Goal: Task Accomplishment & Management: Use online tool/utility

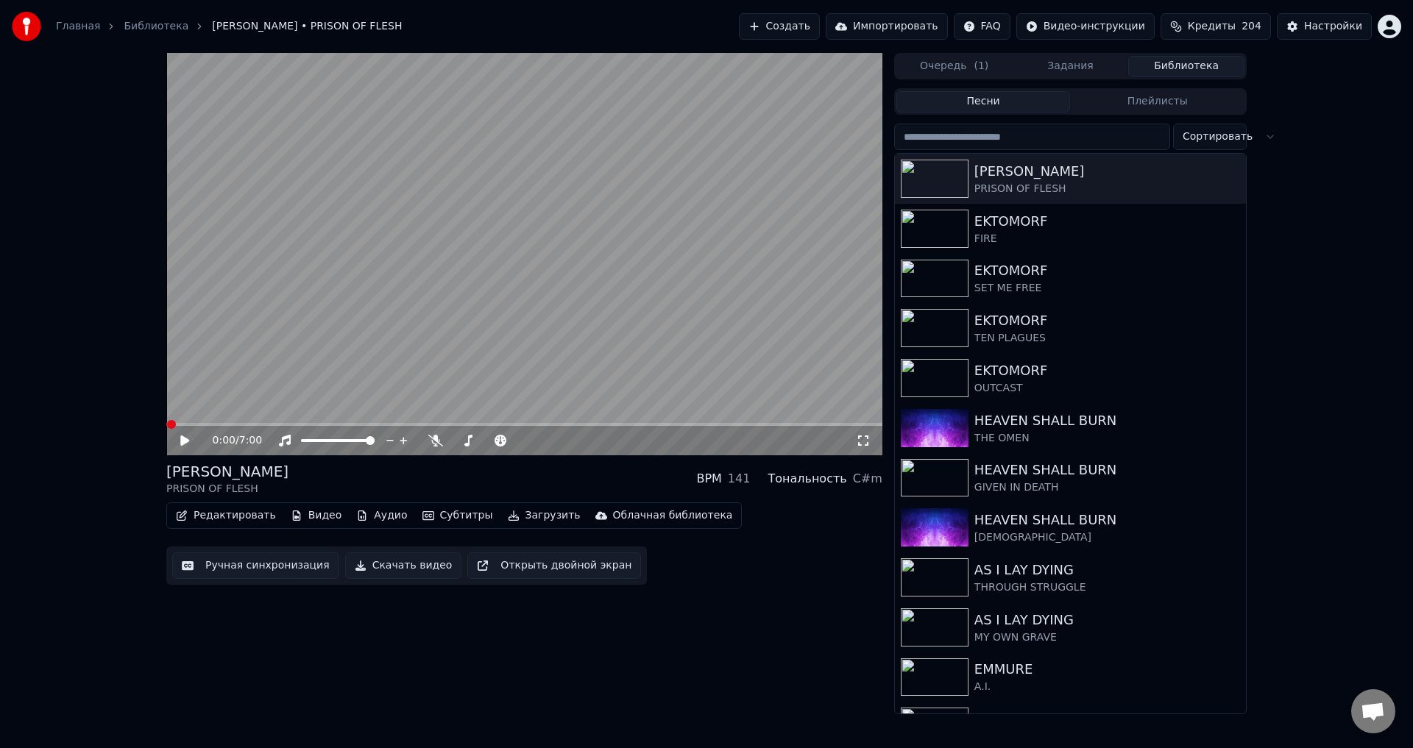
click at [275, 559] on button "Ручная синхронизация" at bounding box center [255, 566] width 167 height 26
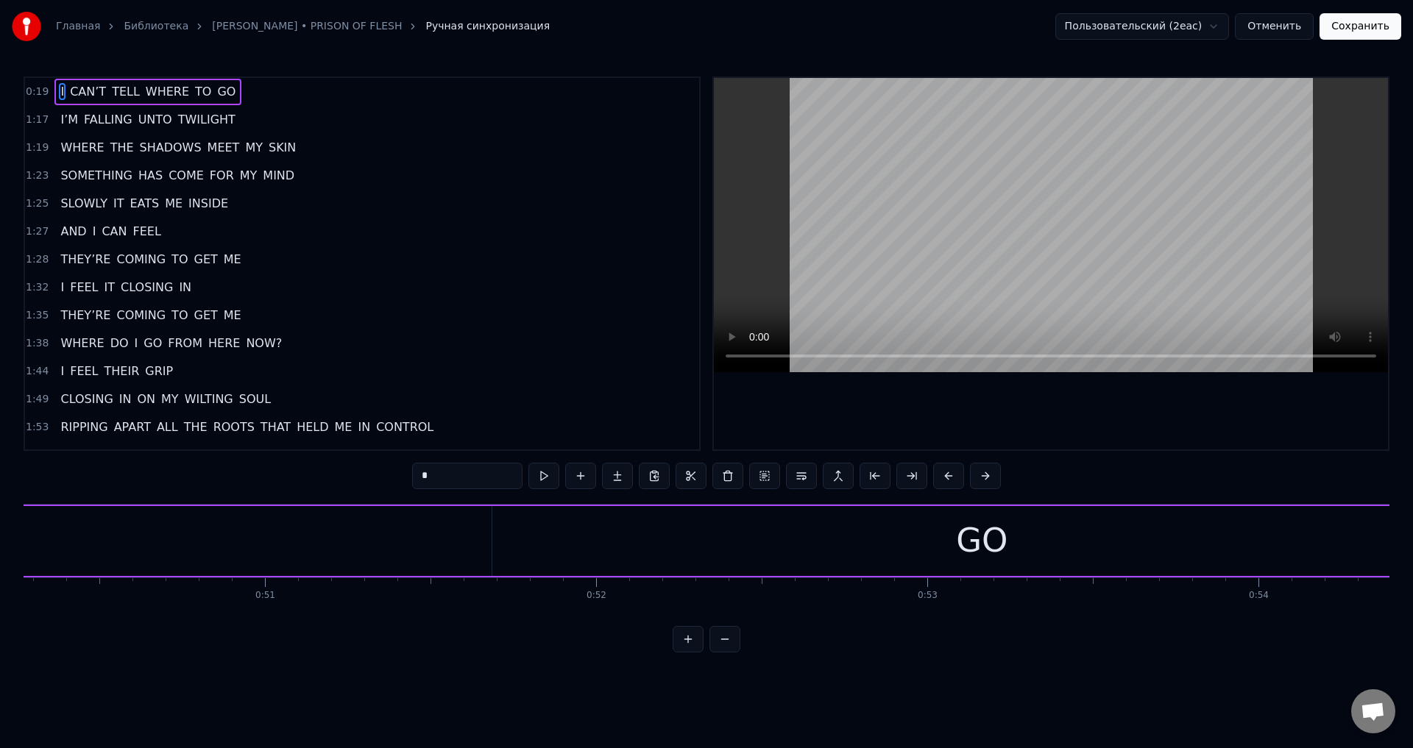
scroll to position [0, 16802]
click at [151, 290] on span "CLOSING" at bounding box center [146, 287] width 55 height 17
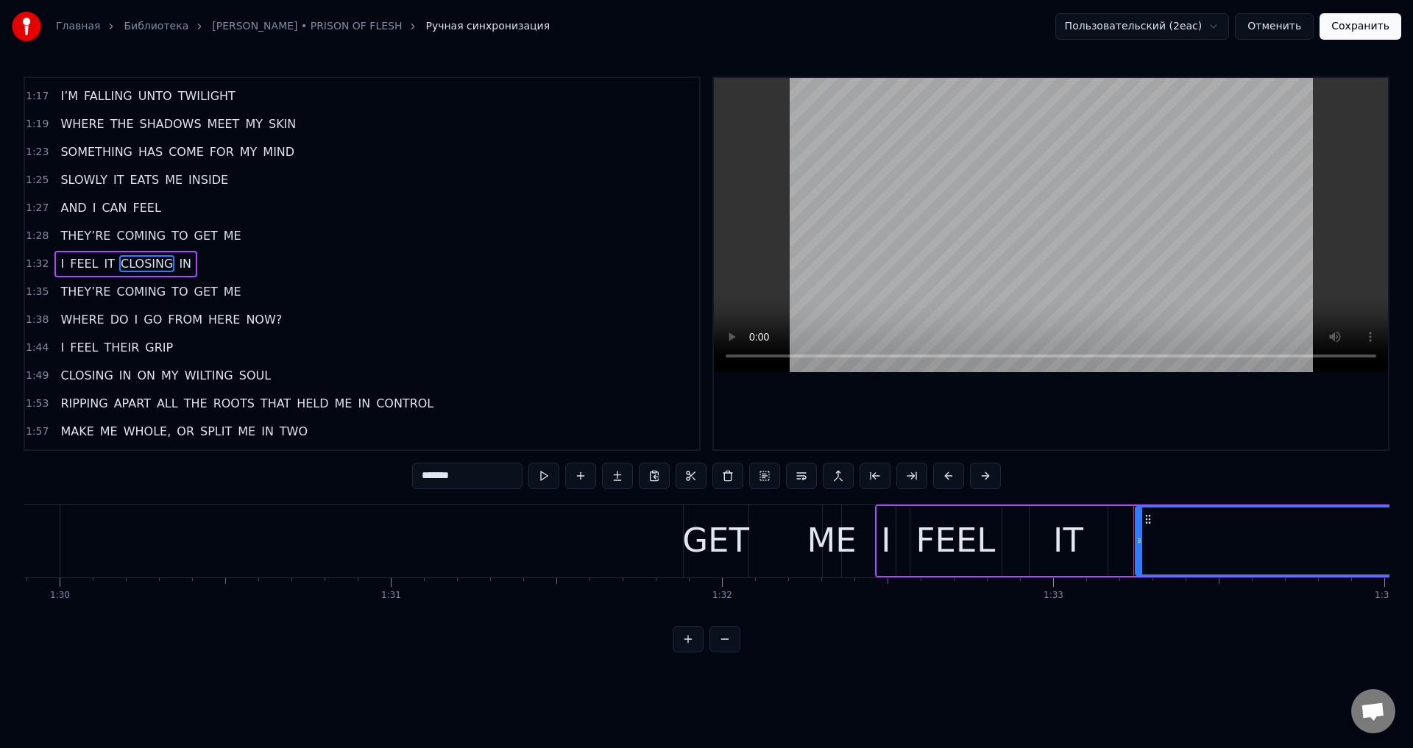
scroll to position [0, 30805]
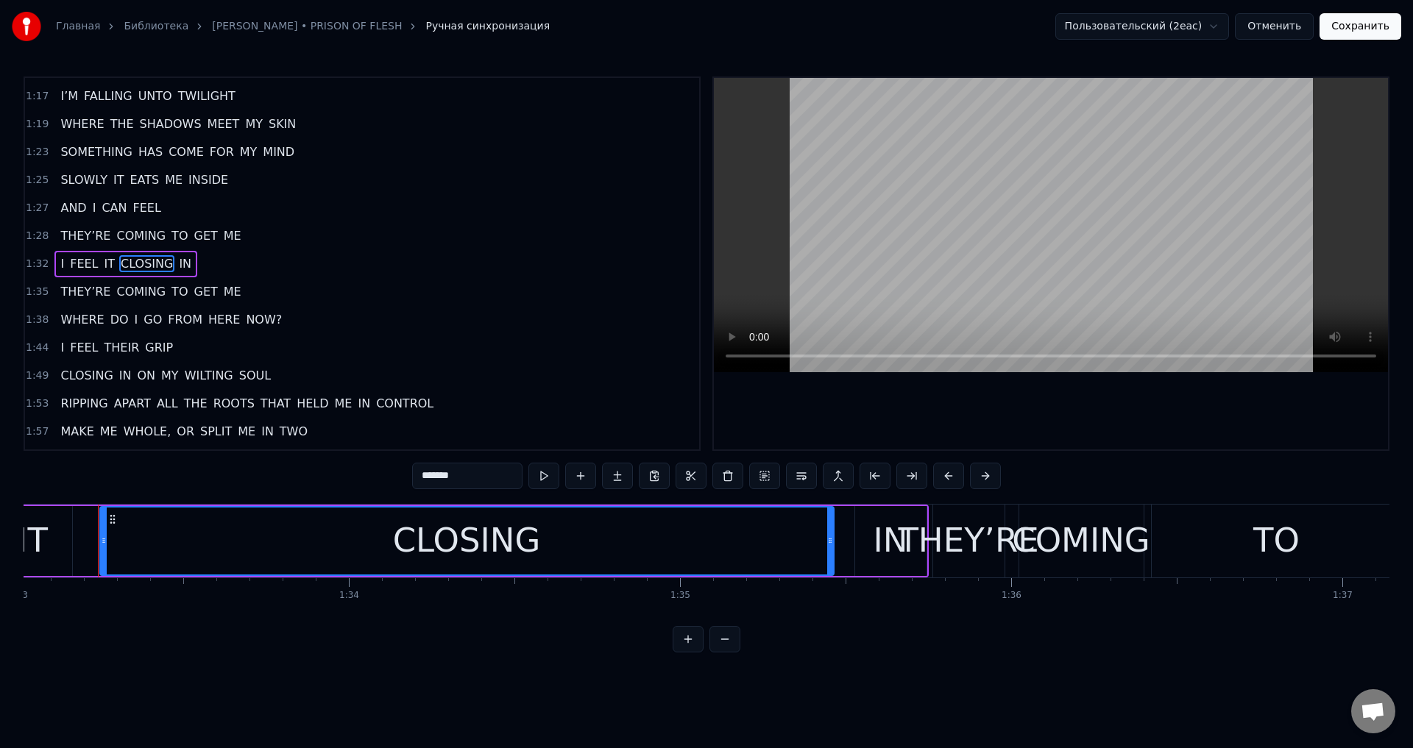
click at [144, 348] on span "GRIP" at bounding box center [159, 347] width 31 height 17
type input "****"
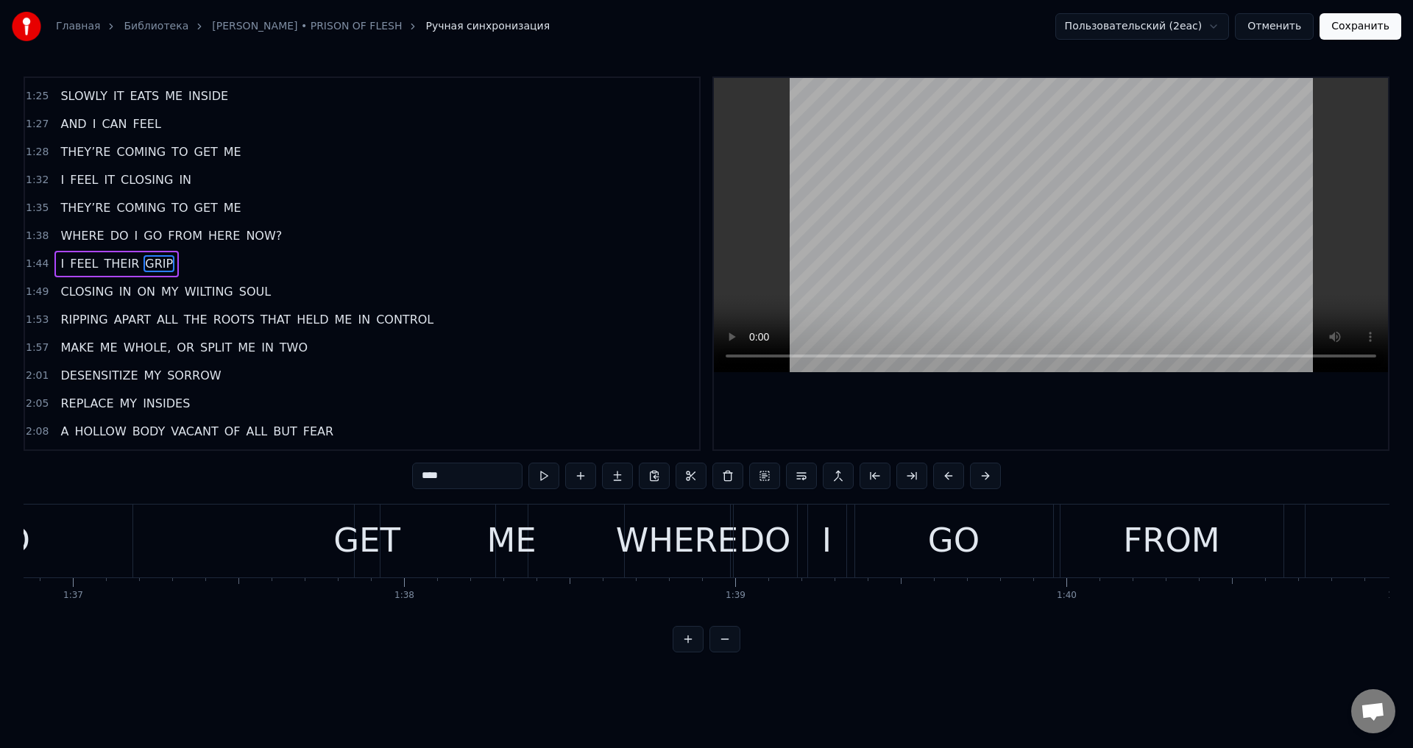
scroll to position [0, 32152]
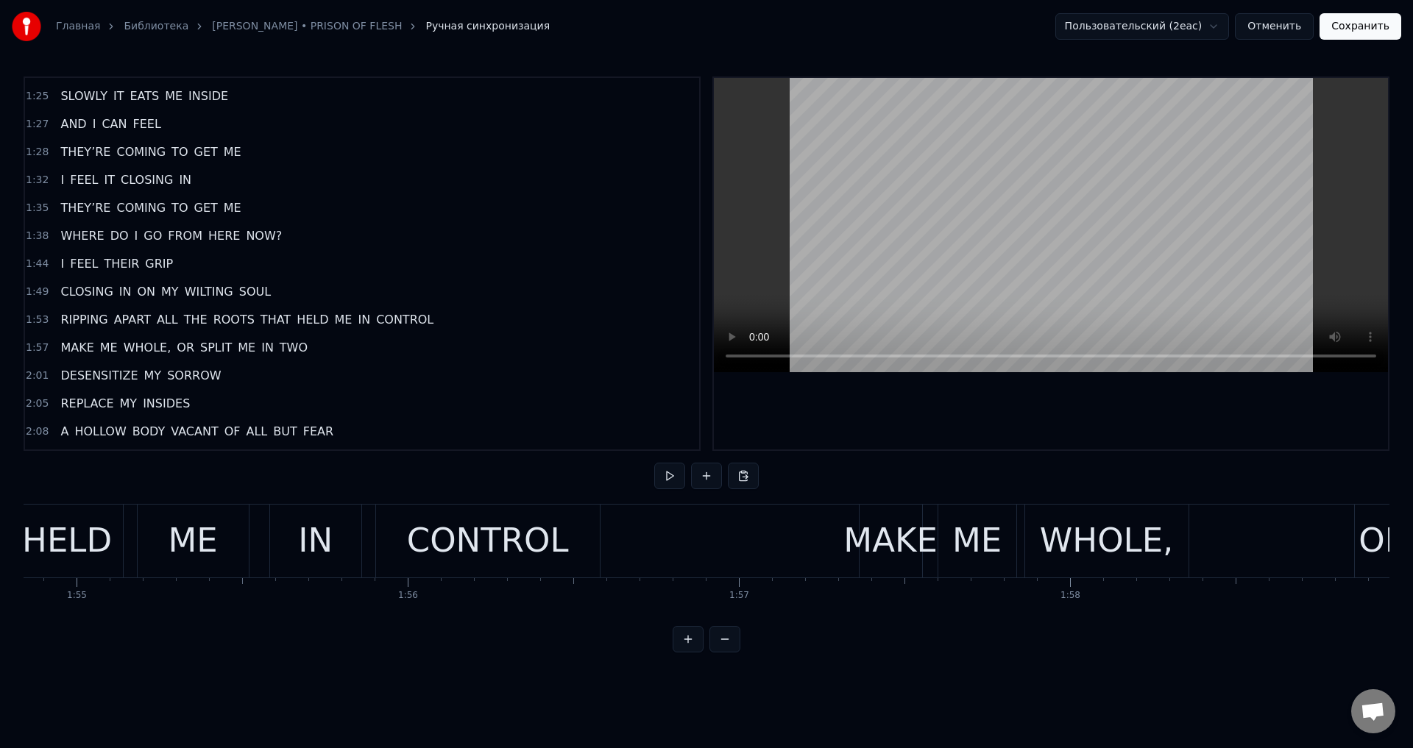
scroll to position [0, 37497]
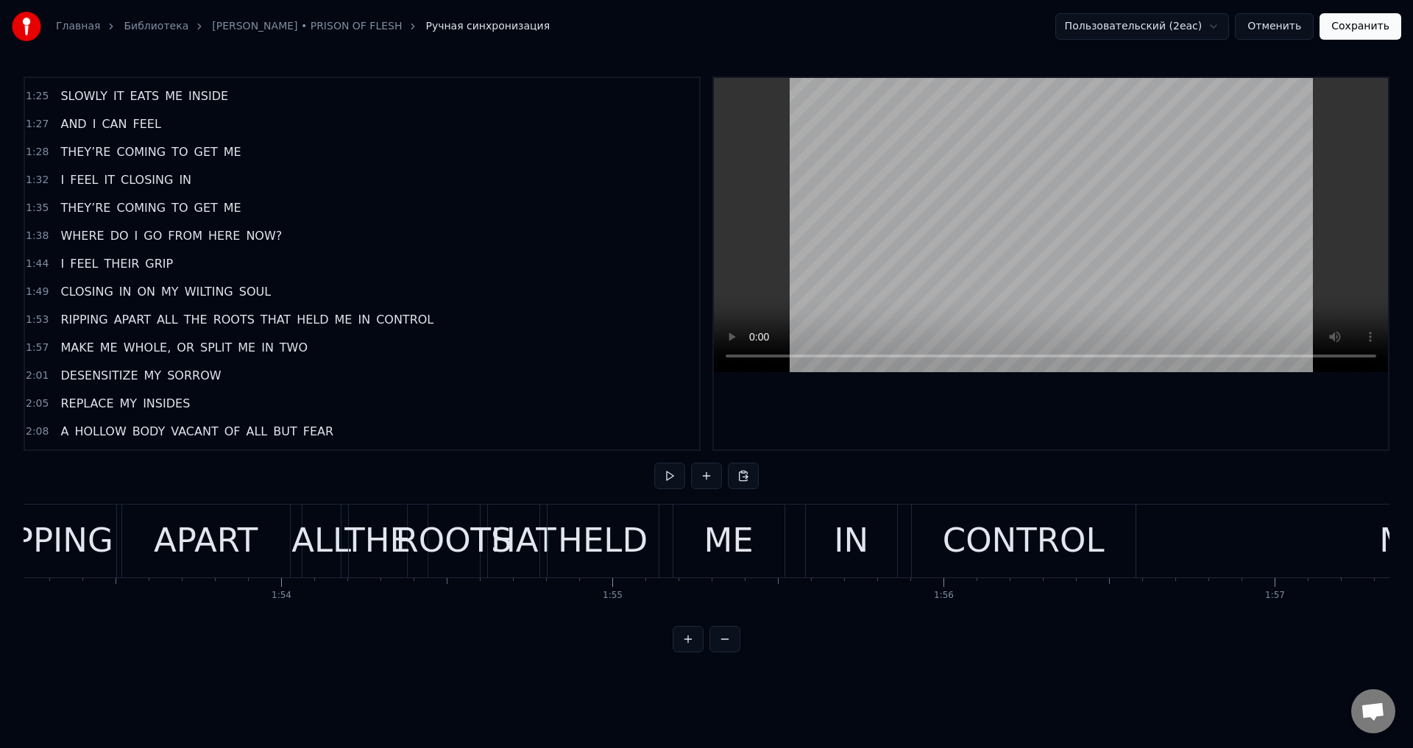
click at [217, 676] on html "Главная Библиотека LORNA SHORE • PRISON OF FLESH Ручная синхронизация Пользоват…" at bounding box center [706, 338] width 1413 height 676
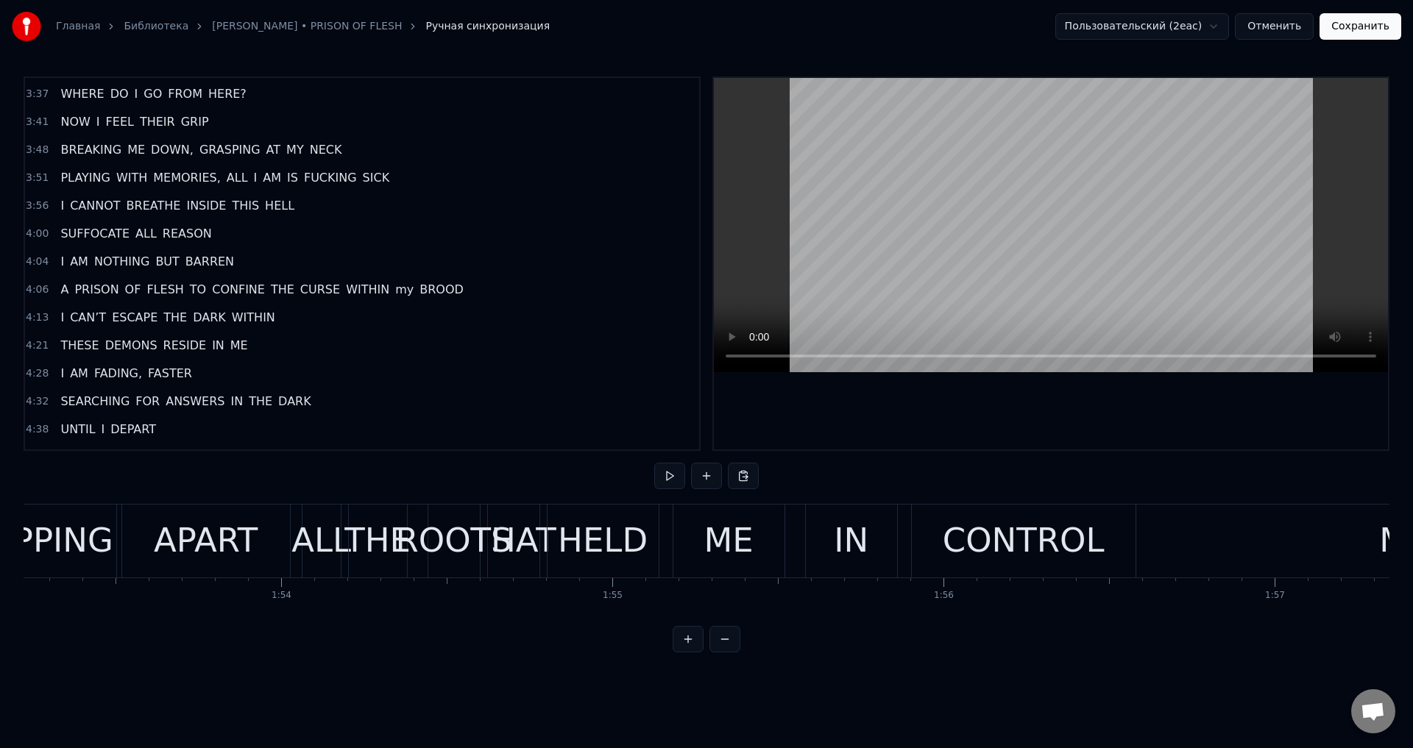
scroll to position [819, 0]
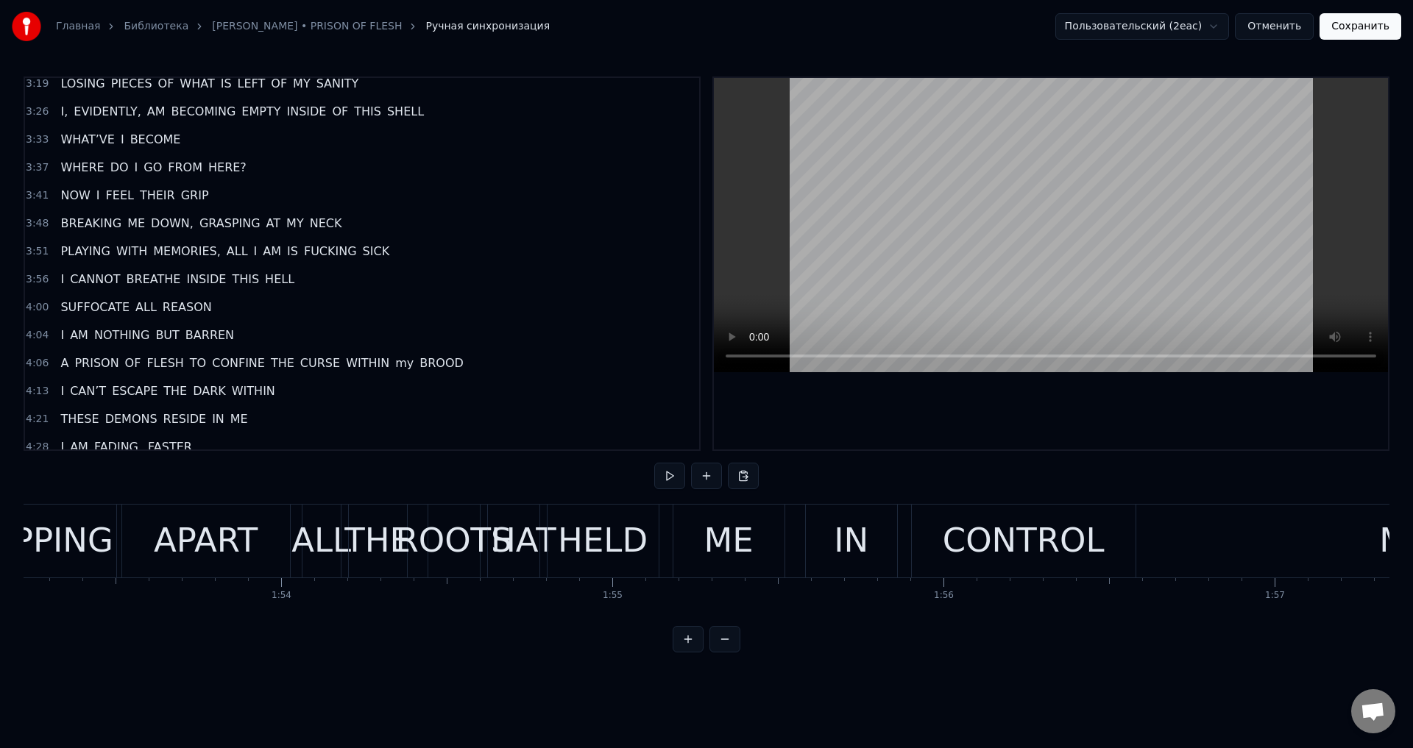
click at [191, 177] on div "WHERE DO I GO FROM HERE?" at bounding box center [152, 168] width 197 height 26
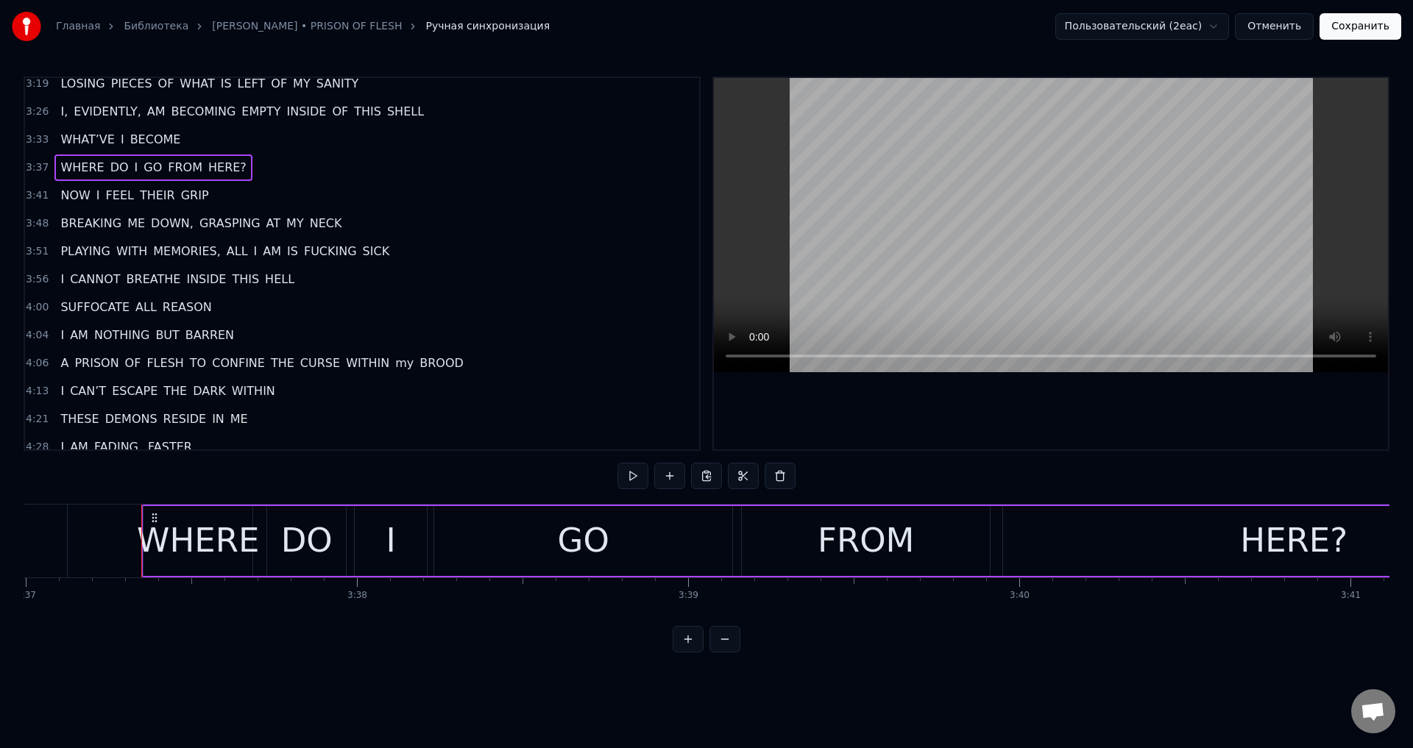
scroll to position [0, 71328]
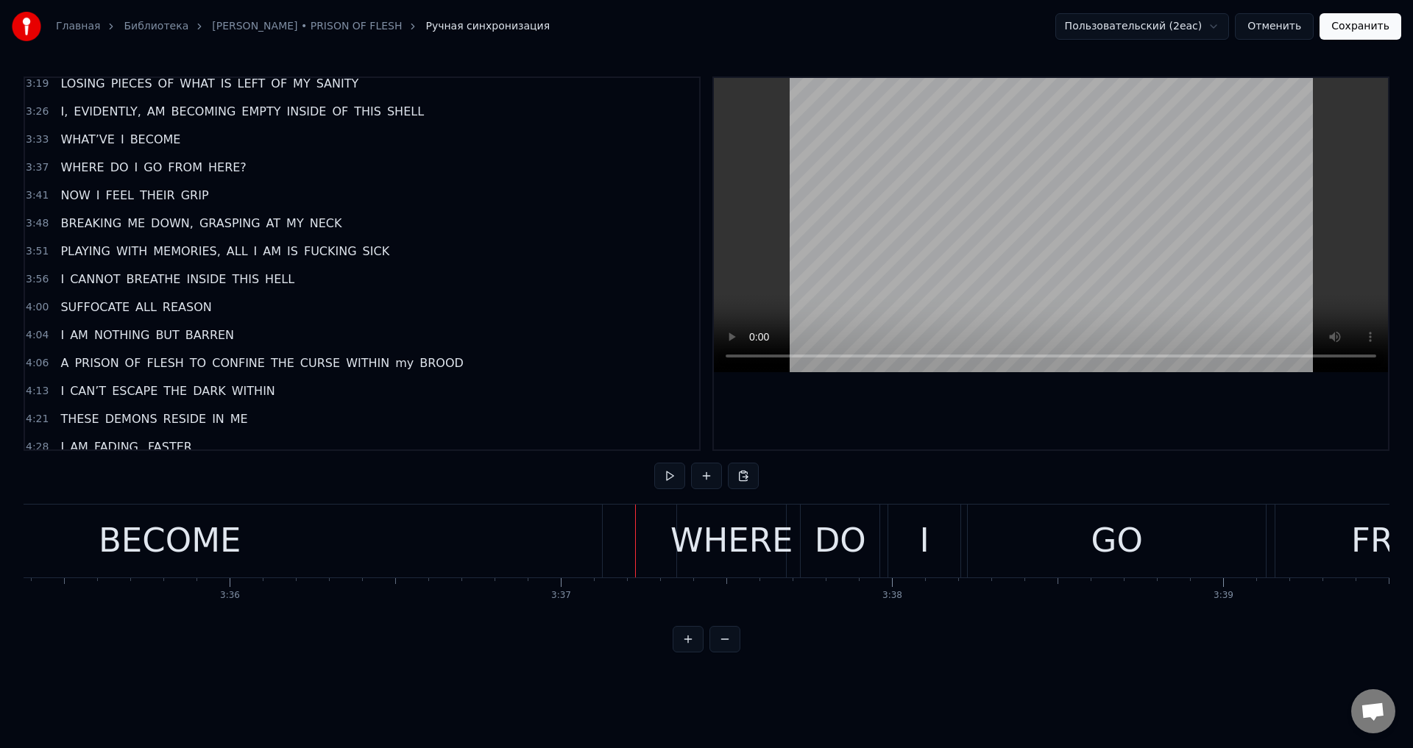
click at [606, 676] on html "Главная Библиотека LORNA SHORE • PRISON OF FLESH Ручная синхронизация Пользоват…" at bounding box center [706, 338] width 1413 height 676
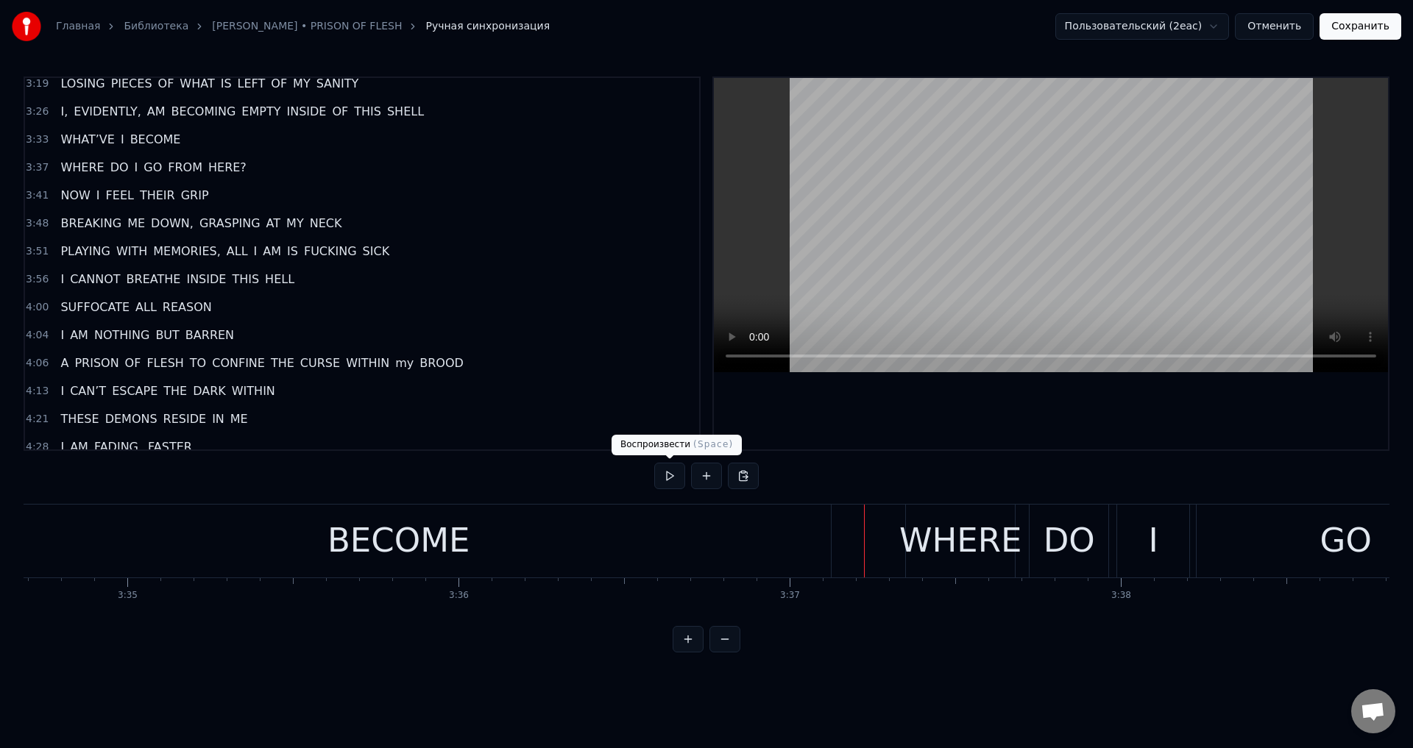
click at [662, 474] on button at bounding box center [669, 476] width 31 height 26
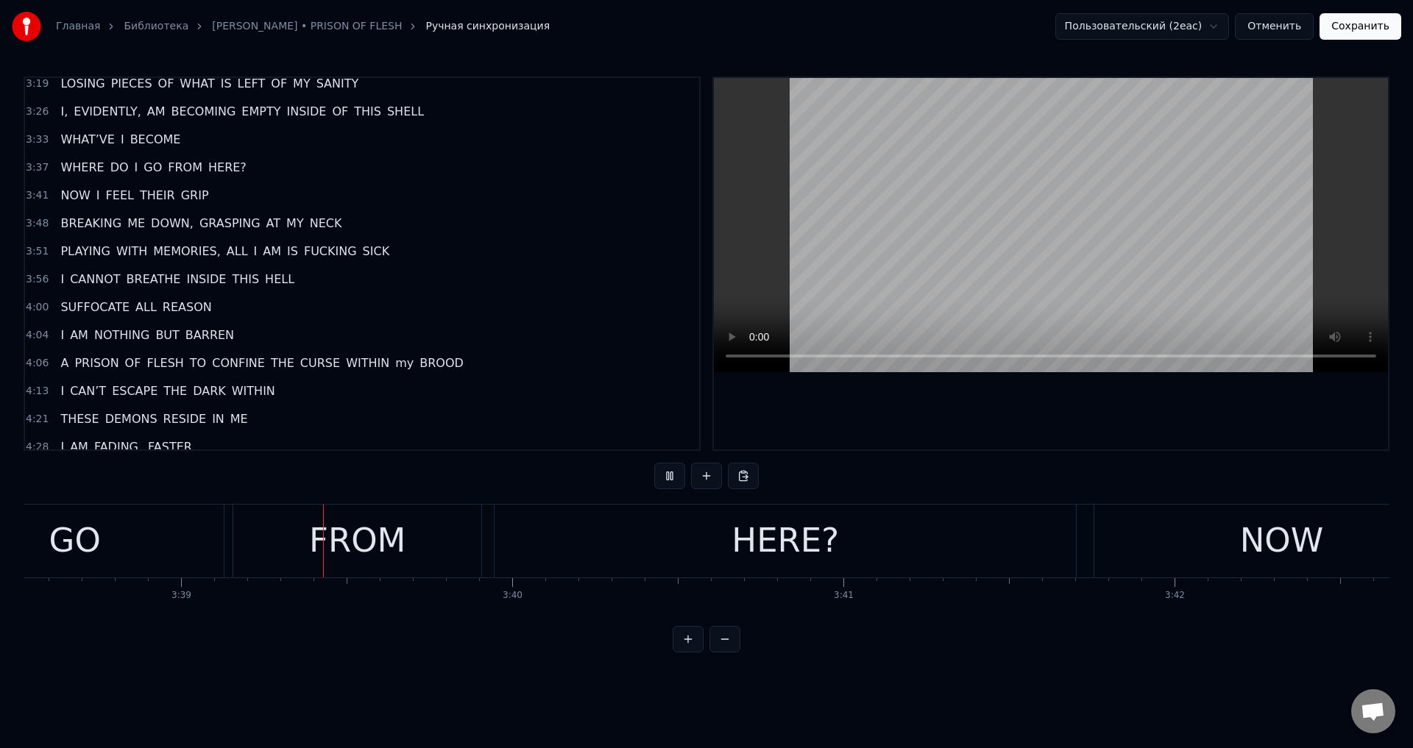
scroll to position [0, 72375]
click at [654, 463] on button at bounding box center [669, 476] width 31 height 26
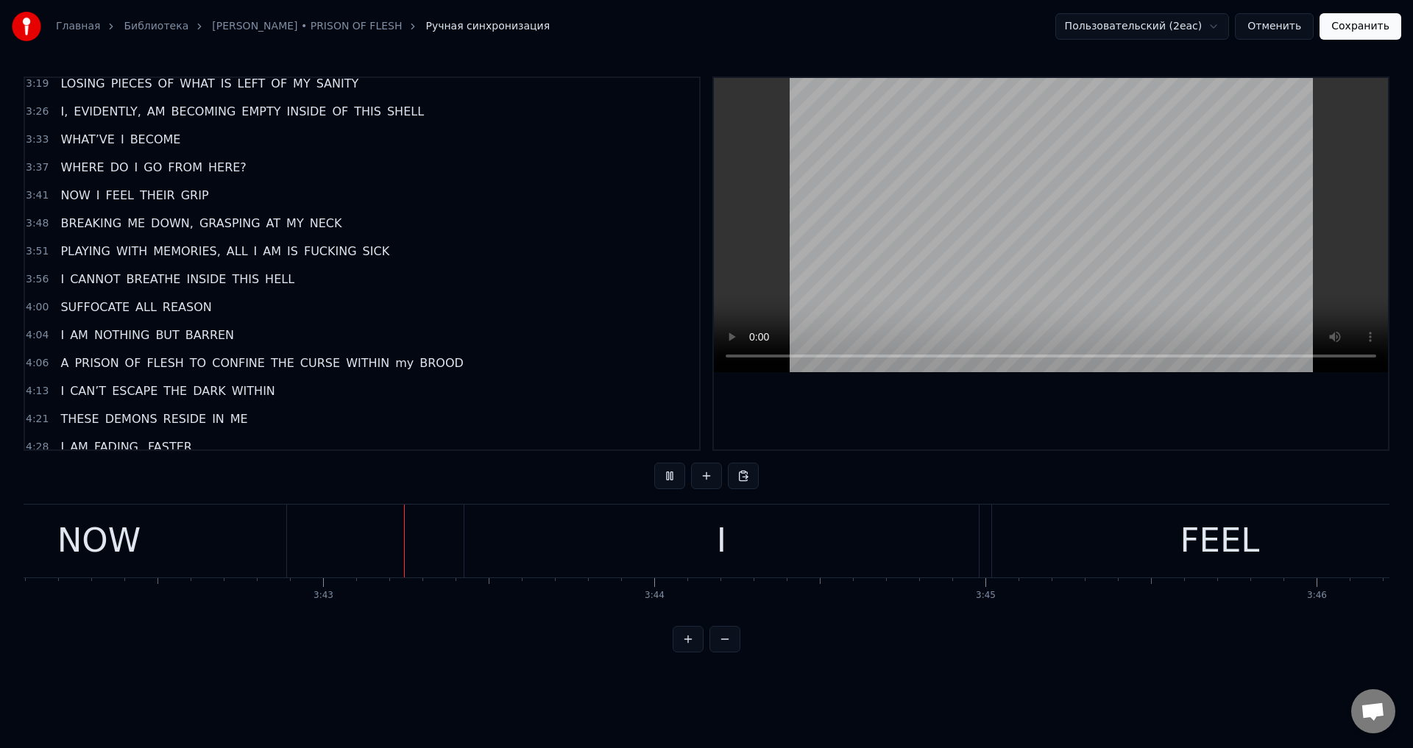
scroll to position [0, 73675]
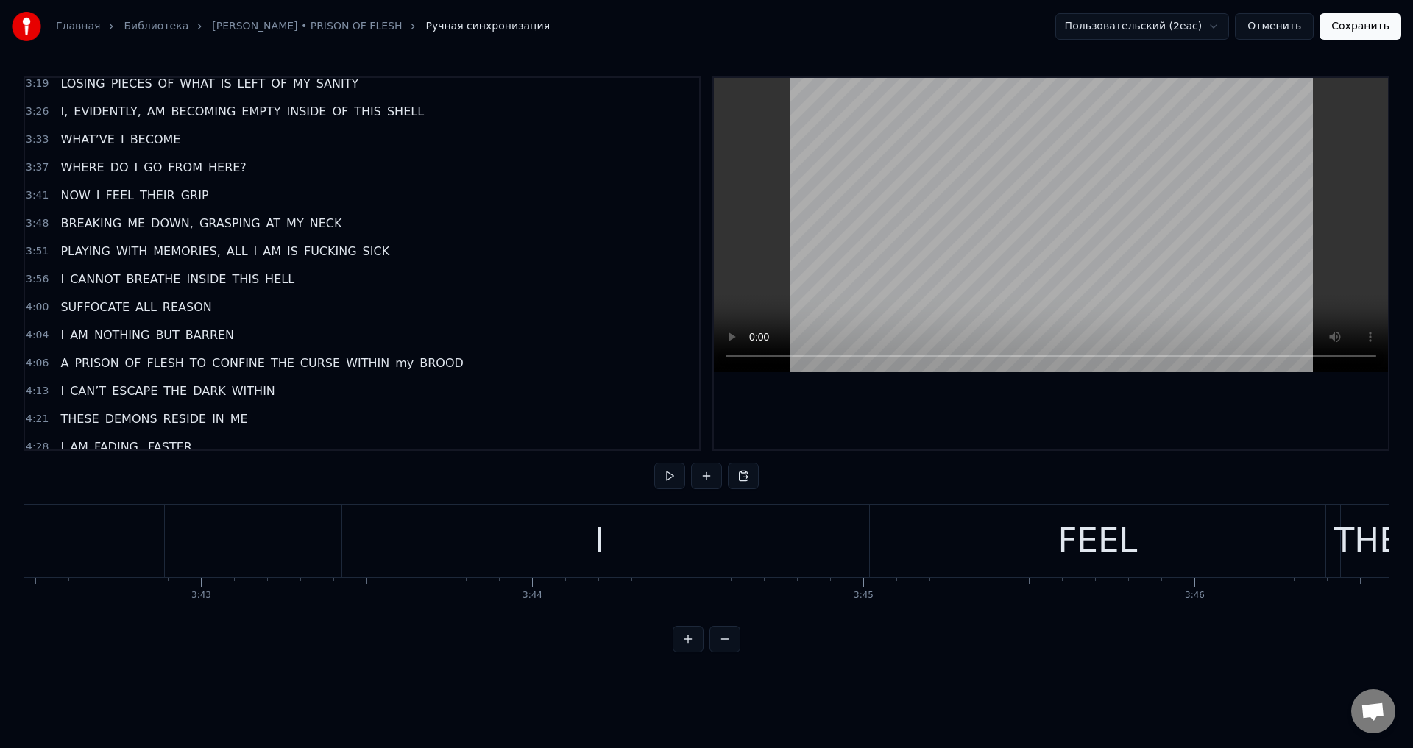
click at [654, 463] on button at bounding box center [669, 476] width 31 height 26
click at [274, 548] on div "NOW I FEEL THEIR GRIP" at bounding box center [772, 541] width 1967 height 73
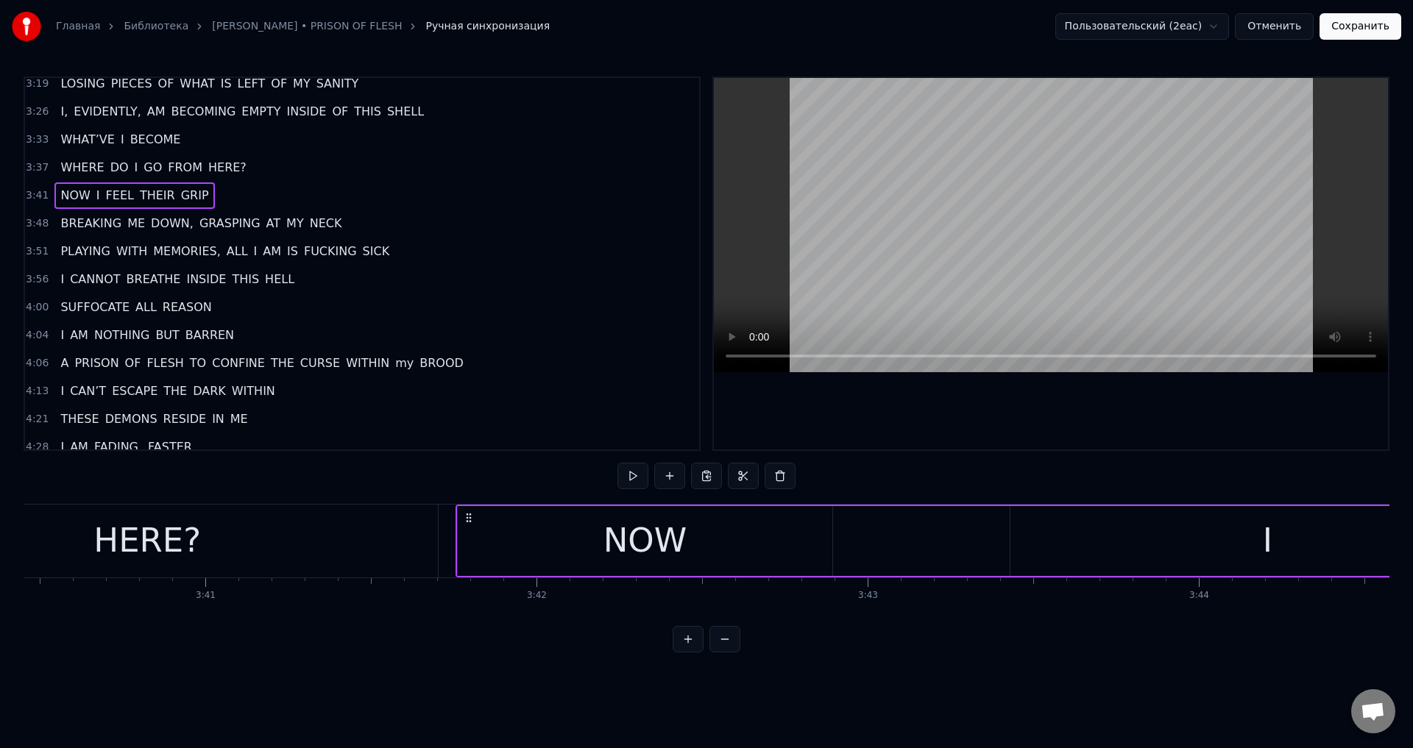
scroll to position [0, 72856]
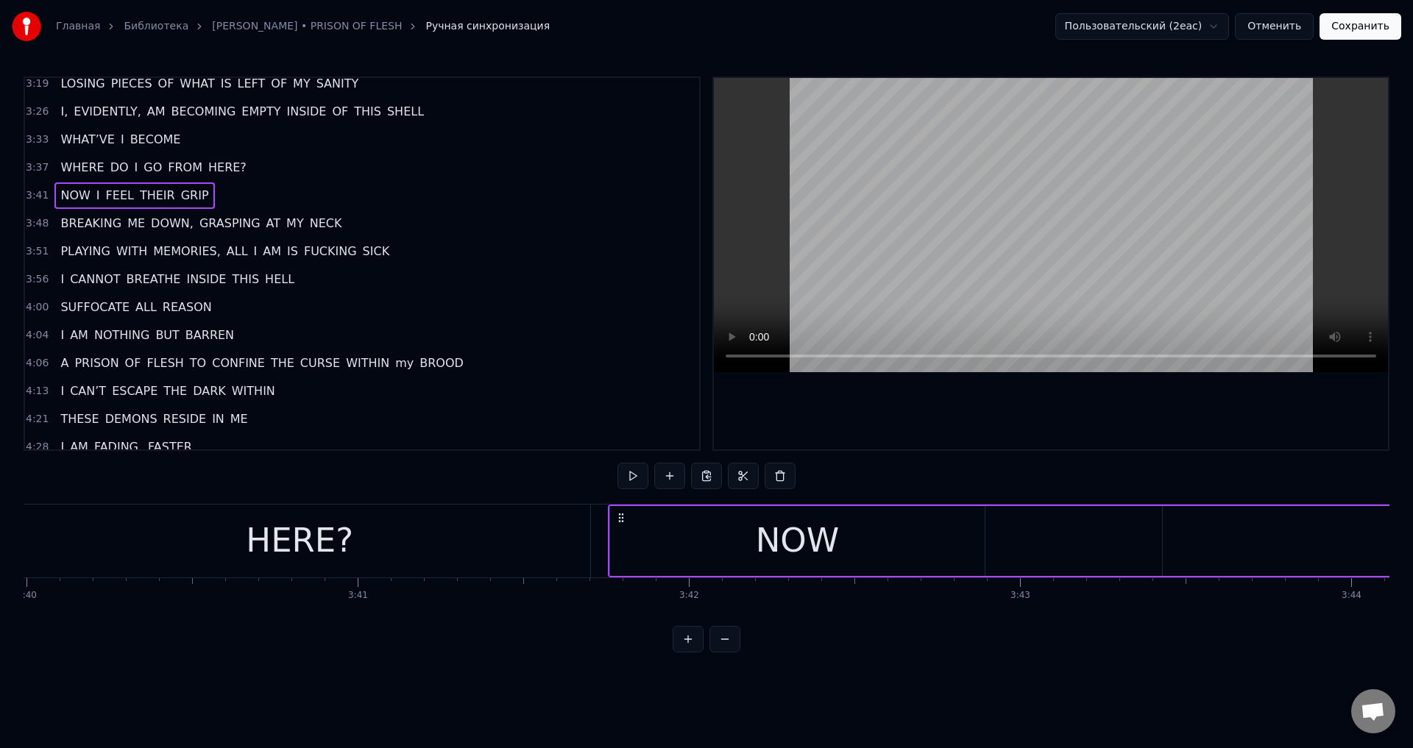
click at [212, 167] on span "HERE?" at bounding box center [227, 167] width 41 height 17
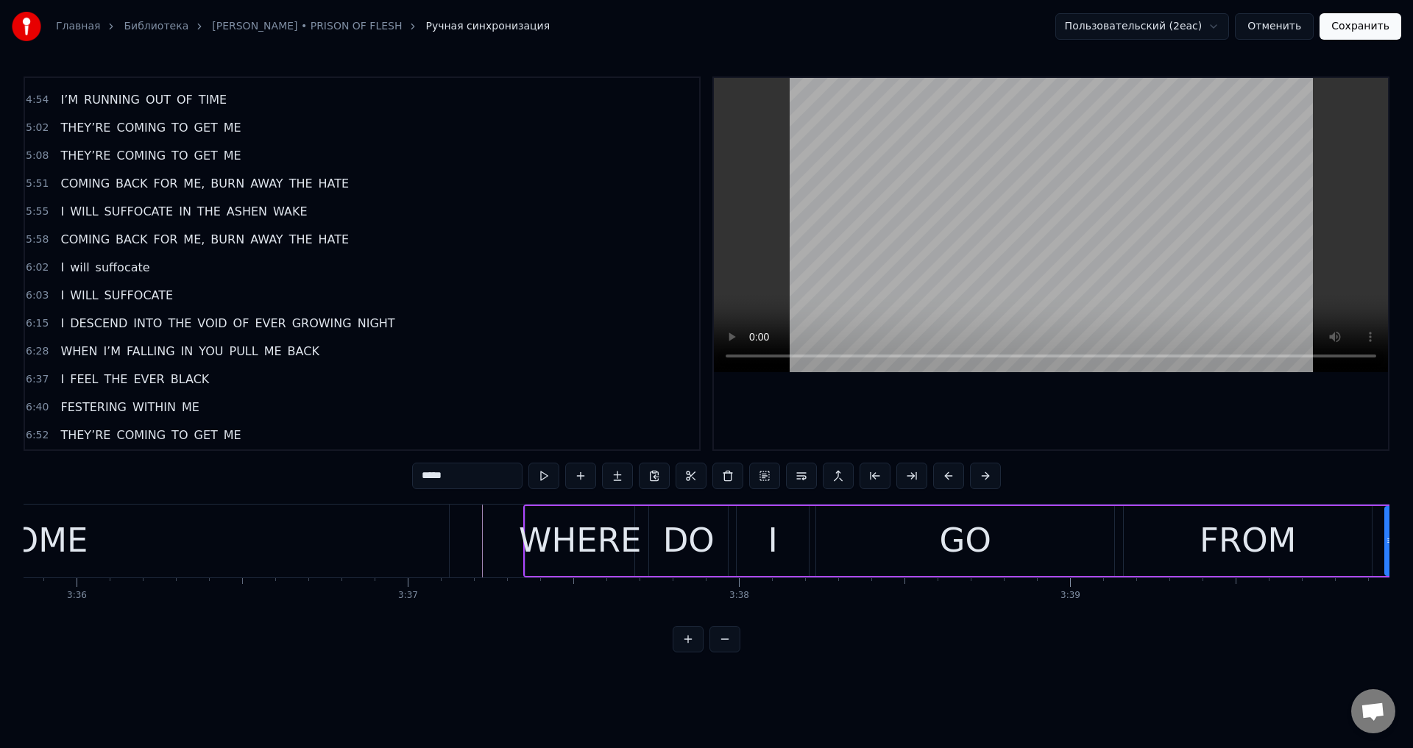
scroll to position [0, 71176]
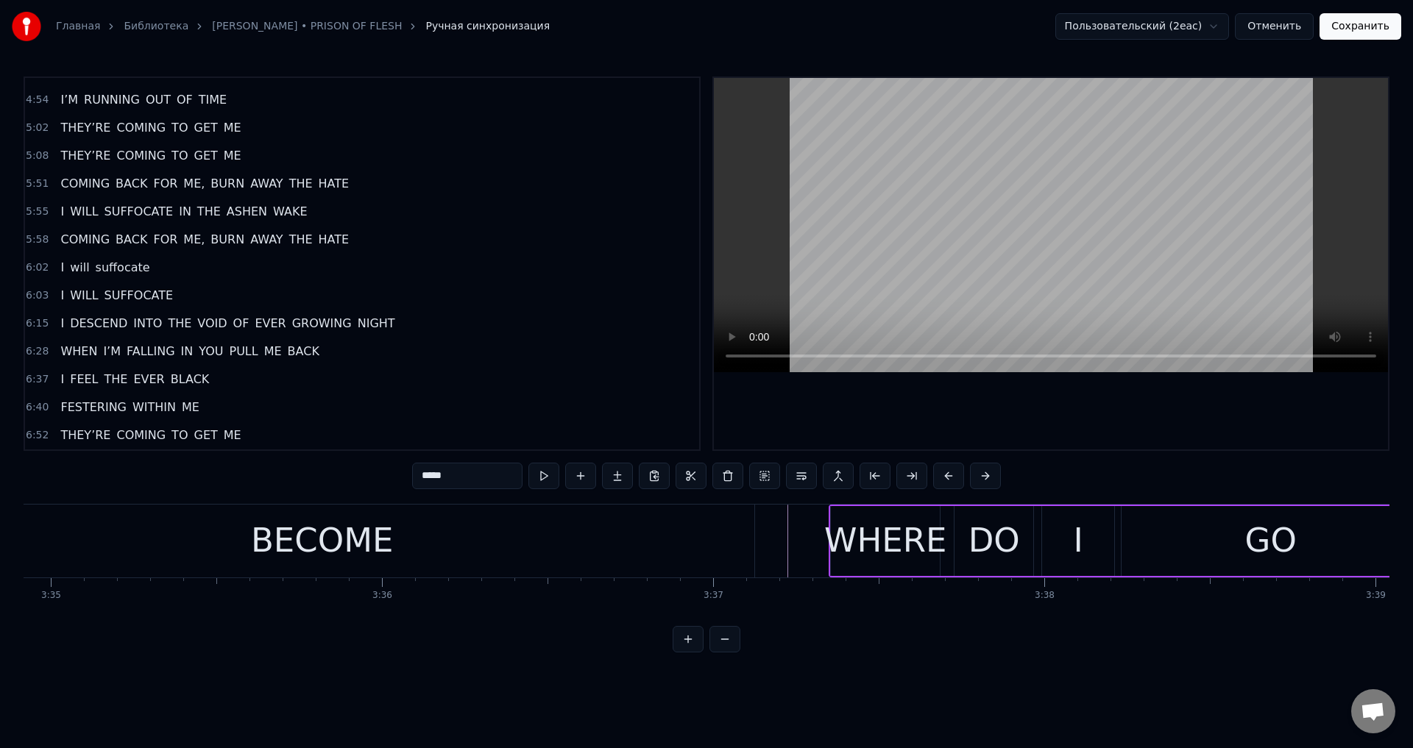
click at [850, 537] on div "WHERE" at bounding box center [885, 541] width 122 height 50
type input "*****"
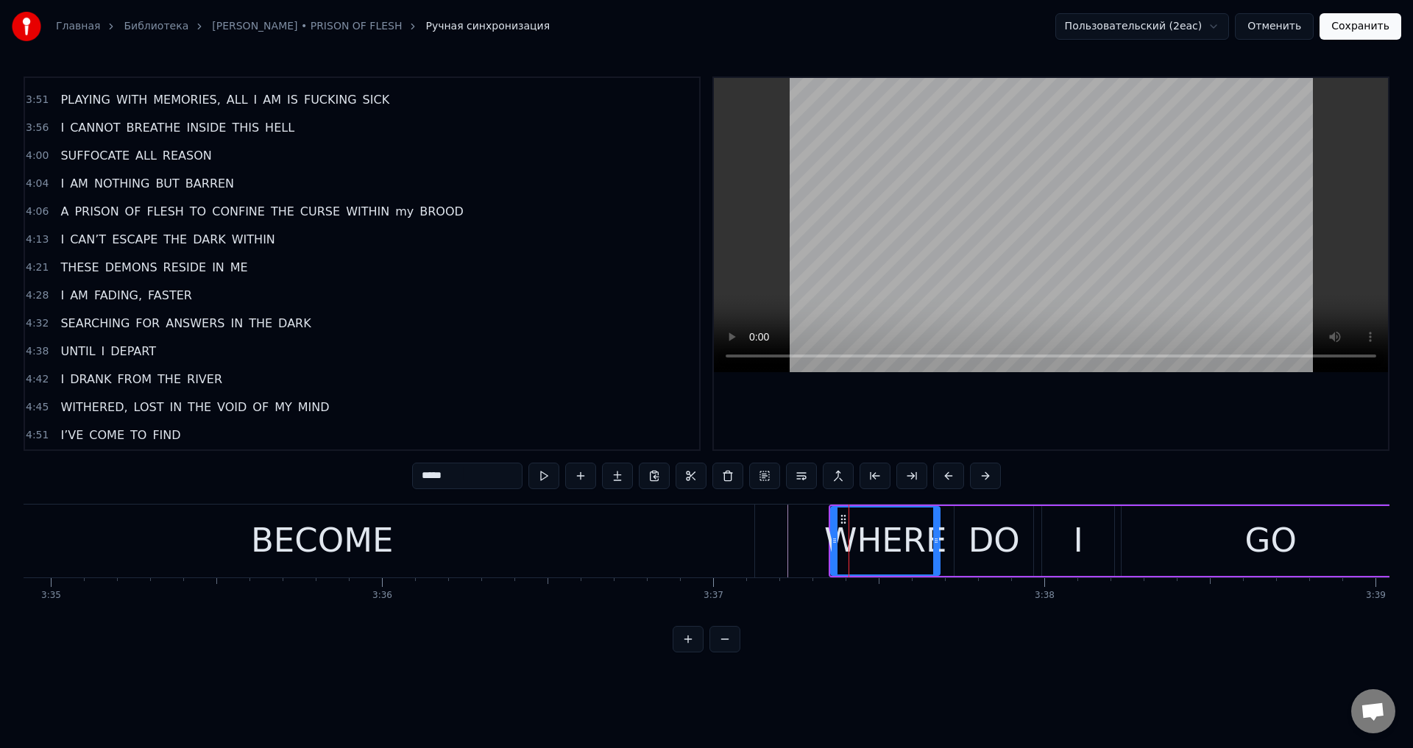
scroll to position [723, 0]
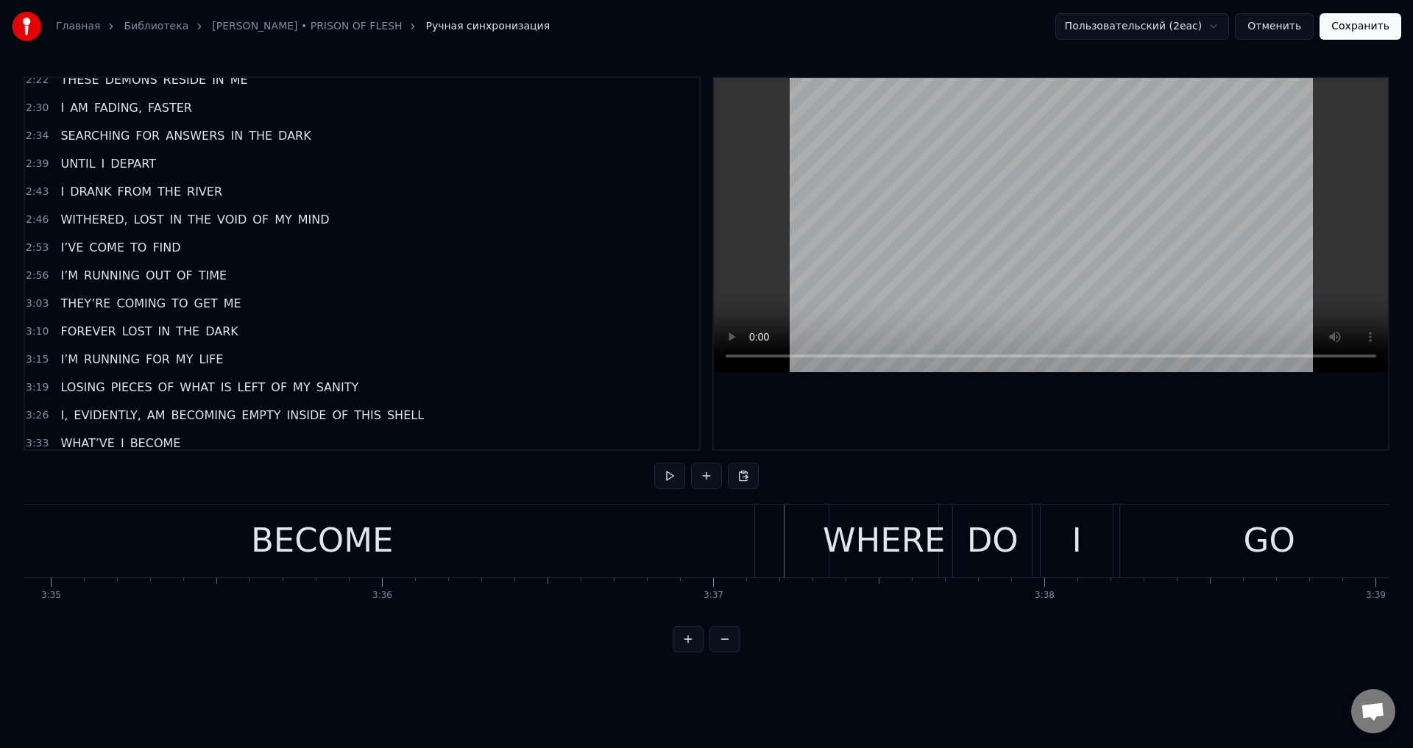
scroll to position [589, 0]
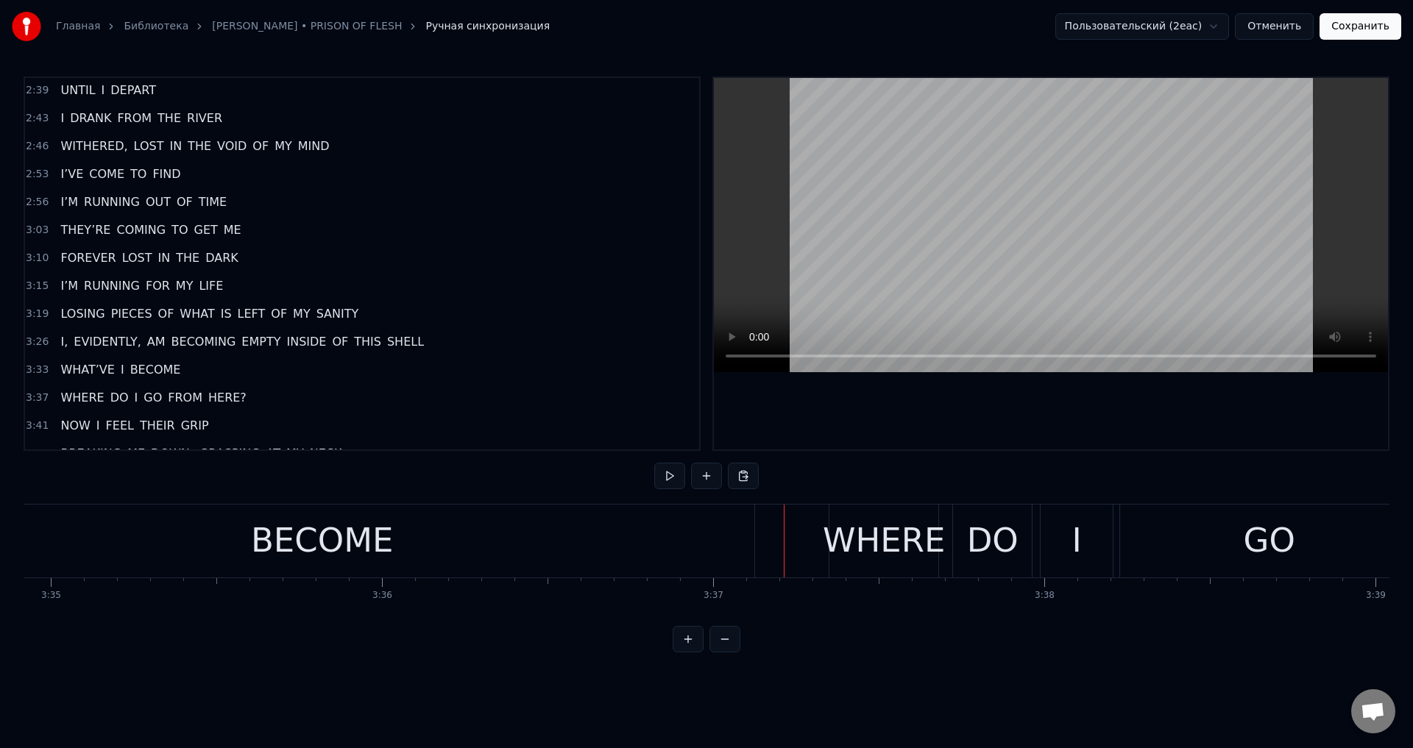
click at [89, 400] on span "WHERE" at bounding box center [82, 397] width 46 height 17
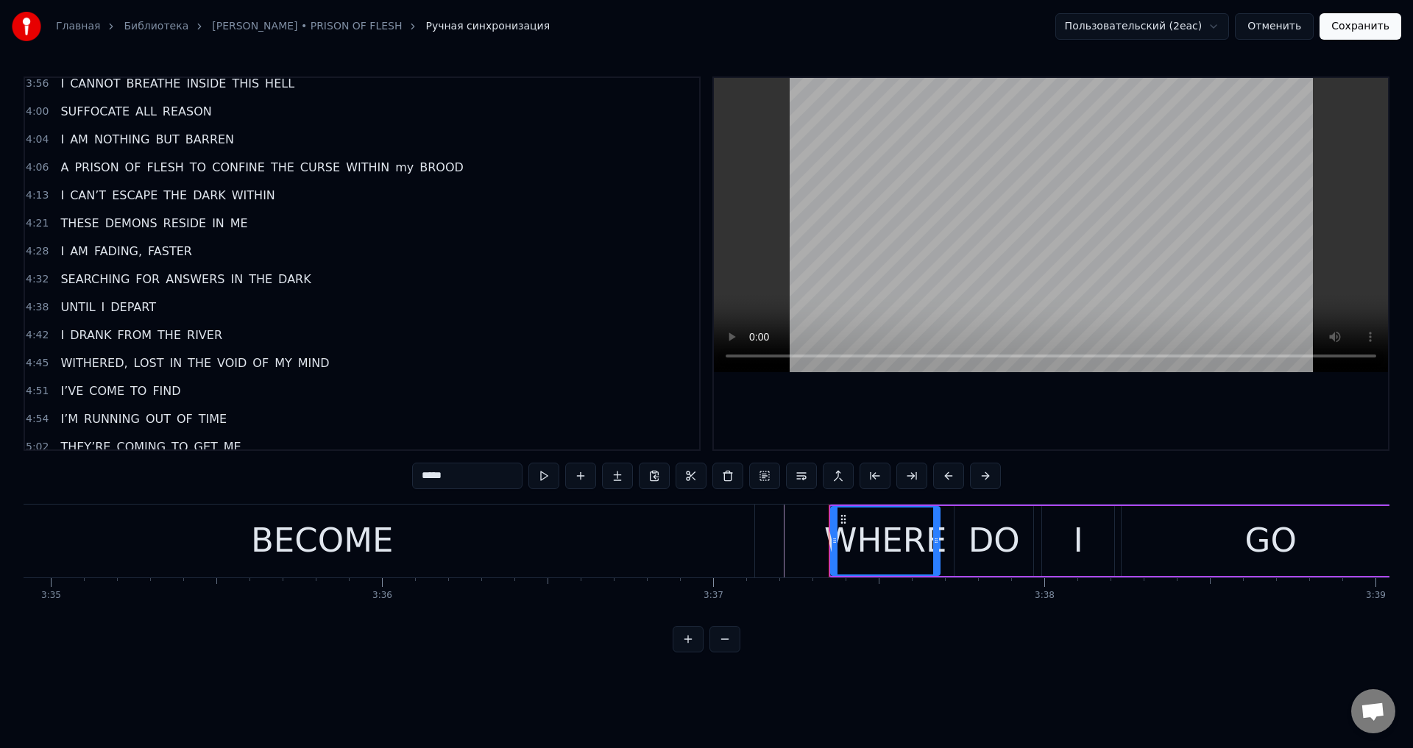
scroll to position [968, 0]
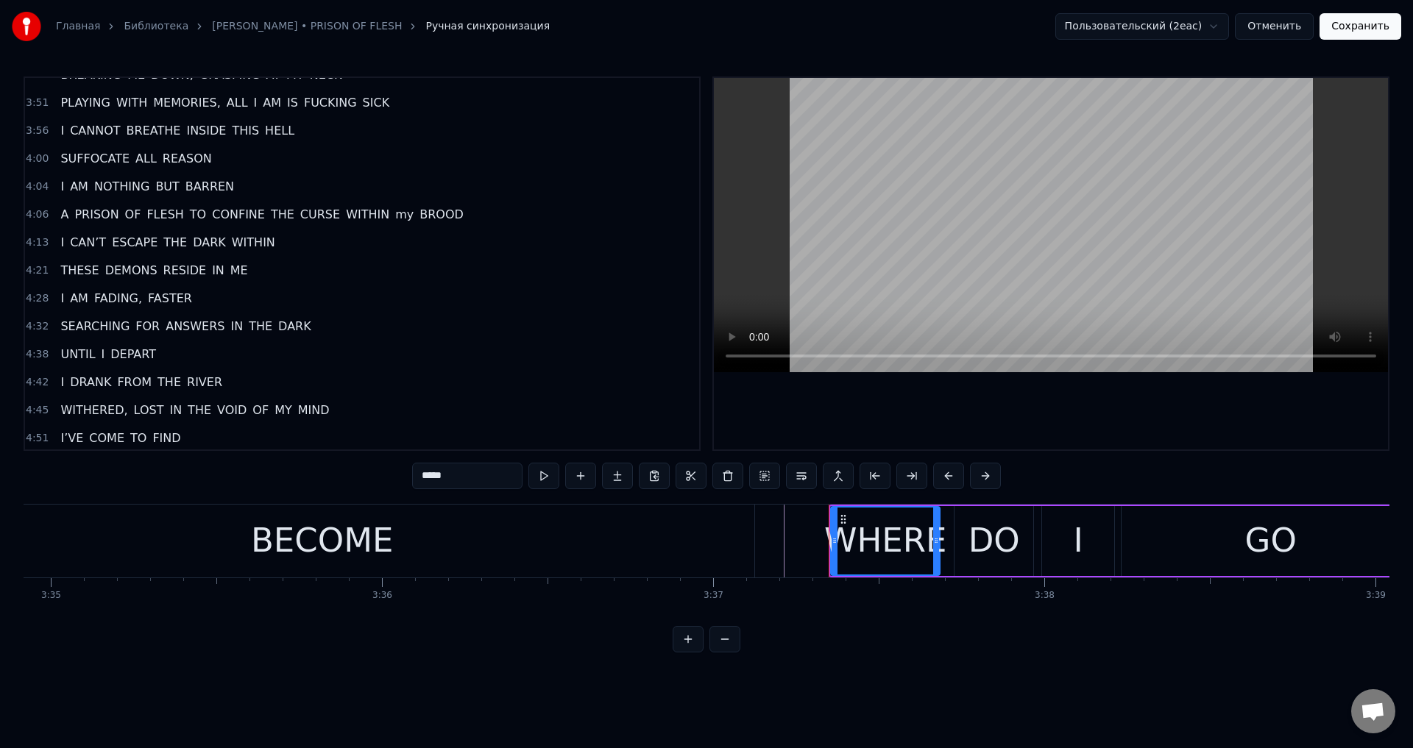
click at [682, 319] on div "4:32 SEARCHING FOR ANSWERS IN THE DARK" at bounding box center [362, 327] width 674 height 28
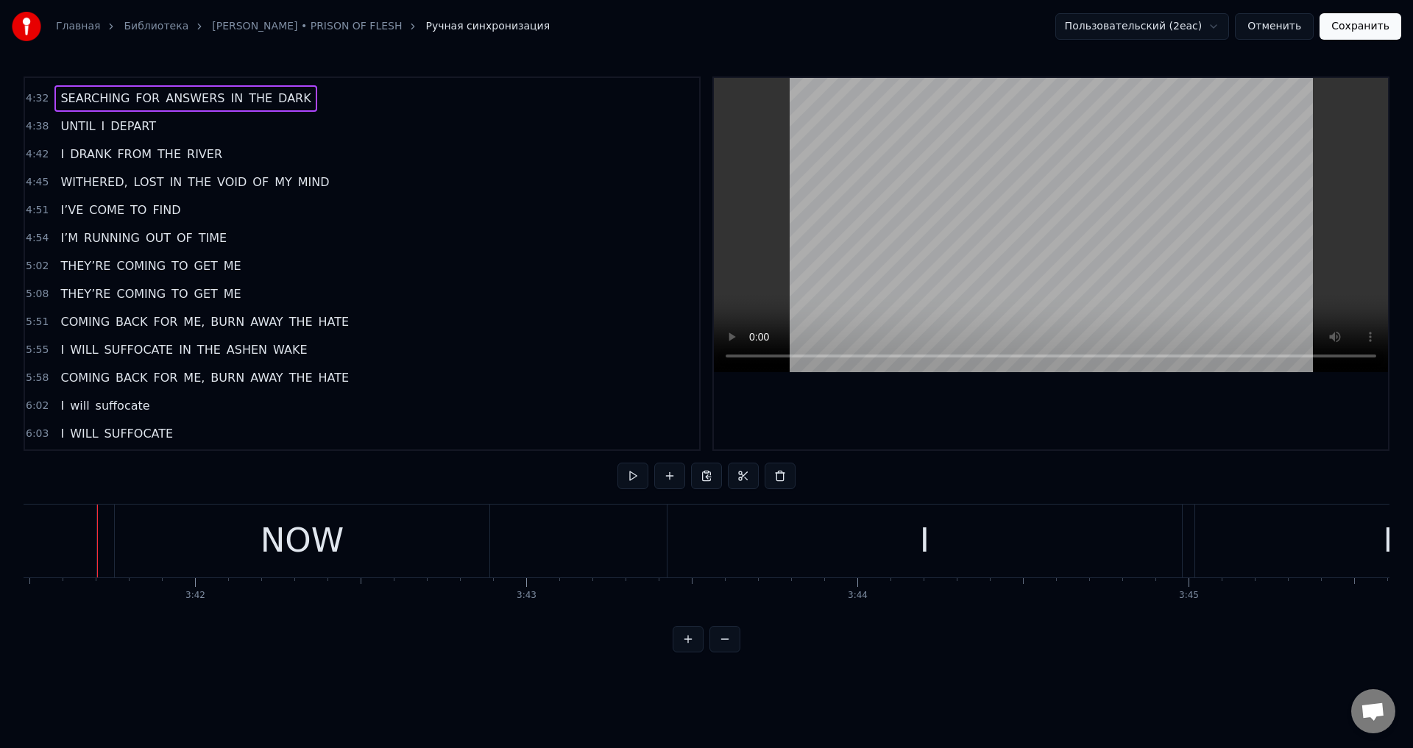
scroll to position [1334, 0]
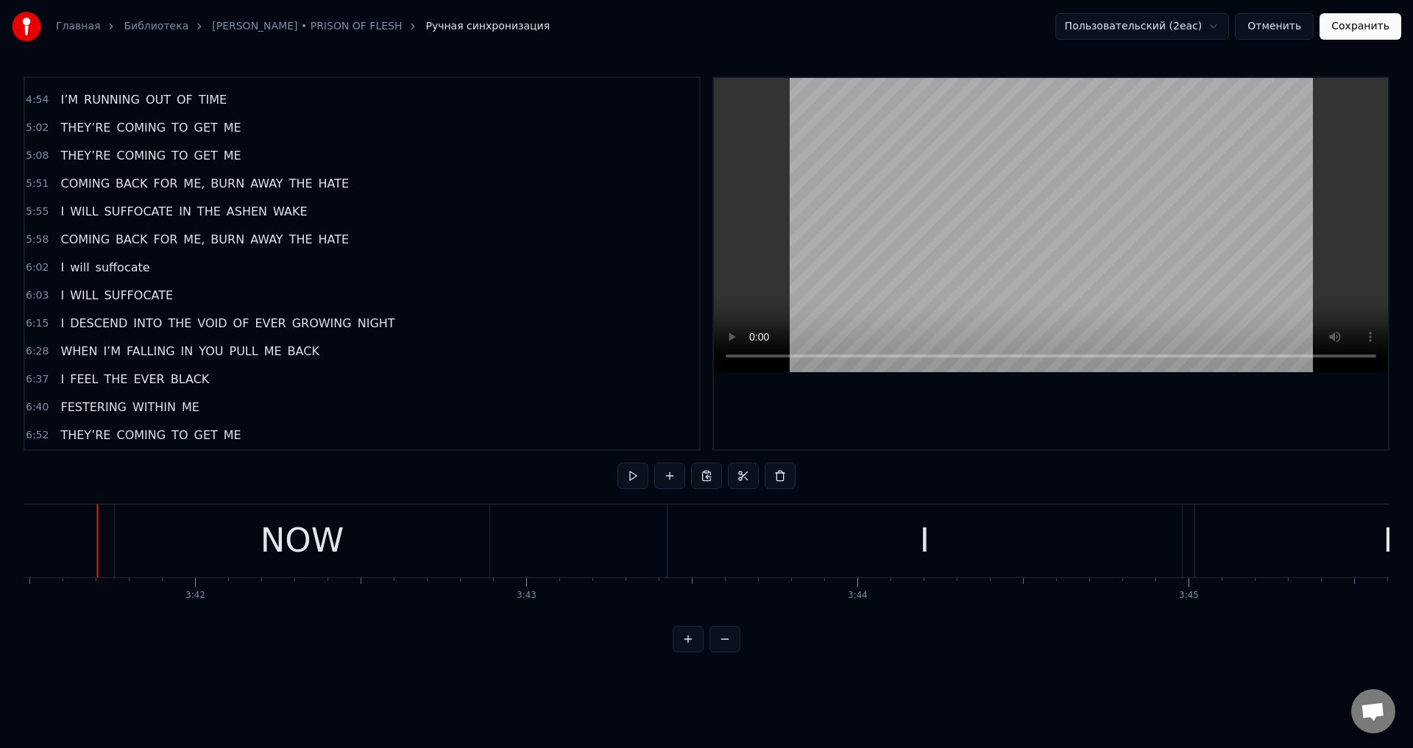
click at [223, 428] on div "THEY’RE COMING TO GET ME" at bounding box center [150, 435] width 192 height 26
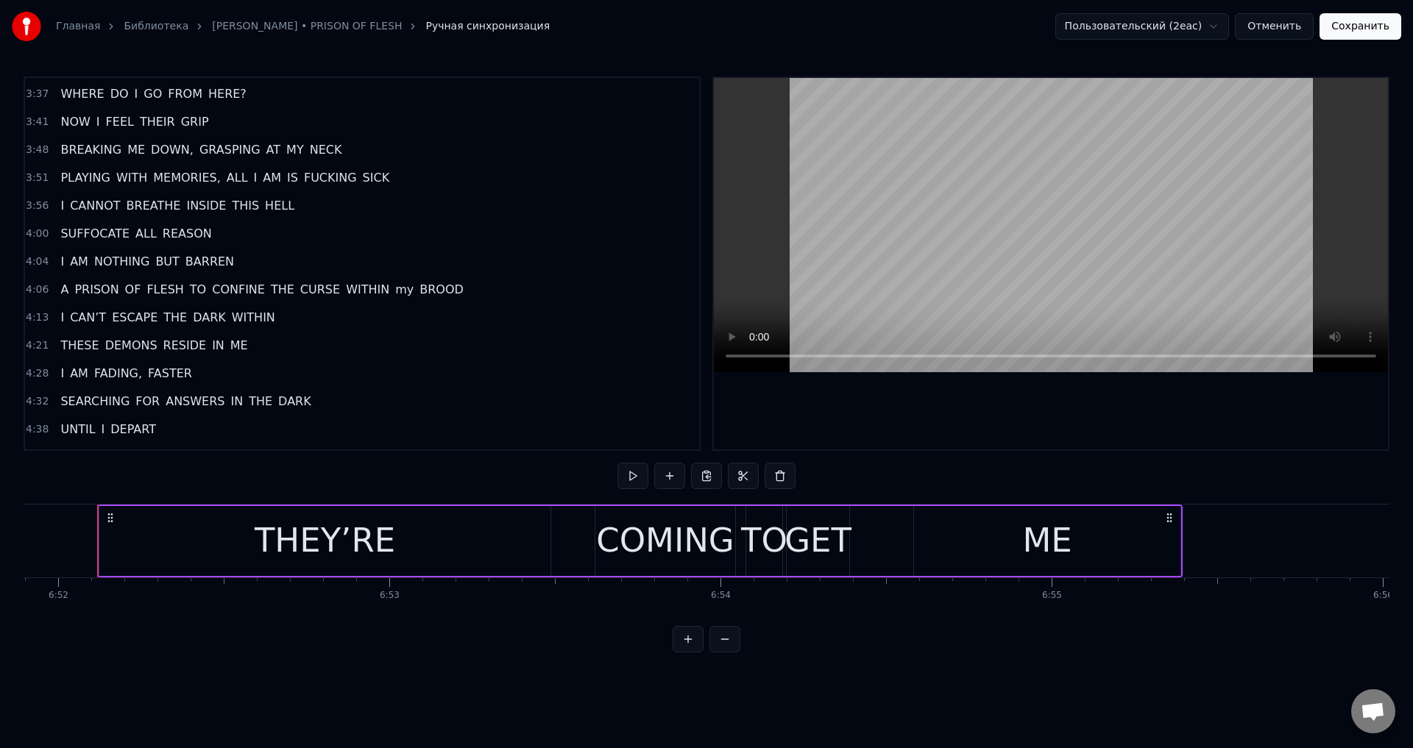
scroll to position [819, 0]
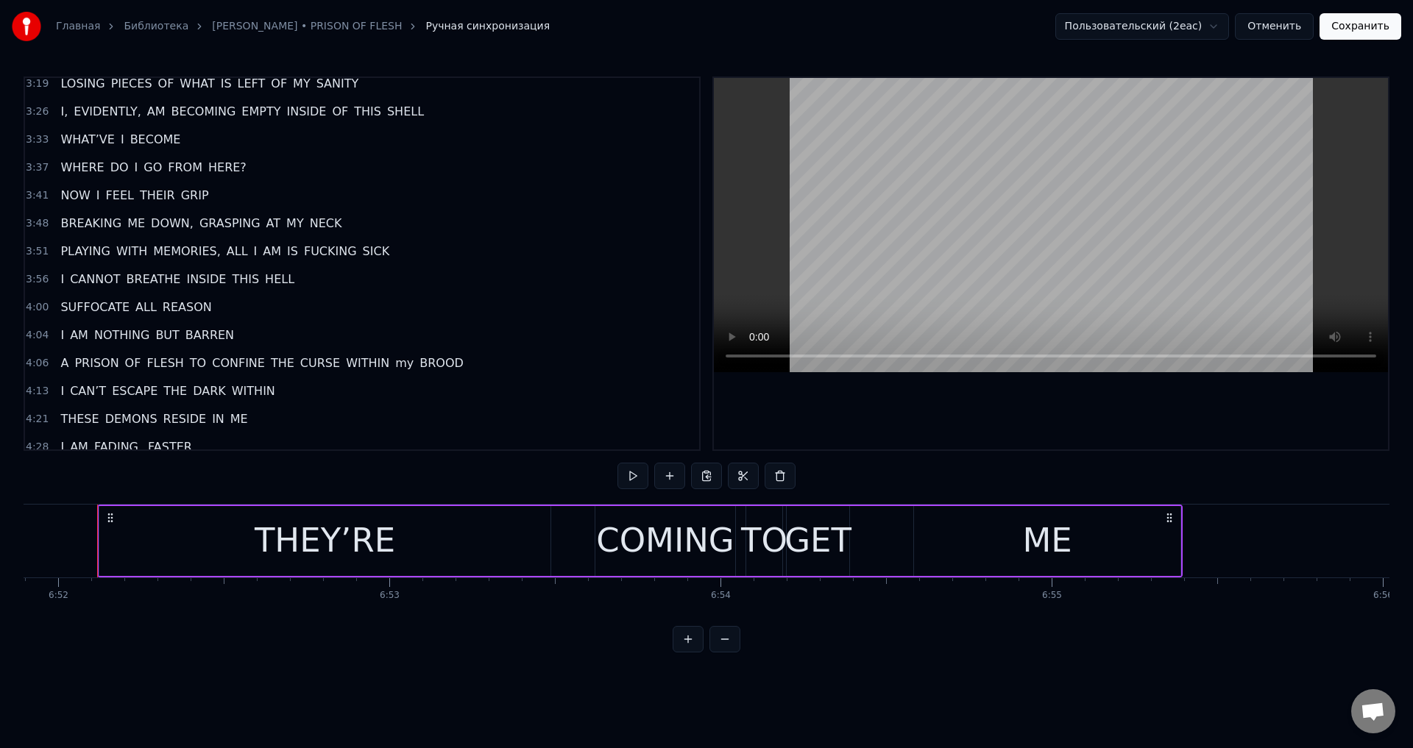
click at [129, 145] on span "BECOME" at bounding box center [156, 139] width 54 height 17
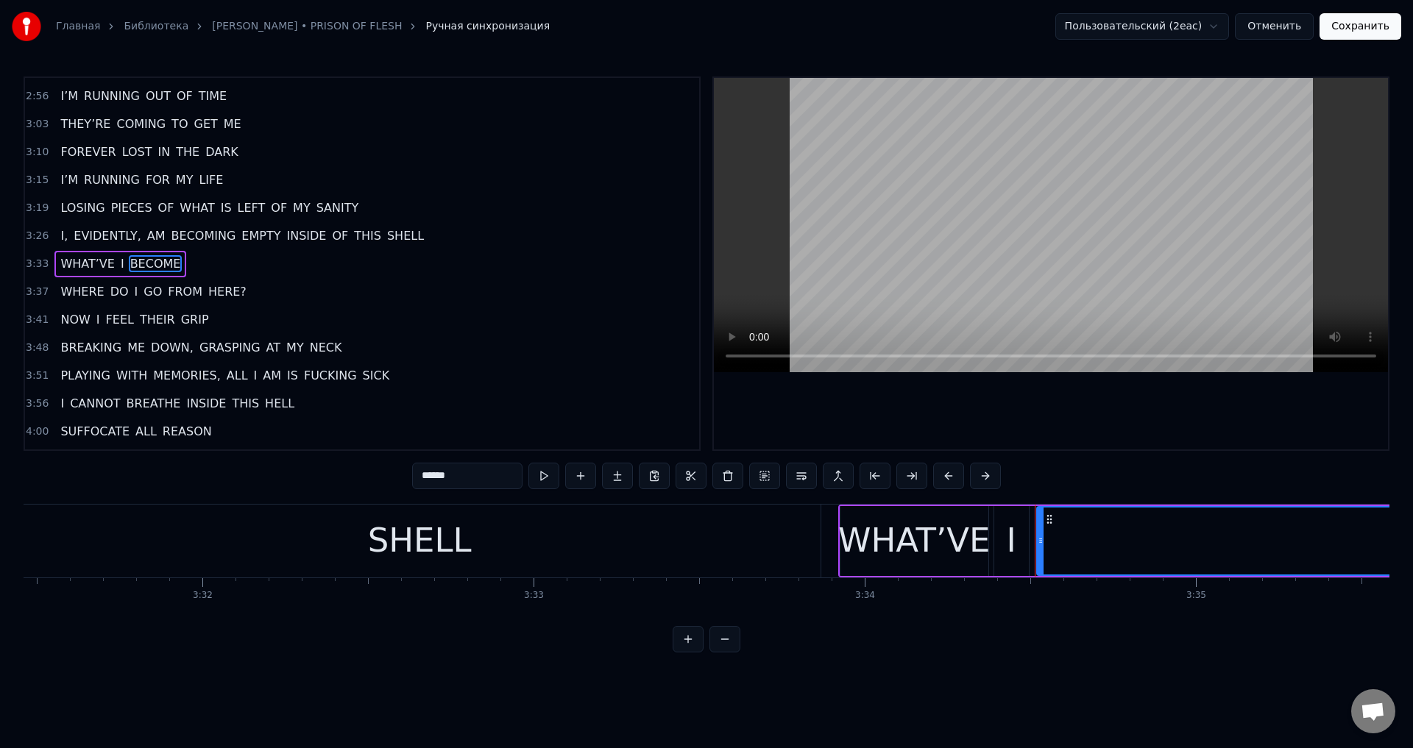
scroll to position [0, 69725]
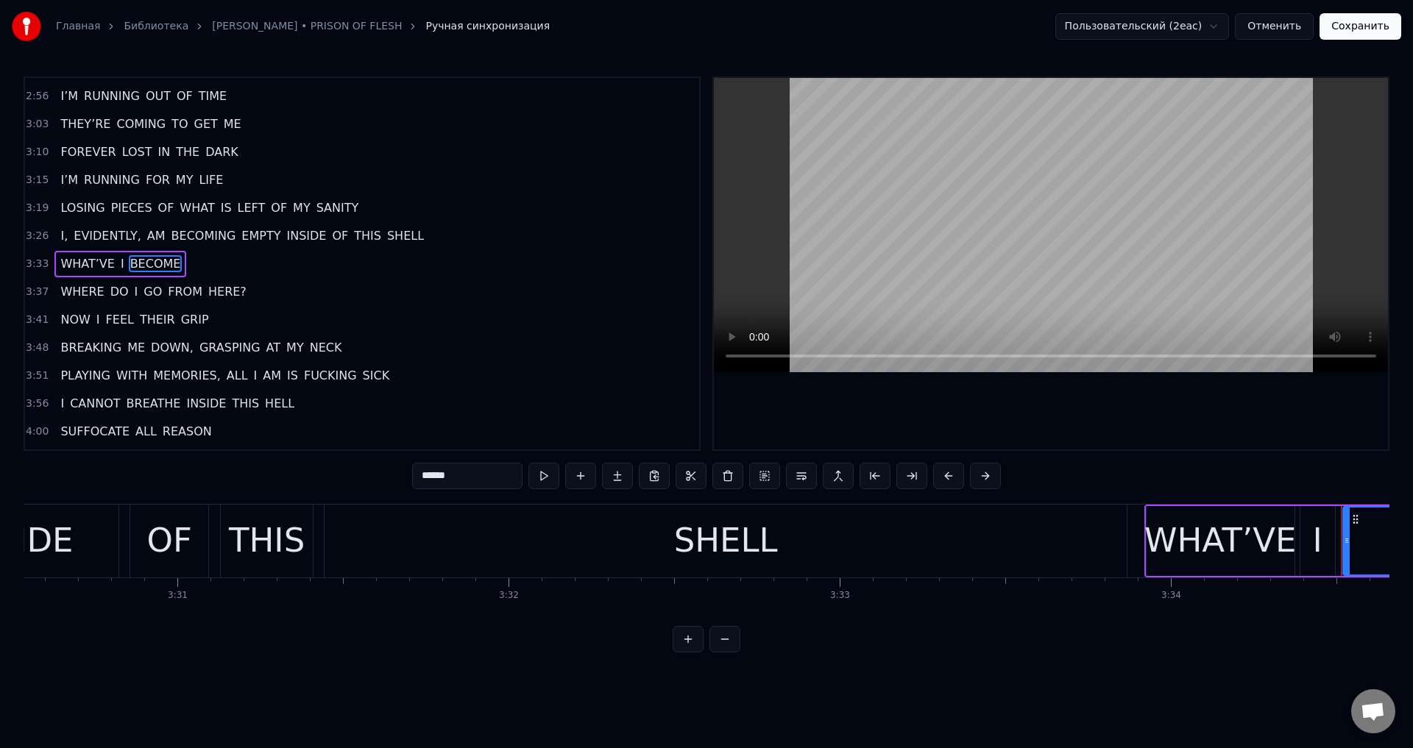
click at [947, 547] on div "SHELL" at bounding box center [726, 541] width 802 height 73
type input "*****"
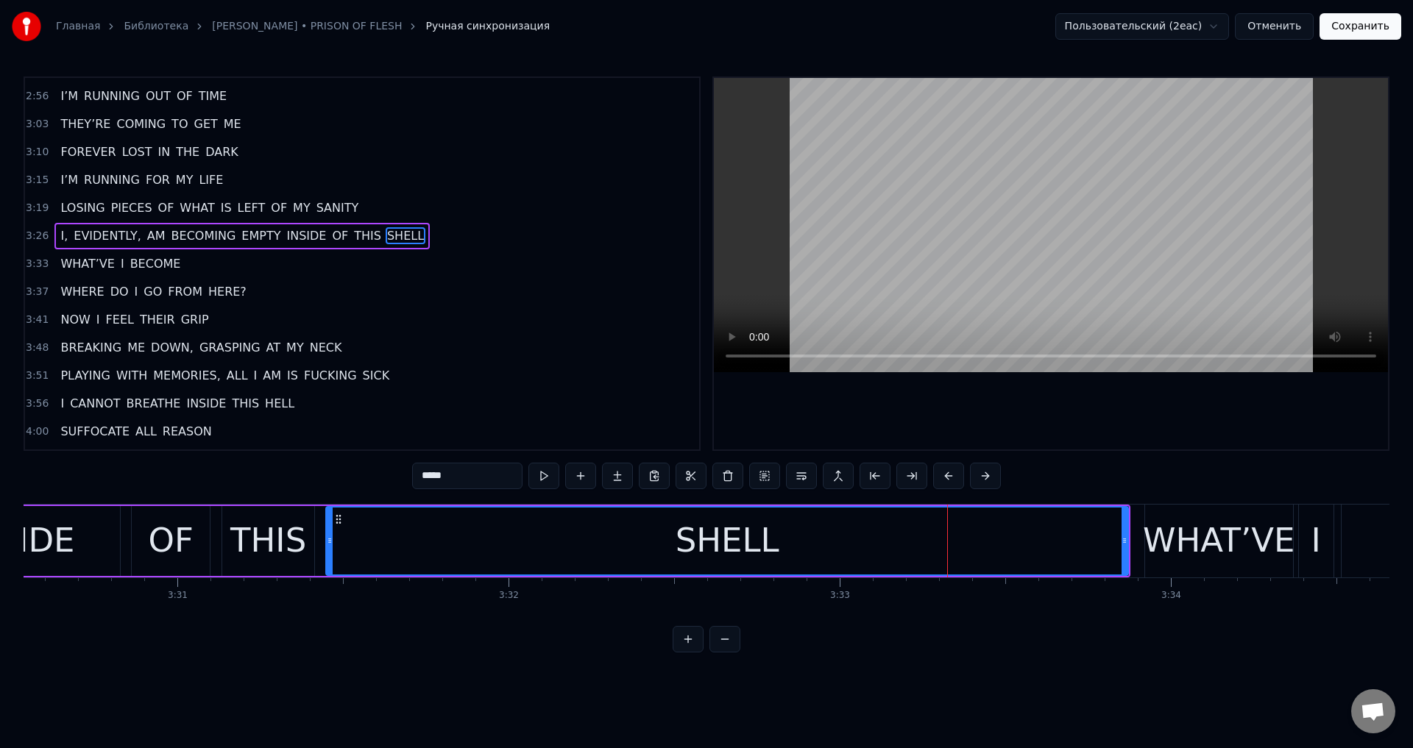
scroll to position [667, 0]
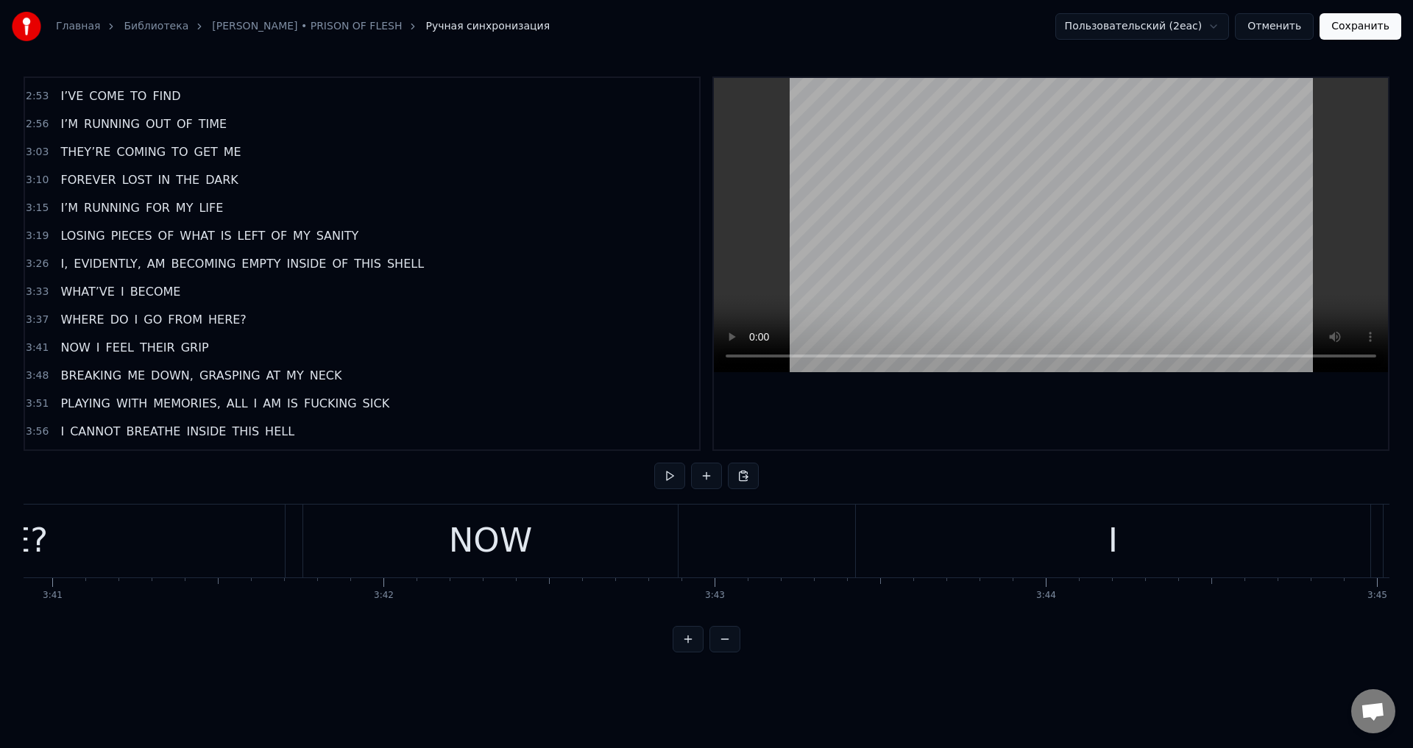
scroll to position [0, 73009]
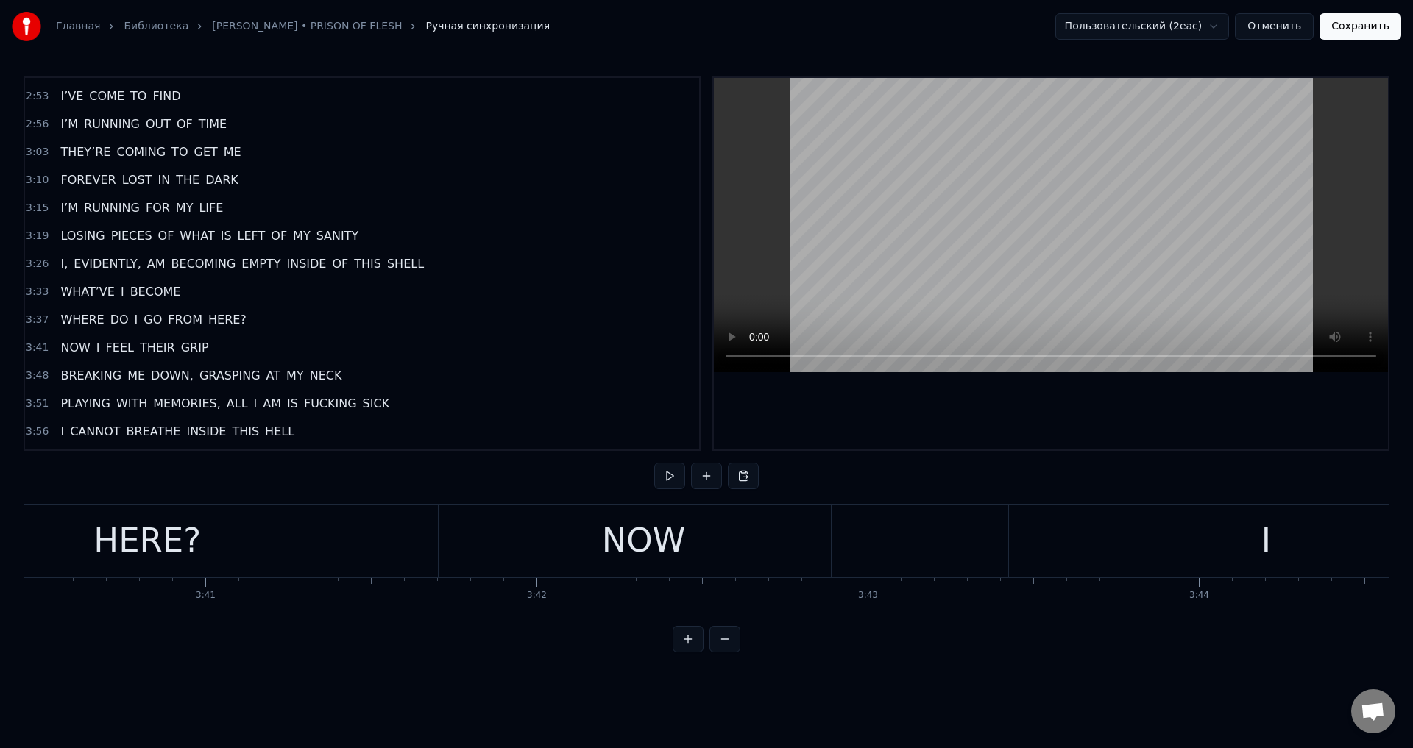
click at [737, 544] on div "NOW" at bounding box center [643, 541] width 375 height 73
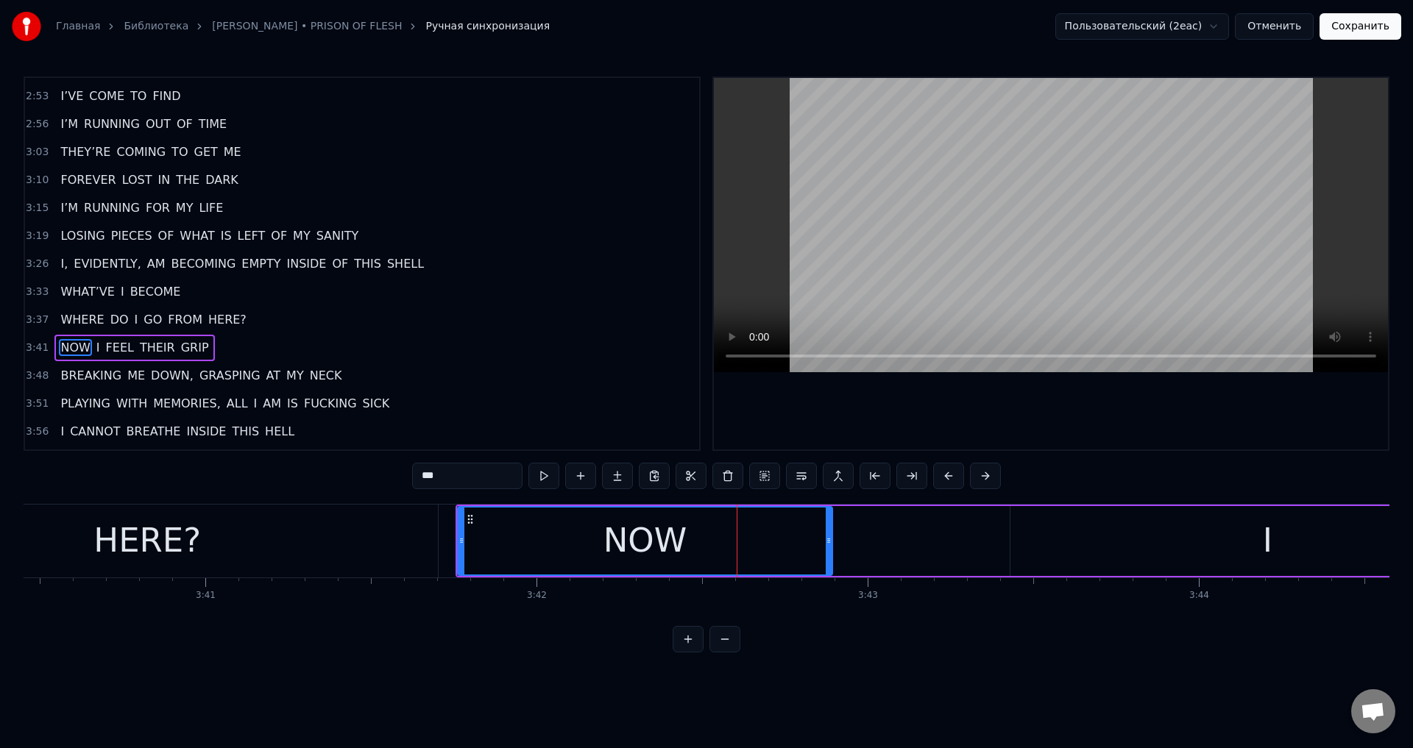
scroll to position [751, 0]
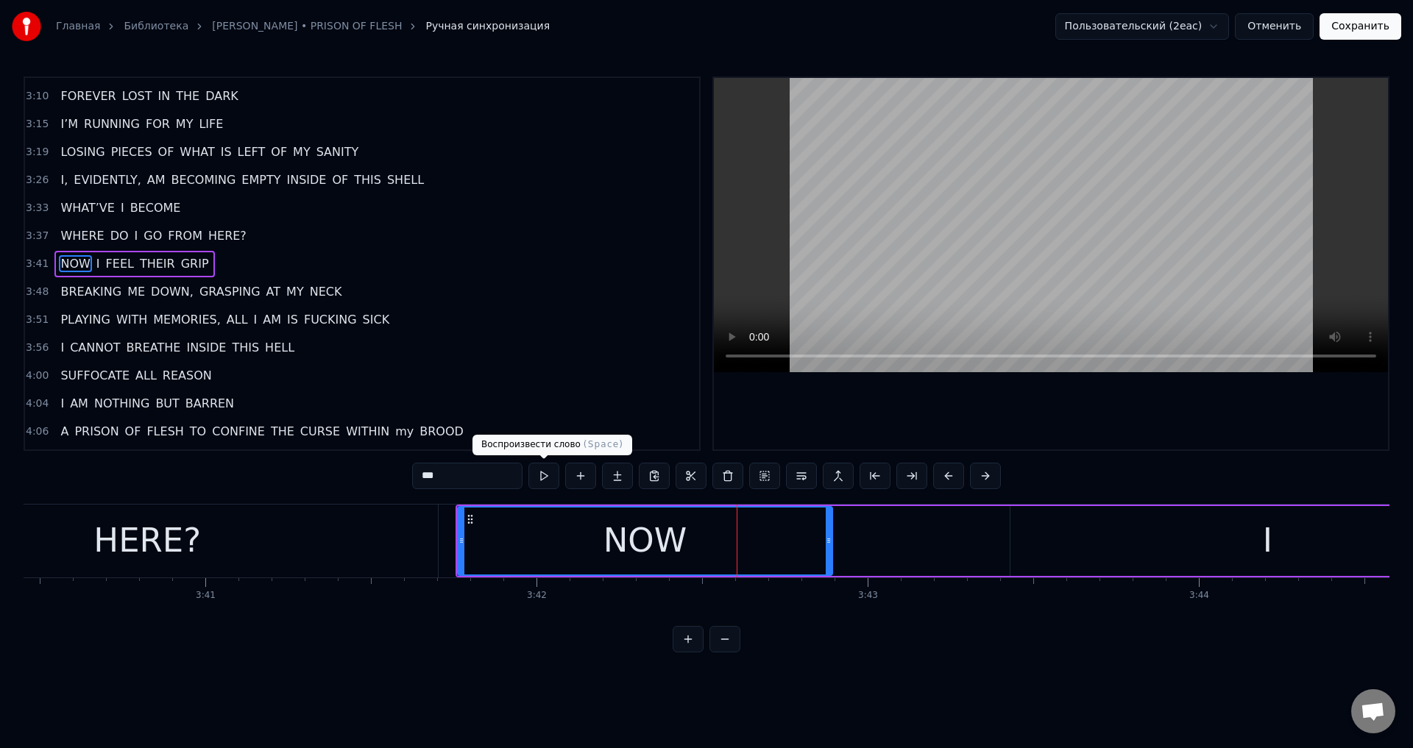
click at [500, 468] on input "***" at bounding box center [467, 476] width 110 height 26
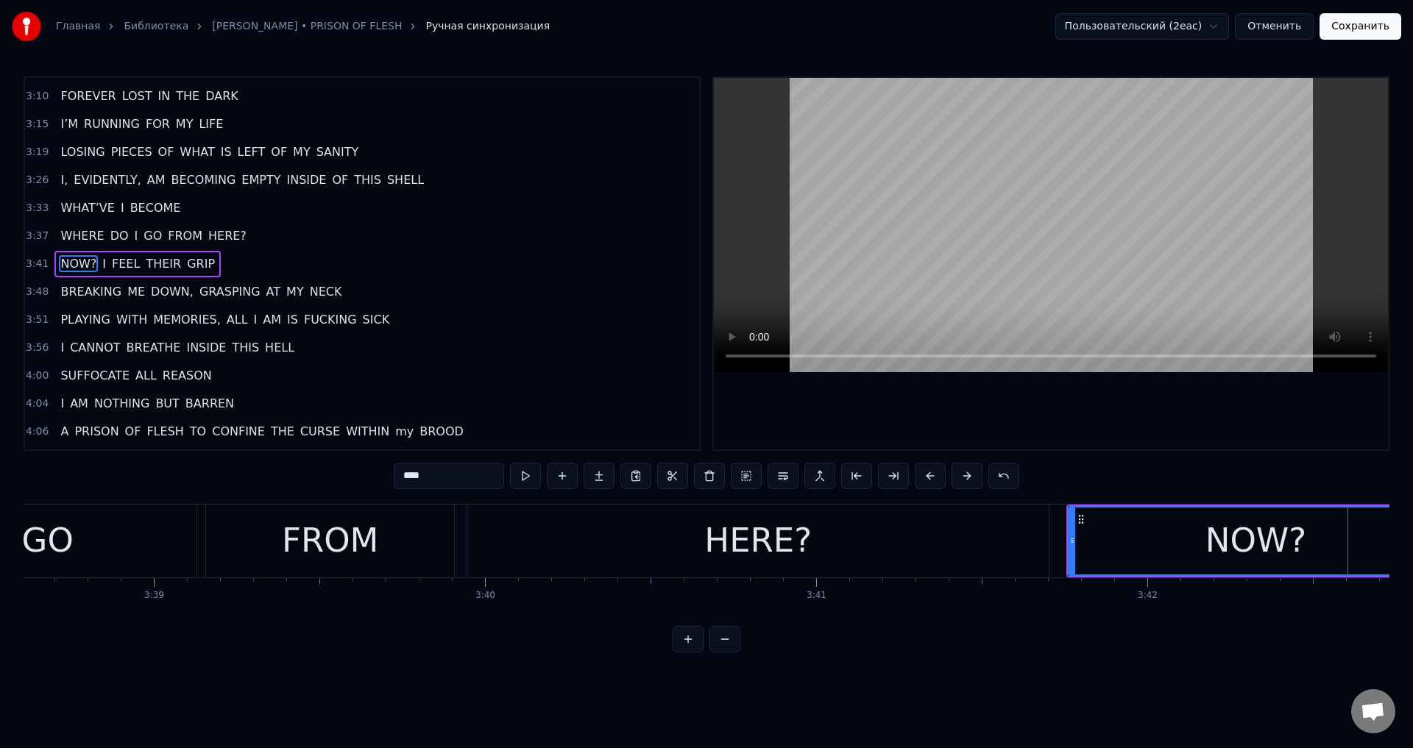
scroll to position [0, 72169]
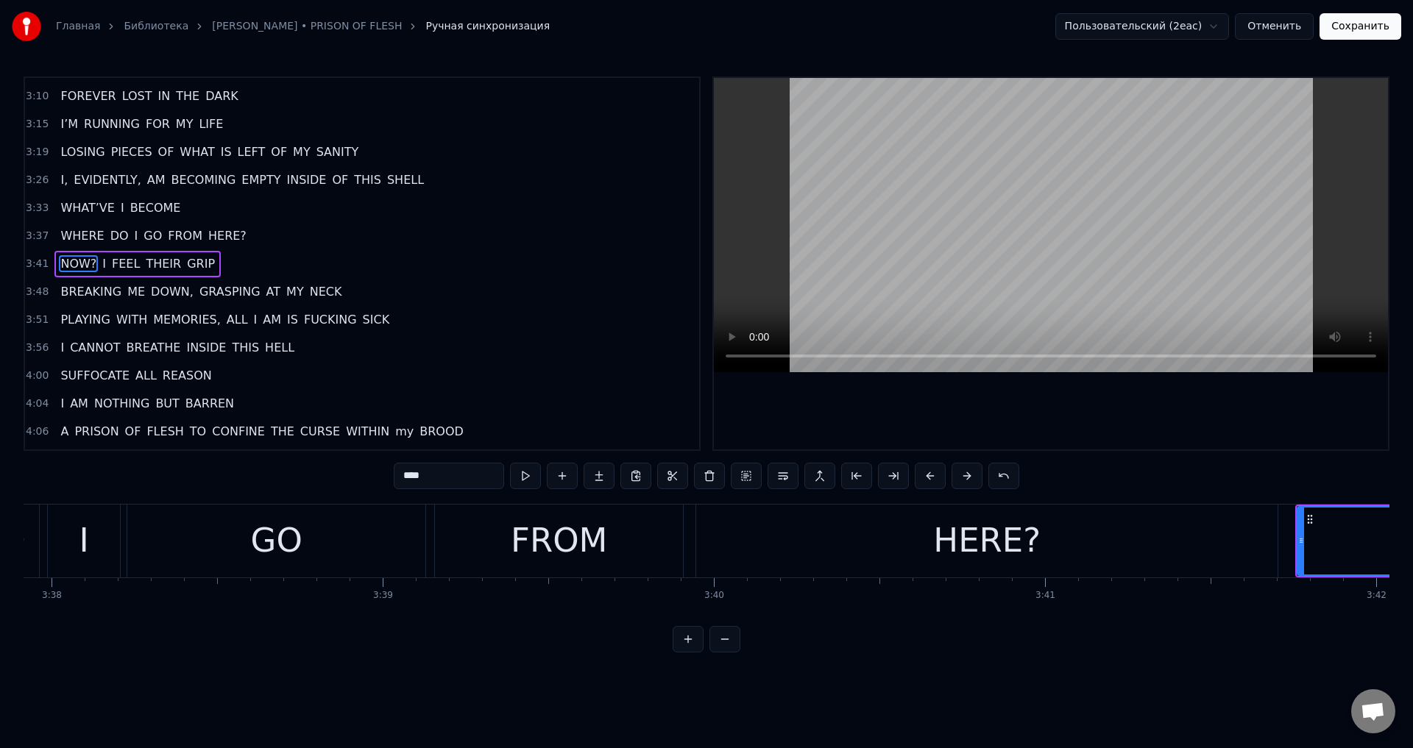
click at [221, 238] on span "HERE?" at bounding box center [227, 235] width 41 height 17
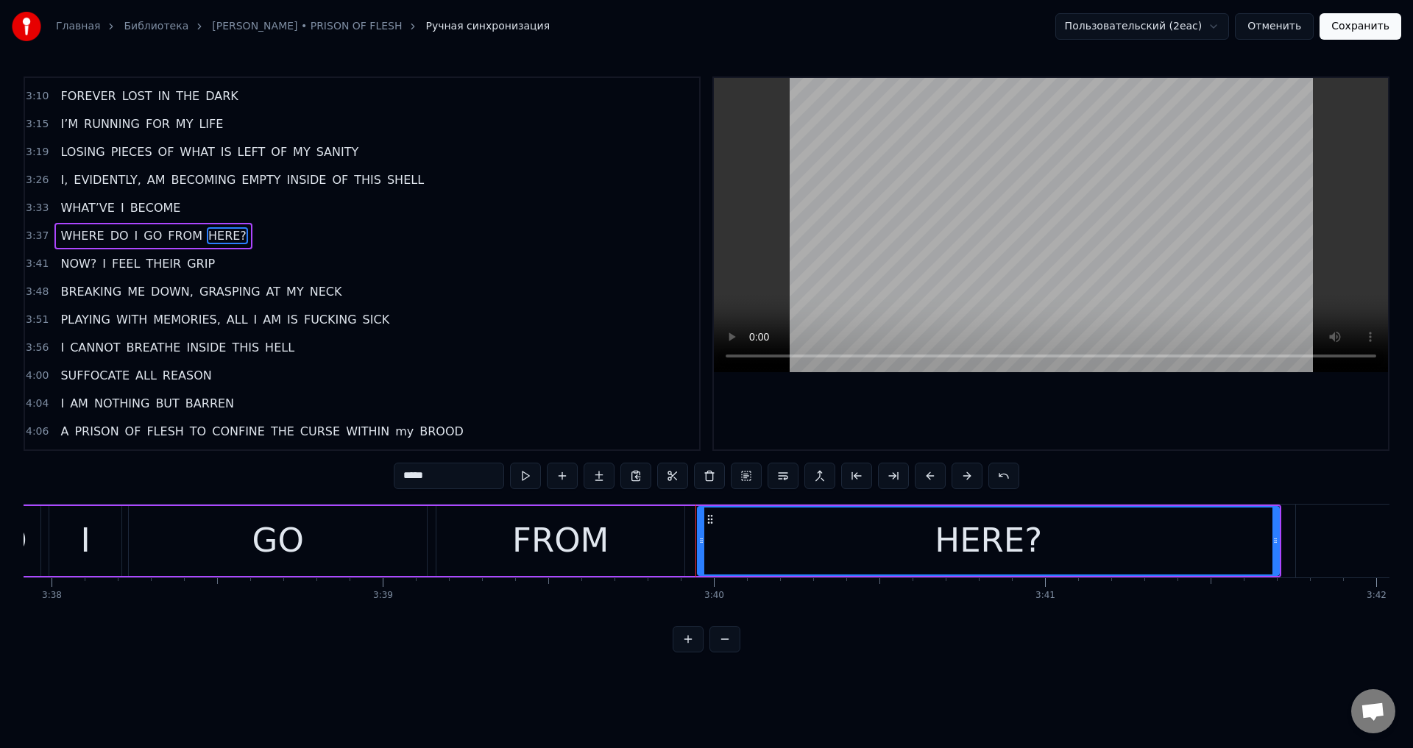
scroll to position [723, 0]
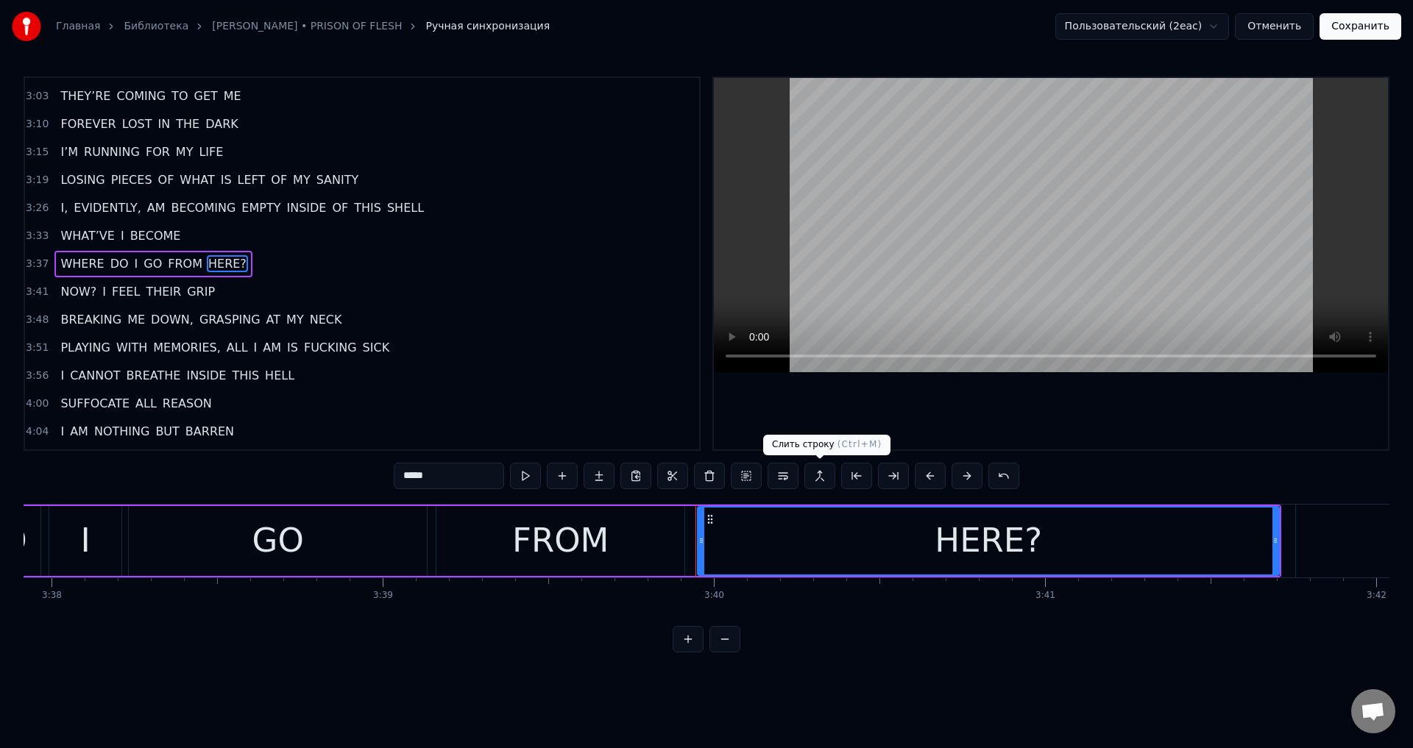
click at [809, 481] on button at bounding box center [819, 476] width 31 height 26
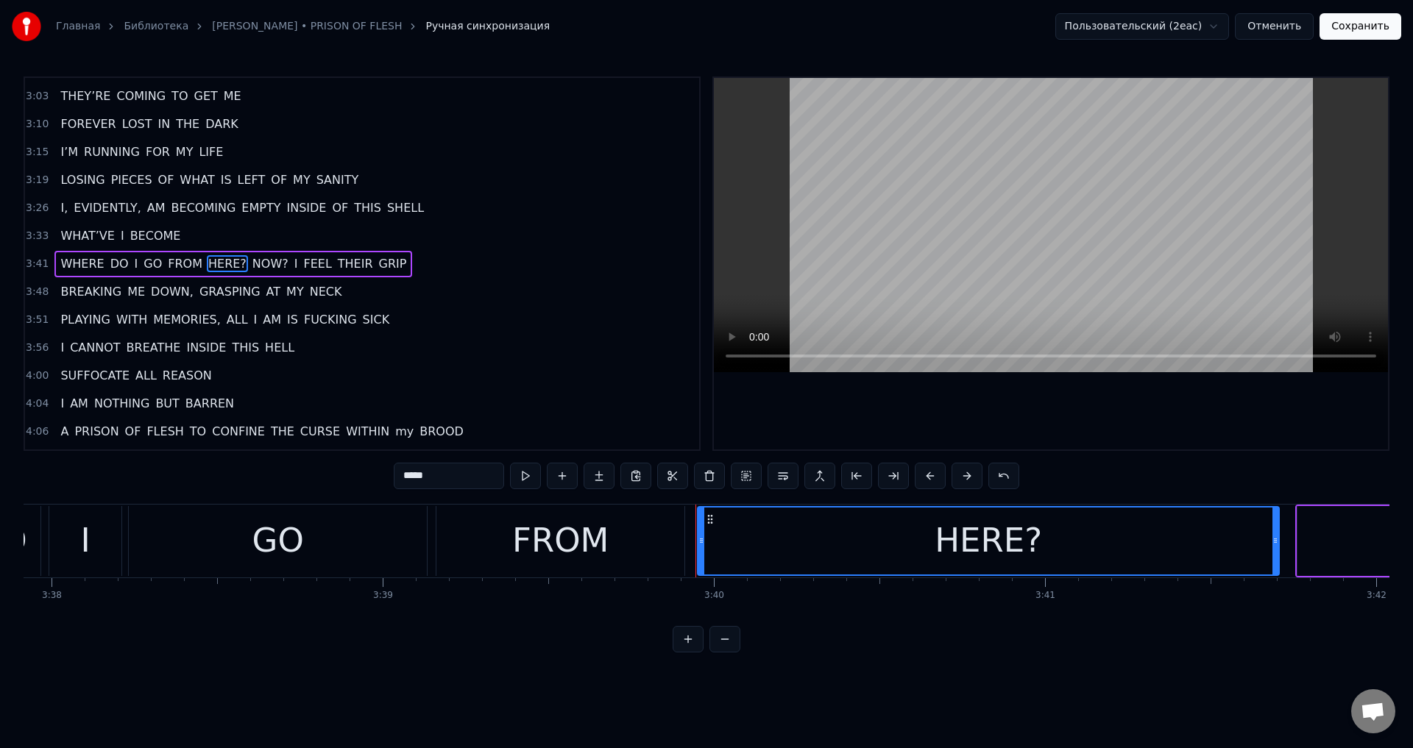
click at [293, 266] on span "I" at bounding box center [296, 263] width 7 height 17
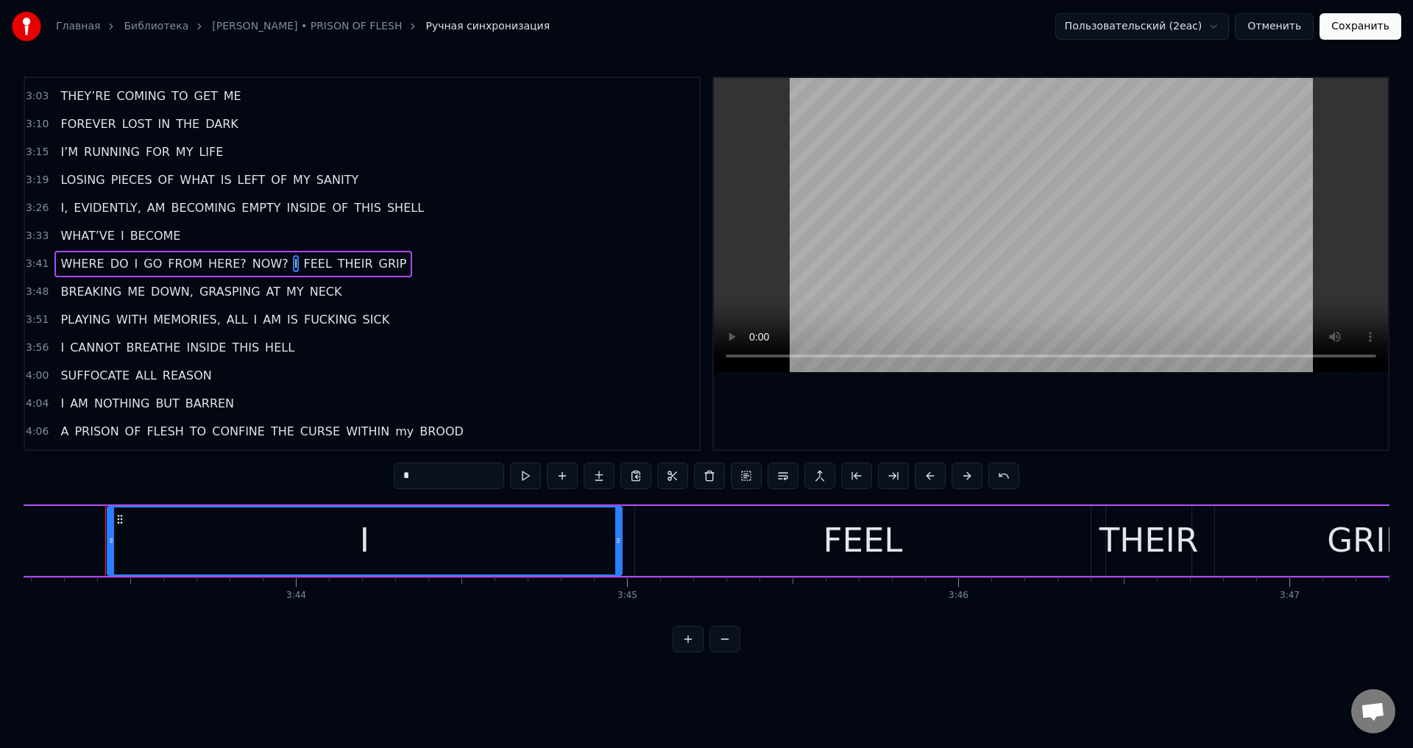
scroll to position [0, 73920]
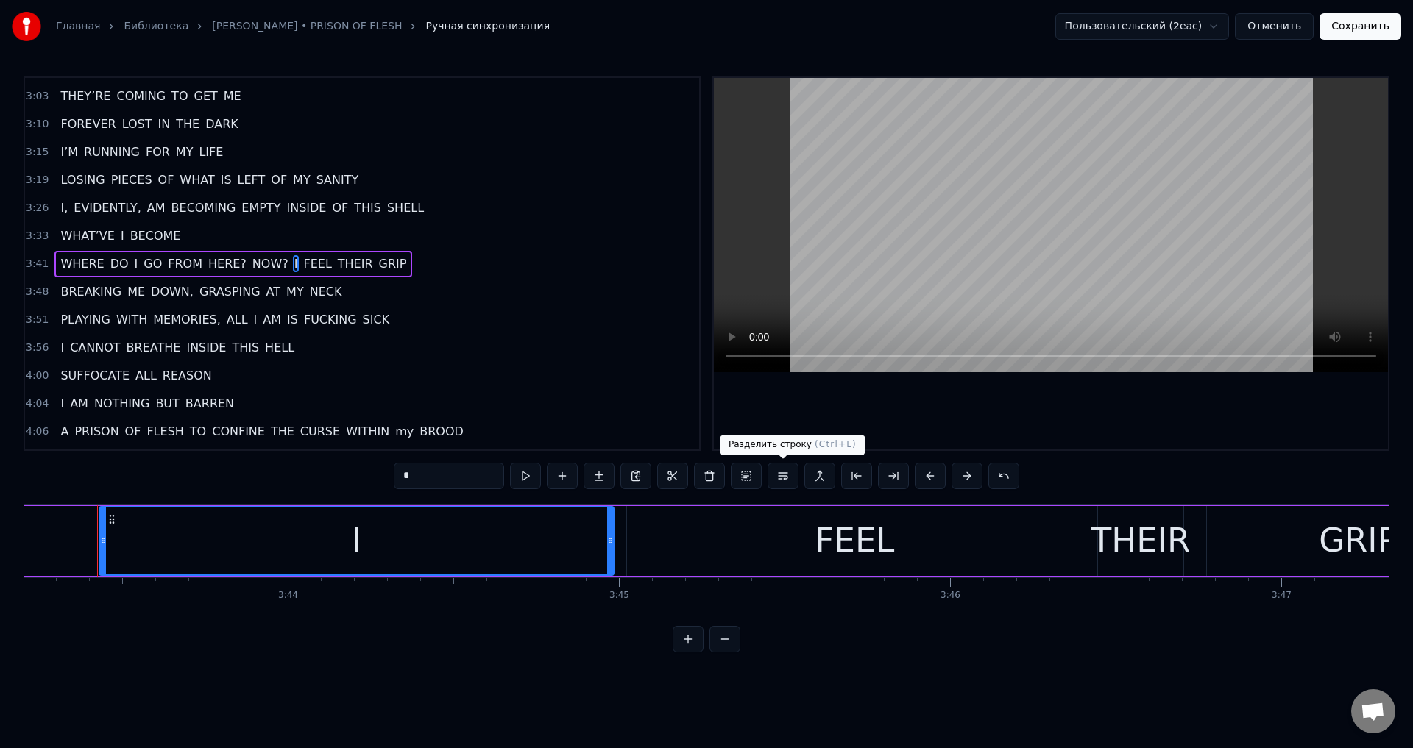
click at [785, 484] on button at bounding box center [783, 476] width 31 height 26
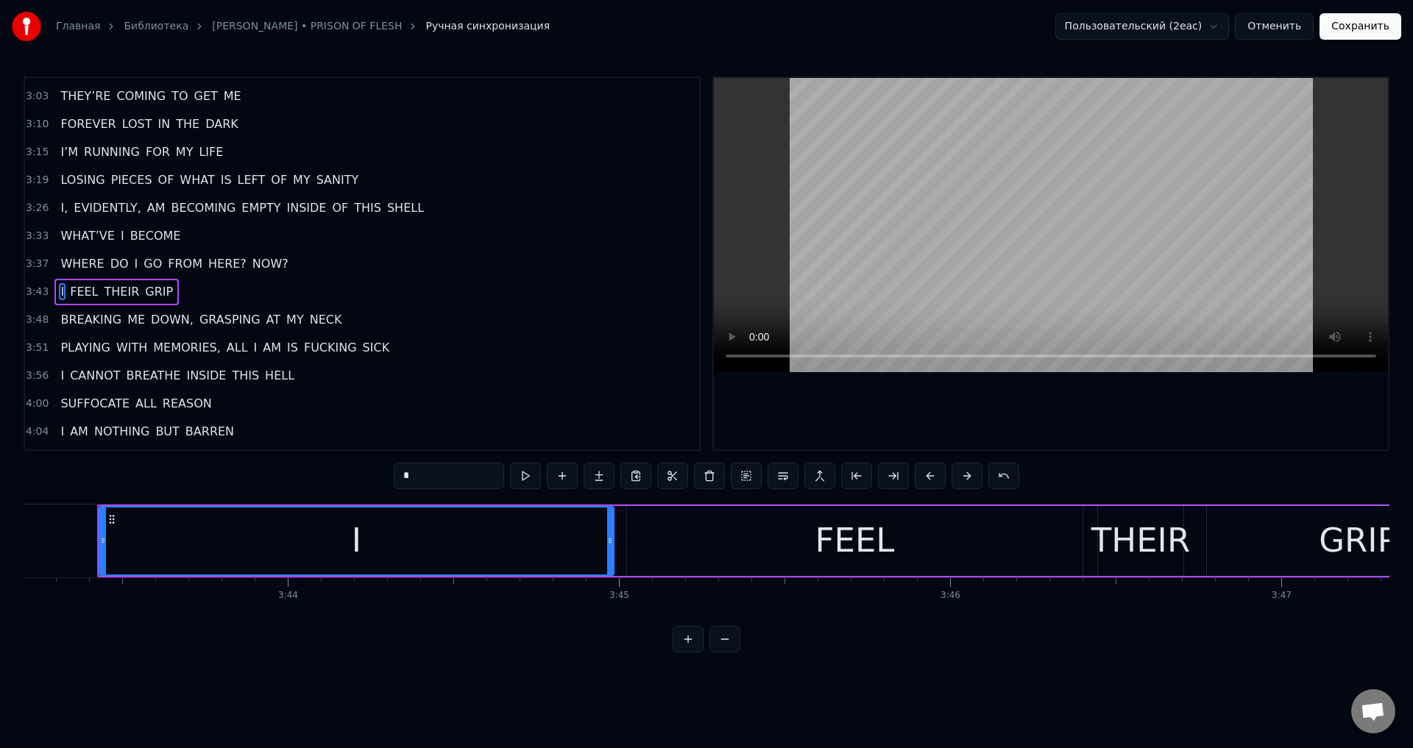
scroll to position [751, 0]
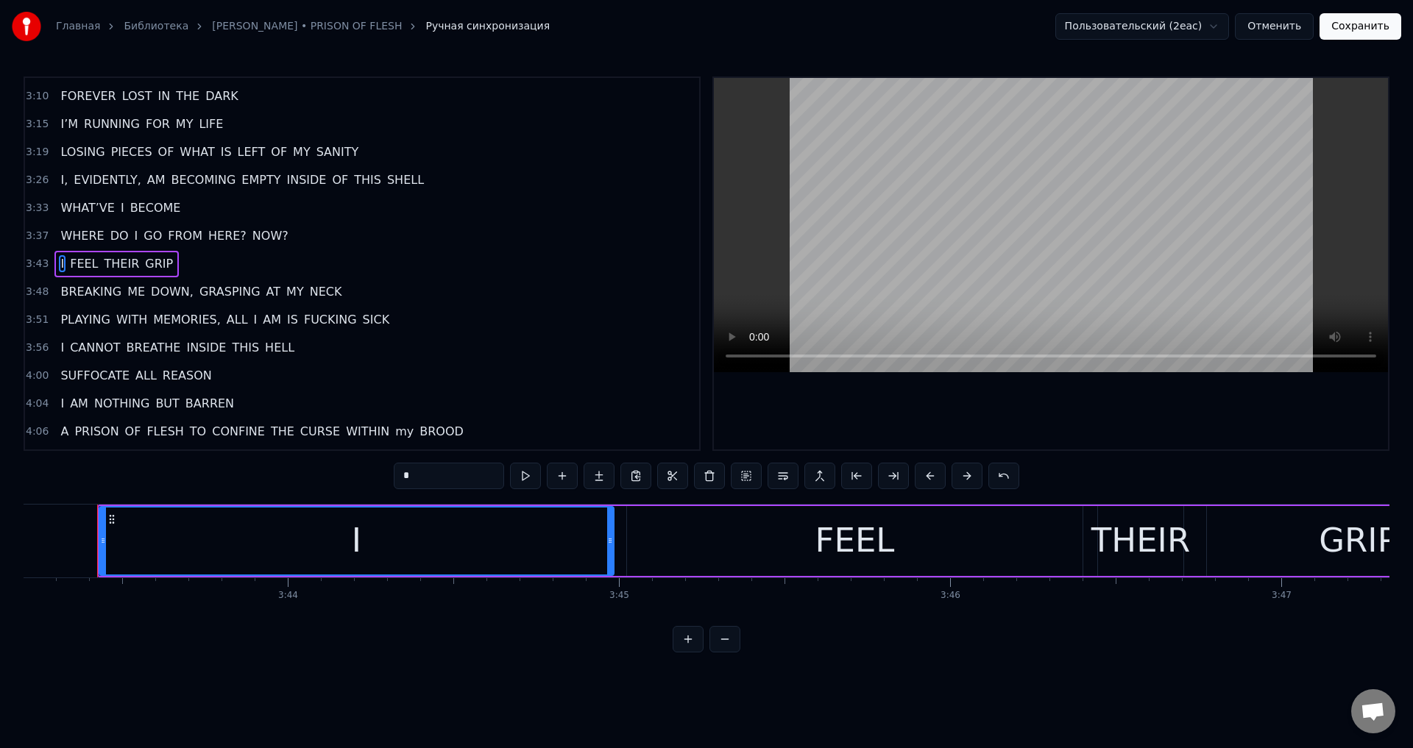
click at [218, 235] on span "HERE?" at bounding box center [227, 235] width 41 height 17
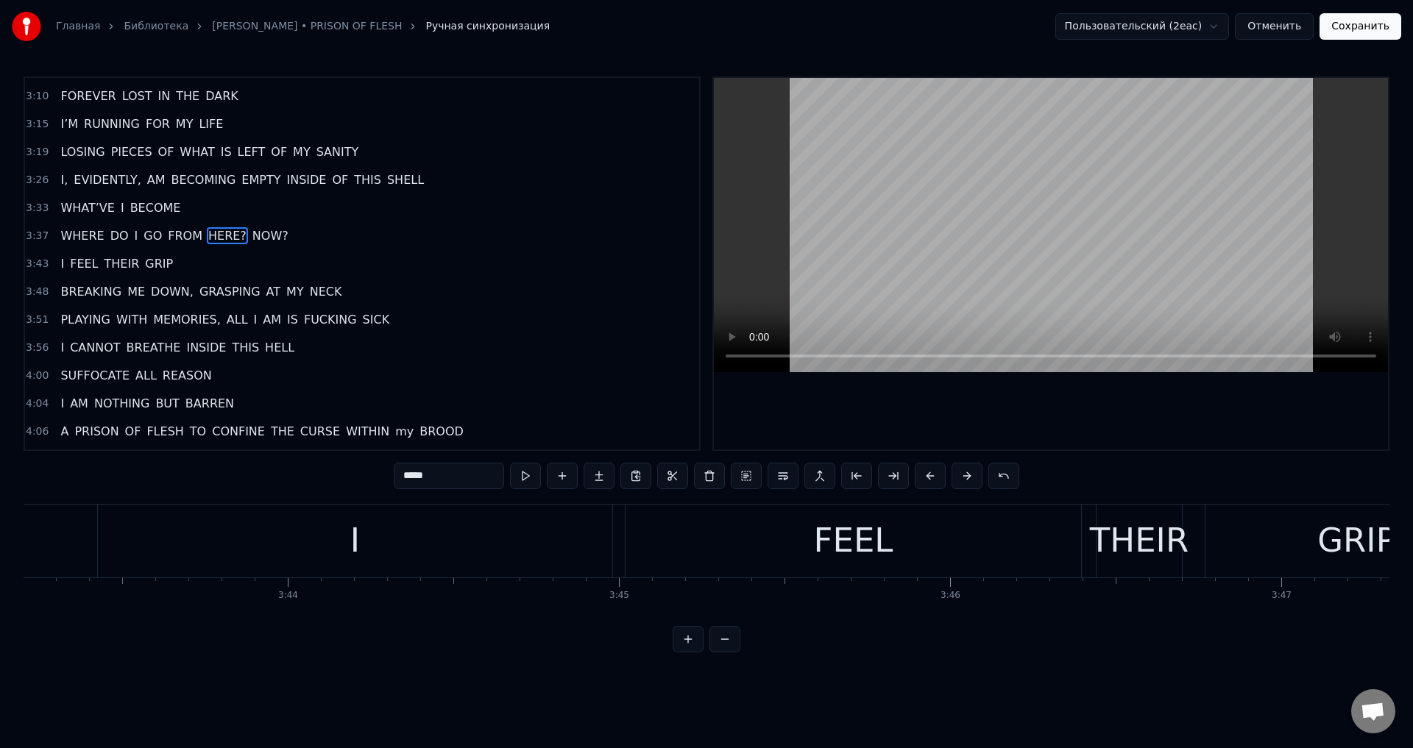
scroll to position [723, 0]
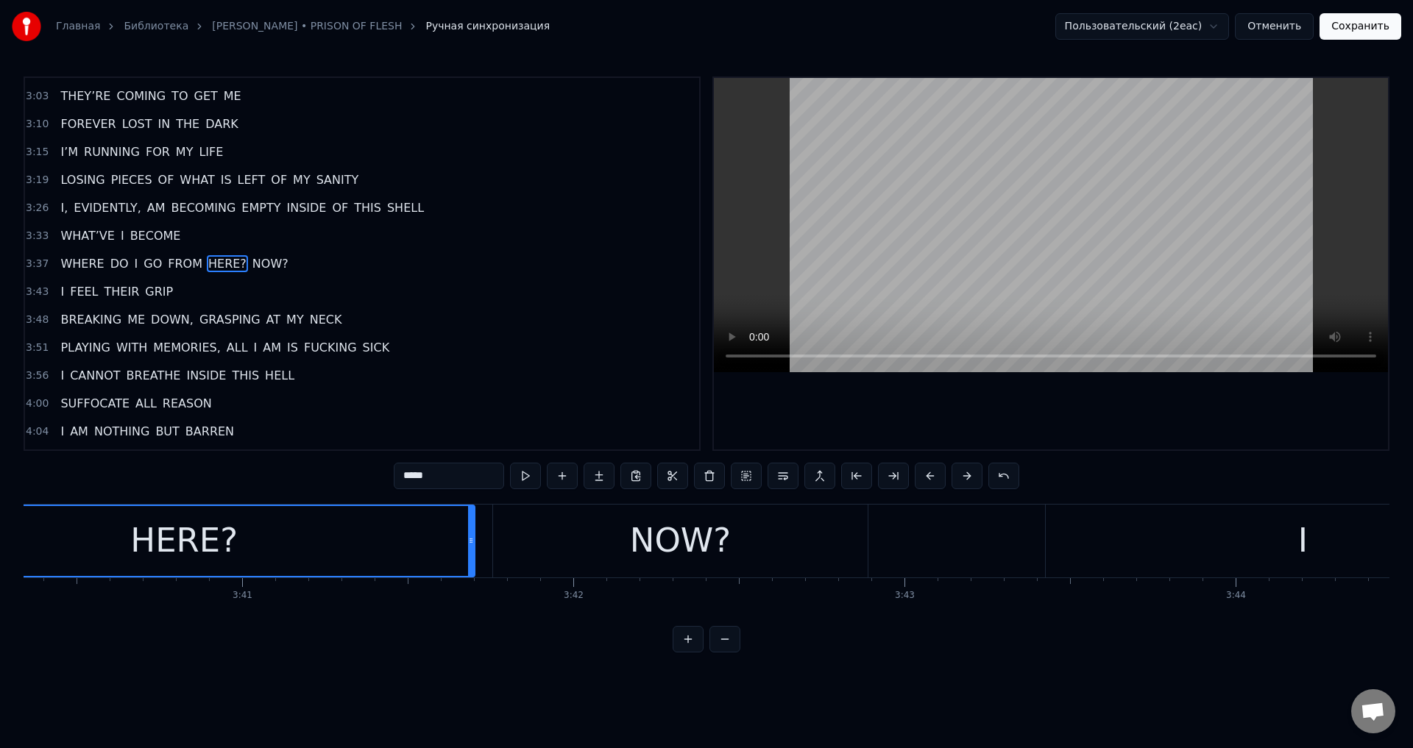
click at [467, 480] on input "*****" at bounding box center [449, 476] width 110 height 26
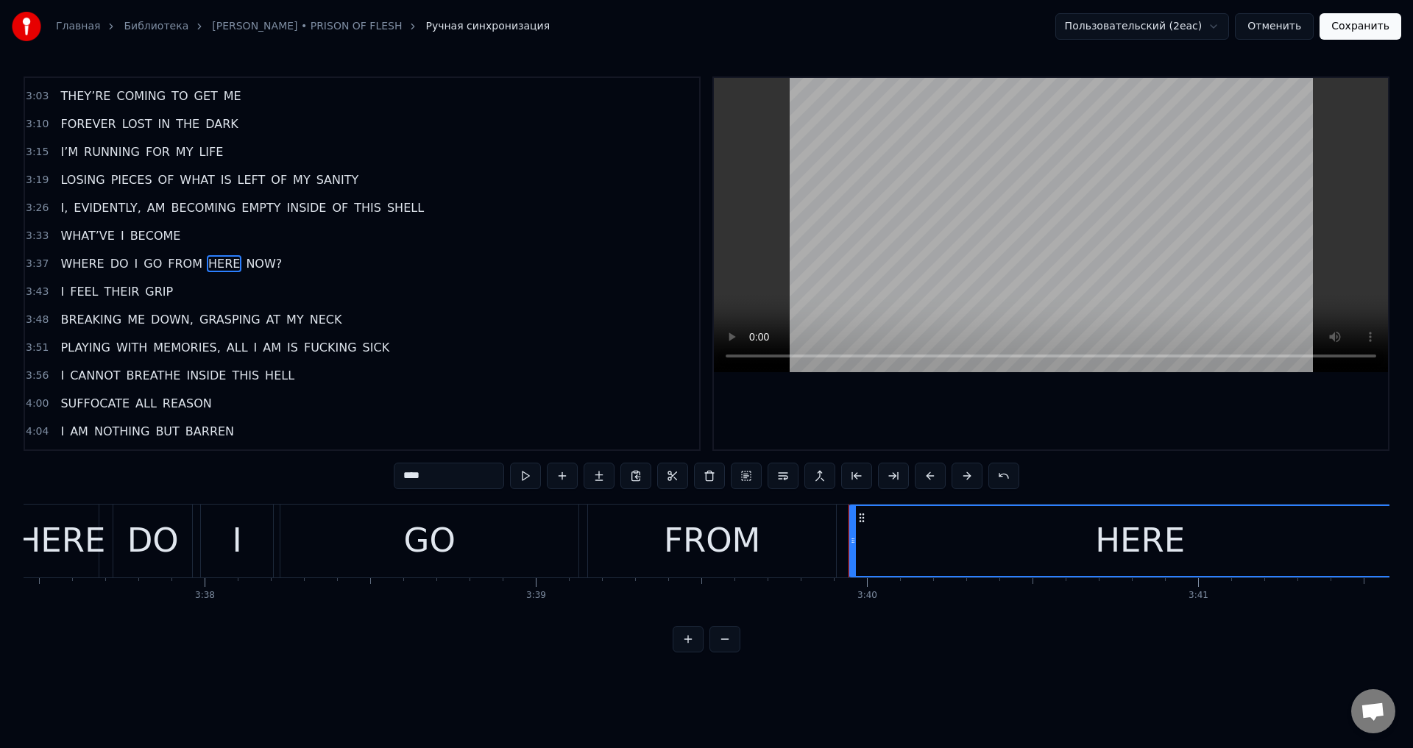
scroll to position [0, 71634]
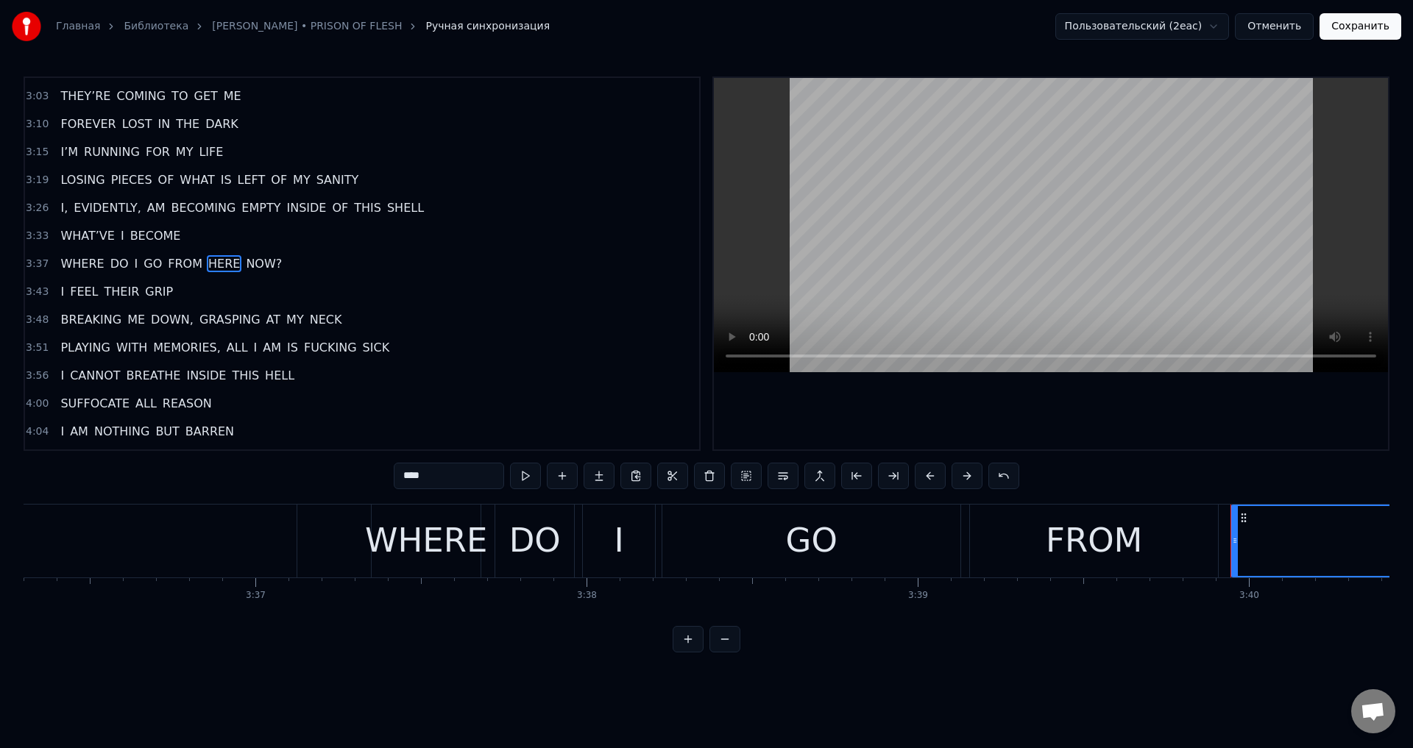
type input "****"
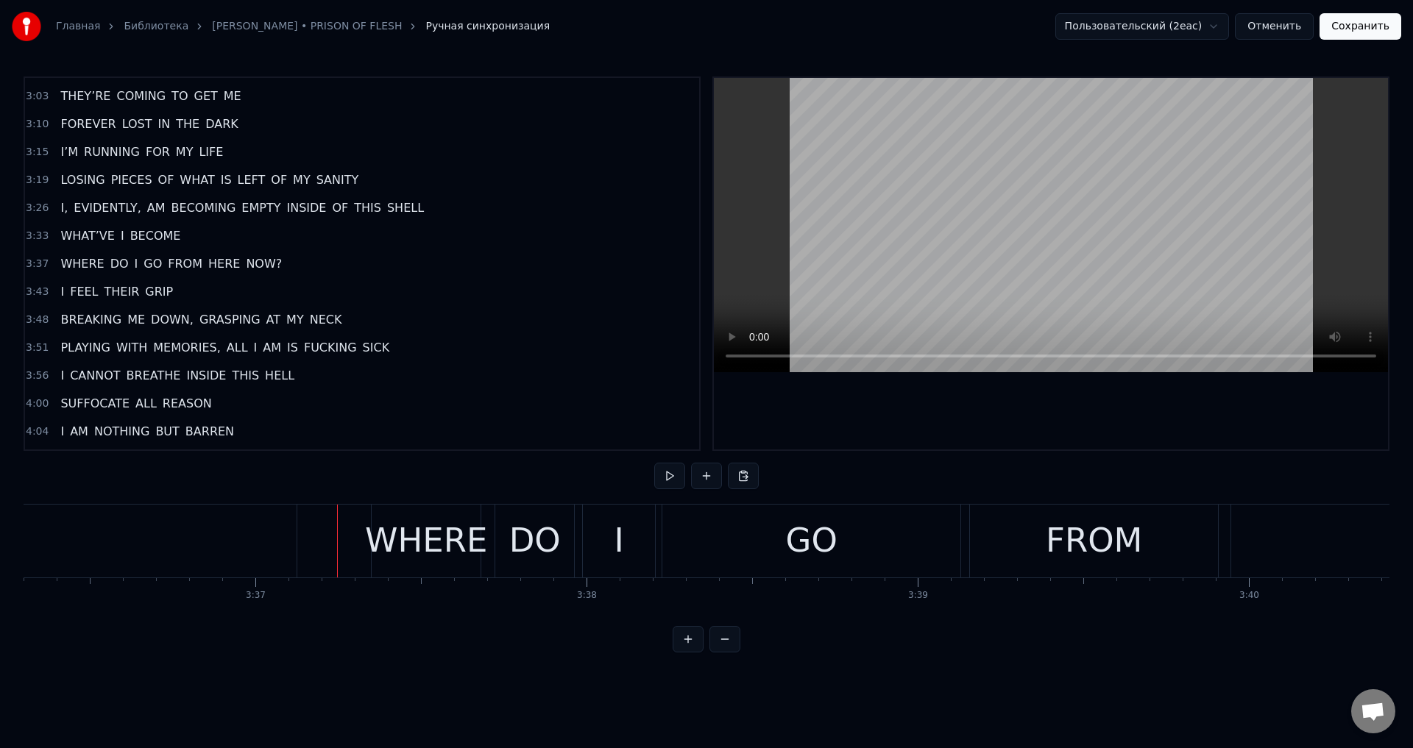
click at [139, 233] on span "BECOME" at bounding box center [156, 235] width 54 height 17
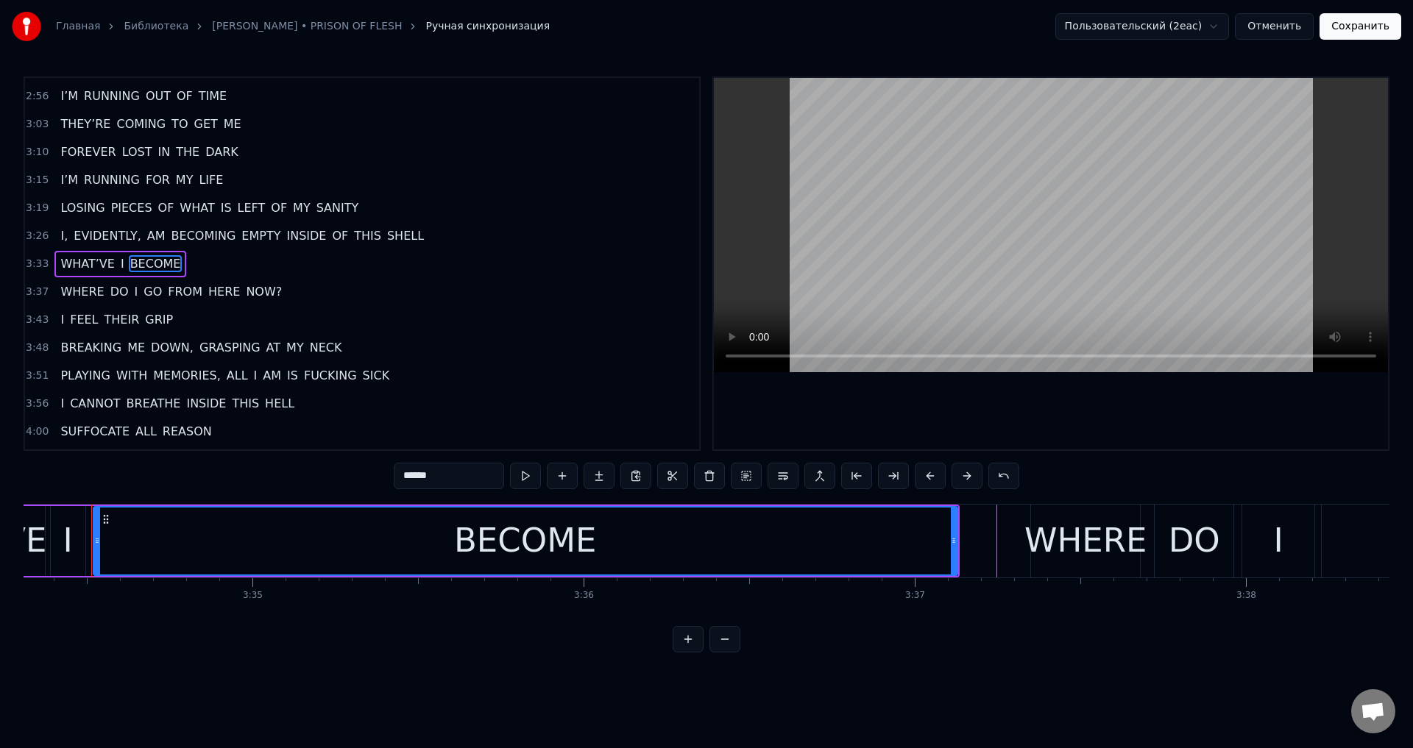
scroll to position [0, 70968]
click at [462, 467] on input "******" at bounding box center [449, 476] width 110 height 26
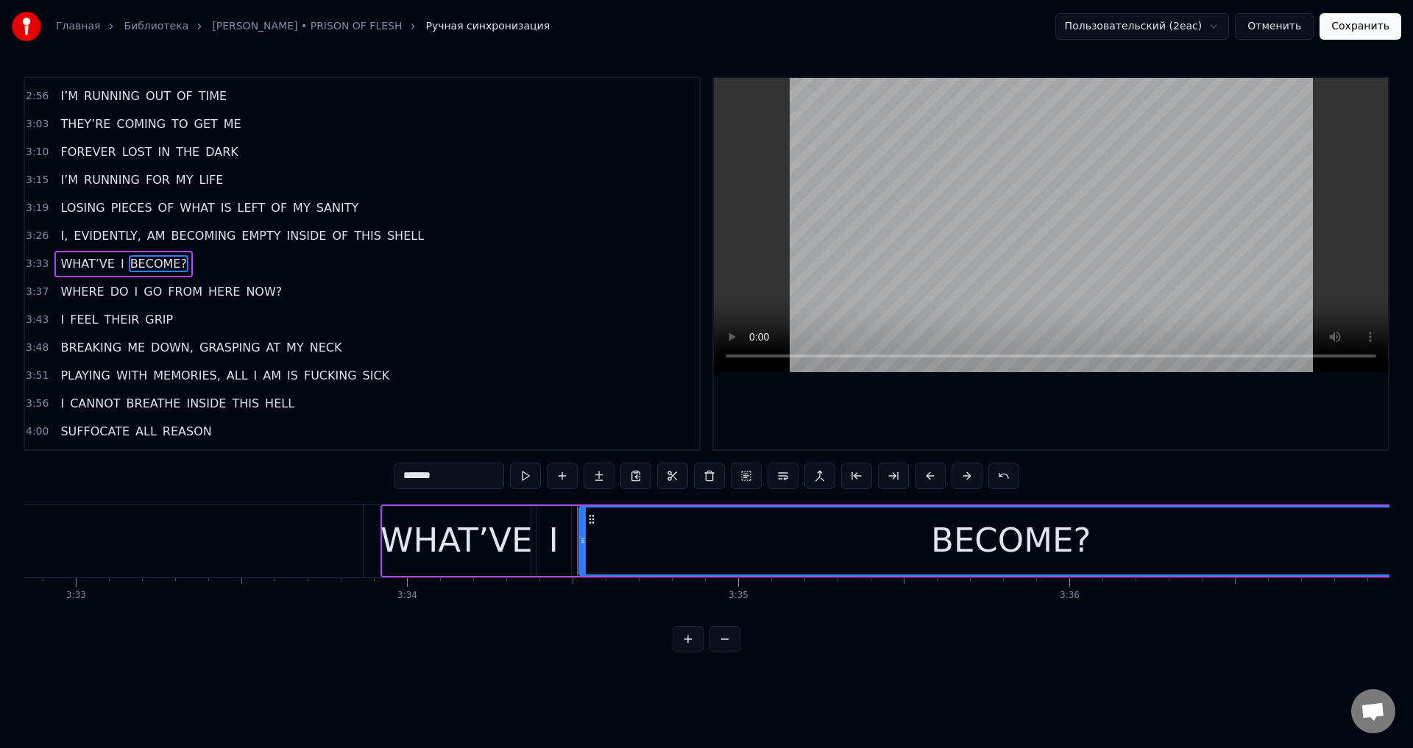
scroll to position [0, 70336]
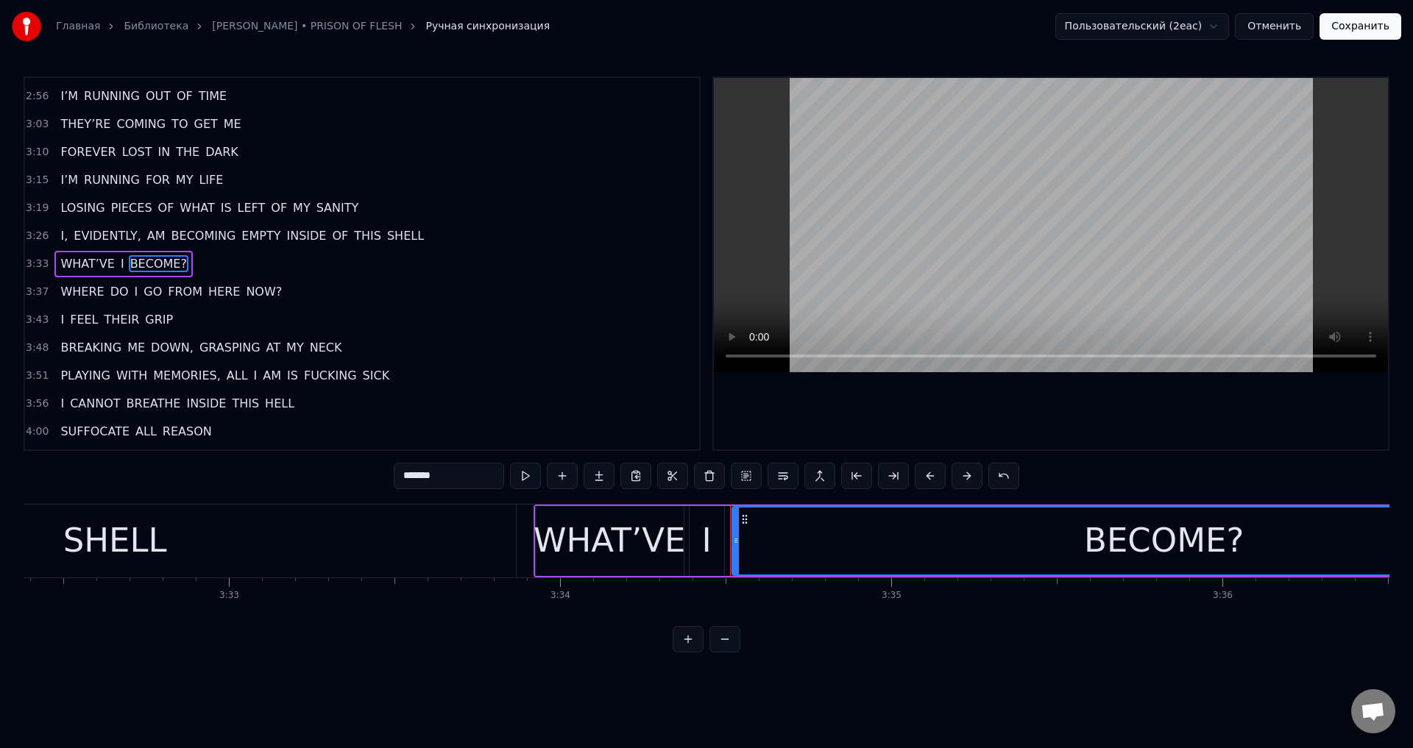
click at [462, 549] on div "SHELL" at bounding box center [115, 541] width 802 height 73
type input "*****"
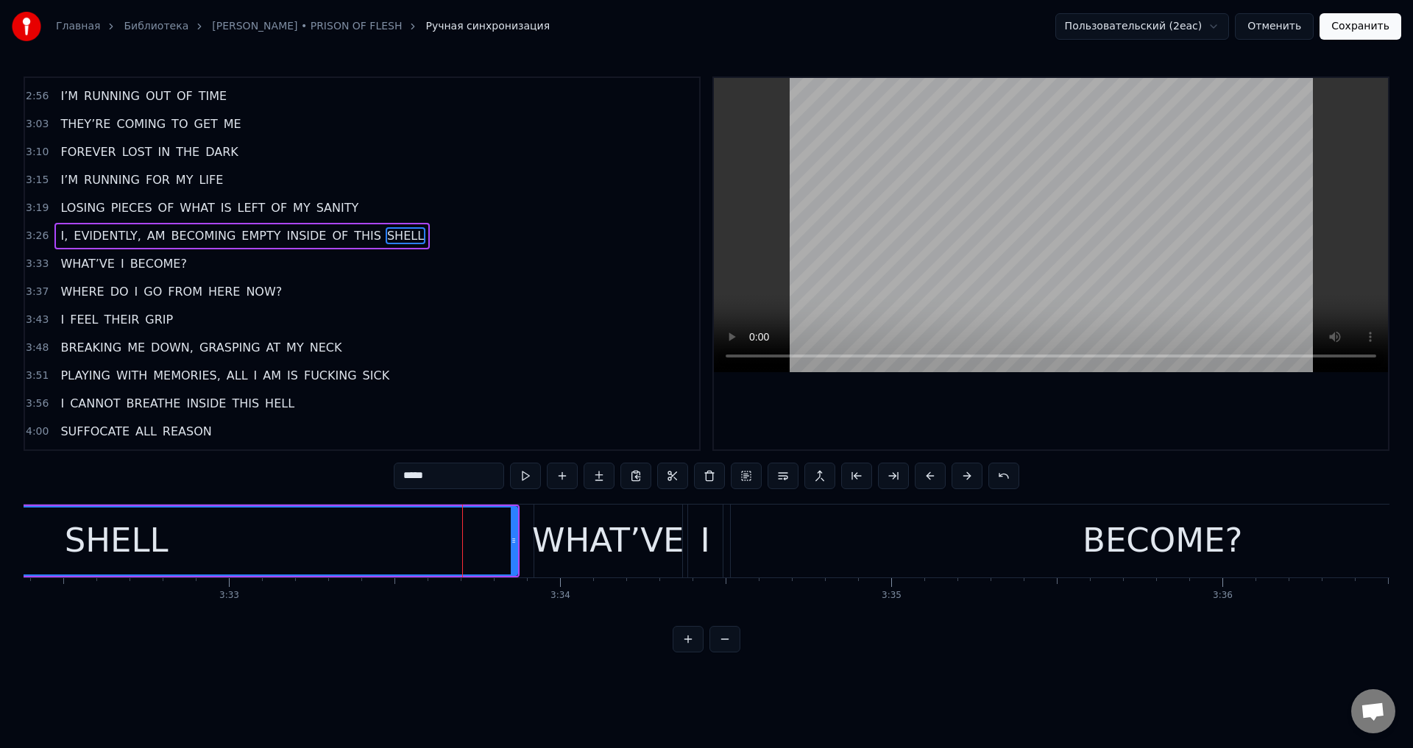
scroll to position [667, 0]
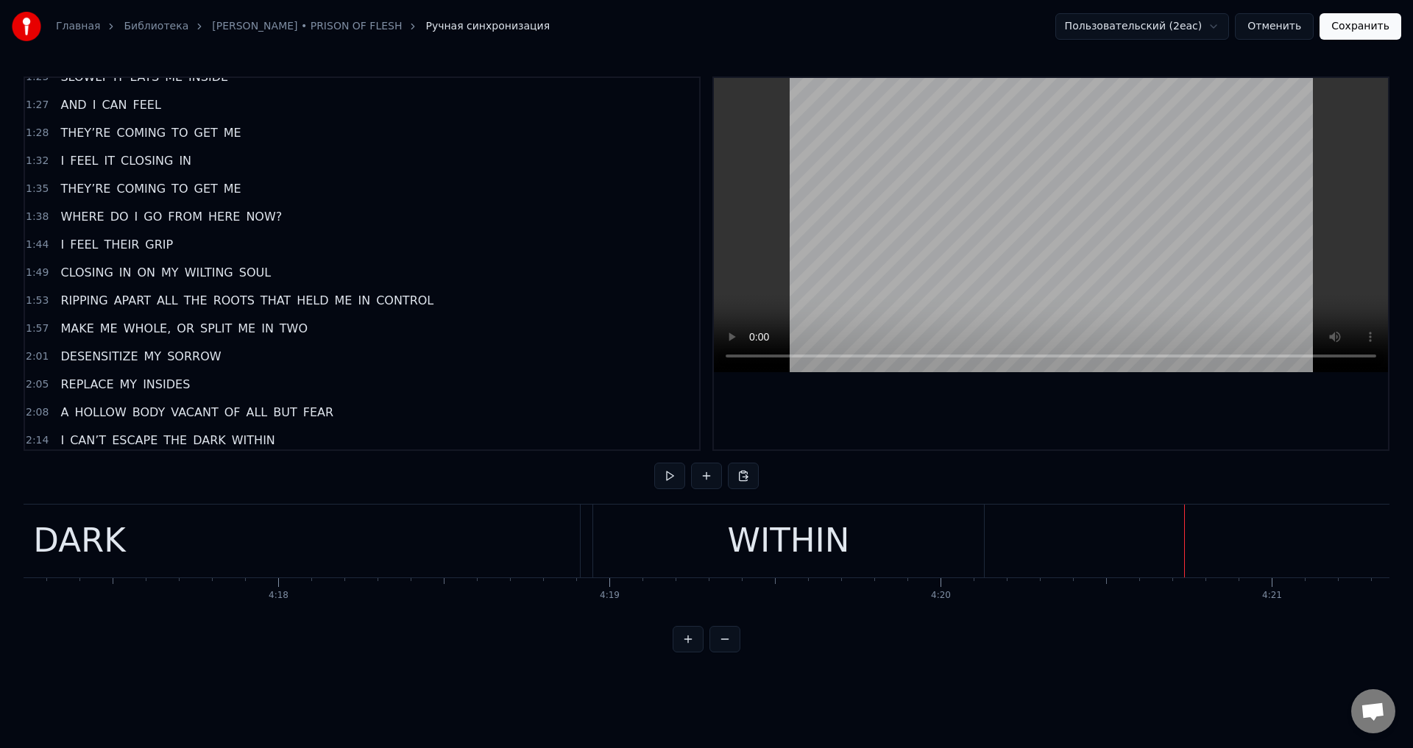
scroll to position [47, 0]
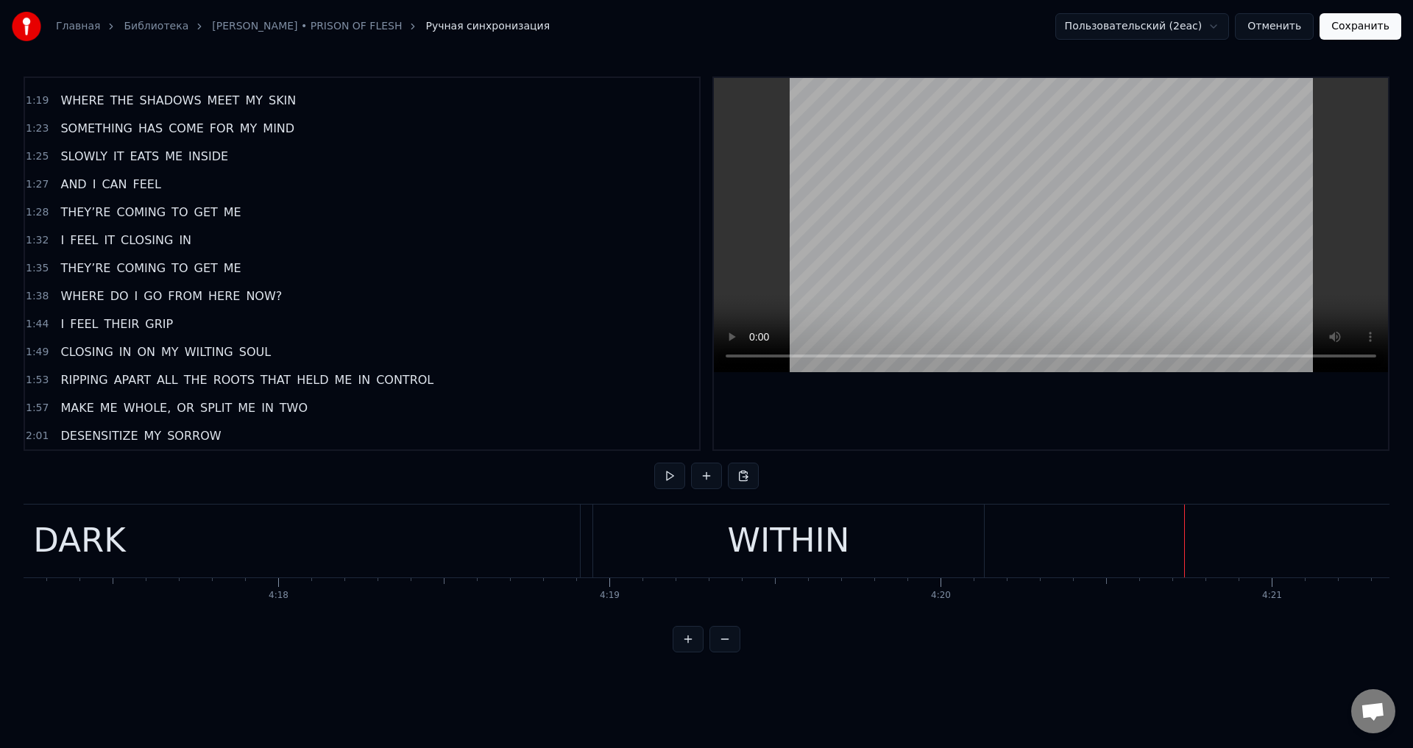
click at [244, 297] on span "NOW?" at bounding box center [263, 296] width 39 height 17
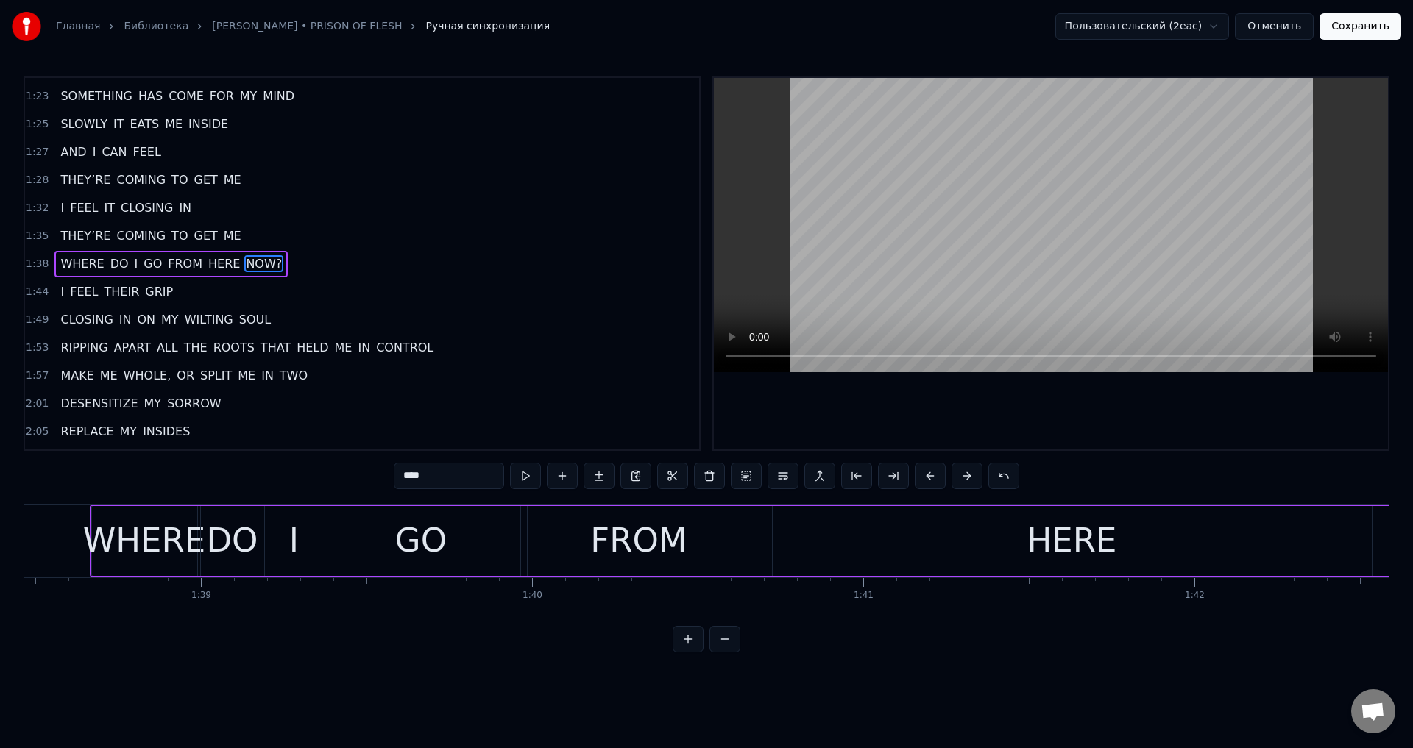
scroll to position [0, 32075]
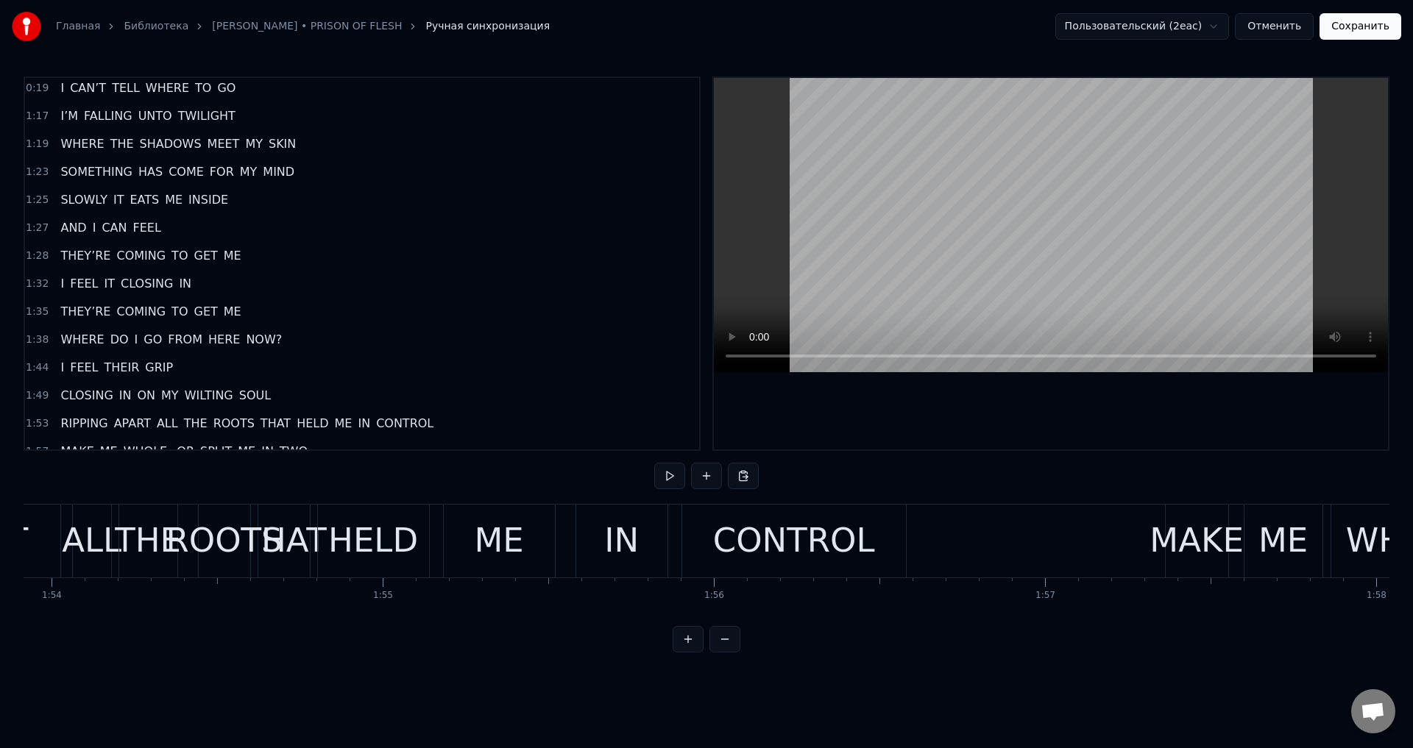
scroll to position [0, 0]
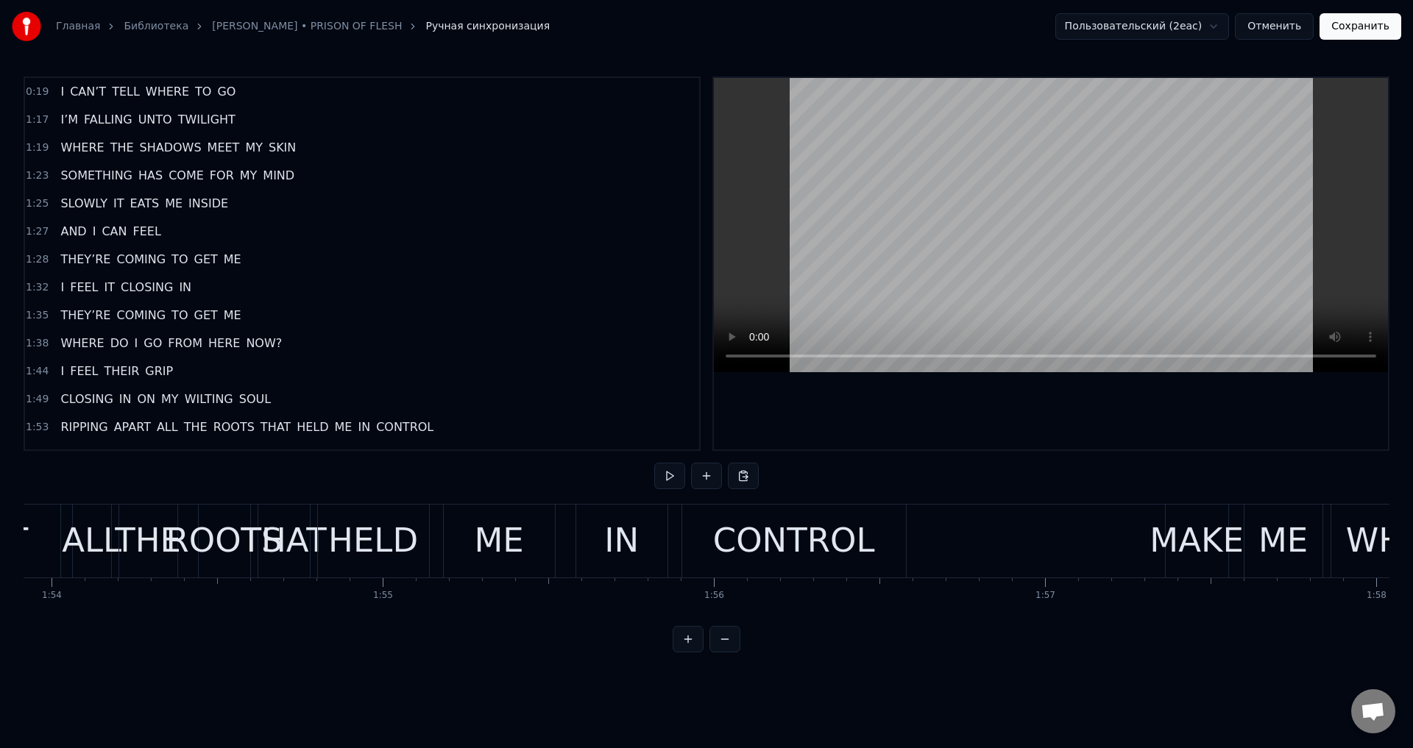
click at [84, 289] on span "FEEL" at bounding box center [83, 287] width 31 height 17
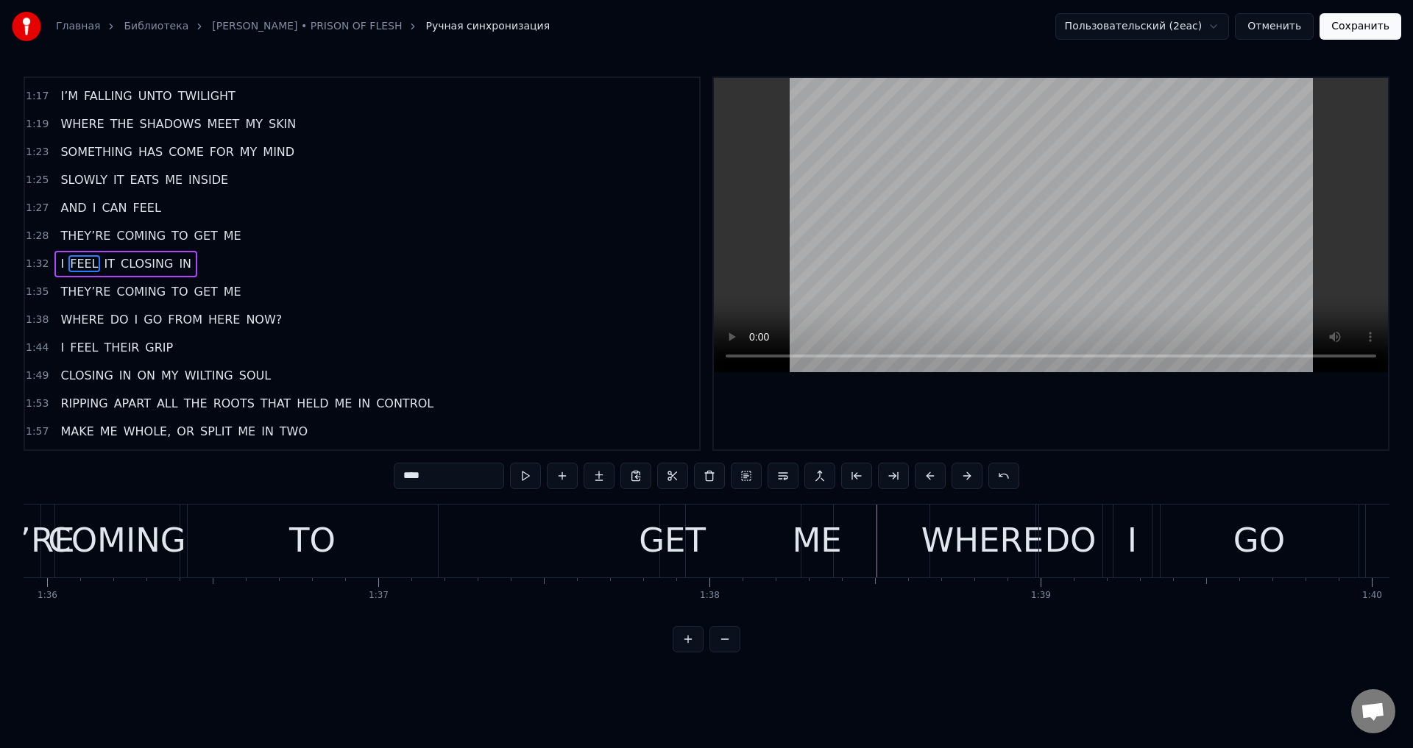
scroll to position [0, 31922]
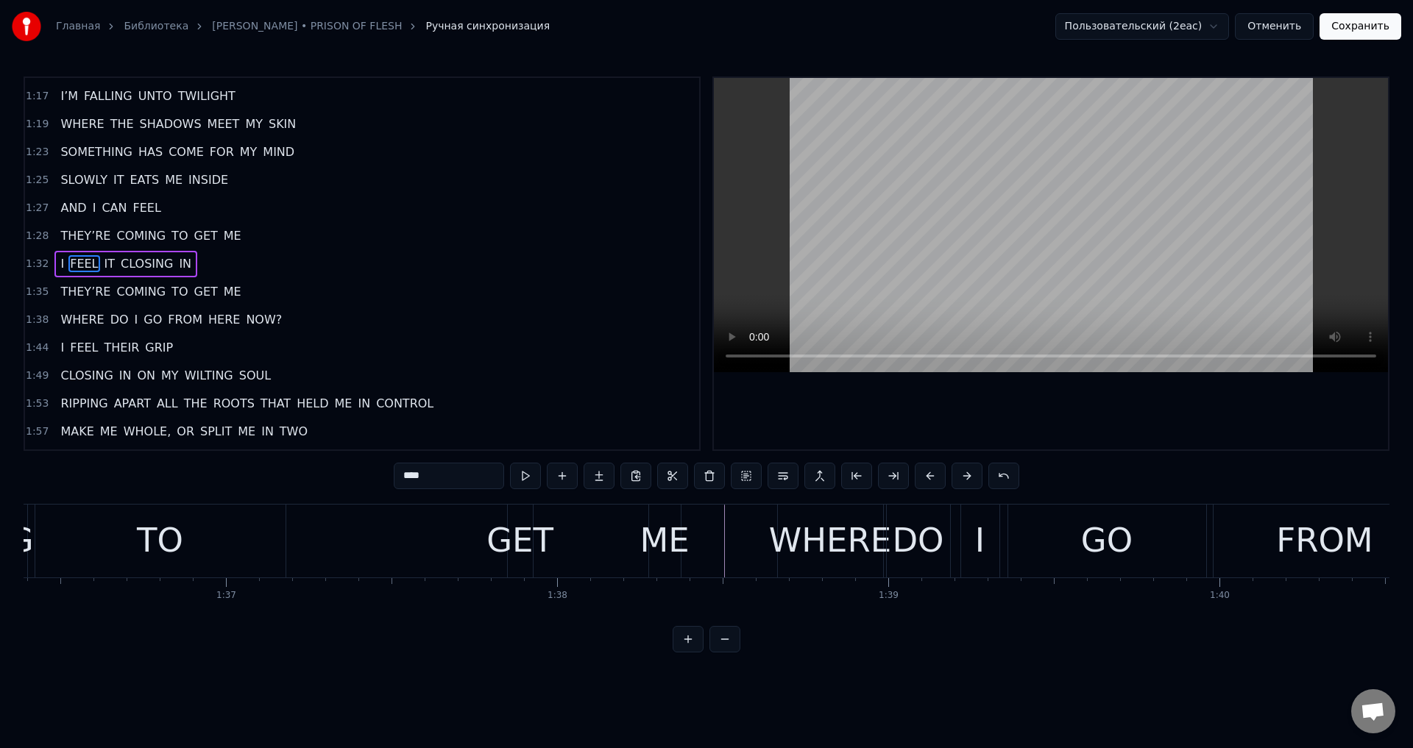
click at [503, 532] on div "GET" at bounding box center [519, 541] width 67 height 50
type input "***"
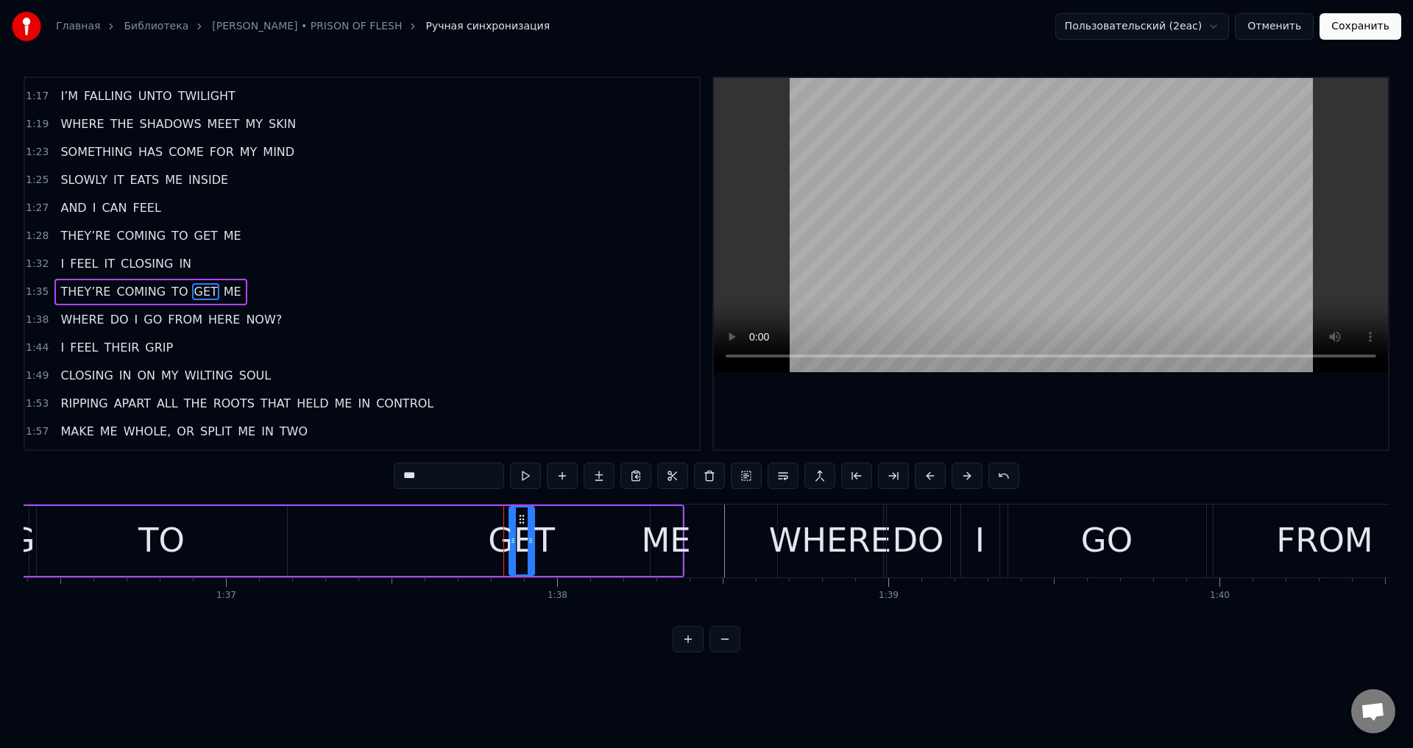
scroll to position [52, 0]
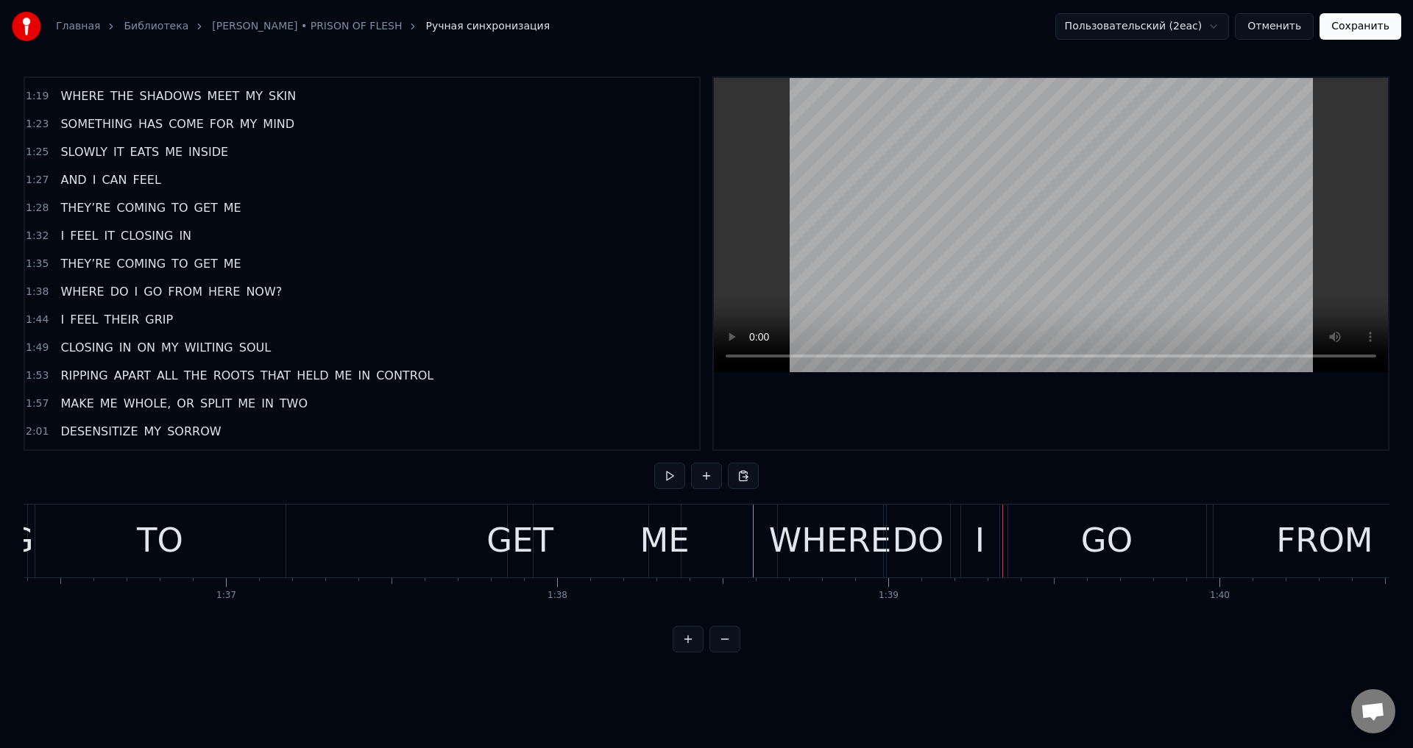
click at [568, 553] on div "THEY’RE COMING TO GET ME" at bounding box center [250, 541] width 868 height 73
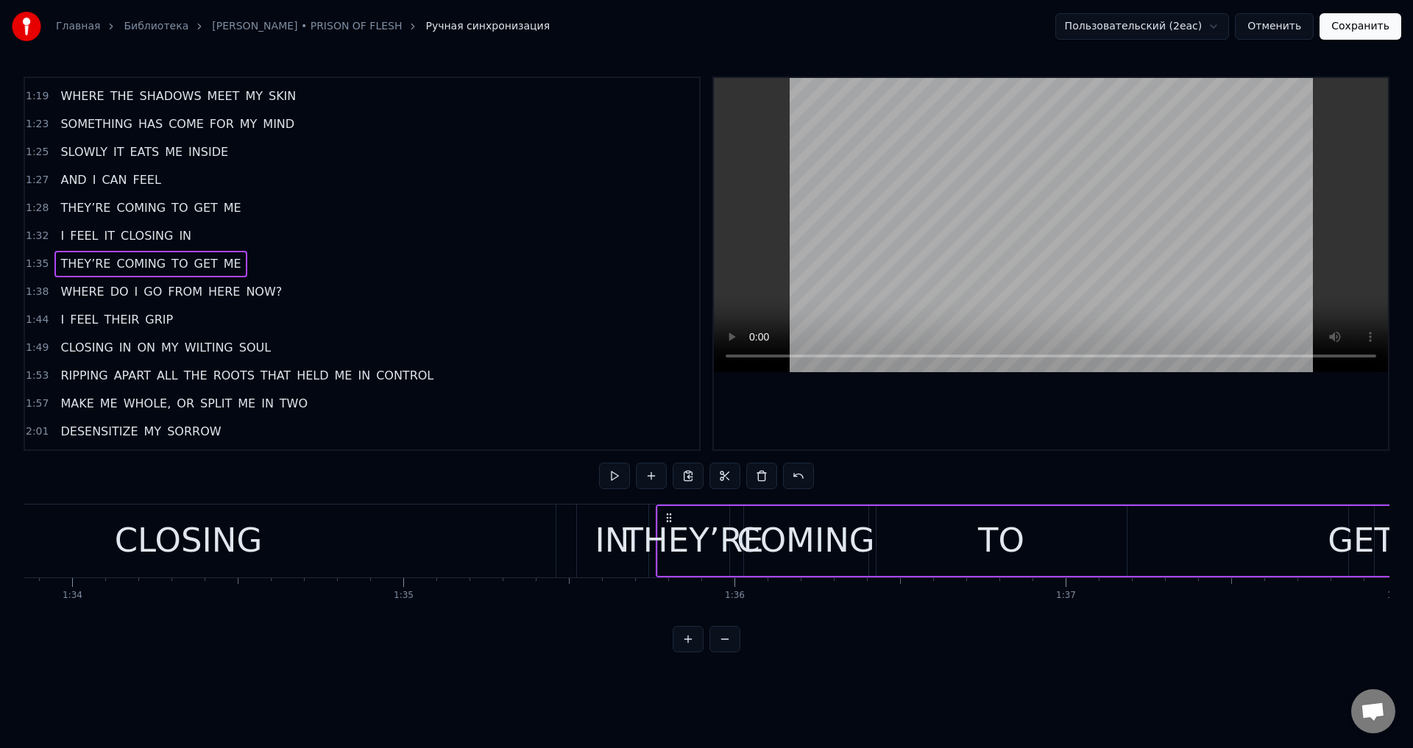
scroll to position [0, 30929]
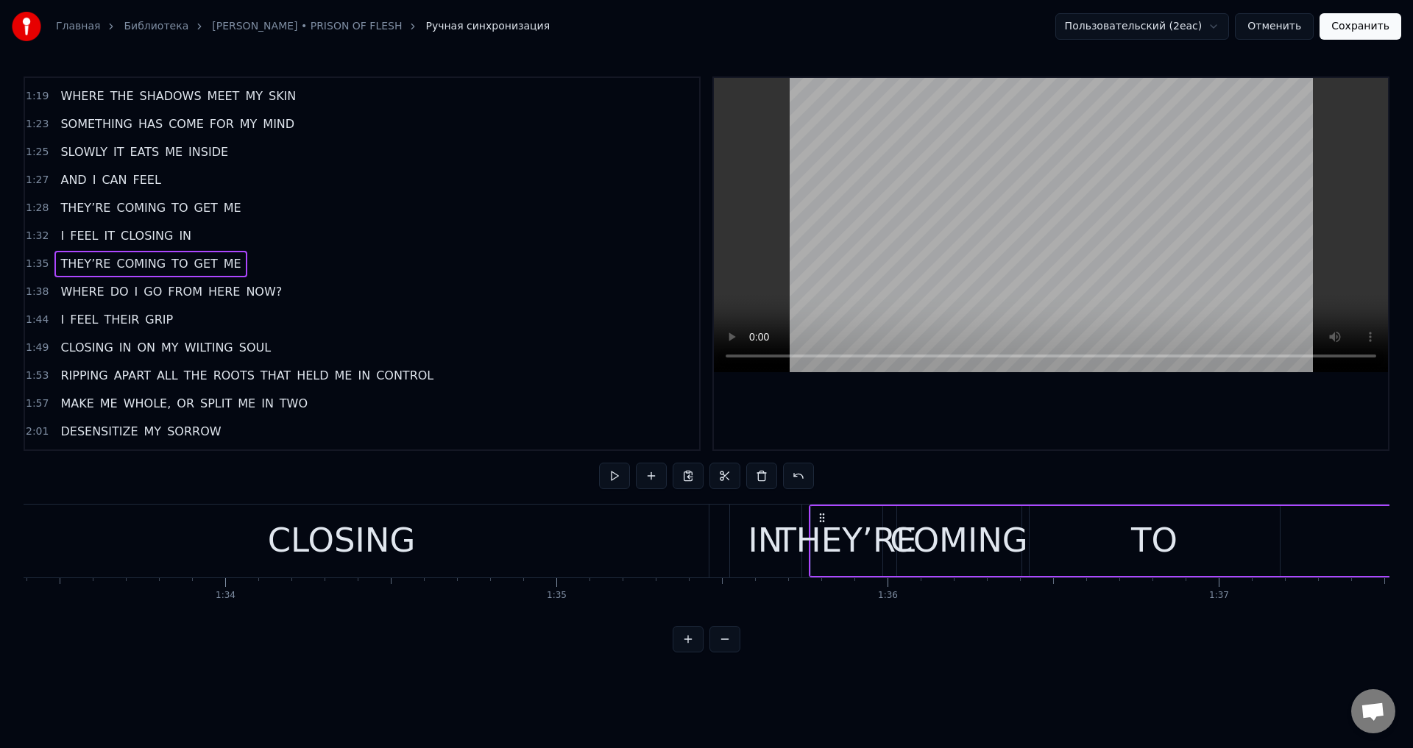
click at [542, 533] on div "CLOSING" at bounding box center [342, 541] width 734 height 73
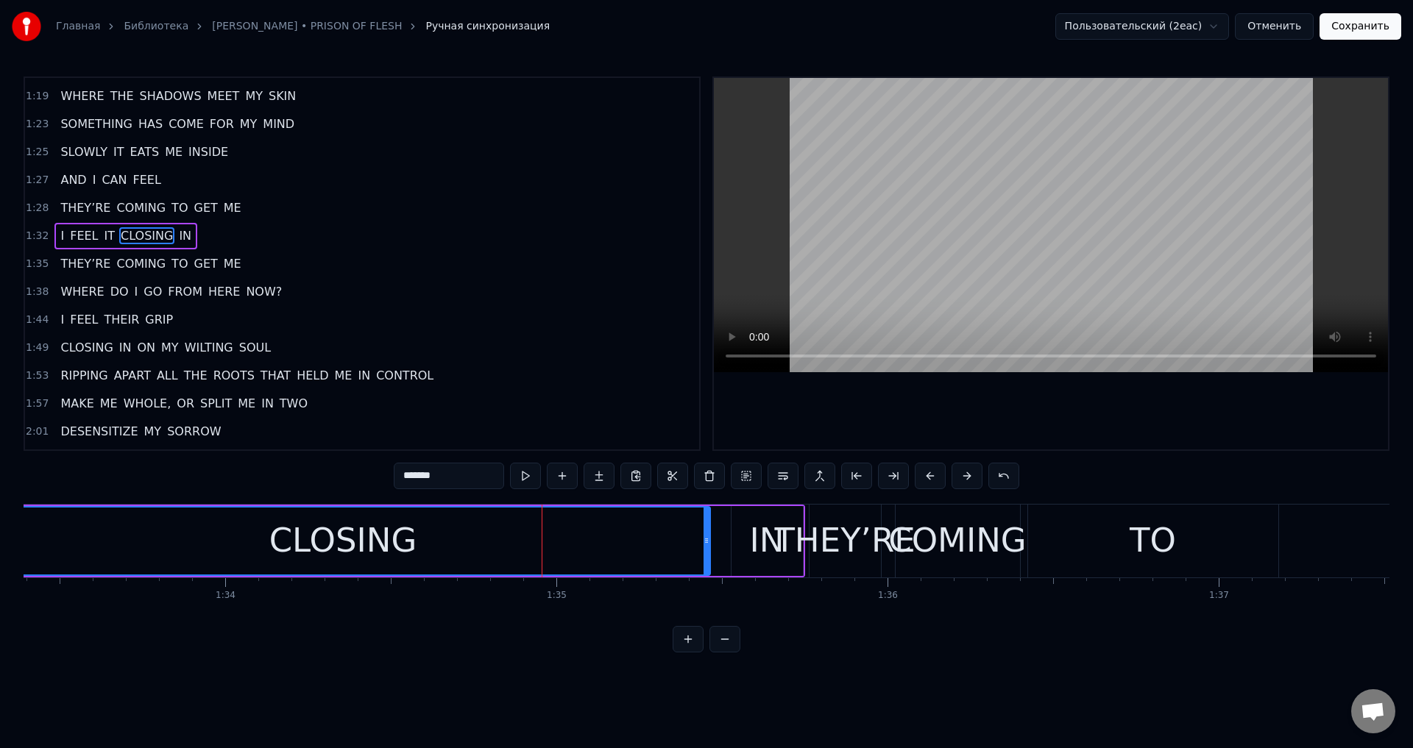
scroll to position [24, 0]
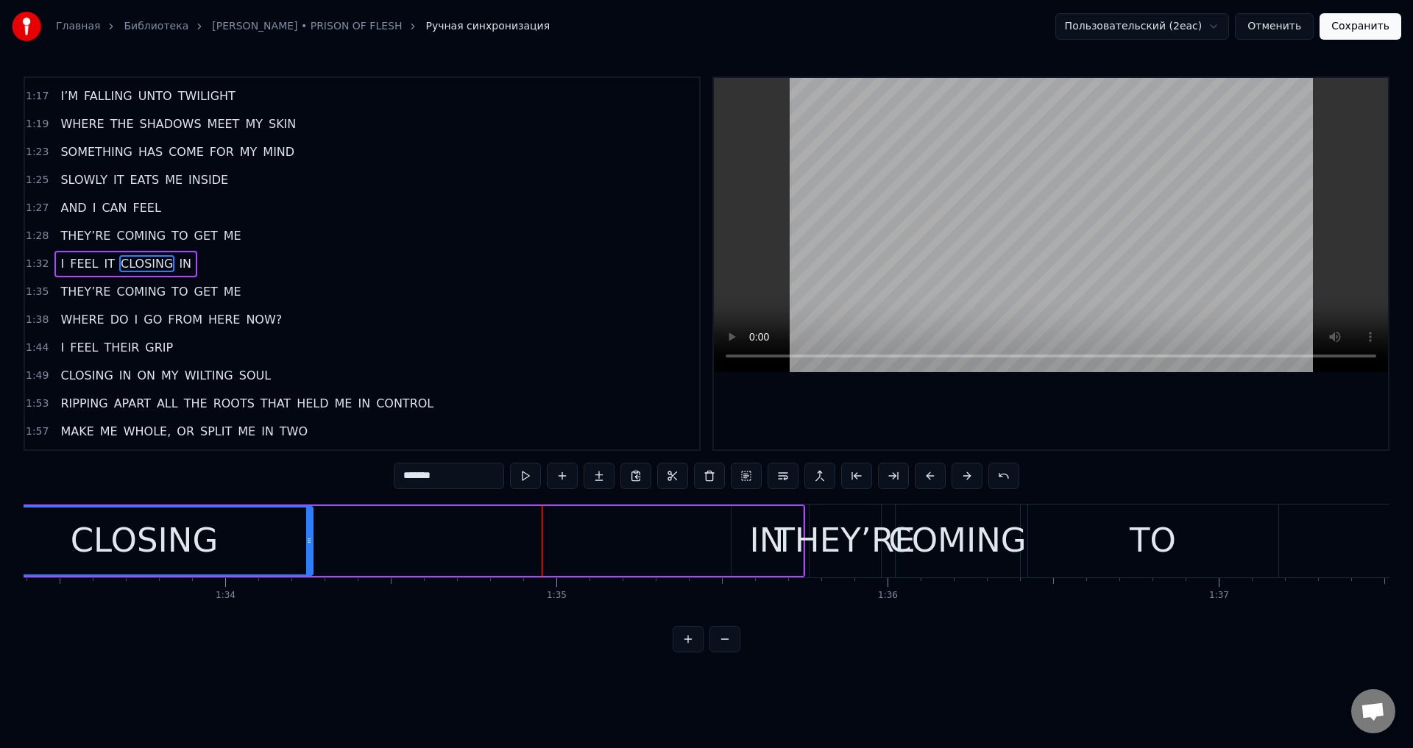
drag, startPoint x: 704, startPoint y: 536, endPoint x: 302, endPoint y: 543, distance: 402.6
click at [306, 543] on icon at bounding box center [309, 541] width 6 height 12
click at [751, 525] on div "IN" at bounding box center [767, 541] width 35 height 50
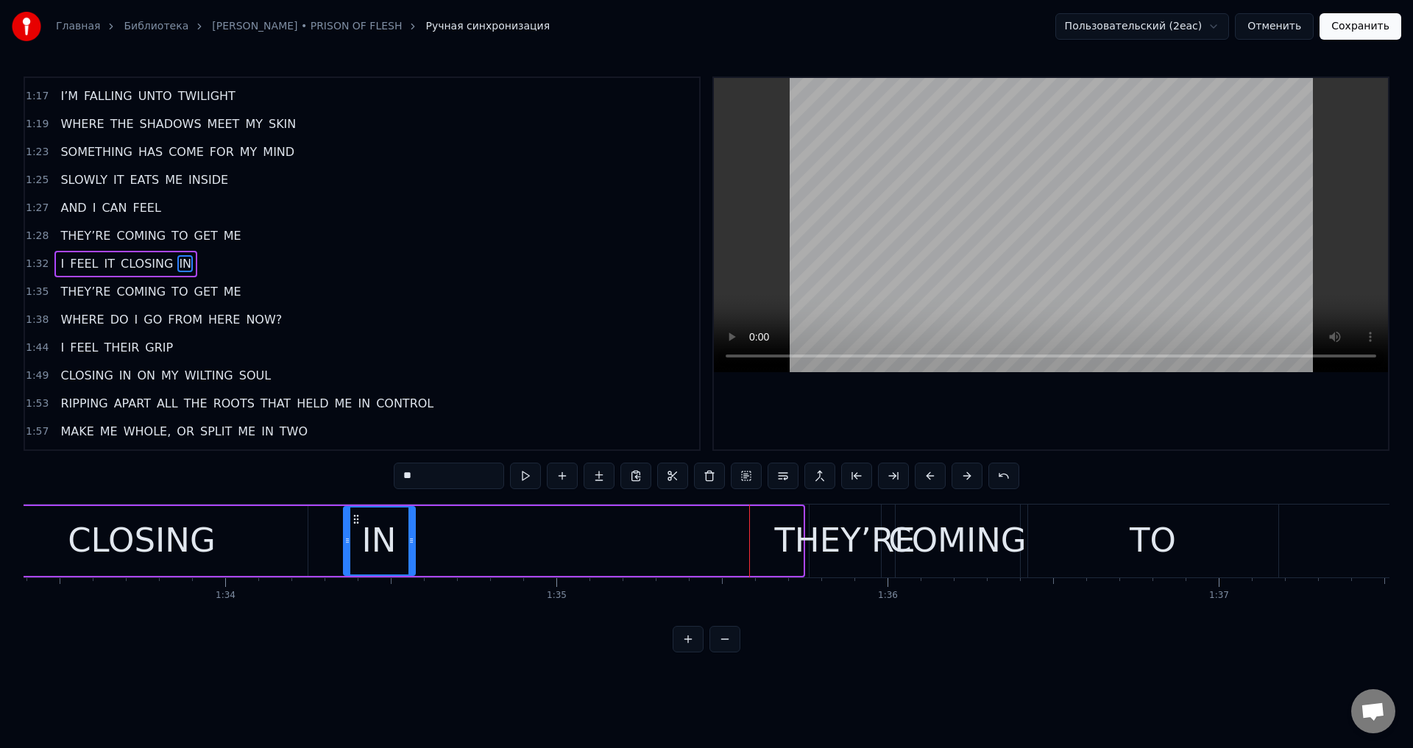
drag, startPoint x: 743, startPoint y: 516, endPoint x: 348, endPoint y: 539, distance: 395.2
click at [348, 539] on div "IN" at bounding box center [379, 541] width 70 height 67
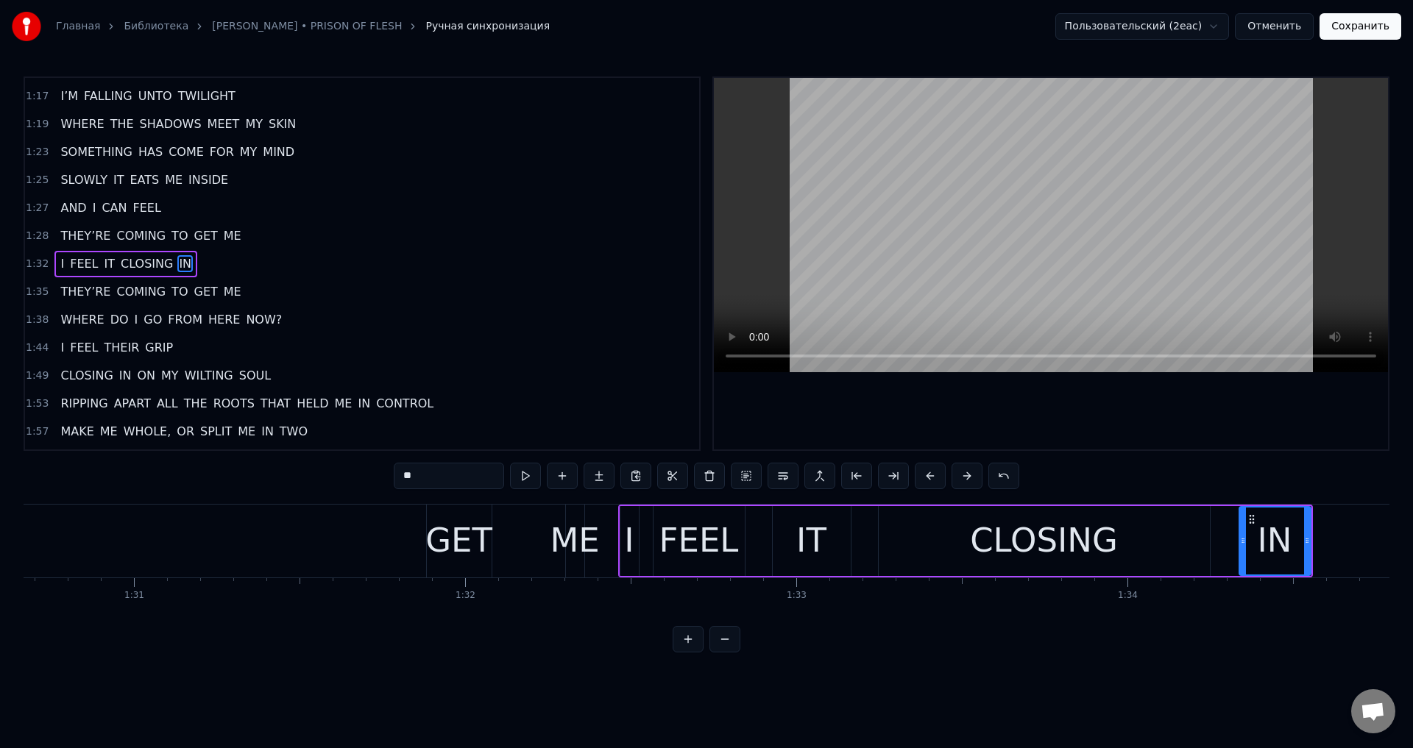
scroll to position [0, 30017]
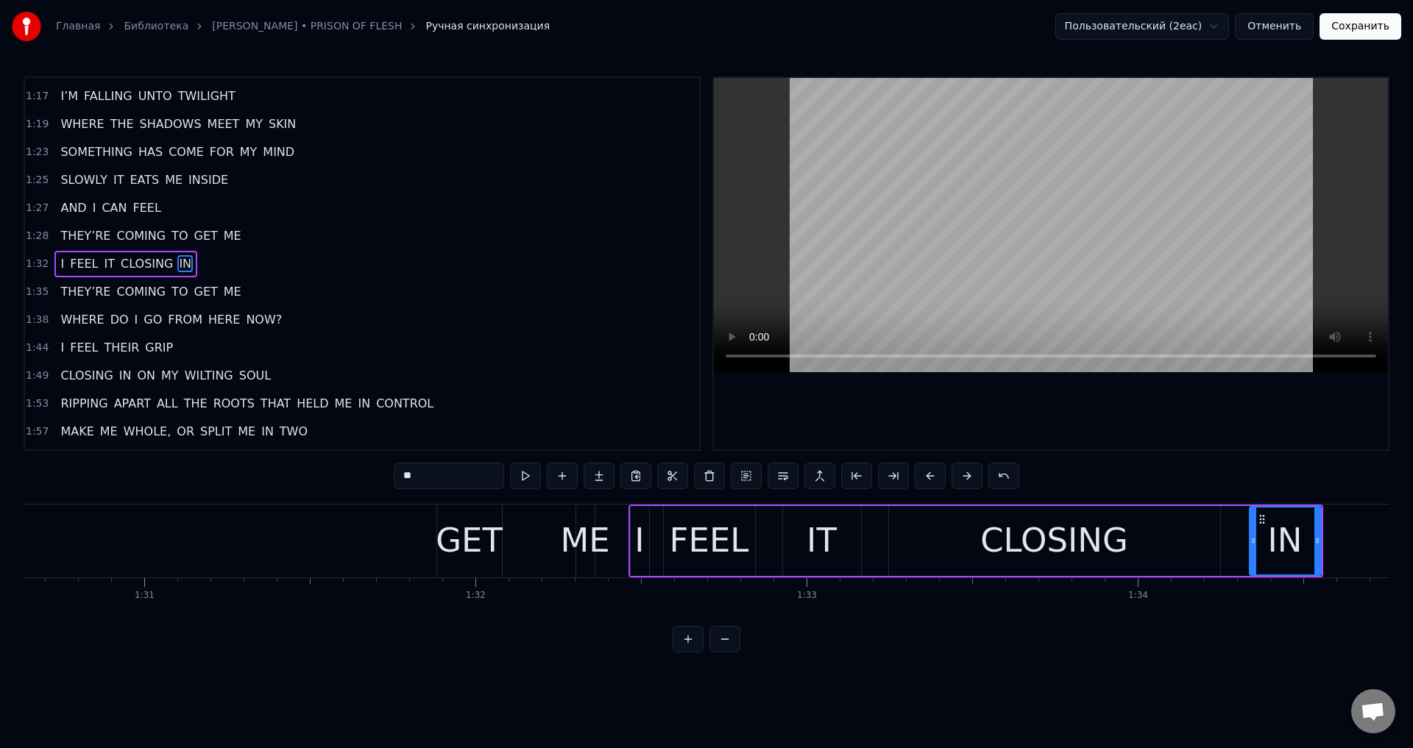
click at [479, 525] on div "GET" at bounding box center [469, 541] width 67 height 50
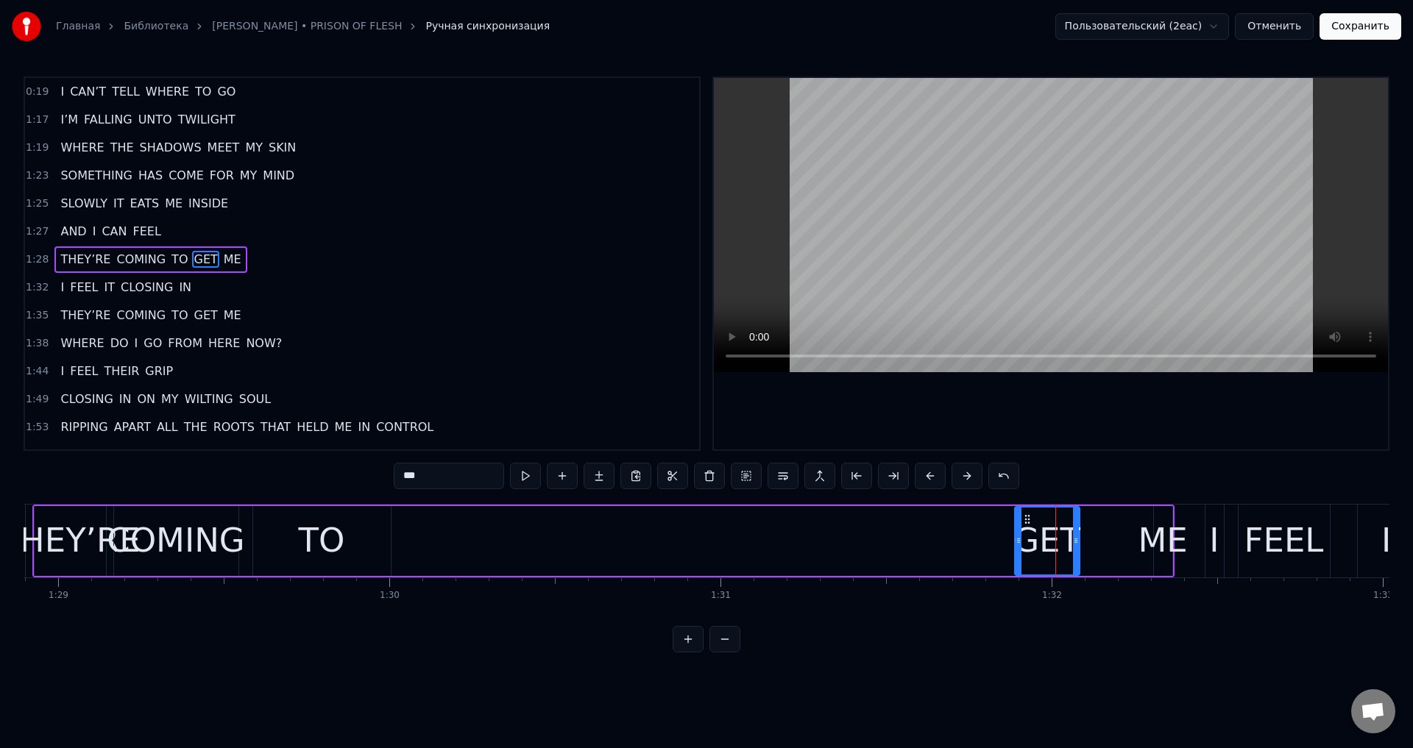
scroll to position [0, 29428]
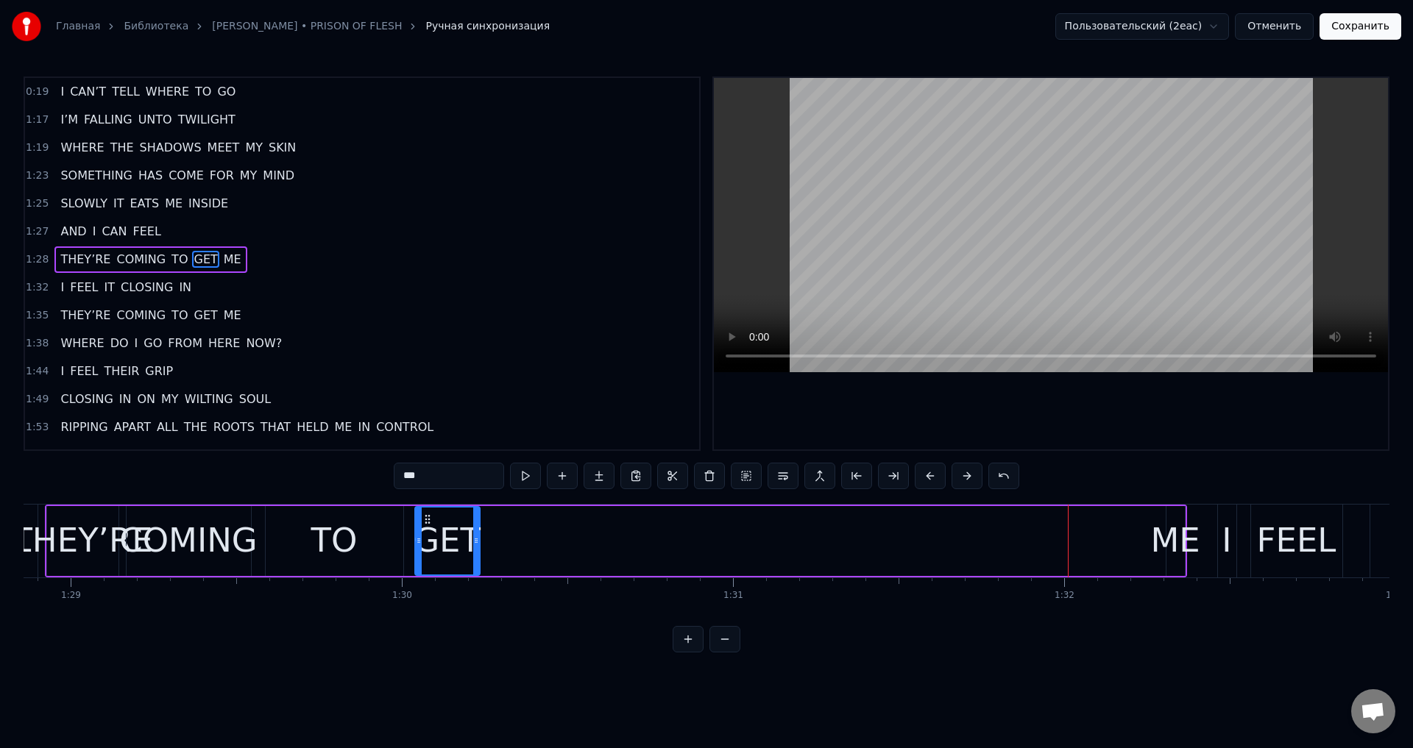
drag, startPoint x: 1038, startPoint y: 522, endPoint x: 426, endPoint y: 532, distance: 612.4
click at [426, 532] on div "GET" at bounding box center [447, 541] width 63 height 67
click at [1169, 520] on div "ME" at bounding box center [1174, 541] width 49 height 50
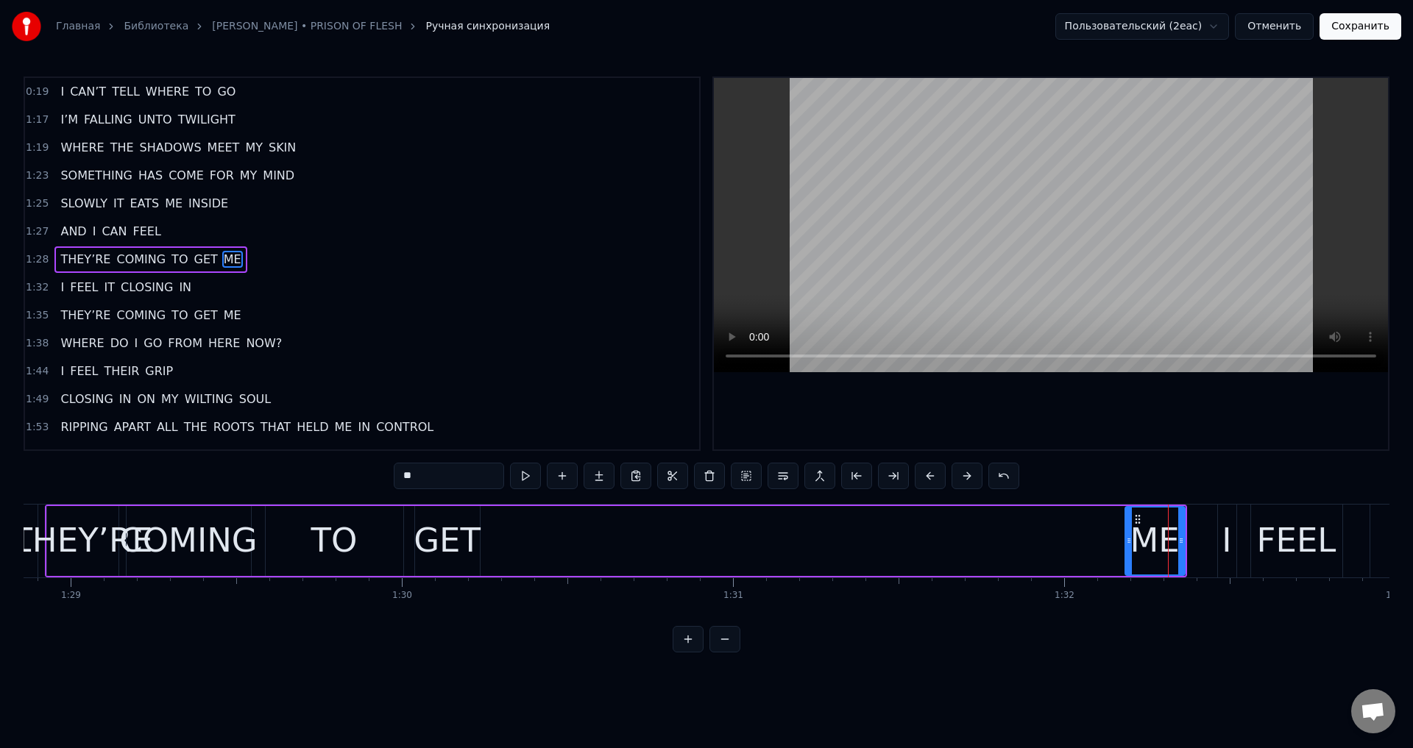
drag, startPoint x: 1167, startPoint y: 525, endPoint x: 1125, endPoint y: 536, distance: 43.2
click at [1126, 536] on div at bounding box center [1129, 541] width 6 height 67
drag, startPoint x: 1137, startPoint y: 517, endPoint x: 498, endPoint y: 536, distance: 639.8
click at [498, 536] on div "ME" at bounding box center [515, 541] width 59 height 67
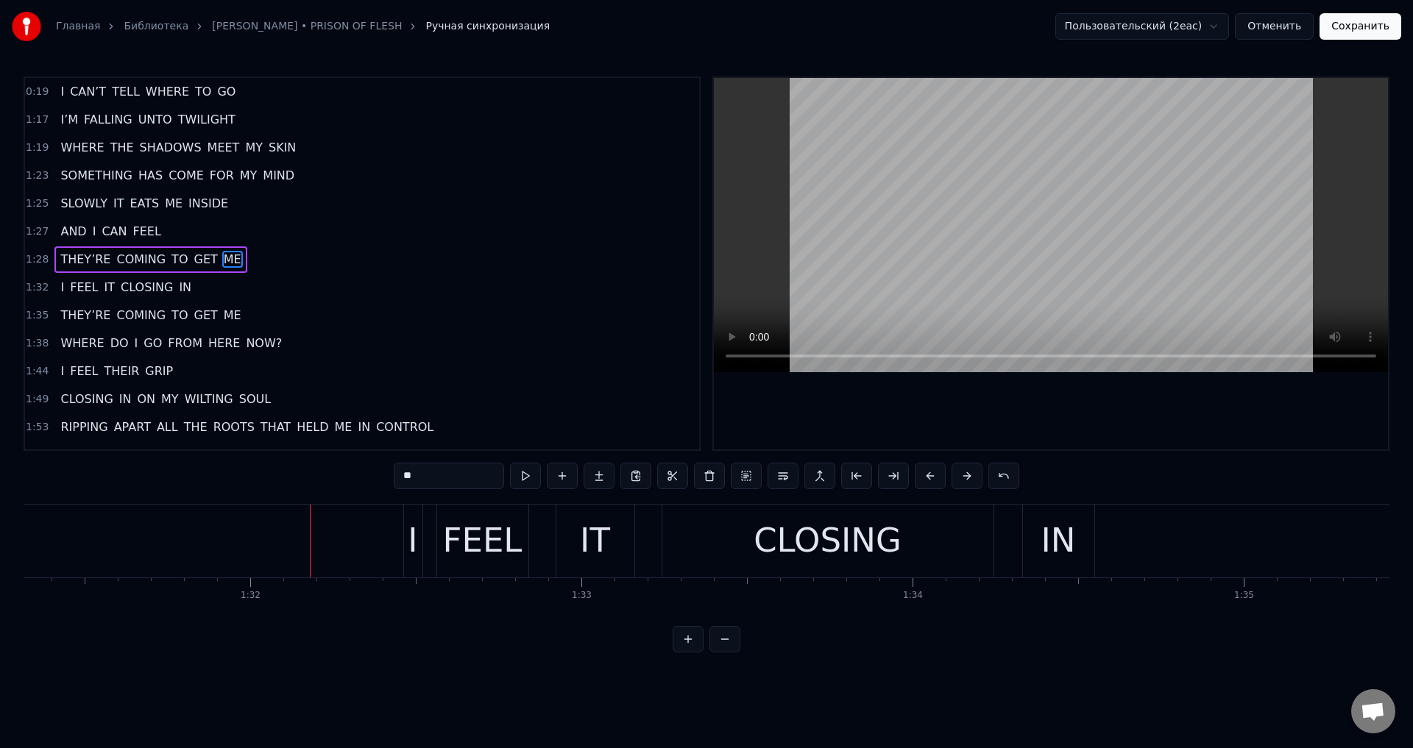
scroll to position [0, 30090]
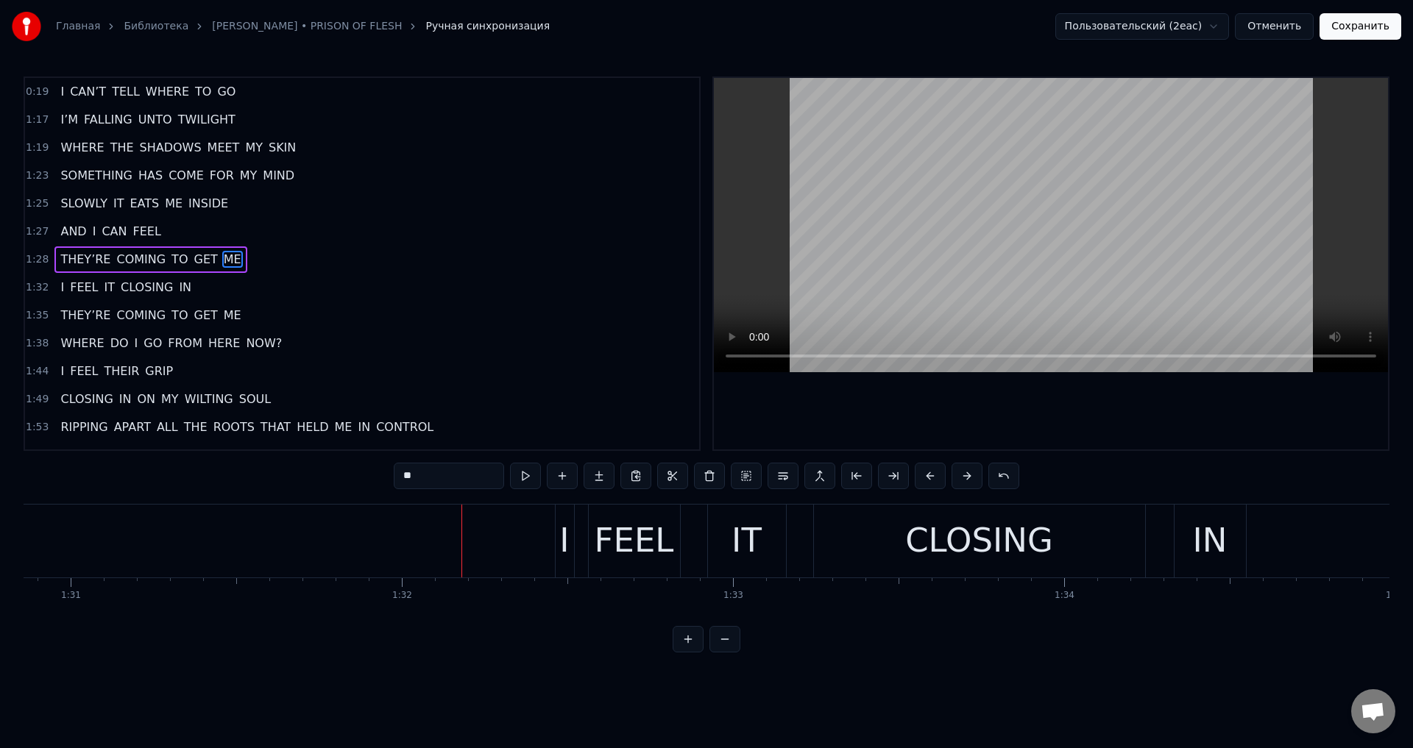
click at [559, 528] on div "I" at bounding box center [565, 541] width 18 height 73
type input "*"
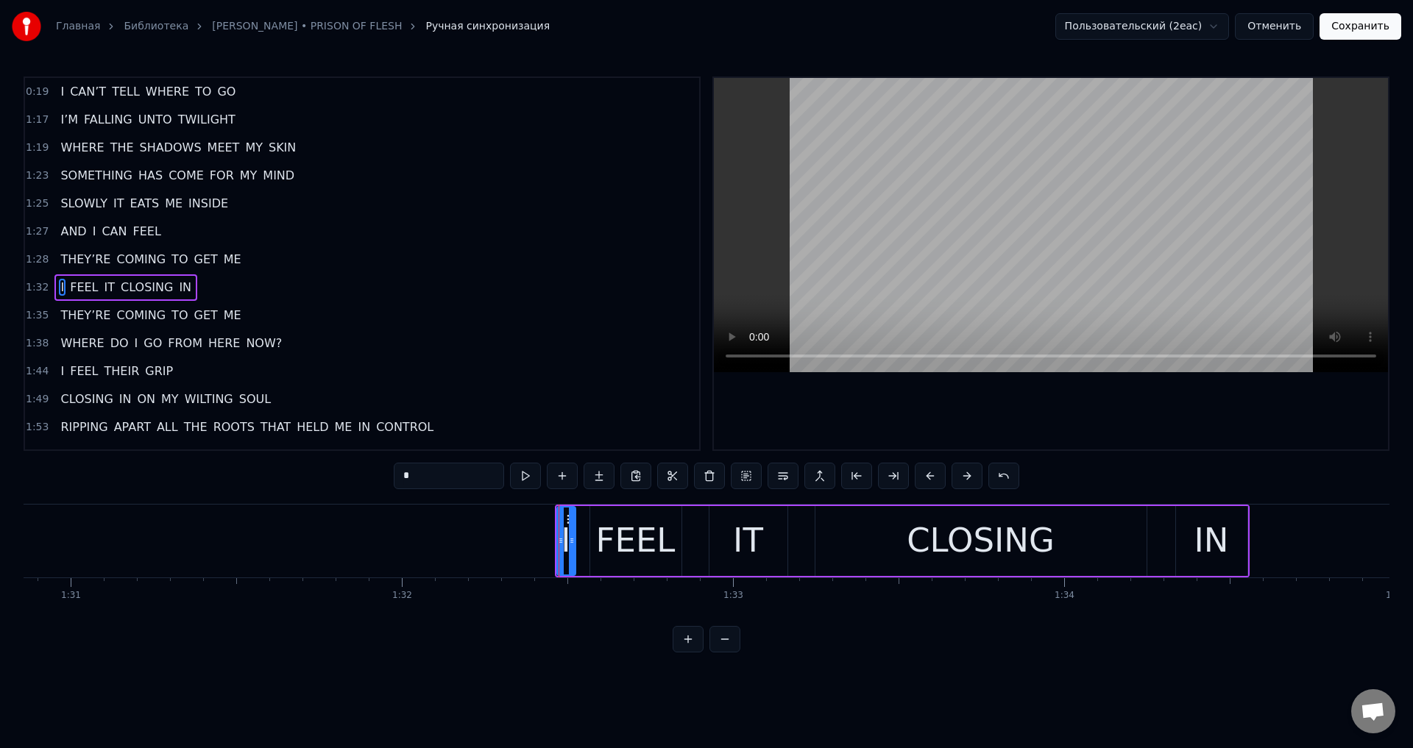
scroll to position [24, 0]
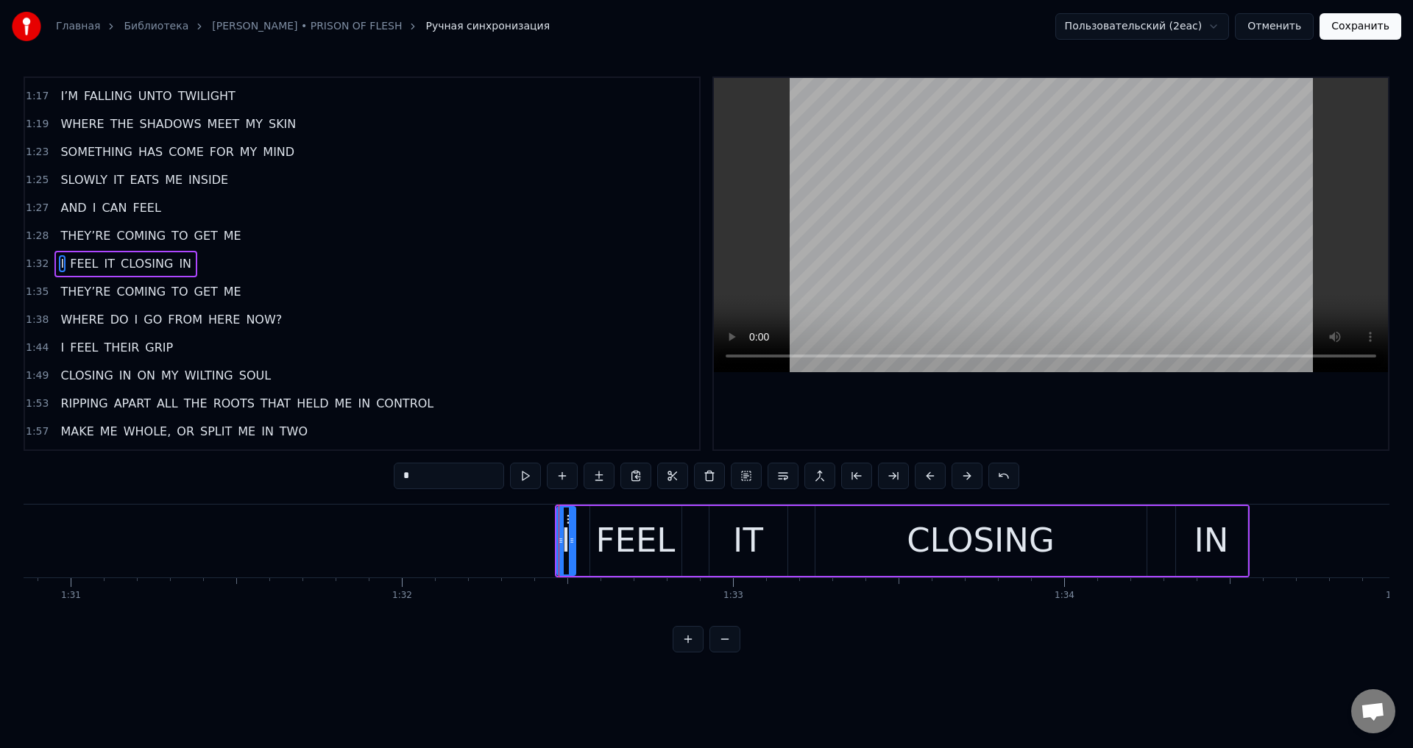
drag, startPoint x: 559, startPoint y: 529, endPoint x: 517, endPoint y: 542, distance: 43.1
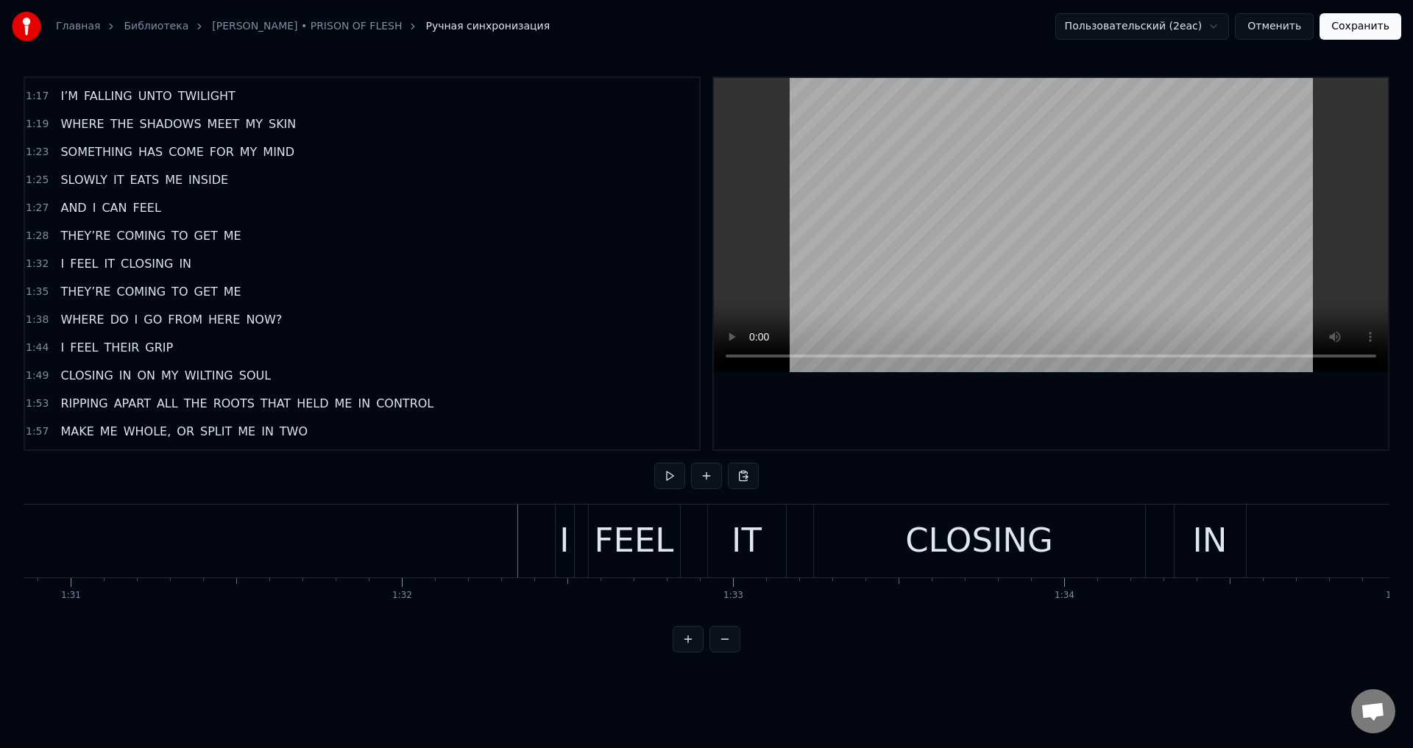
click at [567, 537] on div "I" at bounding box center [564, 541] width 10 height 50
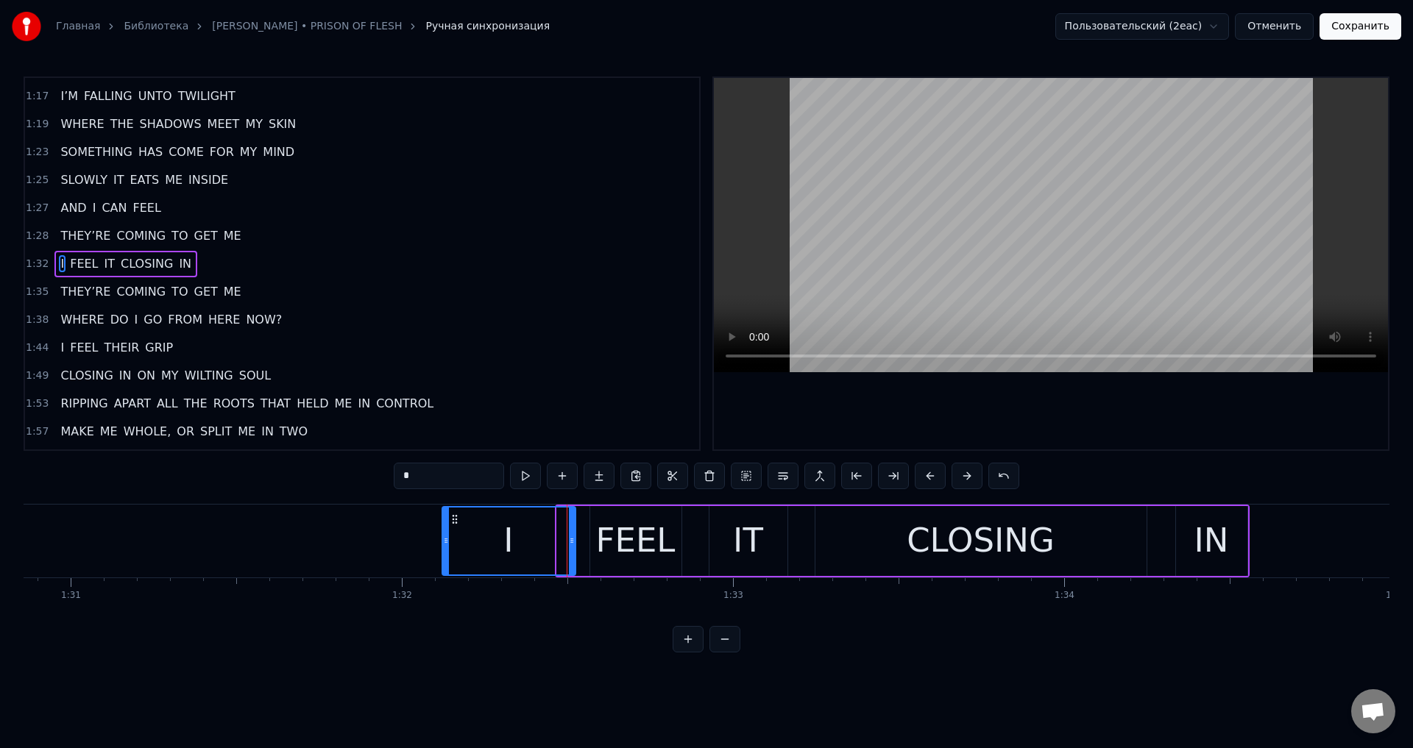
drag, startPoint x: 561, startPoint y: 538, endPoint x: 446, endPoint y: 561, distance: 117.1
click at [446, 561] on div at bounding box center [446, 541] width 6 height 67
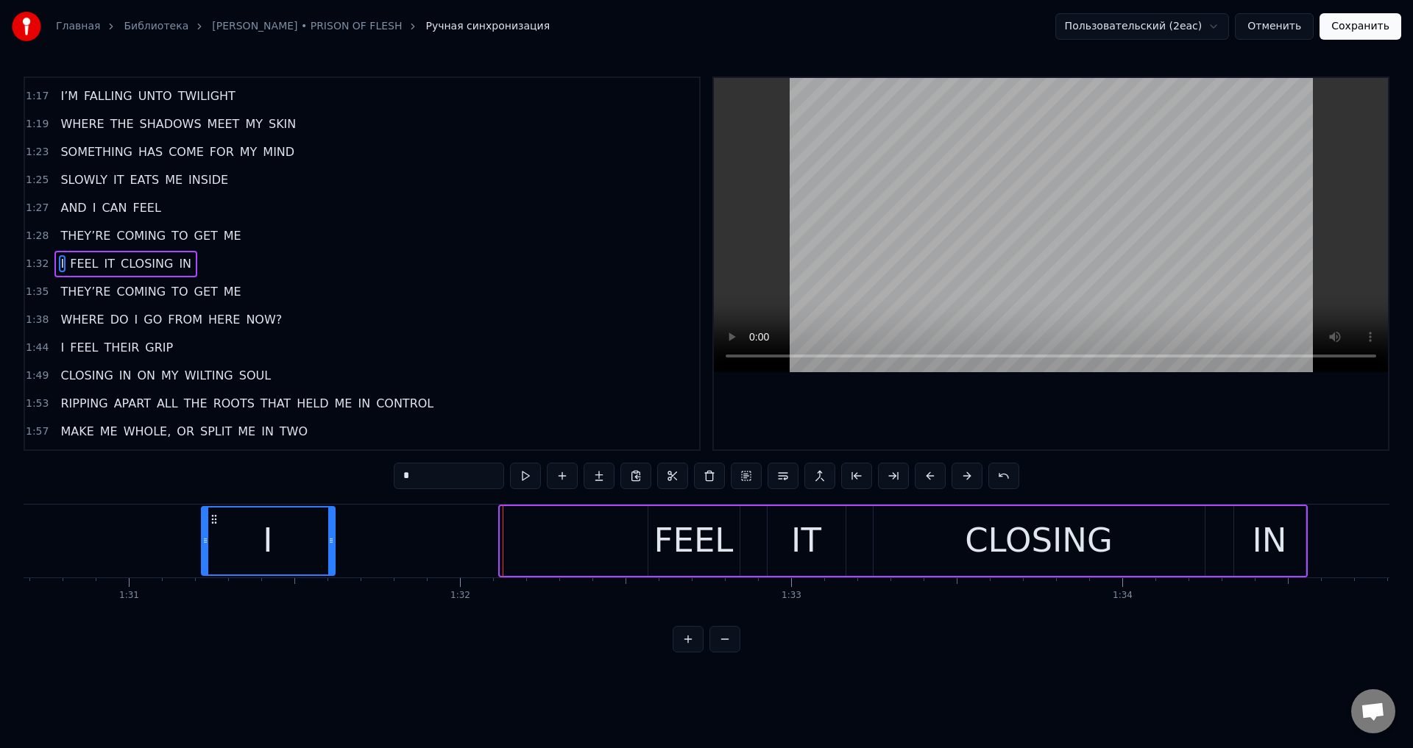
drag, startPoint x: 456, startPoint y: 520, endPoint x: 220, endPoint y: 552, distance: 238.4
click at [220, 552] on div "I" at bounding box center [268, 541] width 132 height 67
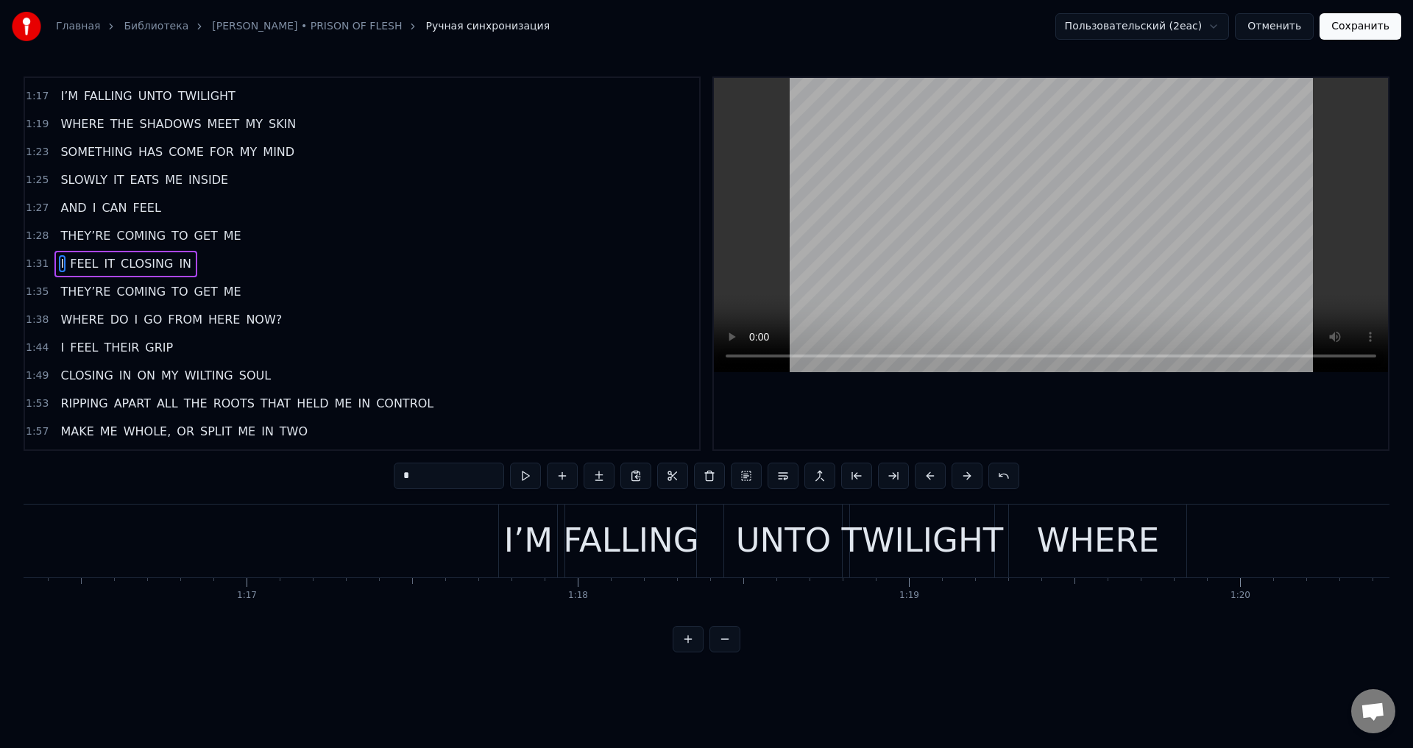
scroll to position [0, 26271]
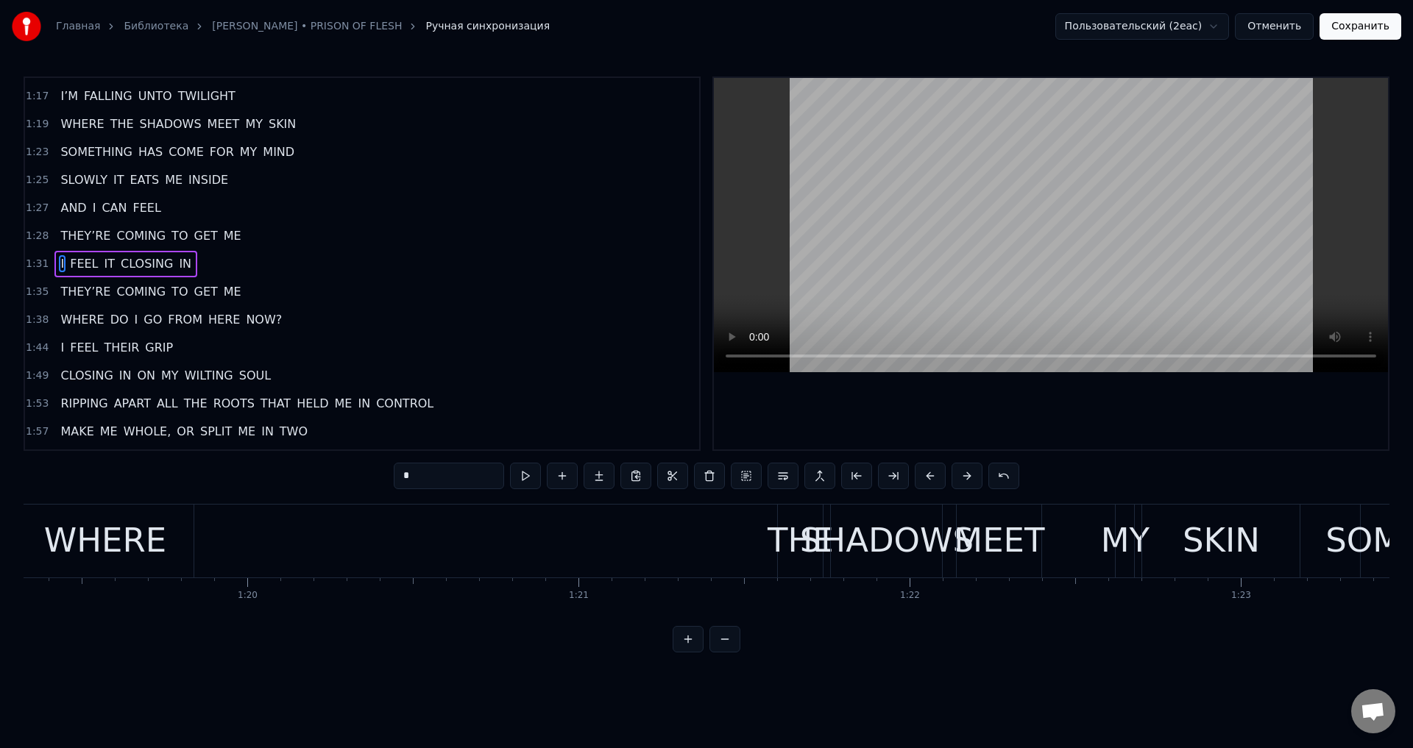
click at [800, 526] on div "THE" at bounding box center [801, 541] width 66 height 50
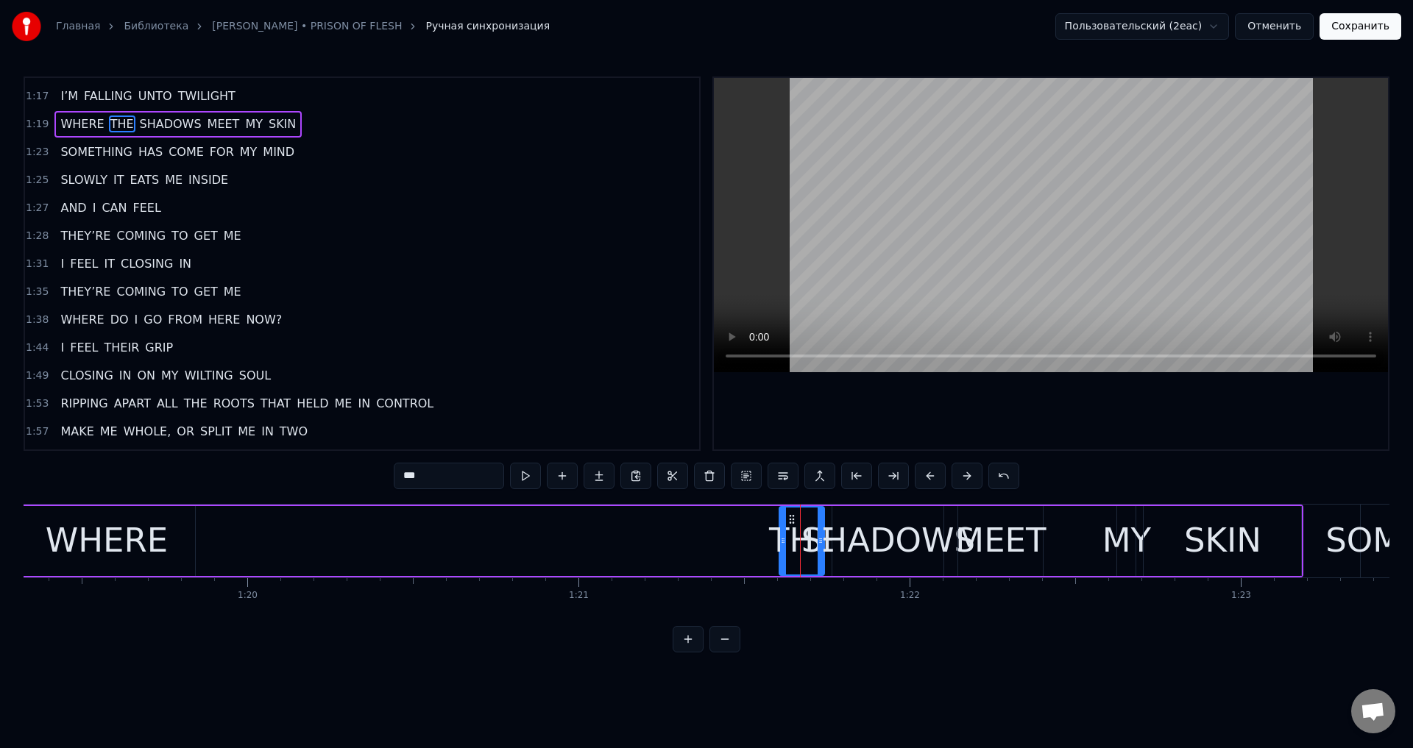
scroll to position [0, 0]
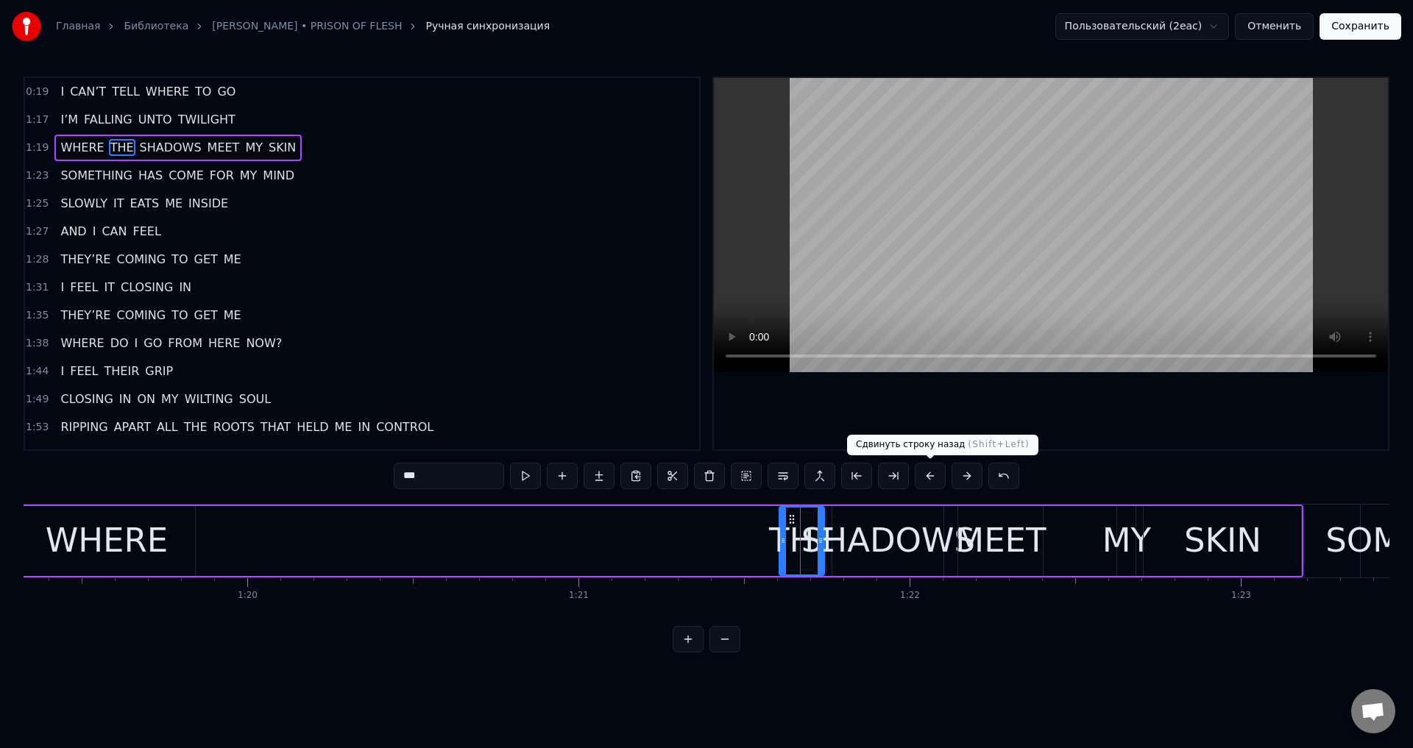
click at [933, 478] on button at bounding box center [930, 476] width 31 height 26
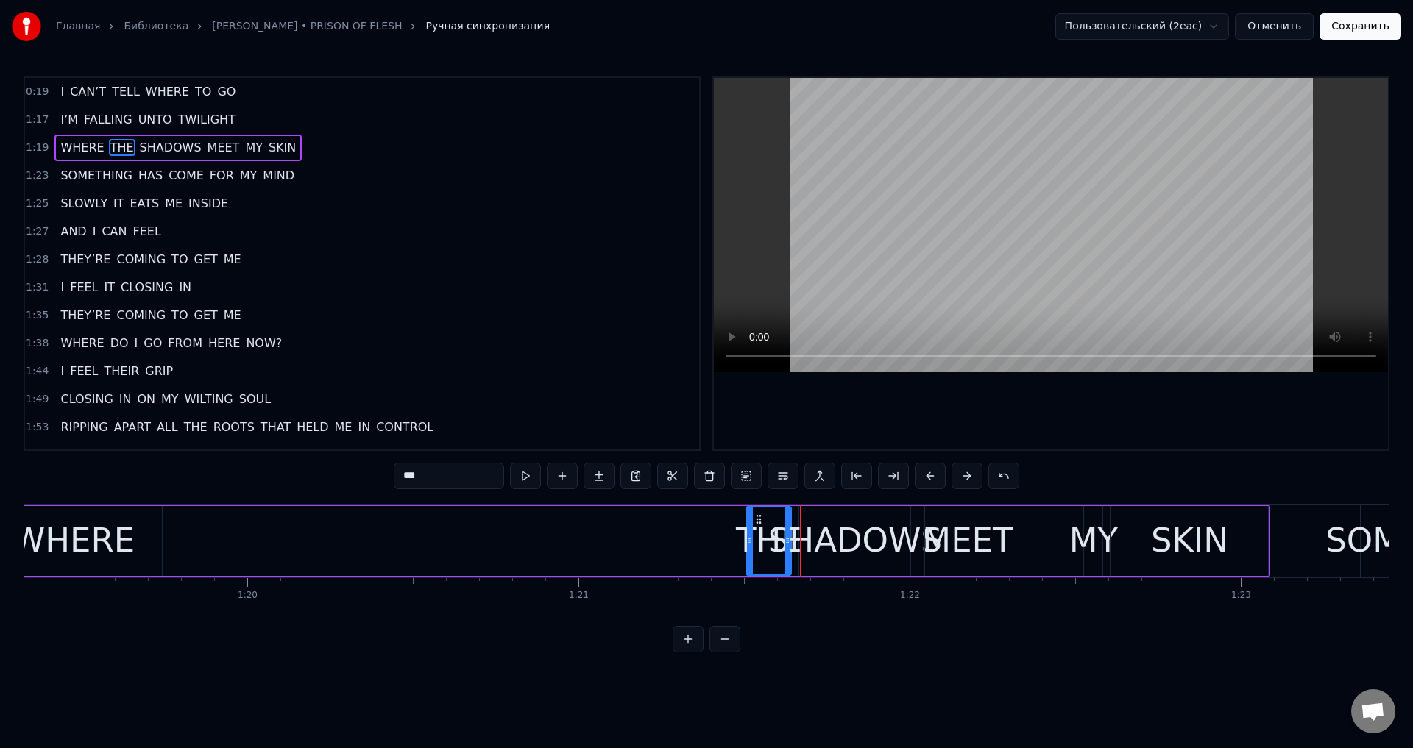
click at [933, 478] on button at bounding box center [930, 476] width 31 height 26
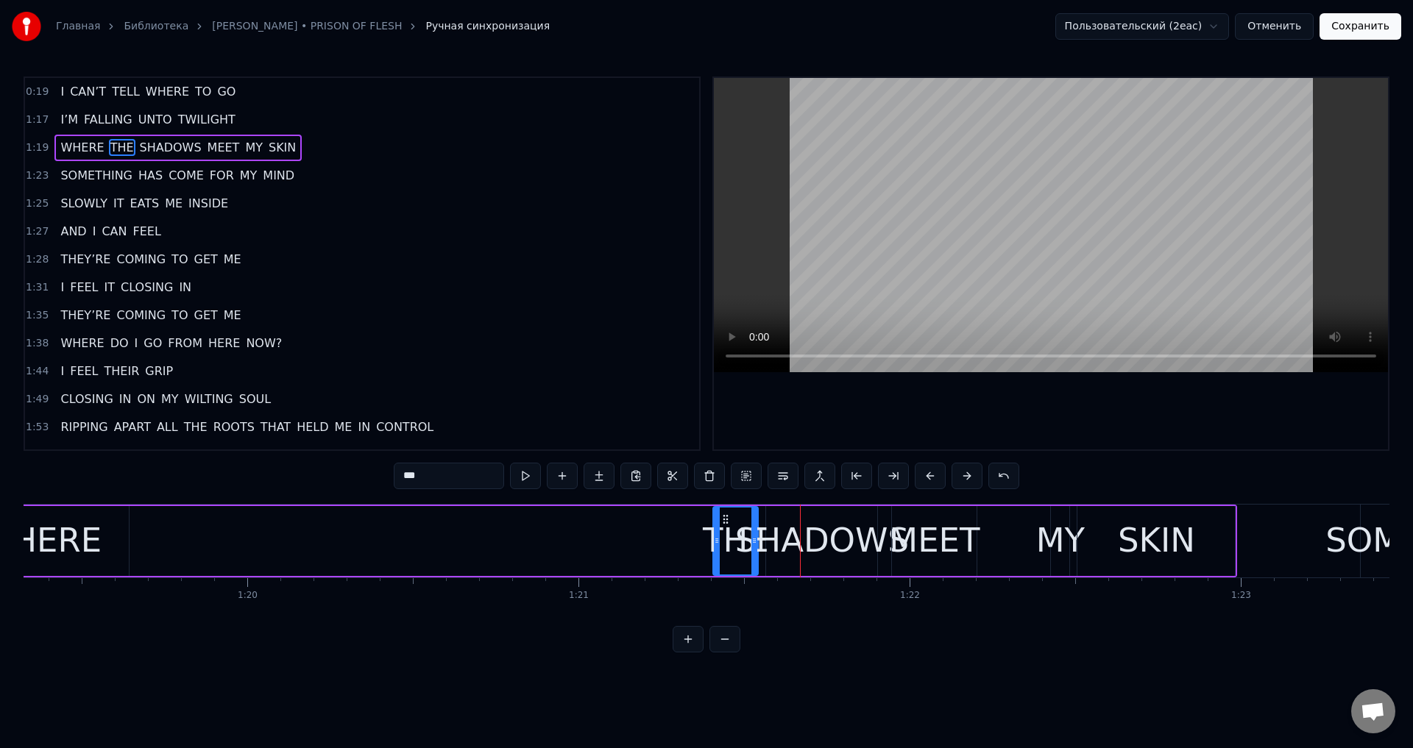
click at [933, 478] on button at bounding box center [930, 476] width 31 height 26
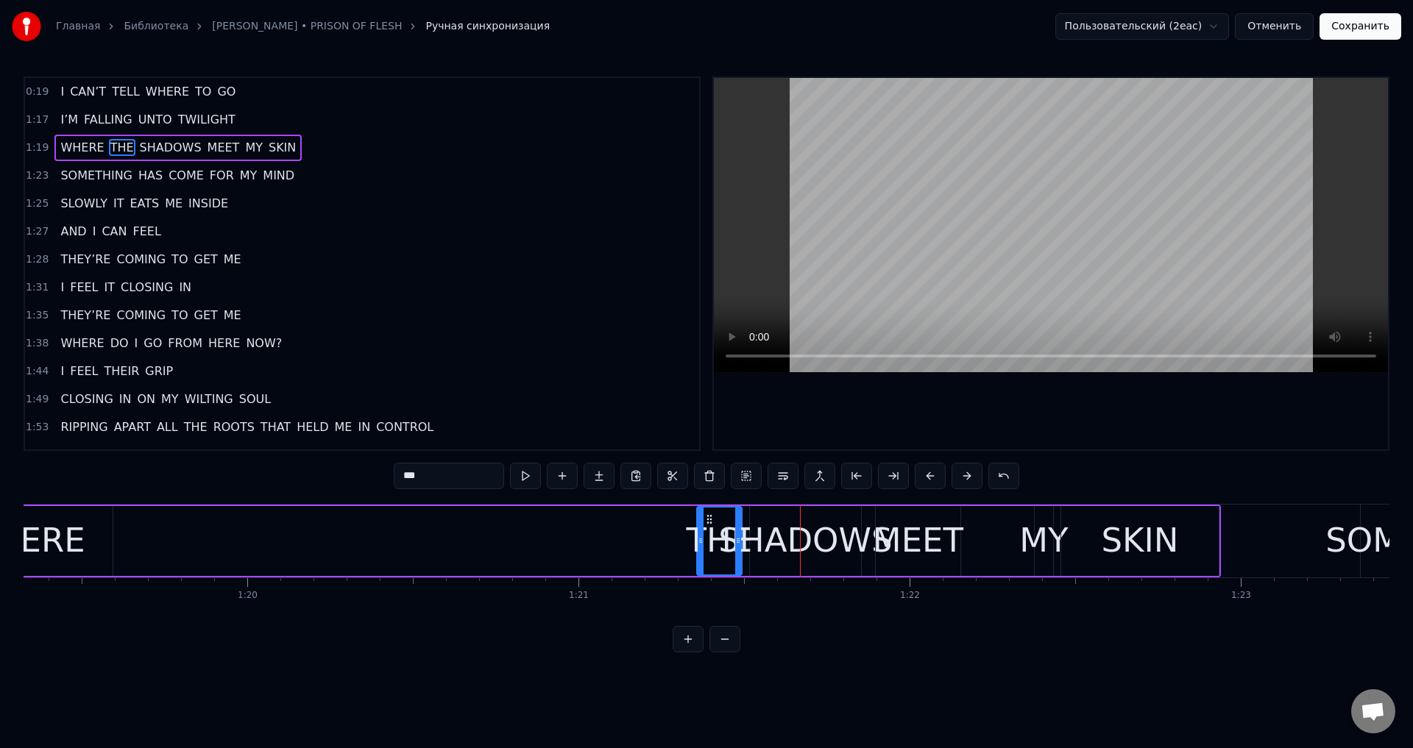
click at [933, 478] on button at bounding box center [930, 476] width 31 height 26
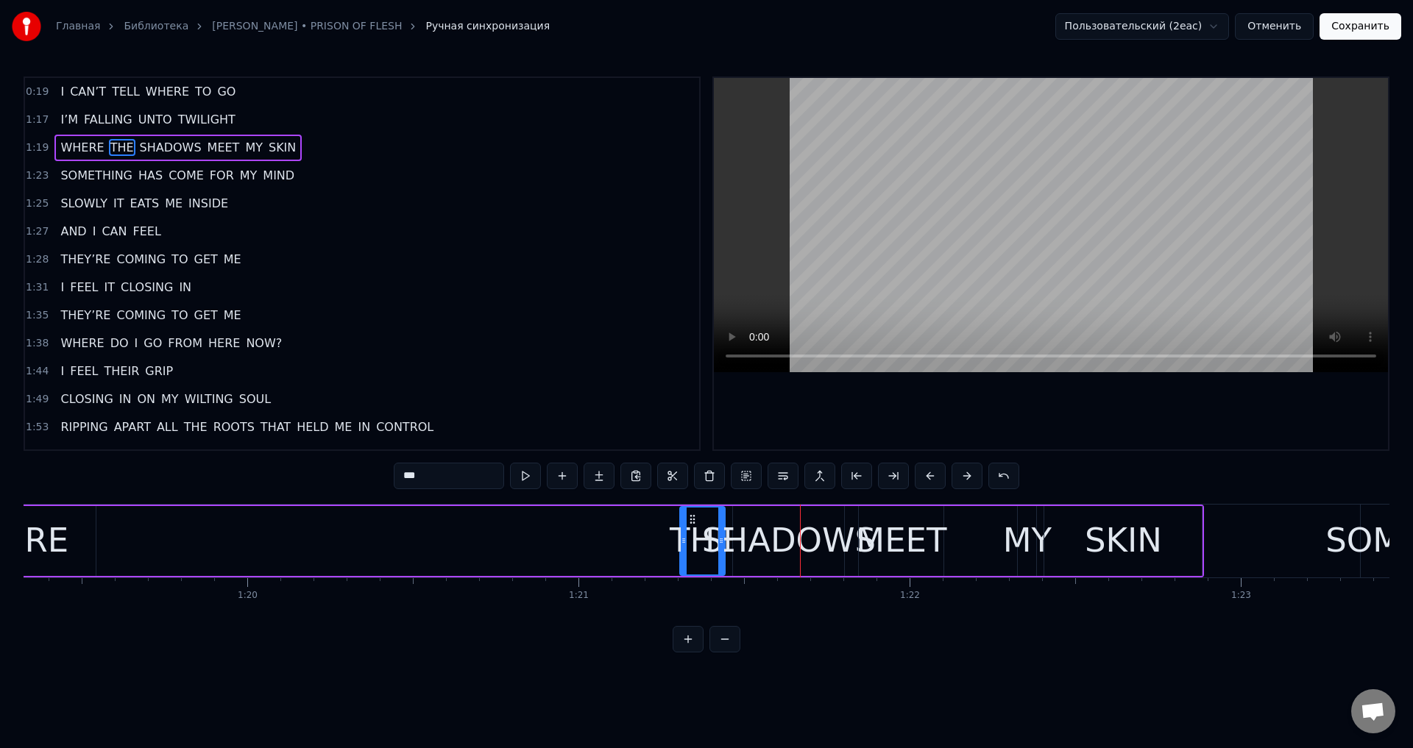
click at [933, 478] on button at bounding box center [930, 476] width 31 height 26
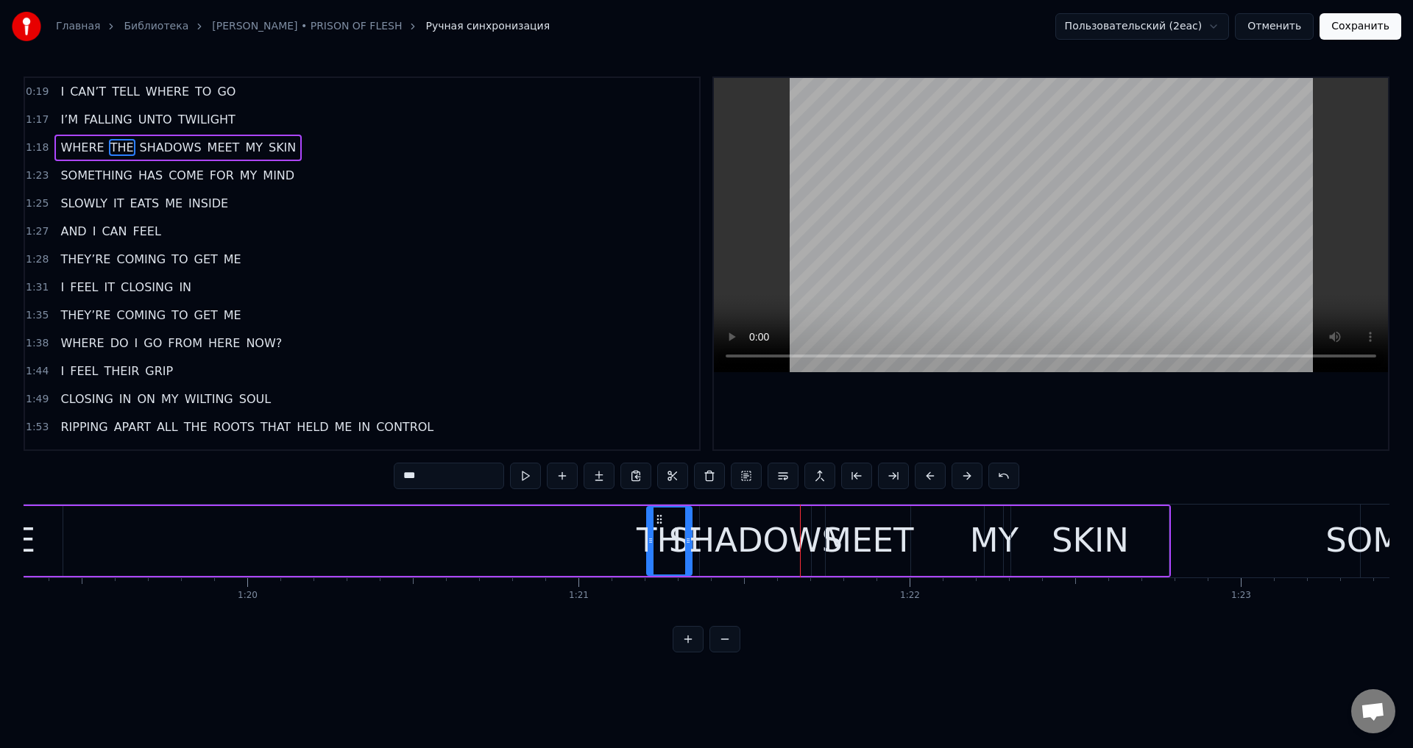
click at [933, 478] on button at bounding box center [930, 476] width 31 height 26
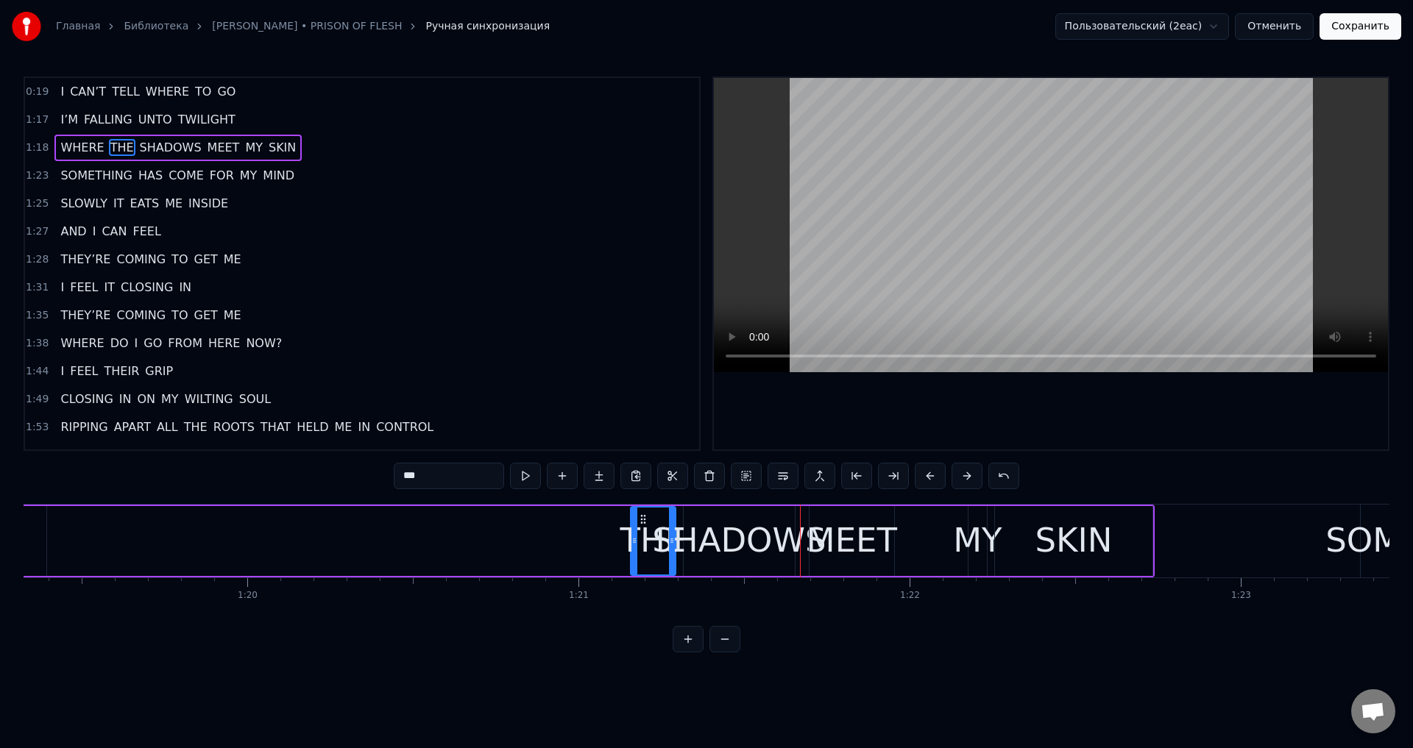
click at [933, 478] on button at bounding box center [930, 476] width 31 height 26
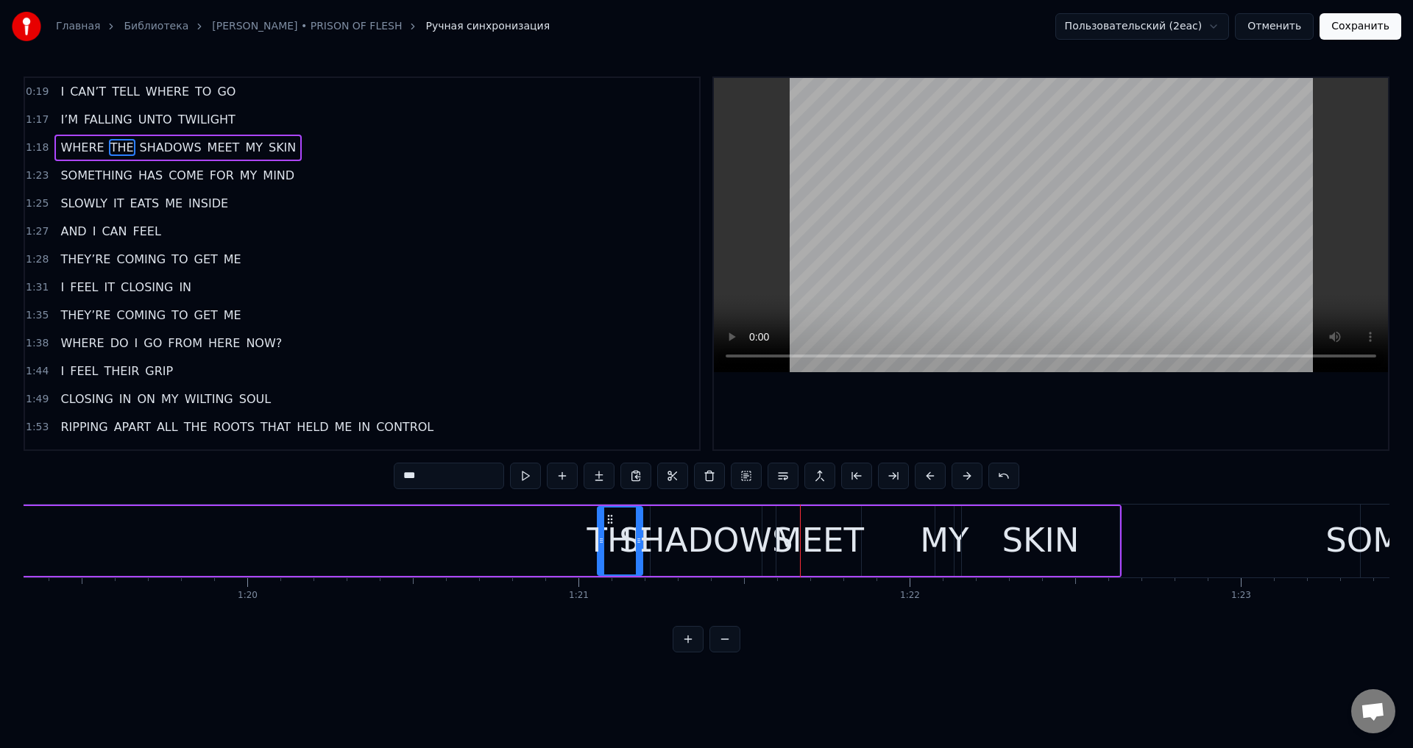
click at [933, 478] on button at bounding box center [930, 476] width 31 height 26
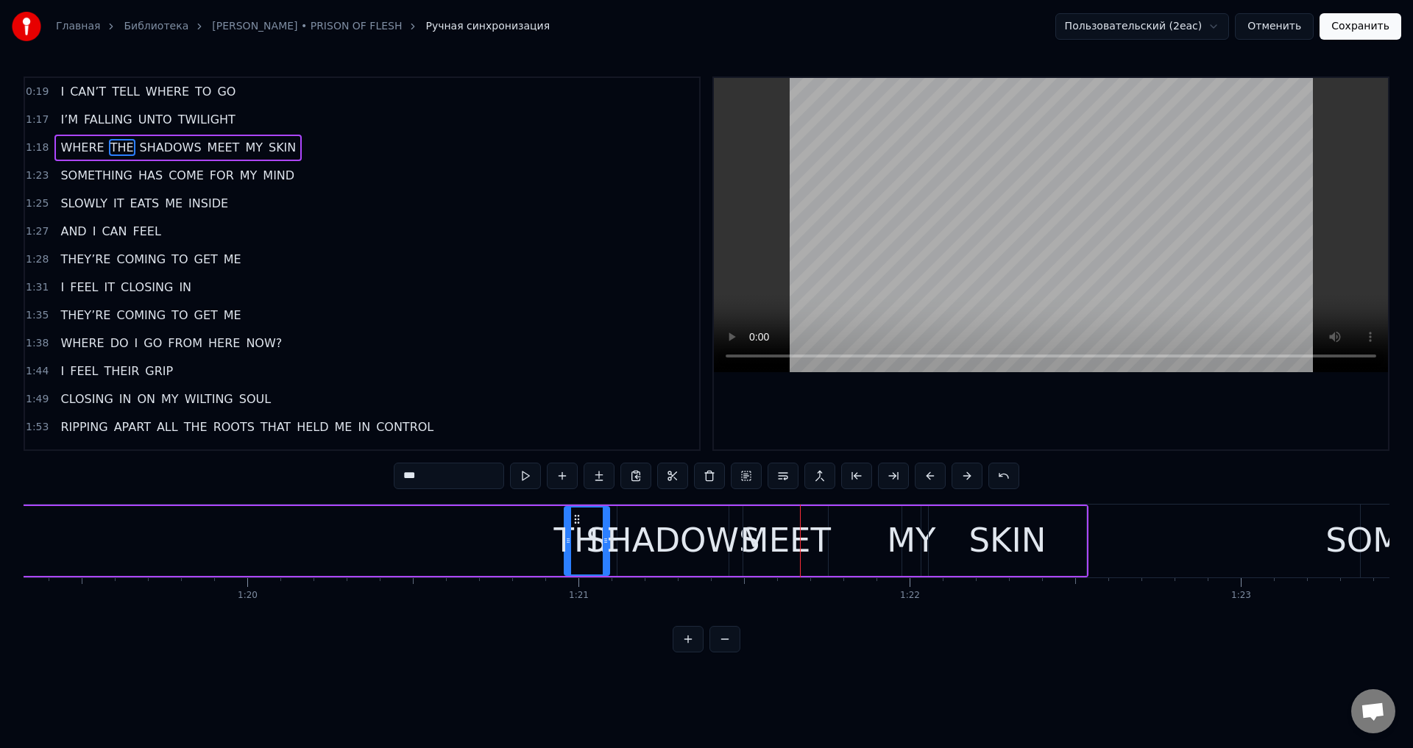
click at [933, 478] on button at bounding box center [930, 476] width 31 height 26
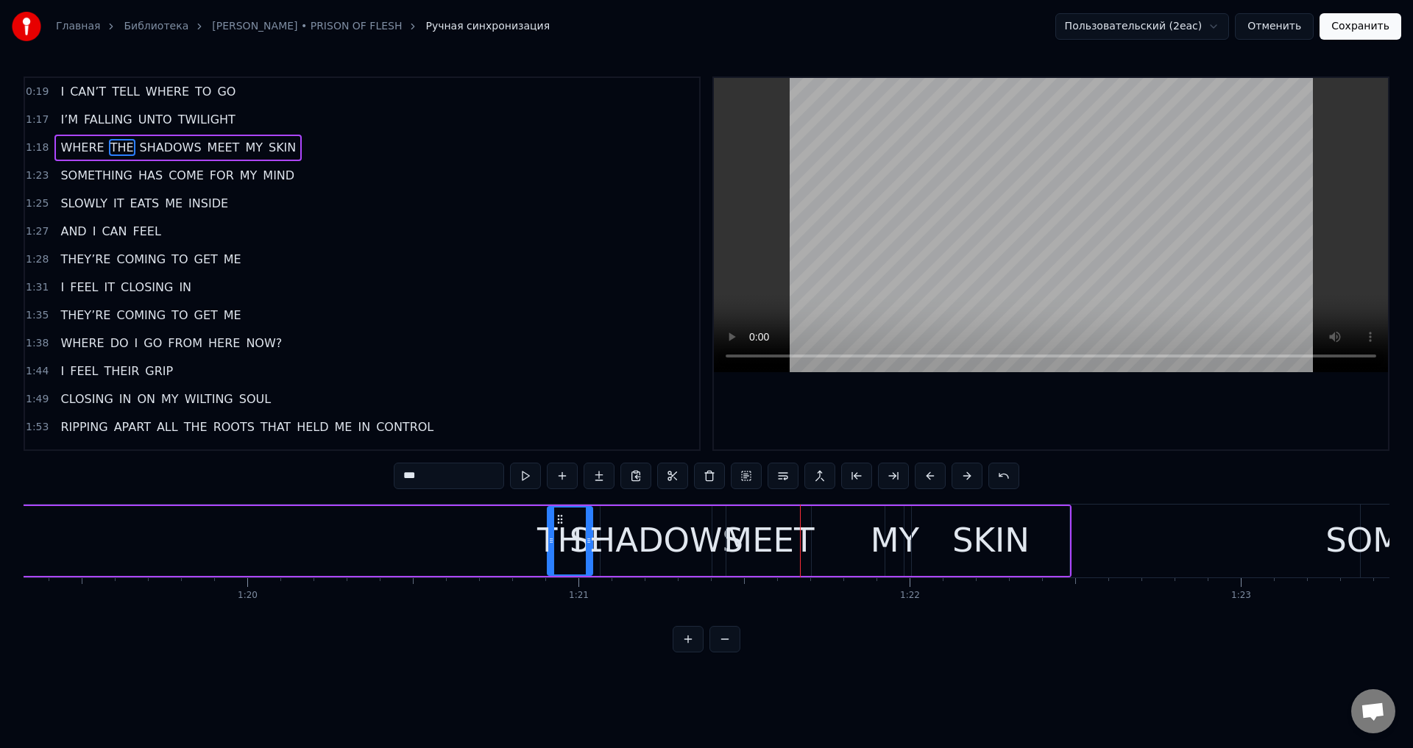
click at [933, 478] on button at bounding box center [930, 476] width 31 height 26
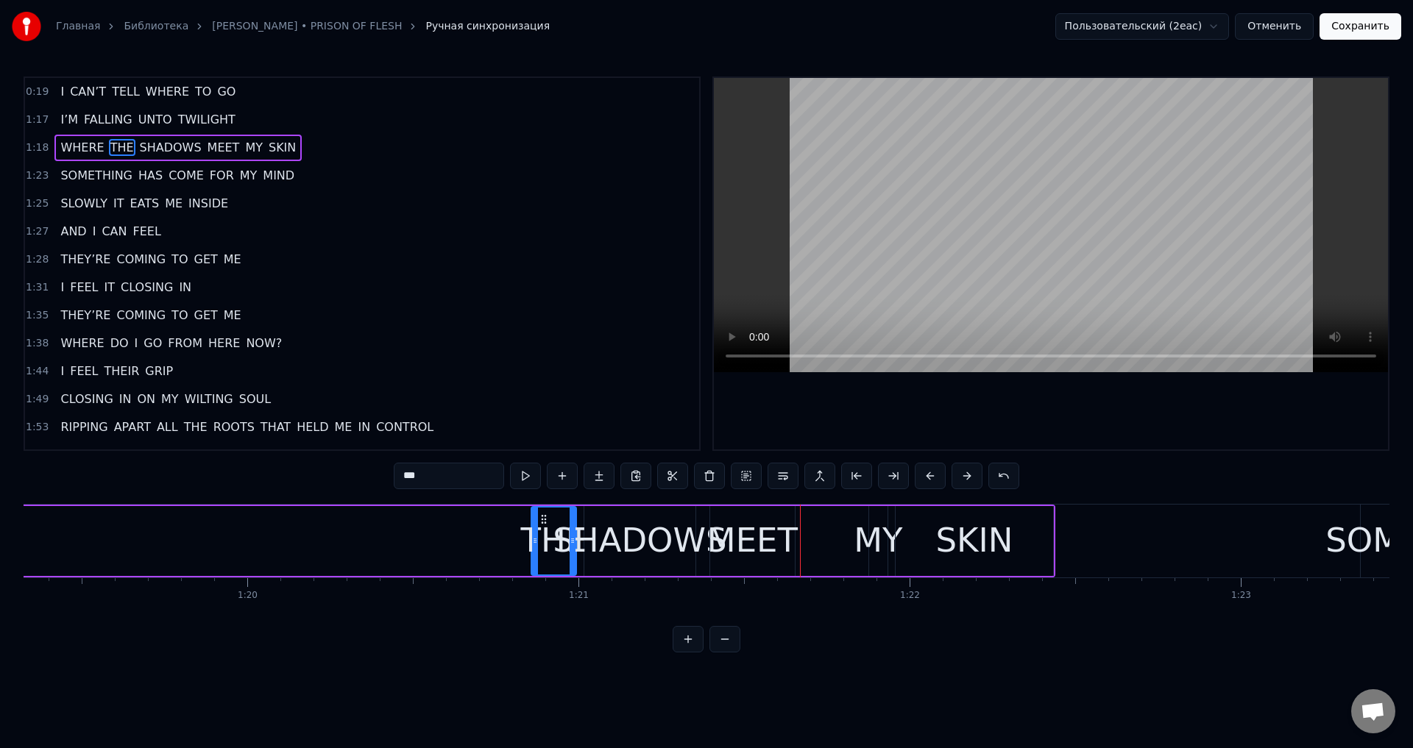
click at [933, 478] on button at bounding box center [930, 476] width 31 height 26
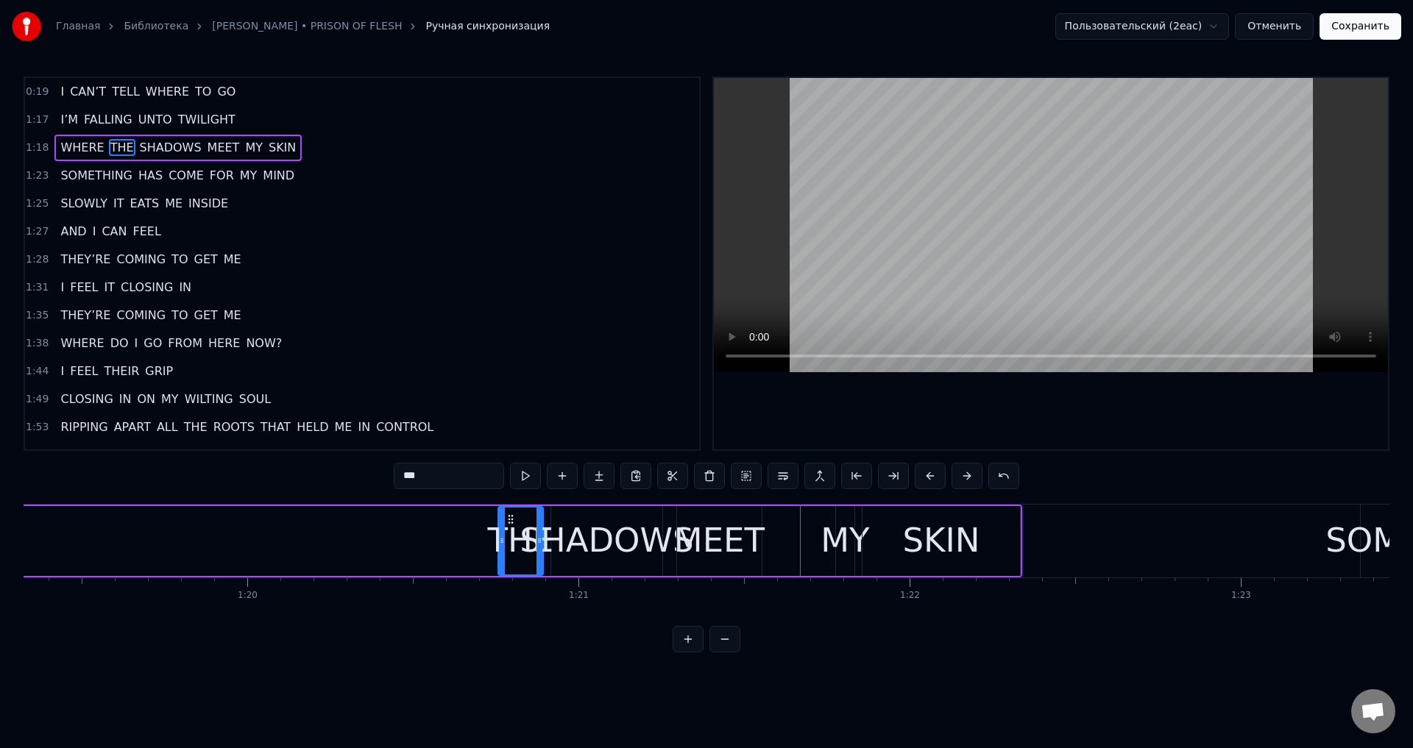
click at [933, 478] on button at bounding box center [930, 476] width 31 height 26
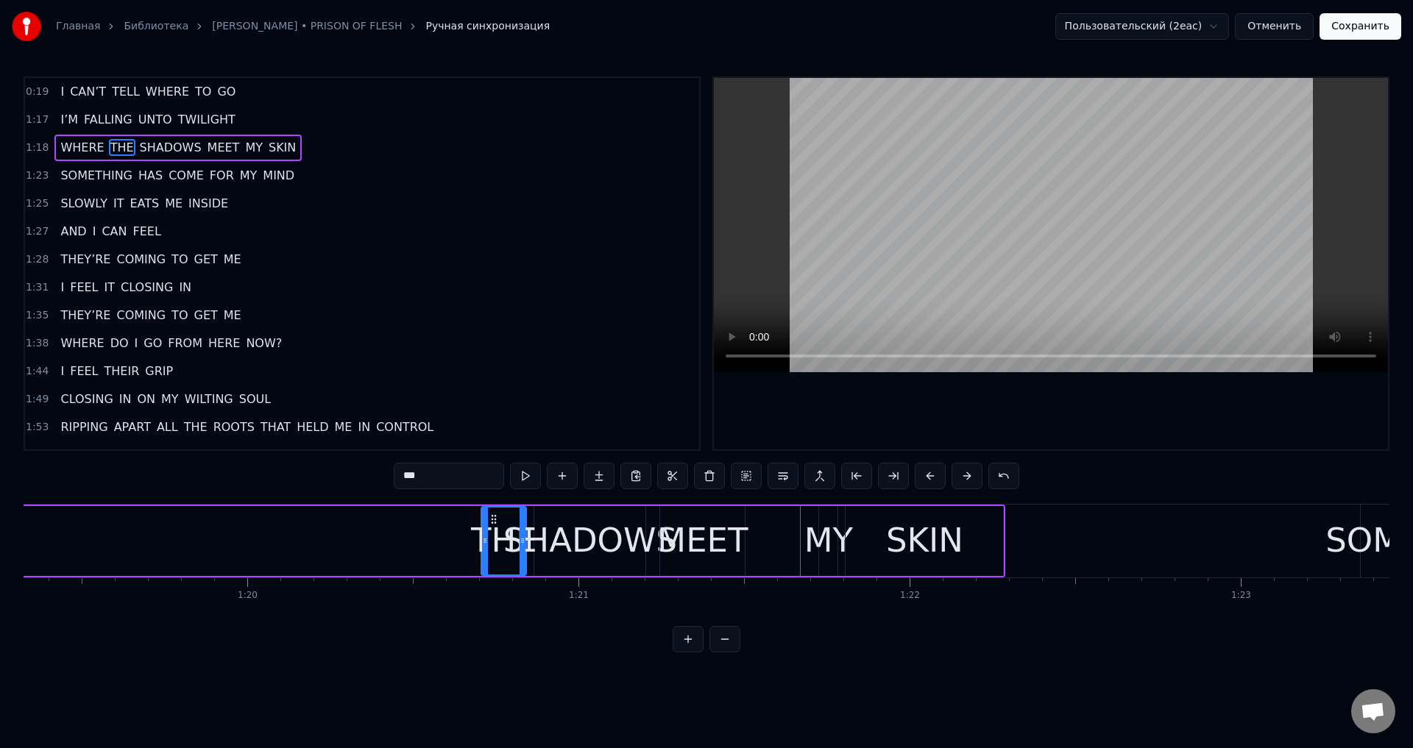
click at [933, 478] on button at bounding box center [930, 476] width 31 height 26
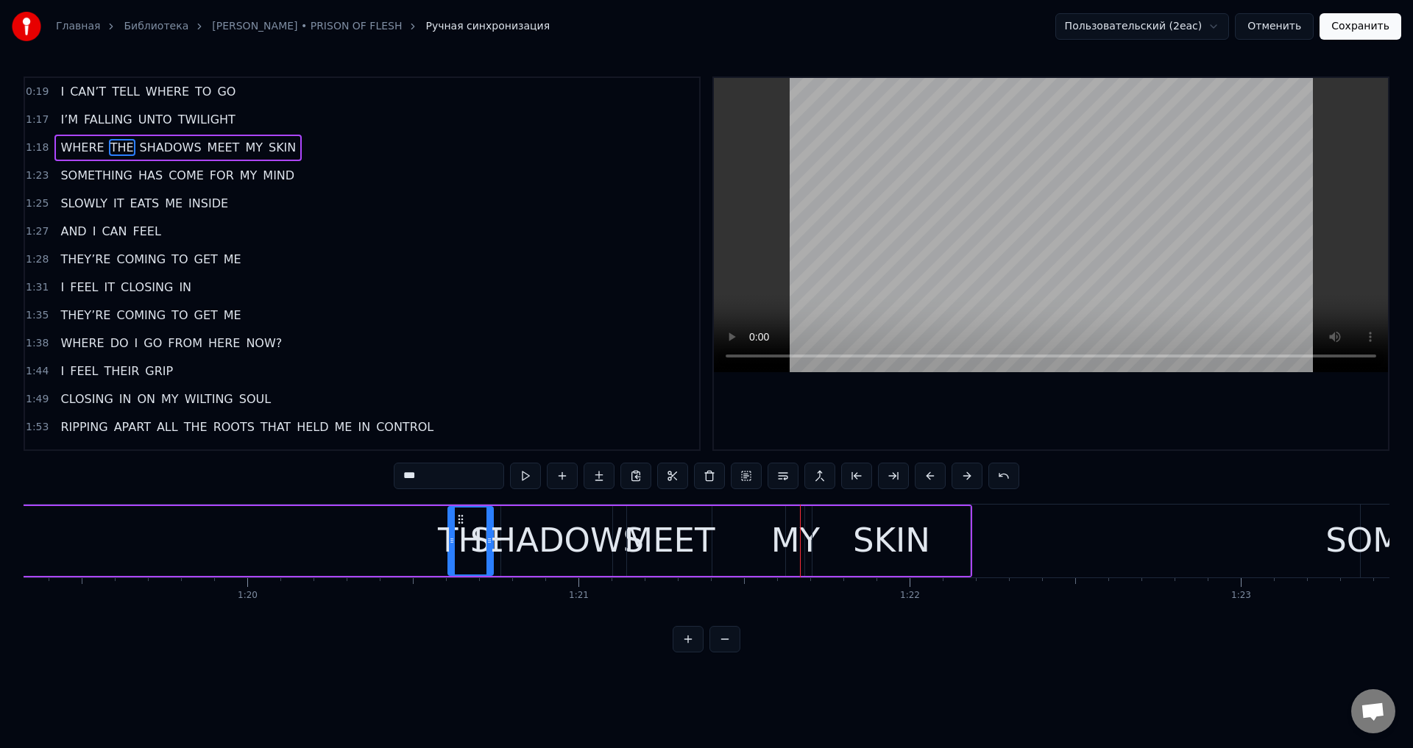
click at [933, 478] on button at bounding box center [930, 476] width 31 height 26
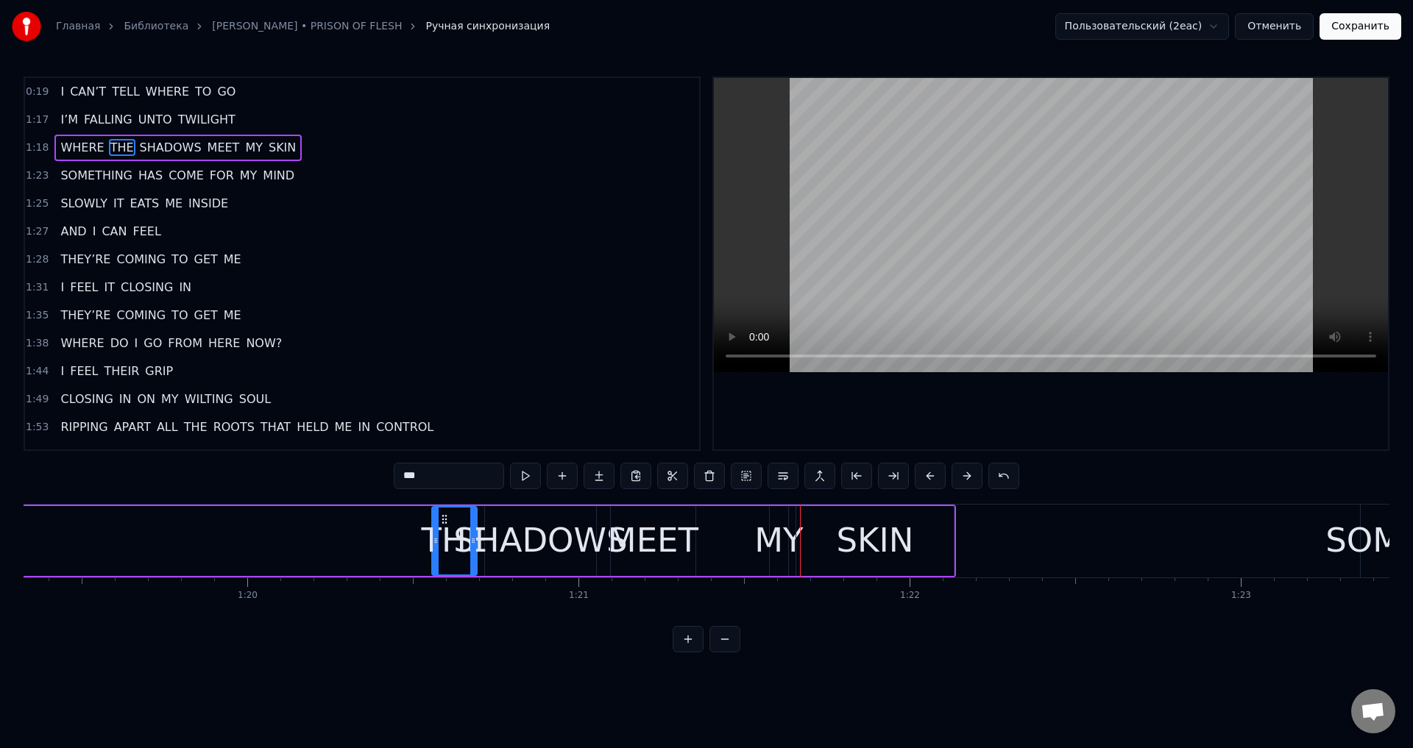
click at [933, 478] on button at bounding box center [930, 476] width 31 height 26
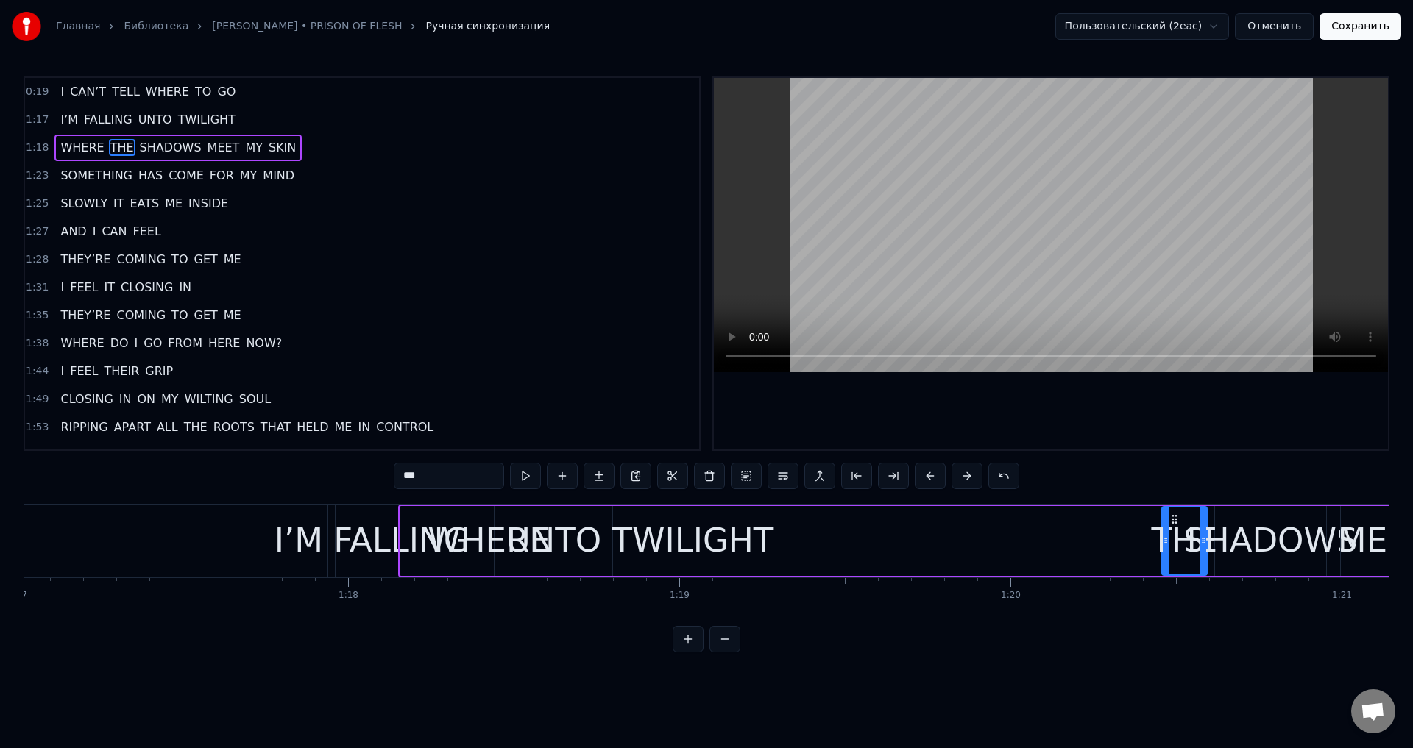
scroll to position [0, 25584]
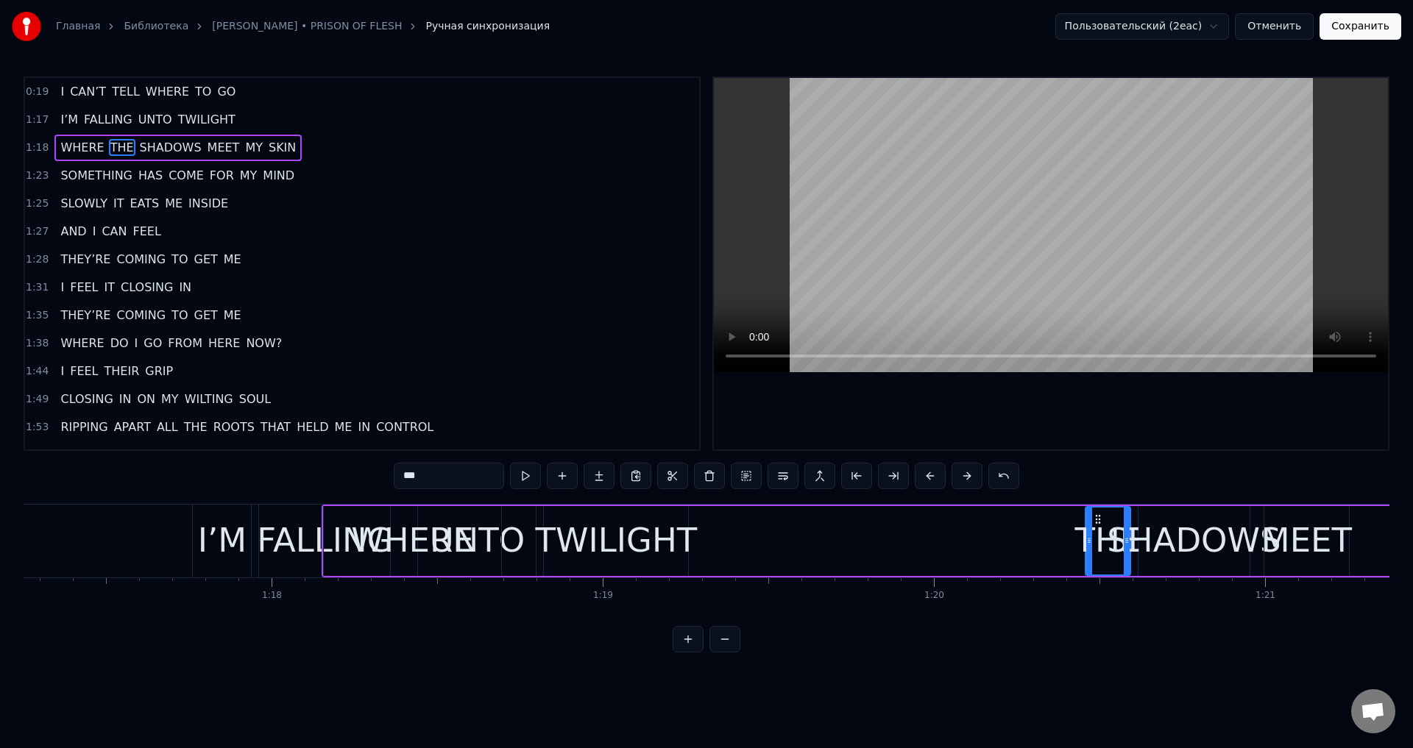
click at [1108, 541] on div "THE" at bounding box center [1108, 541] width 66 height 50
drag, startPoint x: 1079, startPoint y: 522, endPoint x: 747, endPoint y: 531, distance: 332.0
click at [747, 531] on div "THE" at bounding box center [761, 541] width 43 height 67
click at [239, 527] on div "I’M" at bounding box center [222, 541] width 49 height 50
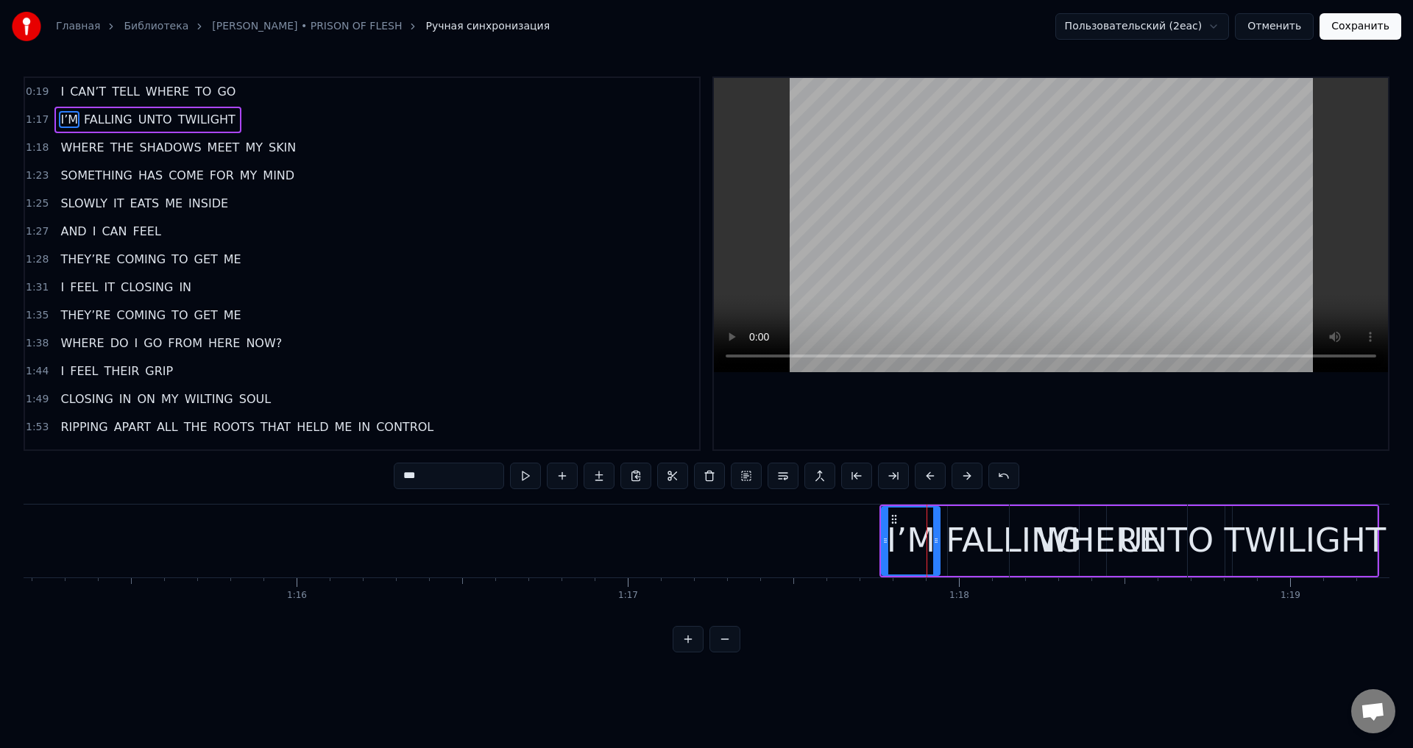
scroll to position [0, 24973]
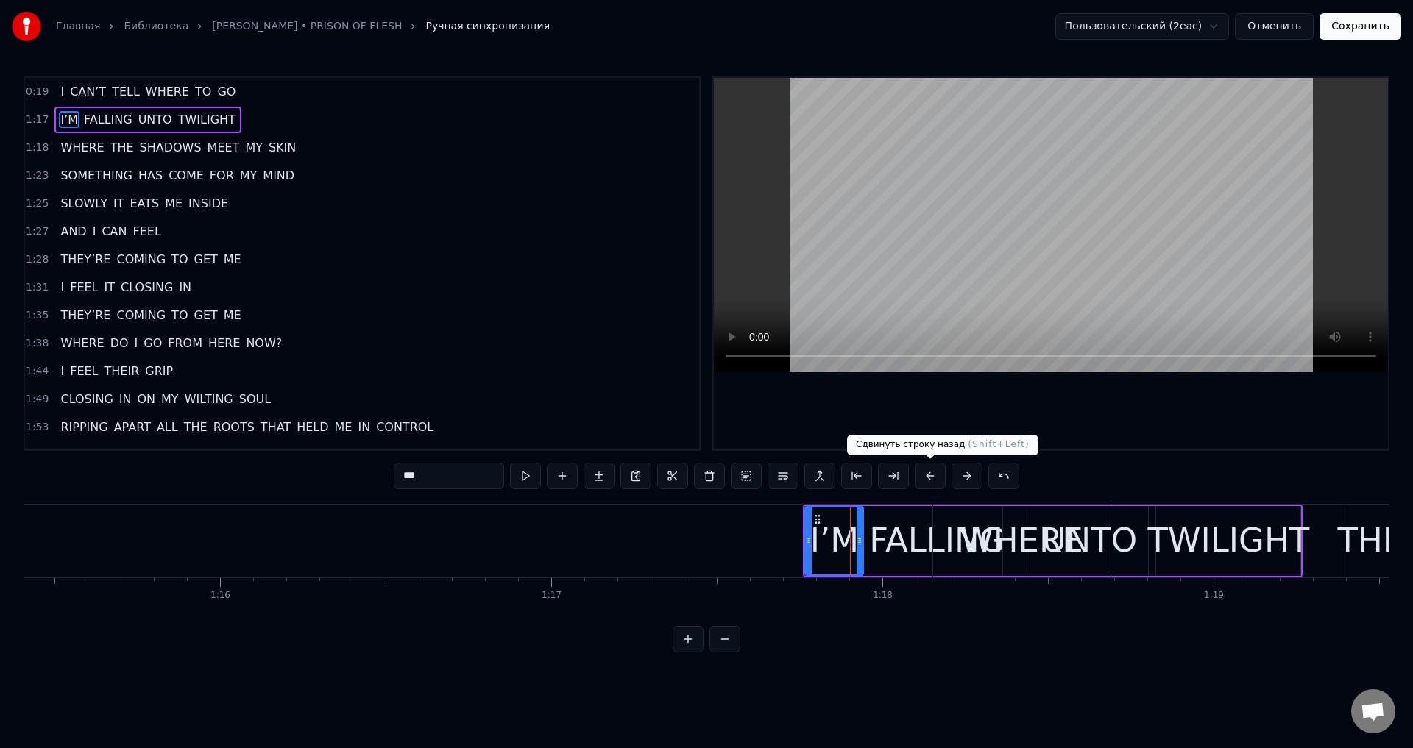
click at [924, 478] on button at bounding box center [930, 476] width 31 height 26
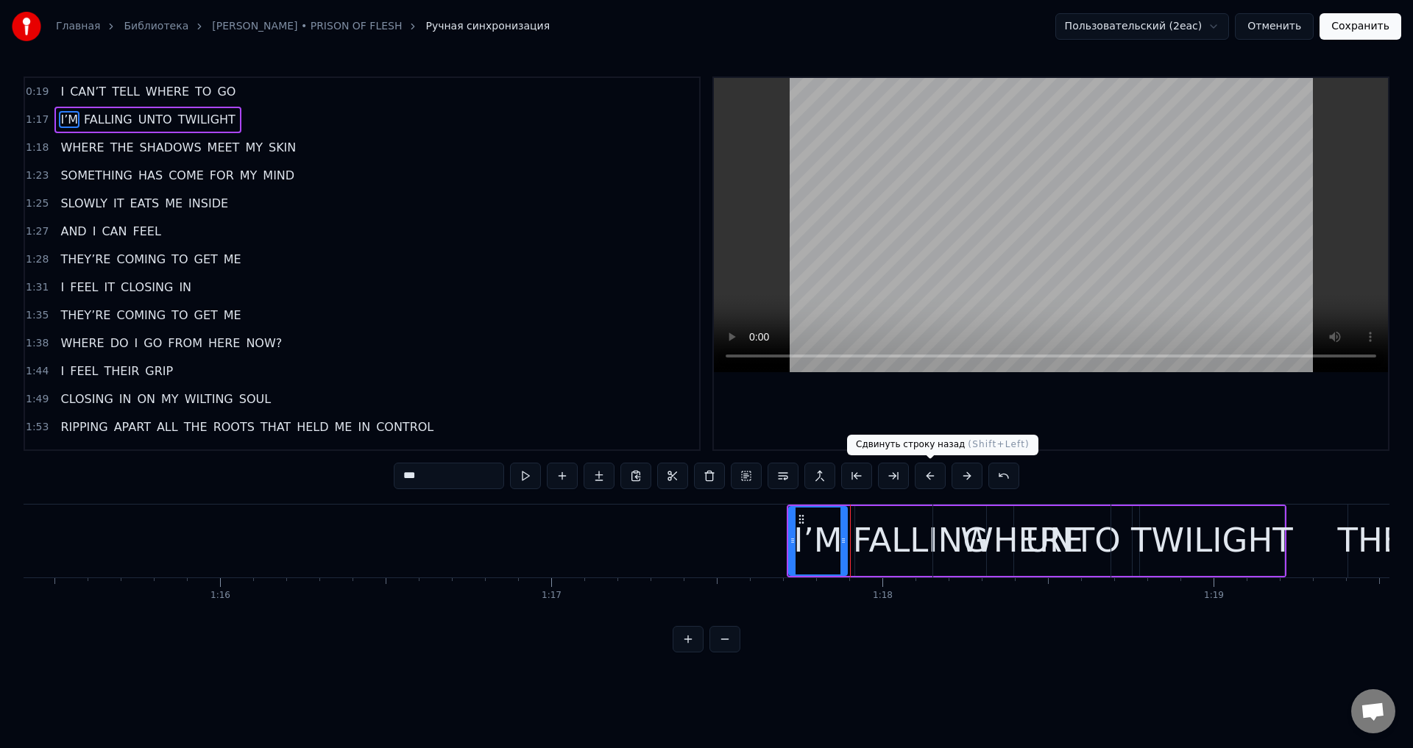
click at [924, 478] on button at bounding box center [930, 476] width 31 height 26
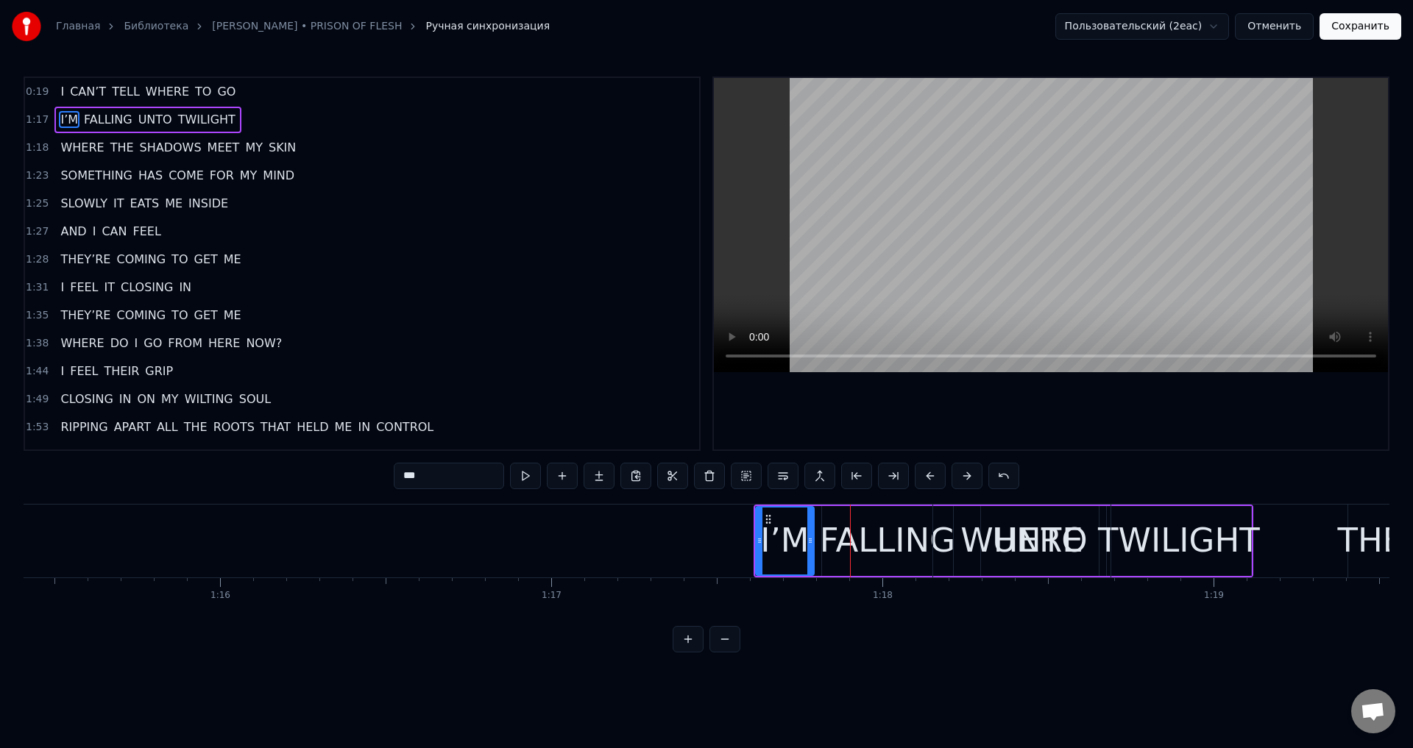
click at [924, 478] on button at bounding box center [930, 476] width 31 height 26
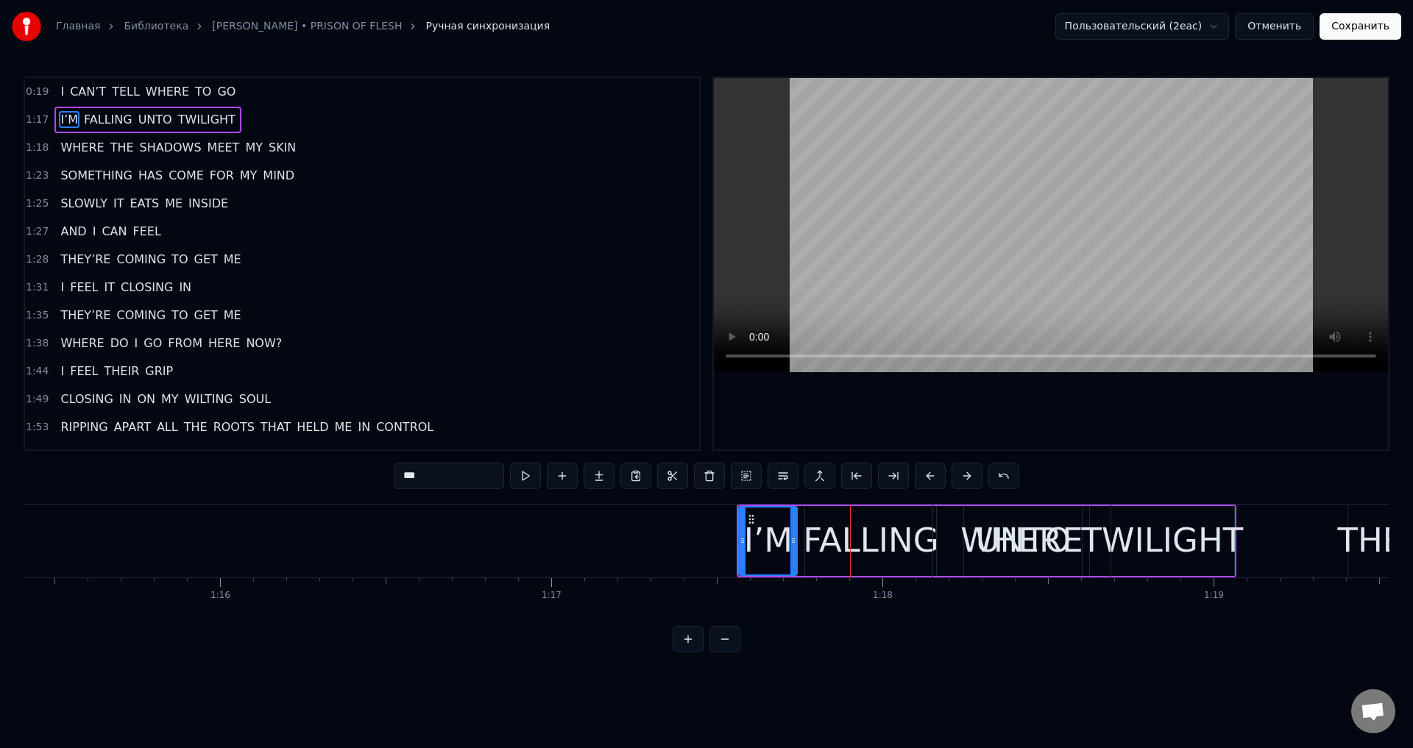
click at [924, 478] on button at bounding box center [930, 476] width 31 height 26
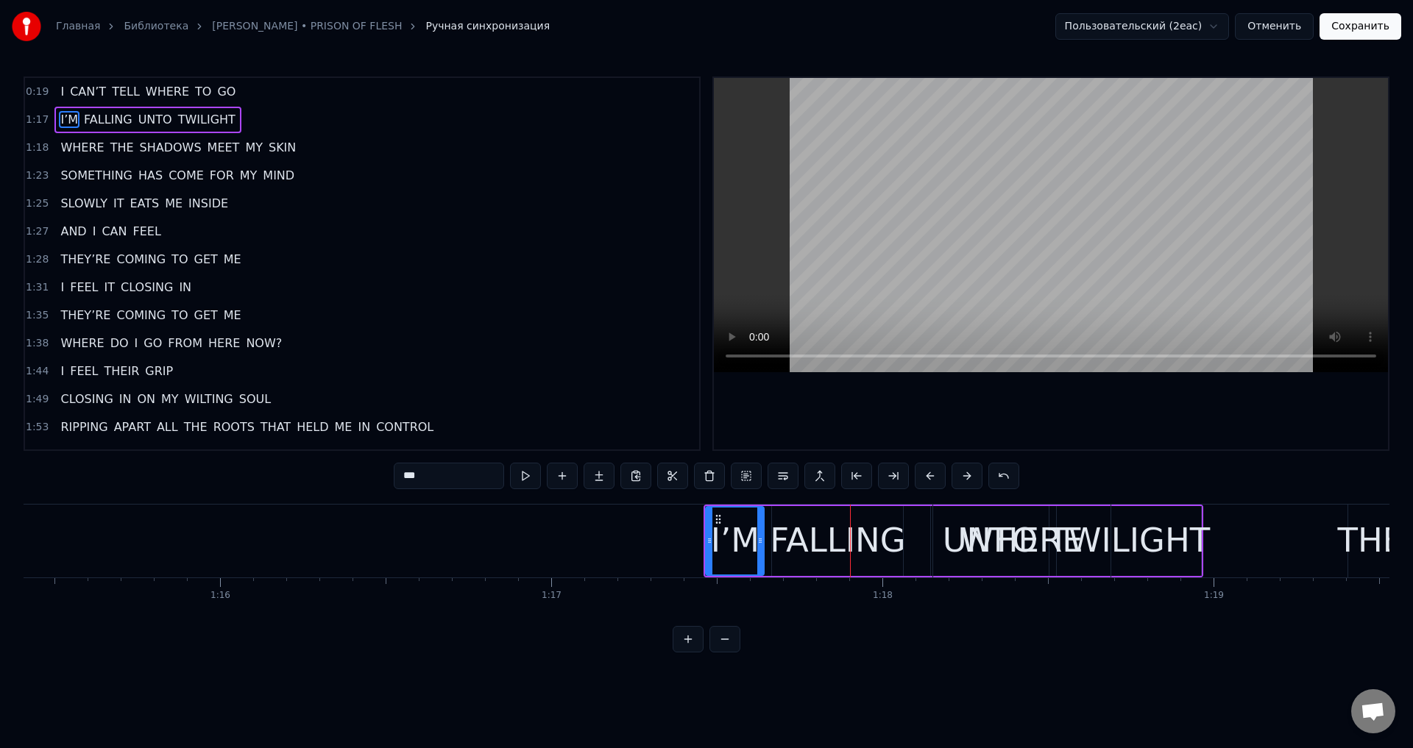
click at [924, 478] on button at bounding box center [930, 476] width 31 height 26
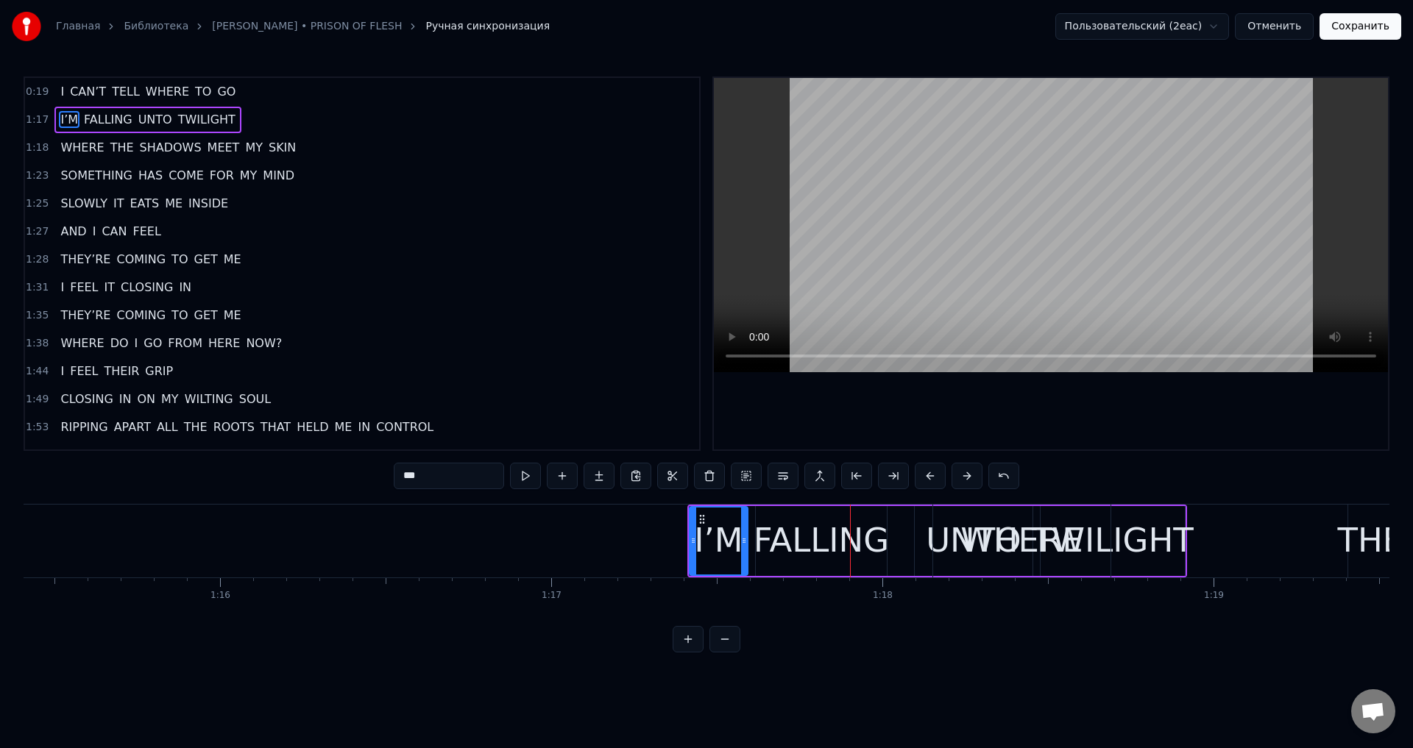
click at [924, 478] on button at bounding box center [930, 476] width 31 height 26
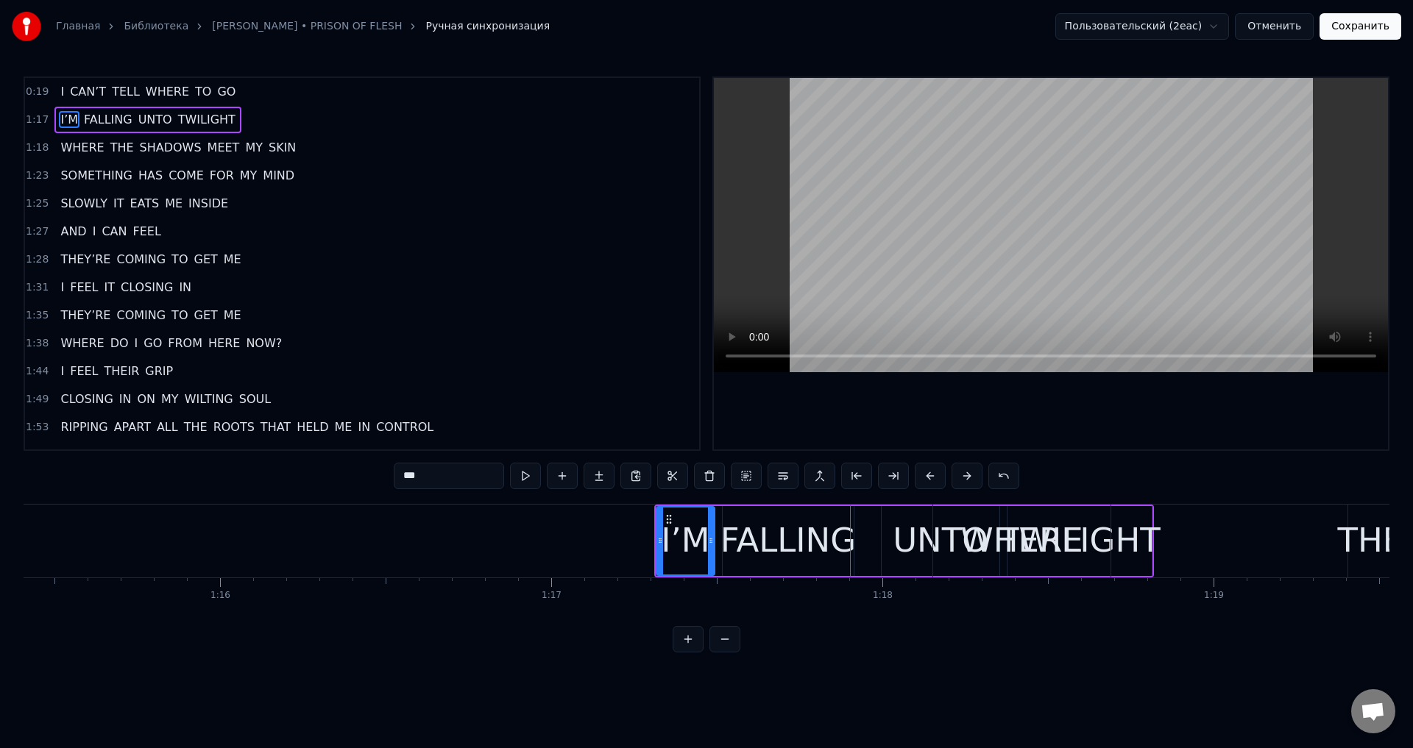
click at [924, 478] on button at bounding box center [930, 476] width 31 height 26
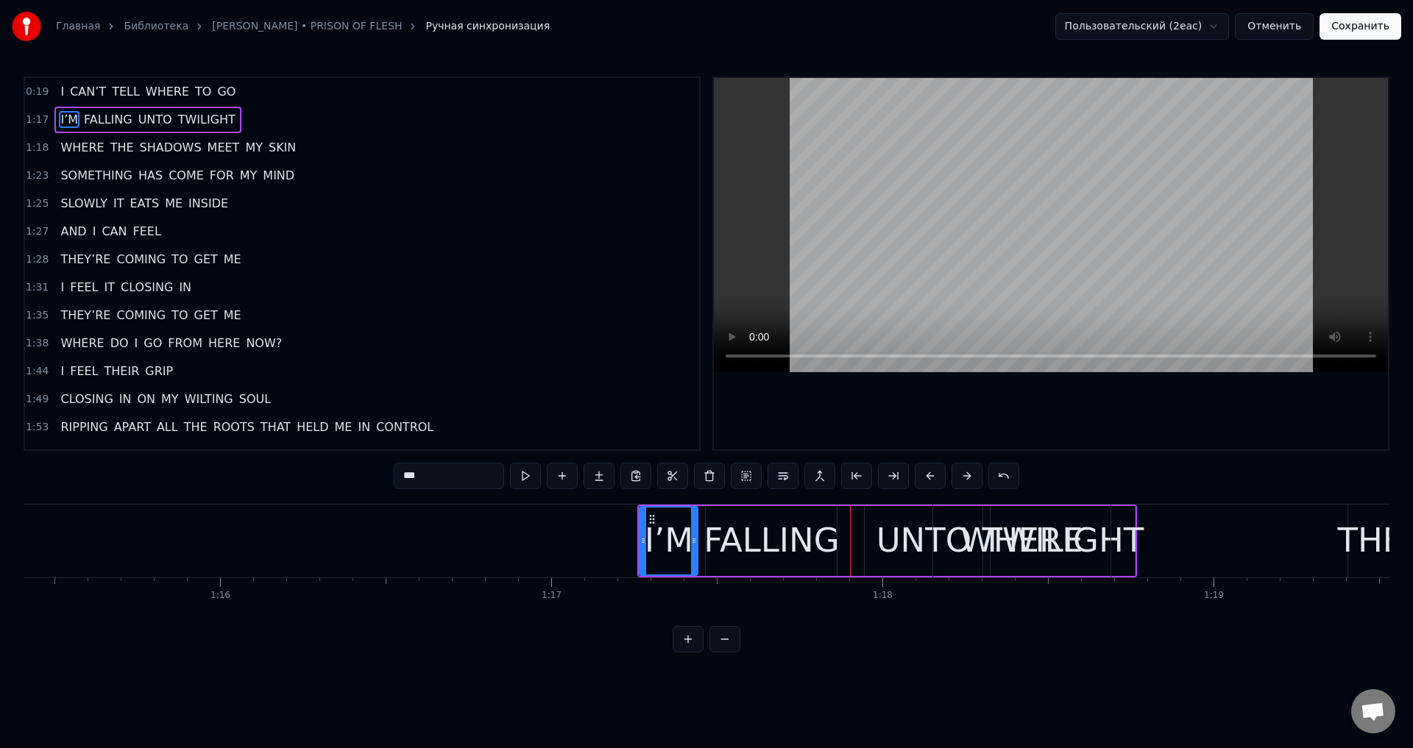
click at [924, 478] on button at bounding box center [930, 476] width 31 height 26
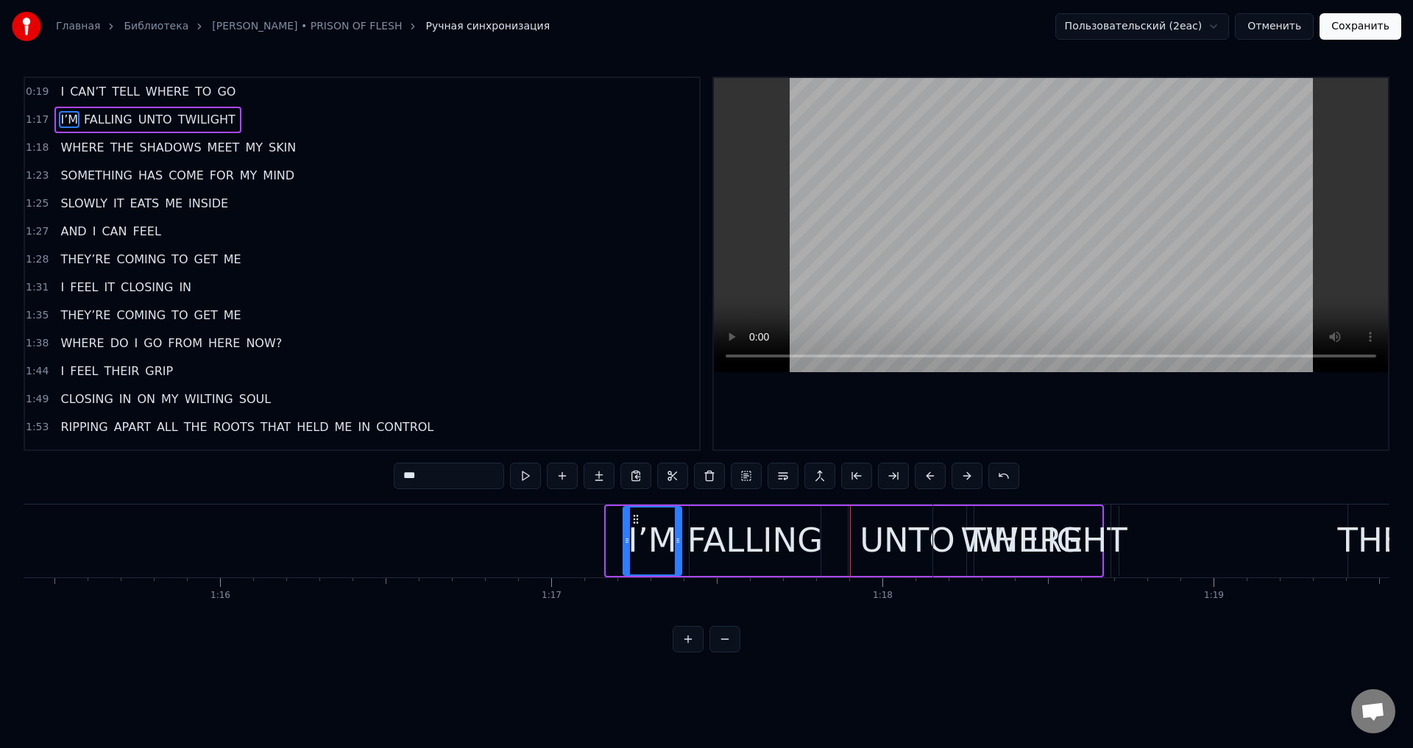
click at [924, 478] on button at bounding box center [930, 476] width 31 height 26
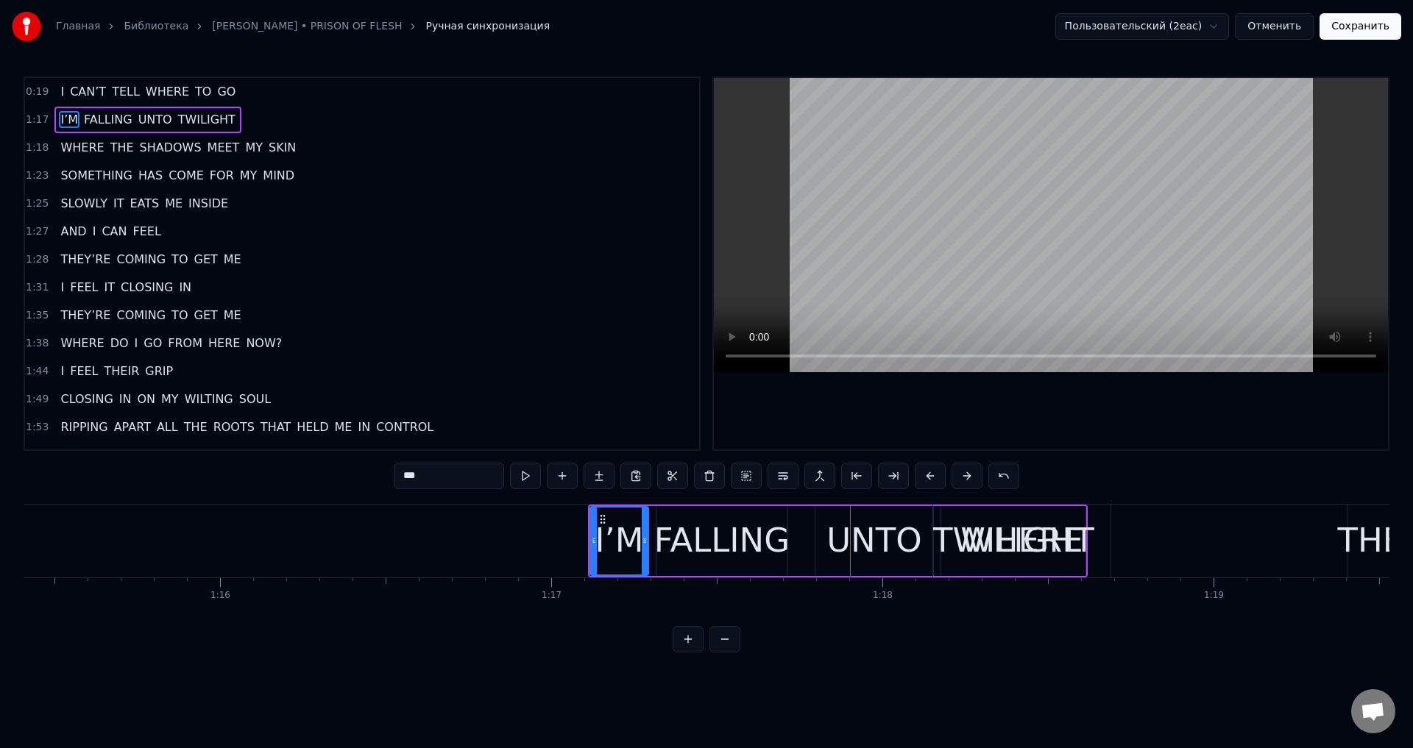
click at [924, 478] on button at bounding box center [930, 476] width 31 height 26
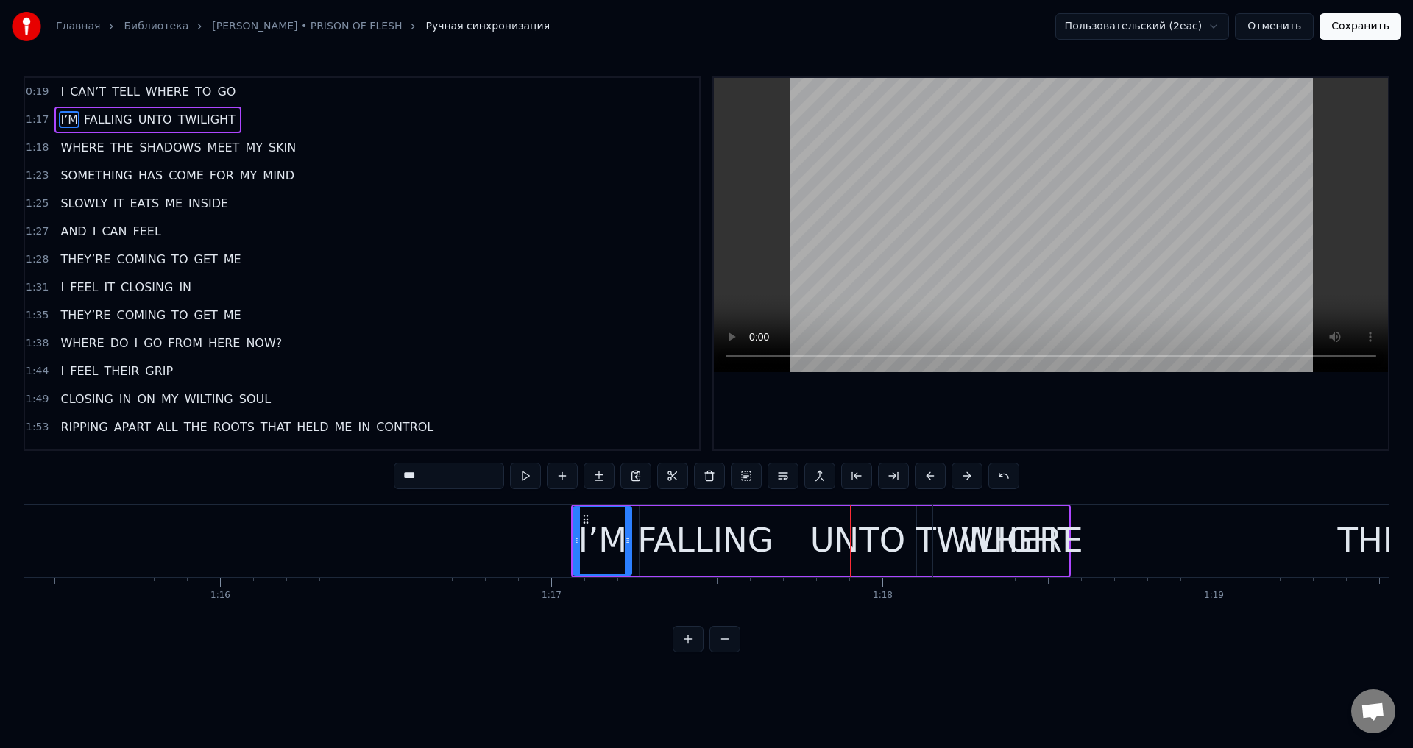
click at [924, 478] on button at bounding box center [930, 476] width 31 height 26
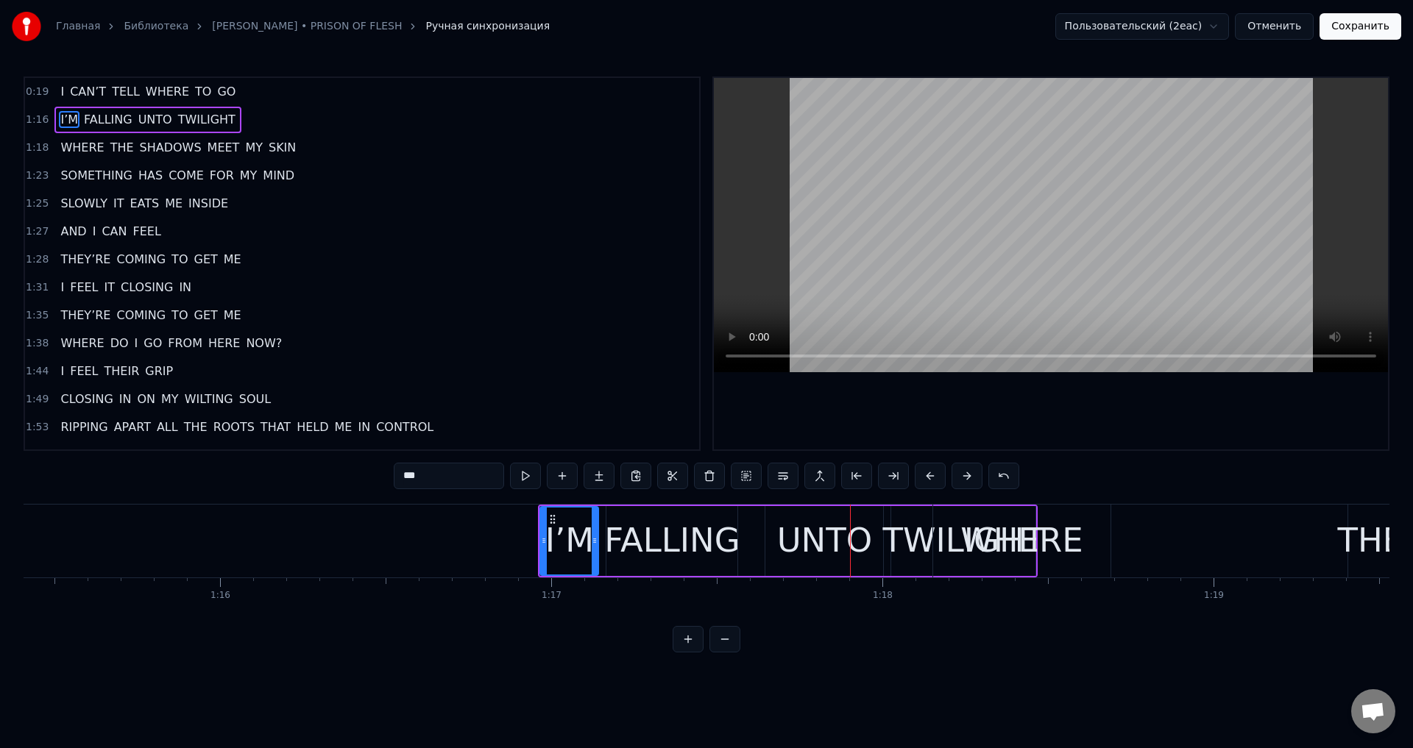
click at [924, 478] on button at bounding box center [930, 476] width 31 height 26
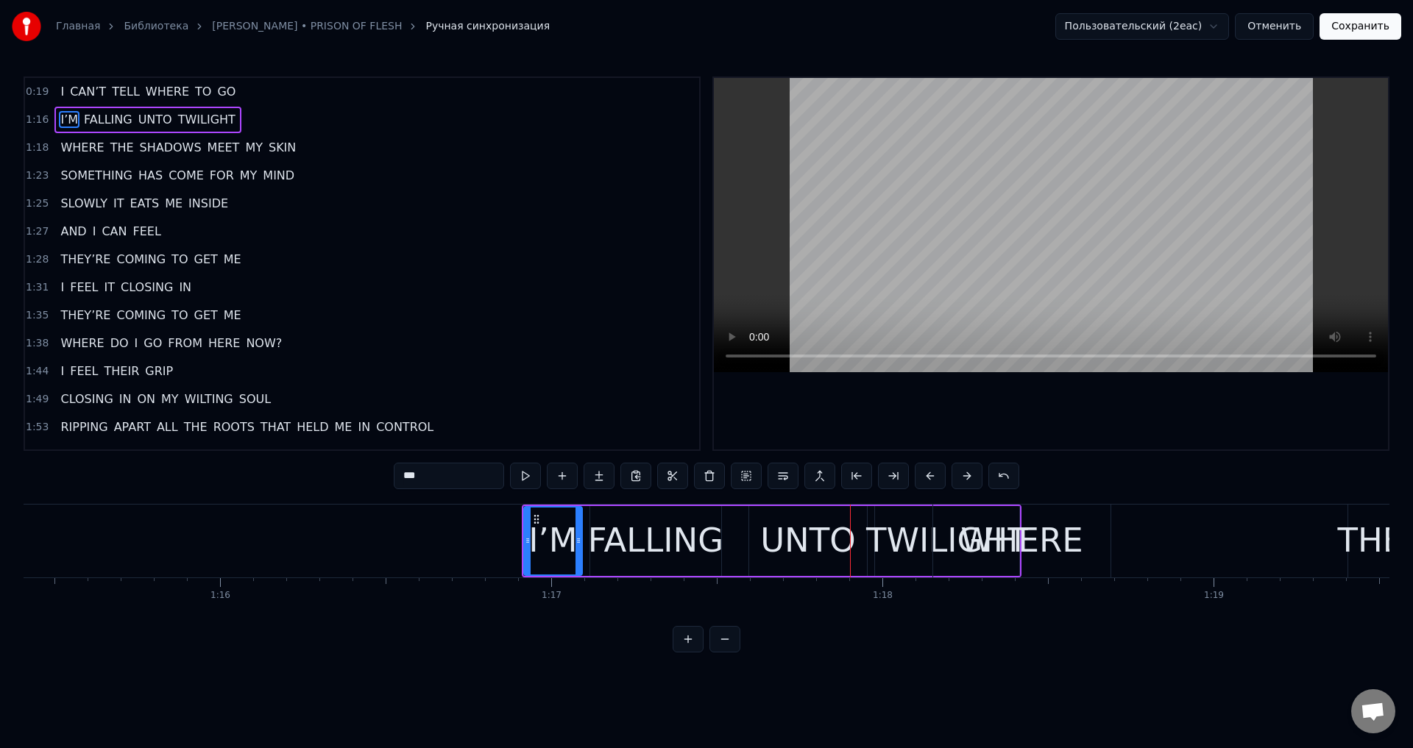
click at [924, 478] on button at bounding box center [930, 476] width 31 height 26
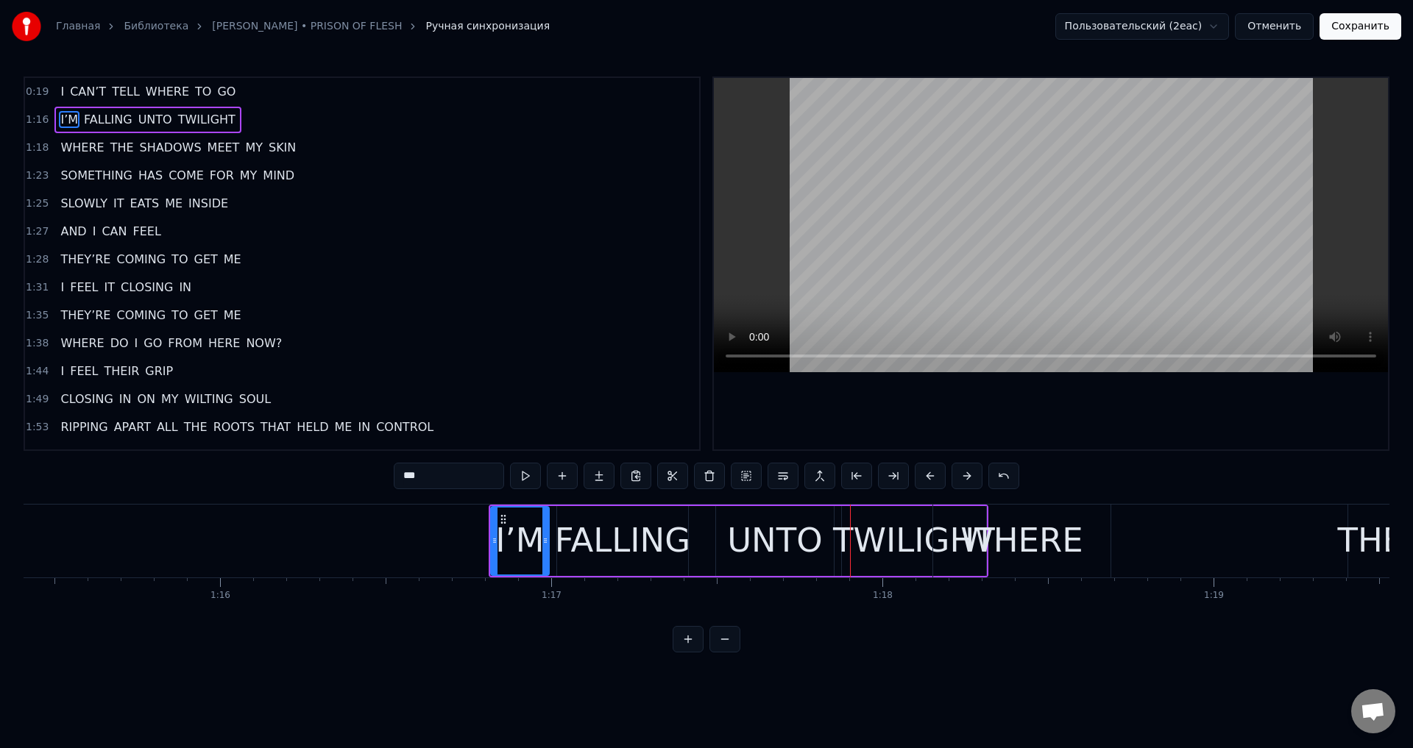
click at [924, 478] on button at bounding box center [930, 476] width 31 height 26
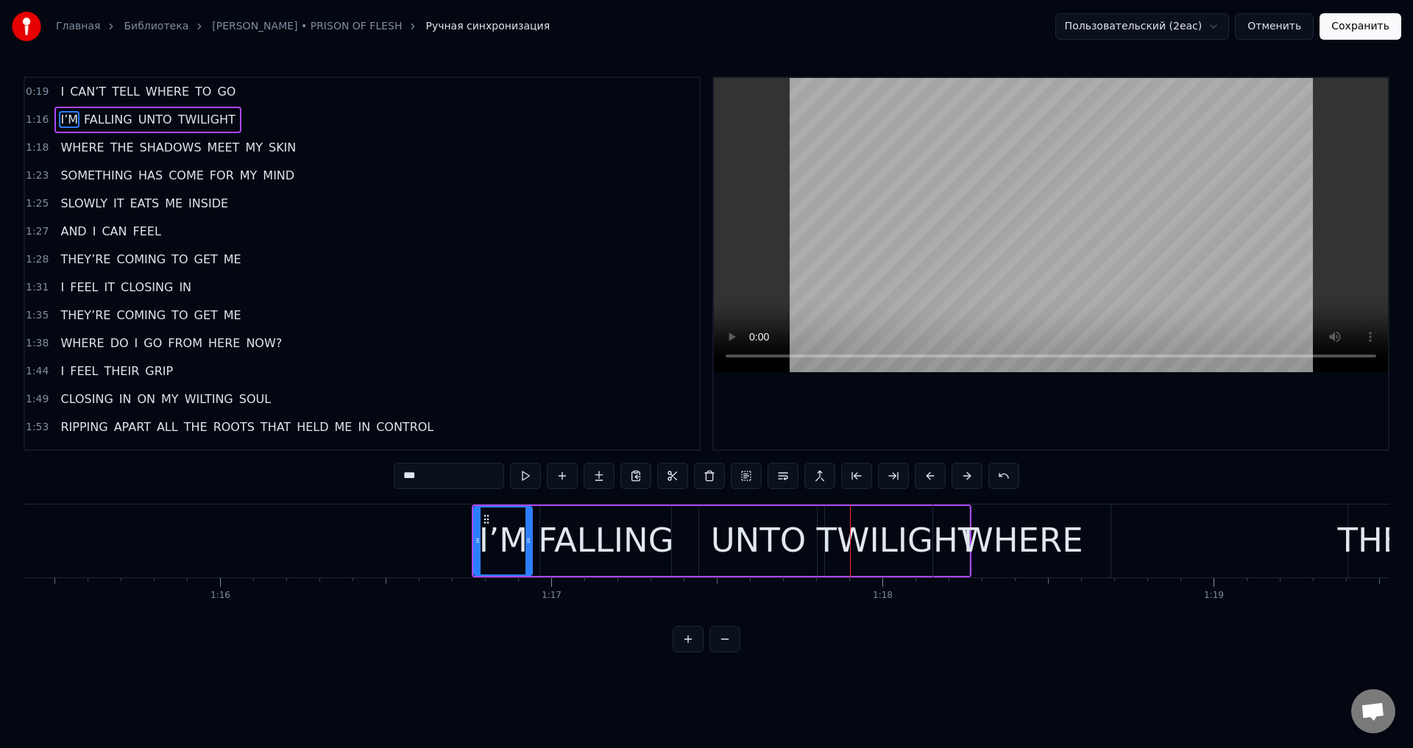
click at [924, 478] on button at bounding box center [930, 476] width 31 height 26
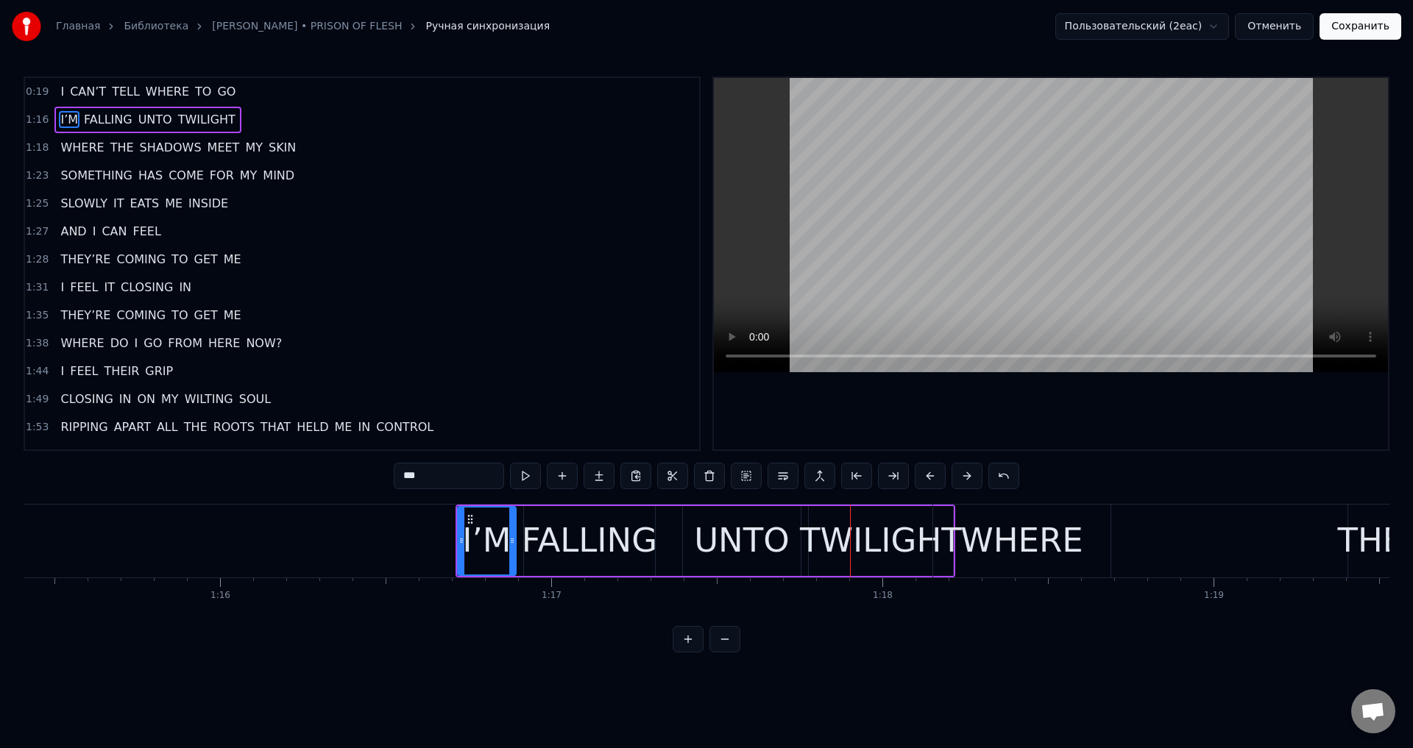
click at [924, 478] on button at bounding box center [930, 476] width 31 height 26
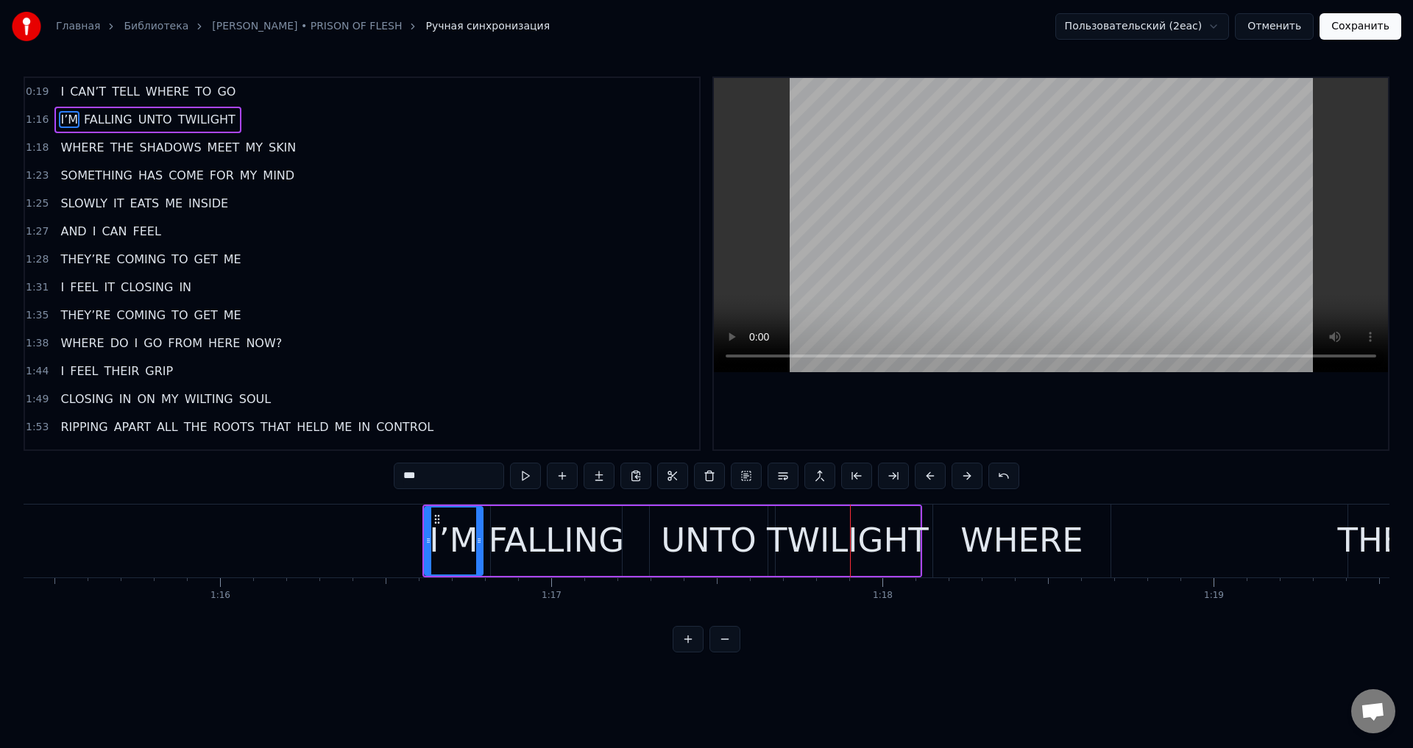
click at [924, 478] on button at bounding box center [930, 476] width 31 height 26
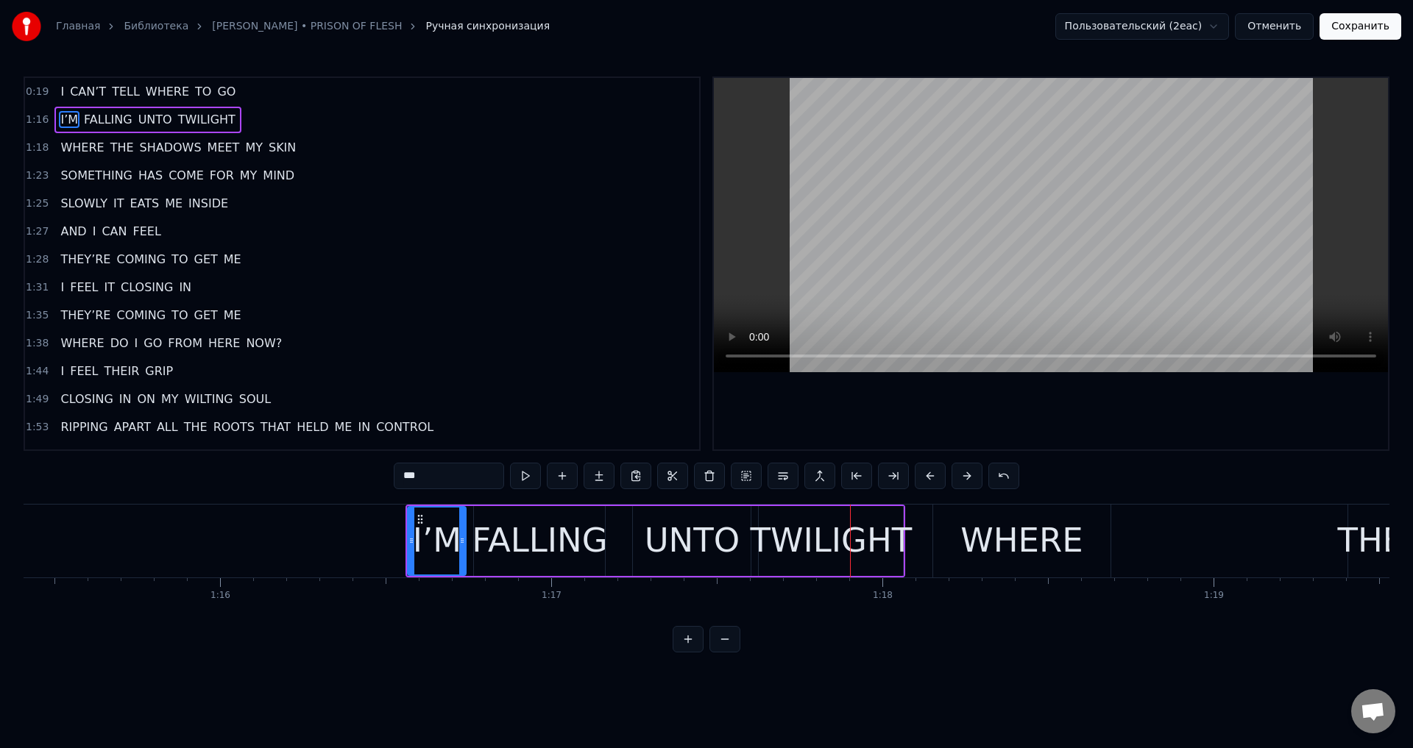
click at [924, 478] on button at bounding box center [930, 476] width 31 height 26
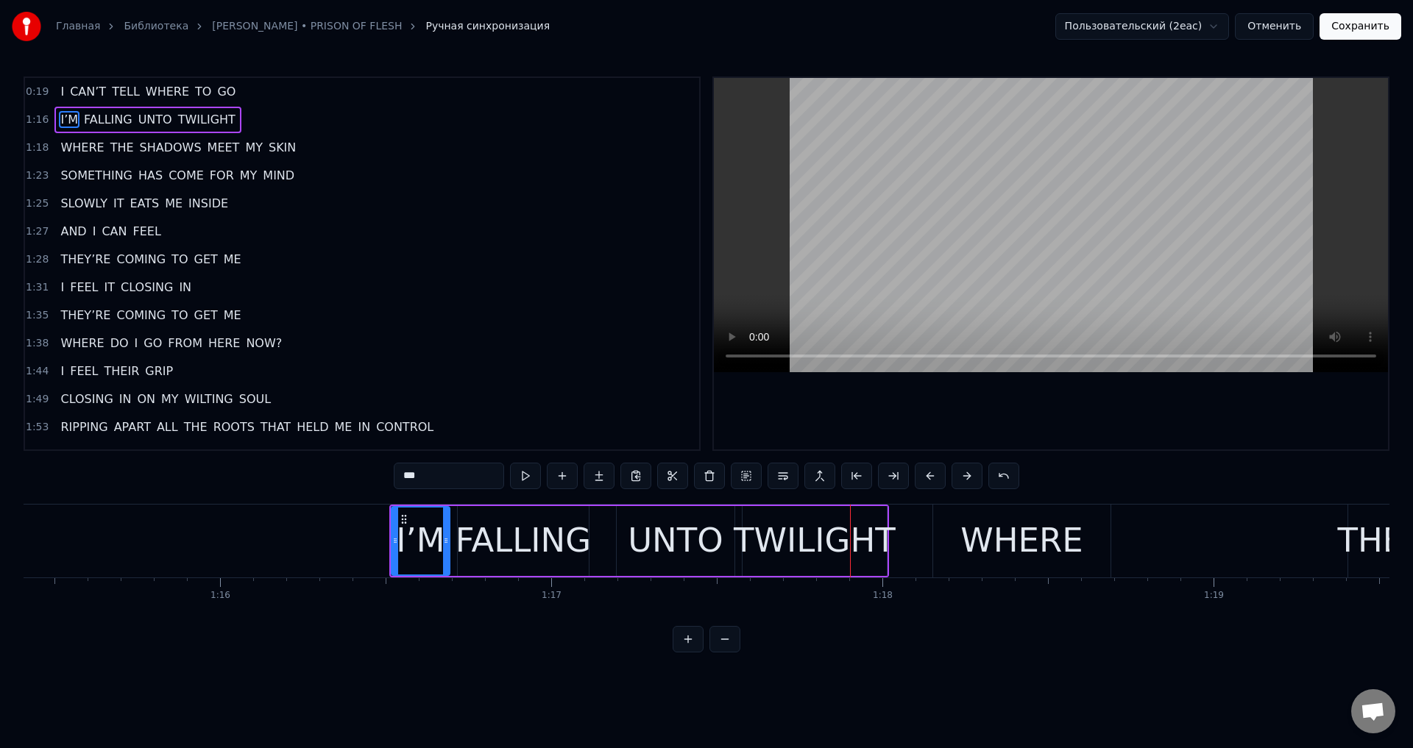
click at [924, 478] on button at bounding box center [930, 476] width 31 height 26
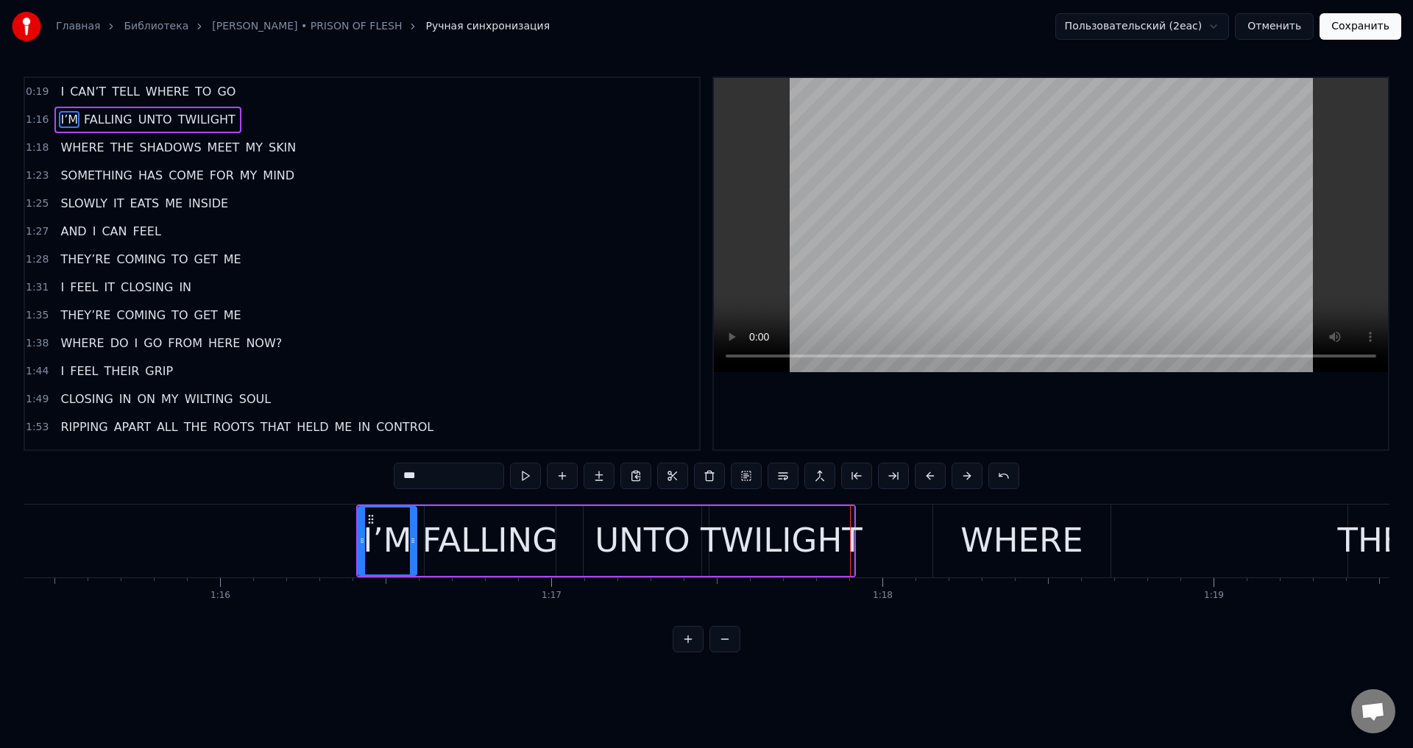
click at [924, 478] on button at bounding box center [930, 476] width 31 height 26
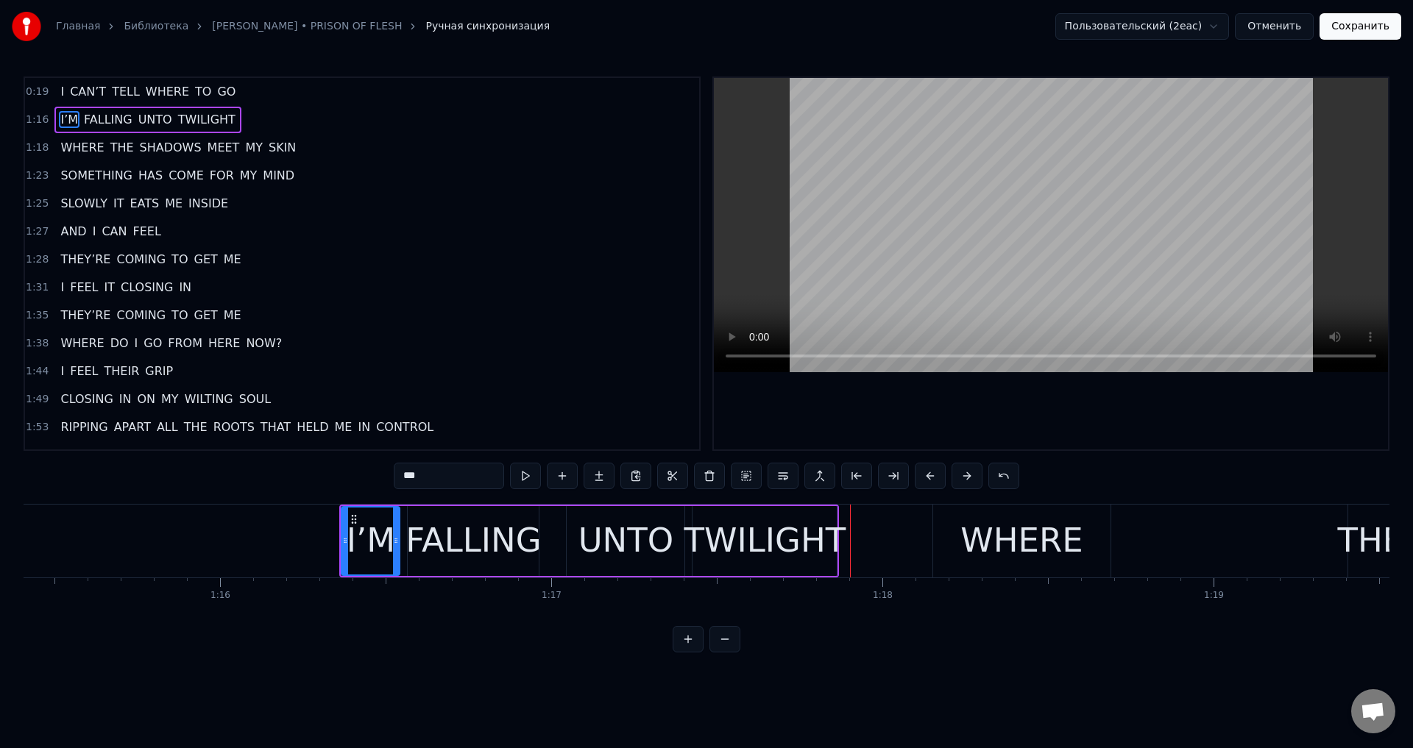
click at [924, 478] on button at bounding box center [930, 476] width 31 height 26
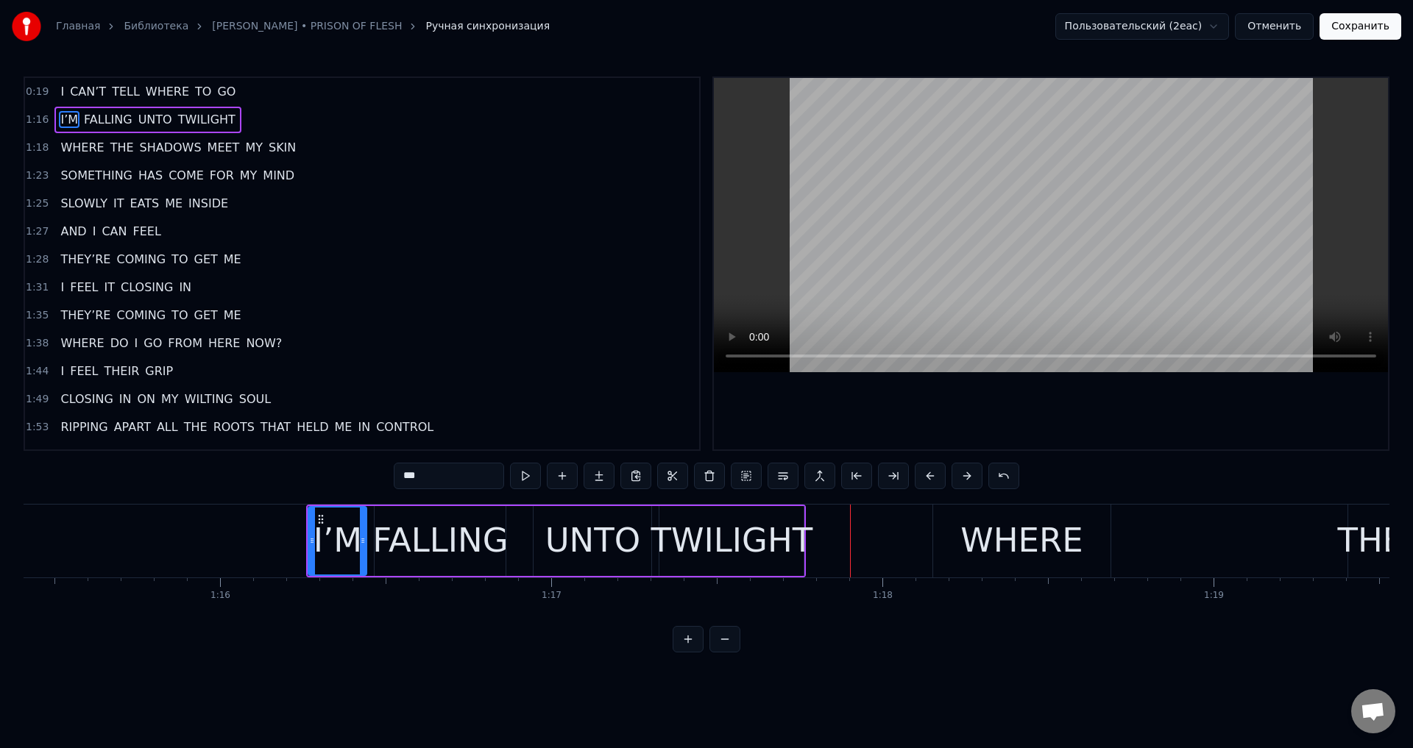
click at [924, 478] on button at bounding box center [930, 476] width 31 height 26
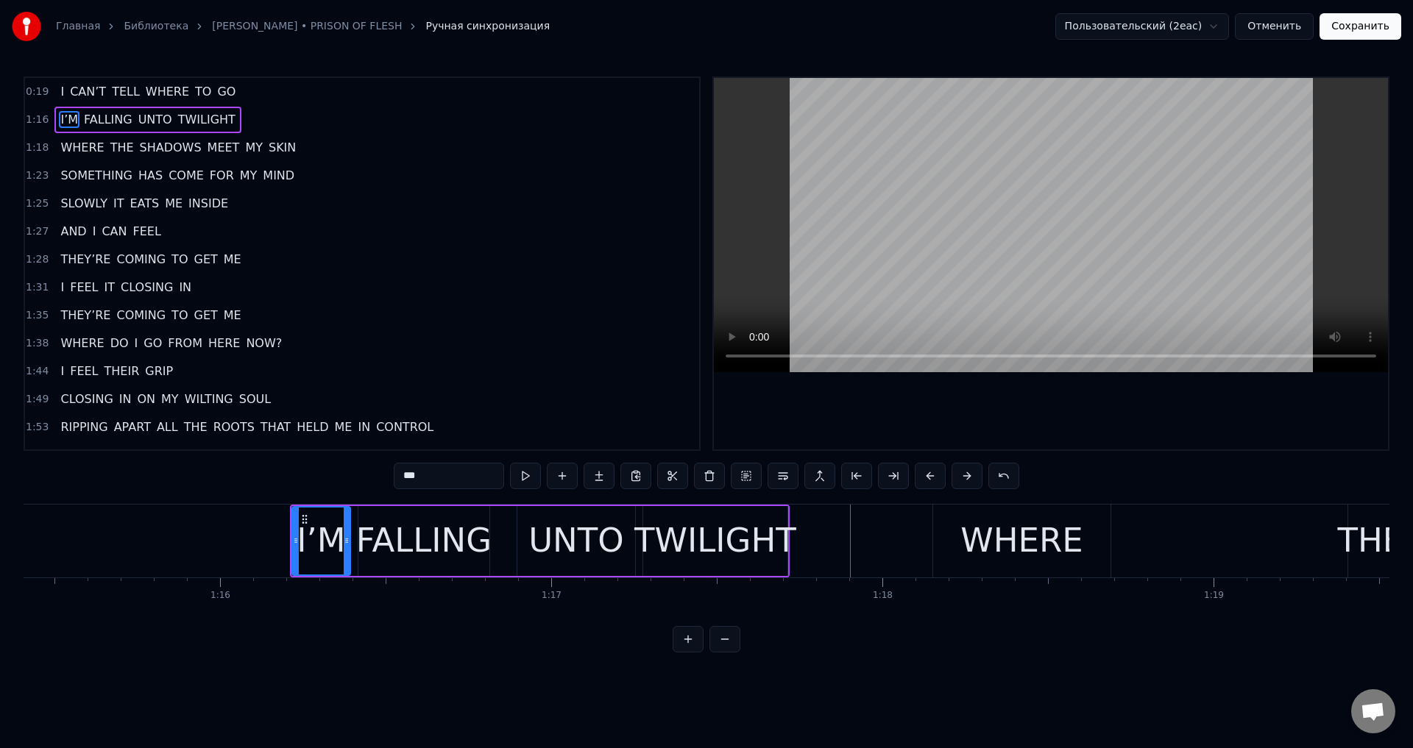
click at [924, 478] on button at bounding box center [930, 476] width 31 height 26
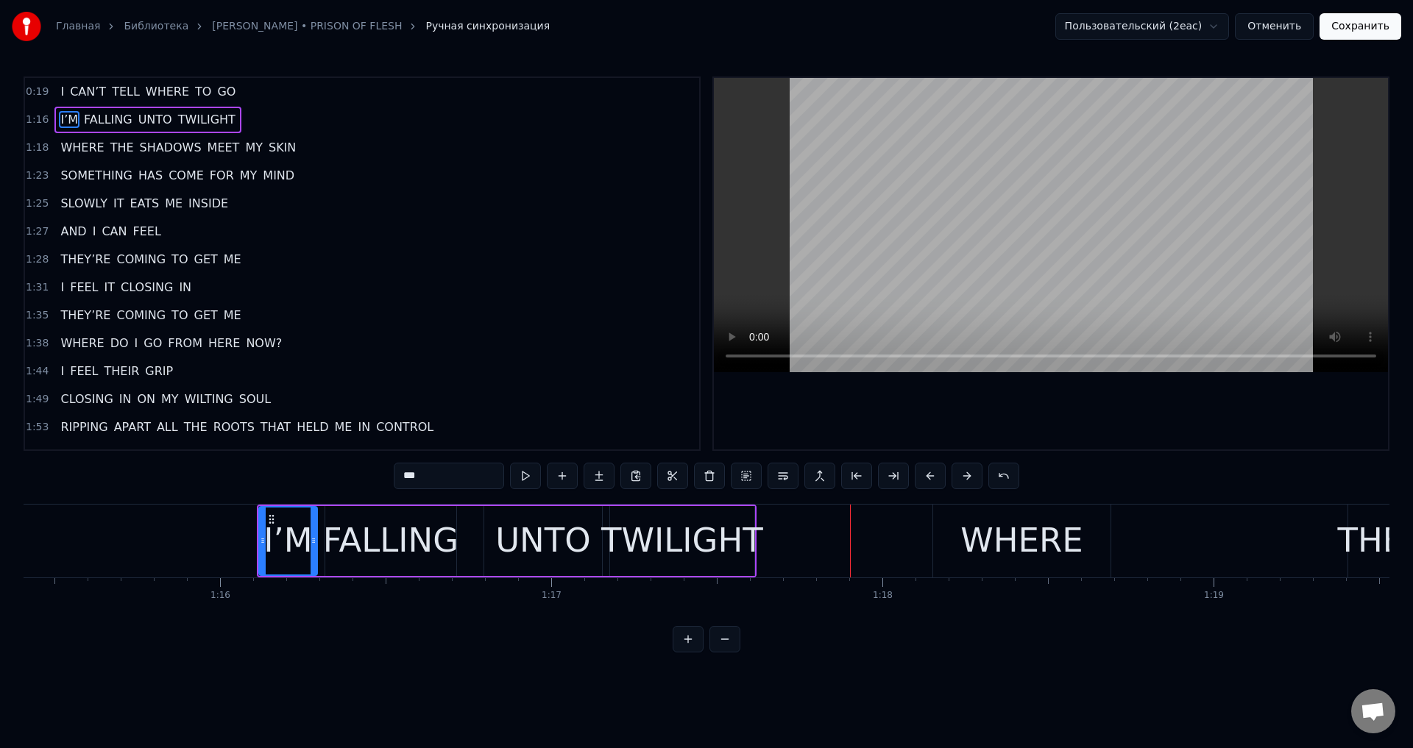
click at [924, 478] on button at bounding box center [930, 476] width 31 height 26
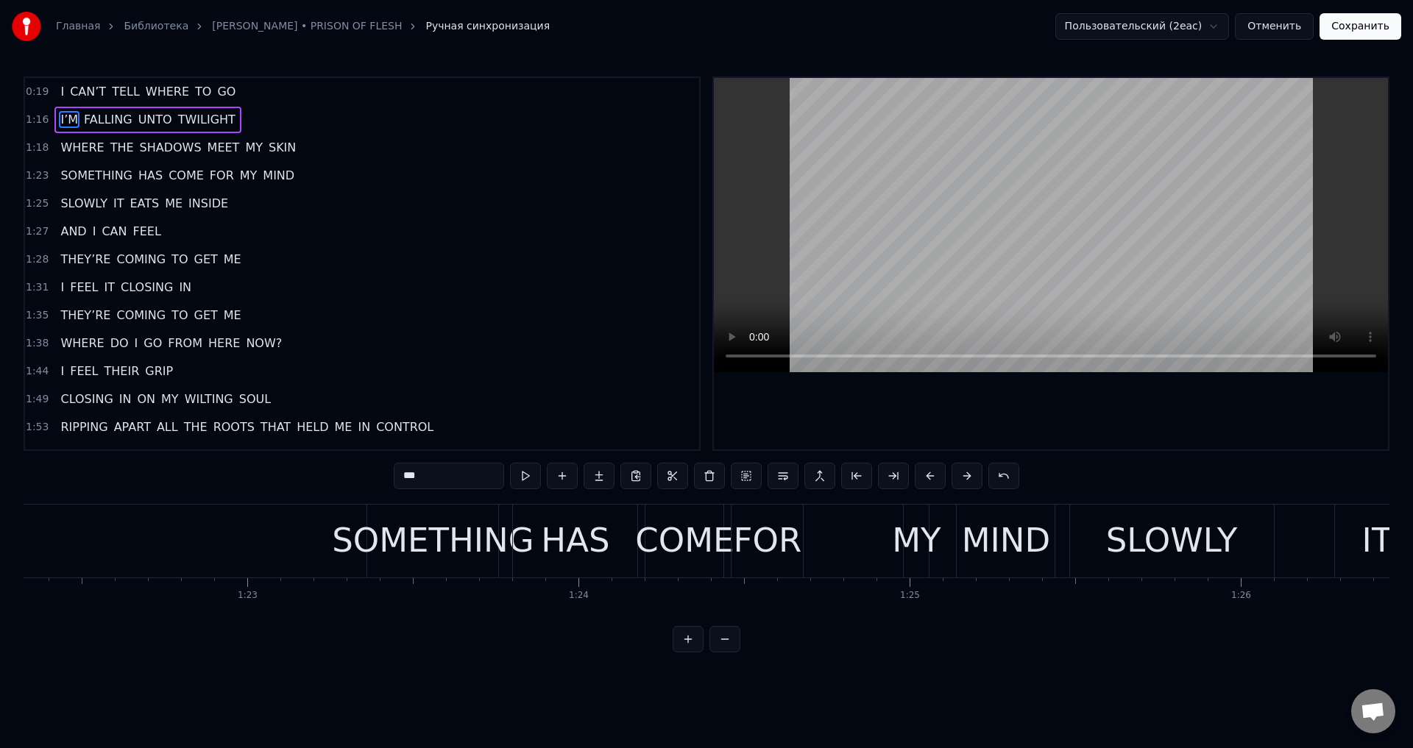
scroll to position [0, 27341]
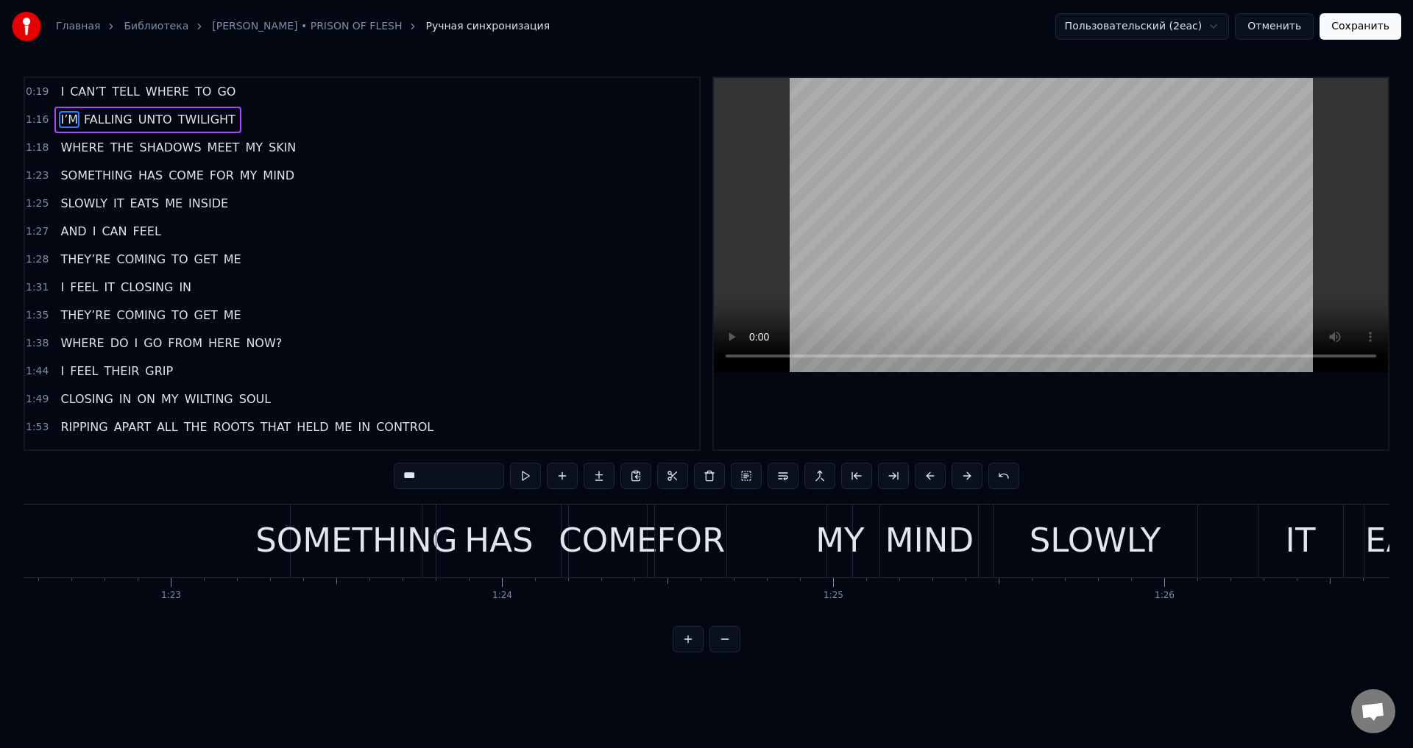
click at [415, 547] on div "SOMETHING" at bounding box center [356, 541] width 202 height 50
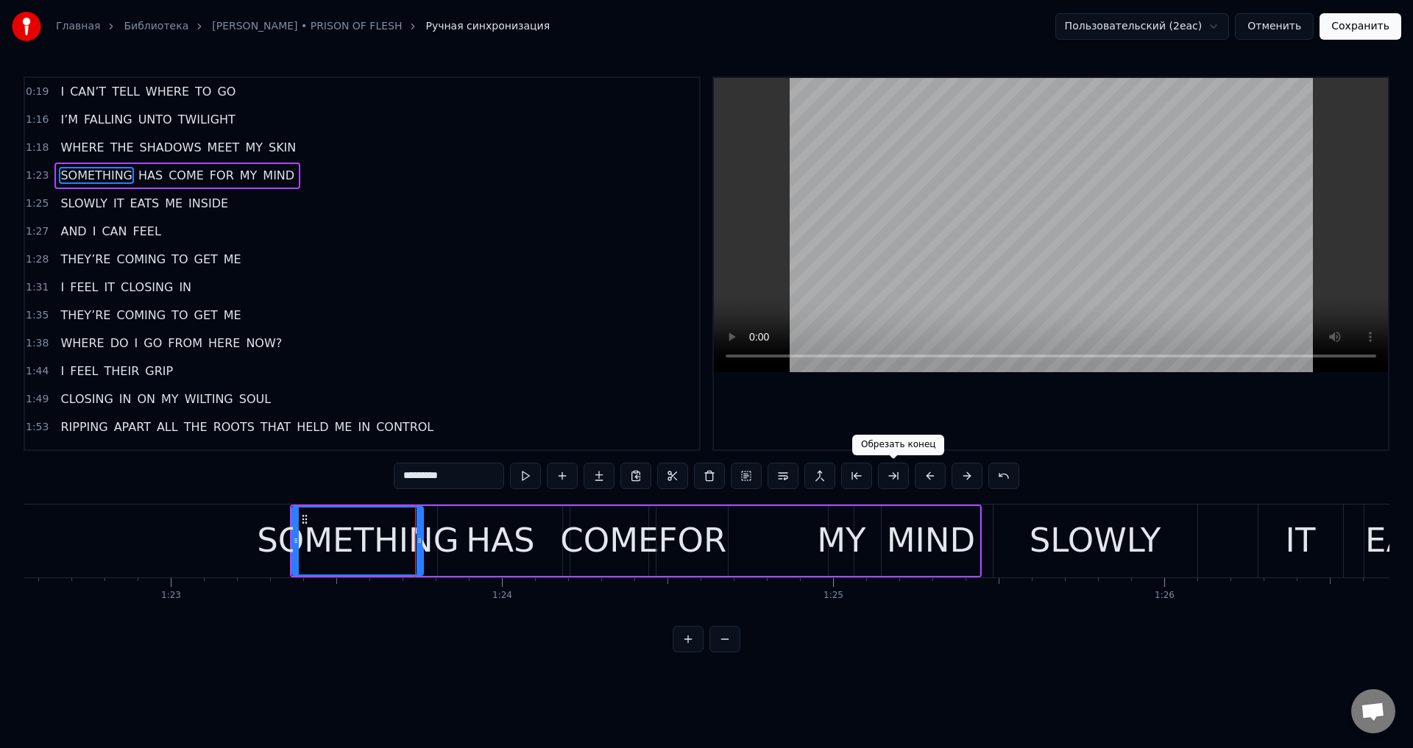
click at [919, 473] on button at bounding box center [930, 476] width 31 height 26
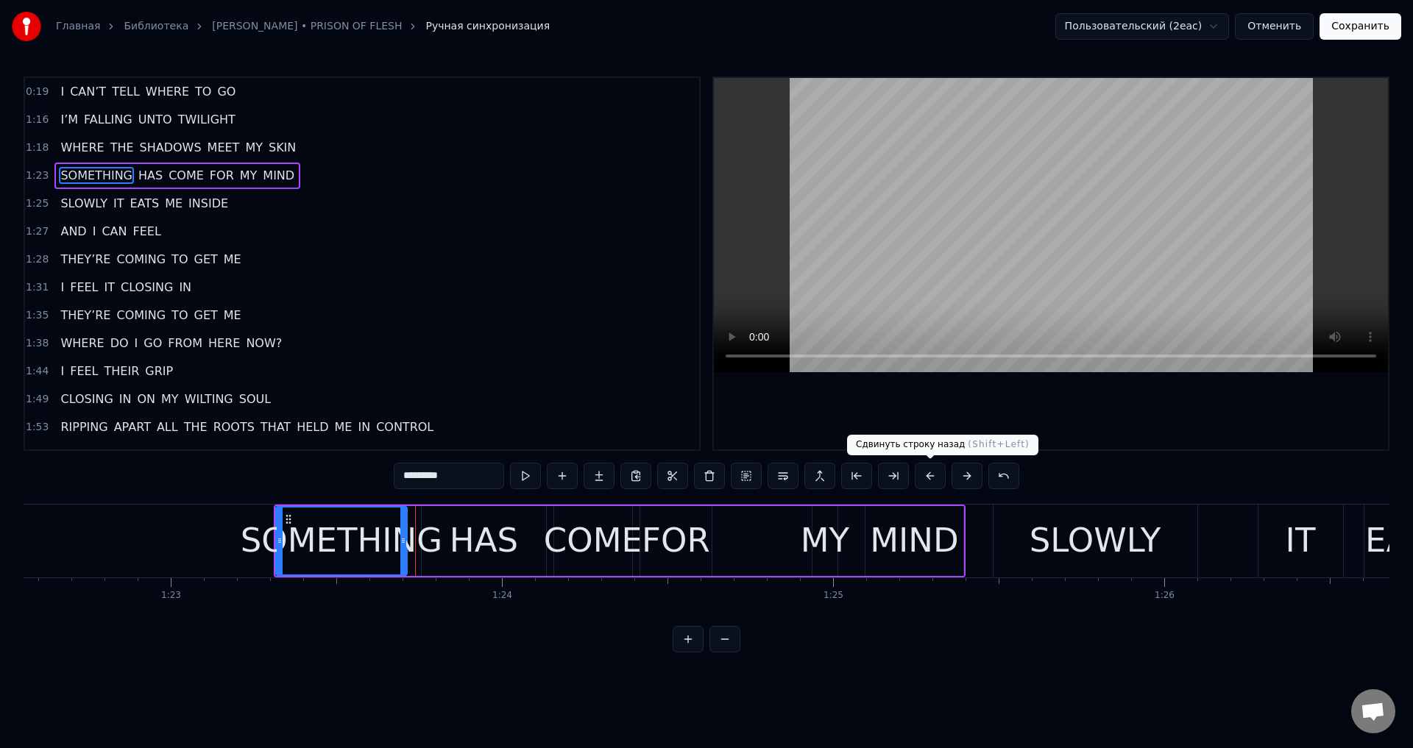
click at [919, 473] on button at bounding box center [930, 476] width 31 height 26
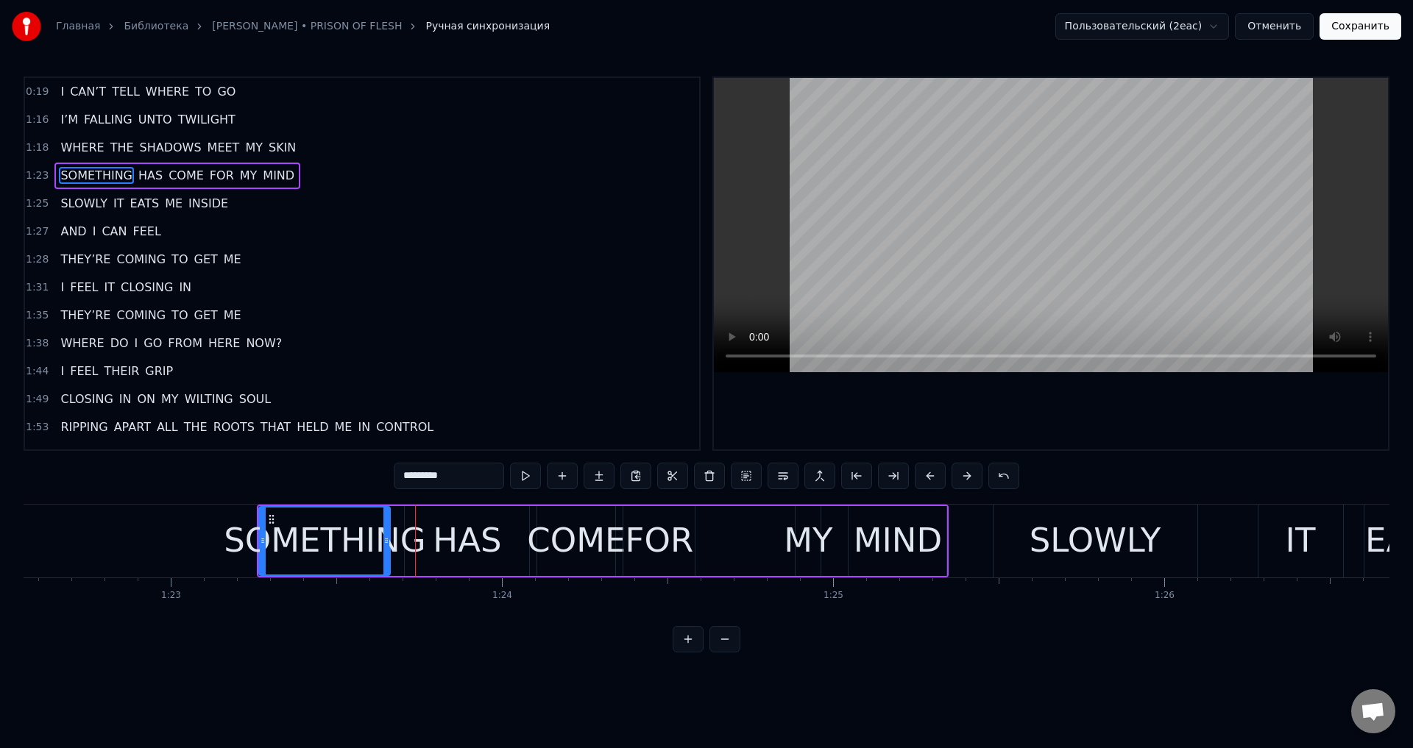
click at [919, 473] on button at bounding box center [930, 476] width 31 height 26
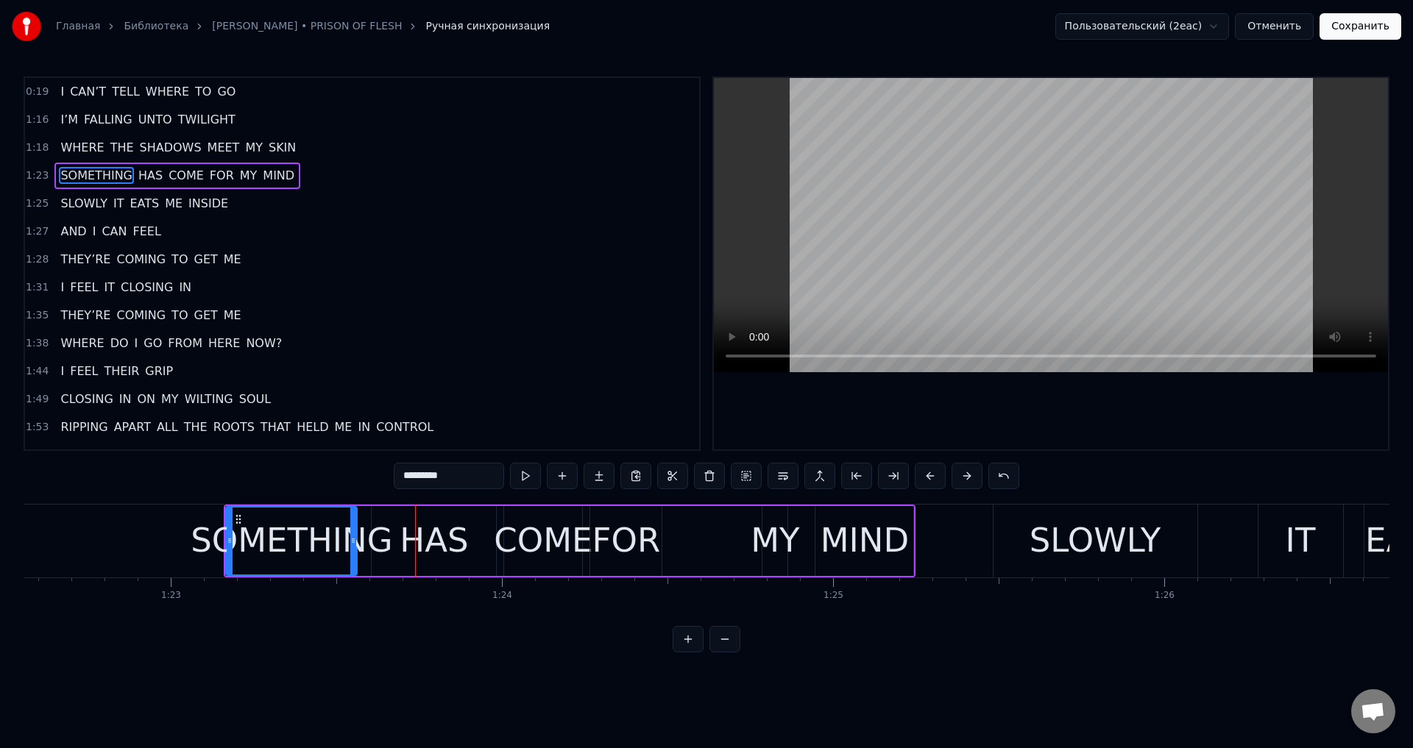
click at [919, 473] on button at bounding box center [930, 476] width 31 height 26
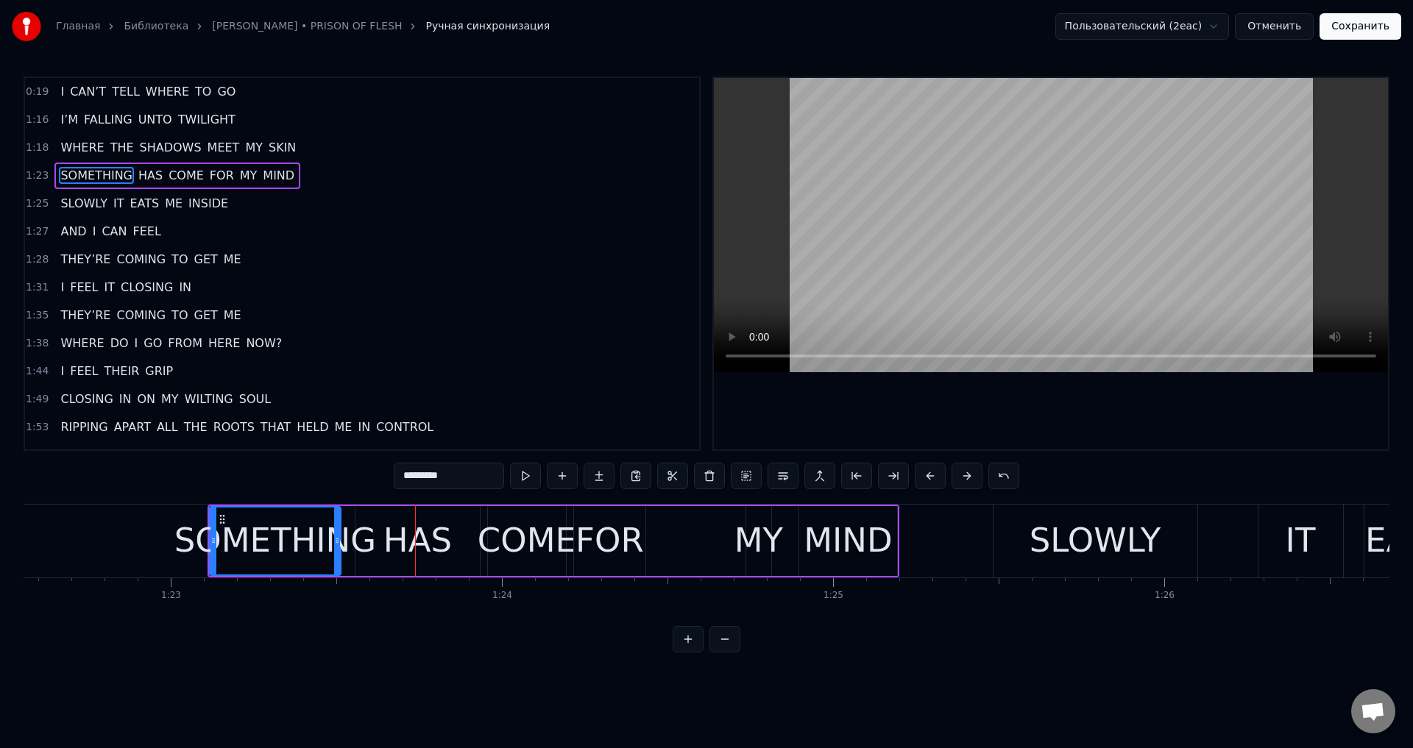
click at [919, 473] on button at bounding box center [930, 476] width 31 height 26
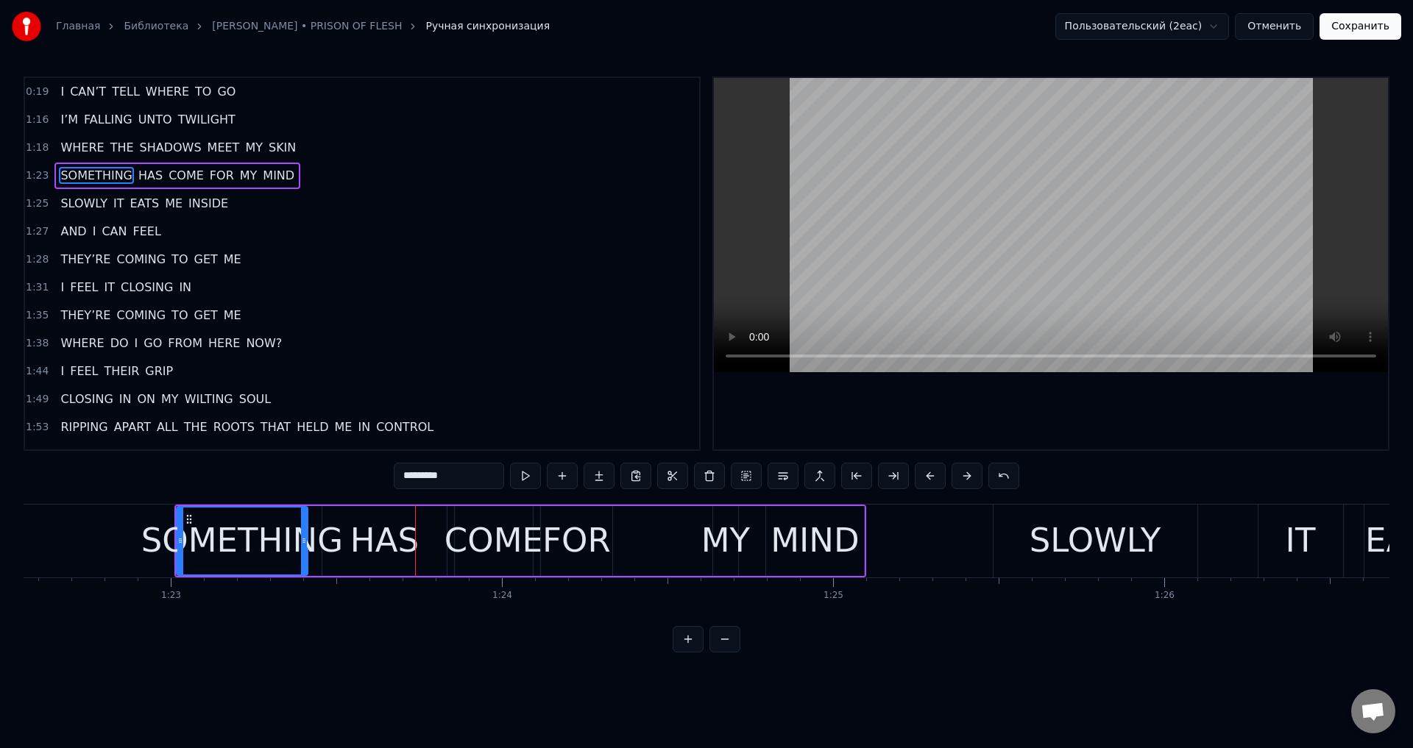
click at [919, 473] on button at bounding box center [930, 476] width 31 height 26
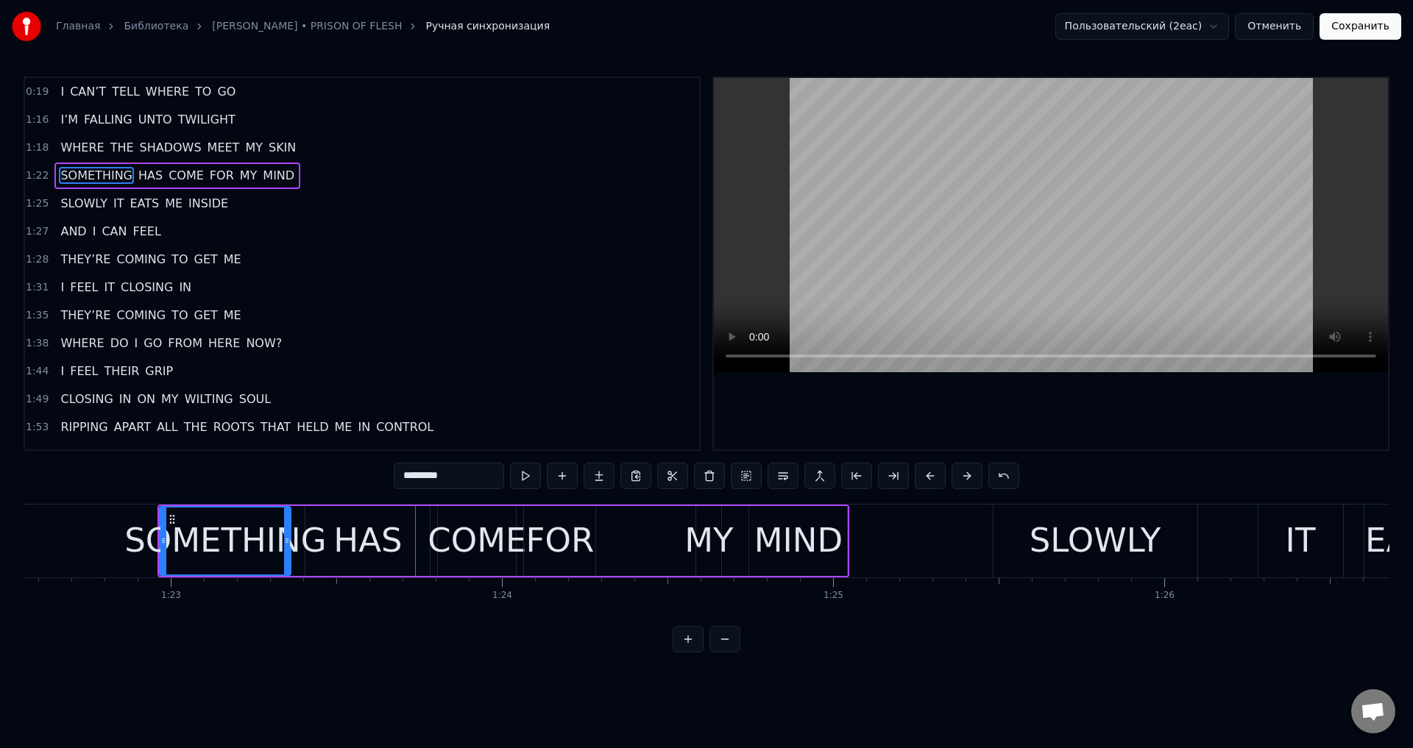
click at [919, 473] on button at bounding box center [930, 476] width 31 height 26
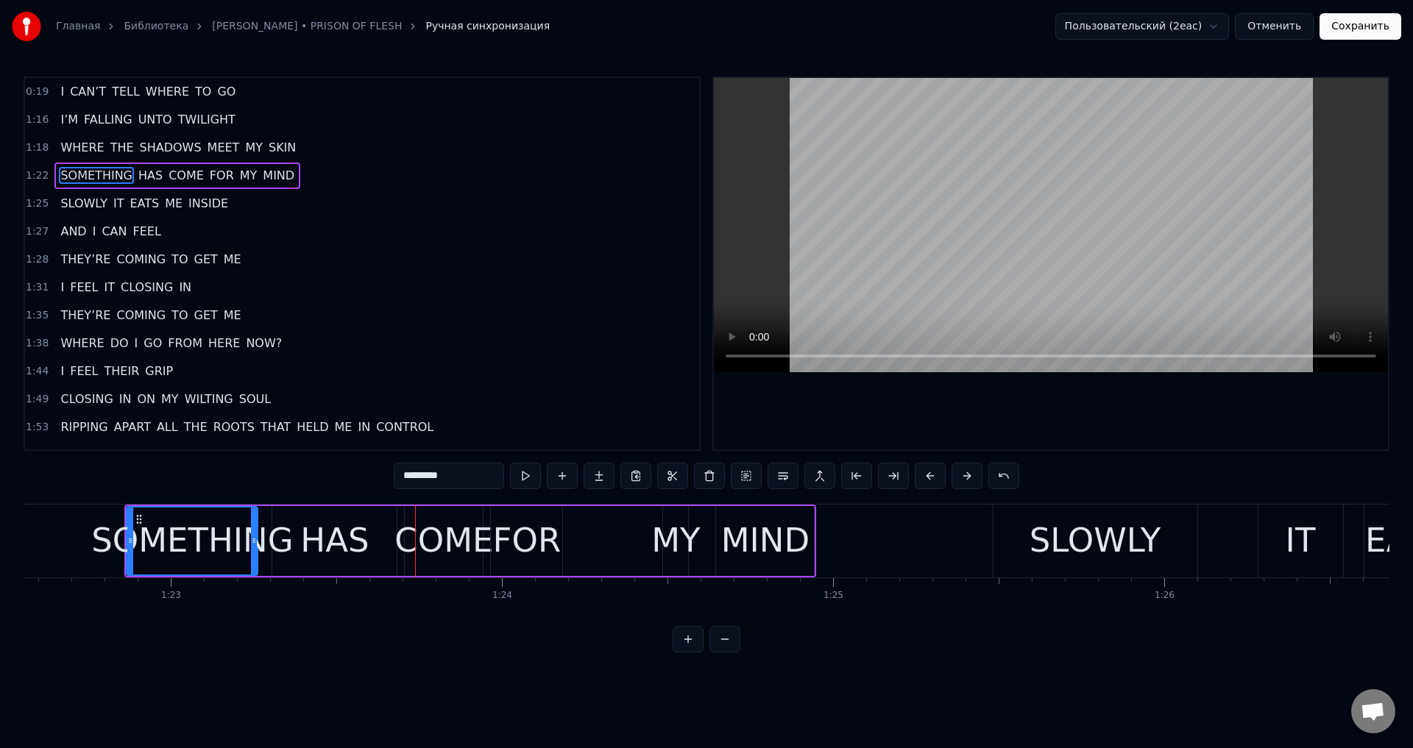
click at [919, 473] on button at bounding box center [930, 476] width 31 height 26
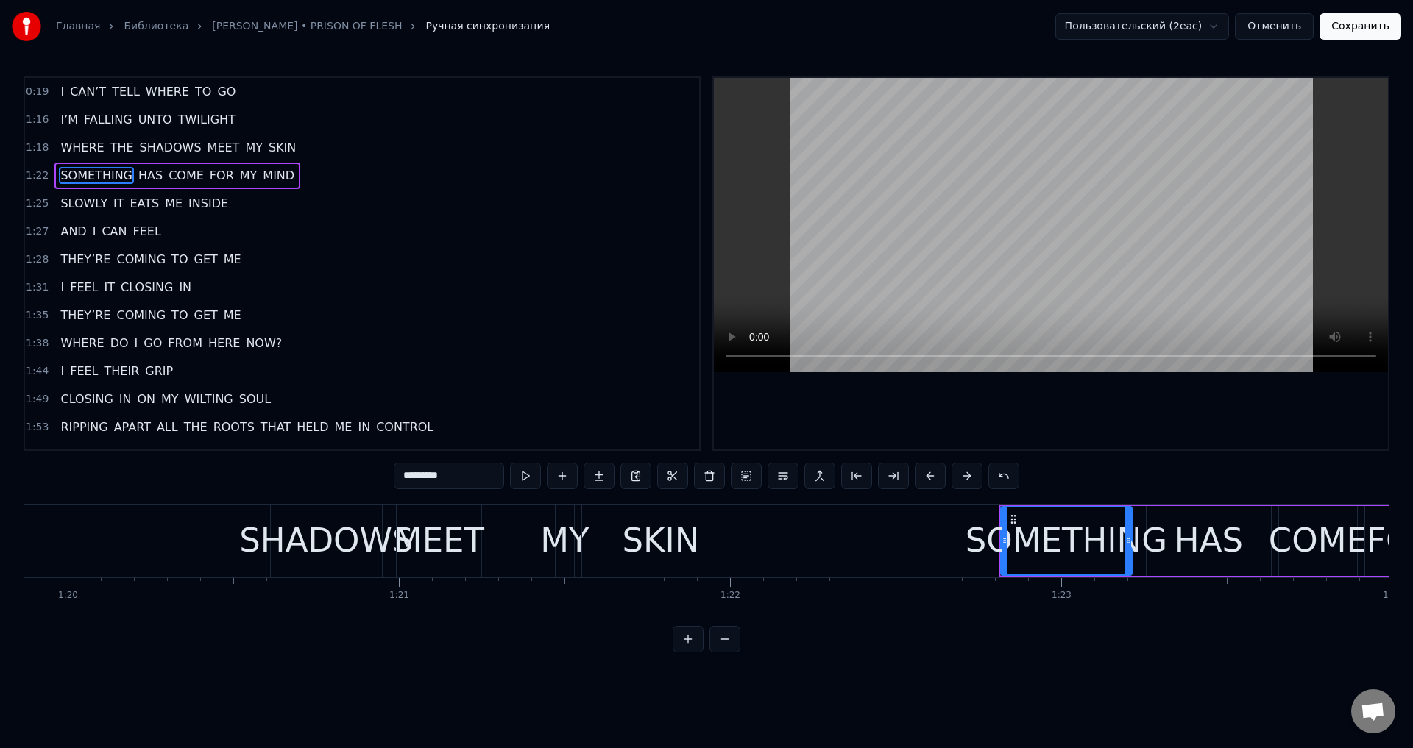
scroll to position [0, 26369]
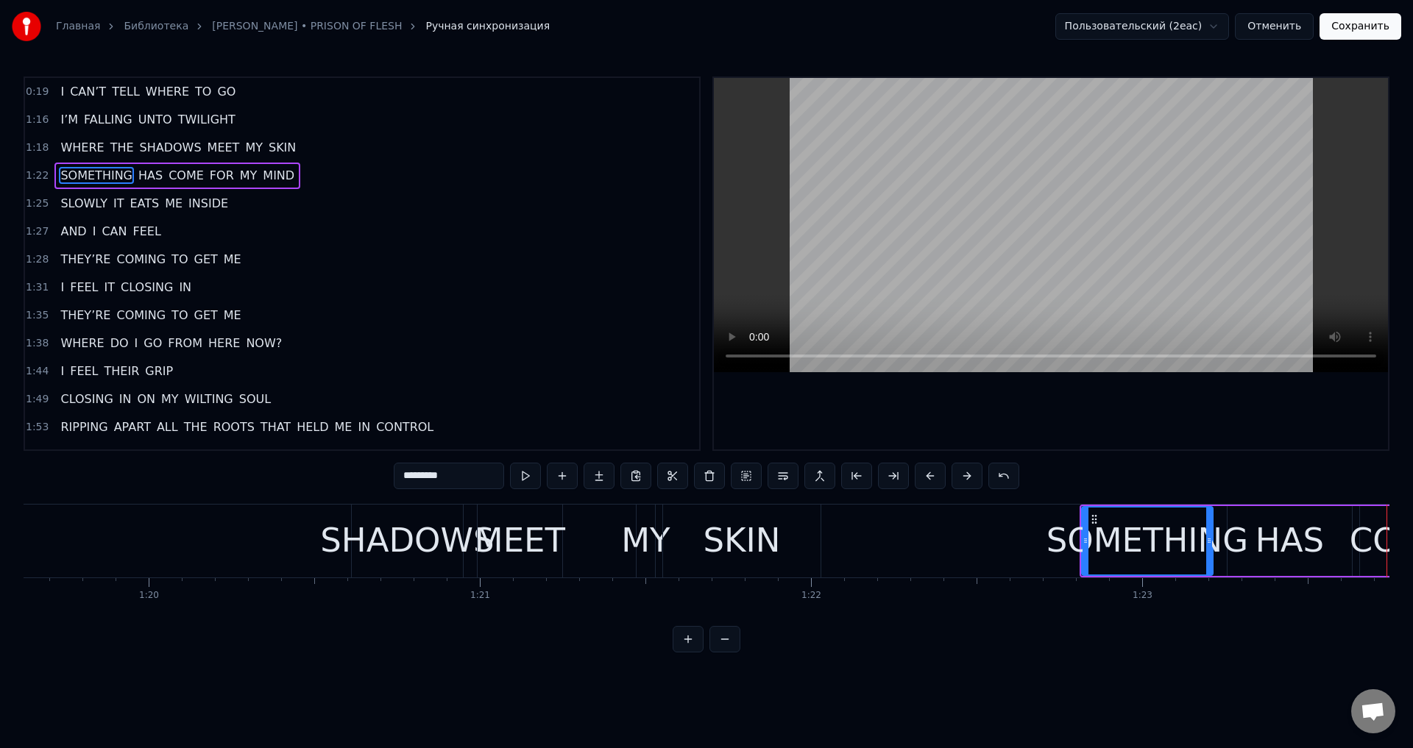
click at [395, 531] on div "SHADOWS" at bounding box center [407, 541] width 174 height 50
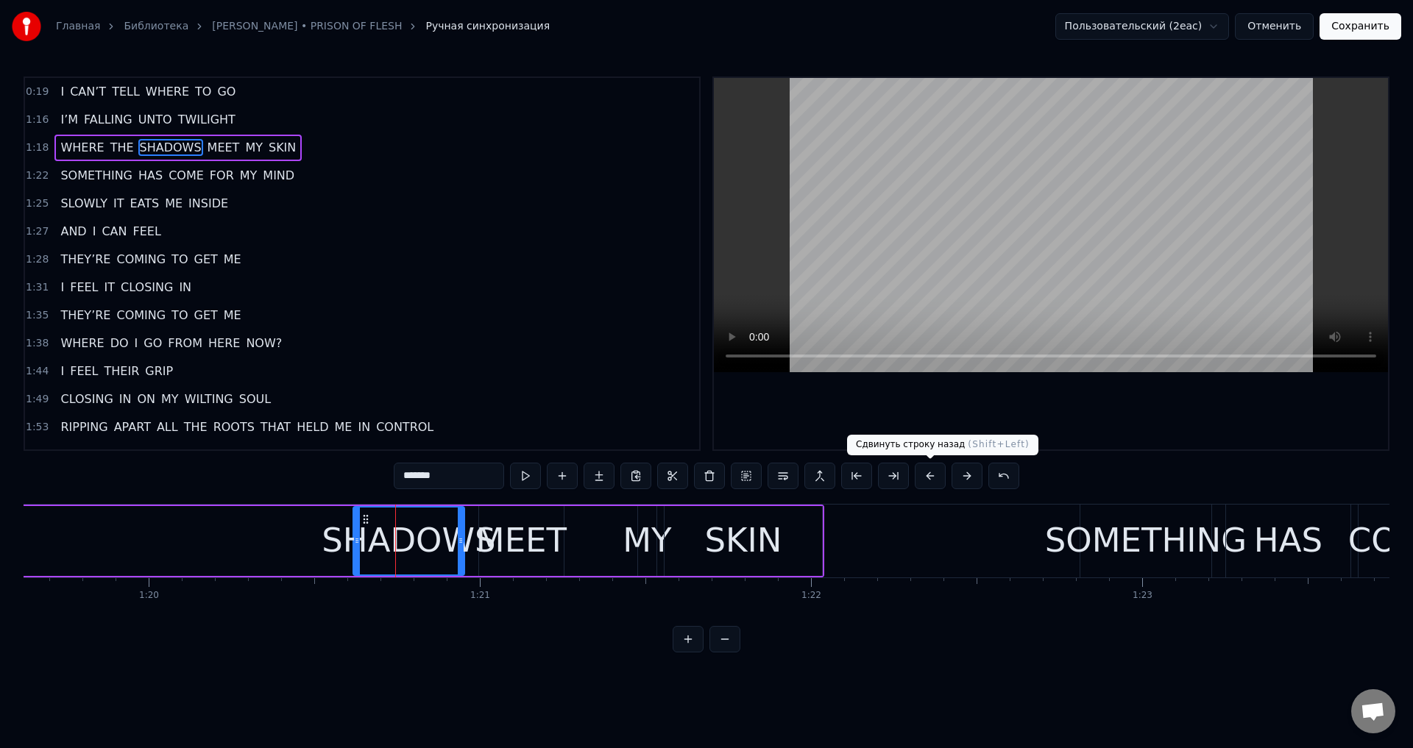
click at [917, 478] on button at bounding box center [930, 476] width 31 height 26
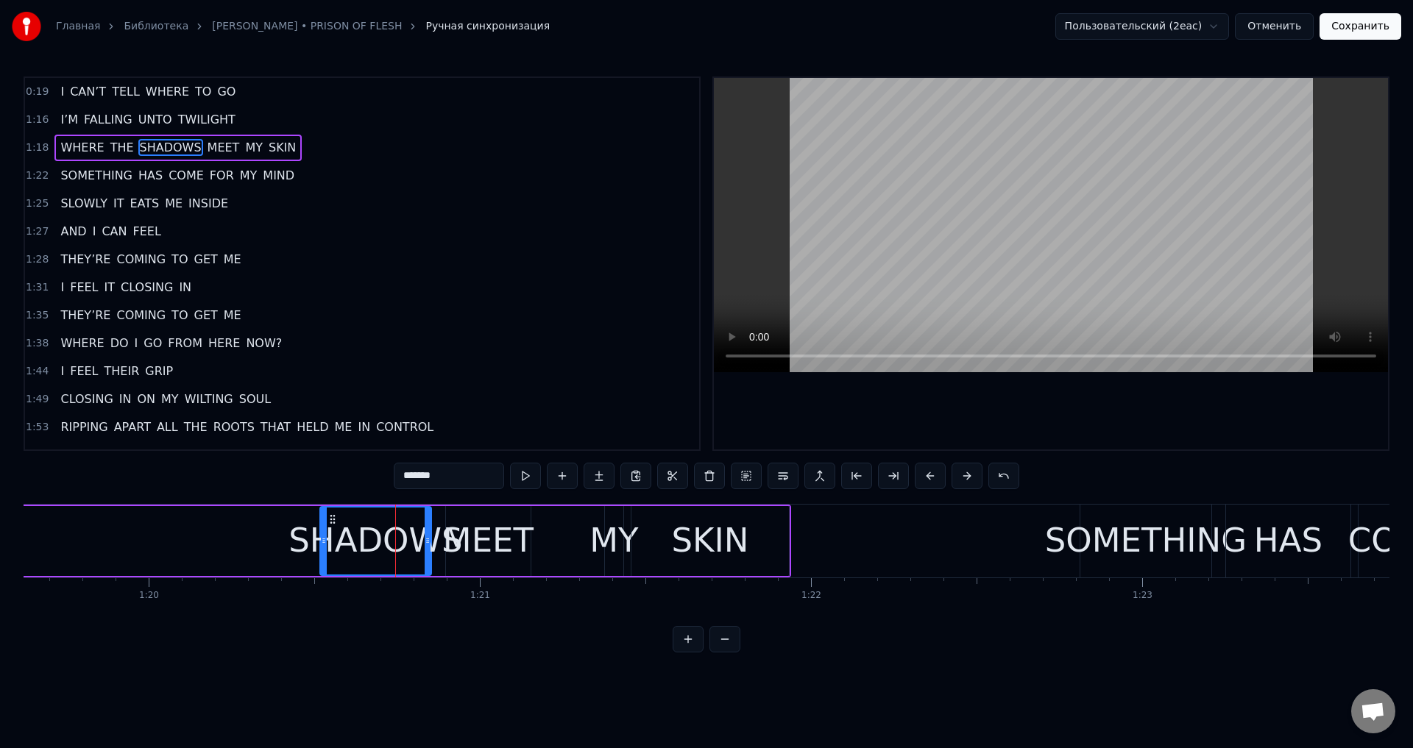
click at [917, 478] on button at bounding box center [930, 476] width 31 height 26
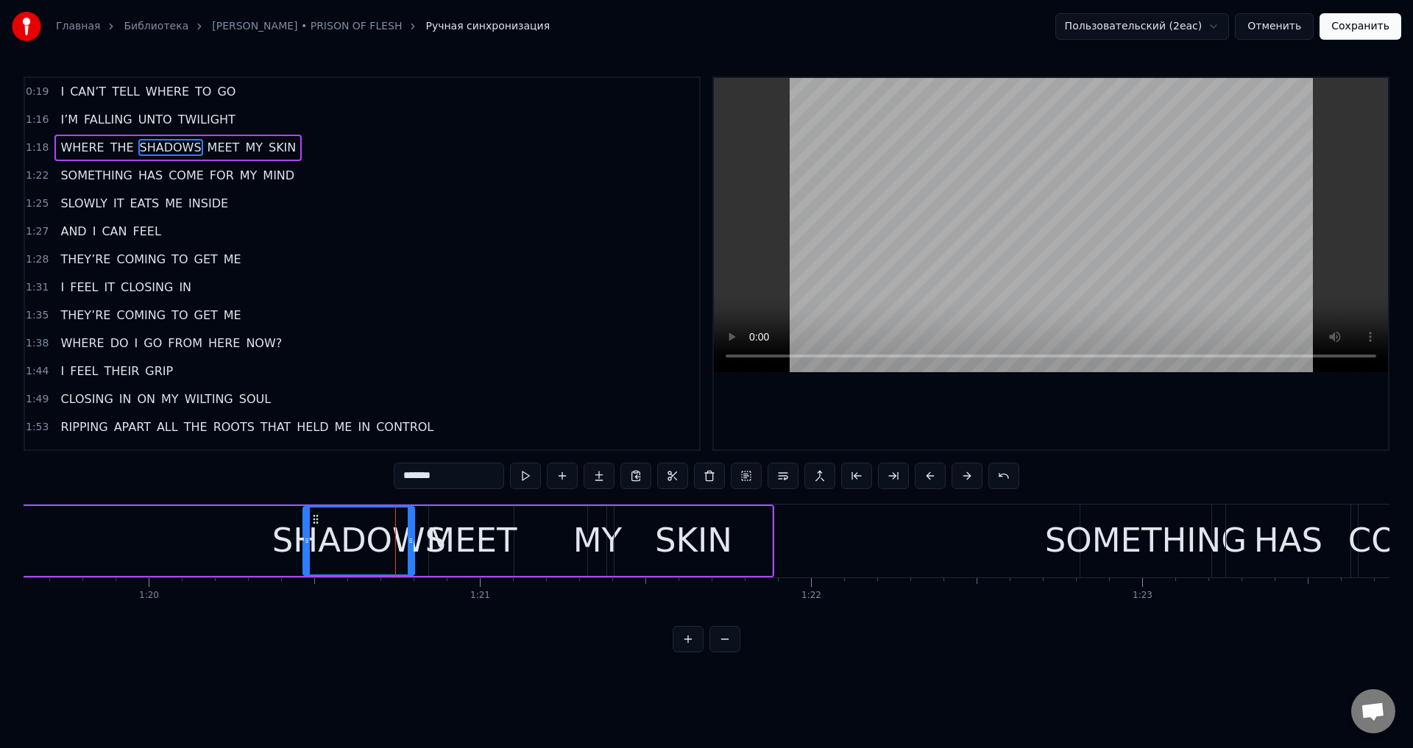
click at [917, 478] on button at bounding box center [930, 476] width 31 height 26
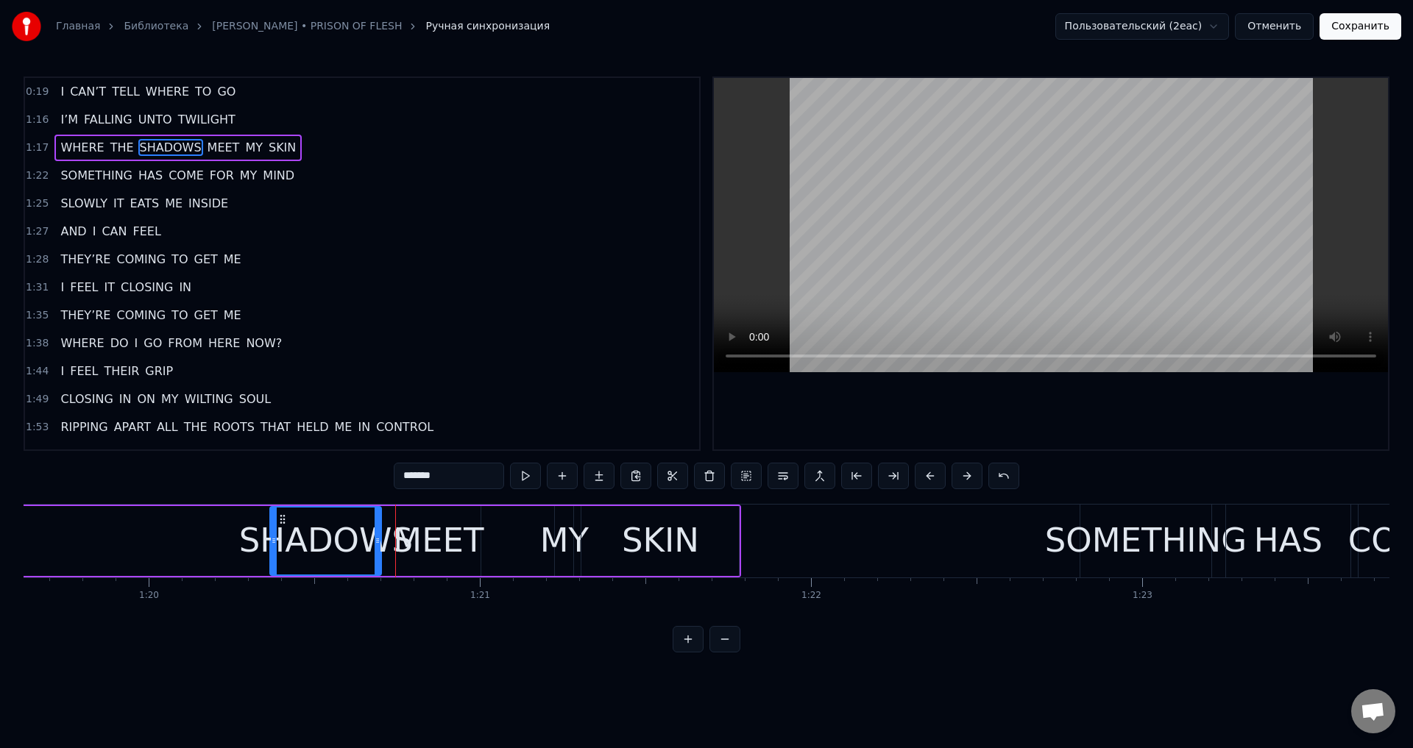
click at [917, 478] on button at bounding box center [930, 476] width 31 height 26
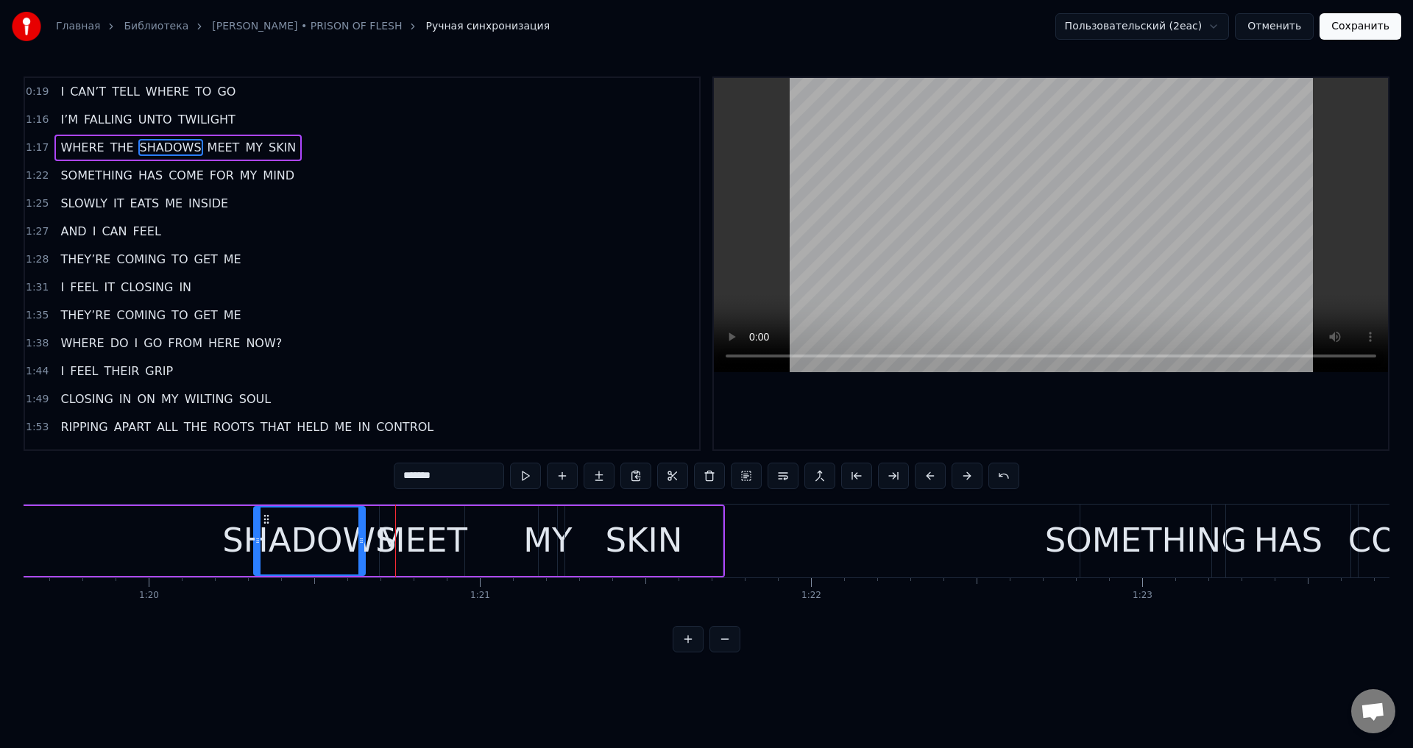
click at [917, 478] on button at bounding box center [930, 476] width 31 height 26
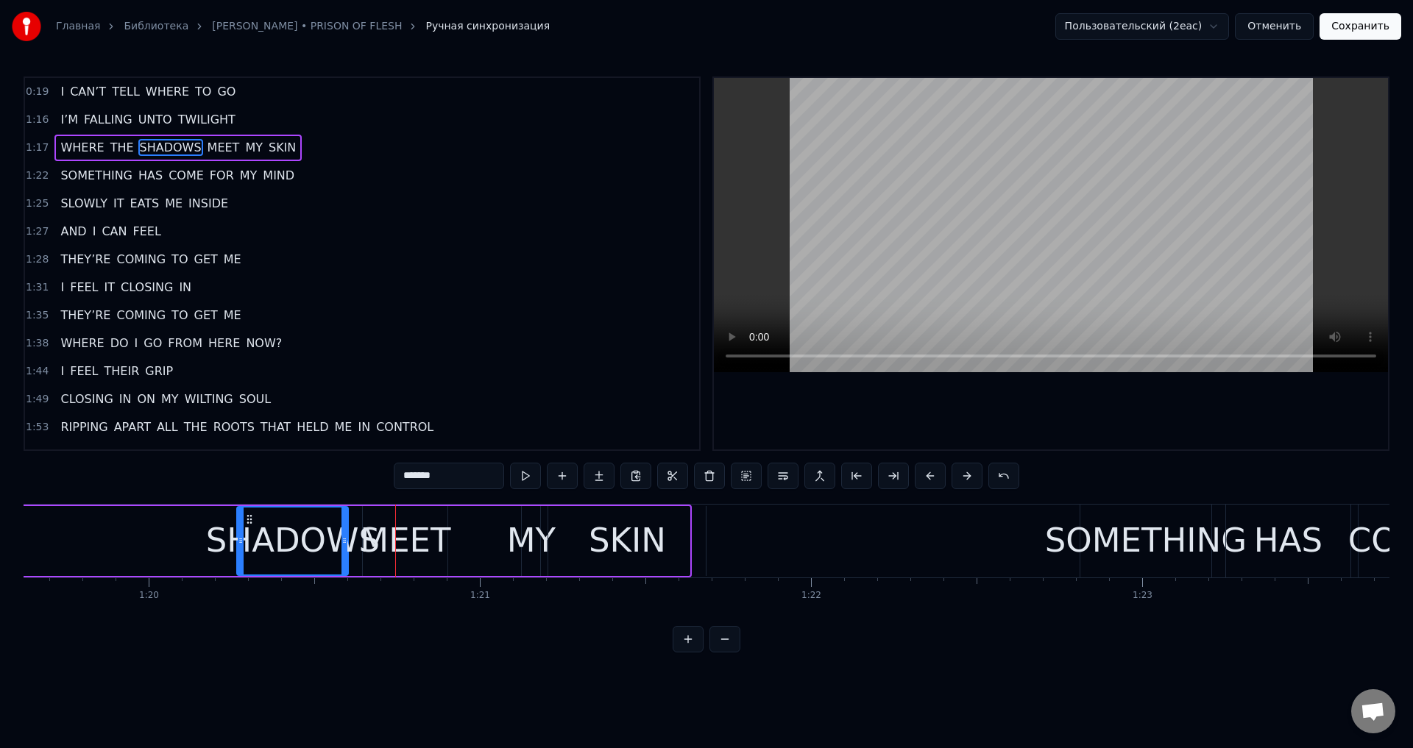
click at [917, 478] on button at bounding box center [930, 476] width 31 height 26
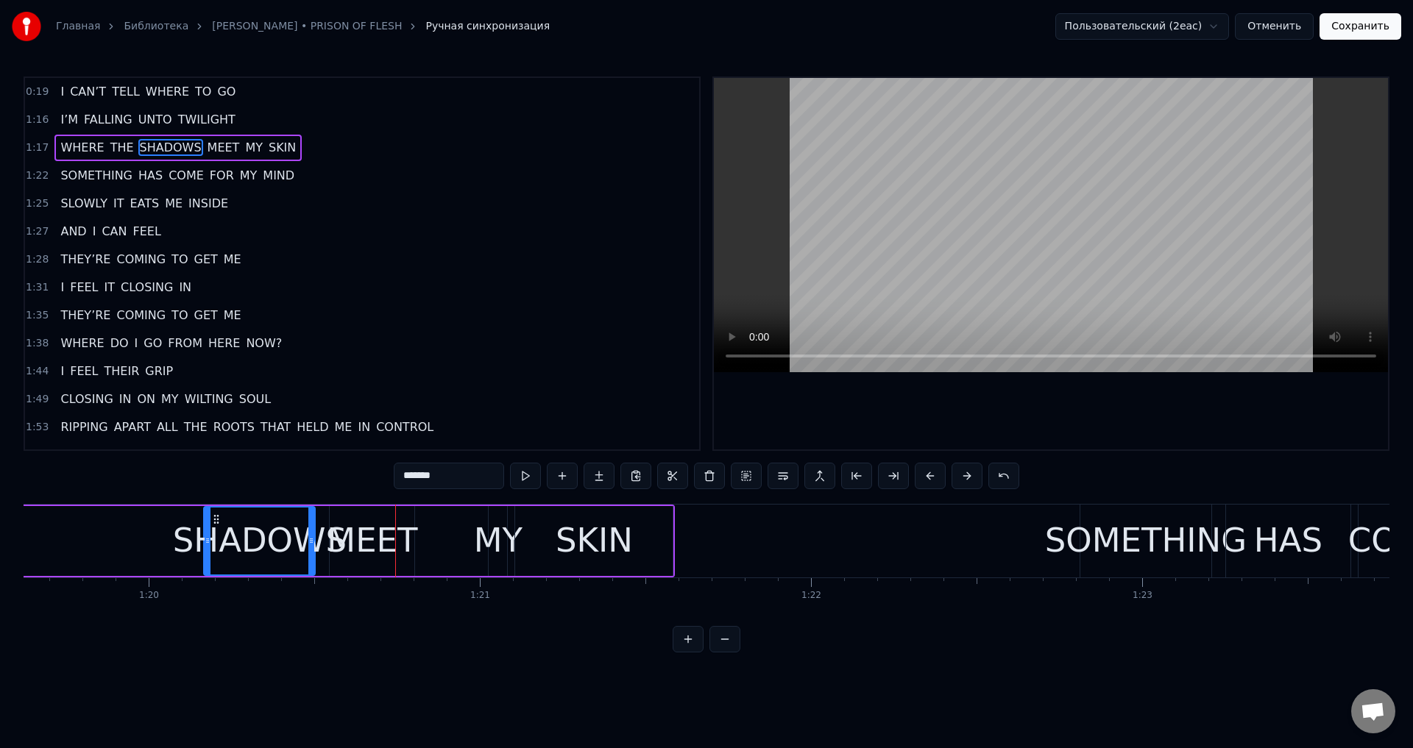
click at [917, 478] on button at bounding box center [930, 476] width 31 height 26
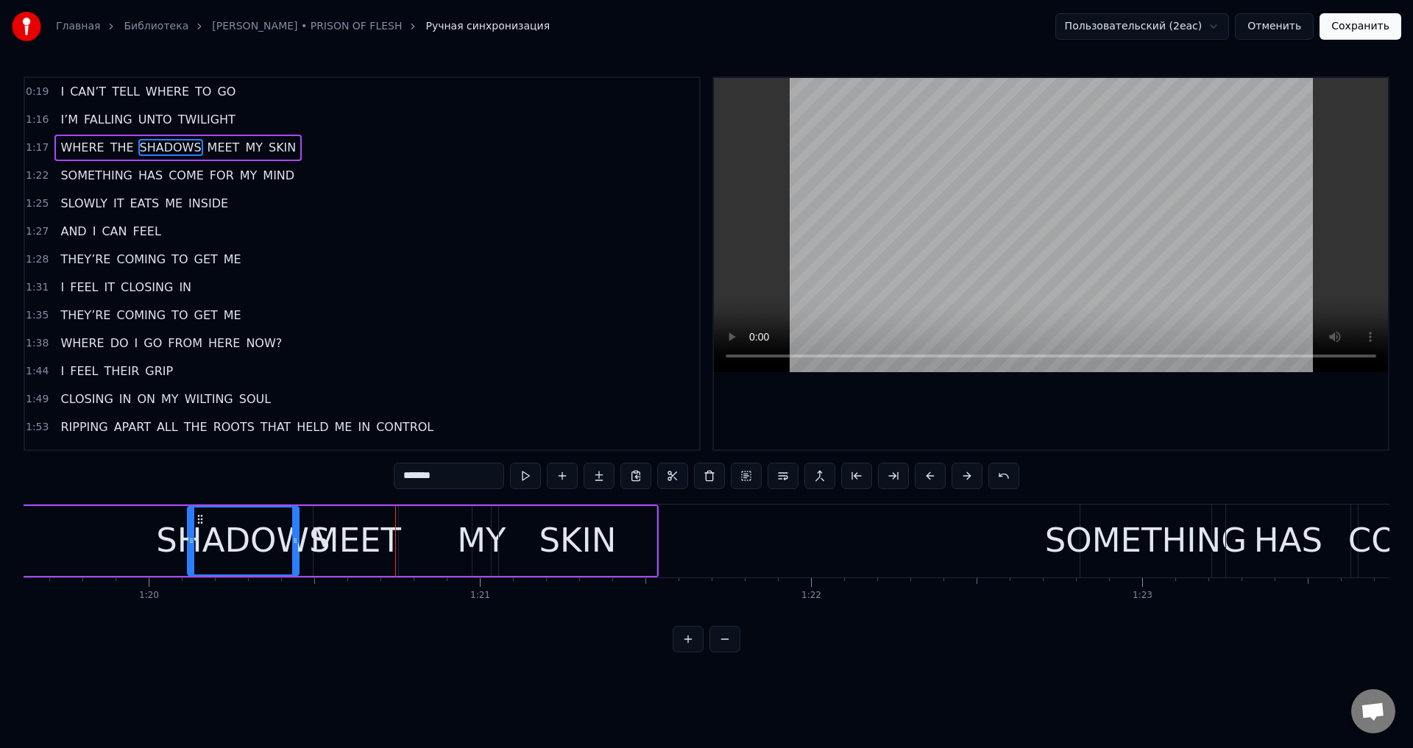
click at [917, 478] on button at bounding box center [930, 476] width 31 height 26
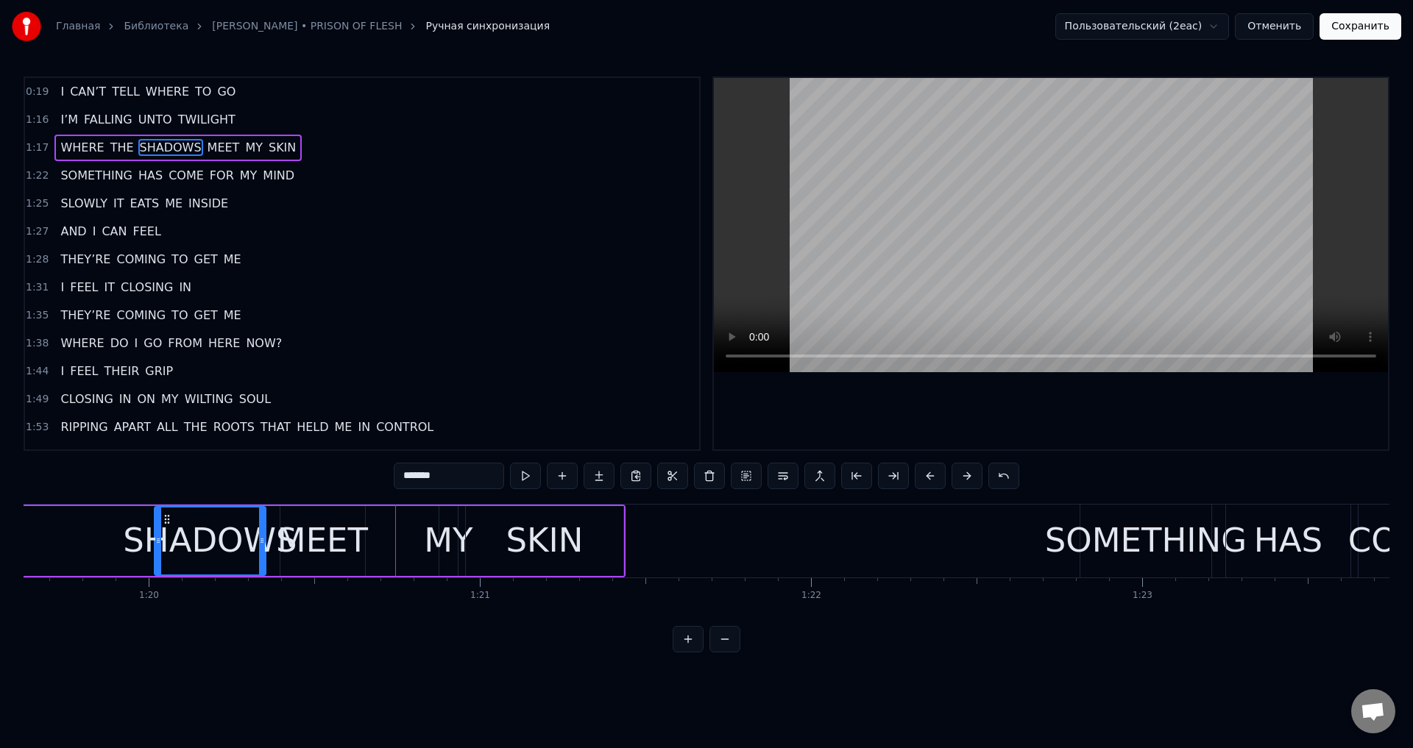
click at [1115, 527] on div "SOMETHING" at bounding box center [1146, 541] width 202 height 50
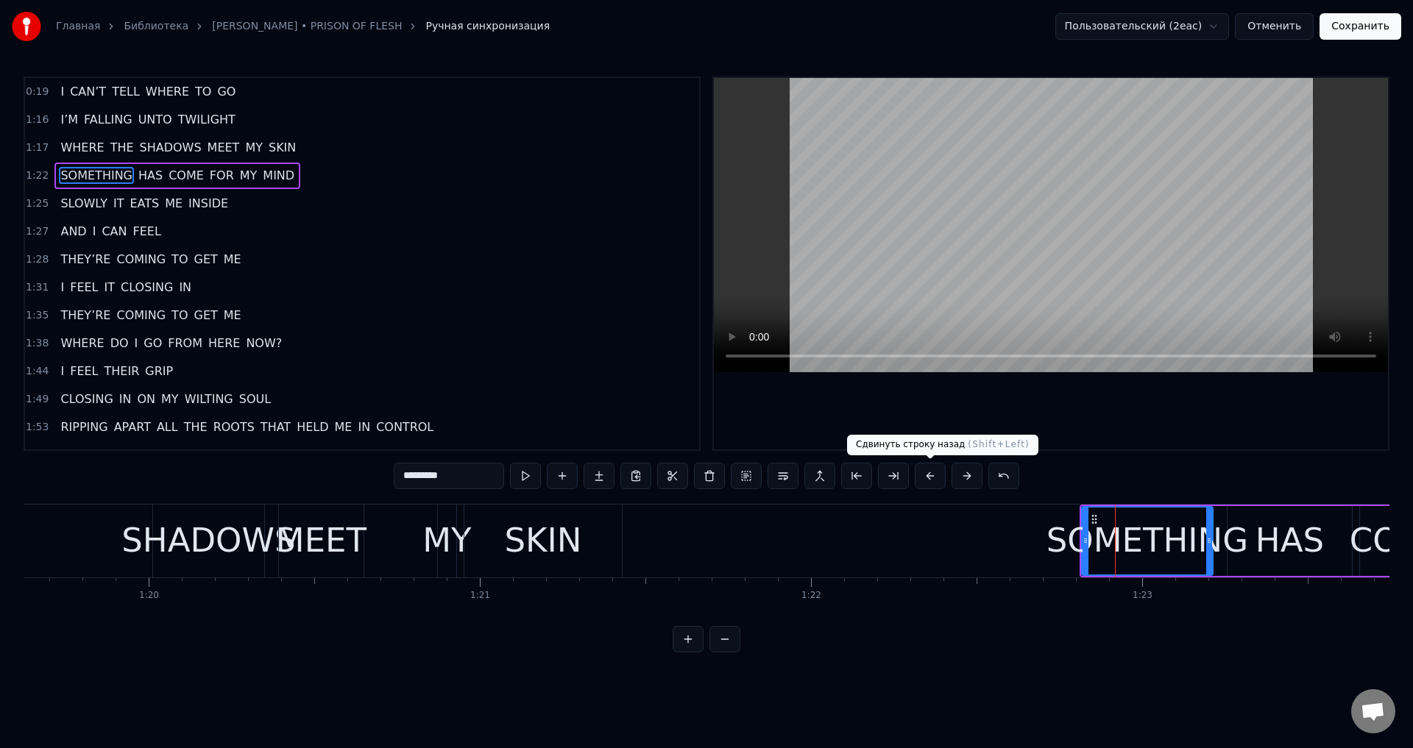
click at [929, 482] on button at bounding box center [930, 476] width 31 height 26
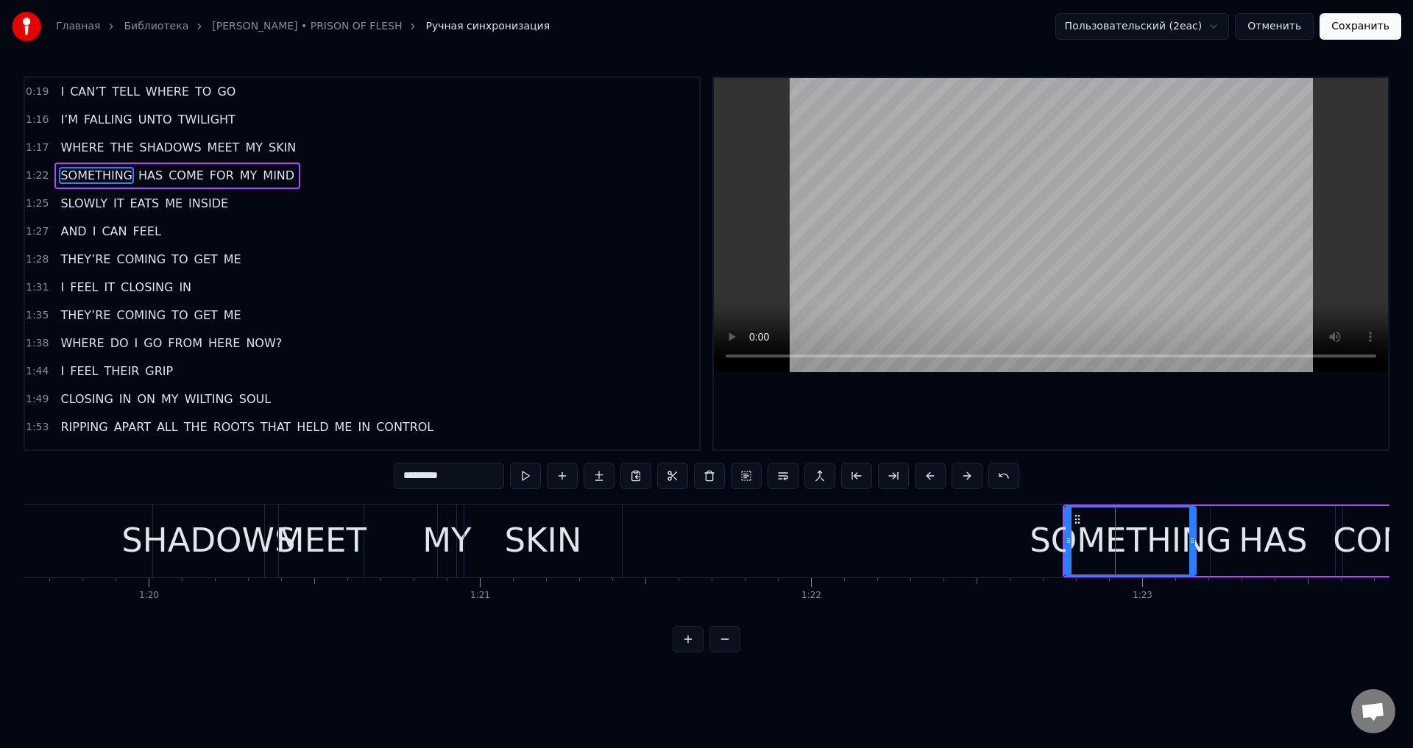
click at [929, 482] on button at bounding box center [930, 476] width 31 height 26
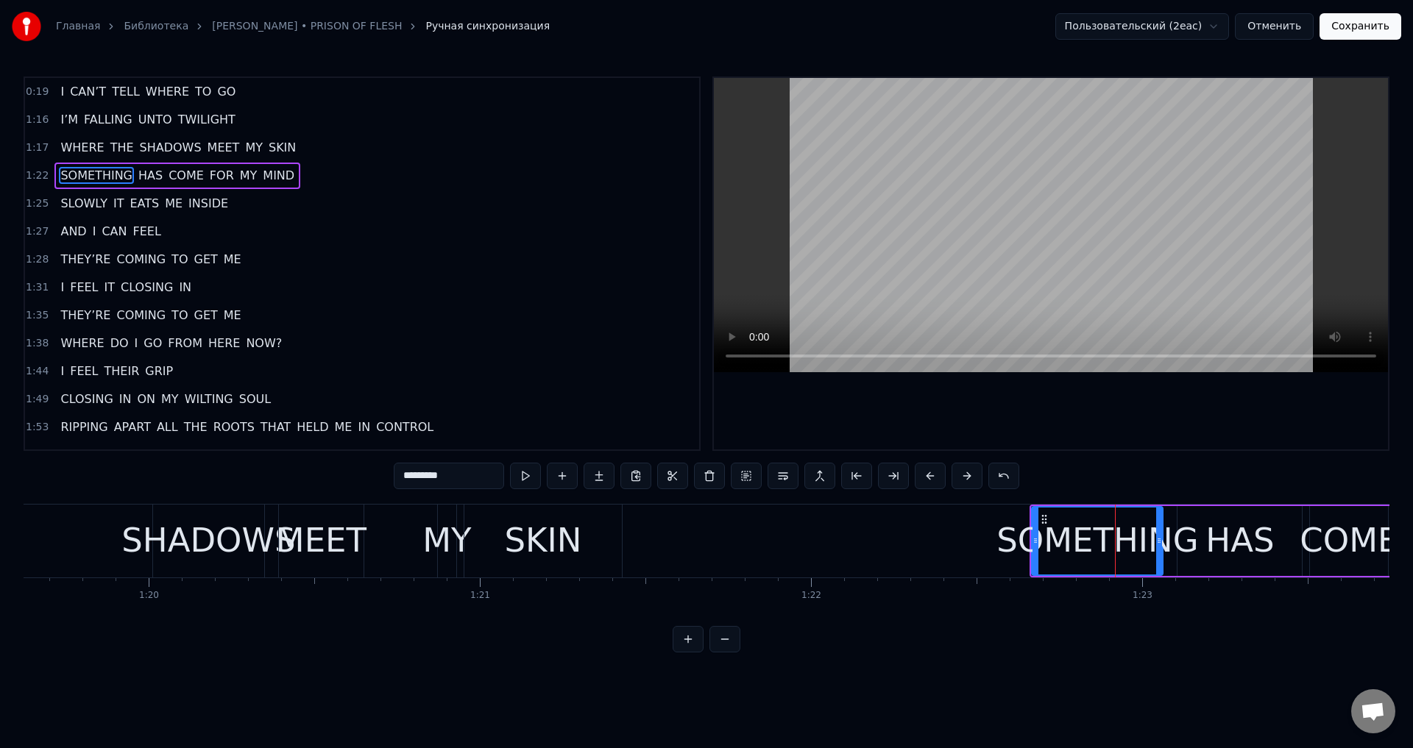
click at [929, 482] on button at bounding box center [930, 476] width 31 height 26
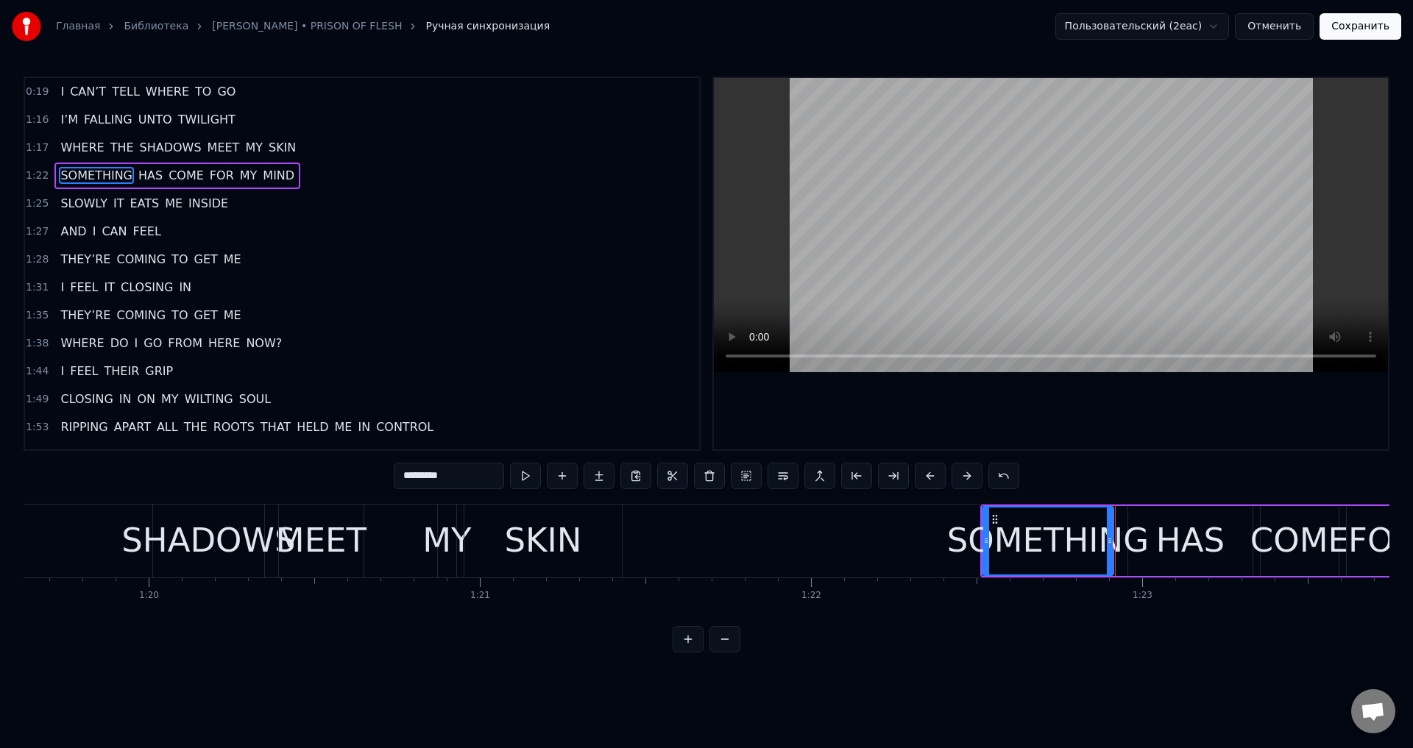
click at [929, 482] on button at bounding box center [930, 476] width 31 height 26
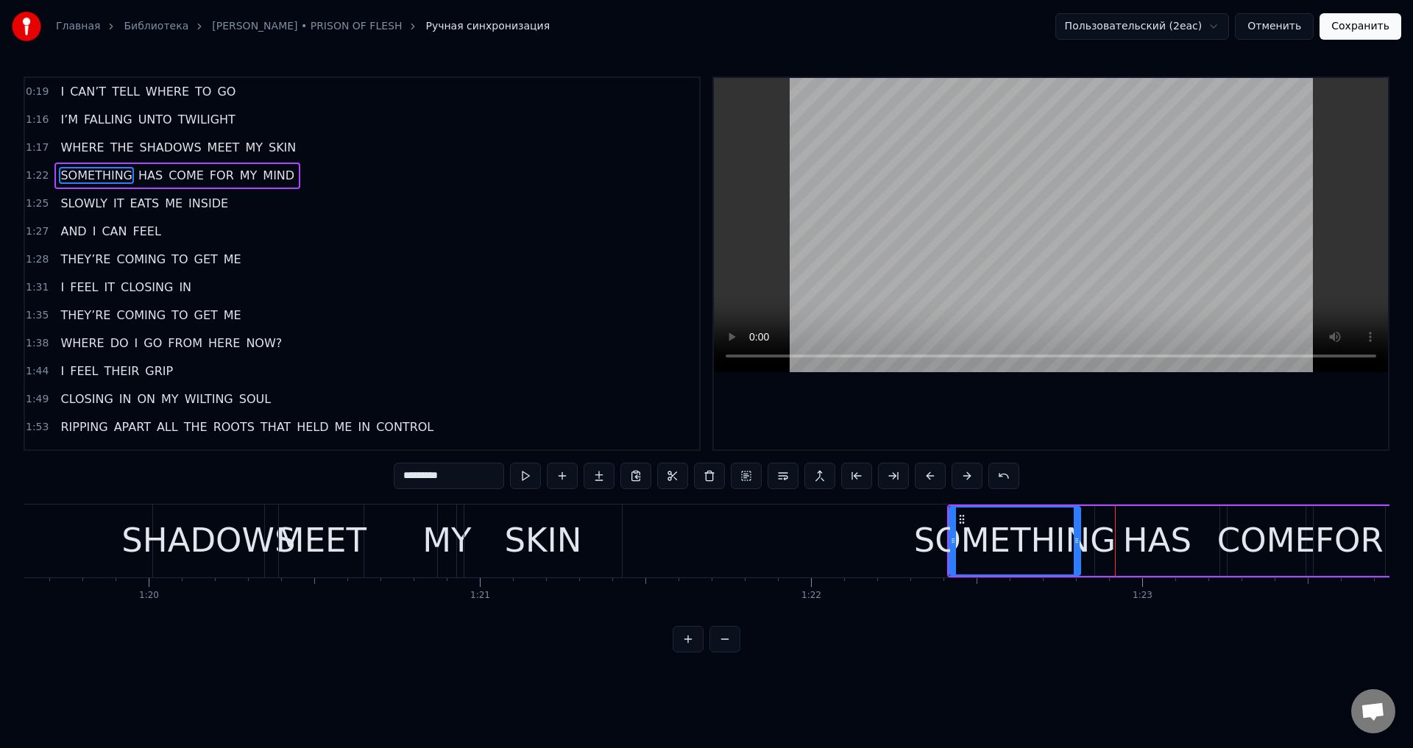
click at [929, 482] on button at bounding box center [930, 476] width 31 height 26
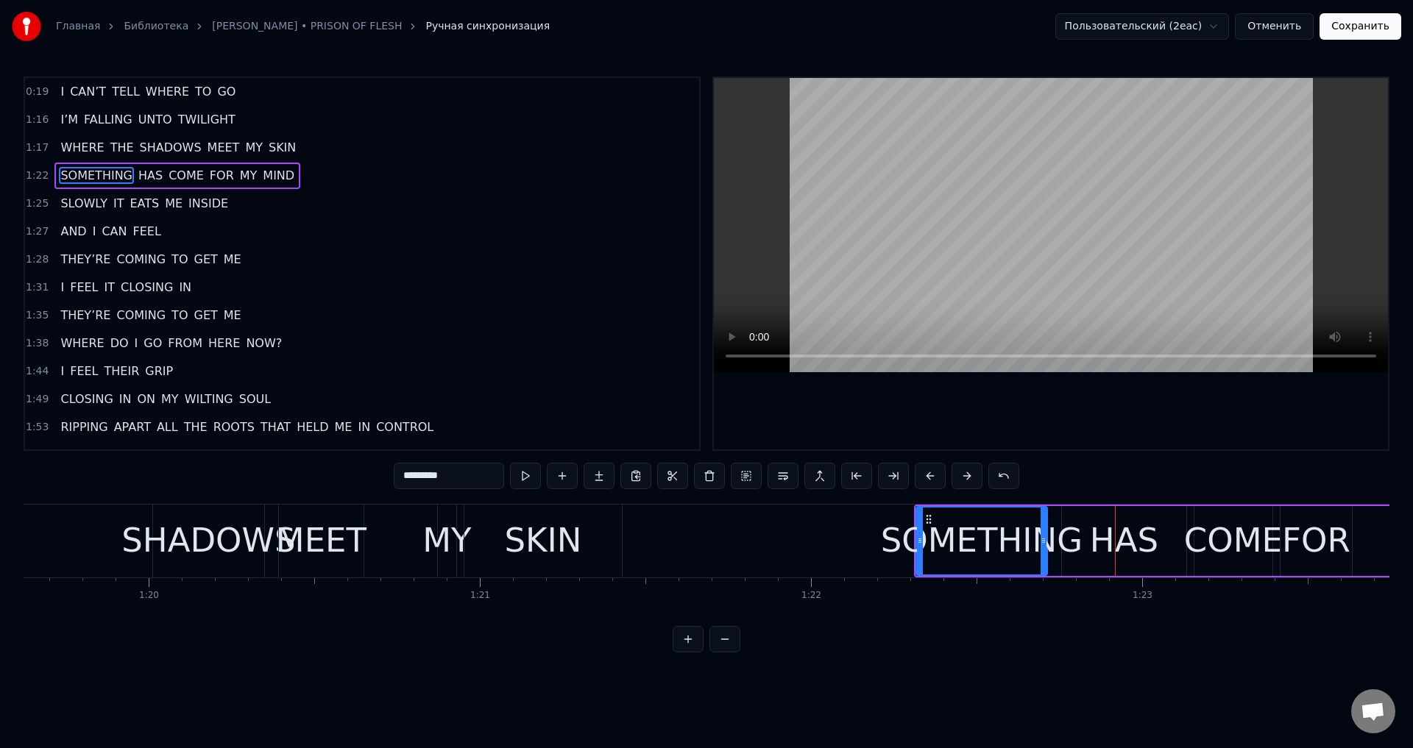
click at [929, 482] on button at bounding box center [930, 476] width 31 height 26
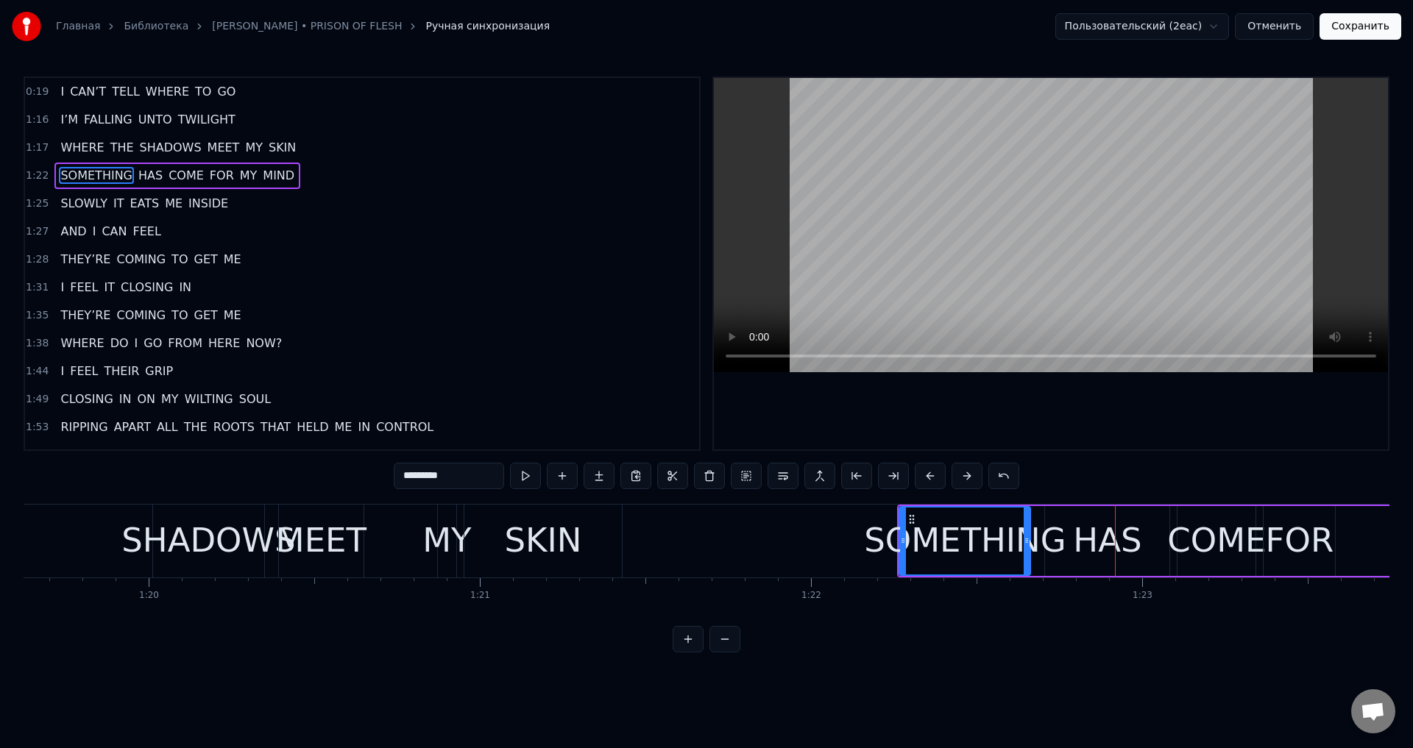
click at [929, 482] on button at bounding box center [930, 476] width 31 height 26
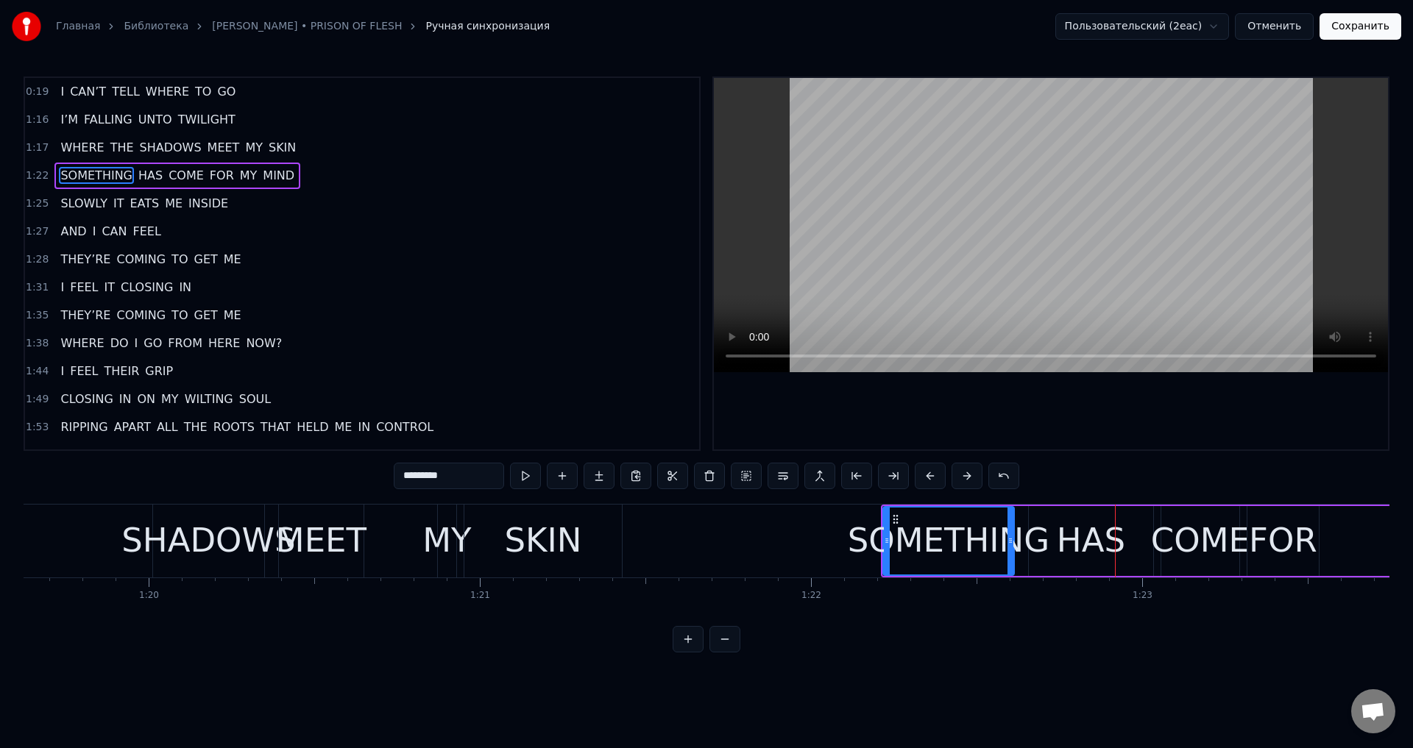
click at [929, 482] on button at bounding box center [930, 476] width 31 height 26
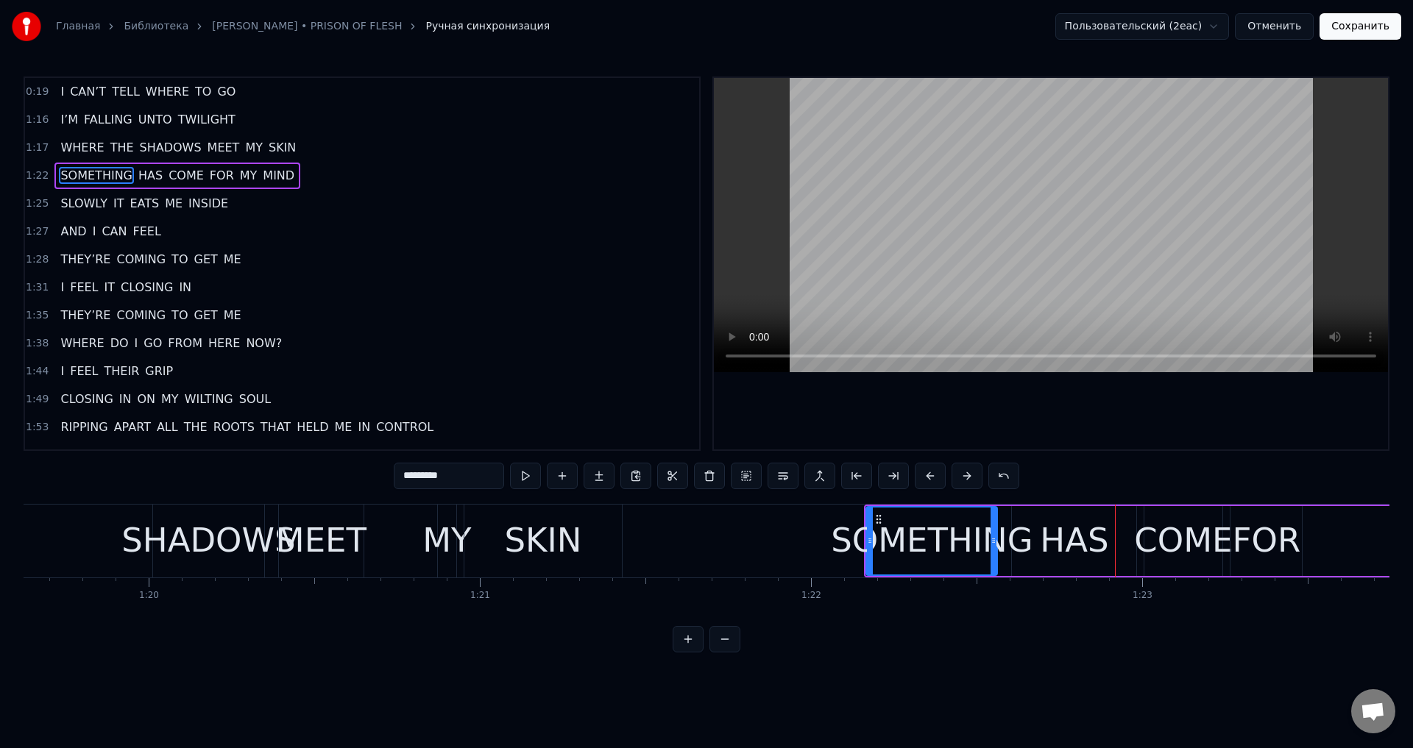
click at [929, 482] on button at bounding box center [930, 476] width 31 height 26
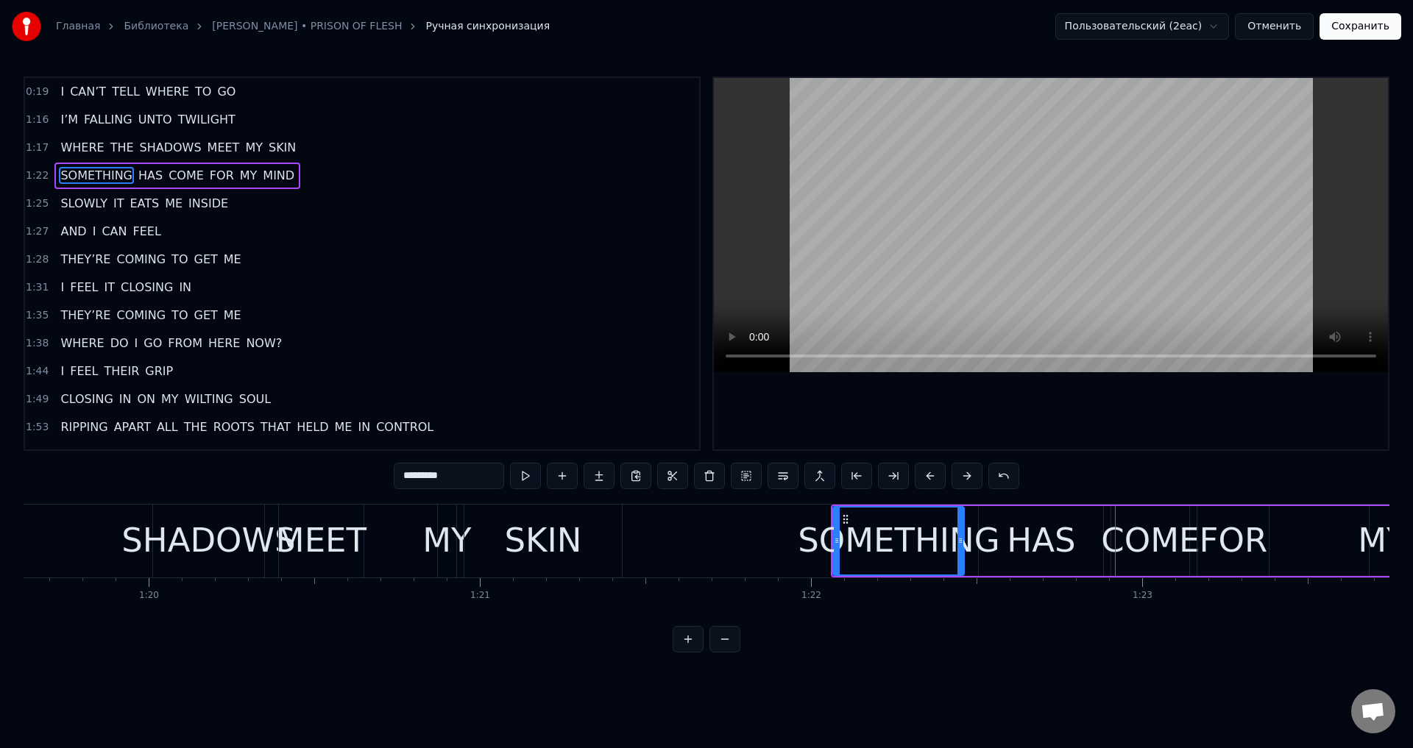
click at [929, 482] on button at bounding box center [930, 476] width 31 height 26
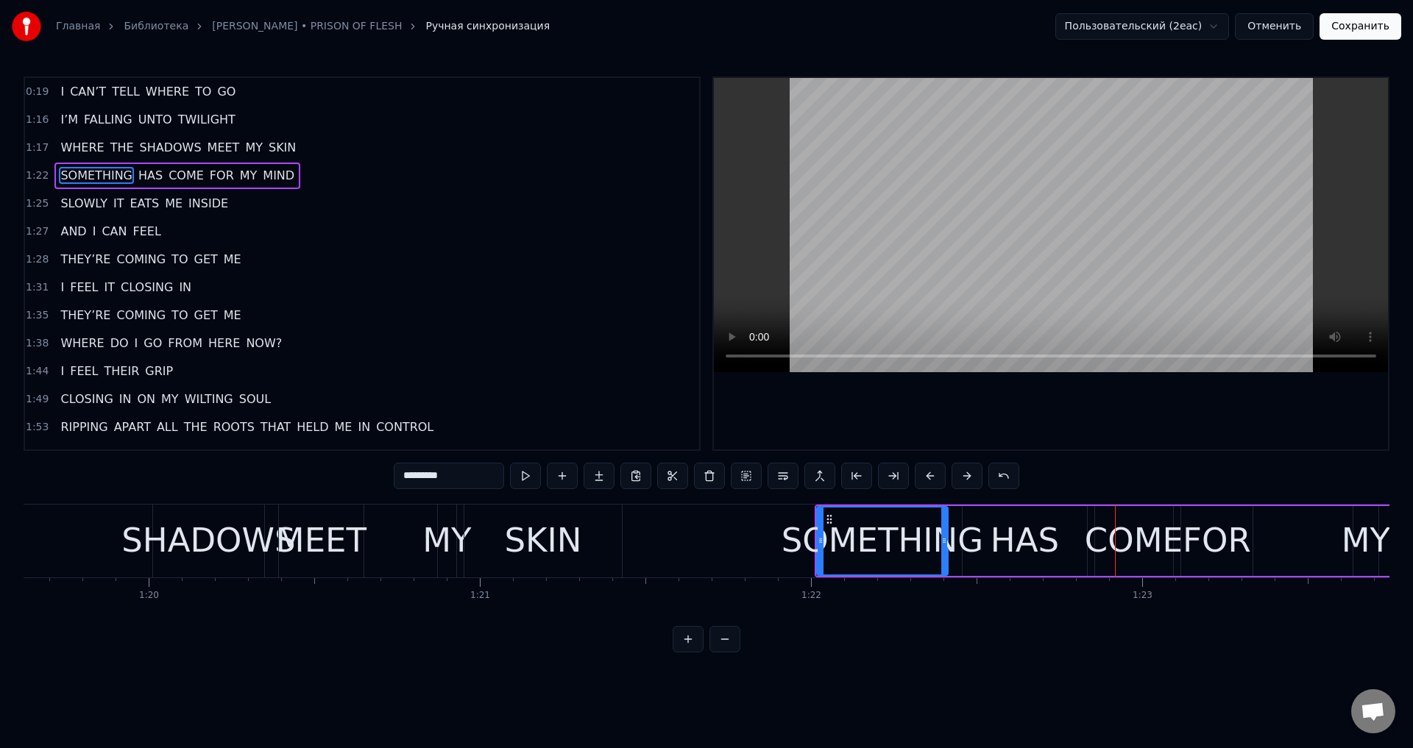
click at [929, 482] on button at bounding box center [930, 476] width 31 height 26
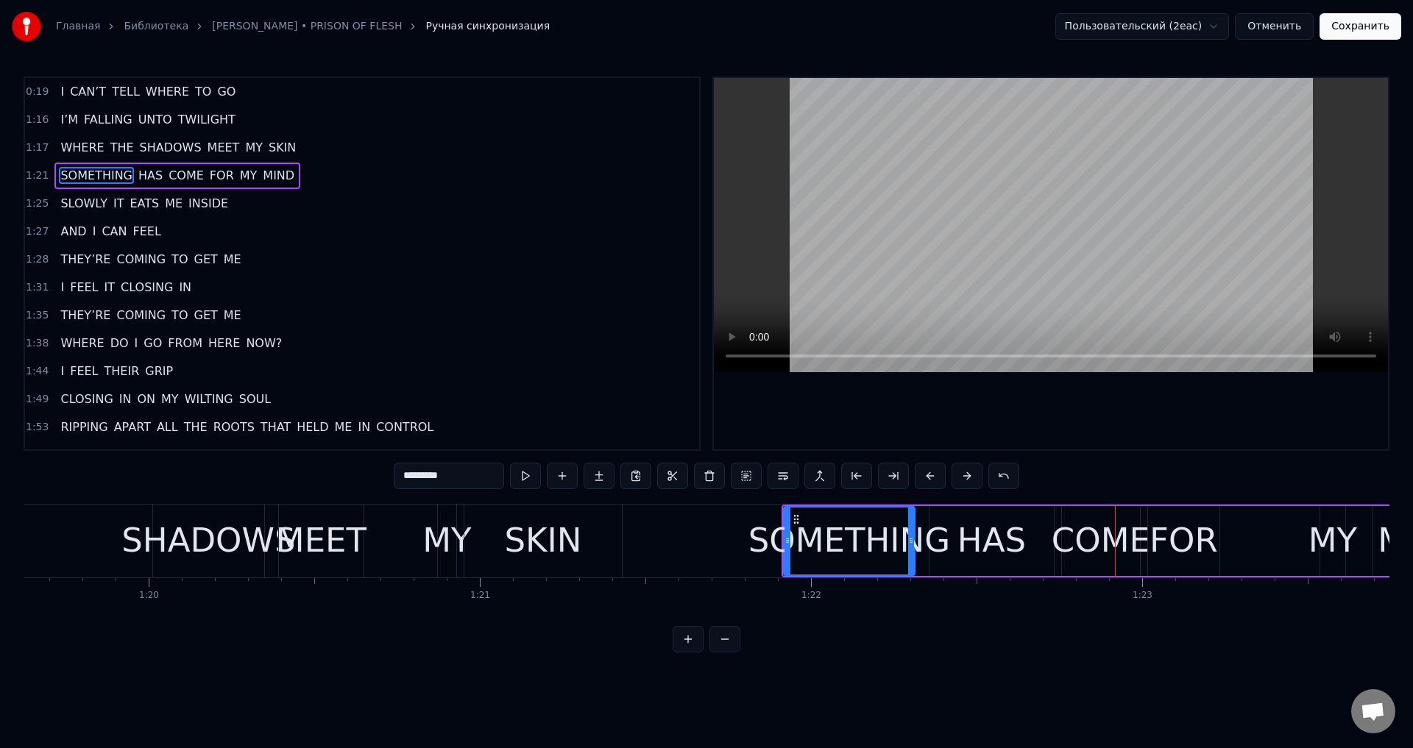
click at [929, 482] on button at bounding box center [930, 476] width 31 height 26
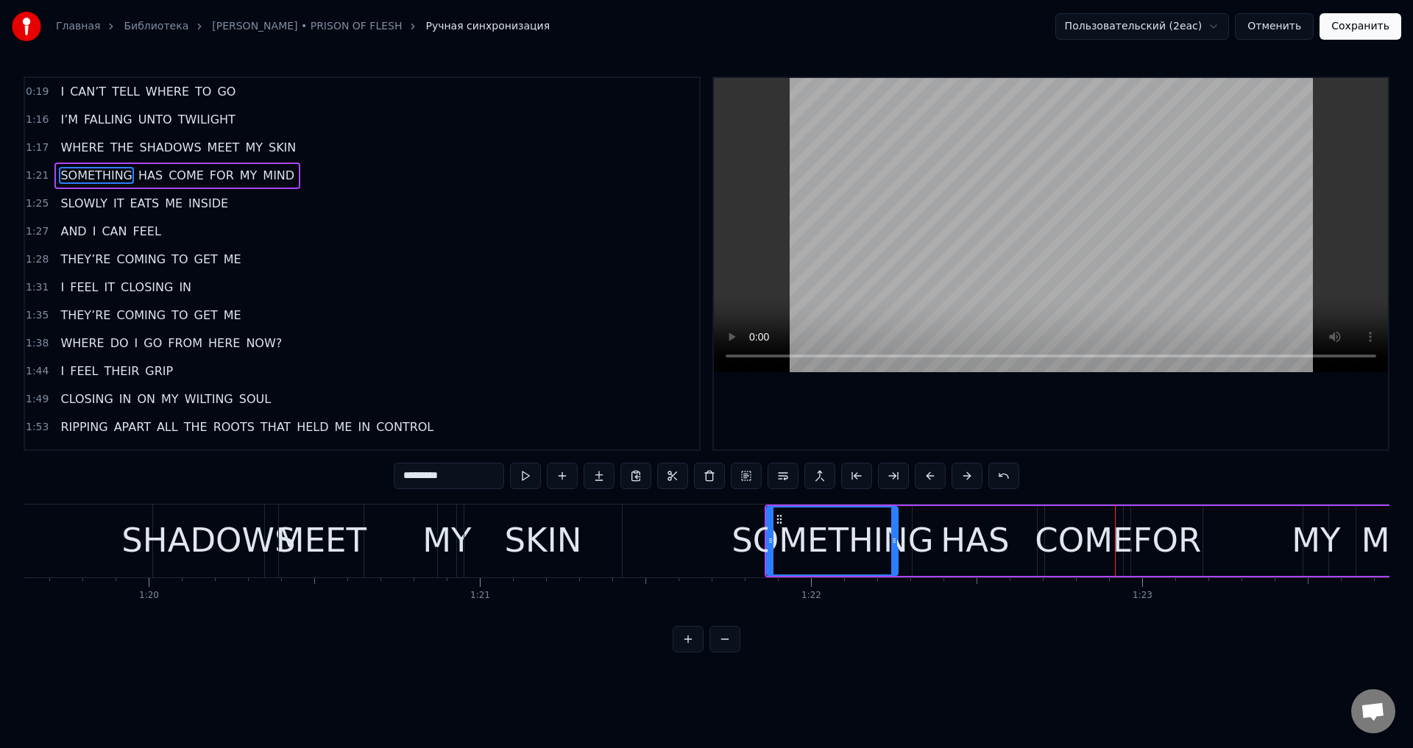
click at [929, 482] on button at bounding box center [930, 476] width 31 height 26
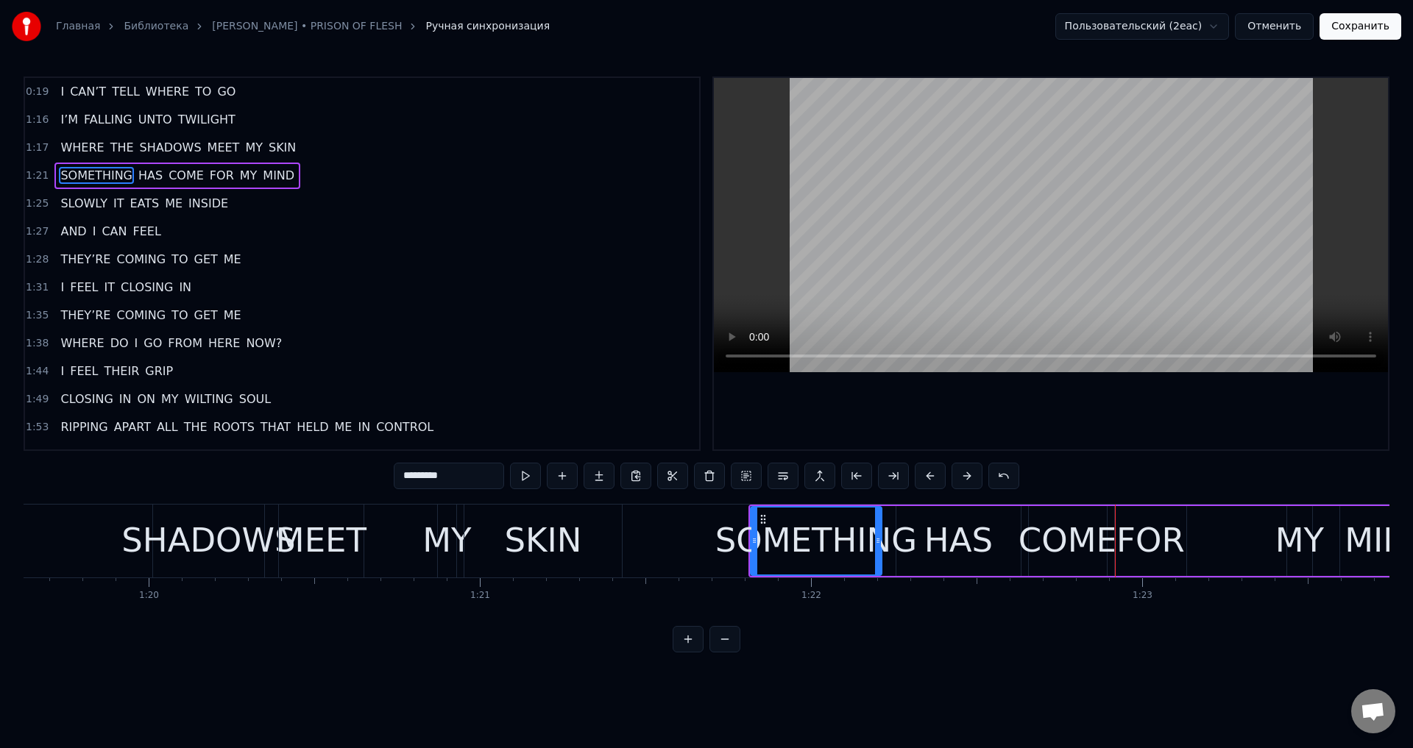
click at [929, 482] on button at bounding box center [930, 476] width 31 height 26
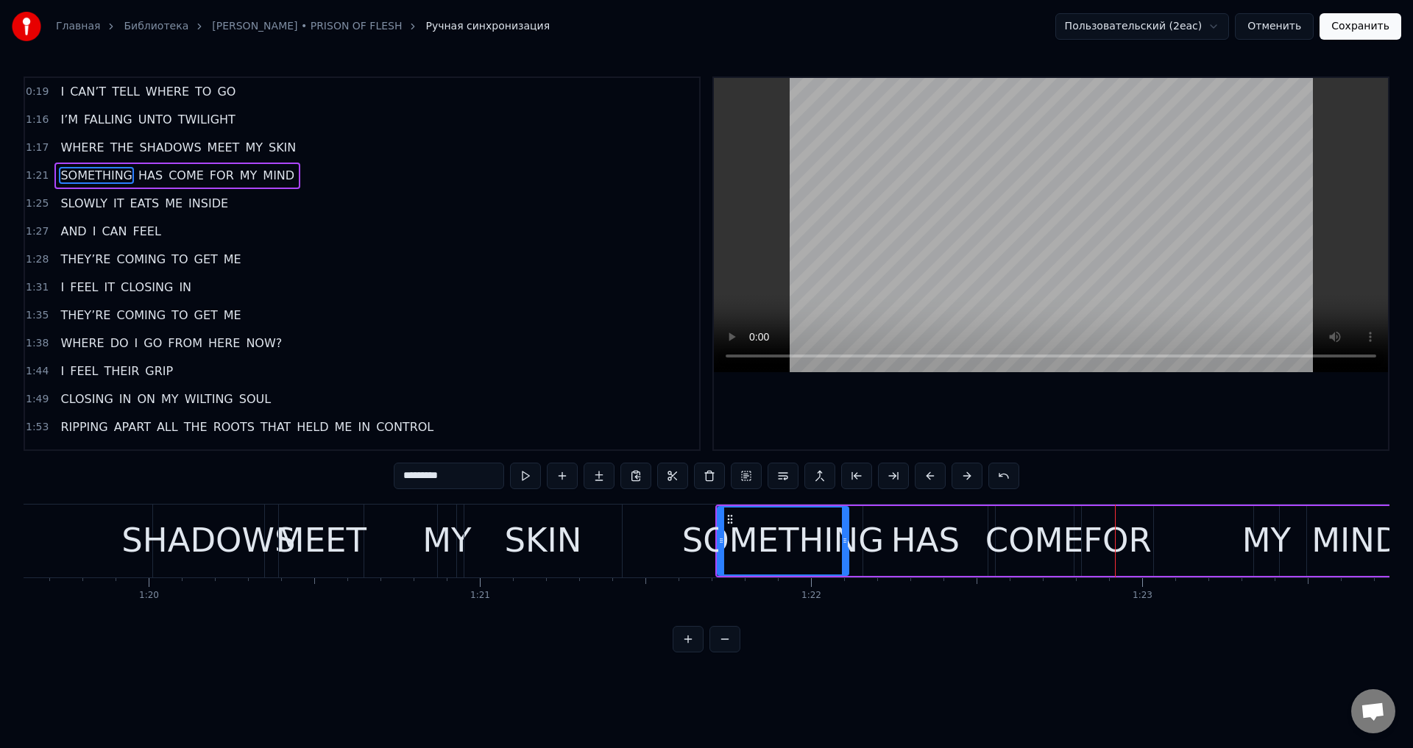
click at [929, 482] on button at bounding box center [930, 476] width 31 height 26
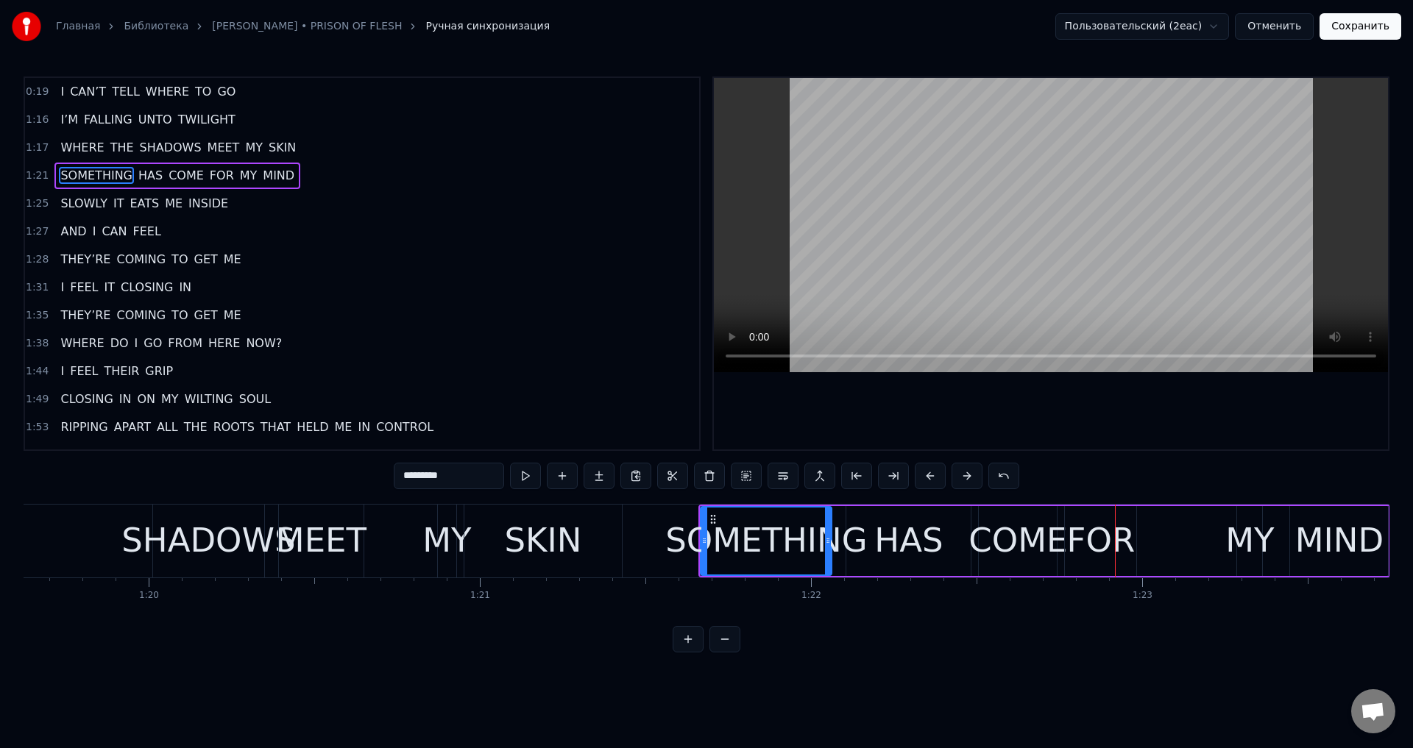
click at [929, 482] on button at bounding box center [930, 476] width 31 height 26
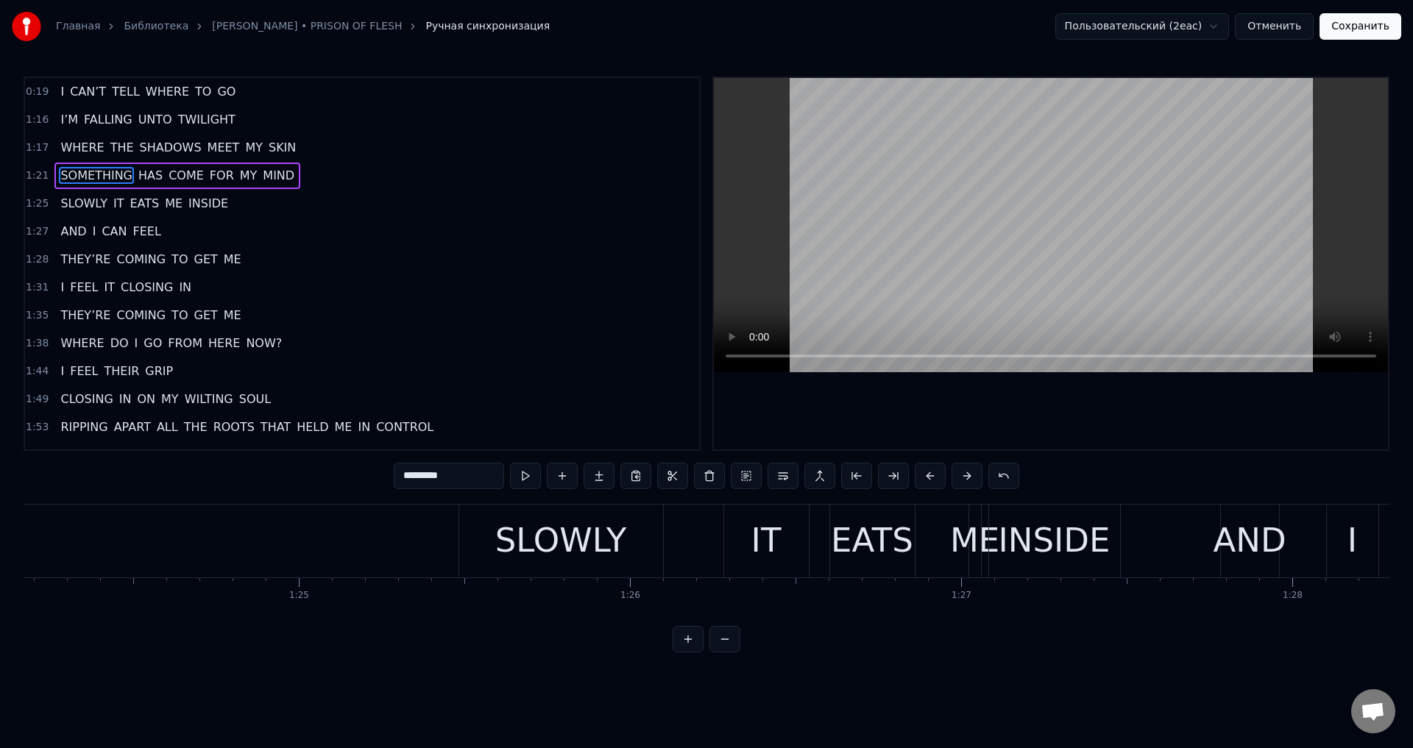
scroll to position [0, 28104]
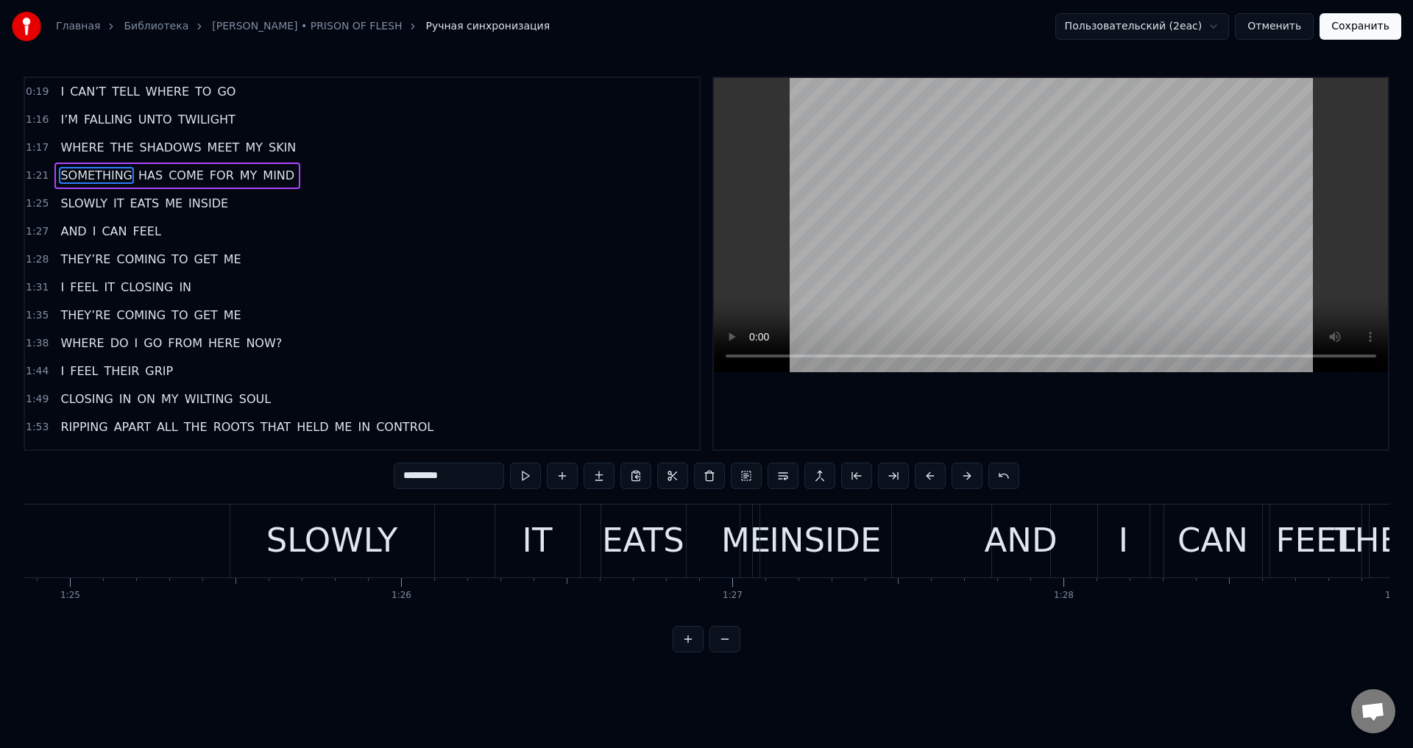
click at [328, 568] on div "SLOWLY" at bounding box center [332, 541] width 204 height 73
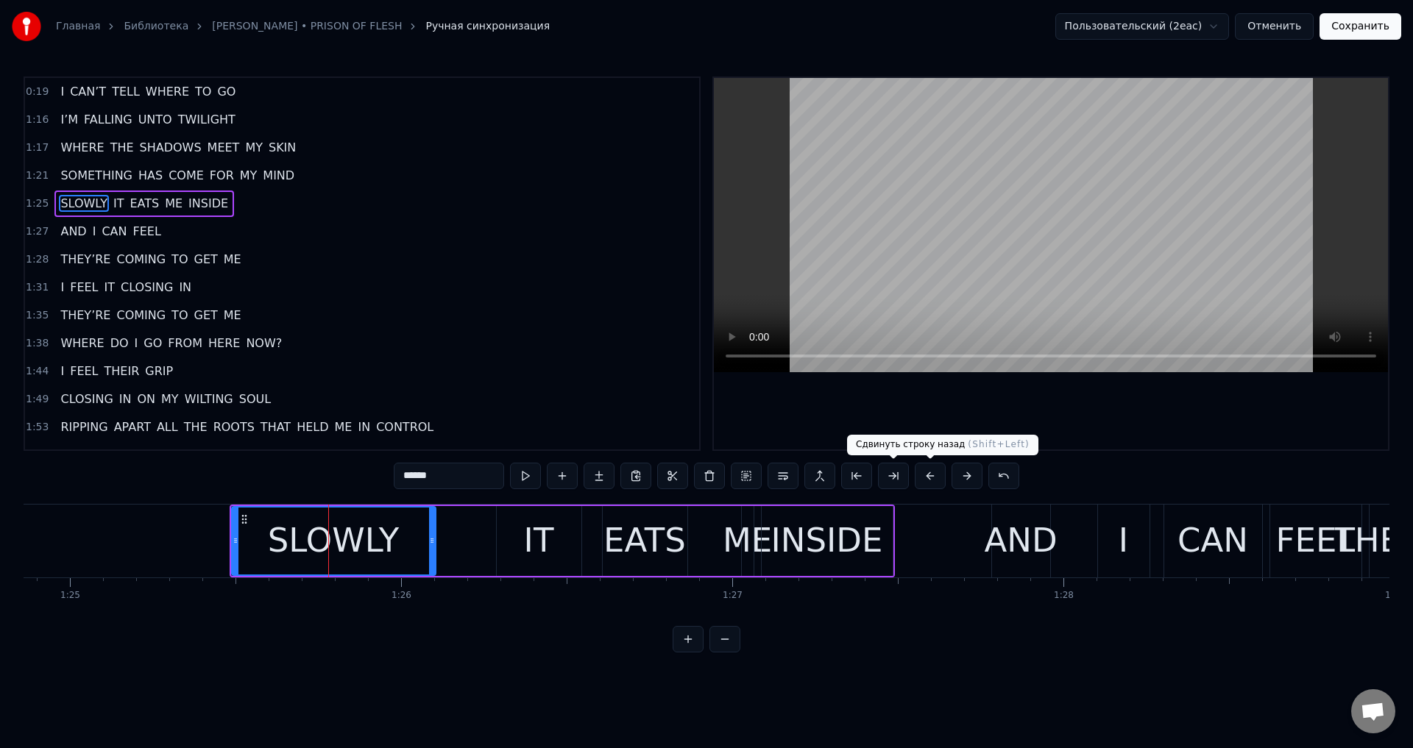
click at [932, 477] on button at bounding box center [930, 476] width 31 height 26
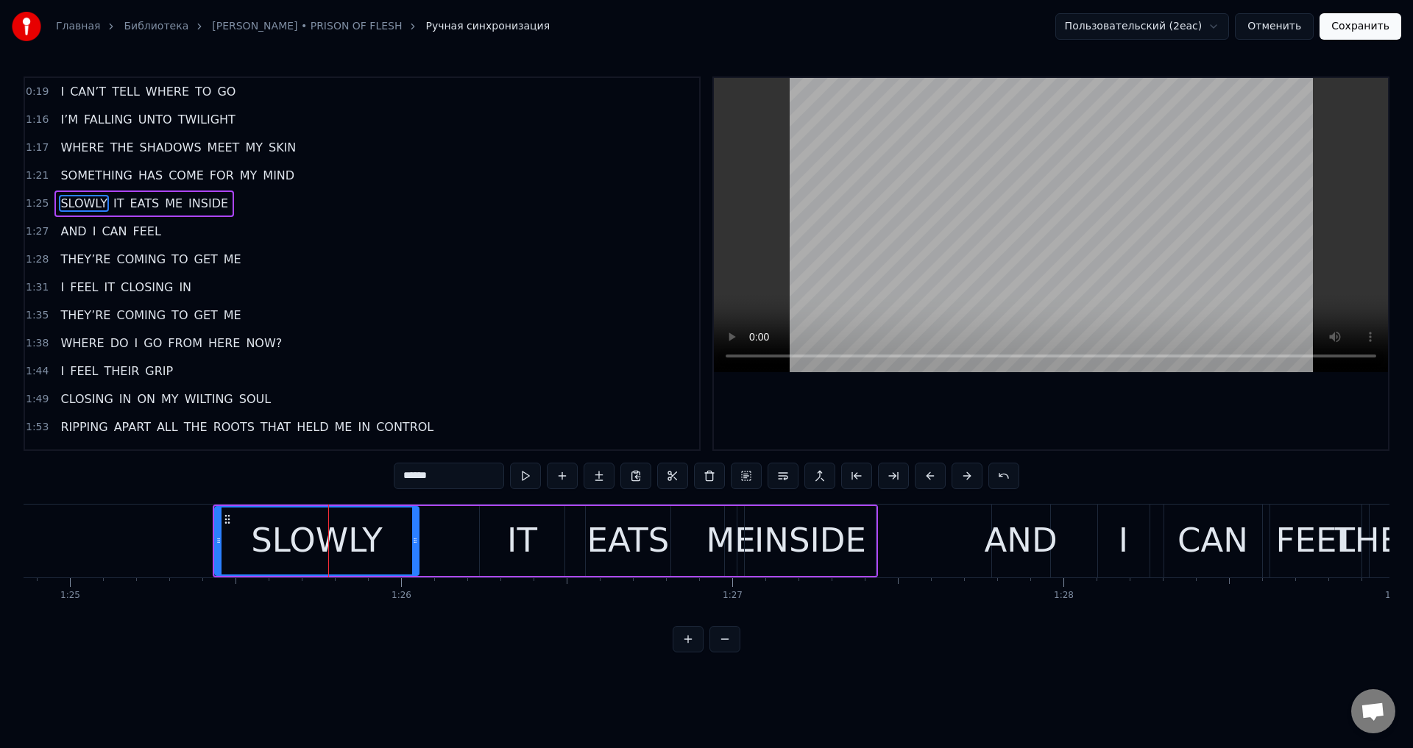
click at [932, 477] on button at bounding box center [930, 476] width 31 height 26
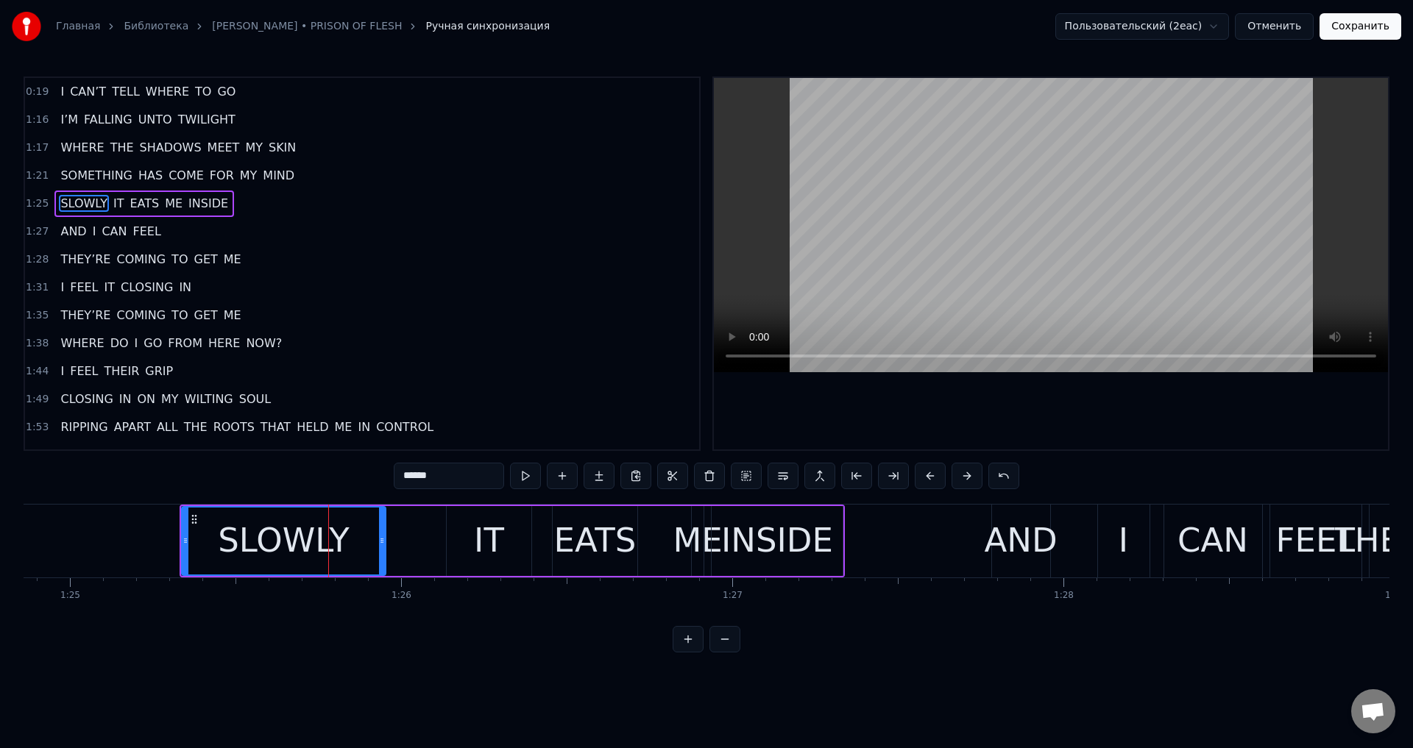
click at [932, 477] on button at bounding box center [930, 476] width 31 height 26
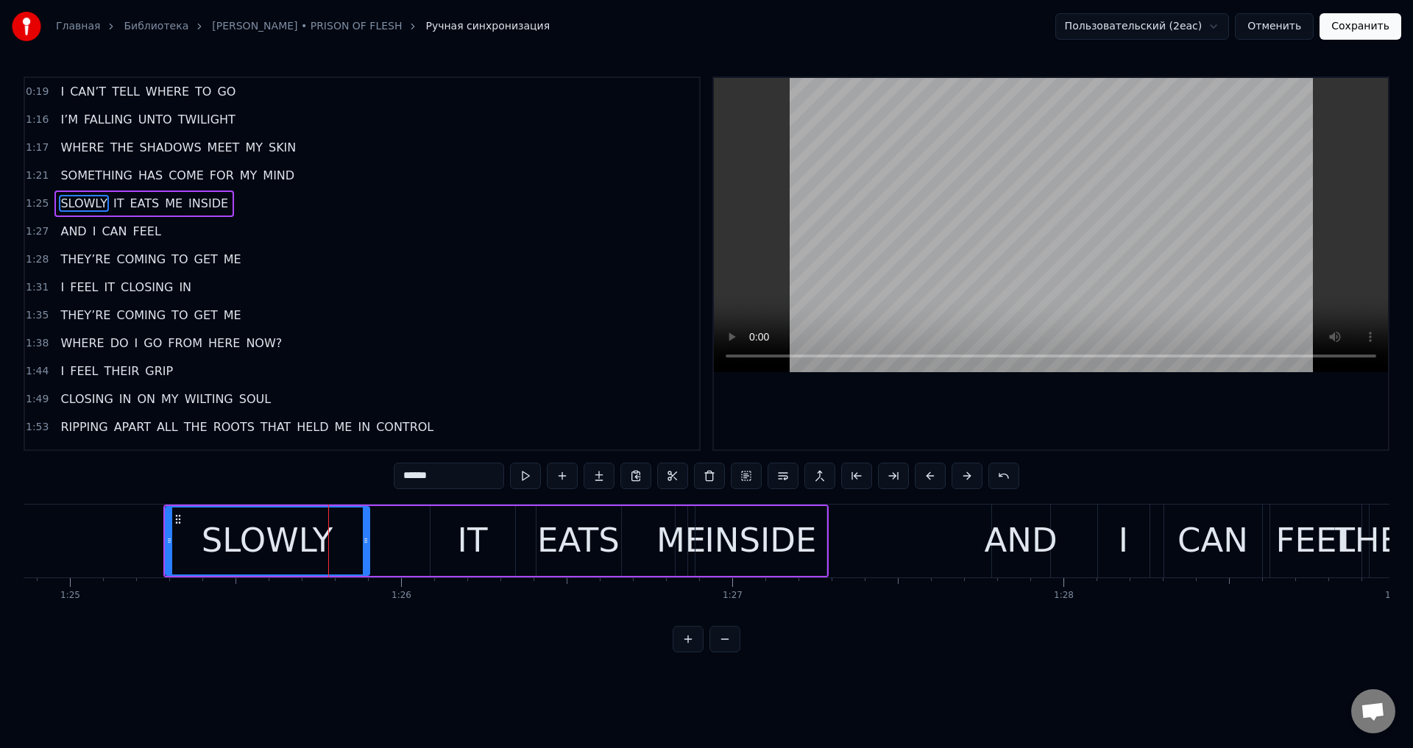
click at [932, 477] on button at bounding box center [930, 476] width 31 height 26
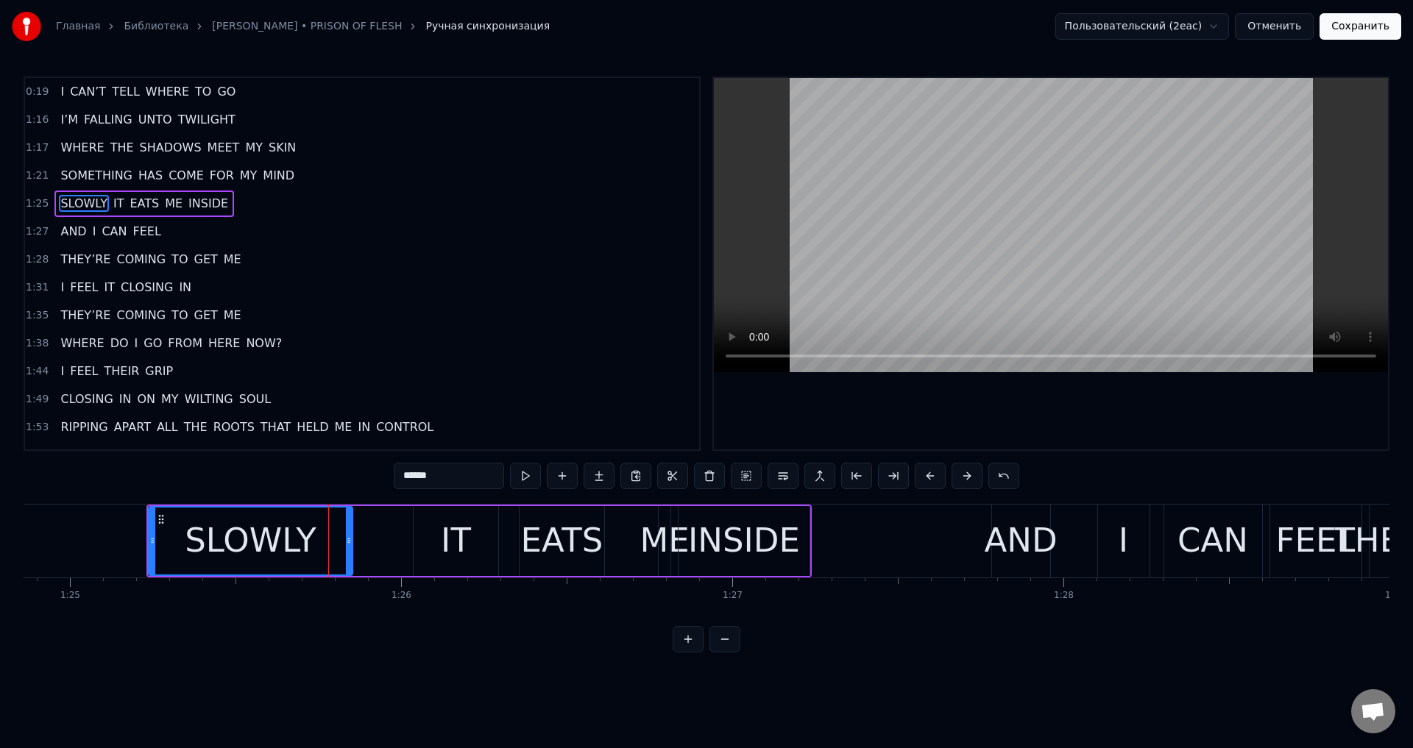
click at [932, 477] on button at bounding box center [930, 476] width 31 height 26
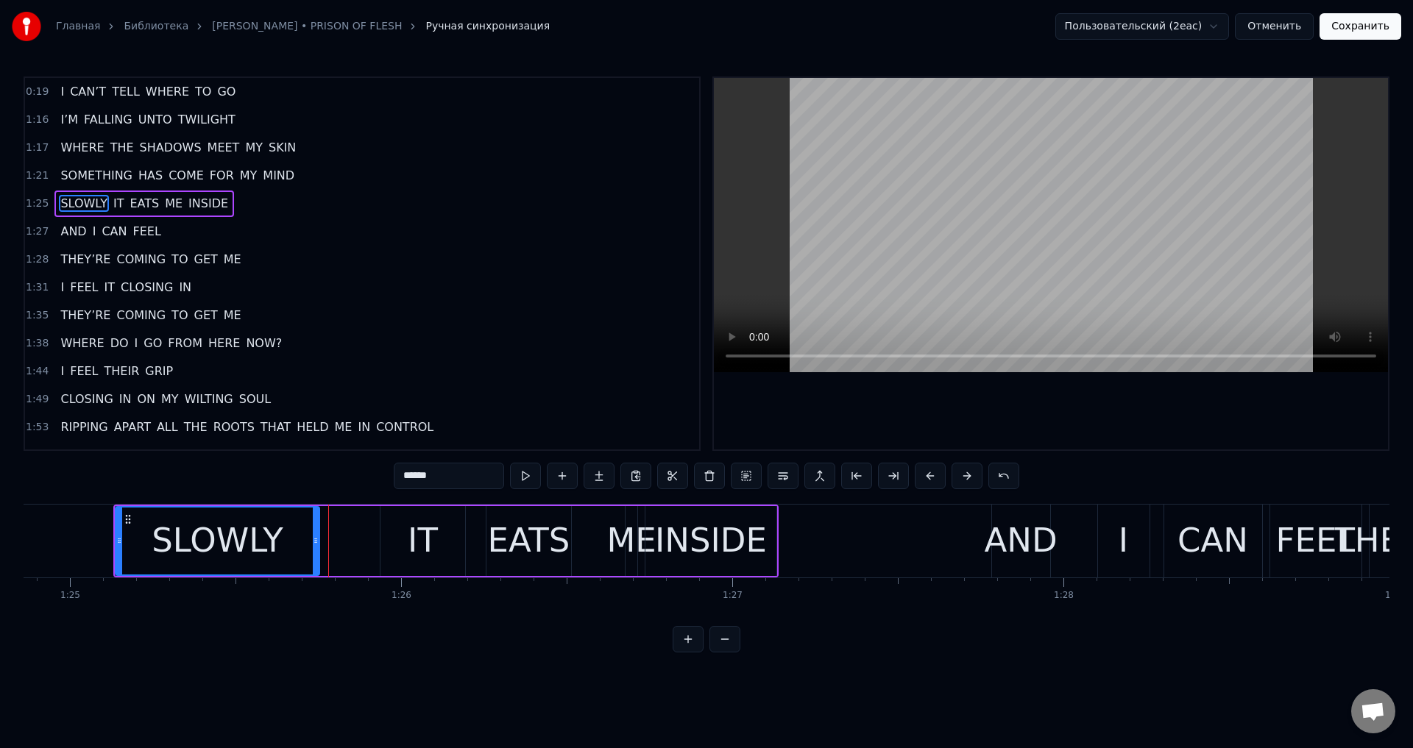
click at [932, 477] on button at bounding box center [930, 476] width 31 height 26
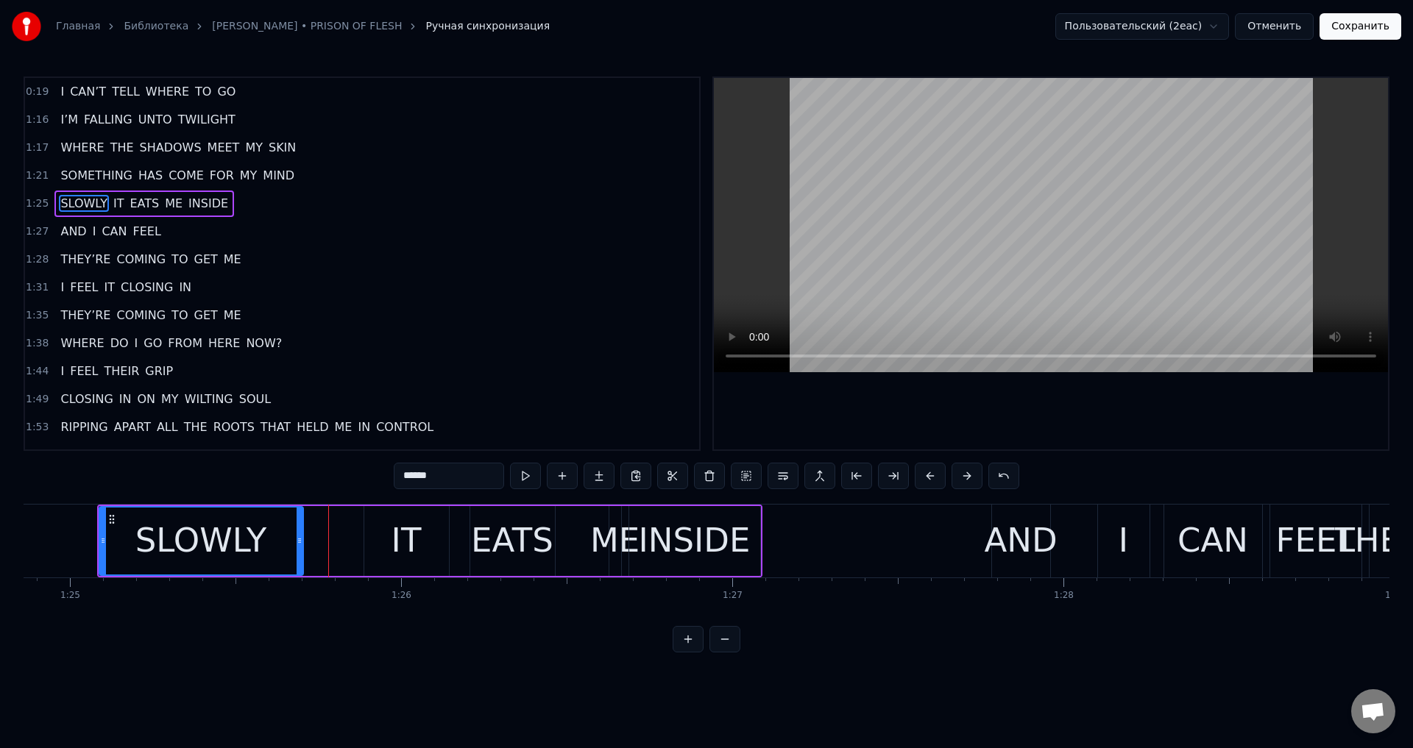
click at [932, 477] on button at bounding box center [930, 476] width 31 height 26
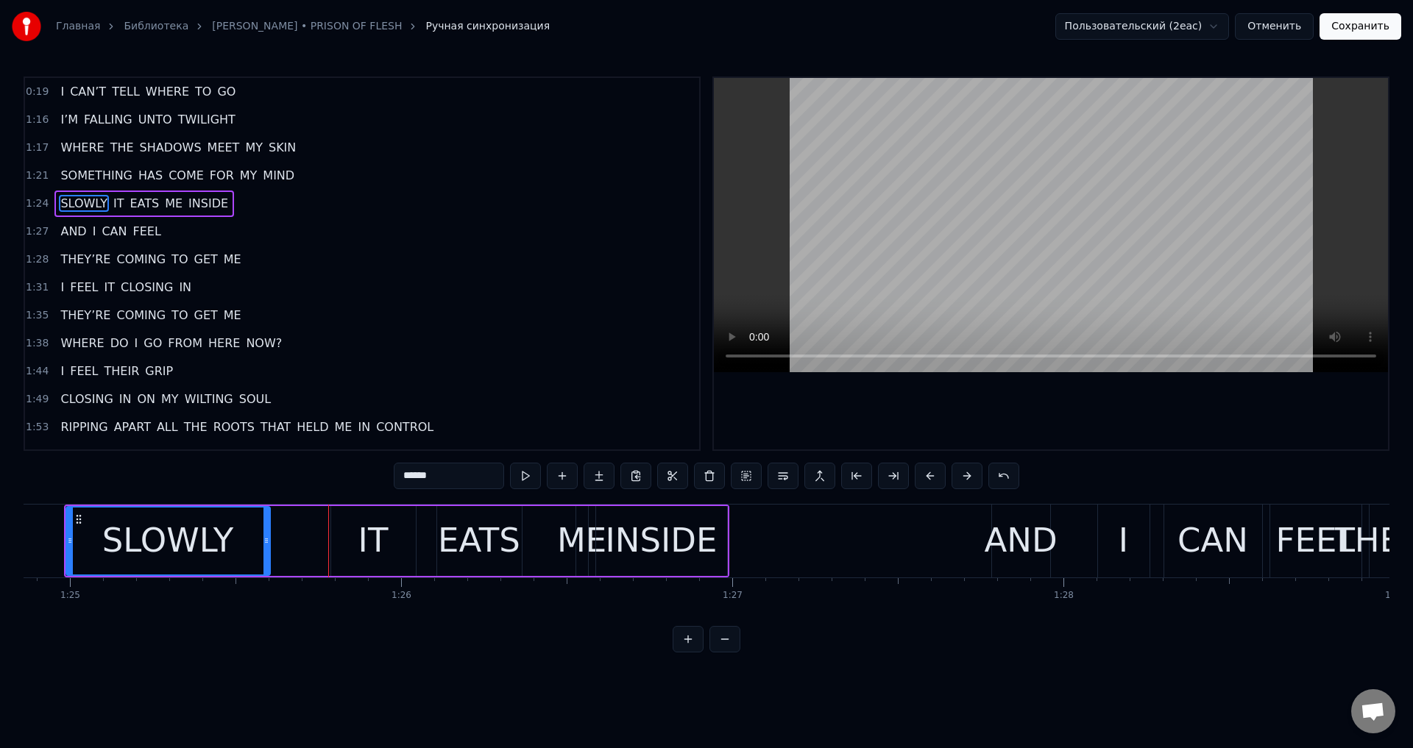
click at [932, 477] on button at bounding box center [930, 476] width 31 height 26
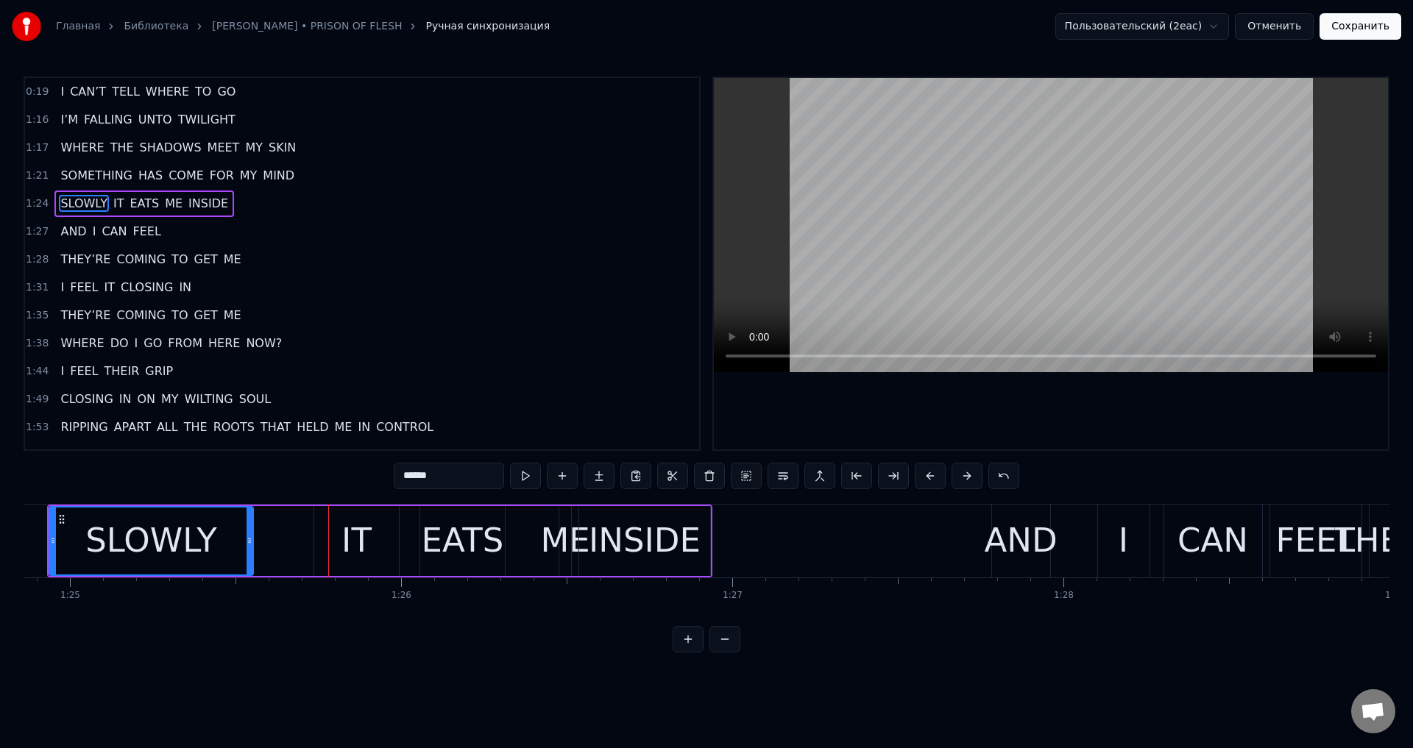
click at [932, 477] on button at bounding box center [930, 476] width 31 height 26
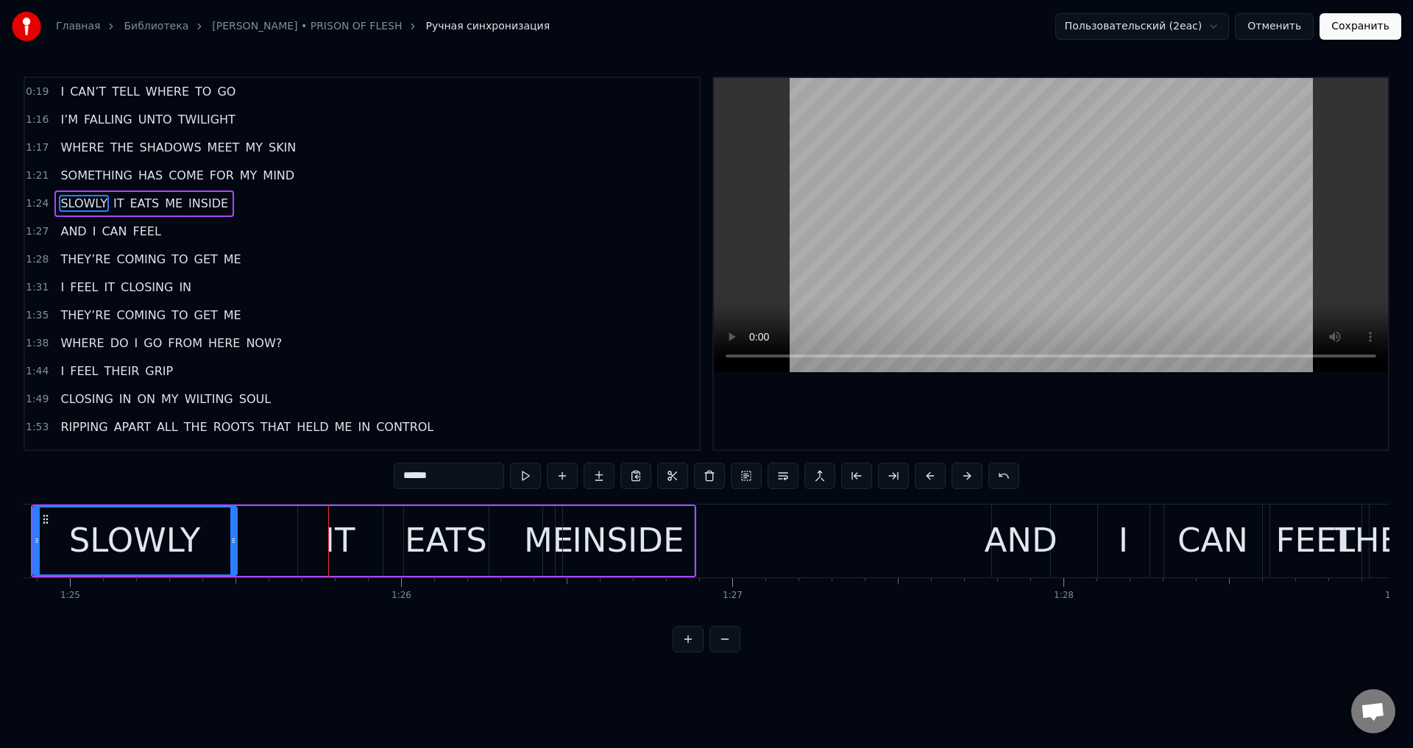
click at [932, 477] on button at bounding box center [930, 476] width 31 height 26
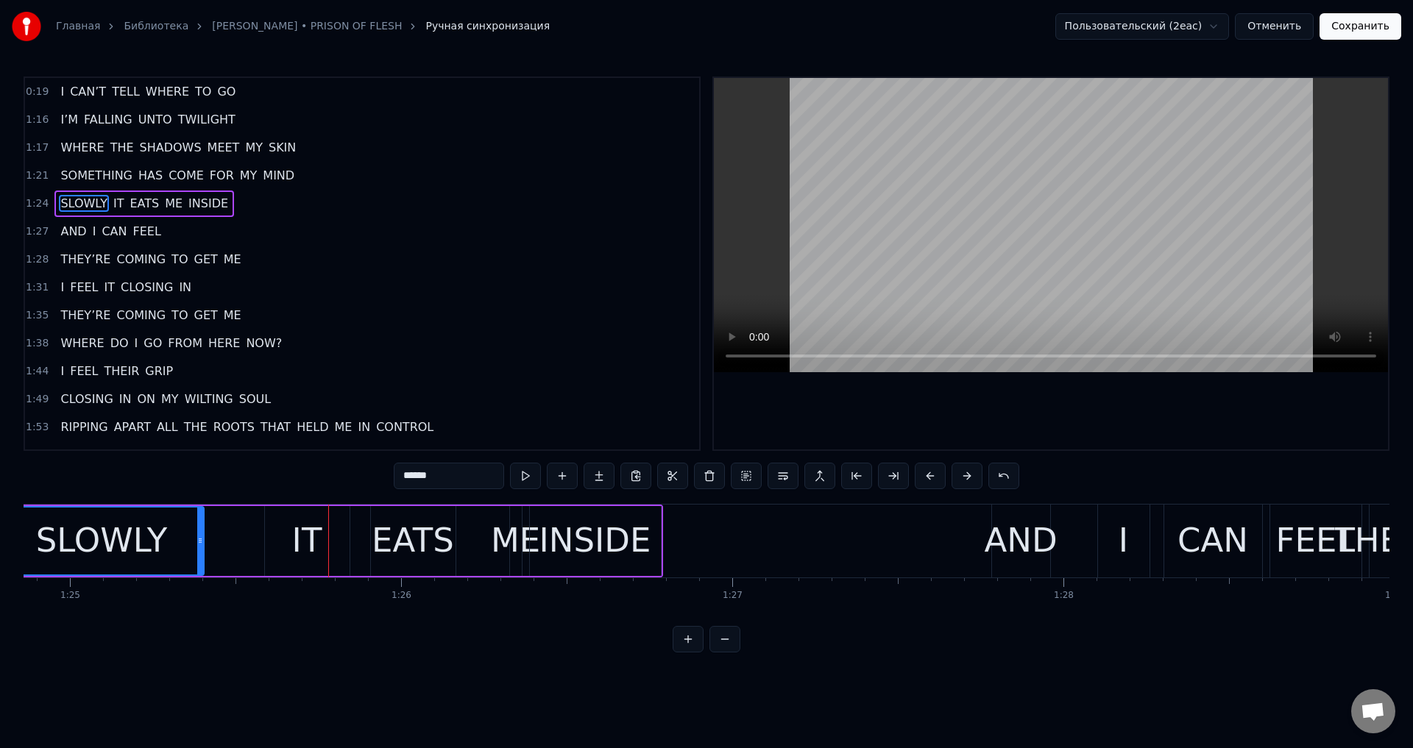
click at [932, 477] on button at bounding box center [930, 476] width 31 height 26
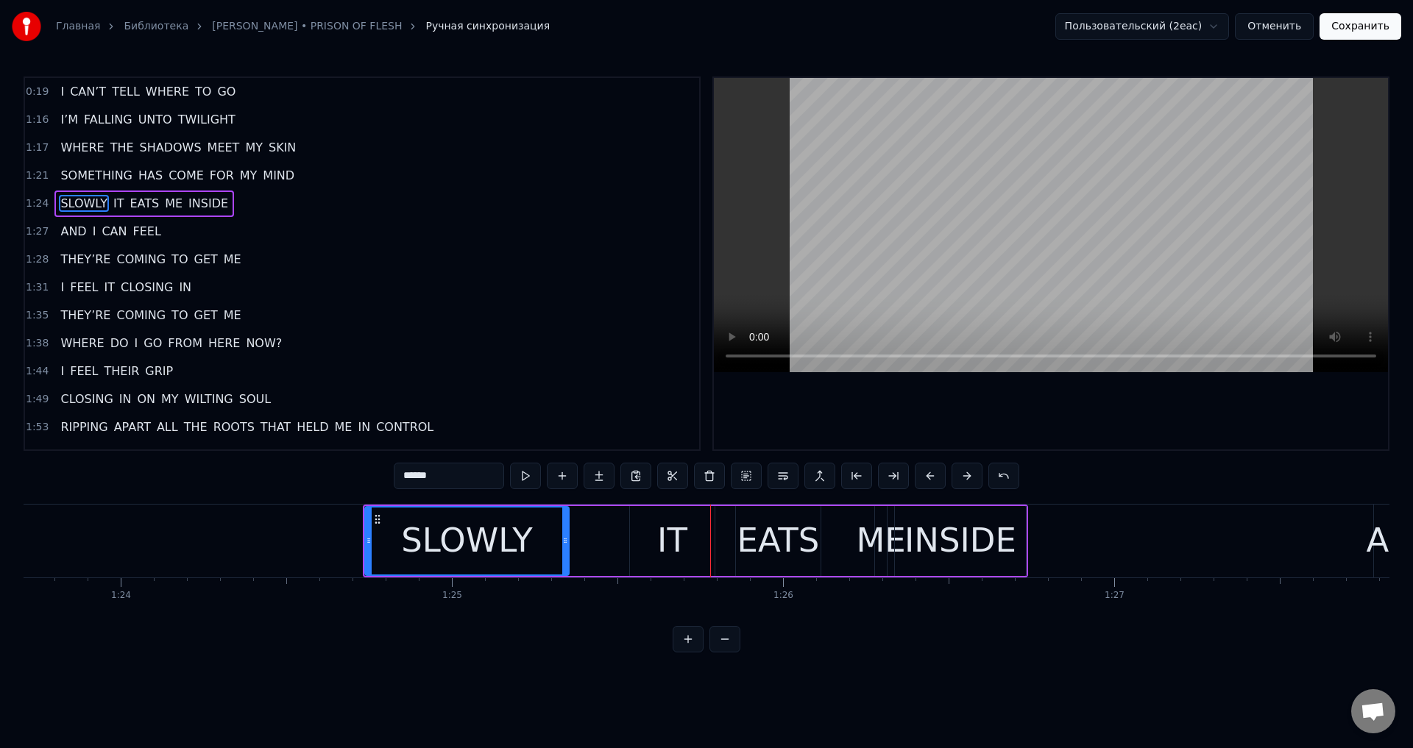
scroll to position [0, 27416]
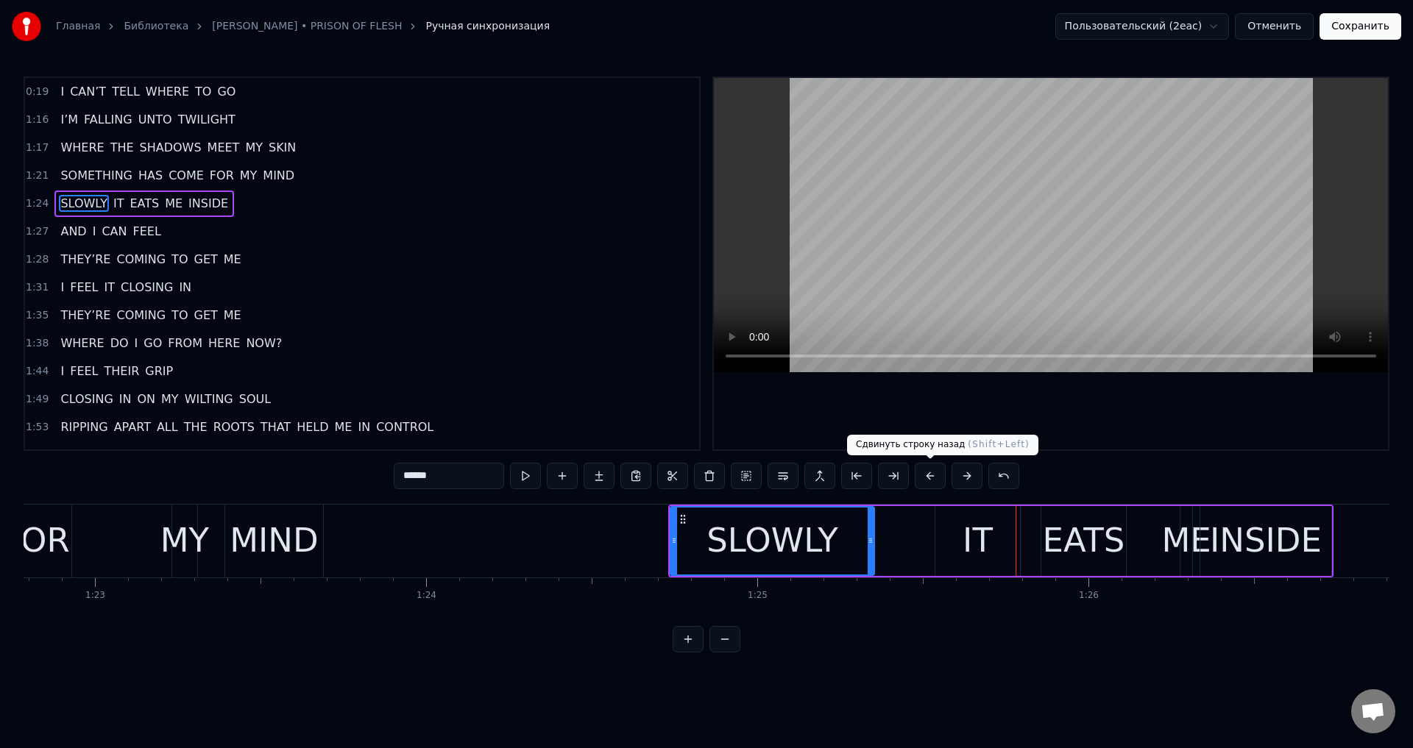
click at [920, 482] on button at bounding box center [930, 476] width 31 height 26
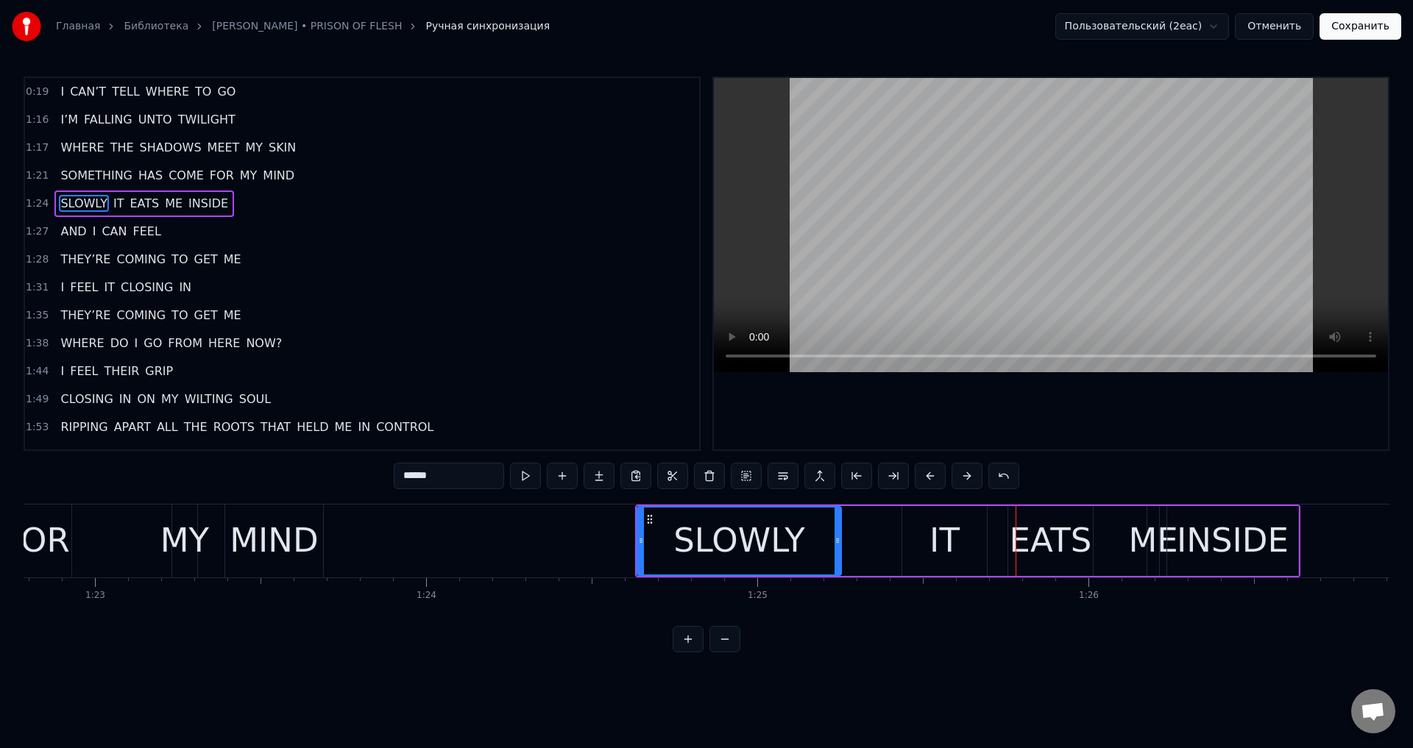
click at [920, 482] on button at bounding box center [930, 476] width 31 height 26
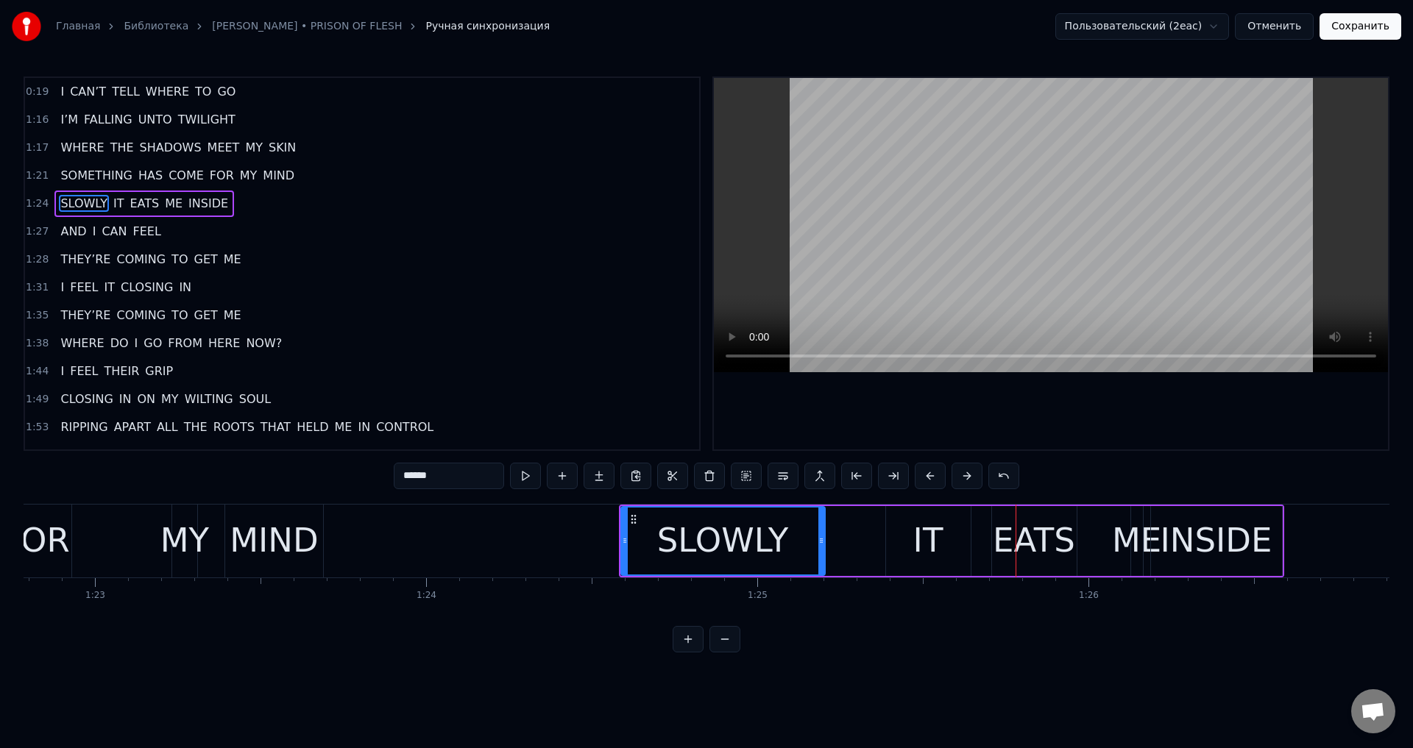
click at [920, 482] on button at bounding box center [930, 476] width 31 height 26
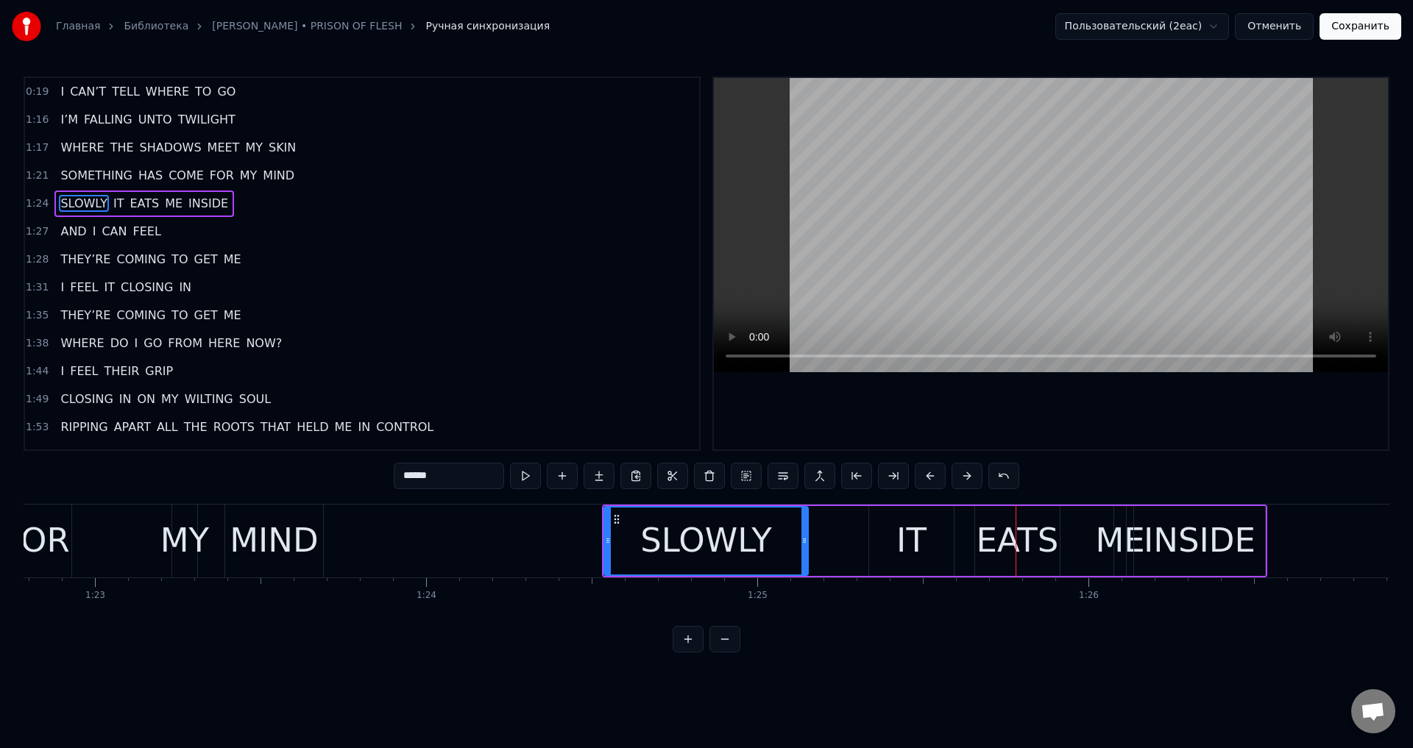
click at [920, 482] on button at bounding box center [930, 476] width 31 height 26
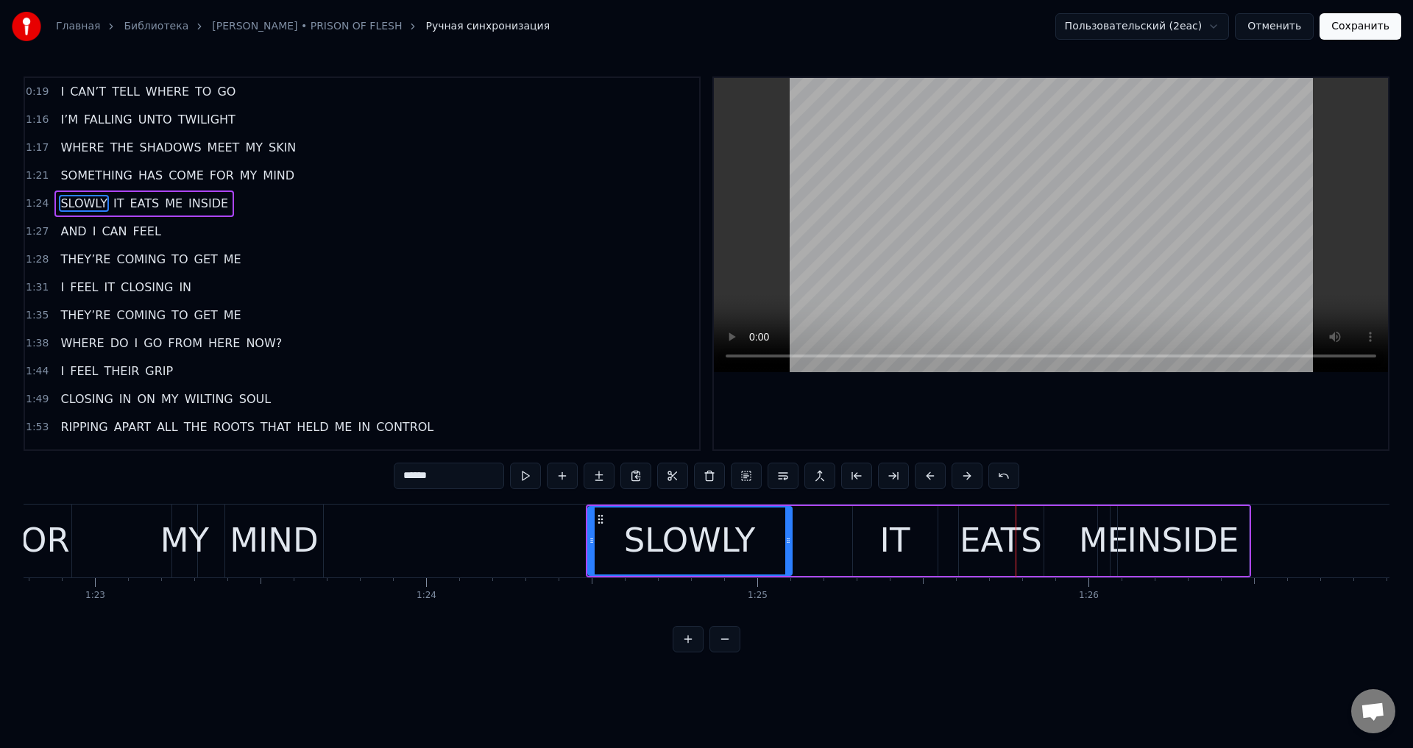
click at [920, 482] on button at bounding box center [930, 476] width 31 height 26
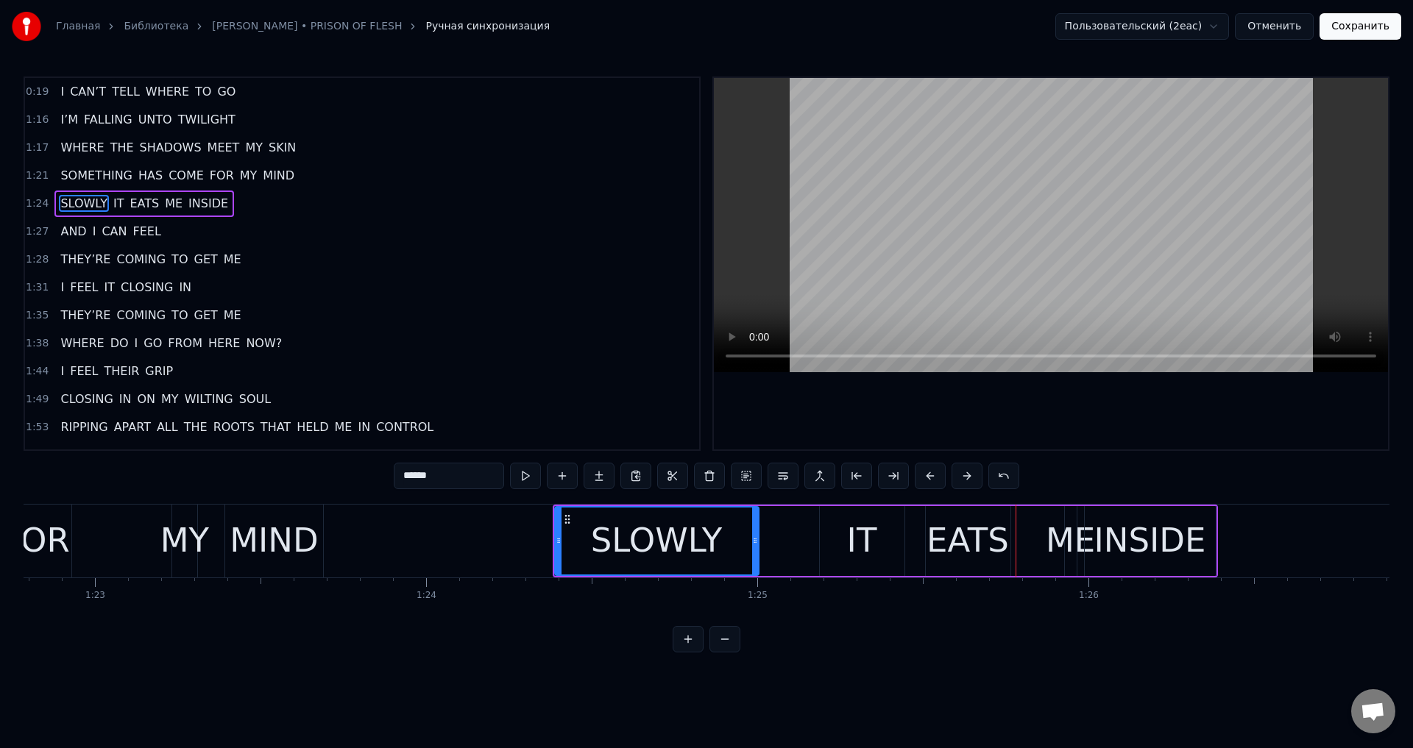
click at [920, 482] on button at bounding box center [930, 476] width 31 height 26
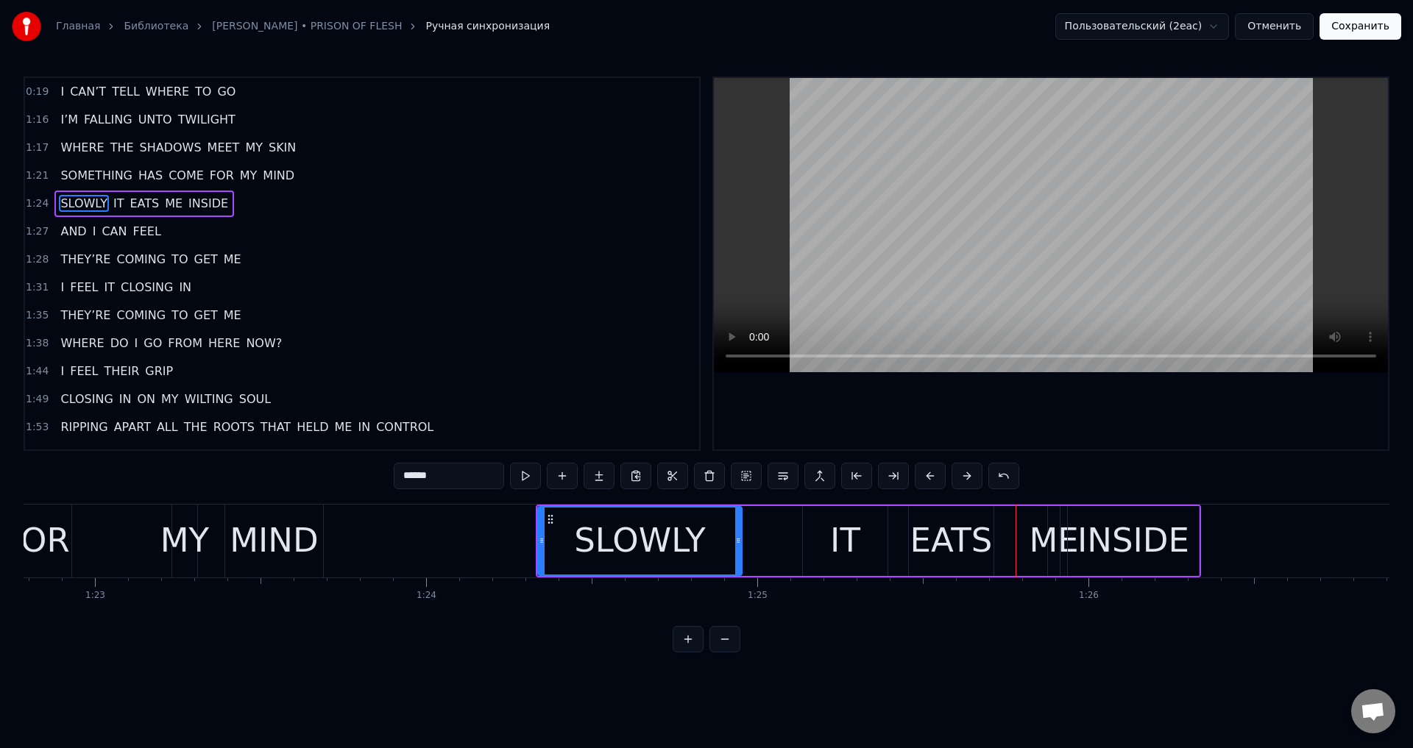
click at [920, 482] on button at bounding box center [930, 476] width 31 height 26
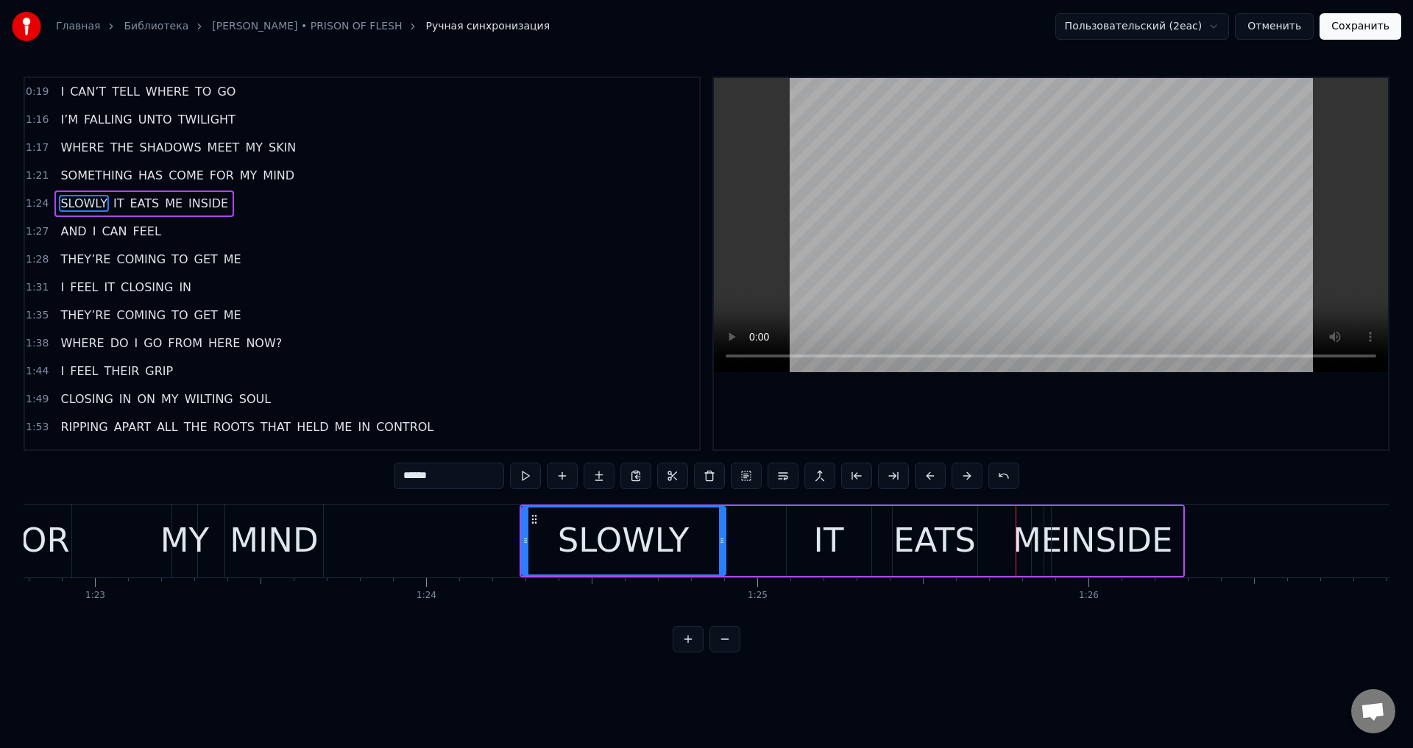
click at [920, 482] on button at bounding box center [930, 476] width 31 height 26
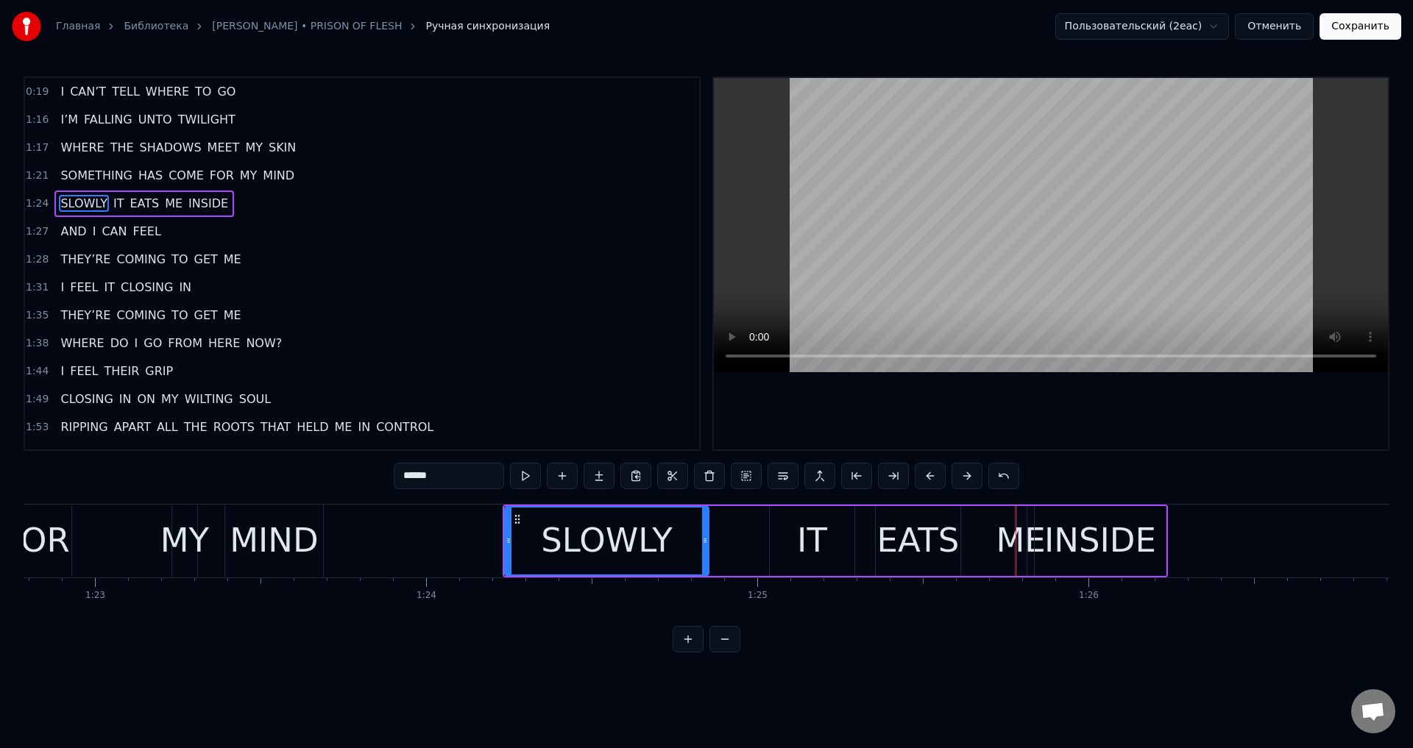
click at [920, 482] on button at bounding box center [930, 476] width 31 height 26
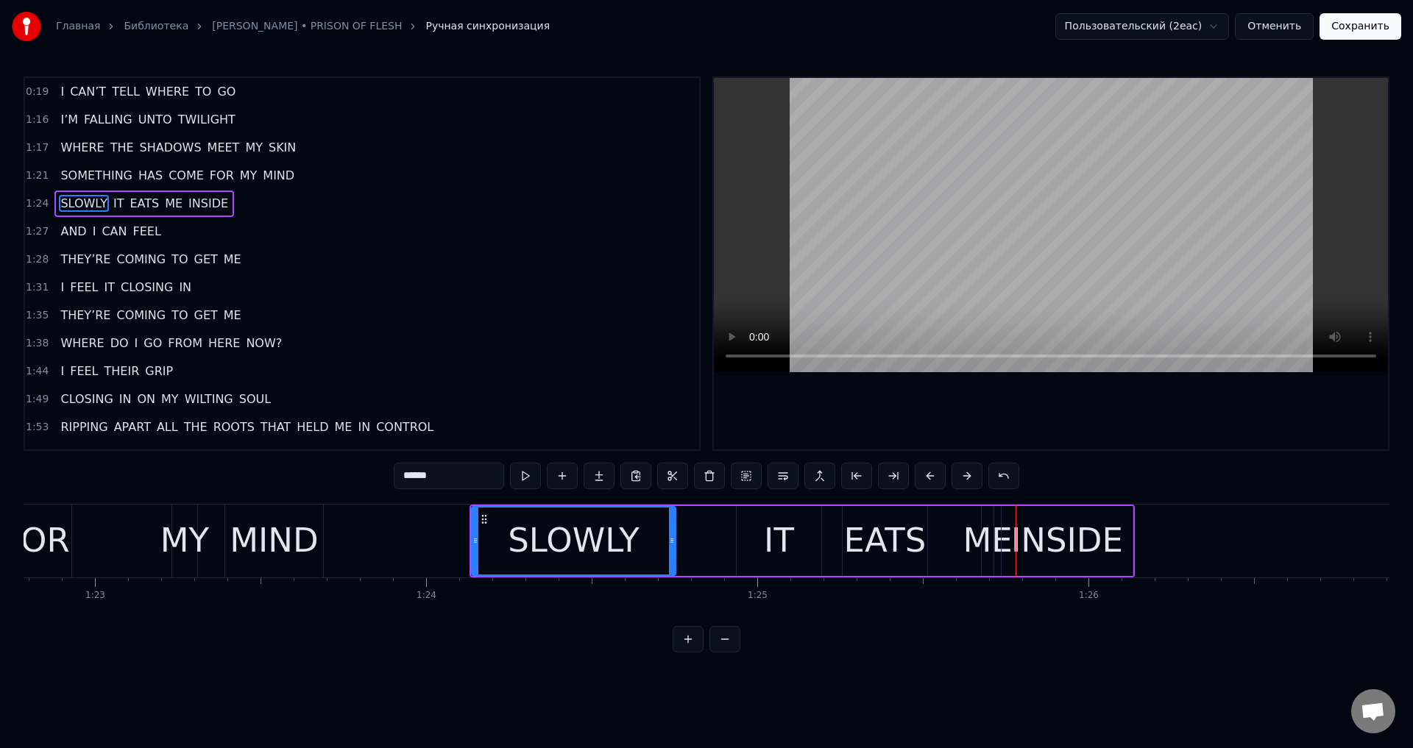
click at [920, 482] on button at bounding box center [930, 476] width 31 height 26
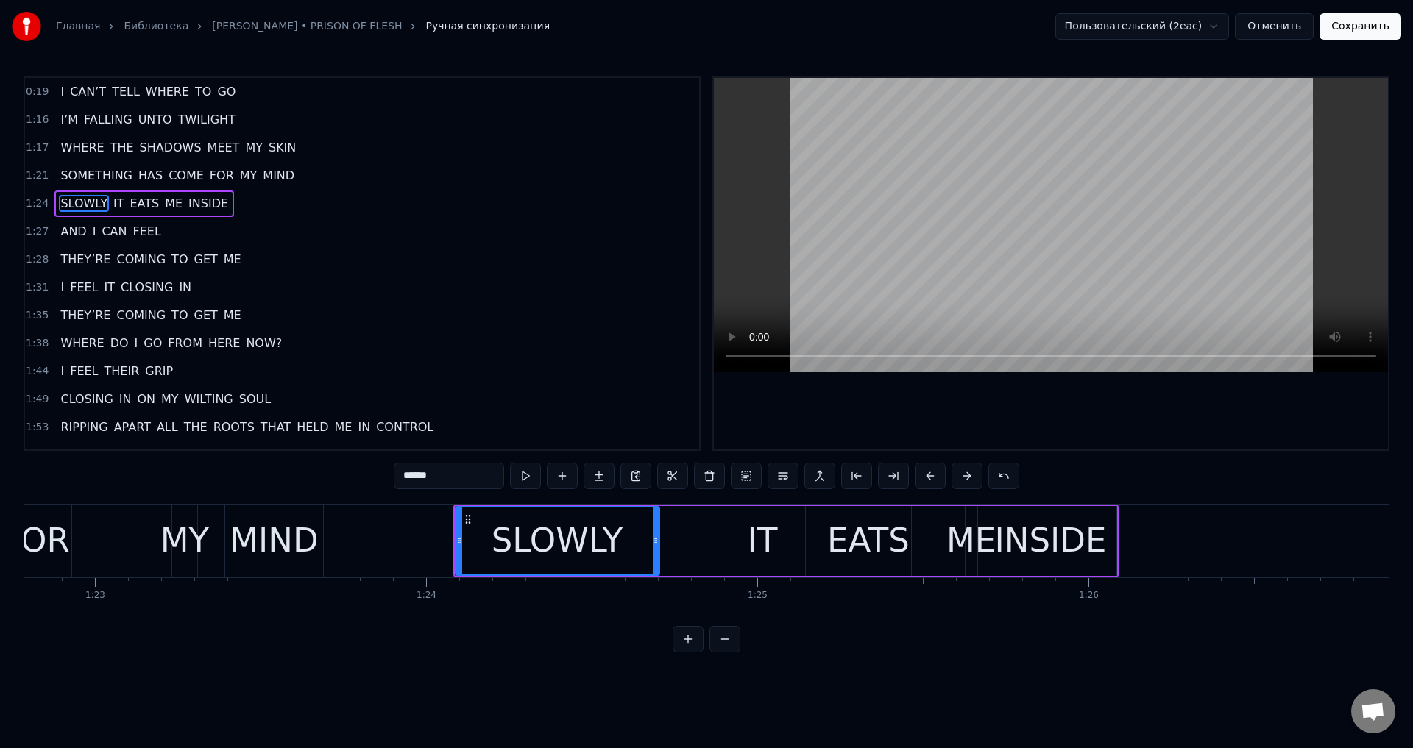
click at [920, 482] on button at bounding box center [930, 476] width 31 height 26
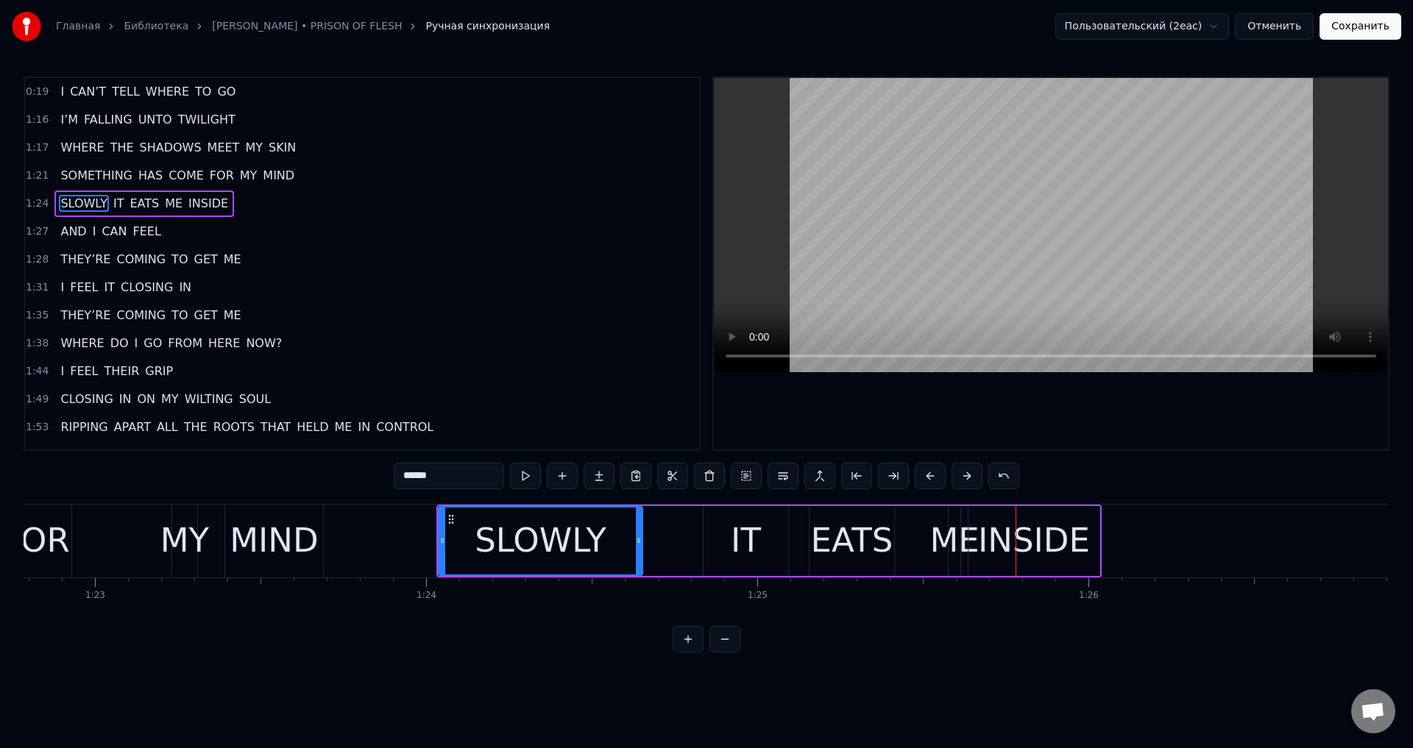
click at [920, 482] on button at bounding box center [930, 476] width 31 height 26
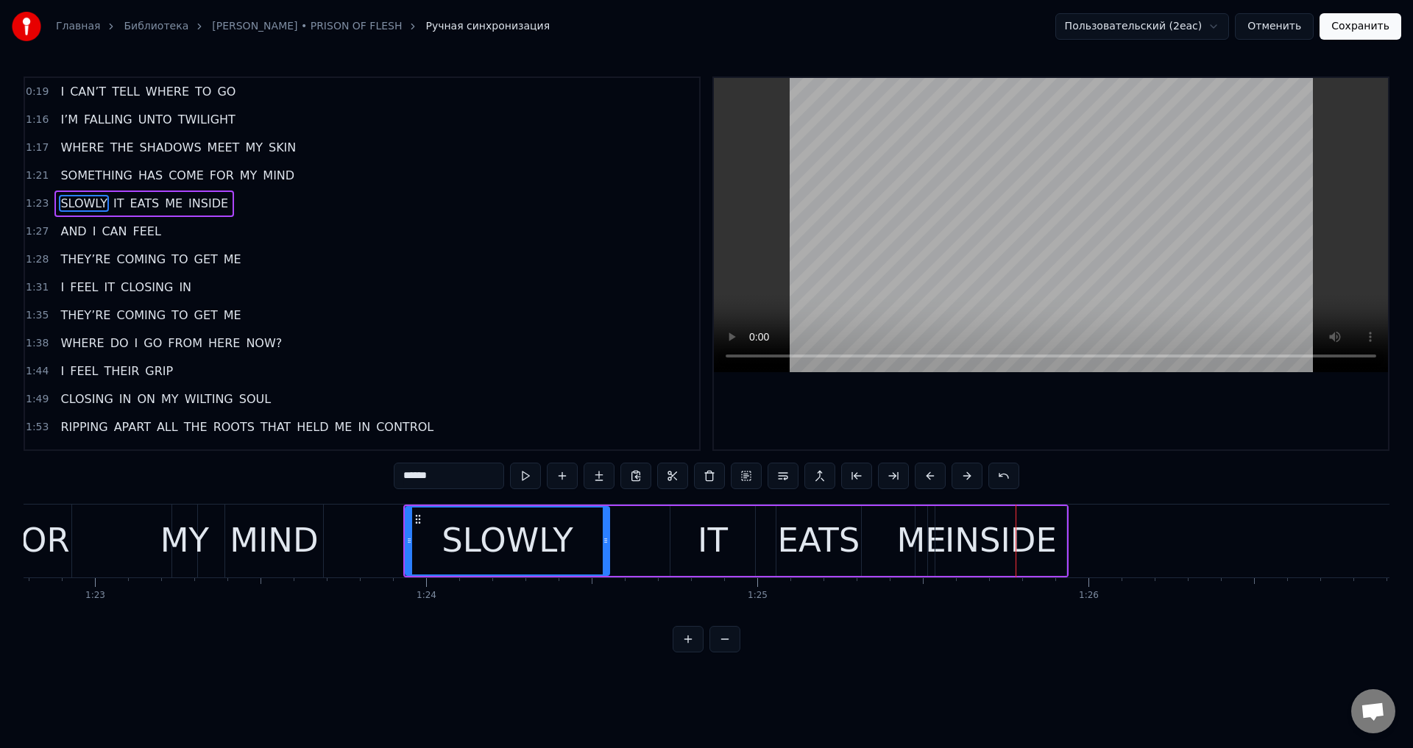
click at [920, 482] on button at bounding box center [930, 476] width 31 height 26
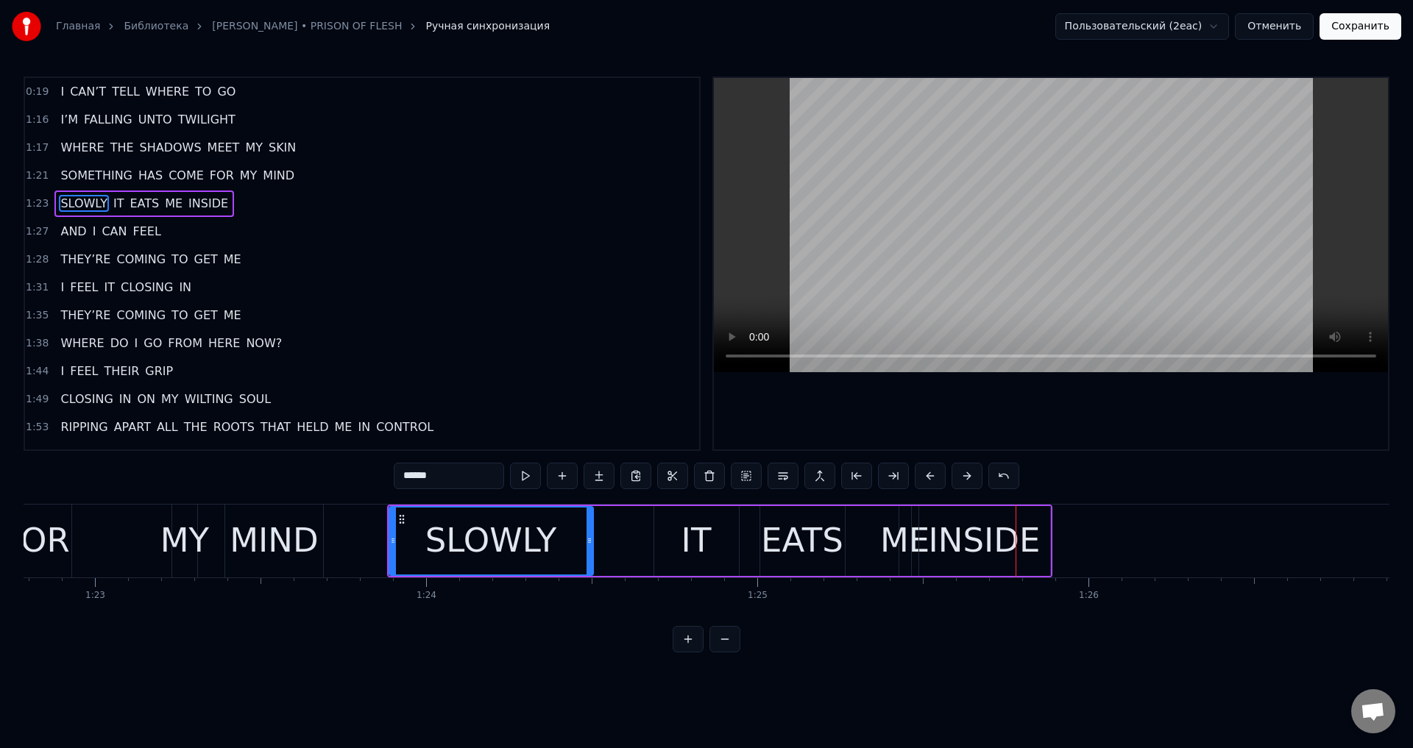
click at [920, 482] on button at bounding box center [930, 476] width 31 height 26
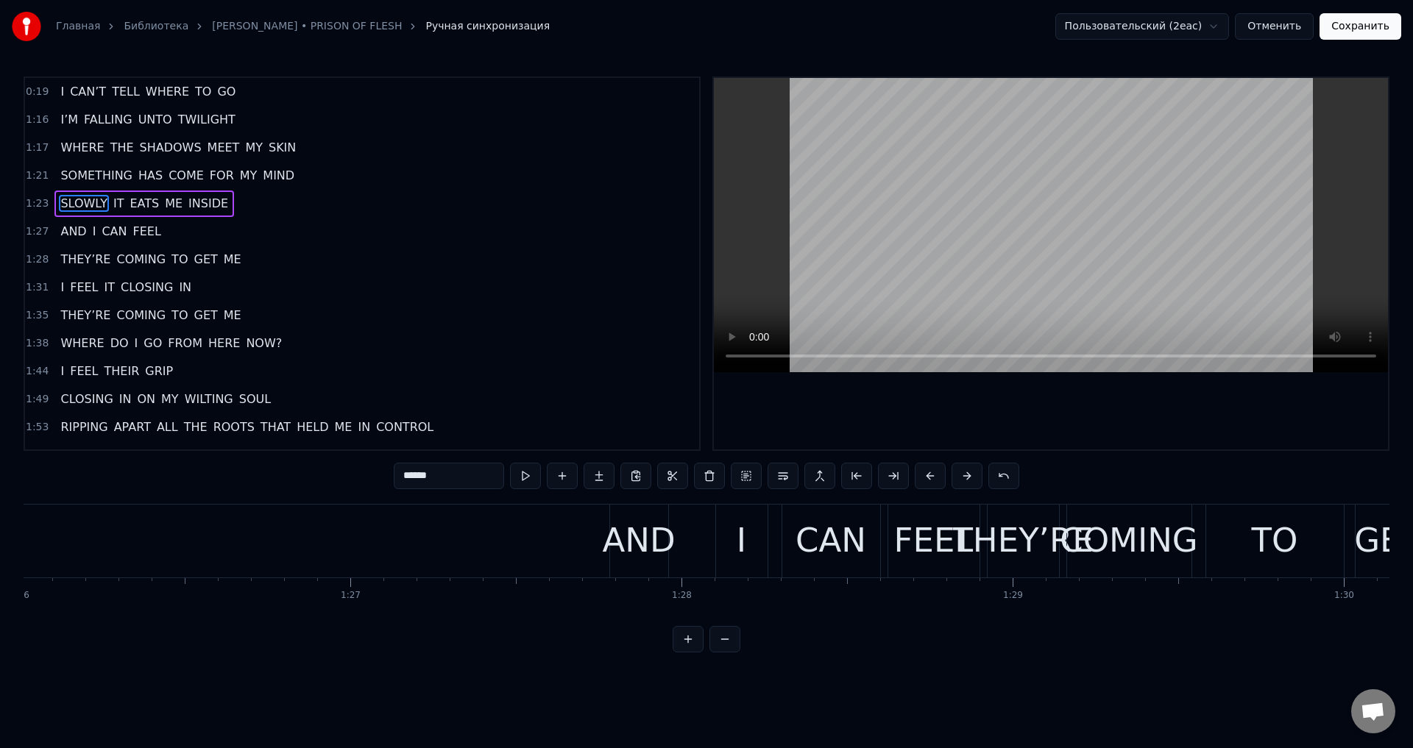
scroll to position [0, 28638]
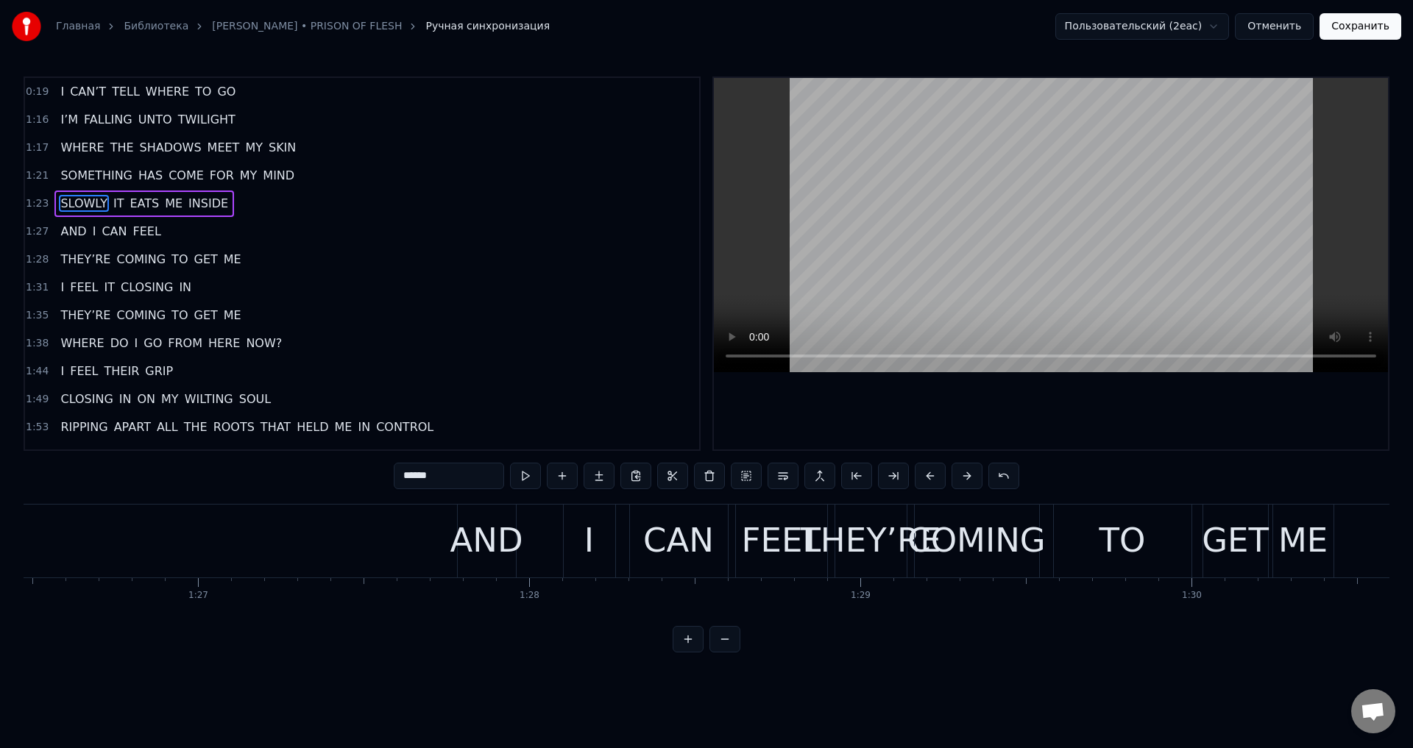
click at [487, 523] on div "AND" at bounding box center [486, 541] width 73 height 50
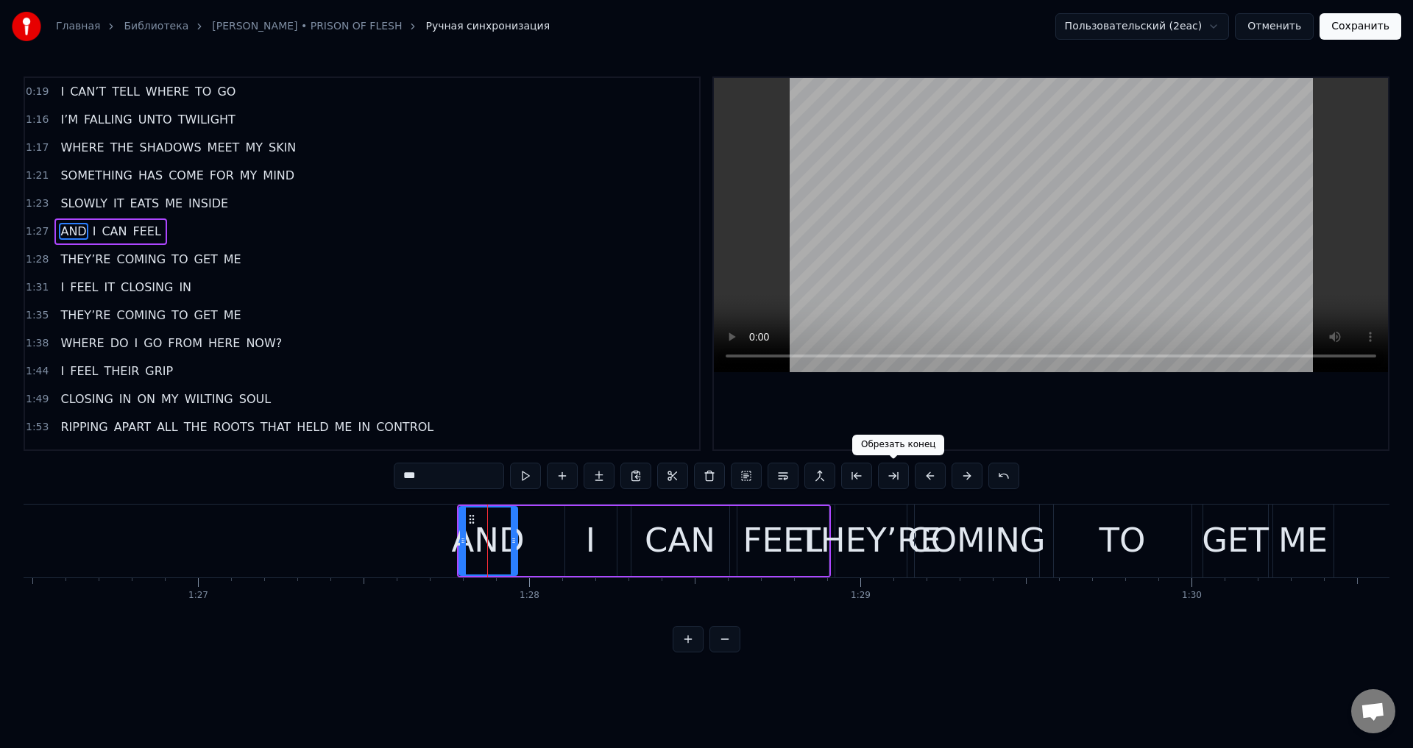
click at [914, 479] on div "***" at bounding box center [707, 476] width 626 height 26
click at [920, 476] on button at bounding box center [930, 476] width 31 height 26
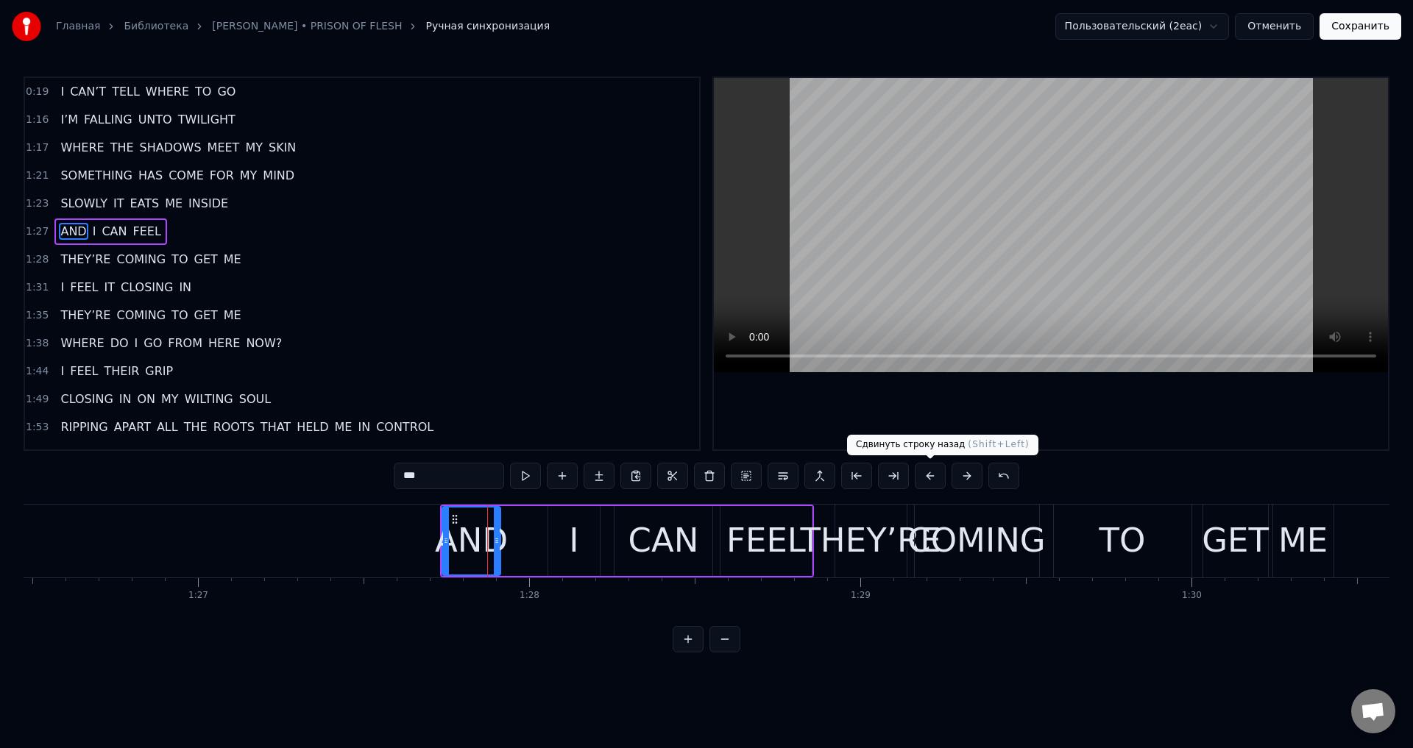
click at [920, 476] on button at bounding box center [930, 476] width 31 height 26
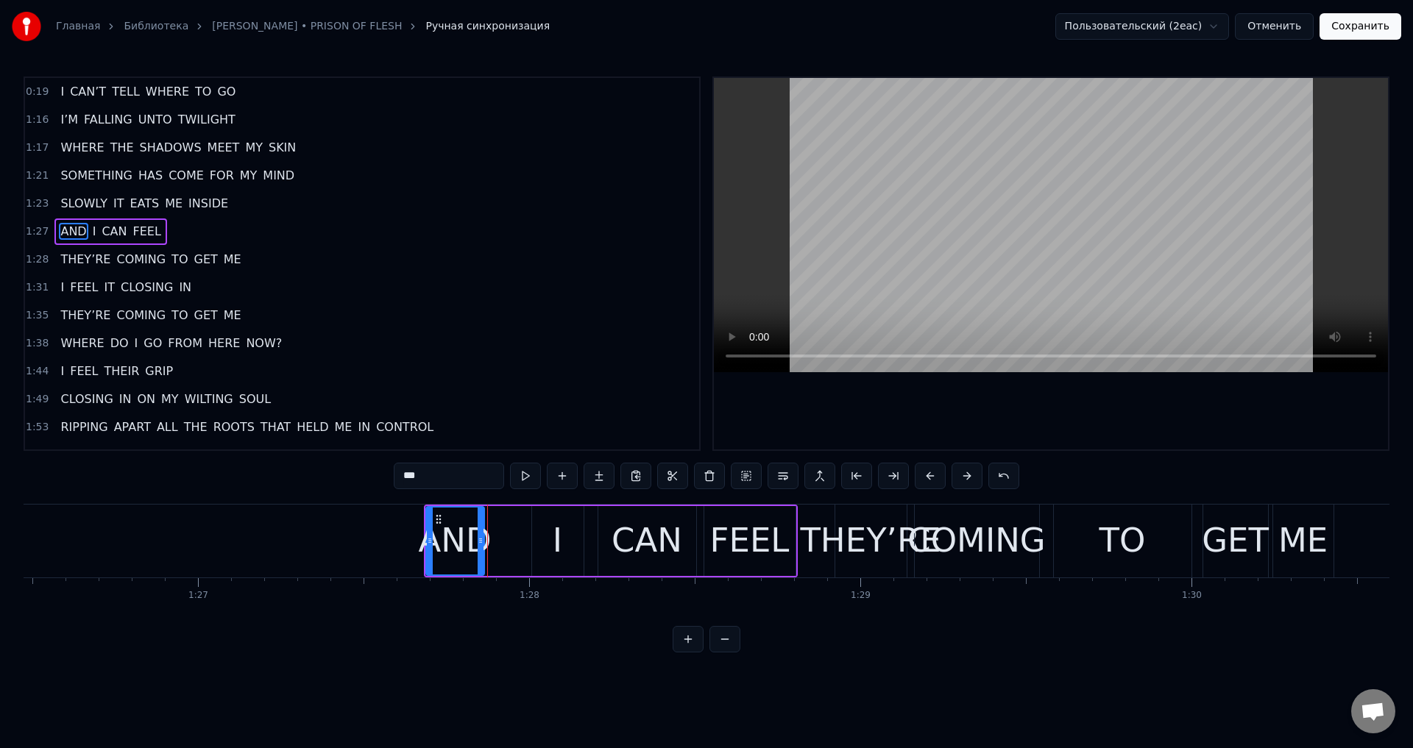
click at [920, 476] on button at bounding box center [930, 476] width 31 height 26
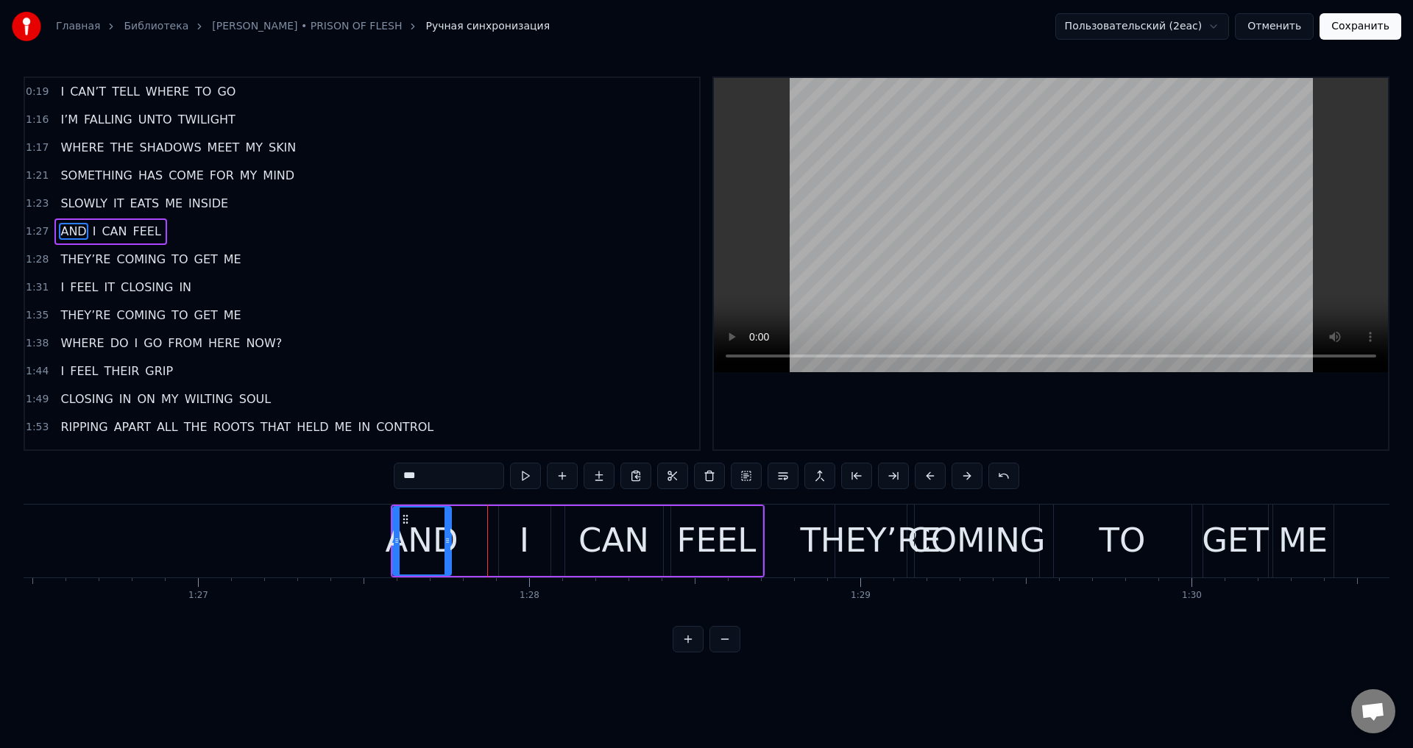
click at [920, 476] on button at bounding box center [930, 476] width 31 height 26
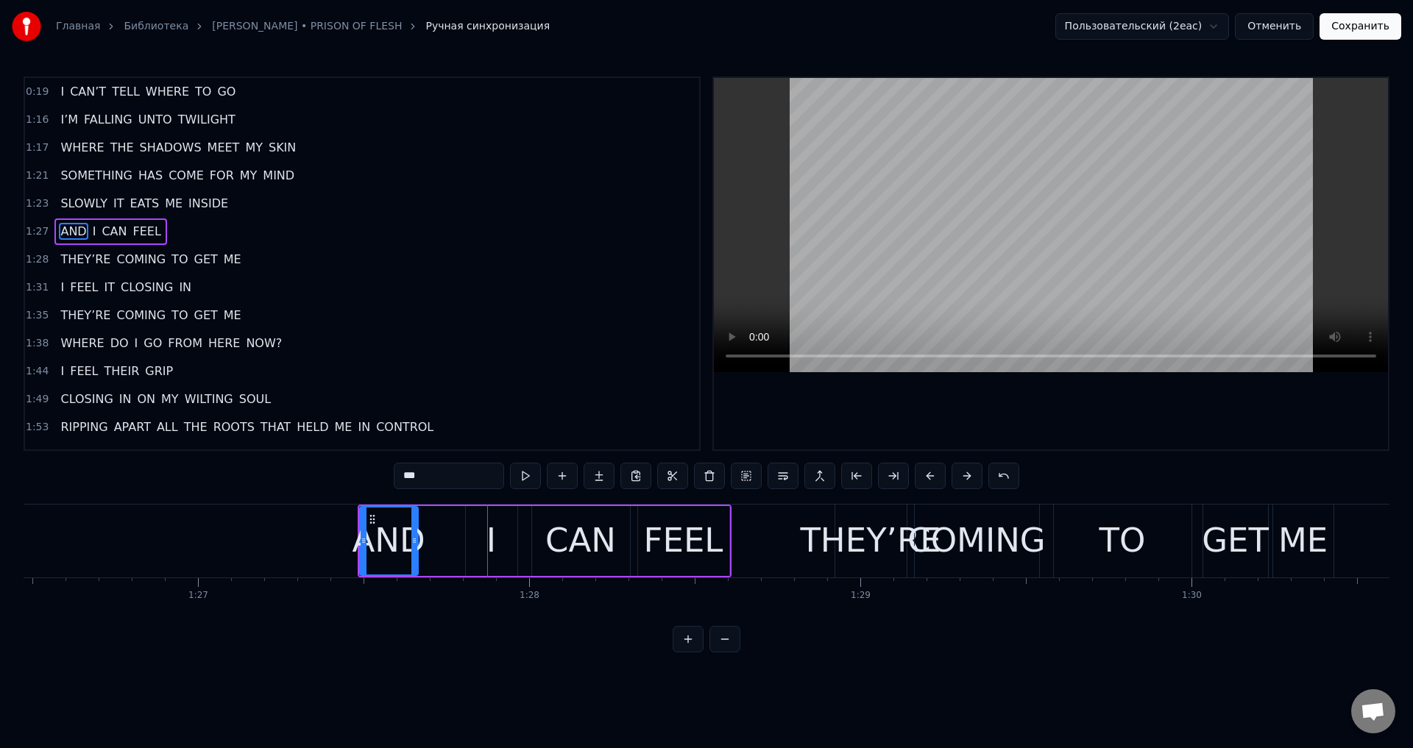
click at [920, 476] on button at bounding box center [930, 476] width 31 height 26
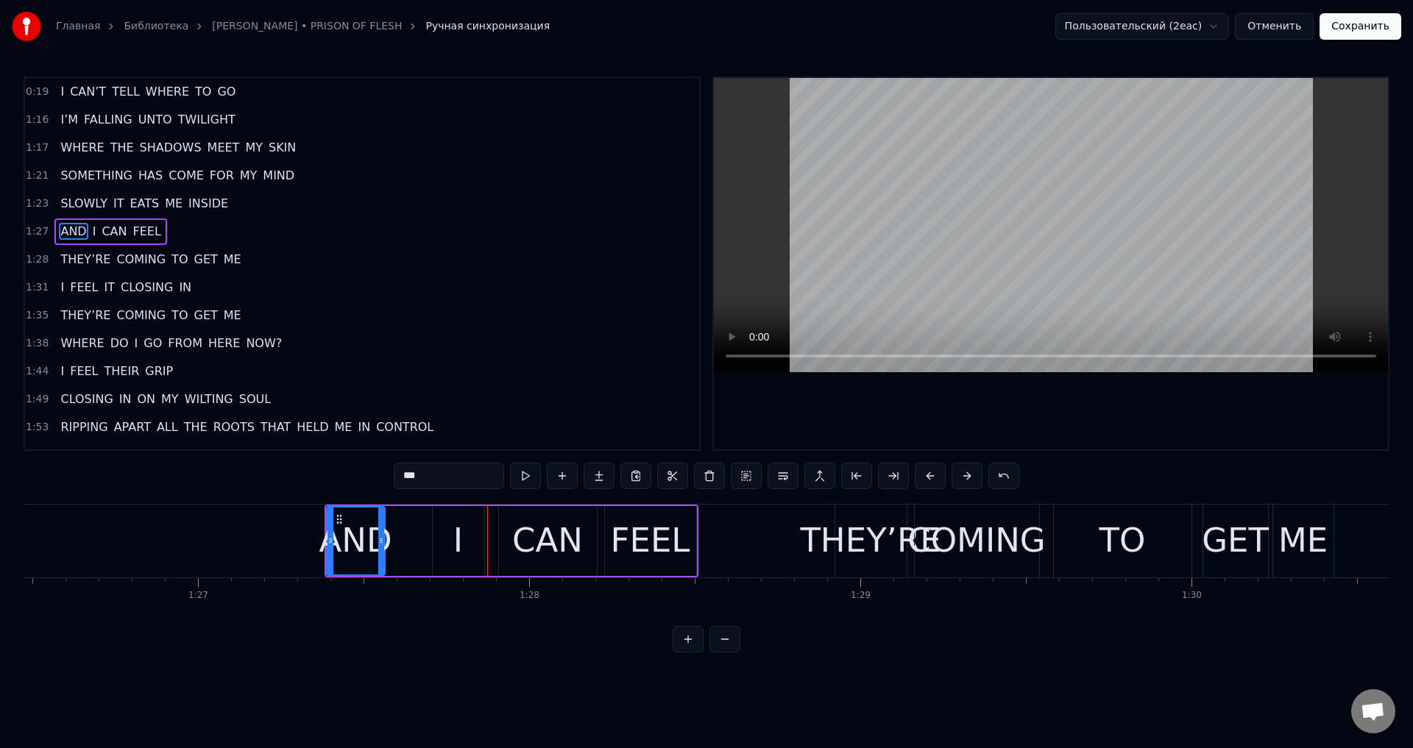
click at [920, 476] on button at bounding box center [930, 476] width 31 height 26
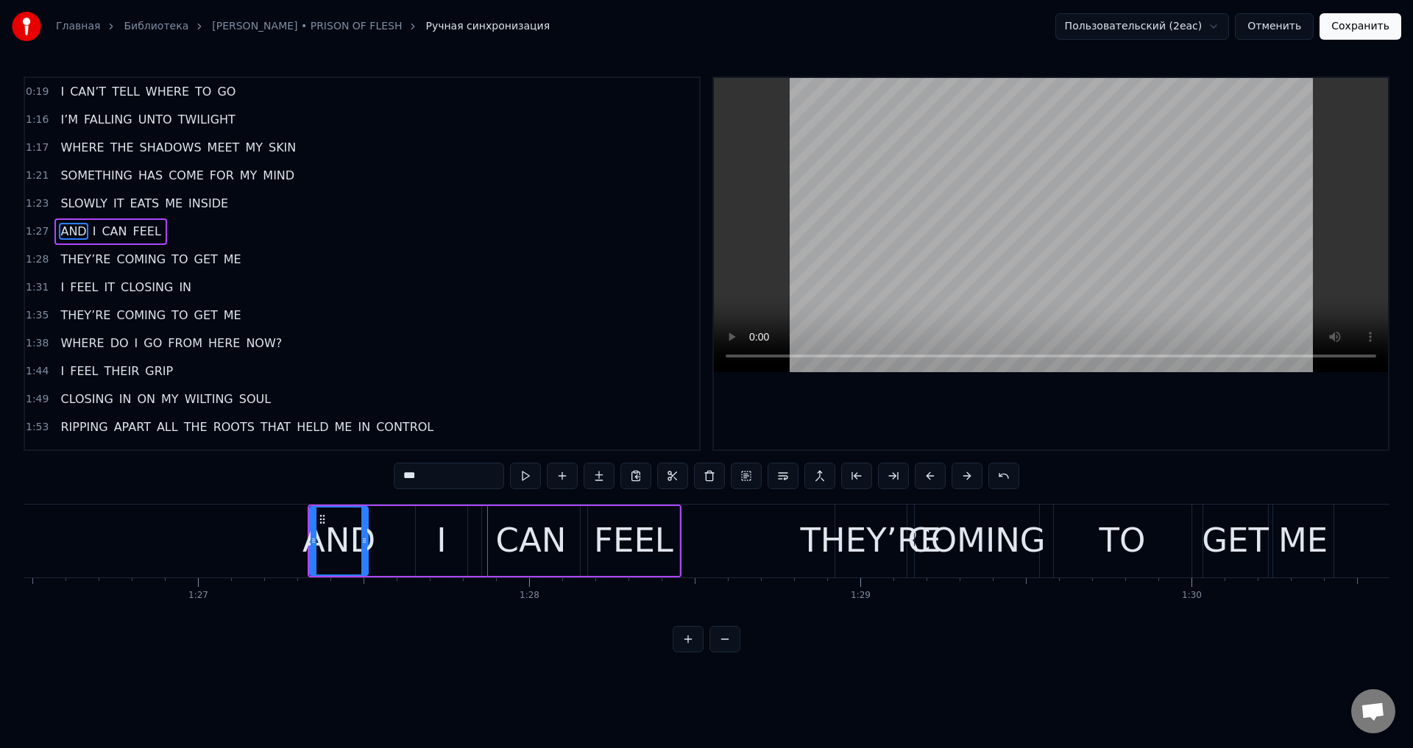
click at [920, 476] on button at bounding box center [930, 476] width 31 height 26
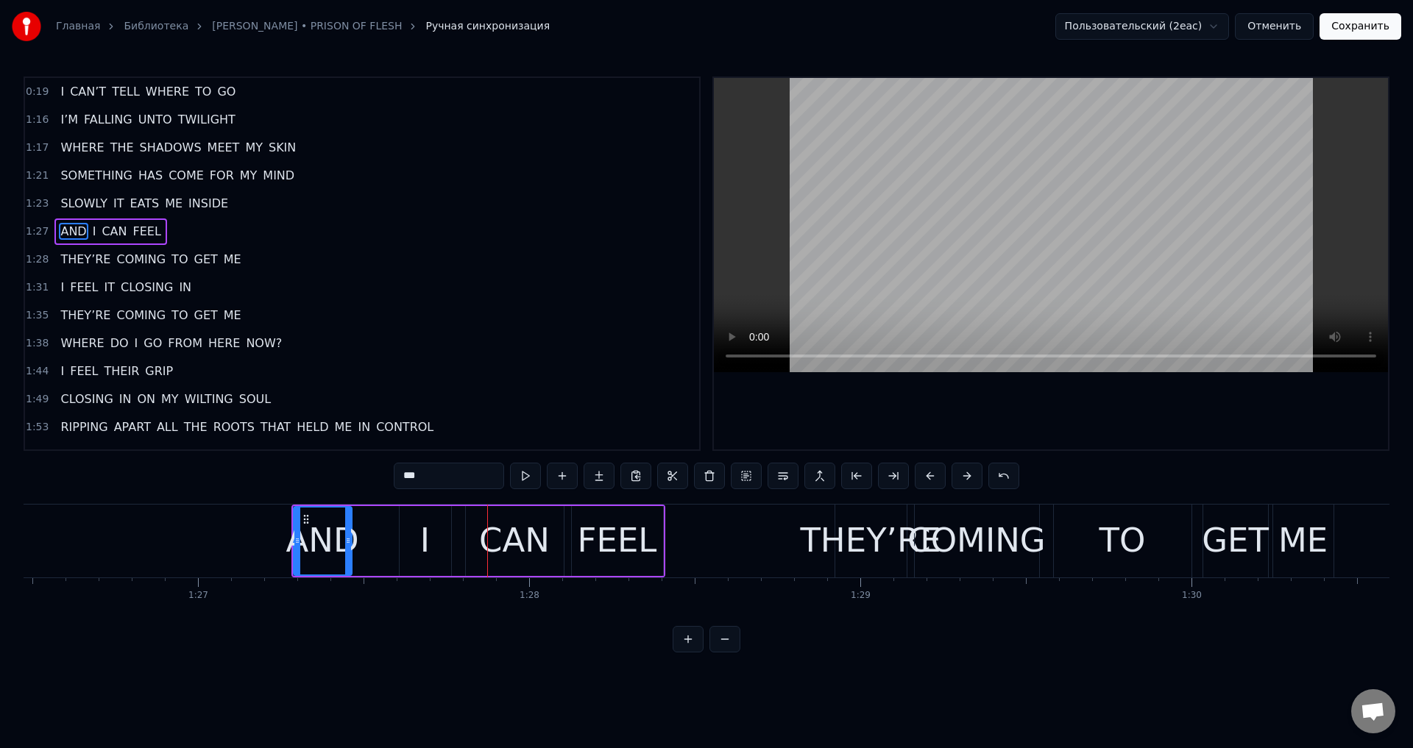
click at [920, 476] on button at bounding box center [930, 476] width 31 height 26
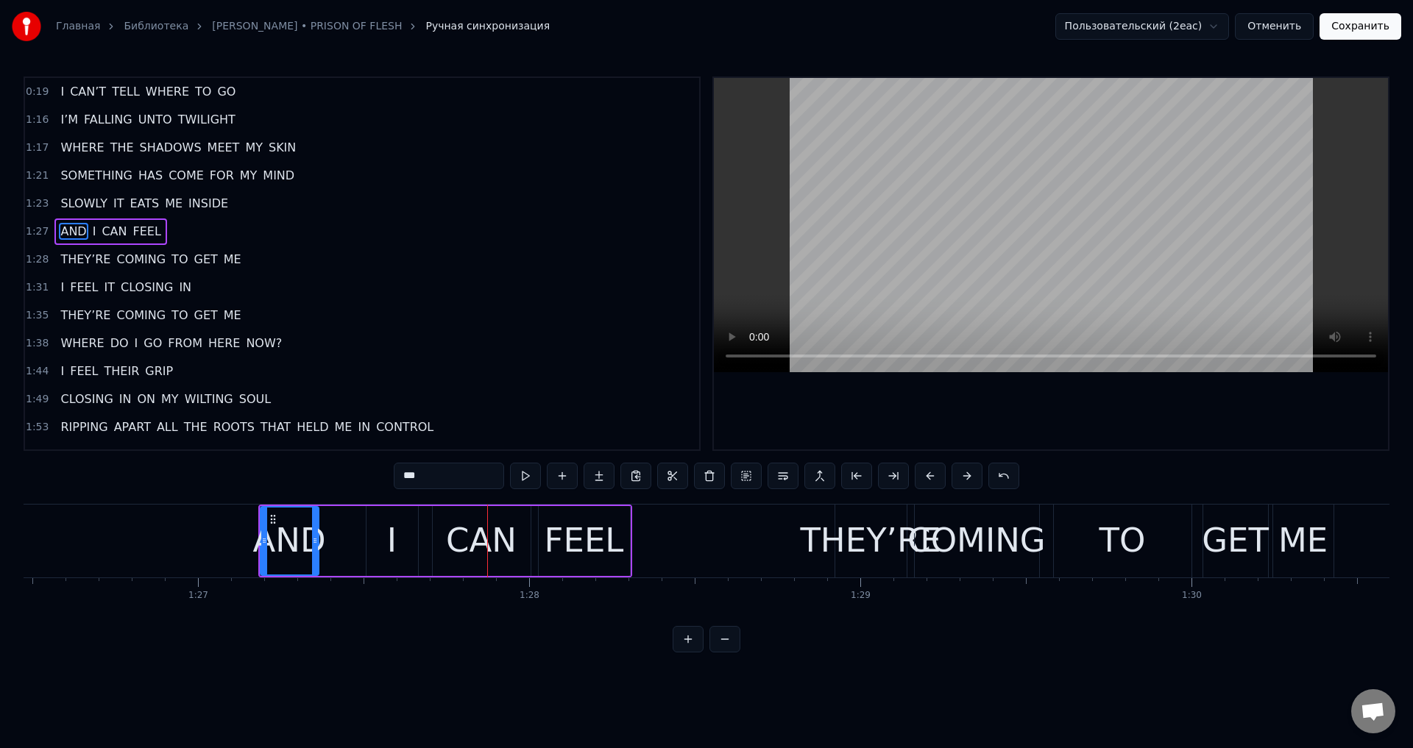
click at [920, 476] on button at bounding box center [930, 476] width 31 height 26
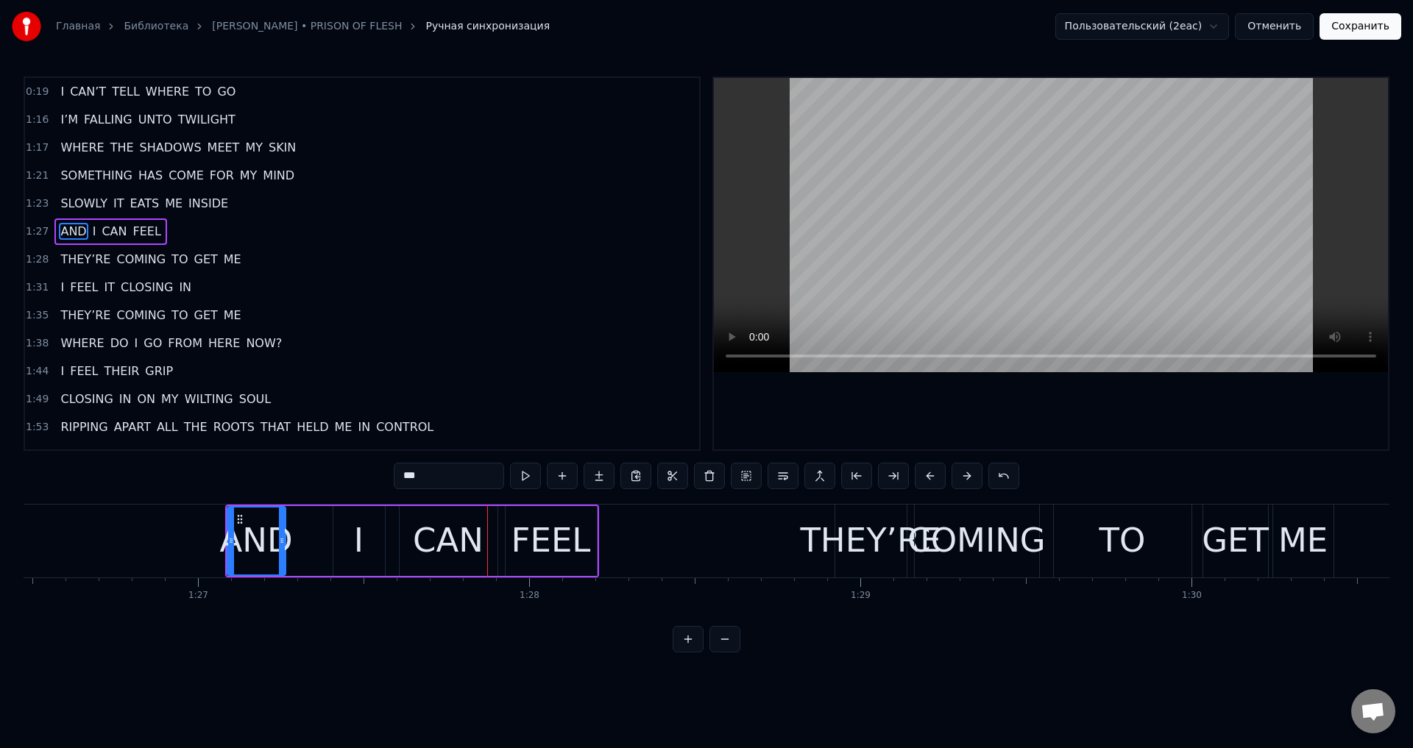
click at [920, 476] on button at bounding box center [930, 476] width 31 height 26
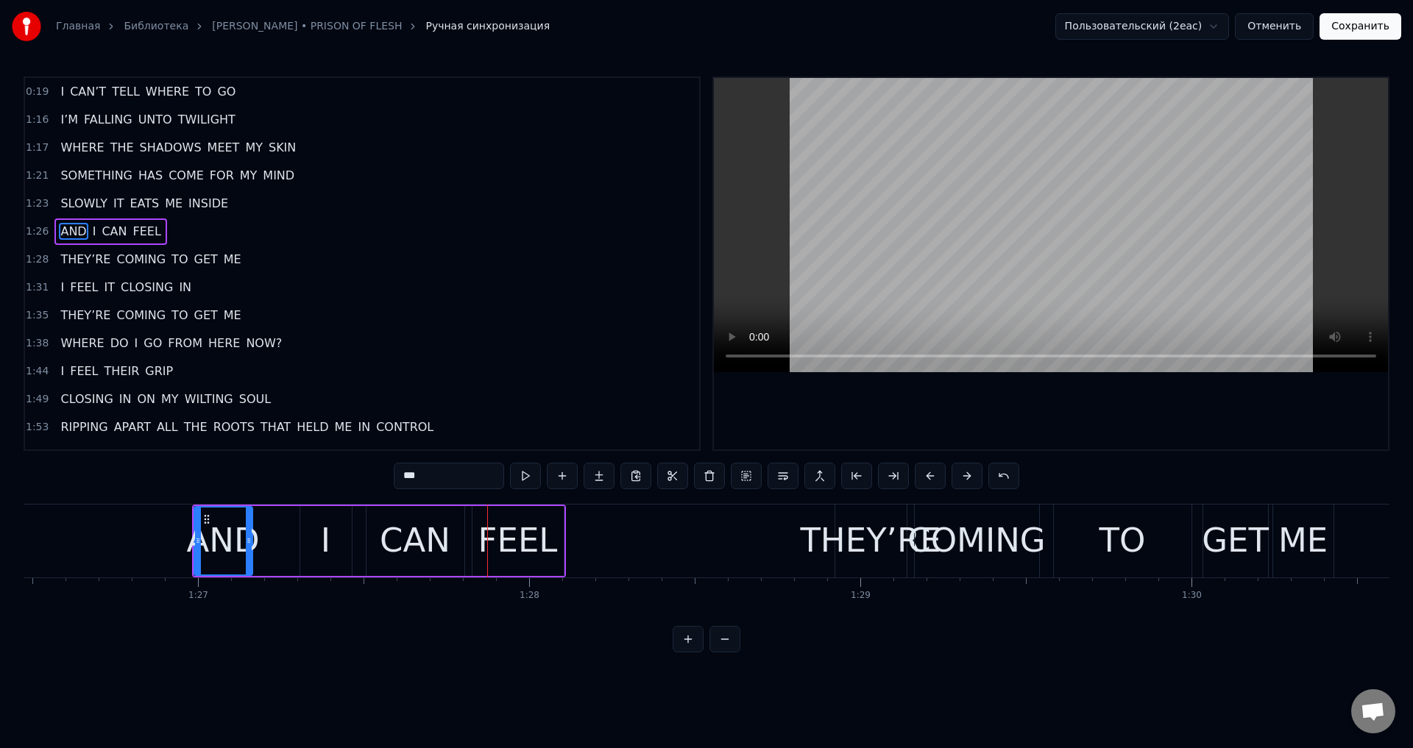
click at [920, 476] on button at bounding box center [930, 476] width 31 height 26
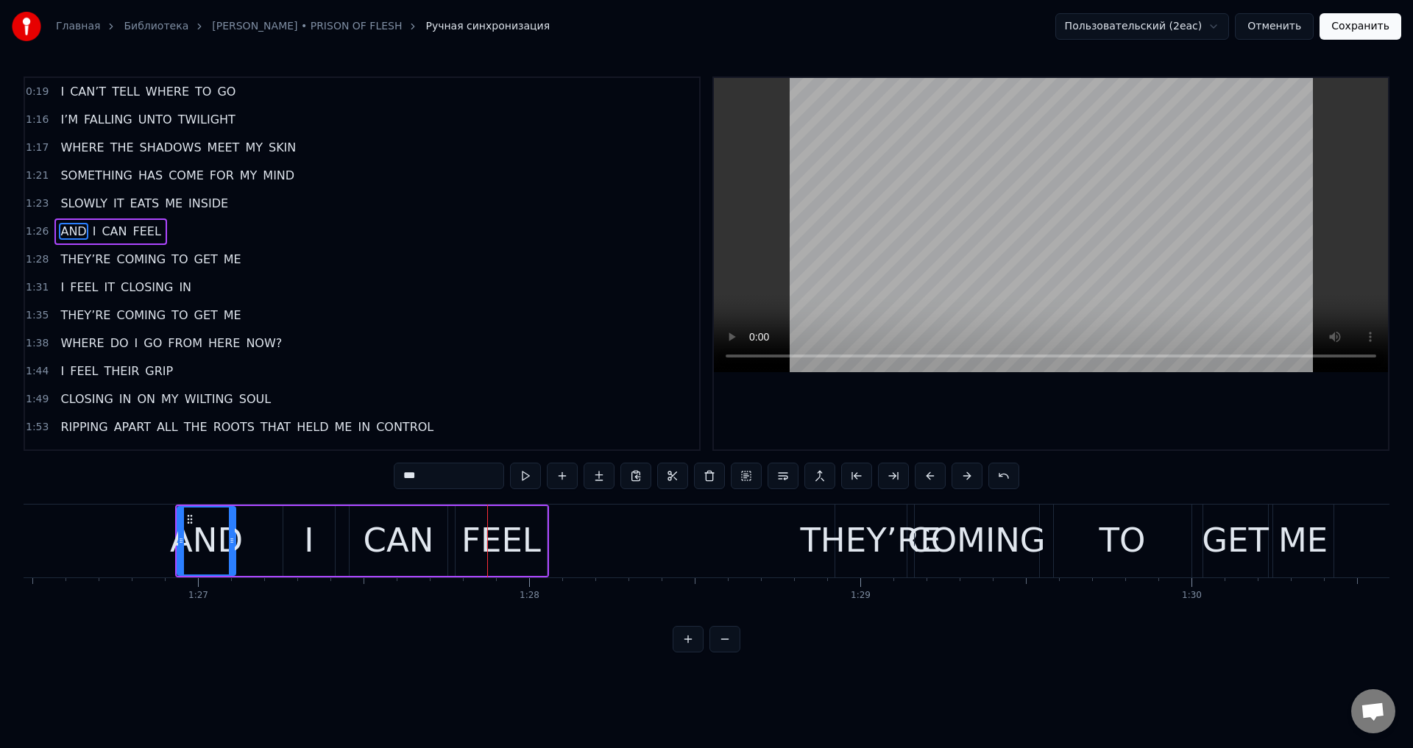
click at [920, 476] on button at bounding box center [930, 476] width 31 height 26
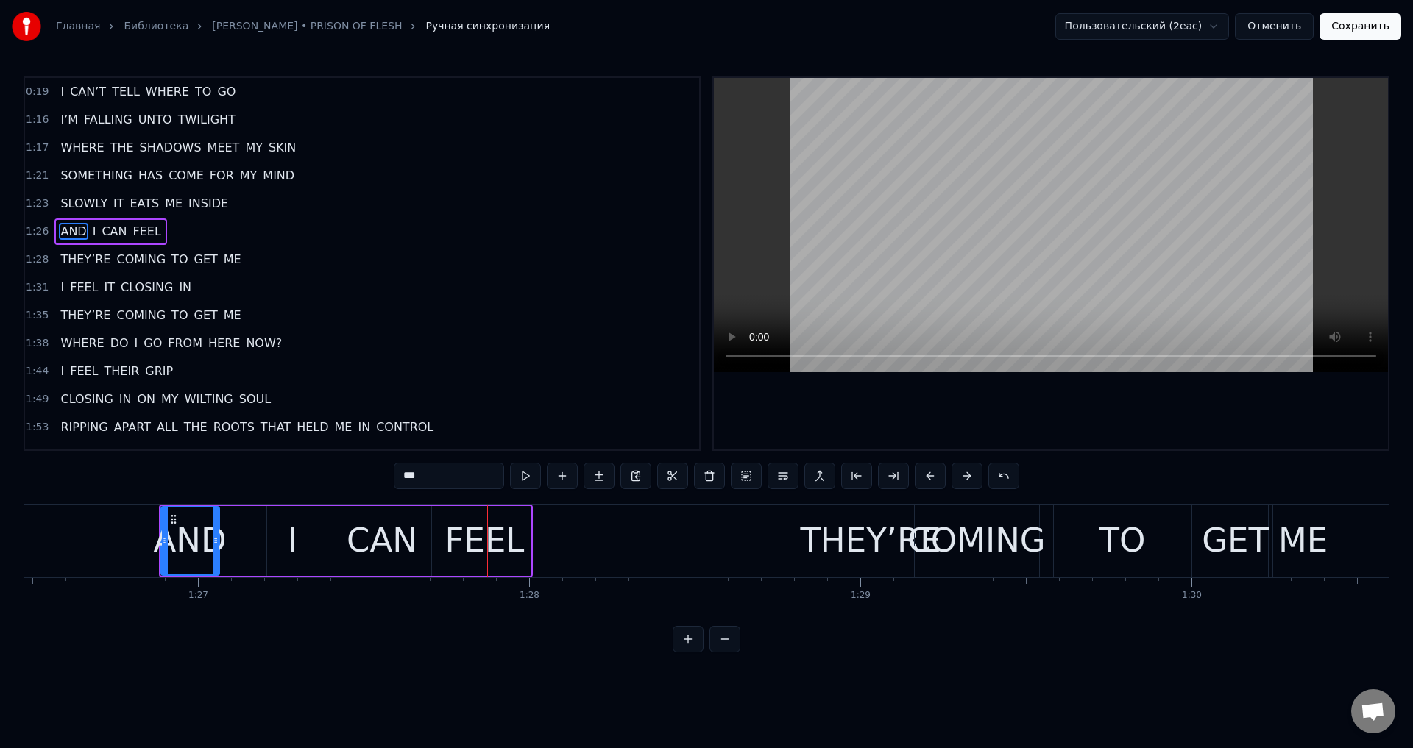
click at [920, 476] on button at bounding box center [930, 476] width 31 height 26
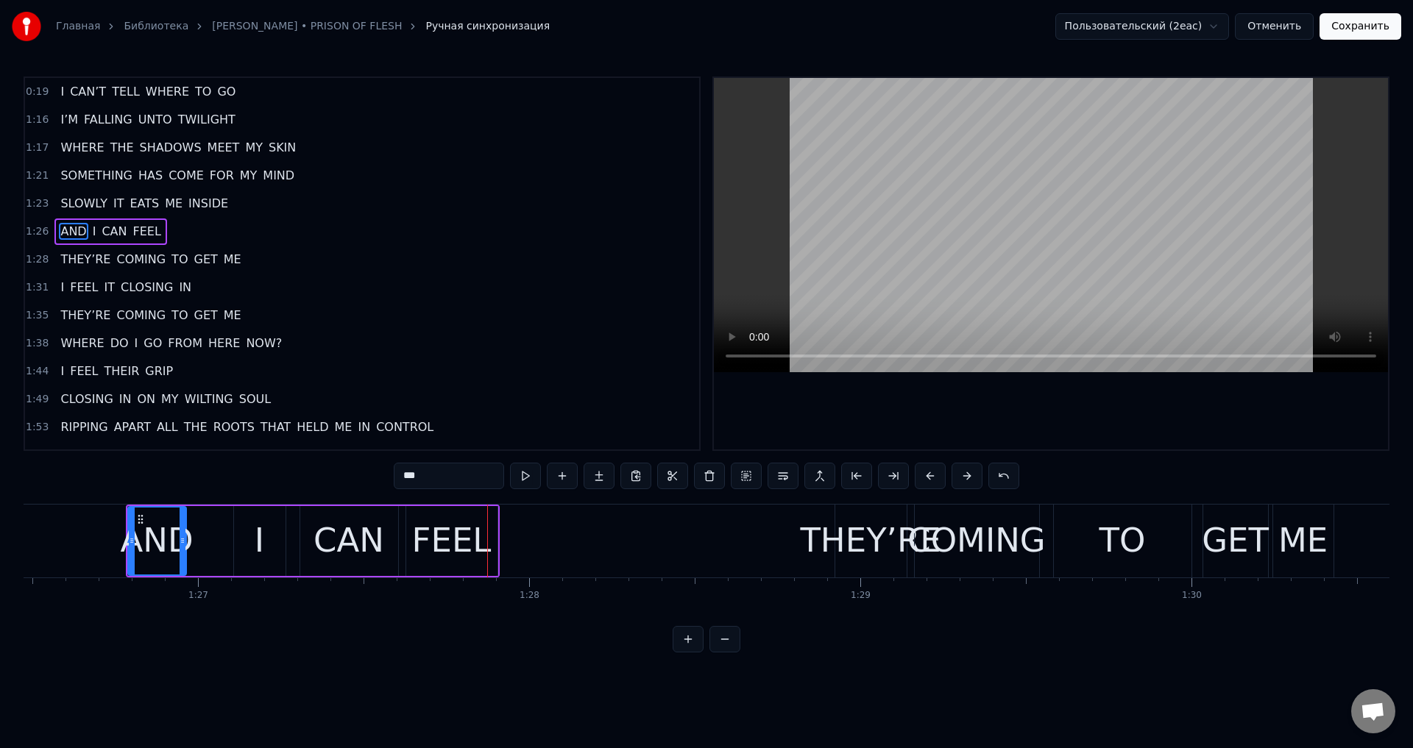
click at [920, 476] on button at bounding box center [930, 476] width 31 height 26
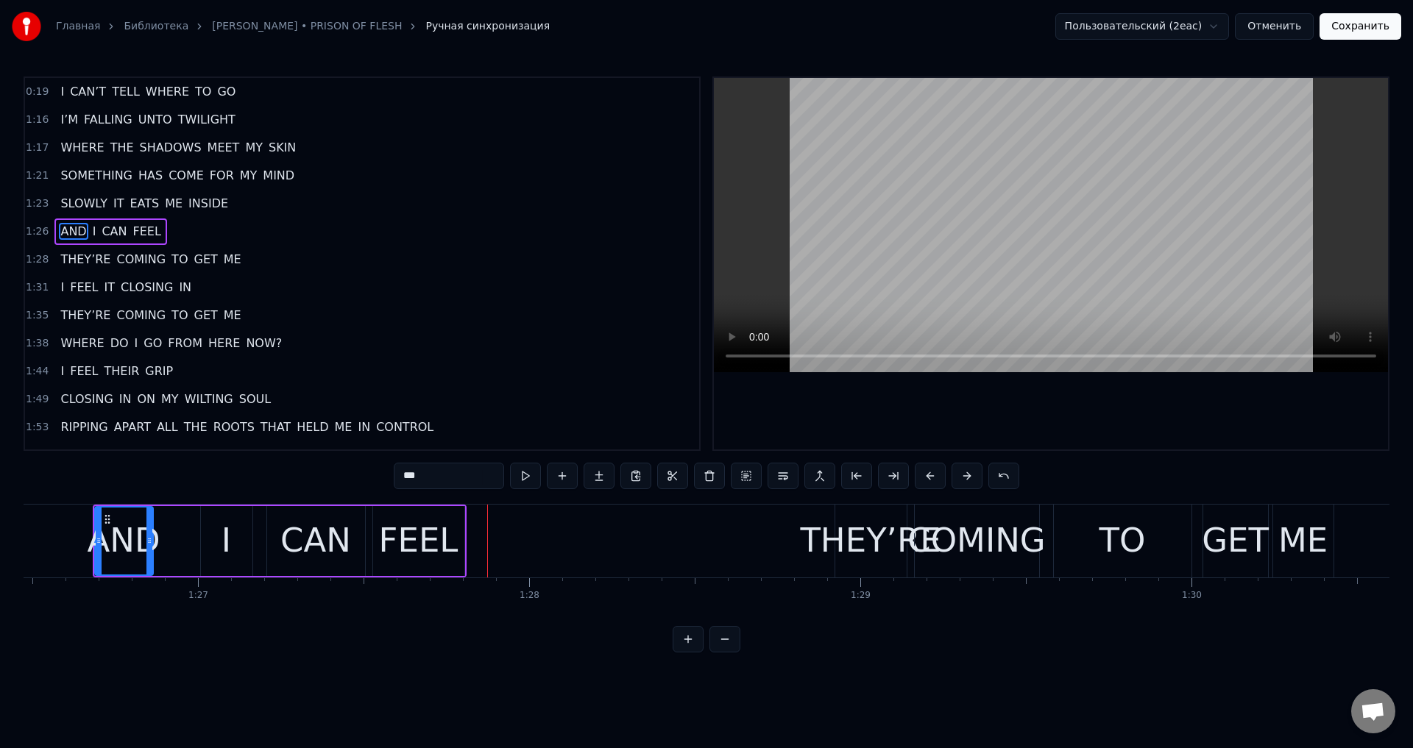
click at [920, 476] on button at bounding box center [930, 476] width 31 height 26
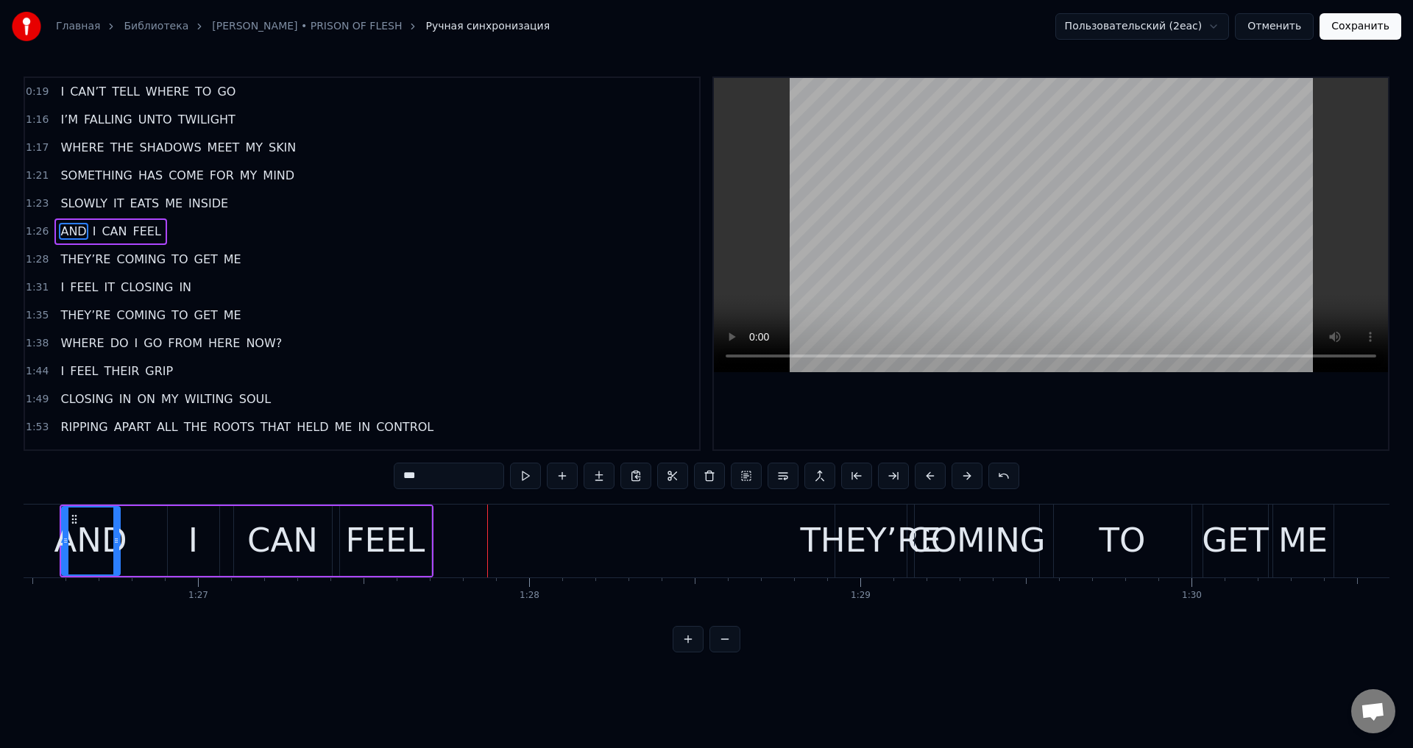
click at [920, 476] on button at bounding box center [930, 476] width 31 height 26
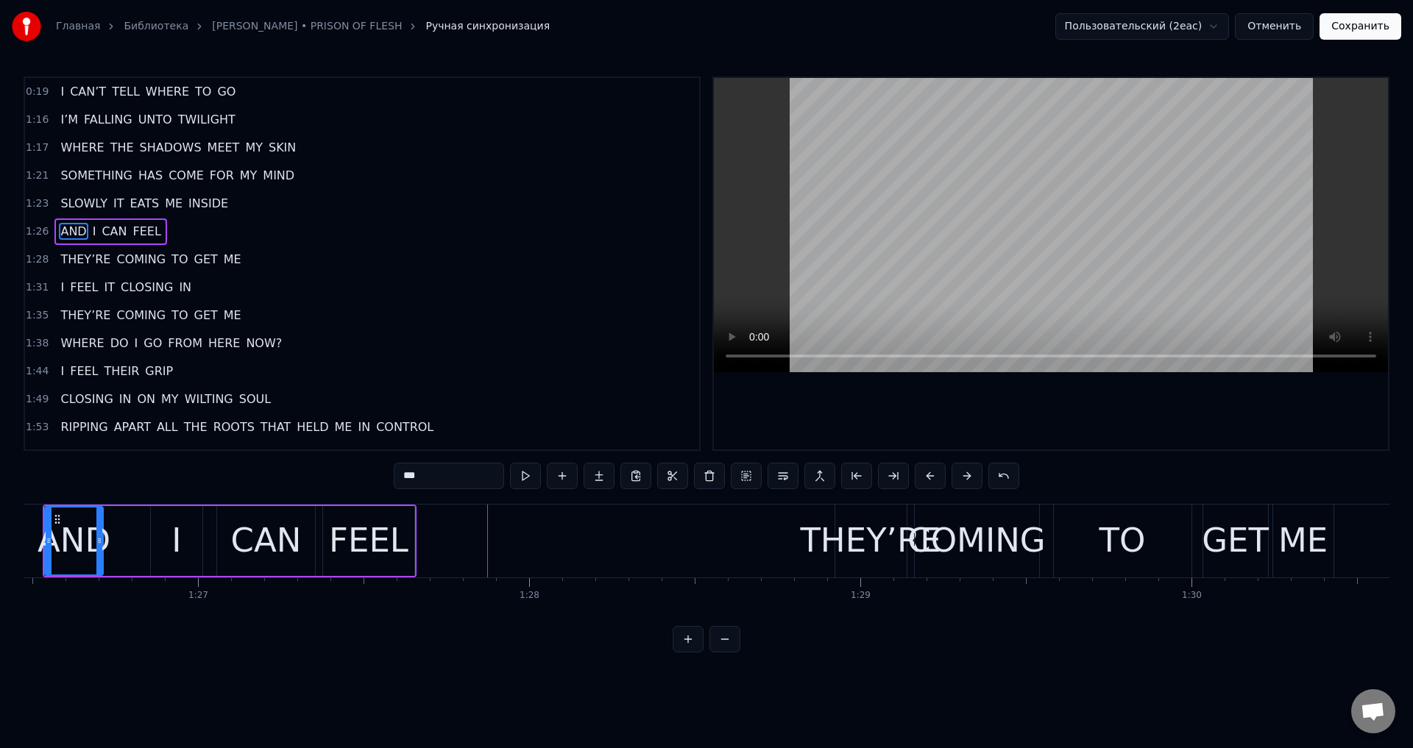
click at [920, 476] on button at bounding box center [930, 476] width 31 height 26
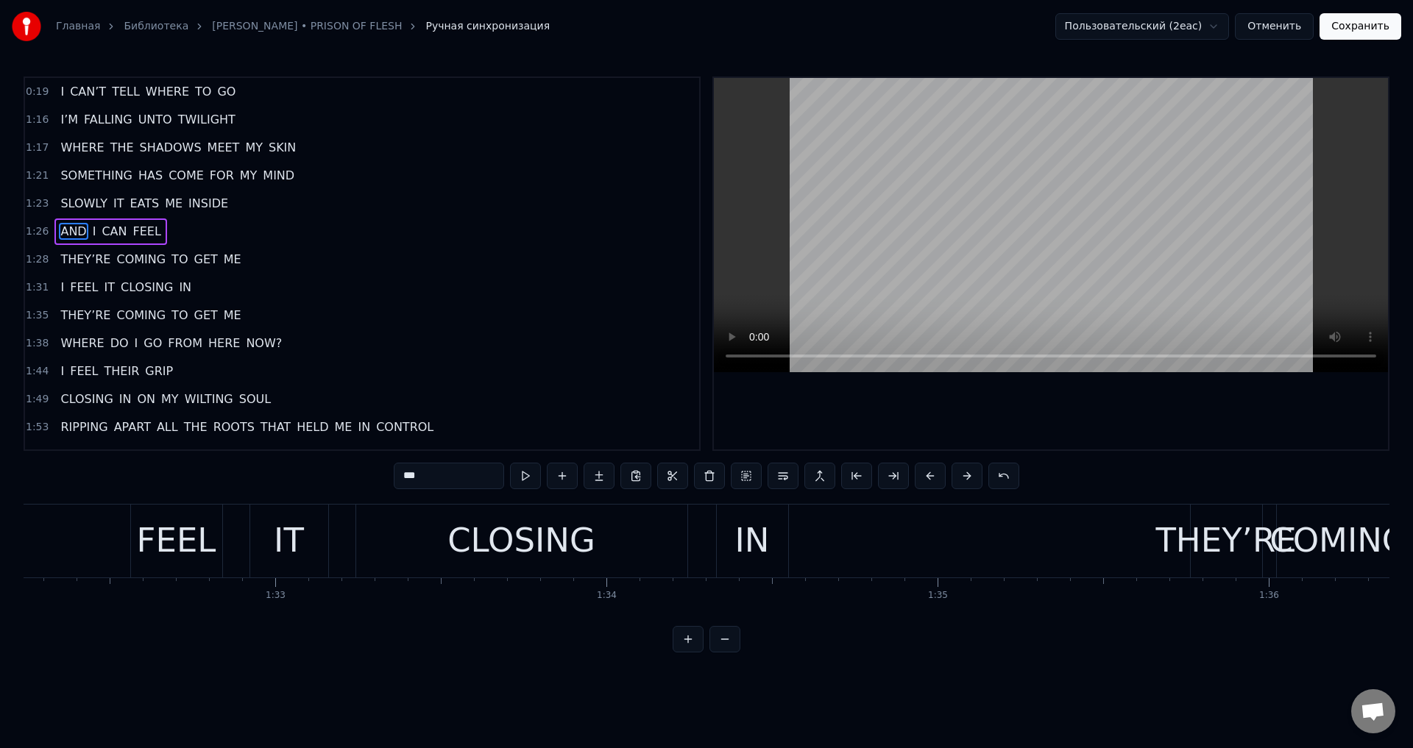
scroll to position [0, 30471]
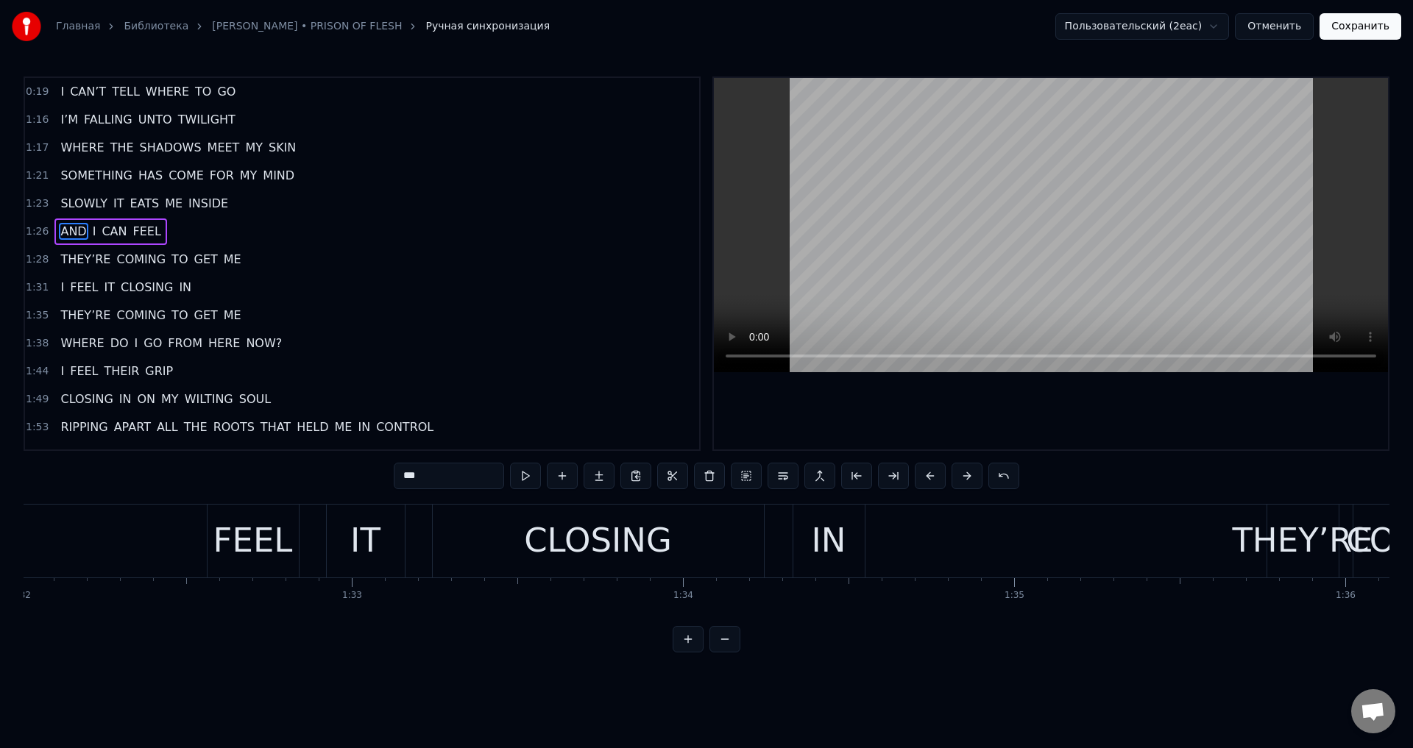
click at [358, 567] on div "IT" at bounding box center [366, 541] width 78 height 73
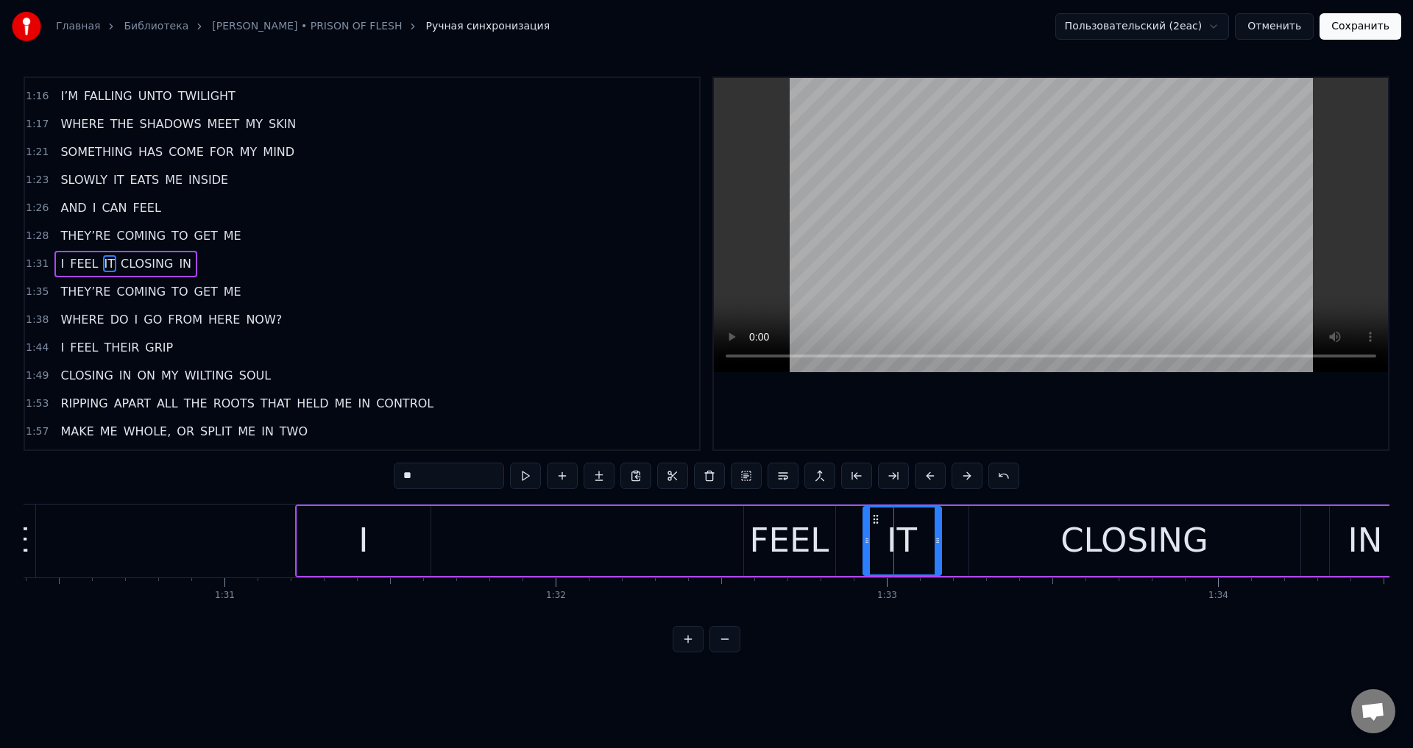
scroll to position [0, 29707]
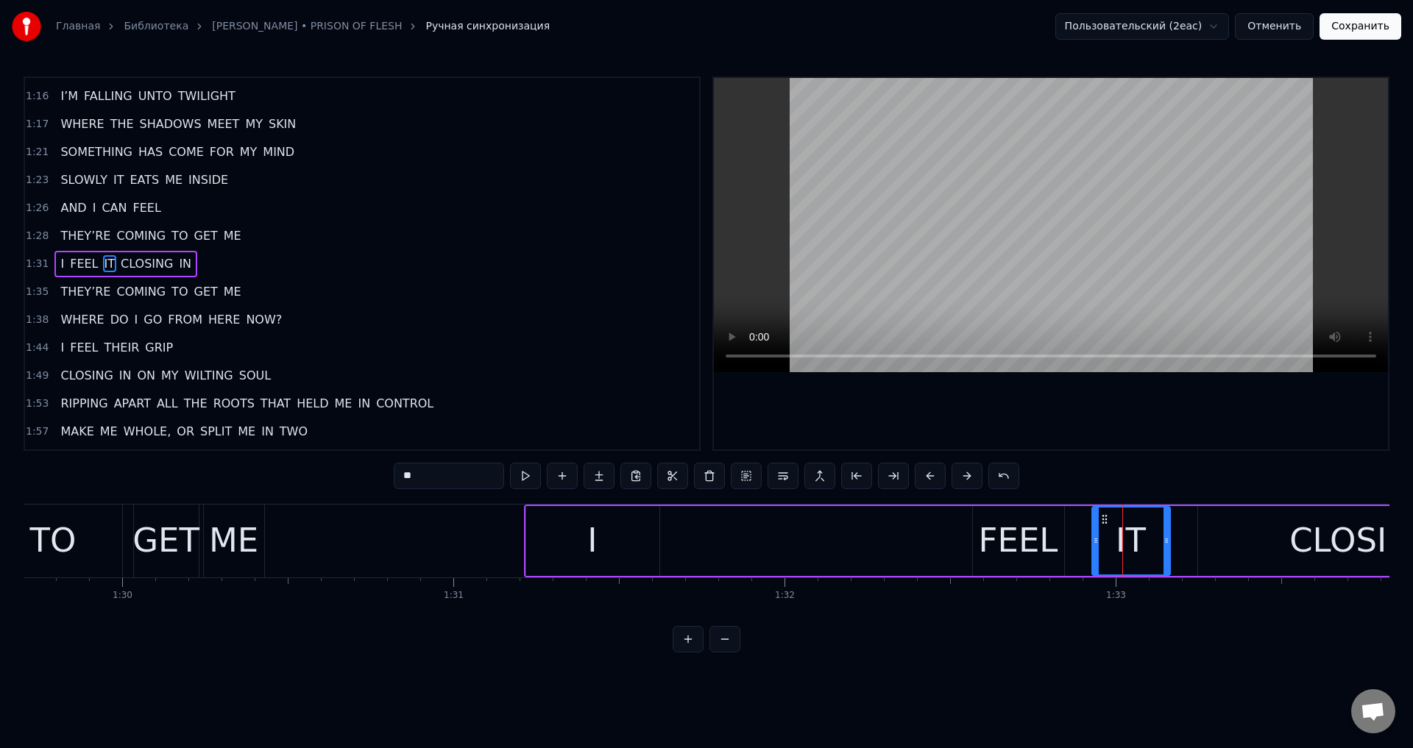
click at [1008, 522] on div "FEEL" at bounding box center [1018, 541] width 79 height 50
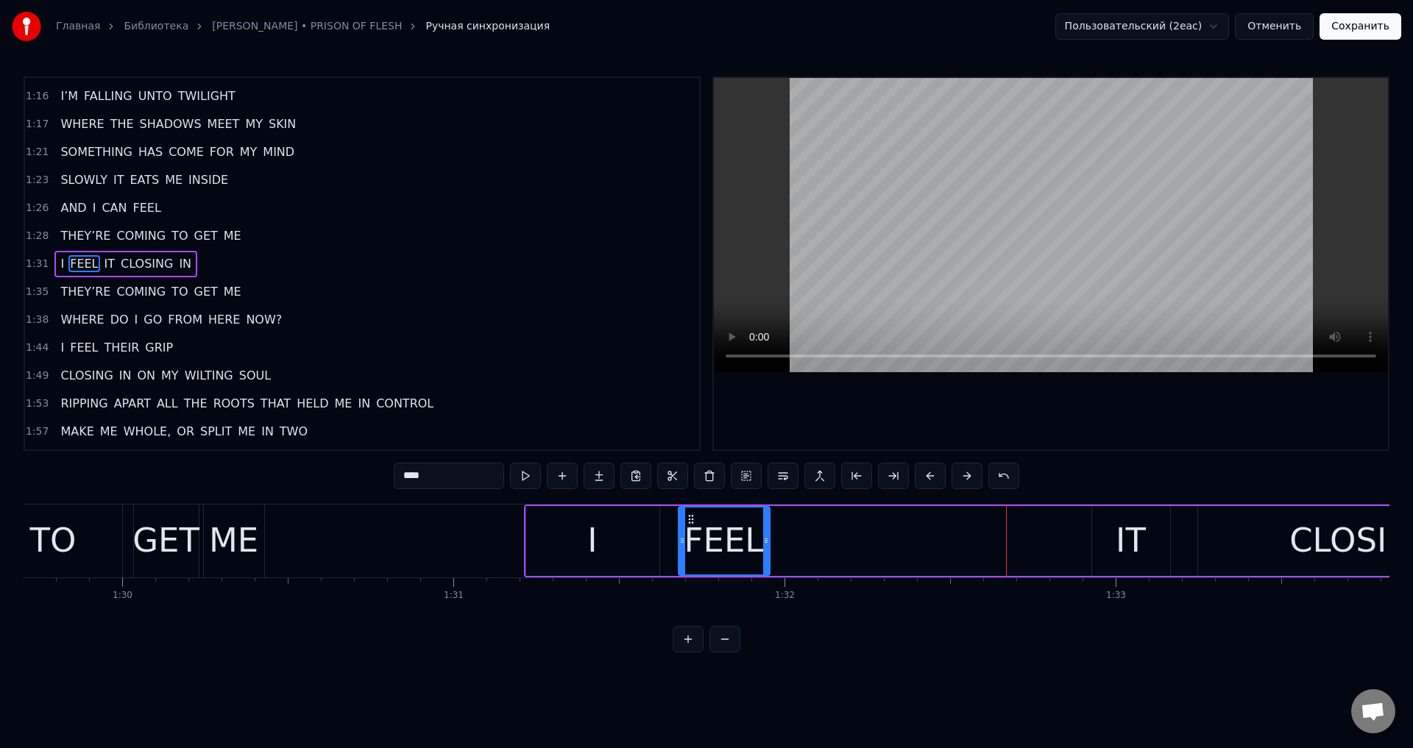
drag, startPoint x: 983, startPoint y: 522, endPoint x: 689, endPoint y: 538, distance: 294.8
click at [689, 538] on div "FEEL" at bounding box center [724, 541] width 90 height 67
click at [1109, 525] on div "IT" at bounding box center [1131, 541] width 78 height 70
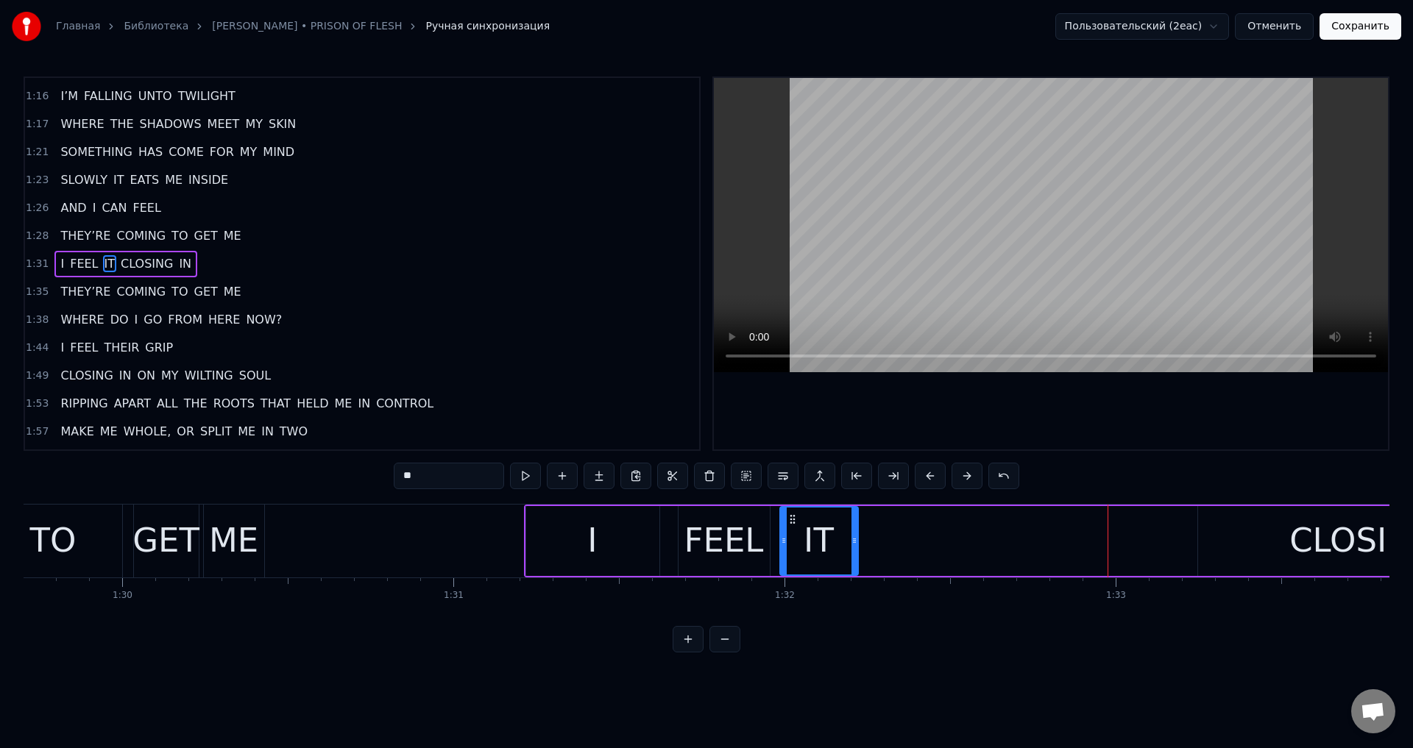
drag, startPoint x: 1103, startPoint y: 517, endPoint x: 792, endPoint y: 538, distance: 312.0
click at [792, 538] on div "IT" at bounding box center [819, 541] width 77 height 67
click at [1272, 536] on div "CLOSING" at bounding box center [1363, 541] width 331 height 70
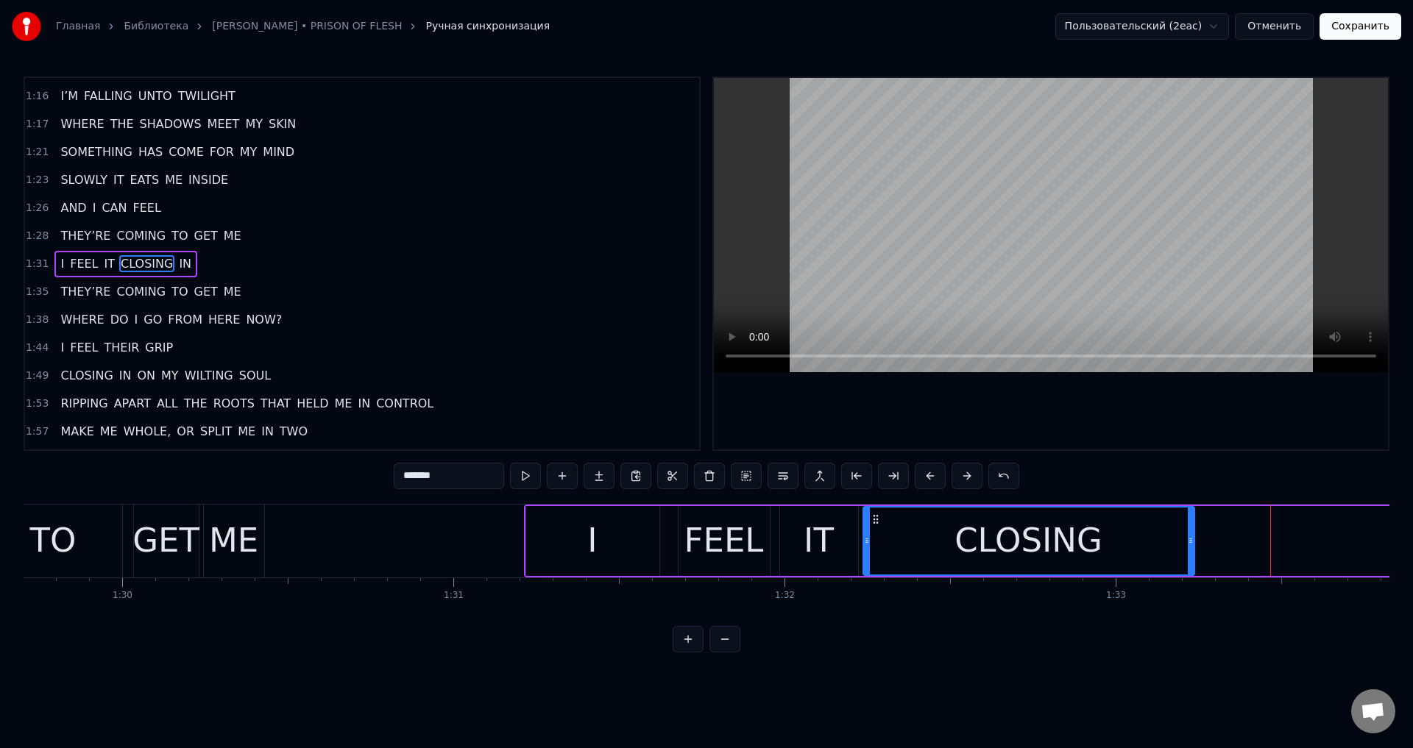
drag, startPoint x: 1209, startPoint y: 518, endPoint x: 874, endPoint y: 539, distance: 335.5
click at [874, 539] on div "CLOSING" at bounding box center [1029, 541] width 330 height 67
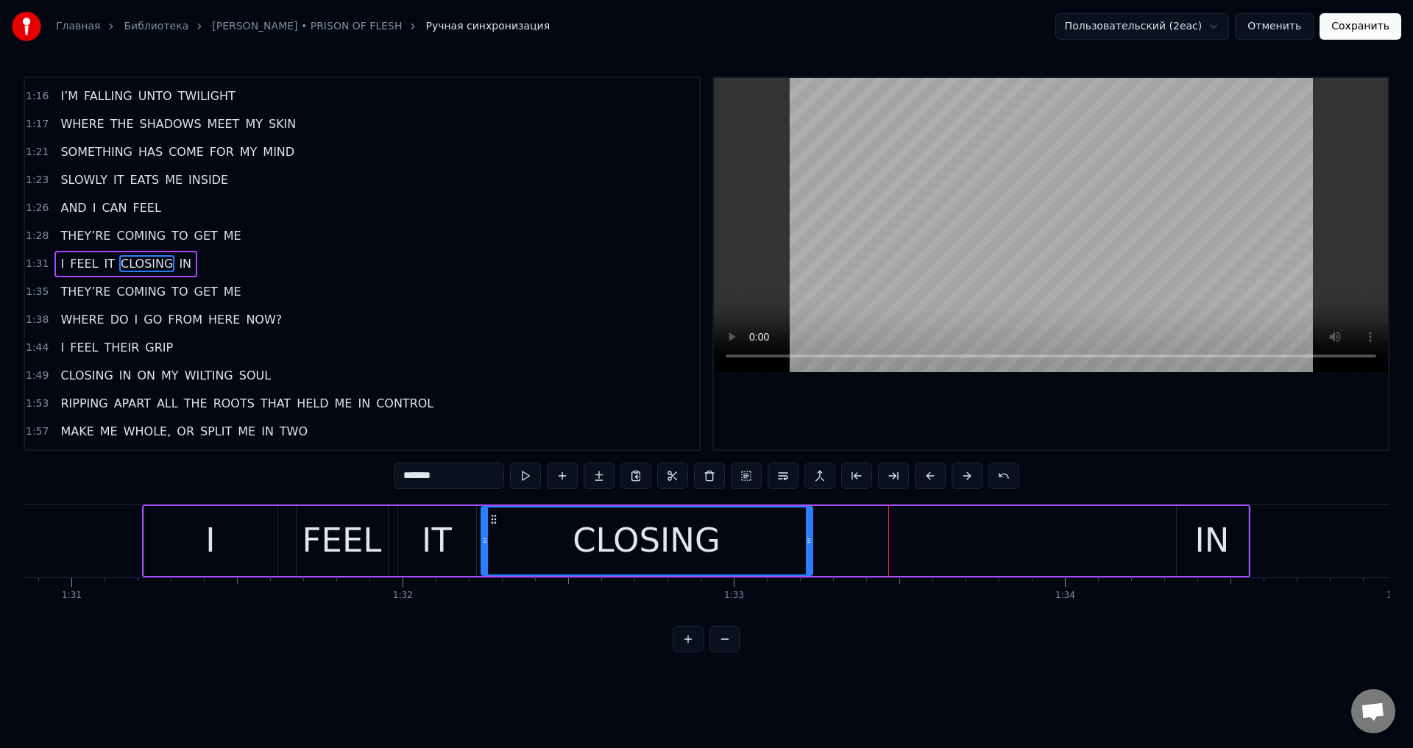
scroll to position [0, 30471]
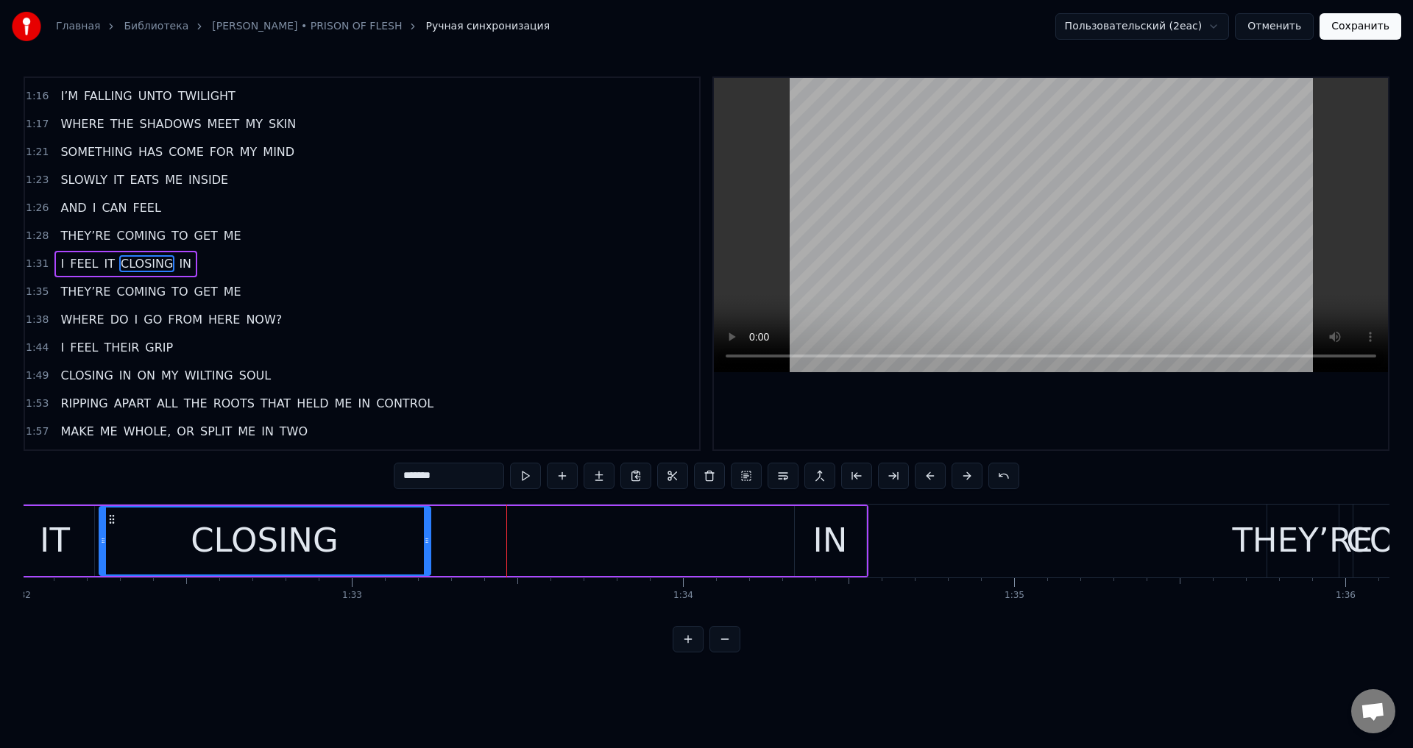
click at [848, 526] on div "IN" at bounding box center [830, 541] width 71 height 70
type input "**"
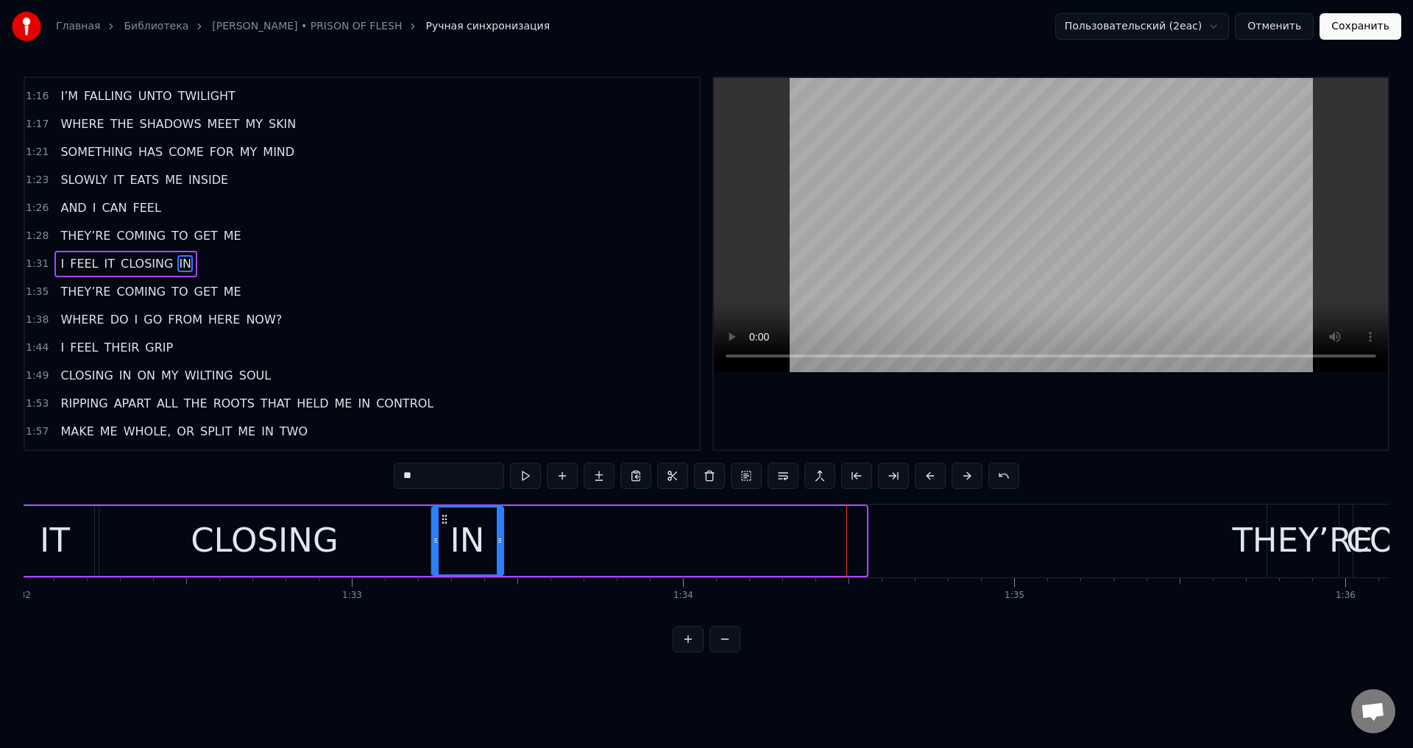
drag, startPoint x: 808, startPoint y: 518, endPoint x: 445, endPoint y: 537, distance: 363.3
click at [445, 537] on div "IN" at bounding box center [468, 541] width 70 height 67
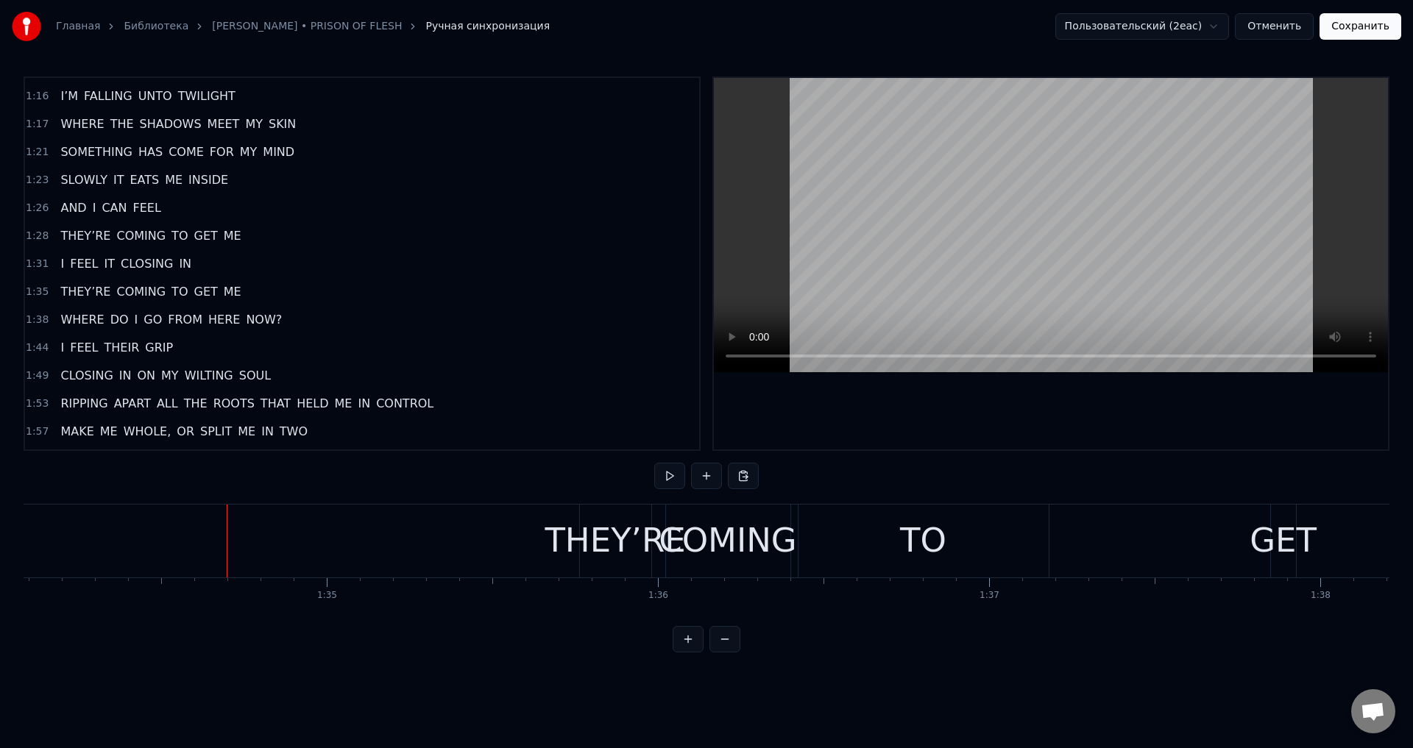
scroll to position [0, 31082]
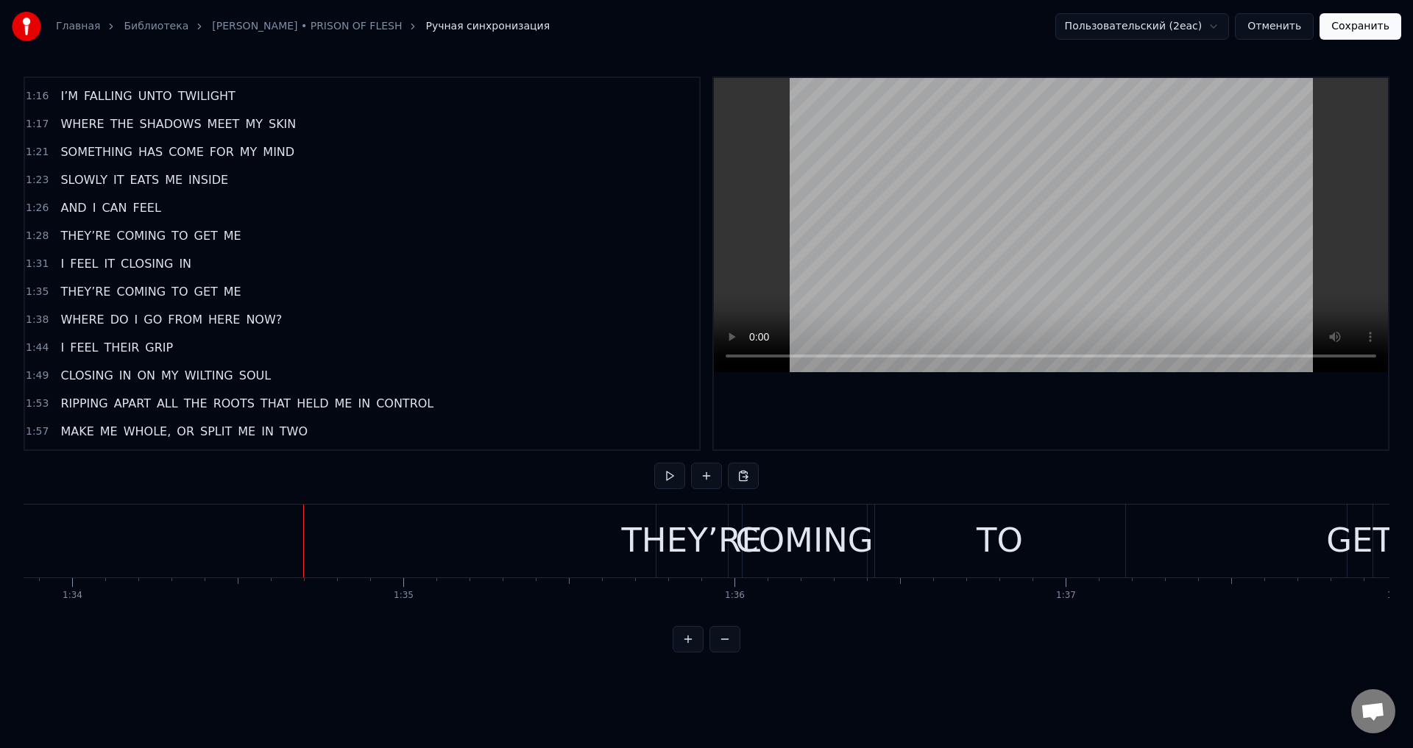
click at [690, 537] on div "THEY’RE" at bounding box center [691, 541] width 141 height 50
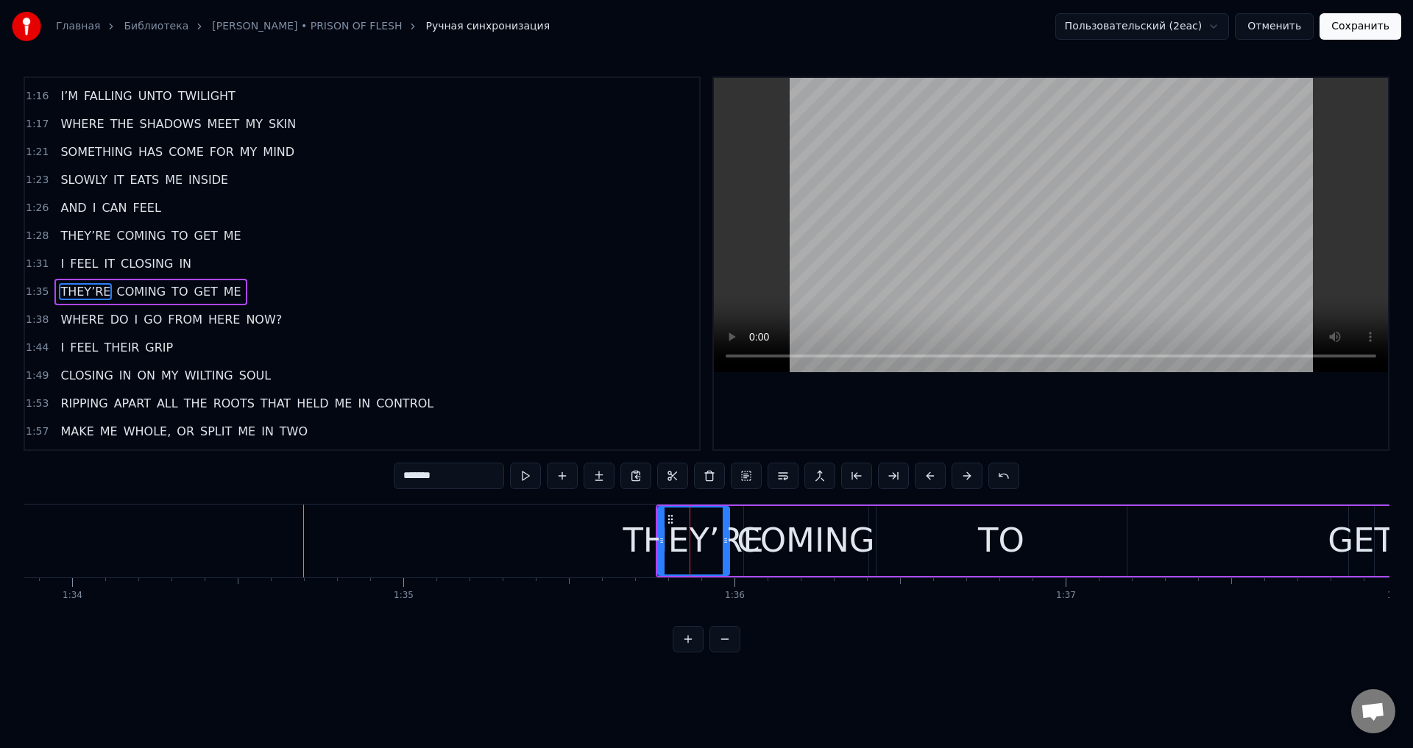
scroll to position [52, 0]
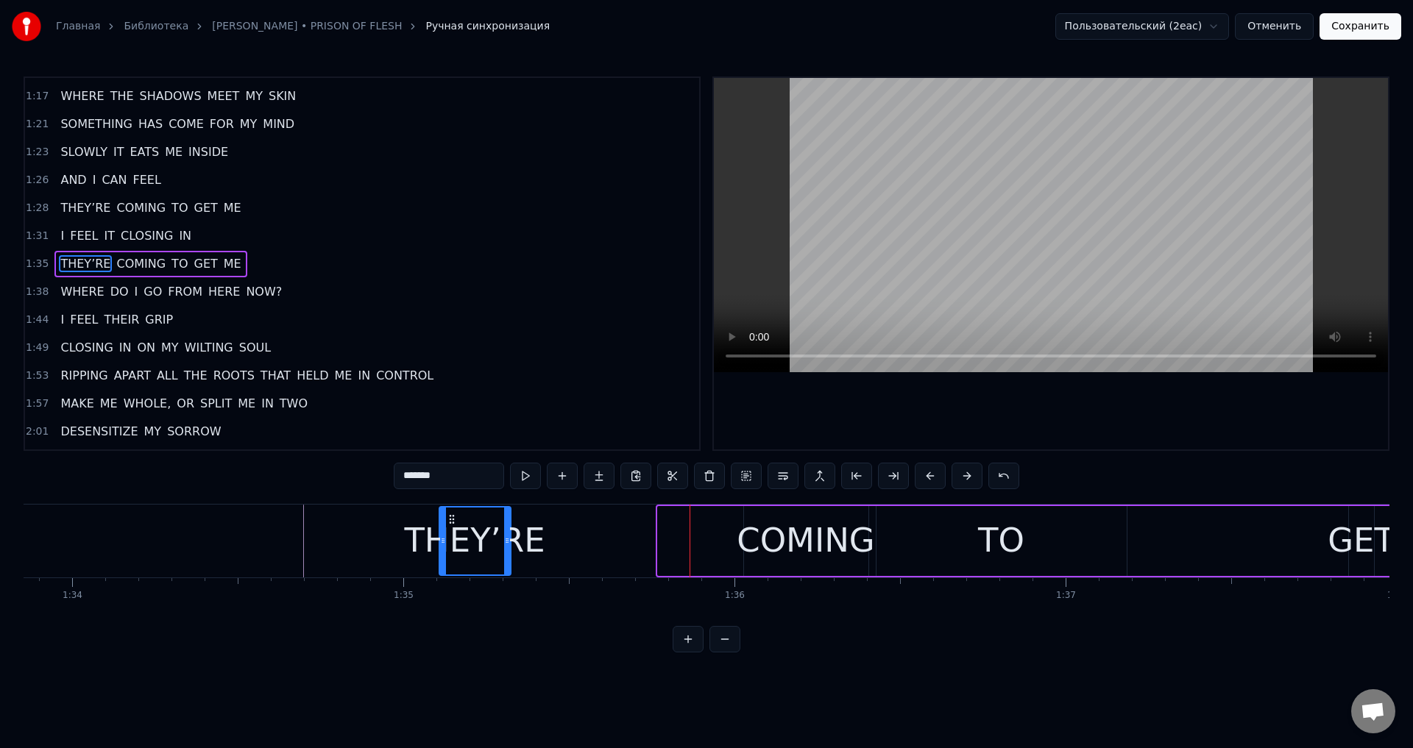
drag, startPoint x: 668, startPoint y: 518, endPoint x: 449, endPoint y: 543, distance: 220.0
click at [449, 543] on div "THEY’RE" at bounding box center [475, 541] width 70 height 67
click at [768, 521] on div "COMING" at bounding box center [806, 541] width 138 height 50
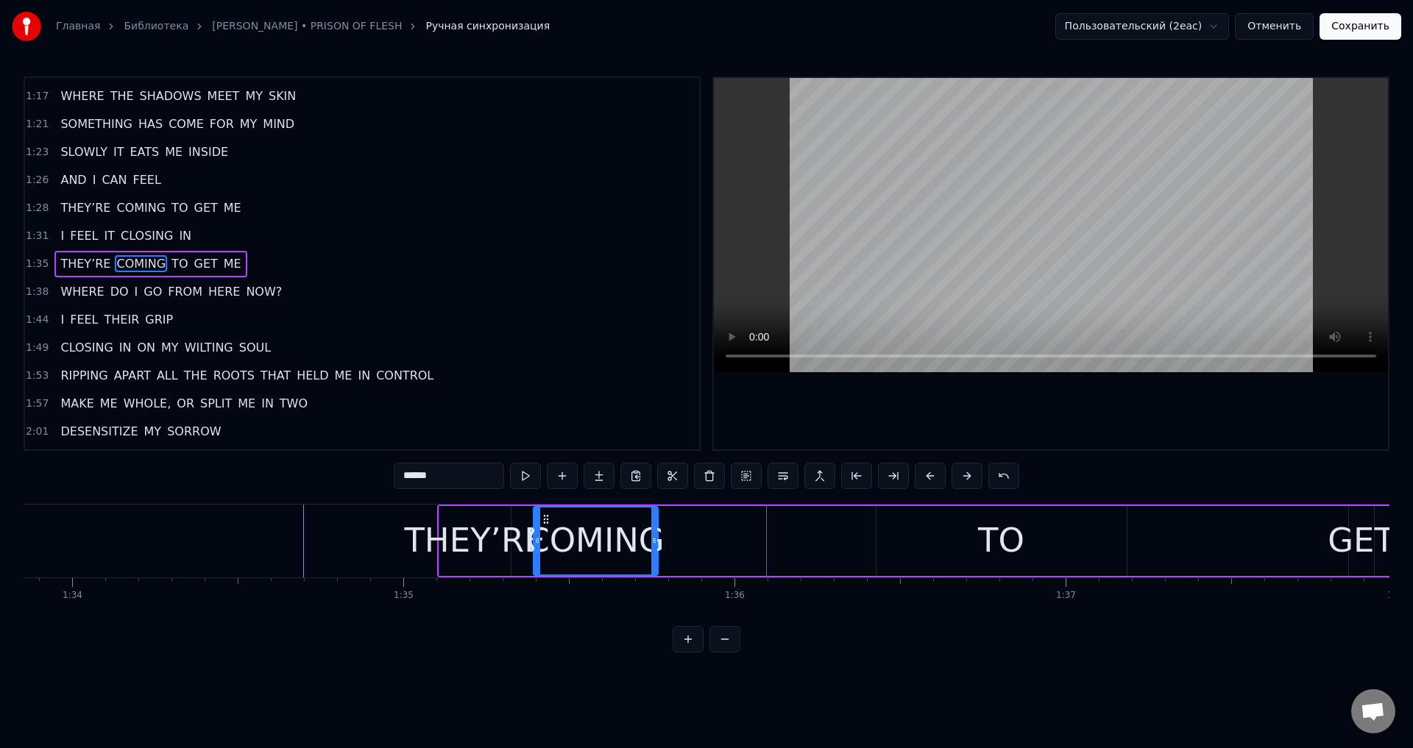
drag, startPoint x: 757, startPoint y: 518, endPoint x: 540, endPoint y: 557, distance: 220.6
click at [540, 557] on div "COMING" at bounding box center [595, 541] width 123 height 67
click at [888, 536] on div "TO" at bounding box center [1002, 541] width 250 height 70
type input "**"
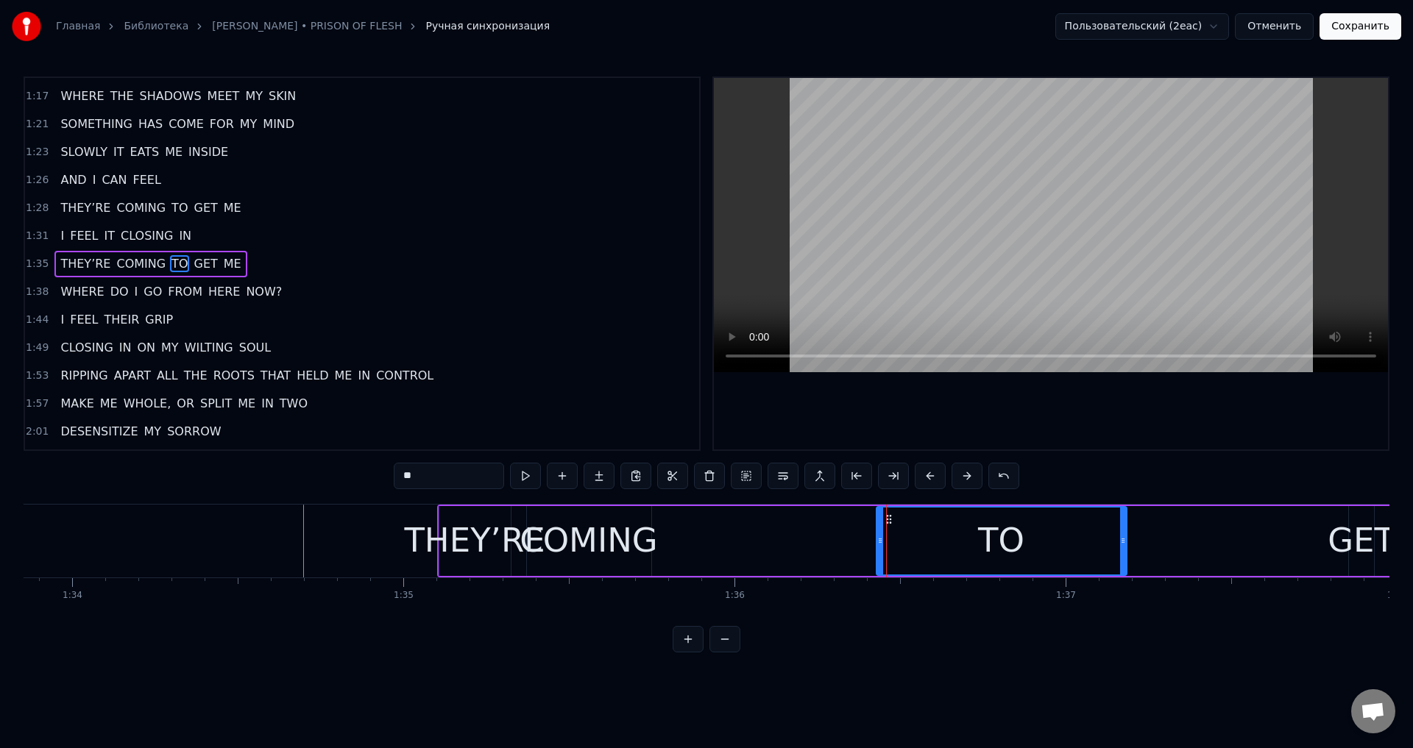
drag, startPoint x: 887, startPoint y: 517, endPoint x: 693, endPoint y: 556, distance: 198.0
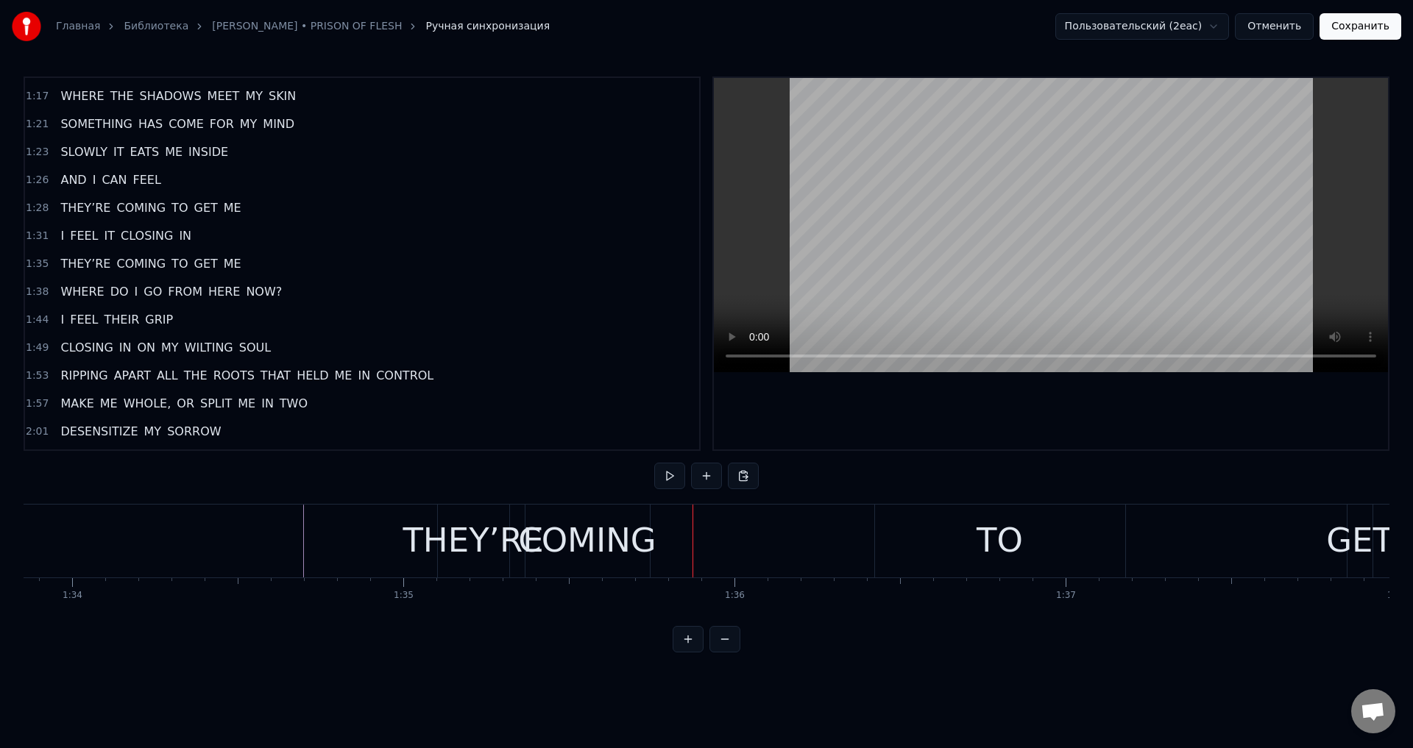
click at [957, 517] on div "TO" at bounding box center [1000, 541] width 250 height 73
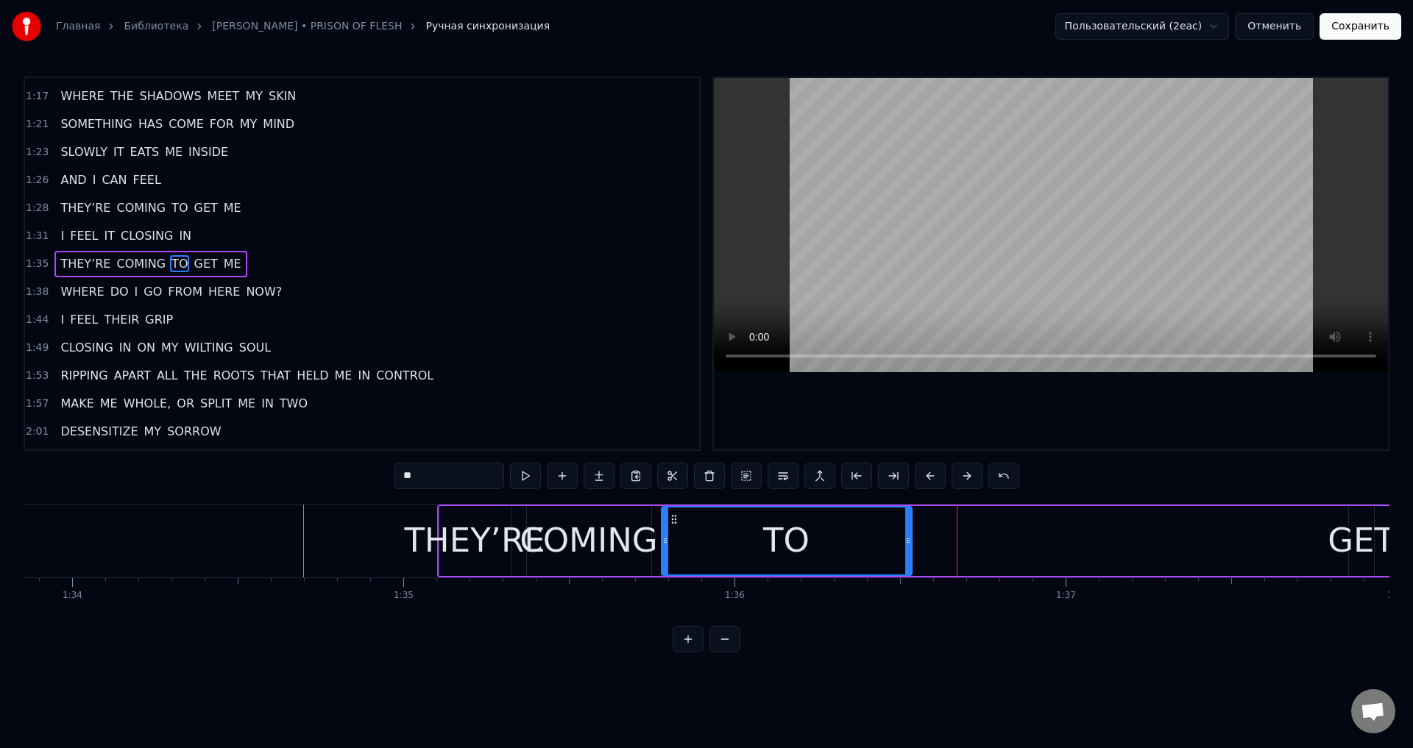
drag, startPoint x: 893, startPoint y: 521, endPoint x: 679, endPoint y: 546, distance: 216.3
click at [679, 546] on div "TO" at bounding box center [786, 541] width 249 height 67
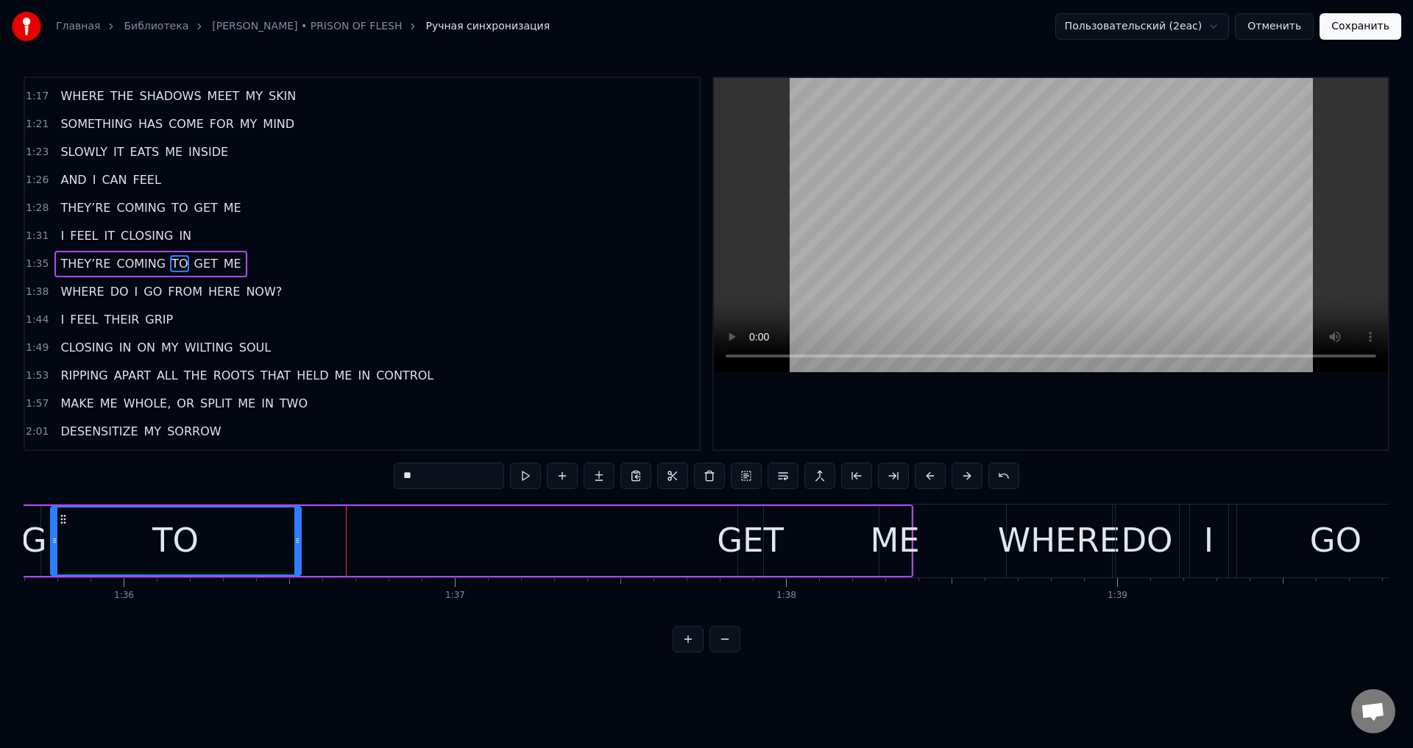
scroll to position [0, 31846]
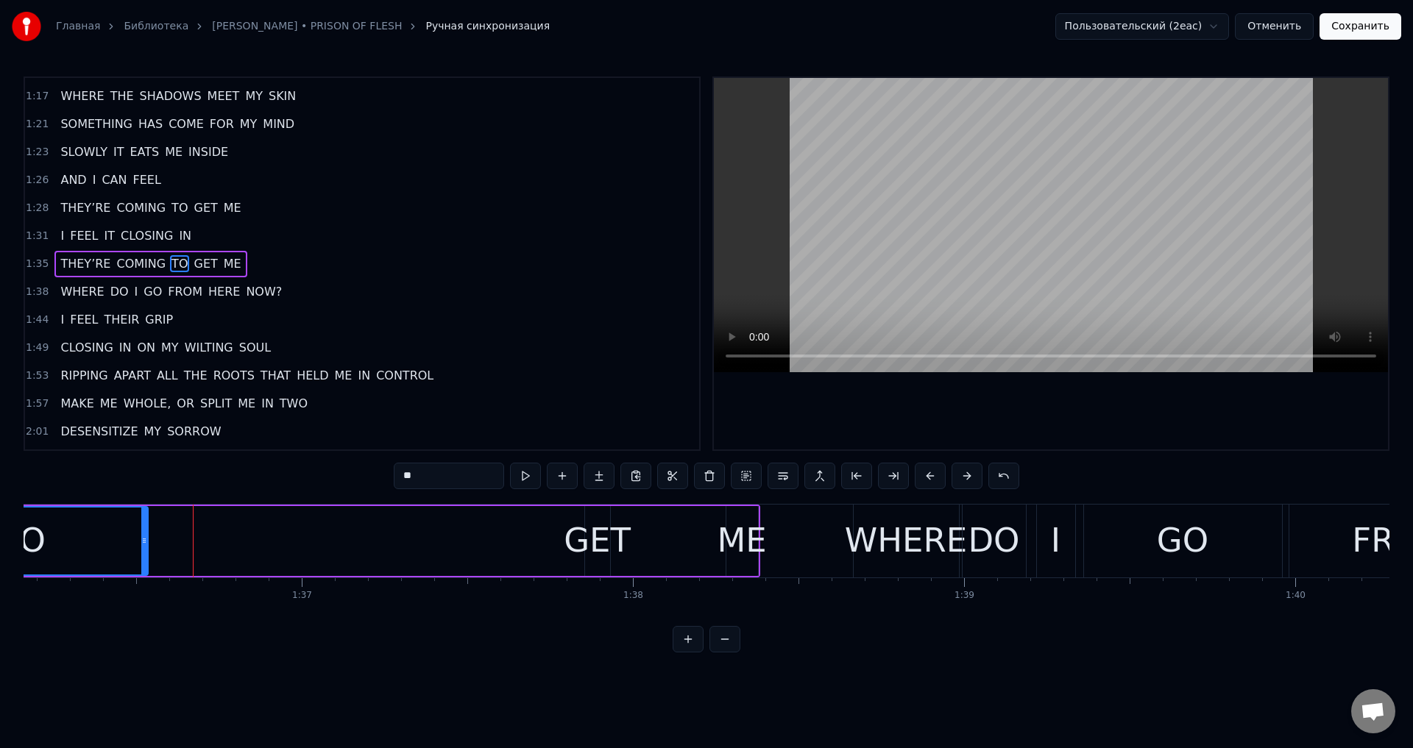
click at [595, 531] on div "GET" at bounding box center [597, 541] width 67 height 50
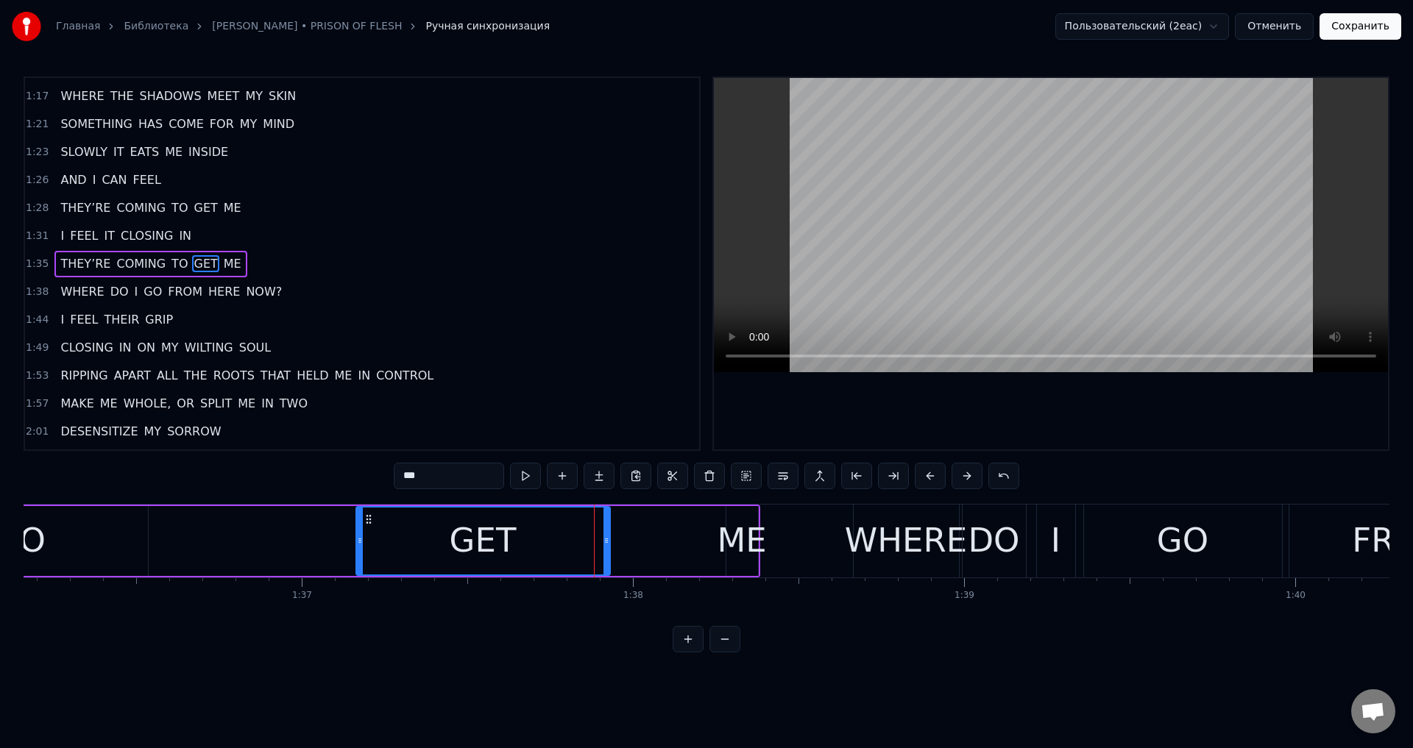
drag, startPoint x: 586, startPoint y: 542, endPoint x: 357, endPoint y: 566, distance: 230.1
click at [357, 566] on div at bounding box center [360, 541] width 6 height 67
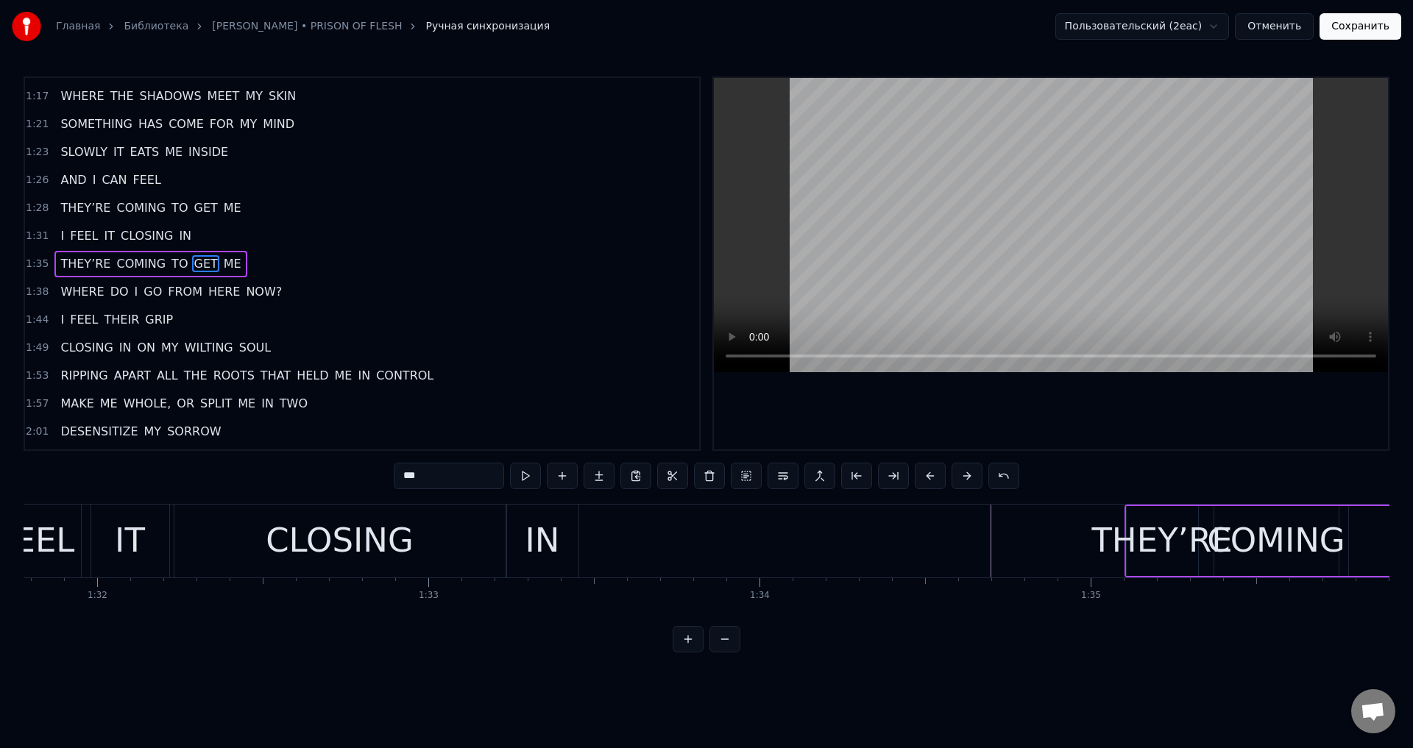
scroll to position [0, 30242]
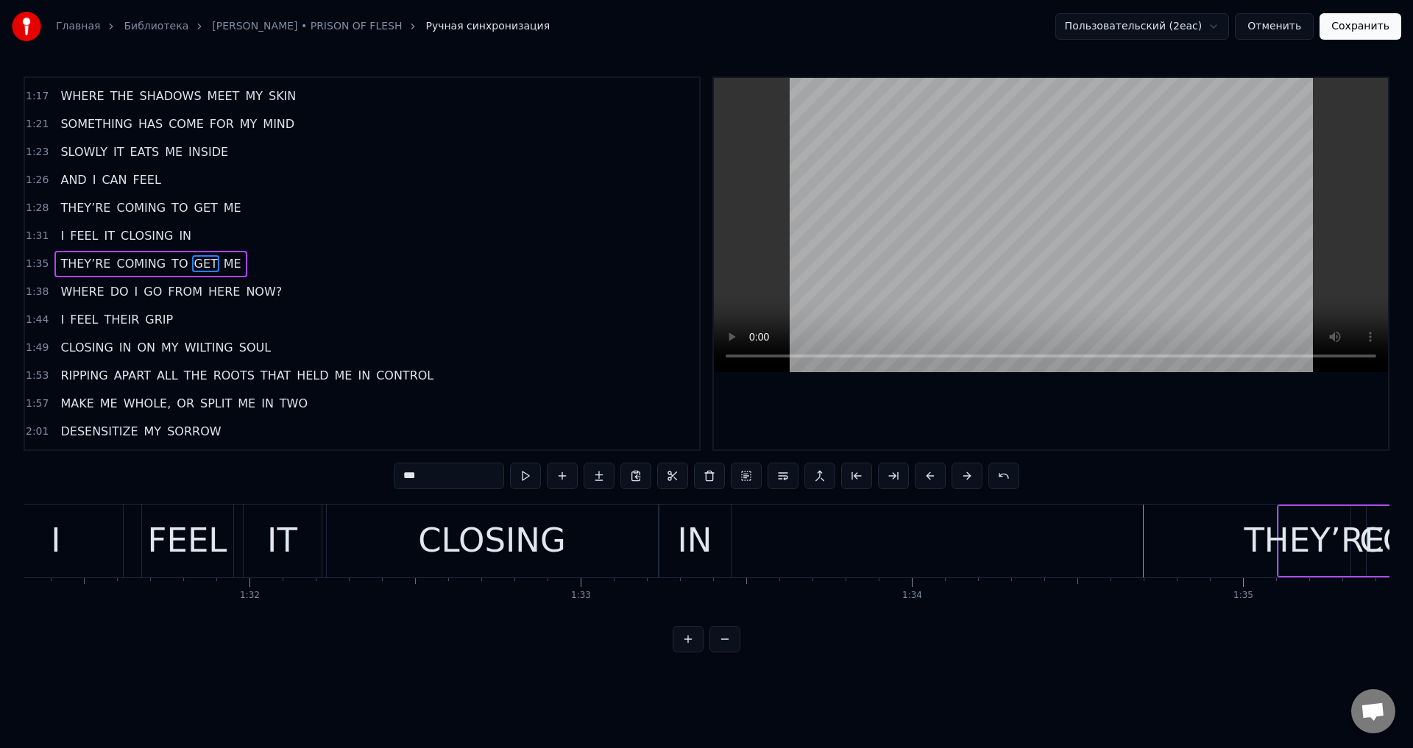
click at [447, 536] on div "CLOSING" at bounding box center [492, 541] width 148 height 50
type input "*******"
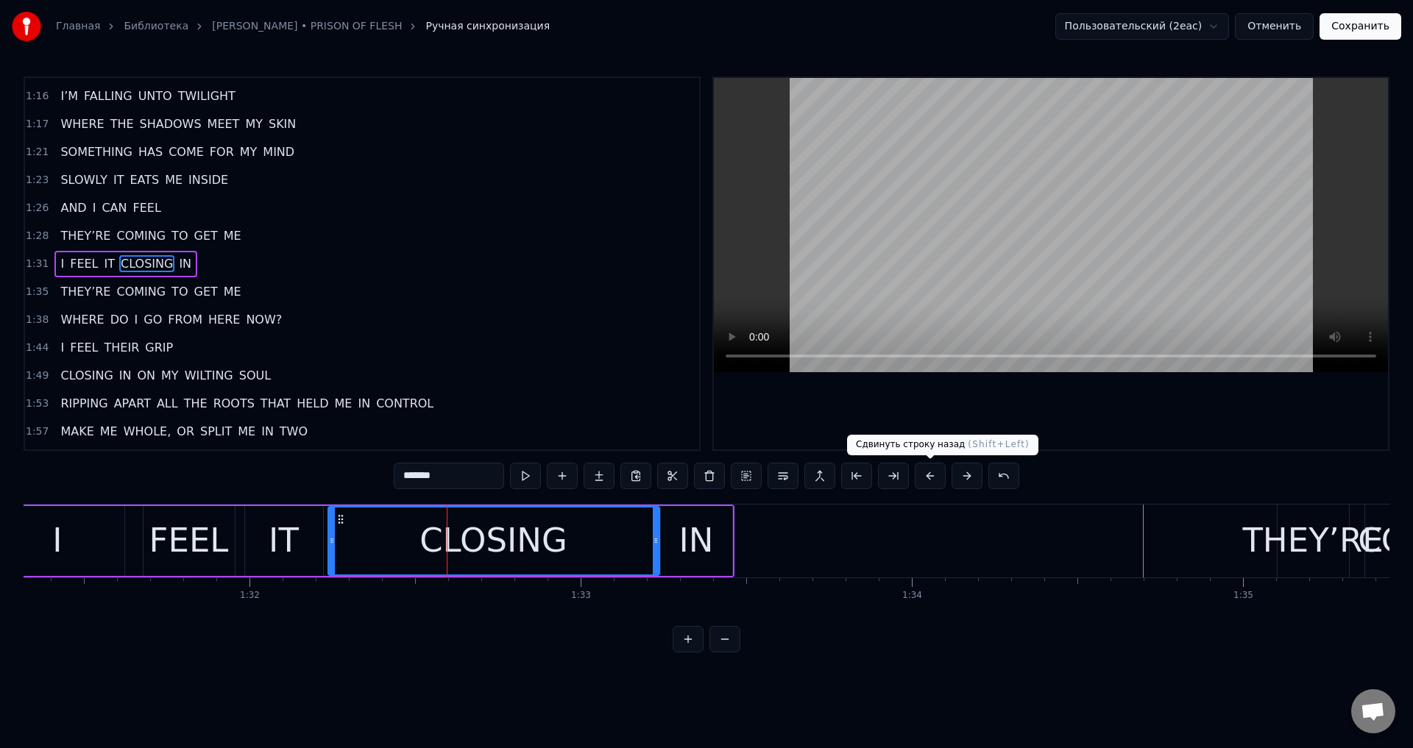
click at [934, 470] on button at bounding box center [930, 476] width 31 height 26
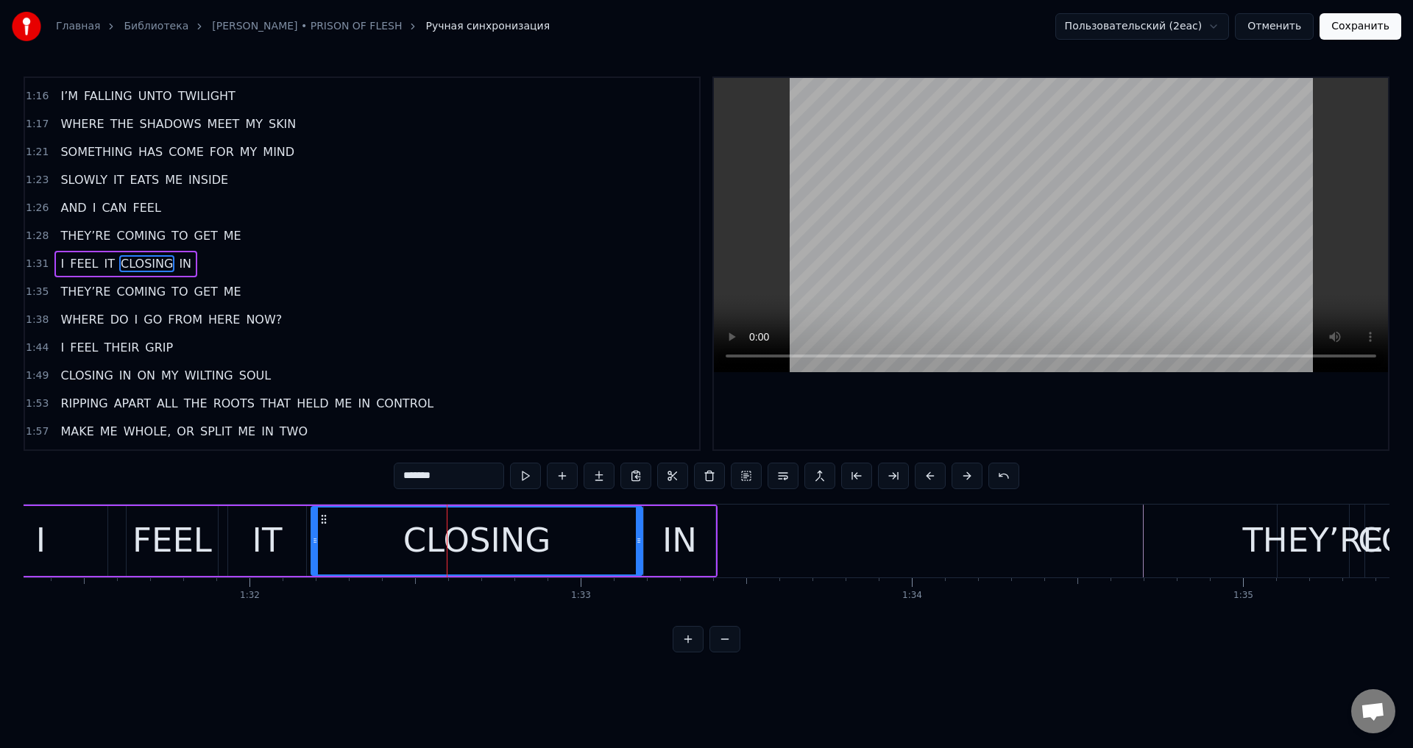
click at [934, 470] on button at bounding box center [930, 476] width 31 height 26
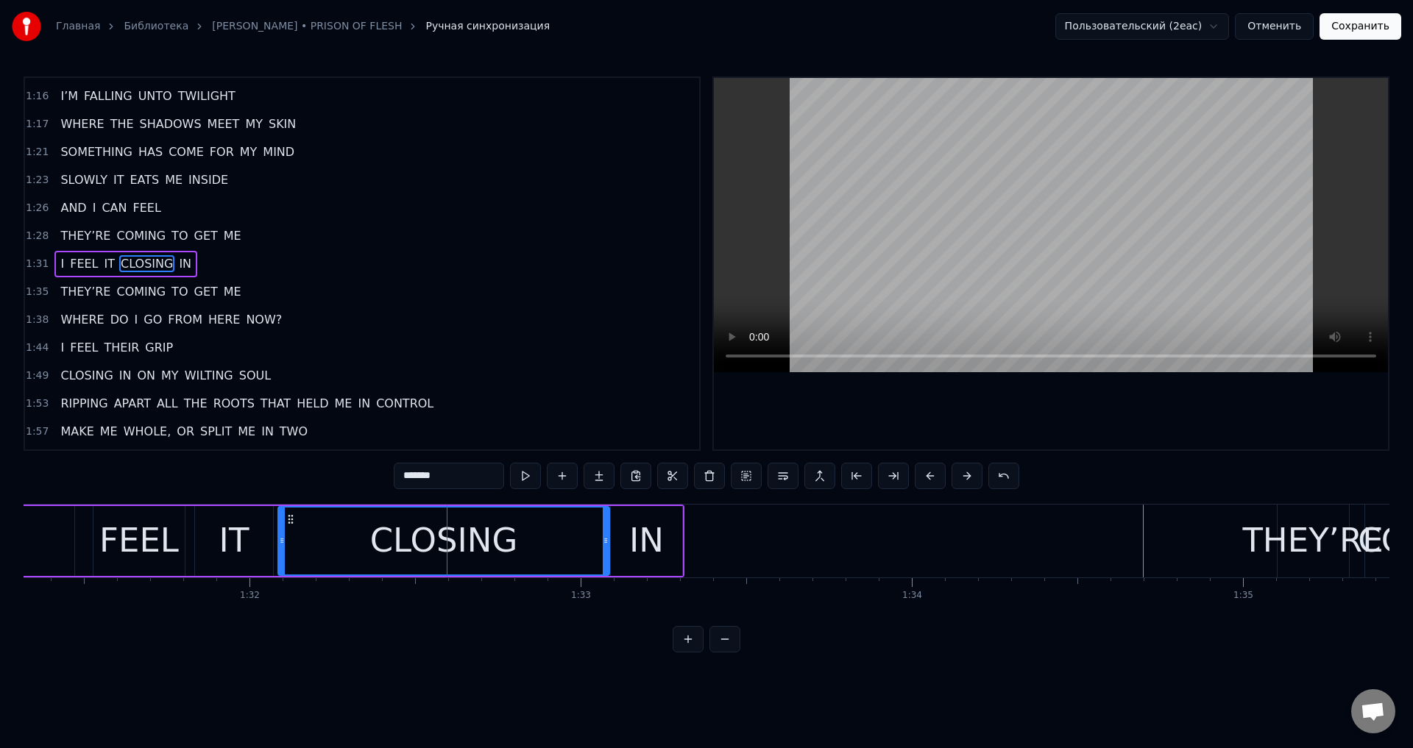
click at [934, 470] on button at bounding box center [930, 476] width 31 height 26
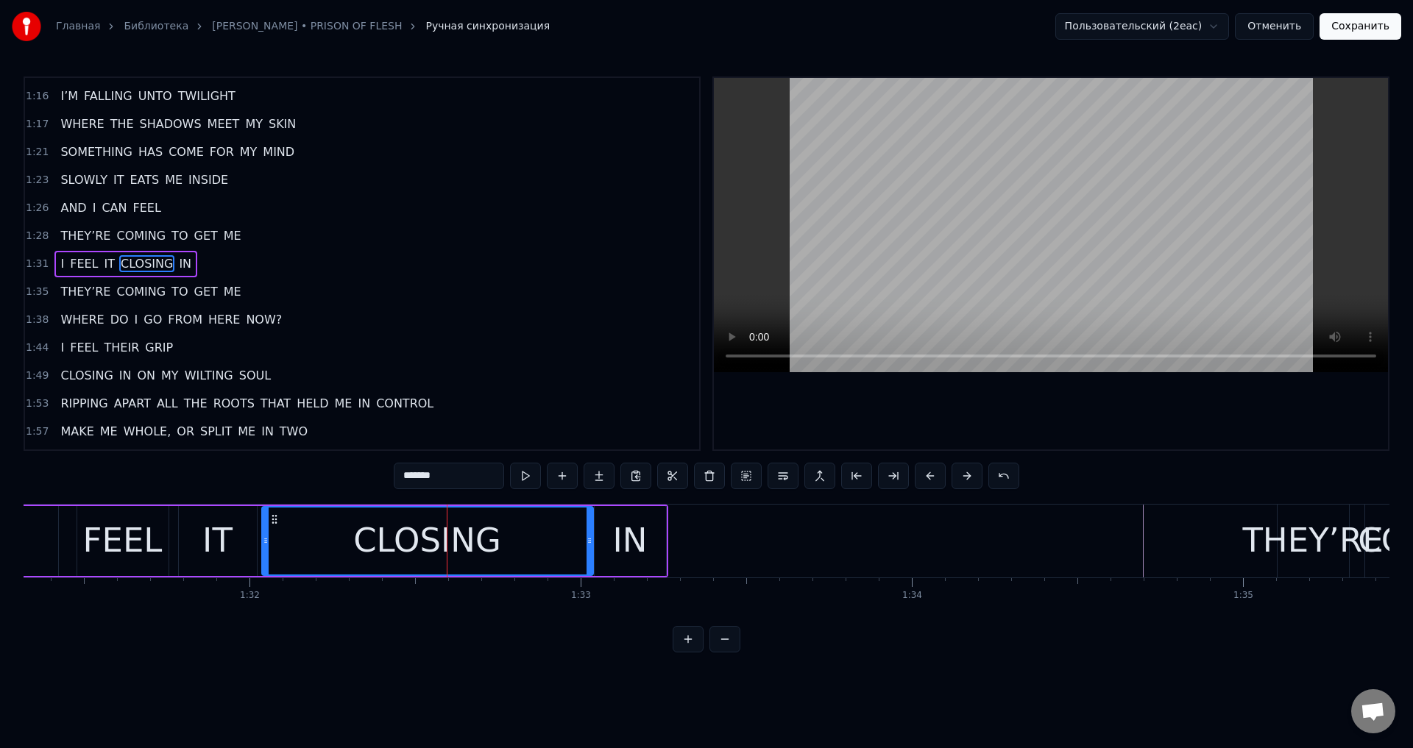
click at [934, 470] on button at bounding box center [930, 476] width 31 height 26
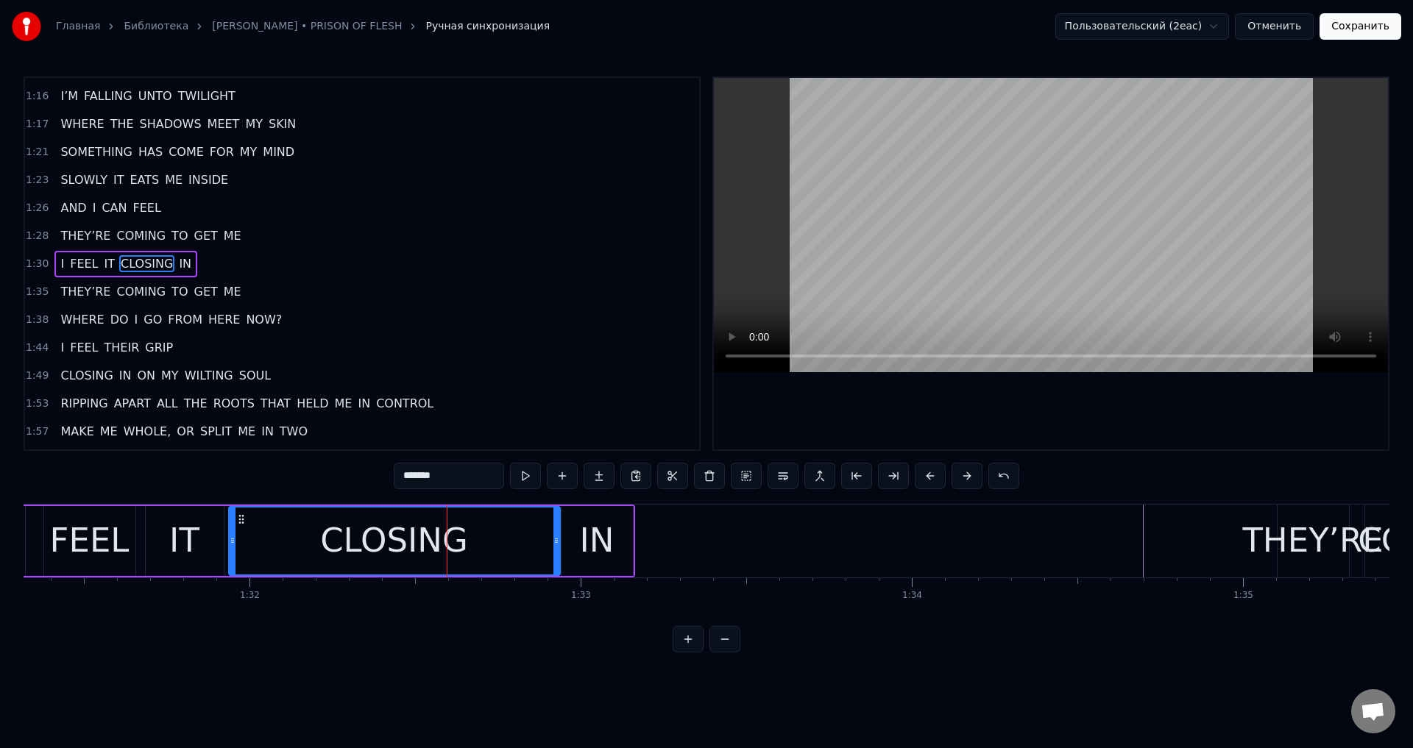
click at [934, 470] on button at bounding box center [930, 476] width 31 height 26
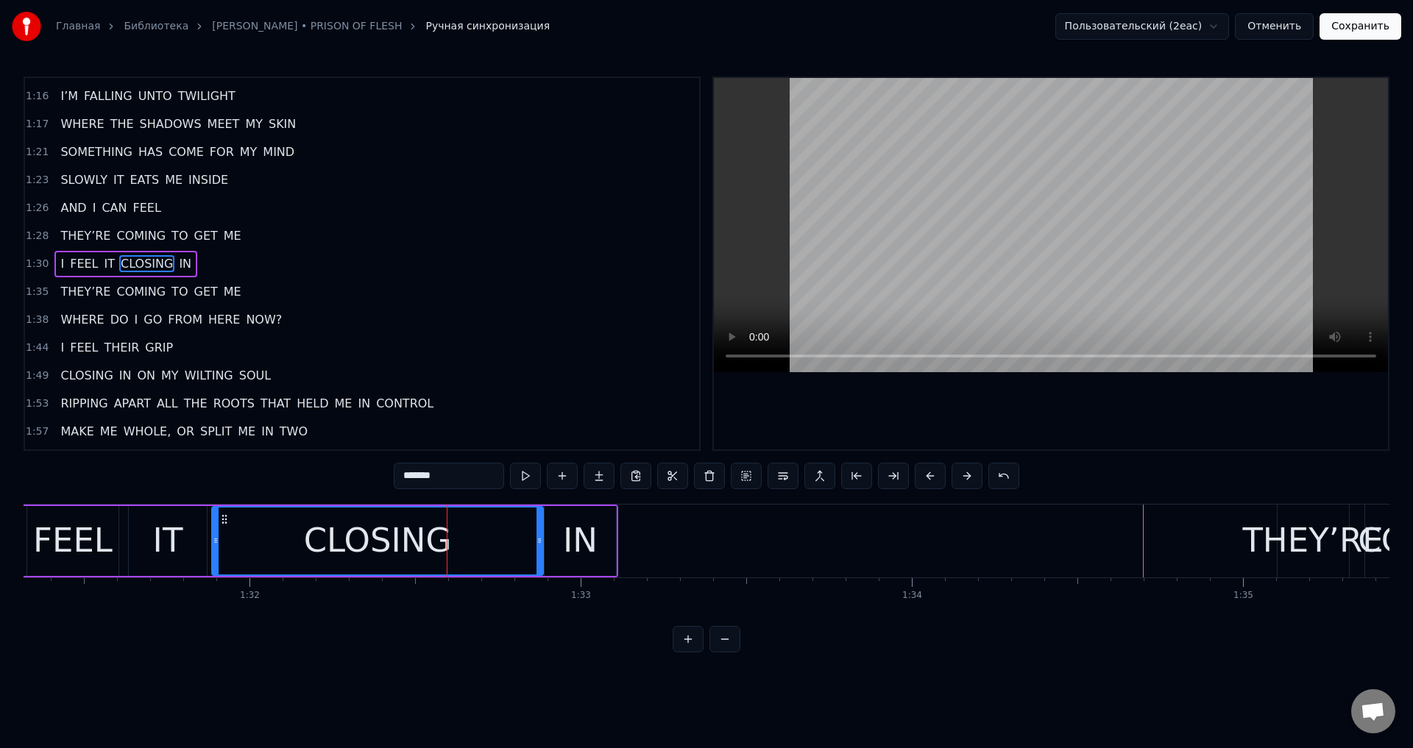
click at [934, 470] on button at bounding box center [930, 476] width 31 height 26
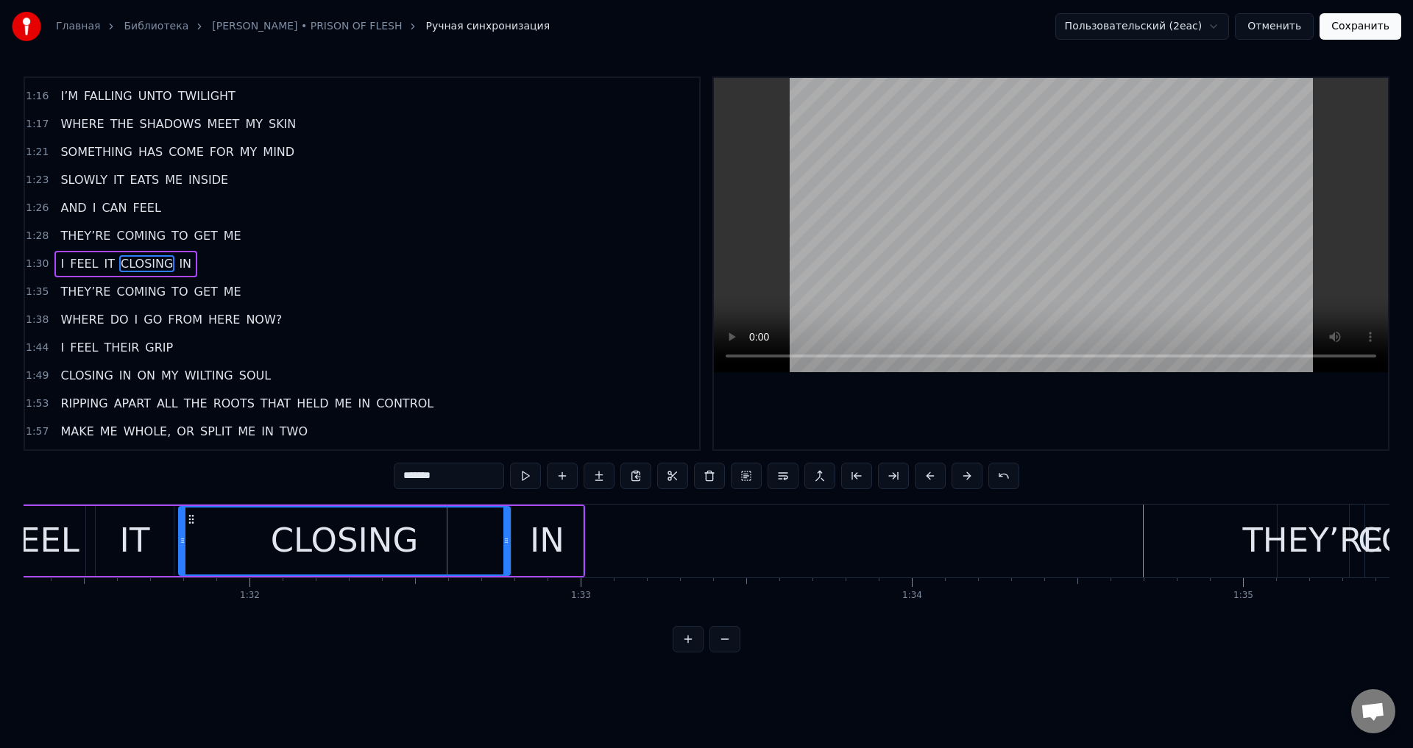
click at [934, 470] on button at bounding box center [930, 476] width 31 height 26
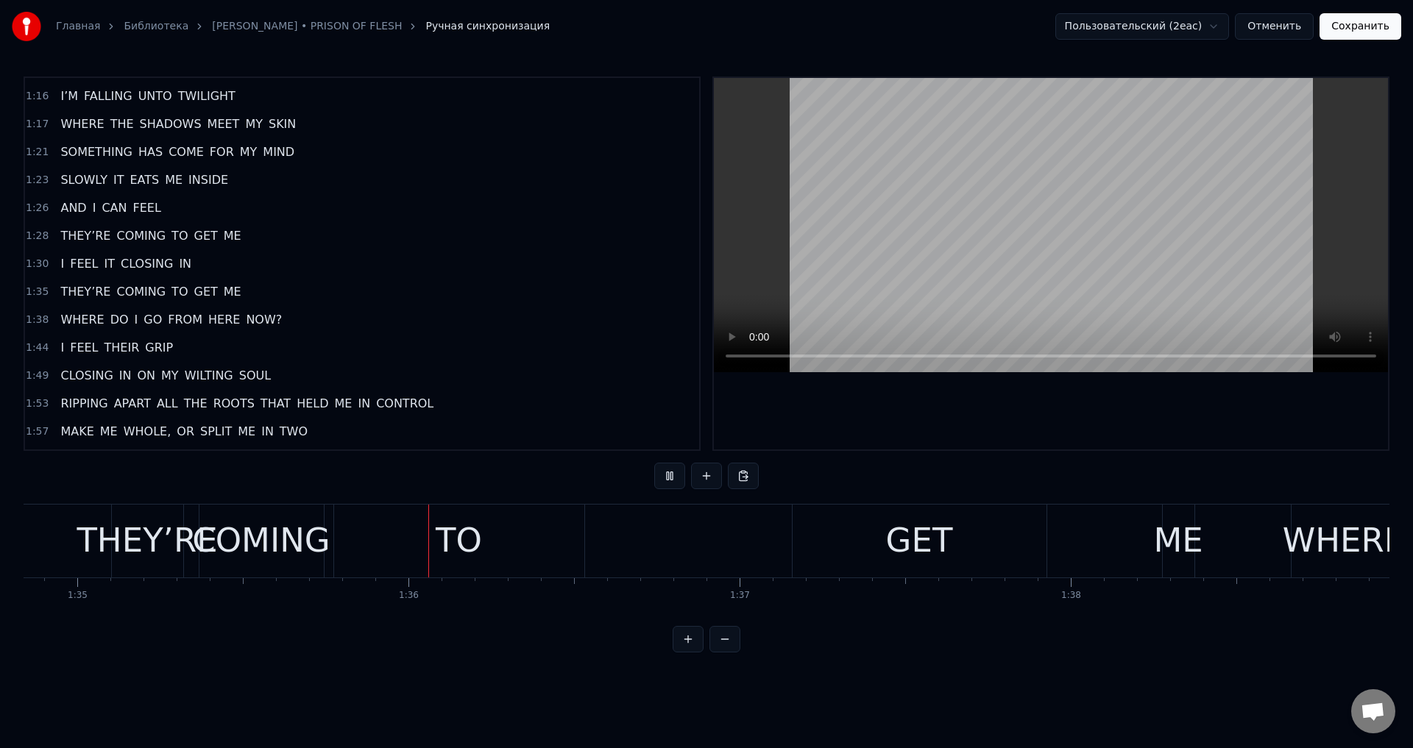
scroll to position [0, 31522]
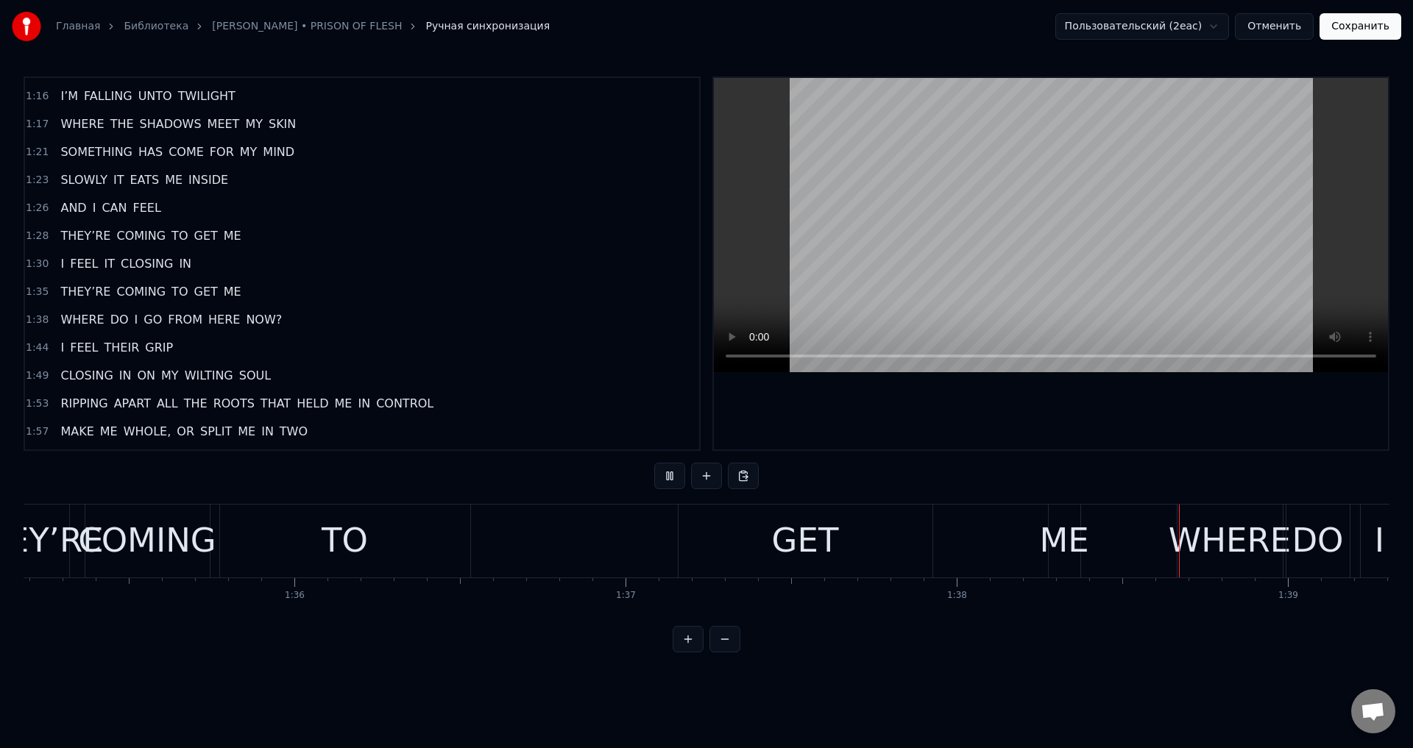
click at [718, 526] on div "GET" at bounding box center [806, 541] width 254 height 73
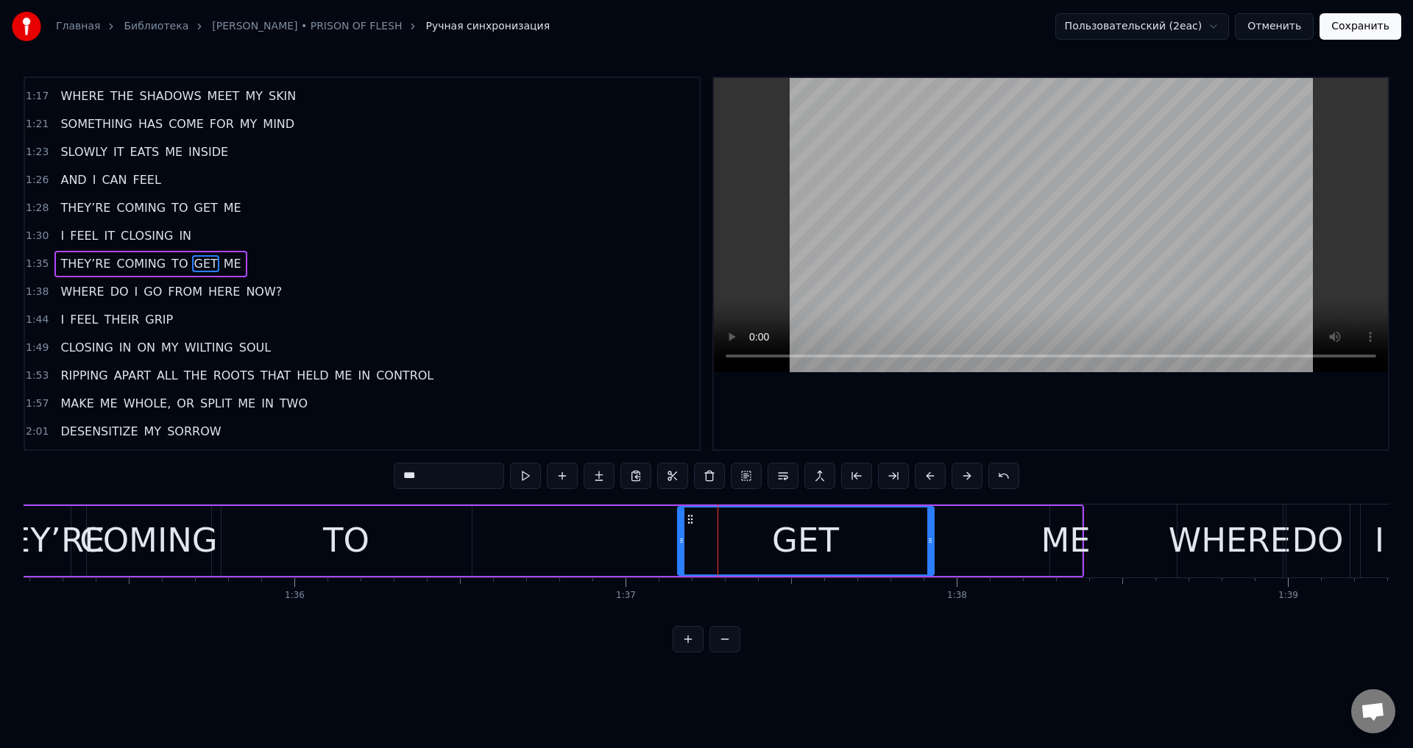
click at [681, 518] on div at bounding box center [682, 541] width 6 height 67
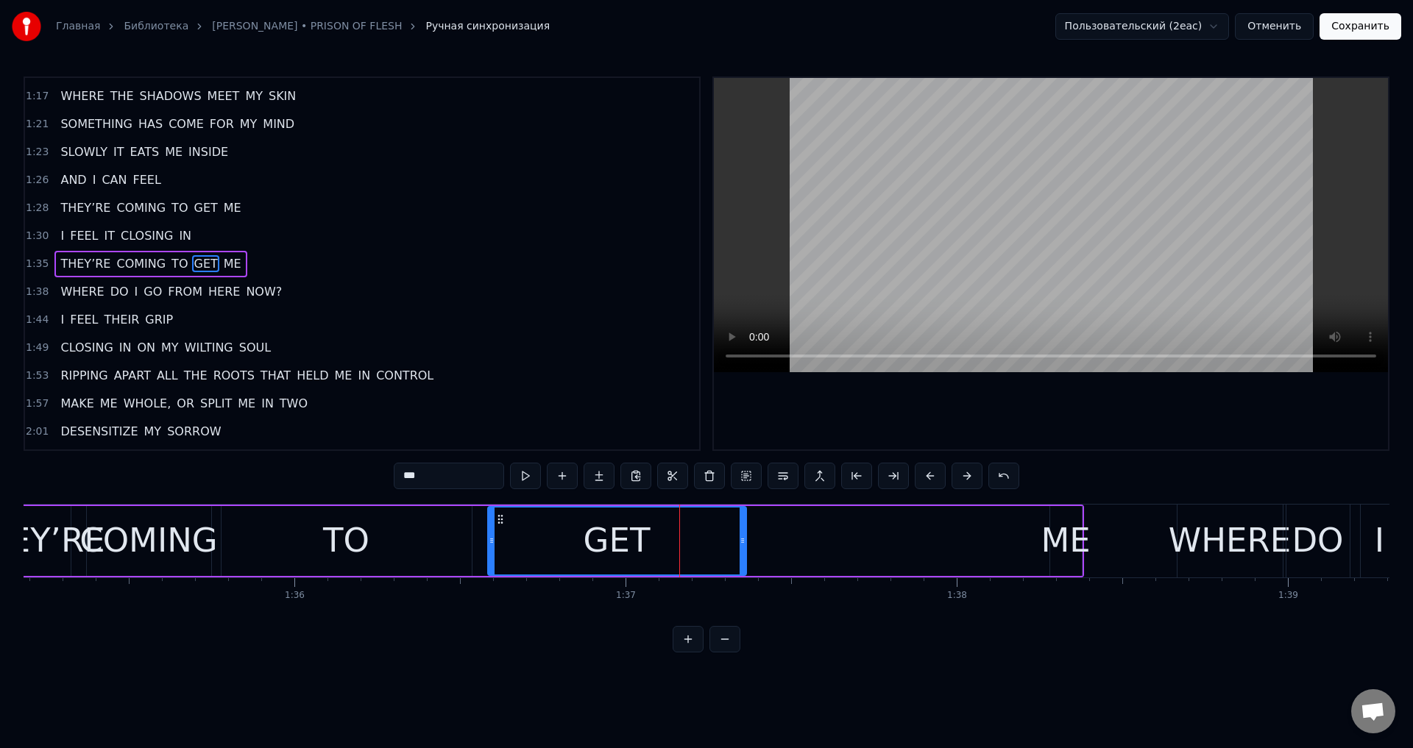
drag, startPoint x: 688, startPoint y: 519, endPoint x: 500, endPoint y: 562, distance: 192.6
click at [500, 562] on div "GET" at bounding box center [617, 541] width 257 height 67
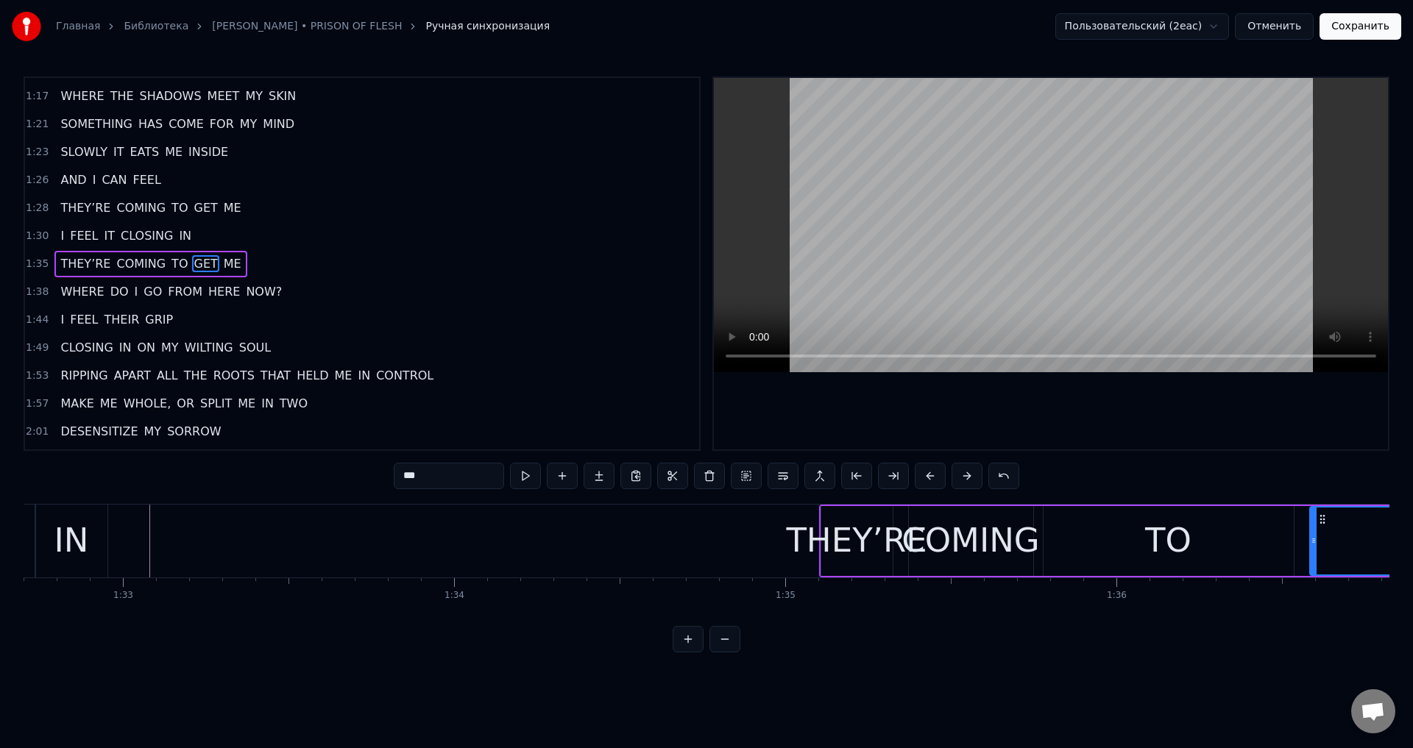
click at [863, 534] on div "THEY’RE" at bounding box center [856, 541] width 141 height 50
type input "*******"
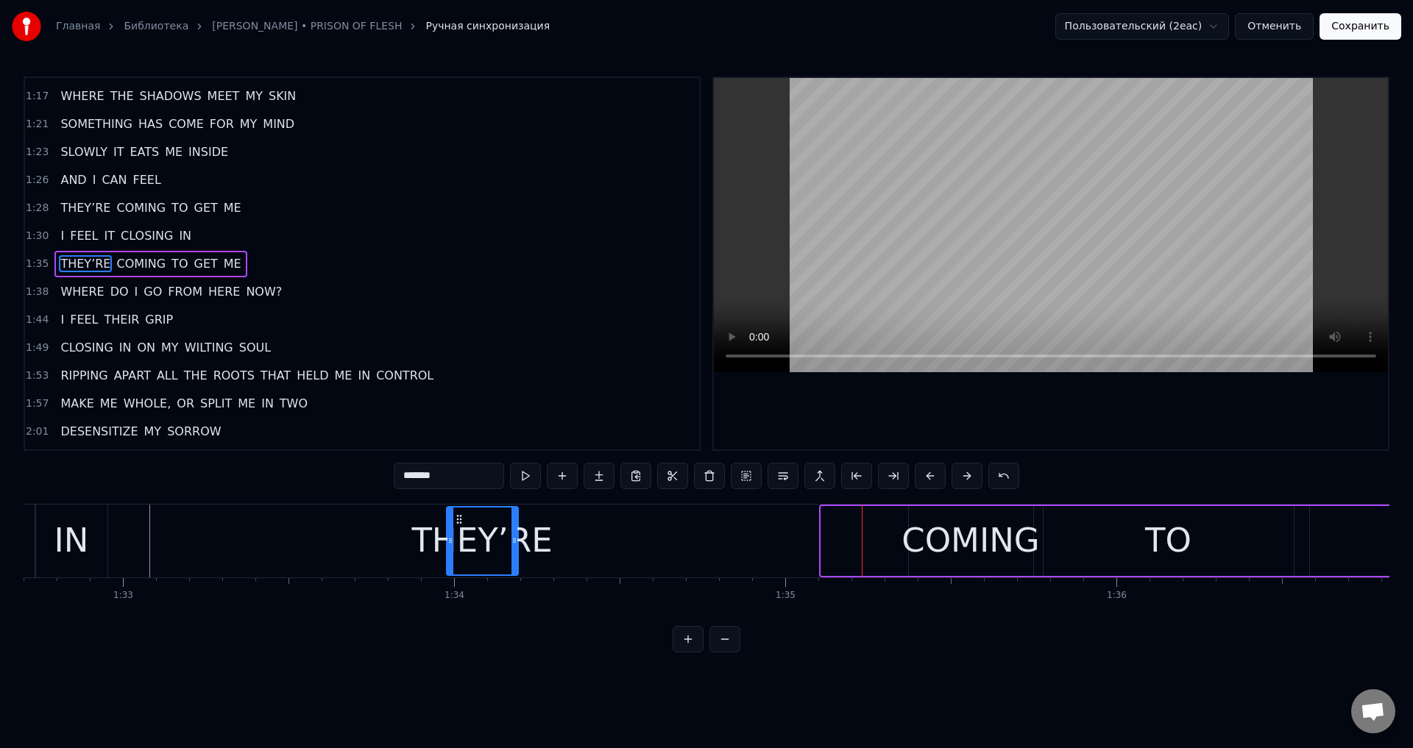
drag, startPoint x: 832, startPoint y: 520, endPoint x: 438, endPoint y: 539, distance: 395.0
click at [447, 539] on div "THEY’RE" at bounding box center [482, 541] width 70 height 67
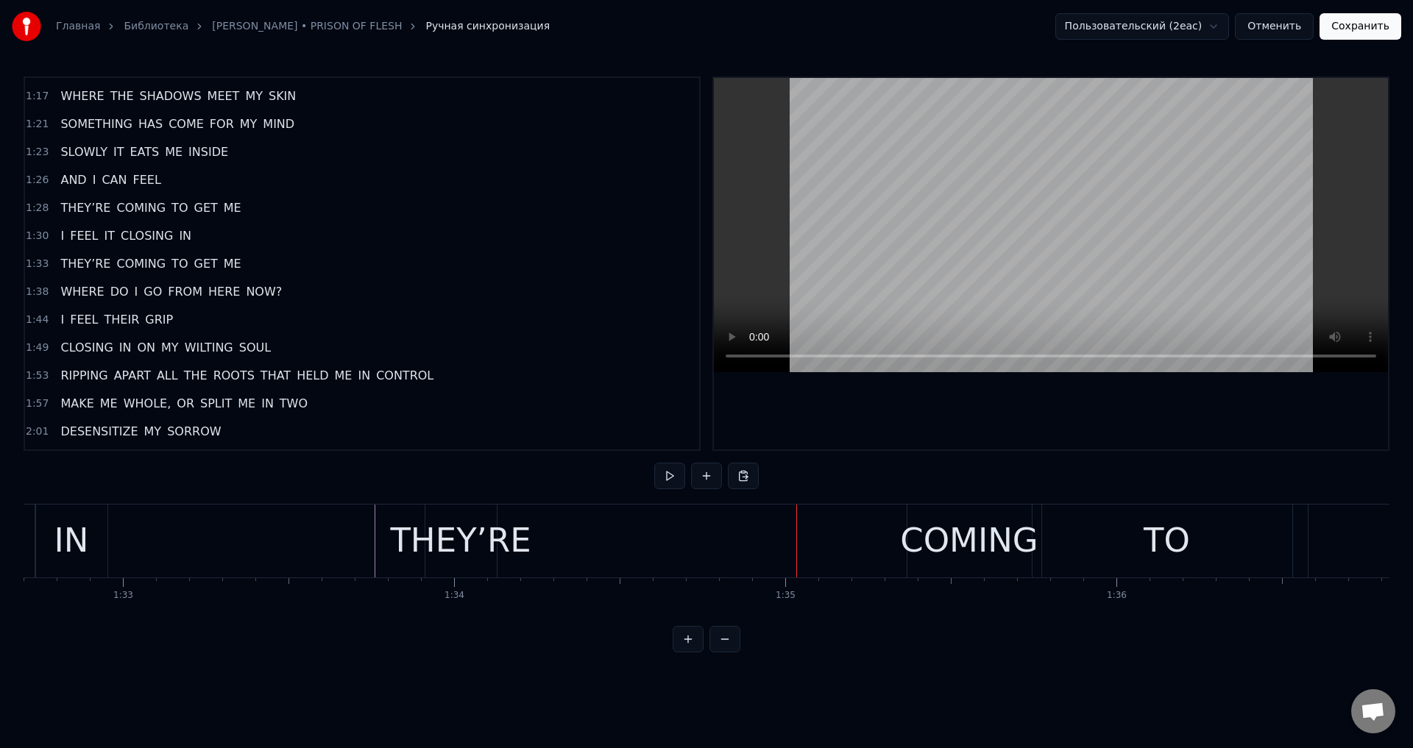
click at [438, 525] on div "THEY’RE" at bounding box center [460, 541] width 141 height 50
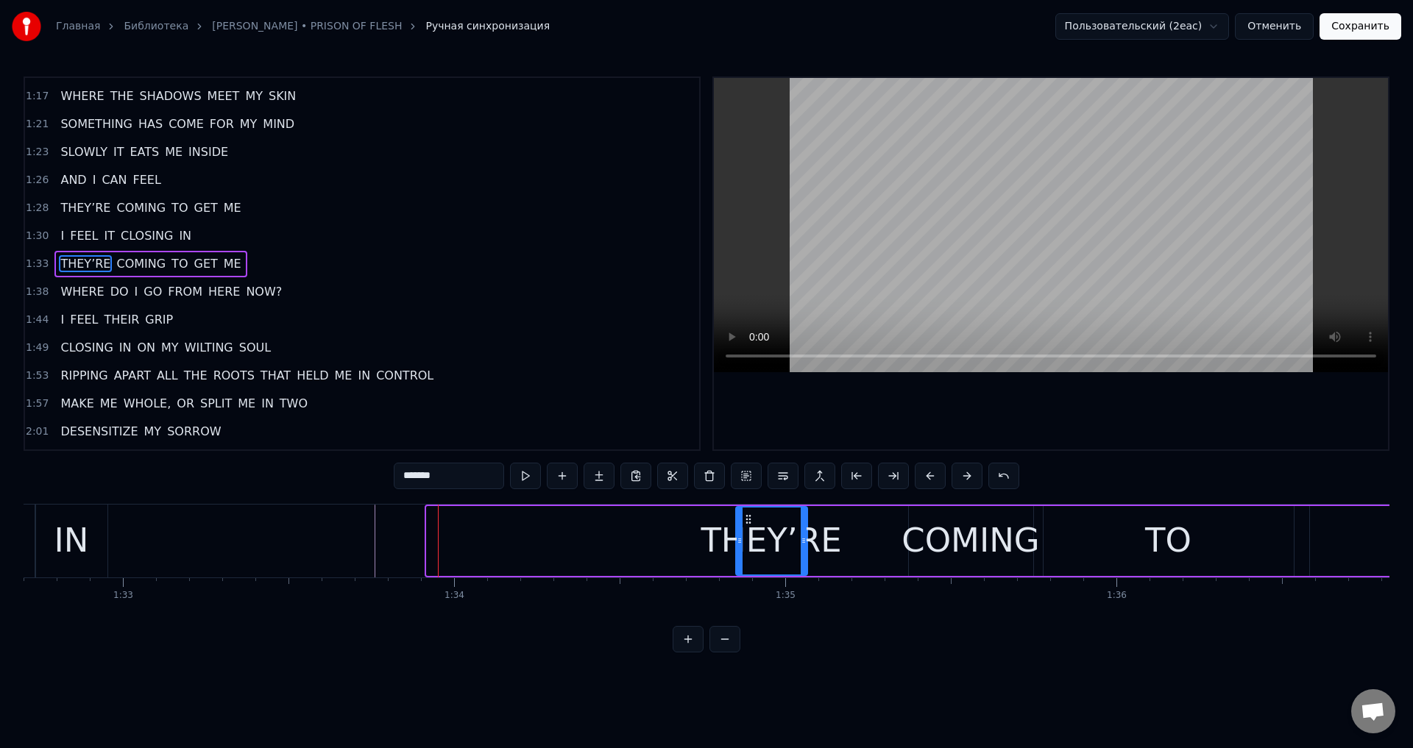
drag, startPoint x: 436, startPoint y: 520, endPoint x: 747, endPoint y: 538, distance: 311.8
click at [747, 538] on div "THEY’RE" at bounding box center [772, 541] width 70 height 67
click at [804, 542] on icon at bounding box center [806, 541] width 6 height 12
click at [943, 521] on div "COMING" at bounding box center [971, 541] width 138 height 50
type input "******"
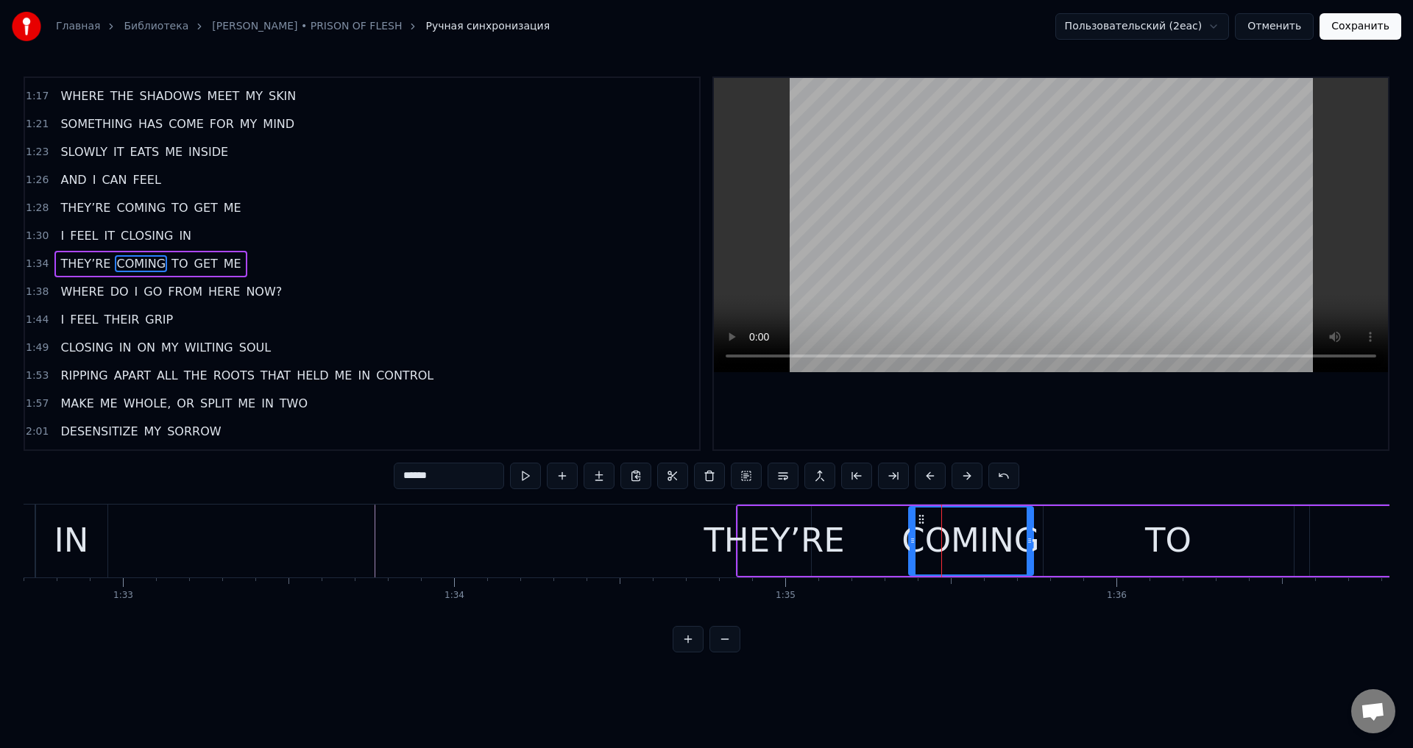
drag, startPoint x: 926, startPoint y: 519, endPoint x: 898, endPoint y: 527, distance: 29.1
click at [898, 527] on div "THEY’RE COMING TO GET ME" at bounding box center [1321, 541] width 1170 height 73
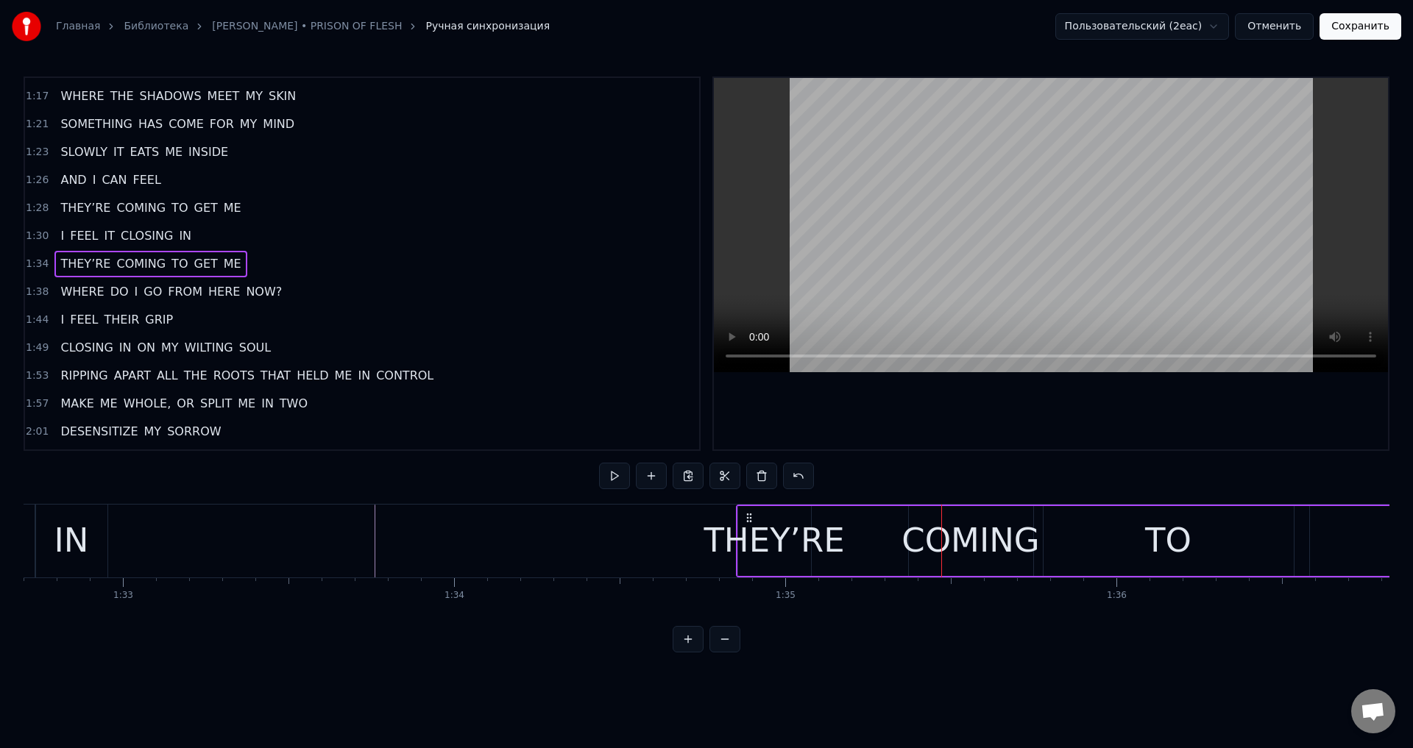
click at [912, 515] on div "COMING" at bounding box center [971, 541] width 124 height 70
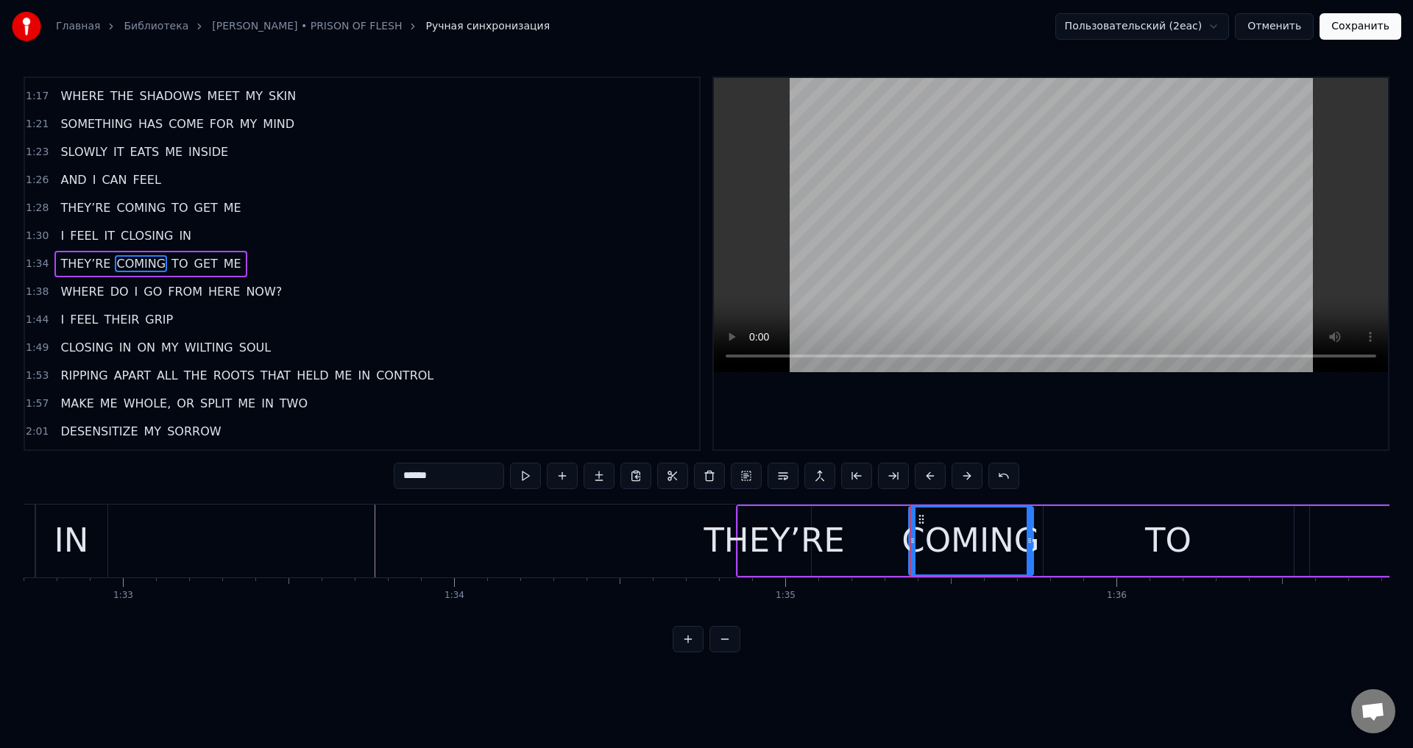
drag, startPoint x: 916, startPoint y: 517, endPoint x: 873, endPoint y: 528, distance: 44.6
click at [873, 528] on div "THEY’RE COMING TO GET ME" at bounding box center [1321, 541] width 1170 height 73
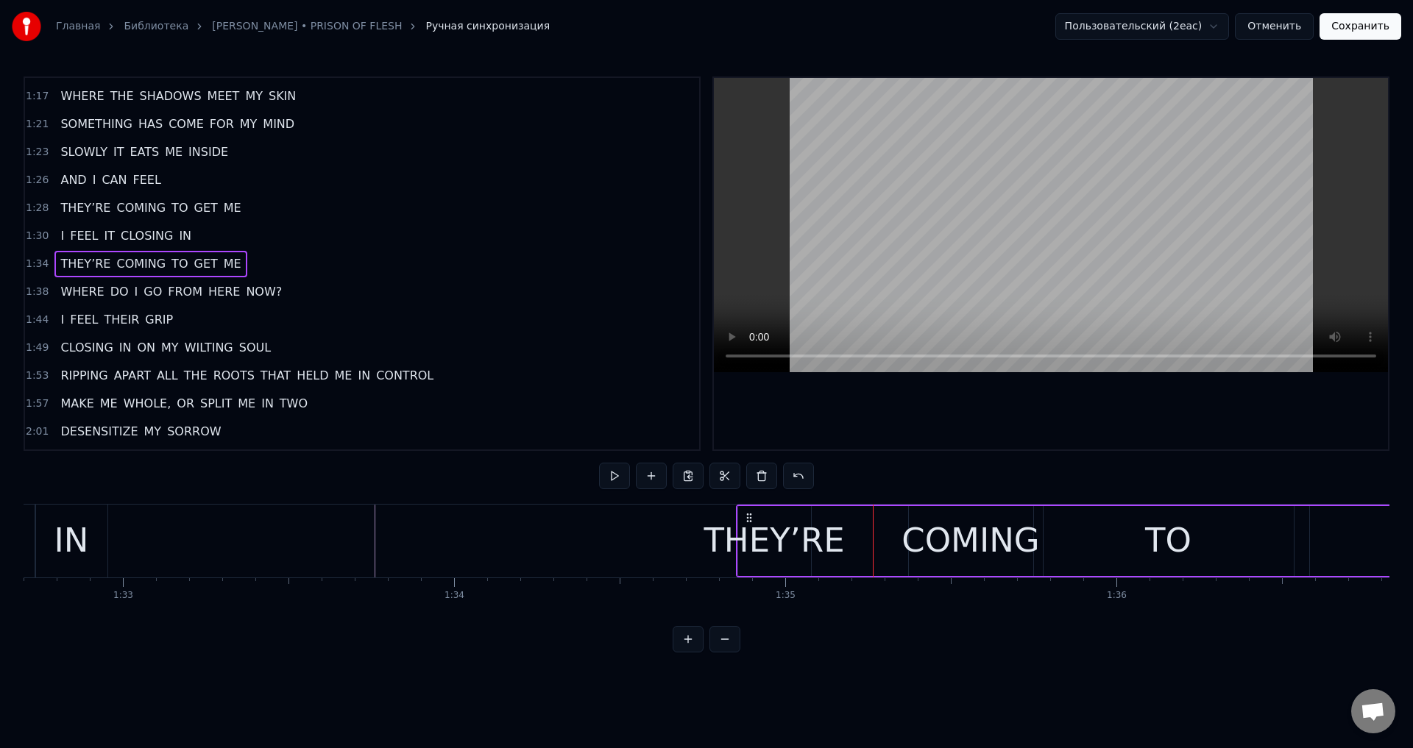
click at [915, 531] on div "COMING" at bounding box center [971, 541] width 138 height 50
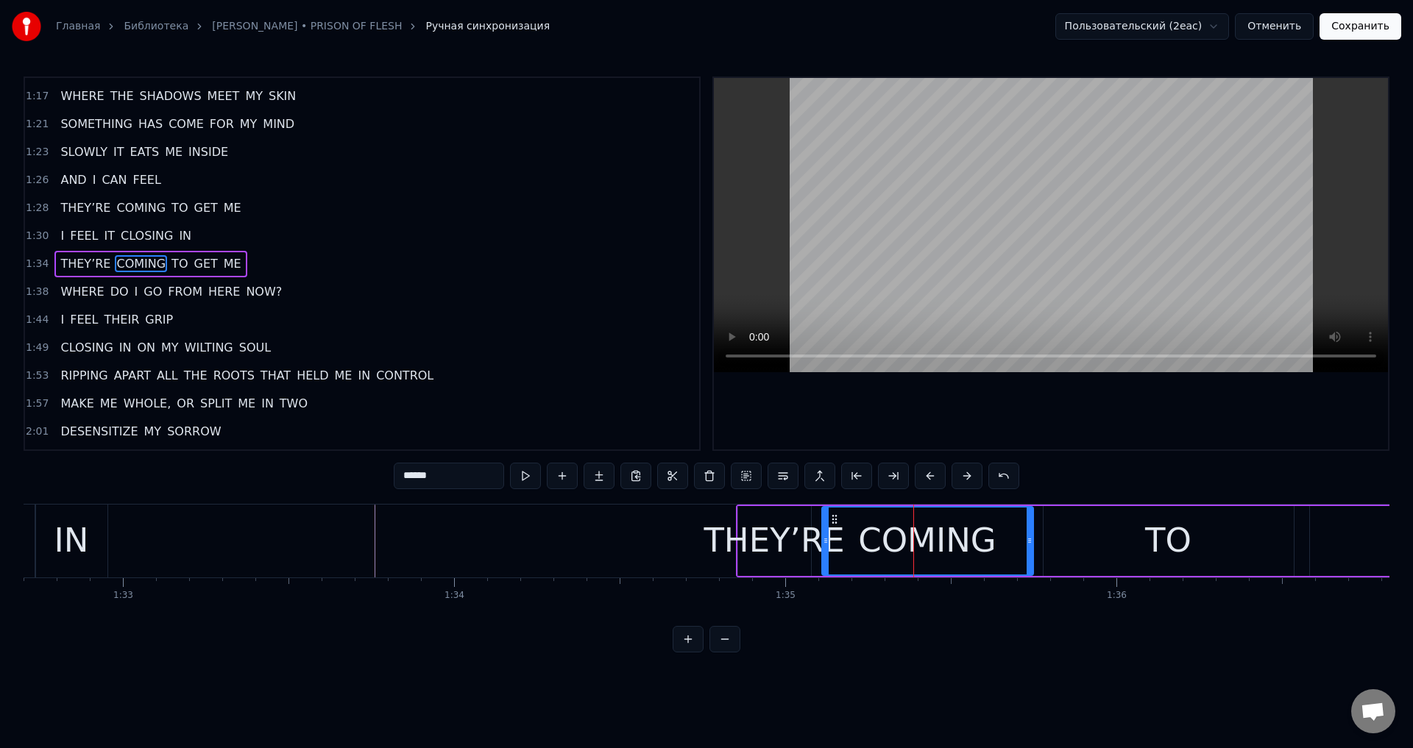
drag, startPoint x: 915, startPoint y: 539, endPoint x: 828, endPoint y: 549, distance: 87.5
click at [828, 549] on div at bounding box center [826, 541] width 6 height 67
drag, startPoint x: 1026, startPoint y: 539, endPoint x: 1006, endPoint y: 544, distance: 20.5
click at [1011, 544] on icon at bounding box center [1014, 541] width 6 height 12
click at [1066, 538] on div "TO" at bounding box center [1169, 541] width 250 height 70
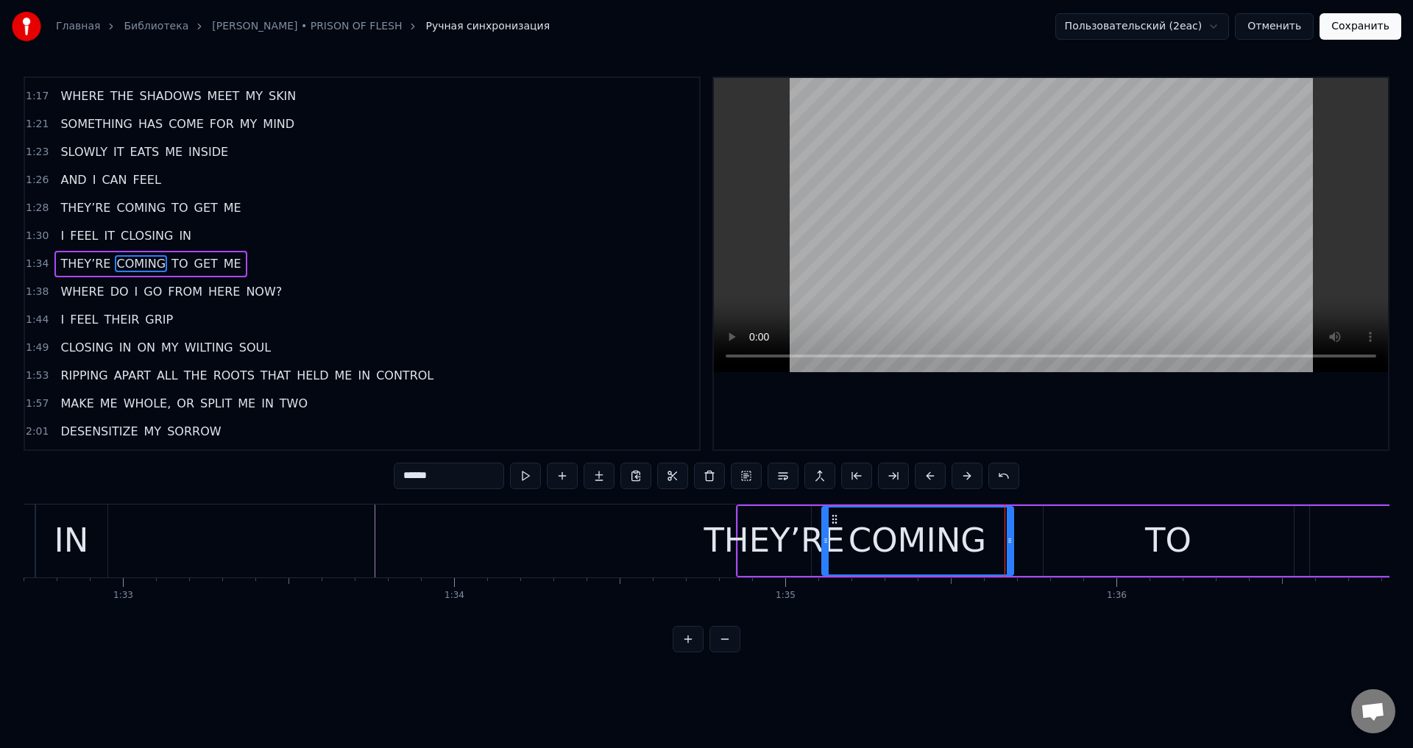
type input "**"
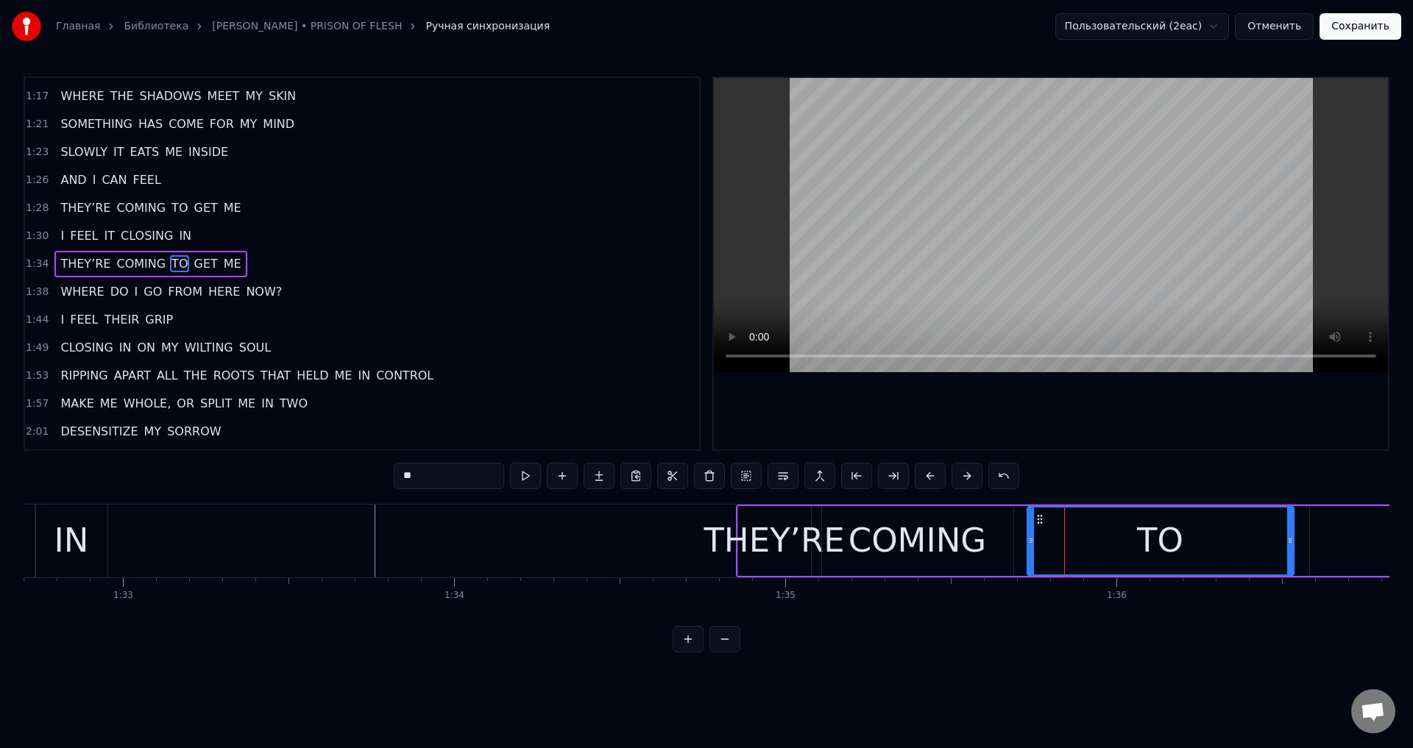
drag, startPoint x: 1047, startPoint y: 533, endPoint x: 1031, endPoint y: 537, distance: 16.6
click at [1031, 537] on div at bounding box center [1031, 541] width 6 height 67
click at [1287, 542] on icon at bounding box center [1290, 541] width 6 height 12
click at [1286, 542] on div at bounding box center [1286, 541] width 1 height 73
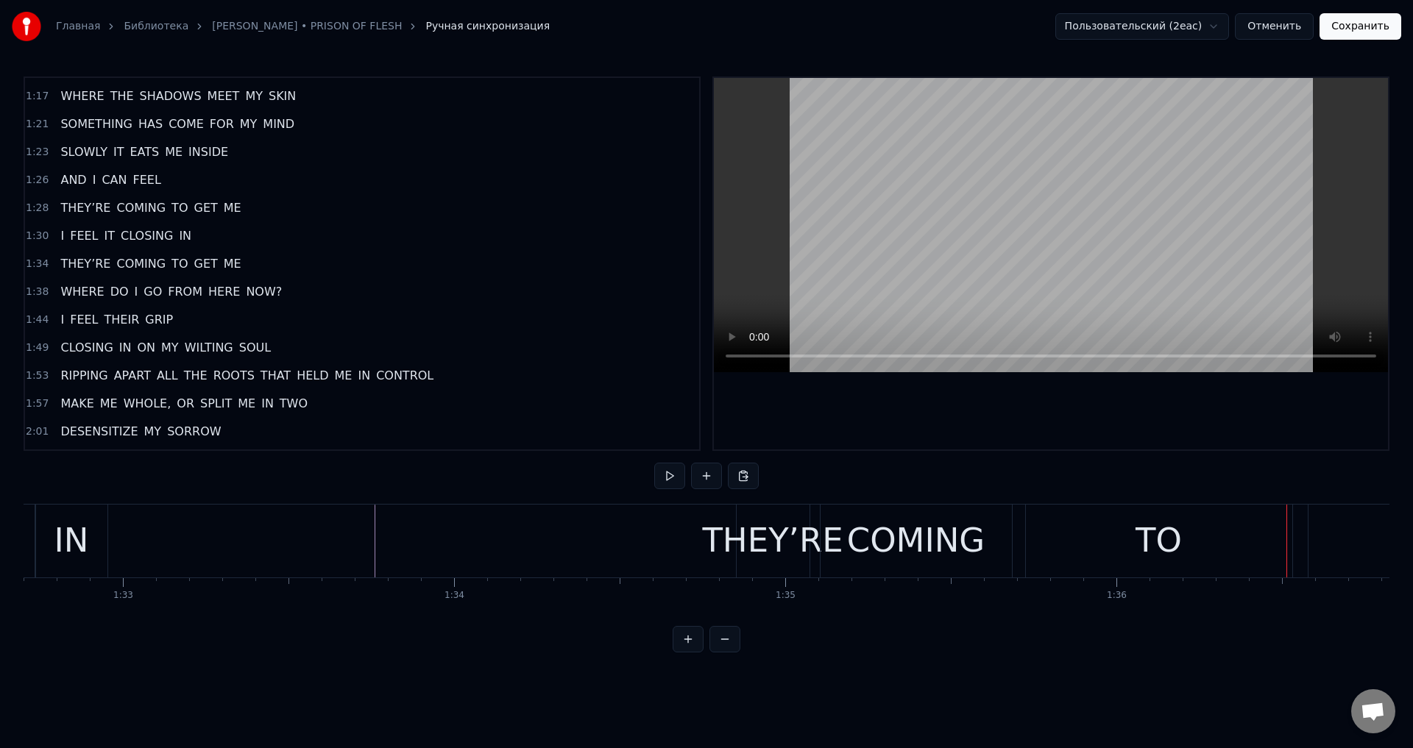
click at [1292, 539] on div "TO" at bounding box center [1159, 541] width 268 height 73
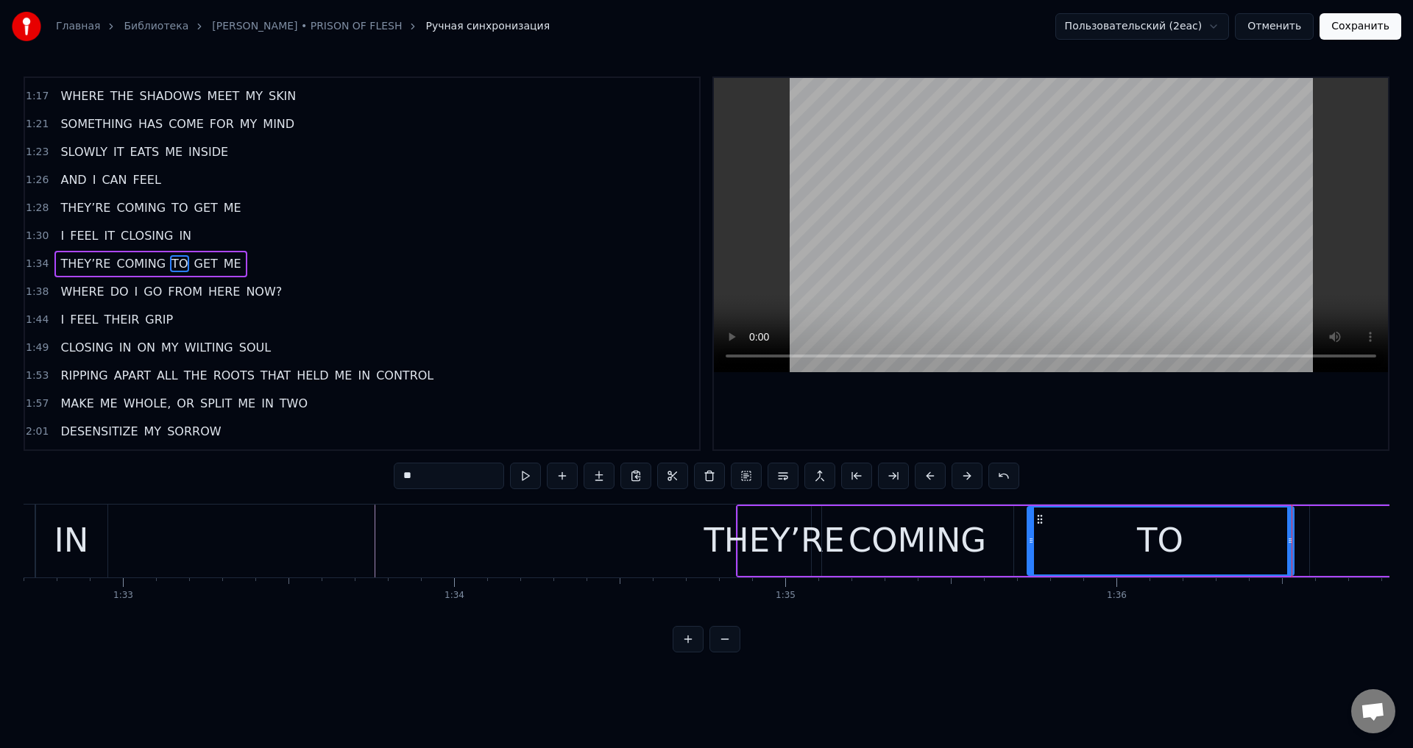
click at [1275, 539] on div "TO" at bounding box center [1160, 541] width 265 height 67
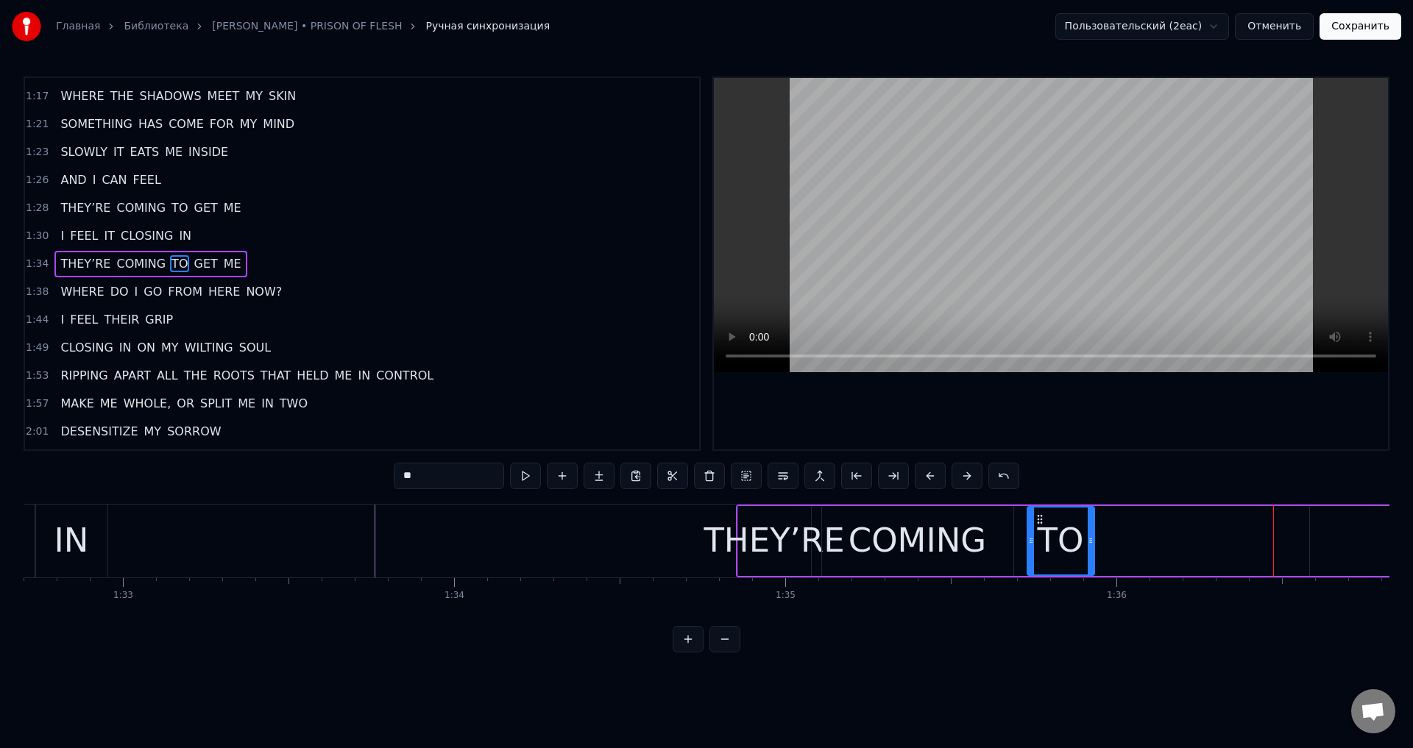
drag, startPoint x: 1289, startPoint y: 538, endPoint x: 1090, endPoint y: 561, distance: 200.7
click at [1090, 561] on div at bounding box center [1091, 541] width 6 height 67
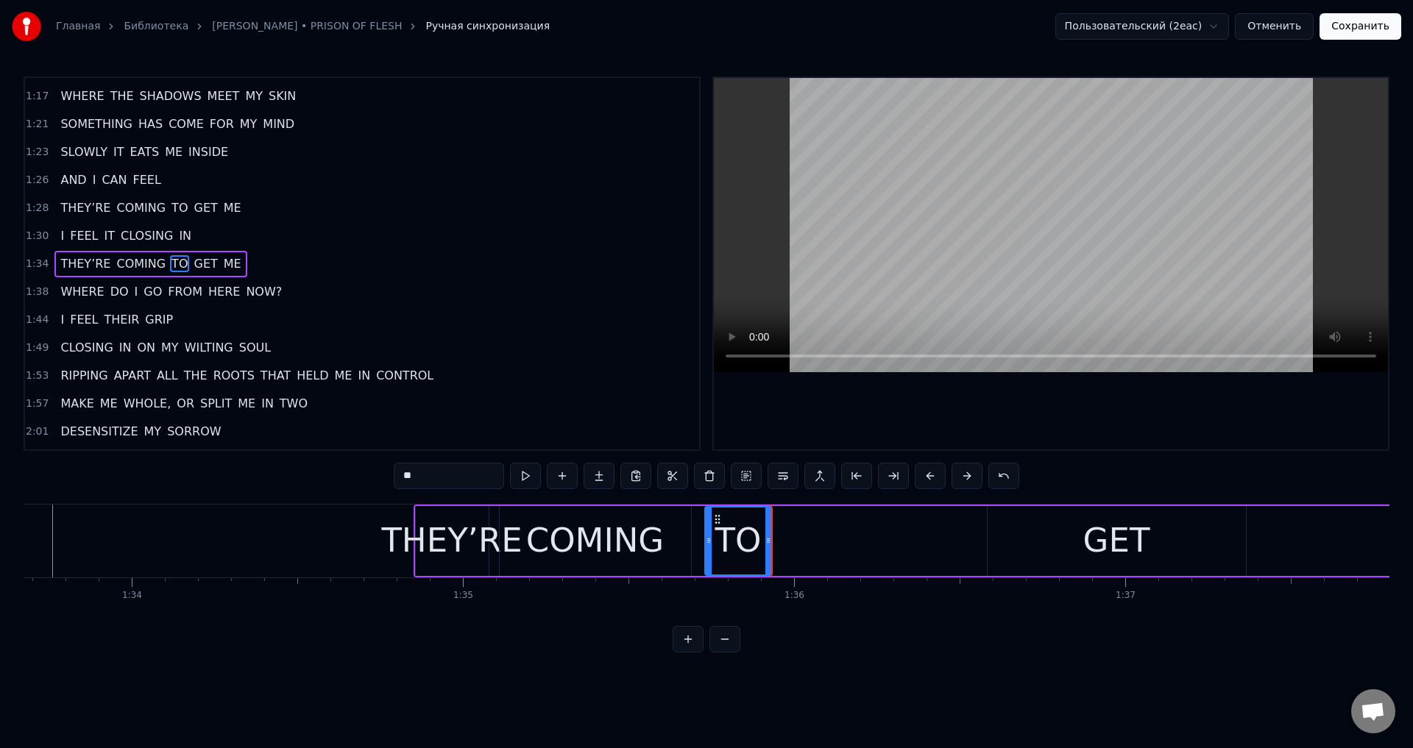
scroll to position [0, 31024]
drag, startPoint x: 1039, startPoint y: 513, endPoint x: 1019, endPoint y: 530, distance: 26.7
click at [1039, 514] on div "GET" at bounding box center [1115, 541] width 258 height 70
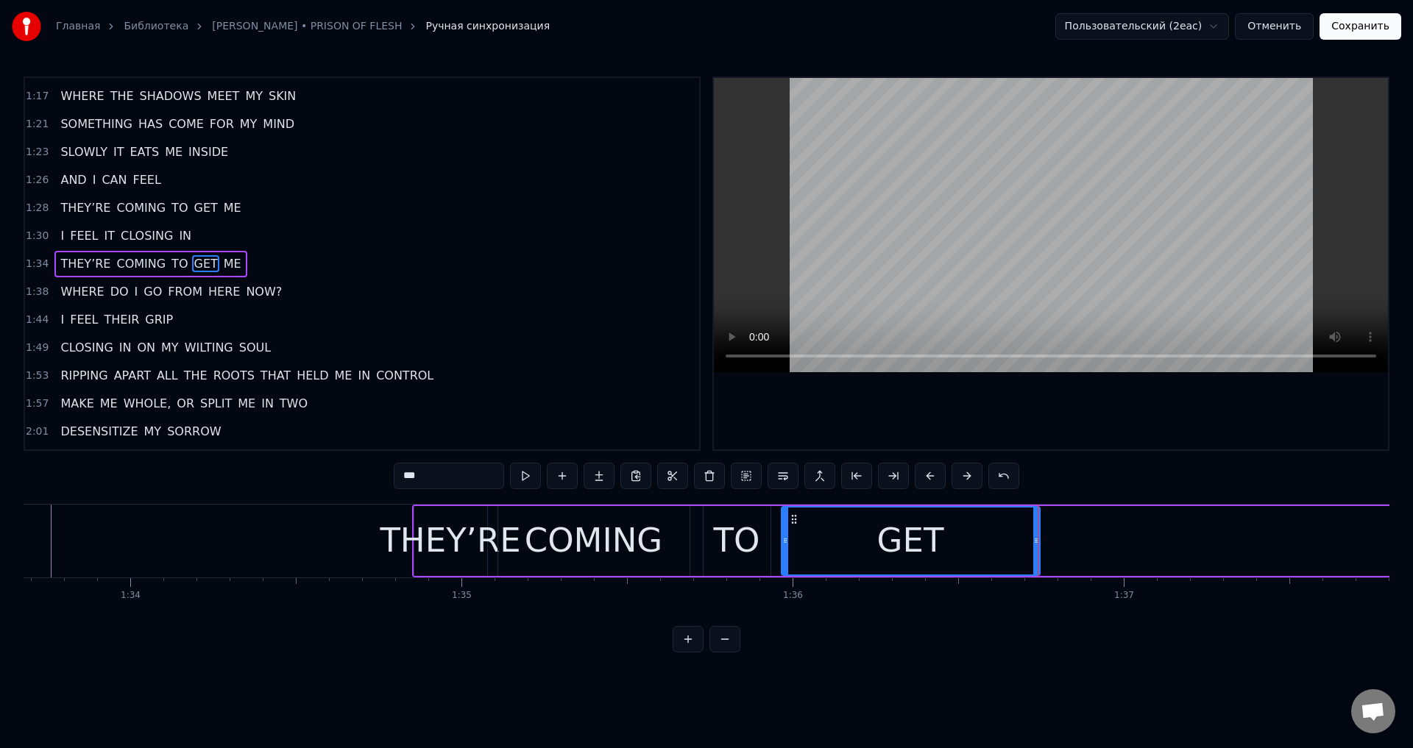
drag, startPoint x: 1000, startPoint y: 520, endPoint x: 796, endPoint y: 541, distance: 205.7
click at [796, 541] on div "GET" at bounding box center [910, 541] width 257 height 67
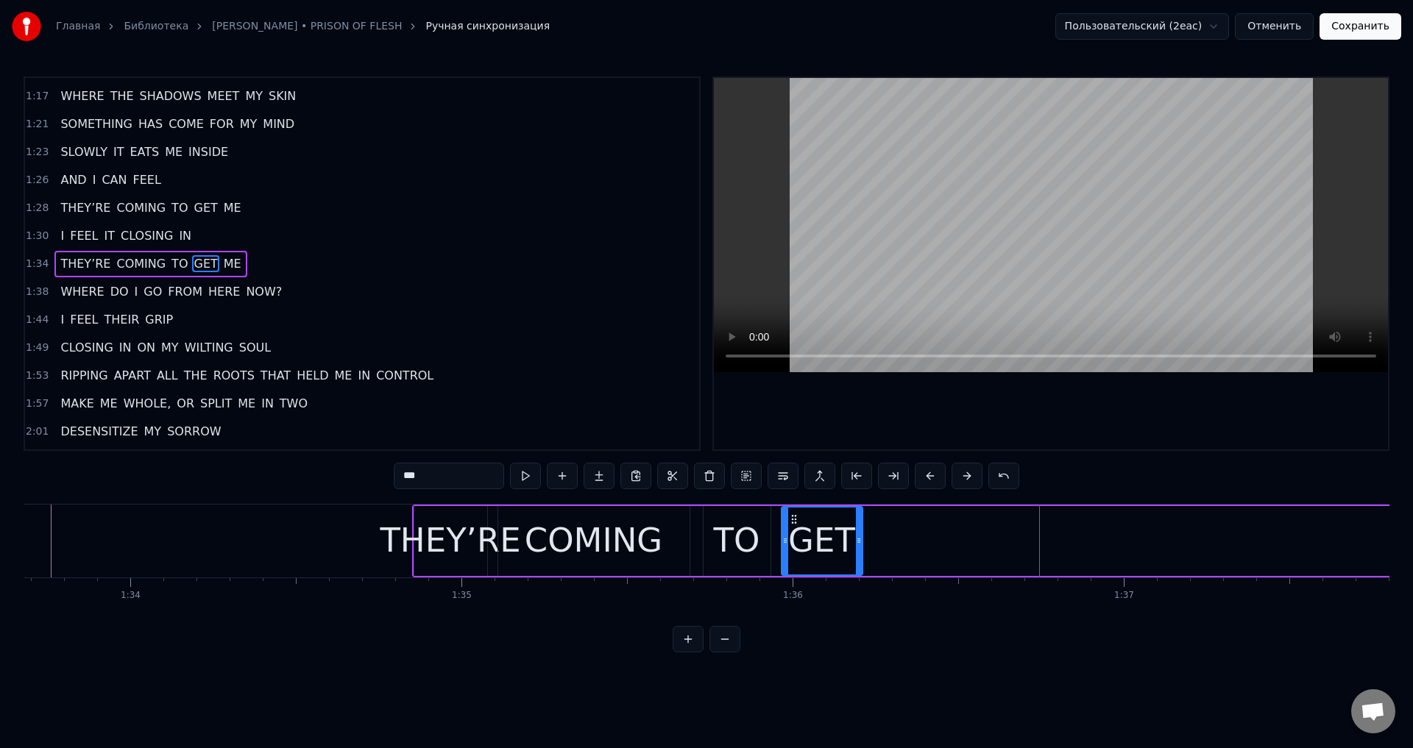
drag, startPoint x: 1035, startPoint y: 540, endPoint x: 857, endPoint y: 543, distance: 177.4
click at [857, 543] on icon at bounding box center [859, 541] width 6 height 12
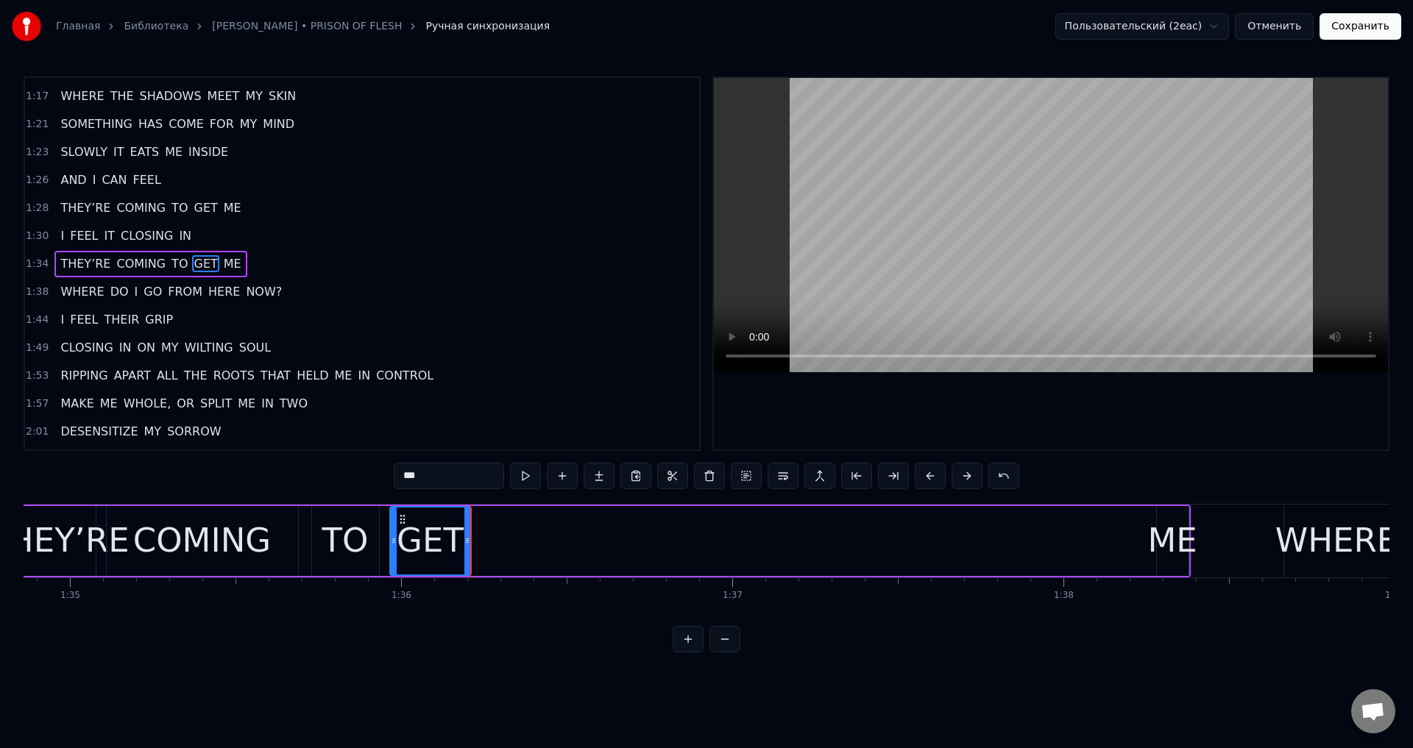
scroll to position [0, 31436]
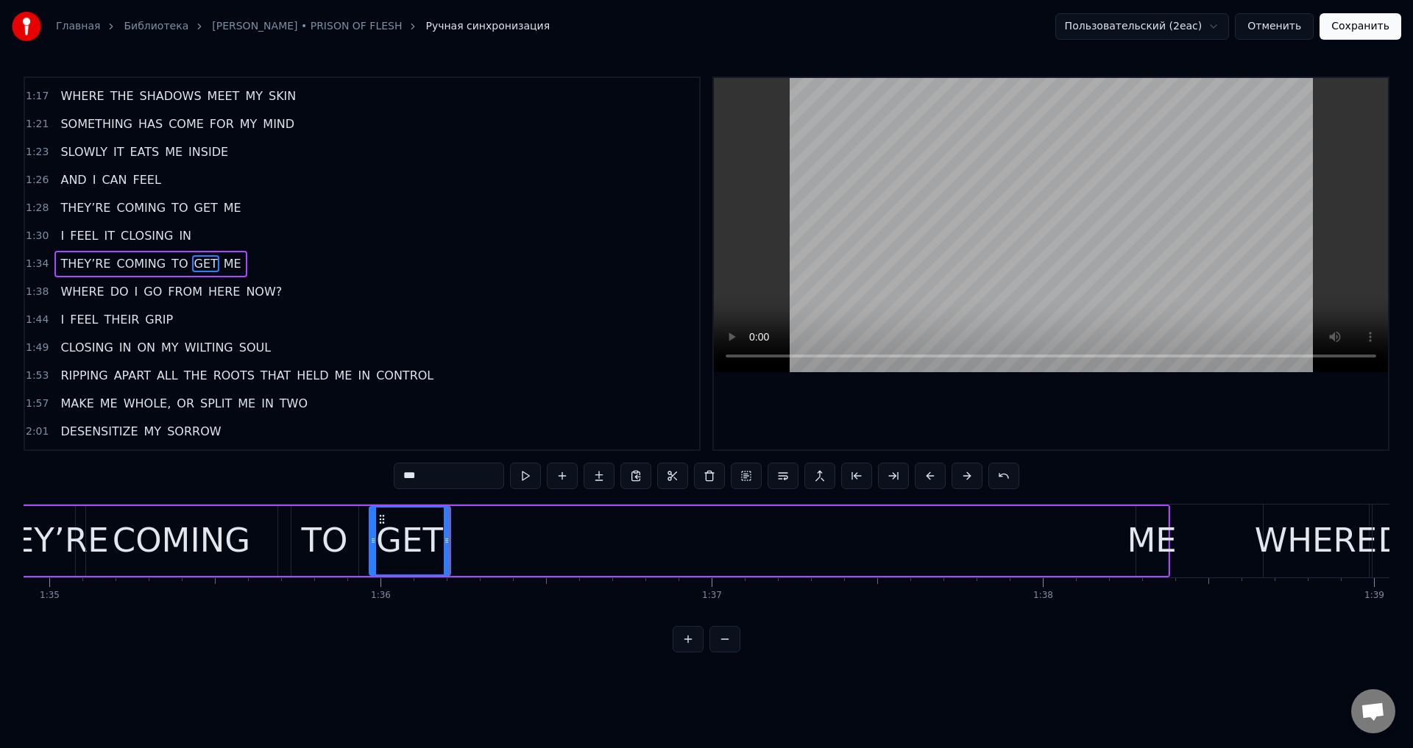
click at [1140, 529] on div "ME" at bounding box center [1151, 541] width 49 height 50
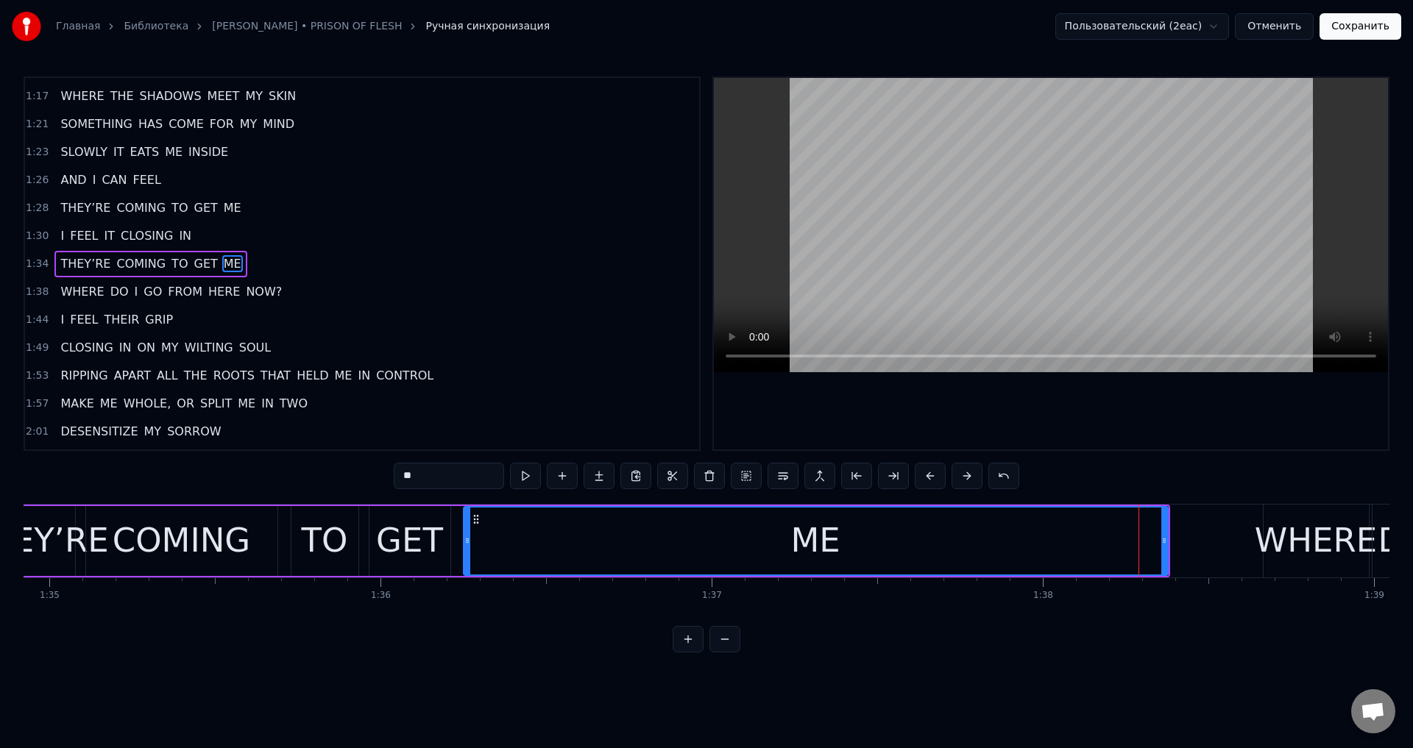
drag, startPoint x: 1140, startPoint y: 539, endPoint x: 467, endPoint y: 552, distance: 672.8
click at [467, 552] on div at bounding box center [467, 541] width 6 height 67
drag, startPoint x: 1166, startPoint y: 542, endPoint x: 1231, endPoint y: 542, distance: 64.8
click at [1231, 542] on icon at bounding box center [1229, 541] width 6 height 12
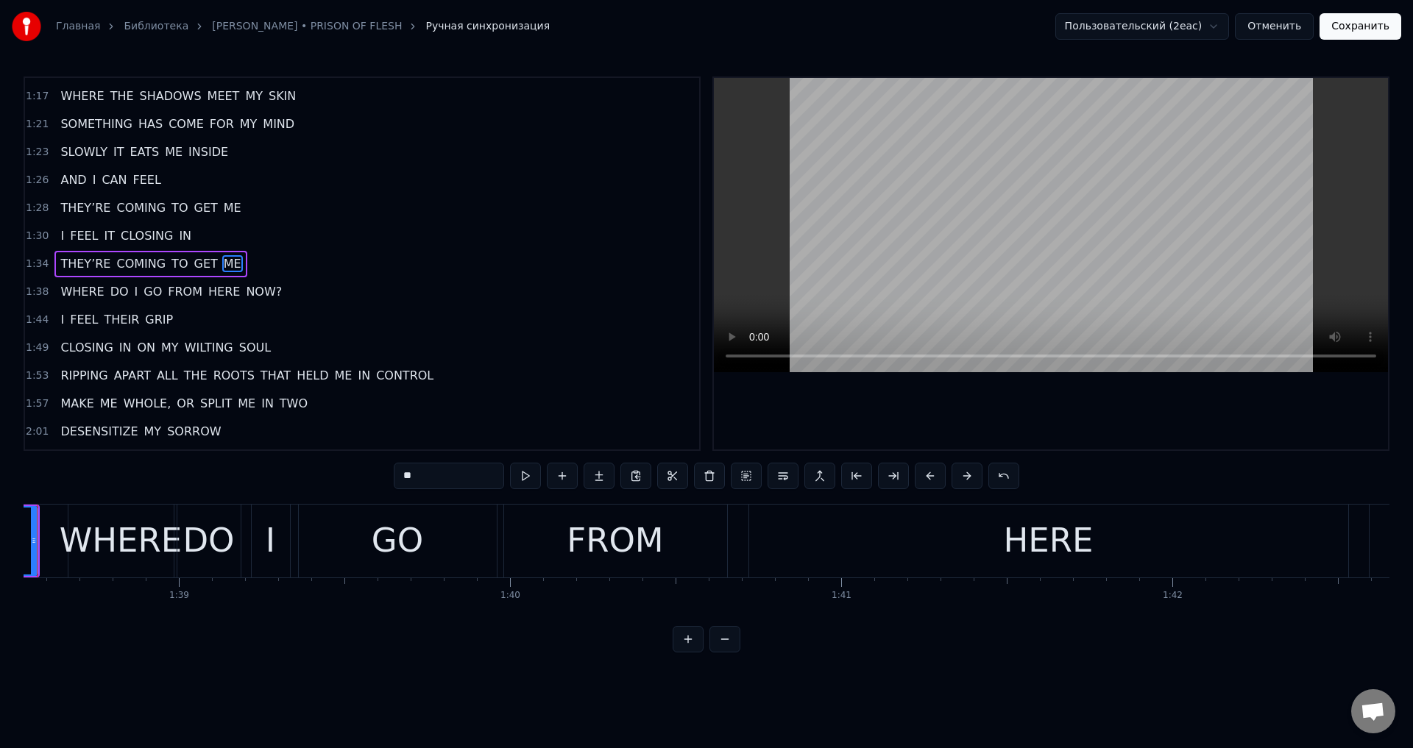
click at [222, 216] on span "ME" at bounding box center [232, 208] width 21 height 18
click at [136, 188] on span "FEEL" at bounding box center [147, 179] width 31 height 17
type input "****"
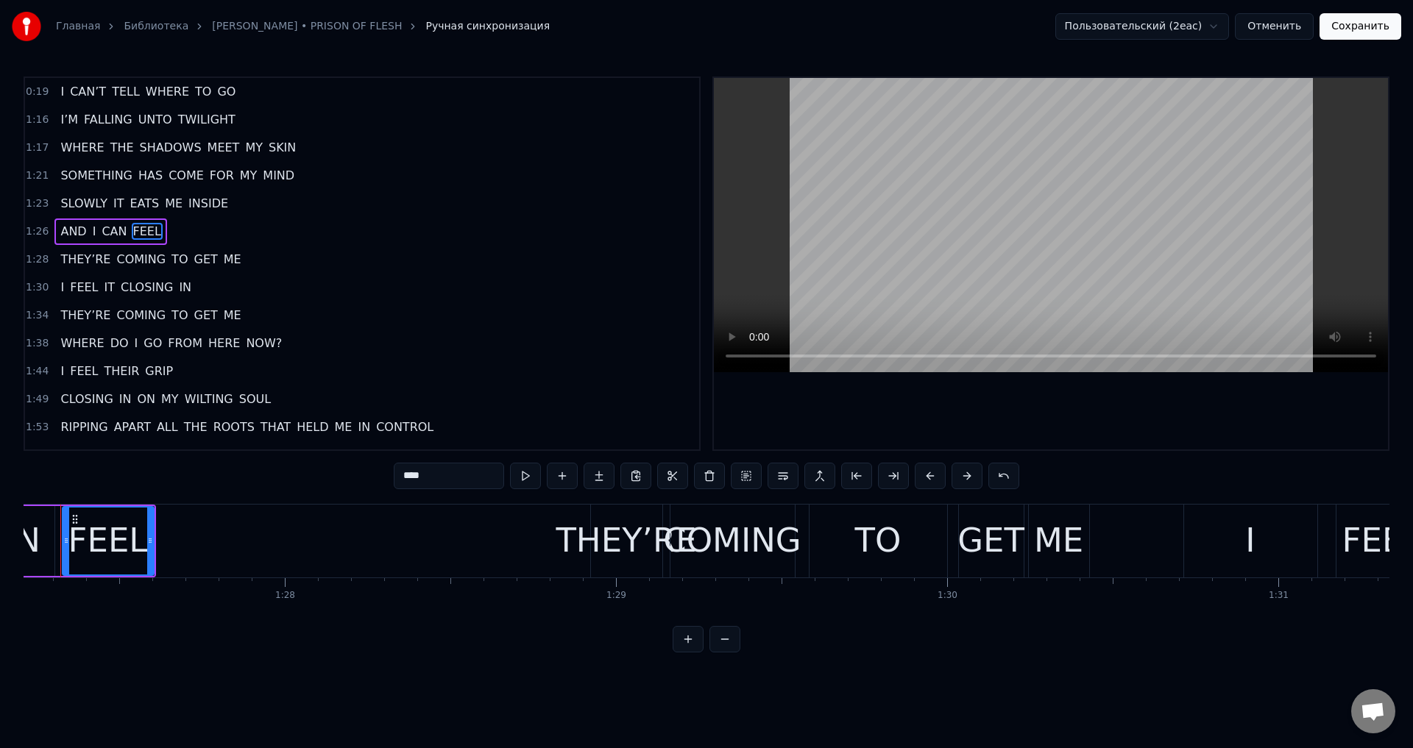
scroll to position [0, 28845]
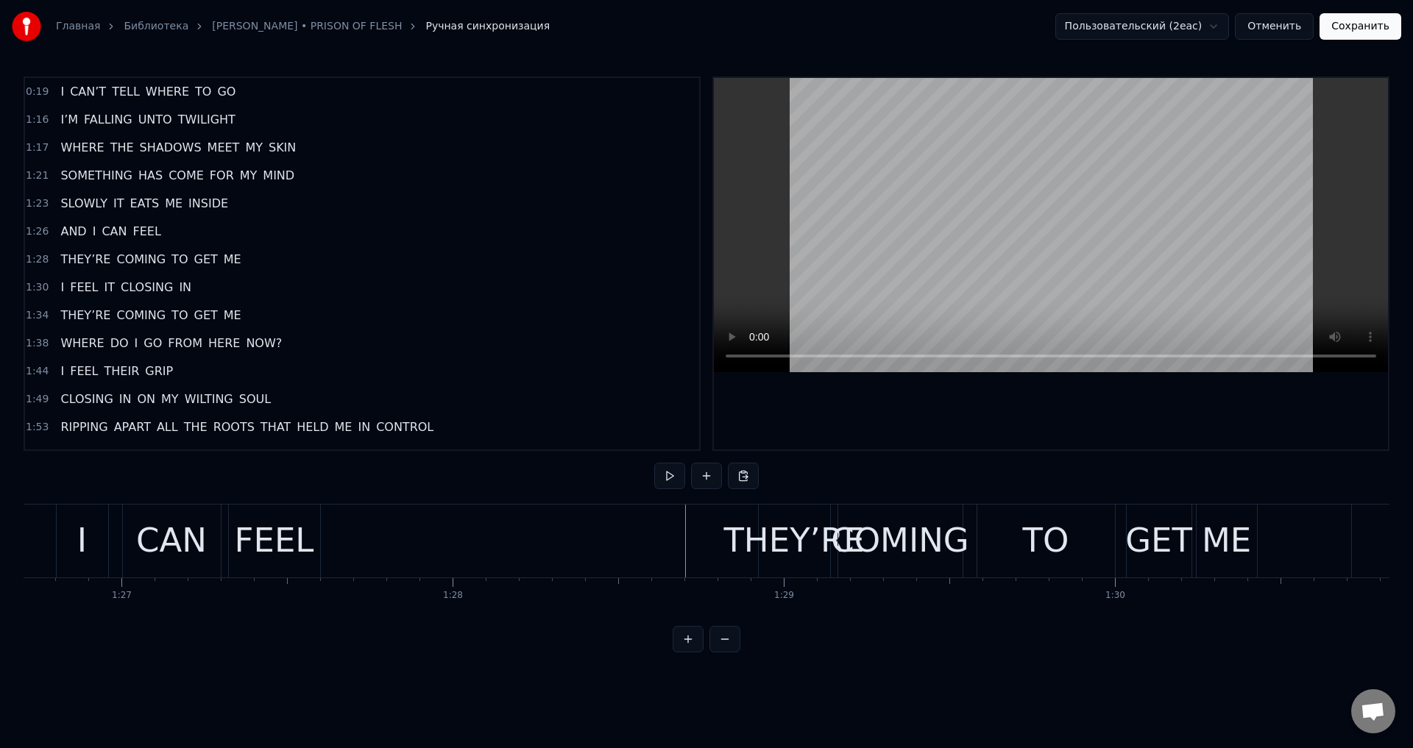
scroll to position [0, 28791]
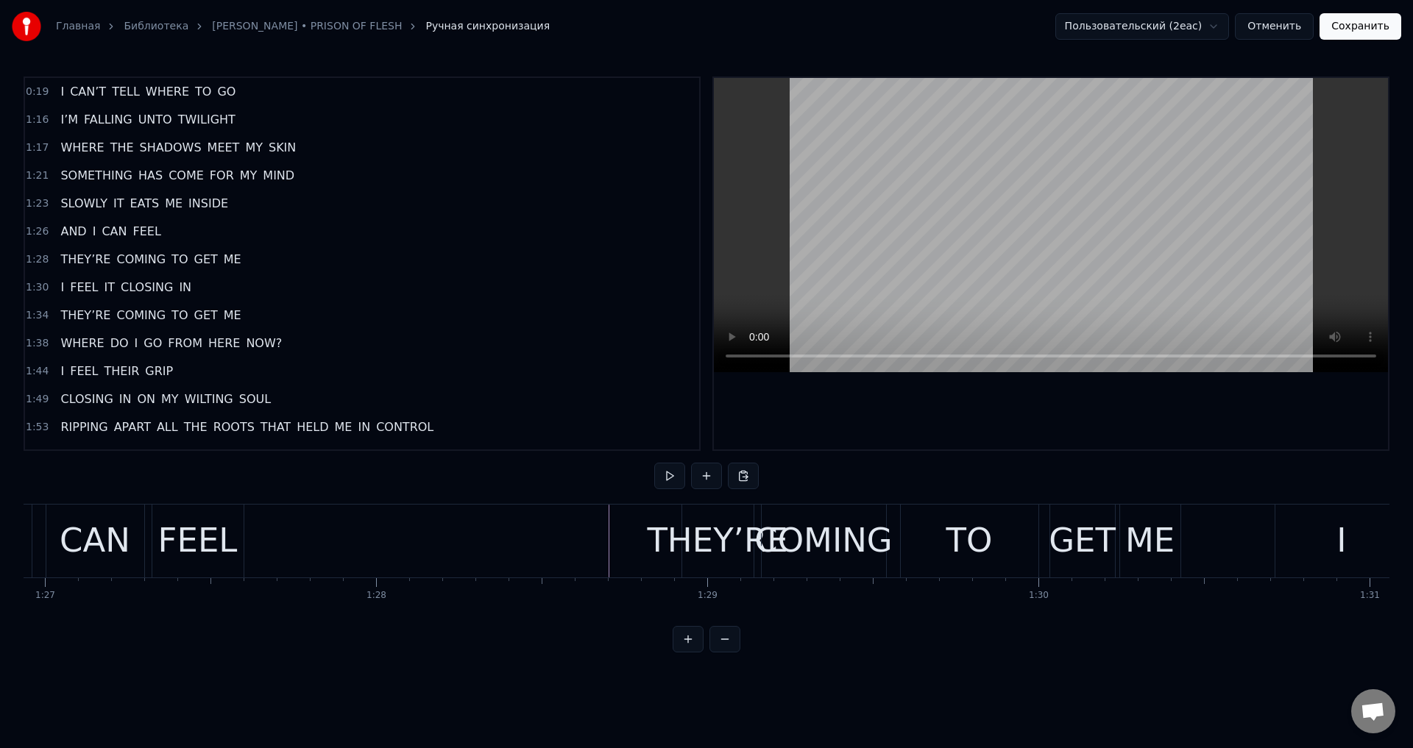
click at [714, 519] on div "THEY’RE" at bounding box center [717, 541] width 141 height 50
click at [705, 537] on div "THEY’RE" at bounding box center [717, 541] width 141 height 50
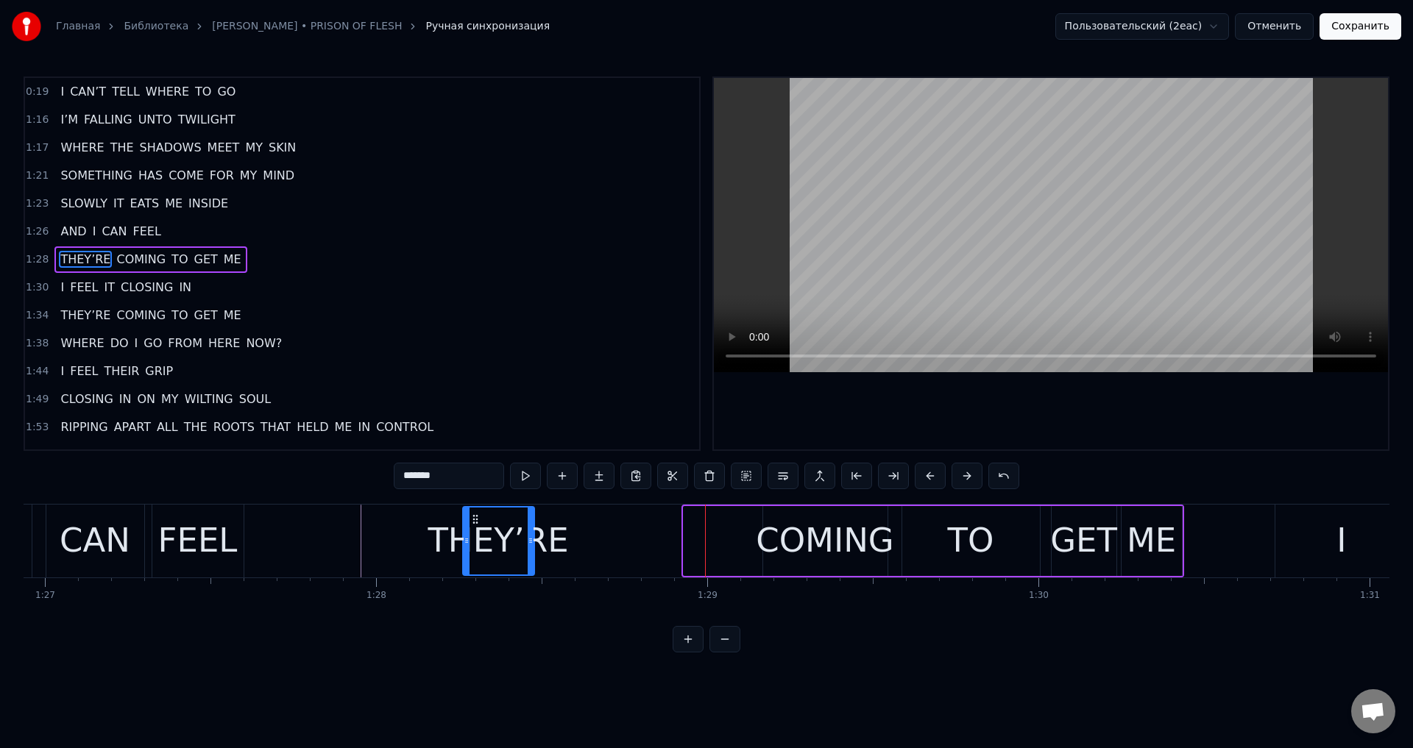
drag, startPoint x: 695, startPoint y: 518, endPoint x: 474, endPoint y: 547, distance: 222.6
click at [474, 547] on div "THEY’RE" at bounding box center [499, 541] width 70 height 67
click at [528, 539] on div "THEY’RE" at bounding box center [499, 541] width 70 height 67
drag, startPoint x: 528, startPoint y: 539, endPoint x: 537, endPoint y: 542, distance: 8.4
click at [537, 542] on icon at bounding box center [539, 541] width 6 height 12
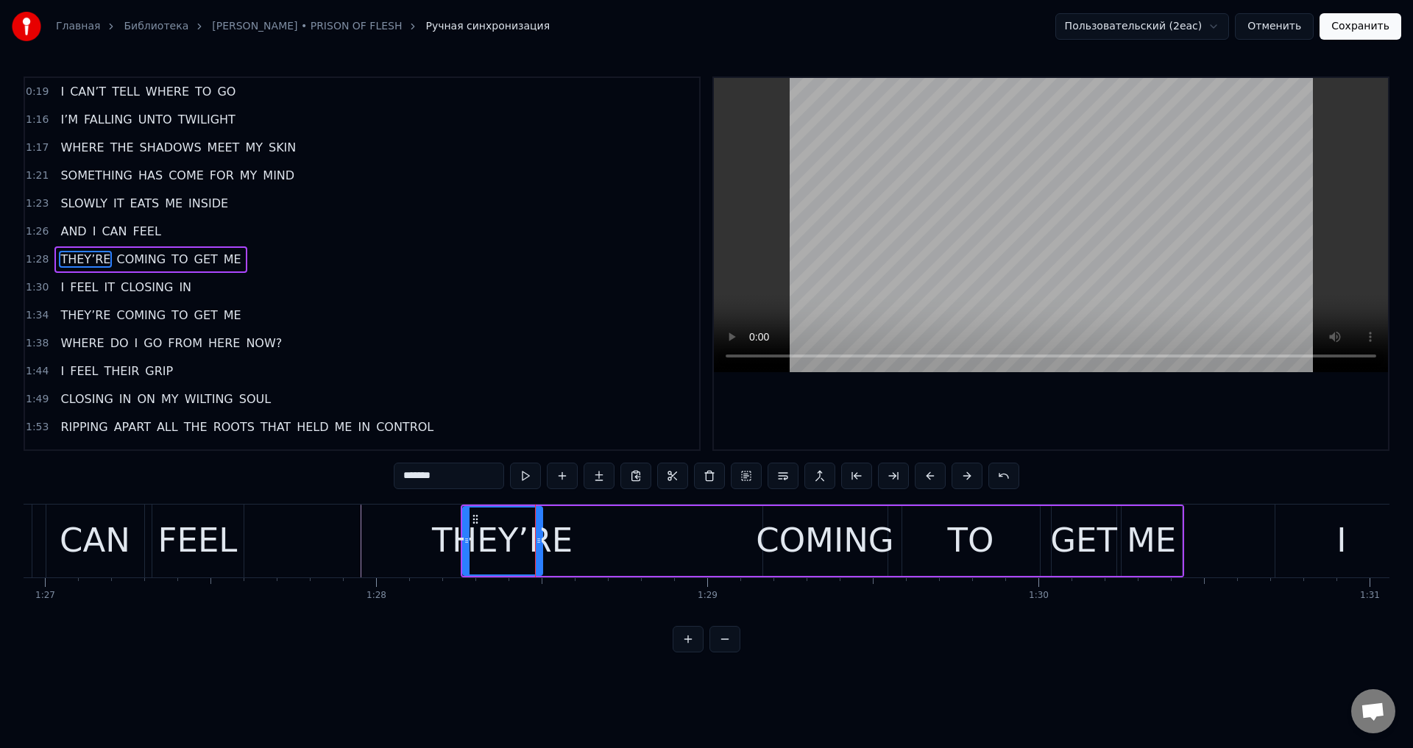
click at [824, 542] on div "COMING" at bounding box center [825, 541] width 138 height 50
type input "******"
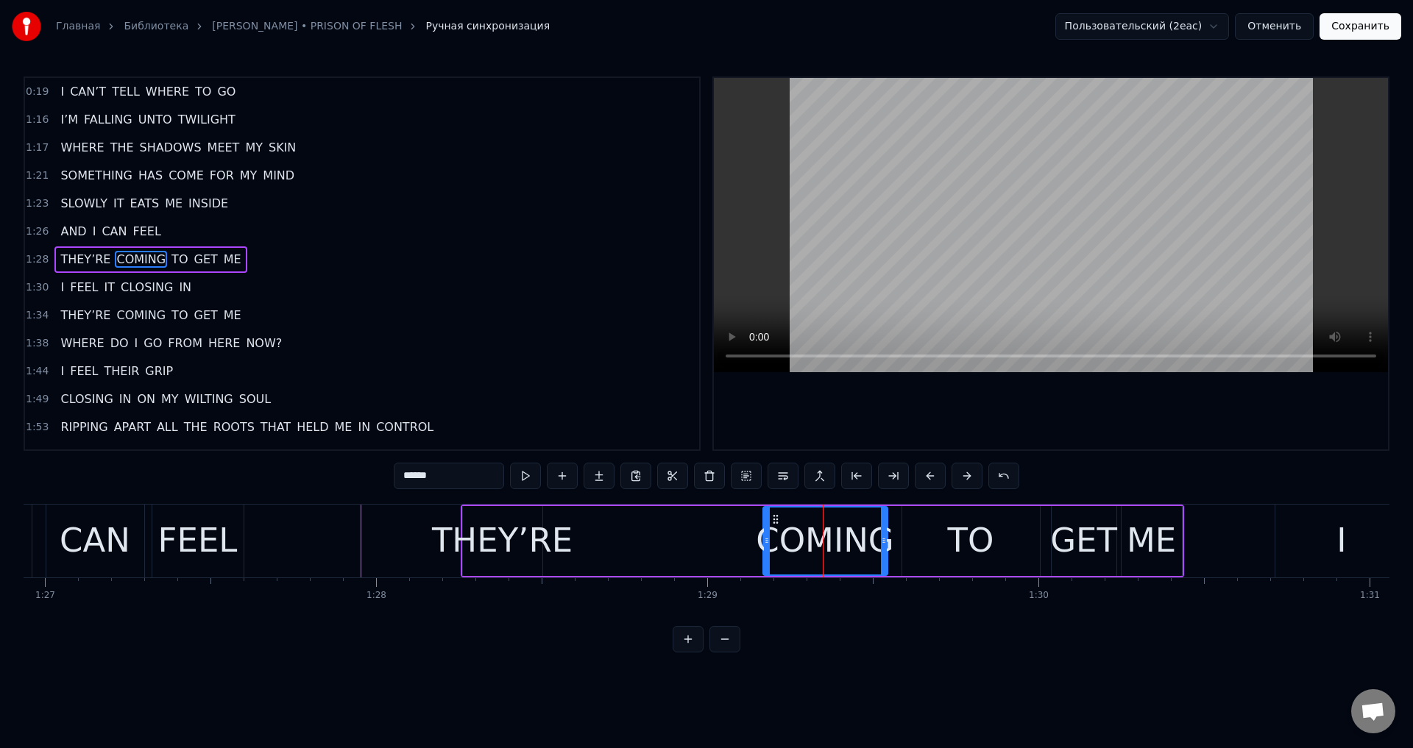
drag, startPoint x: 772, startPoint y: 516, endPoint x: 609, endPoint y: 537, distance: 164.0
click at [606, 537] on div "THEY’RE COMING TO GET ME" at bounding box center [822, 541] width 723 height 73
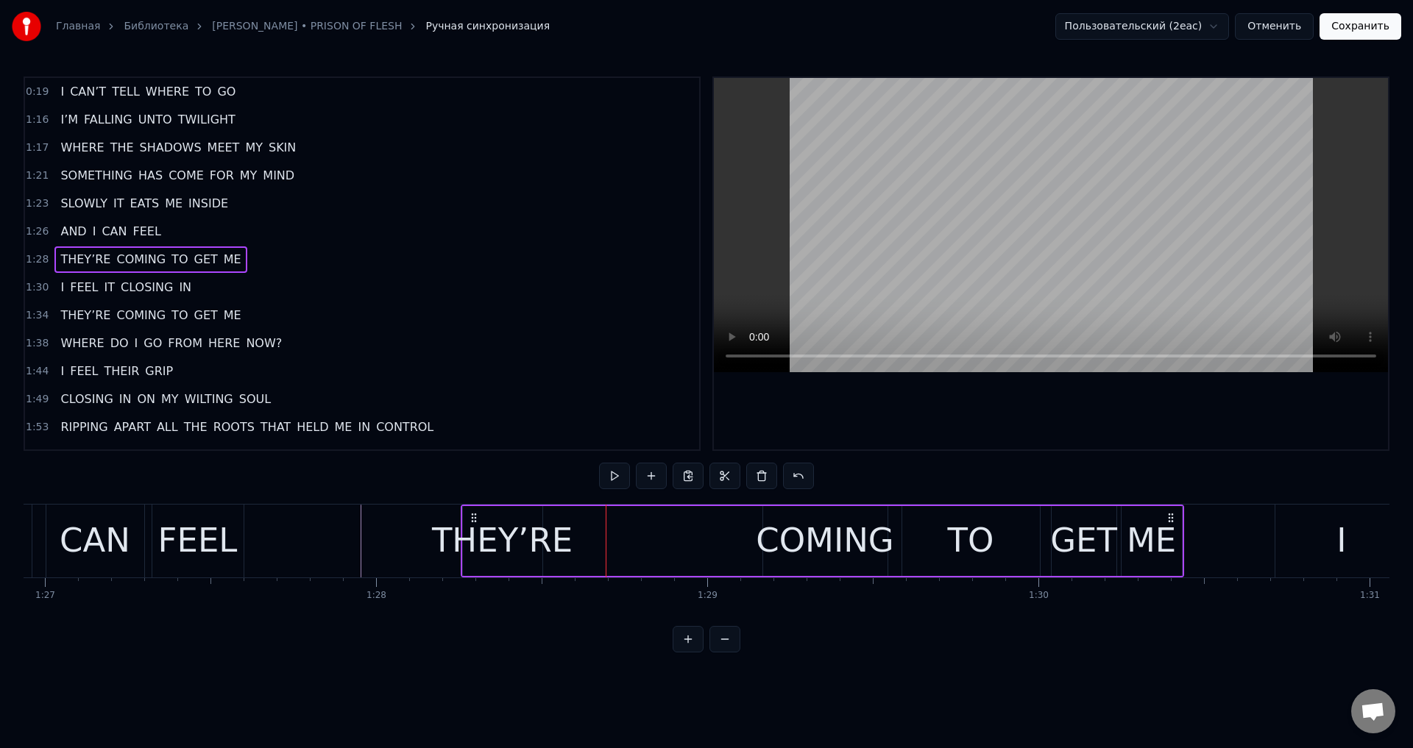
drag, startPoint x: 791, startPoint y: 534, endPoint x: 759, endPoint y: 534, distance: 32.4
click at [792, 534] on div "COMING" at bounding box center [825, 541] width 138 height 50
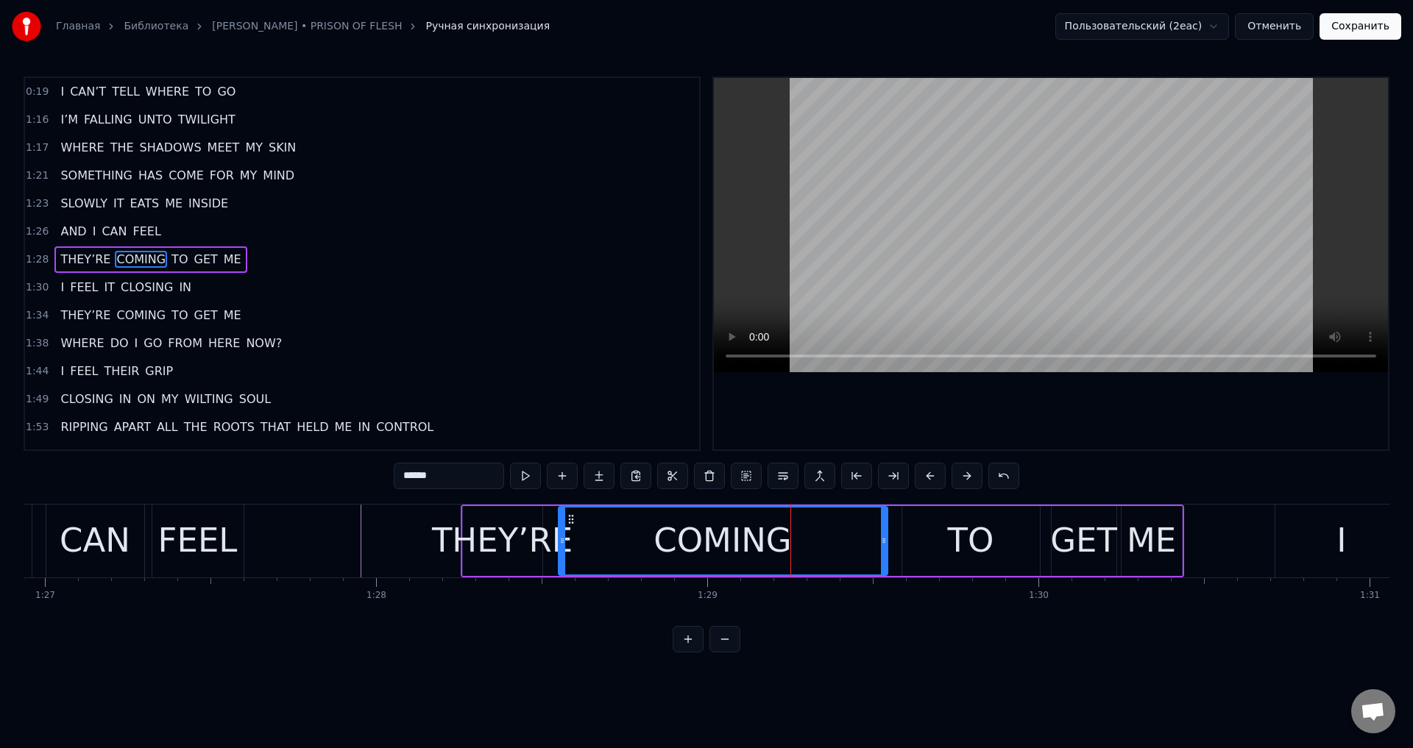
drag, startPoint x: 765, startPoint y: 535, endPoint x: 556, endPoint y: 551, distance: 208.9
click at [559, 551] on div at bounding box center [562, 541] width 6 height 67
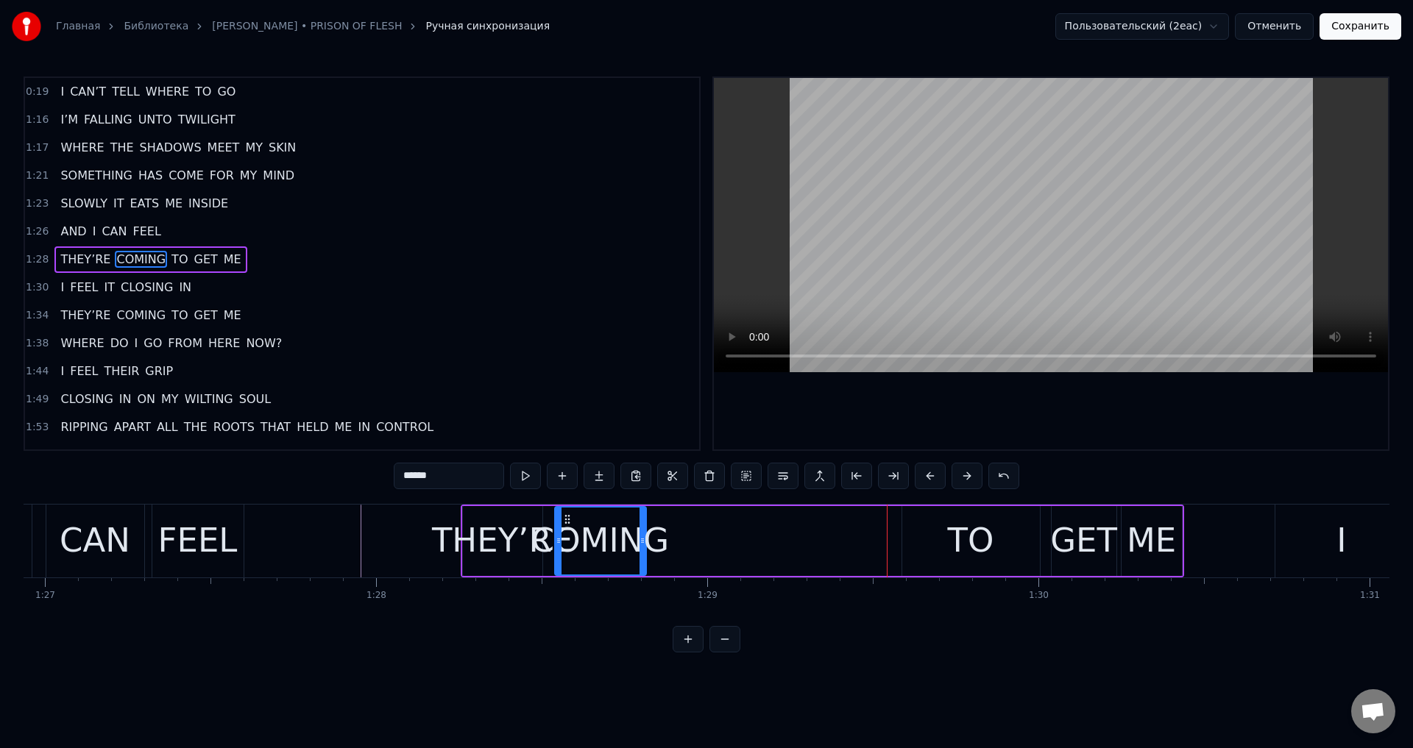
drag, startPoint x: 882, startPoint y: 539, endPoint x: 640, endPoint y: 558, distance: 242.1
click at [640, 558] on div at bounding box center [643, 541] width 6 height 67
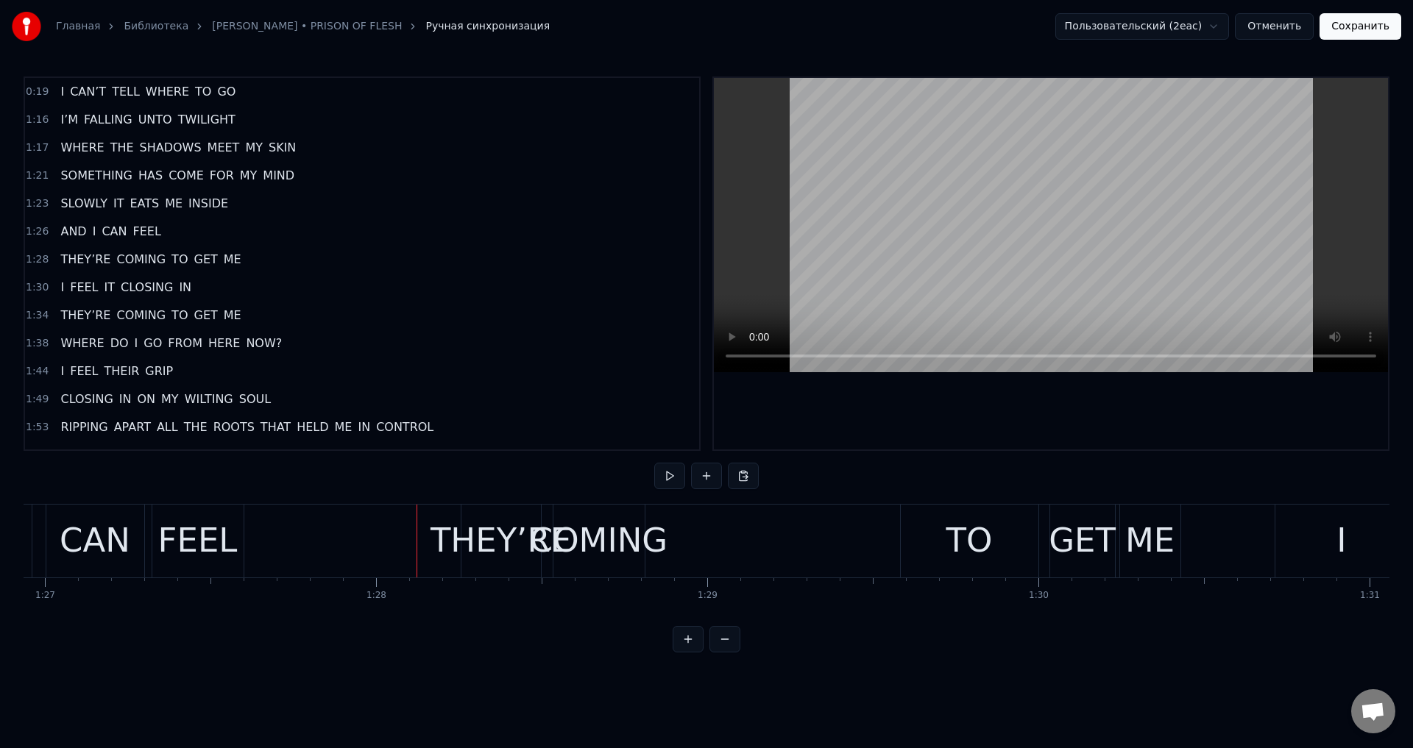
click at [615, 528] on div "COMING" at bounding box center [599, 541] width 138 height 50
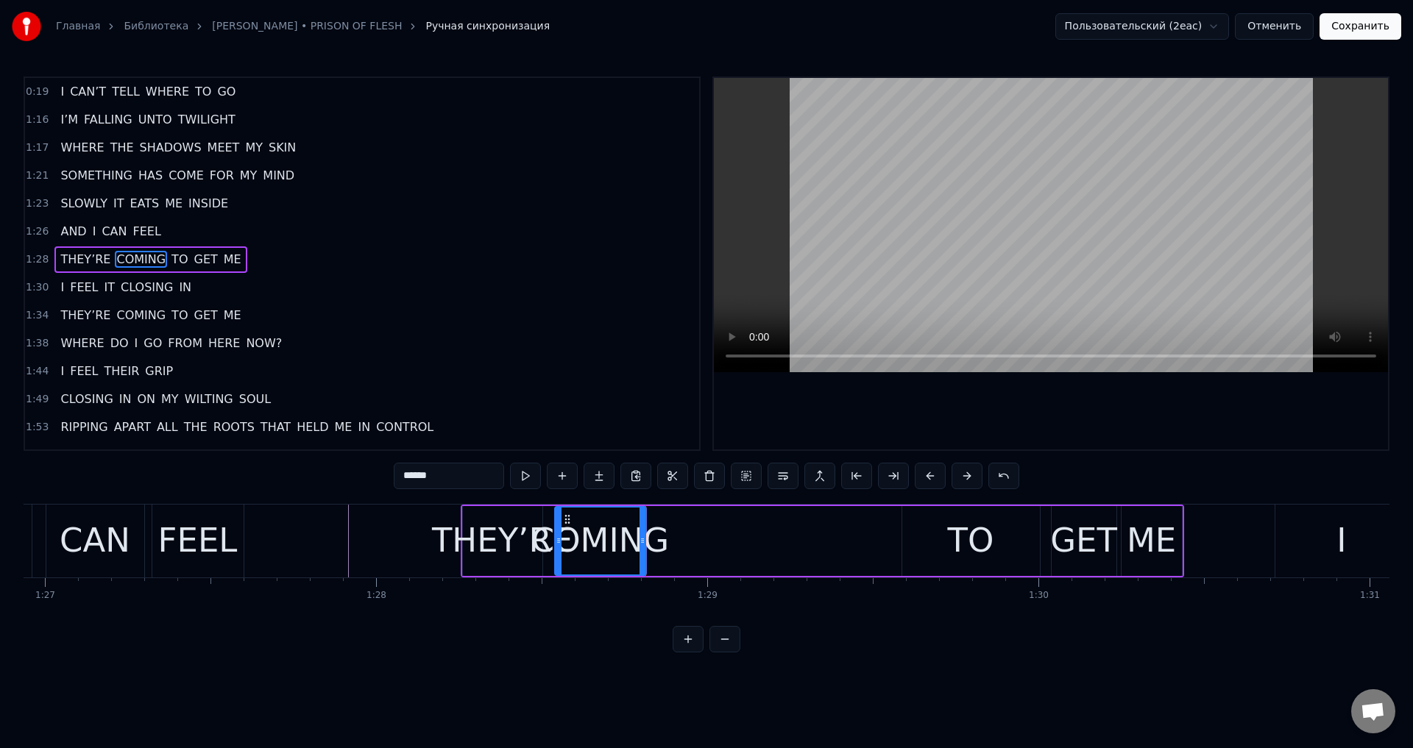
click at [603, 556] on div "COMING" at bounding box center [600, 541] width 138 height 50
click at [521, 525] on div "THEY’RE" at bounding box center [502, 541] width 141 height 50
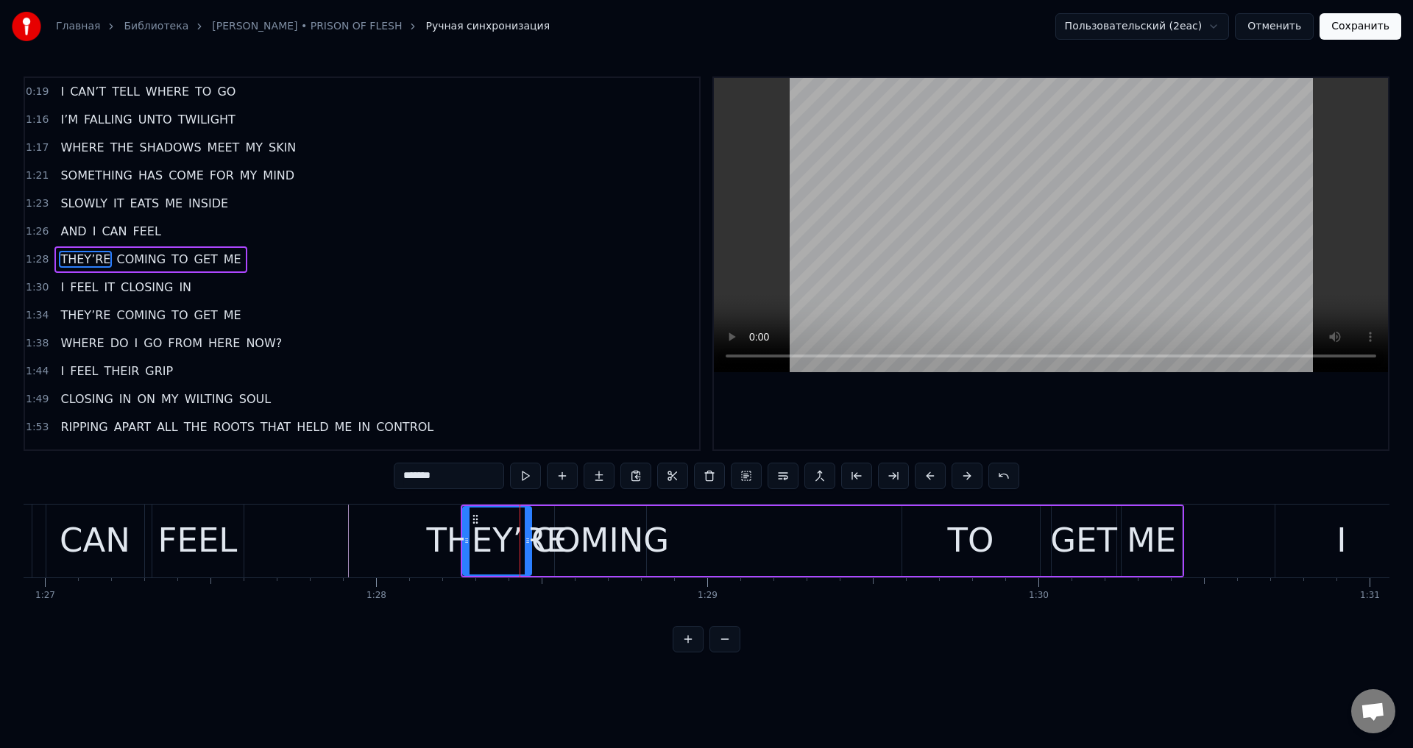
drag, startPoint x: 539, startPoint y: 531, endPoint x: 519, endPoint y: 539, distance: 21.7
click at [525, 539] on div at bounding box center [528, 541] width 6 height 67
click at [562, 540] on div "COMING" at bounding box center [600, 541] width 138 height 50
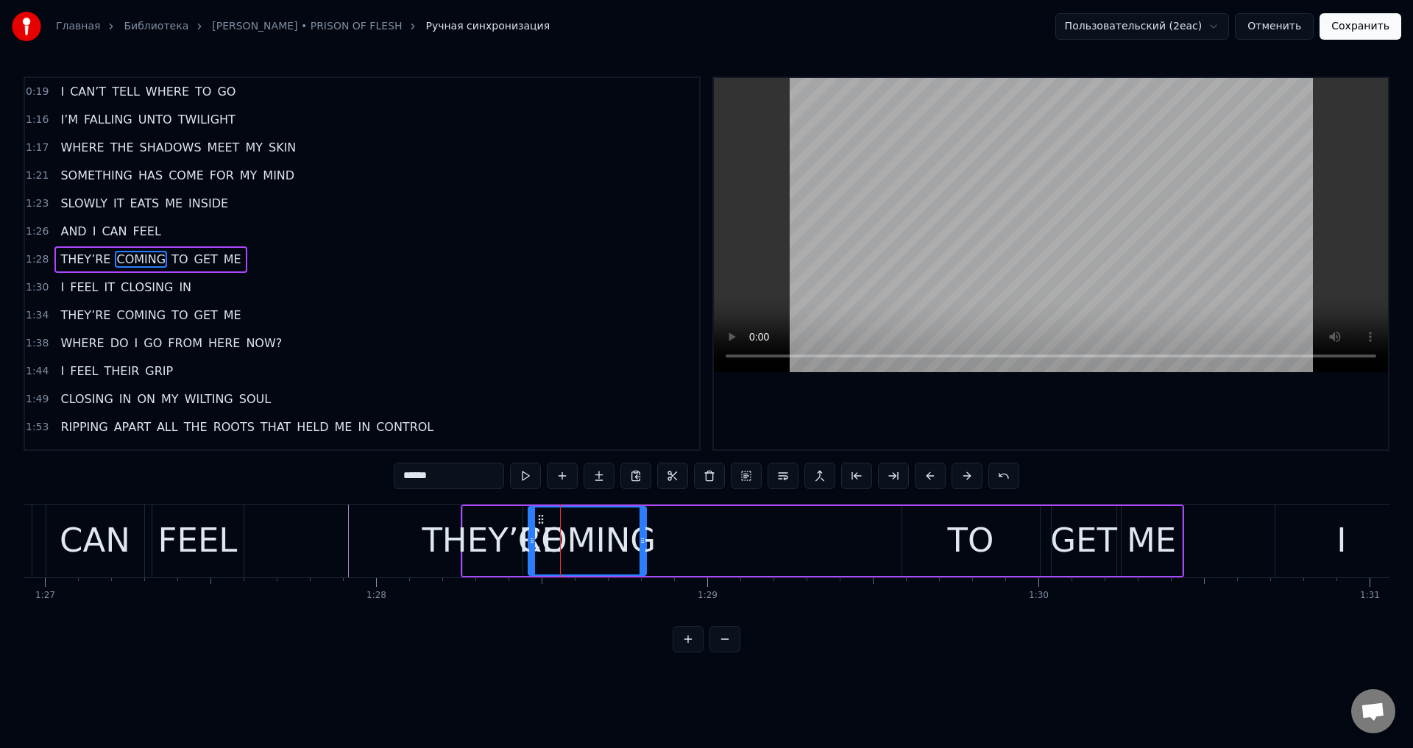
drag, startPoint x: 559, startPoint y: 539, endPoint x: 533, endPoint y: 542, distance: 26.6
click at [533, 542] on icon at bounding box center [532, 541] width 6 height 12
click at [931, 528] on div "TO" at bounding box center [971, 541] width 138 height 70
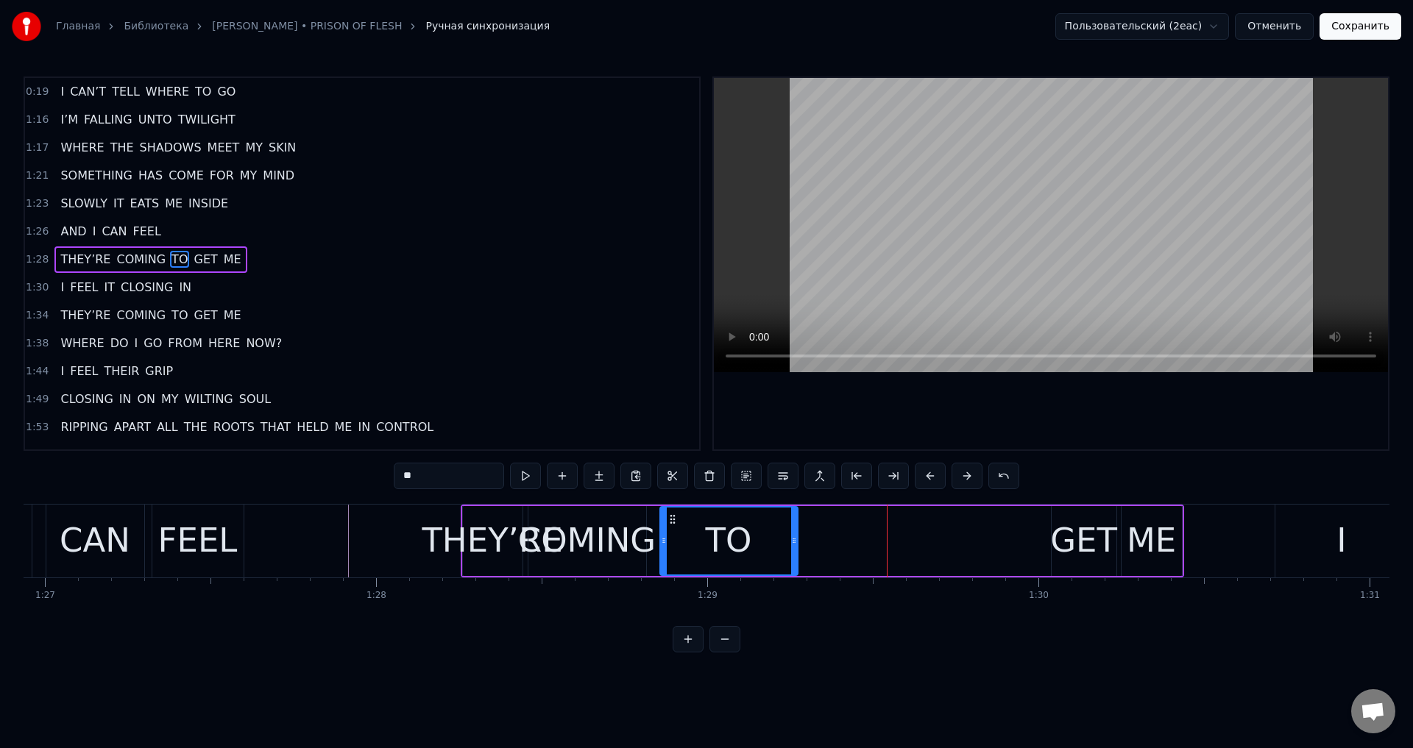
drag, startPoint x: 913, startPoint y: 519, endPoint x: 670, endPoint y: 528, distance: 243.0
click at [670, 528] on div "TO" at bounding box center [729, 541] width 136 height 67
drag, startPoint x: 793, startPoint y: 531, endPoint x: 690, endPoint y: 544, distance: 103.2
click at [690, 544] on div at bounding box center [691, 541] width 6 height 67
drag, startPoint x: 1065, startPoint y: 539, endPoint x: 1064, endPoint y: 528, distance: 11.8
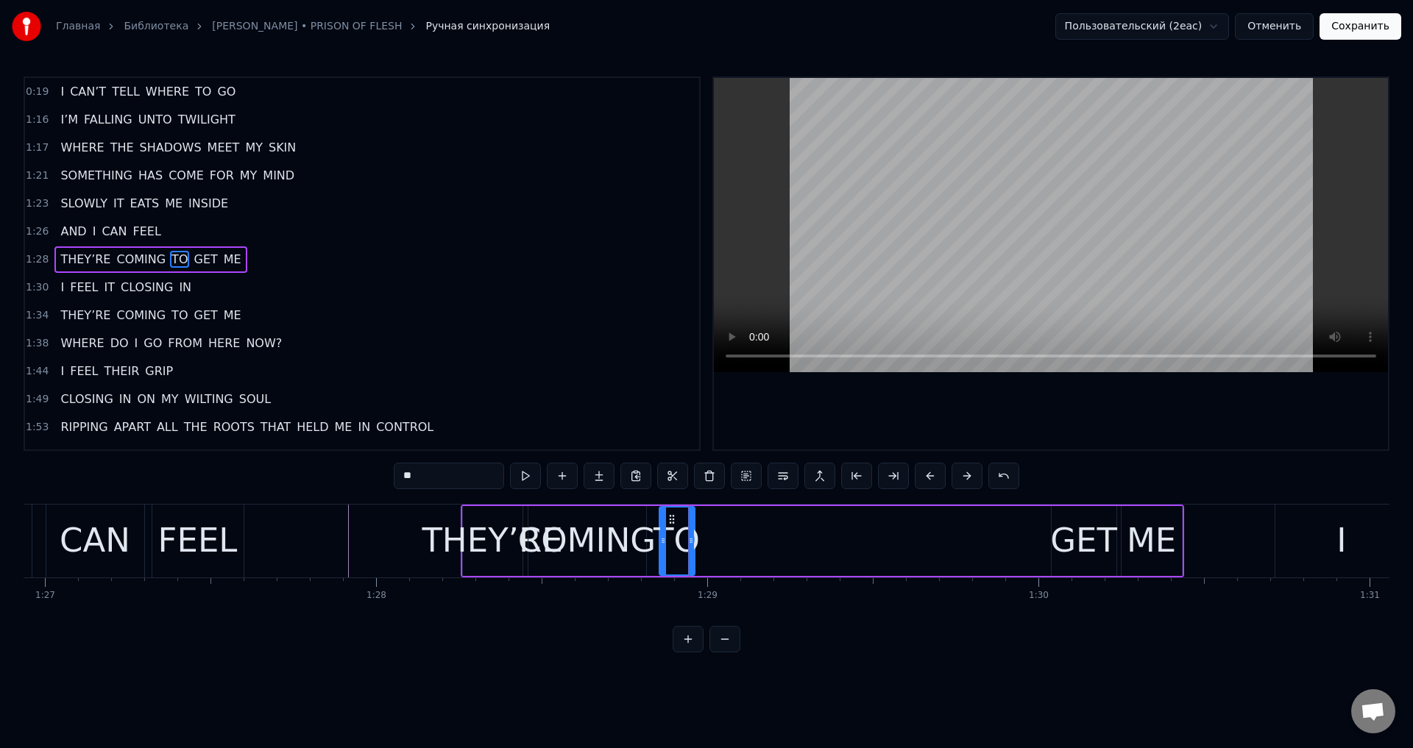
click at [1066, 539] on div "GET" at bounding box center [1083, 541] width 67 height 50
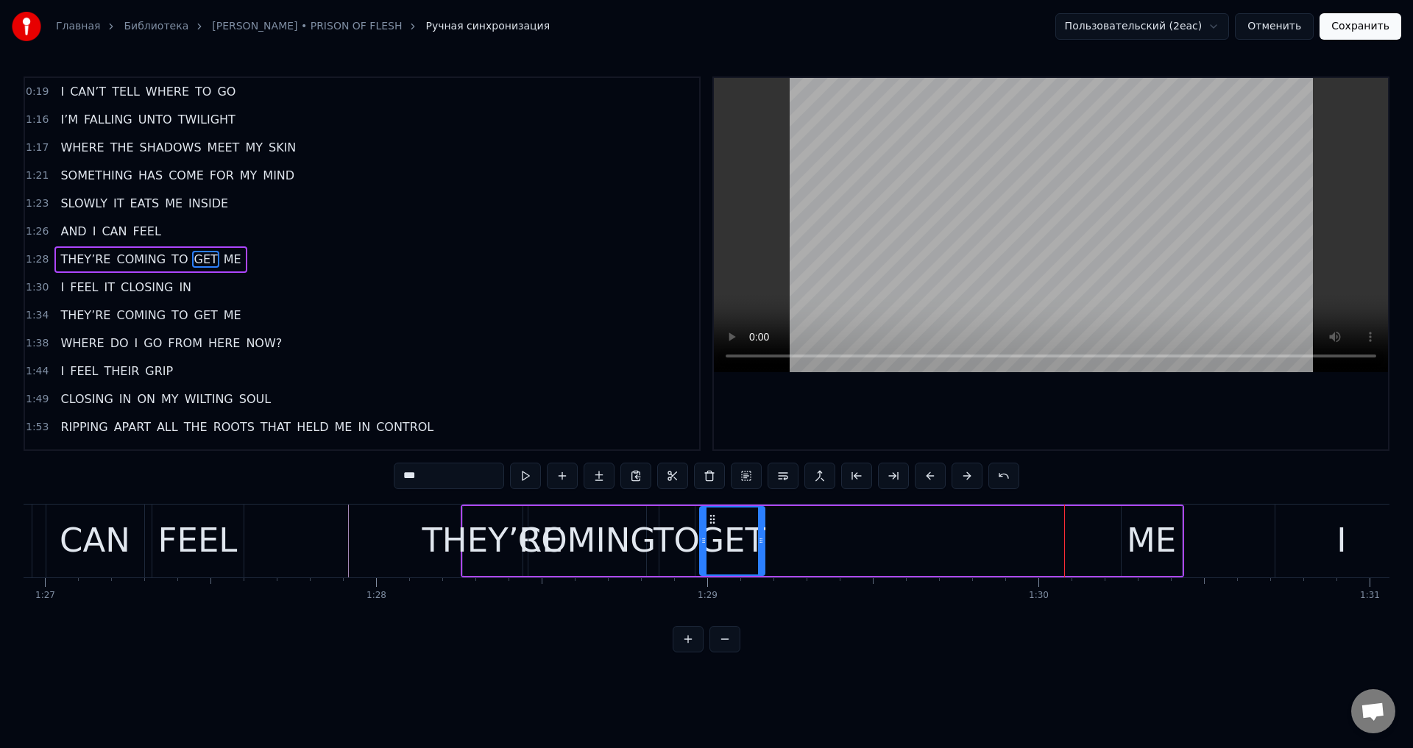
drag, startPoint x: 1061, startPoint y: 518, endPoint x: 709, endPoint y: 541, distance: 352.5
click at [709, 541] on div "GET" at bounding box center [732, 541] width 63 height 67
drag, startPoint x: 762, startPoint y: 542, endPoint x: 755, endPoint y: 545, distance: 8.2
click at [755, 545] on icon at bounding box center [755, 541] width 6 height 12
click at [1153, 545] on div "ME" at bounding box center [1151, 541] width 49 height 50
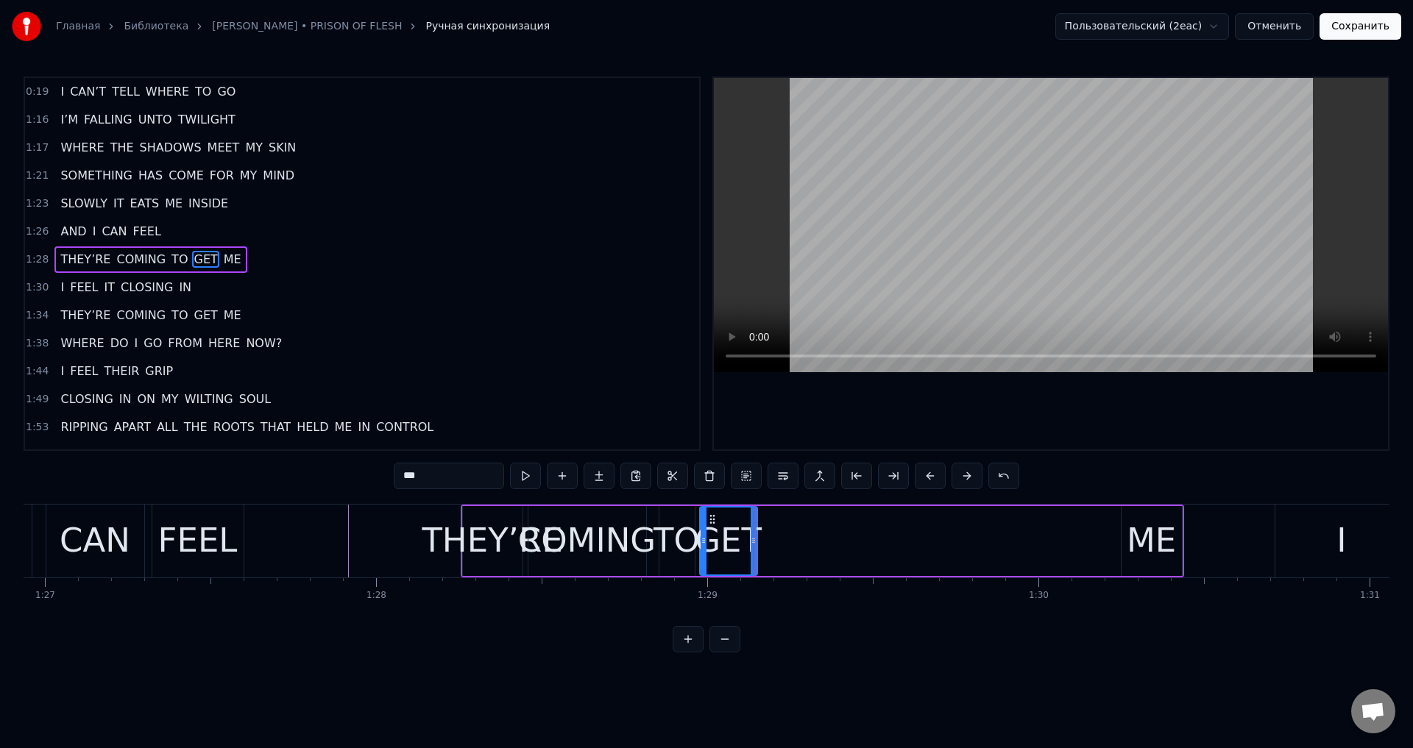
type input "**"
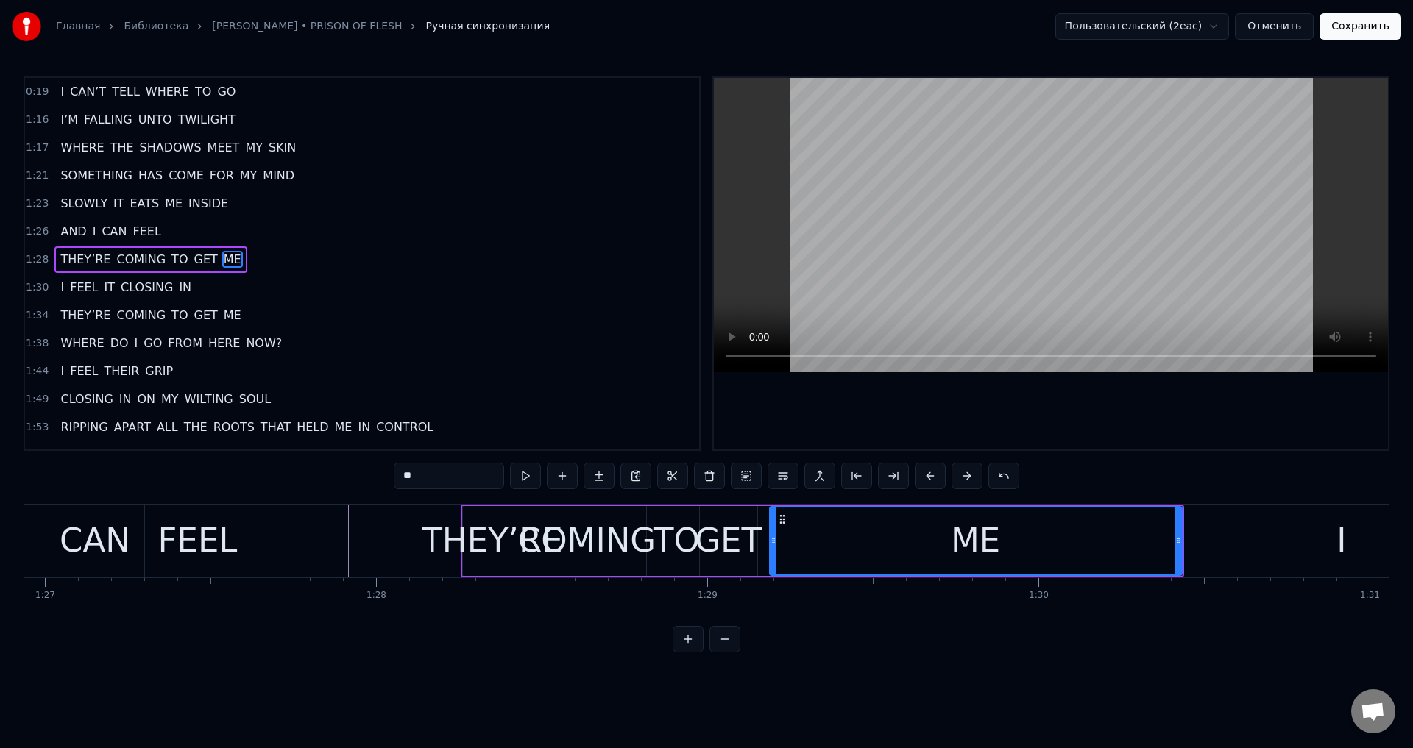
drag, startPoint x: 1125, startPoint y: 542, endPoint x: 773, endPoint y: 554, distance: 352.0
click at [773, 554] on div at bounding box center [774, 541] width 6 height 67
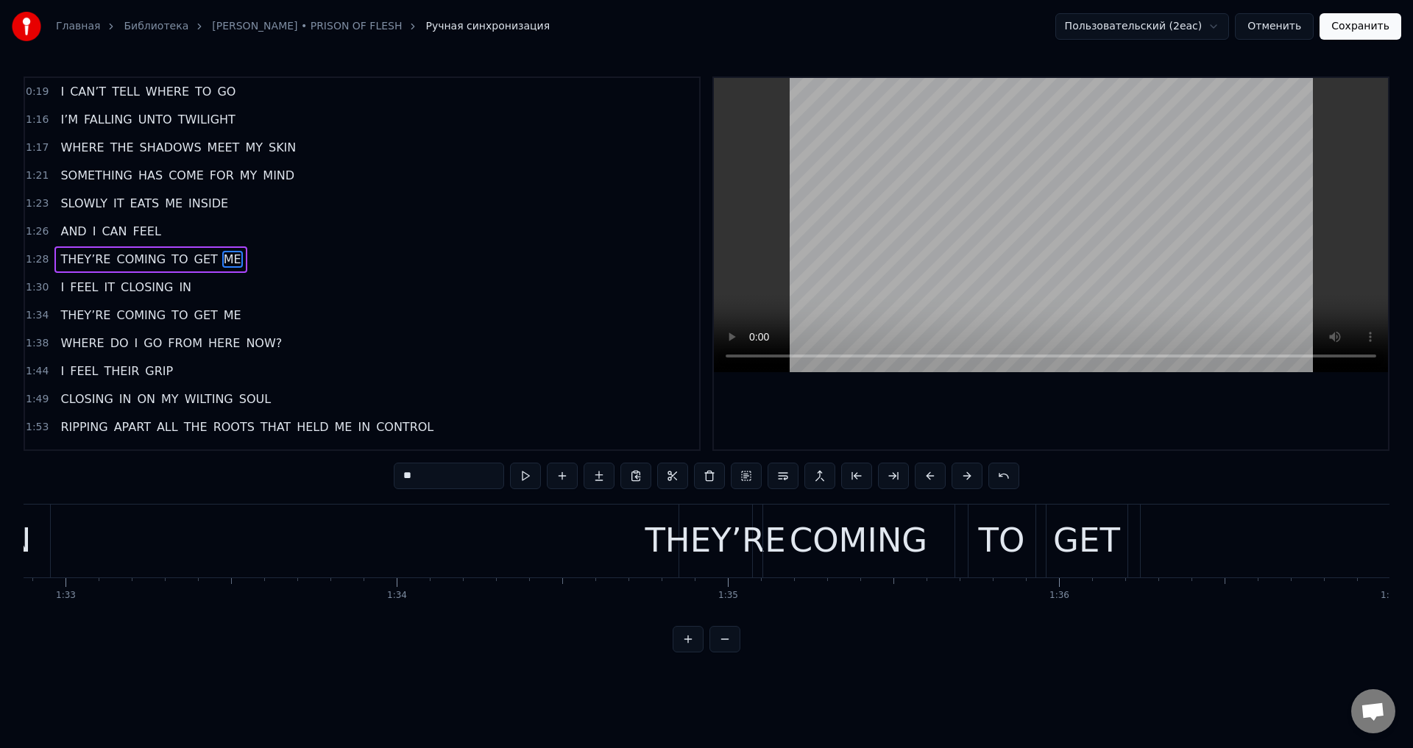
scroll to position [0, 30793]
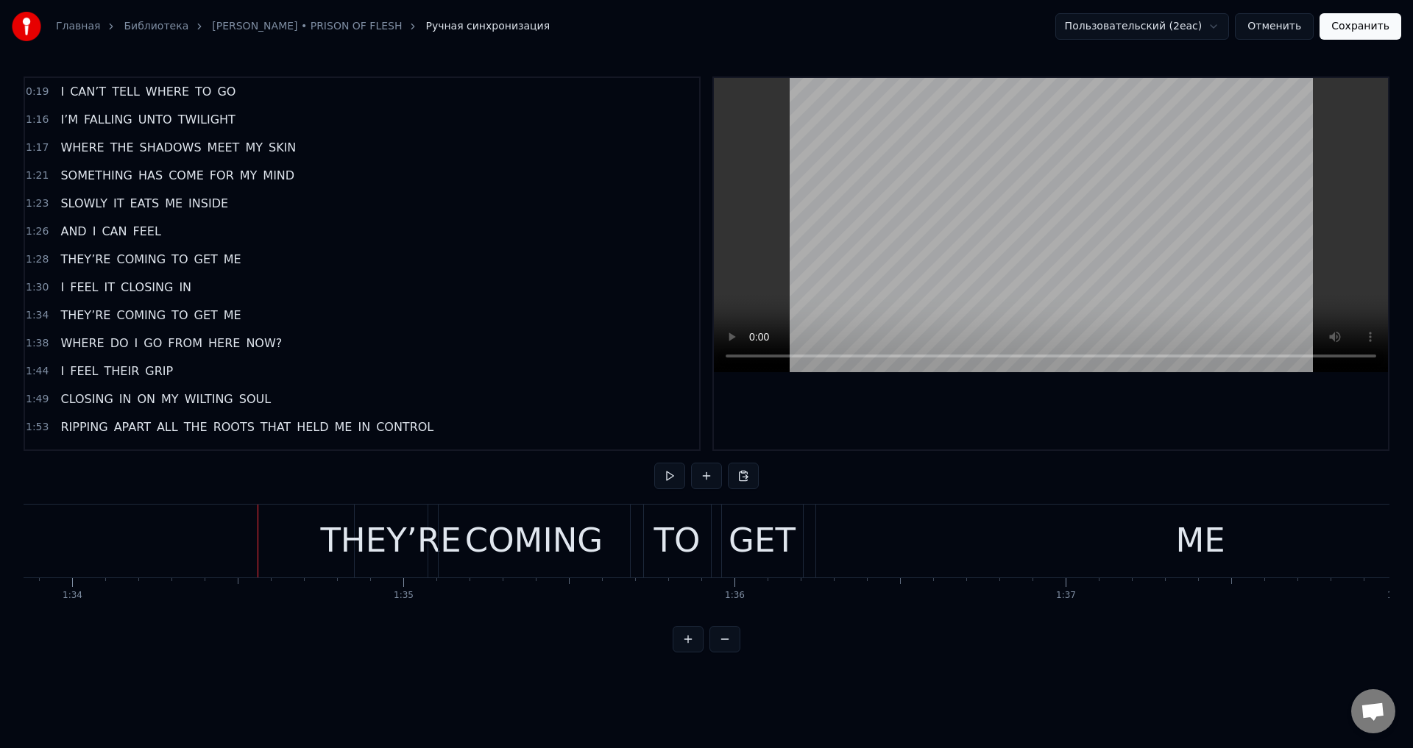
scroll to position [0, 30930]
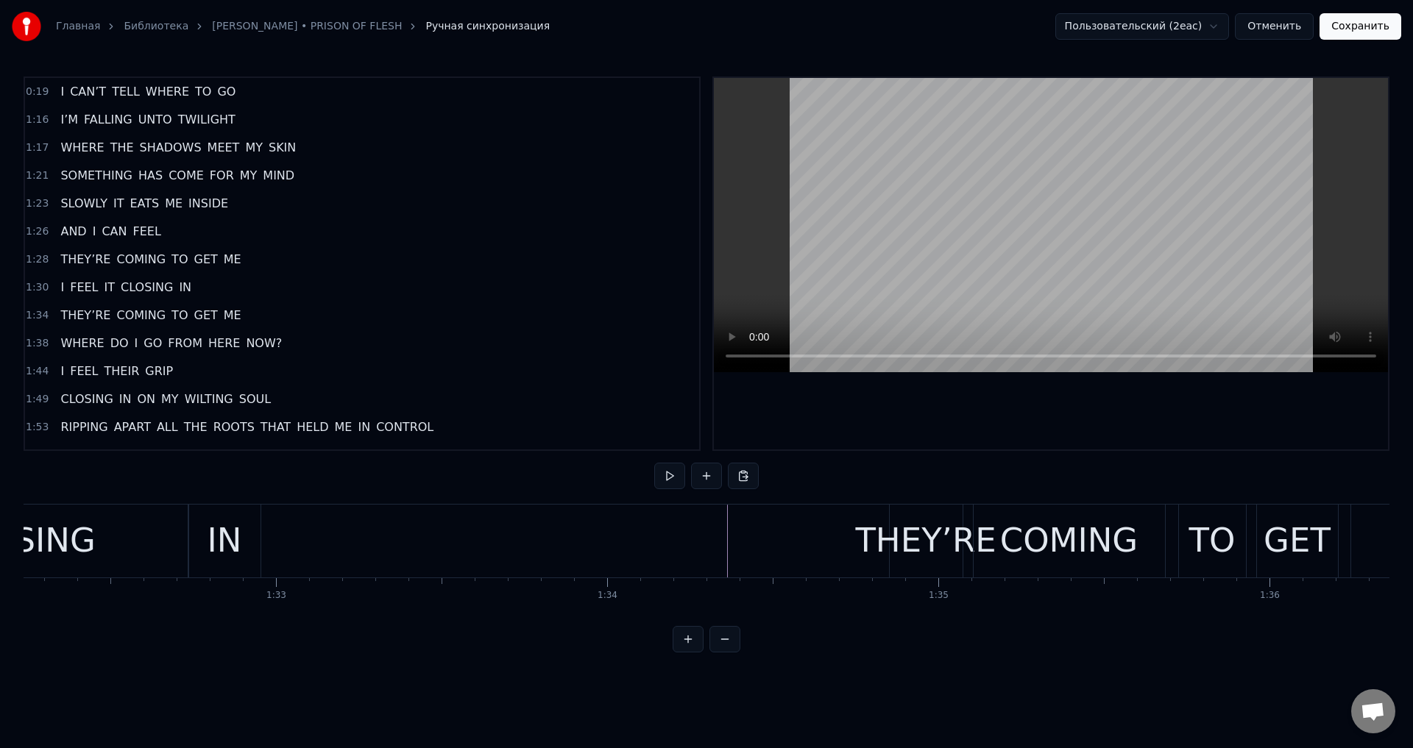
scroll to position [0, 30395]
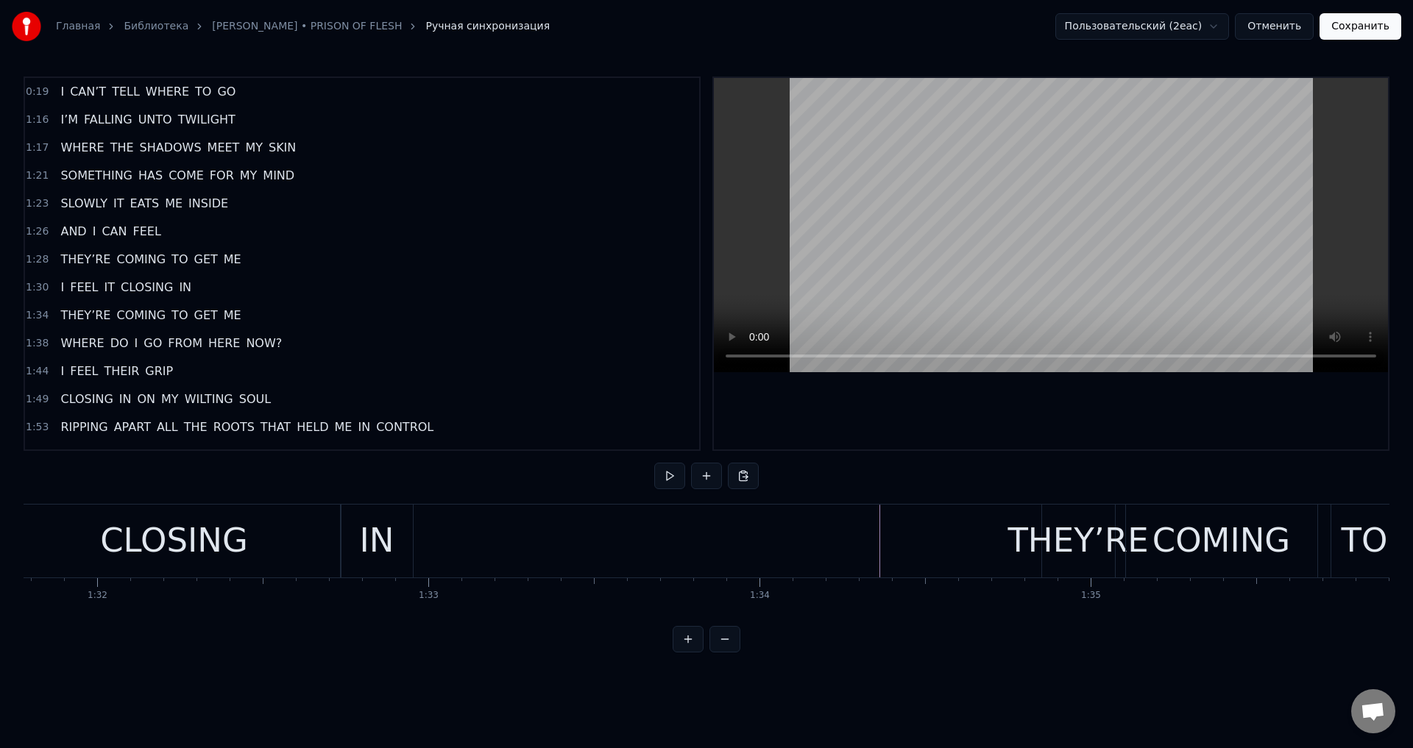
click at [559, 667] on html "Главная Библиотека LORNA SHORE • PRISON OF FLESH Ручная синхронизация Пользоват…" at bounding box center [706, 338] width 1413 height 676
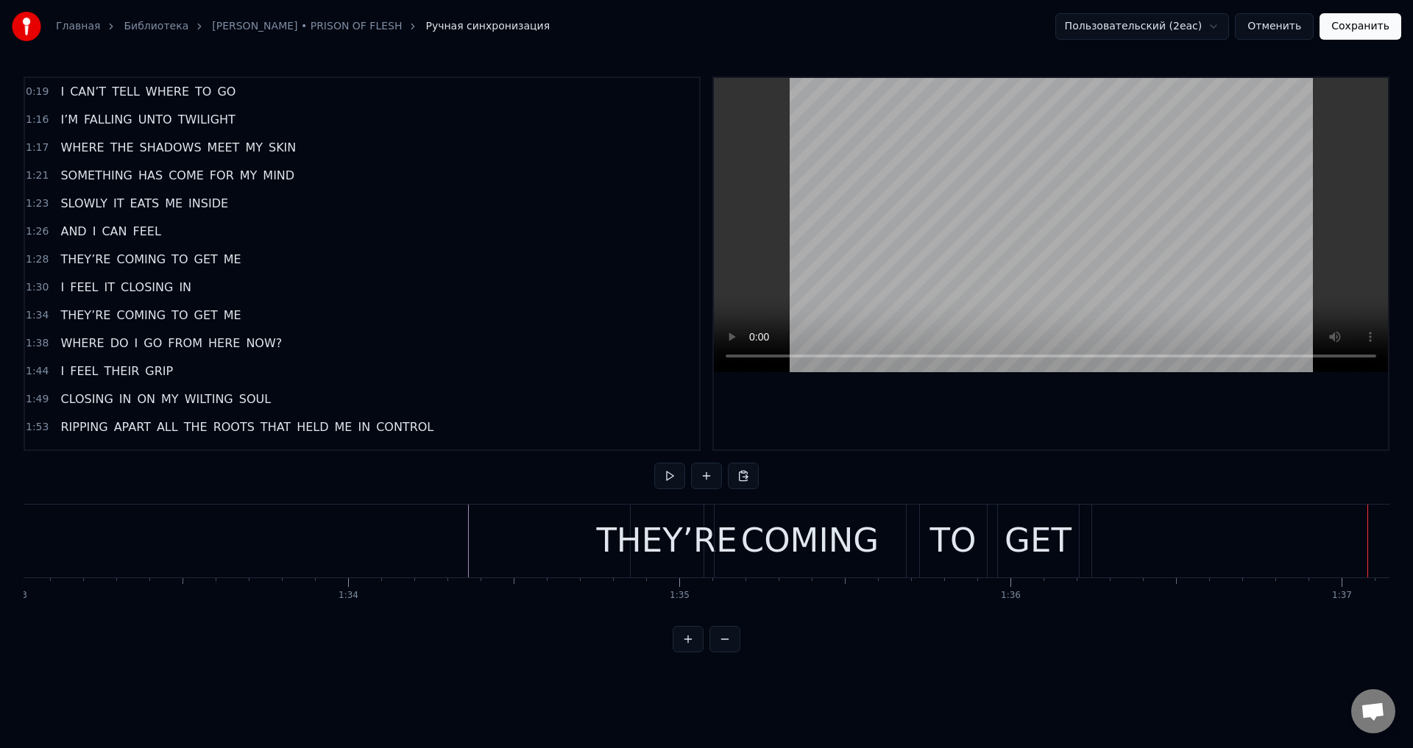
scroll to position [0, 30807]
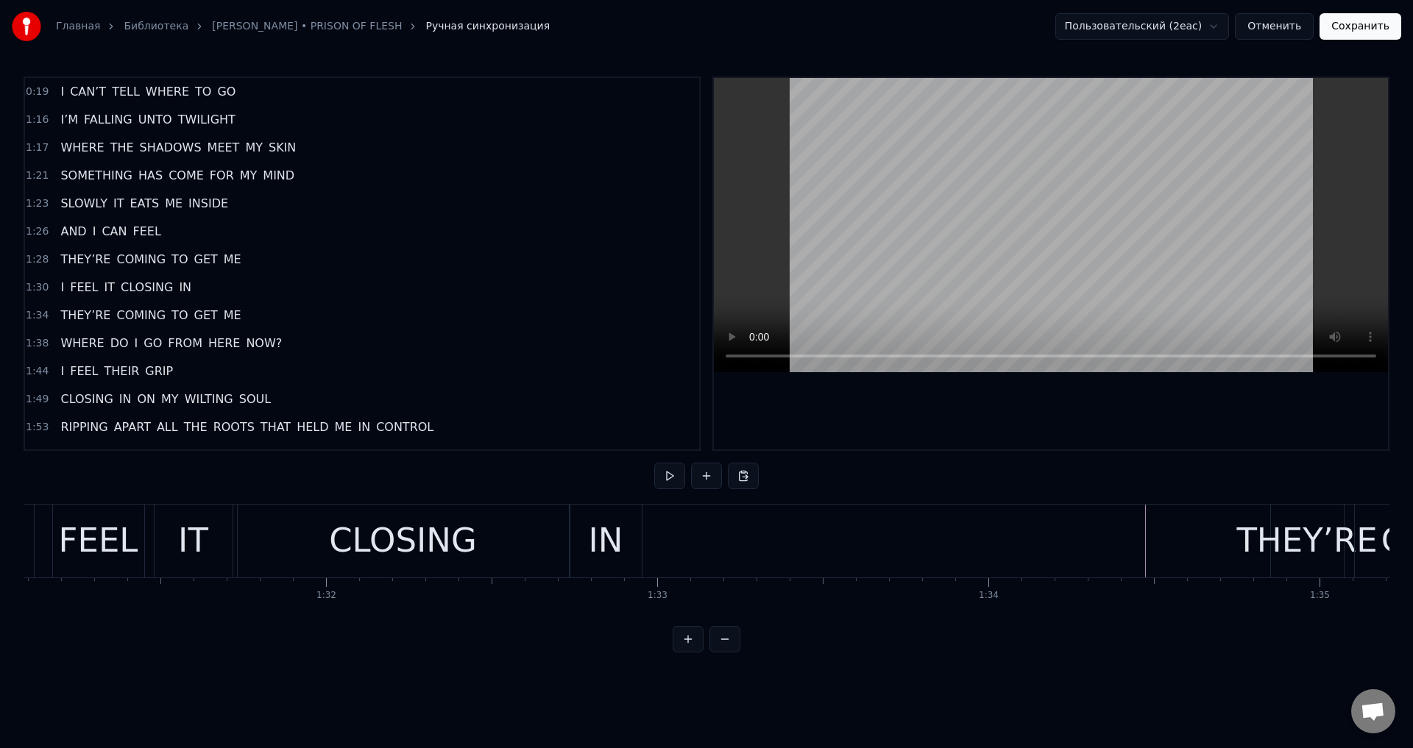
scroll to position [0, 30471]
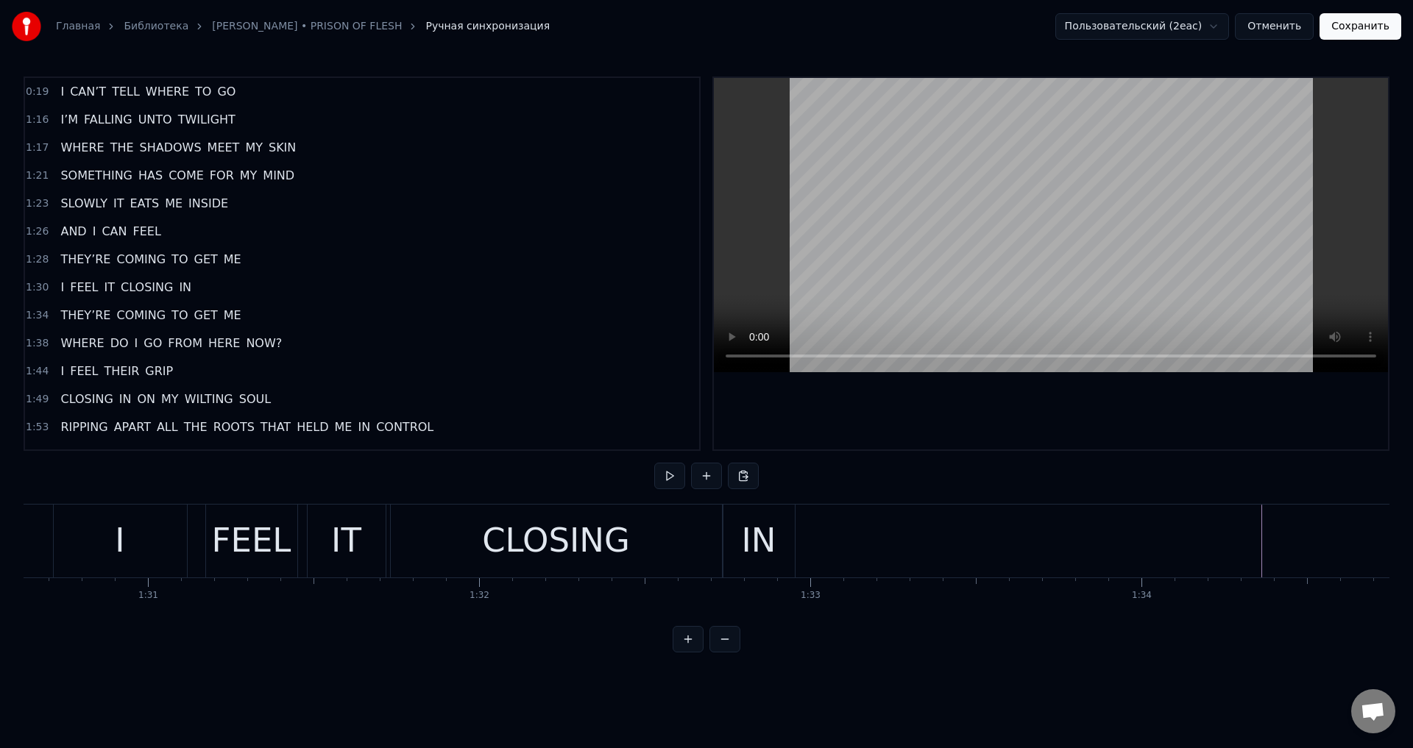
scroll to position [0, 29861]
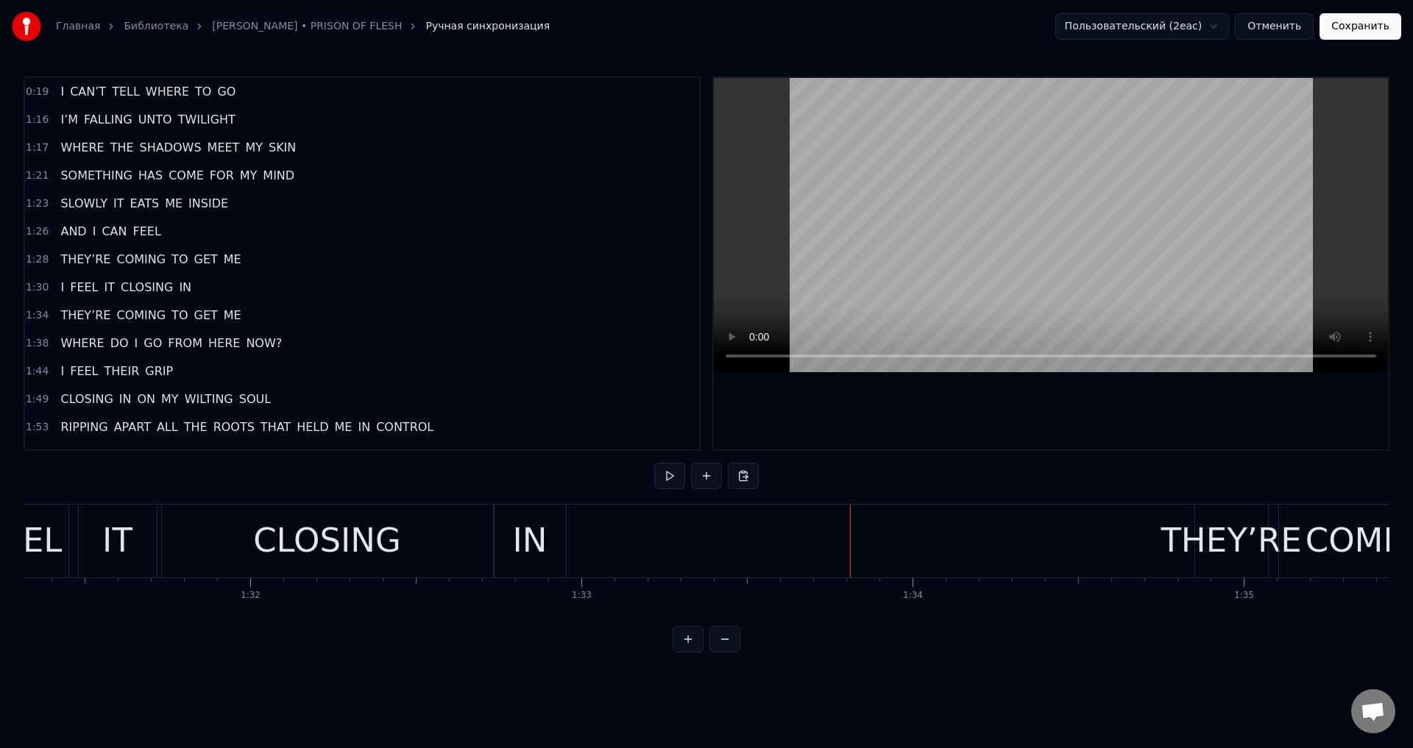
scroll to position [0, 30319]
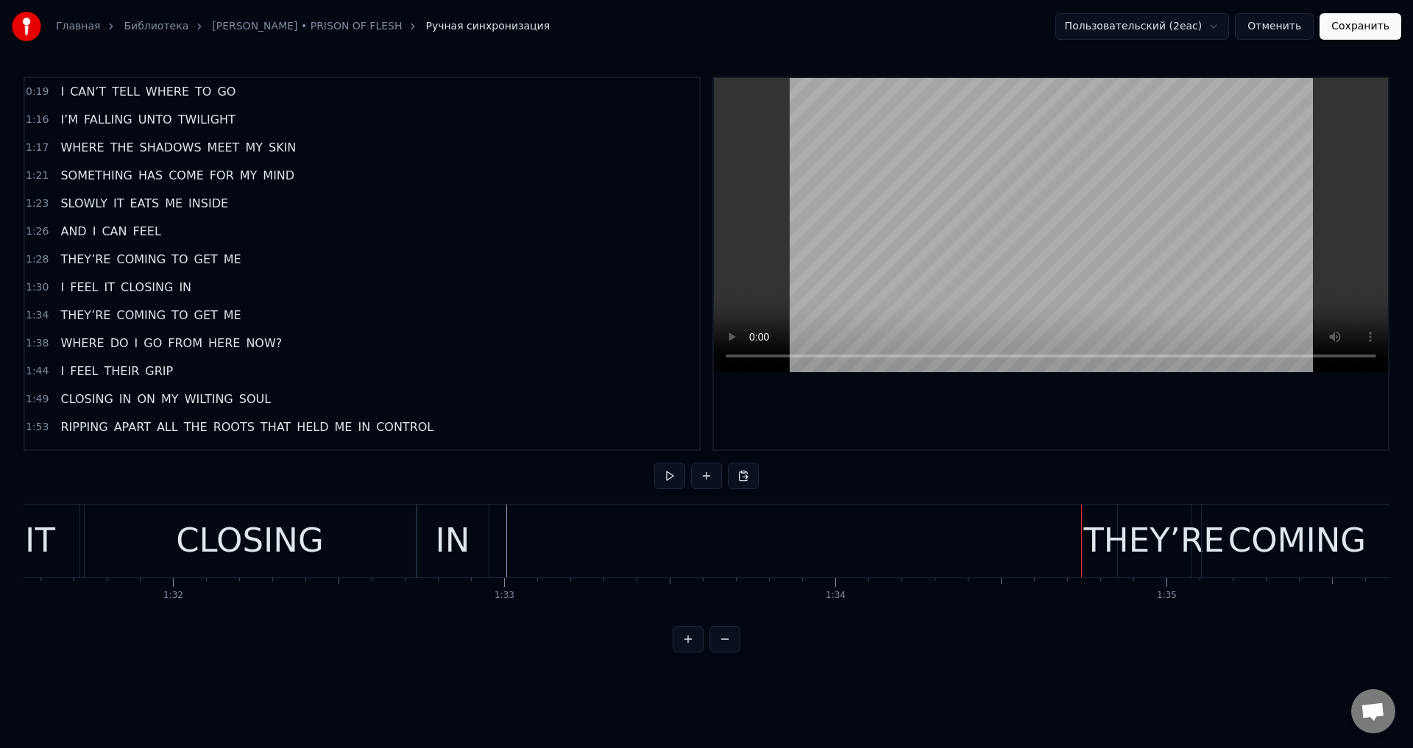
click at [453, 532] on div "IN" at bounding box center [453, 541] width 35 height 50
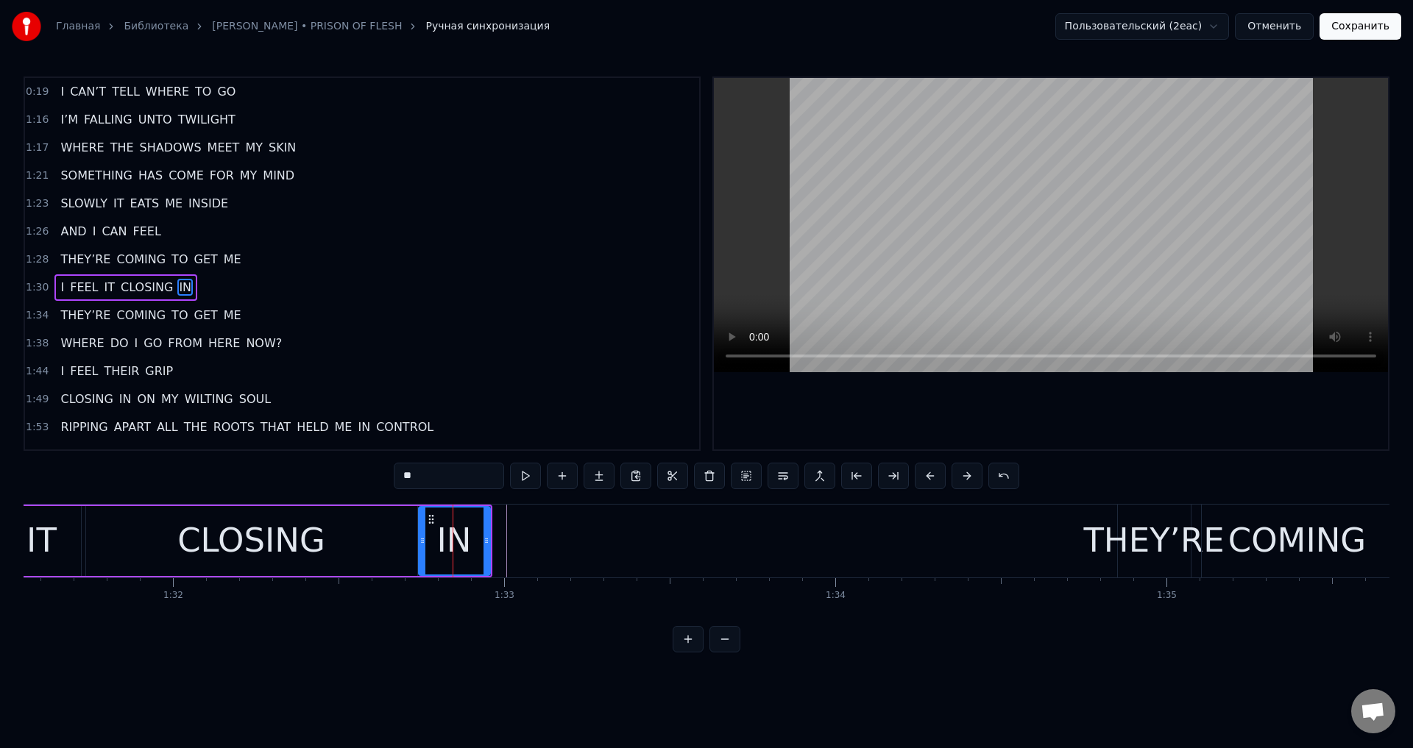
scroll to position [24, 0]
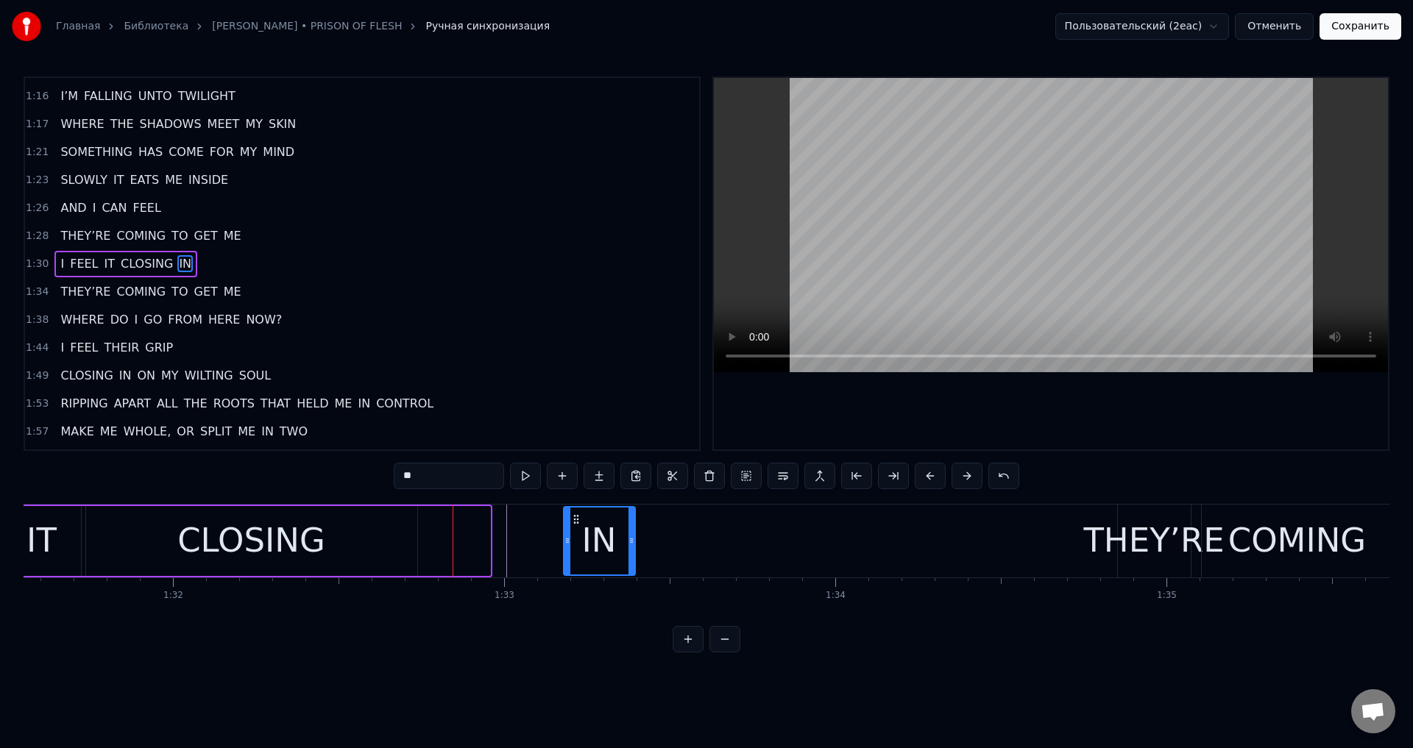
drag, startPoint x: 428, startPoint y: 518, endPoint x: 573, endPoint y: 526, distance: 145.2
click at [573, 526] on div "IN" at bounding box center [599, 541] width 70 height 67
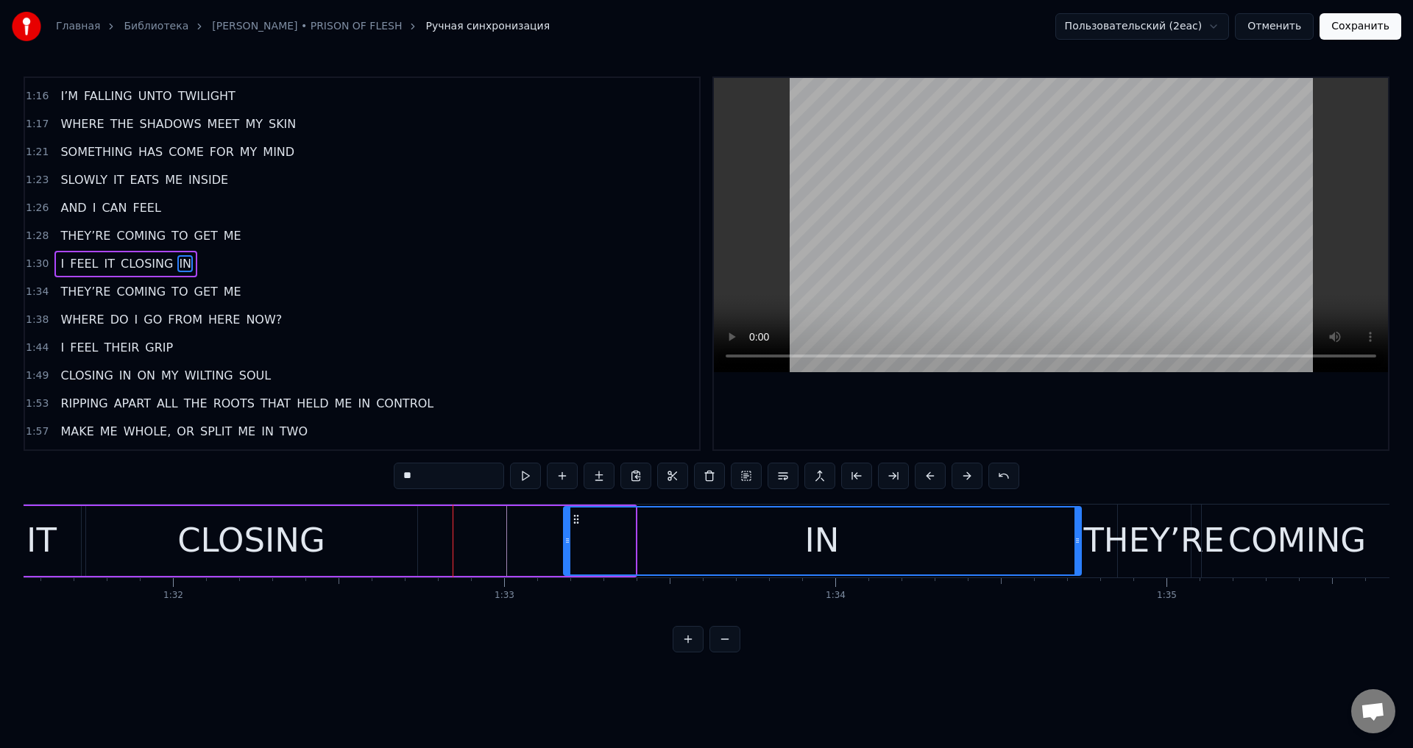
drag, startPoint x: 631, startPoint y: 542, endPoint x: 1077, endPoint y: 539, distance: 446.0
click at [1077, 539] on icon at bounding box center [1077, 541] width 6 height 12
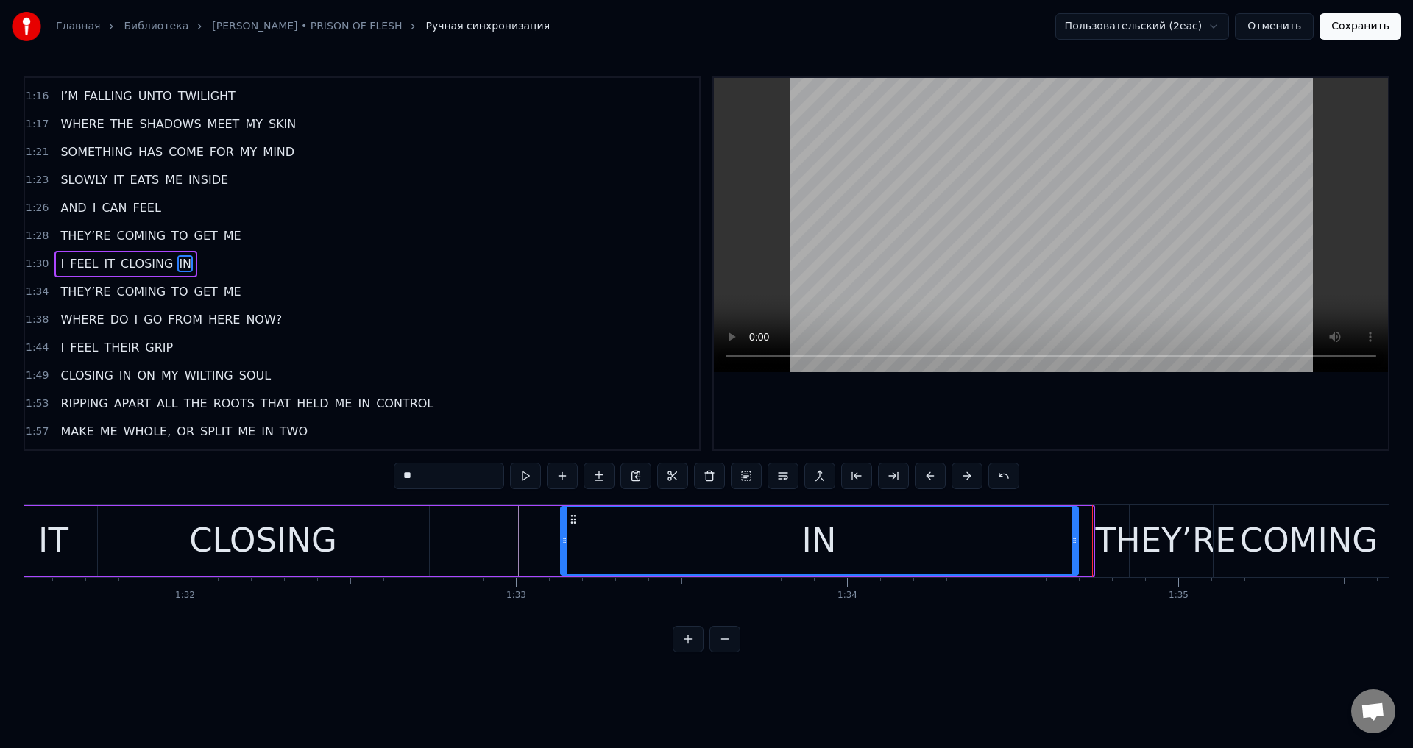
scroll to position [0, 30300]
click at [824, 549] on div "IN" at bounding box center [822, 541] width 35 height 50
drag, startPoint x: 1078, startPoint y: 547, endPoint x: 1091, endPoint y: 547, distance: 12.5
click at [1091, 547] on div at bounding box center [1089, 541] width 6 height 67
click at [494, 534] on div "I FEEL IT CLOSING IN" at bounding box center [440, 541] width 1349 height 73
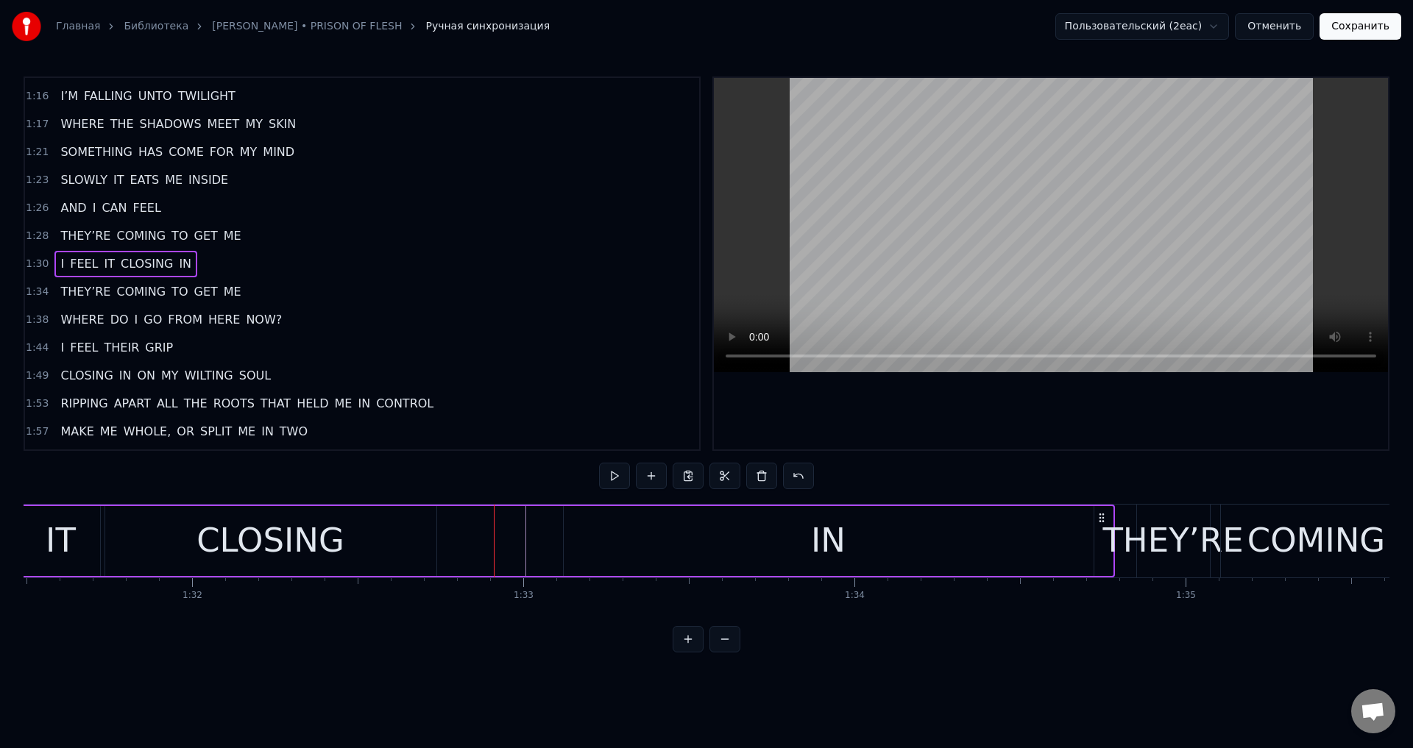
click at [1130, 537] on div "THEY’RE" at bounding box center [1172, 541] width 141 height 50
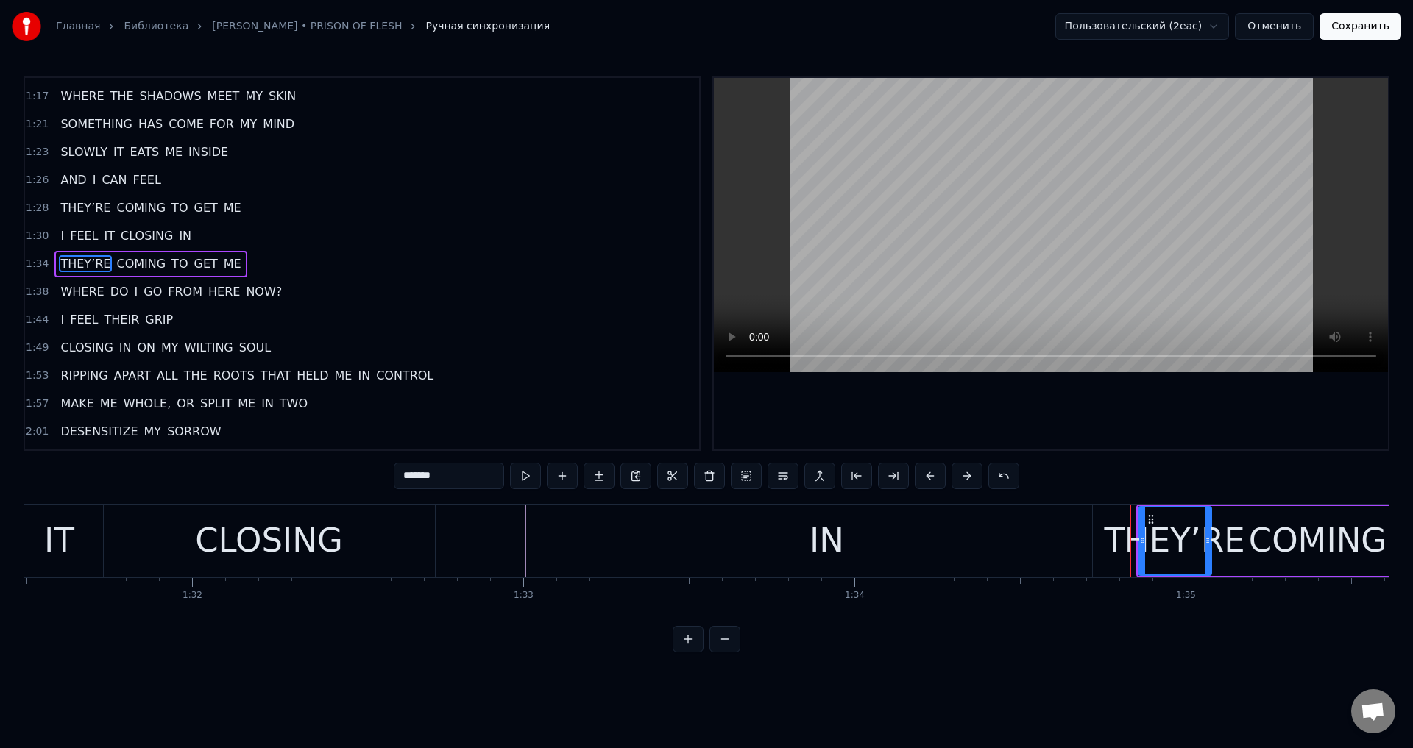
click at [1094, 540] on div "IN" at bounding box center [846, 541] width 531 height 73
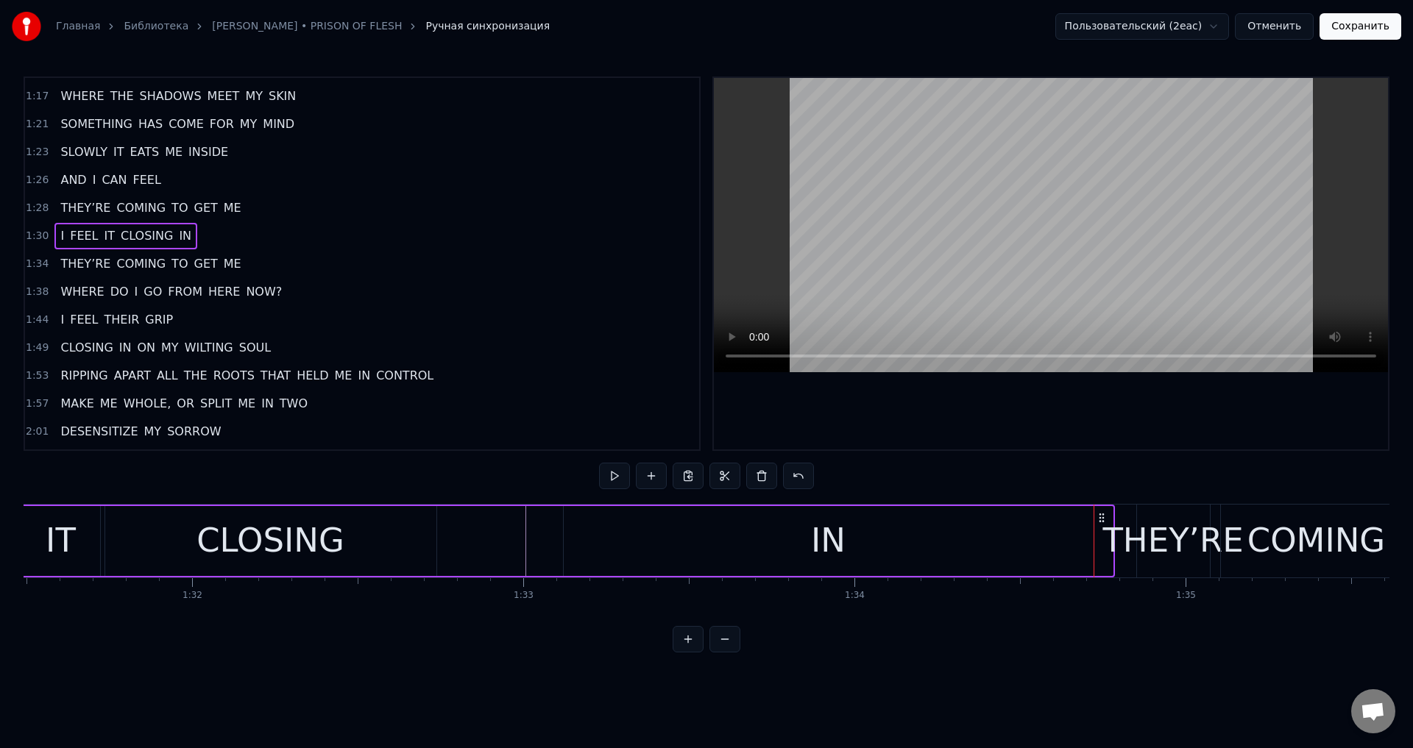
click at [1129, 538] on div "THEY’RE" at bounding box center [1172, 541] width 141 height 50
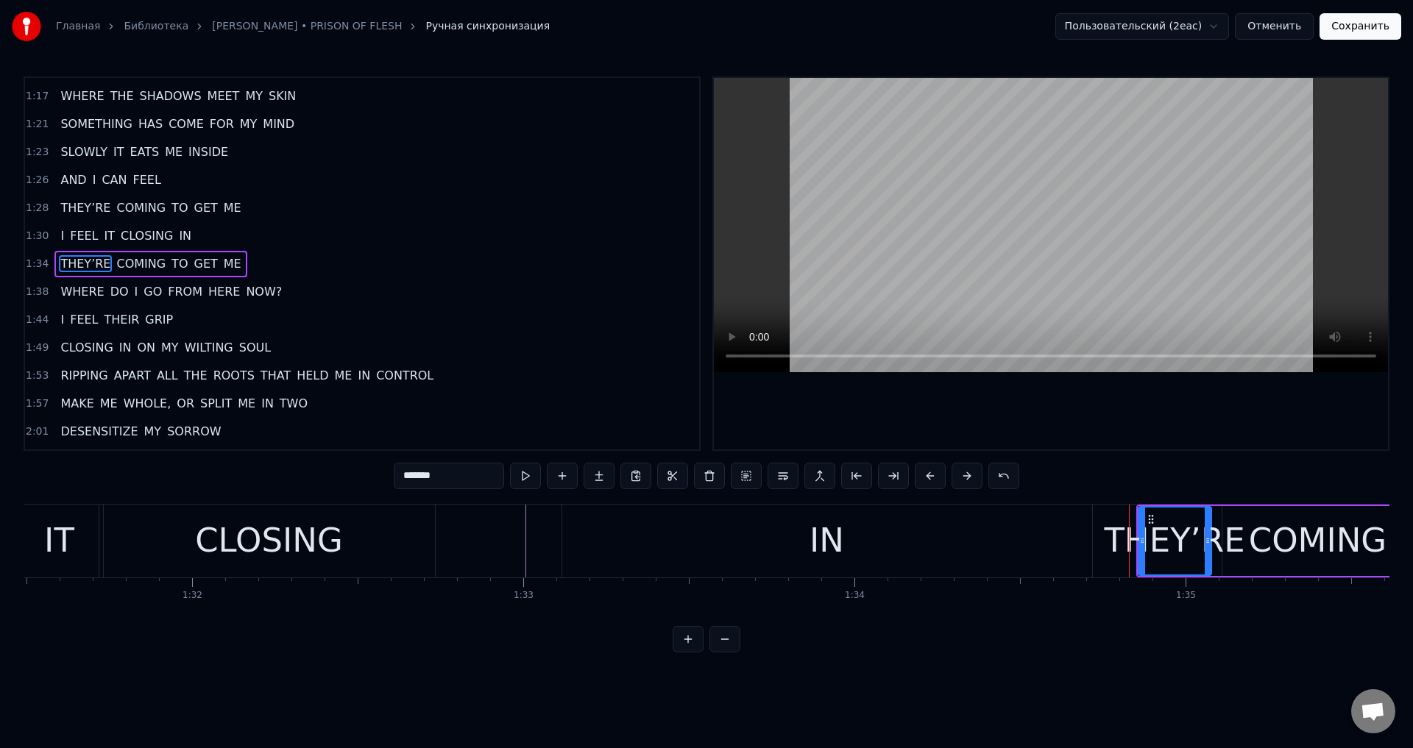
click at [1111, 531] on div "IN" at bounding box center [846, 541] width 531 height 73
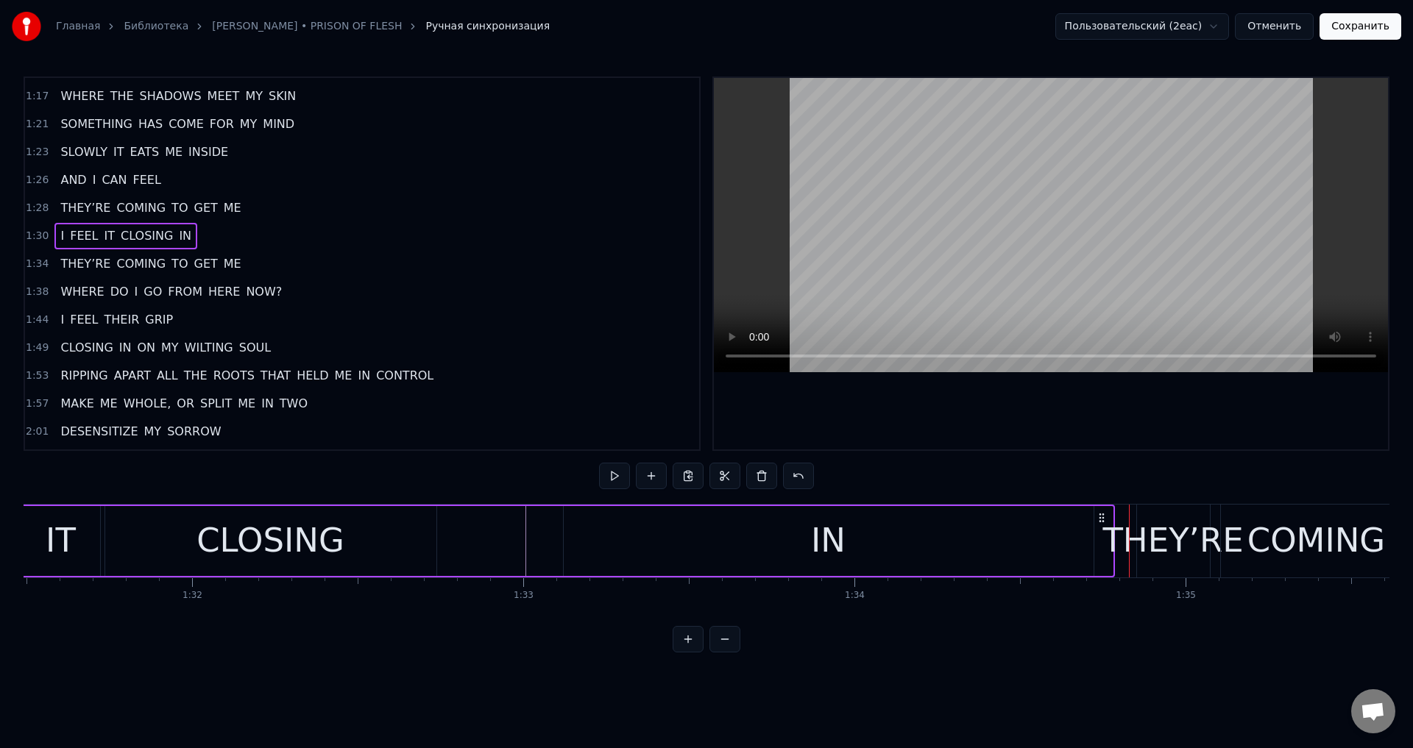
click at [1068, 549] on div "IN" at bounding box center [829, 541] width 530 height 70
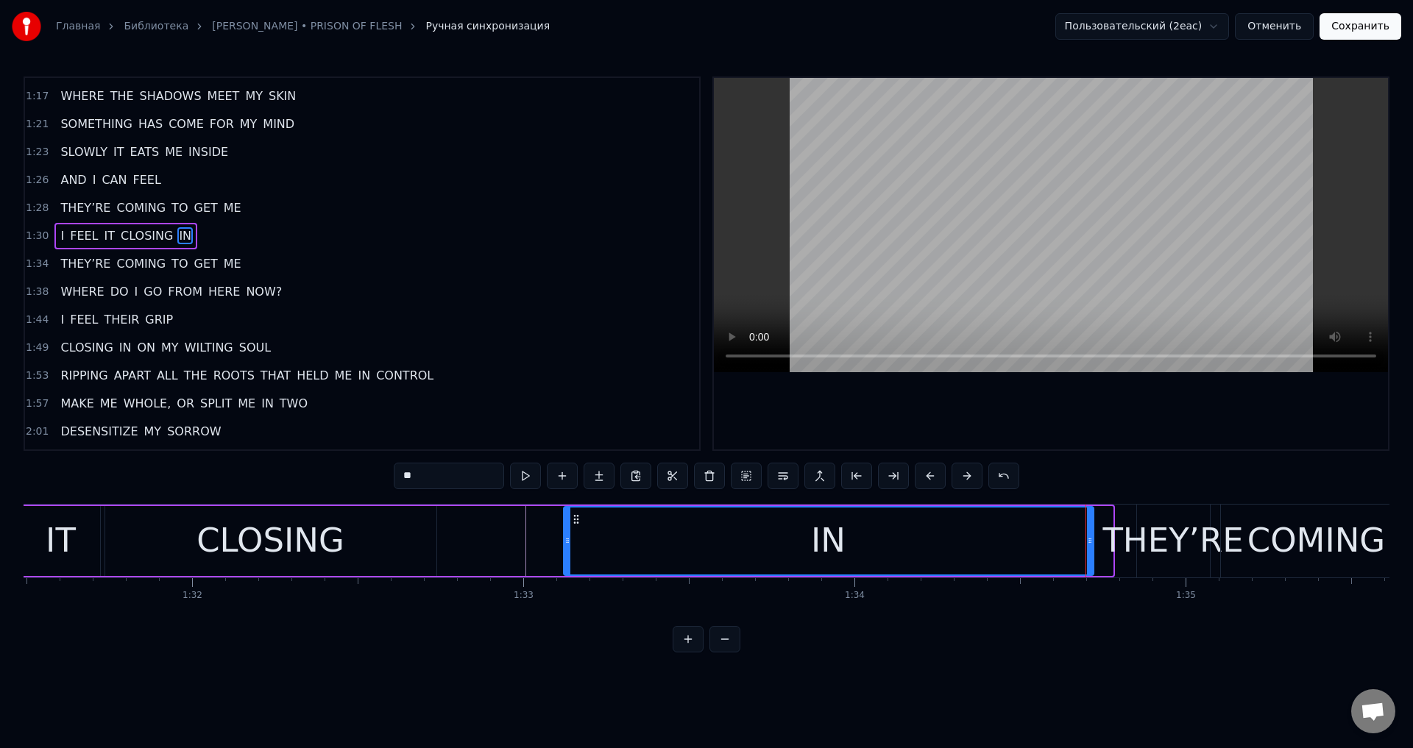
scroll to position [24, 0]
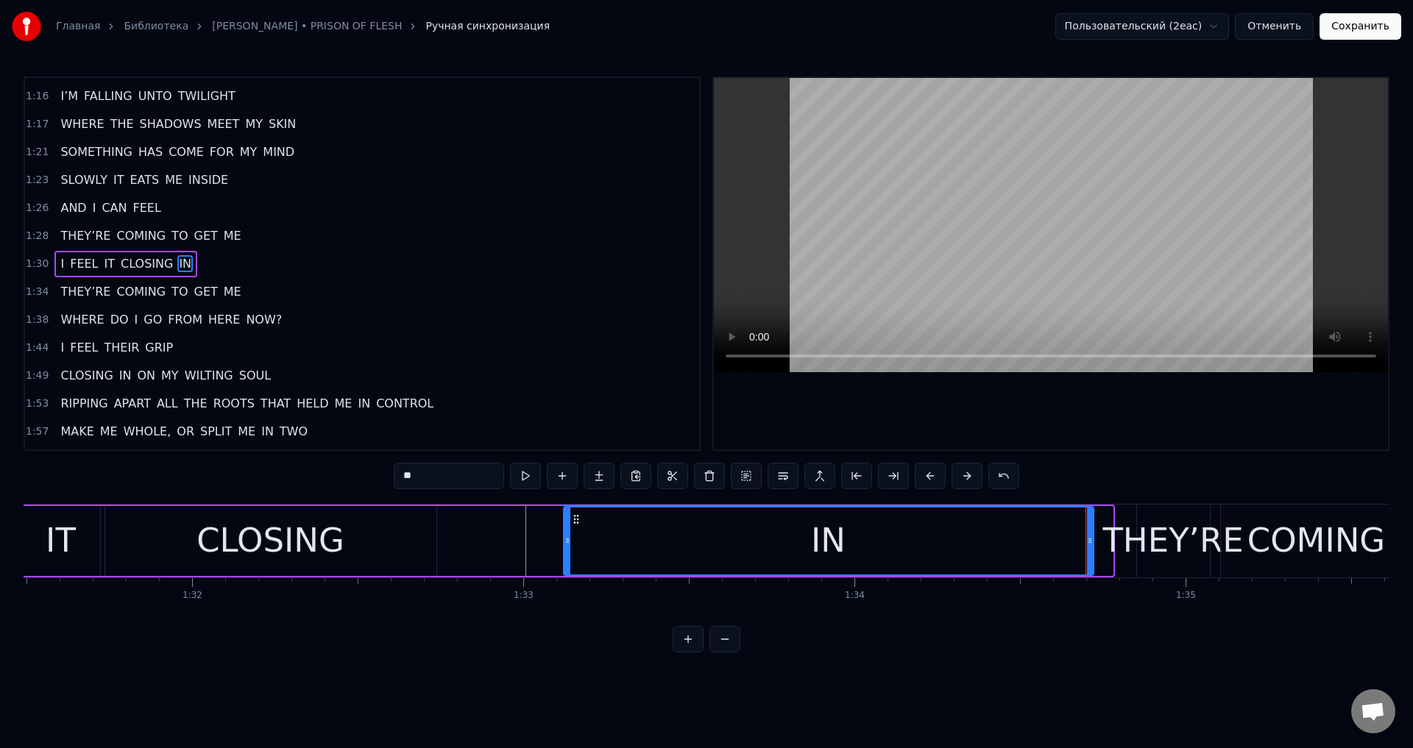
click at [417, 542] on div "CLOSING" at bounding box center [270, 541] width 331 height 70
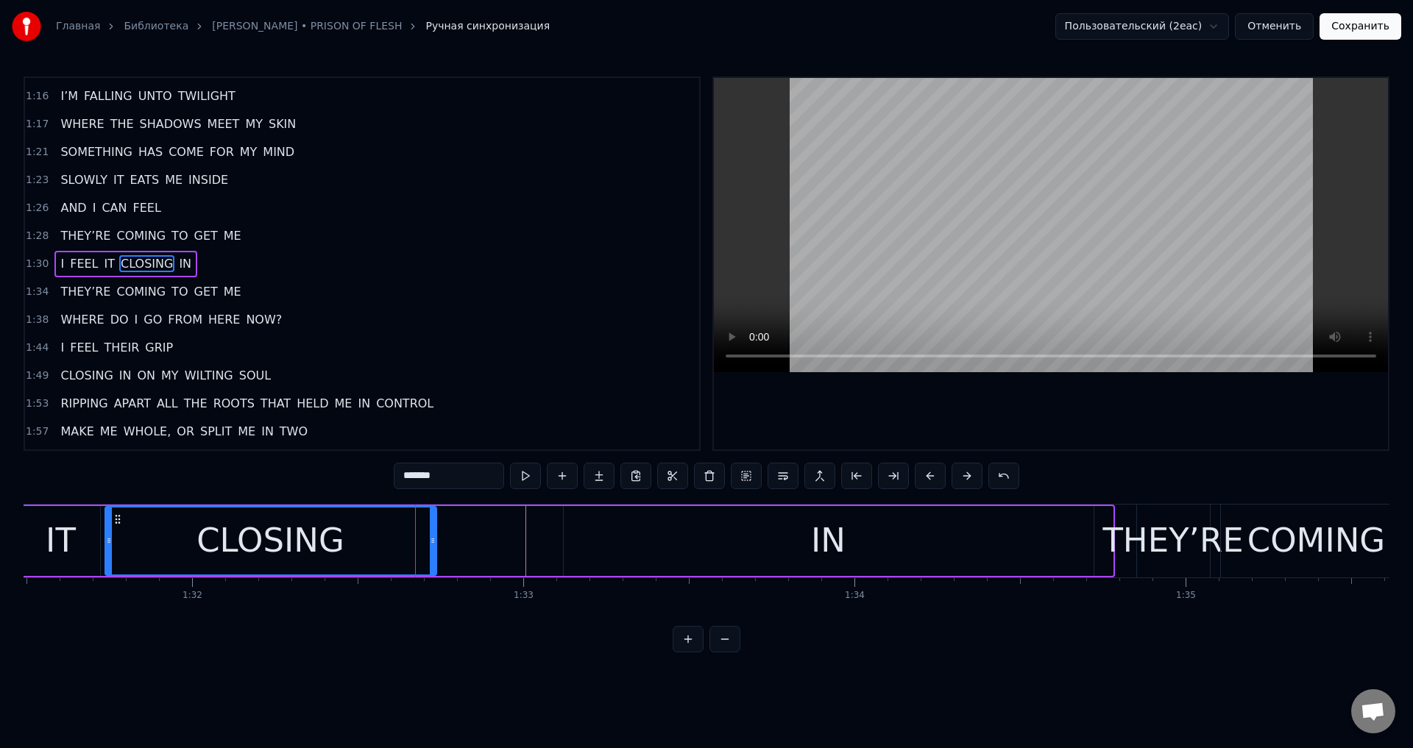
click at [1078, 576] on div "IN" at bounding box center [828, 541] width 531 height 70
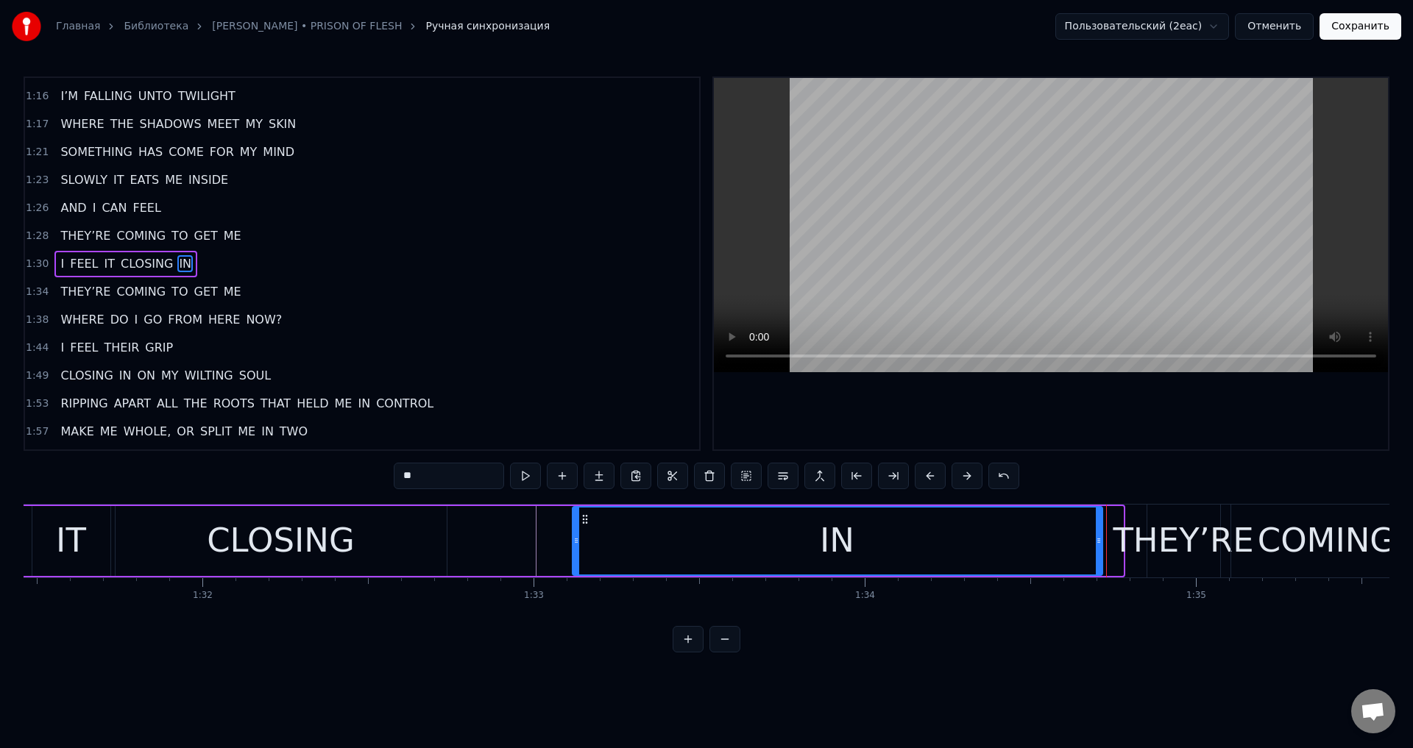
scroll to position [0, 30300]
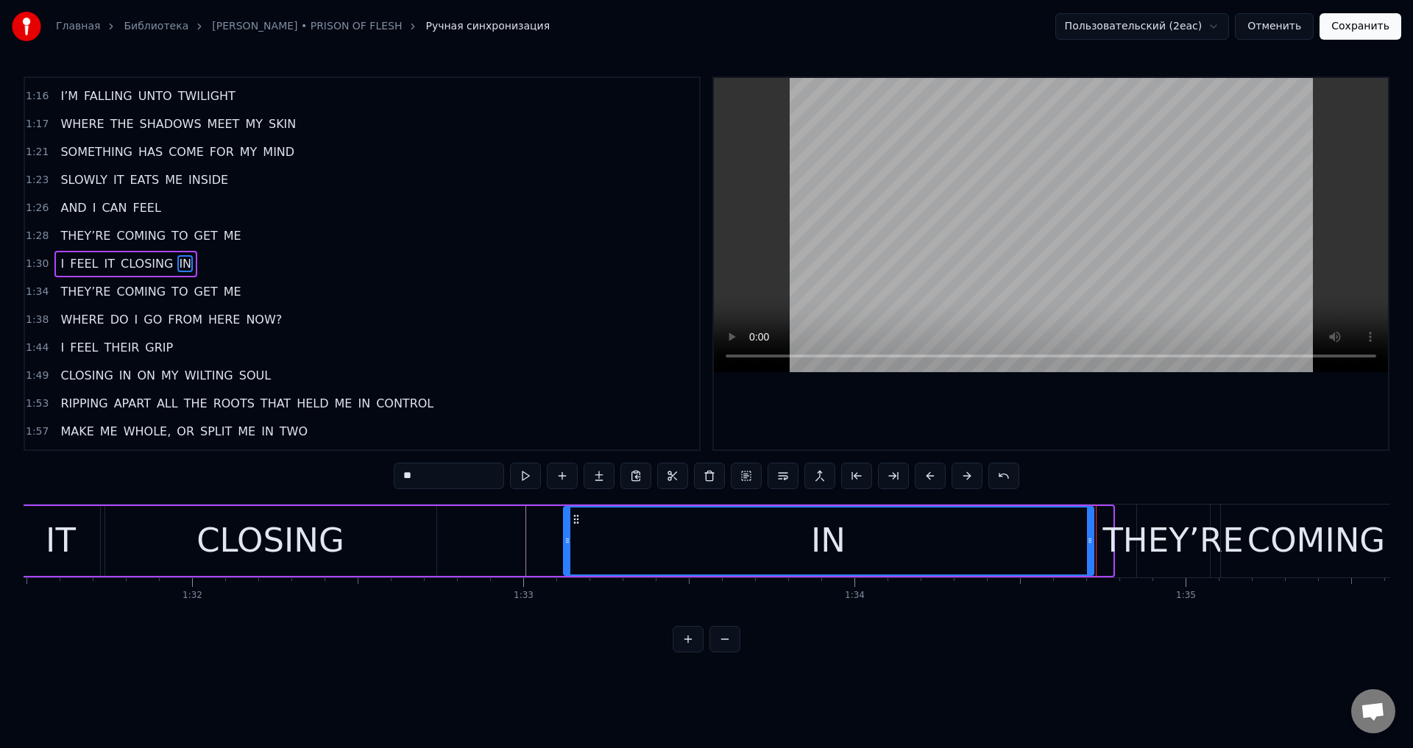
click at [375, 544] on div "CLOSING" at bounding box center [270, 541] width 331 height 70
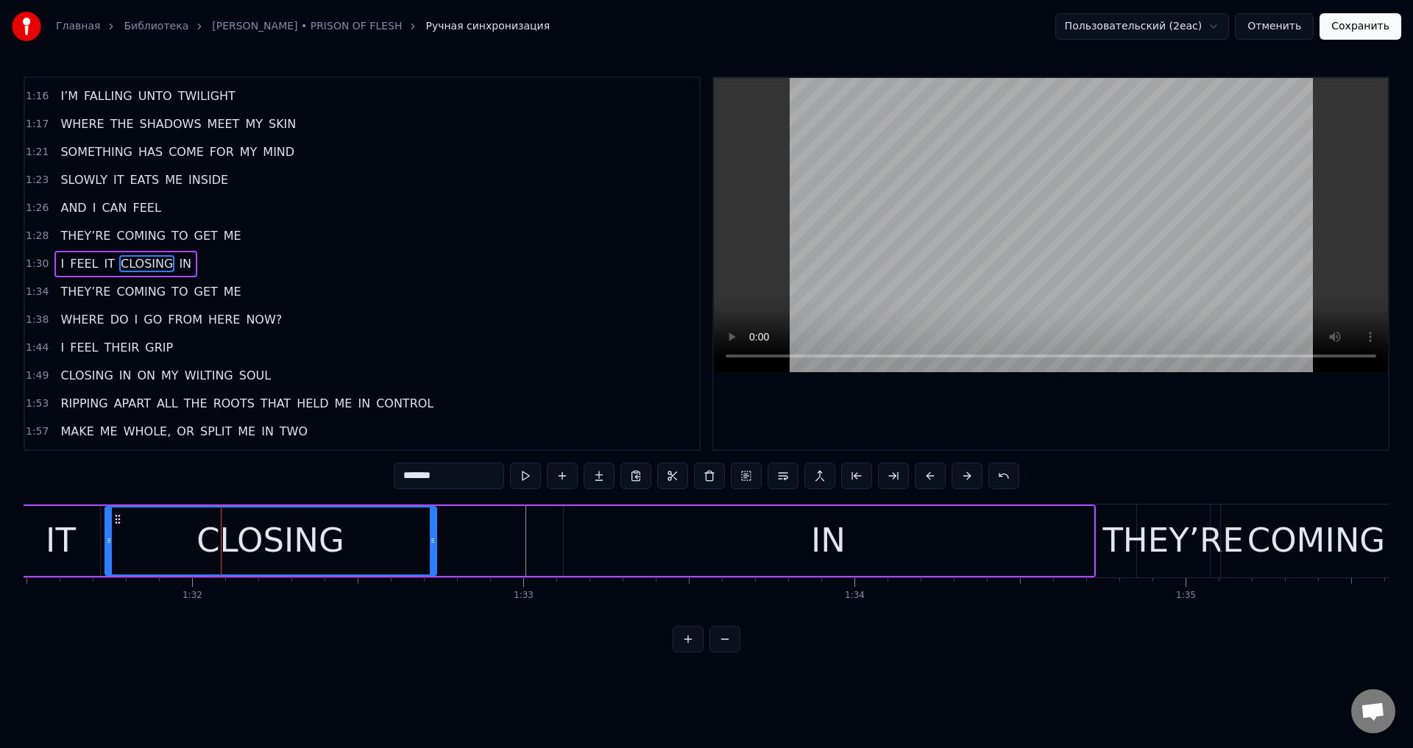
click at [704, 544] on div "IN" at bounding box center [829, 541] width 530 height 70
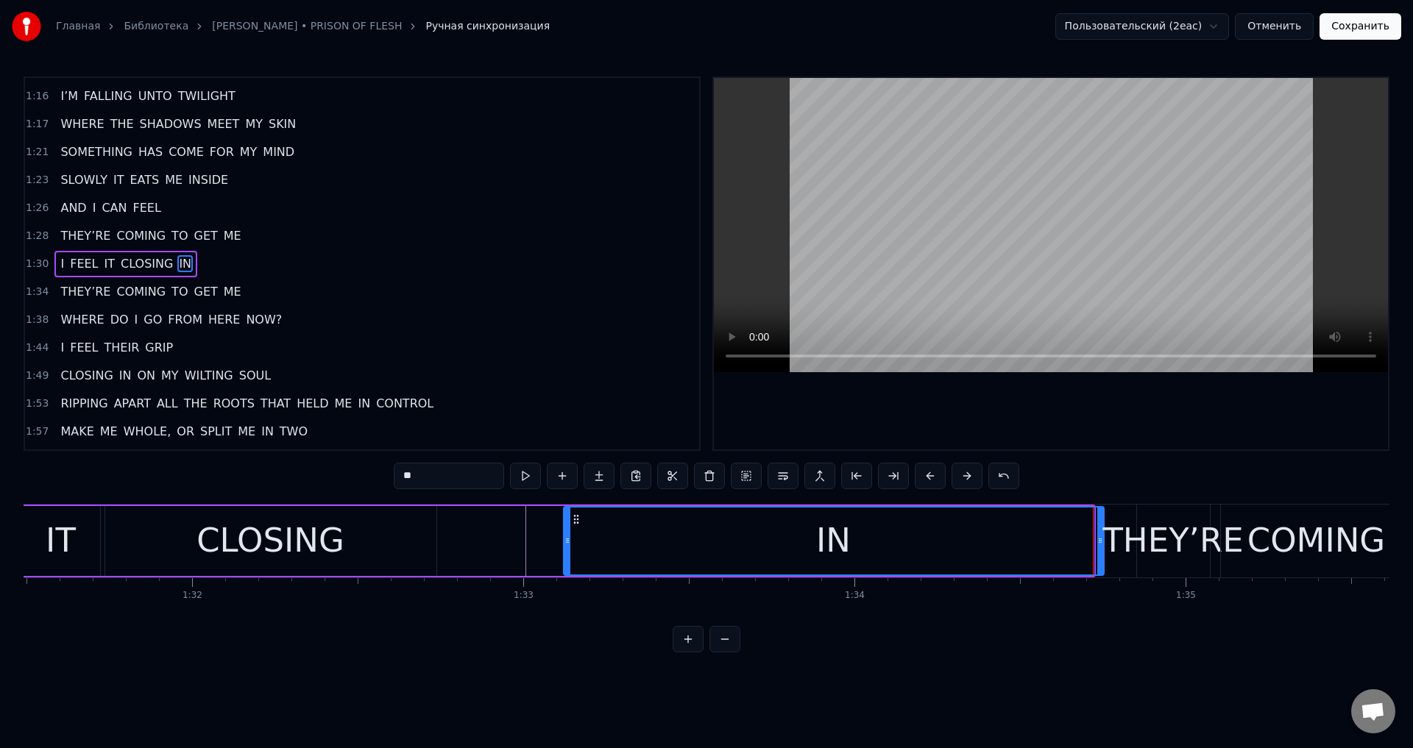
drag, startPoint x: 1087, startPoint y: 545, endPoint x: 1097, endPoint y: 542, distance: 10.7
click at [1097, 542] on icon at bounding box center [1100, 541] width 6 height 12
click at [73, 555] on div "IT" at bounding box center [61, 541] width 30 height 50
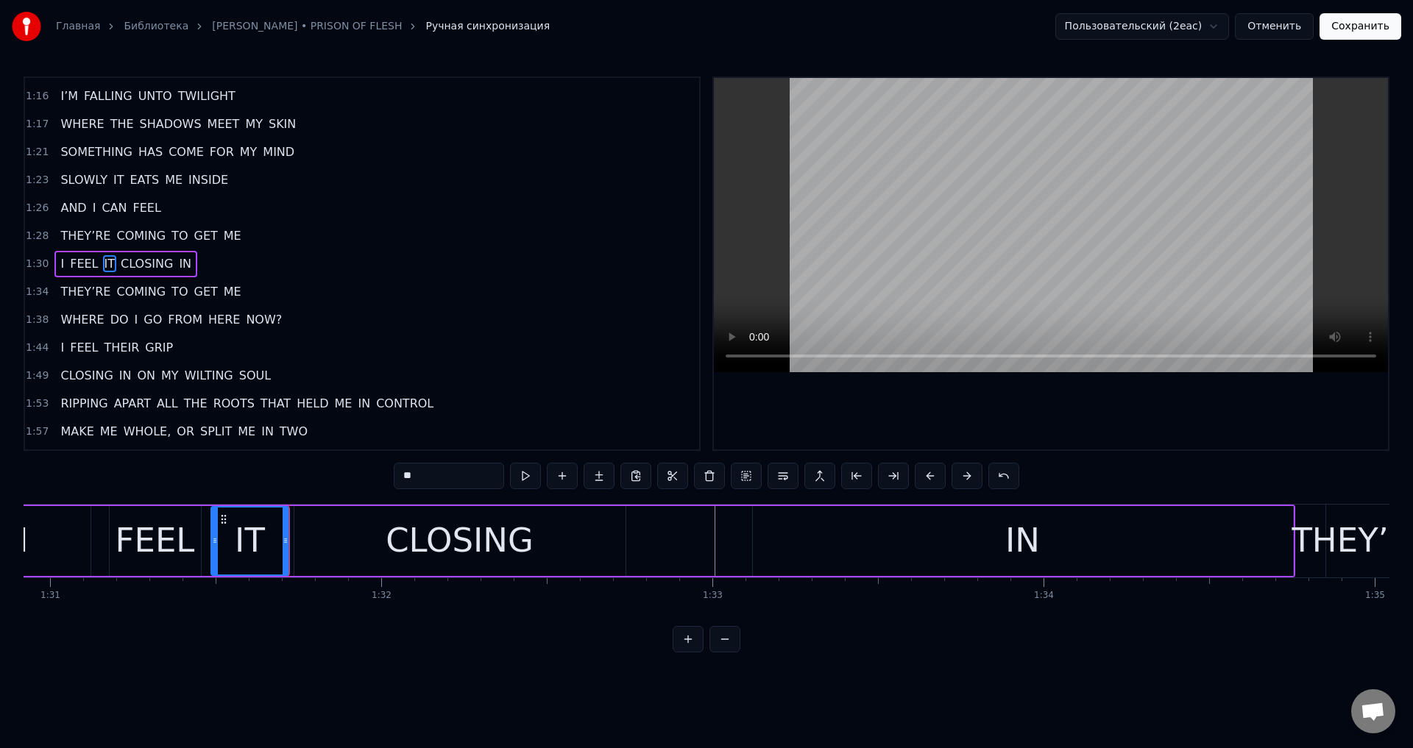
scroll to position [0, 30104]
click at [489, 536] on div "CLOSING" at bounding box center [466, 541] width 148 height 50
type input "*******"
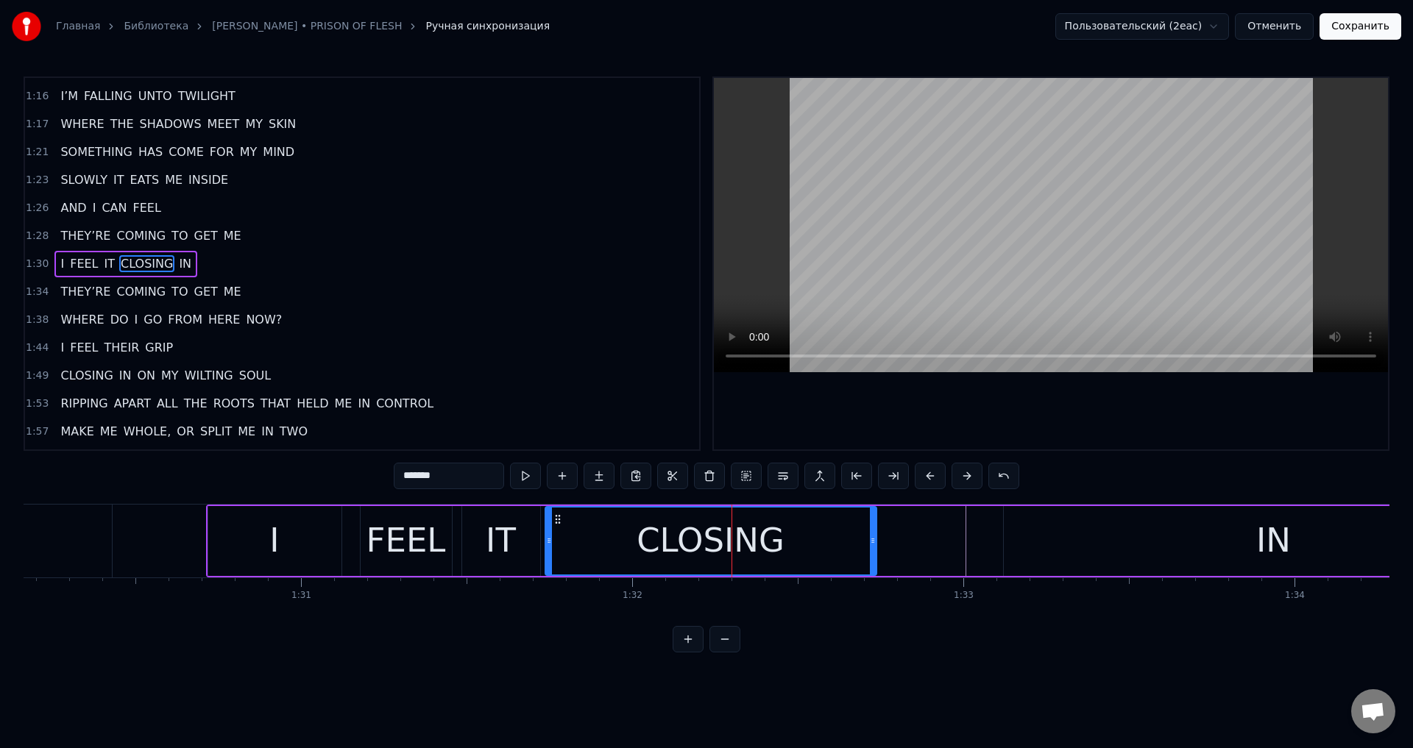
scroll to position [0, 29784]
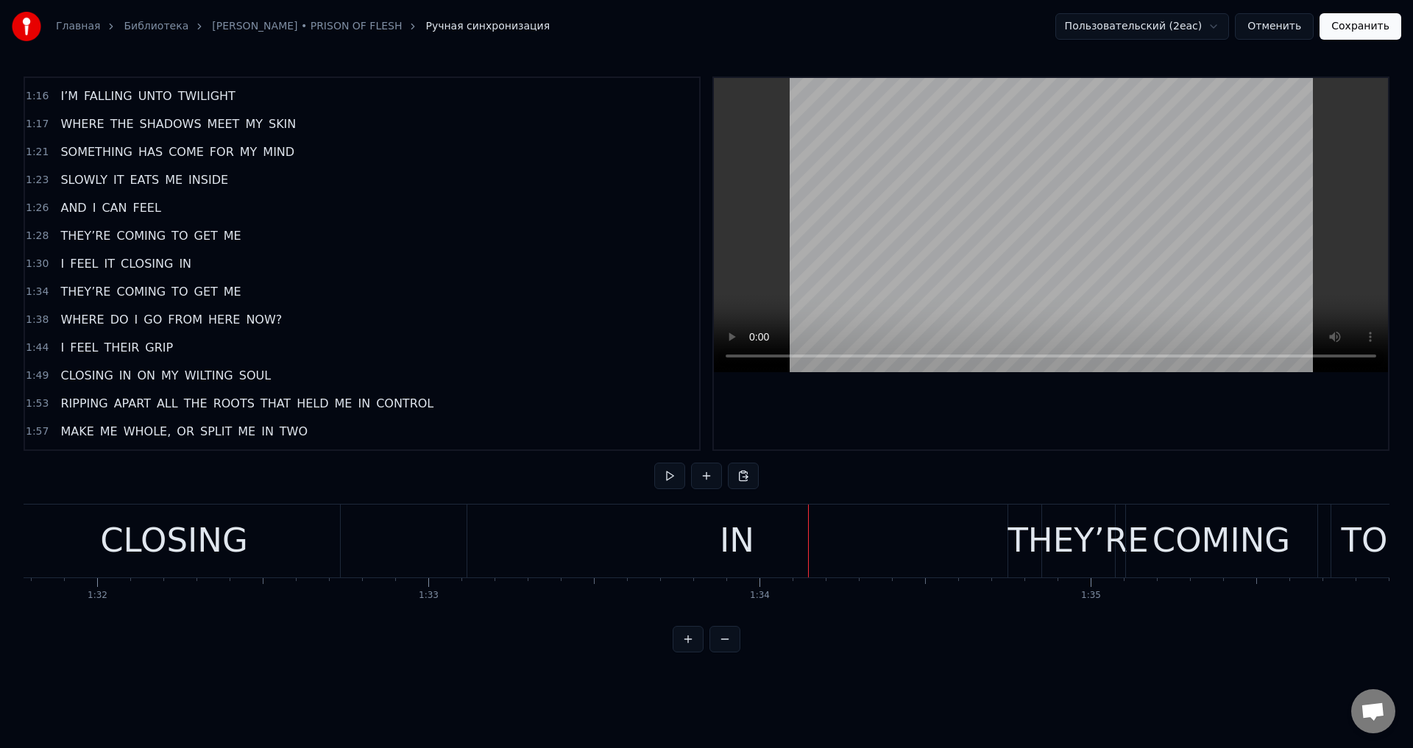
scroll to position [0, 30242]
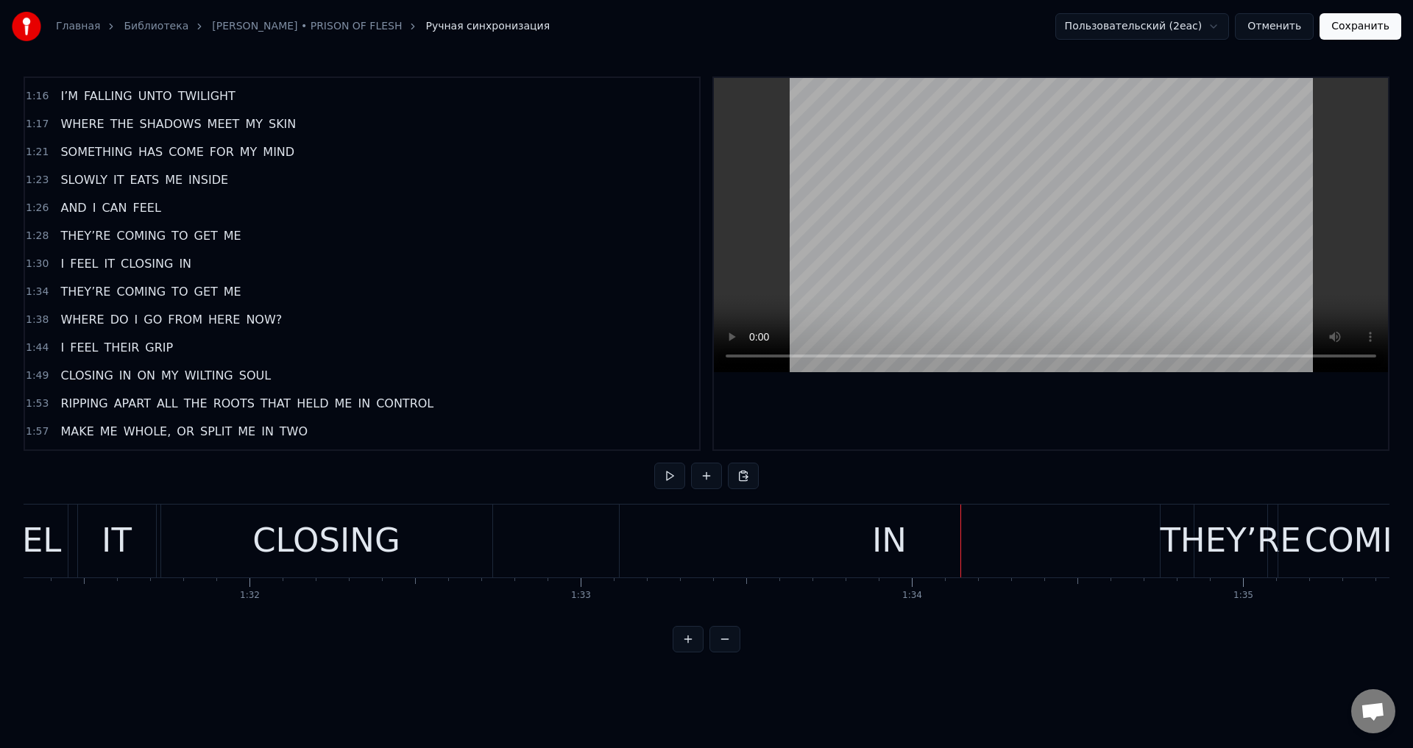
click at [329, 549] on div "CLOSING" at bounding box center [326, 541] width 148 height 50
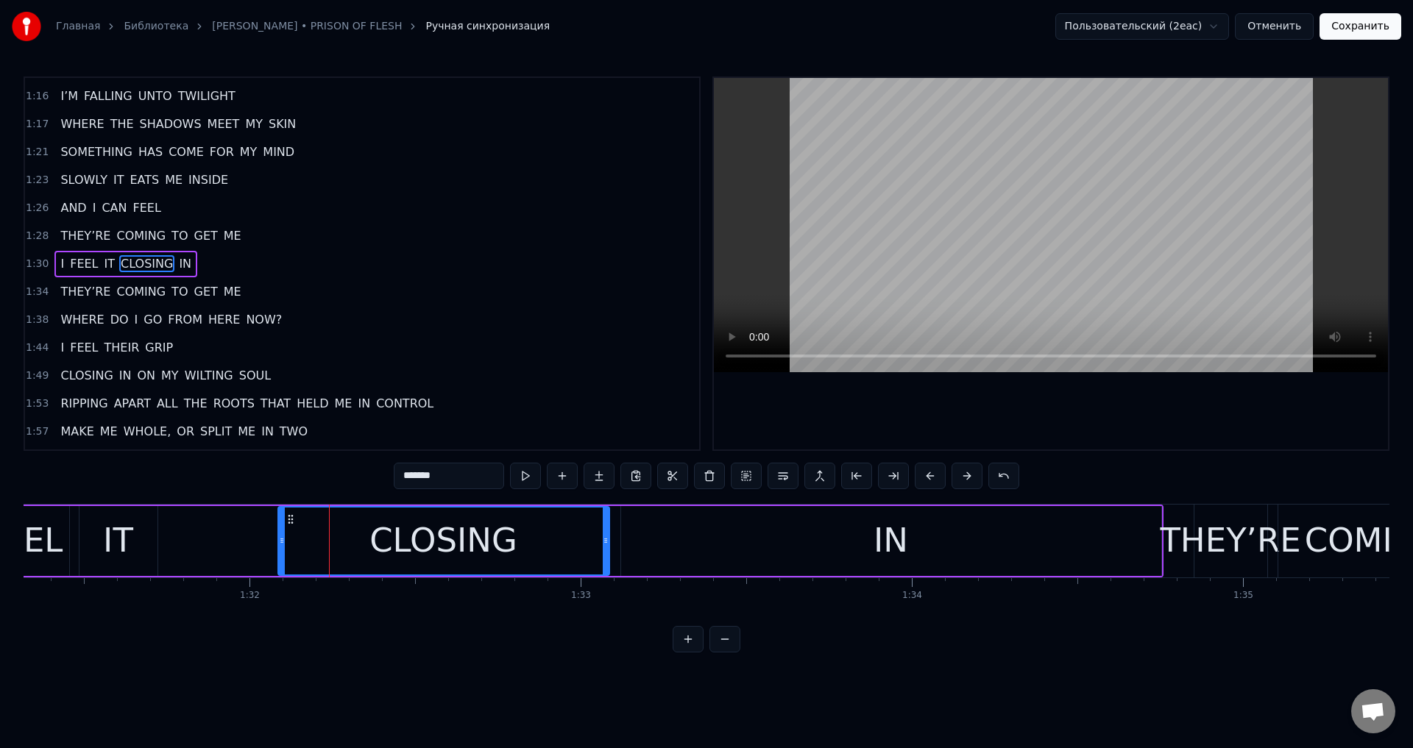
drag, startPoint x: 176, startPoint y: 519, endPoint x: 292, endPoint y: 523, distance: 116.4
click at [292, 523] on icon at bounding box center [291, 520] width 12 height 12
drag, startPoint x: 279, startPoint y: 542, endPoint x: 316, endPoint y: 548, distance: 38.0
click at [317, 548] on div at bounding box center [320, 541] width 6 height 67
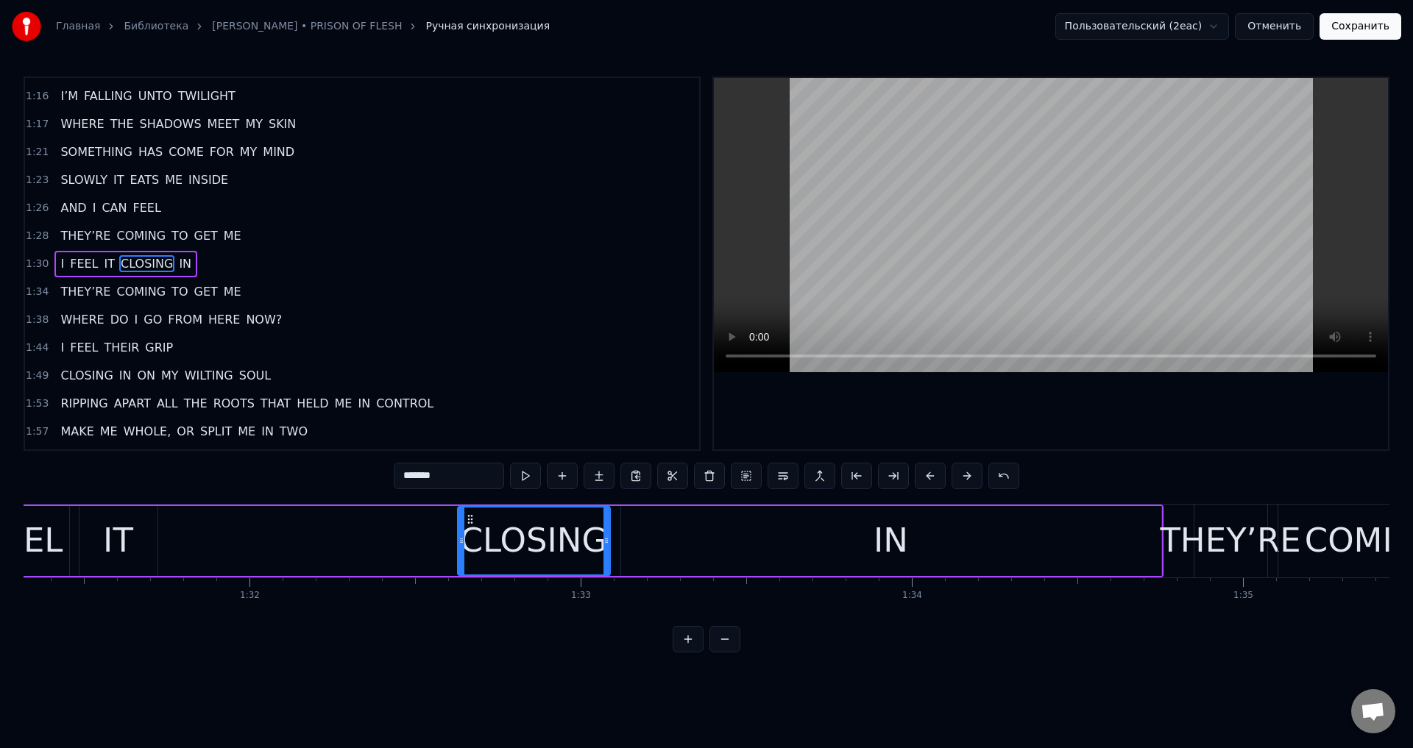
drag, startPoint x: 318, startPoint y: 541, endPoint x: 459, endPoint y: 547, distance: 141.4
click at [459, 547] on div at bounding box center [461, 541] width 6 height 67
click at [673, 546] on div "IN" at bounding box center [891, 541] width 540 height 70
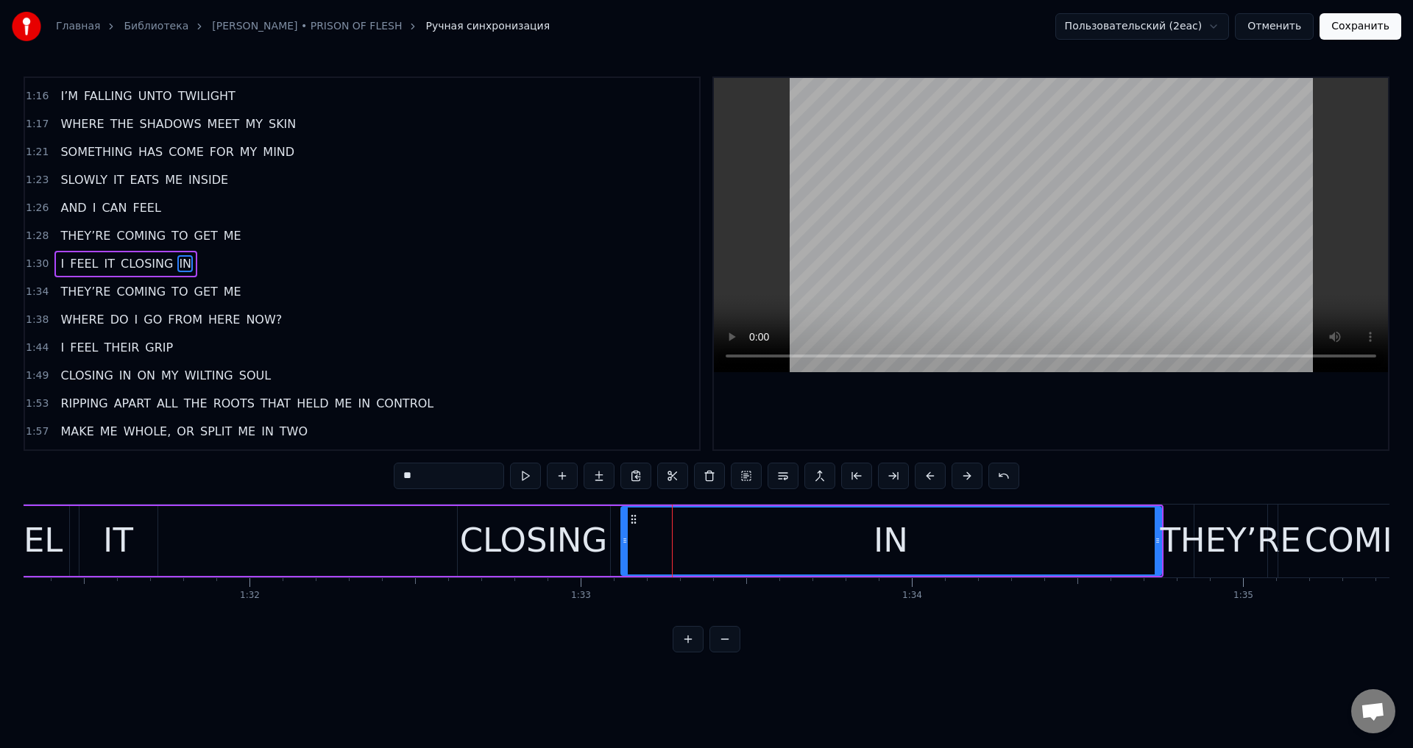
click at [140, 544] on div "IT" at bounding box center [118, 541] width 78 height 70
type input "**"
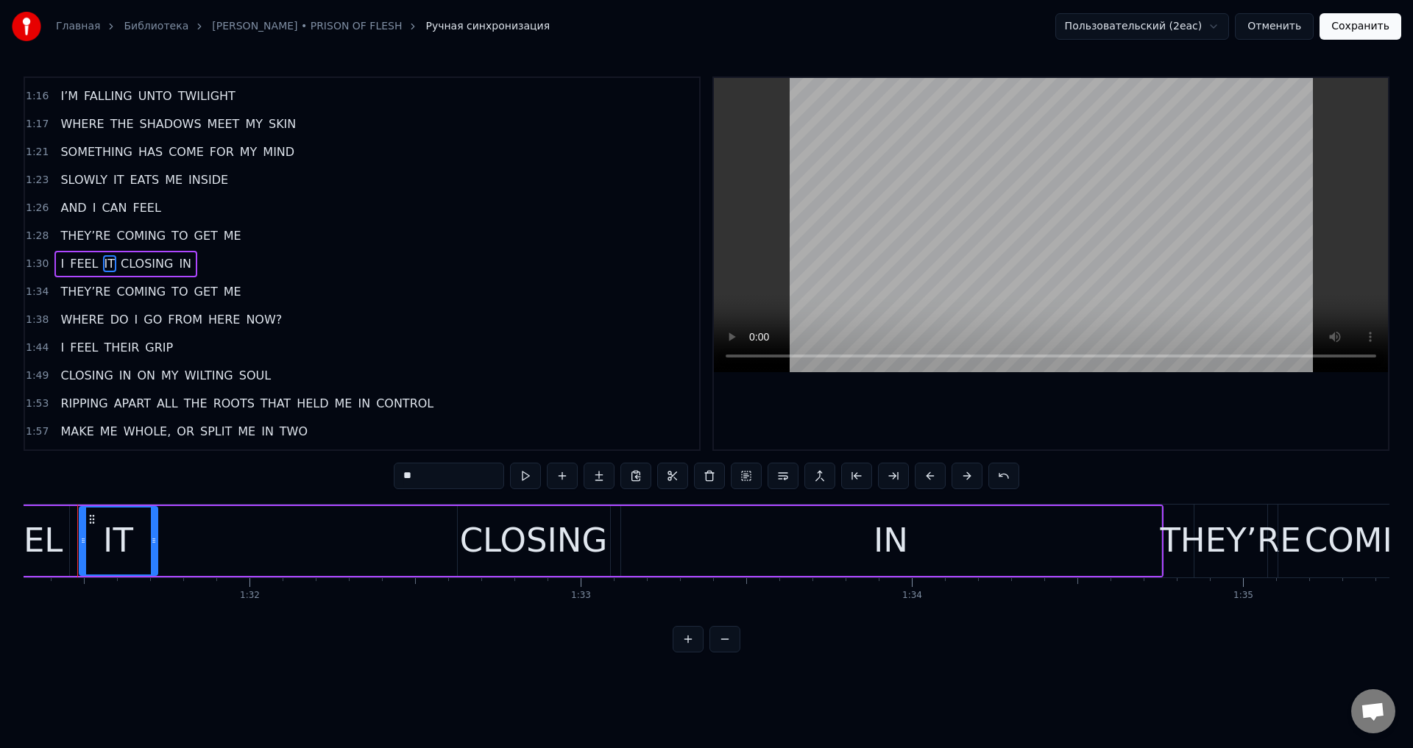
scroll to position [0, 30222]
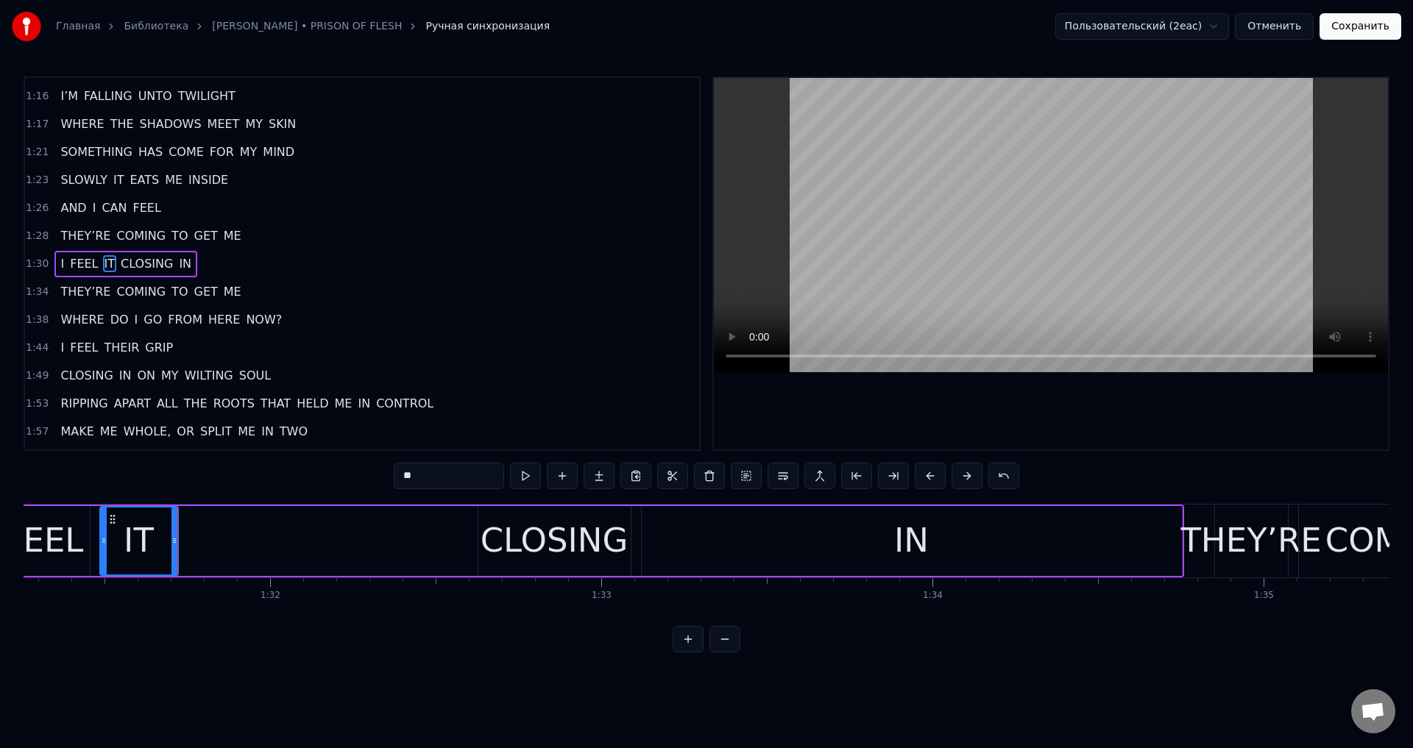
drag, startPoint x: 234, startPoint y: 540, endPoint x: 234, endPoint y: 554, distance: 14.0
click at [235, 542] on div "I FEEL IT CLOSING IN" at bounding box center [514, 541] width 1340 height 73
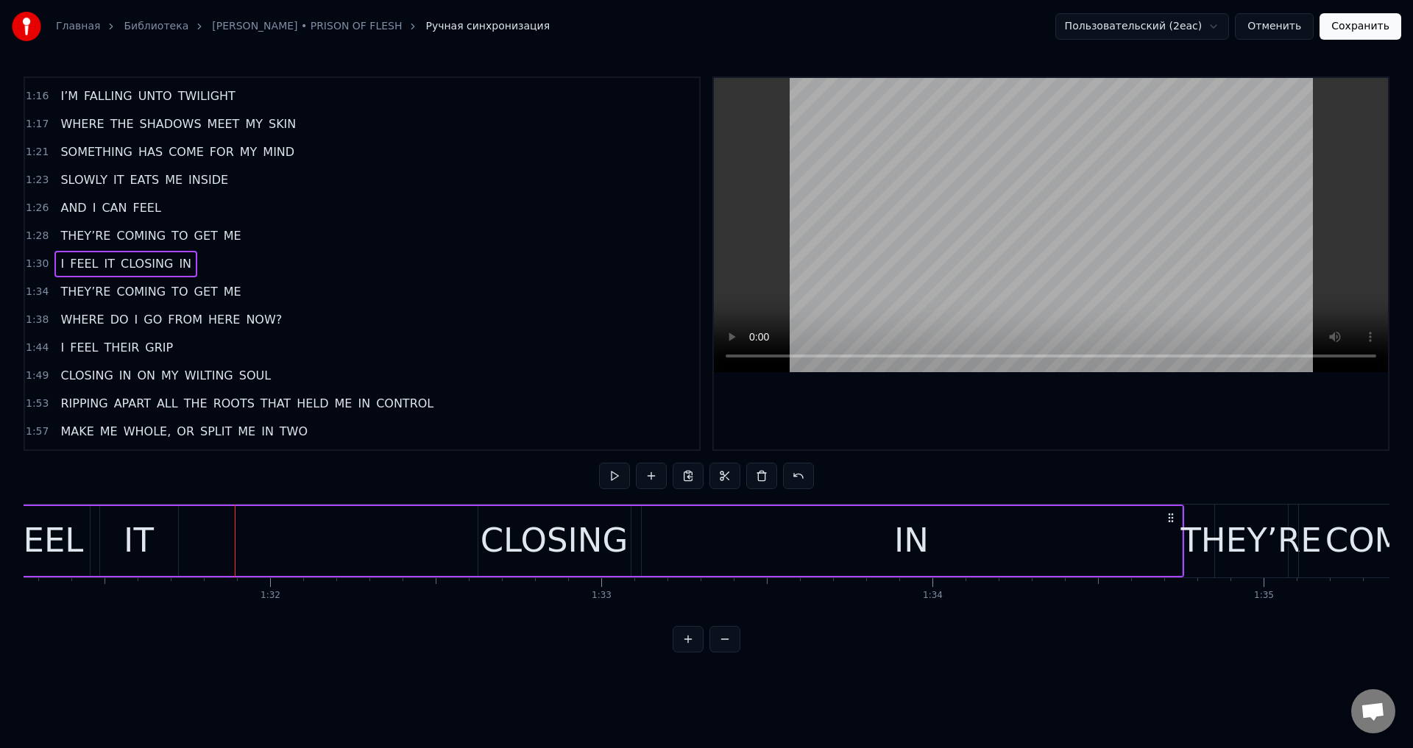
click at [528, 523] on div "CLOSING" at bounding box center [555, 541] width 148 height 50
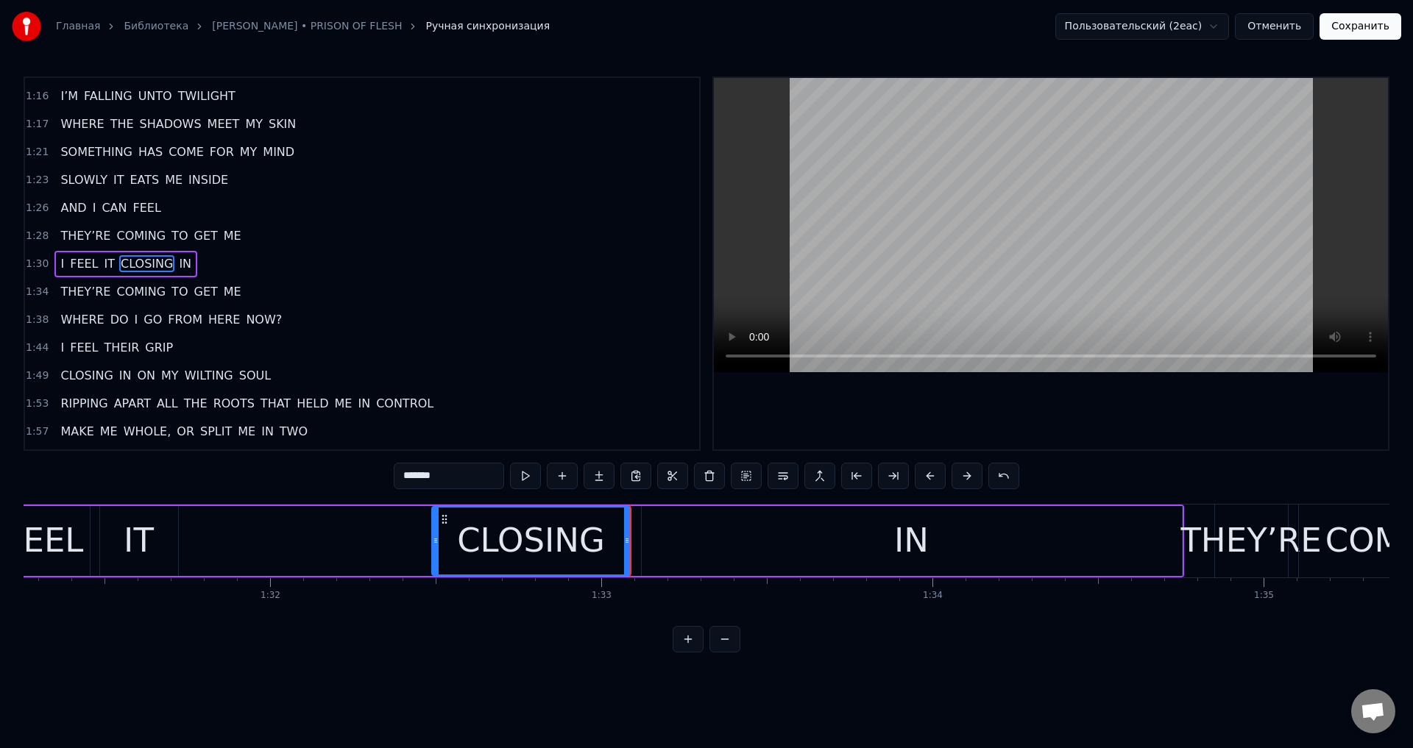
drag, startPoint x: 482, startPoint y: 536, endPoint x: 436, endPoint y: 542, distance: 46.8
click at [436, 542] on icon at bounding box center [436, 541] width 6 height 12
click at [441, 543] on icon at bounding box center [441, 541] width 6 height 12
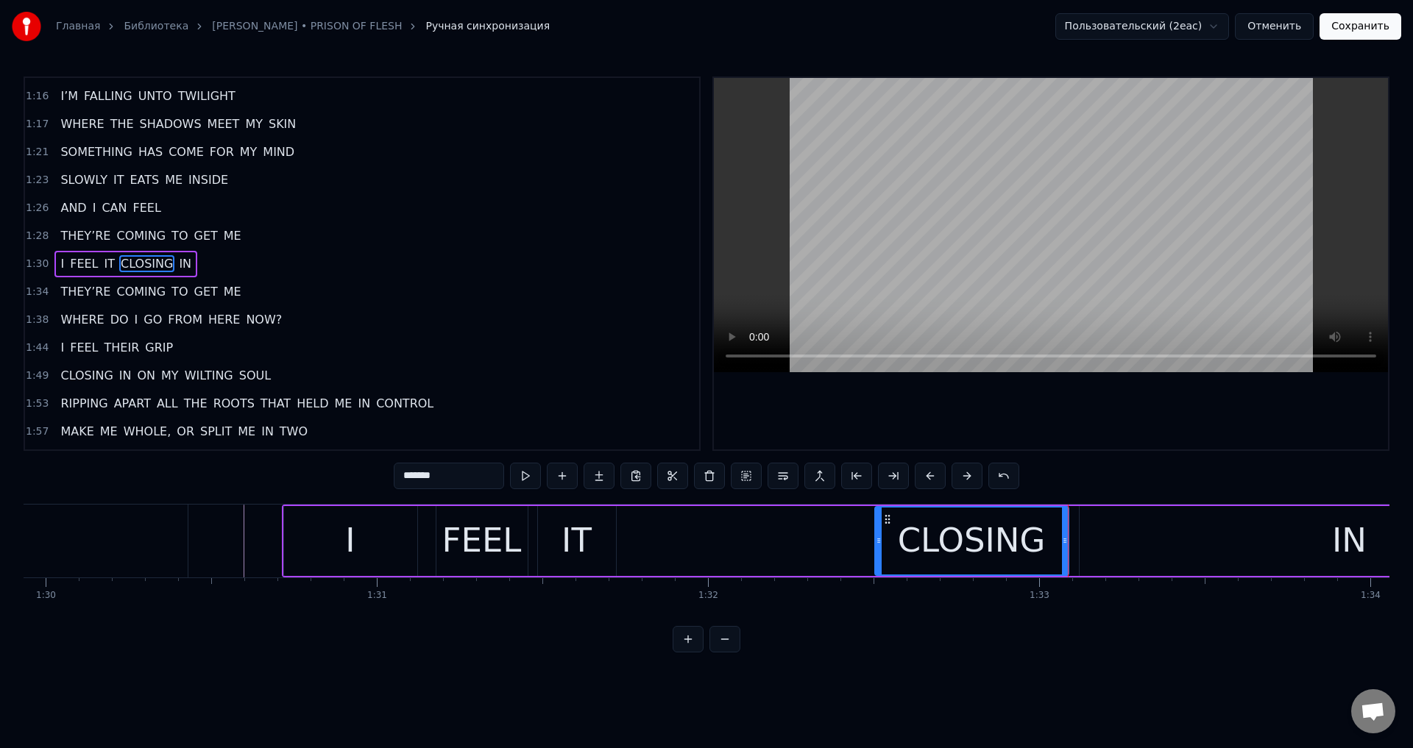
scroll to position [0, 29632]
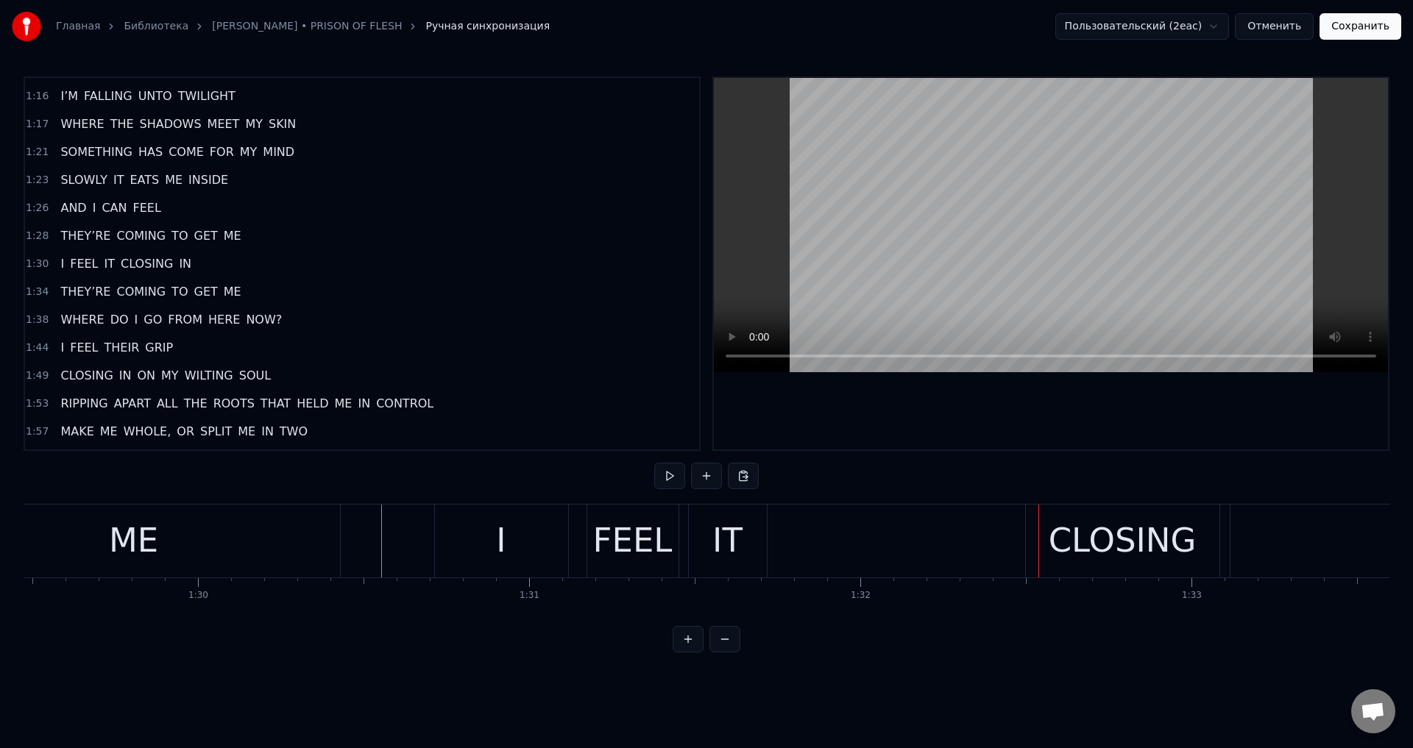
click at [703, 542] on div "IT" at bounding box center [728, 541] width 78 height 73
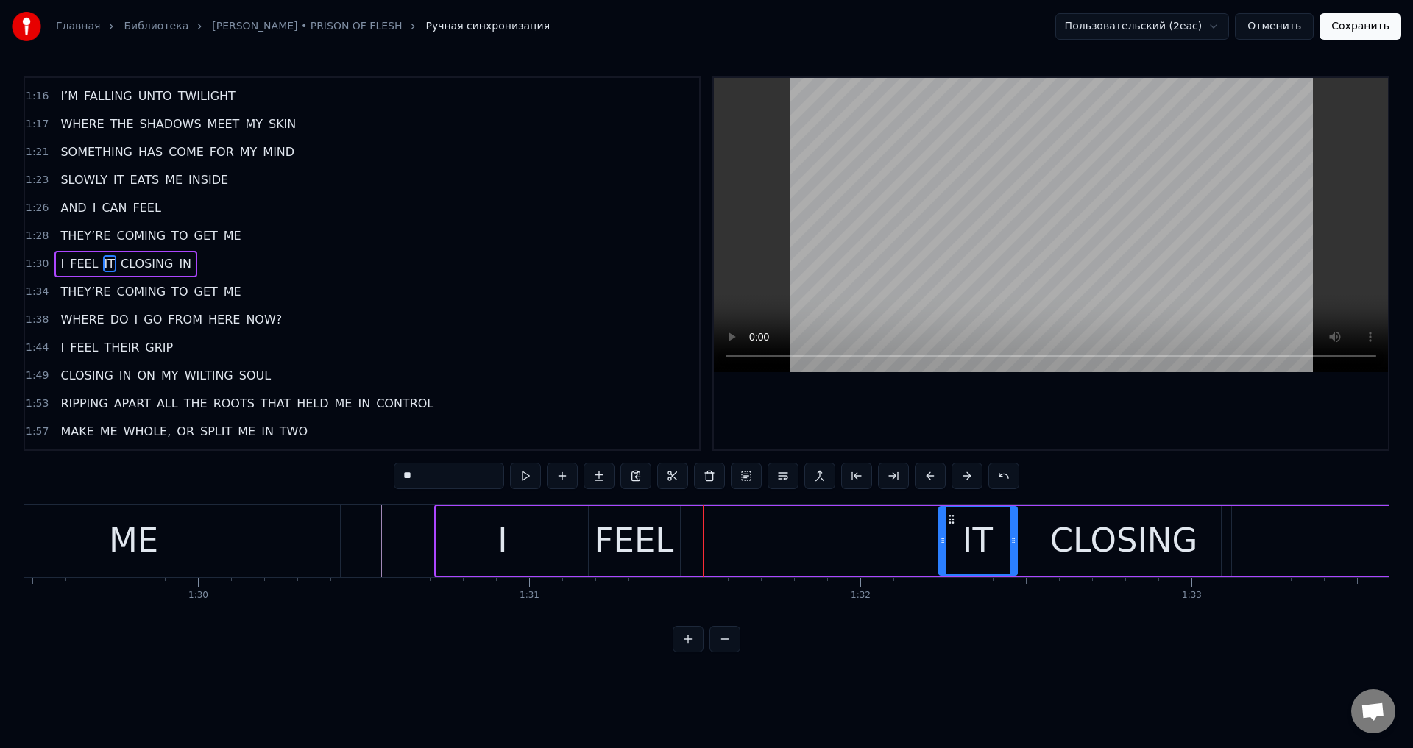
drag, startPoint x: 698, startPoint y: 520, endPoint x: 948, endPoint y: 520, distance: 249.5
click at [948, 520] on icon at bounding box center [952, 520] width 12 height 12
drag, startPoint x: 944, startPoint y: 536, endPoint x: 952, endPoint y: 535, distance: 7.4
click at [952, 535] on icon at bounding box center [949, 541] width 6 height 12
click at [603, 531] on div "FEEL" at bounding box center [634, 541] width 79 height 50
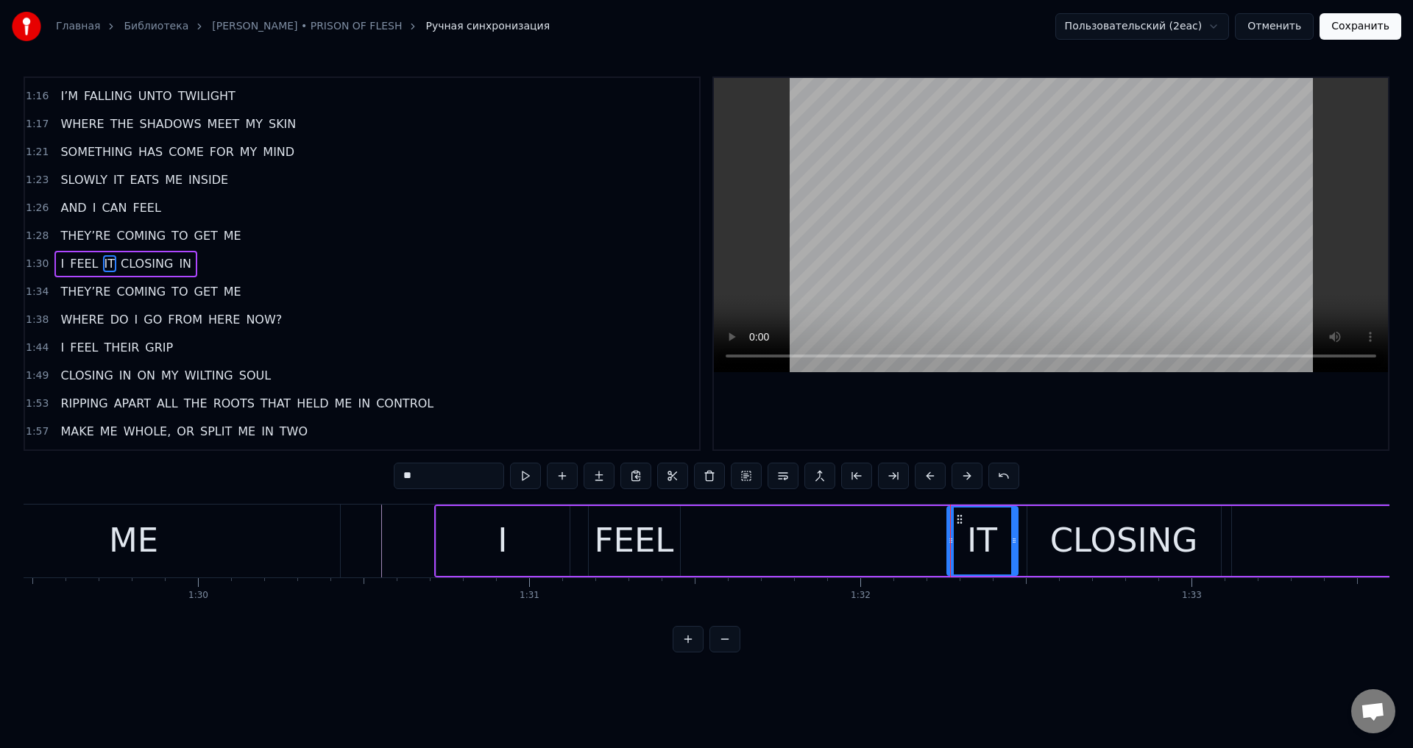
type input "****"
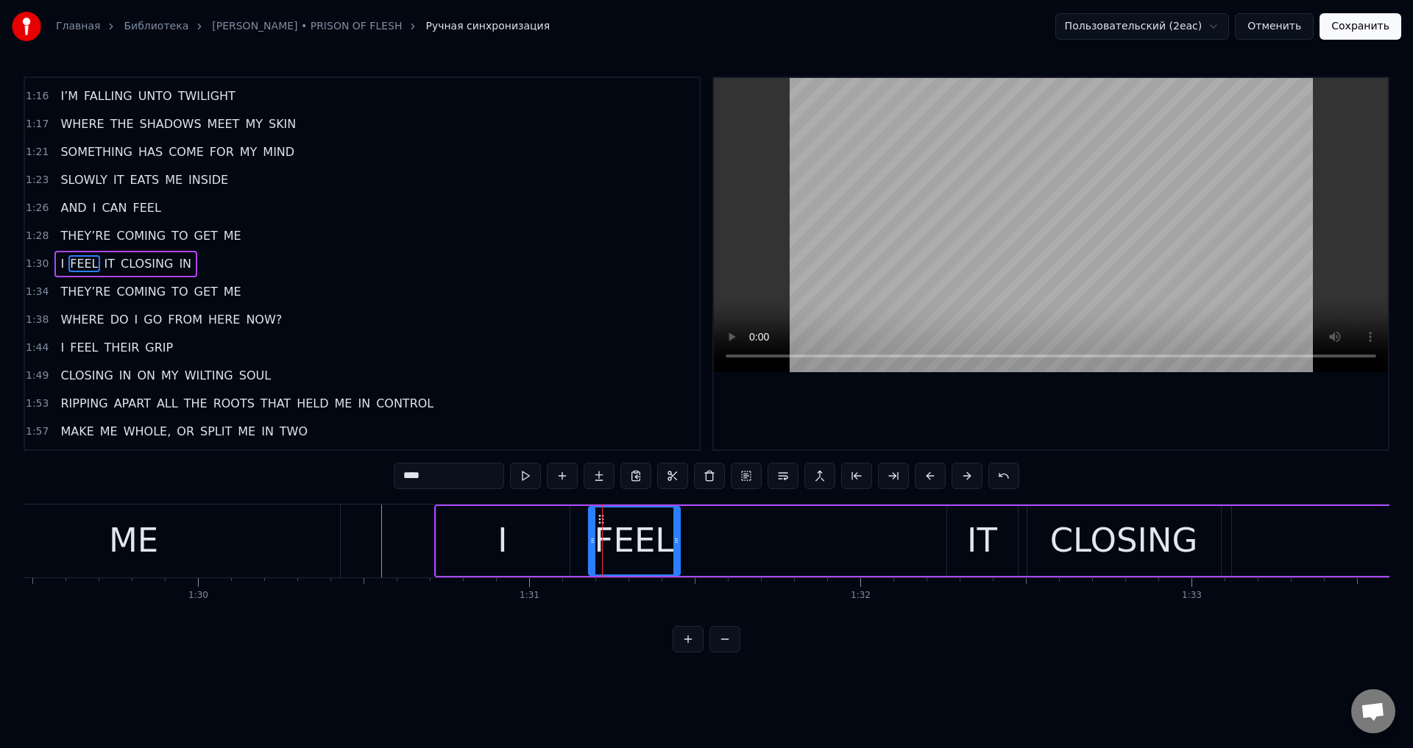
drag, startPoint x: 598, startPoint y: 514, endPoint x: 776, endPoint y: 516, distance: 178.1
click at [776, 516] on div "I FEEL IT CLOSING IN" at bounding box center [1104, 541] width 1340 height 73
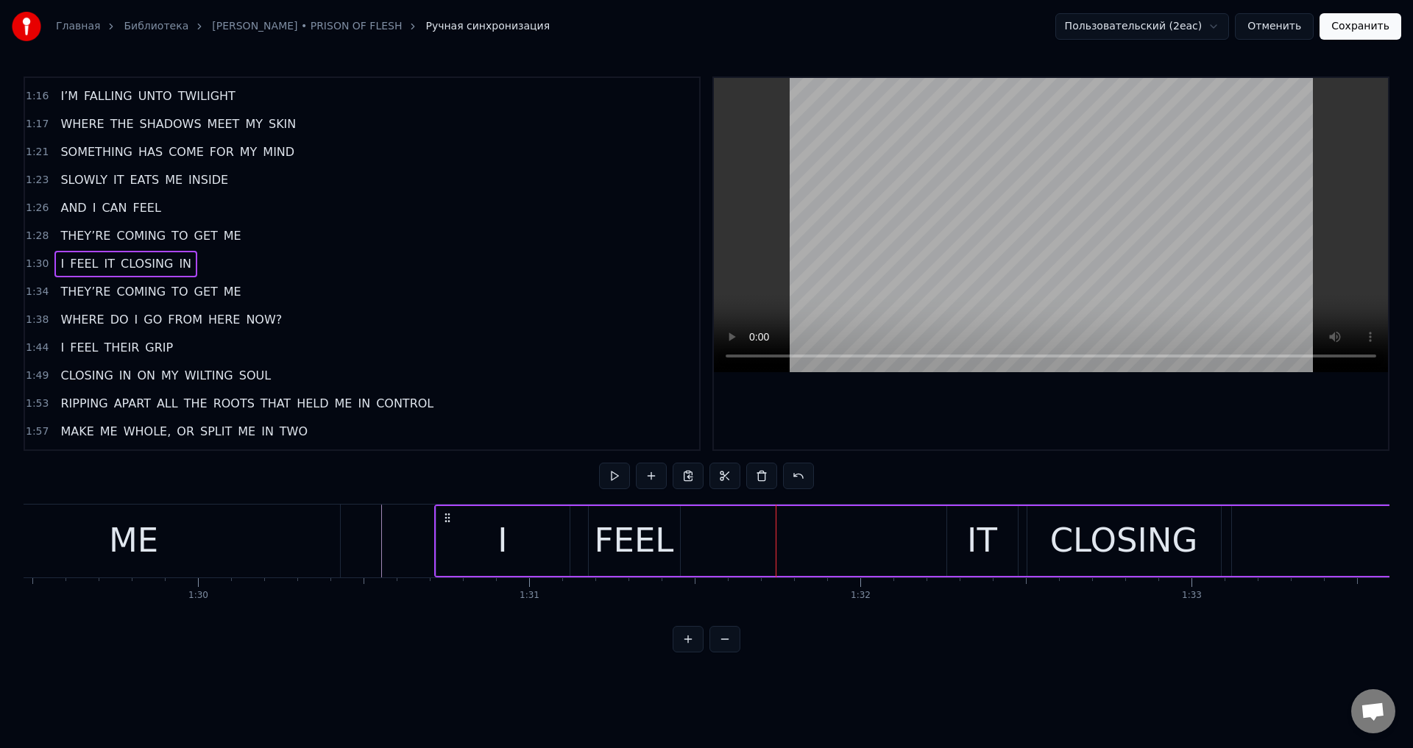
click at [624, 528] on div "FEEL" at bounding box center [634, 541] width 79 height 50
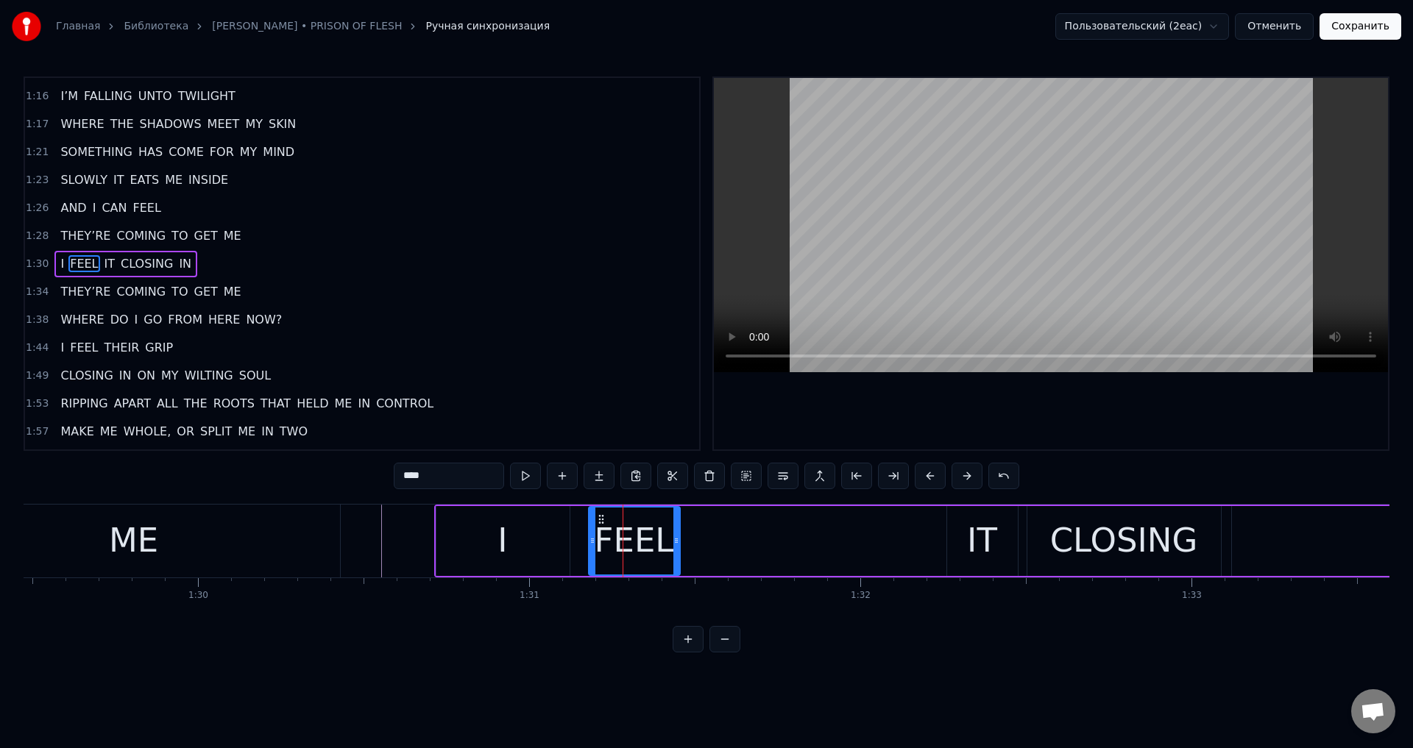
drag, startPoint x: 599, startPoint y: 517, endPoint x: 701, endPoint y: 520, distance: 102.4
click at [701, 520] on div "I FEEL IT CLOSING IN" at bounding box center [1104, 541] width 1340 height 73
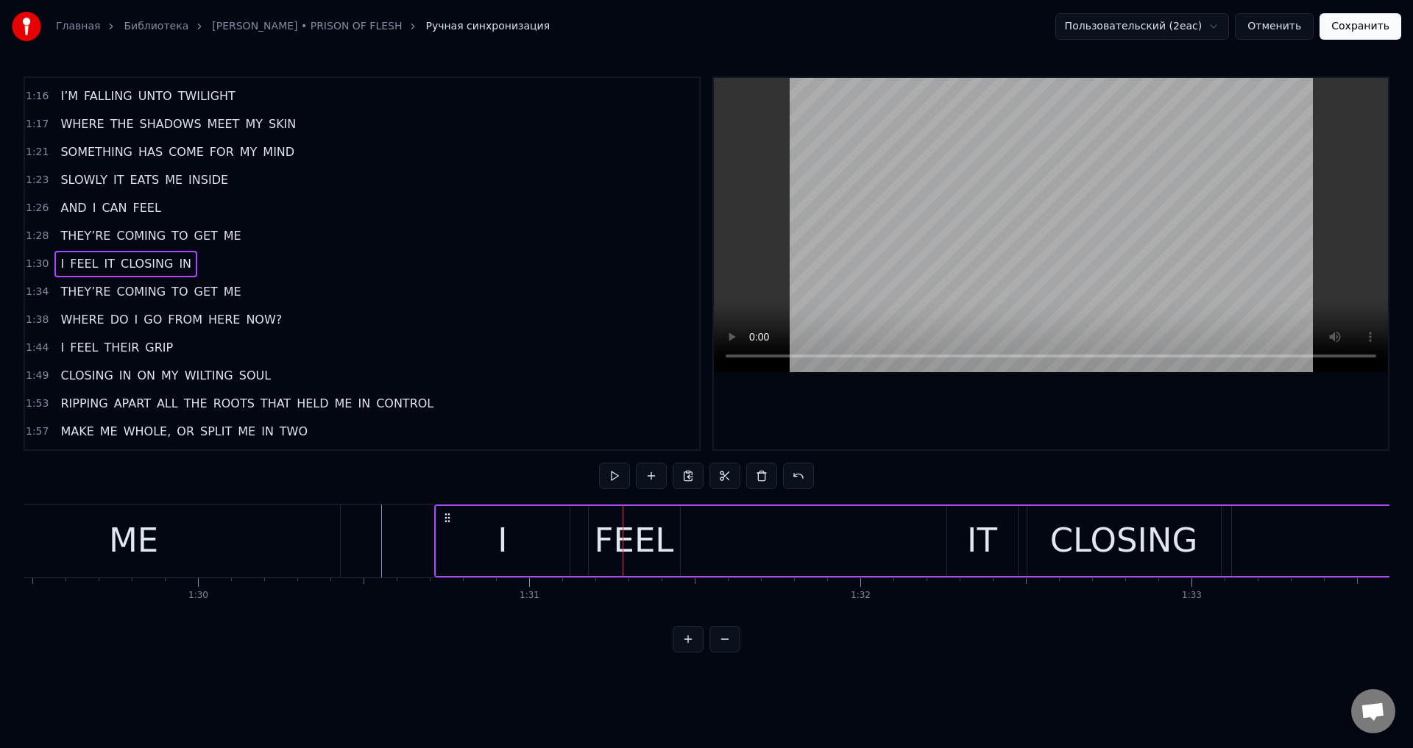
click at [661, 529] on div "FEEL" at bounding box center [634, 541] width 79 height 50
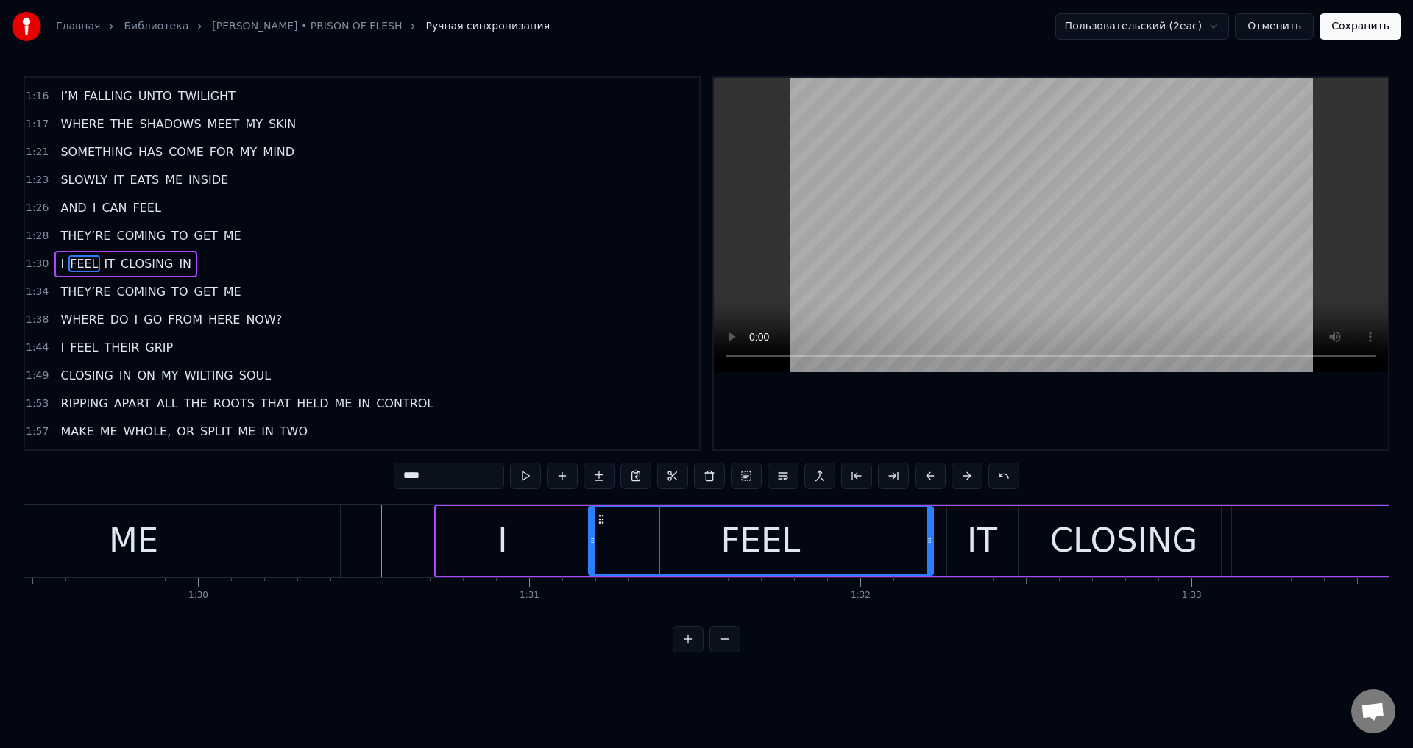
drag, startPoint x: 677, startPoint y: 541, endPoint x: 930, endPoint y: 541, distance: 253.2
click at [930, 541] on circle at bounding box center [930, 541] width 1 height 1
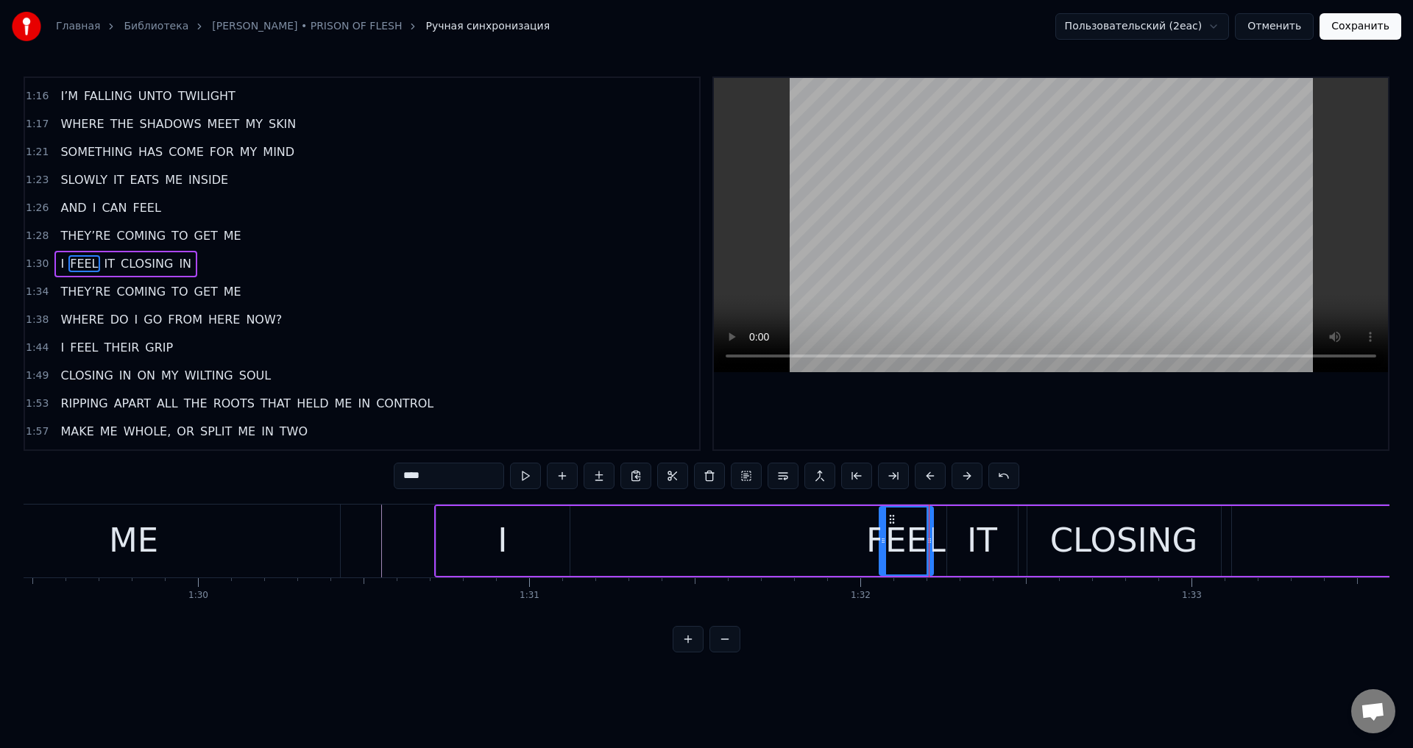
drag, startPoint x: 590, startPoint y: 544, endPoint x: 881, endPoint y: 548, distance: 290.7
click at [881, 548] on div at bounding box center [883, 541] width 6 height 67
click at [512, 548] on div "I" at bounding box center [502, 541] width 133 height 70
type input "*"
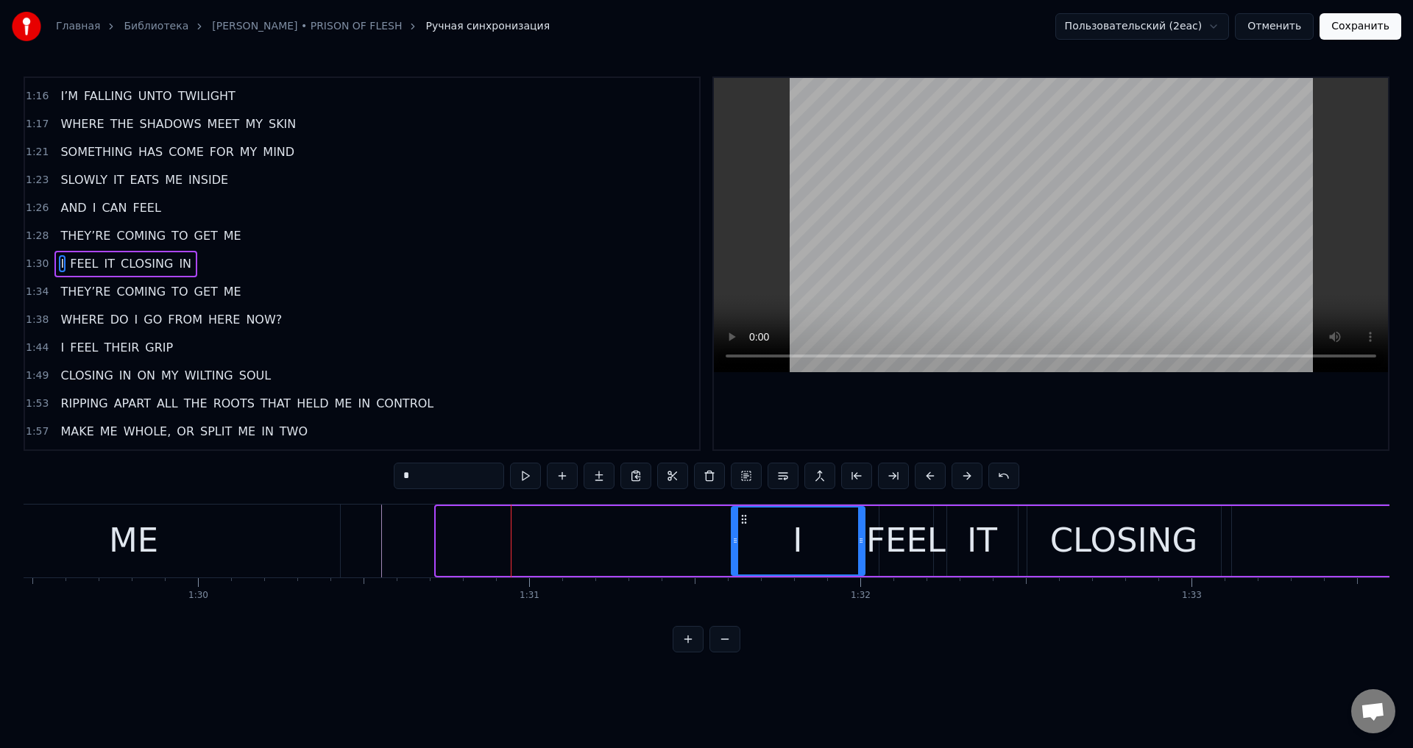
drag, startPoint x: 448, startPoint y: 517, endPoint x: 746, endPoint y: 520, distance: 297.3
click at [746, 520] on icon at bounding box center [744, 520] width 12 height 12
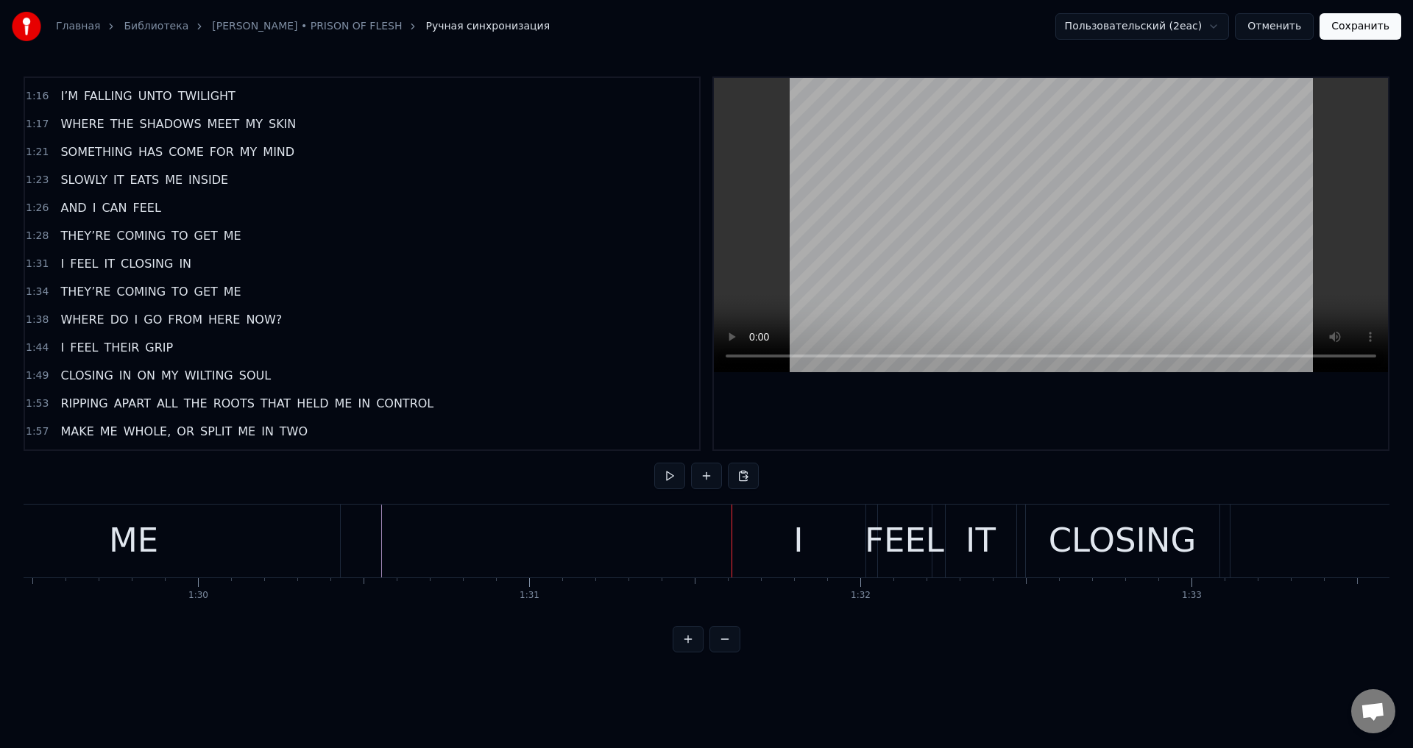
click at [732, 539] on div at bounding box center [732, 541] width 1 height 73
click at [739, 542] on div "I" at bounding box center [798, 541] width 133 height 73
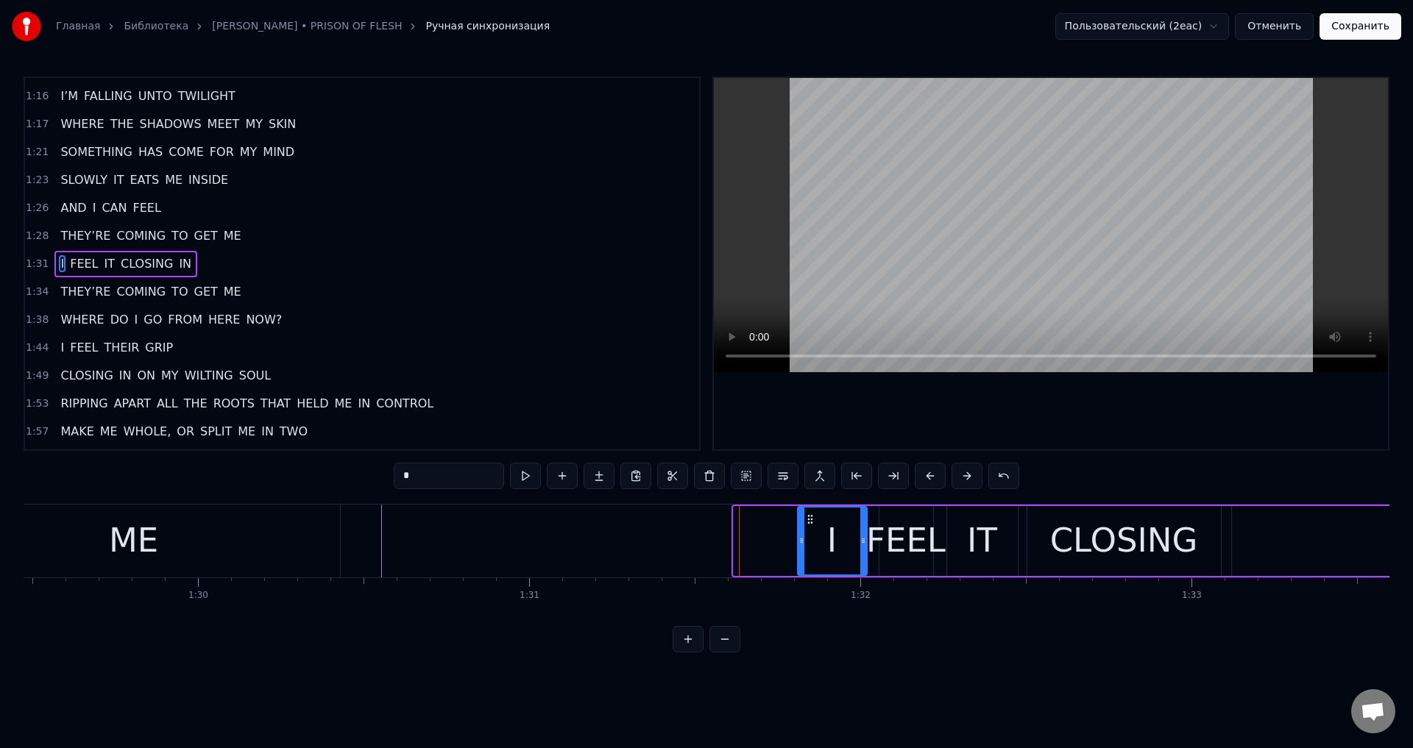
drag, startPoint x: 734, startPoint y: 542, endPoint x: 799, endPoint y: 539, distance: 64.1
click at [799, 539] on icon at bounding box center [802, 541] width 6 height 12
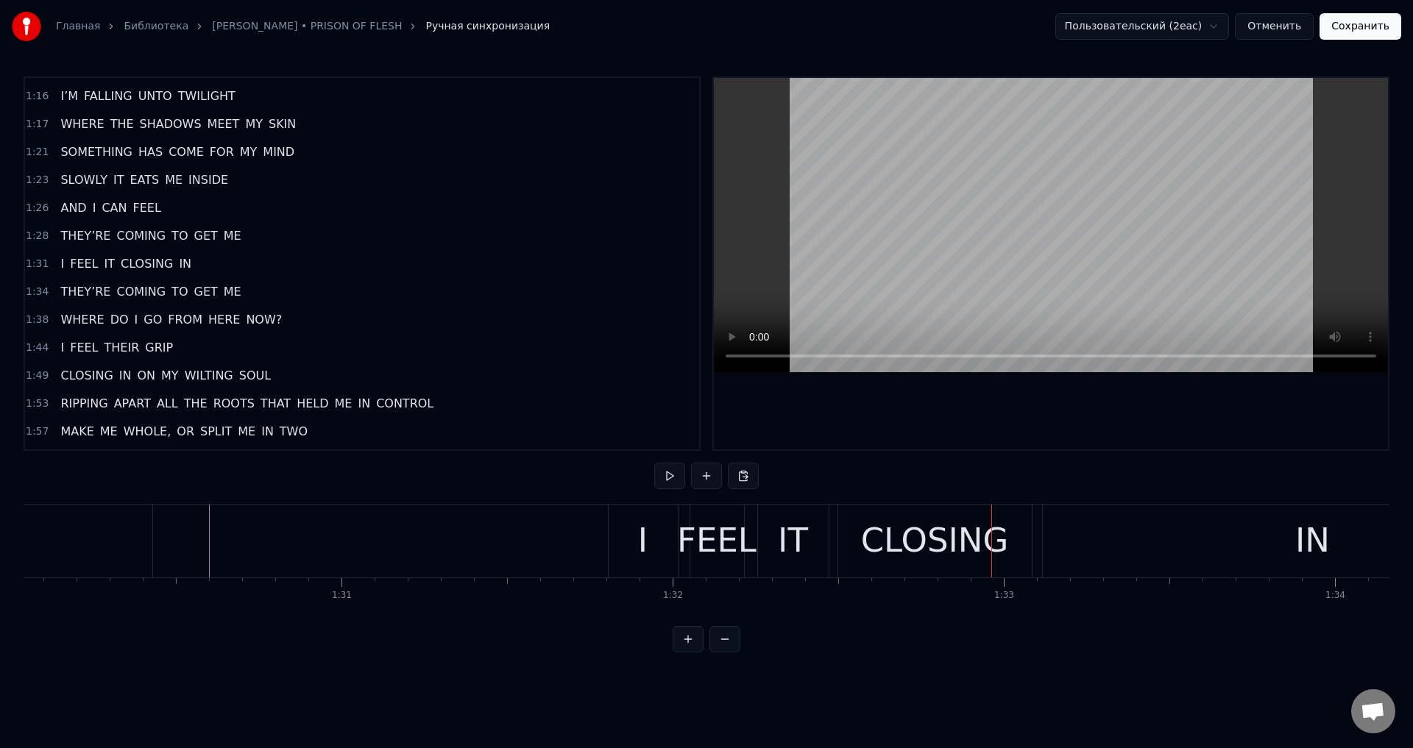
scroll to position [0, 29838]
click at [760, 529] on div "IT" at bounding box center [775, 541] width 71 height 73
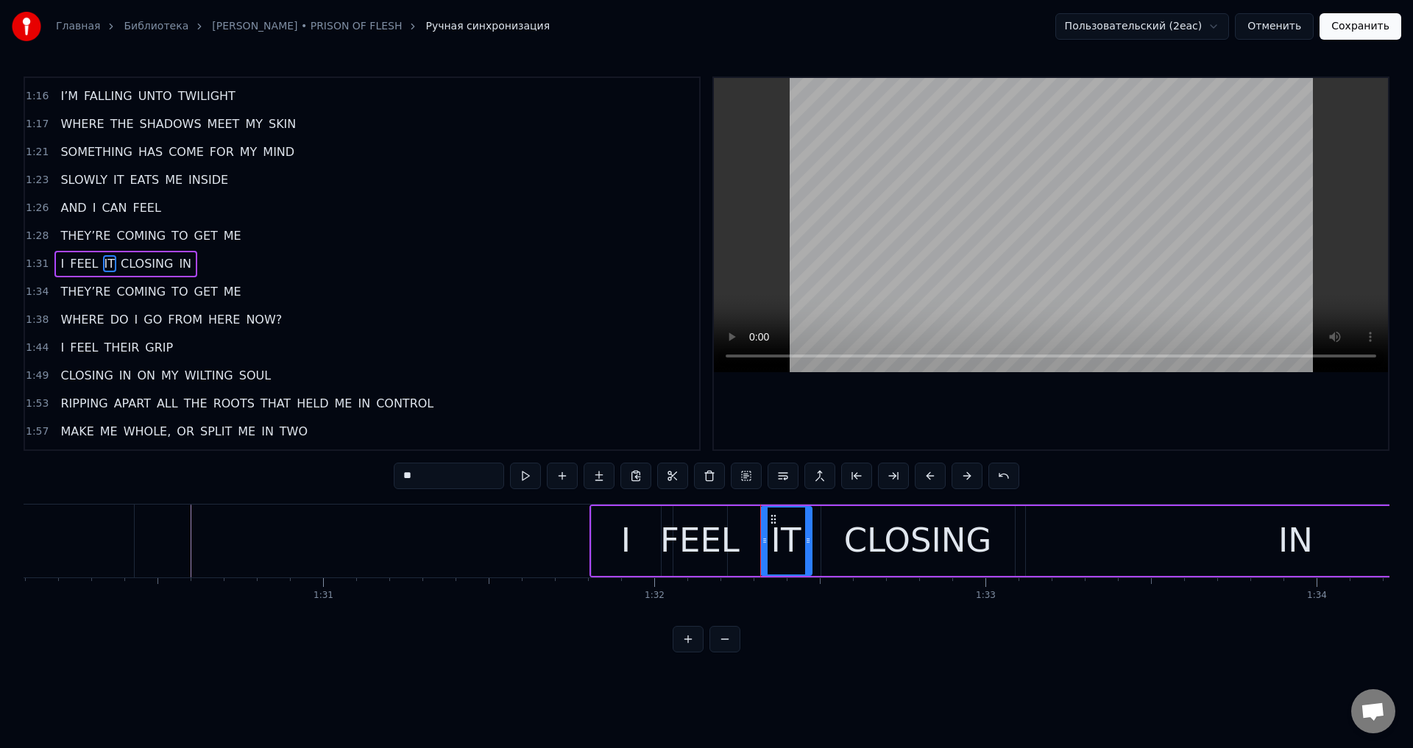
drag, startPoint x: 745, startPoint y: 538, endPoint x: 765, endPoint y: 538, distance: 19.9
click at [765, 538] on icon at bounding box center [765, 541] width 6 height 12
click at [704, 531] on div "FEEL" at bounding box center [699, 541] width 79 height 50
drag, startPoint x: 682, startPoint y: 517, endPoint x: 704, endPoint y: 517, distance: 22.1
click at [704, 517] on icon at bounding box center [708, 520] width 12 height 12
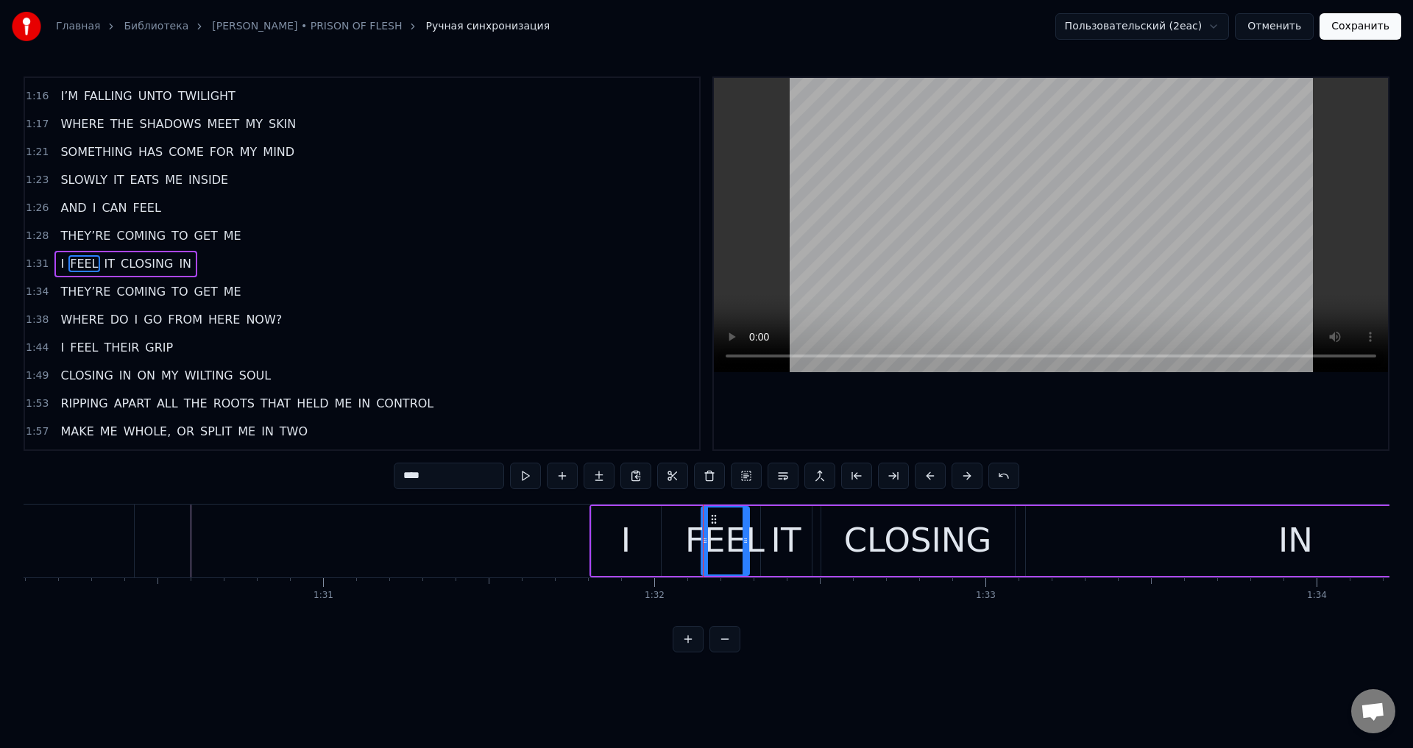
click at [706, 541] on icon at bounding box center [705, 541] width 6 height 12
click at [637, 534] on div "I" at bounding box center [626, 541] width 69 height 70
type input "*"
drag, startPoint x: 595, startPoint y: 537, endPoint x: 619, endPoint y: 539, distance: 24.4
click at [619, 539] on icon at bounding box center [620, 541] width 6 height 12
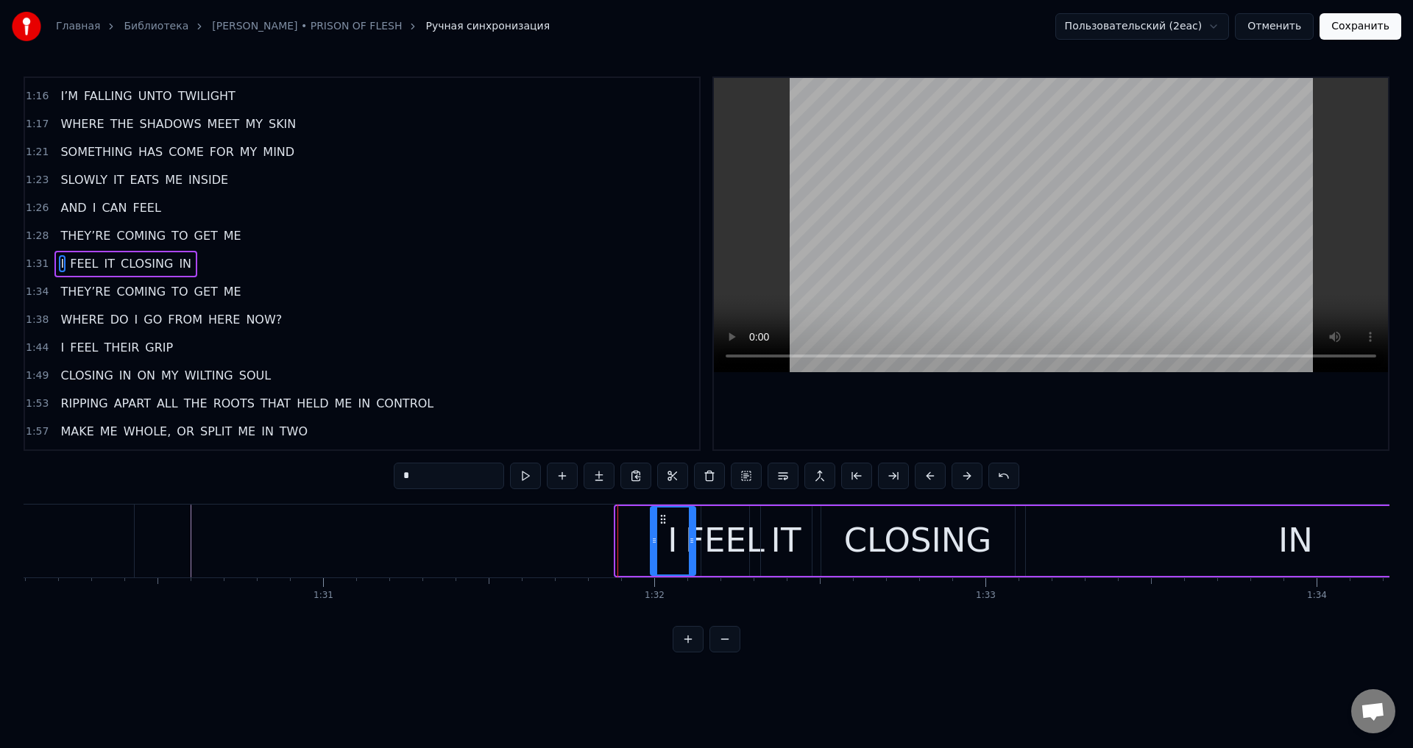
drag, startPoint x: 623, startPoint y: 522, endPoint x: 657, endPoint y: 528, distance: 34.4
click at [657, 528] on div "I" at bounding box center [672, 541] width 43 height 67
click at [648, 538] on icon at bounding box center [651, 541] width 6 height 12
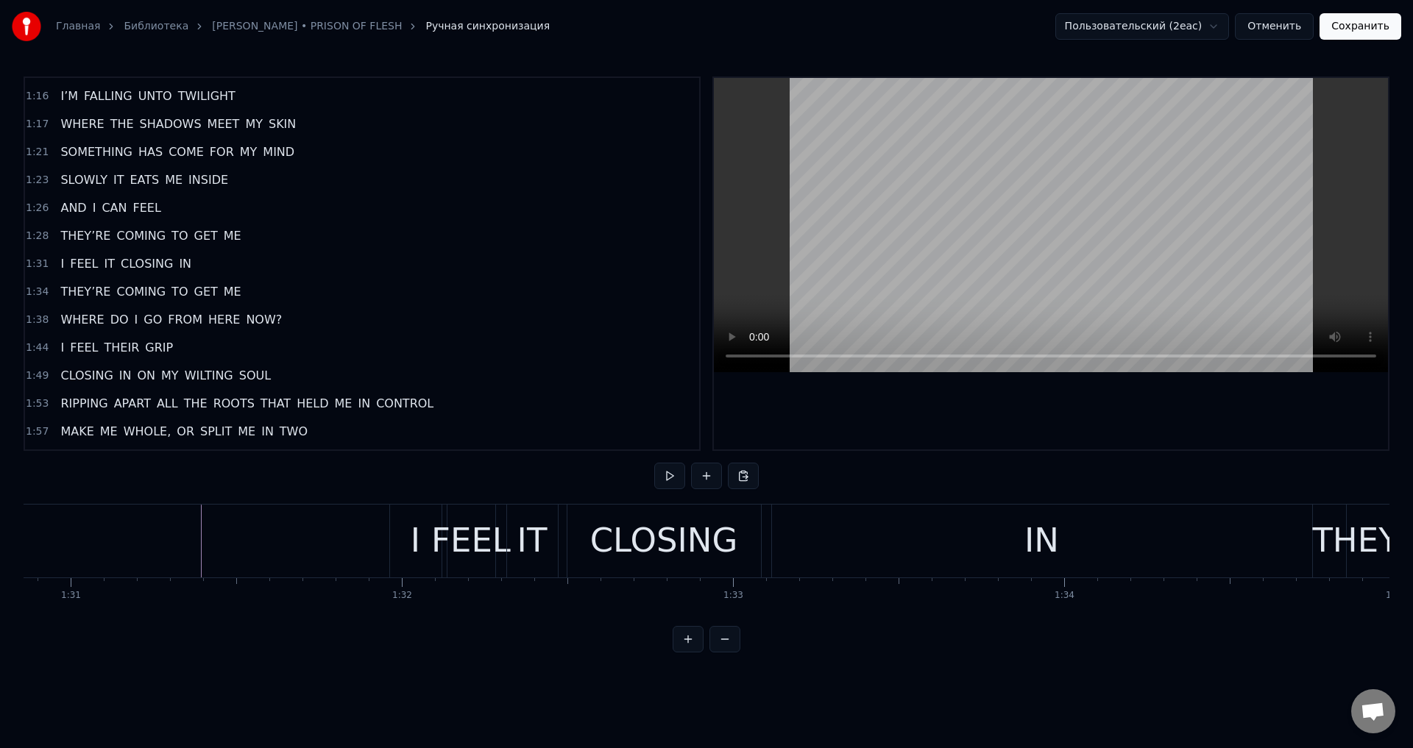
scroll to position [0, 29936]
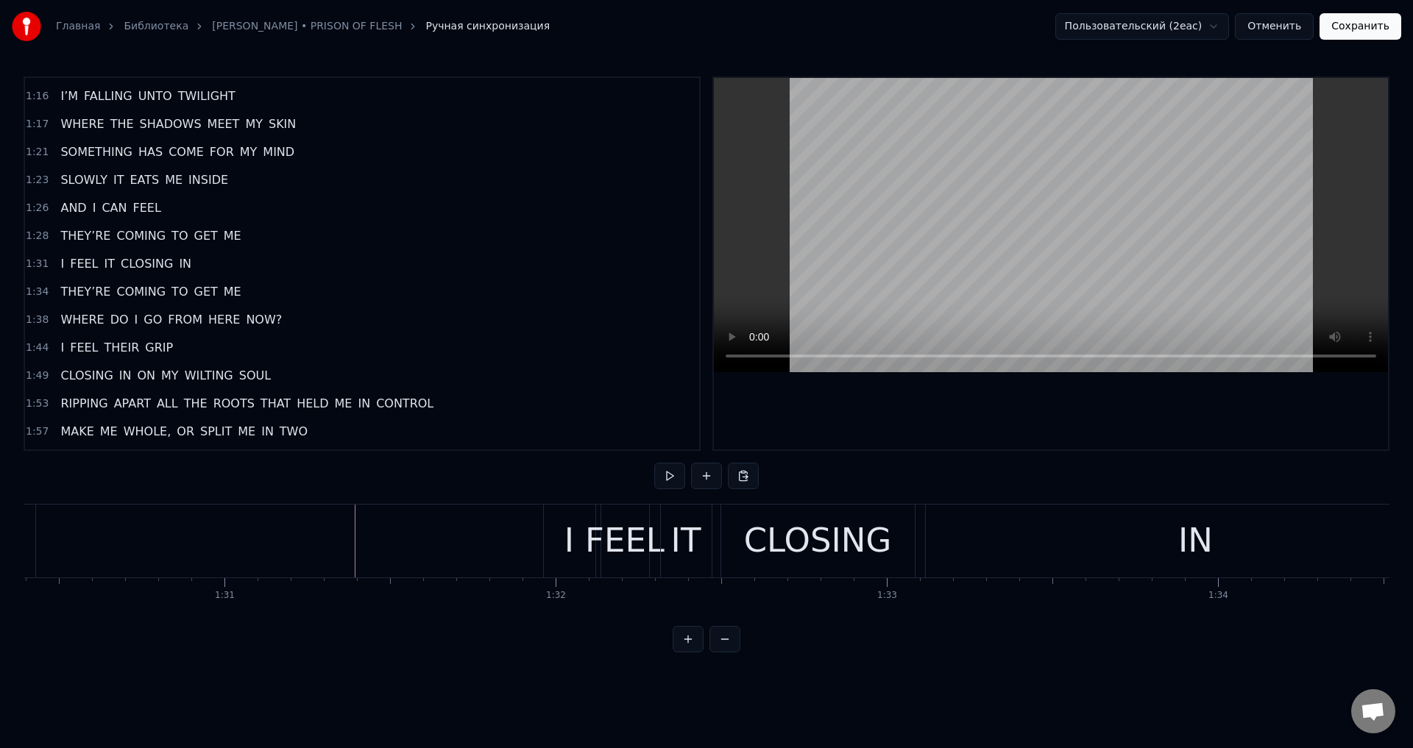
click at [578, 542] on div "I" at bounding box center [570, 541] width 52 height 73
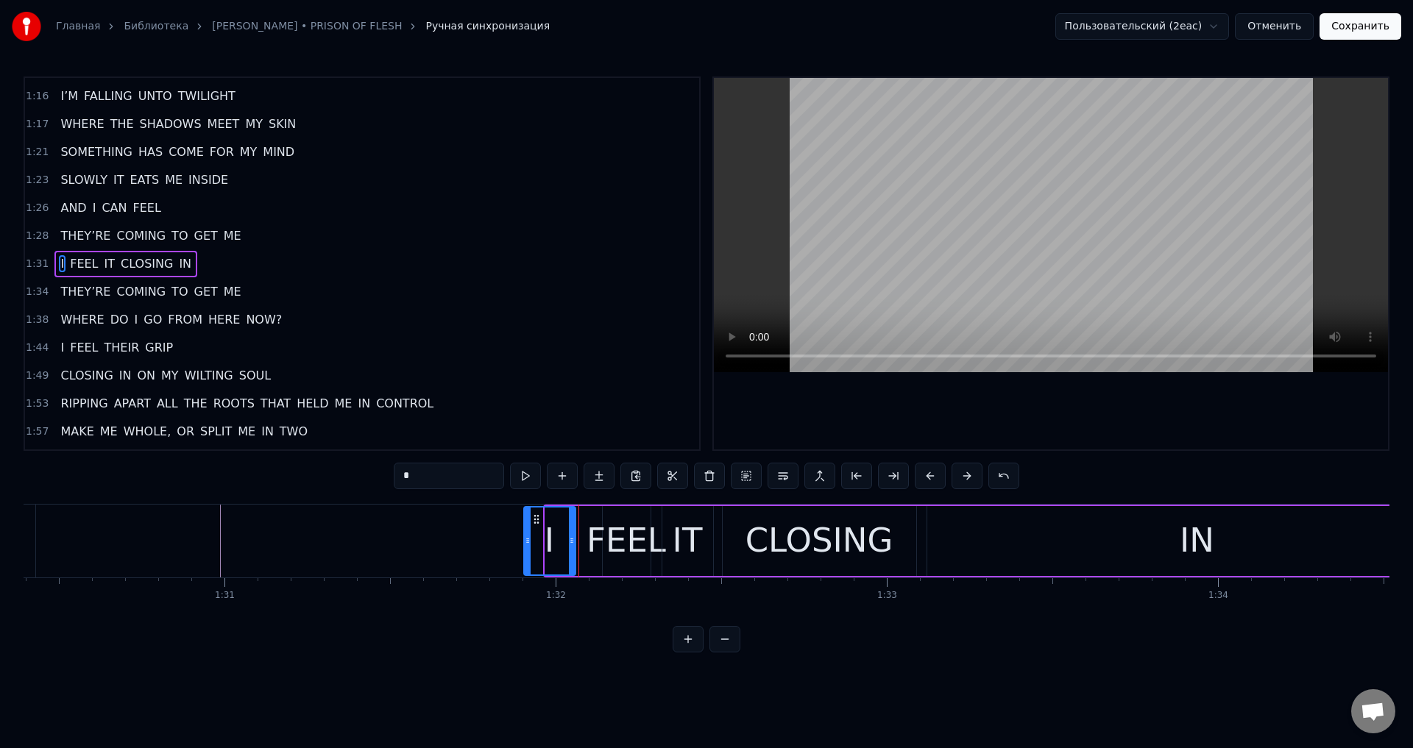
drag, startPoint x: 556, startPoint y: 521, endPoint x: 535, endPoint y: 525, distance: 21.8
click at [535, 525] on div "I" at bounding box center [550, 541] width 50 height 67
drag, startPoint x: 527, startPoint y: 535, endPoint x: 520, endPoint y: 538, distance: 7.9
click at [520, 538] on icon at bounding box center [520, 541] width 6 height 12
click at [606, 529] on div "FEEL" at bounding box center [626, 541] width 79 height 50
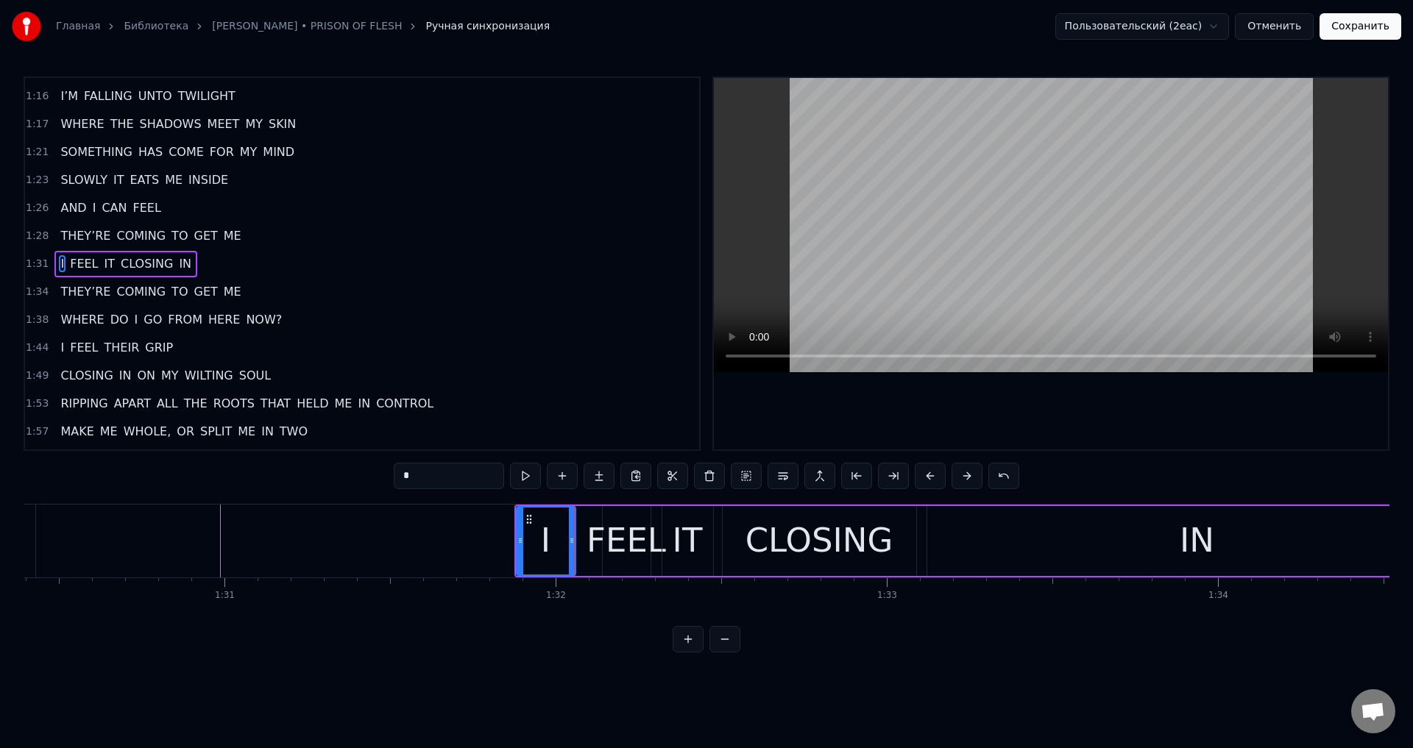
type input "****"
click at [597, 539] on div "FEEL" at bounding box center [626, 541] width 79 height 50
click at [616, 537] on div "FEEL" at bounding box center [626, 541] width 79 height 50
click at [600, 541] on div "FEEL" at bounding box center [626, 541] width 79 height 50
click at [611, 539] on div "FEEL" at bounding box center [626, 541] width 79 height 50
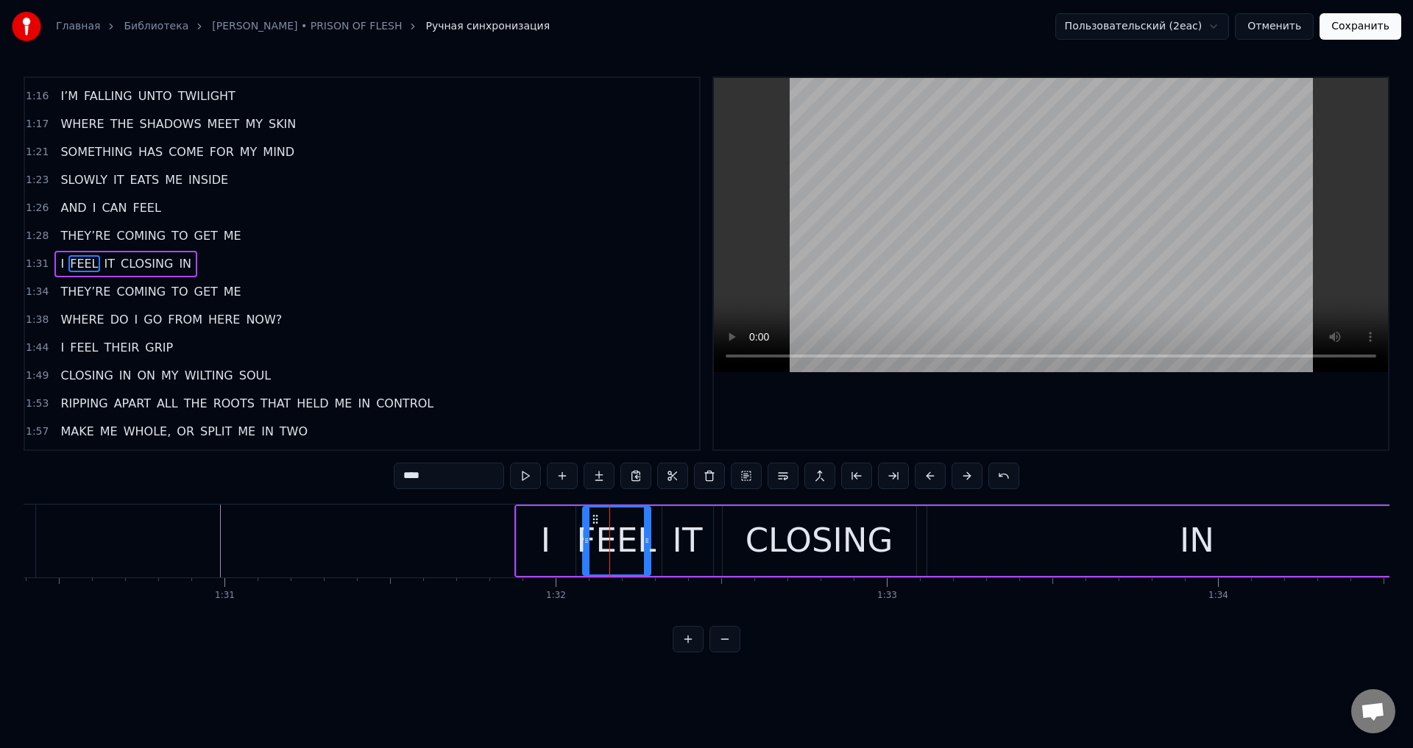
drag, startPoint x: 604, startPoint y: 539, endPoint x: 584, endPoint y: 542, distance: 20.0
click at [584, 542] on icon at bounding box center [587, 541] width 6 height 12
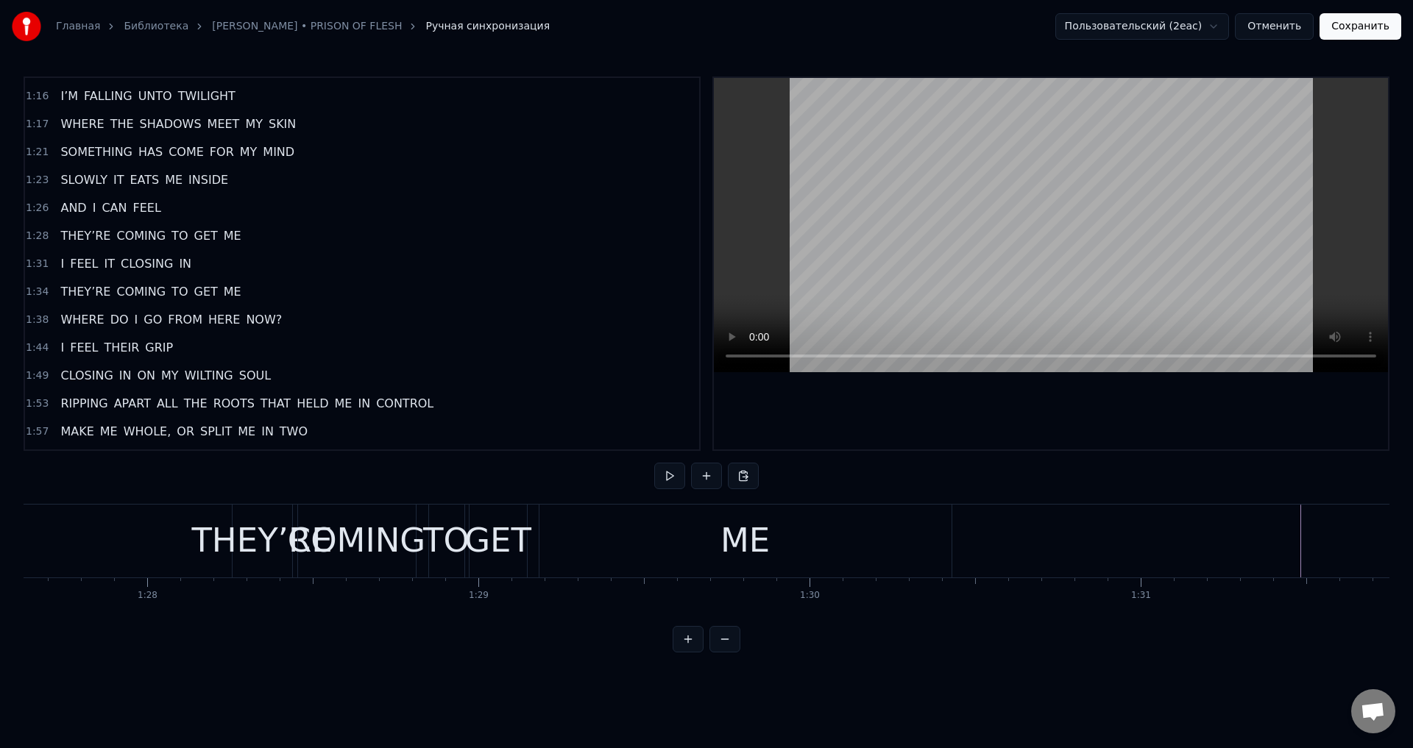
scroll to position [0, 28868]
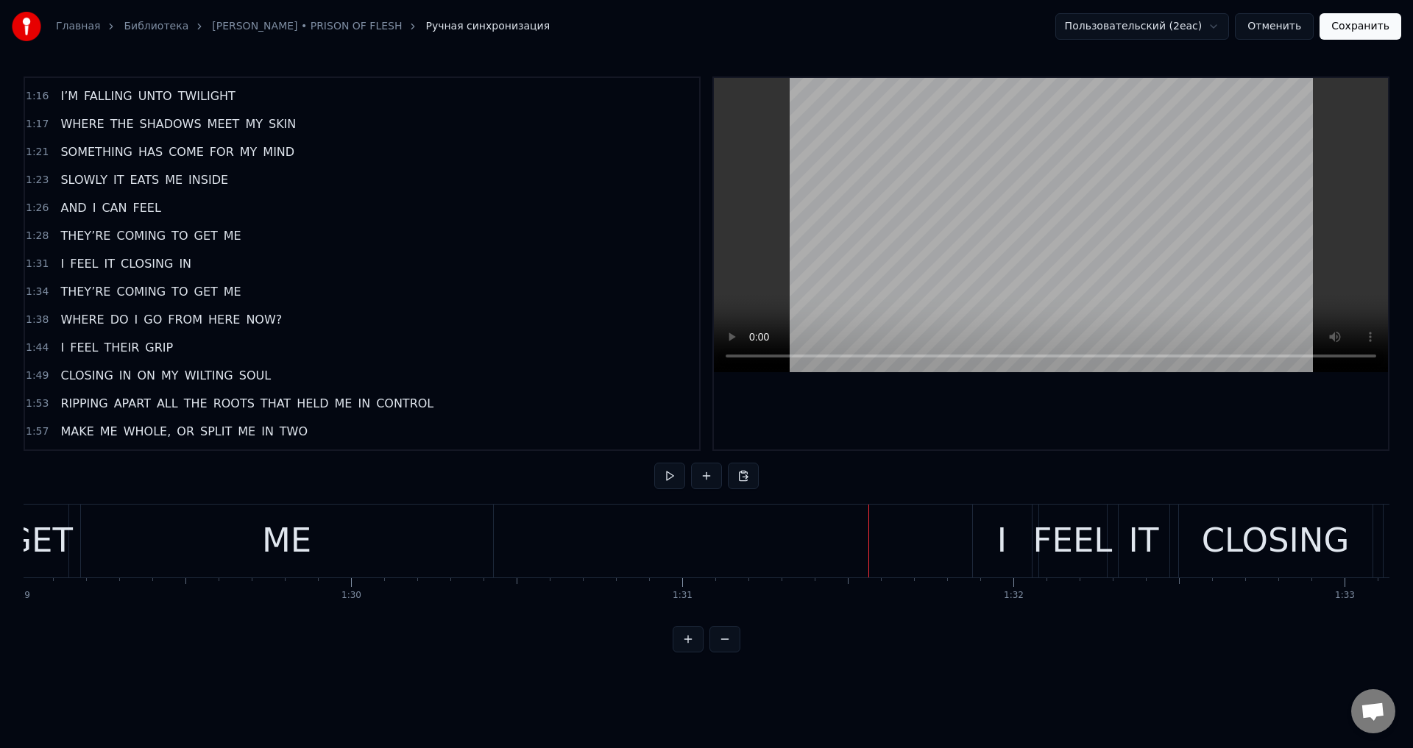
scroll to position [0, 29402]
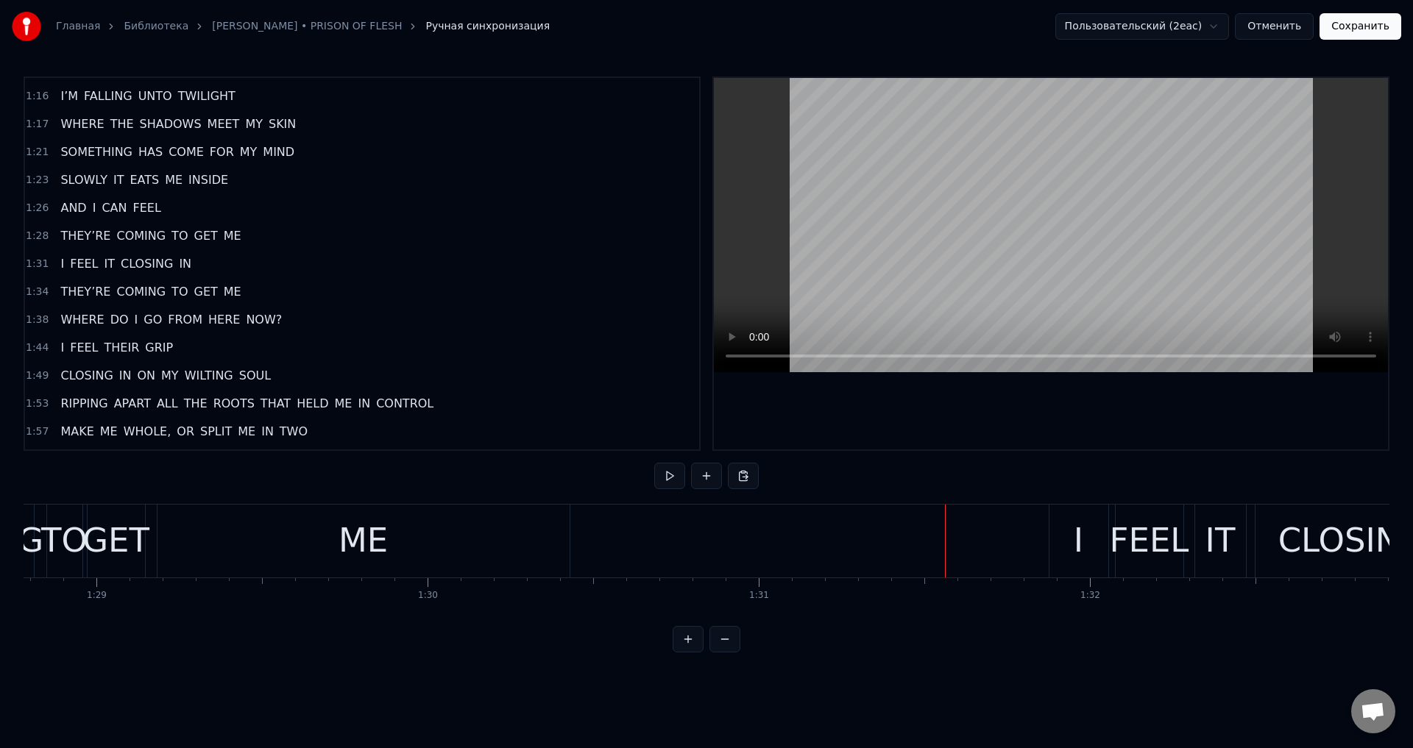
click at [324, 564] on div "ME" at bounding box center [363, 541] width 412 height 73
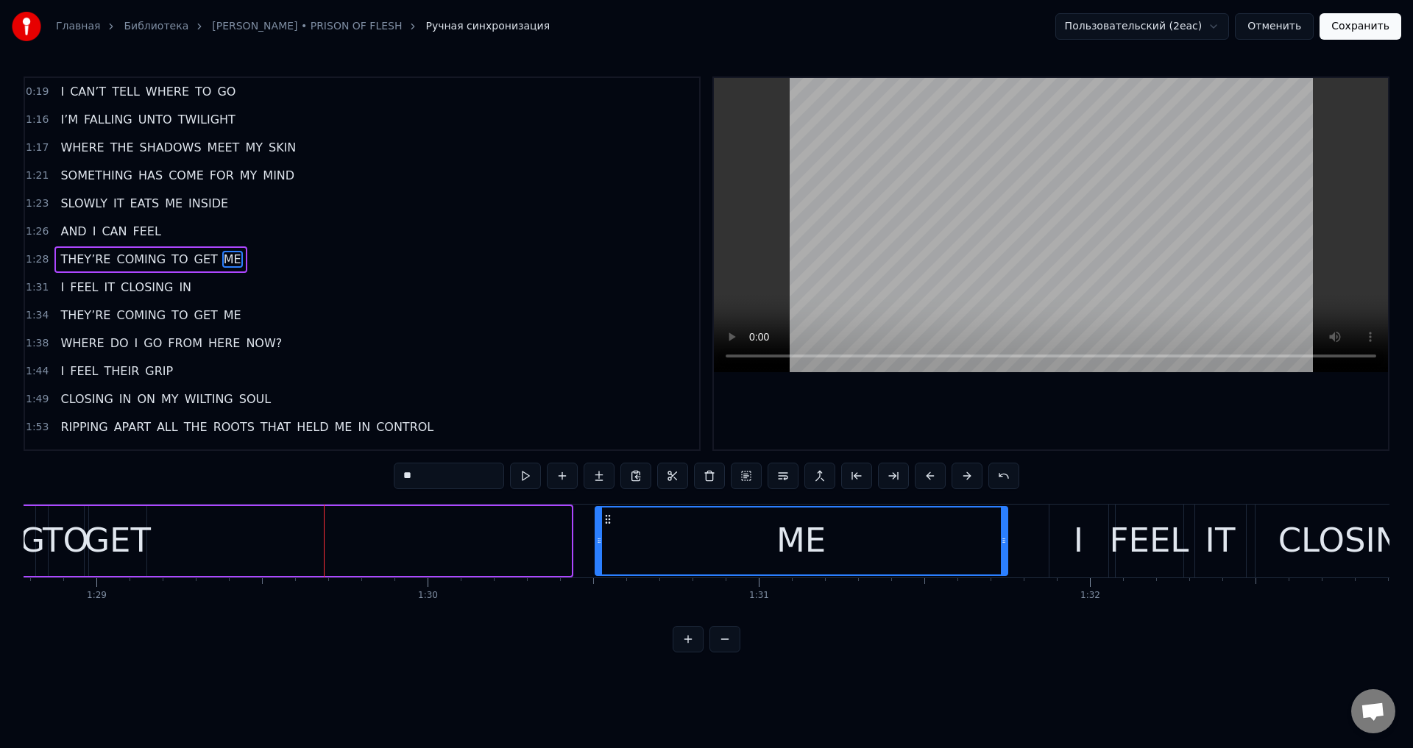
drag, startPoint x: 172, startPoint y: 517, endPoint x: 609, endPoint y: 520, distance: 436.4
click at [609, 520] on icon at bounding box center [608, 520] width 12 height 12
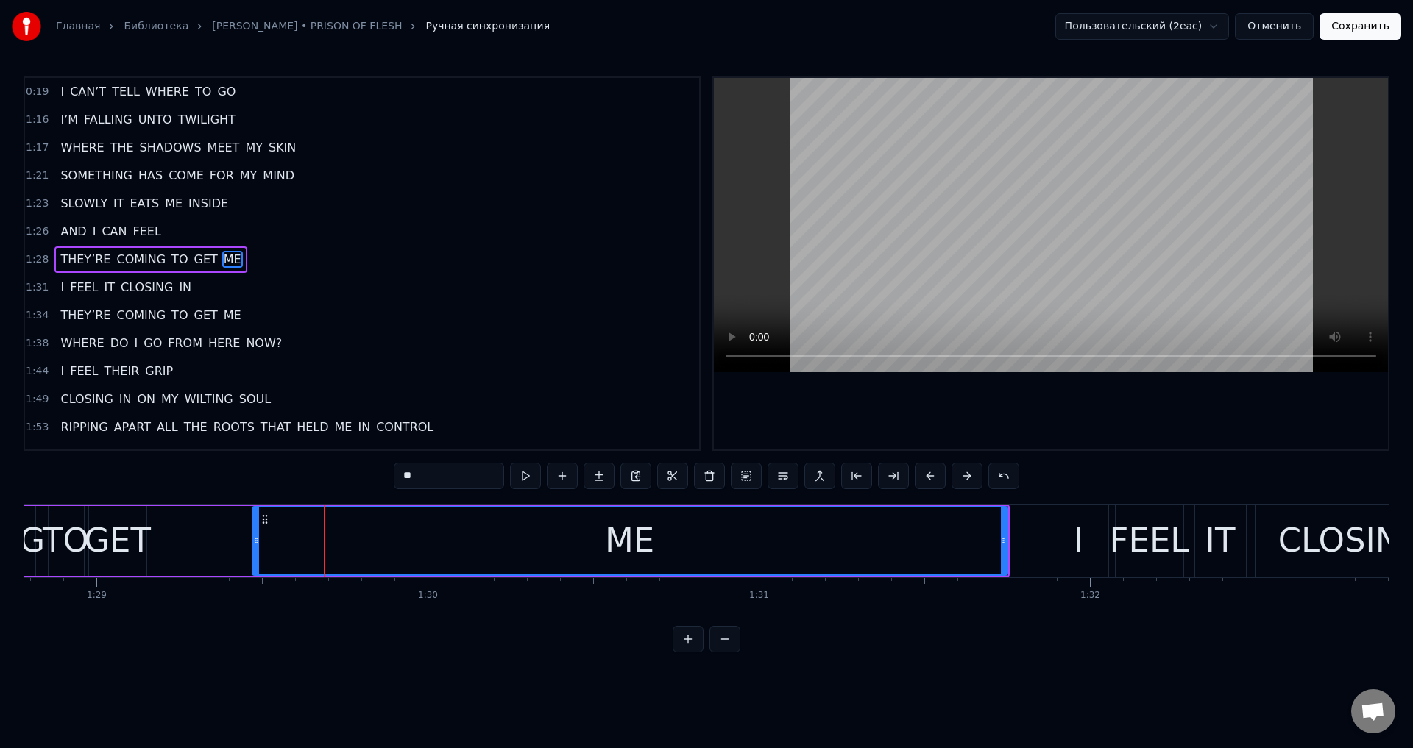
drag, startPoint x: 597, startPoint y: 536, endPoint x: 254, endPoint y: 557, distance: 343.6
click at [254, 557] on div at bounding box center [256, 541] width 6 height 67
click at [149, 537] on div "THEY’RE COMING TO GET ME" at bounding box center [430, 541] width 1160 height 73
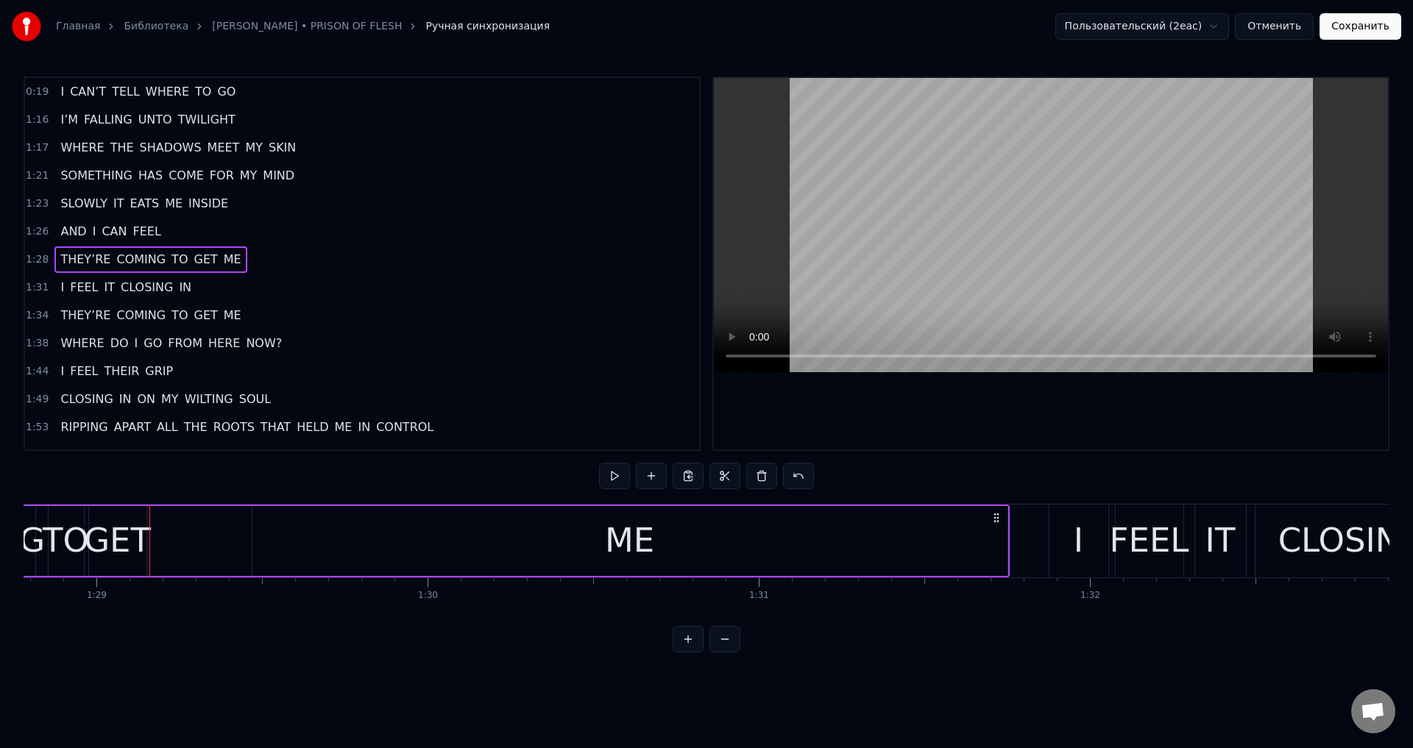
scroll to position [0, 30597]
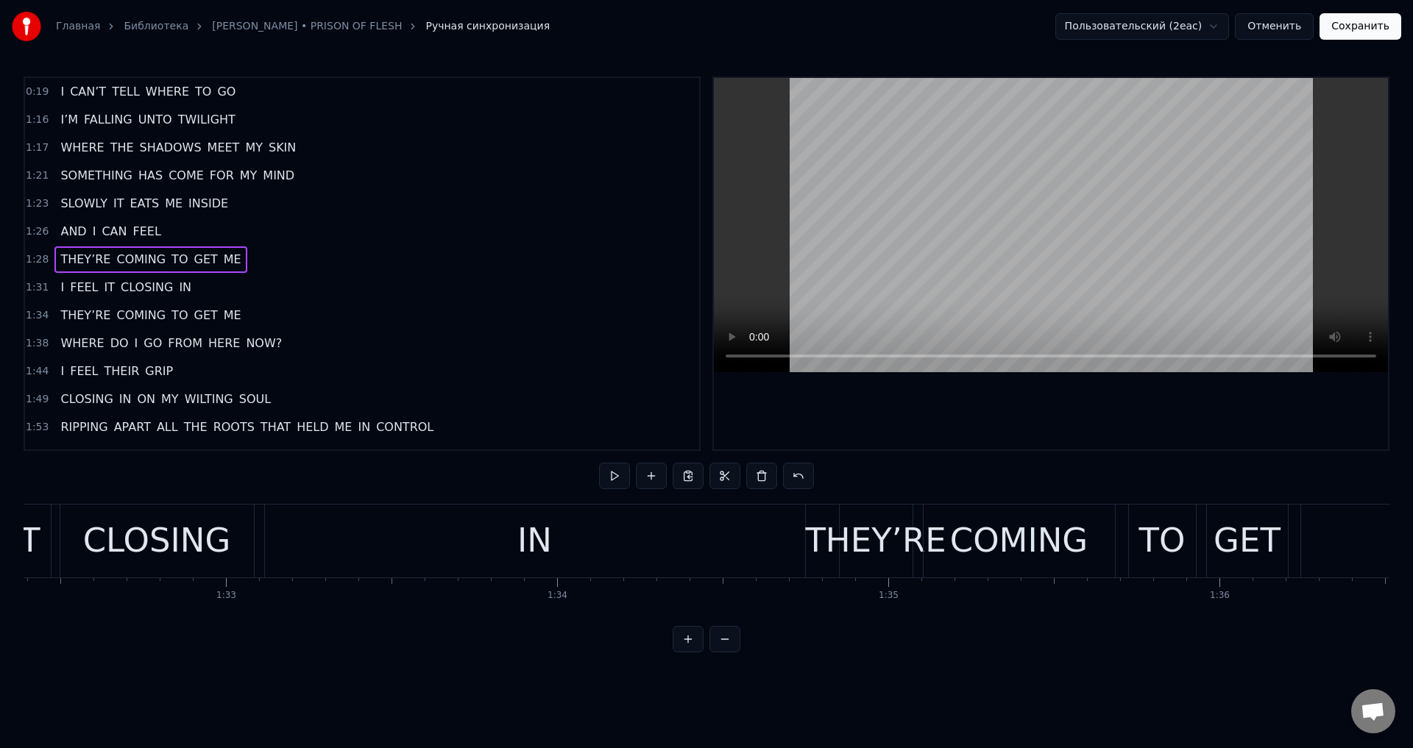
click at [150, 230] on span "FEEL" at bounding box center [147, 232] width 31 height 18
click at [145, 232] on span "FEEL" at bounding box center [147, 231] width 31 height 17
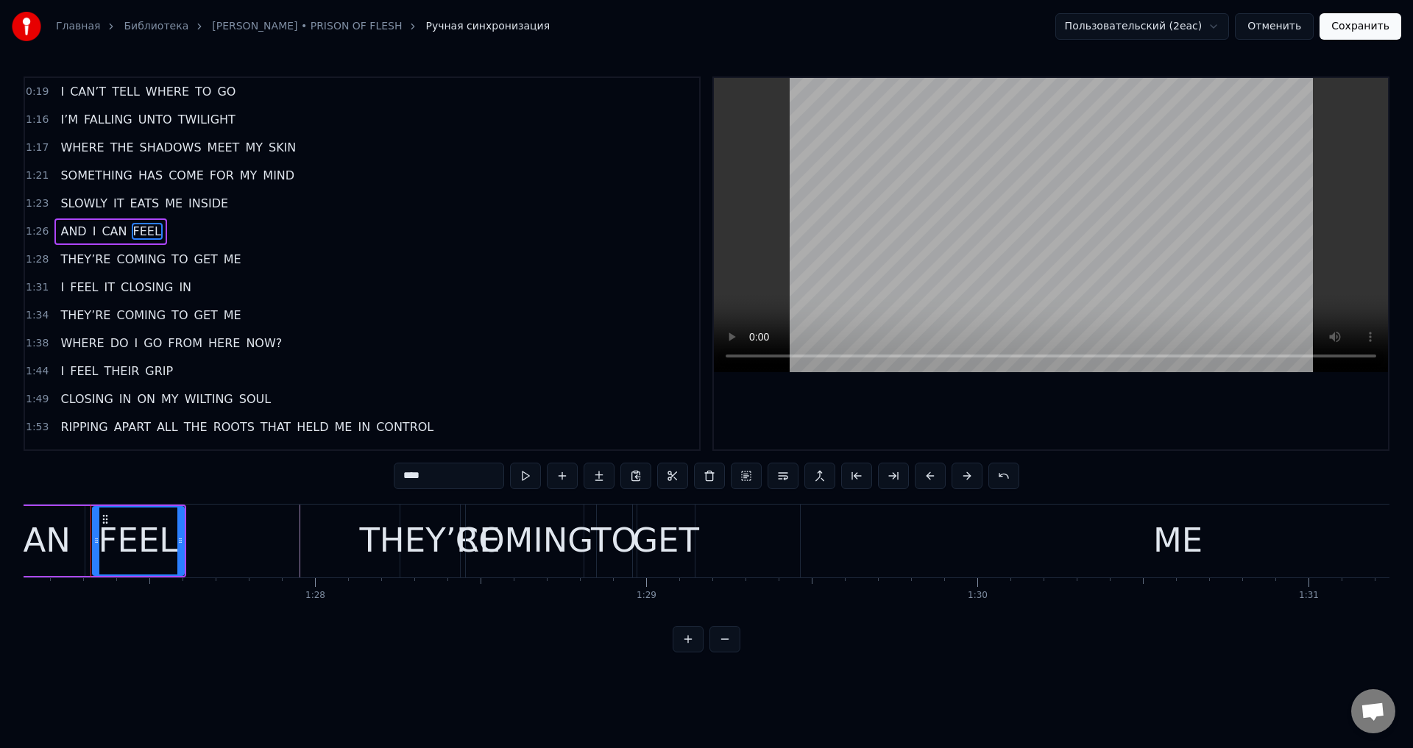
scroll to position [0, 28845]
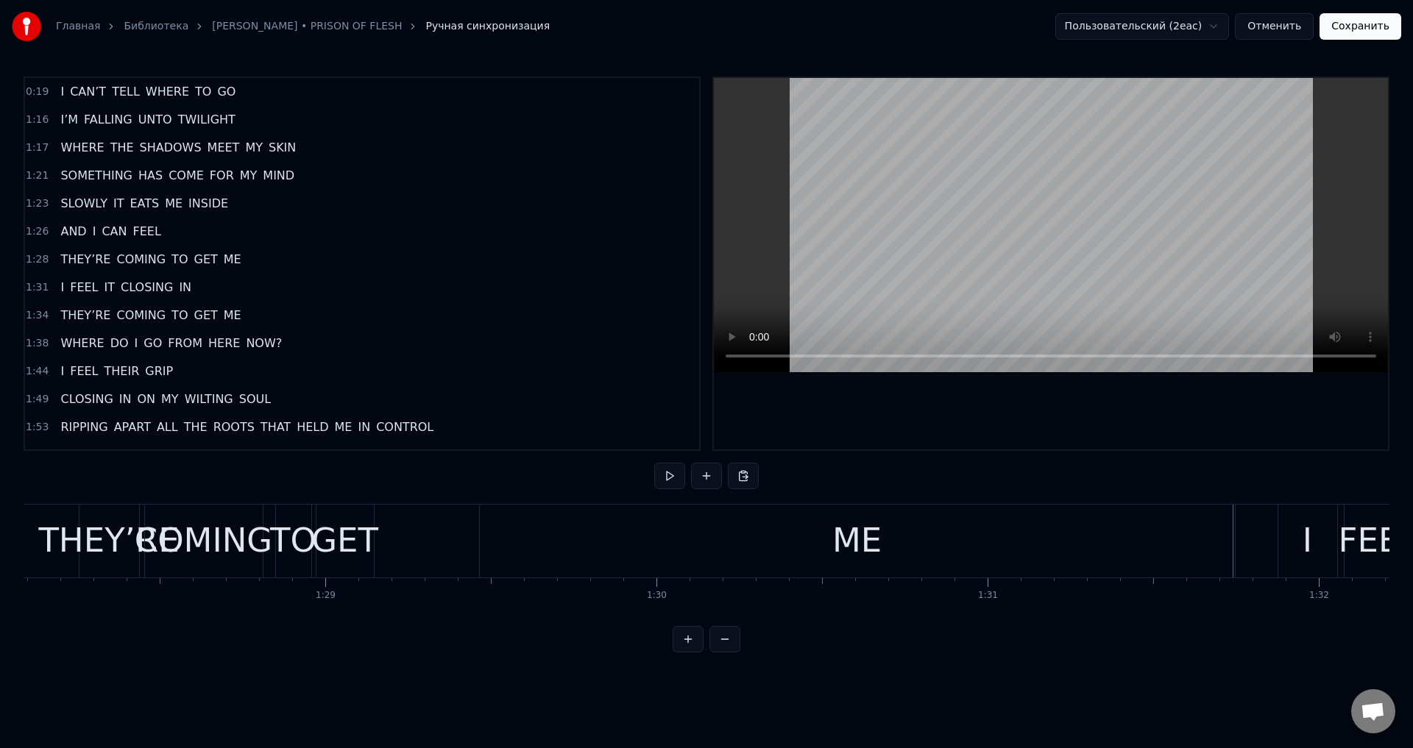
scroll to position [0, 29097]
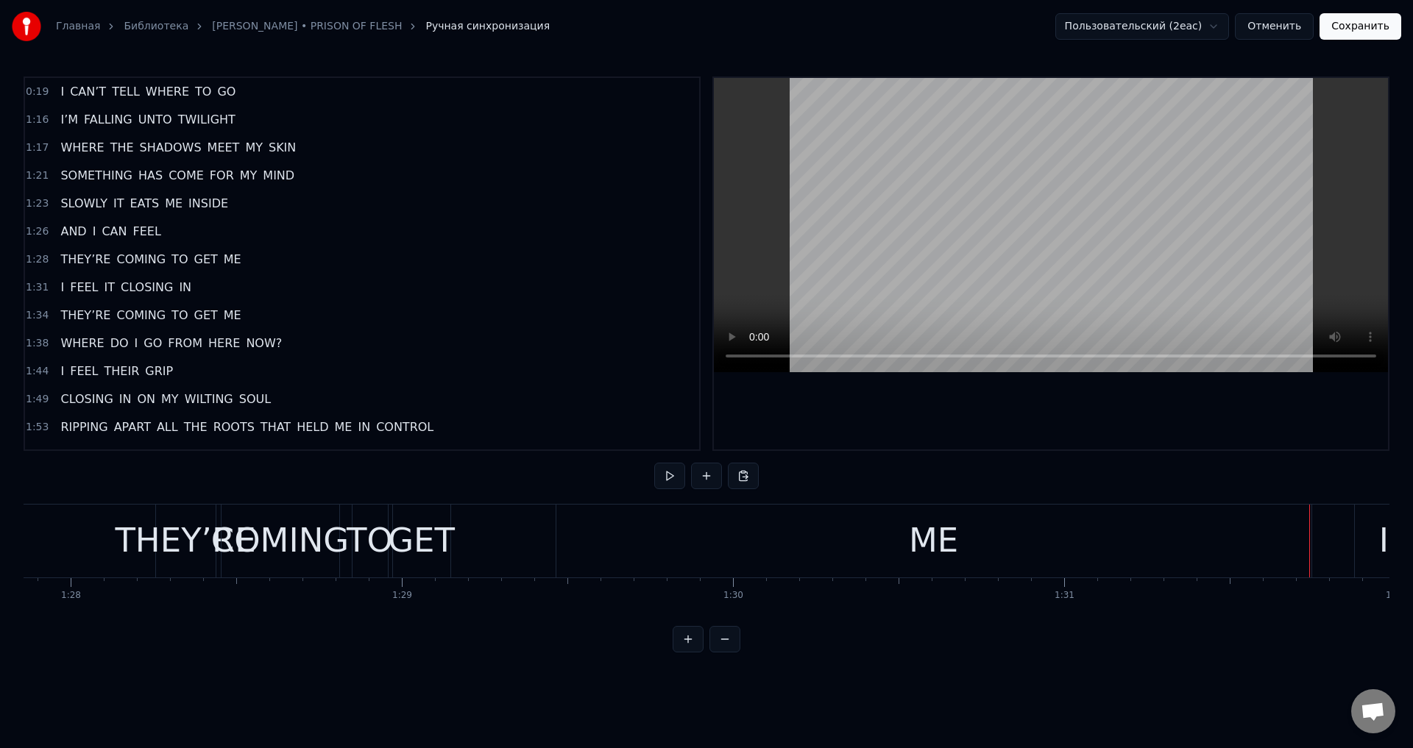
click at [410, 545] on div "GET" at bounding box center [421, 541] width 67 height 50
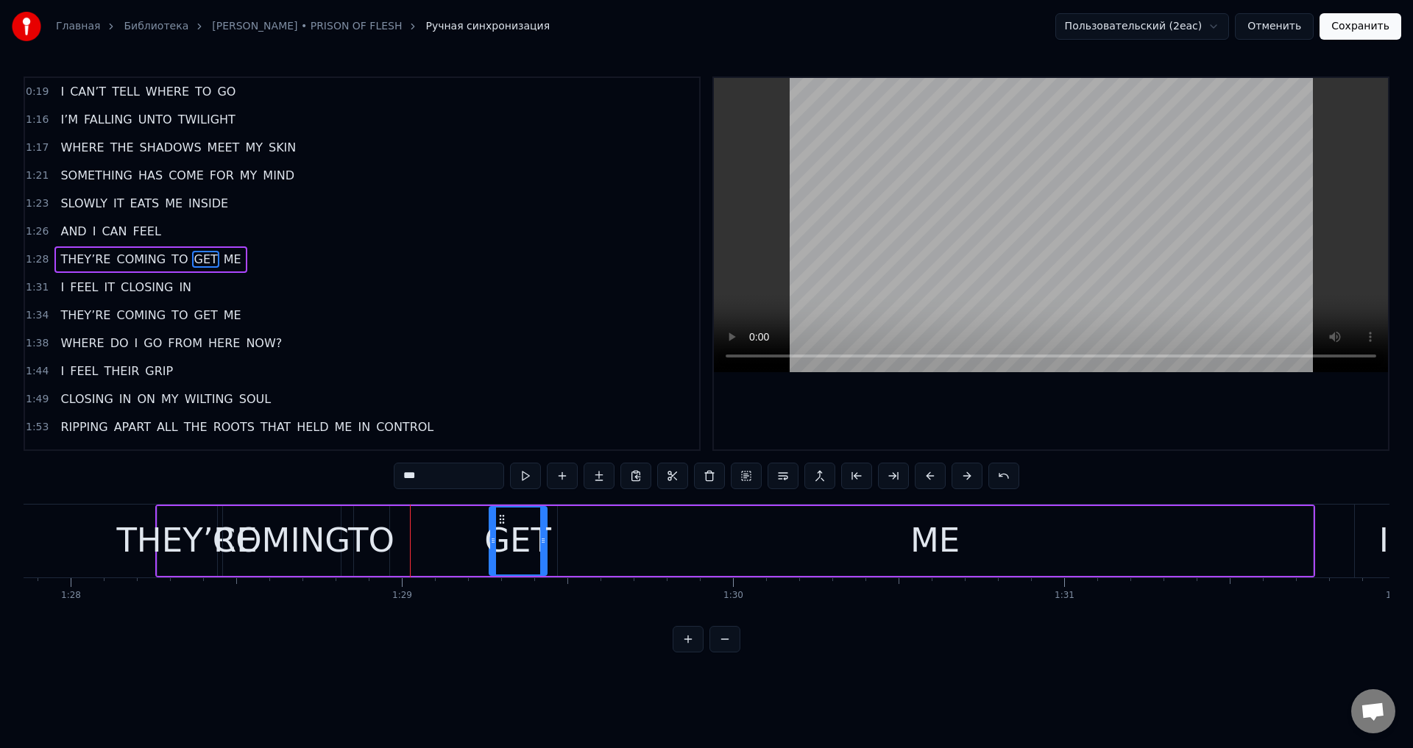
drag, startPoint x: 403, startPoint y: 519, endPoint x: 498, endPoint y: 524, distance: 95.1
click at [498, 524] on icon at bounding box center [502, 520] width 12 height 12
click at [376, 528] on div "TO" at bounding box center [371, 541] width 46 height 50
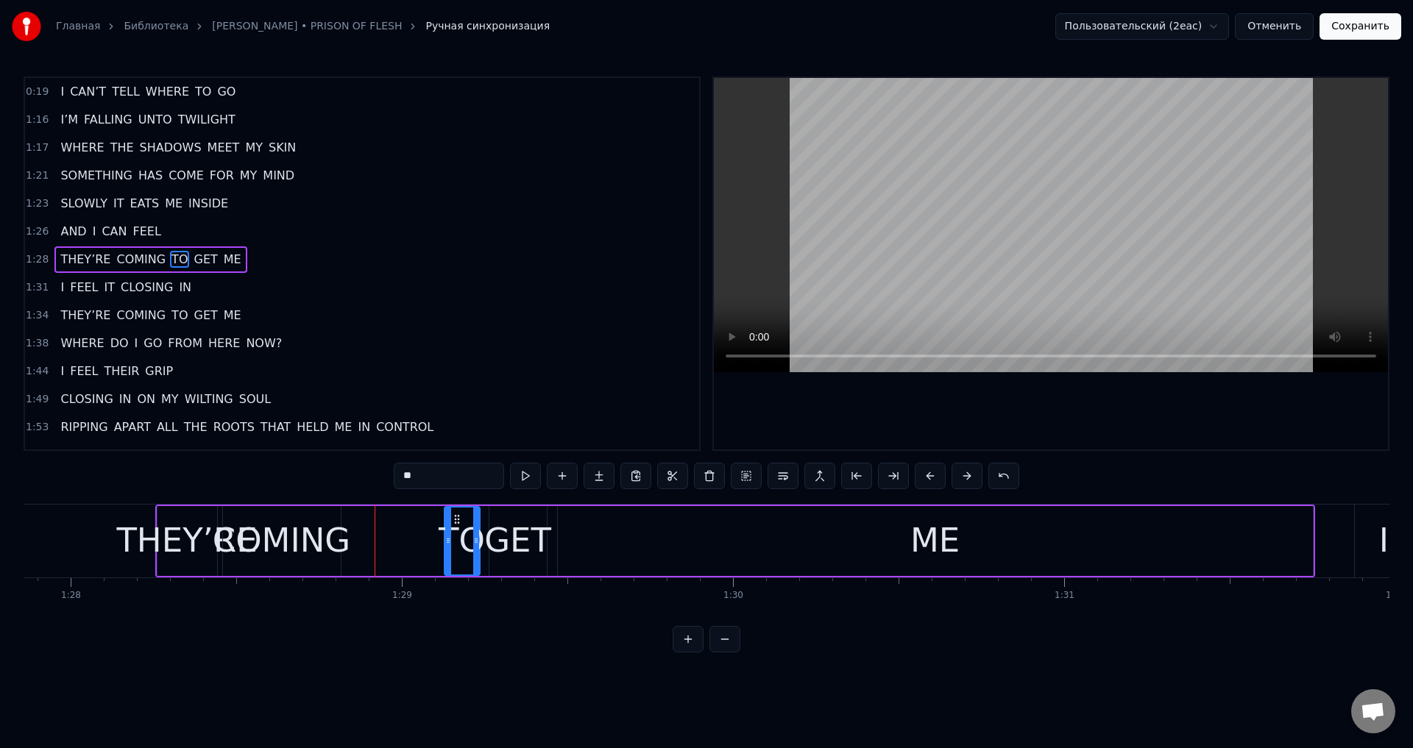
drag, startPoint x: 362, startPoint y: 517, endPoint x: 453, endPoint y: 537, distance: 92.5
click at [453, 537] on div "TO" at bounding box center [462, 541] width 34 height 67
click at [320, 529] on div "COMING" at bounding box center [282, 541] width 138 height 50
type input "******"
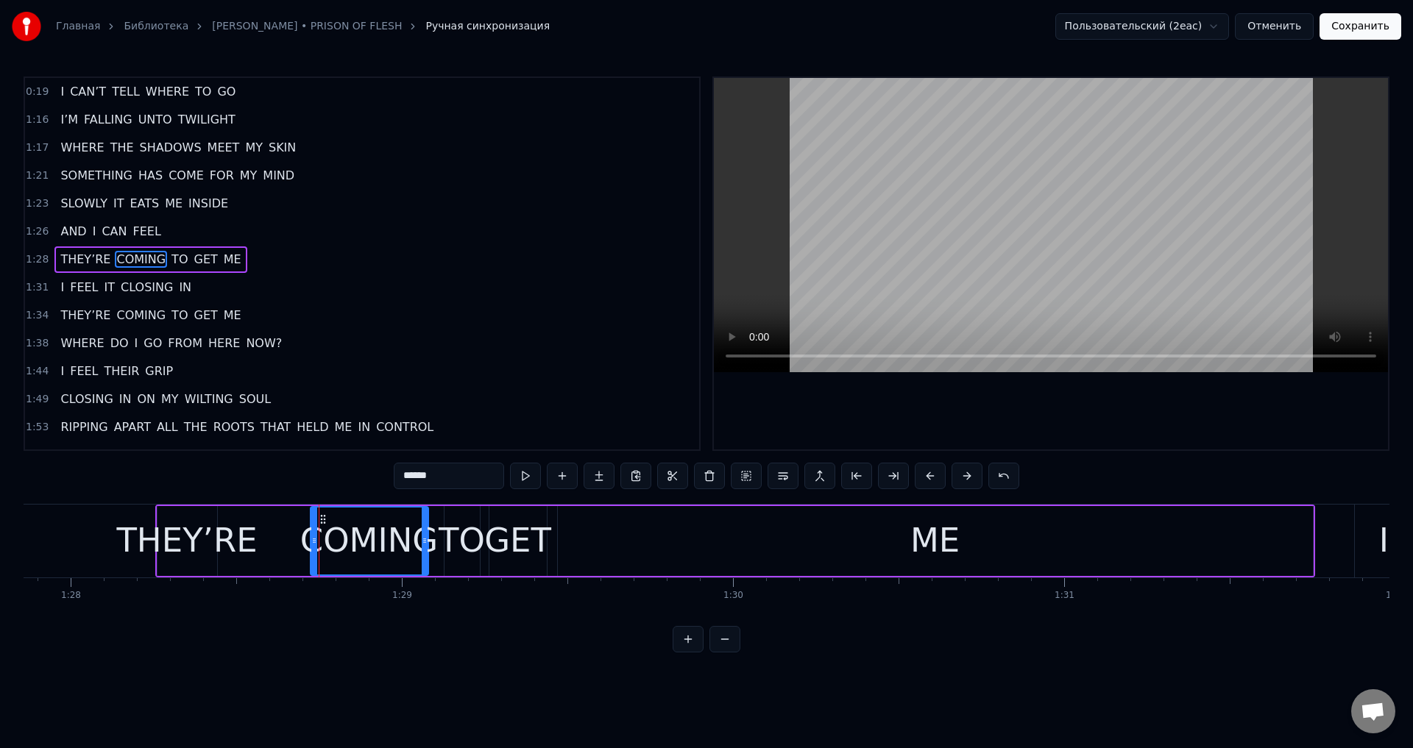
drag, startPoint x: 233, startPoint y: 519, endPoint x: 322, endPoint y: 528, distance: 88.8
click at [322, 528] on div "COMING" at bounding box center [369, 541] width 116 height 67
drag, startPoint x: 311, startPoint y: 543, endPoint x: 286, endPoint y: 544, distance: 25.0
click at [286, 544] on div "THEY’RE COMING TO GET ME" at bounding box center [735, 541] width 1160 height 73
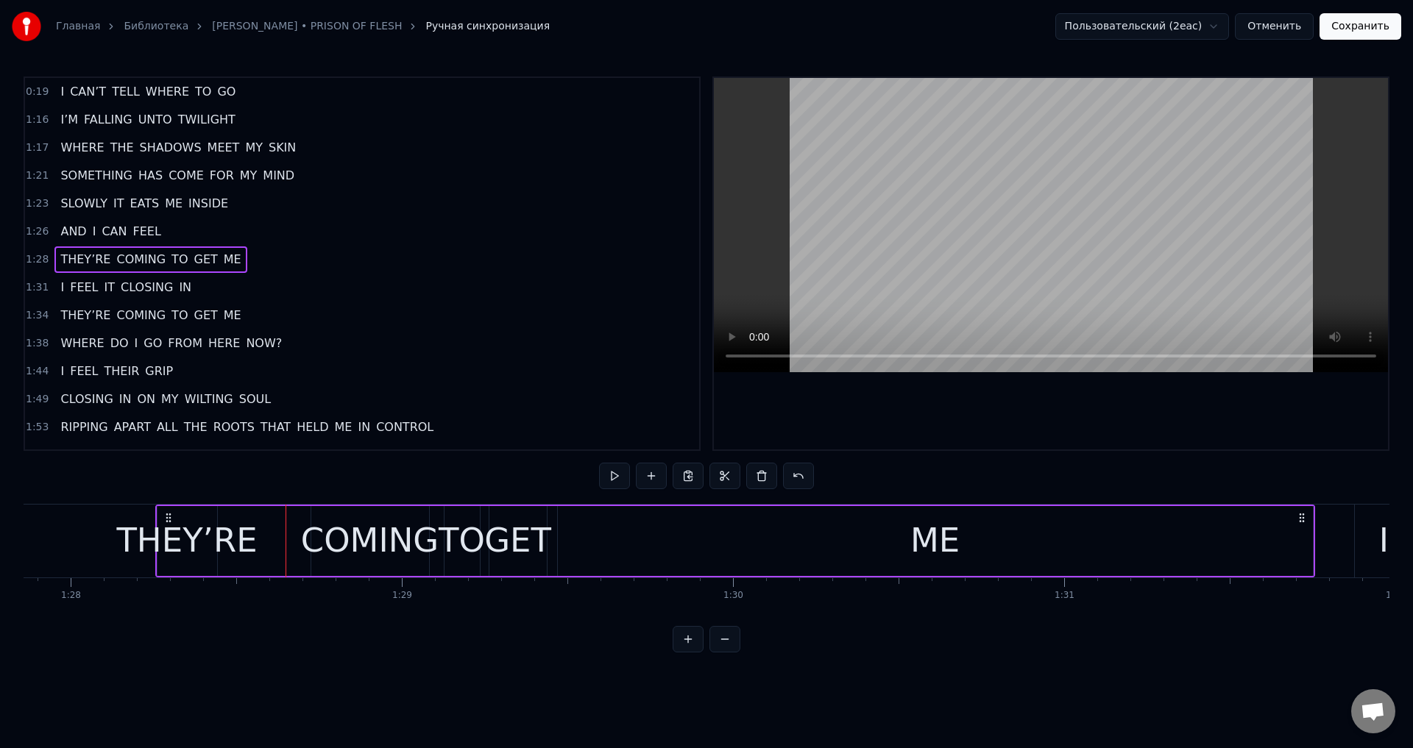
click at [312, 534] on div "COMING" at bounding box center [370, 541] width 138 height 50
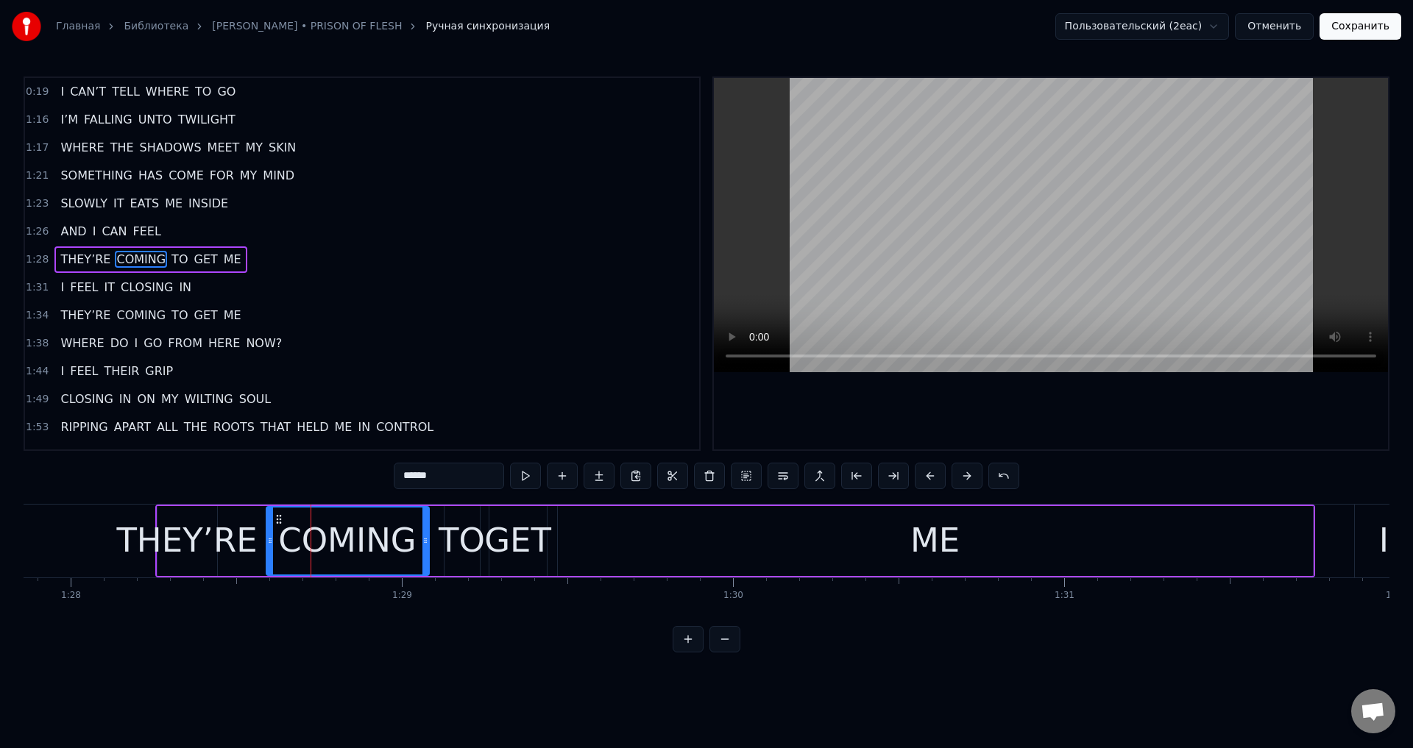
drag, startPoint x: 317, startPoint y: 536, endPoint x: 272, endPoint y: 545, distance: 45.8
click at [272, 545] on icon at bounding box center [270, 541] width 6 height 12
click at [200, 544] on div "THEY’RE" at bounding box center [186, 541] width 141 height 50
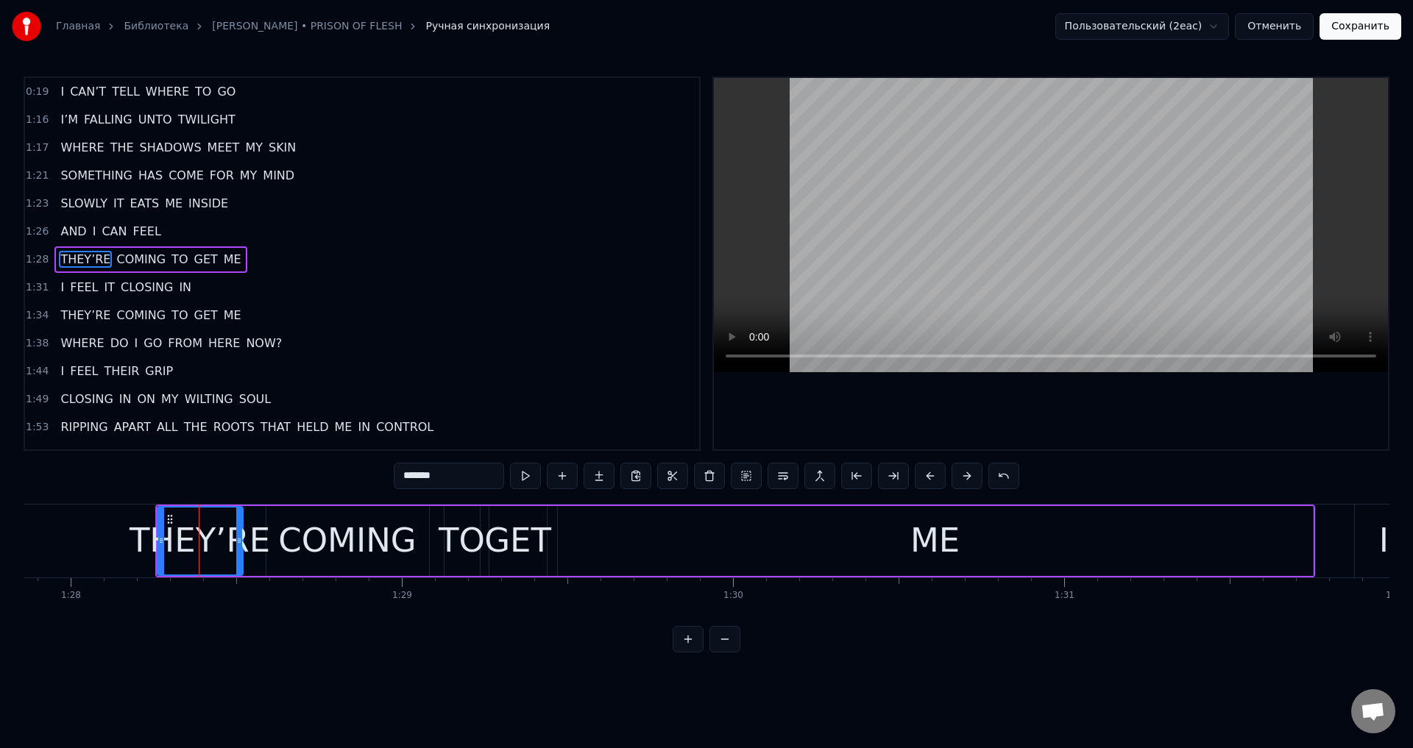
drag, startPoint x: 213, startPoint y: 542, endPoint x: 239, endPoint y: 542, distance: 25.8
click at [239, 542] on circle at bounding box center [239, 542] width 1 height 1
click at [277, 534] on div "COMING" at bounding box center [347, 541] width 163 height 70
type input "******"
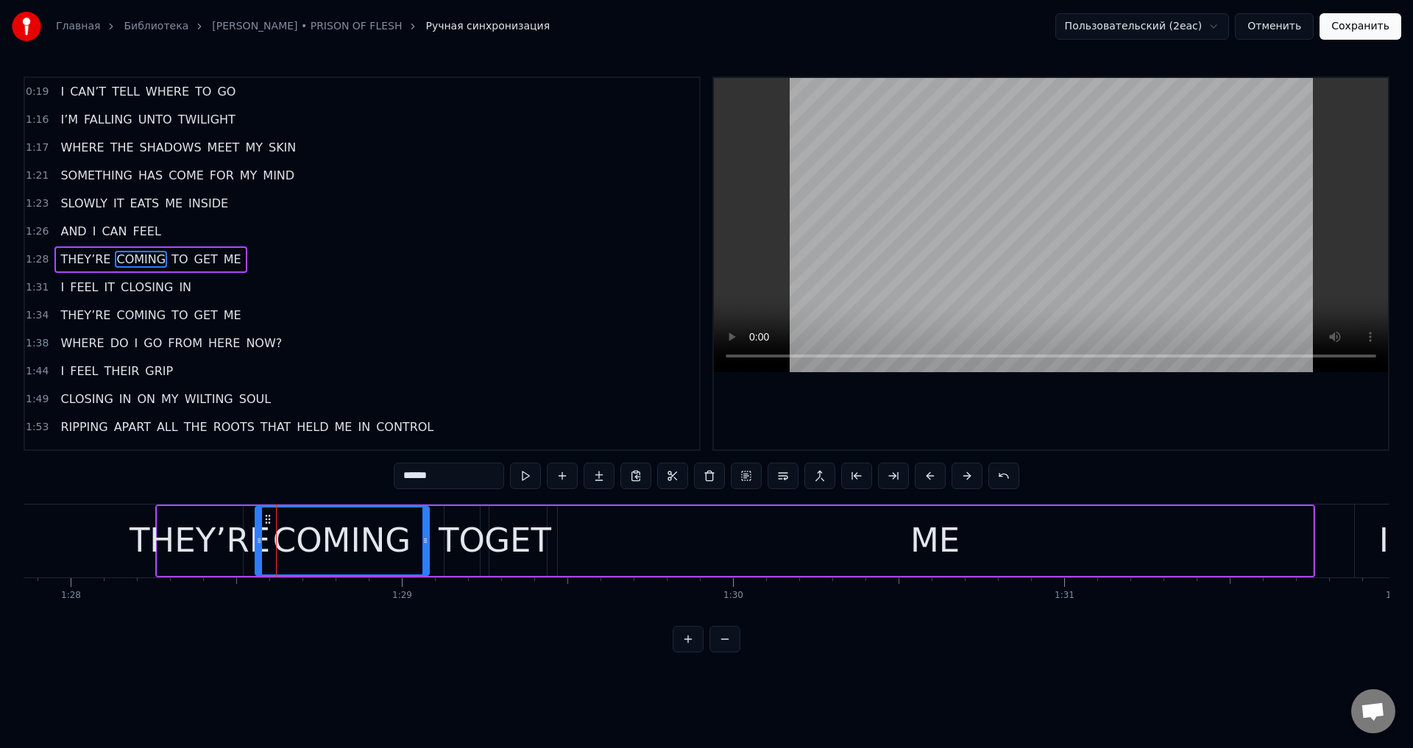
drag, startPoint x: 269, startPoint y: 540, endPoint x: 258, endPoint y: 545, distance: 11.9
click at [258, 545] on icon at bounding box center [259, 541] width 6 height 12
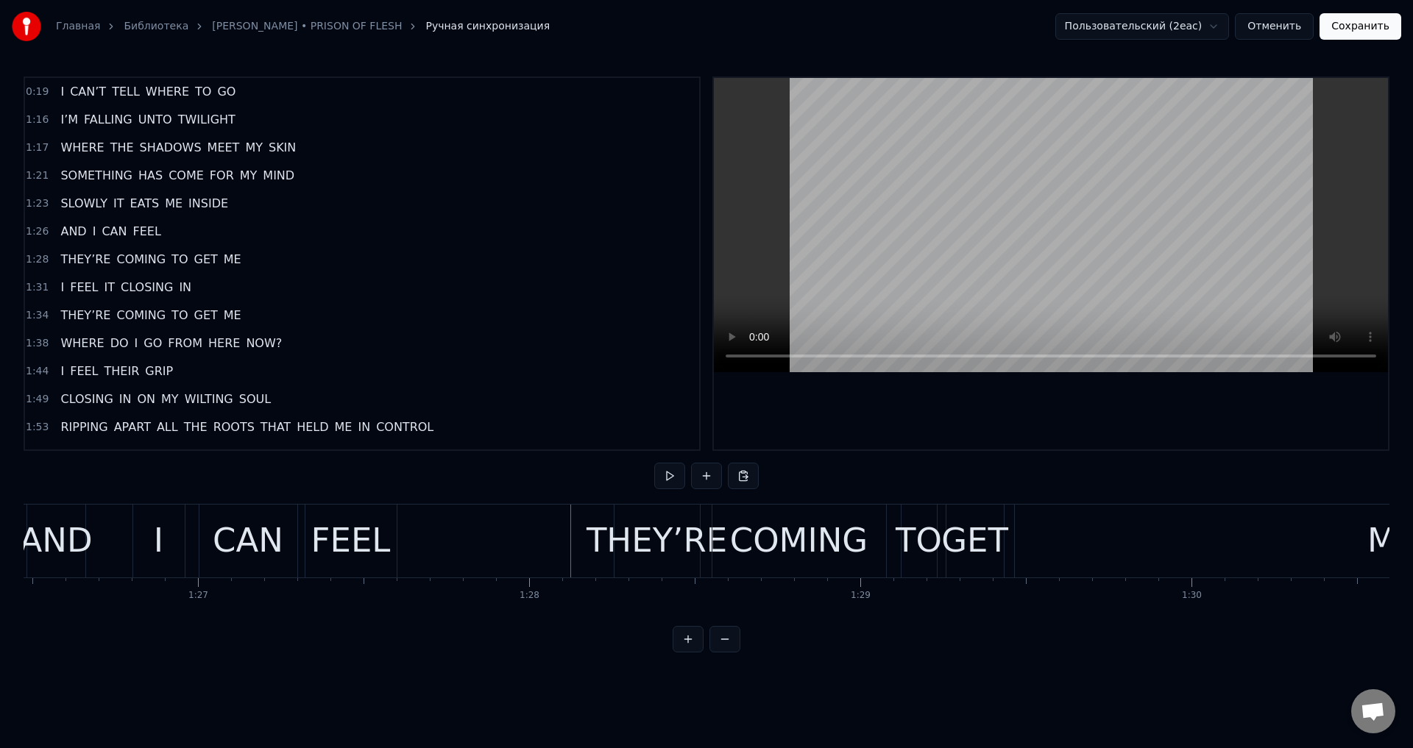
scroll to position [0, 28486]
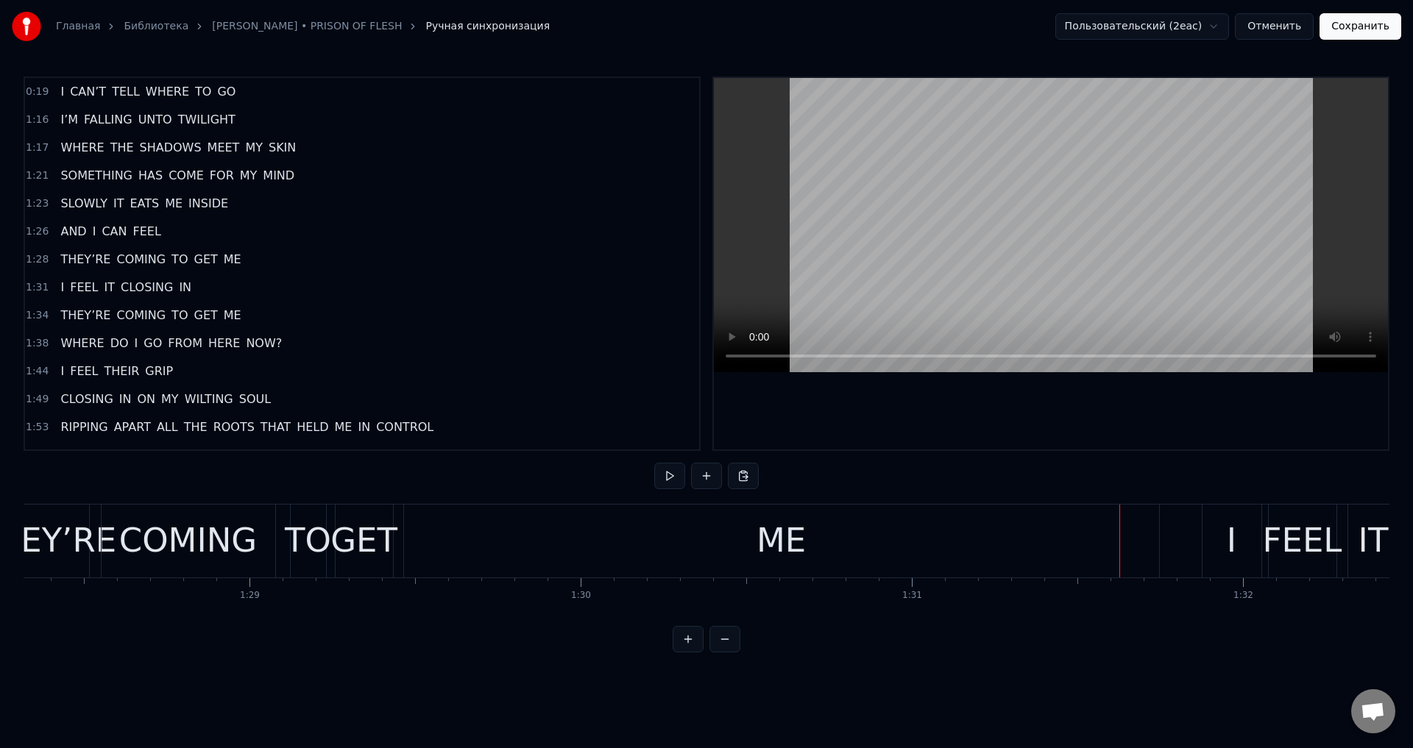
scroll to position [0, 29020]
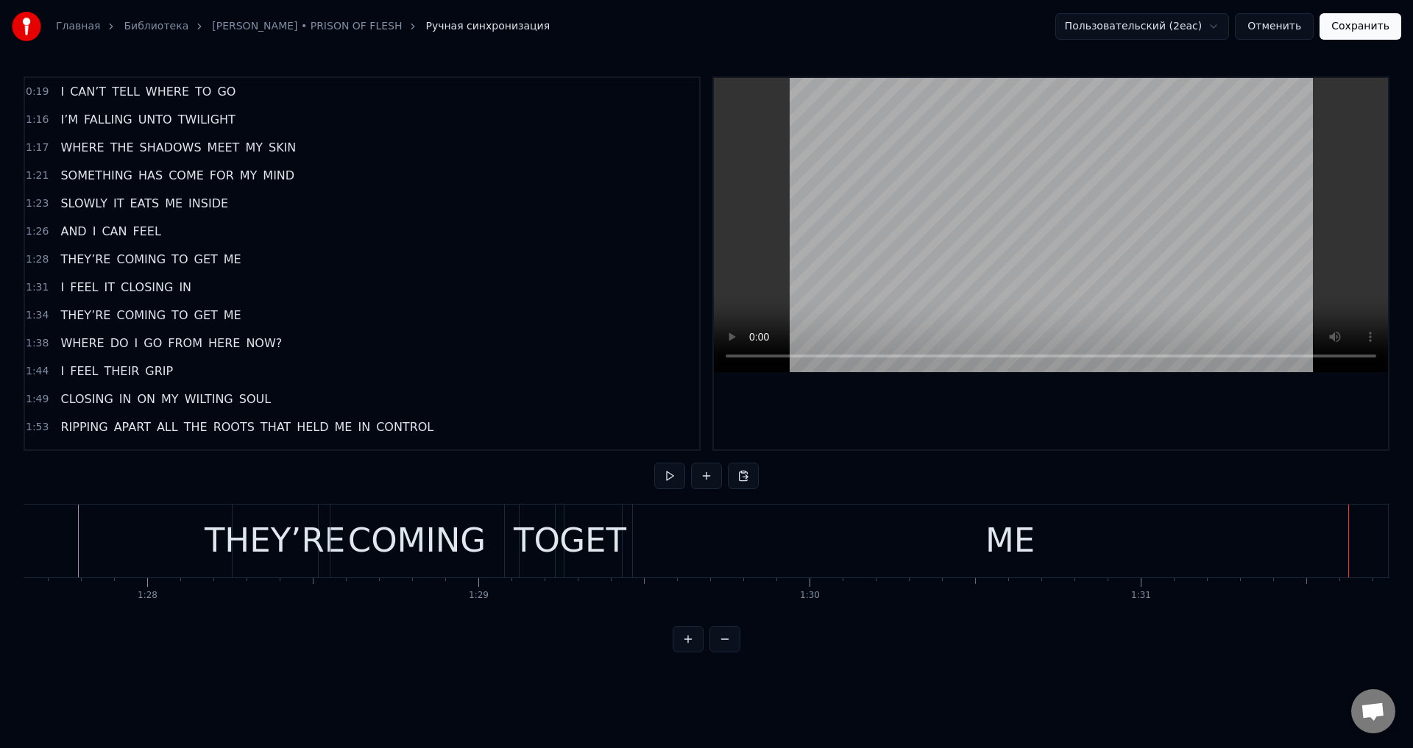
click at [246, 545] on div "THEY’RE" at bounding box center [275, 541] width 141 height 50
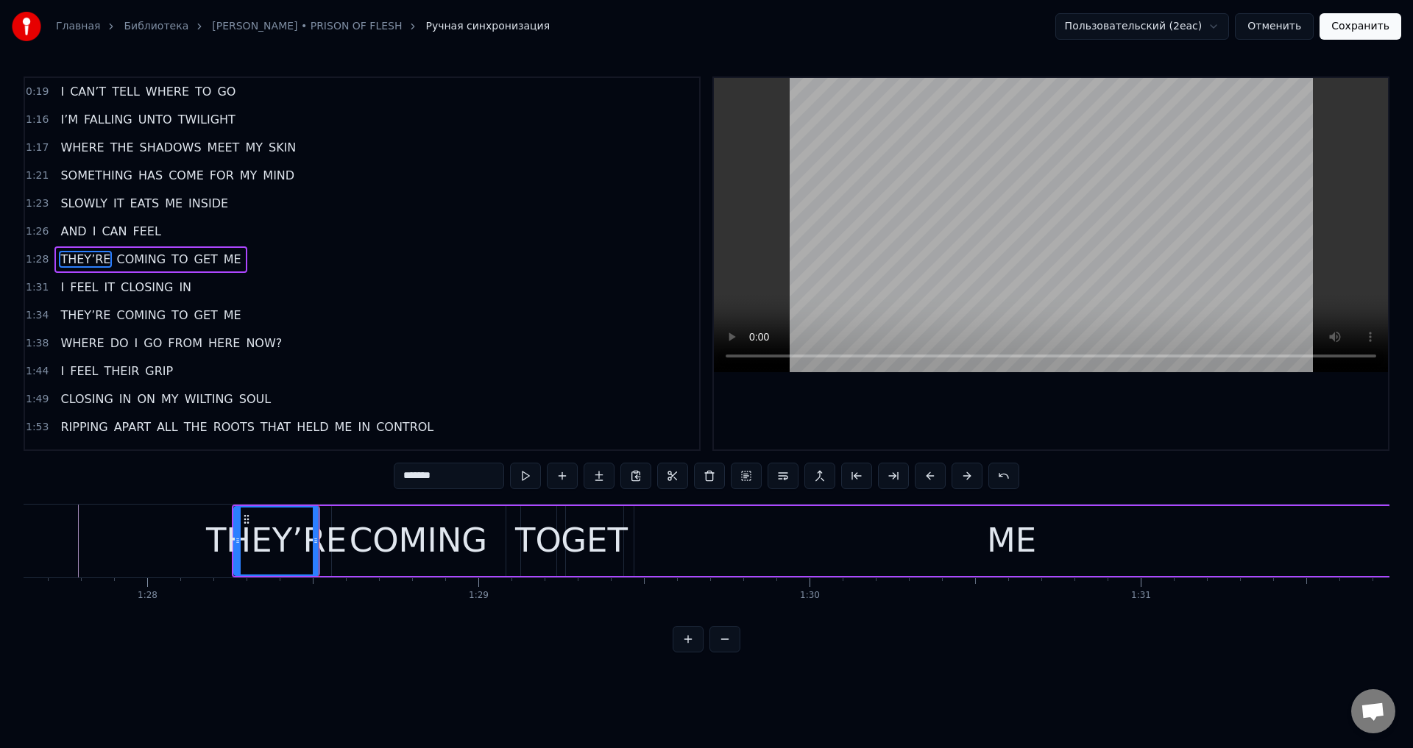
click at [361, 523] on div "COMING" at bounding box center [419, 541] width 138 height 50
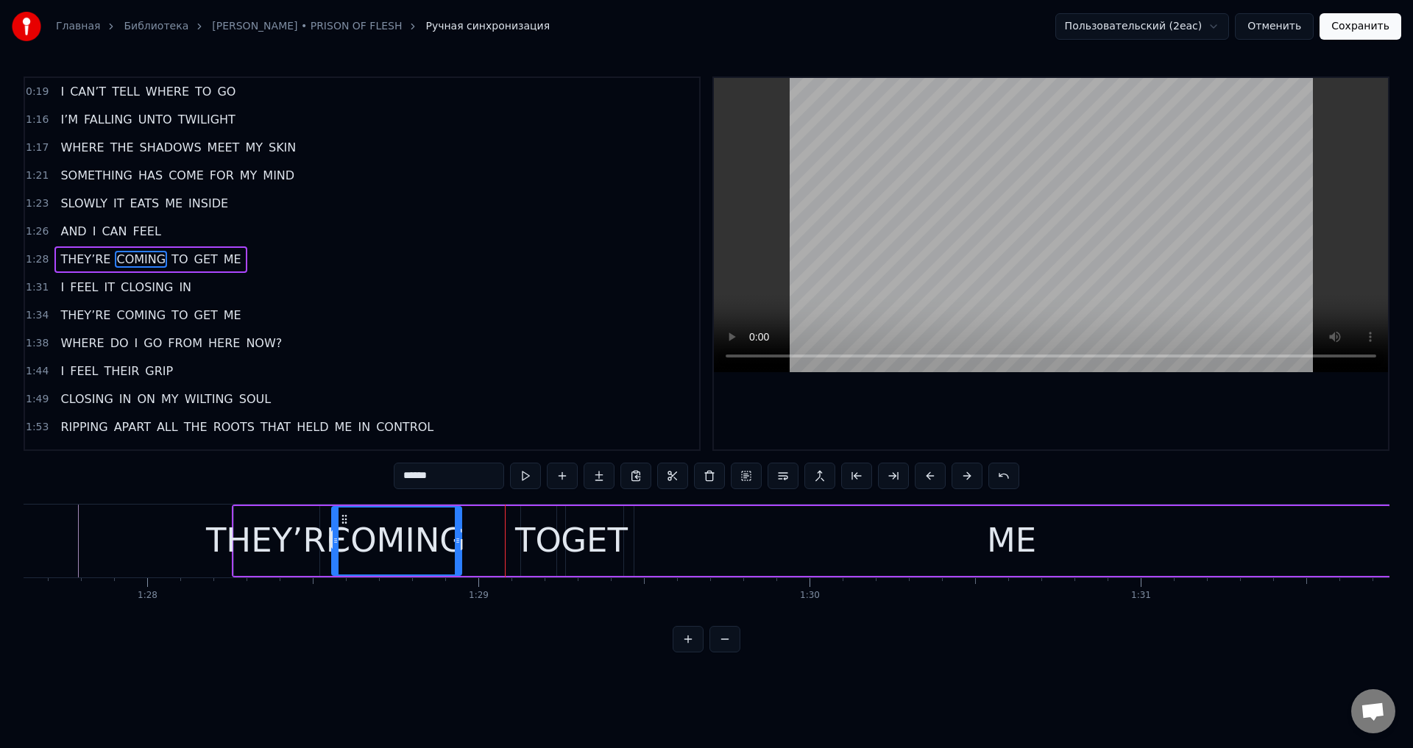
drag, startPoint x: 503, startPoint y: 537, endPoint x: 461, endPoint y: 553, distance: 45.0
click at [461, 553] on div at bounding box center [458, 541] width 6 height 67
click at [285, 547] on div "THEY’RE" at bounding box center [276, 541] width 141 height 50
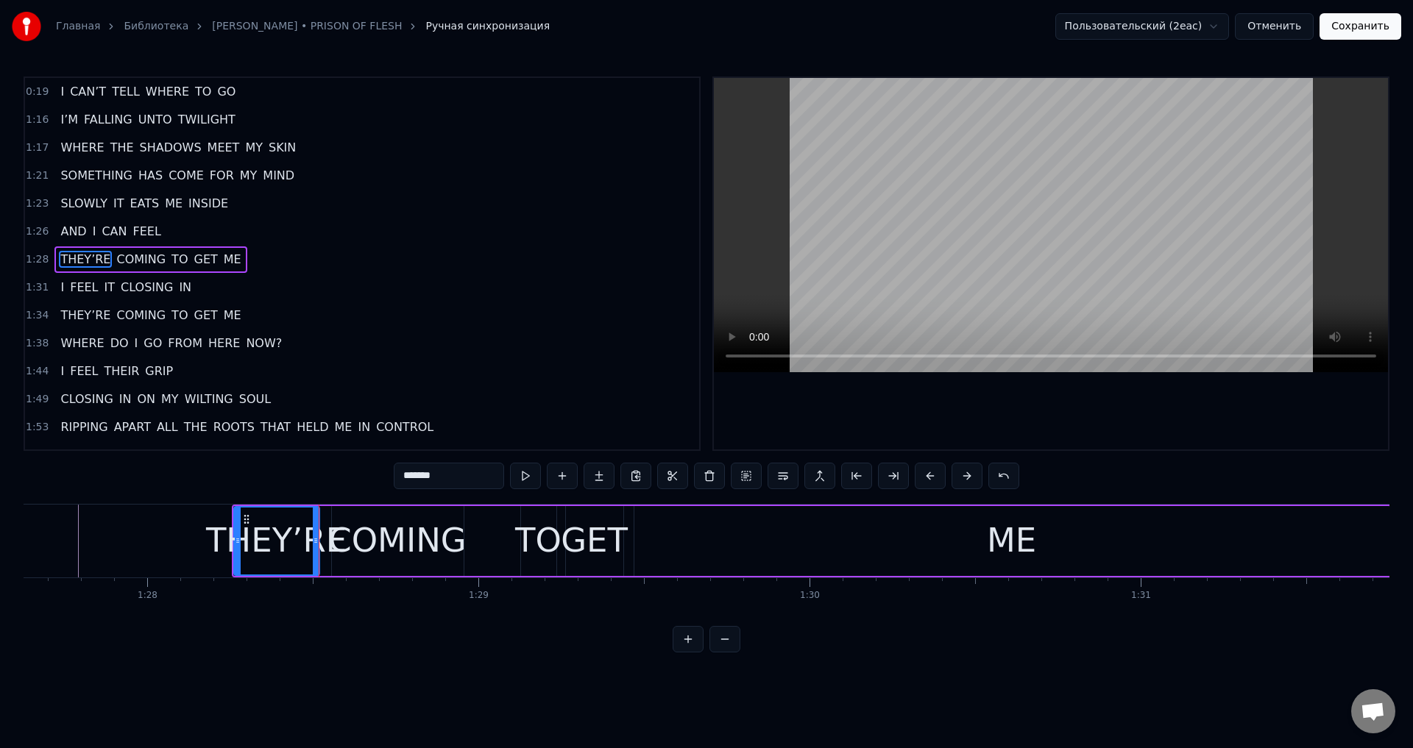
click at [395, 542] on div "COMING" at bounding box center [397, 541] width 138 height 50
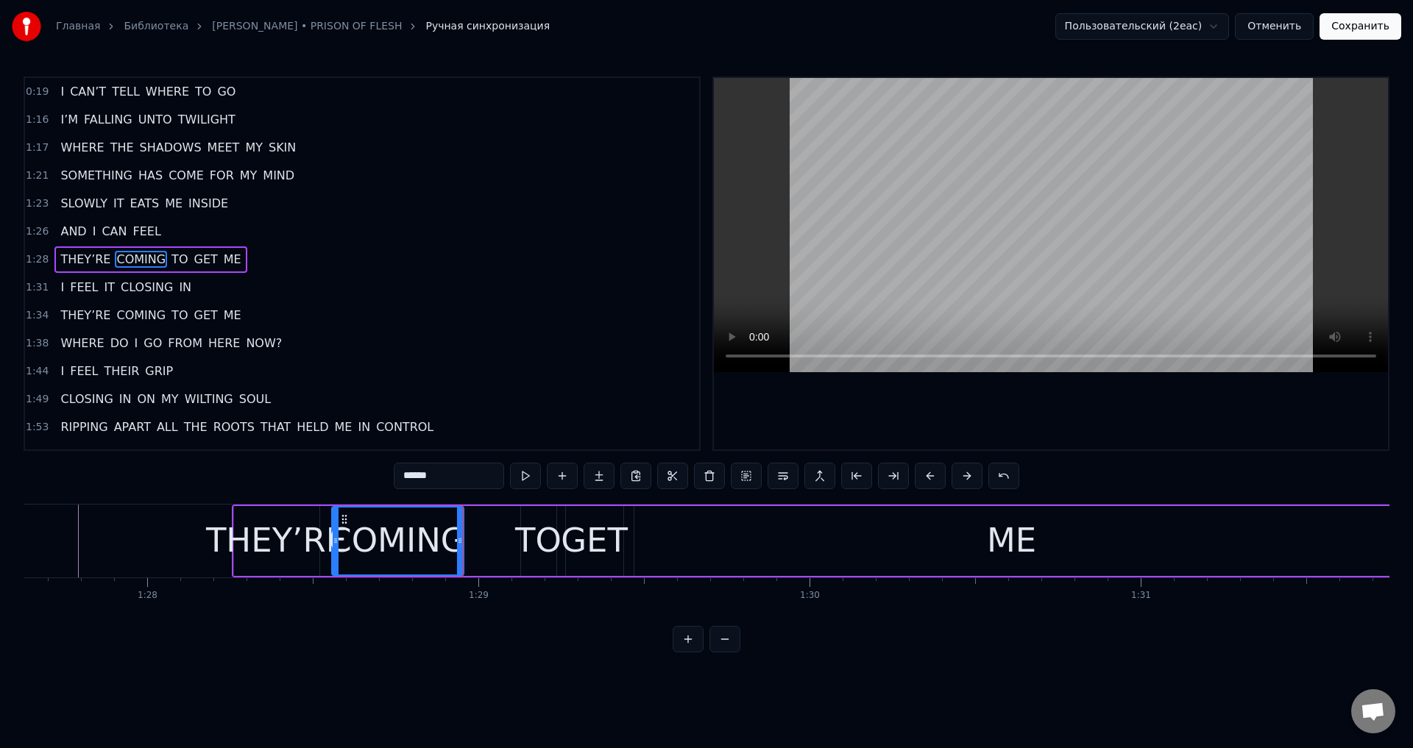
click at [531, 525] on div "TO" at bounding box center [538, 541] width 46 height 50
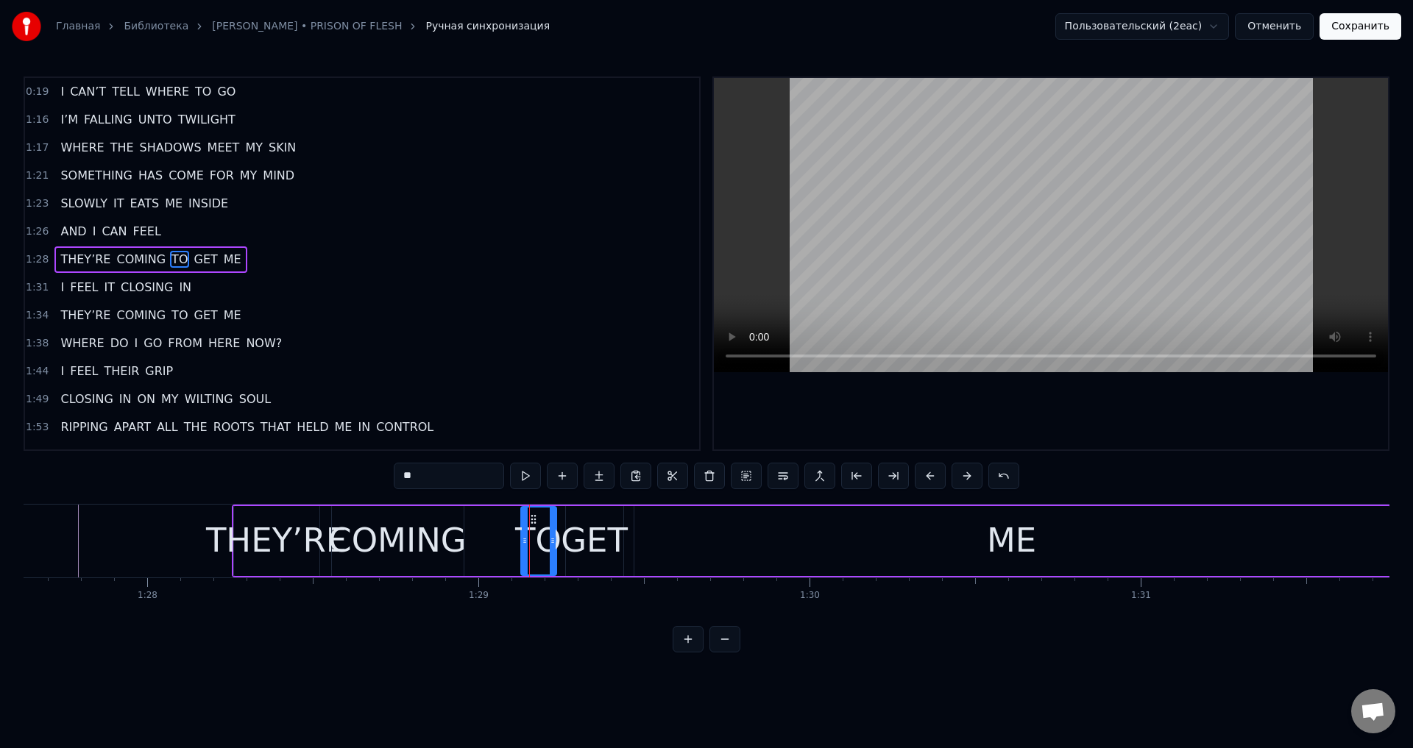
click at [432, 528] on div "COMING" at bounding box center [397, 541] width 138 height 50
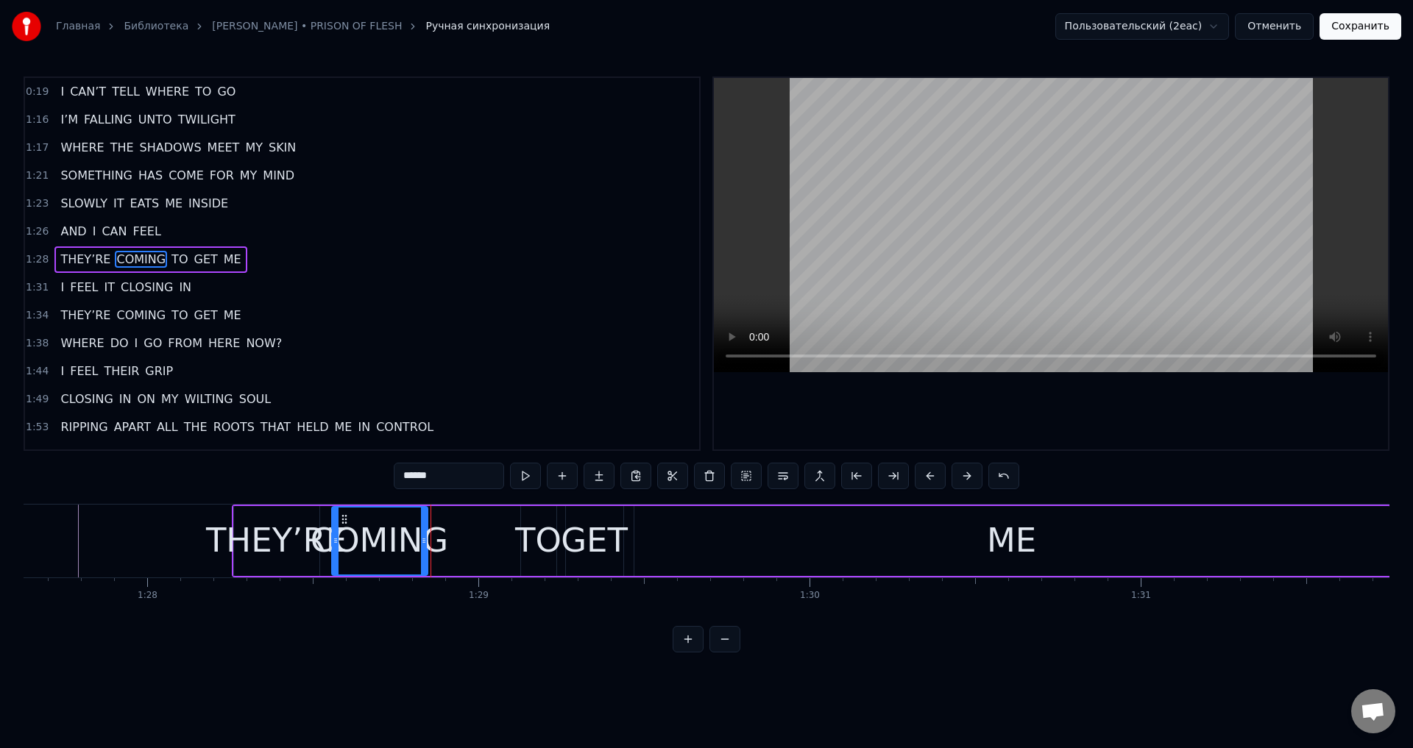
drag, startPoint x: 458, startPoint y: 536, endPoint x: 422, endPoint y: 545, distance: 37.1
click at [422, 545] on icon at bounding box center [424, 541] width 6 height 12
click at [518, 525] on div "TO" at bounding box center [538, 541] width 46 height 50
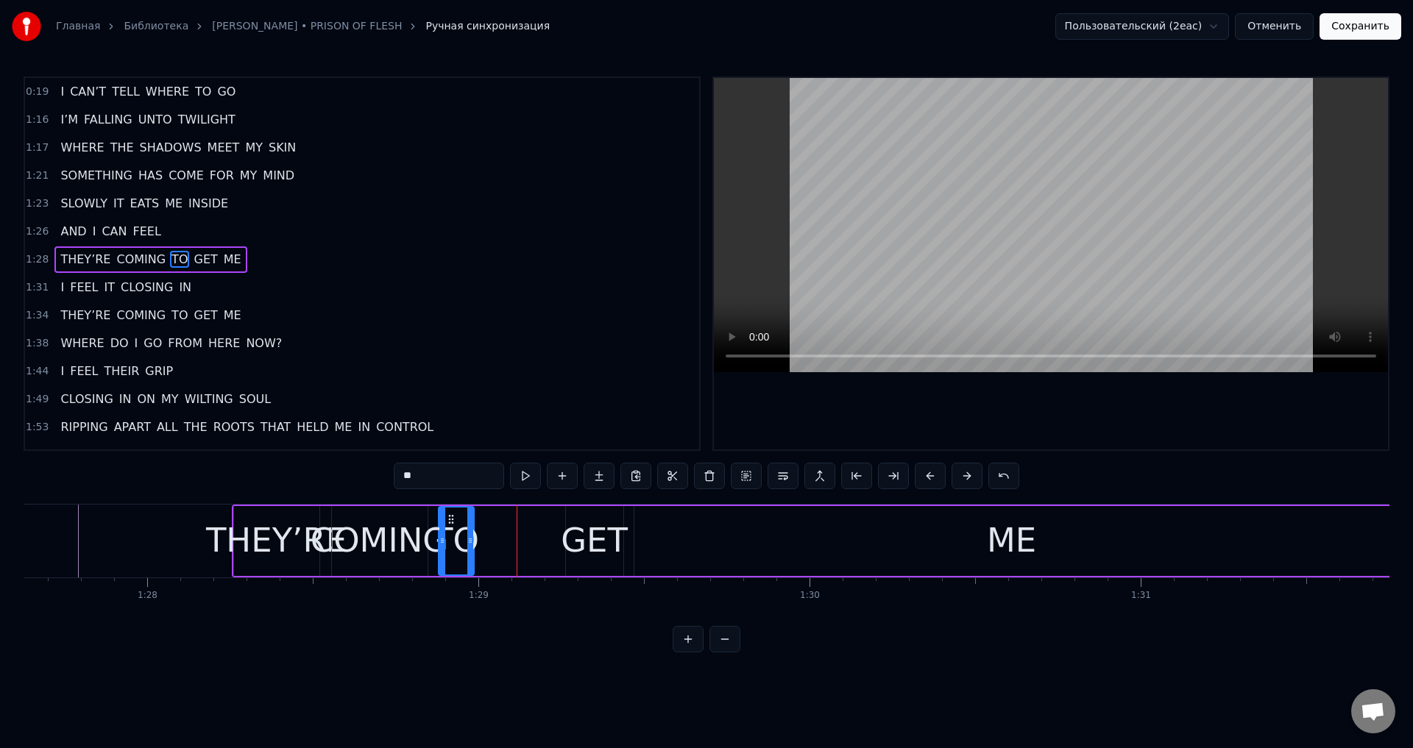
drag, startPoint x: 531, startPoint y: 520, endPoint x: 449, endPoint y: 536, distance: 83.9
click at [449, 536] on div "TO" at bounding box center [456, 541] width 34 height 67
click at [470, 542] on div "TO" at bounding box center [456, 541] width 34 height 67
click at [472, 543] on icon at bounding box center [471, 541] width 6 height 12
click at [472, 543] on icon at bounding box center [473, 541] width 6 height 12
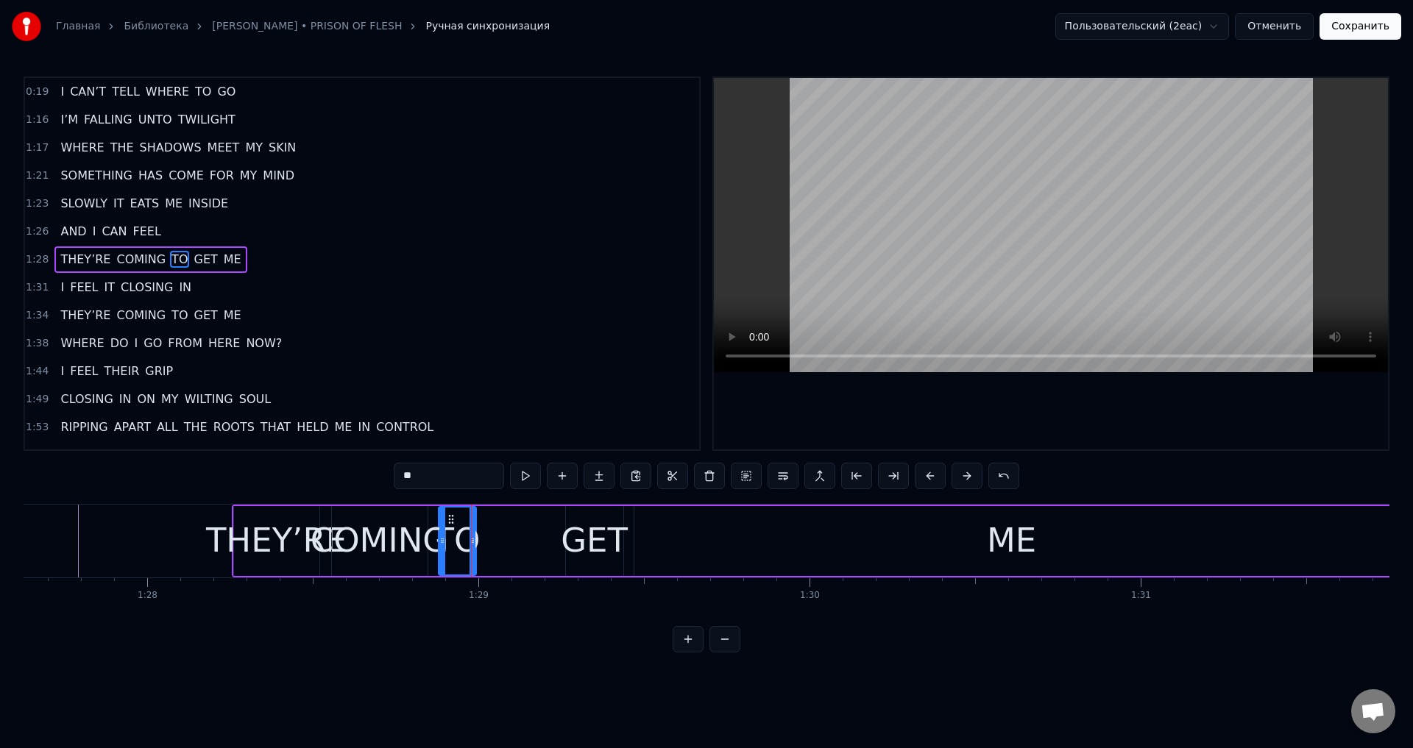
click at [578, 531] on div "GET" at bounding box center [594, 541] width 67 height 50
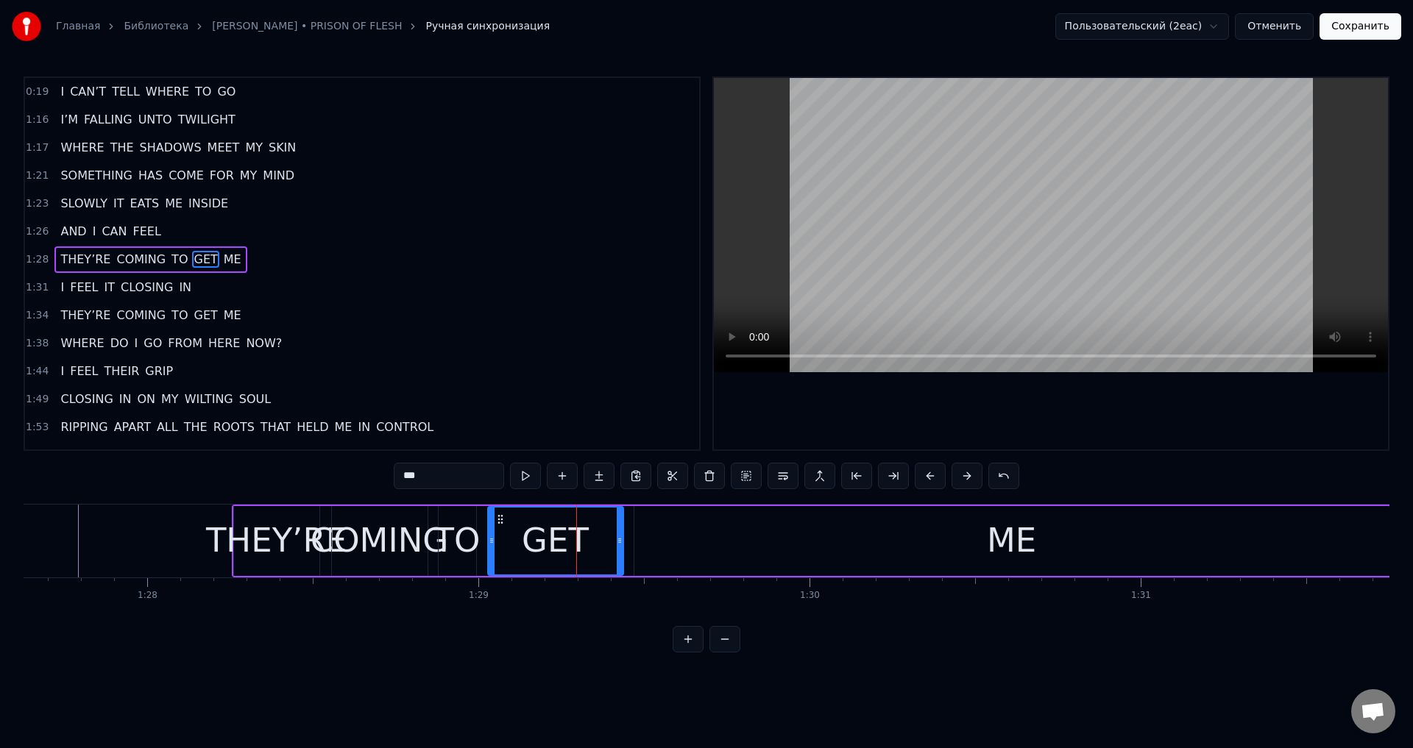
drag, startPoint x: 567, startPoint y: 537, endPoint x: 489, endPoint y: 550, distance: 79.0
click at [489, 550] on div at bounding box center [492, 541] width 6 height 67
click at [670, 542] on div "ME" at bounding box center [1011, 541] width 755 height 70
type input "**"
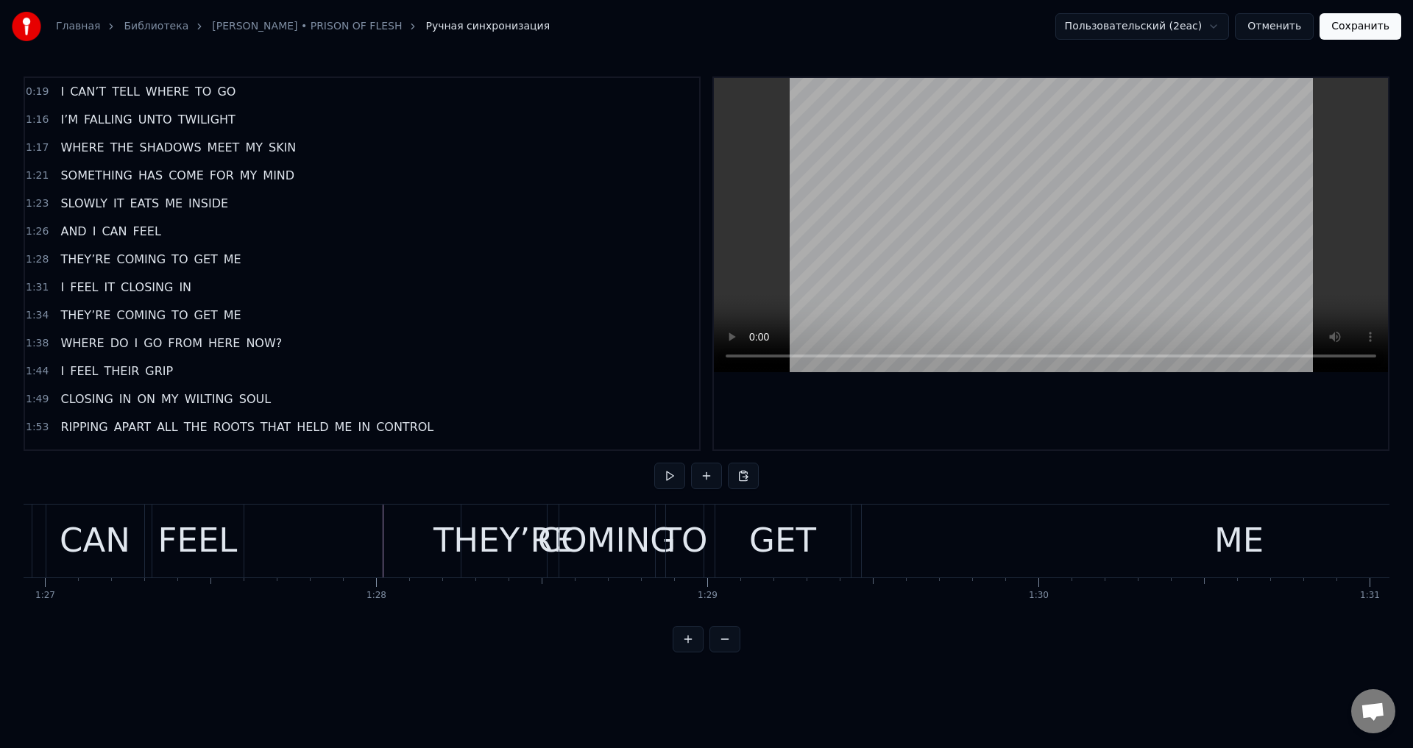
scroll to position [0, 28639]
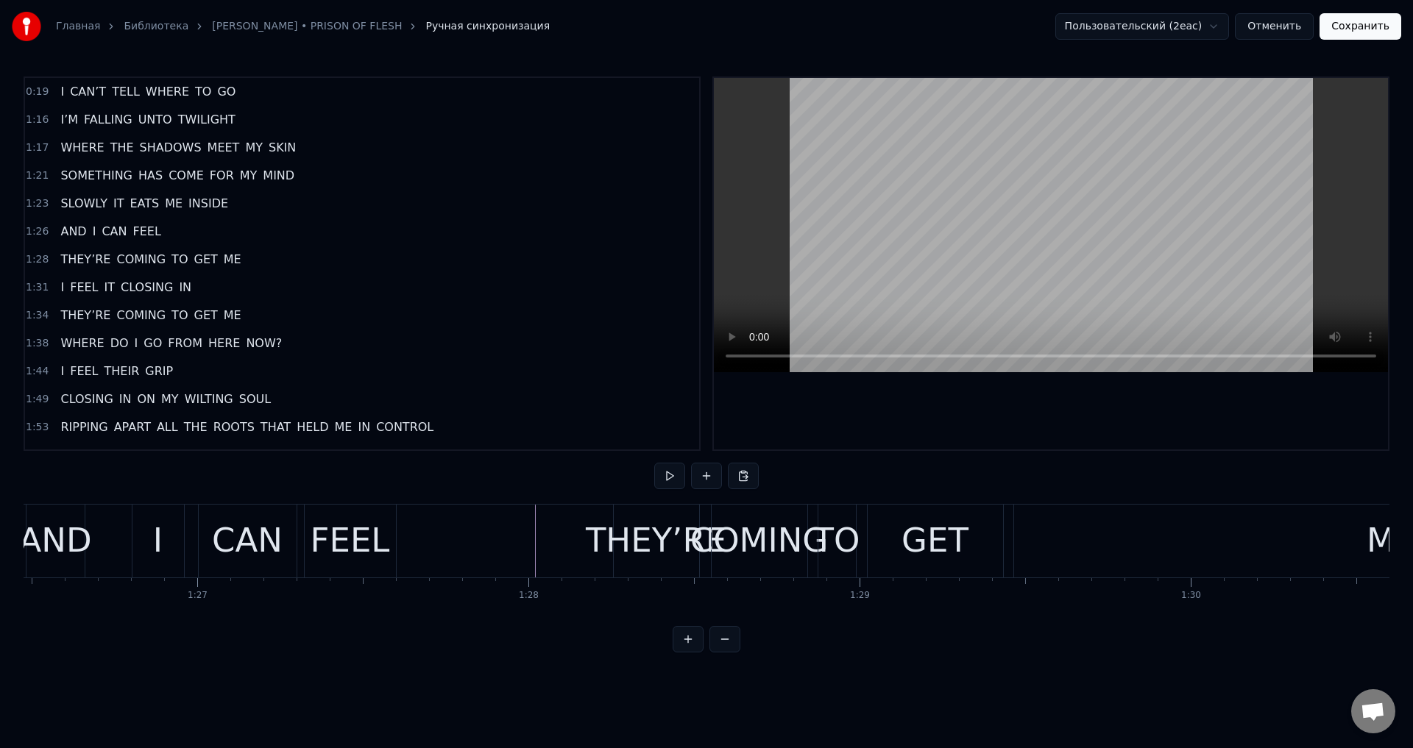
click at [643, 540] on div "THEY’RE" at bounding box center [656, 541] width 141 height 50
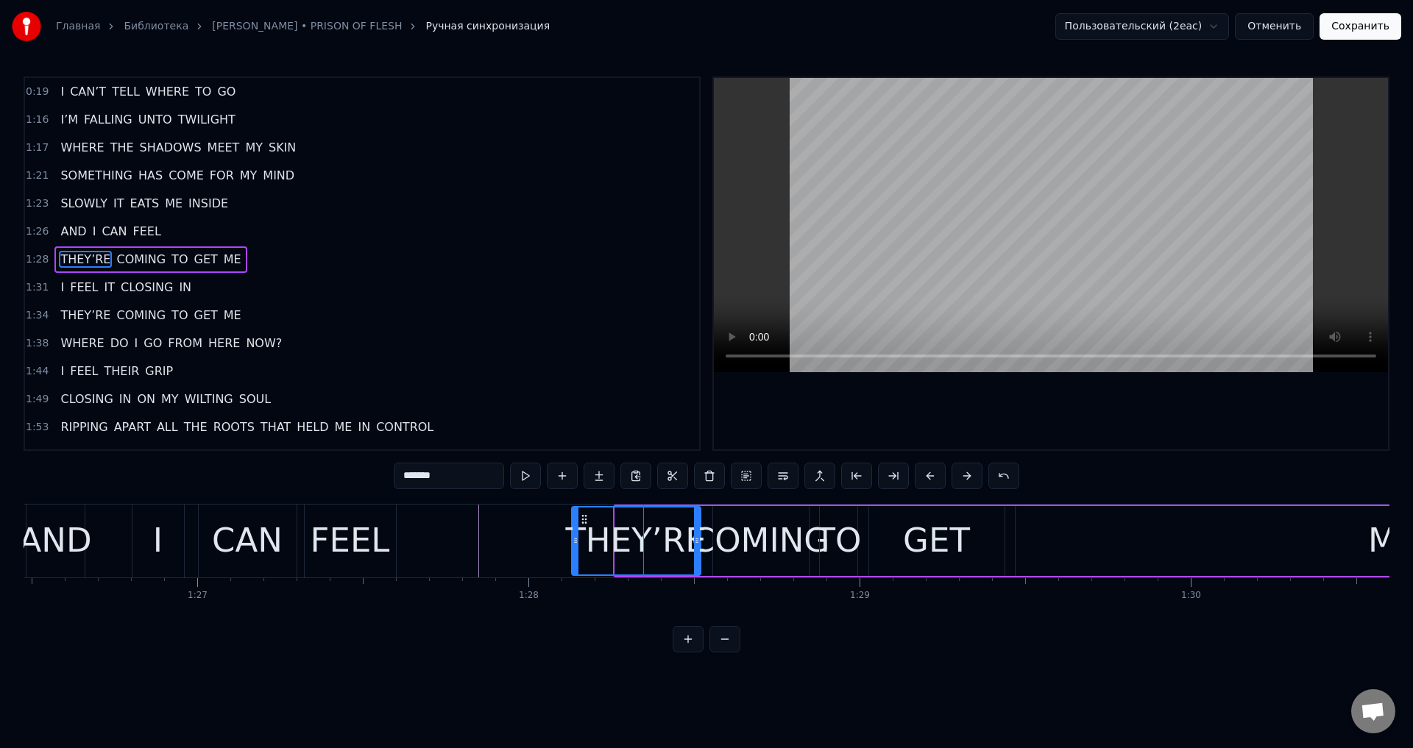
drag, startPoint x: 616, startPoint y: 528, endPoint x: 573, endPoint y: 541, distance: 45.2
click at [573, 541] on div at bounding box center [576, 541] width 6 height 67
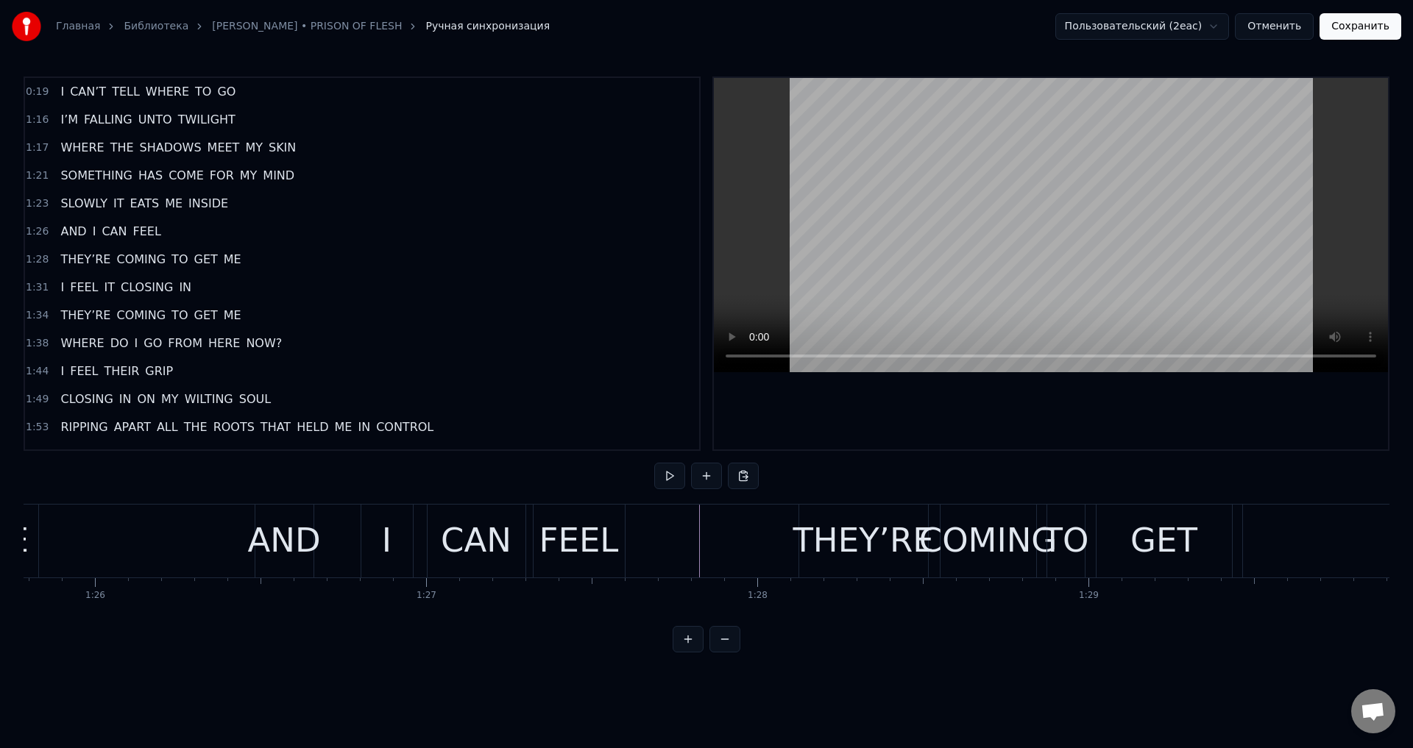
scroll to position [0, 28333]
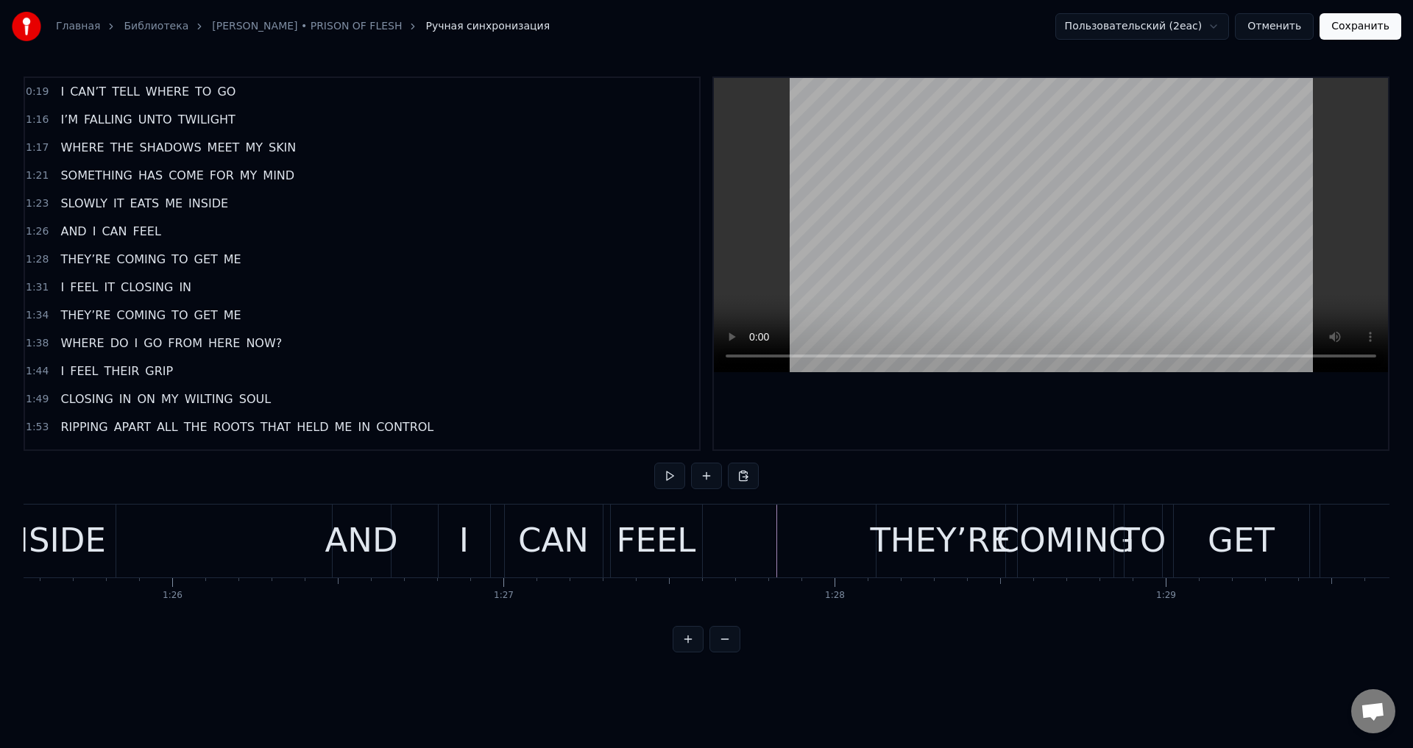
click at [653, 534] on div "FEEL" at bounding box center [656, 541] width 79 height 50
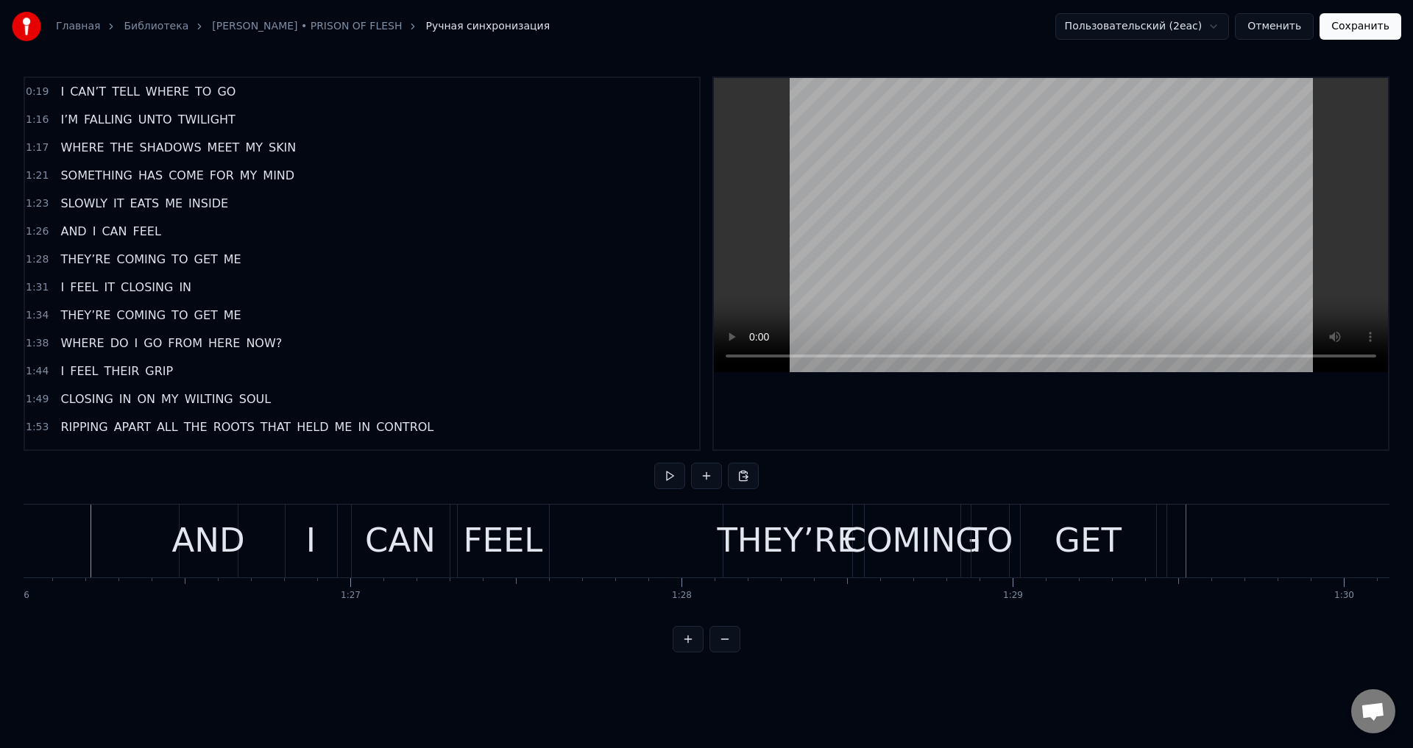
scroll to position [0, 28638]
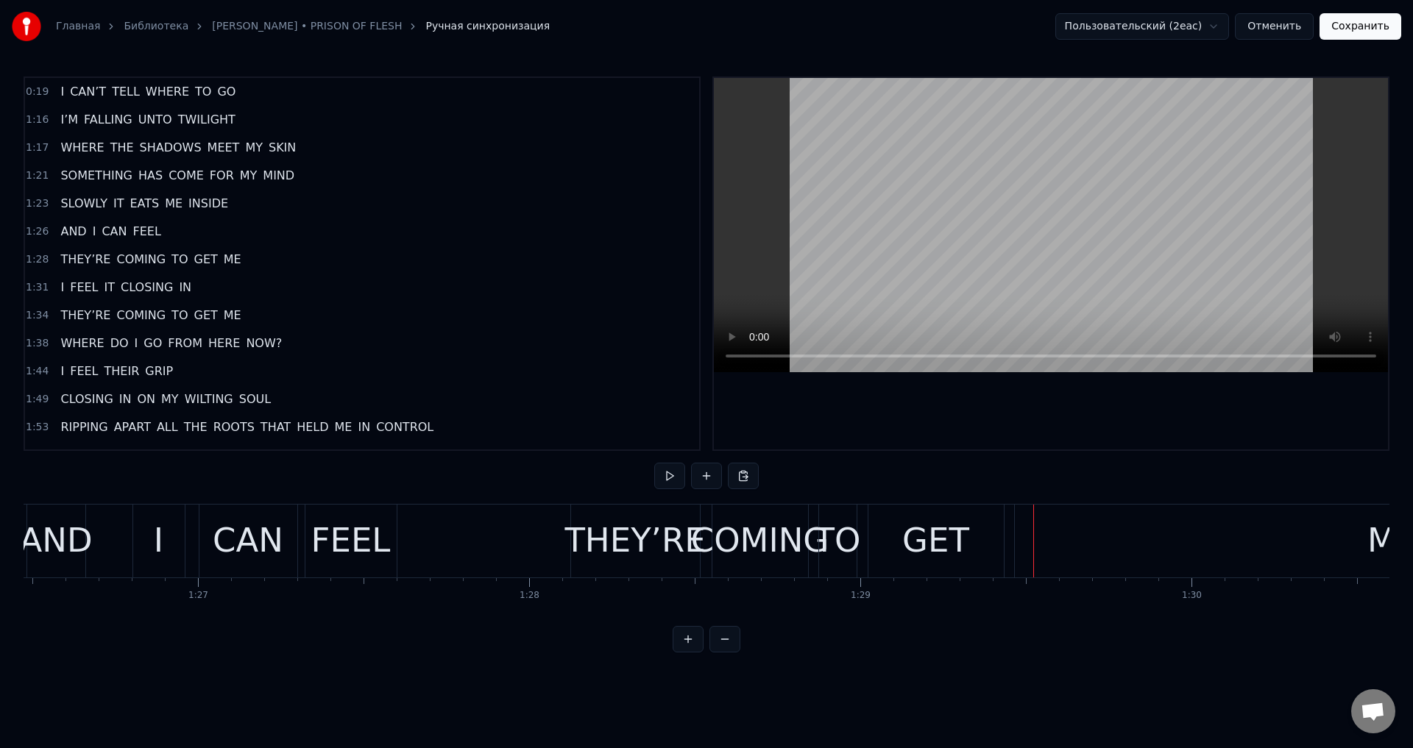
click at [347, 547] on div "FEEL" at bounding box center [350, 541] width 79 height 50
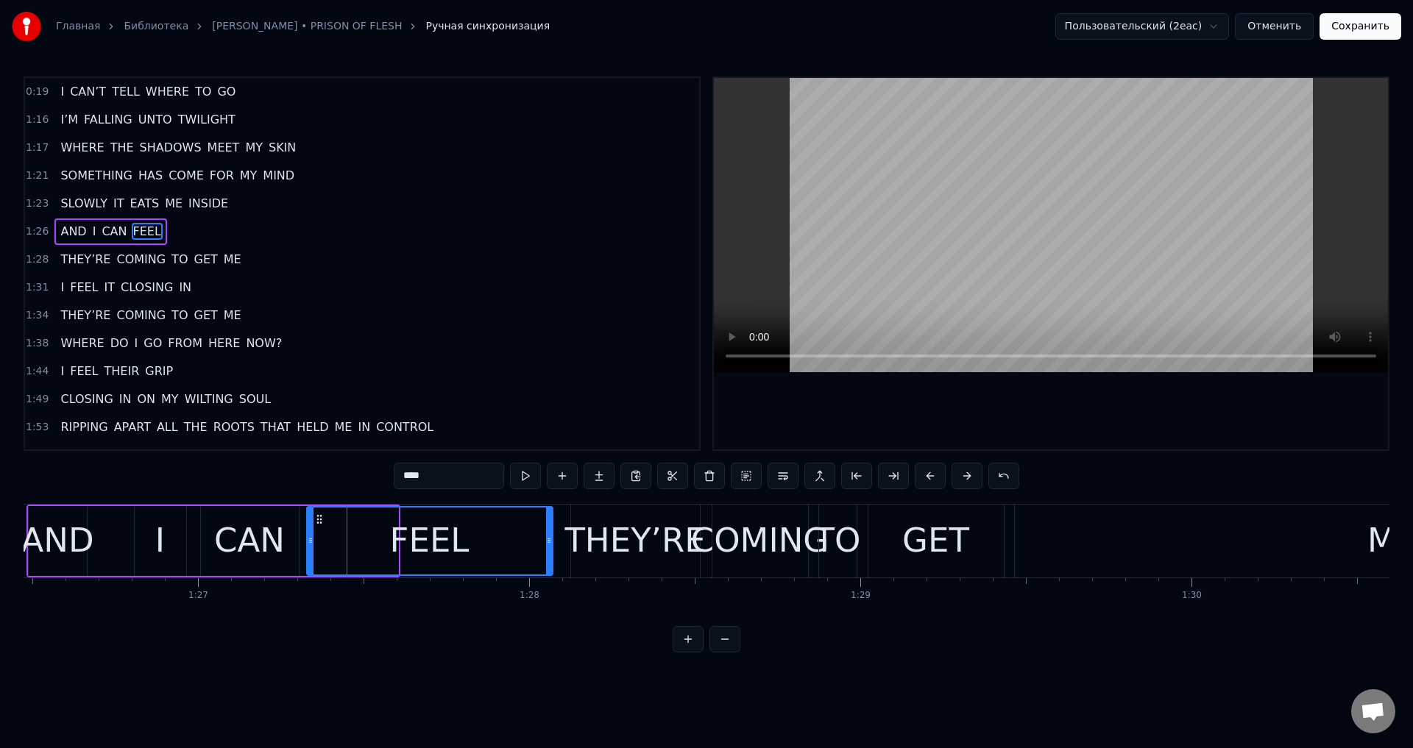
drag, startPoint x: 394, startPoint y: 534, endPoint x: 548, endPoint y: 539, distance: 154.6
click at [548, 539] on div at bounding box center [549, 541] width 6 height 67
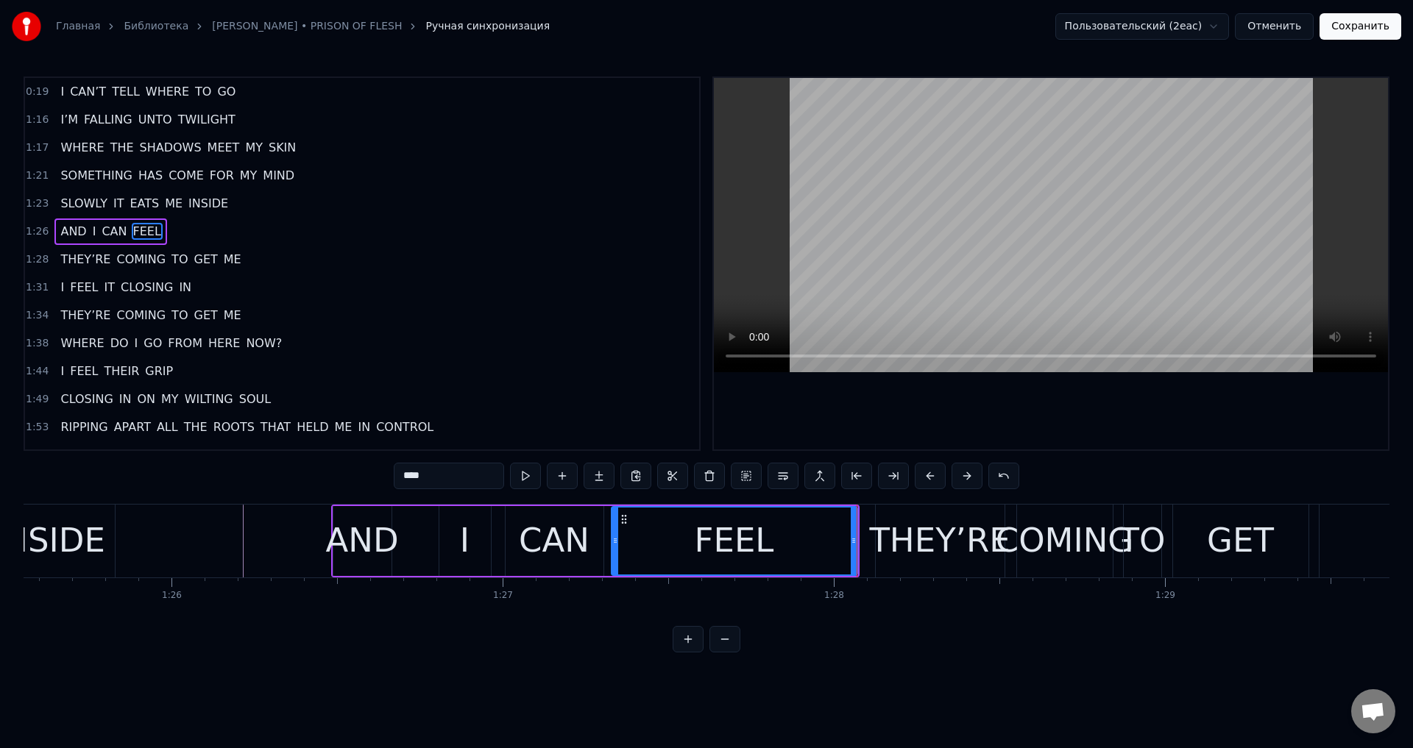
scroll to position [0, 28257]
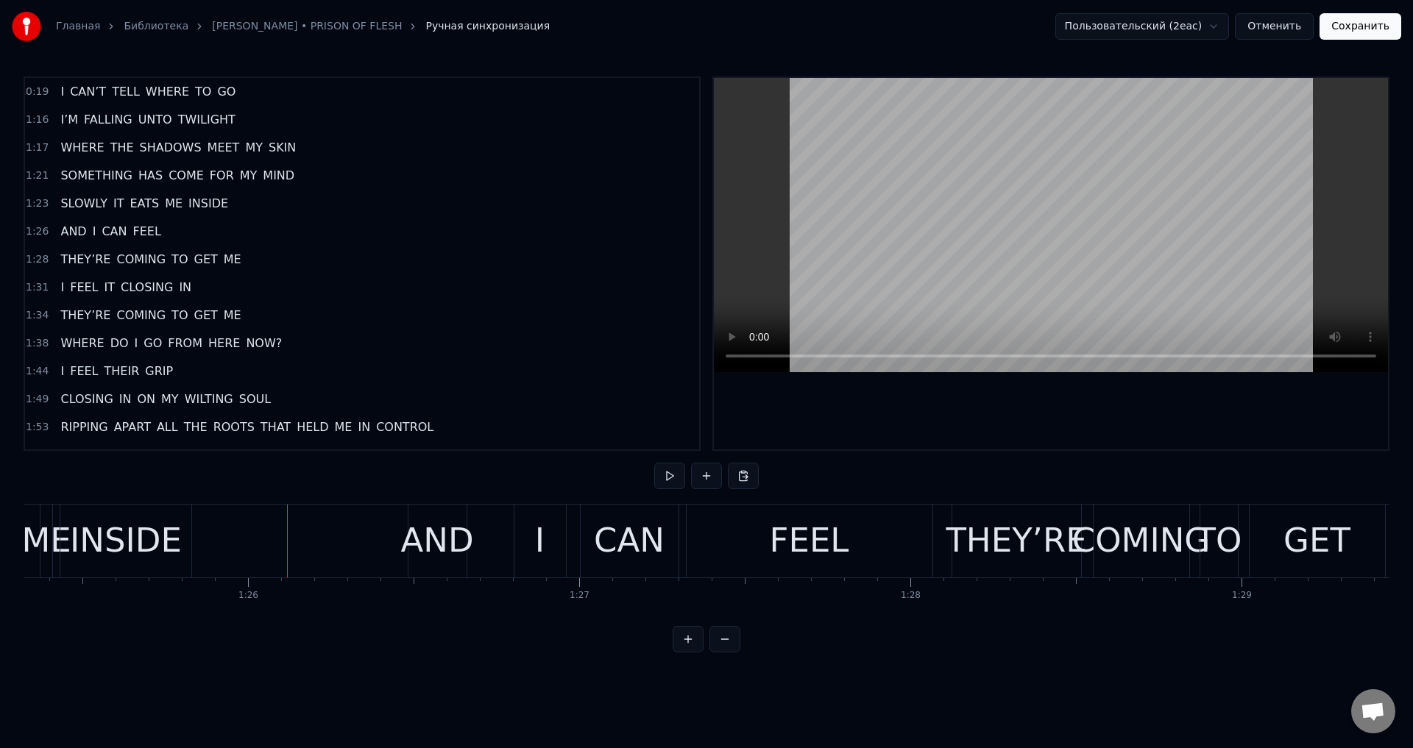
click at [425, 531] on div "AND" at bounding box center [436, 541] width 73 height 50
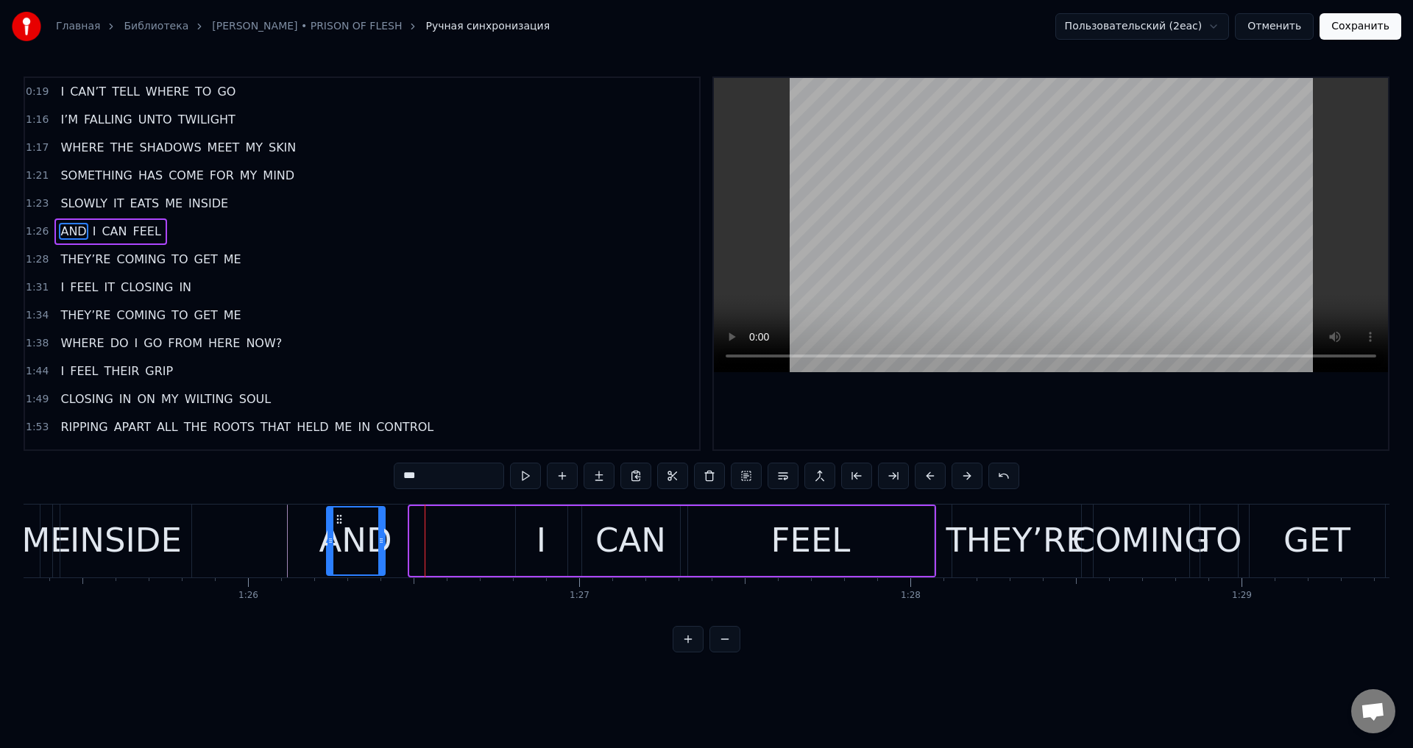
drag, startPoint x: 417, startPoint y: 520, endPoint x: 336, endPoint y: 528, distance: 82.1
click at [336, 528] on div "AND" at bounding box center [355, 541] width 57 height 67
drag, startPoint x: 380, startPoint y: 539, endPoint x: 397, endPoint y: 539, distance: 16.9
click at [397, 539] on icon at bounding box center [398, 541] width 6 height 12
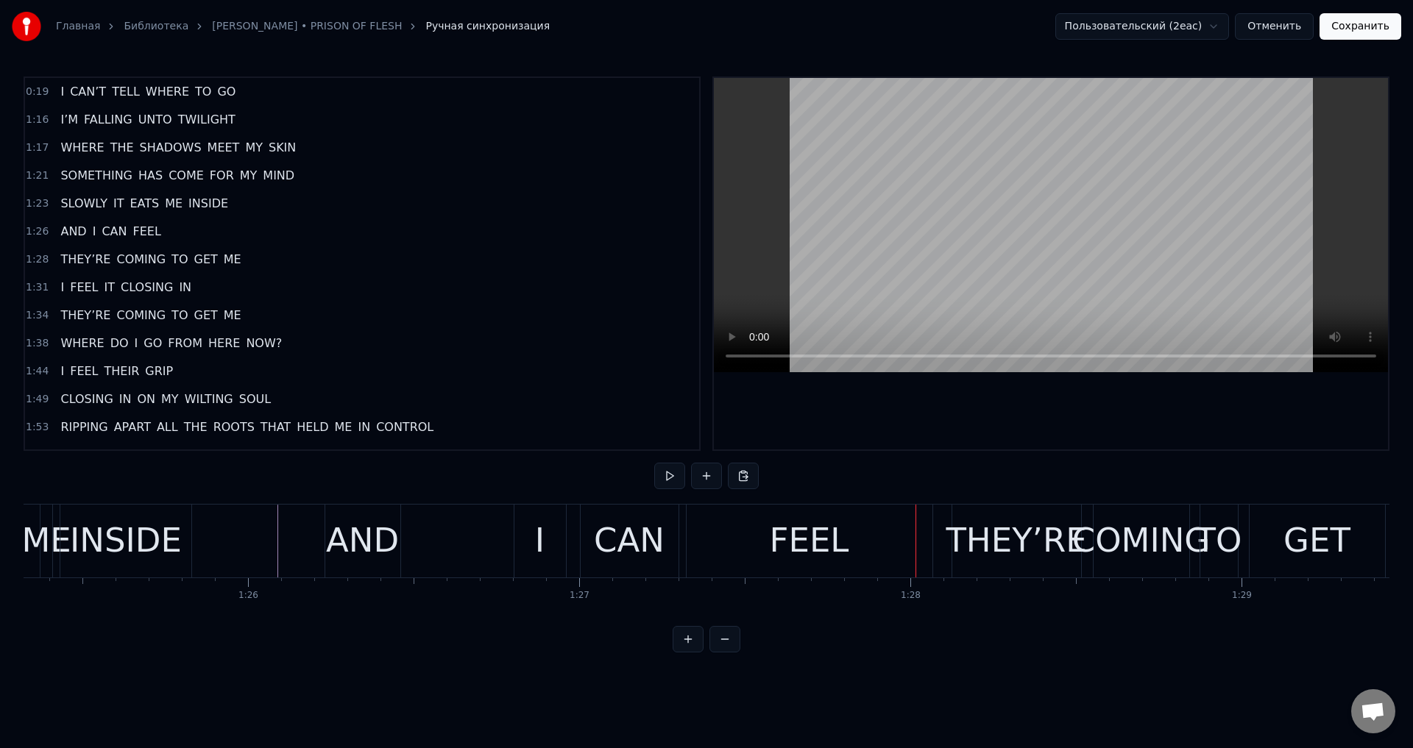
click at [528, 532] on div "I" at bounding box center [540, 541] width 52 height 73
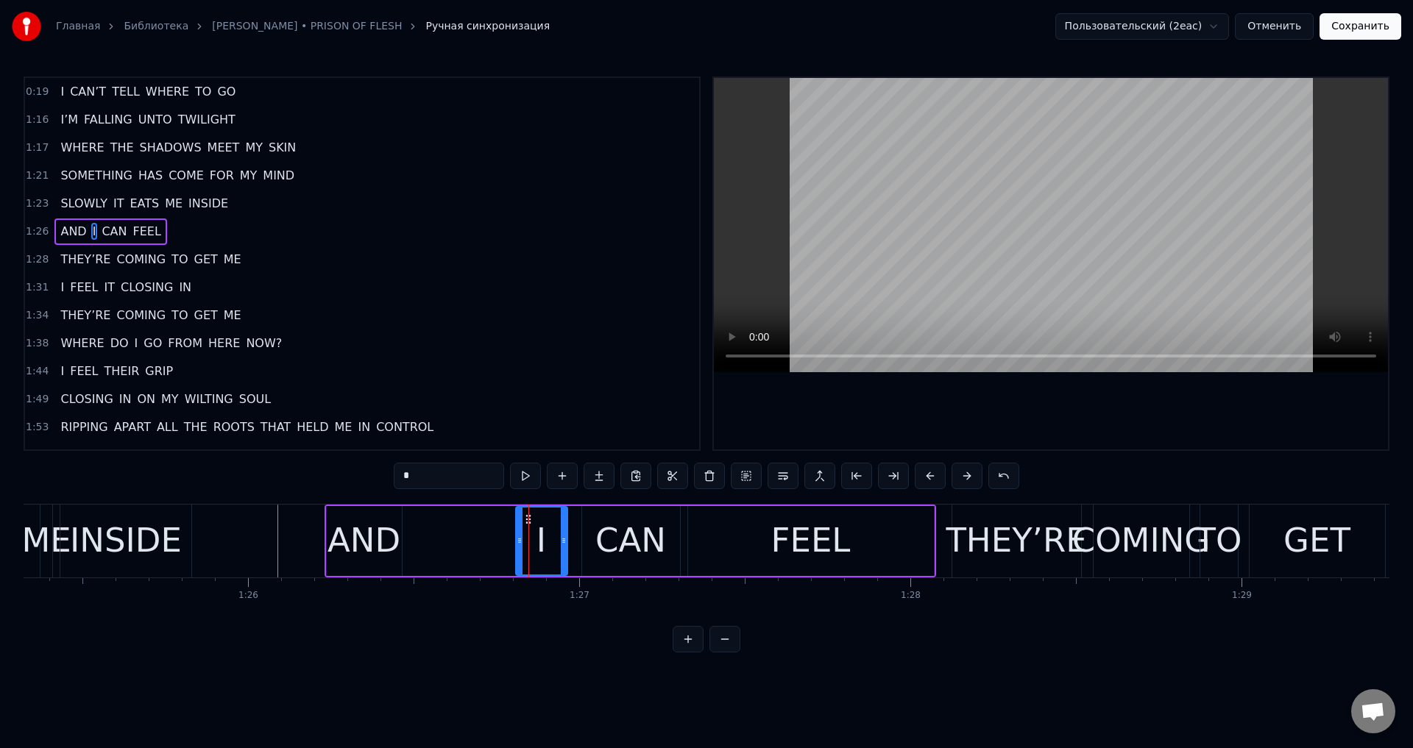
click at [380, 534] on div "AND" at bounding box center [363, 541] width 73 height 50
click at [525, 536] on div "I" at bounding box center [542, 541] width 52 height 70
type input "*"
drag, startPoint x: 527, startPoint y: 520, endPoint x: 422, endPoint y: 537, distance: 105.8
click at [422, 537] on div "I" at bounding box center [437, 541] width 50 height 67
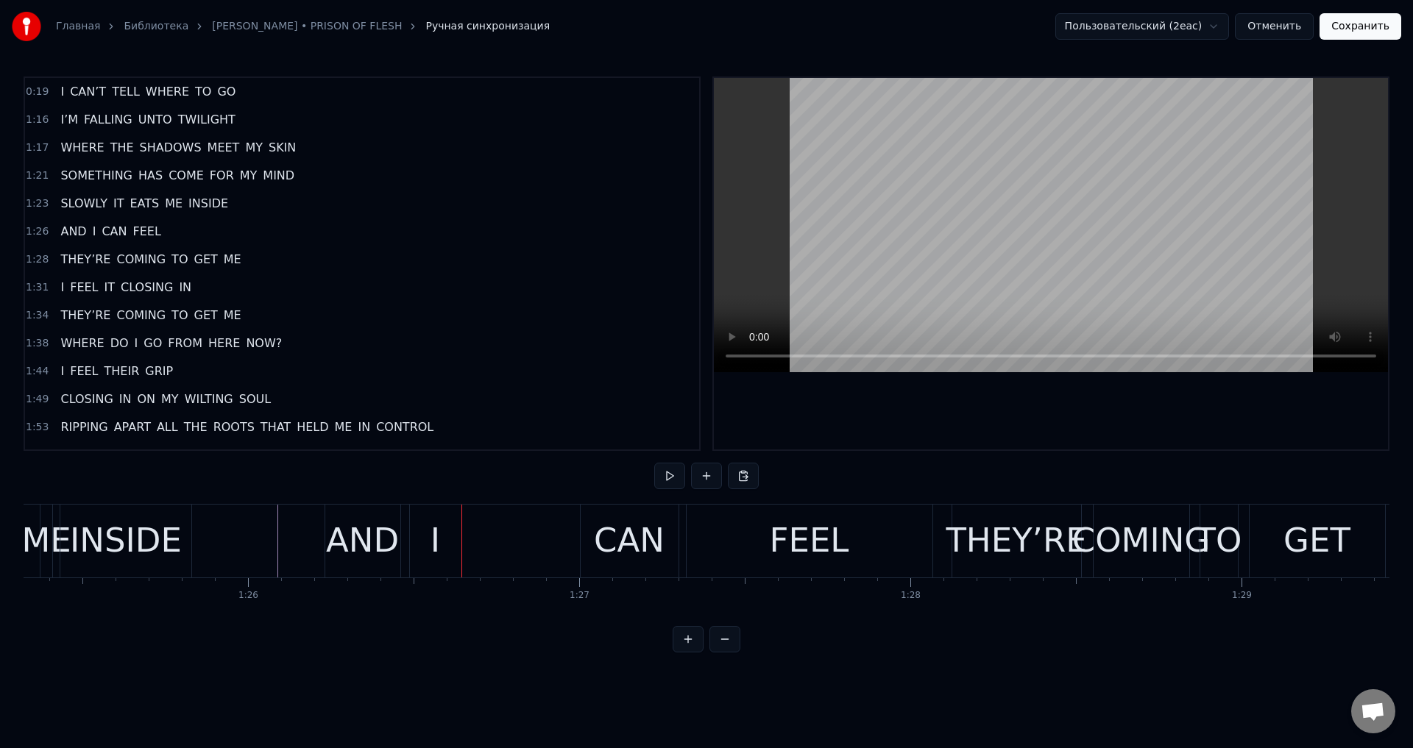
click at [456, 539] on div "I" at bounding box center [436, 541] width 52 height 73
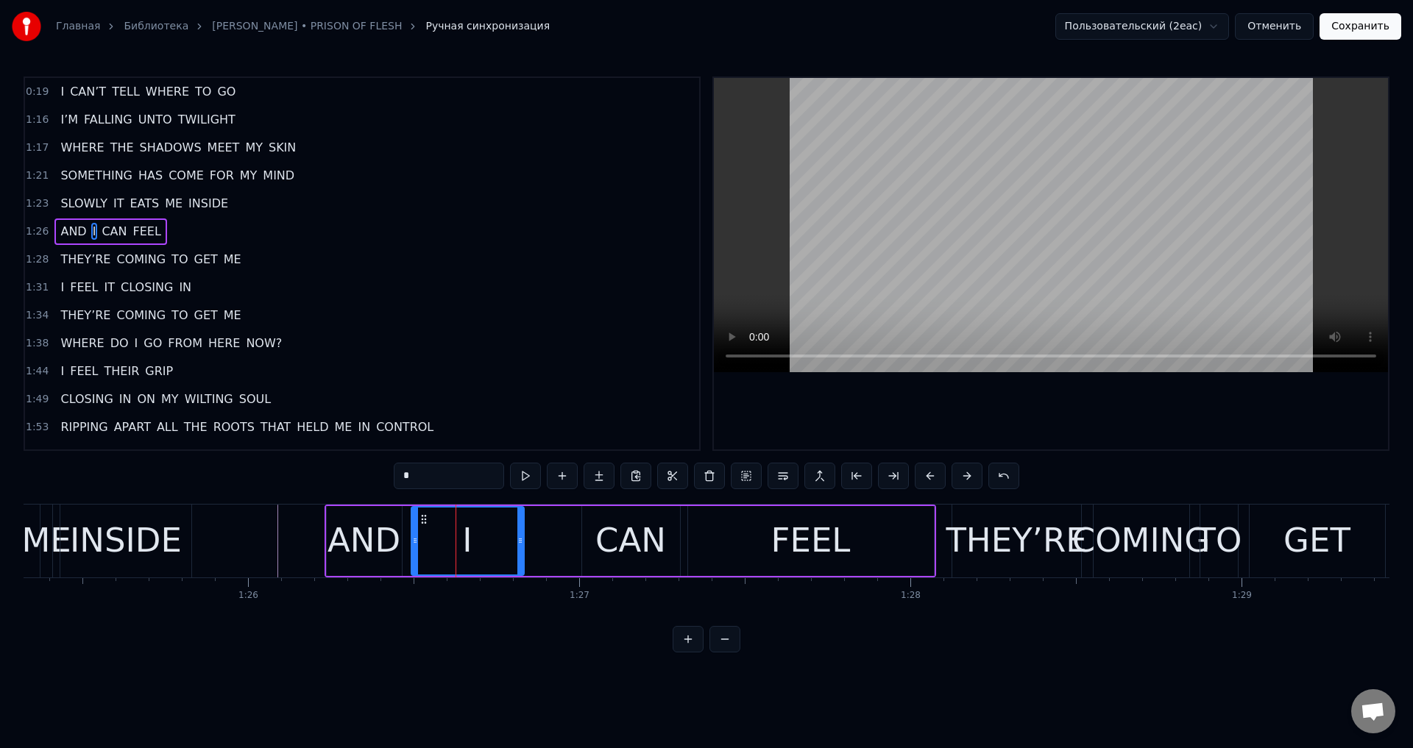
drag, startPoint x: 459, startPoint y: 539, endPoint x: 520, endPoint y: 542, distance: 61.2
click at [520, 542] on icon at bounding box center [520, 541] width 6 height 12
click at [592, 541] on div "CAN" at bounding box center [631, 541] width 98 height 70
type input "***"
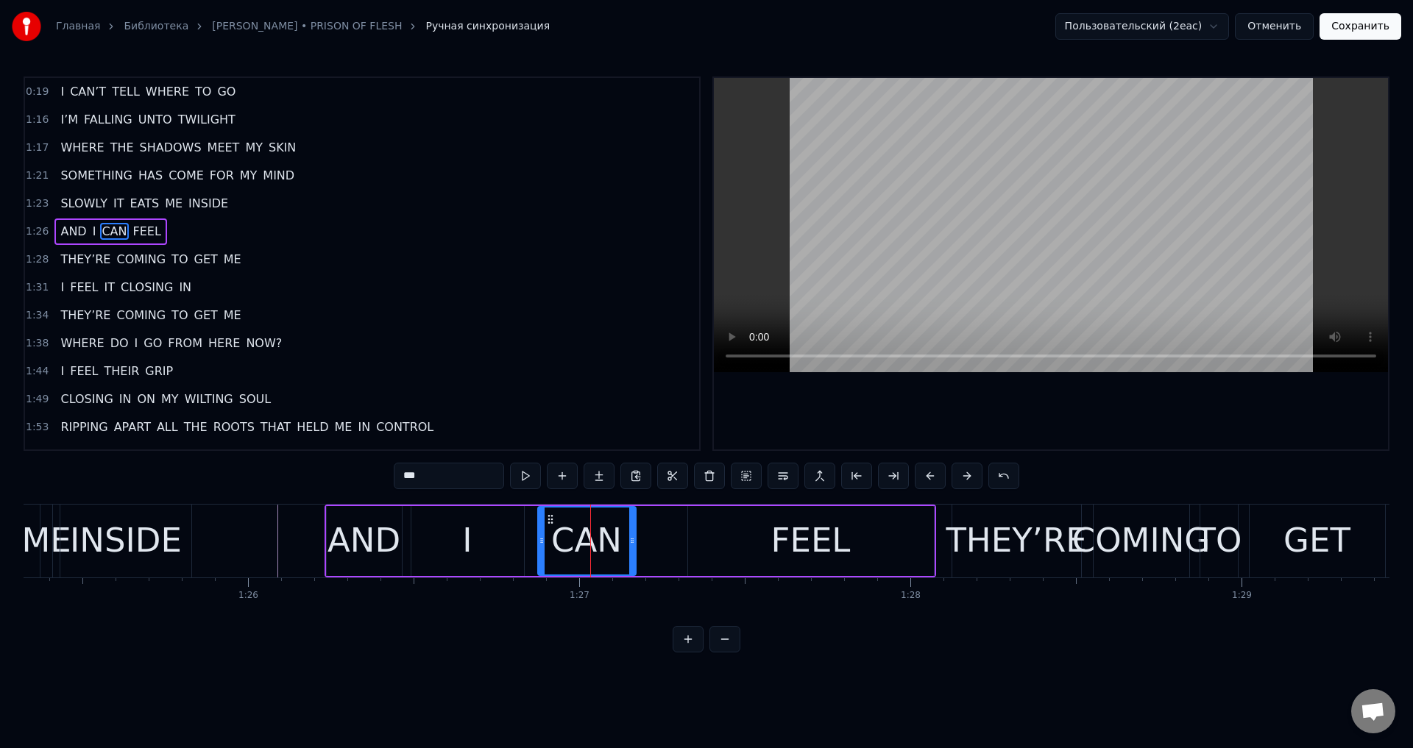
drag, startPoint x: 592, startPoint y: 521, endPoint x: 548, endPoint y: 536, distance: 46.5
click at [548, 536] on div "CAN" at bounding box center [587, 541] width 96 height 67
drag, startPoint x: 633, startPoint y: 539, endPoint x: 659, endPoint y: 537, distance: 25.9
click at [659, 537] on icon at bounding box center [658, 541] width 6 height 12
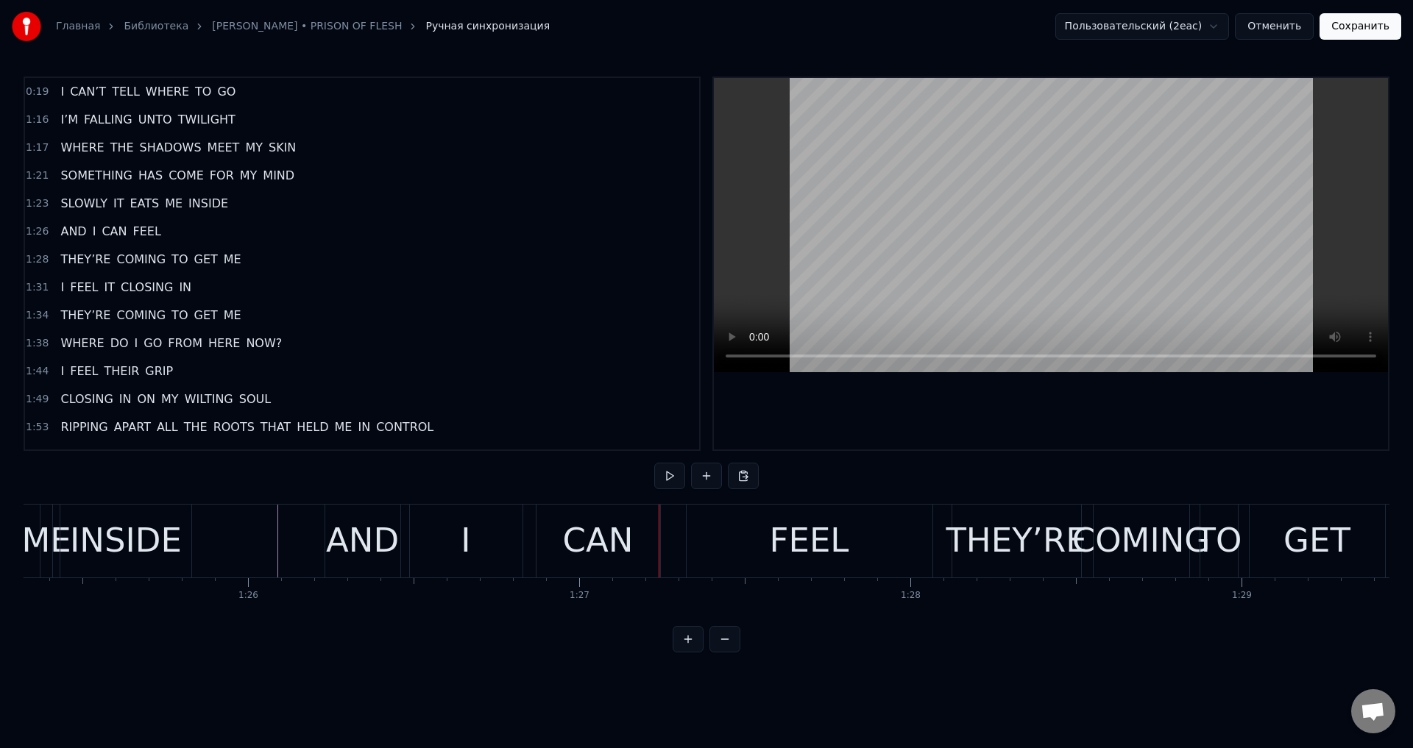
click at [650, 538] on div "CAN" at bounding box center [599, 541] width 124 height 73
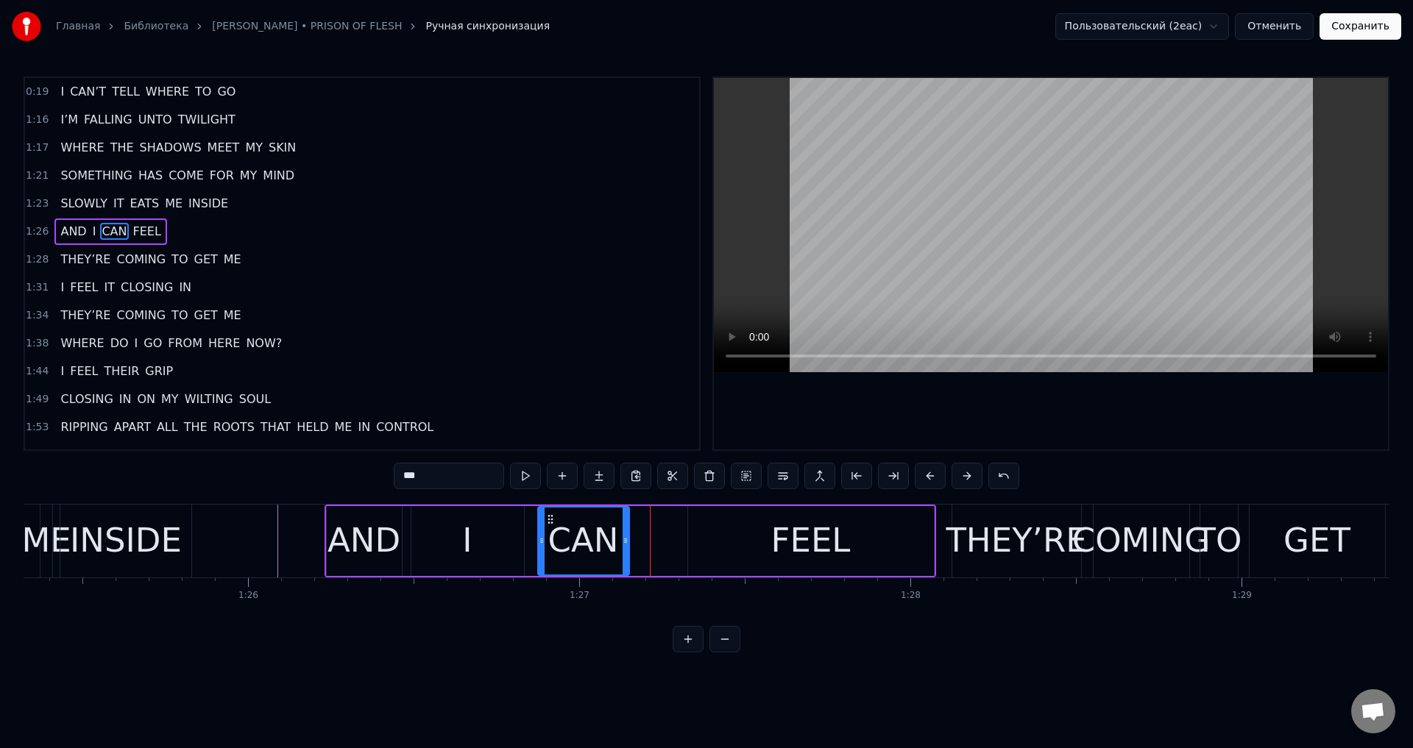
drag, startPoint x: 656, startPoint y: 539, endPoint x: 623, endPoint y: 547, distance: 33.9
click at [623, 547] on div at bounding box center [626, 541] width 6 height 67
click at [701, 539] on div "FEEL" at bounding box center [811, 541] width 246 height 70
type input "****"
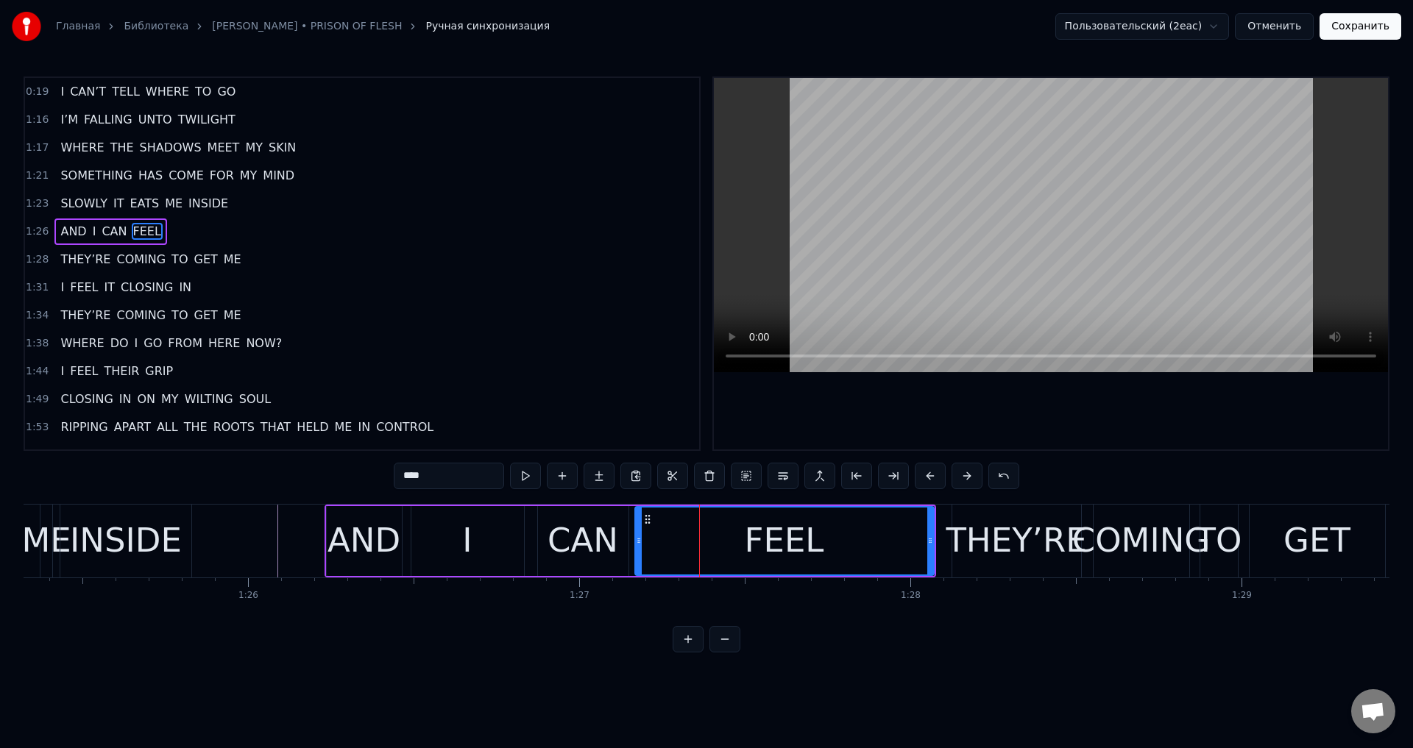
drag, startPoint x: 690, startPoint y: 539, endPoint x: 637, endPoint y: 542, distance: 53.1
click at [637, 542] on icon at bounding box center [639, 541] width 6 height 12
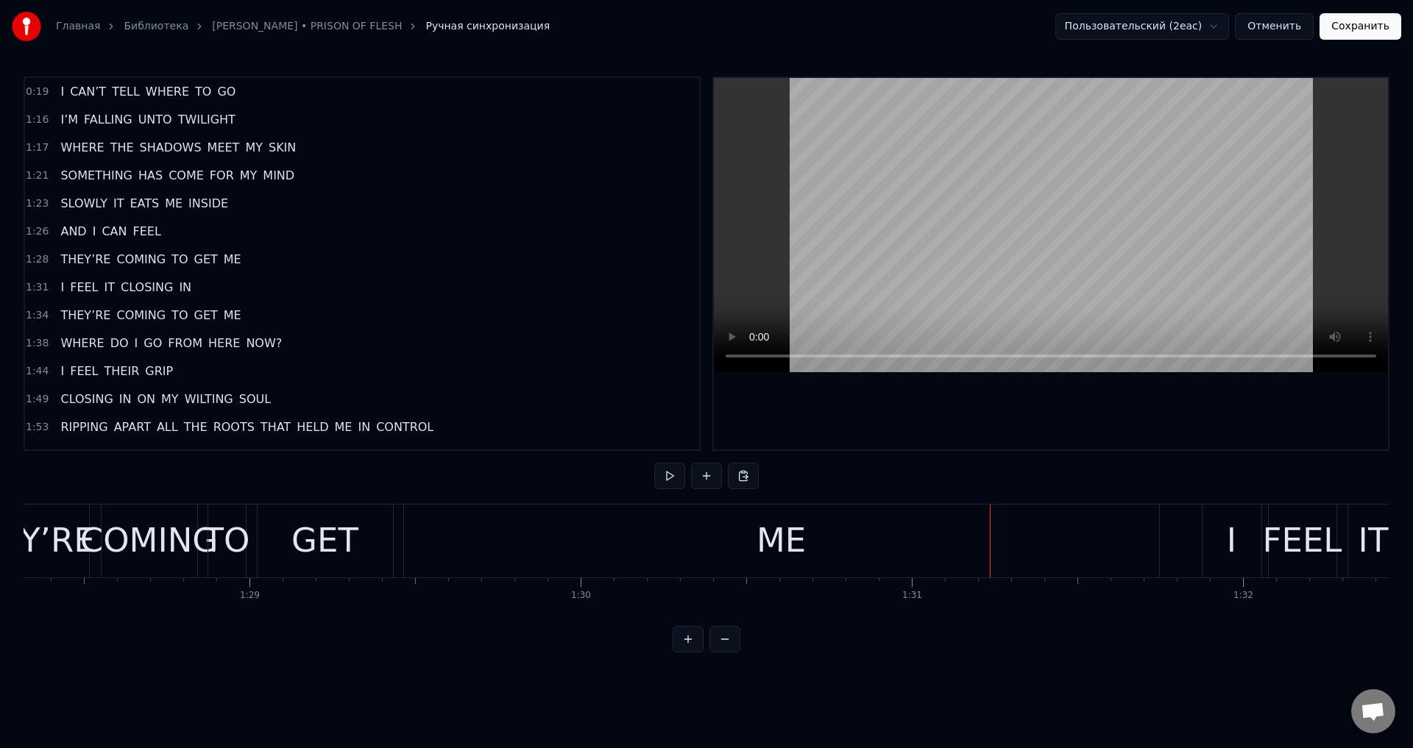
scroll to position [0, 29097]
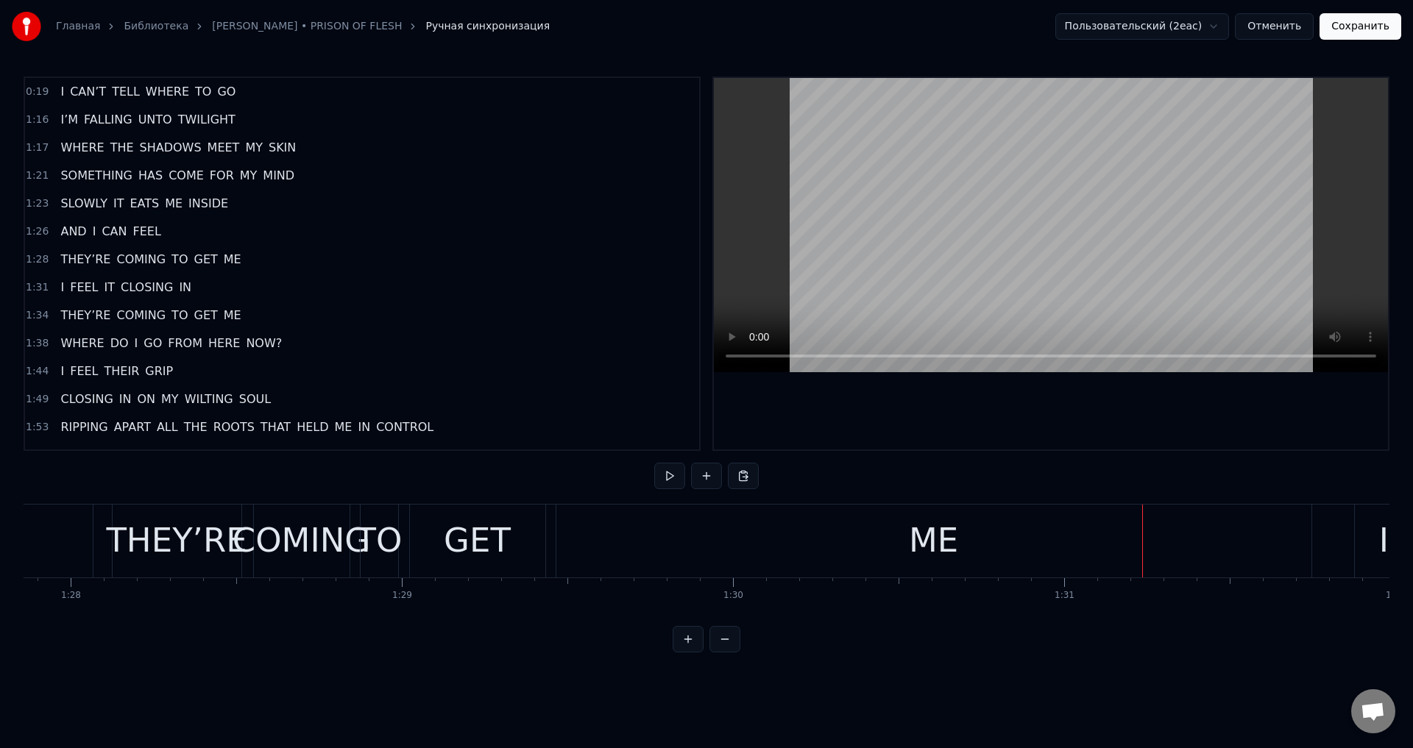
click at [459, 552] on div "GET" at bounding box center [477, 541] width 67 height 50
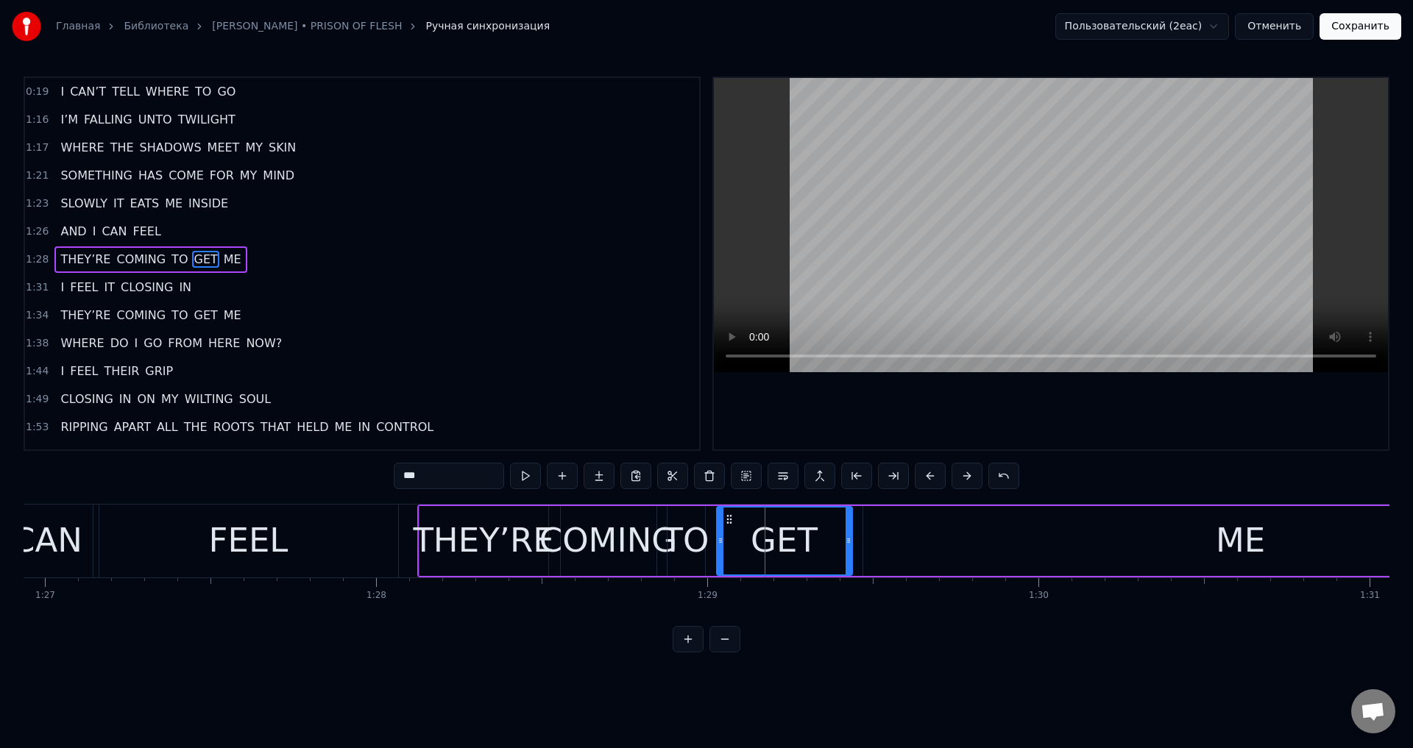
scroll to position [0, 28409]
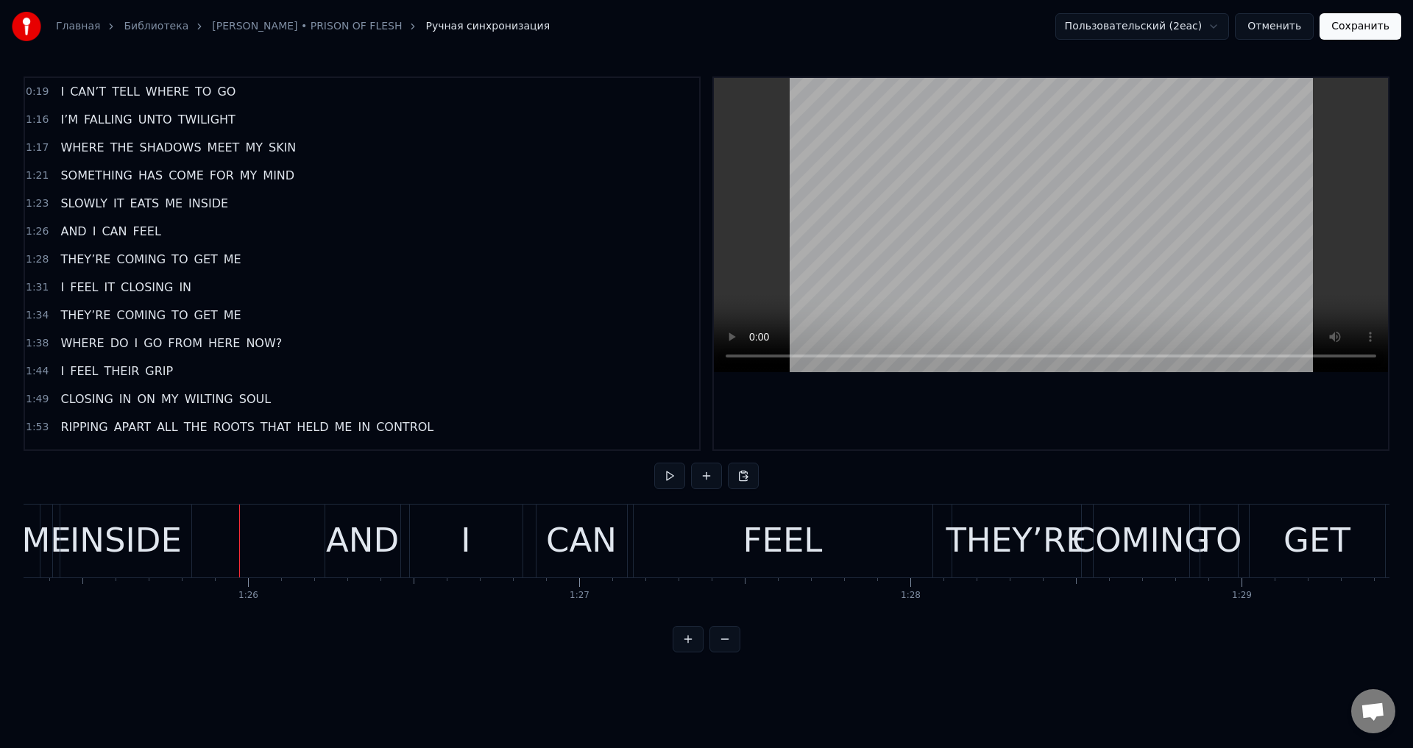
scroll to position [0, 28104]
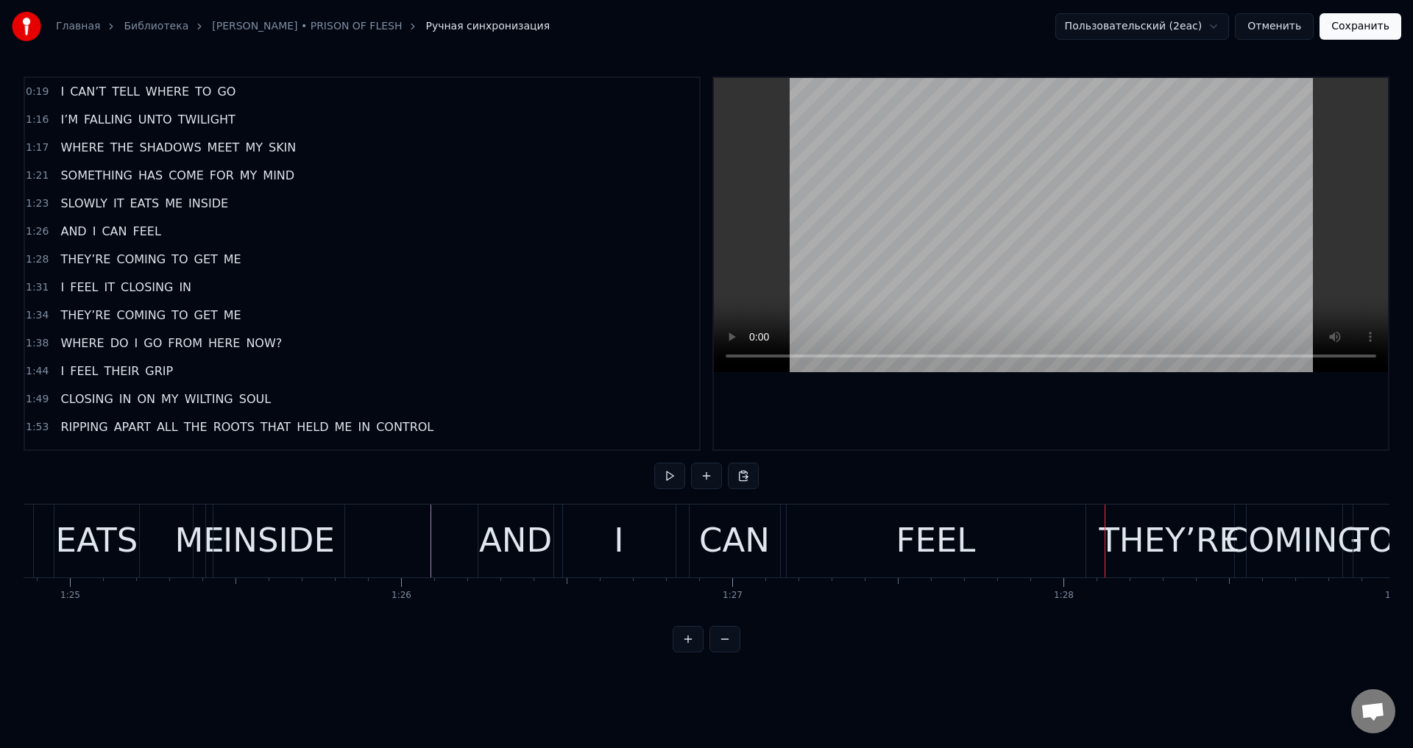
click at [491, 531] on div "AND" at bounding box center [515, 541] width 73 height 50
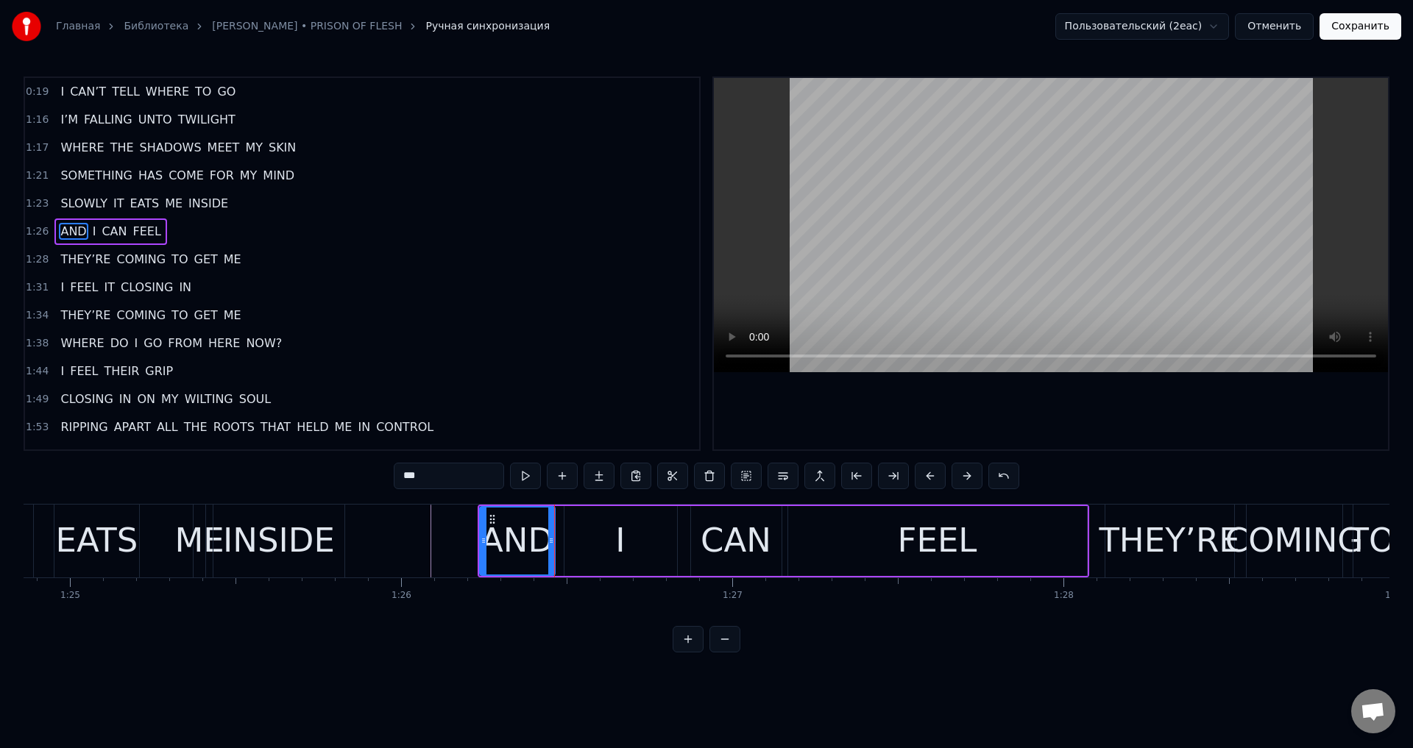
click at [598, 536] on div "I" at bounding box center [620, 541] width 113 height 70
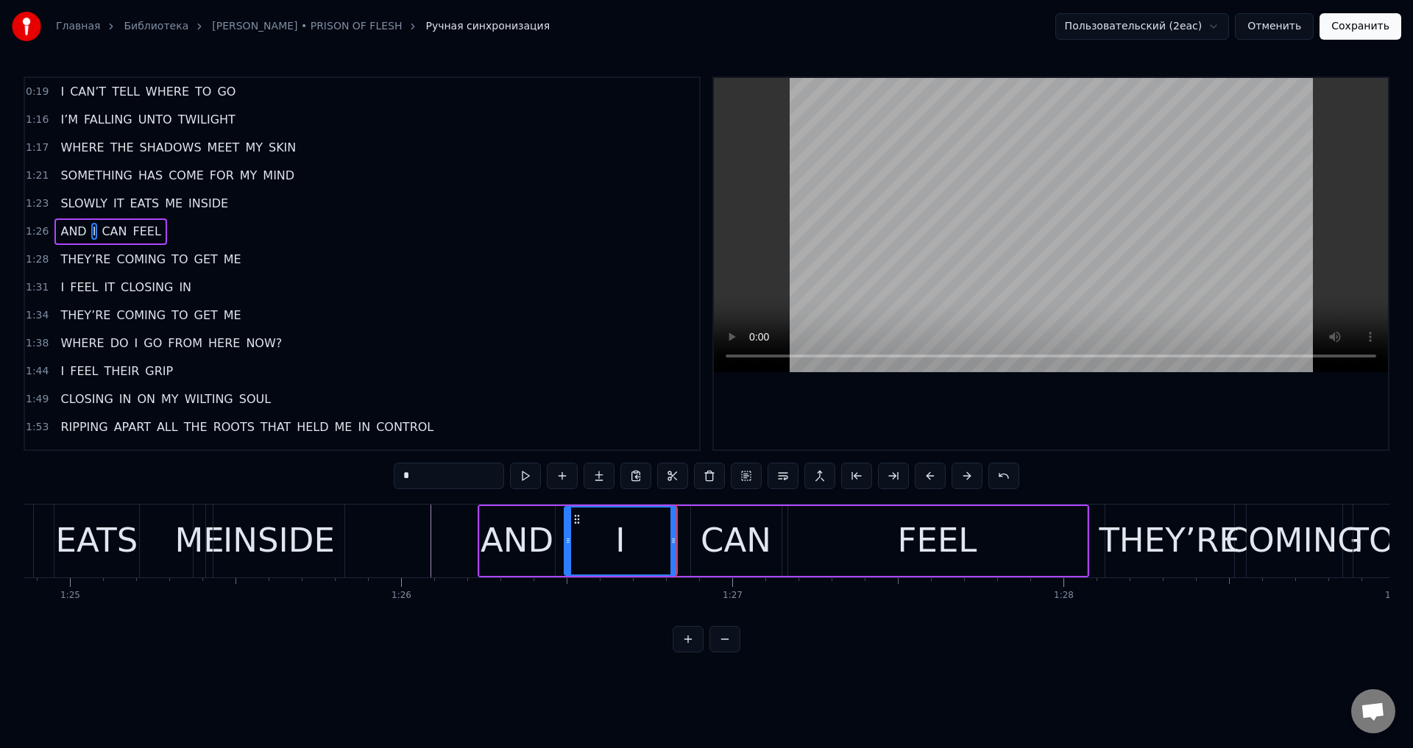
click at [706, 536] on div "CAN" at bounding box center [736, 541] width 71 height 50
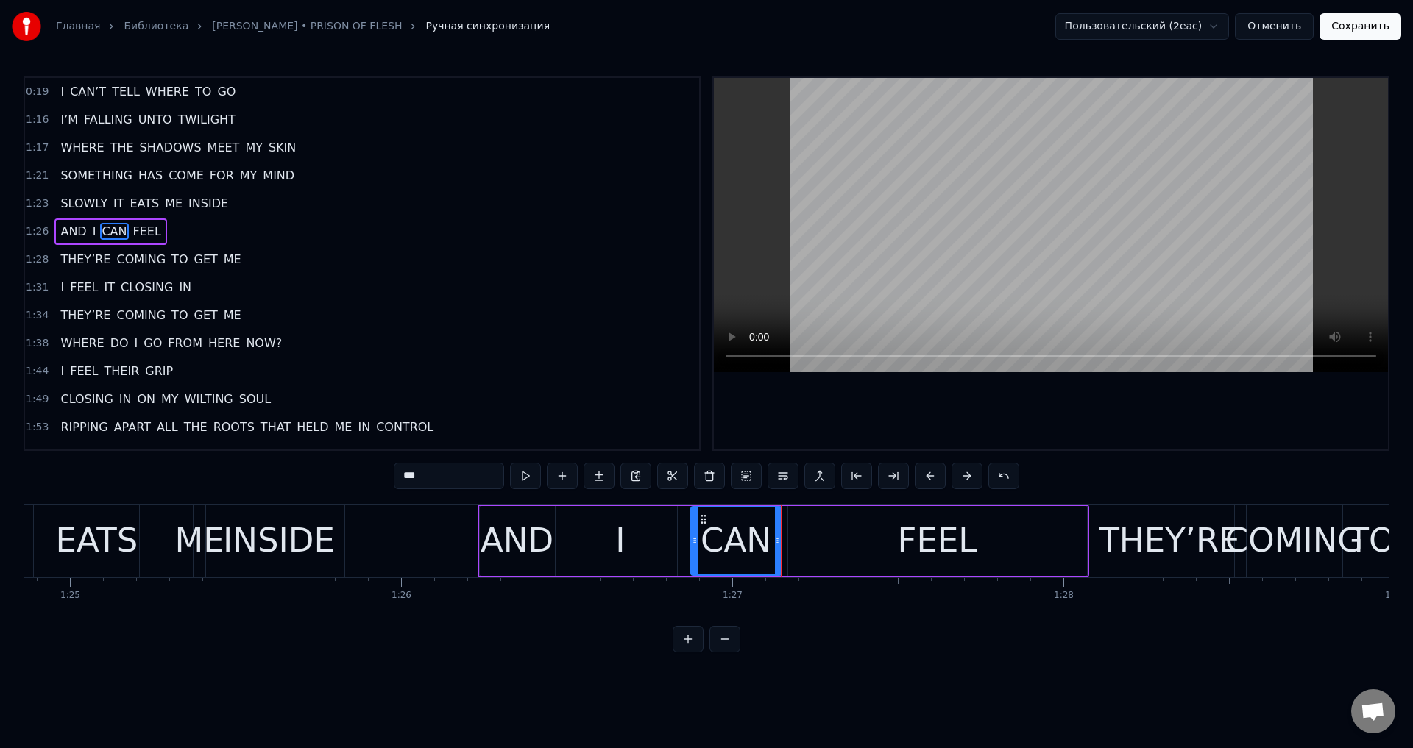
click at [809, 536] on div "FEEL" at bounding box center [937, 541] width 299 height 70
type input "****"
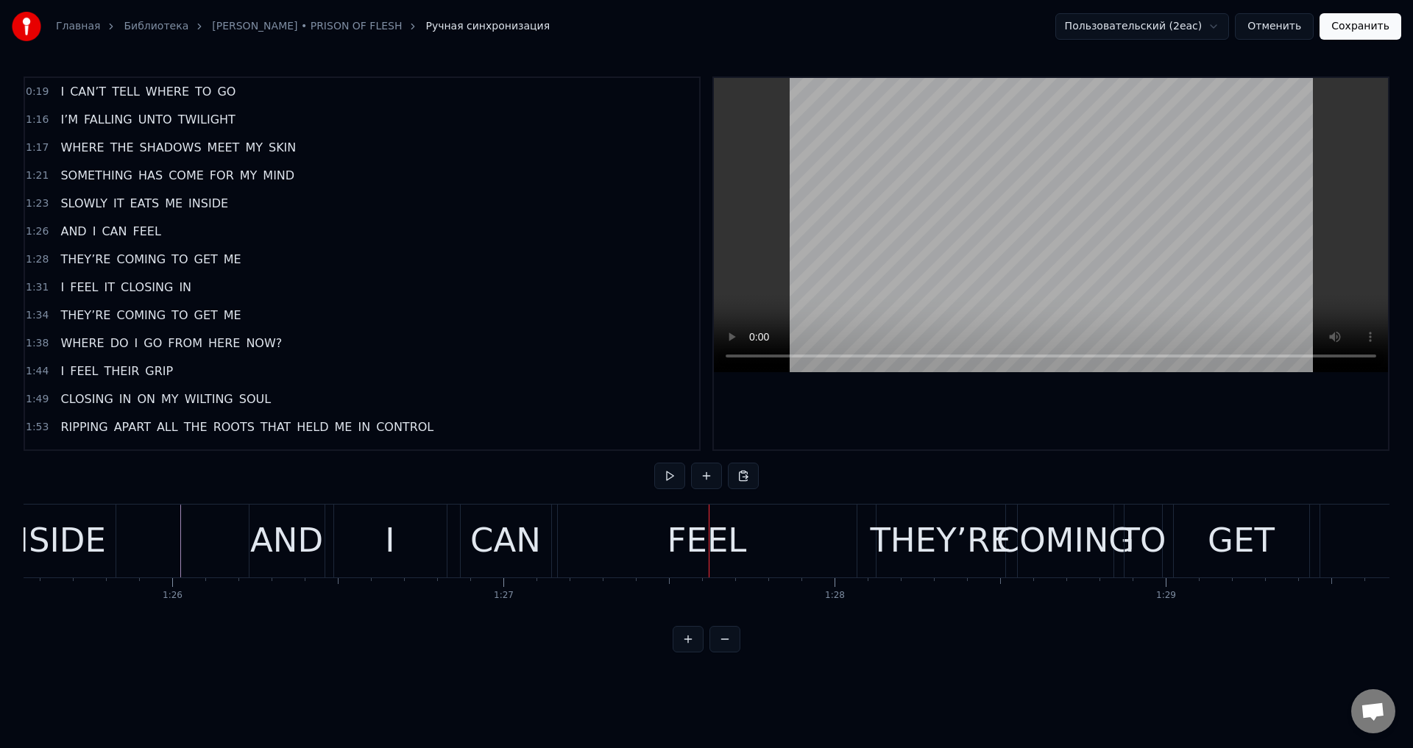
scroll to position [0, 28180]
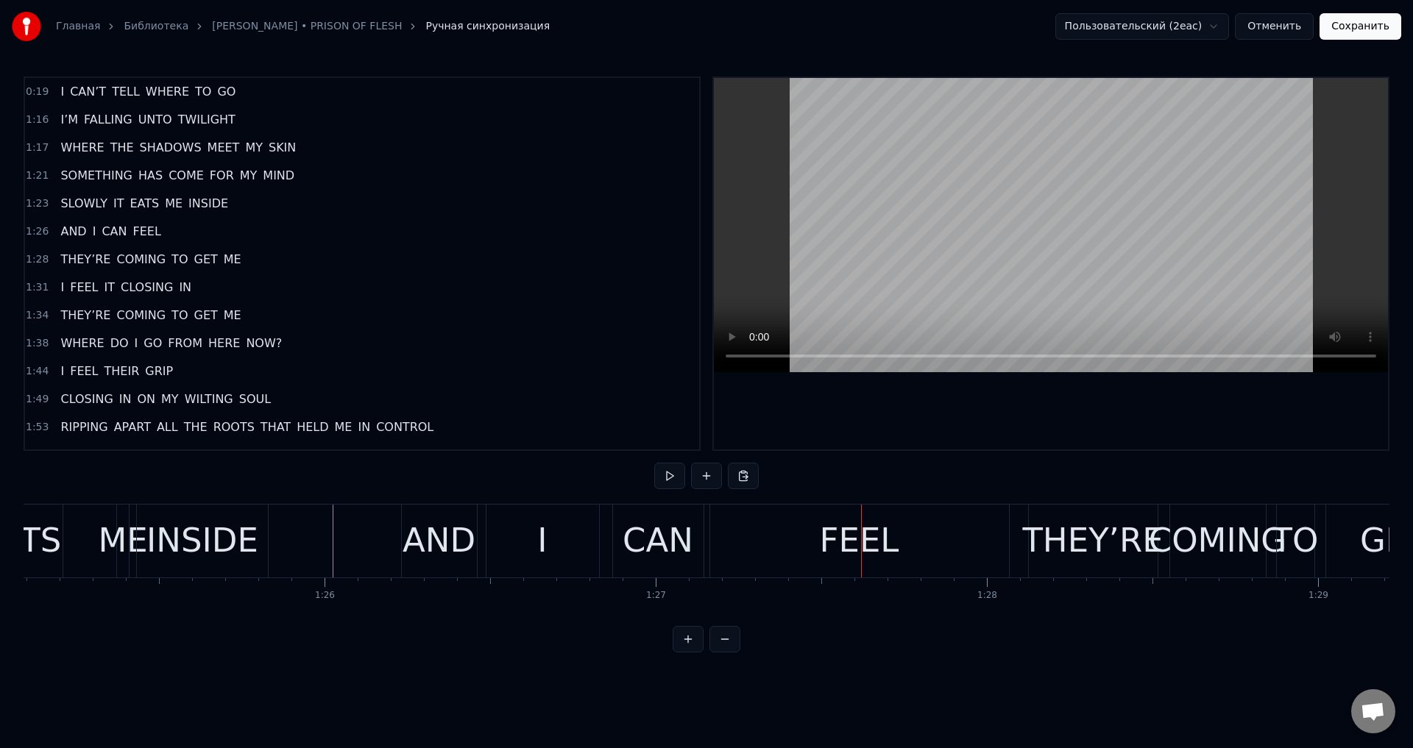
click at [548, 527] on div "I" at bounding box center [542, 541] width 113 height 73
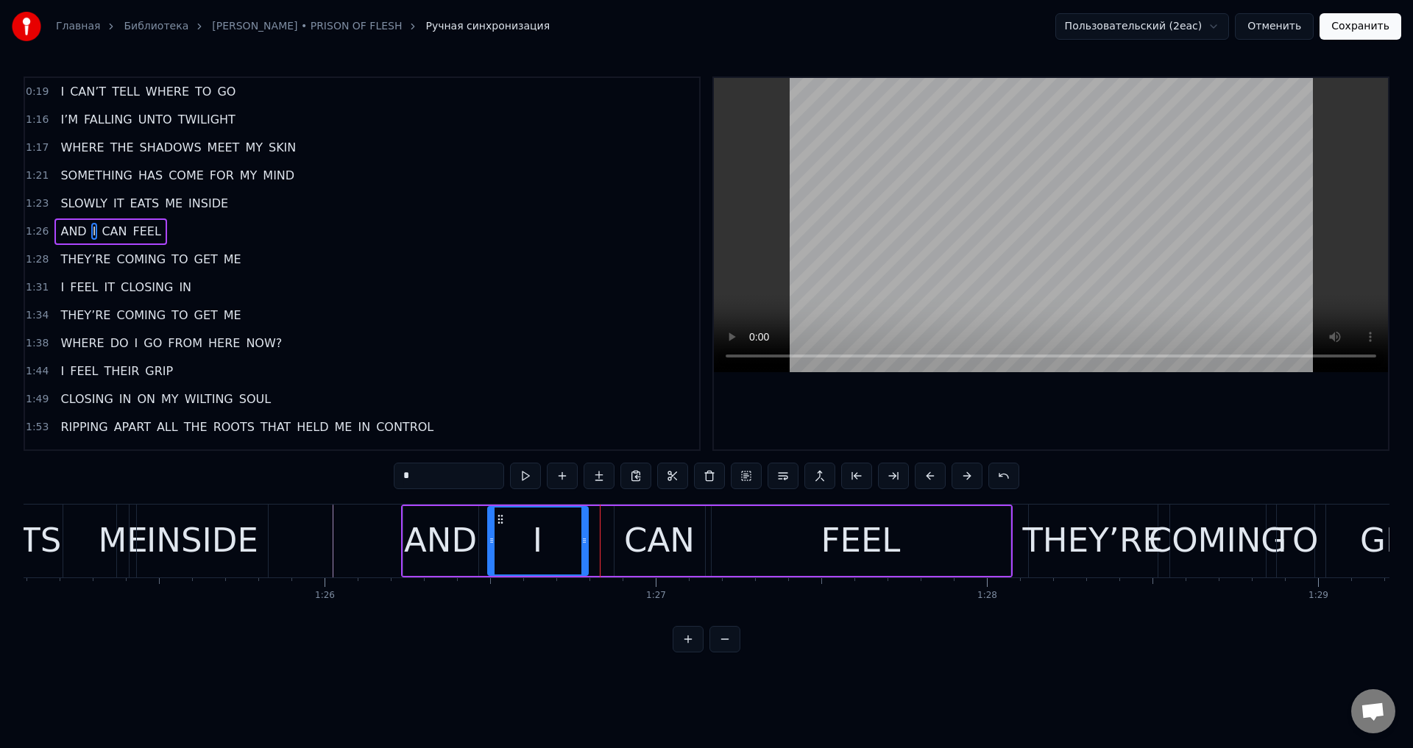
drag, startPoint x: 597, startPoint y: 539, endPoint x: 584, endPoint y: 545, distance: 13.5
click at [584, 545] on icon at bounding box center [584, 541] width 6 height 12
click at [650, 532] on div "CAN" at bounding box center [659, 541] width 71 height 50
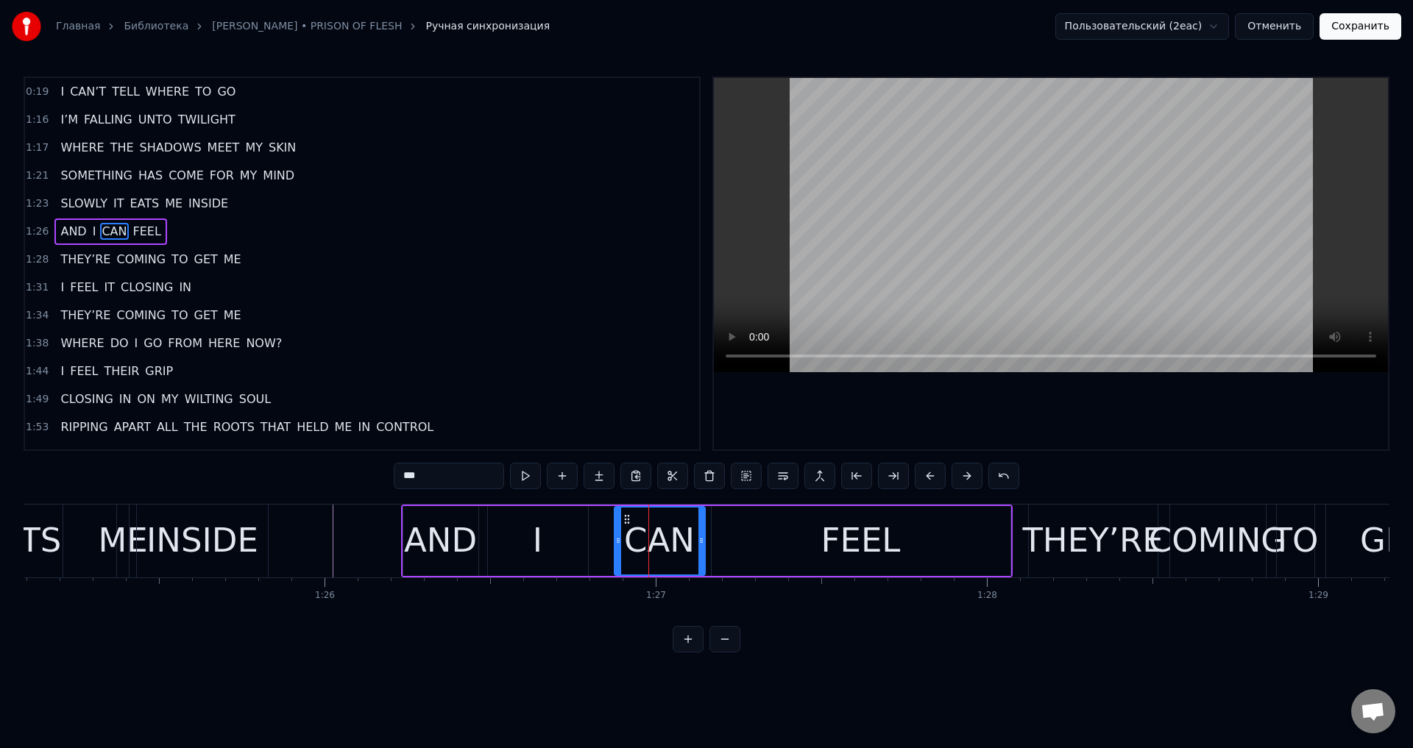
click at [559, 536] on div "I" at bounding box center [538, 541] width 100 height 70
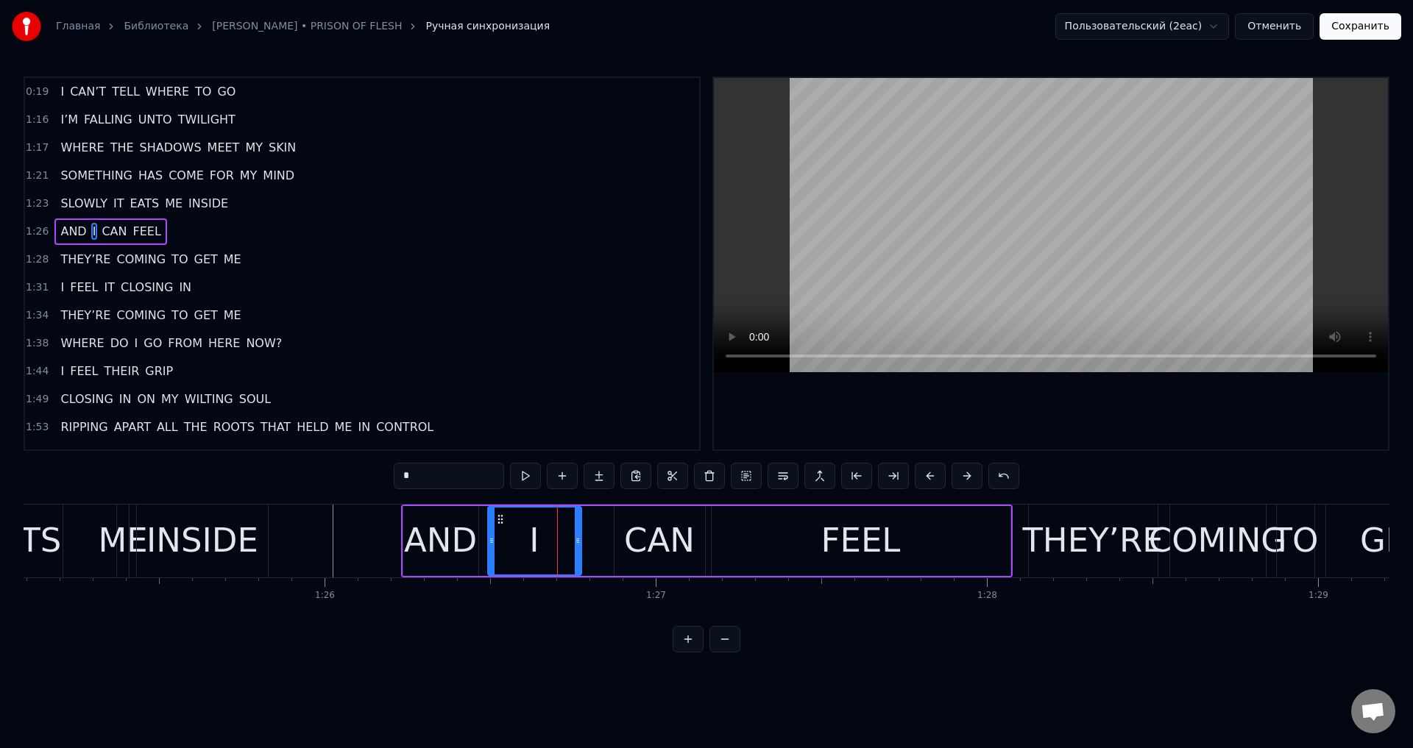
drag, startPoint x: 585, startPoint y: 539, endPoint x: 578, endPoint y: 544, distance: 8.0
click at [578, 544] on icon at bounding box center [578, 541] width 6 height 12
click at [636, 534] on div "CAN" at bounding box center [659, 541] width 71 height 50
type input "***"
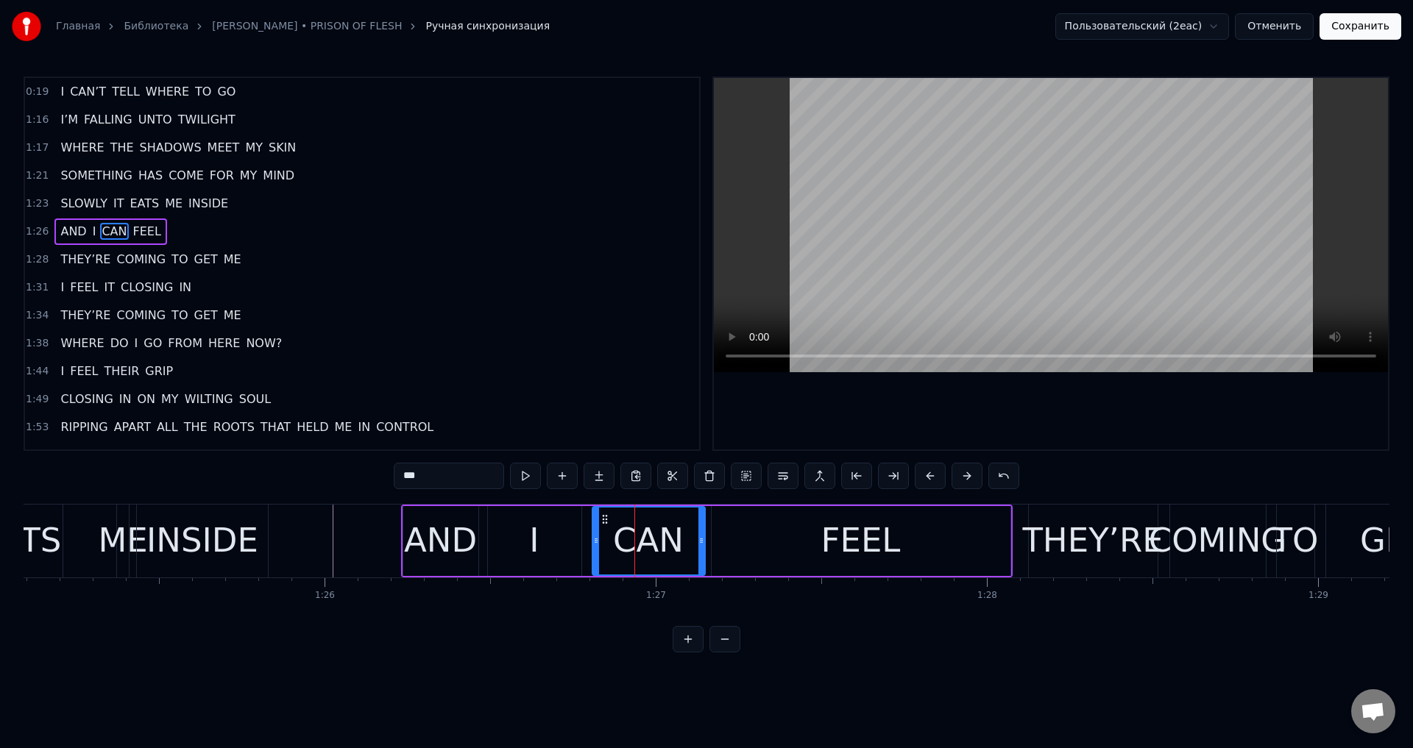
drag, startPoint x: 617, startPoint y: 540, endPoint x: 595, endPoint y: 548, distance: 23.5
click at [595, 548] on div at bounding box center [596, 541] width 6 height 67
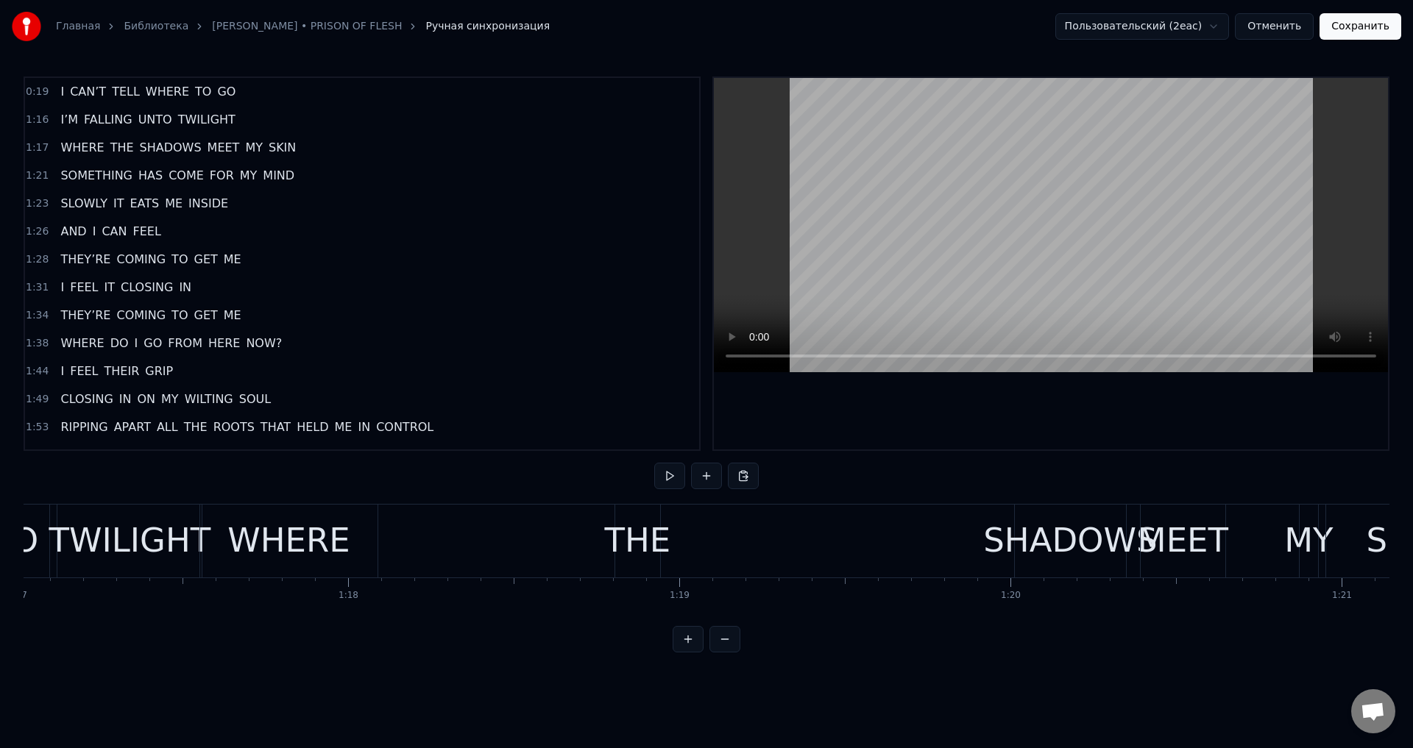
scroll to position [0, 25431]
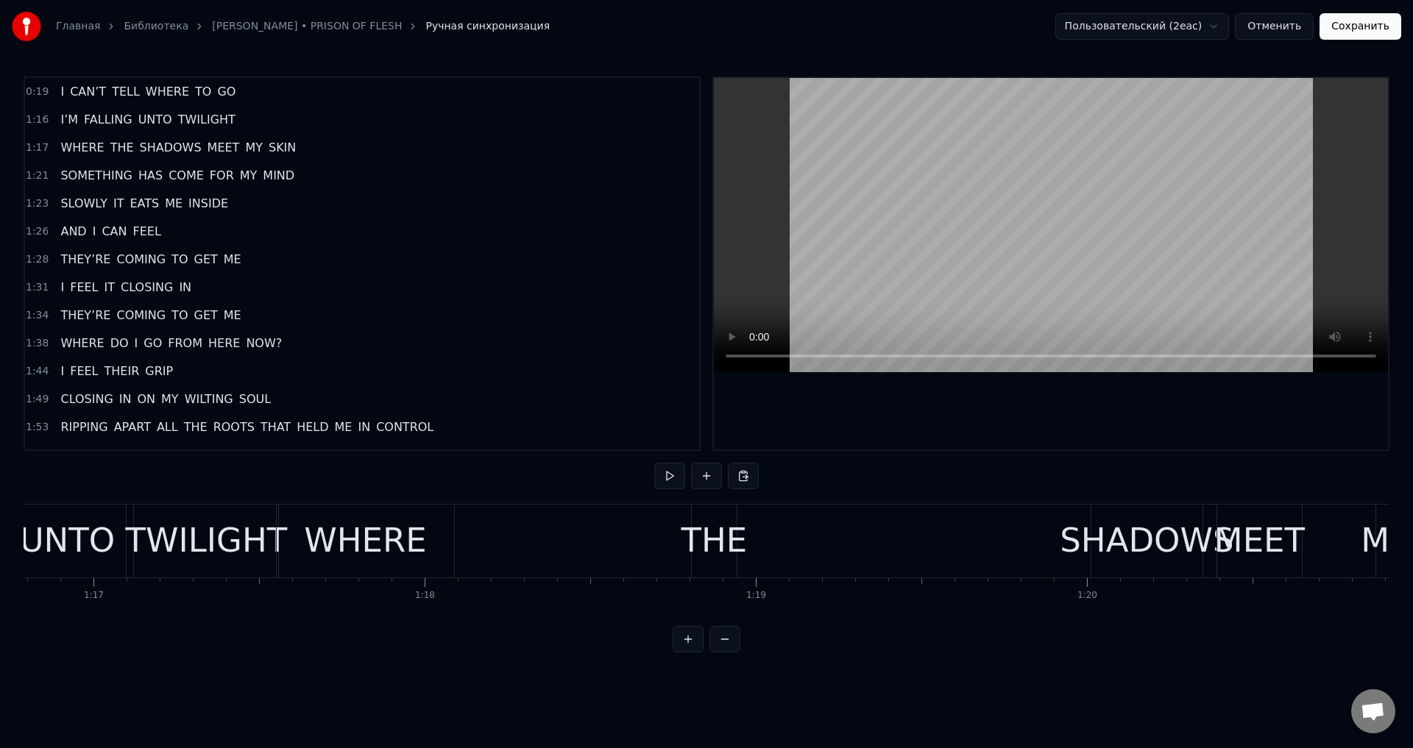
click at [728, 526] on div "THE" at bounding box center [714, 541] width 66 height 50
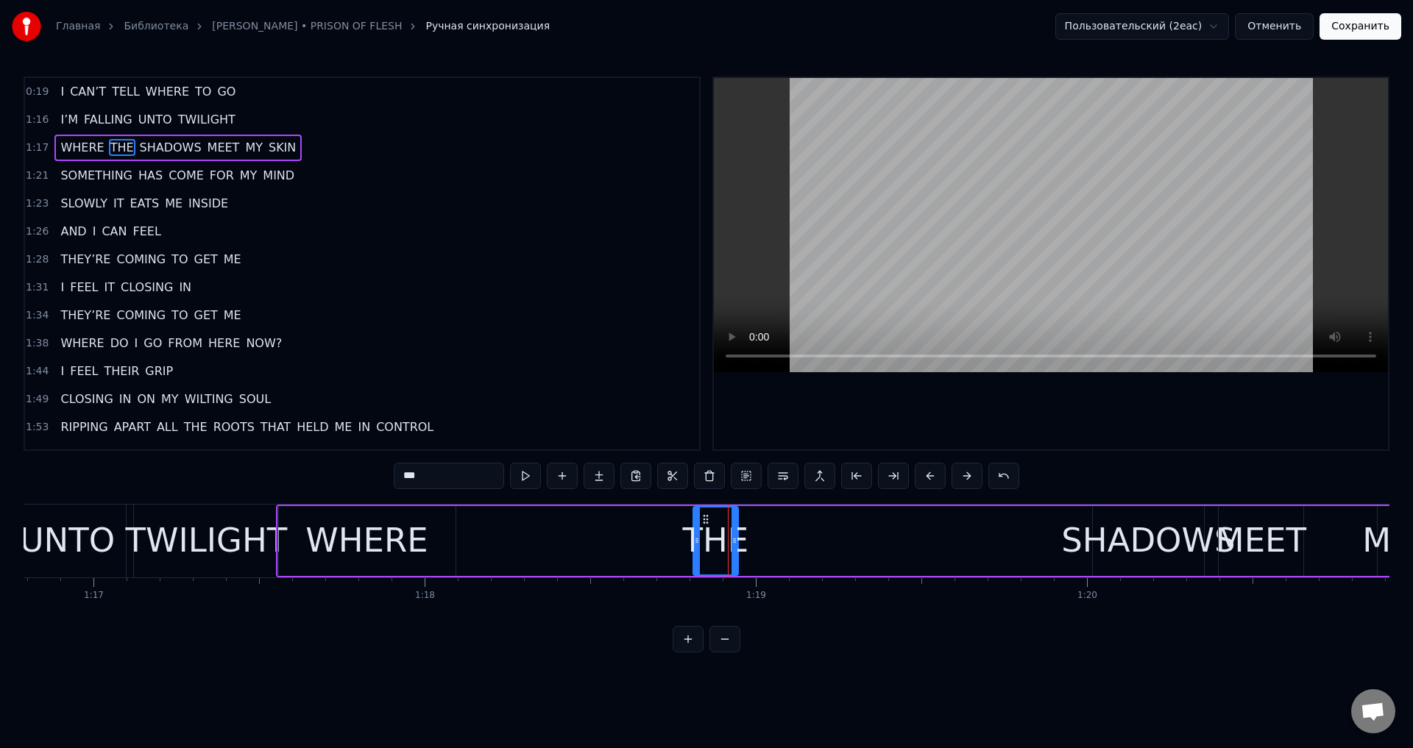
click at [350, 528] on div "WHERE" at bounding box center [366, 541] width 122 height 50
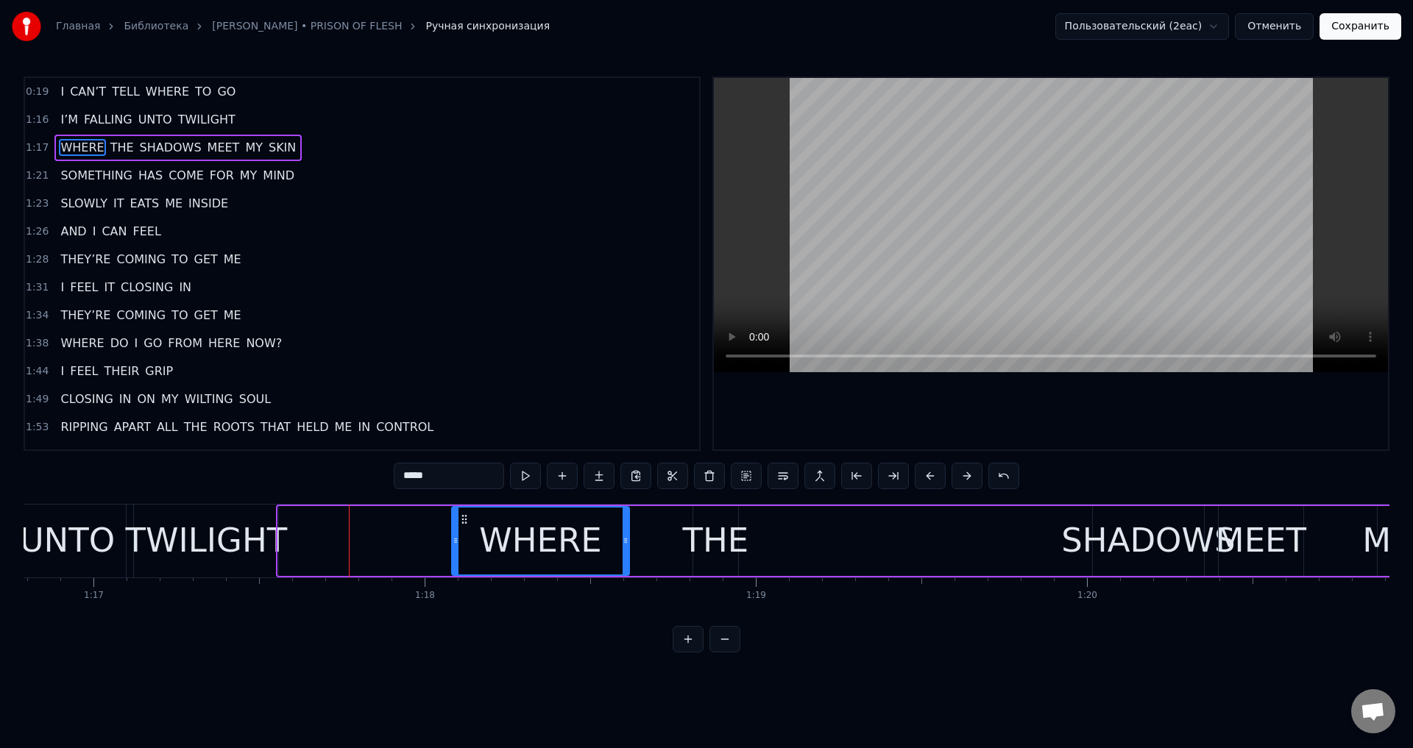
drag, startPoint x: 288, startPoint y: 518, endPoint x: 461, endPoint y: 523, distance: 173.8
click at [461, 523] on icon at bounding box center [464, 520] width 12 height 12
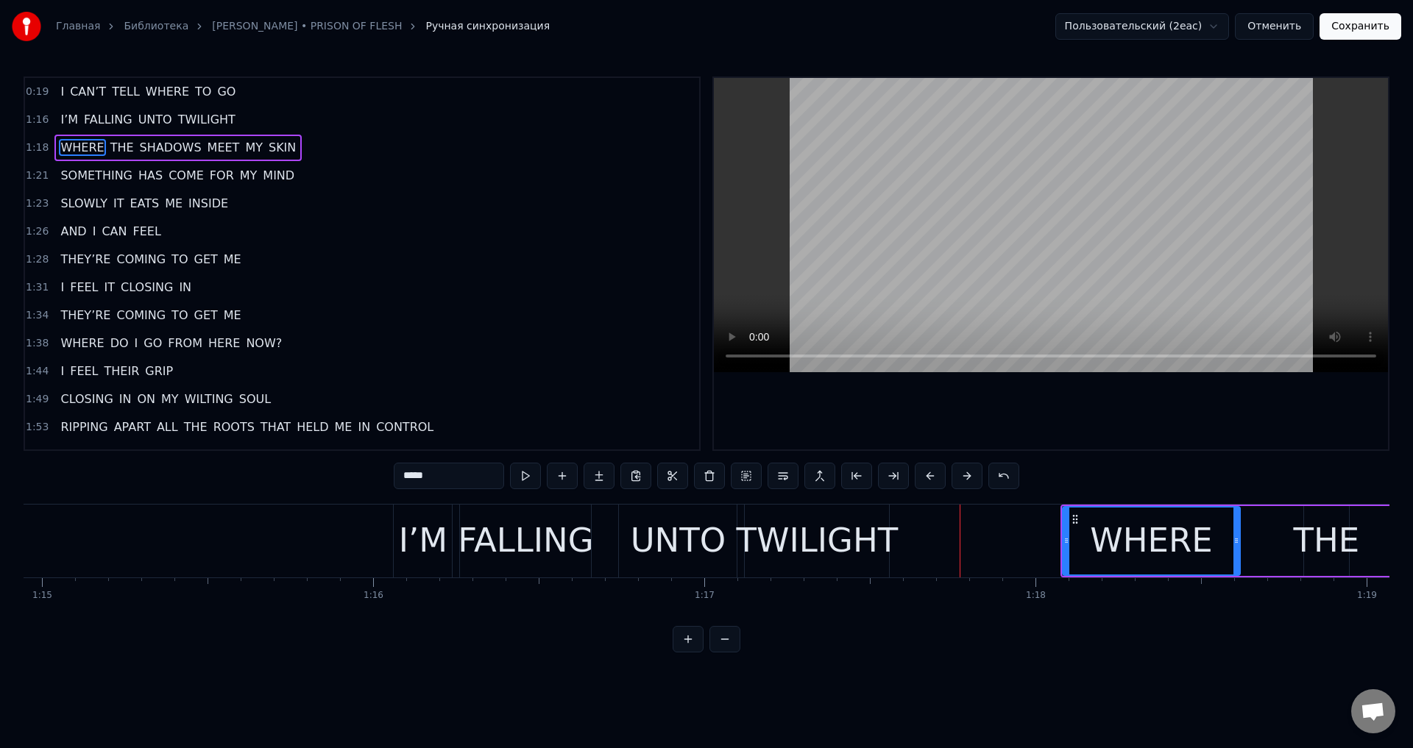
scroll to position [0, 24515]
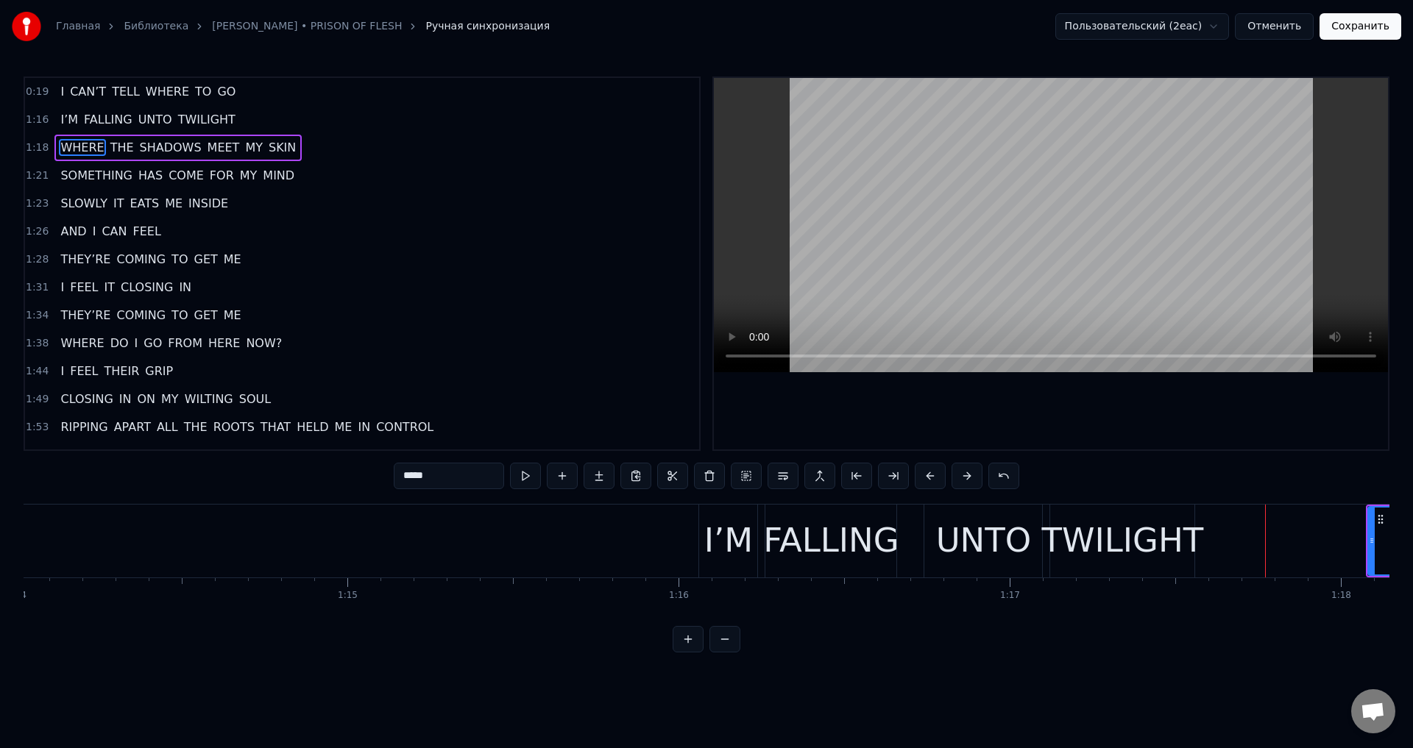
click at [756, 529] on div "I’M" at bounding box center [728, 541] width 58 height 73
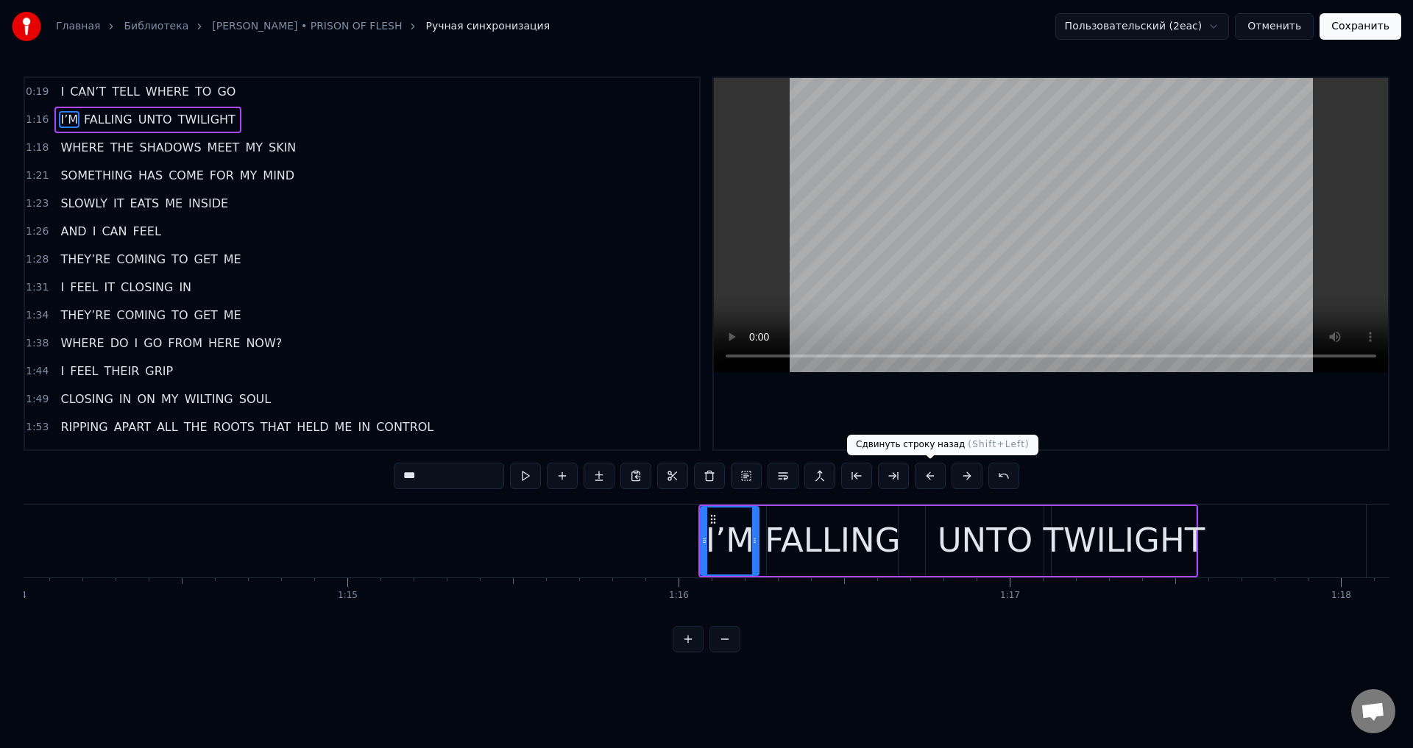
click at [933, 467] on button at bounding box center [930, 476] width 31 height 26
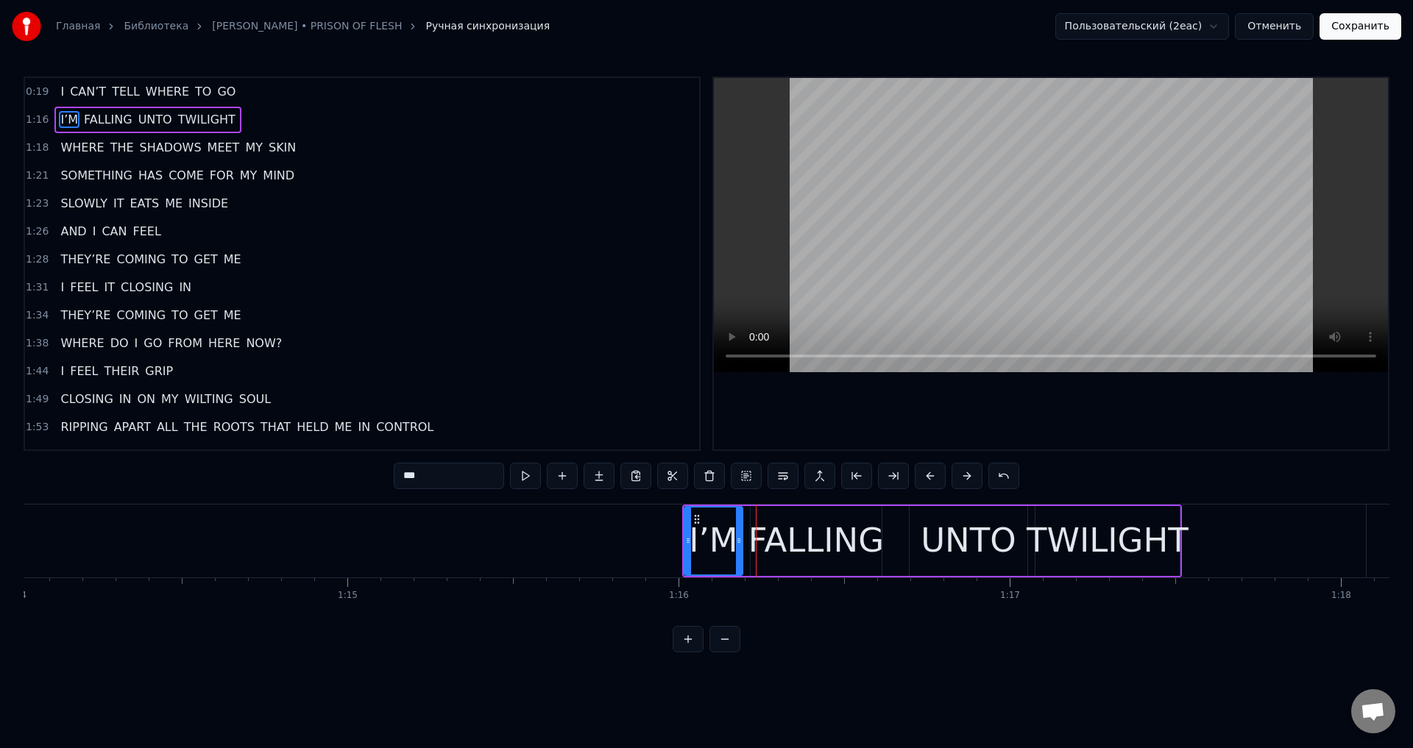
click at [933, 467] on button at bounding box center [930, 476] width 31 height 26
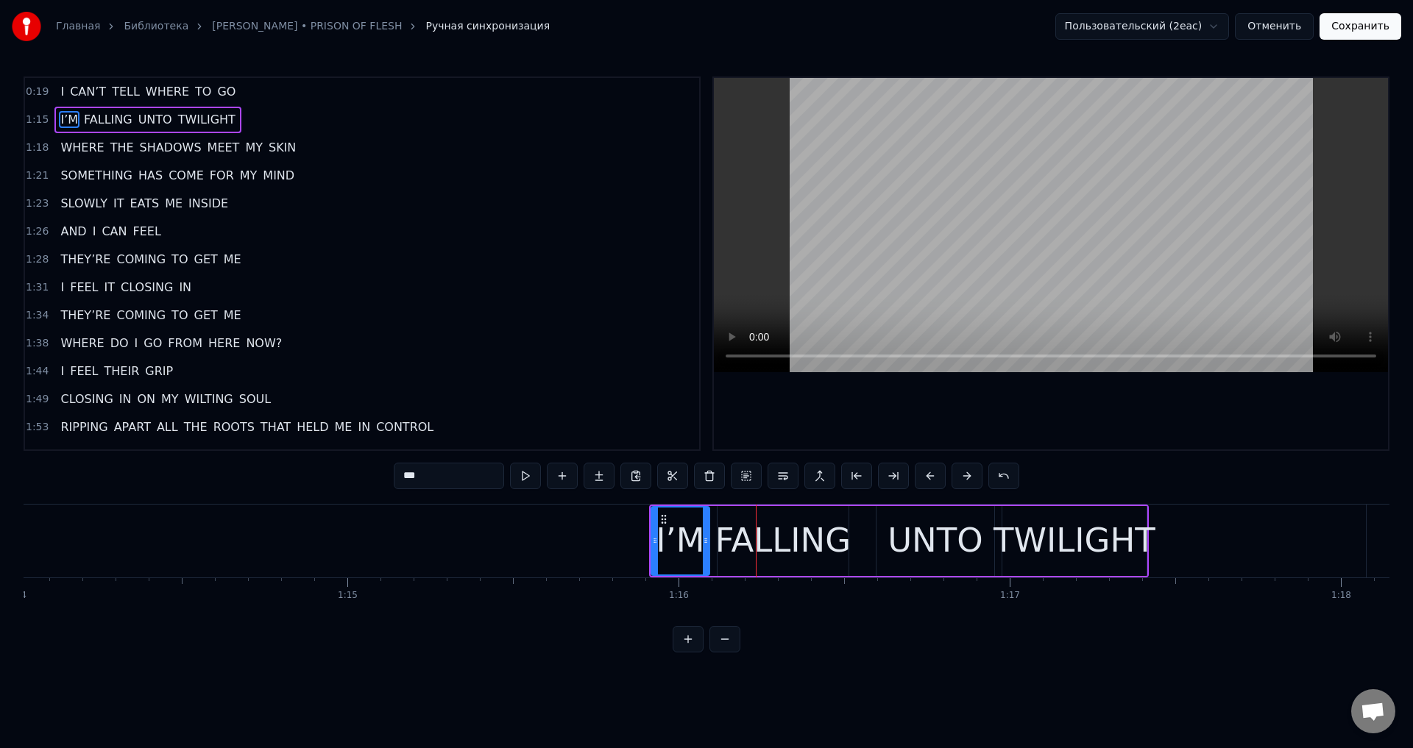
click at [933, 467] on button at bounding box center [930, 476] width 31 height 26
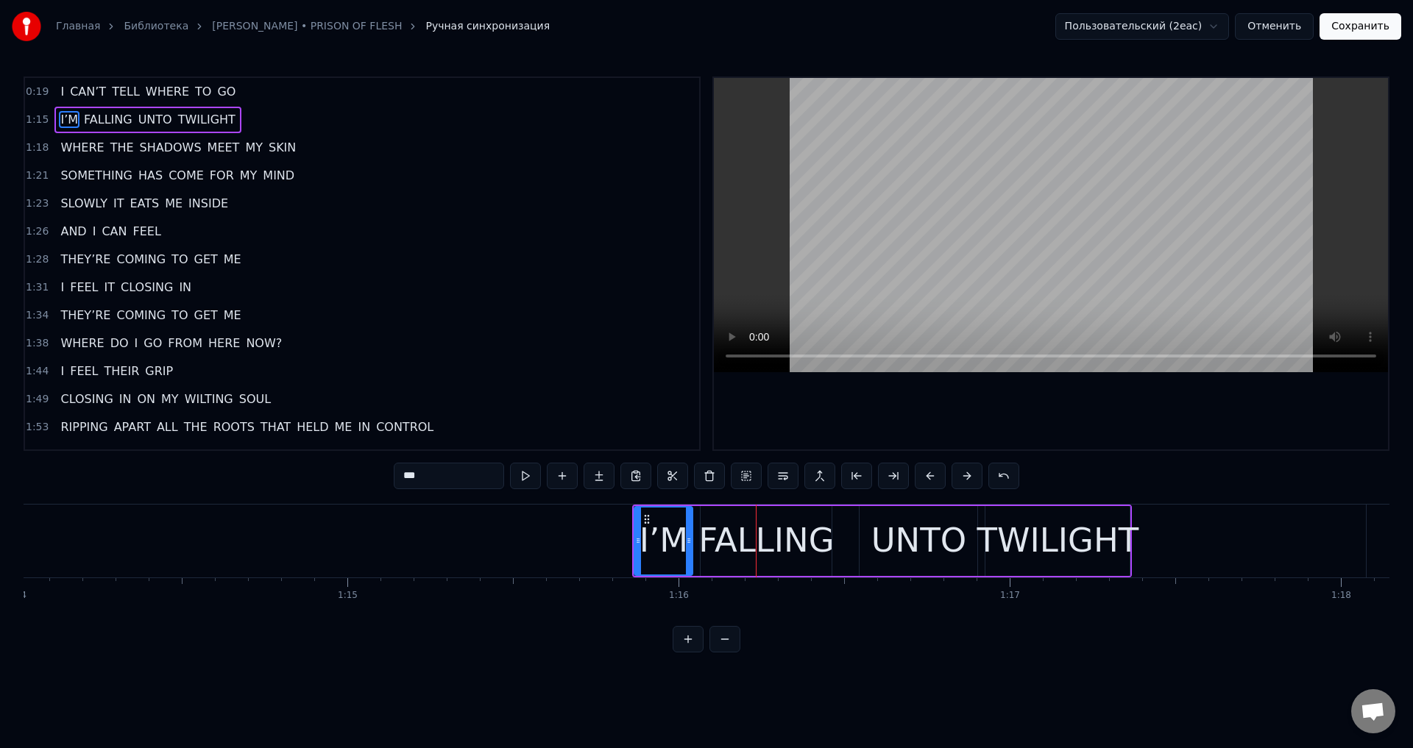
click at [933, 467] on button at bounding box center [930, 476] width 31 height 26
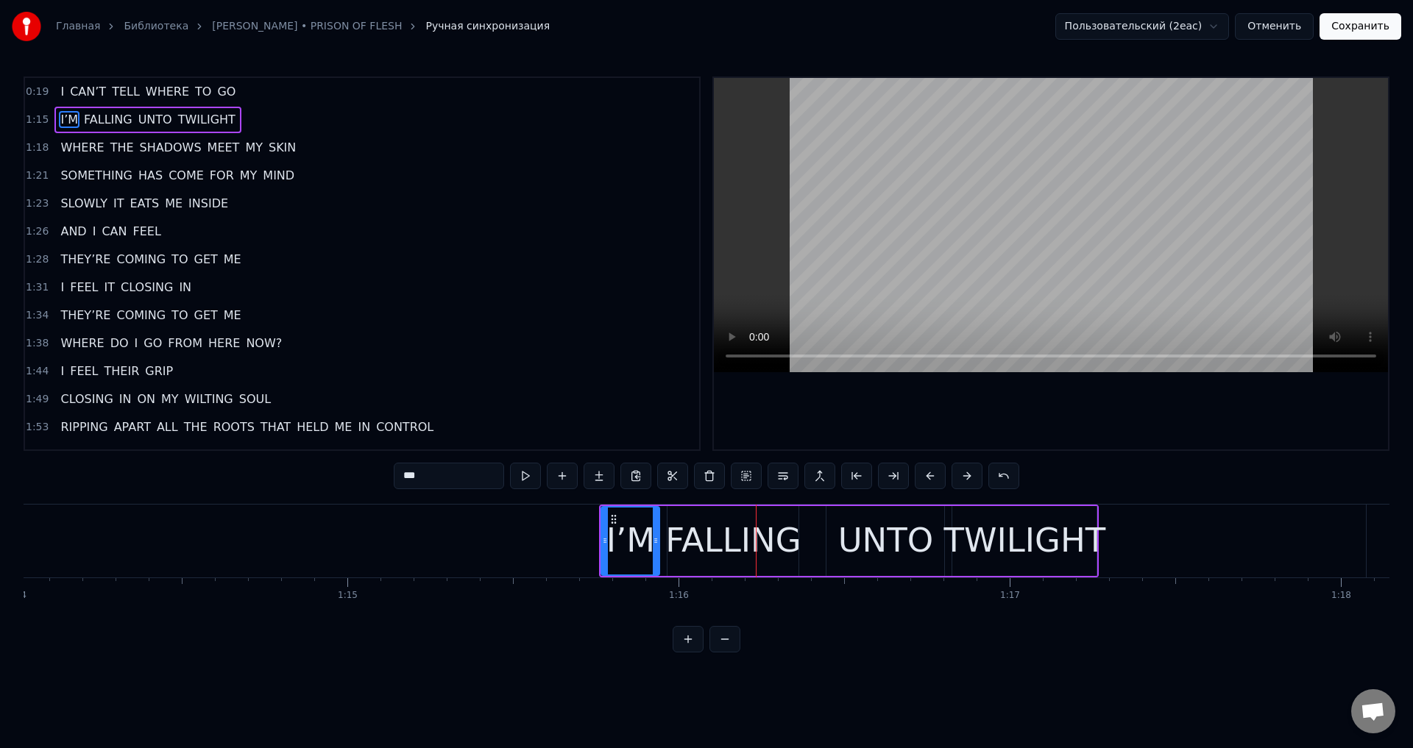
click at [933, 467] on button at bounding box center [930, 476] width 31 height 26
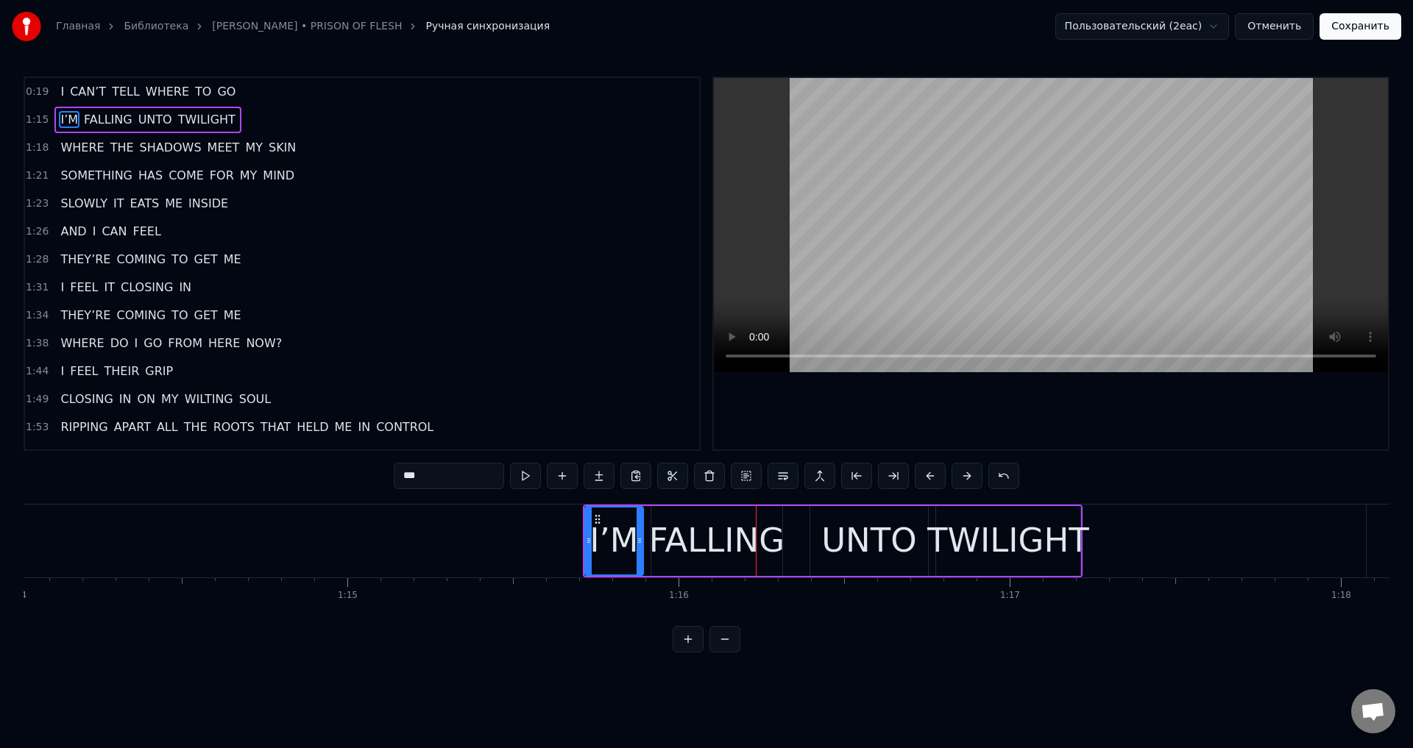
click at [933, 467] on button at bounding box center [930, 476] width 31 height 26
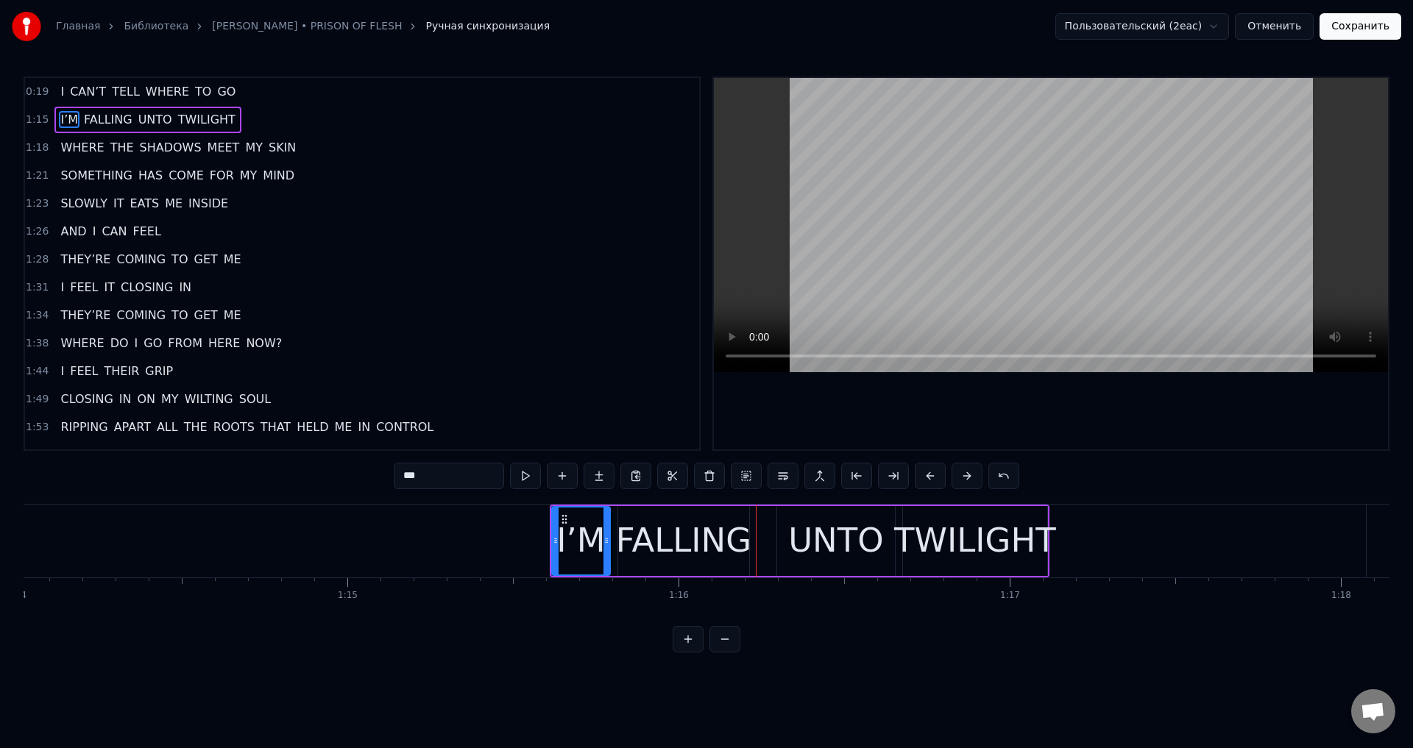
click at [933, 467] on button at bounding box center [930, 476] width 31 height 26
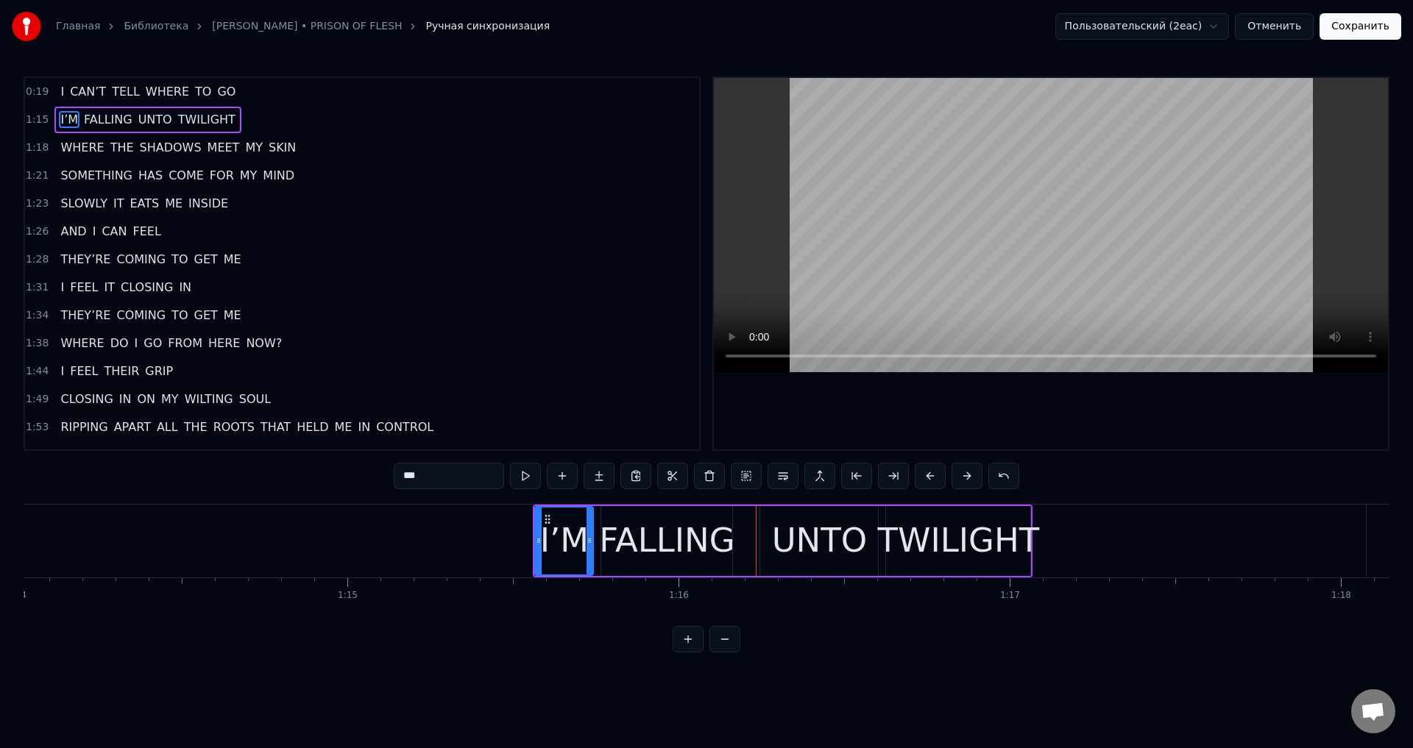
click at [933, 467] on button at bounding box center [930, 476] width 31 height 26
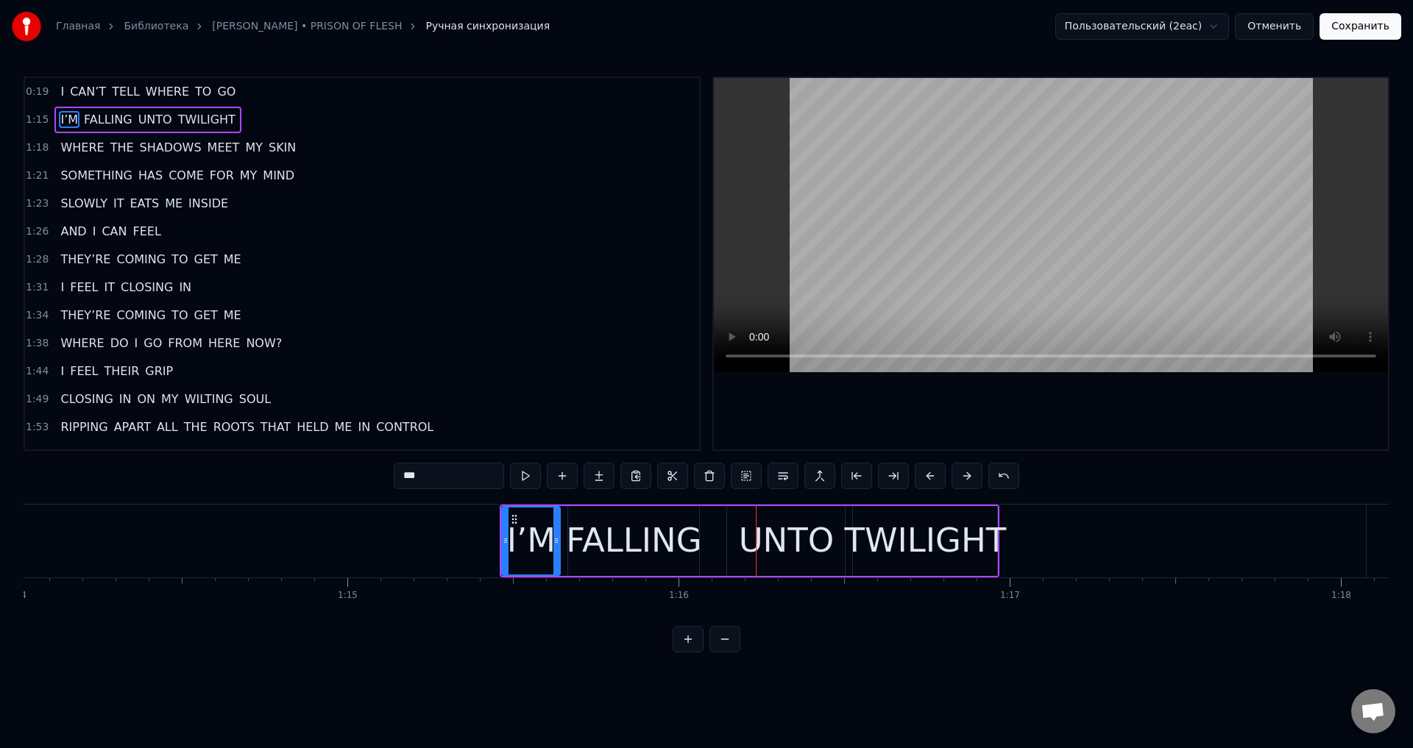
click at [933, 467] on button at bounding box center [930, 476] width 31 height 26
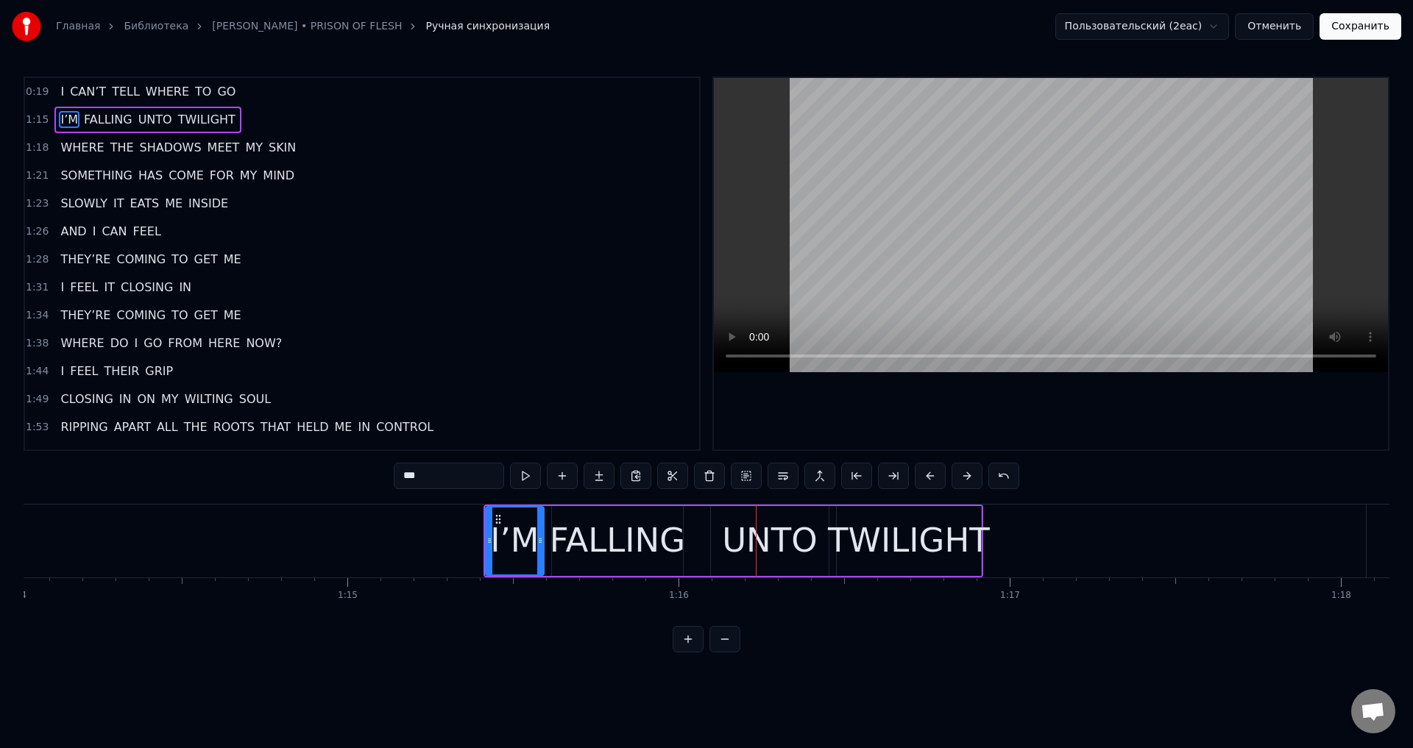
click at [933, 467] on button at bounding box center [930, 476] width 31 height 26
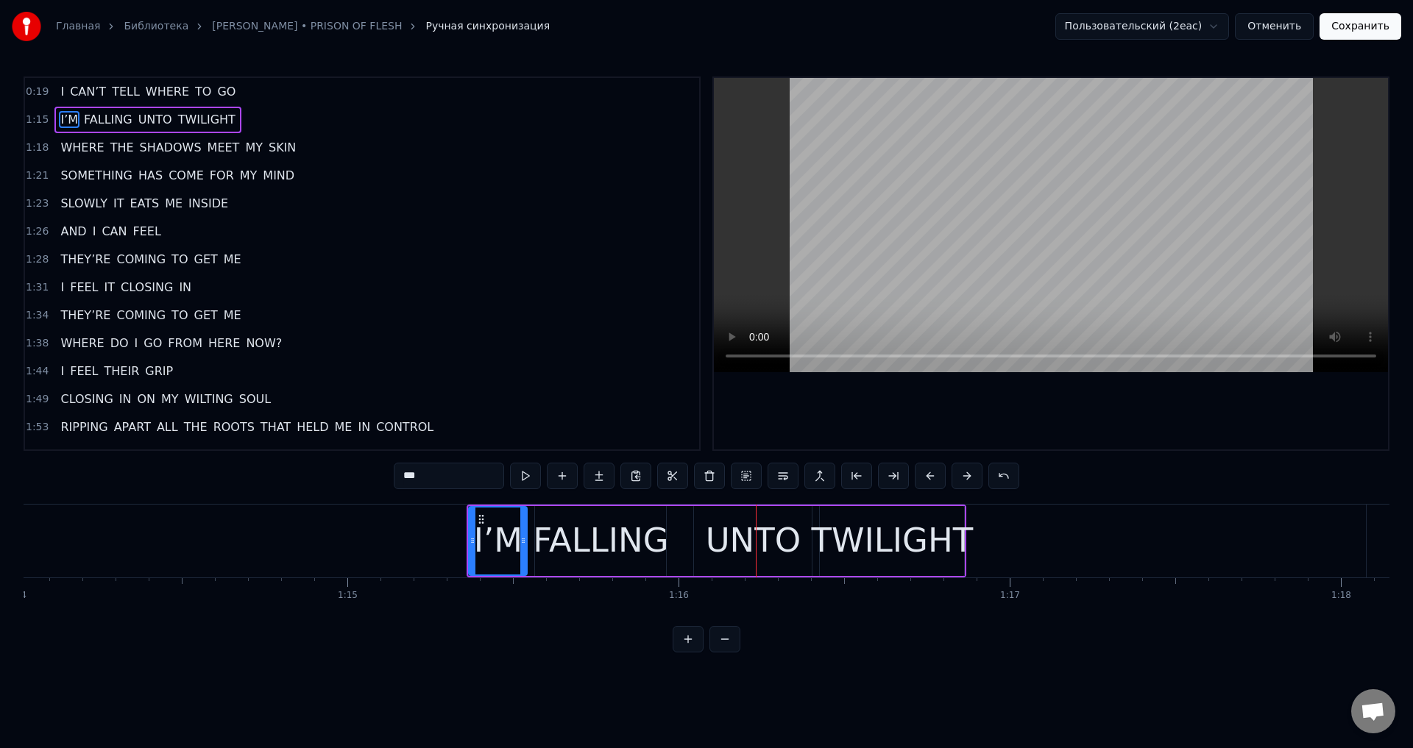
click at [933, 467] on button at bounding box center [930, 476] width 31 height 26
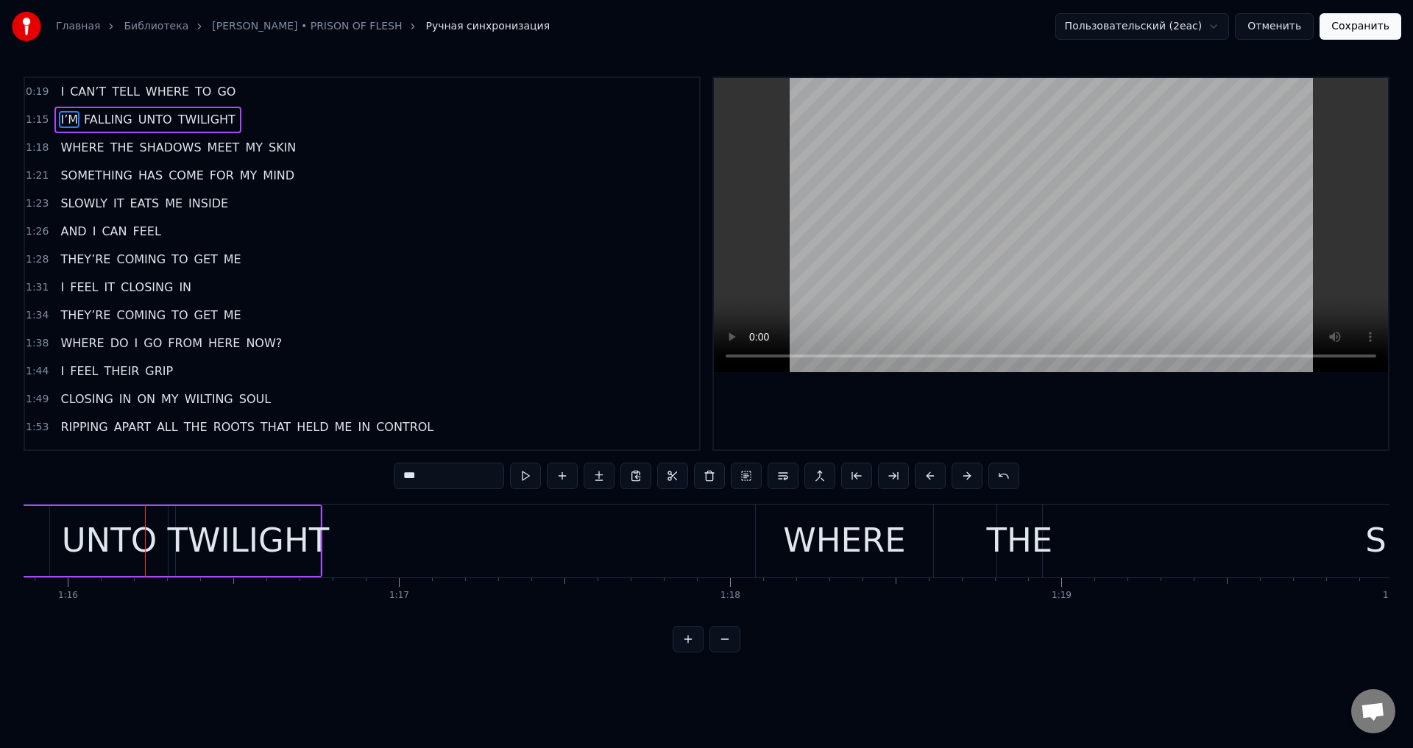
scroll to position [0, 25354]
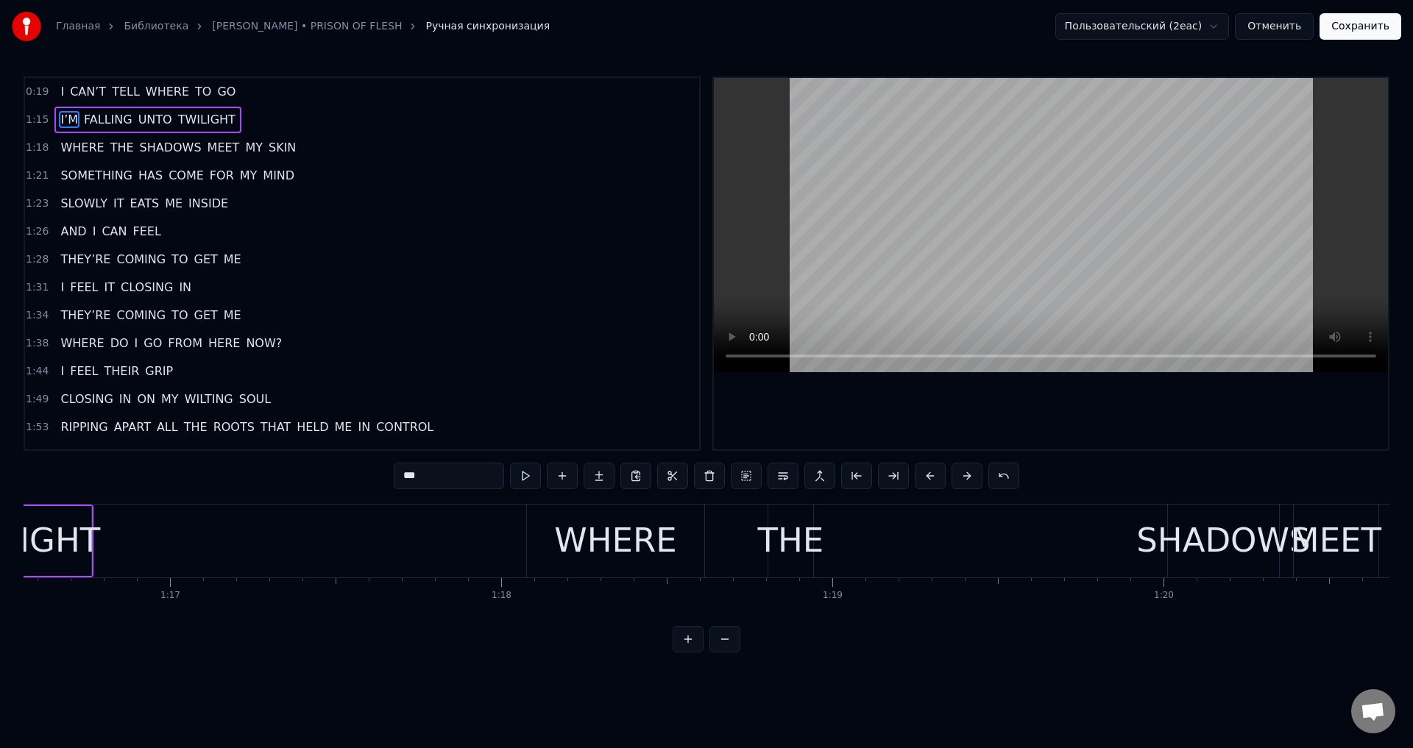
click at [577, 543] on div "WHERE" at bounding box center [615, 541] width 122 height 50
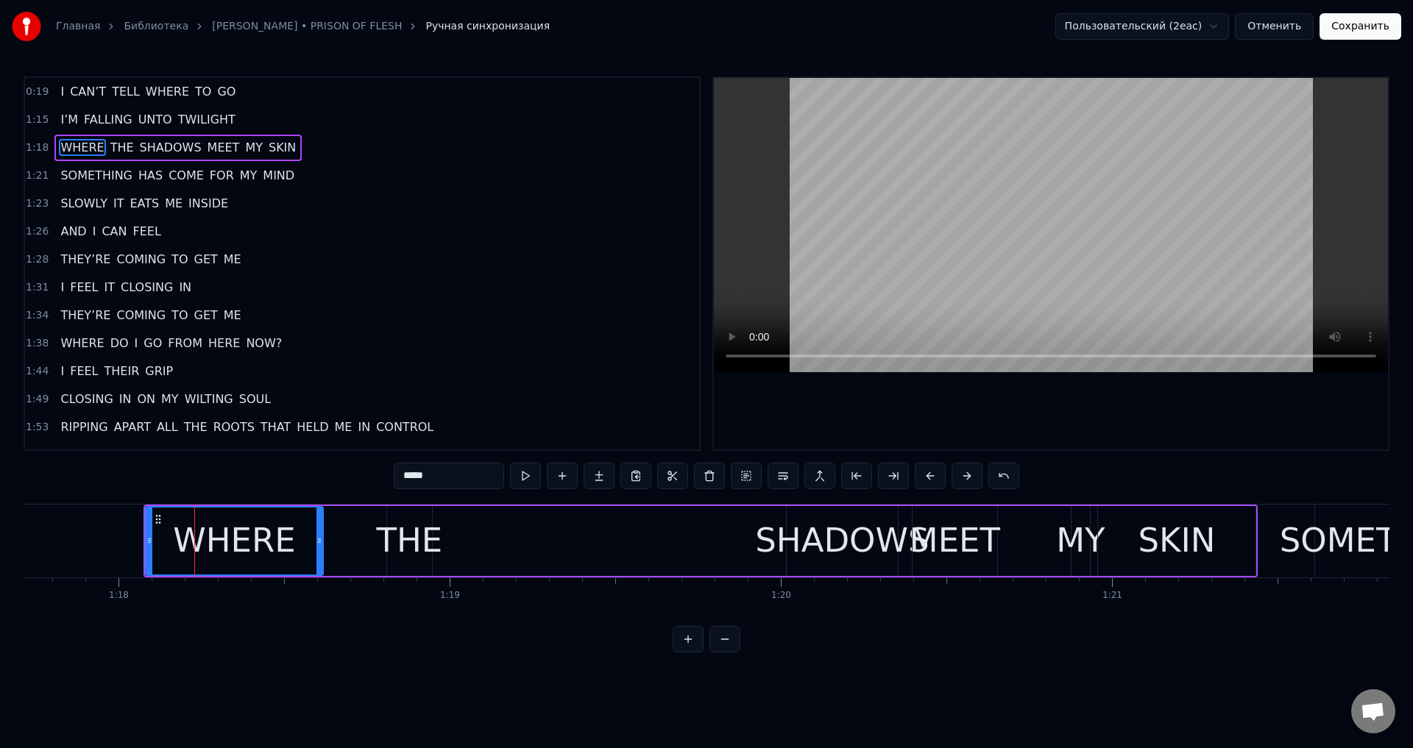
scroll to position [0, 26118]
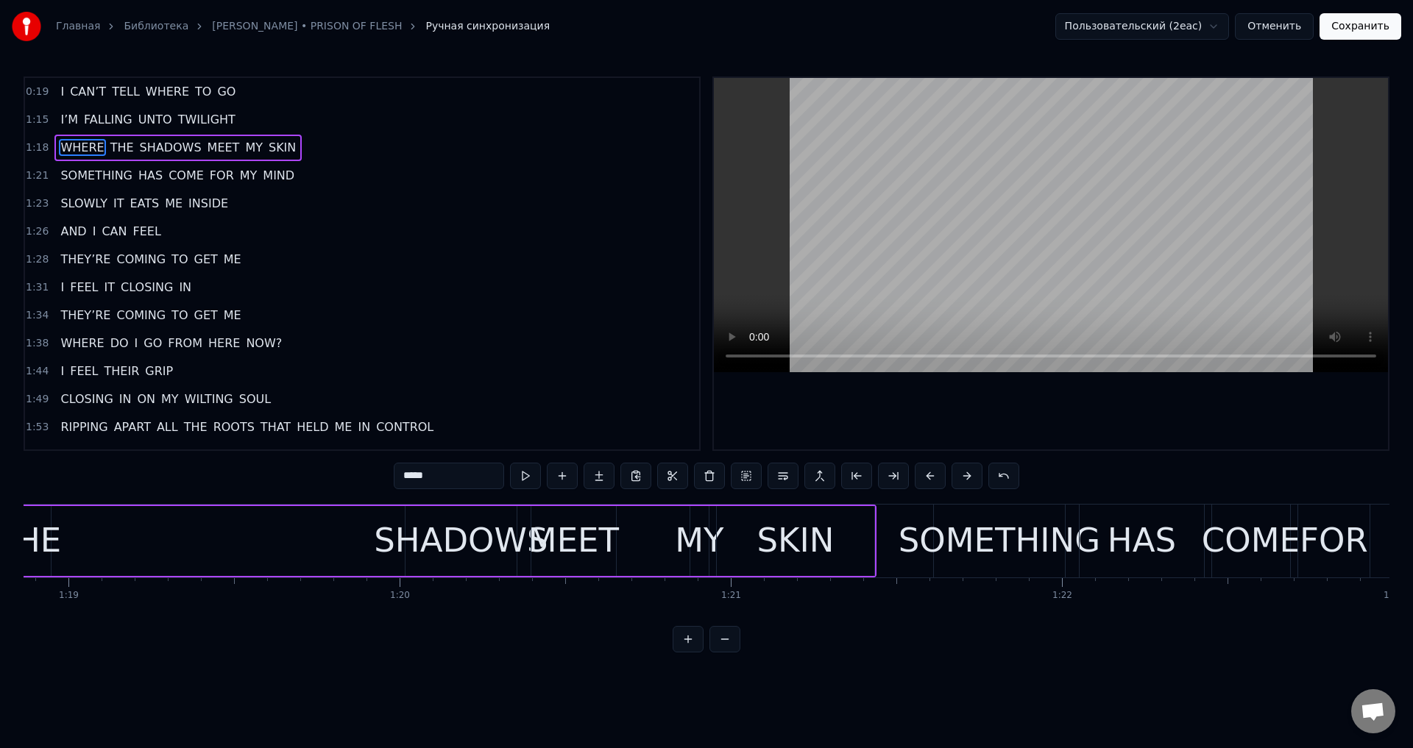
click at [447, 521] on div "SHADOWS" at bounding box center [461, 541] width 174 height 50
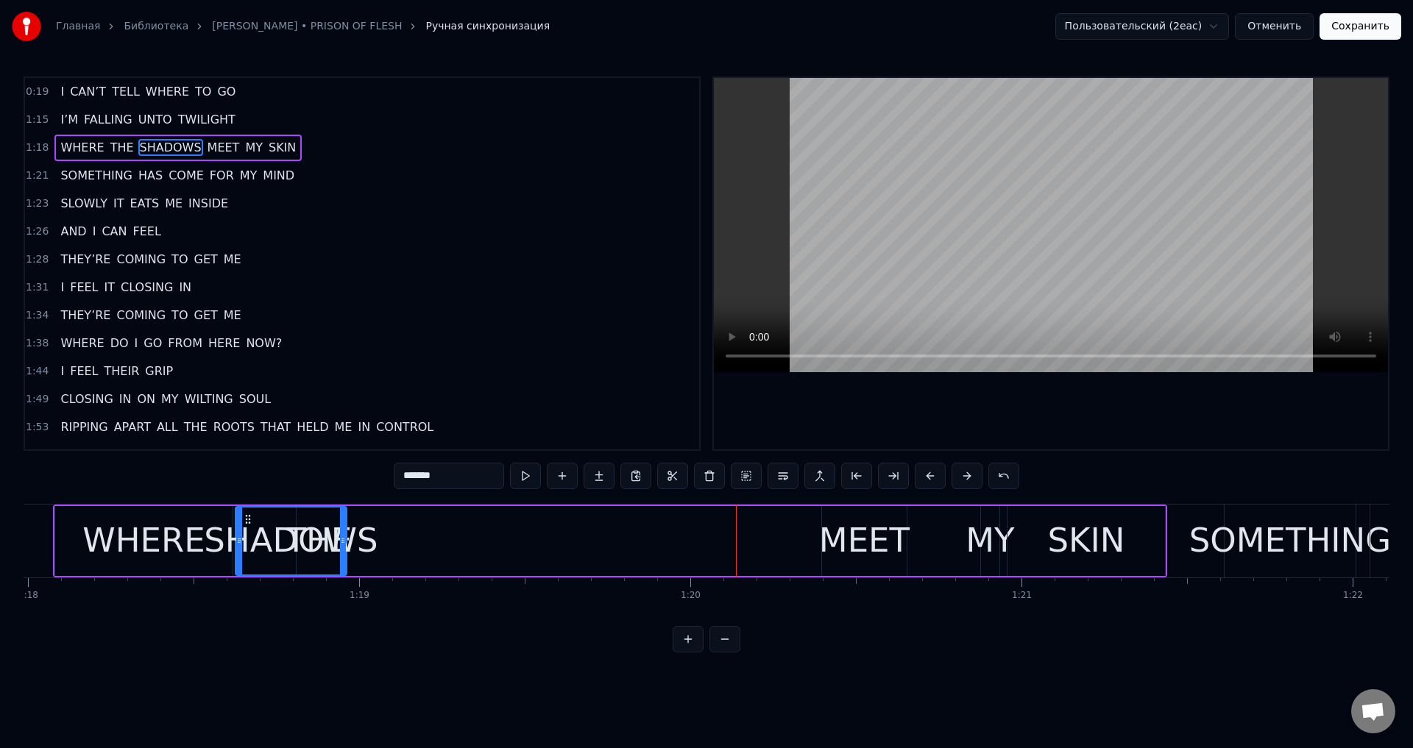
scroll to position [0, 25811]
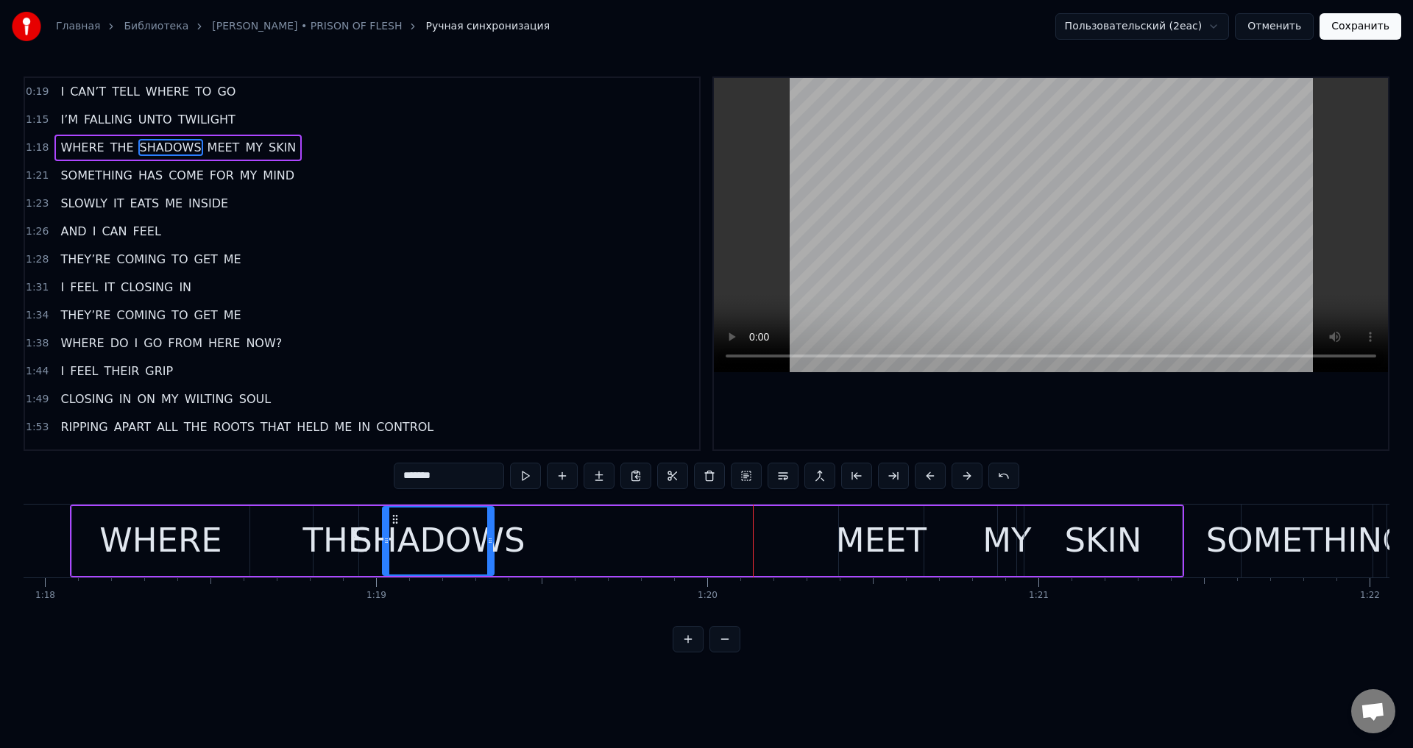
drag, startPoint x: 417, startPoint y: 520, endPoint x: 394, endPoint y: 545, distance: 33.9
click at [394, 545] on div "SHADOWS" at bounding box center [438, 541] width 110 height 67
click at [868, 537] on div "MEET" at bounding box center [881, 541] width 91 height 50
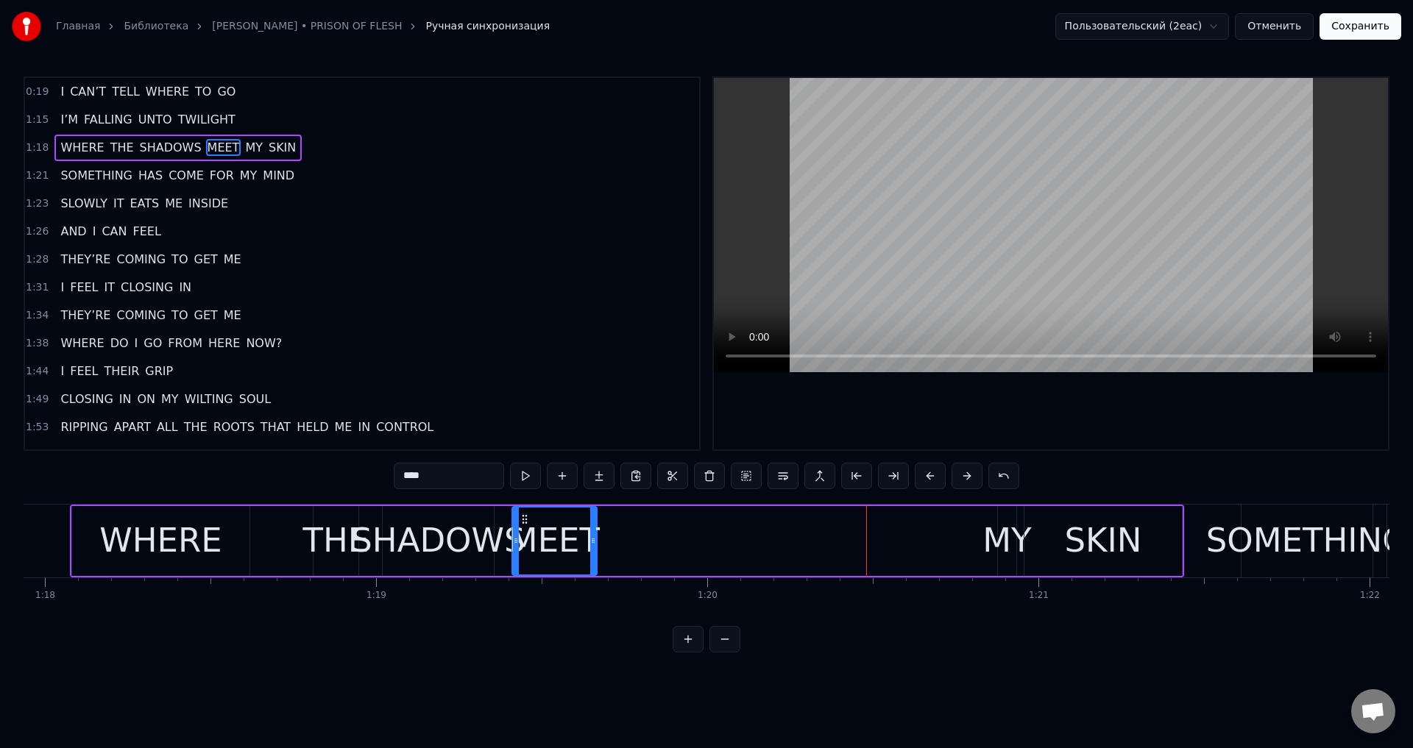
drag, startPoint x: 850, startPoint y: 516, endPoint x: 523, endPoint y: 531, distance: 327.1
click at [523, 531] on div "MEET" at bounding box center [554, 541] width 83 height 67
click at [1008, 524] on div "MY" at bounding box center [1006, 541] width 49 height 50
drag, startPoint x: 1003, startPoint y: 517, endPoint x: 980, endPoint y: 526, distance: 25.2
click at [982, 526] on div at bounding box center [985, 541] width 6 height 67
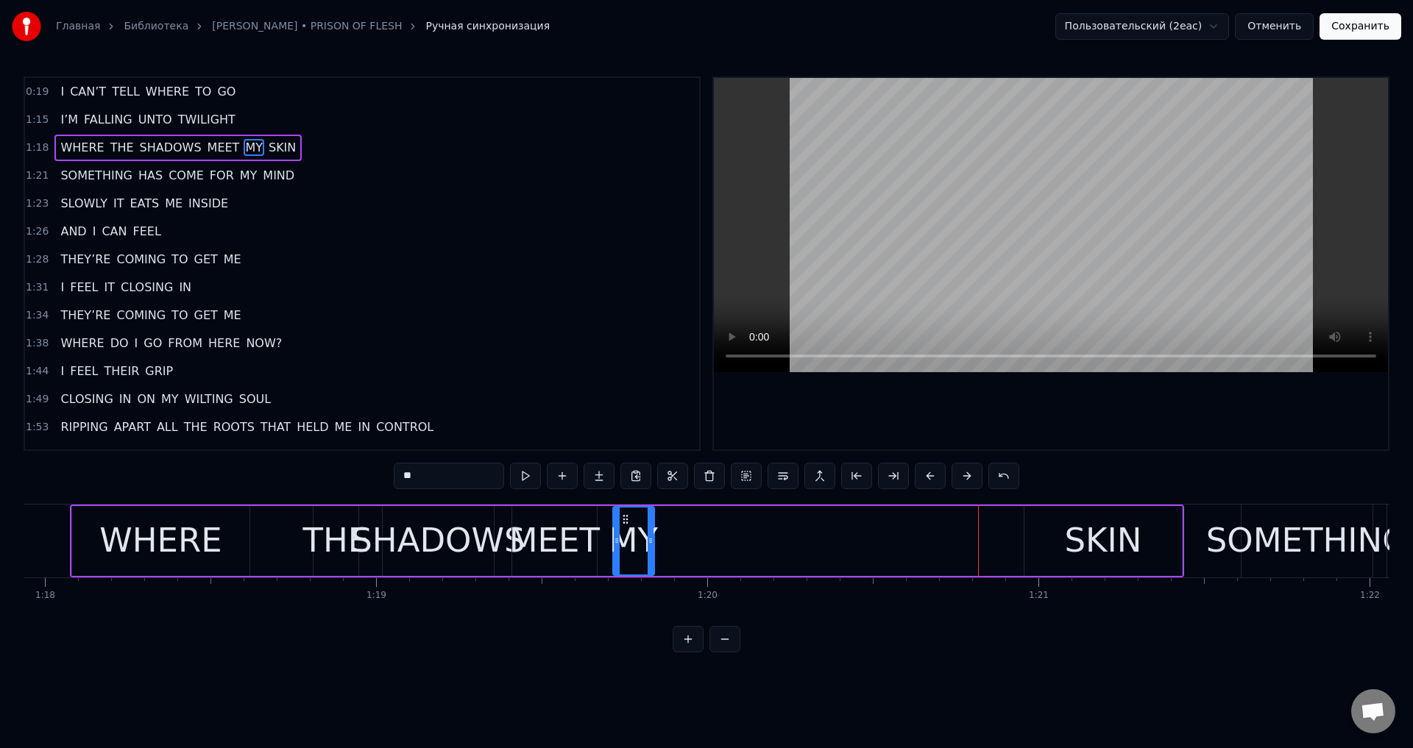
drag, startPoint x: 987, startPoint y: 517, endPoint x: 620, endPoint y: 537, distance: 367.0
click at [620, 537] on div "MY" at bounding box center [634, 541] width 40 height 67
click at [1069, 533] on div "SKIN" at bounding box center [1102, 541] width 77 height 50
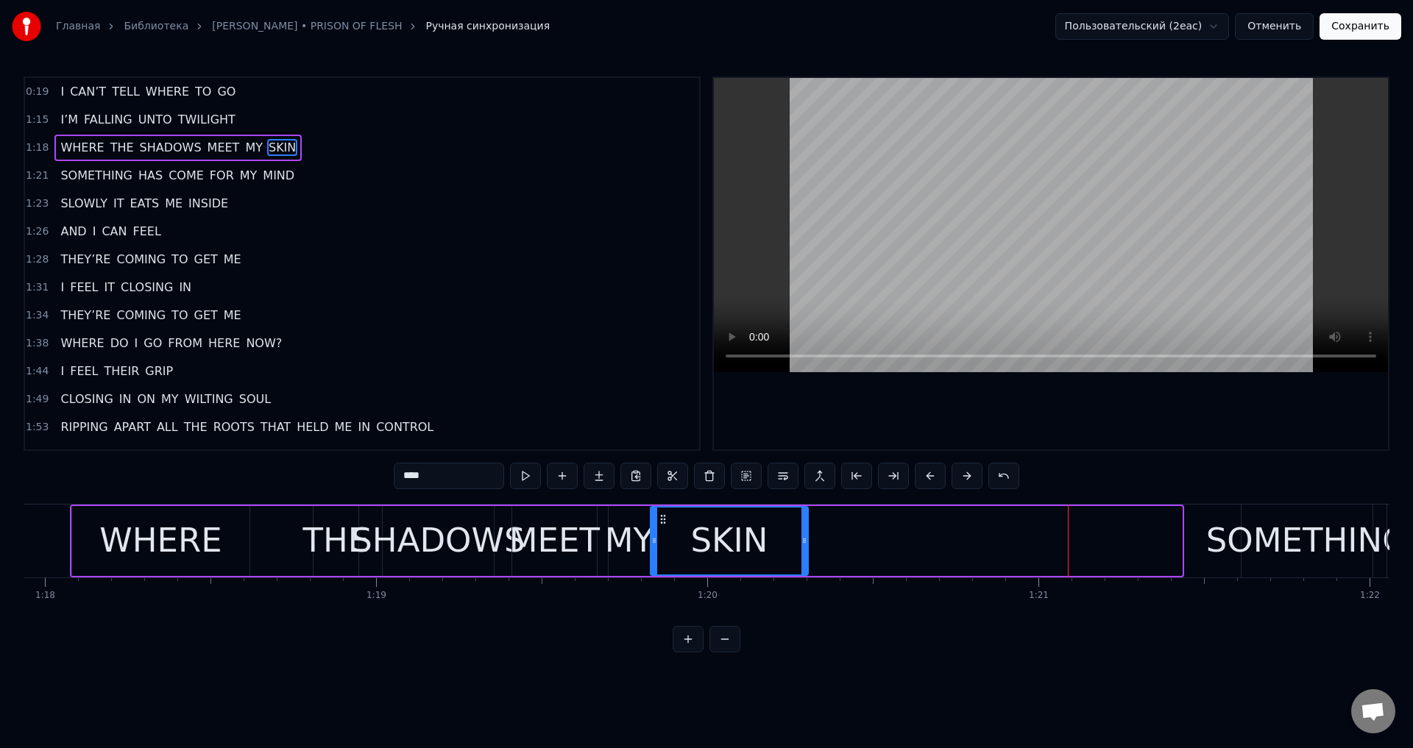
drag, startPoint x: 1041, startPoint y: 519, endPoint x: 667, endPoint y: 537, distance: 374.3
click at [667, 537] on div "SKIN" at bounding box center [729, 541] width 156 height 67
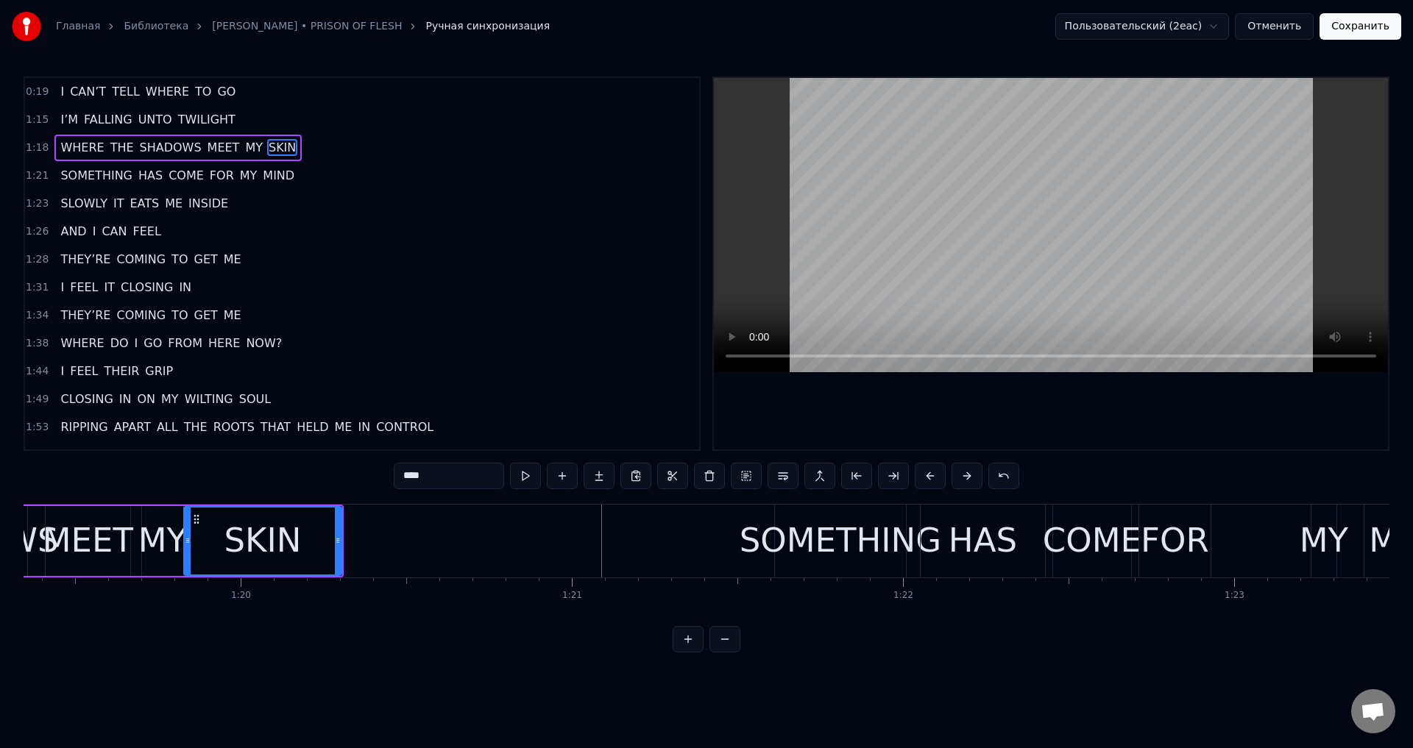
scroll to position [0, 26282]
click at [859, 548] on div "SOMETHING" at bounding box center [836, 541] width 202 height 50
type input "*********"
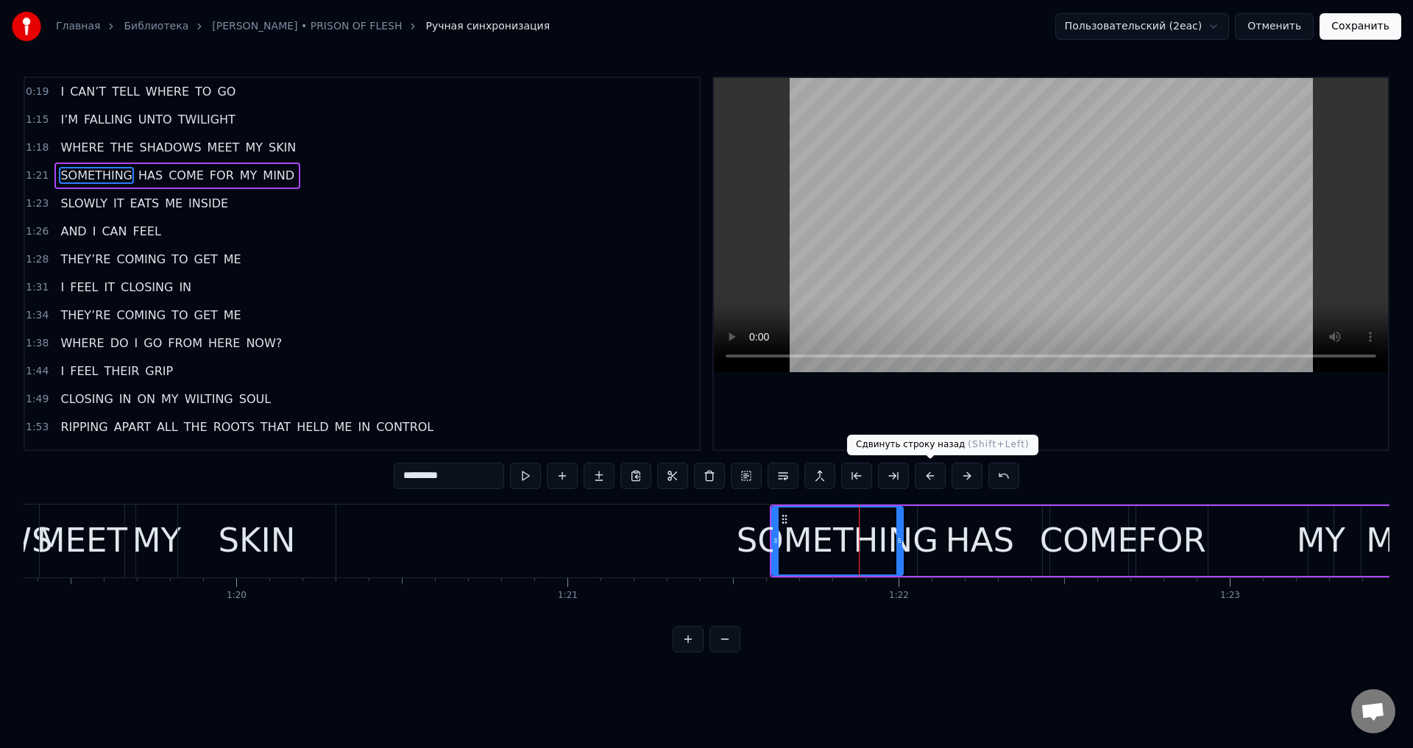
click at [932, 475] on button at bounding box center [930, 476] width 31 height 26
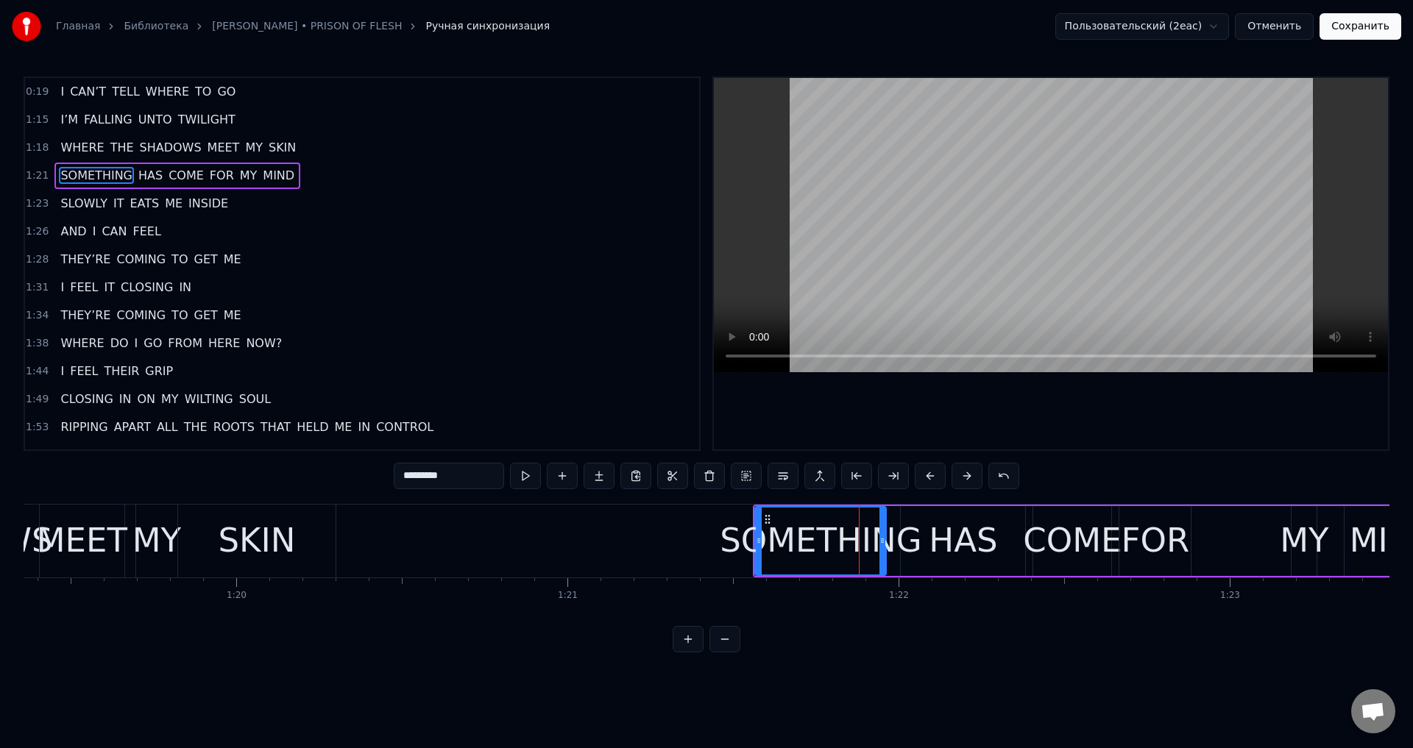
click at [932, 475] on button at bounding box center [930, 476] width 31 height 26
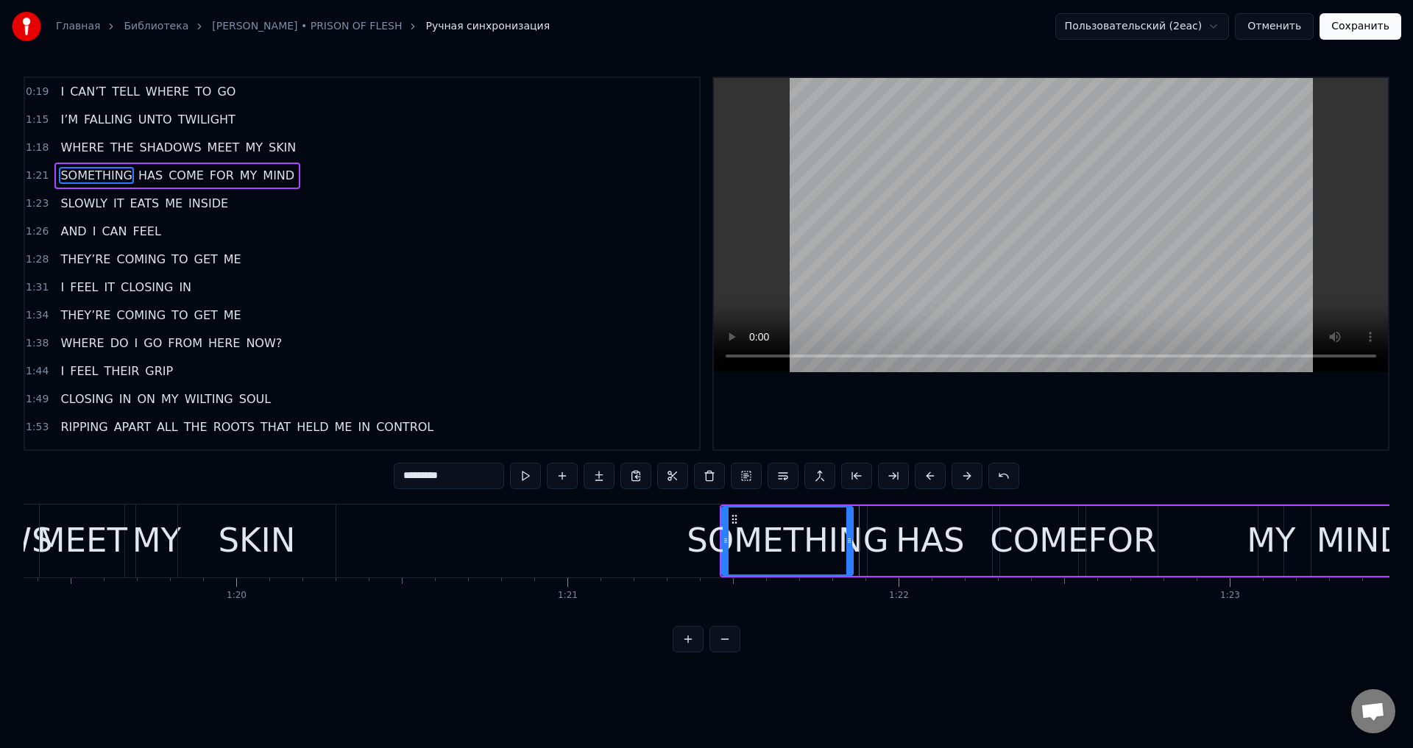
click at [932, 475] on button at bounding box center [930, 476] width 31 height 26
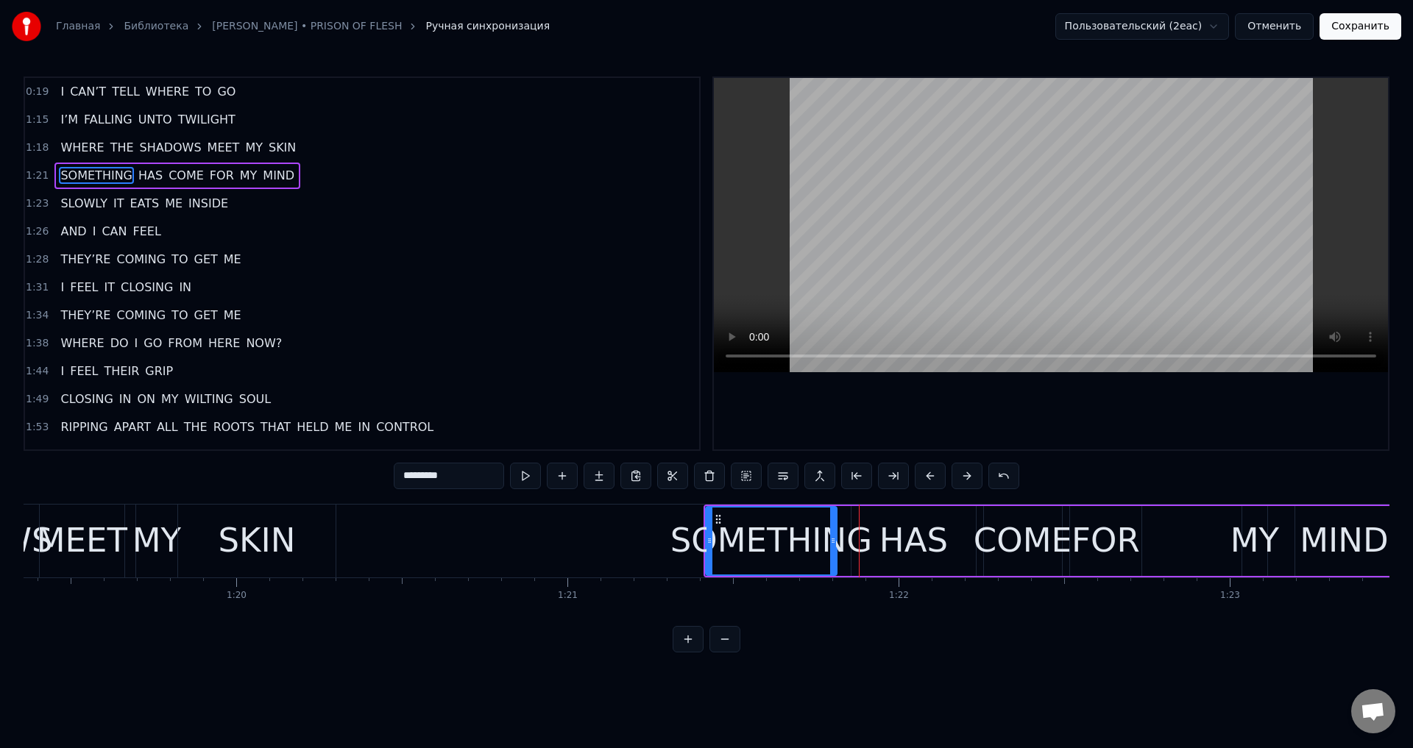
click at [932, 475] on button at bounding box center [930, 476] width 31 height 26
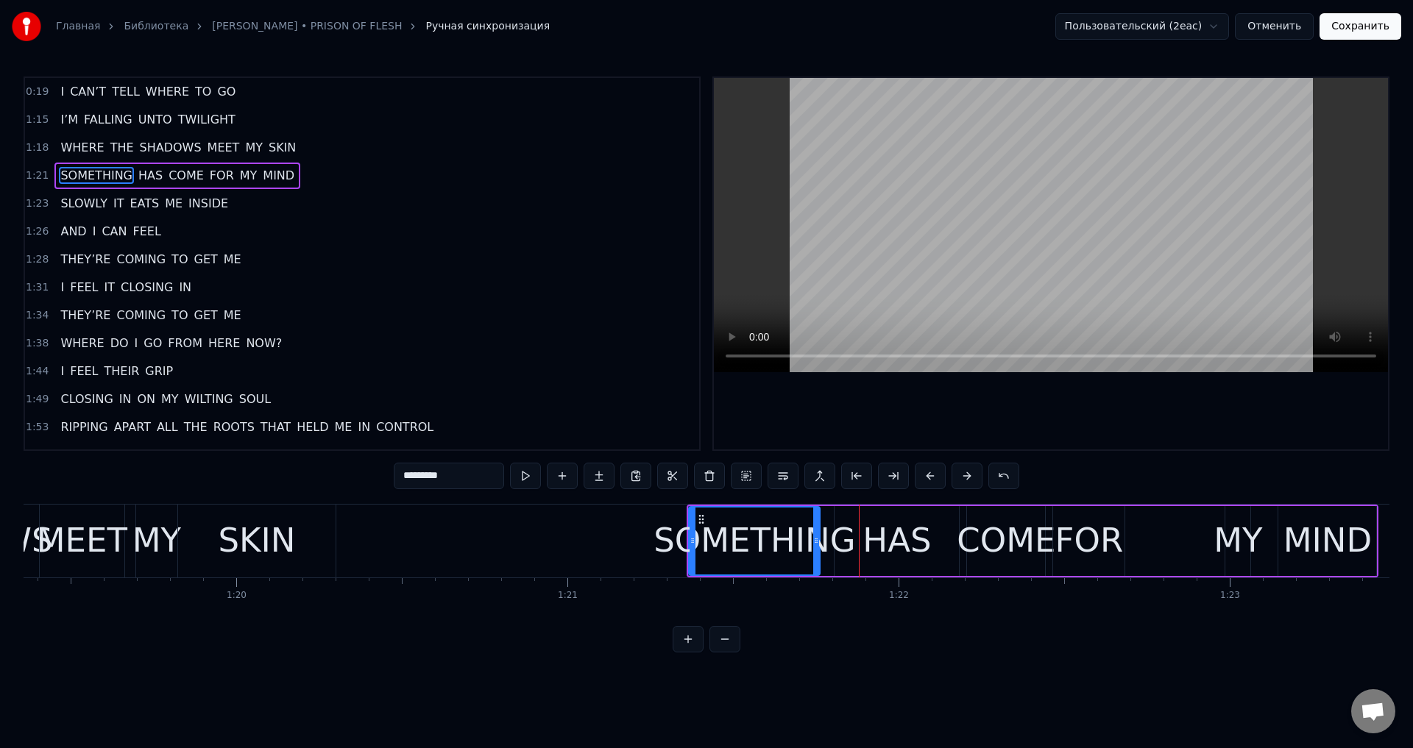
click at [932, 475] on button at bounding box center [930, 476] width 31 height 26
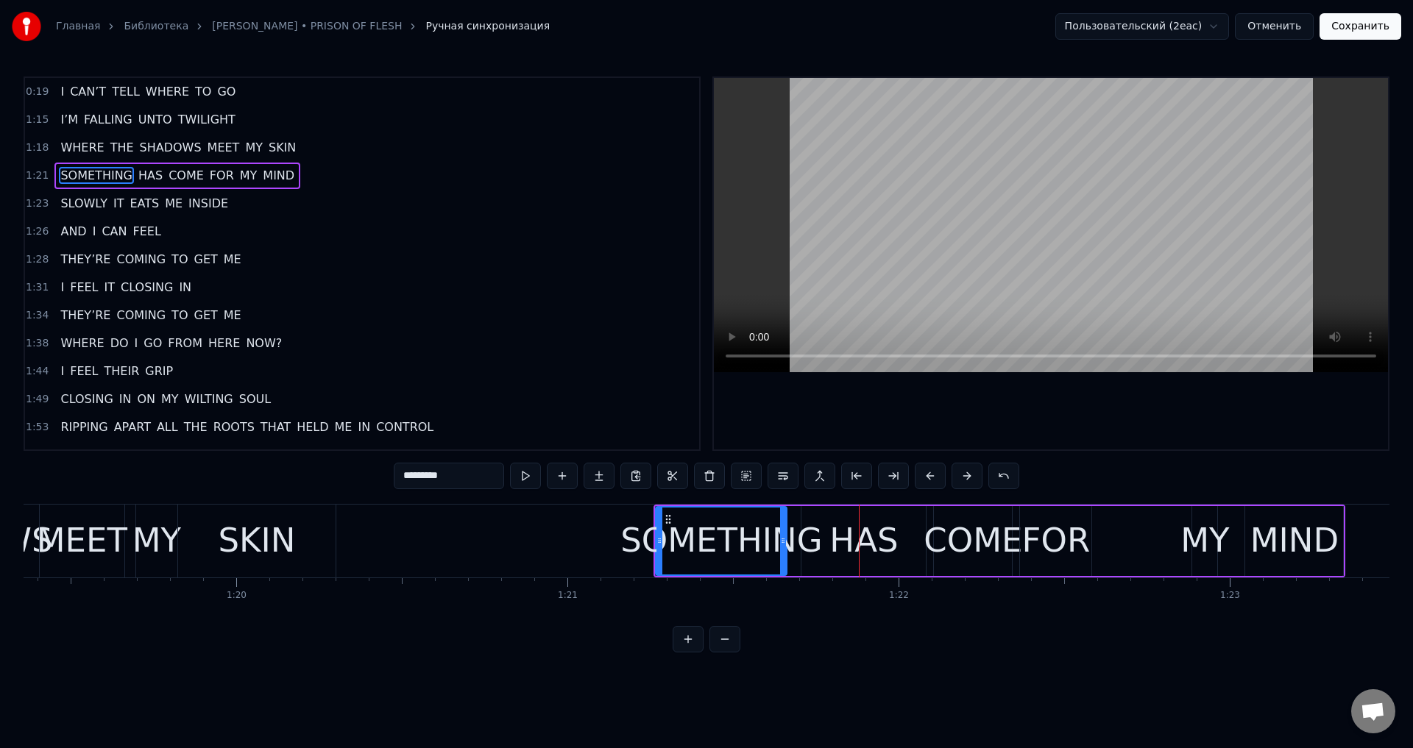
click at [932, 475] on button at bounding box center [930, 476] width 31 height 26
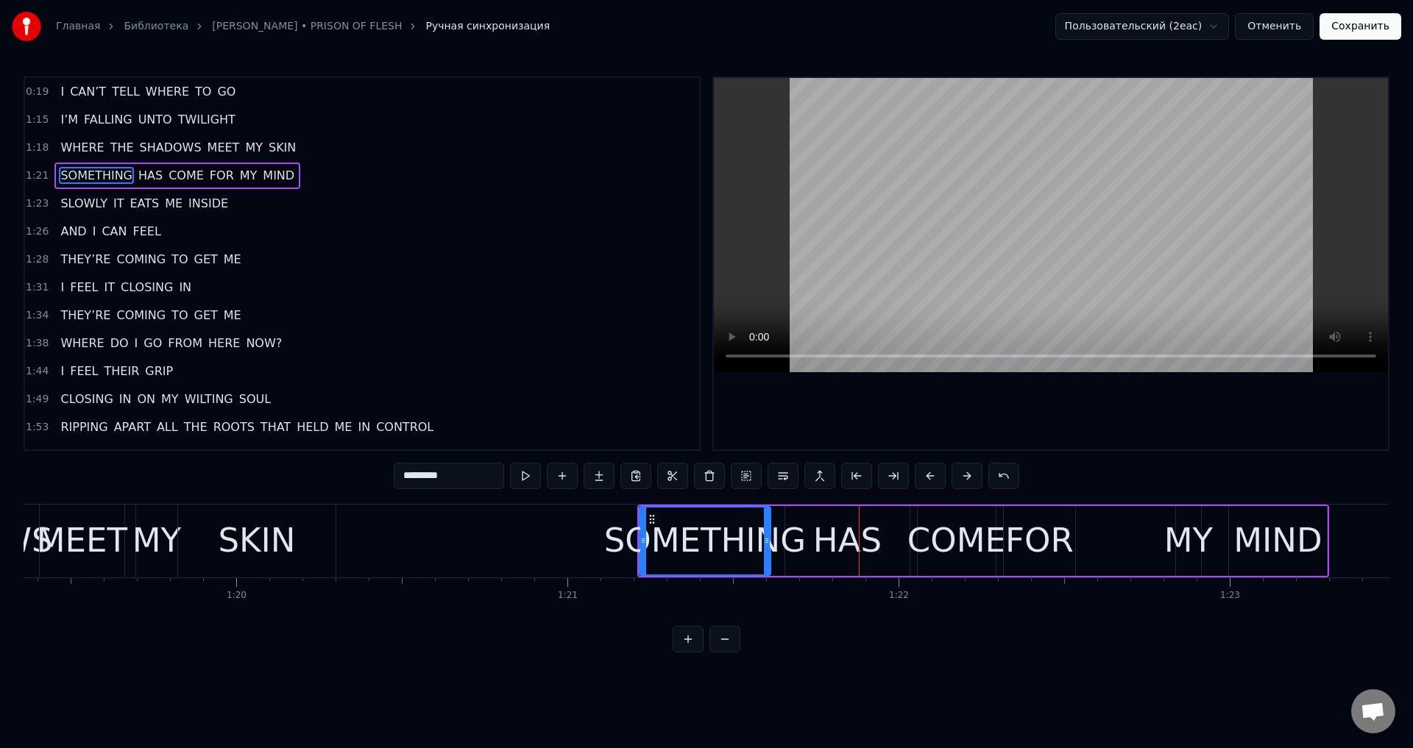
click at [932, 475] on button at bounding box center [930, 476] width 31 height 26
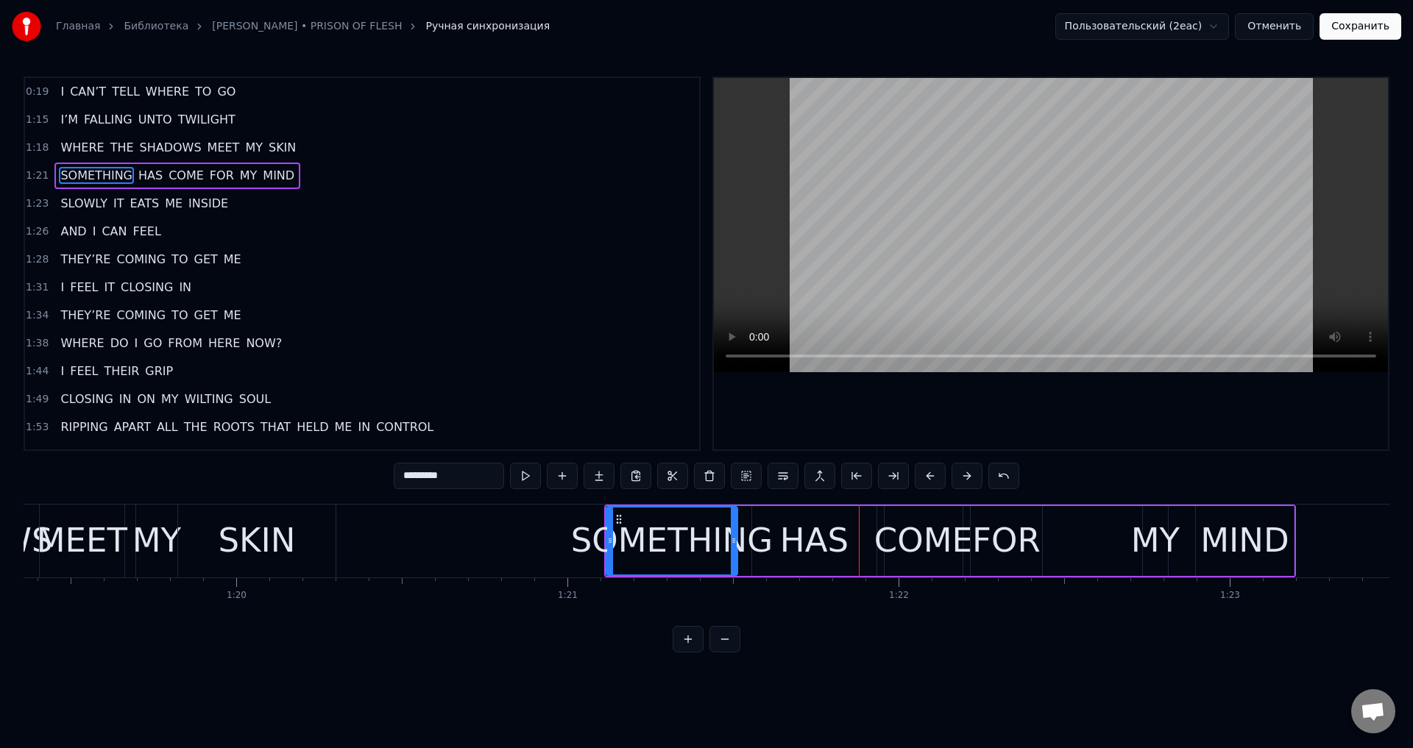
click at [932, 475] on button at bounding box center [930, 476] width 31 height 26
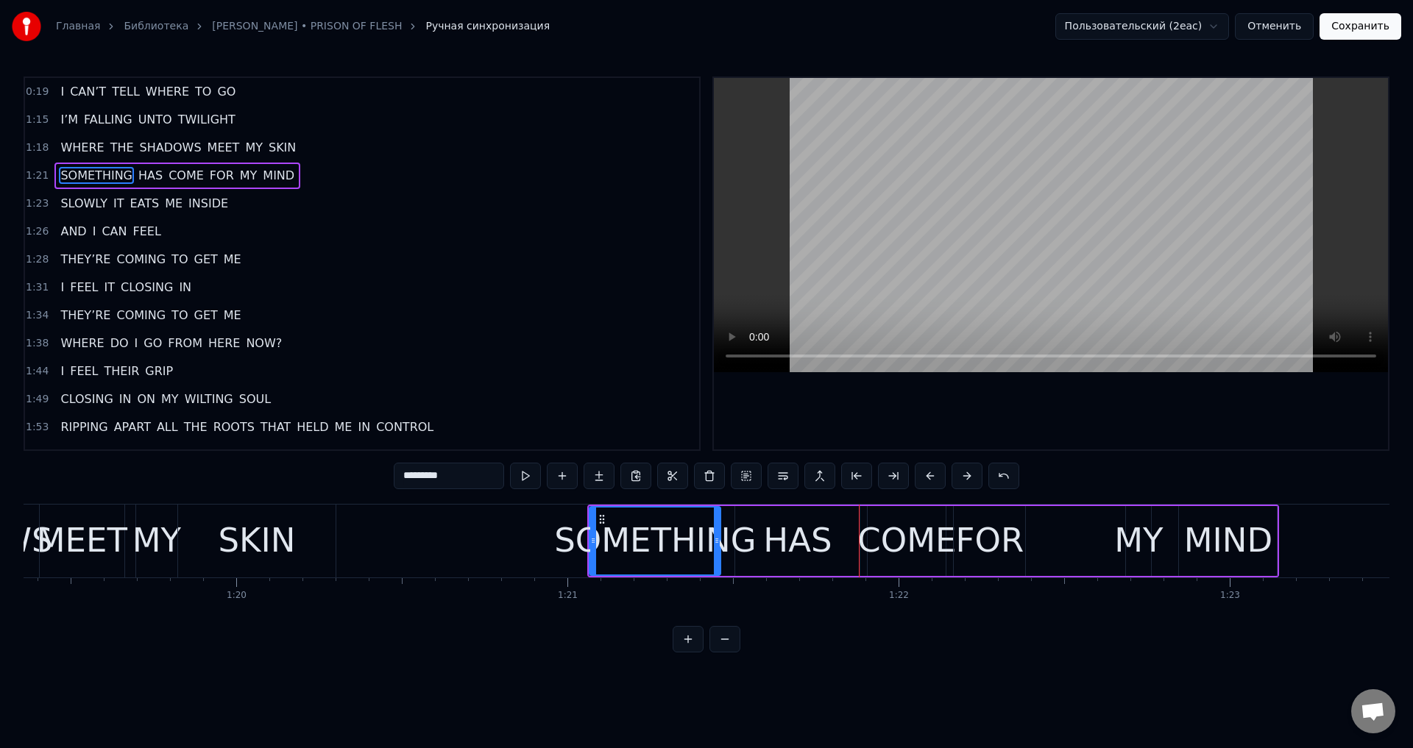
click at [932, 475] on button at bounding box center [930, 476] width 31 height 26
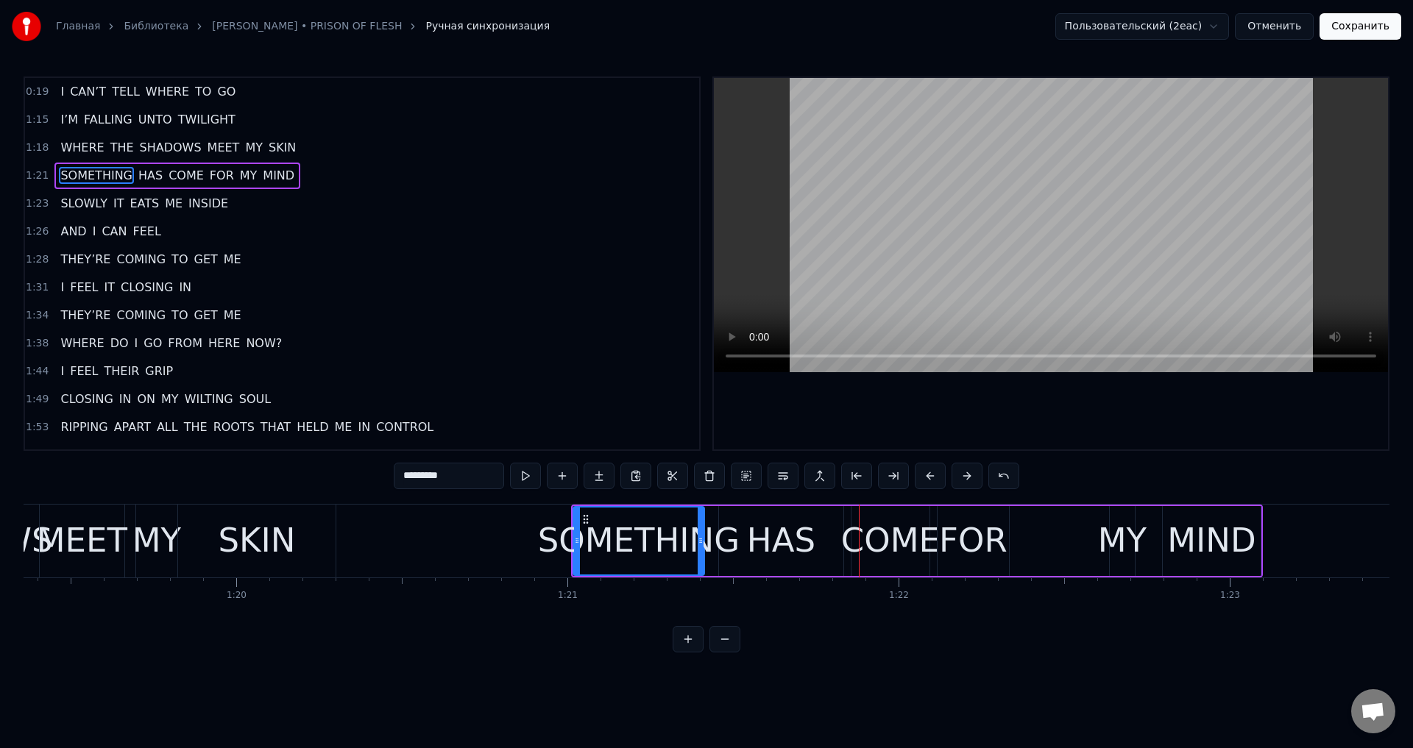
click at [932, 475] on button at bounding box center [930, 476] width 31 height 26
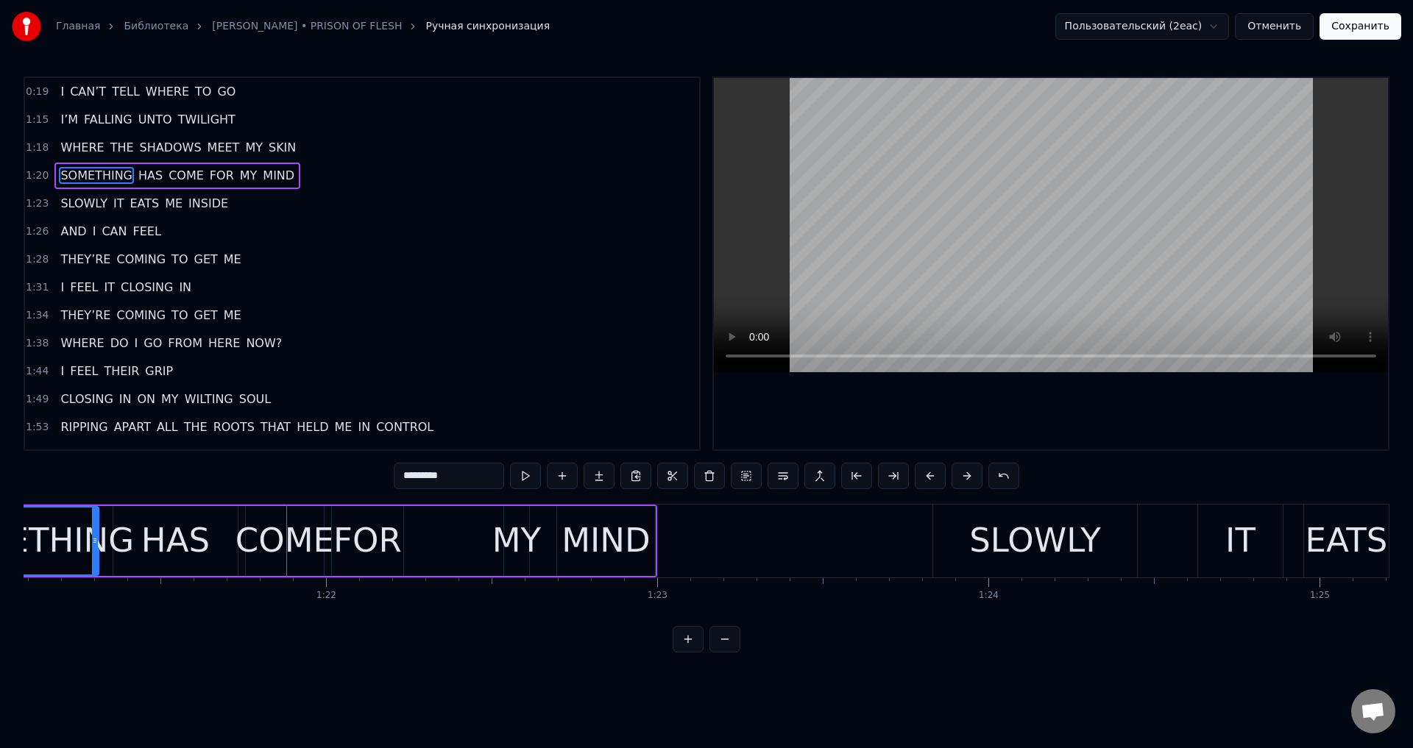
scroll to position [0, 26870]
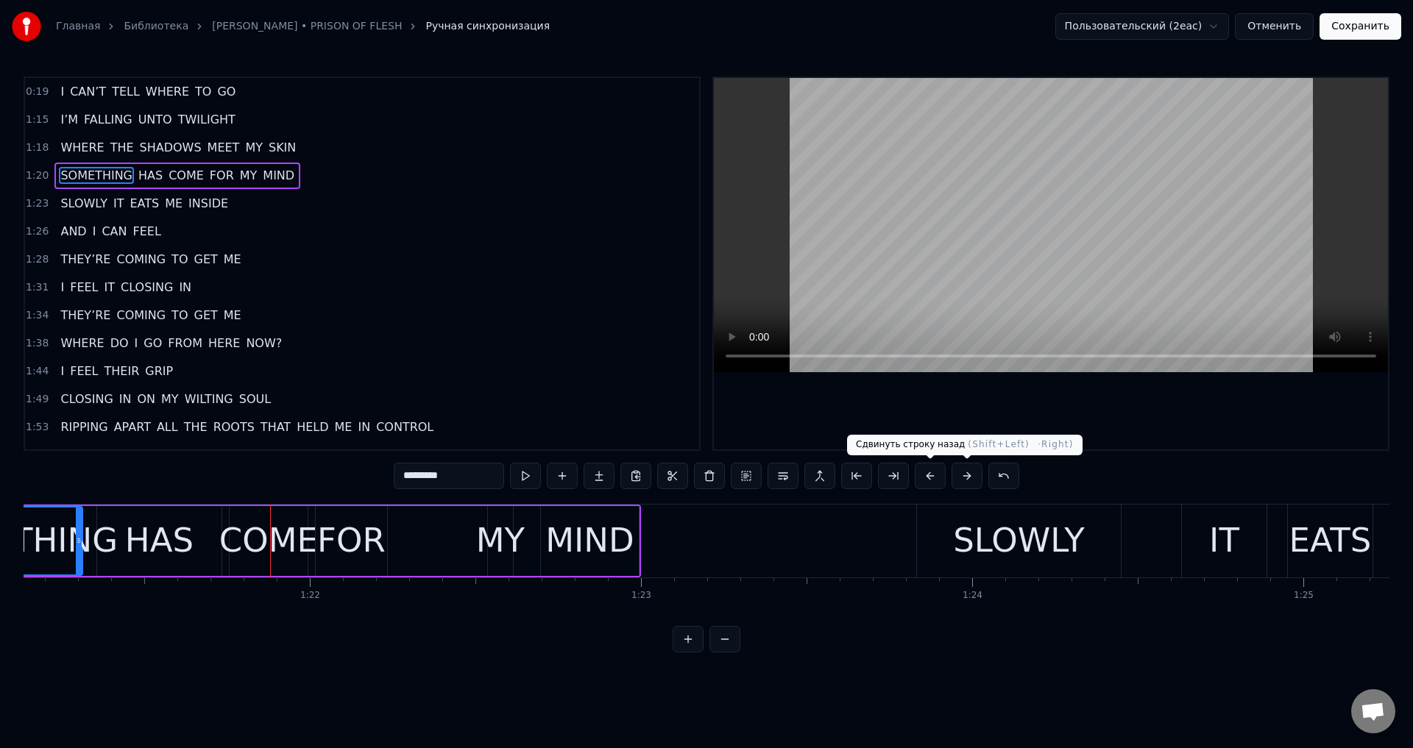
click at [935, 477] on button at bounding box center [930, 476] width 31 height 26
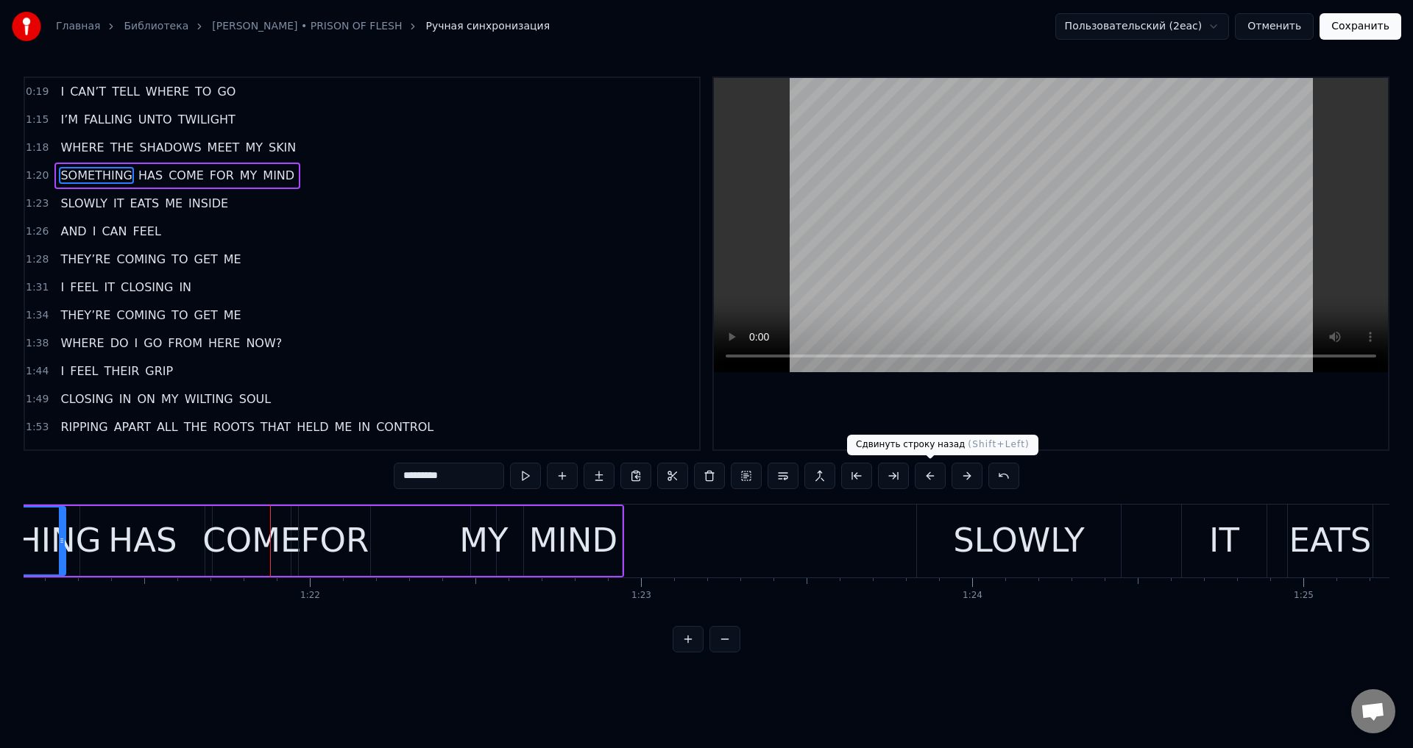
click at [935, 477] on button at bounding box center [930, 476] width 31 height 26
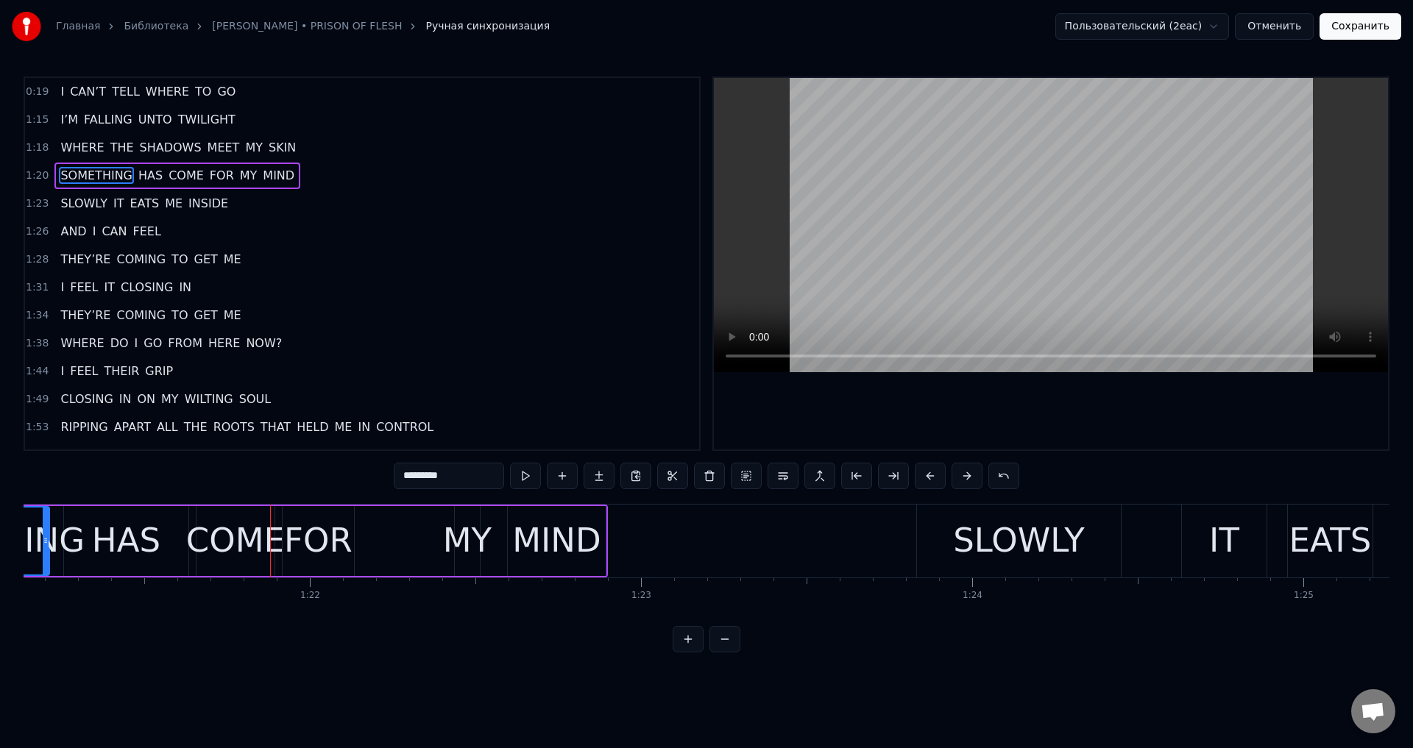
click at [935, 477] on button at bounding box center [930, 476] width 31 height 26
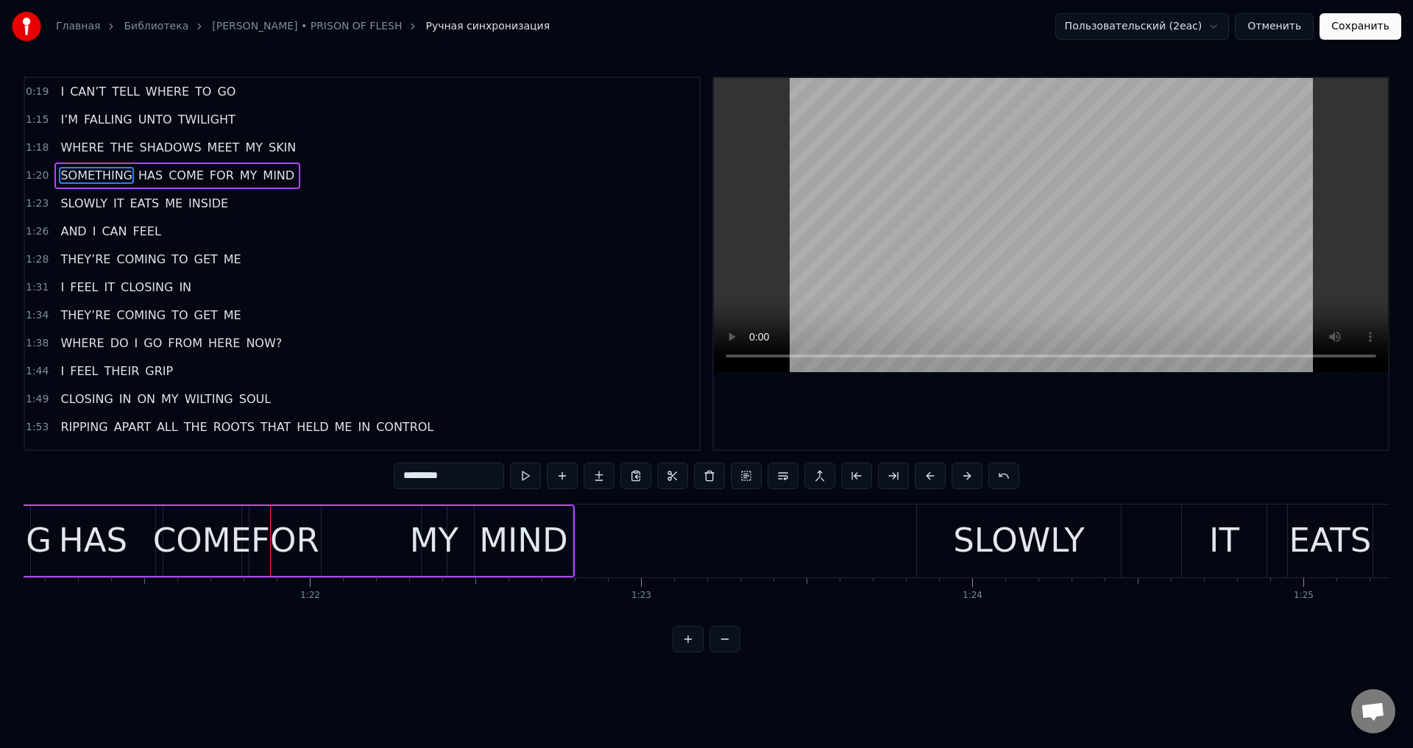
click at [935, 477] on button at bounding box center [930, 476] width 31 height 26
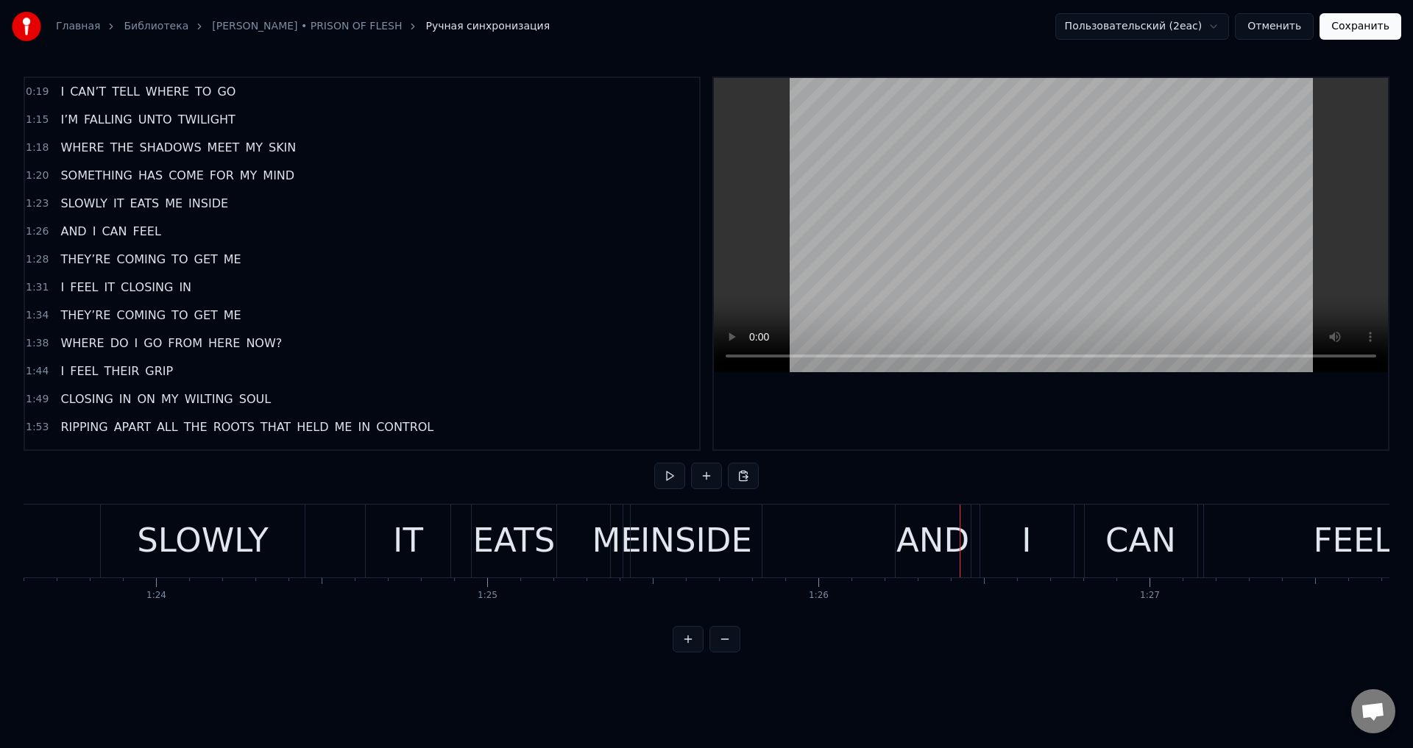
scroll to position [0, 27654]
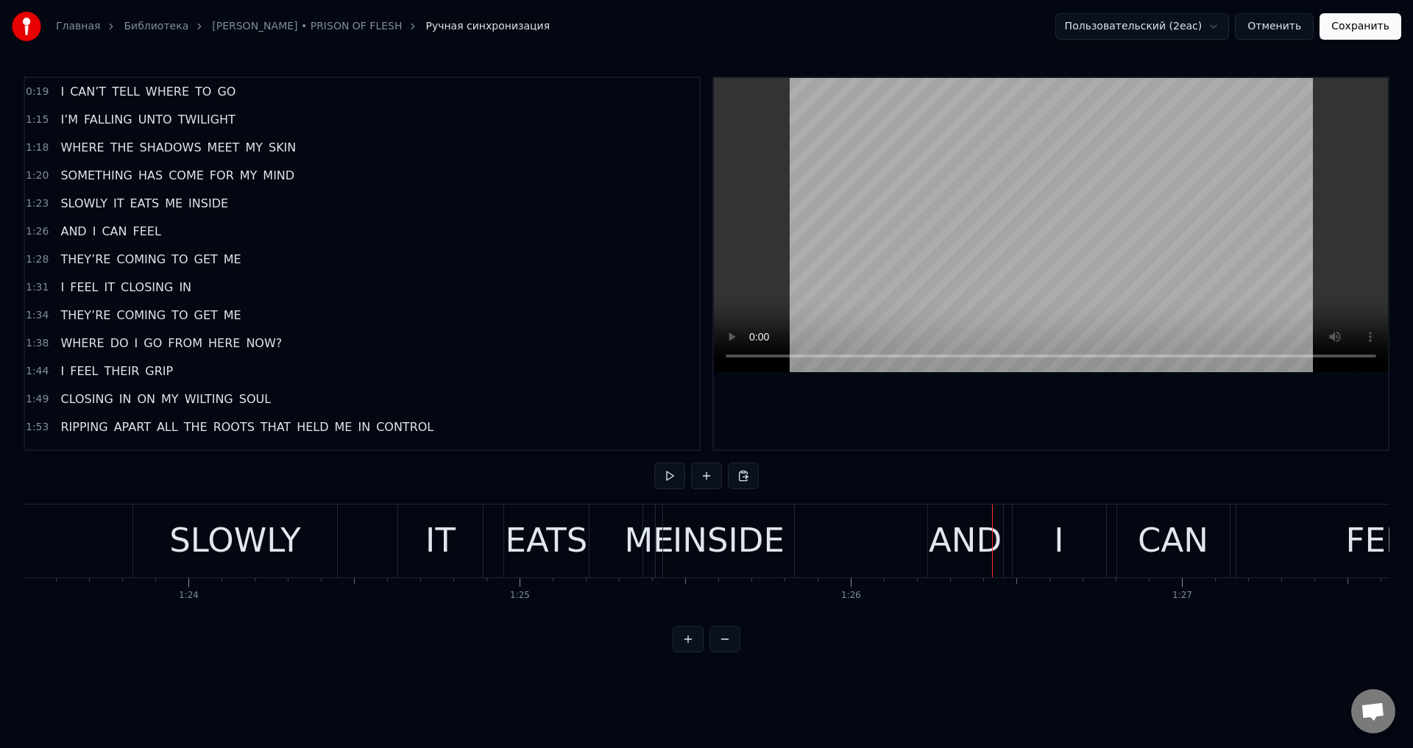
click at [698, 533] on div "INSIDE" at bounding box center [729, 541] width 112 height 50
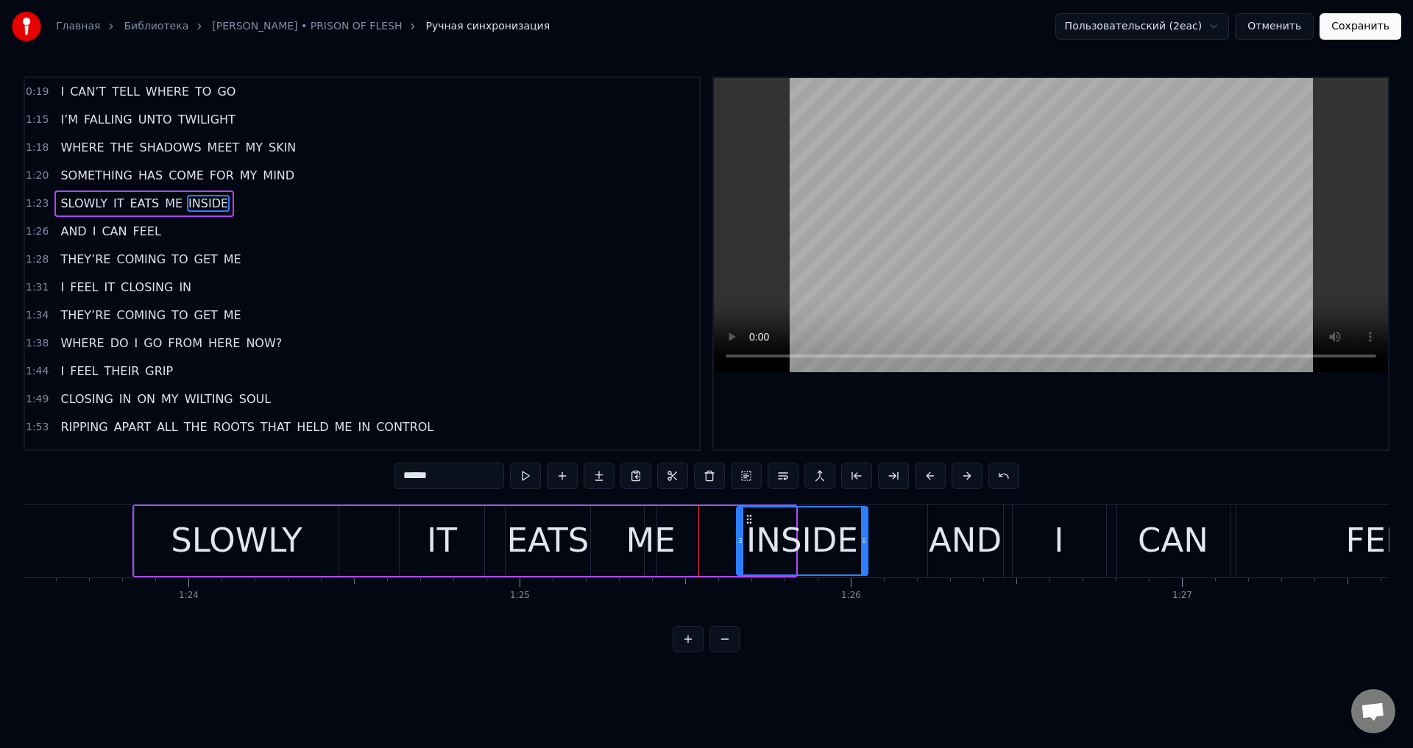
drag, startPoint x: 674, startPoint y: 514, endPoint x: 746, endPoint y: 535, distance: 75.0
click at [746, 535] on div "INSIDE" at bounding box center [802, 541] width 130 height 67
drag, startPoint x: 737, startPoint y: 548, endPoint x: 675, endPoint y: 553, distance: 62.7
click at [675, 553] on div at bounding box center [678, 541] width 6 height 67
click at [264, 541] on div "SLOWLY" at bounding box center [237, 541] width 132 height 50
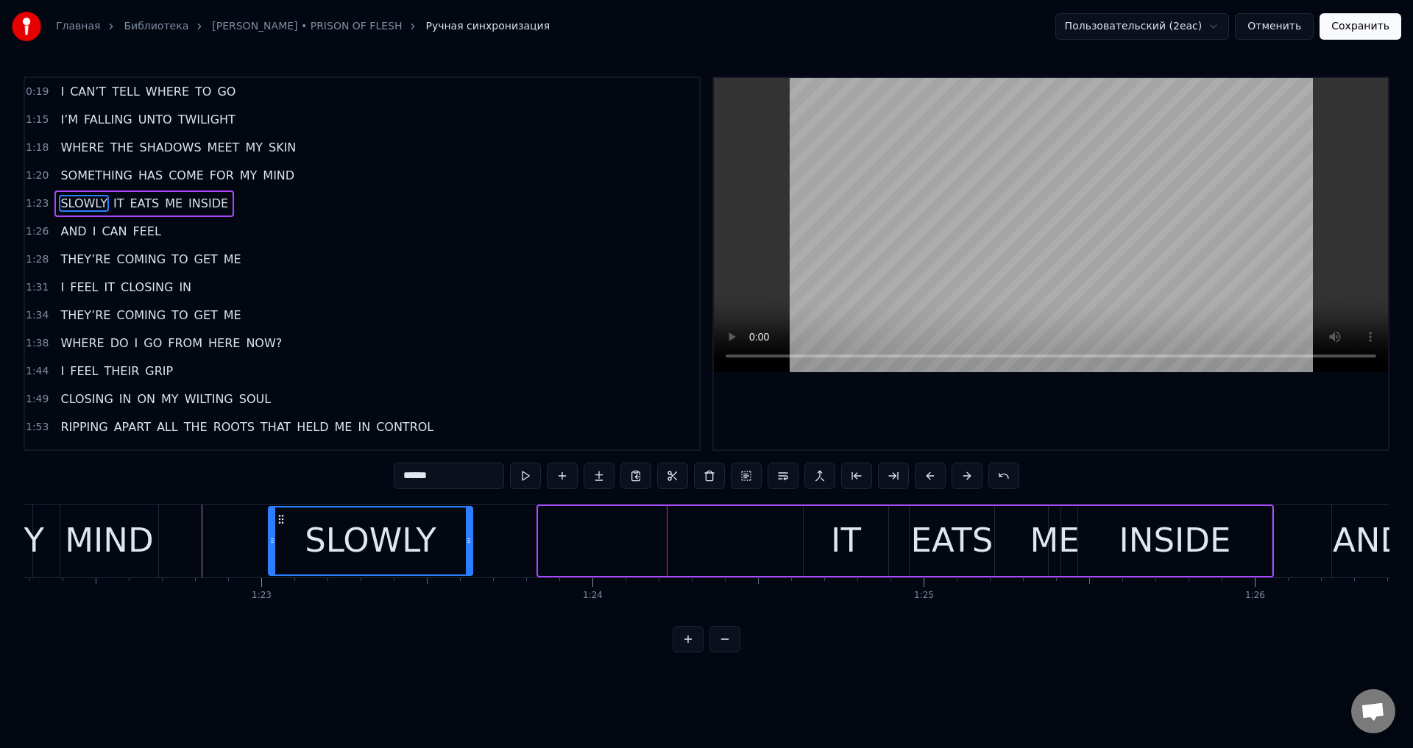
scroll to position [0, 27229]
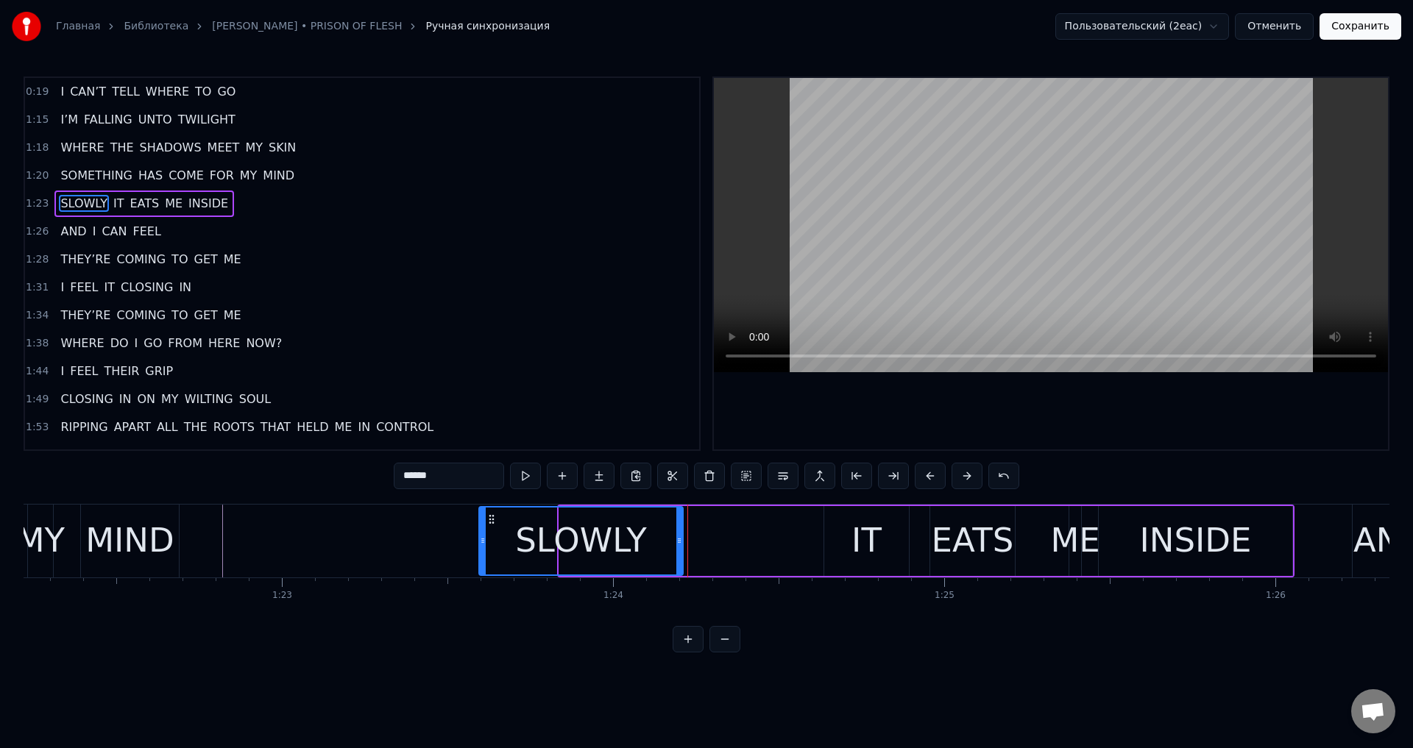
drag, startPoint x: 149, startPoint y: 523, endPoint x: 506, endPoint y: 528, distance: 357.7
click at [506, 528] on div "SLOWLY" at bounding box center [581, 541] width 202 height 67
click at [856, 524] on div "IT" at bounding box center [866, 541] width 30 height 50
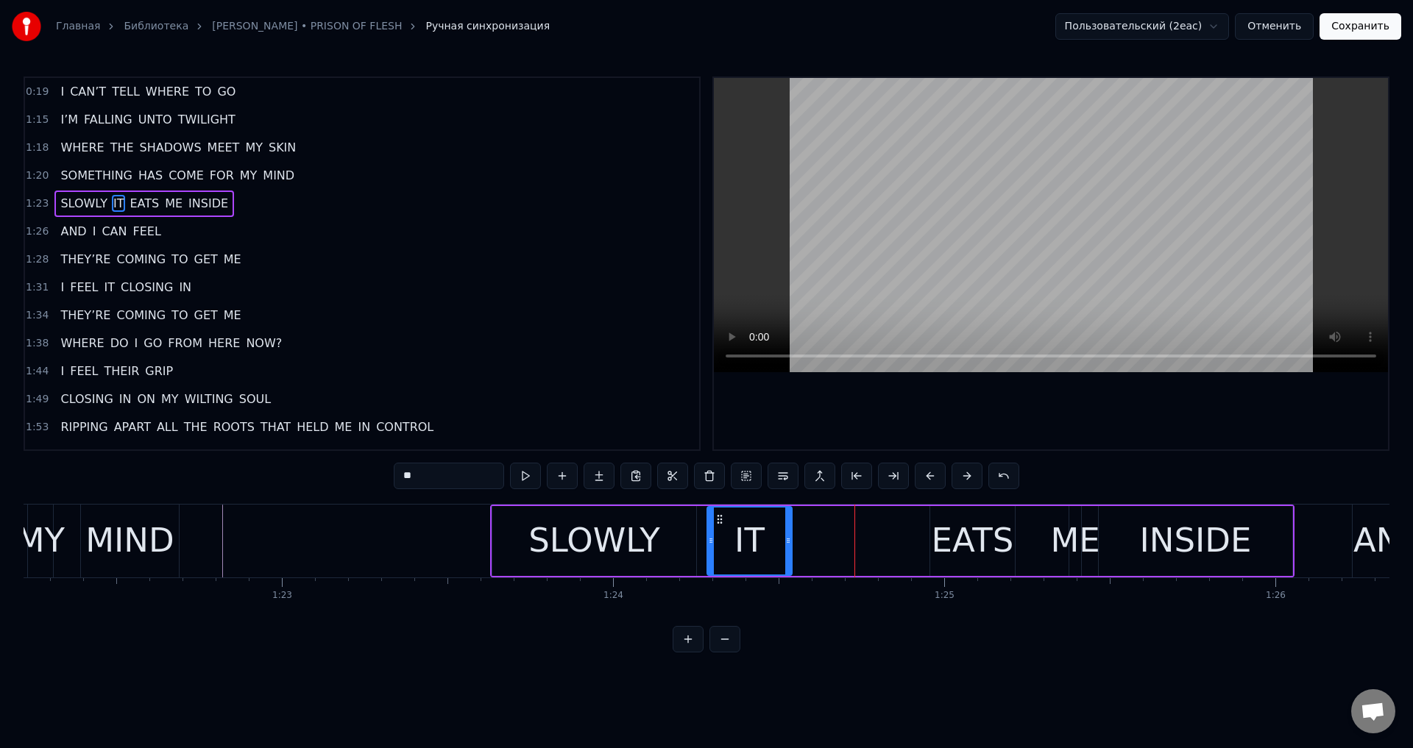
drag, startPoint x: 840, startPoint y: 520, endPoint x: 723, endPoint y: 529, distance: 117.4
click at [723, 529] on div "IT" at bounding box center [749, 541] width 83 height 67
click at [943, 525] on div "EATS" at bounding box center [973, 541] width 82 height 50
type input "****"
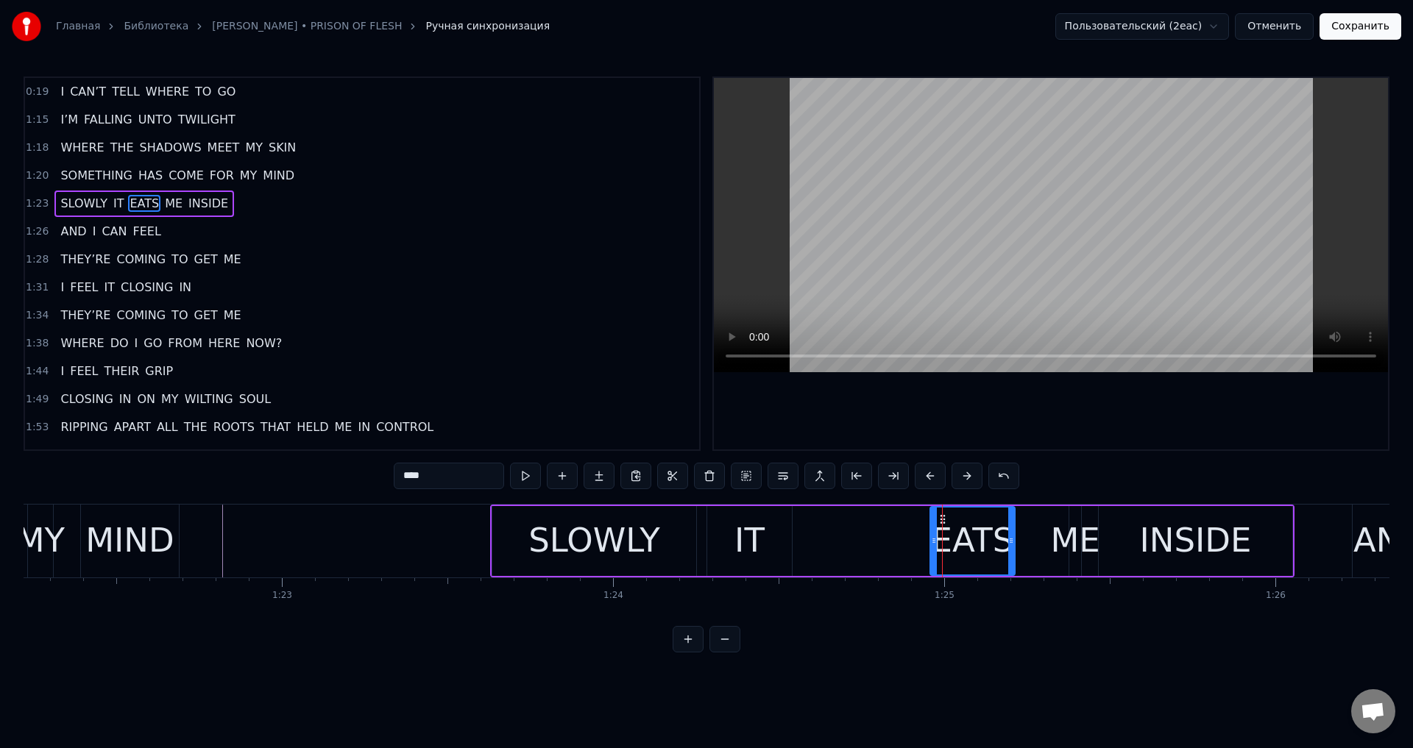
drag, startPoint x: 942, startPoint y: 520, endPoint x: 829, endPoint y: 530, distance: 113.0
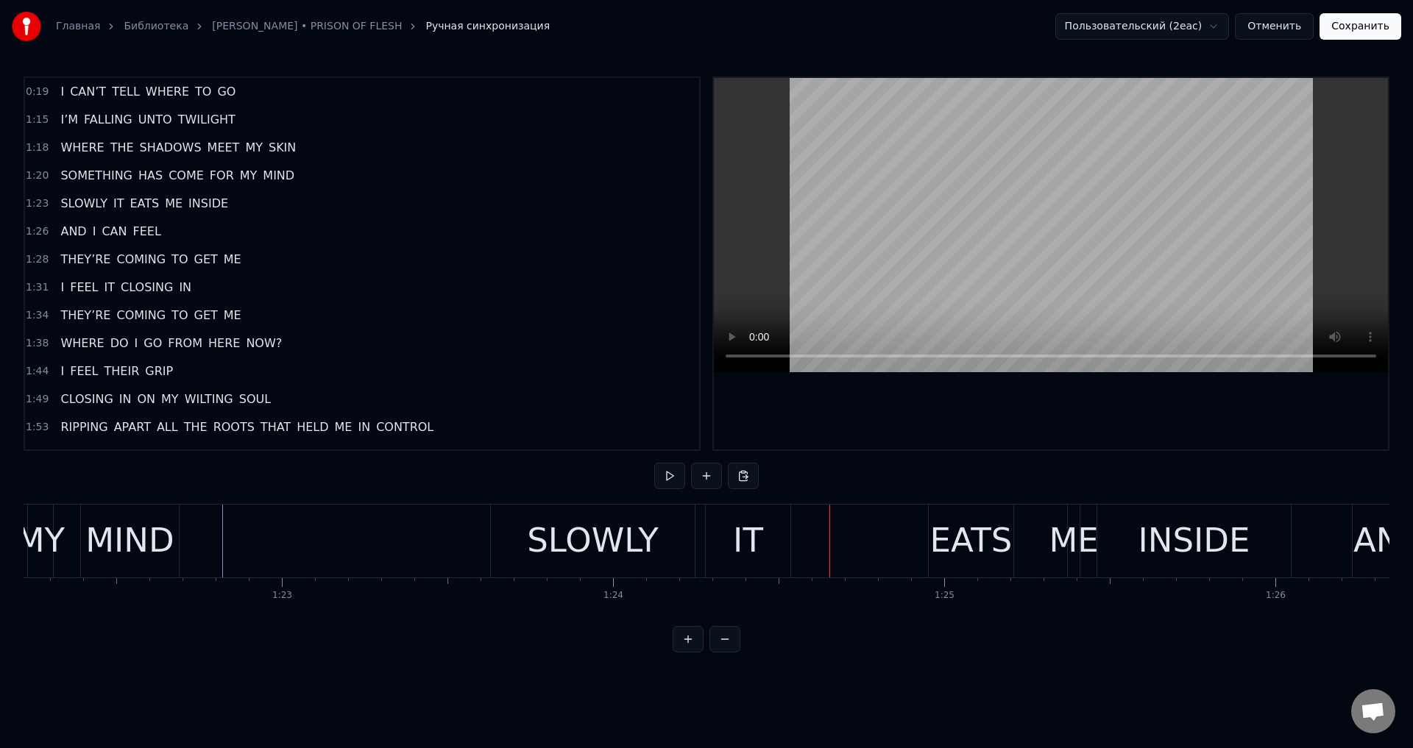
click at [973, 532] on div "EATS" at bounding box center [971, 541] width 82 height 50
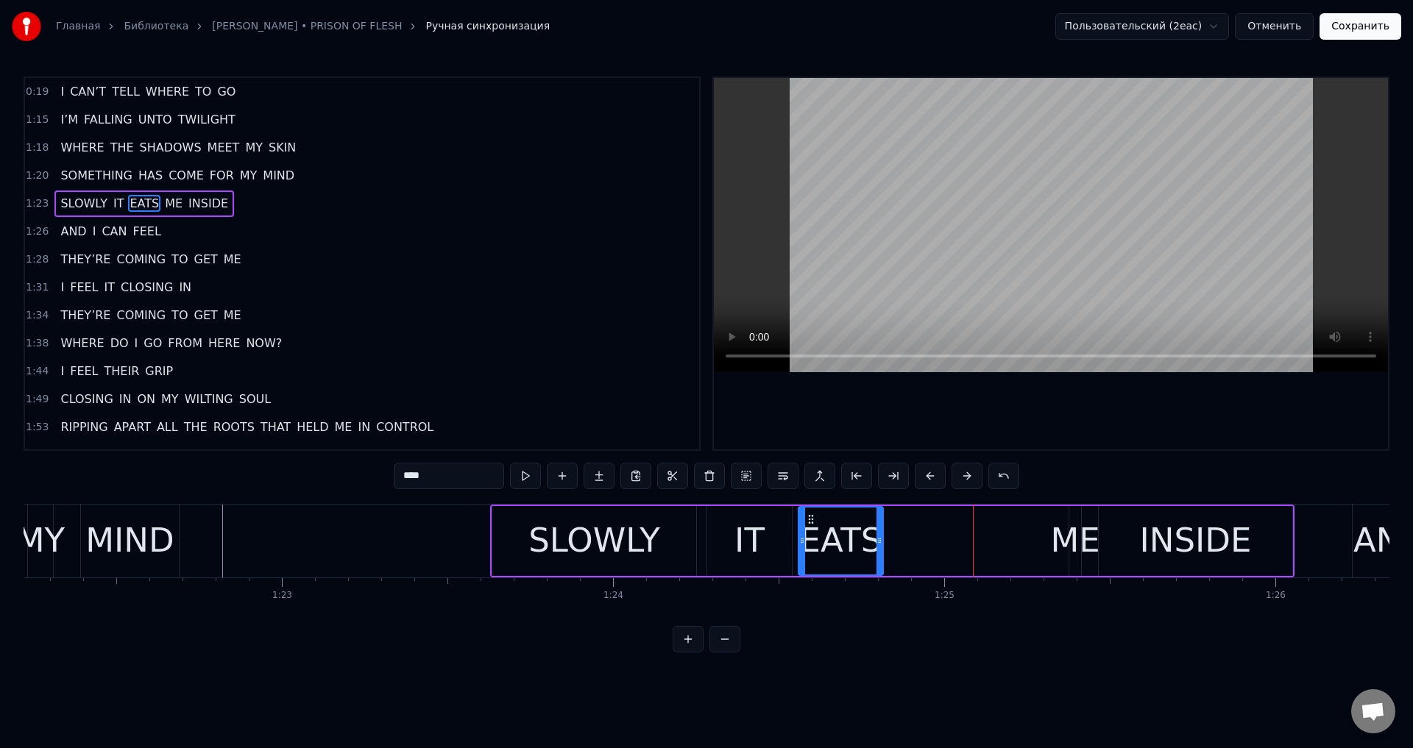
drag, startPoint x: 941, startPoint y: 520, endPoint x: 810, endPoint y: 536, distance: 132.7
click at [810, 536] on div "EATS" at bounding box center [840, 541] width 83 height 67
click at [1069, 531] on div "ME" at bounding box center [1074, 541] width 49 height 50
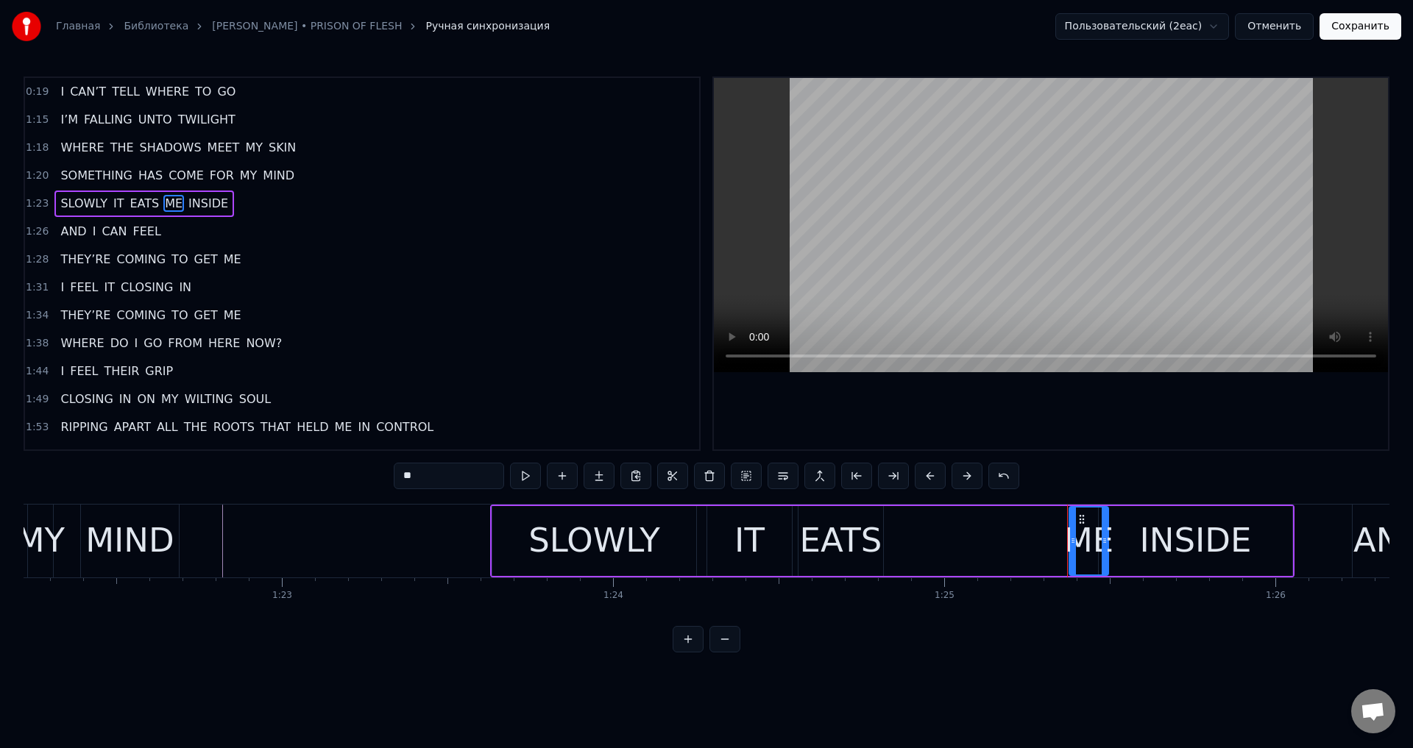
drag, startPoint x: 1075, startPoint y: 542, endPoint x: 1102, endPoint y: 545, distance: 27.4
click at [1102, 545] on icon at bounding box center [1105, 541] width 6 height 12
drag, startPoint x: 1080, startPoint y: 522, endPoint x: 899, endPoint y: 531, distance: 180.5
click at [899, 531] on div "ME" at bounding box center [909, 541] width 38 height 67
click at [1129, 531] on div "INSIDE" at bounding box center [1196, 541] width 194 height 70
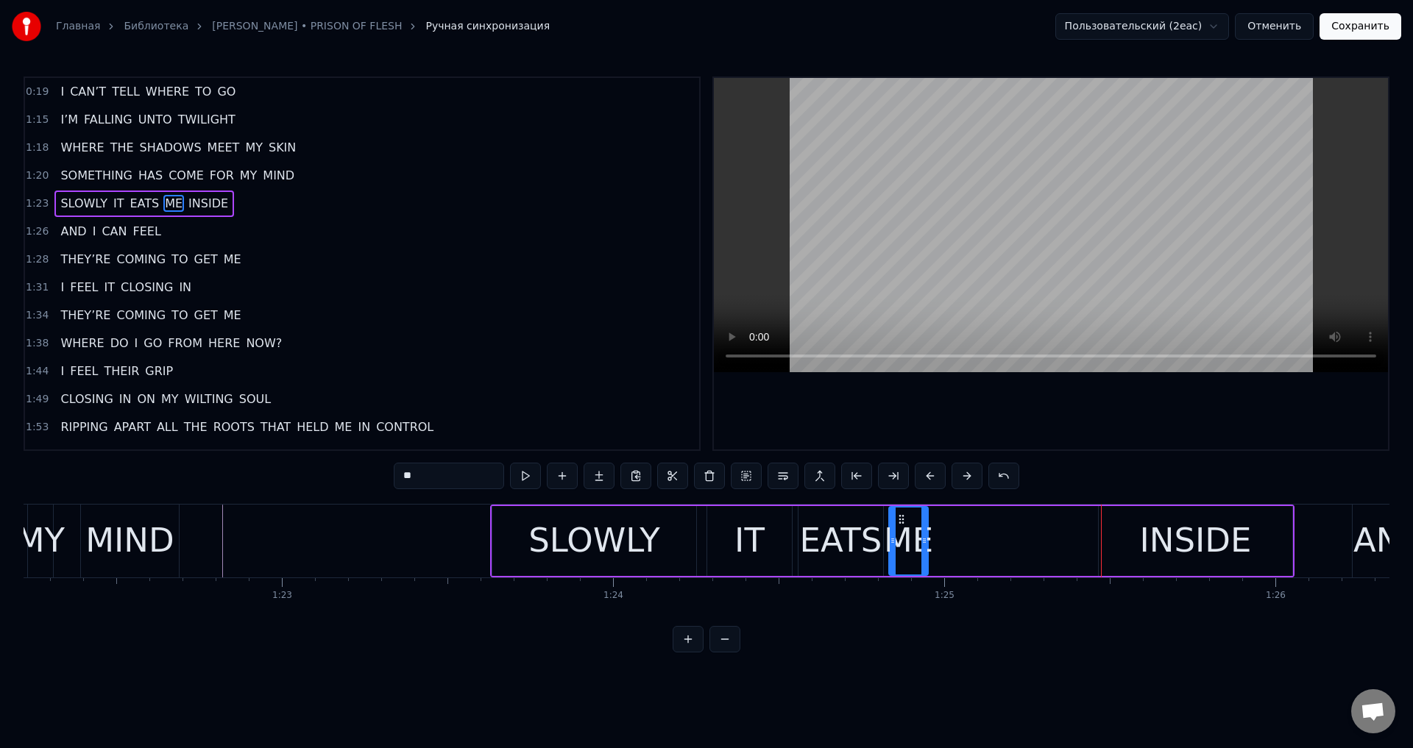
type input "******"
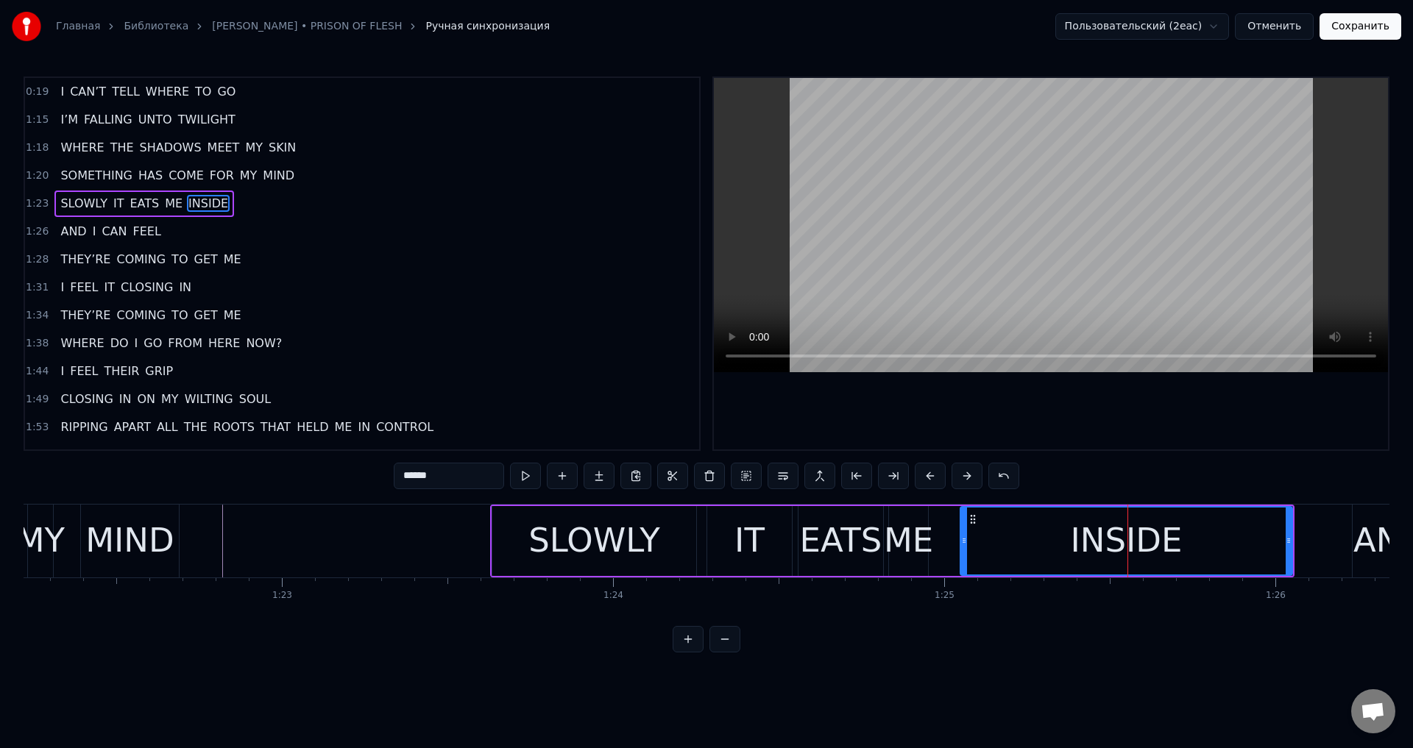
drag, startPoint x: 1104, startPoint y: 537, endPoint x: 966, endPoint y: 548, distance: 138.8
click at [966, 548] on div at bounding box center [964, 541] width 6 height 67
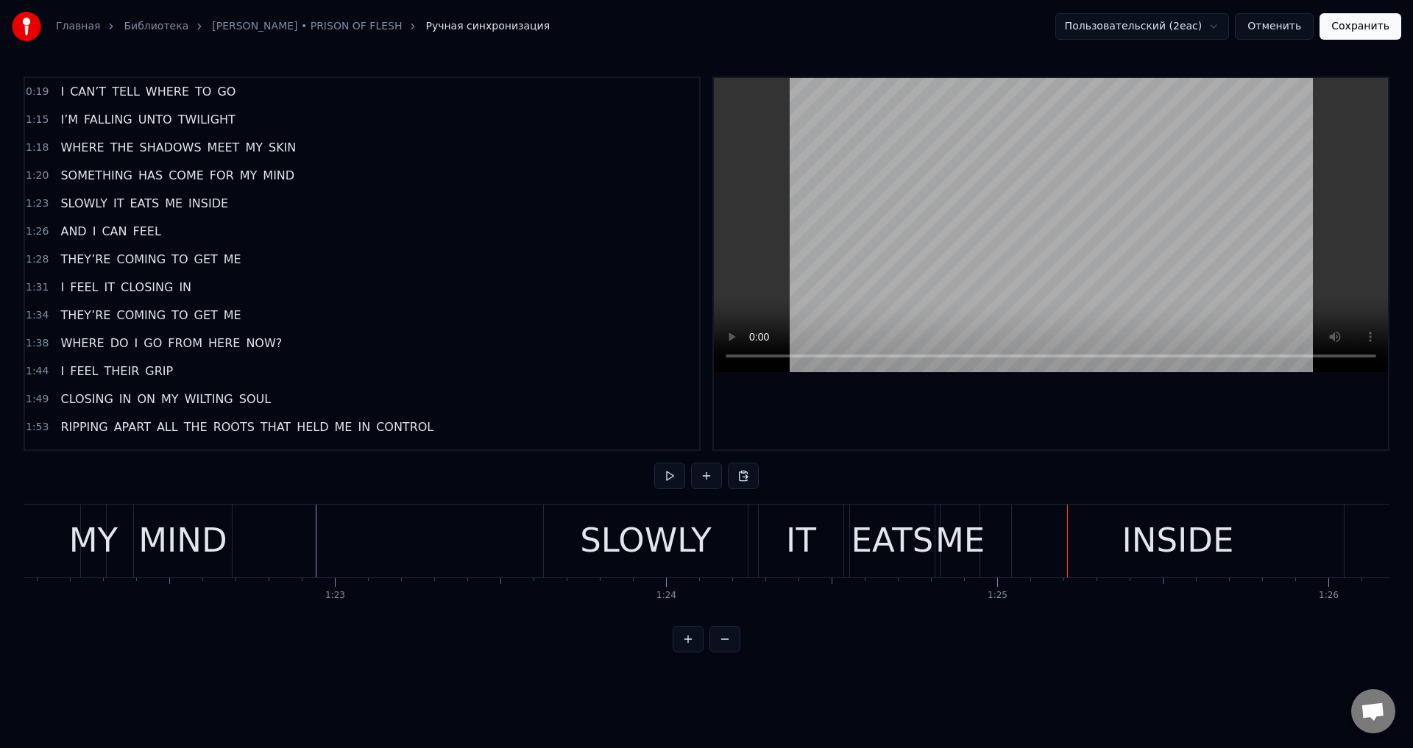
scroll to position [0, 27175]
click at [593, 539] on div "SLOWLY" at bounding box center [647, 541] width 132 height 50
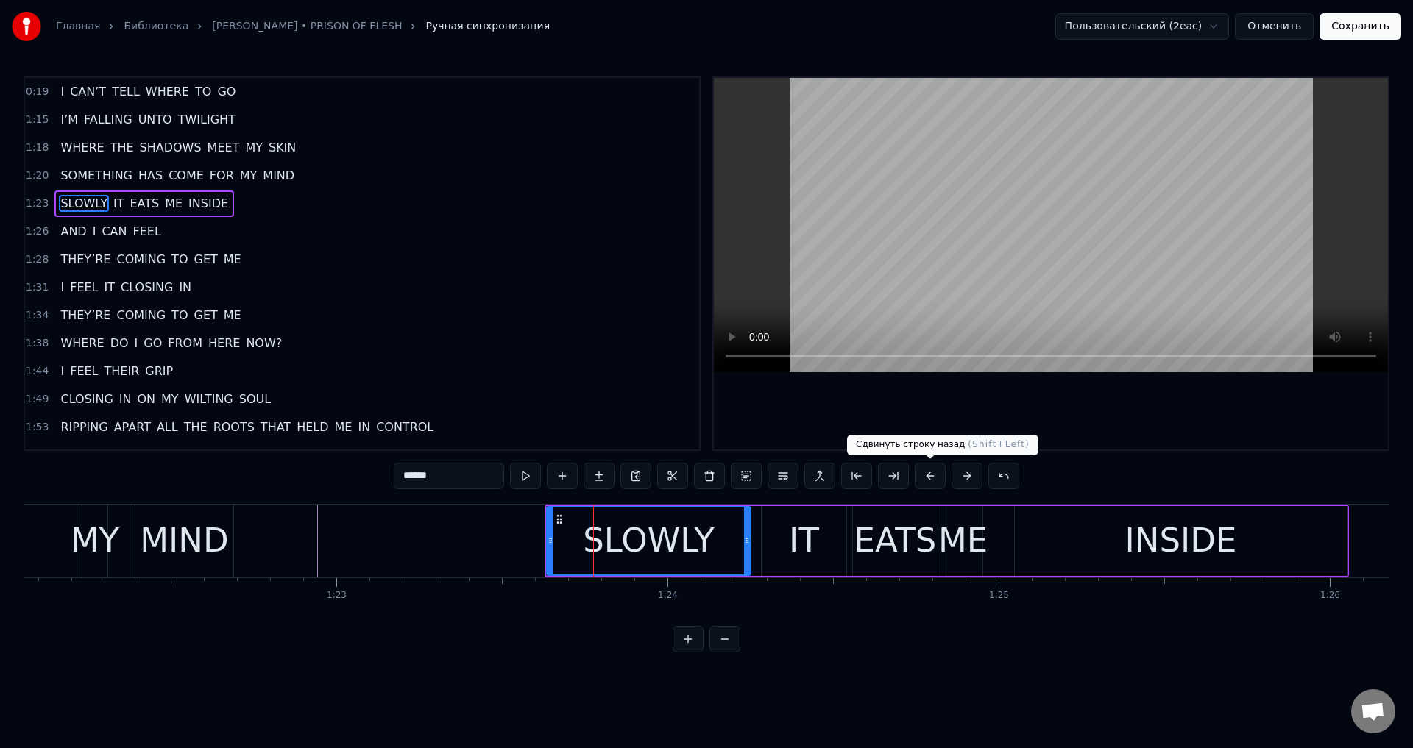
click at [921, 469] on button at bounding box center [930, 476] width 31 height 26
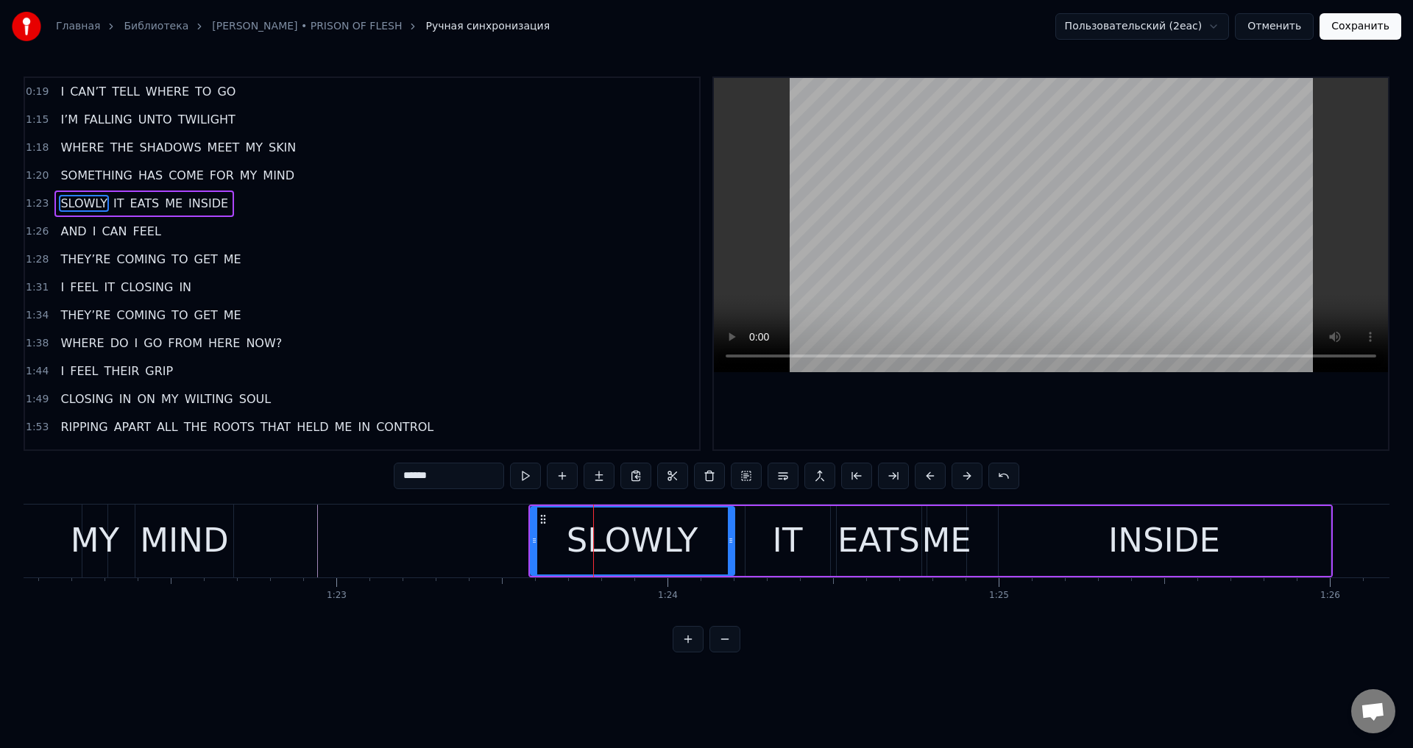
click at [921, 469] on button at bounding box center [930, 476] width 31 height 26
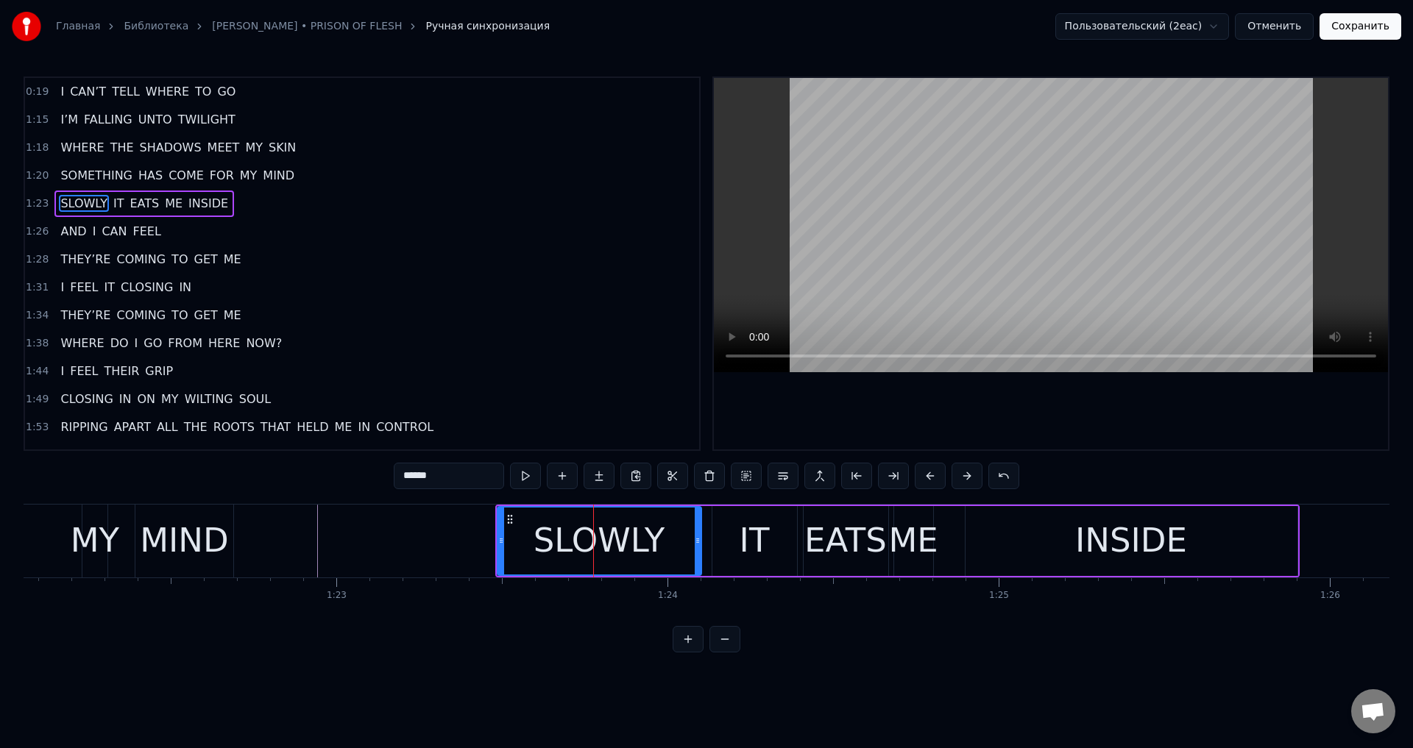
click at [921, 469] on button at bounding box center [930, 476] width 31 height 26
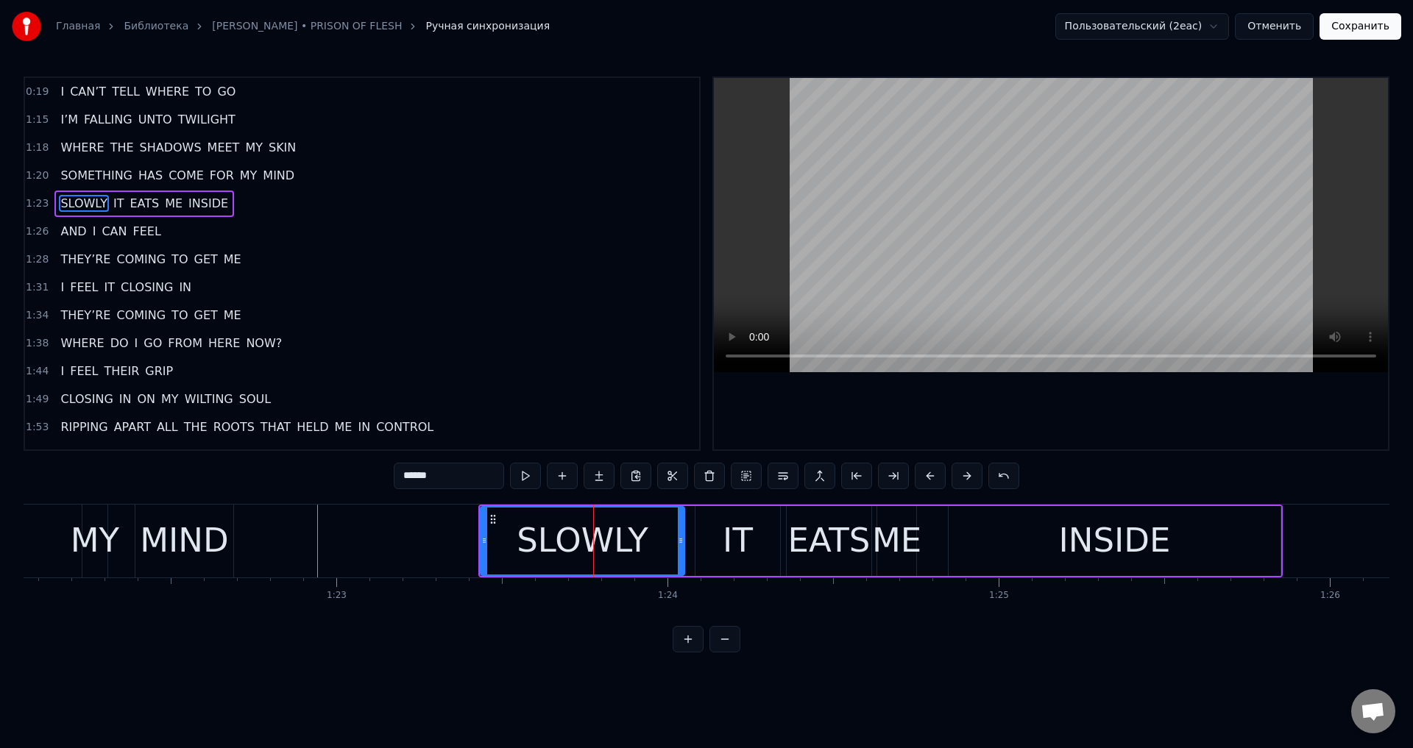
click at [921, 469] on button at bounding box center [930, 476] width 31 height 26
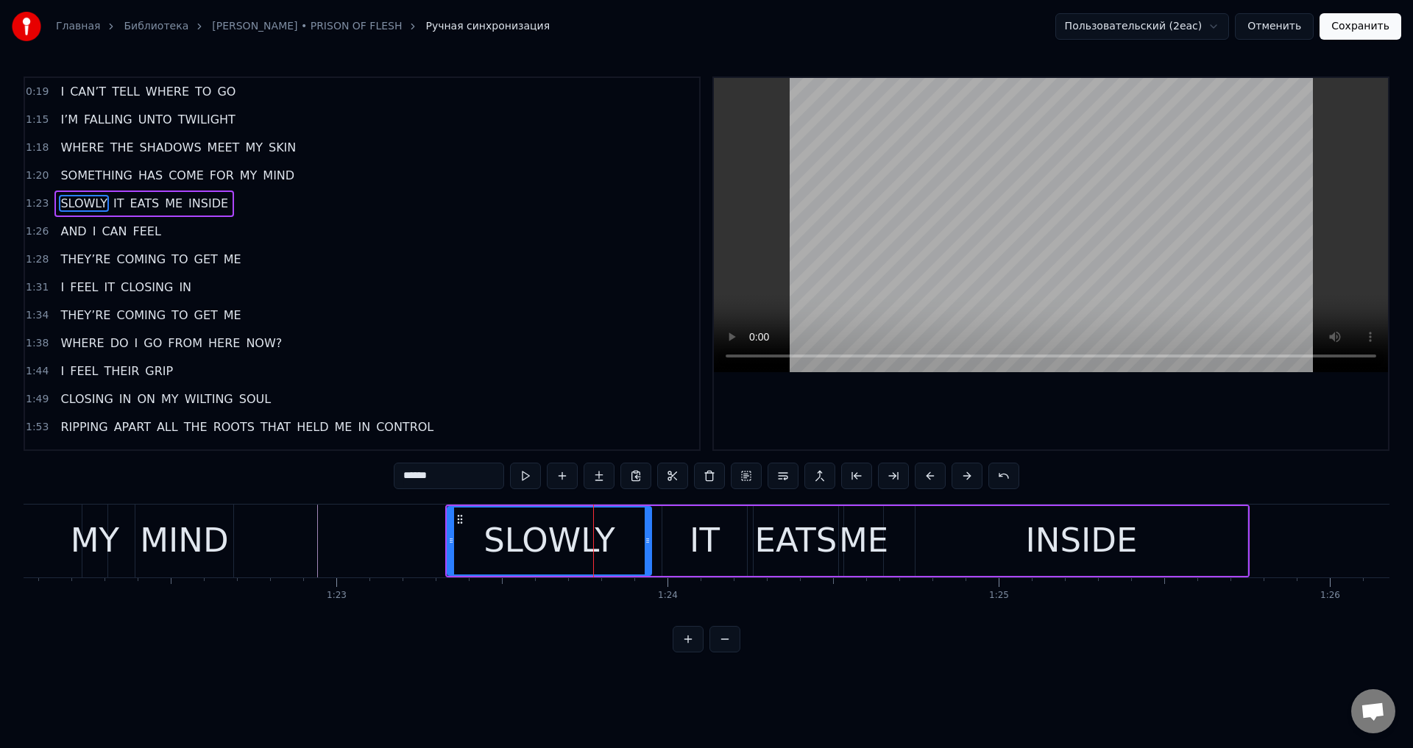
click at [921, 469] on button at bounding box center [930, 476] width 31 height 26
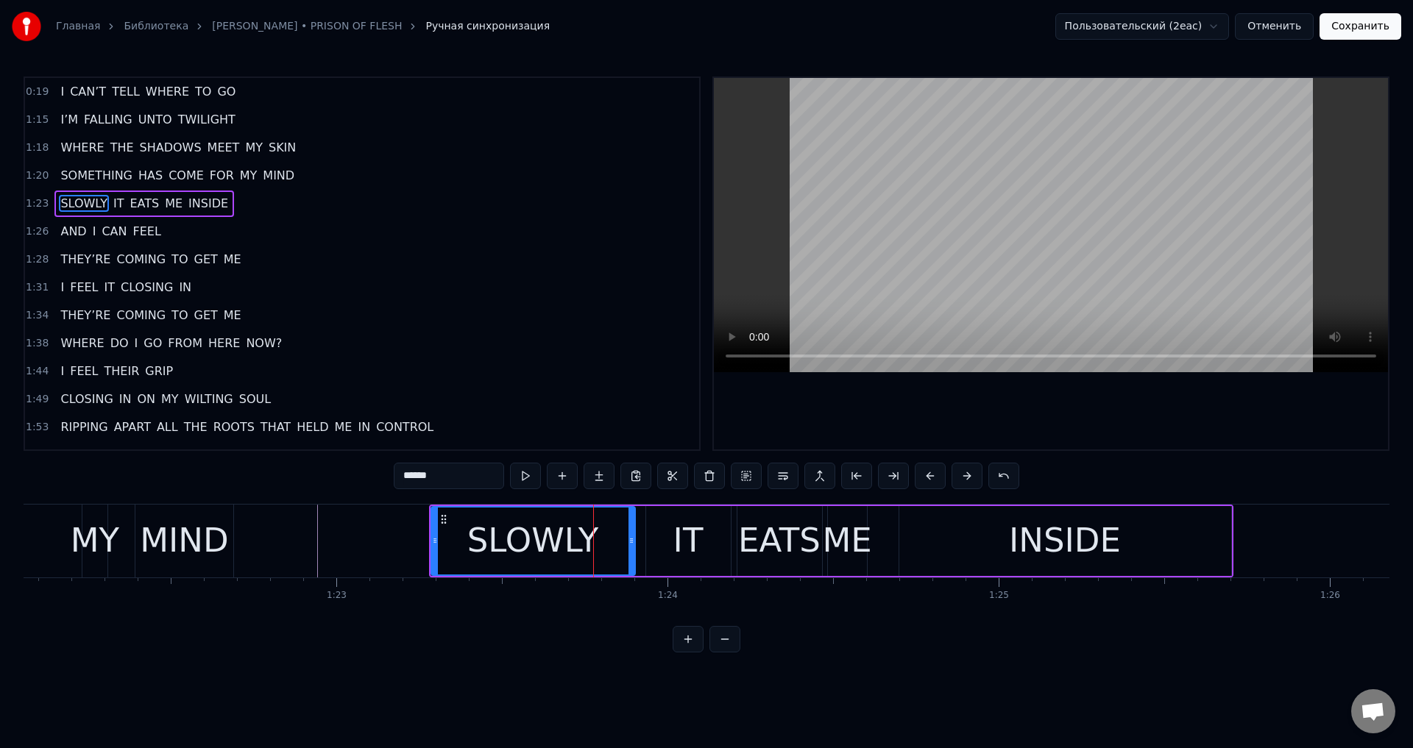
click at [921, 469] on button at bounding box center [930, 476] width 31 height 26
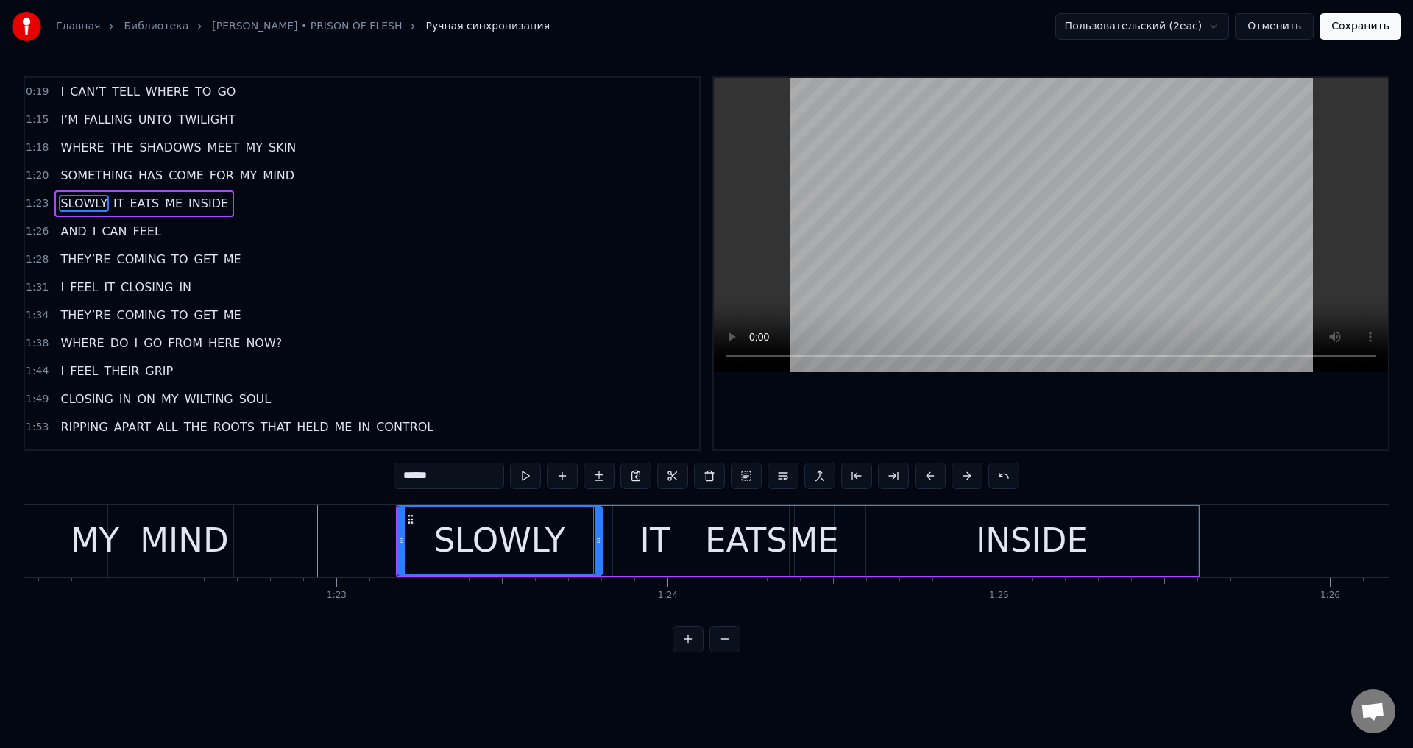
click at [921, 469] on button at bounding box center [930, 476] width 31 height 26
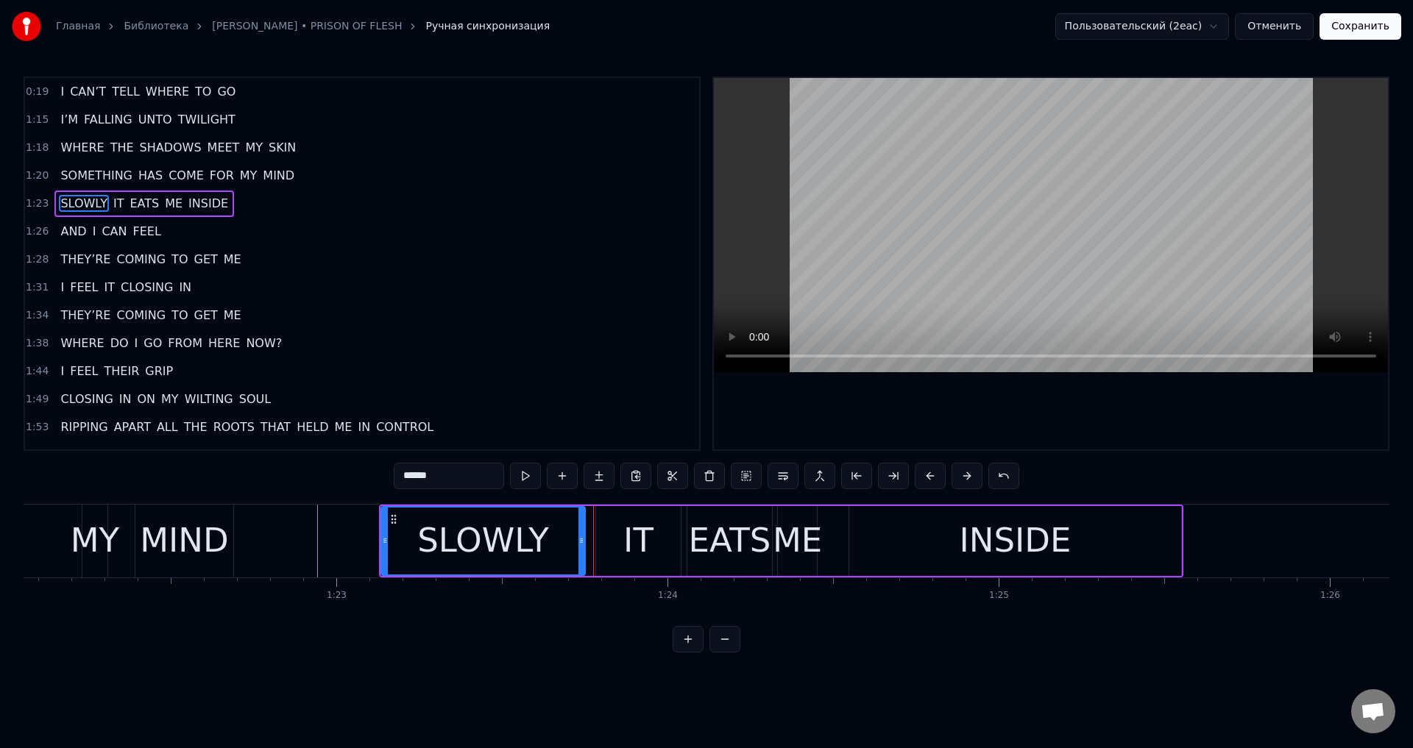
click at [921, 469] on button at bounding box center [930, 476] width 31 height 26
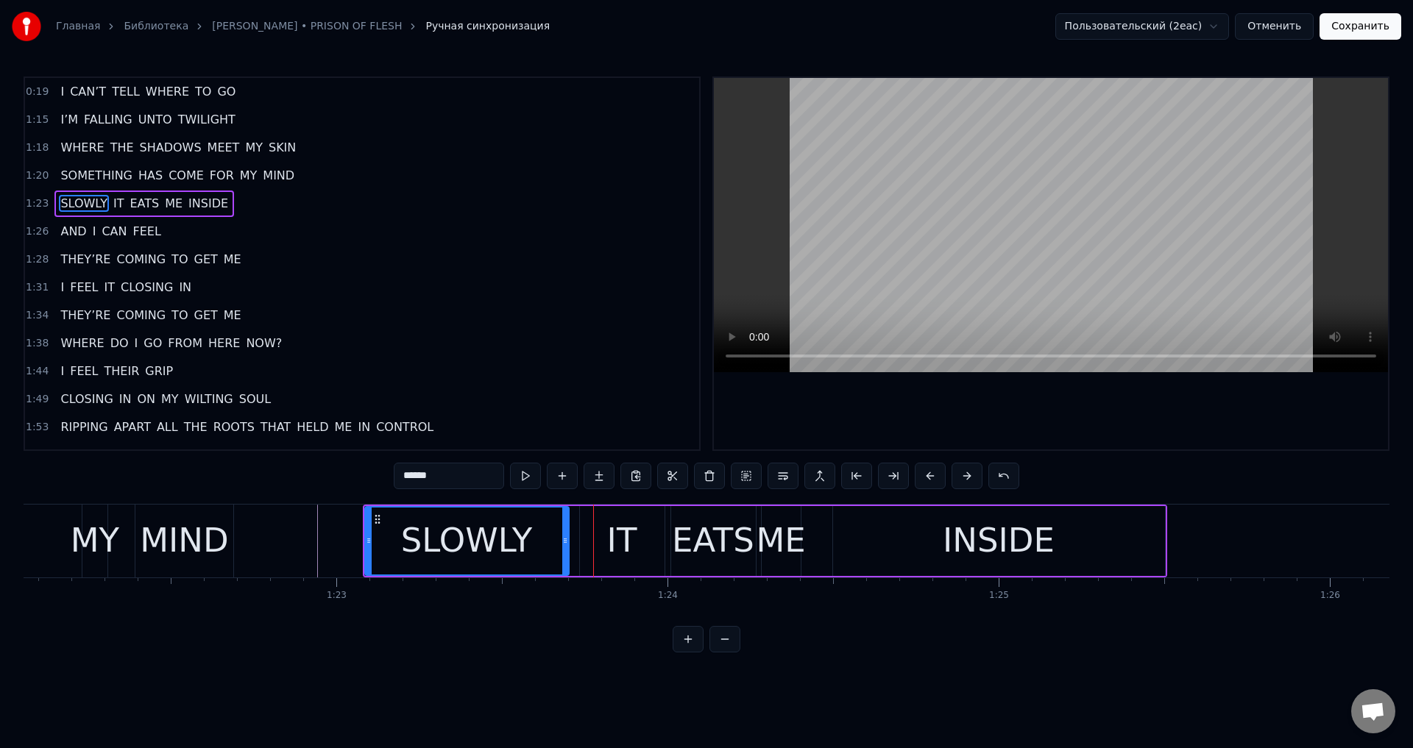
click at [921, 469] on button at bounding box center [930, 476] width 31 height 26
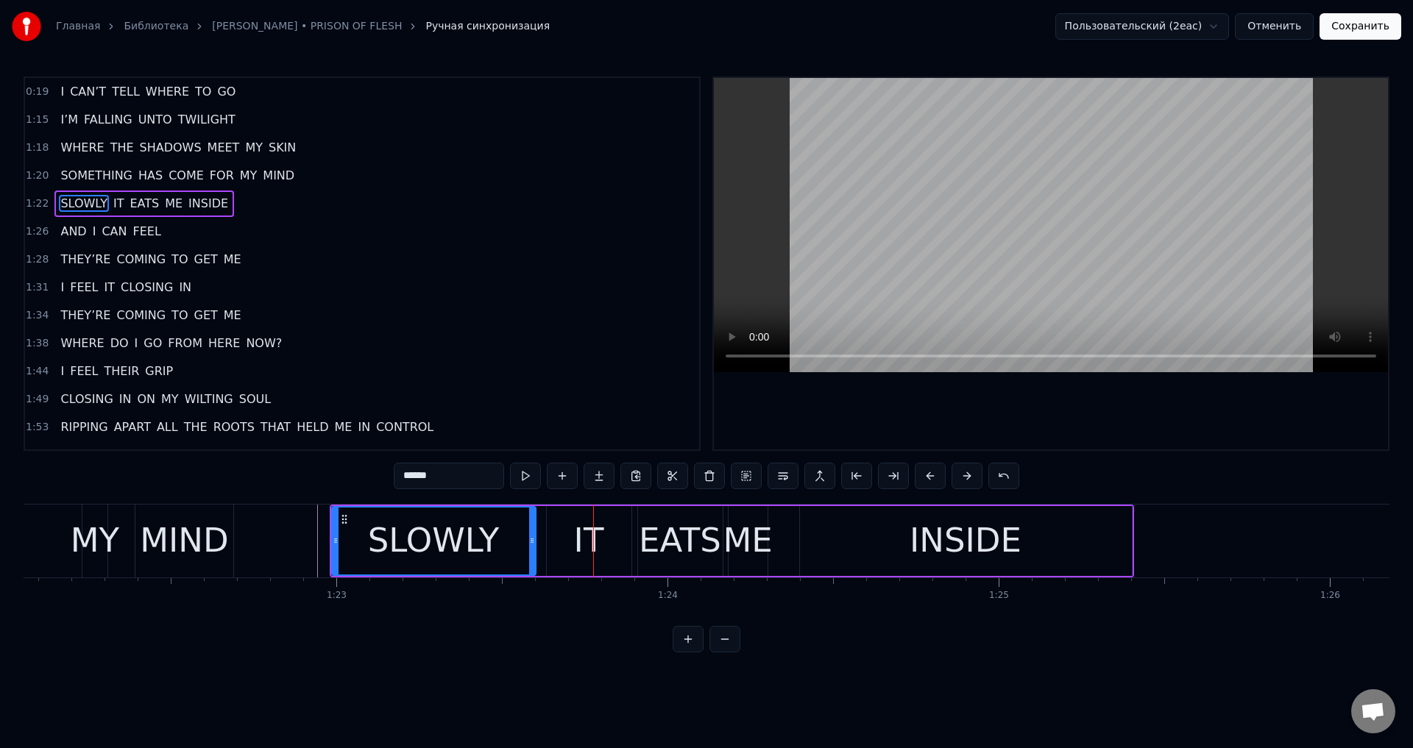
click at [921, 469] on button at bounding box center [930, 476] width 31 height 26
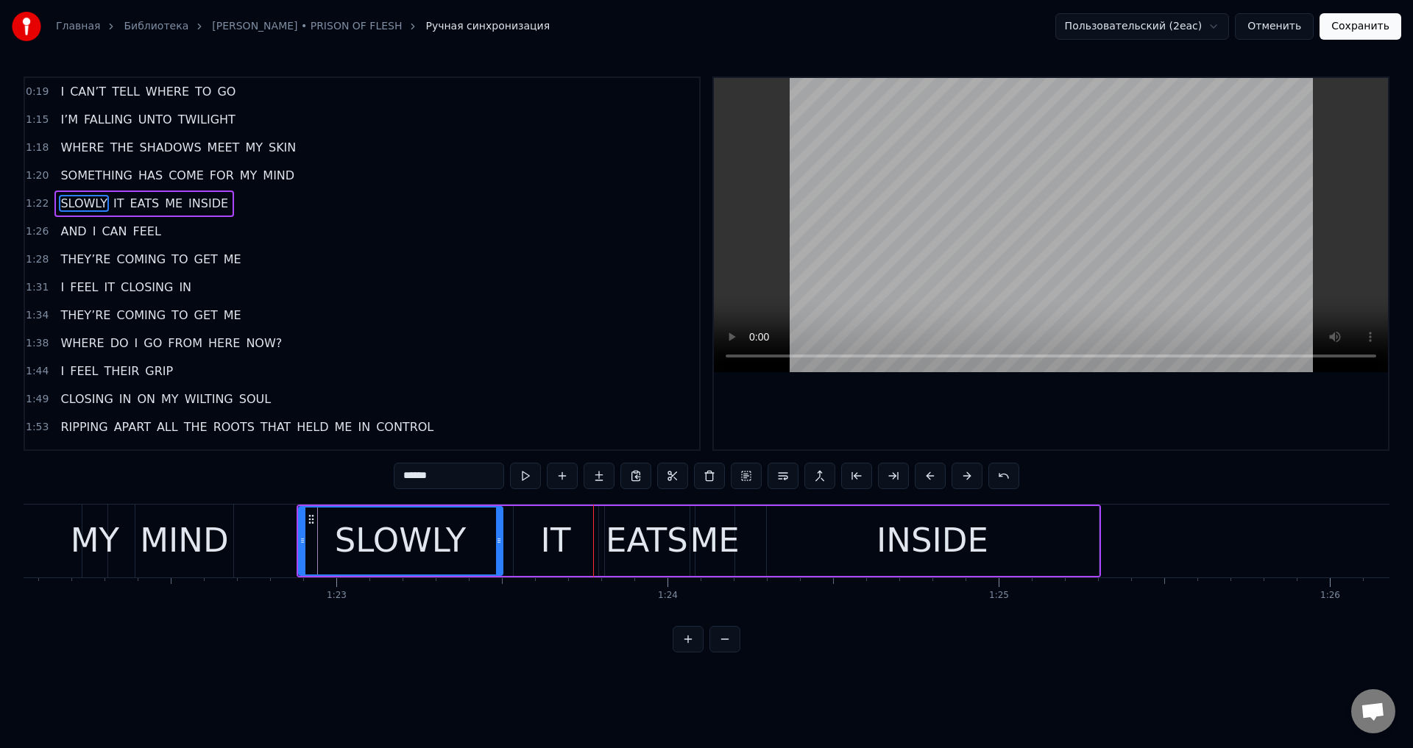
click at [921, 469] on button at bounding box center [930, 476] width 31 height 26
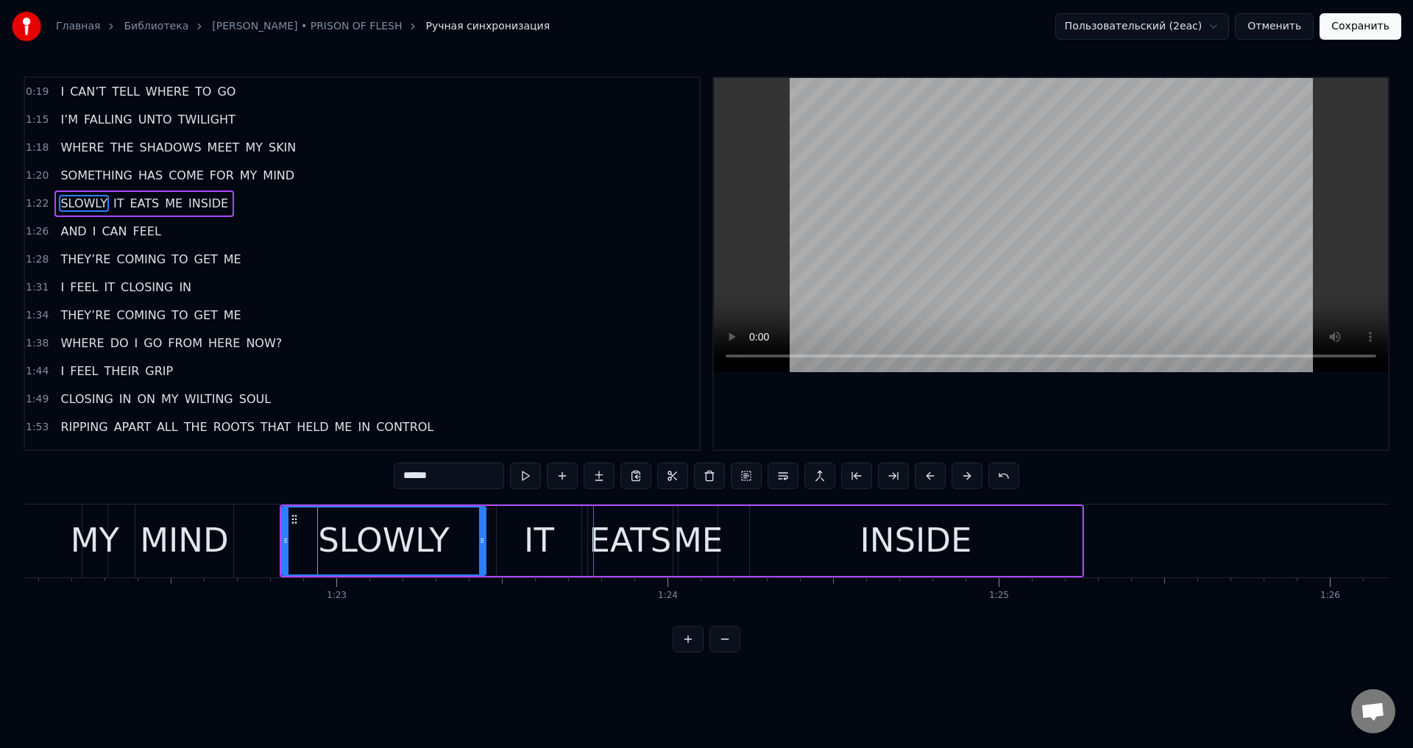
click at [921, 469] on button at bounding box center [930, 476] width 31 height 26
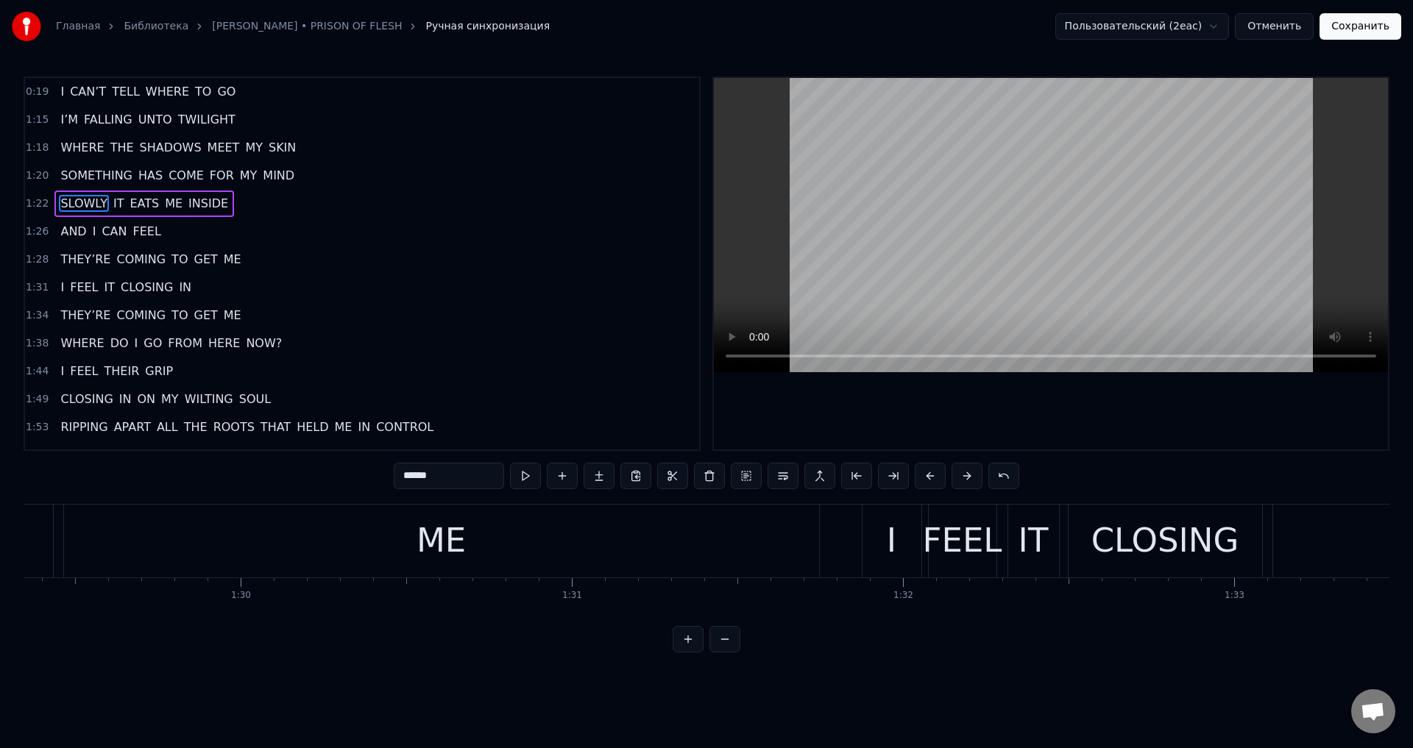
click at [715, 534] on div "ME" at bounding box center [441, 541] width 755 height 73
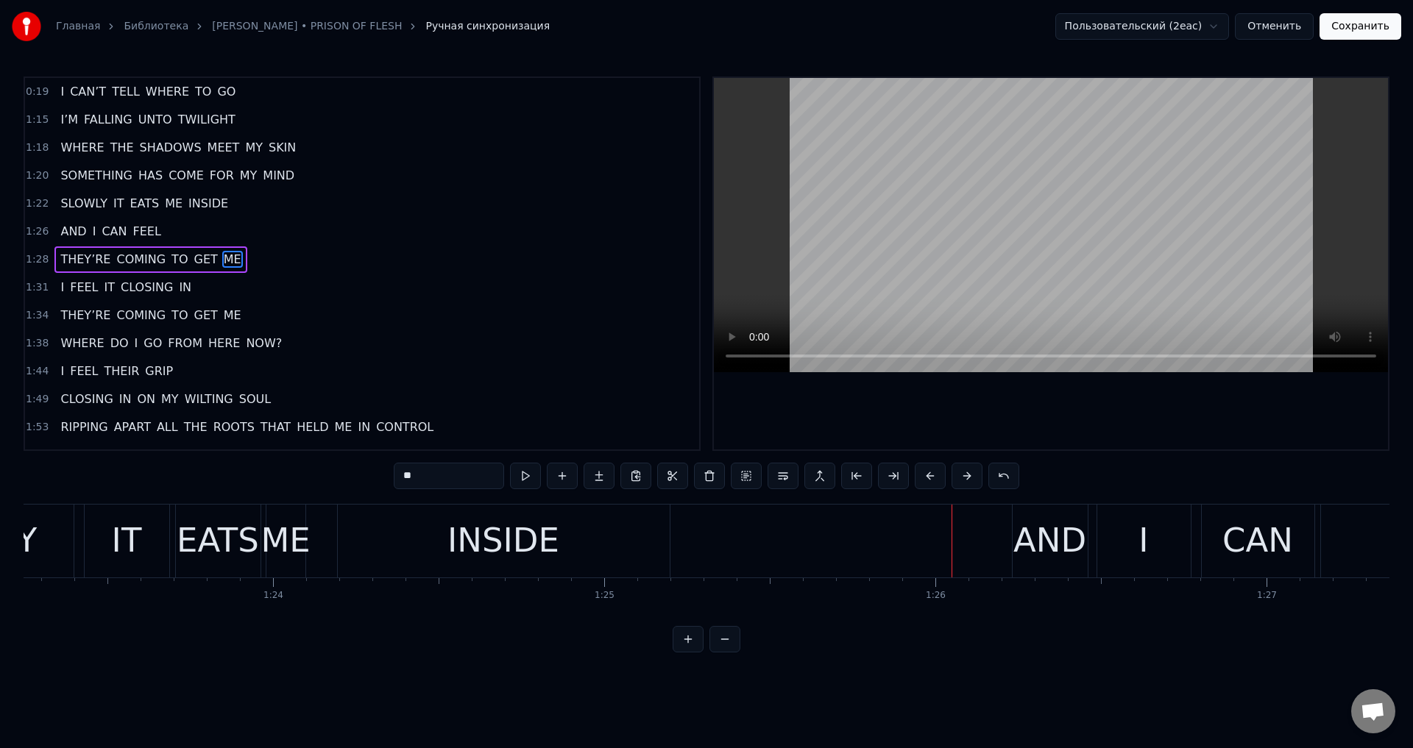
scroll to position [0, 27416]
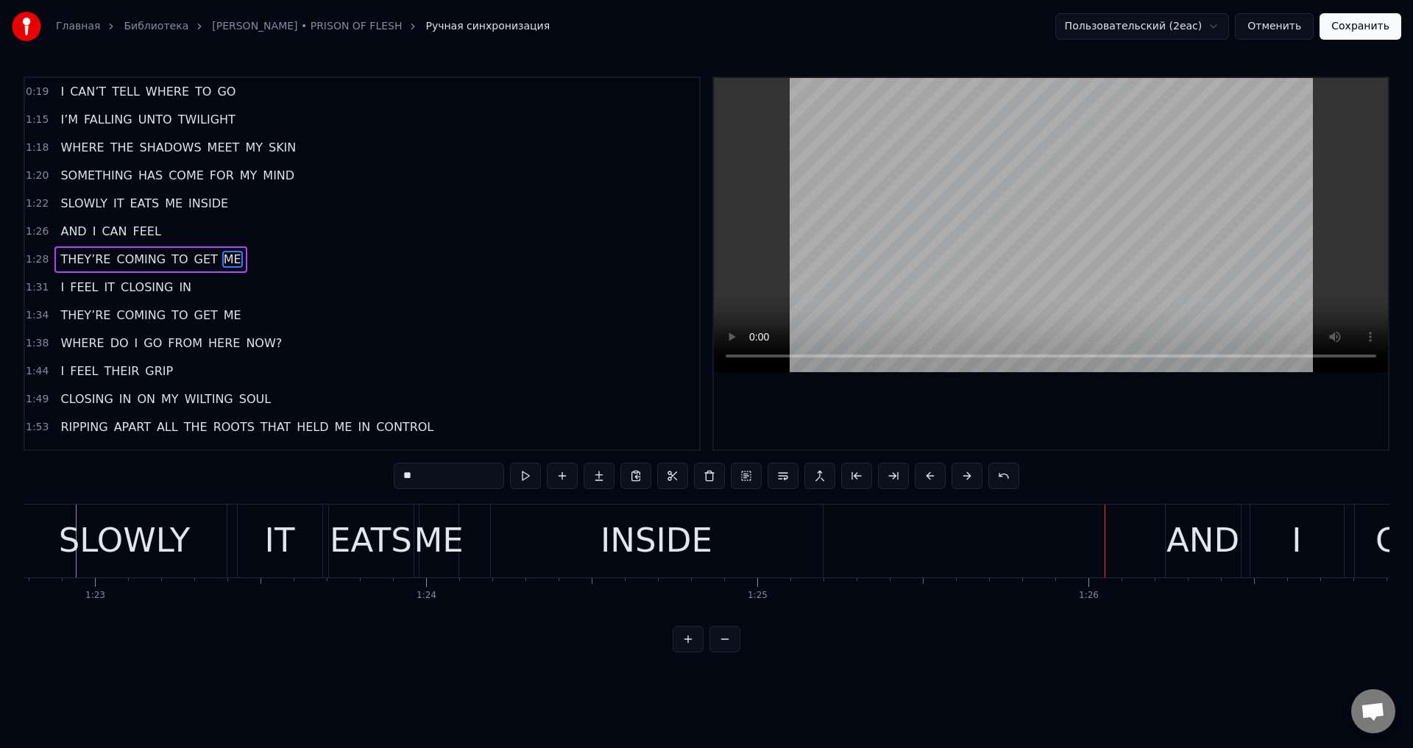
click at [571, 543] on div "INSIDE" at bounding box center [657, 541] width 332 height 73
type input "******"
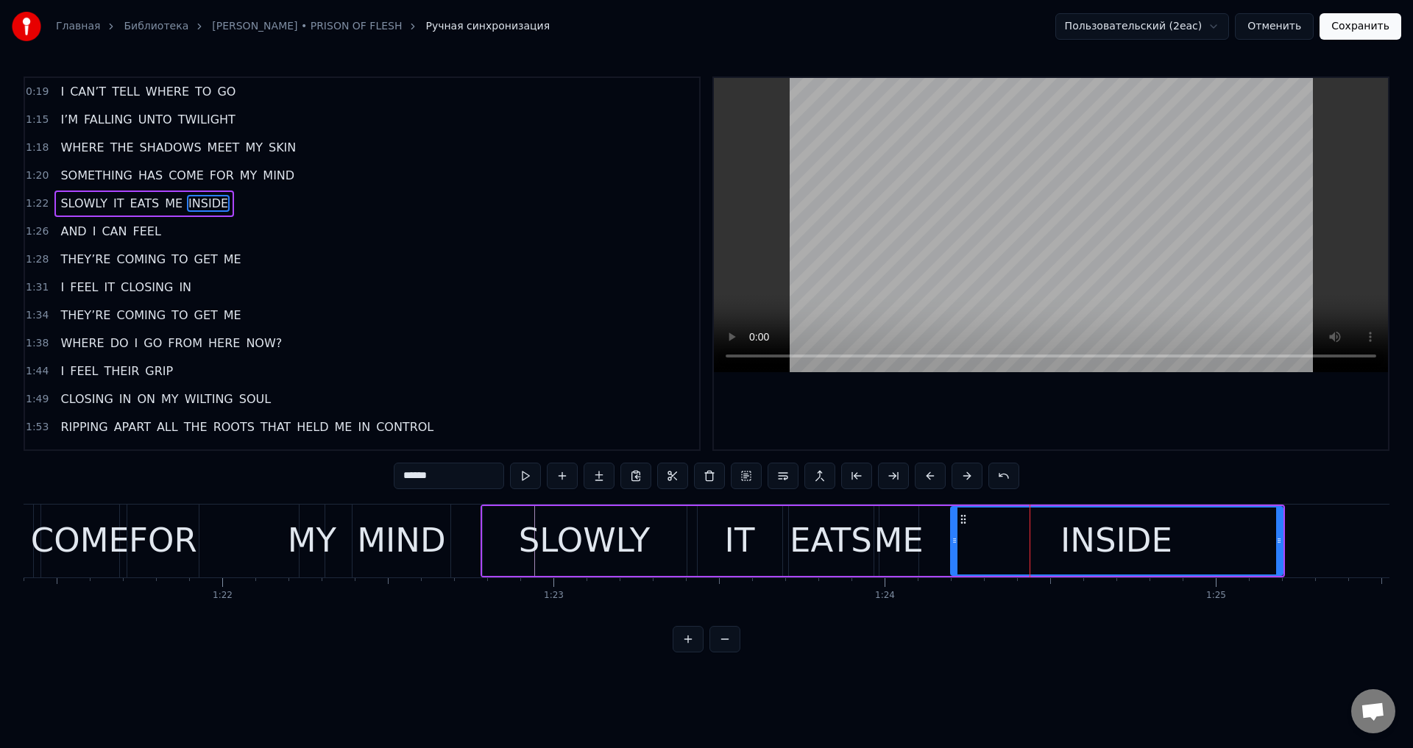
scroll to position [0, 26806]
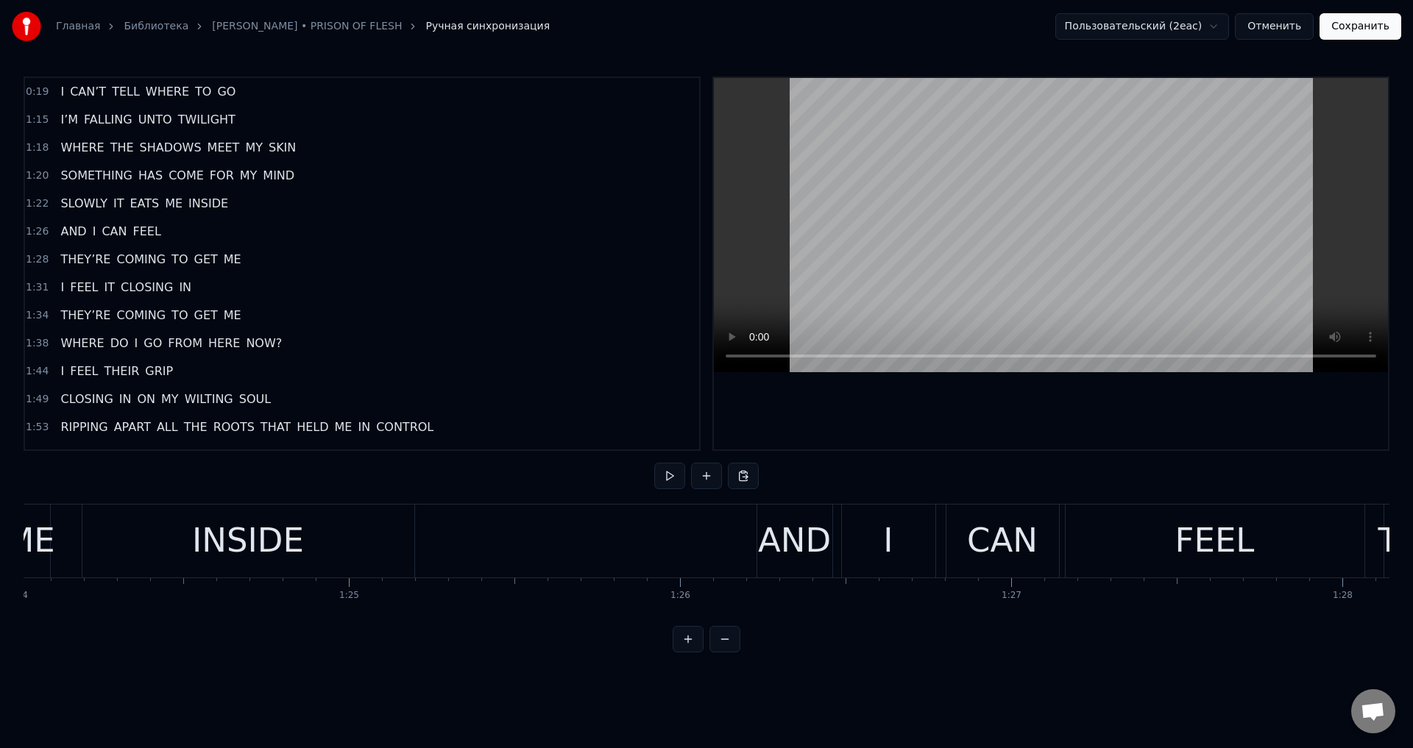
scroll to position [0, 27742]
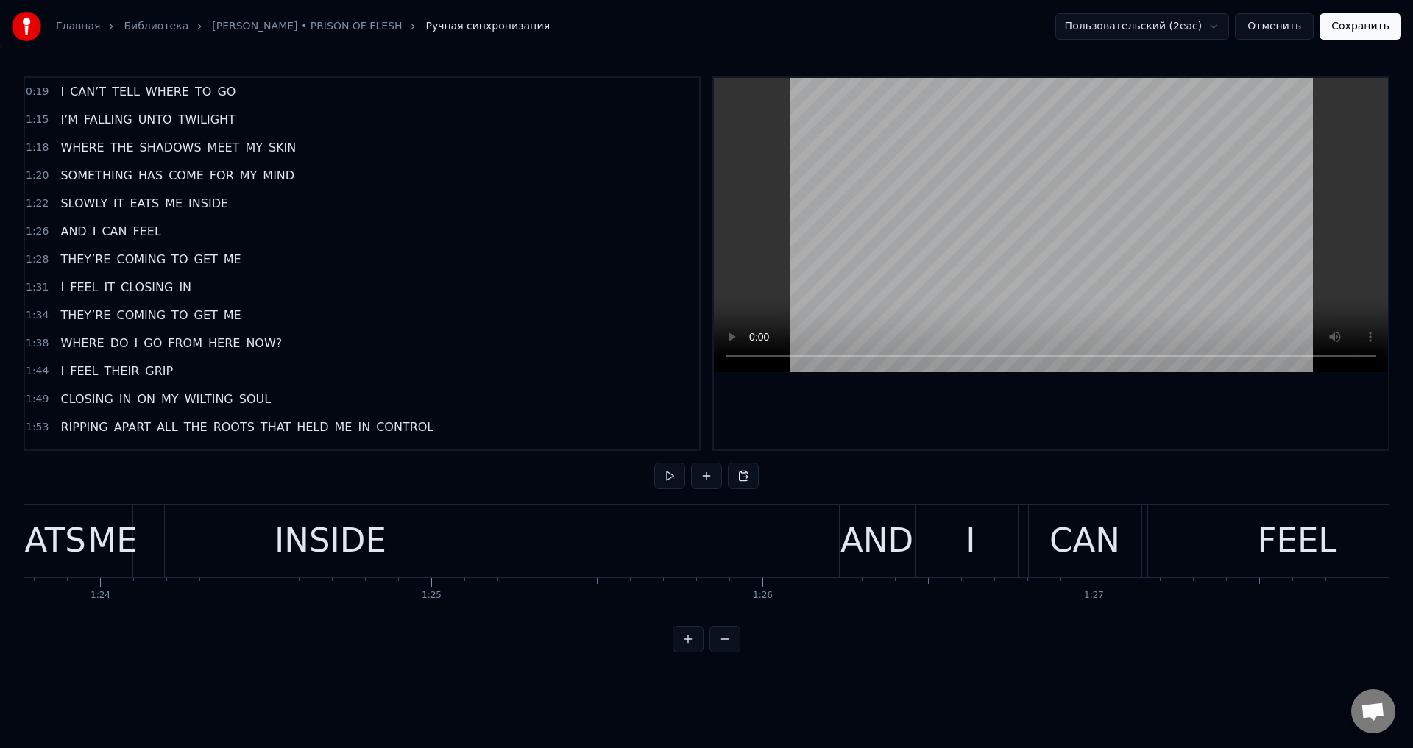
click at [365, 534] on div "INSIDE" at bounding box center [331, 541] width 112 height 50
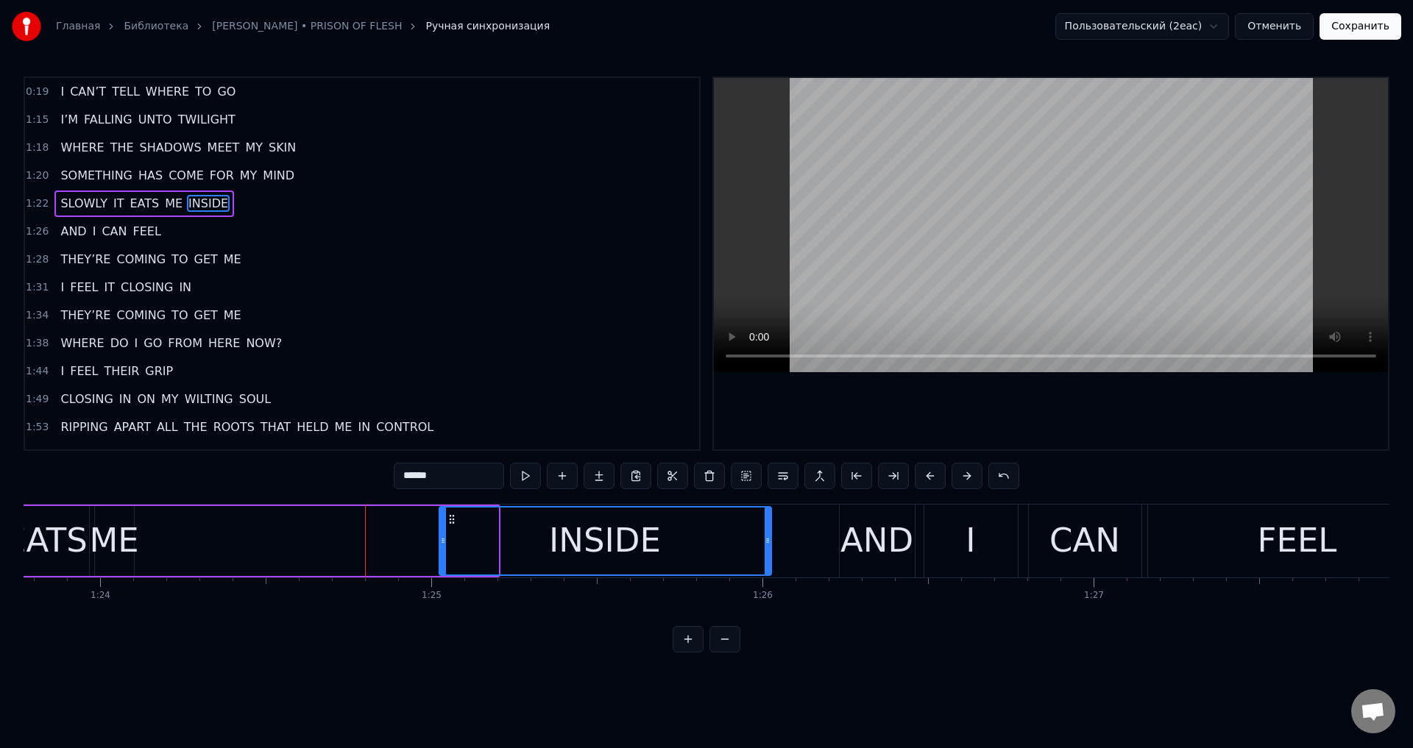
drag, startPoint x: 180, startPoint y: 520, endPoint x: 453, endPoint y: 522, distance: 273.0
click at [453, 522] on icon at bounding box center [452, 520] width 12 height 12
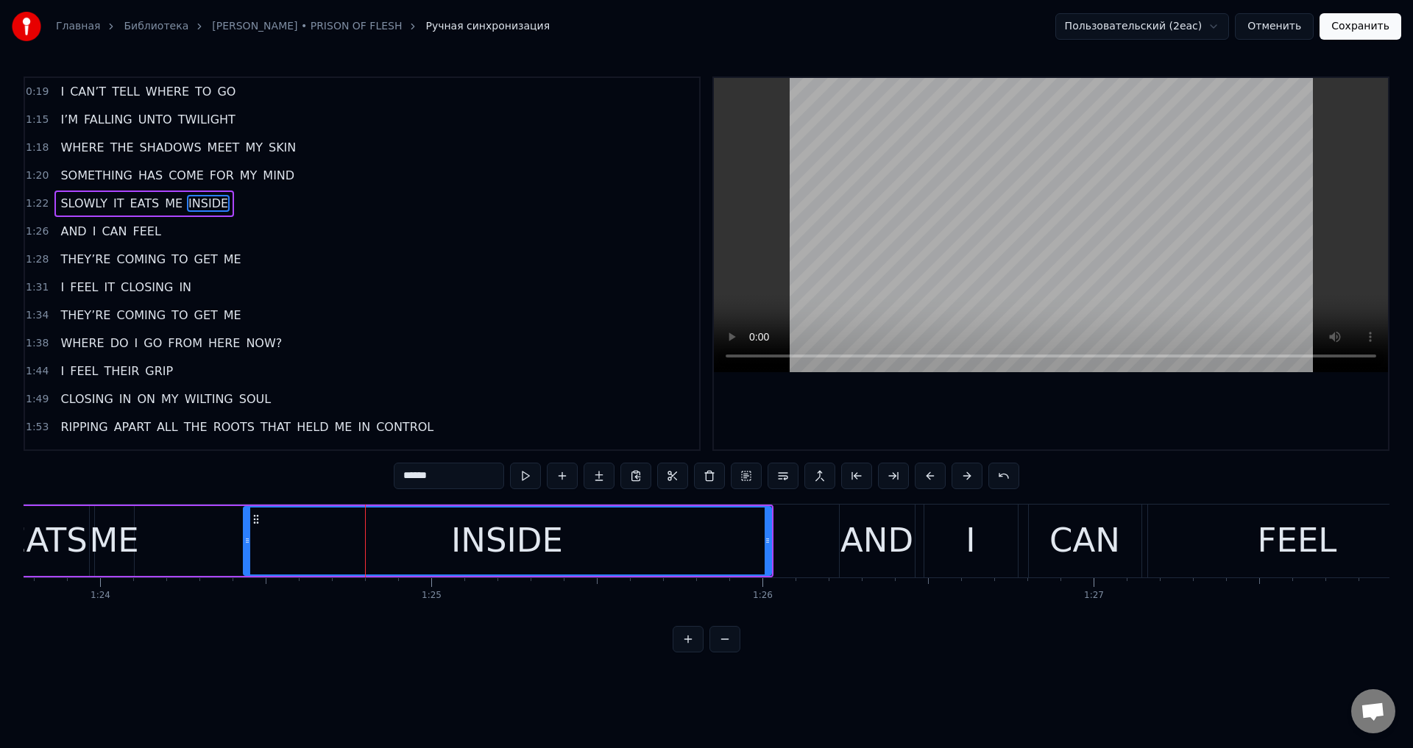
drag, startPoint x: 443, startPoint y: 545, endPoint x: 247, endPoint y: 560, distance: 196.3
click at [247, 560] on div at bounding box center [247, 541] width 6 height 67
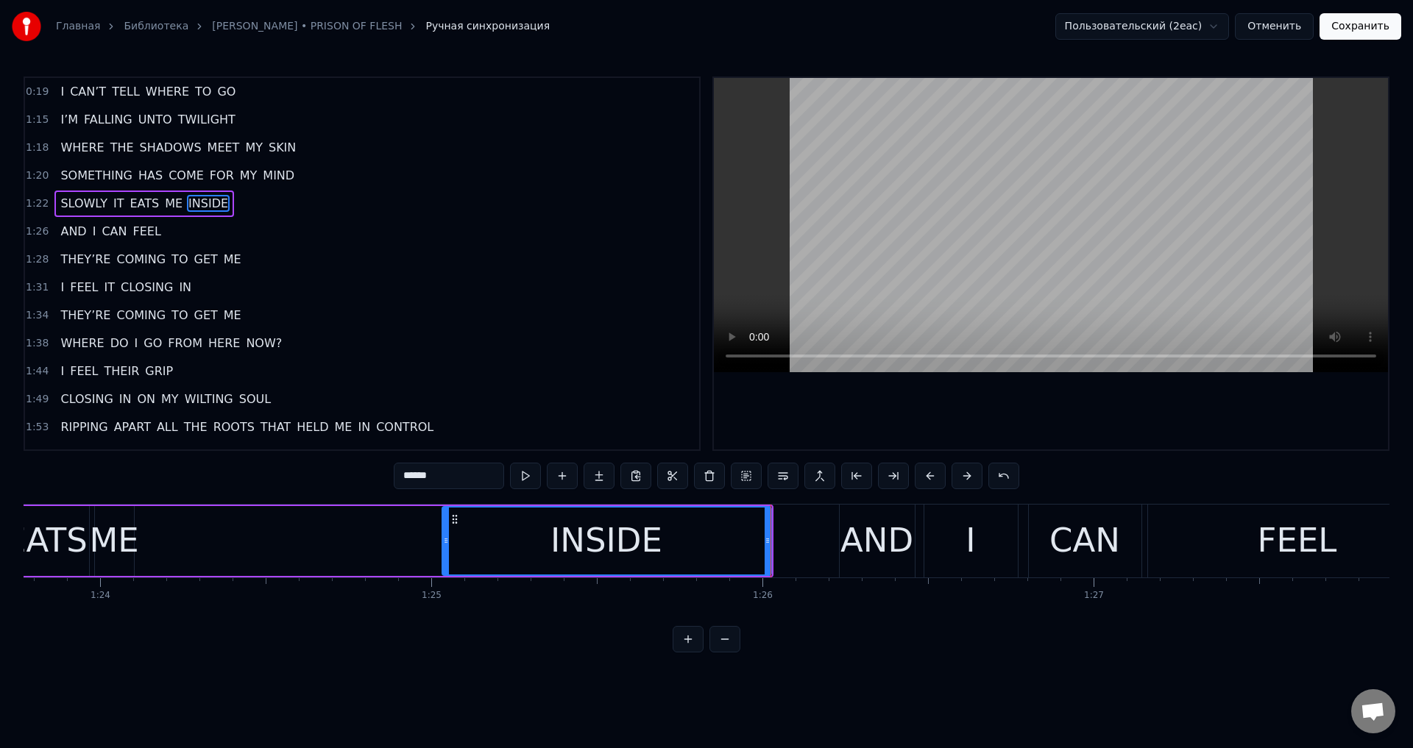
drag, startPoint x: 247, startPoint y: 550, endPoint x: 449, endPoint y: 549, distance: 202.4
click at [449, 549] on div at bounding box center [446, 541] width 6 height 67
click at [875, 534] on div "AND" at bounding box center [876, 541] width 73 height 50
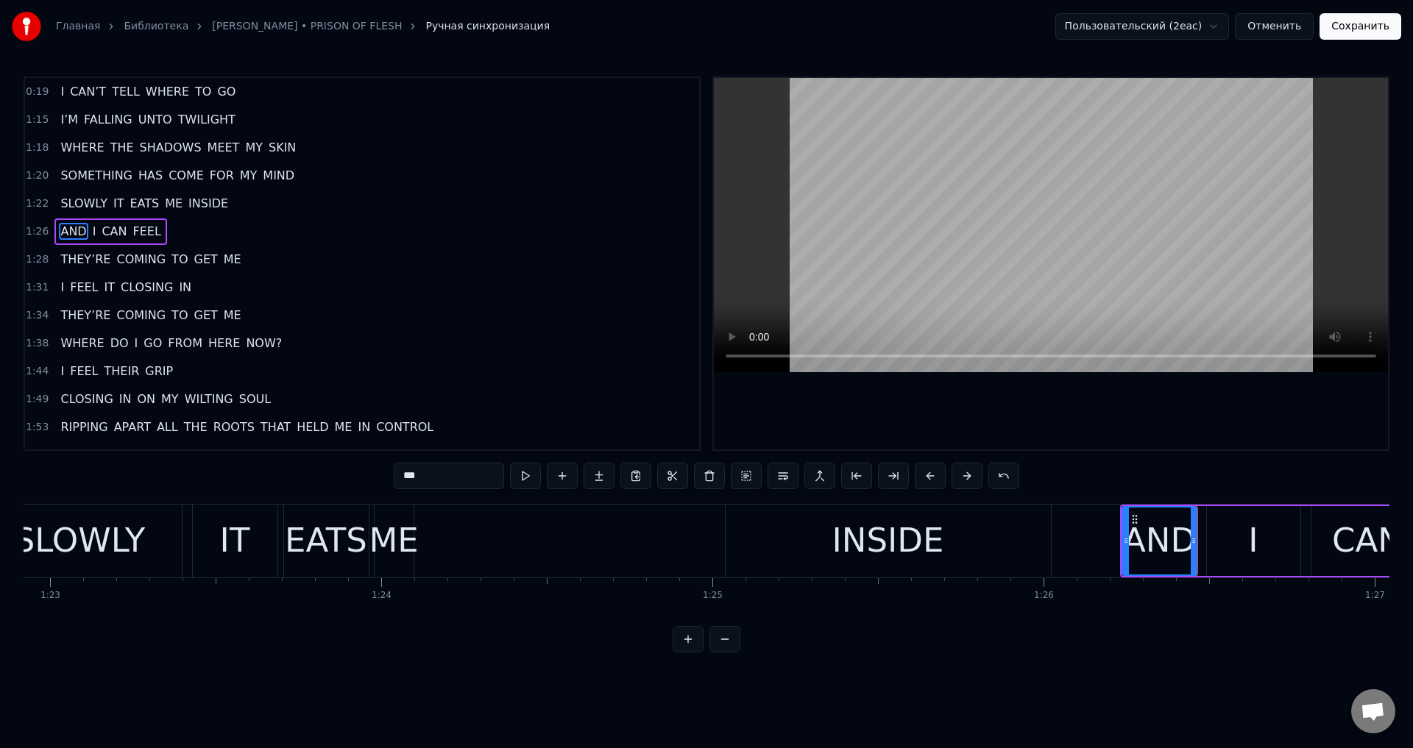
scroll to position [0, 27448]
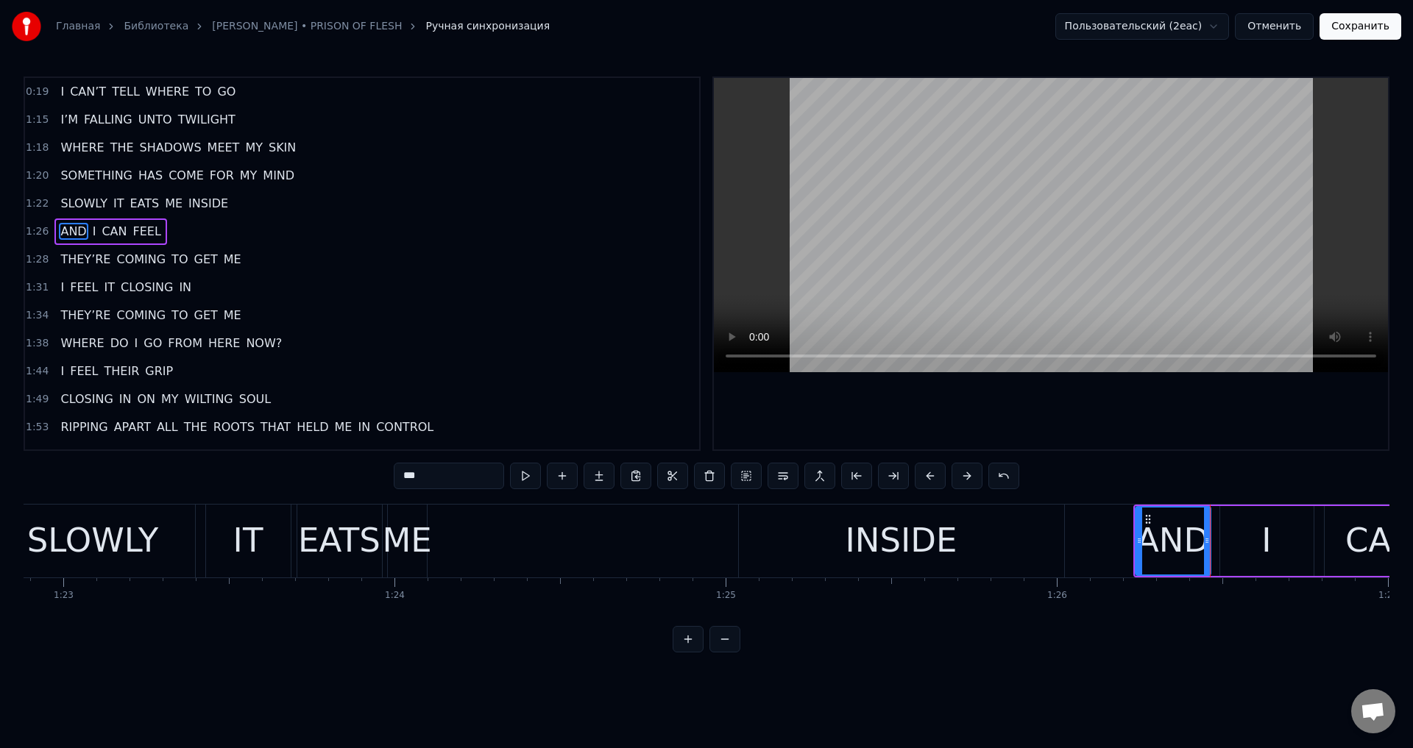
click at [409, 528] on div "ME" at bounding box center [406, 541] width 49 height 50
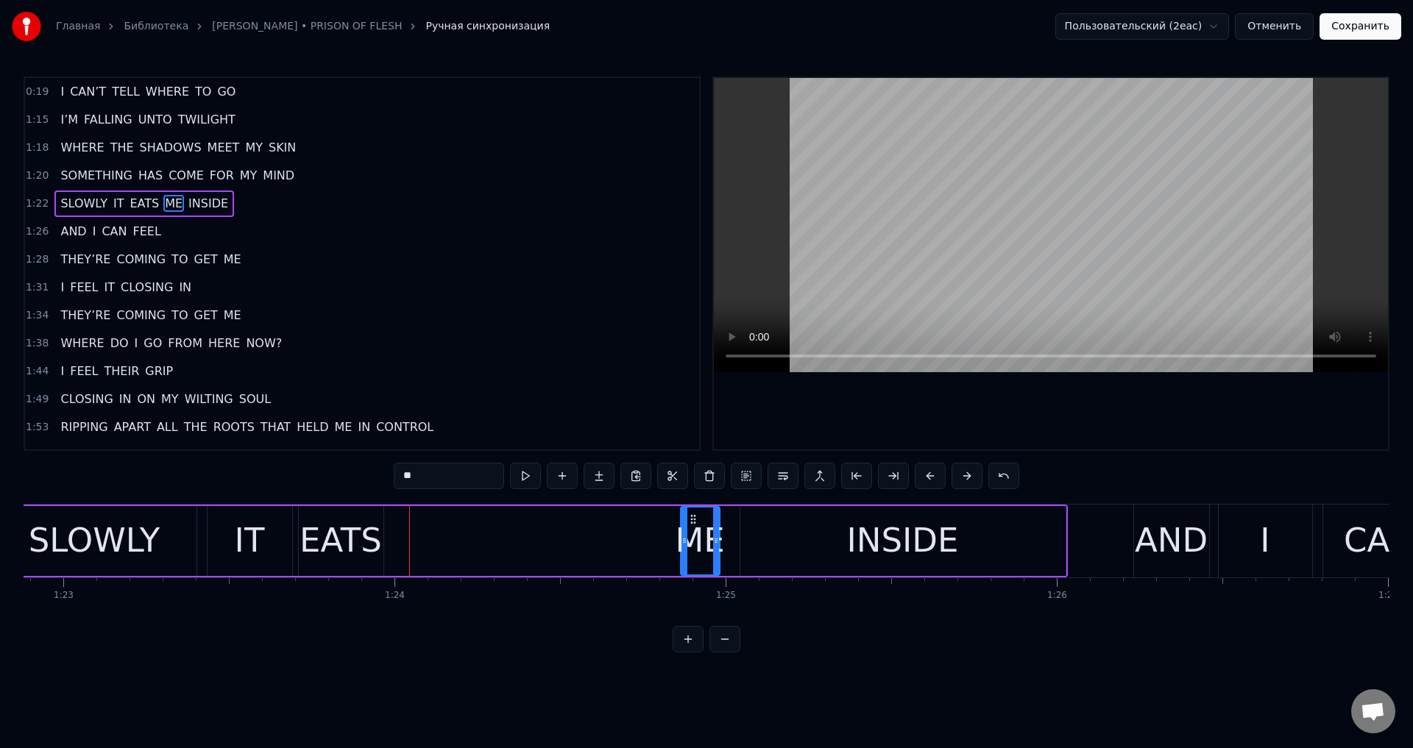
drag, startPoint x: 402, startPoint y: 520, endPoint x: 693, endPoint y: 520, distance: 291.4
click at [693, 520] on icon at bounding box center [693, 520] width 12 height 12
drag, startPoint x: 682, startPoint y: 533, endPoint x: 645, endPoint y: 542, distance: 38.6
click at [645, 542] on div at bounding box center [647, 541] width 6 height 67
click at [311, 549] on div "EATS" at bounding box center [341, 541] width 82 height 50
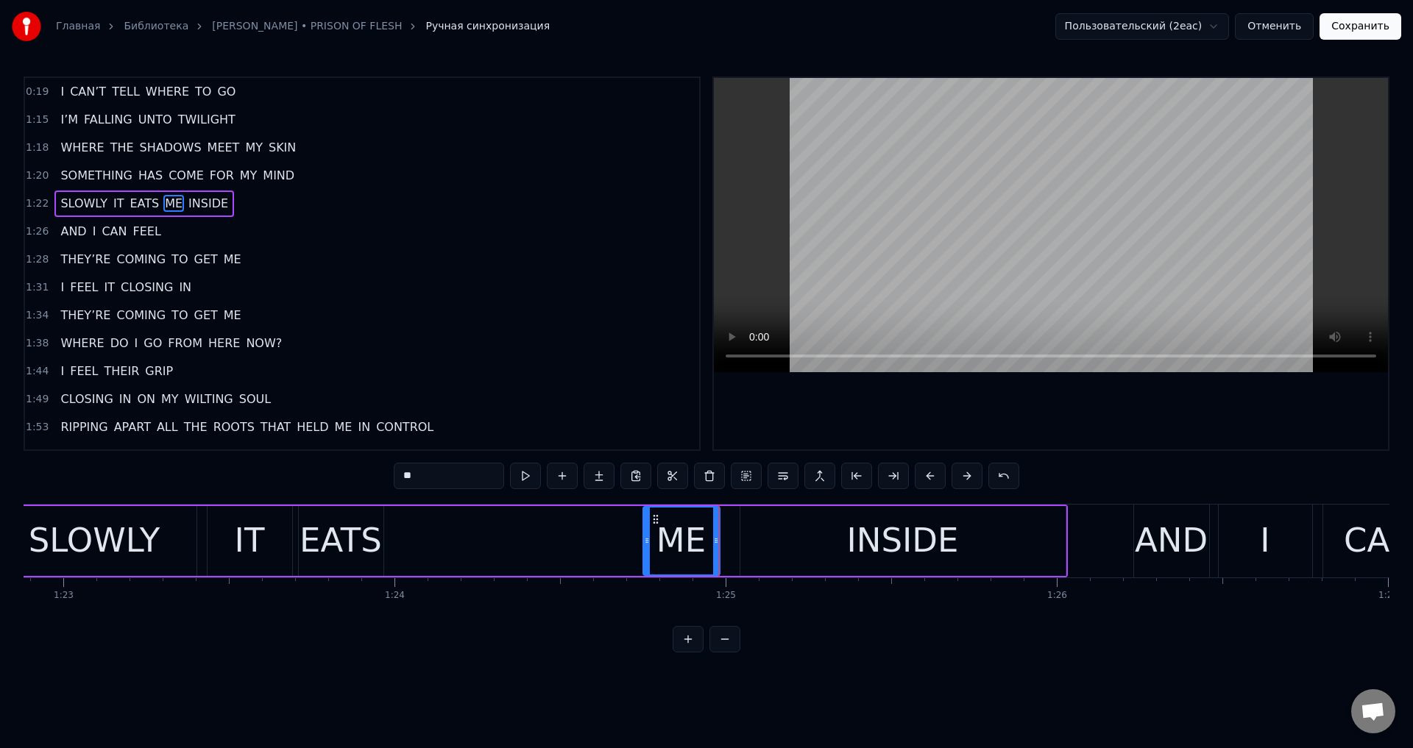
type input "****"
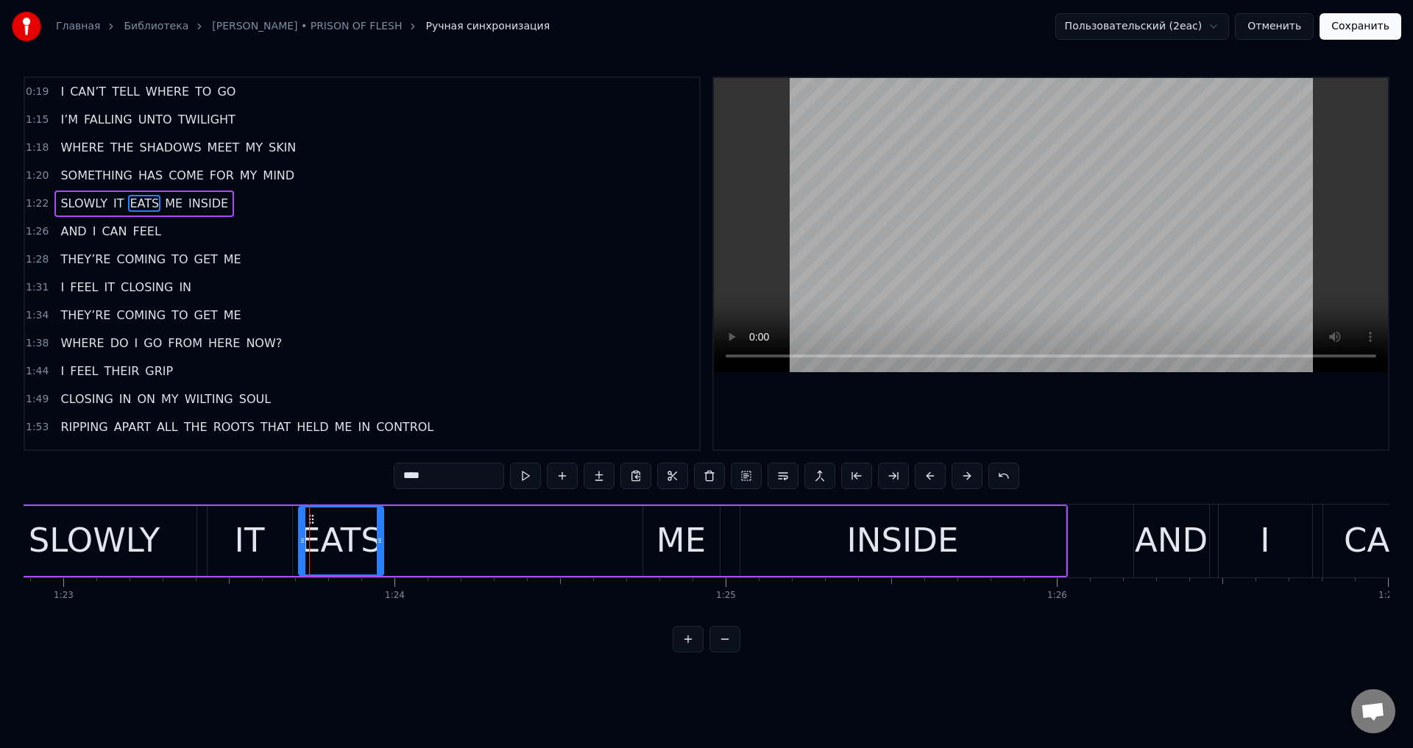
click at [415, 547] on div "SLOWLY IT EATS ME INSIDE" at bounding box center [528, 541] width 1077 height 73
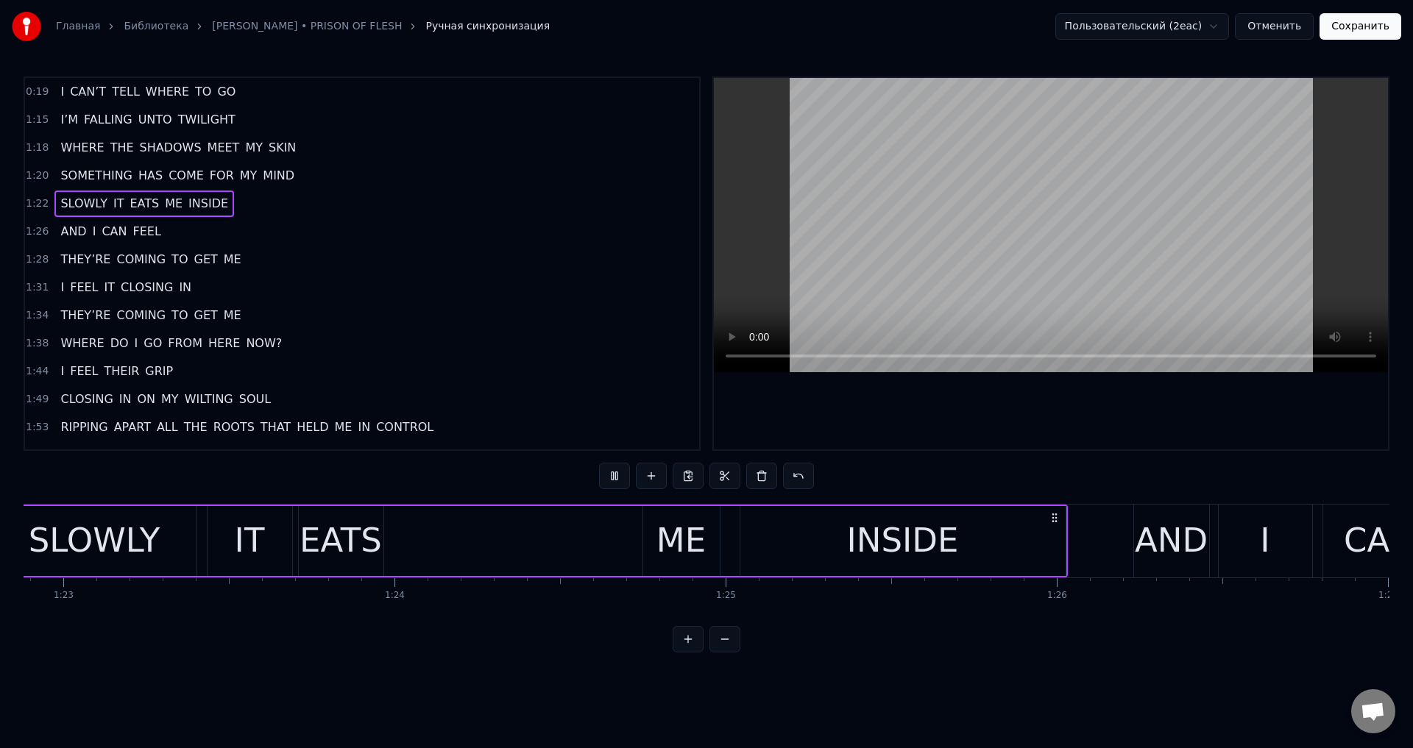
scroll to position [0, 27341]
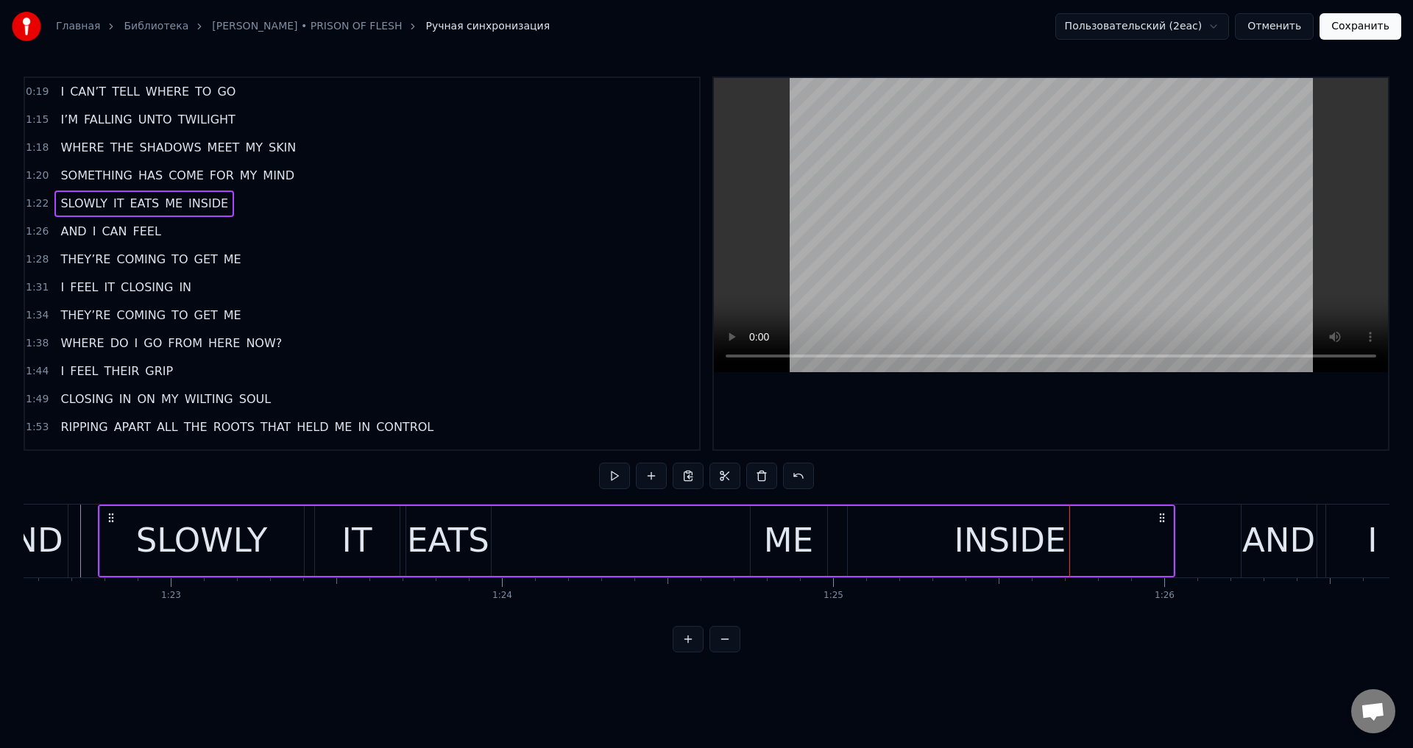
click at [893, 541] on div "INSIDE" at bounding box center [1010, 541] width 325 height 70
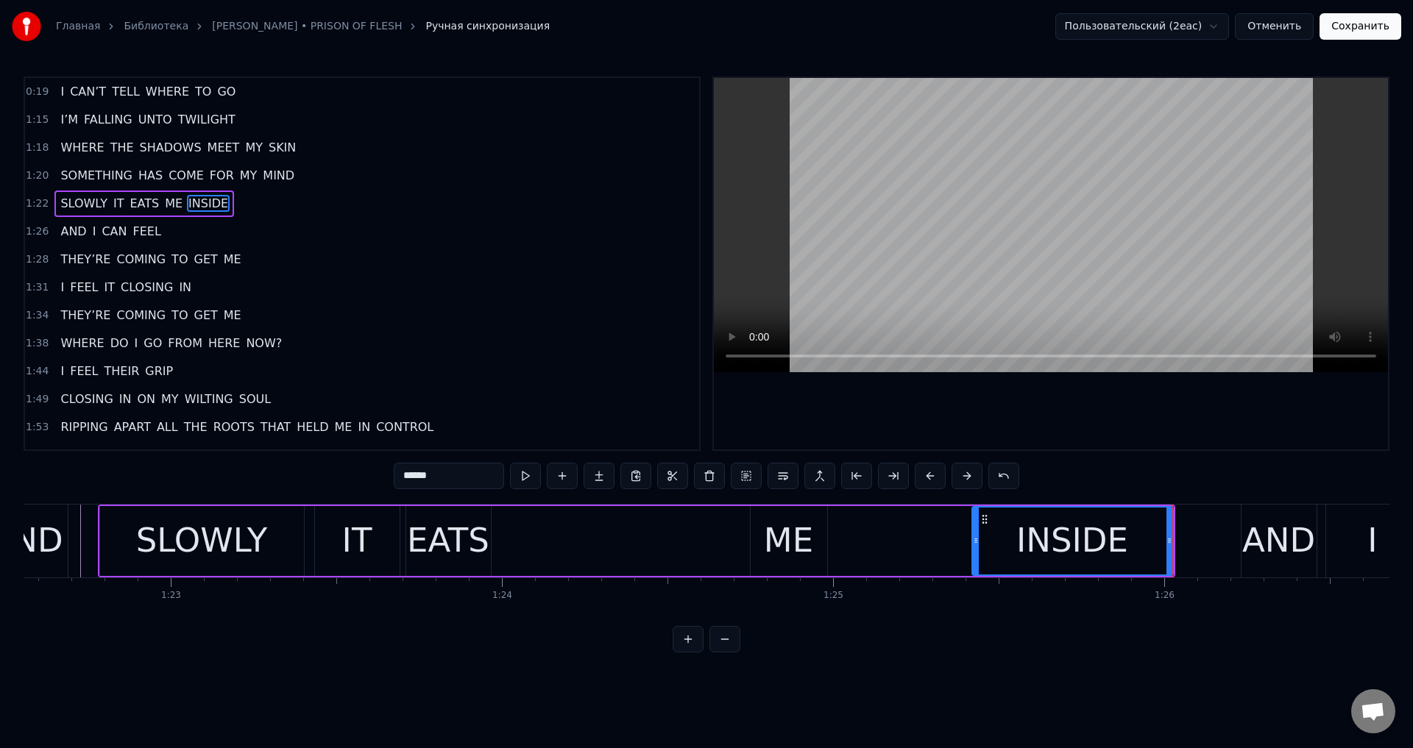
drag, startPoint x: 850, startPoint y: 544, endPoint x: 974, endPoint y: 554, distance: 124.8
click at [974, 554] on div at bounding box center [976, 541] width 6 height 67
click at [781, 528] on div "ME" at bounding box center [788, 541] width 49 height 50
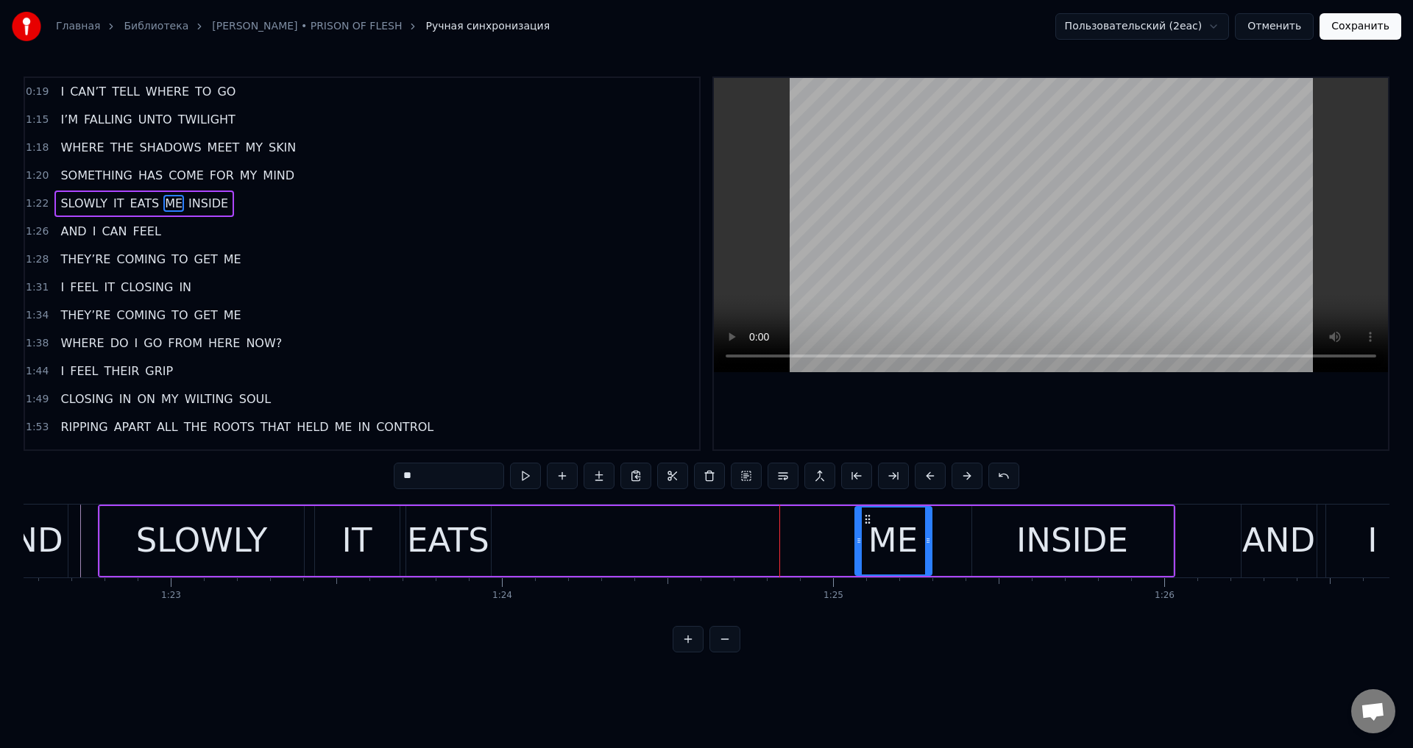
drag, startPoint x: 764, startPoint y: 517, endPoint x: 868, endPoint y: 530, distance: 105.3
click at [868, 530] on div "ME" at bounding box center [893, 541] width 75 height 67
drag, startPoint x: 927, startPoint y: 533, endPoint x: 946, endPoint y: 535, distance: 20.0
click at [946, 535] on div at bounding box center [945, 541] width 6 height 67
click at [983, 539] on div "INSIDE" at bounding box center [1072, 541] width 201 height 70
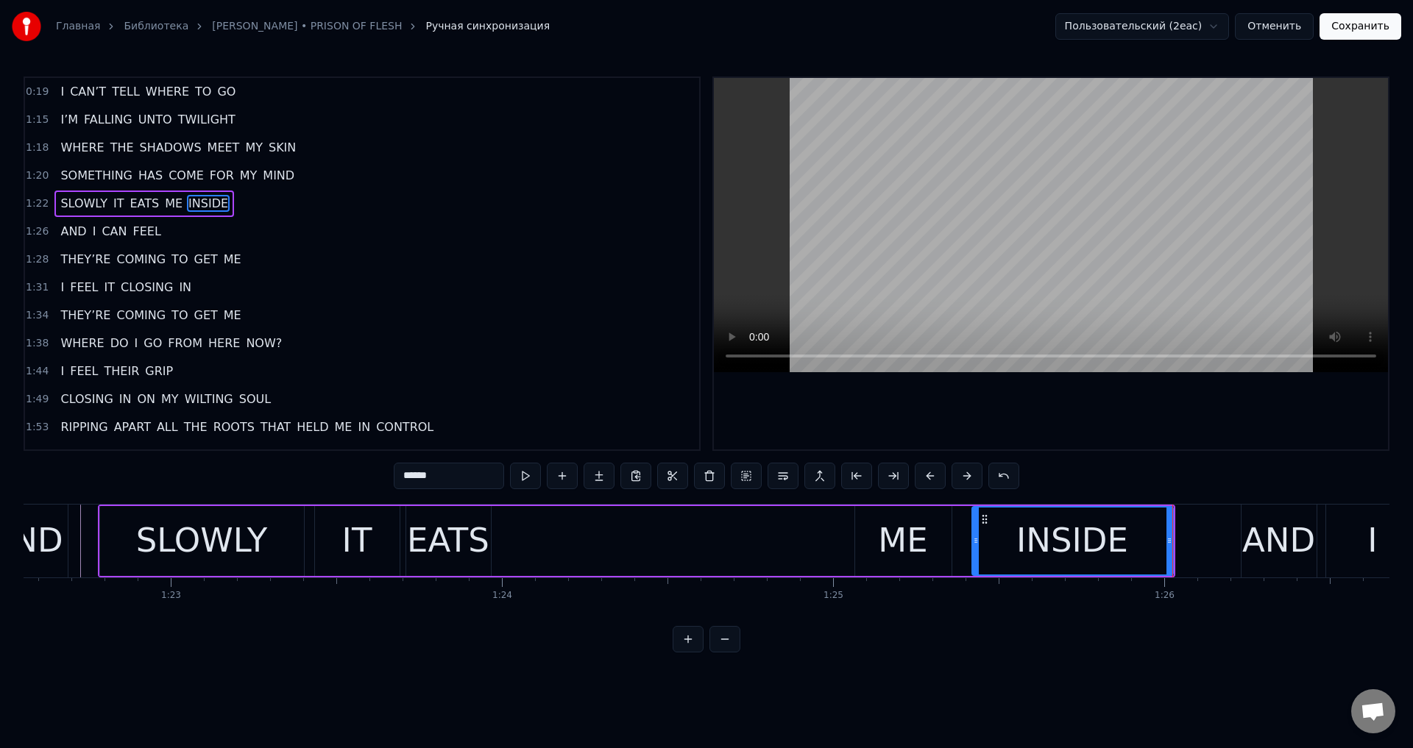
click at [907, 540] on div "ME" at bounding box center [902, 541] width 49 height 50
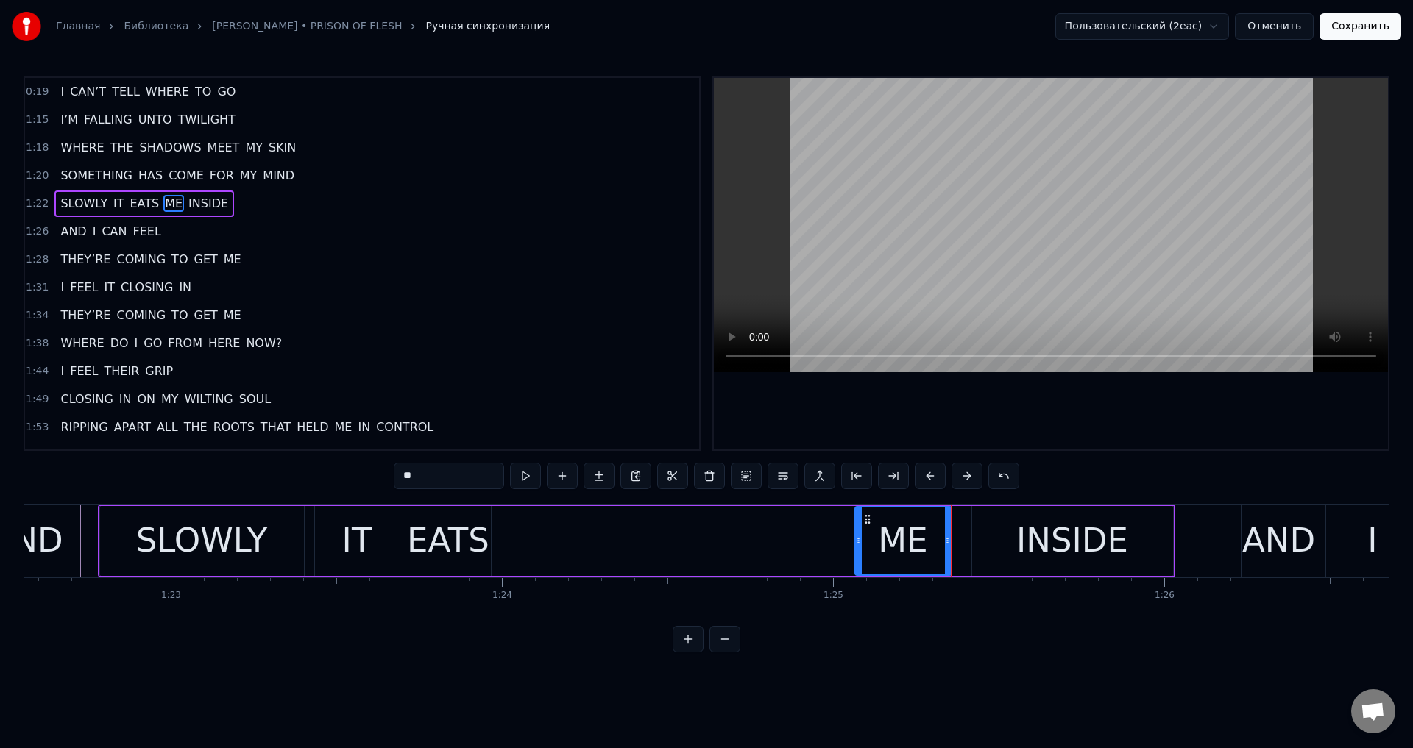
click at [445, 538] on div "EATS" at bounding box center [448, 541] width 82 height 50
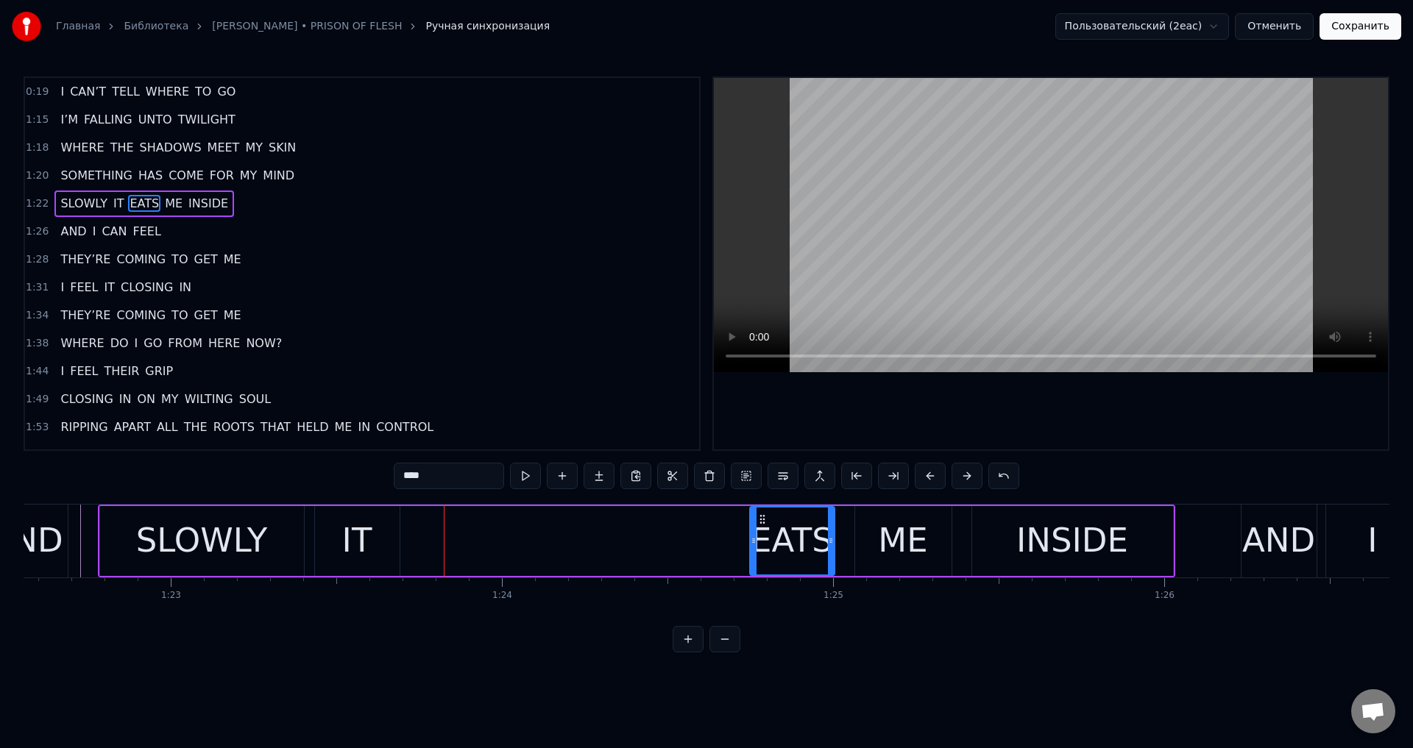
drag, startPoint x: 417, startPoint y: 520, endPoint x: 761, endPoint y: 522, distance: 343.7
click at [761, 522] on icon at bounding box center [763, 520] width 12 height 12
drag, startPoint x: 751, startPoint y: 551, endPoint x: 762, endPoint y: 551, distance: 10.3
click at [762, 551] on div at bounding box center [764, 541] width 6 height 67
click at [373, 547] on div "IT" at bounding box center [357, 541] width 85 height 70
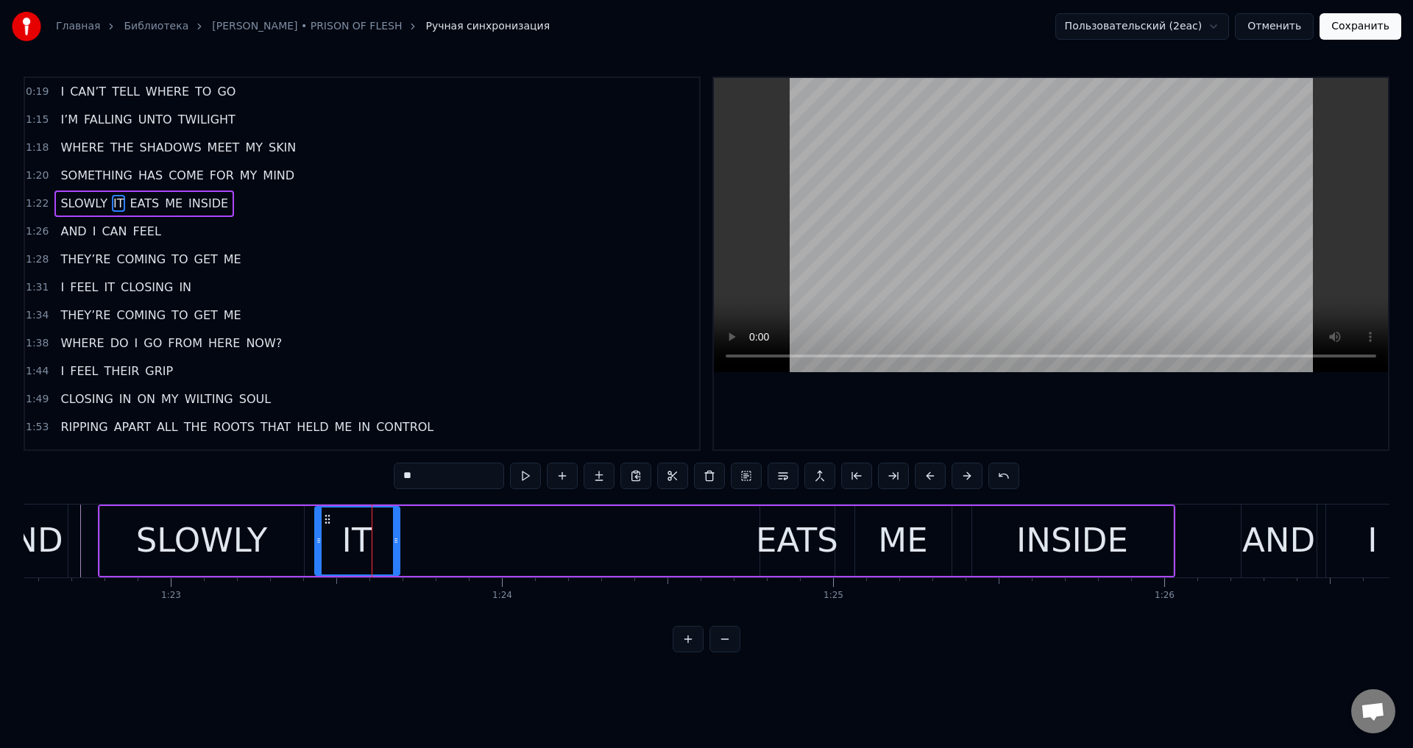
click at [166, 532] on div "SLOWLY" at bounding box center [202, 541] width 132 height 50
type input "******"
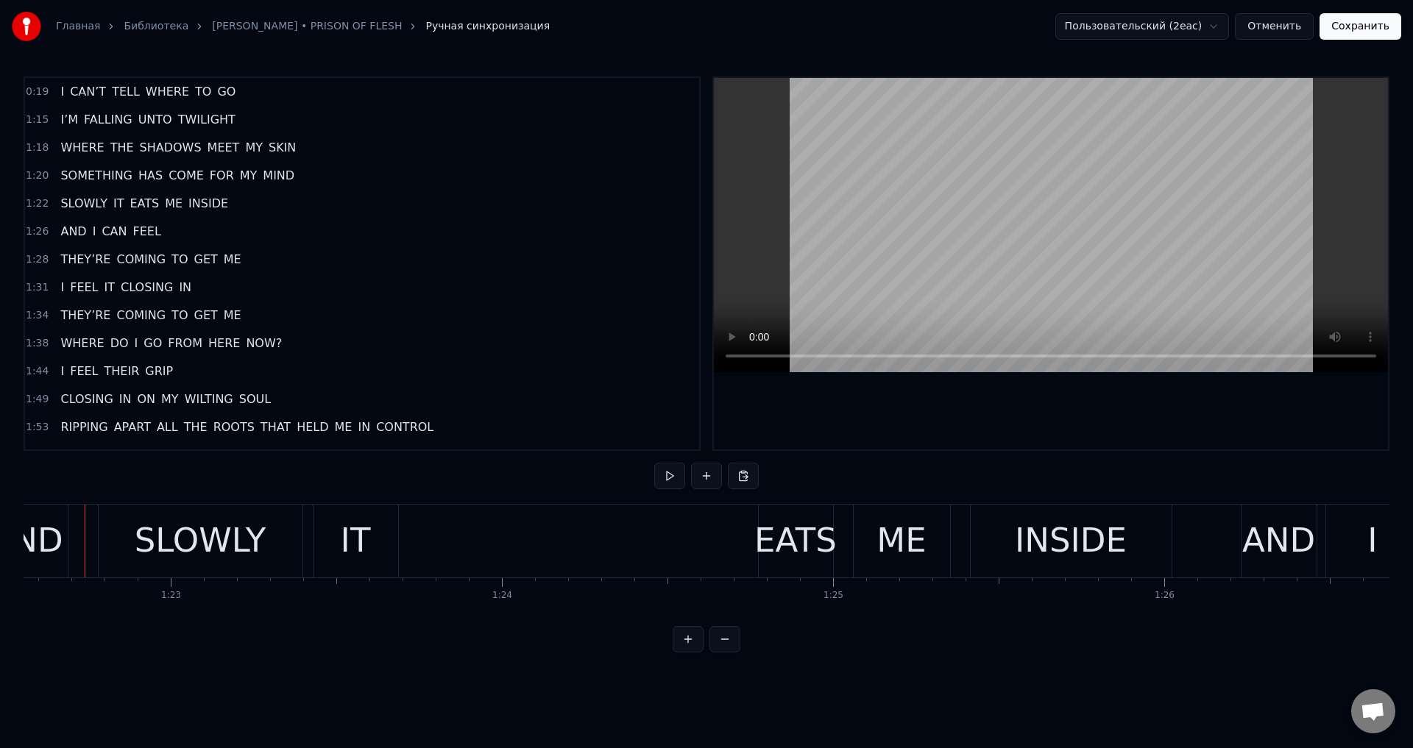
scroll to position [0, 27328]
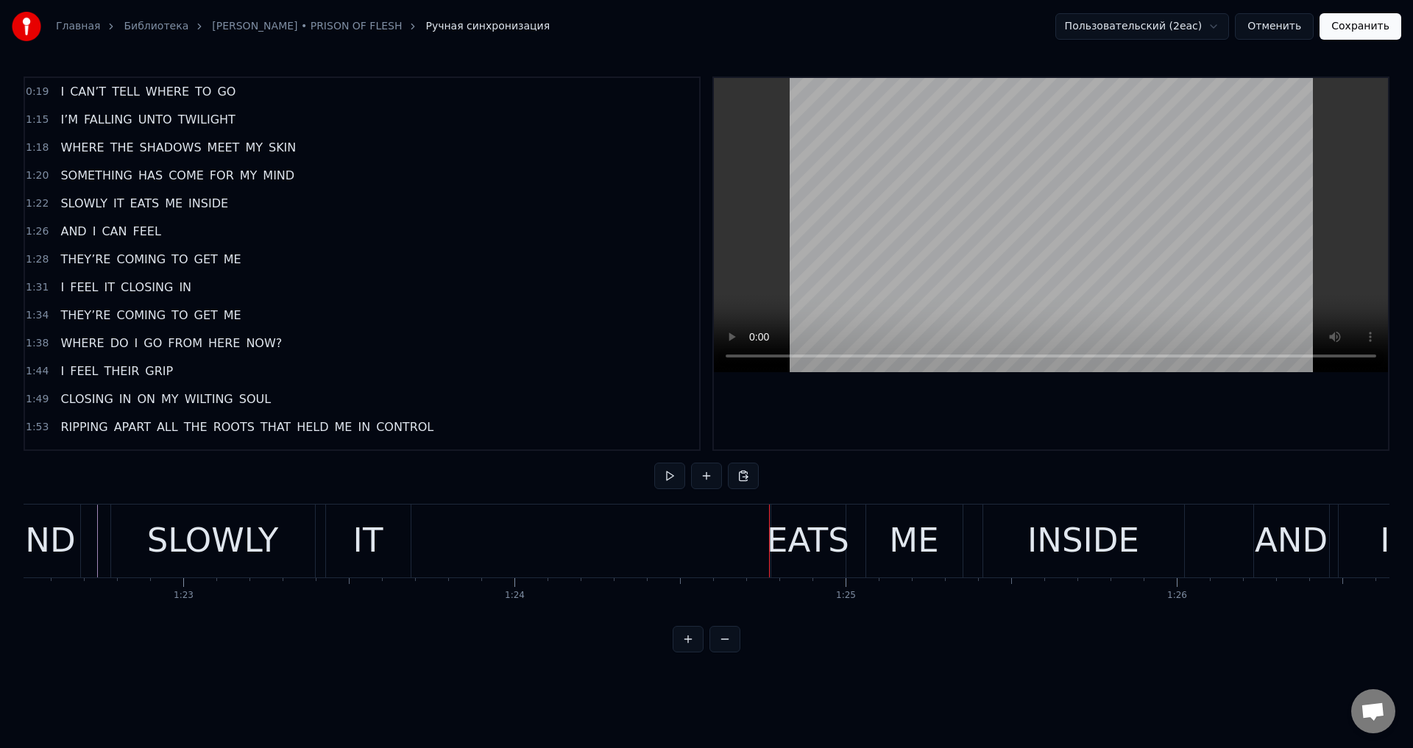
click at [817, 528] on div "EATS" at bounding box center [808, 541] width 82 height 50
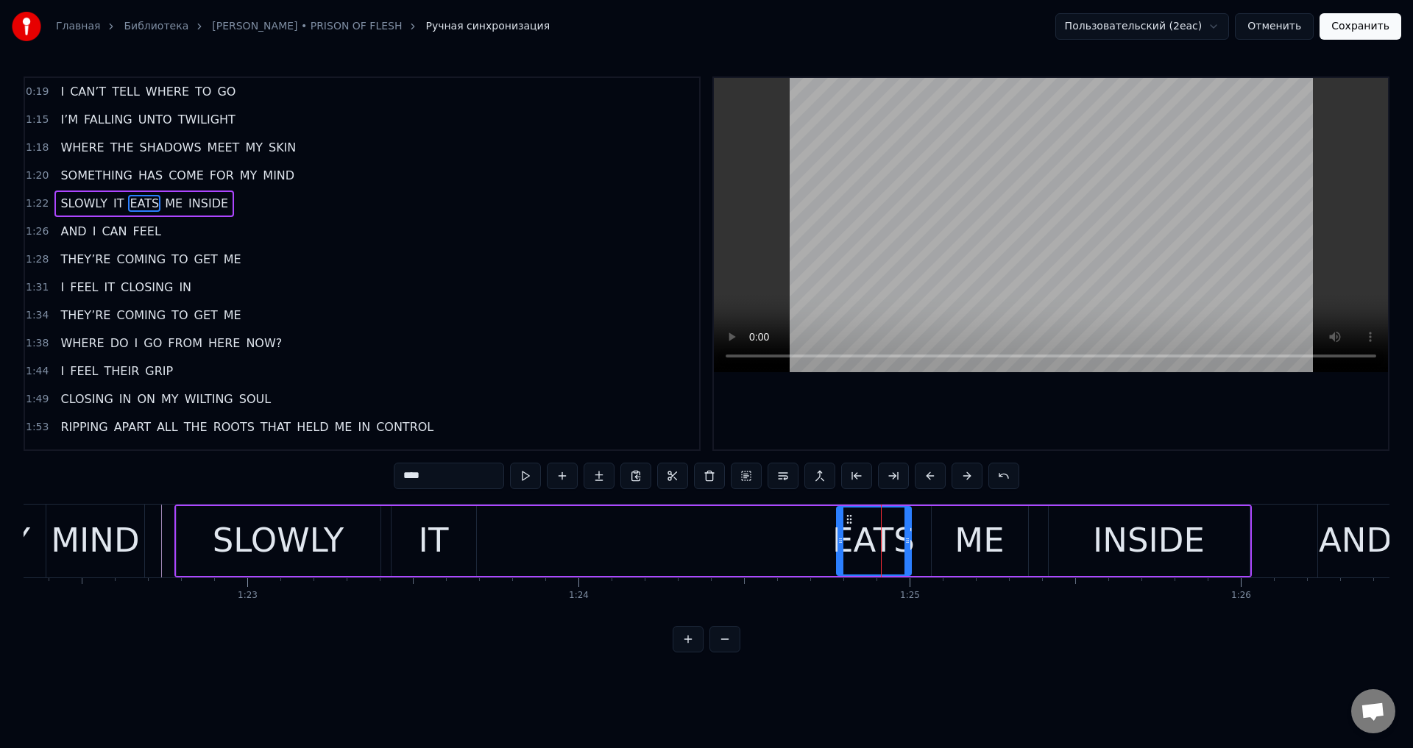
scroll to position [0, 27111]
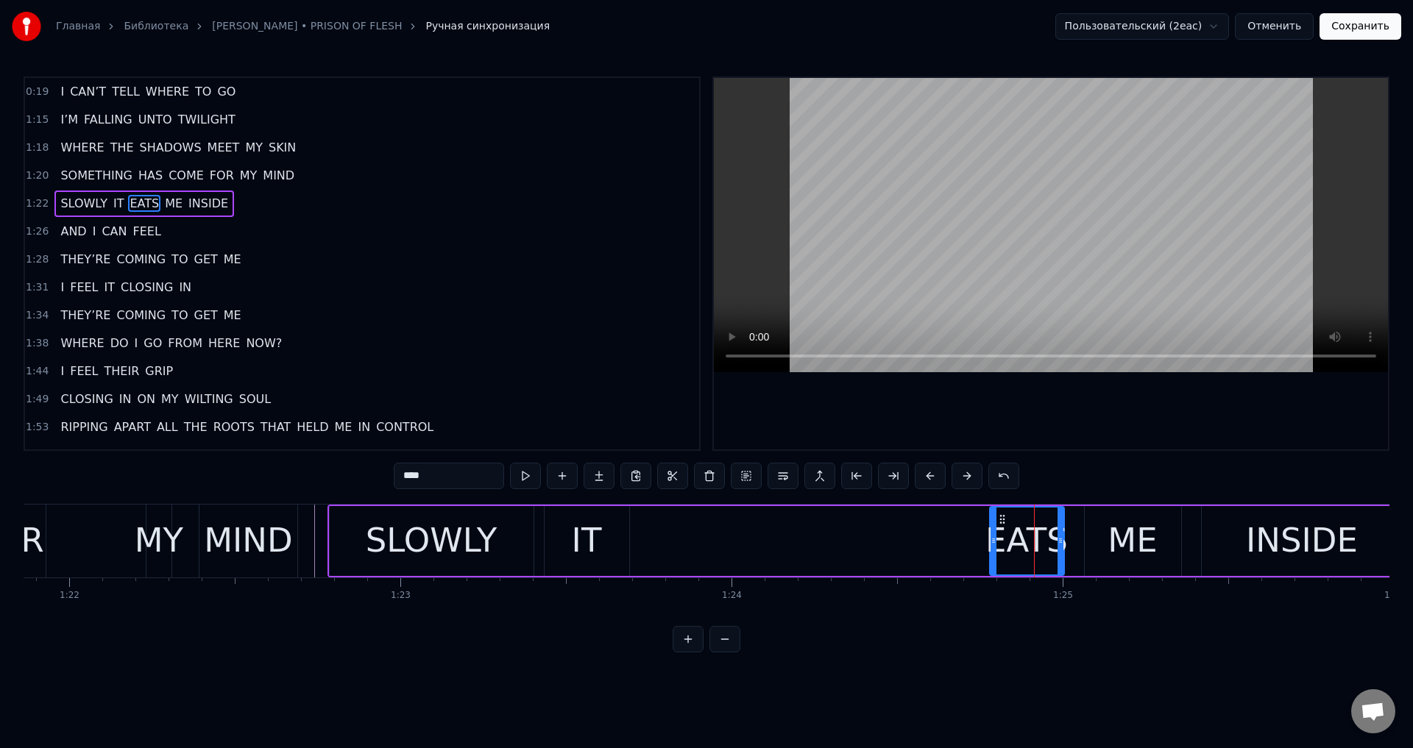
click at [300, 676] on html "Главная Библиотека LORNA SHORE • PRISON OF FLESH Ручная синхронизация Пользоват…" at bounding box center [706, 338] width 1413 height 676
click at [545, 653] on div "0:19 I CAN’T TELL WHERE TO GO 1:15 I’M FALLING UNTO TWILIGHT 1:18 WHERE THE SHA…" at bounding box center [707, 365] width 1366 height 576
click at [730, 397] on div at bounding box center [1051, 264] width 674 height 372
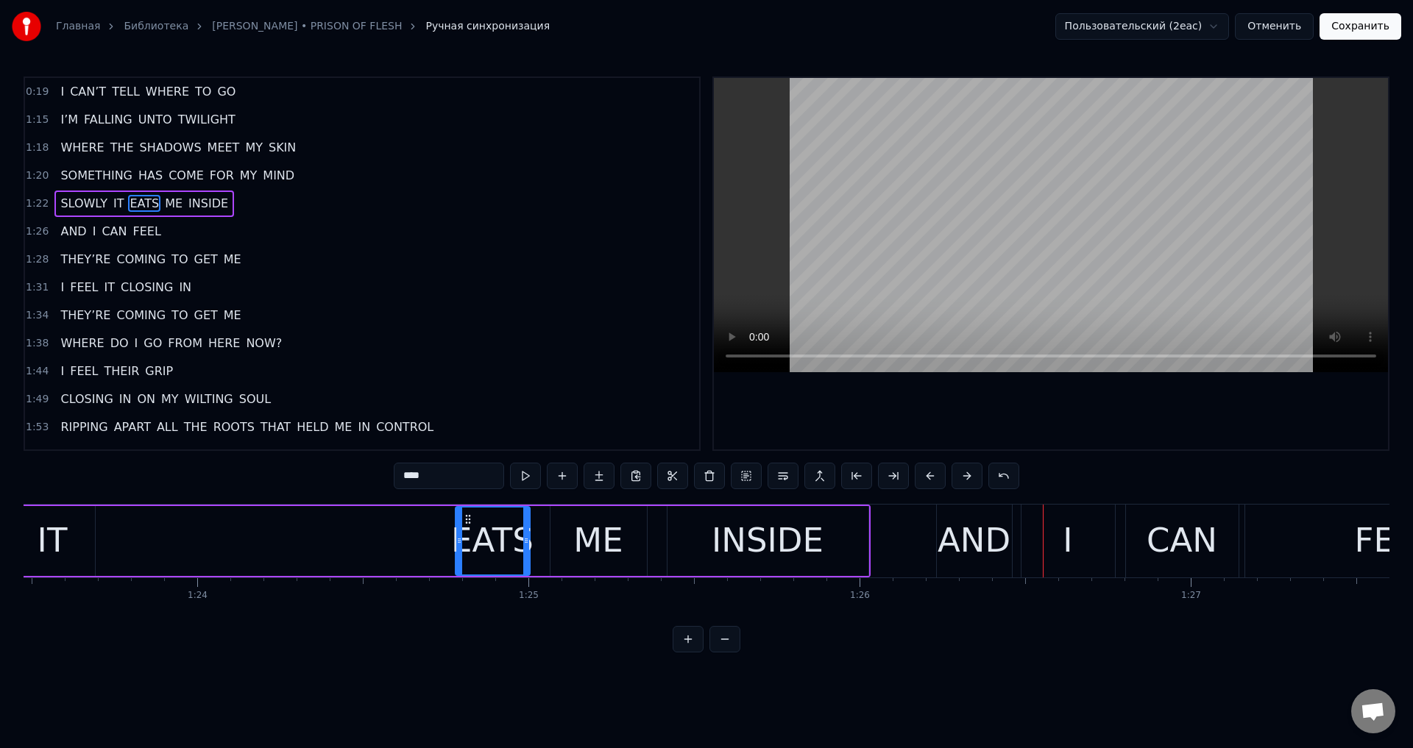
scroll to position [0, 27416]
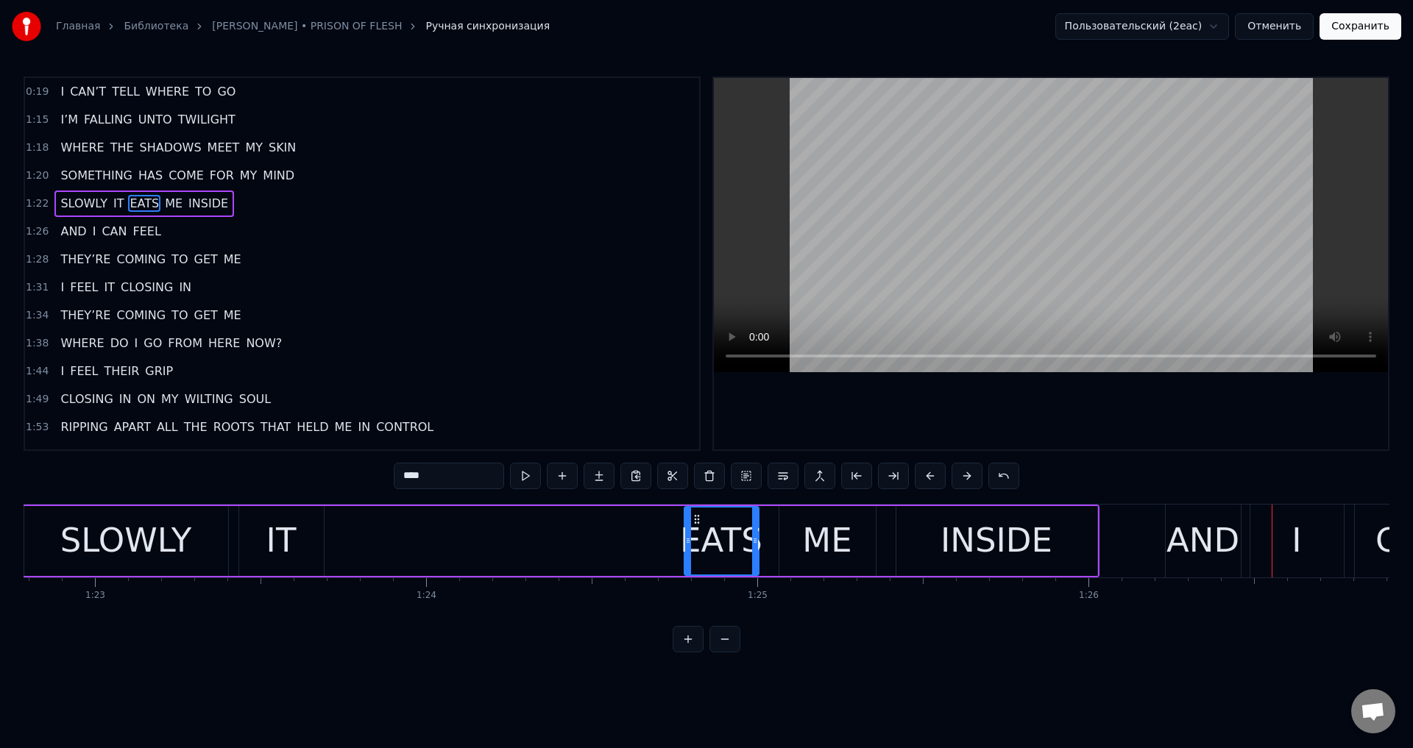
click at [380, 535] on div "SLOWLY IT EATS ME INSIDE" at bounding box center [560, 541] width 1077 height 73
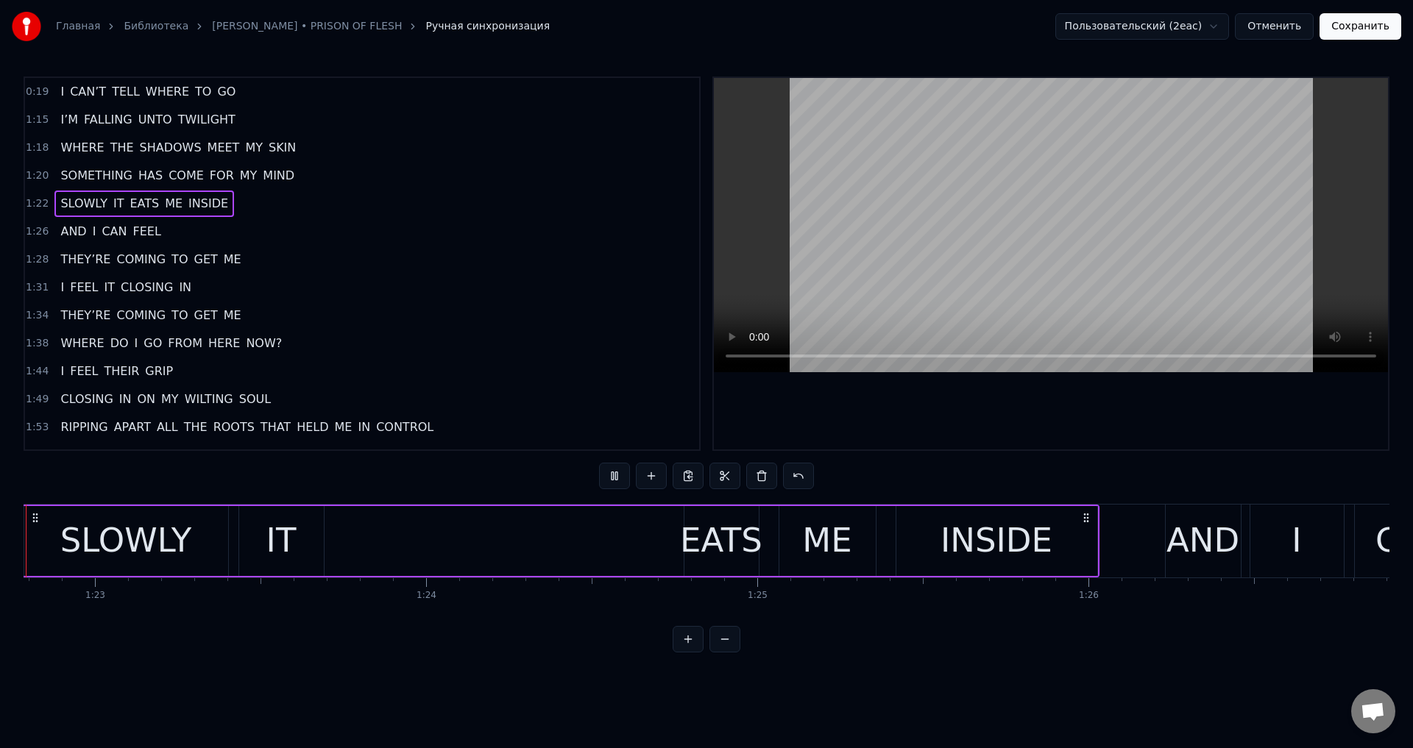
scroll to position [0, 27341]
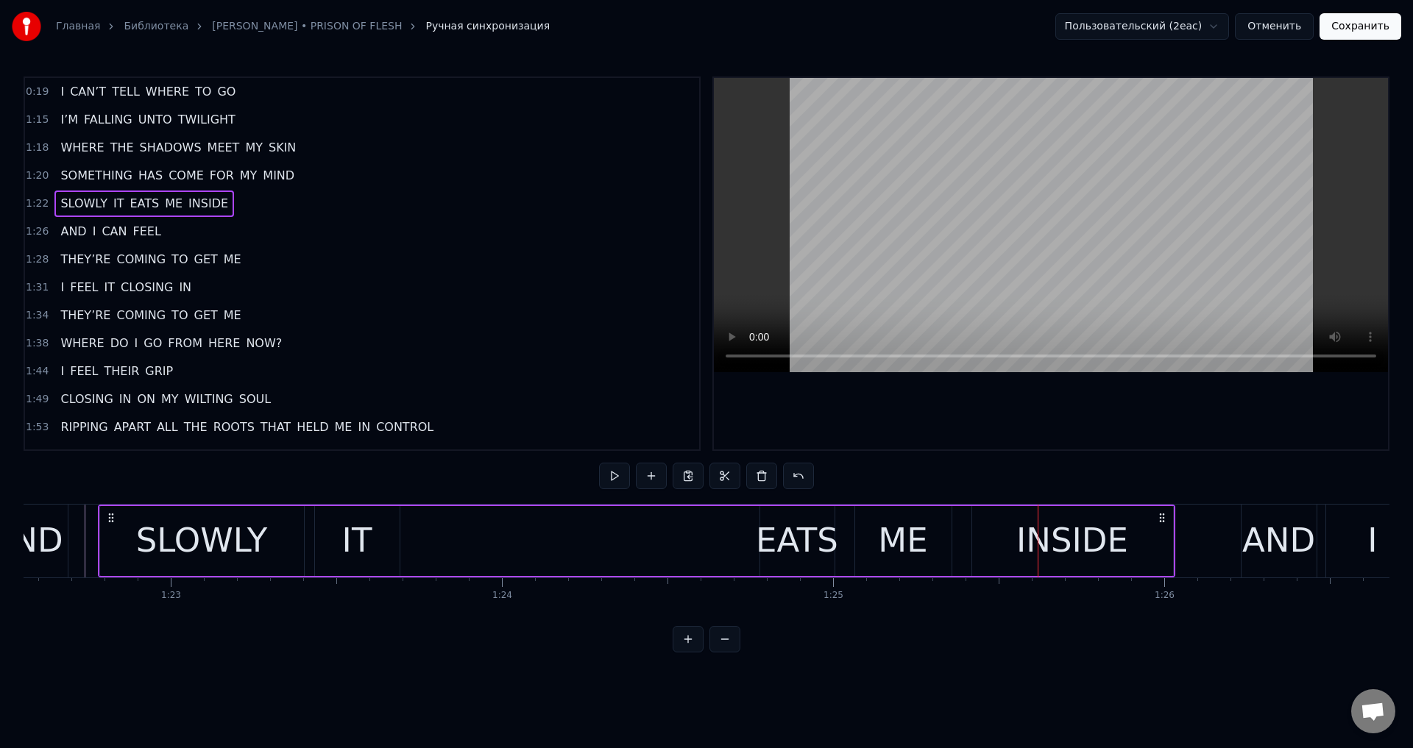
click at [960, 676] on html "Главная Библиотека LORNA SHORE • PRISON OF FLESH Ручная синхронизация Пользоват…" at bounding box center [706, 338] width 1413 height 676
click at [777, 553] on div "EATS" at bounding box center [797, 541] width 82 height 50
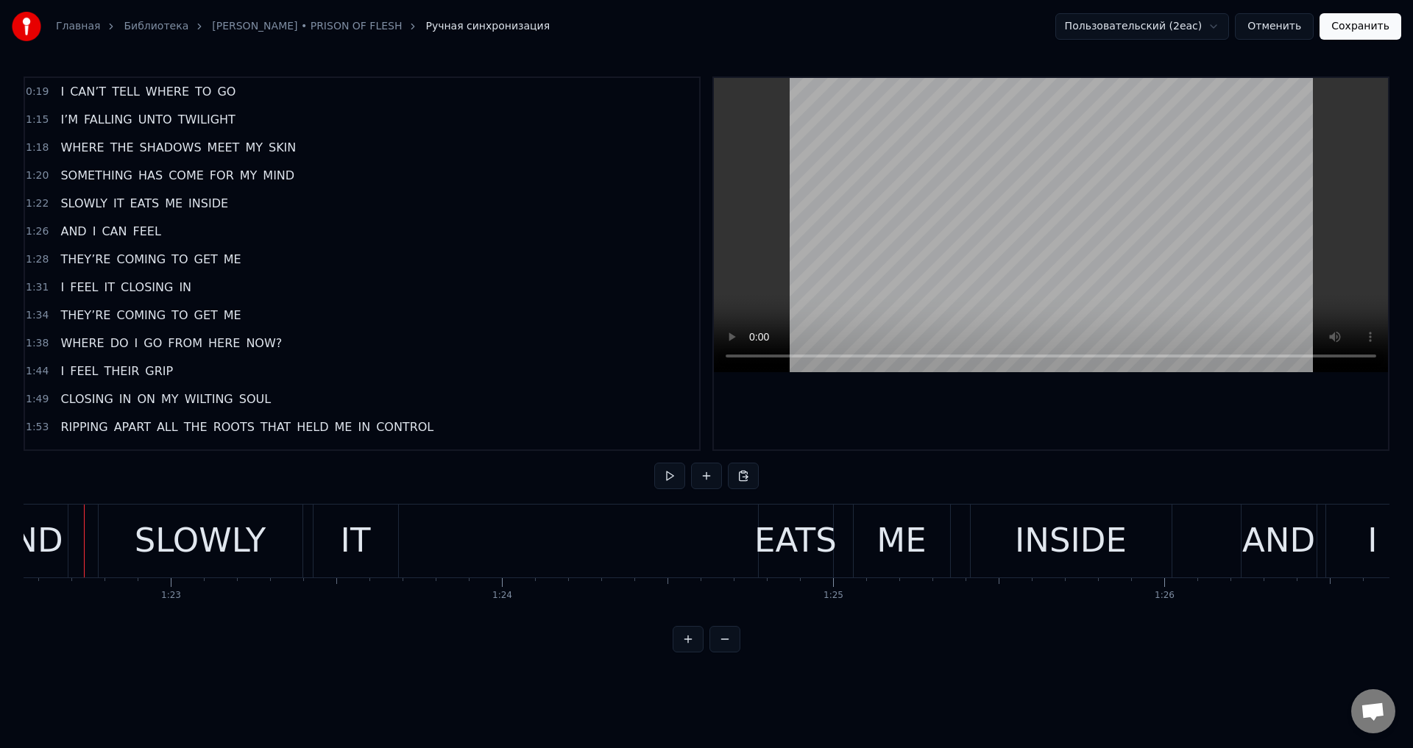
scroll to position [0, 27327]
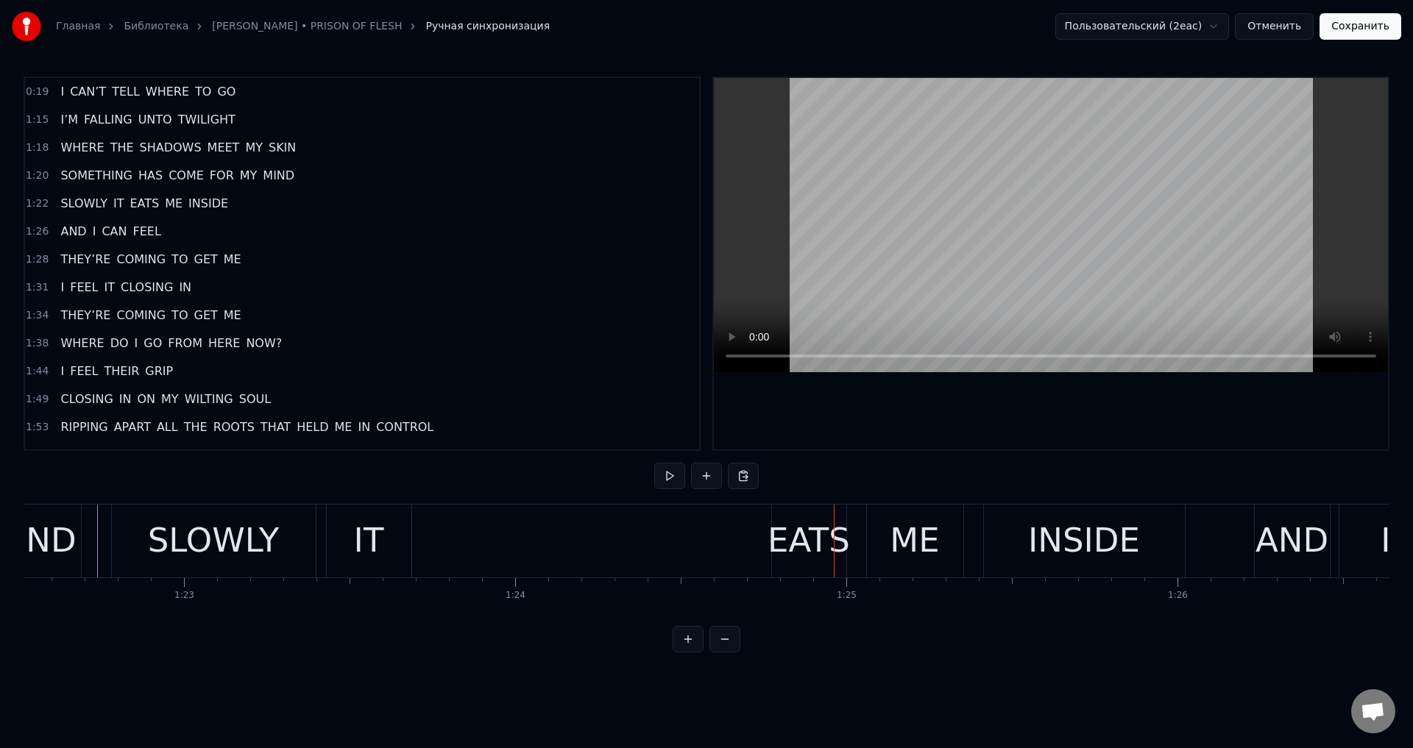
click at [327, 531] on div "IT" at bounding box center [369, 541] width 85 height 73
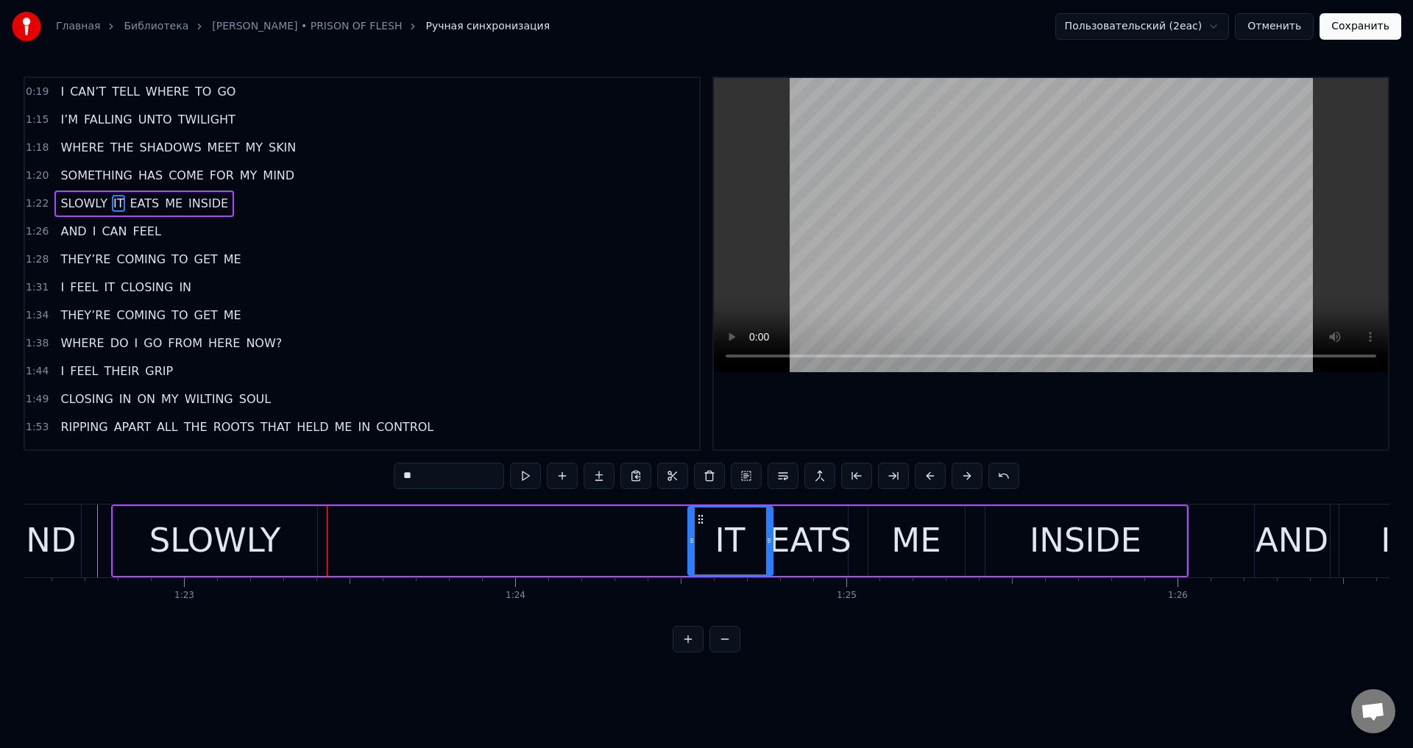
drag, startPoint x: 336, startPoint y: 520, endPoint x: 696, endPoint y: 524, distance: 359.9
click at [696, 524] on icon at bounding box center [701, 520] width 12 height 12
drag, startPoint x: 689, startPoint y: 534, endPoint x: 715, endPoint y: 543, distance: 27.5
click at [715, 543] on div at bounding box center [718, 541] width 6 height 67
click at [396, 545] on div "SLOWLY IT EATS ME INSIDE" at bounding box center [649, 541] width 1077 height 73
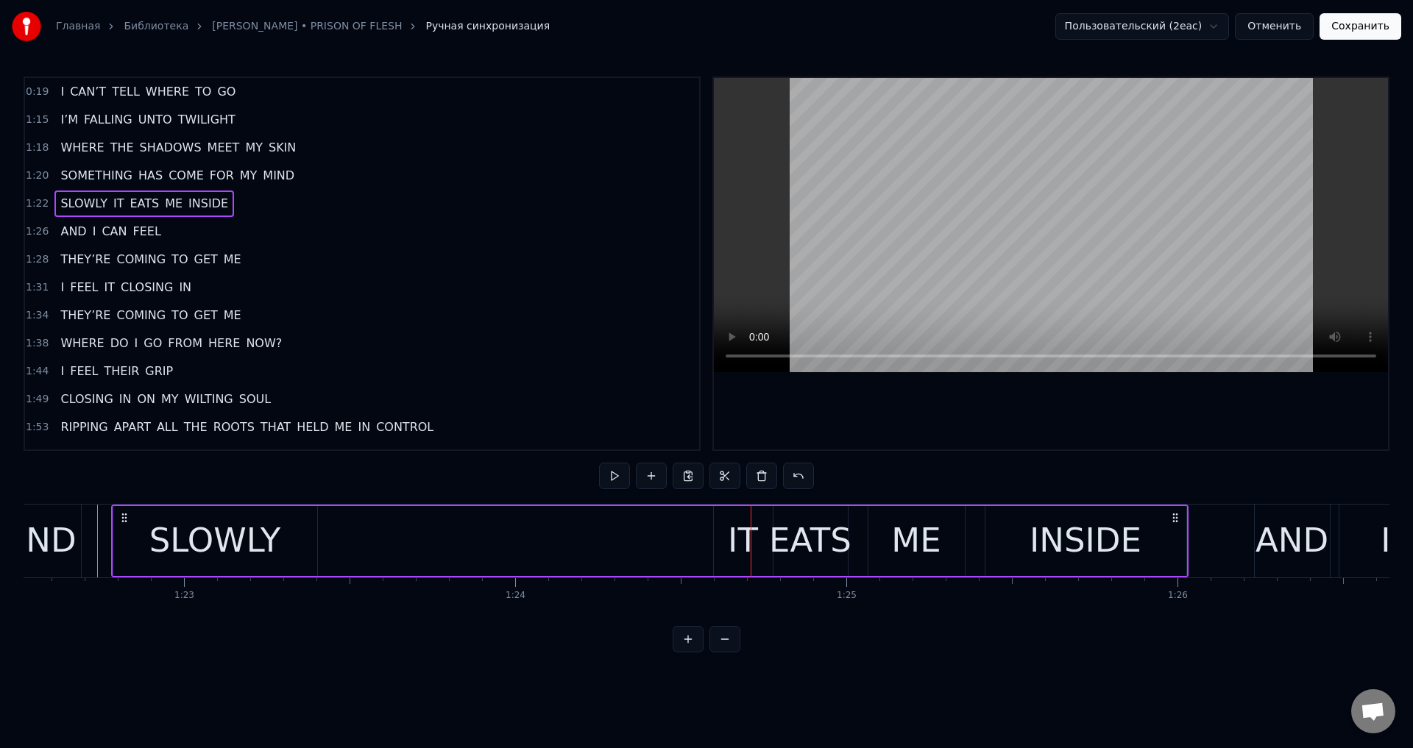
click at [160, 520] on div "SLOWLY" at bounding box center [215, 541] width 132 height 50
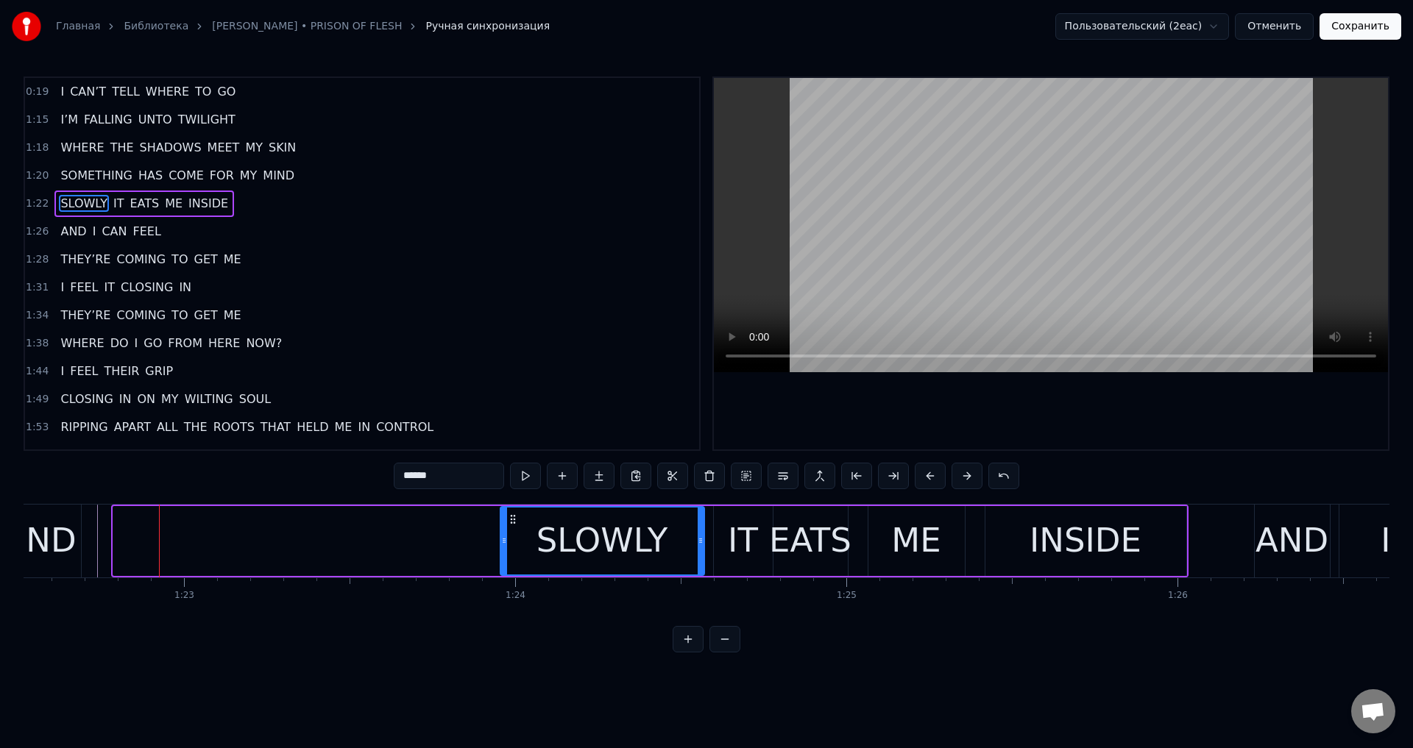
drag, startPoint x: 124, startPoint y: 519, endPoint x: 511, endPoint y: 556, distance: 389.7
click at [511, 556] on div "SLOWLY" at bounding box center [602, 541] width 202 height 67
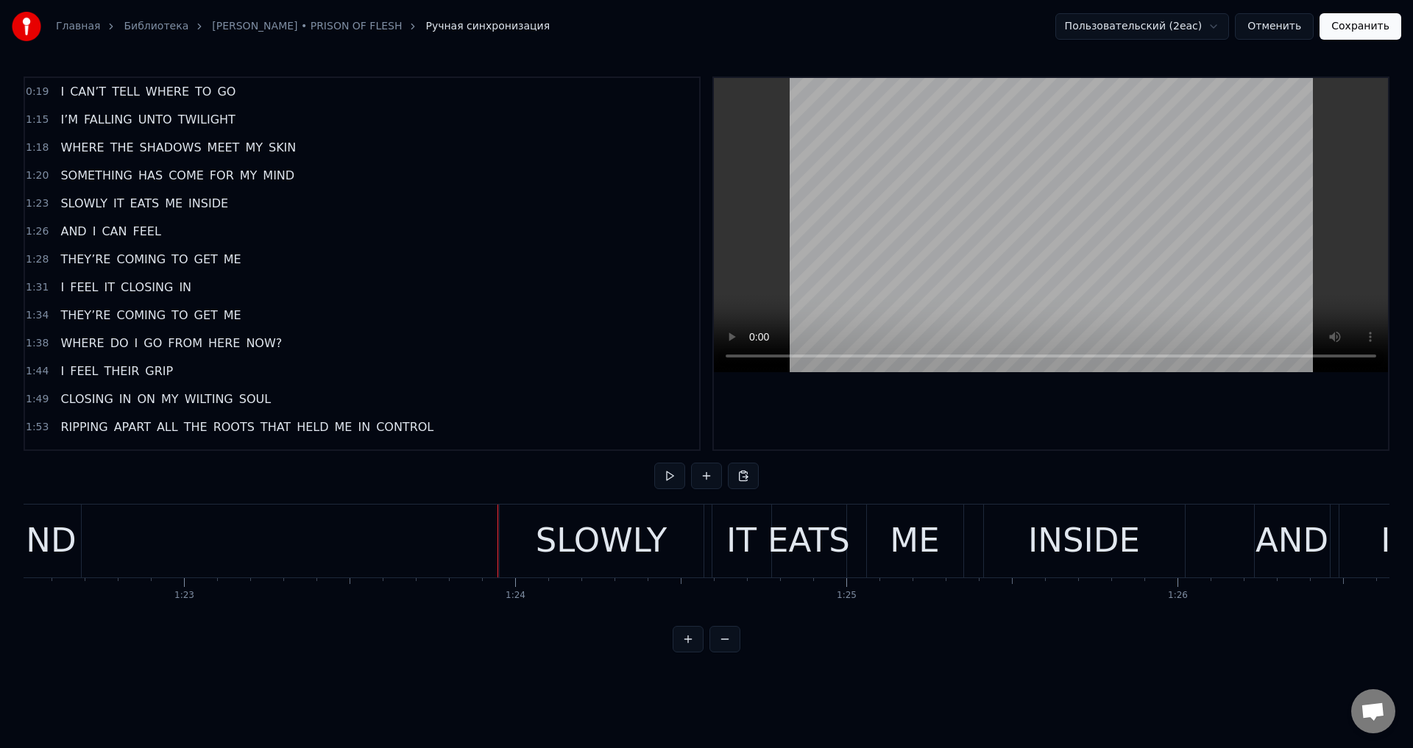
click at [503, 542] on div "SLOWLY" at bounding box center [602, 541] width 204 height 73
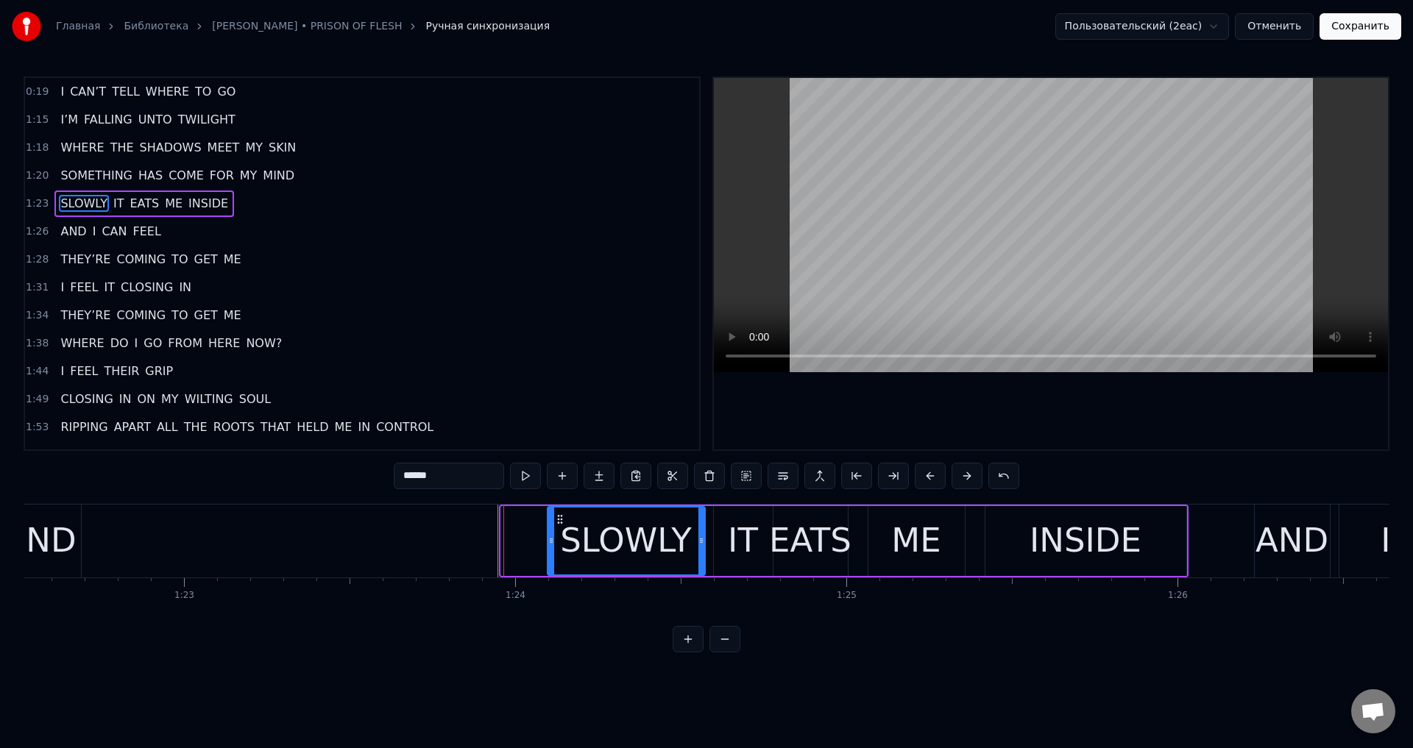
drag, startPoint x: 501, startPoint y: 545, endPoint x: 548, endPoint y: 550, distance: 46.6
click at [548, 550] on div at bounding box center [551, 541] width 6 height 67
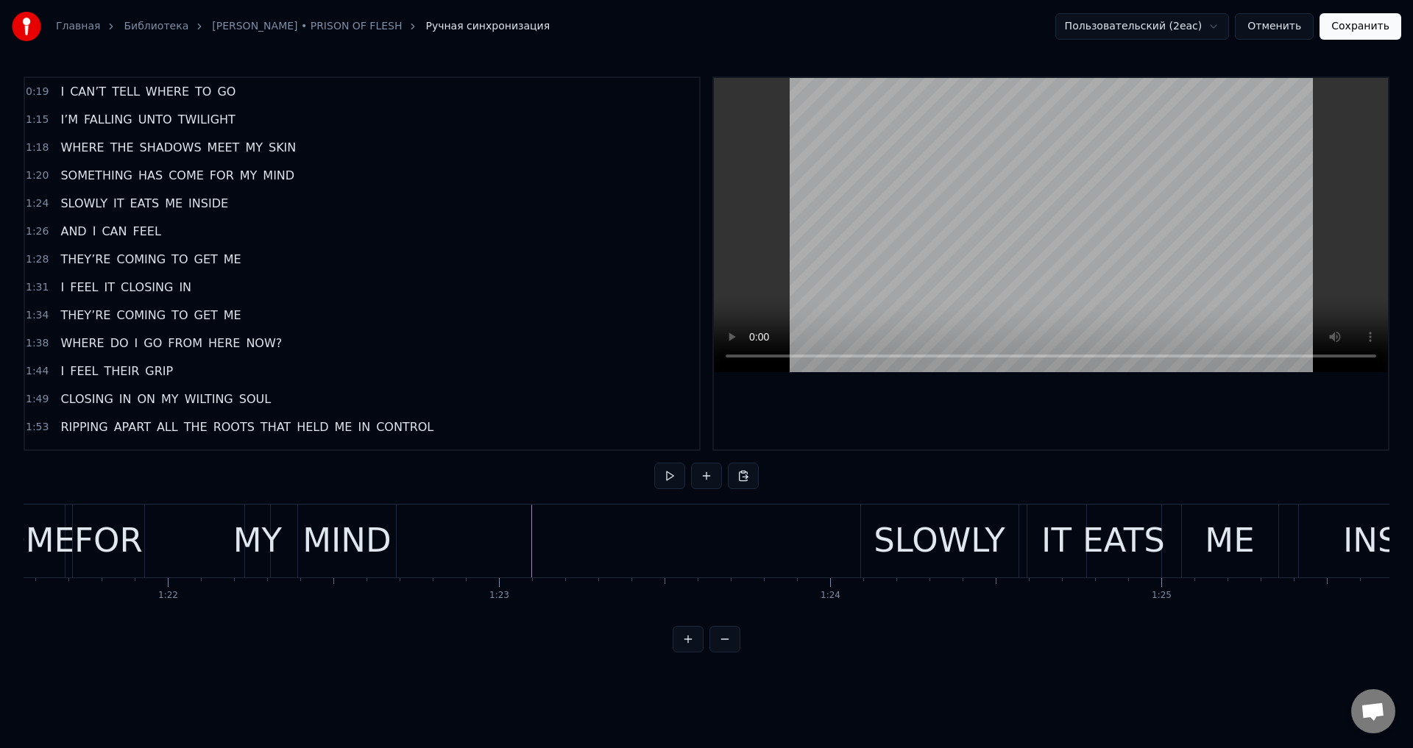
scroll to position [0, 27004]
drag, startPoint x: 323, startPoint y: 517, endPoint x: 322, endPoint y: 528, distance: 11.1
click at [322, 517] on div "MIND" at bounding box center [355, 541] width 88 height 50
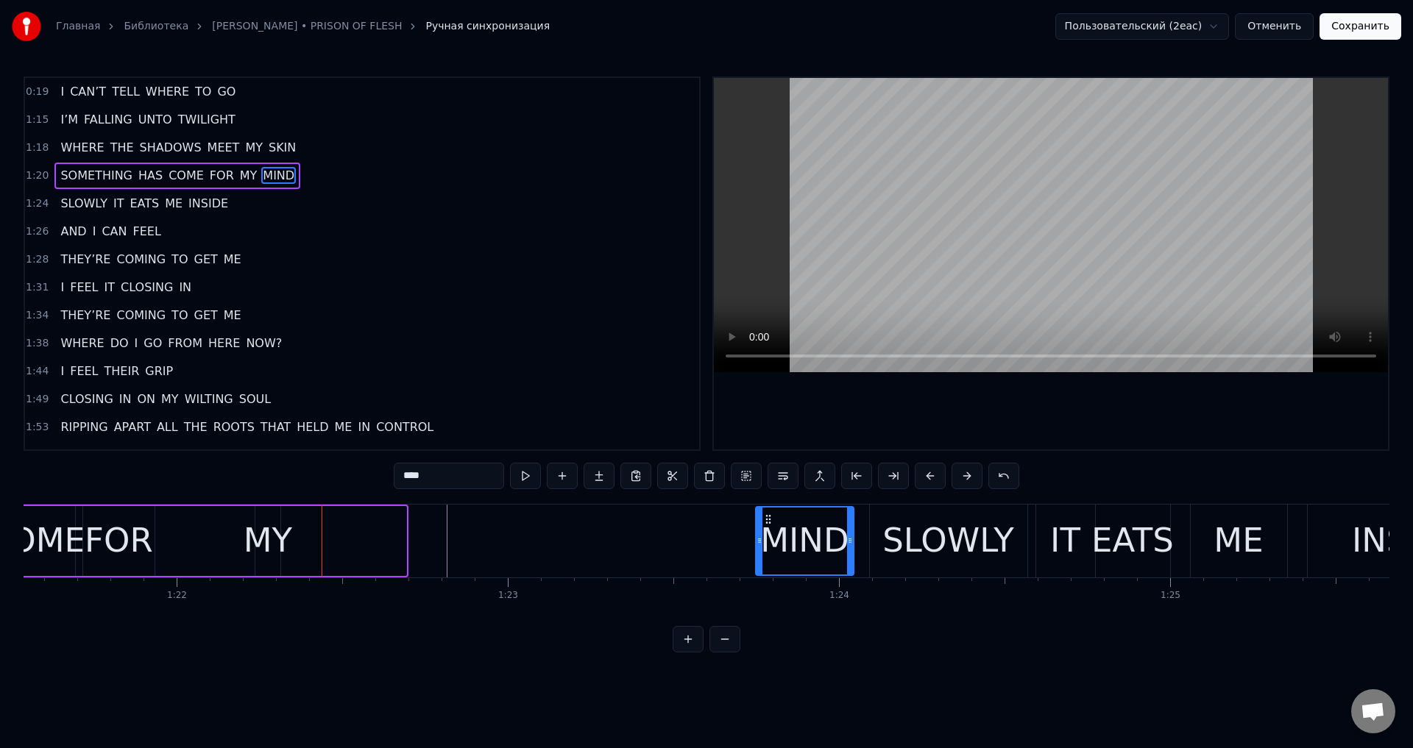
drag, startPoint x: 321, startPoint y: 519, endPoint x: 768, endPoint y: 534, distance: 447.7
click at [768, 534] on div "MIND" at bounding box center [805, 541] width 96 height 67
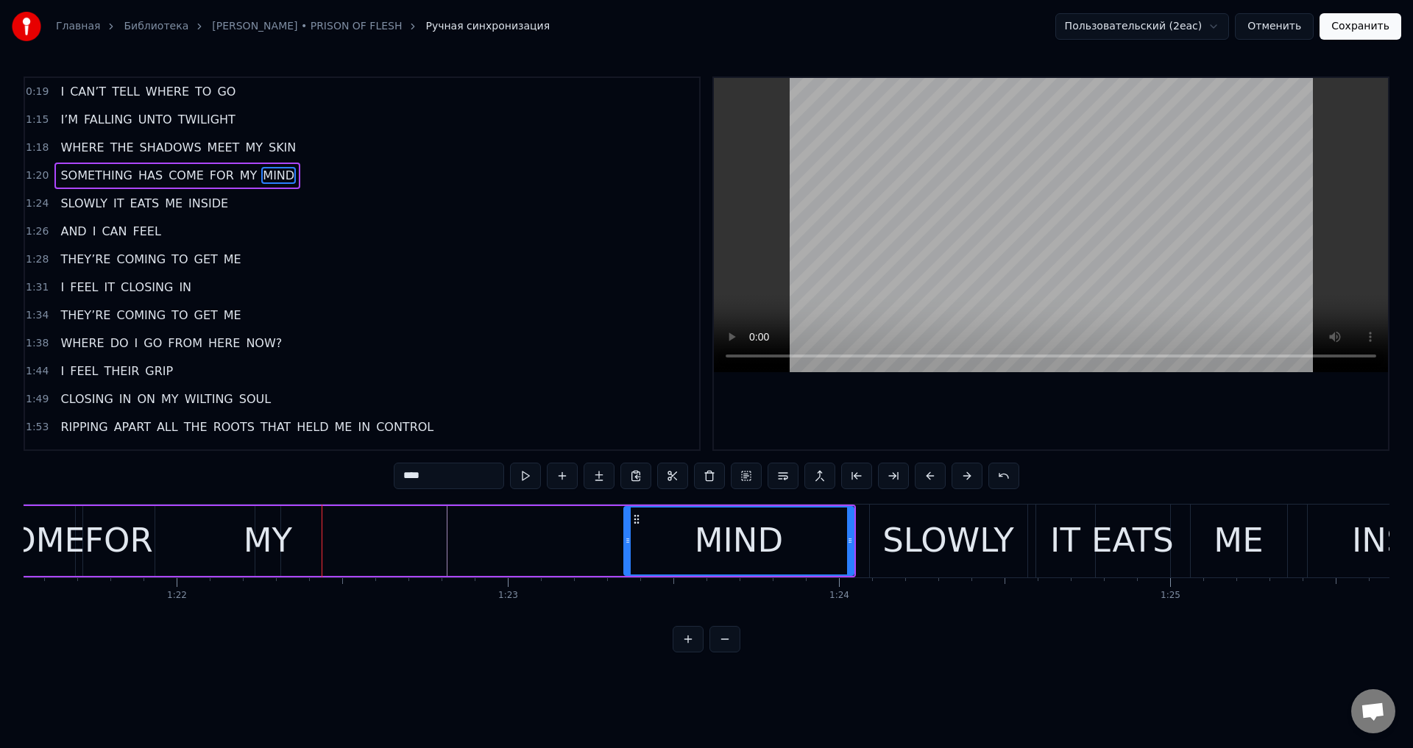
drag, startPoint x: 757, startPoint y: 537, endPoint x: 626, endPoint y: 548, distance: 132.3
click at [626, 548] on div at bounding box center [628, 541] width 6 height 67
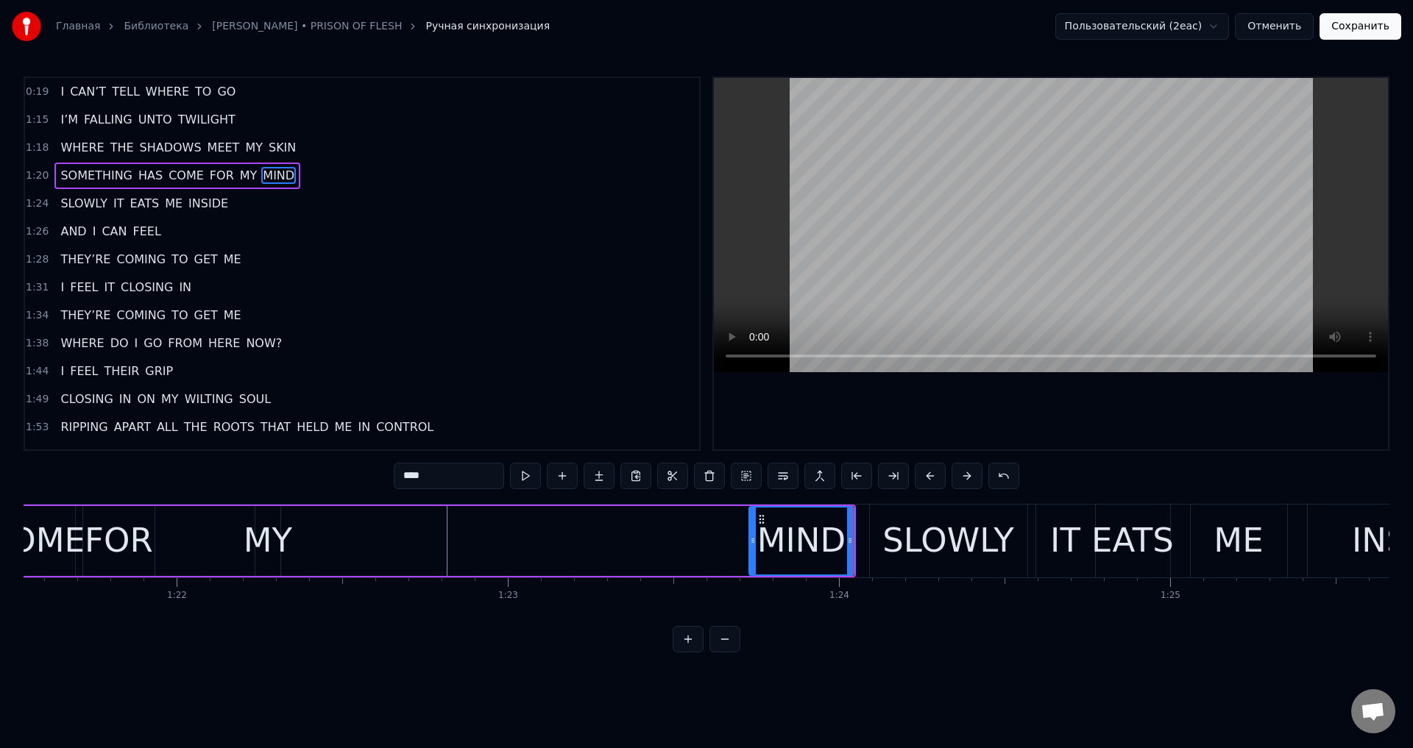
drag, startPoint x: 626, startPoint y: 548, endPoint x: 751, endPoint y: 552, distance: 125.2
click at [751, 552] on div at bounding box center [753, 541] width 6 height 67
drag, startPoint x: 749, startPoint y: 545, endPoint x: 702, endPoint y: 550, distance: 47.3
click at [703, 550] on div at bounding box center [706, 541] width 6 height 67
drag, startPoint x: 706, startPoint y: 548, endPoint x: 760, endPoint y: 553, distance: 53.9
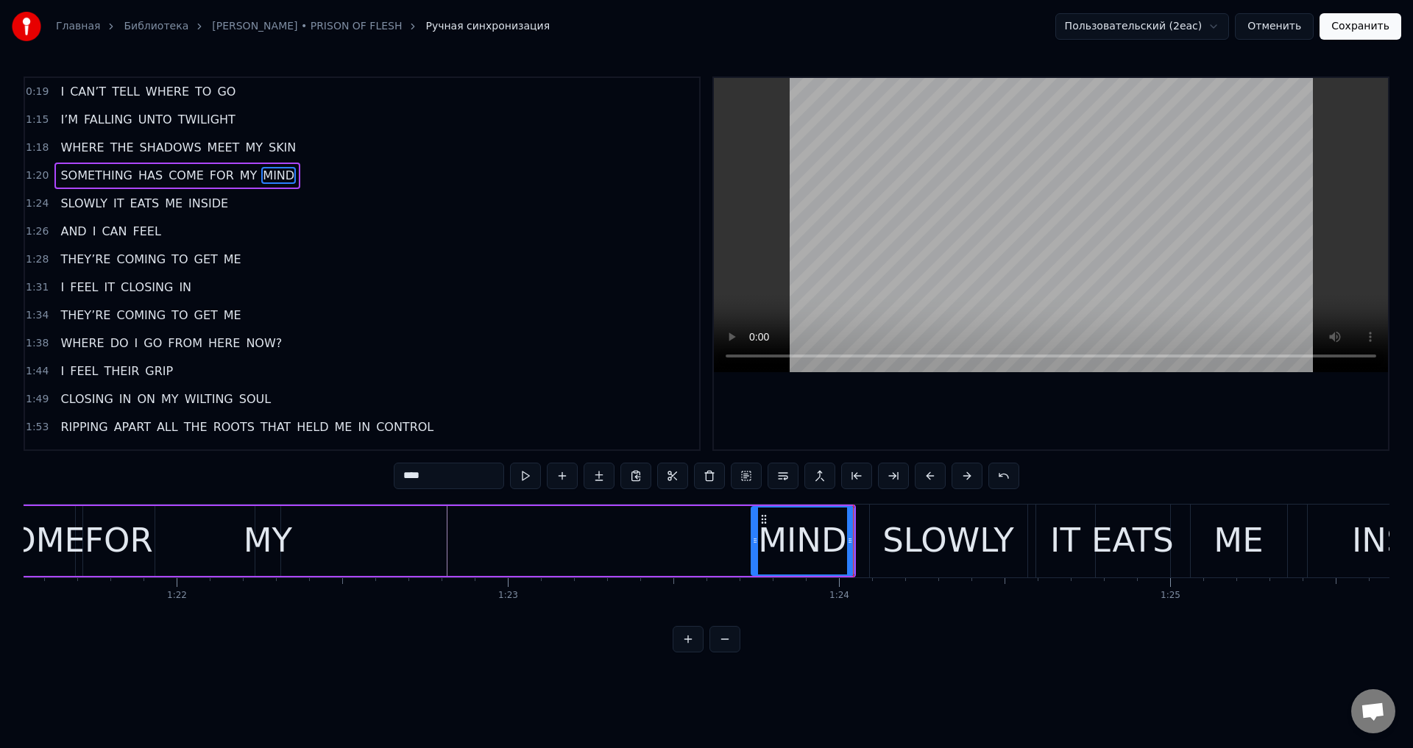
click at [758, 553] on div at bounding box center [755, 541] width 6 height 67
click at [263, 532] on div "MY" at bounding box center [268, 541] width 49 height 50
type input "**"
drag, startPoint x: 267, startPoint y: 517, endPoint x: 608, endPoint y: 517, distance: 340.7
click at [608, 517] on div "SOMETHING HAS COME FOR MY MIND" at bounding box center [286, 541] width 1139 height 73
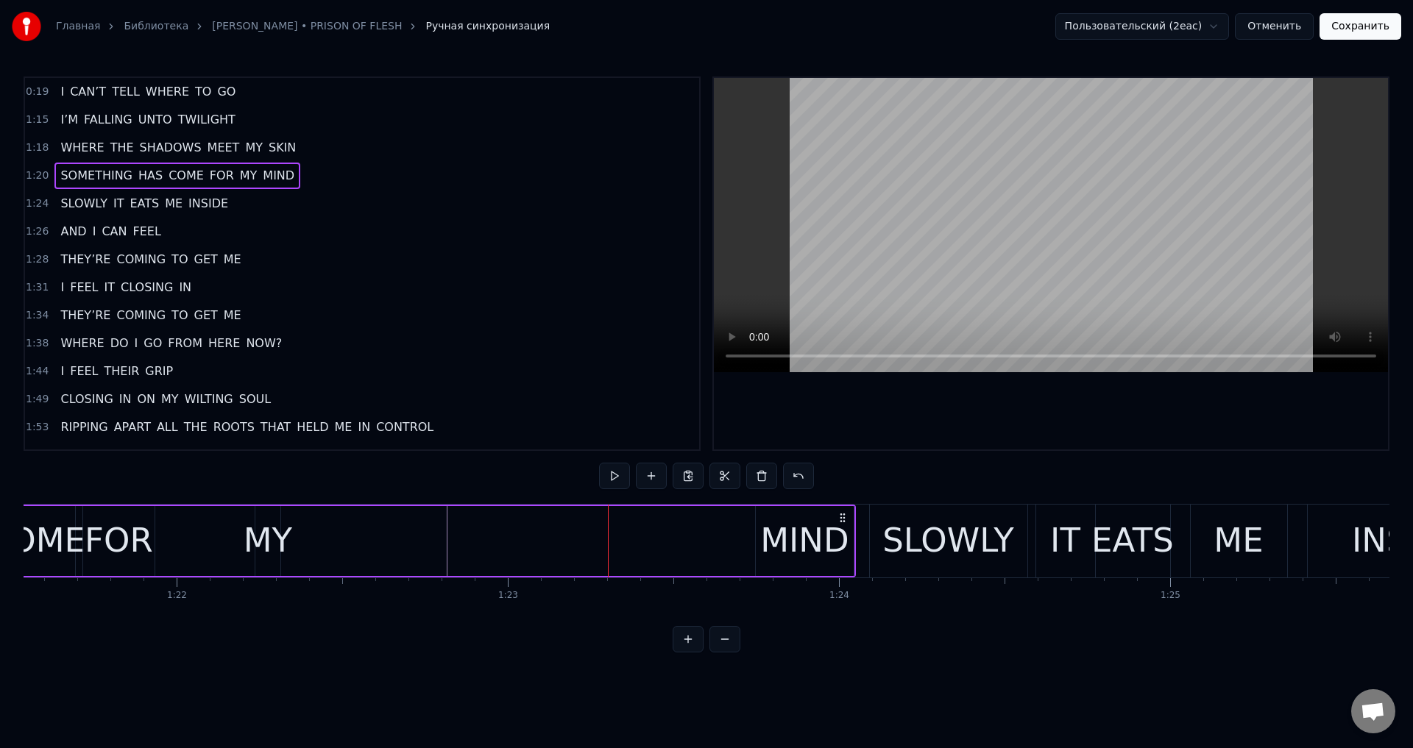
click at [287, 524] on div "MY" at bounding box center [268, 541] width 49 height 50
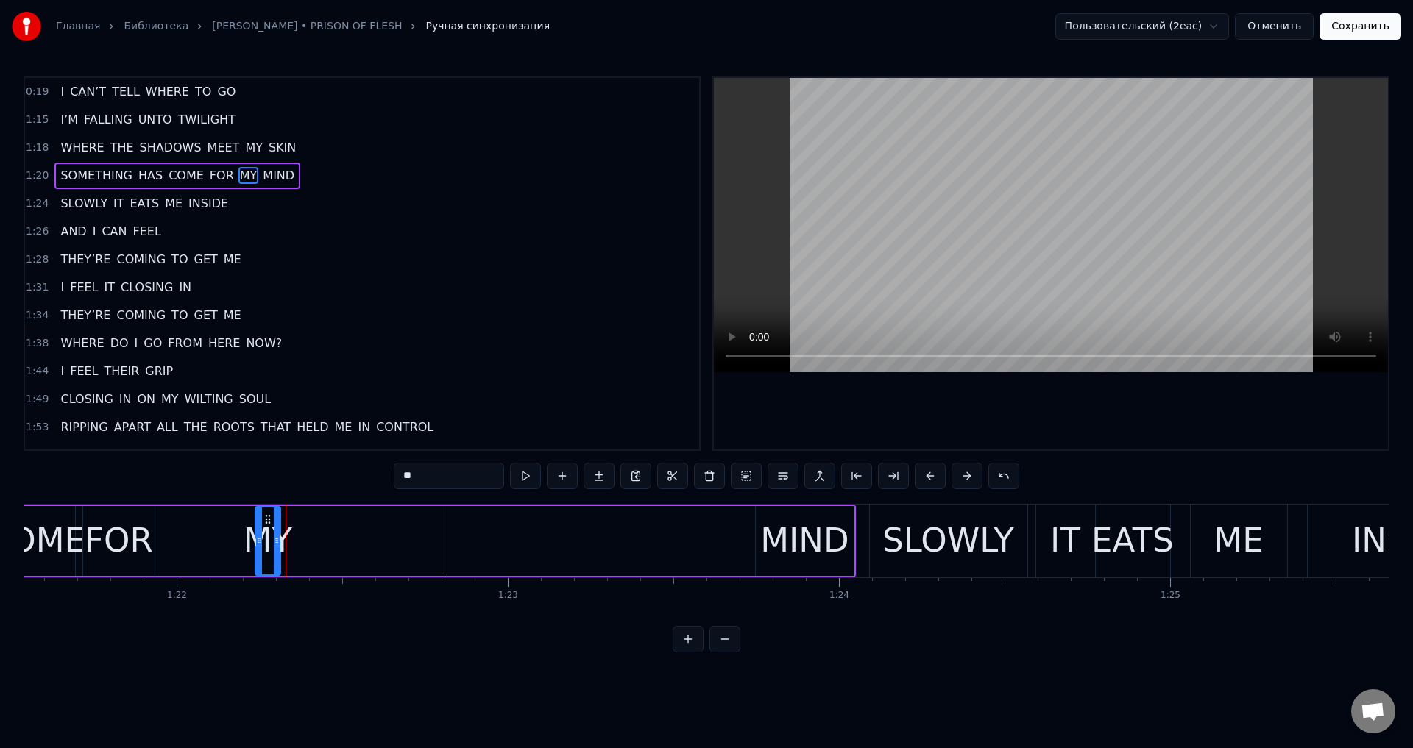
drag, startPoint x: 263, startPoint y: 531, endPoint x: 302, endPoint y: 531, distance: 38.3
click at [302, 531] on div "SOMETHING HAS COME FOR MY MIND" at bounding box center [286, 541] width 1139 height 73
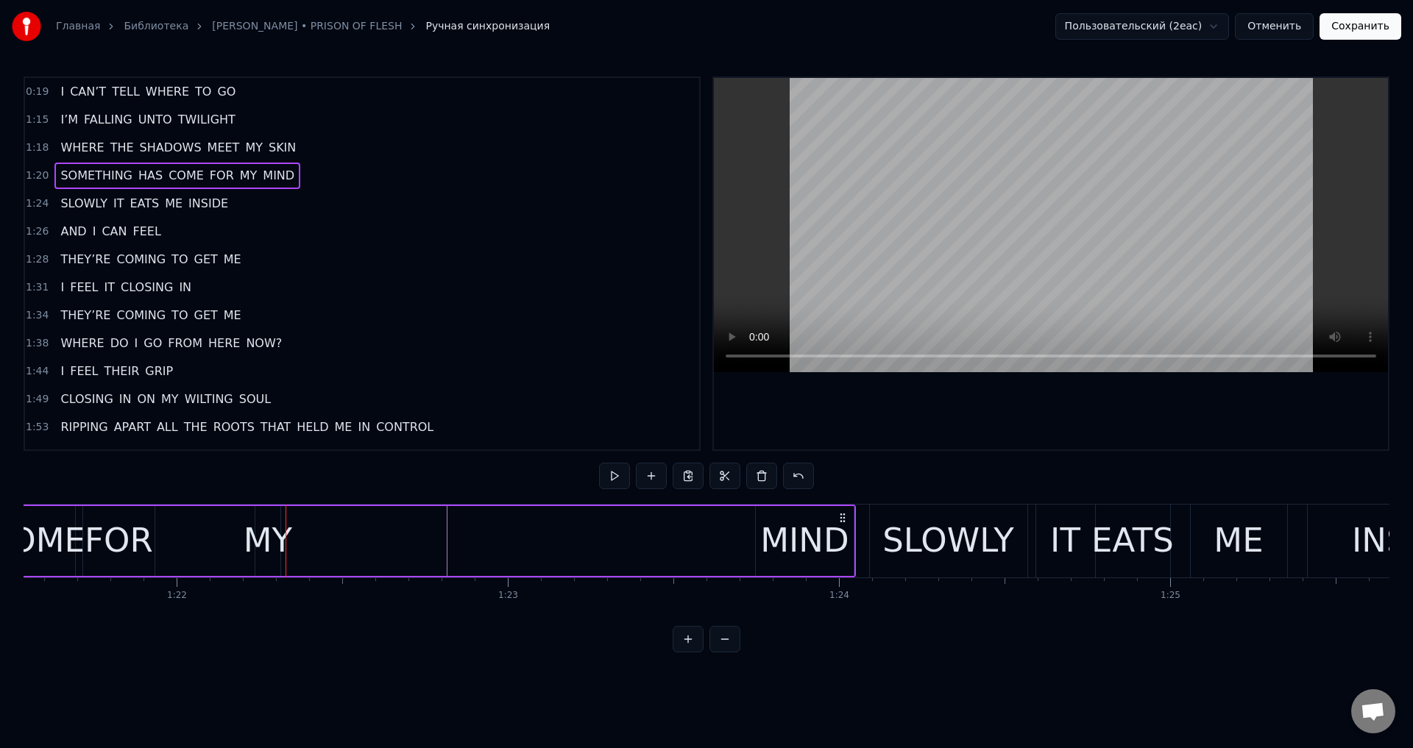
click at [265, 517] on div "MY" at bounding box center [267, 541] width 25 height 70
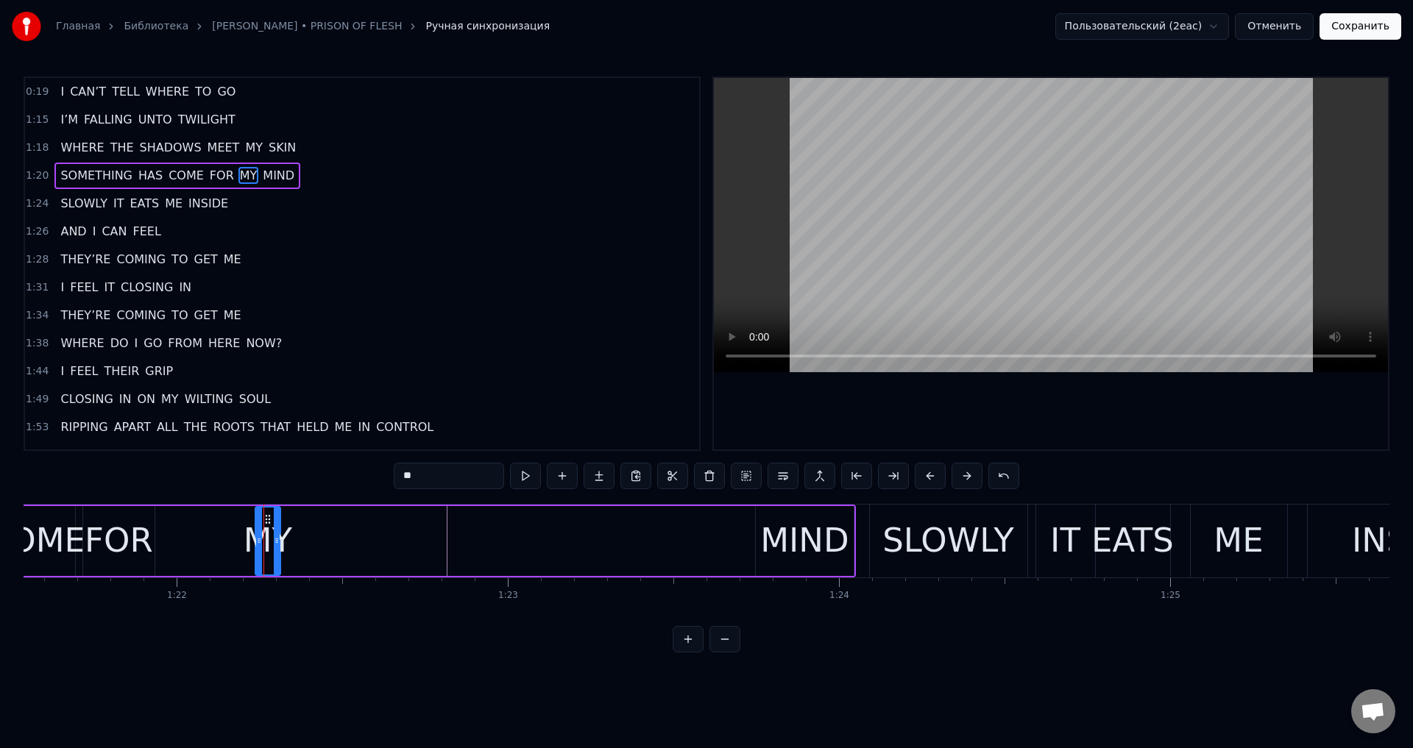
drag, startPoint x: 267, startPoint y: 517, endPoint x: 305, endPoint y: 520, distance: 38.4
click at [305, 520] on div "SOMETHING HAS COME FOR MY MIND" at bounding box center [286, 541] width 1139 height 73
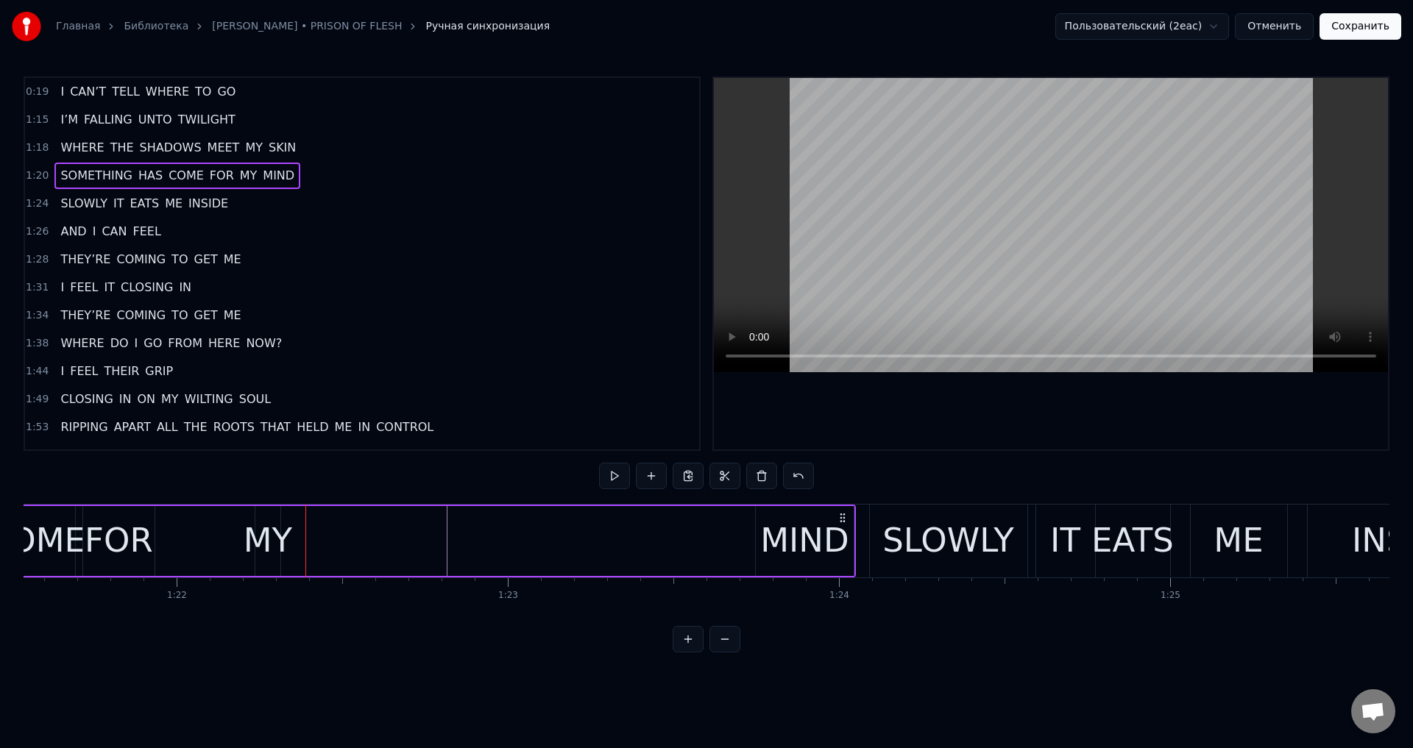
click at [276, 531] on div "MY" at bounding box center [268, 541] width 49 height 50
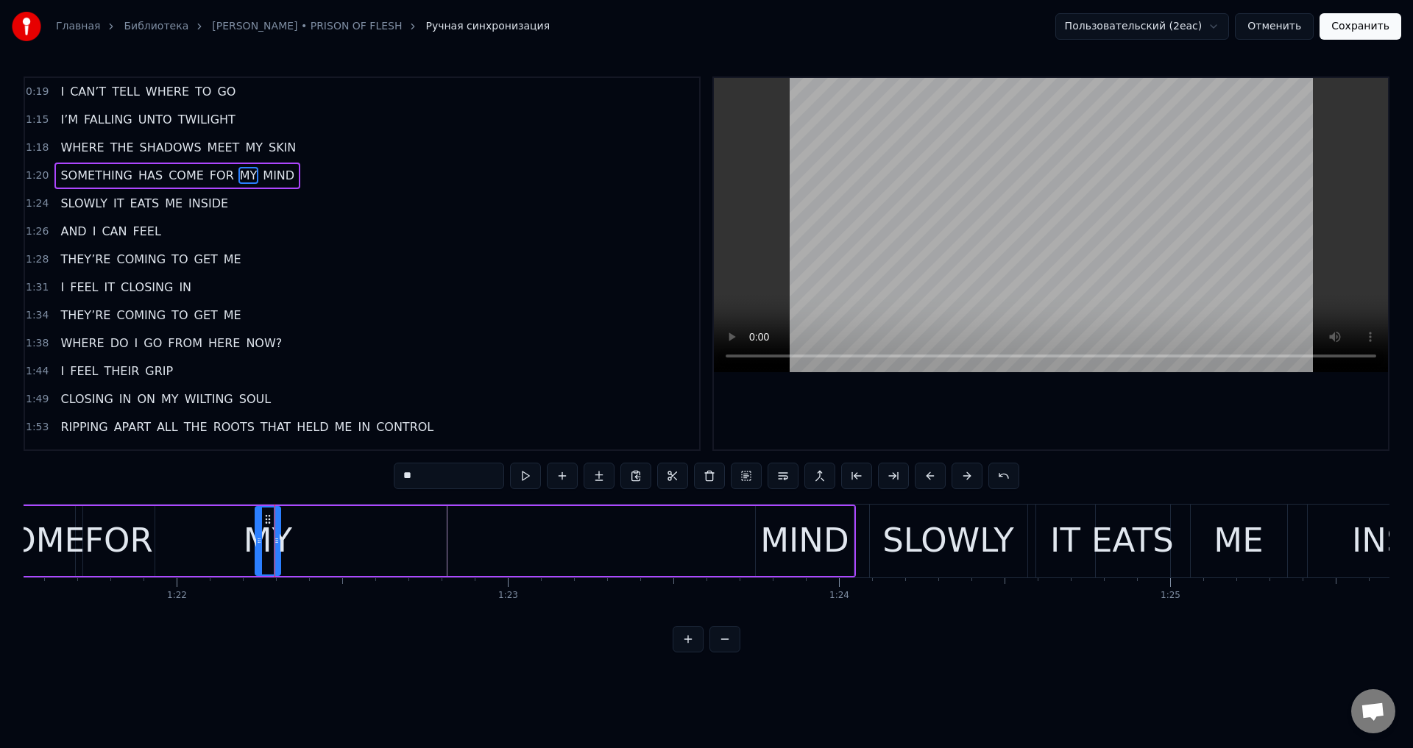
drag, startPoint x: 275, startPoint y: 534, endPoint x: 311, endPoint y: 542, distance: 36.1
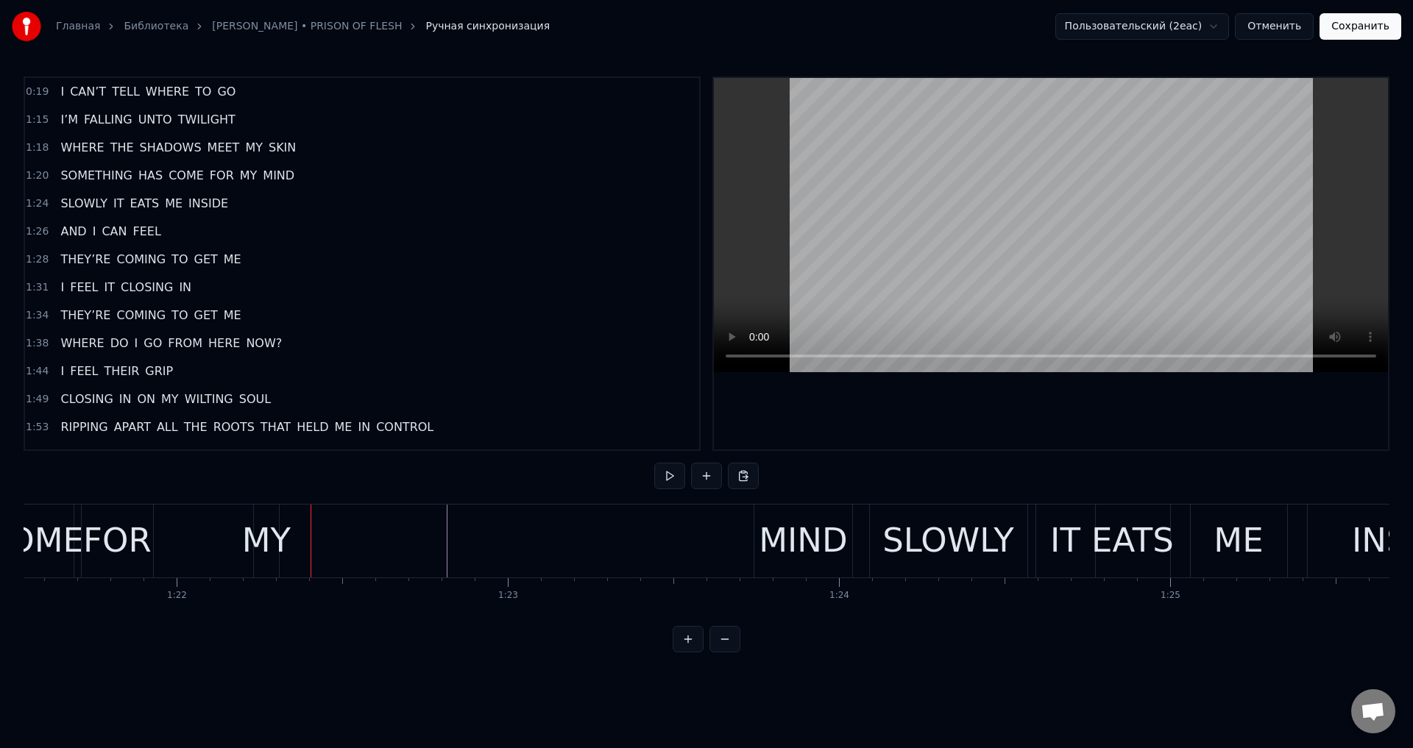
click at [272, 541] on div "MY" at bounding box center [266, 541] width 49 height 50
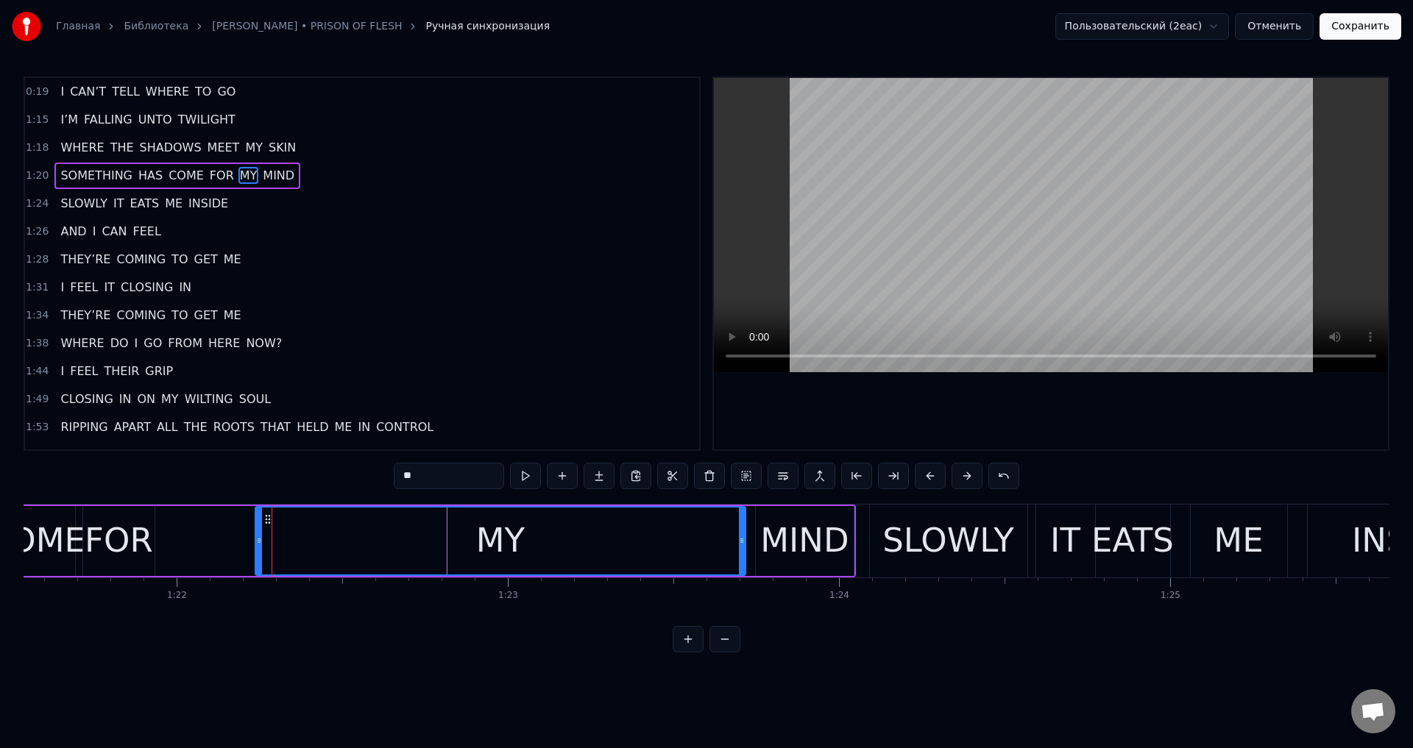
drag, startPoint x: 277, startPoint y: 537, endPoint x: 742, endPoint y: 537, distance: 465.1
click at [742, 537] on icon at bounding box center [742, 541] width 6 height 12
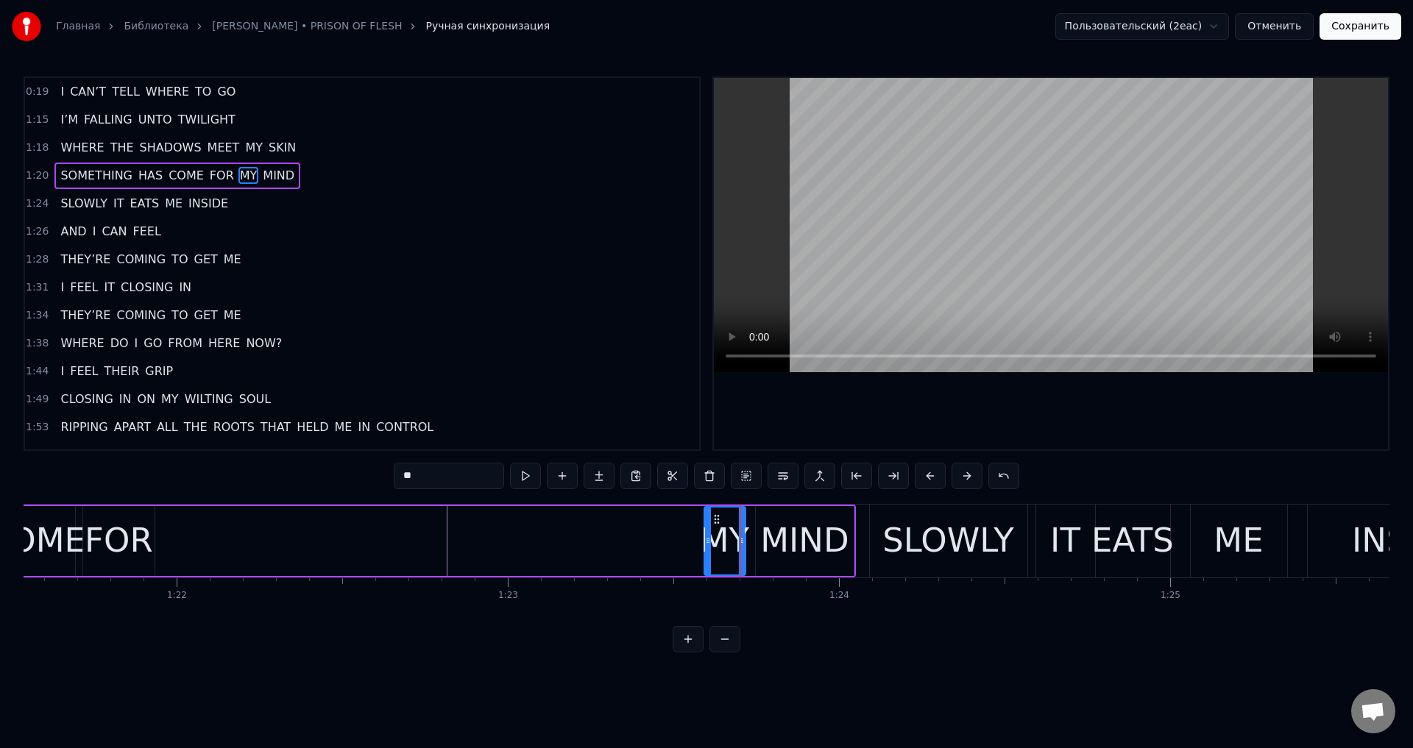
drag, startPoint x: 258, startPoint y: 536, endPoint x: 707, endPoint y: 542, distance: 449.0
click at [707, 542] on icon at bounding box center [708, 541] width 6 height 12
click at [391, 545] on div "SOMETHING HAS COME FOR MY MIND" at bounding box center [286, 541] width 1139 height 73
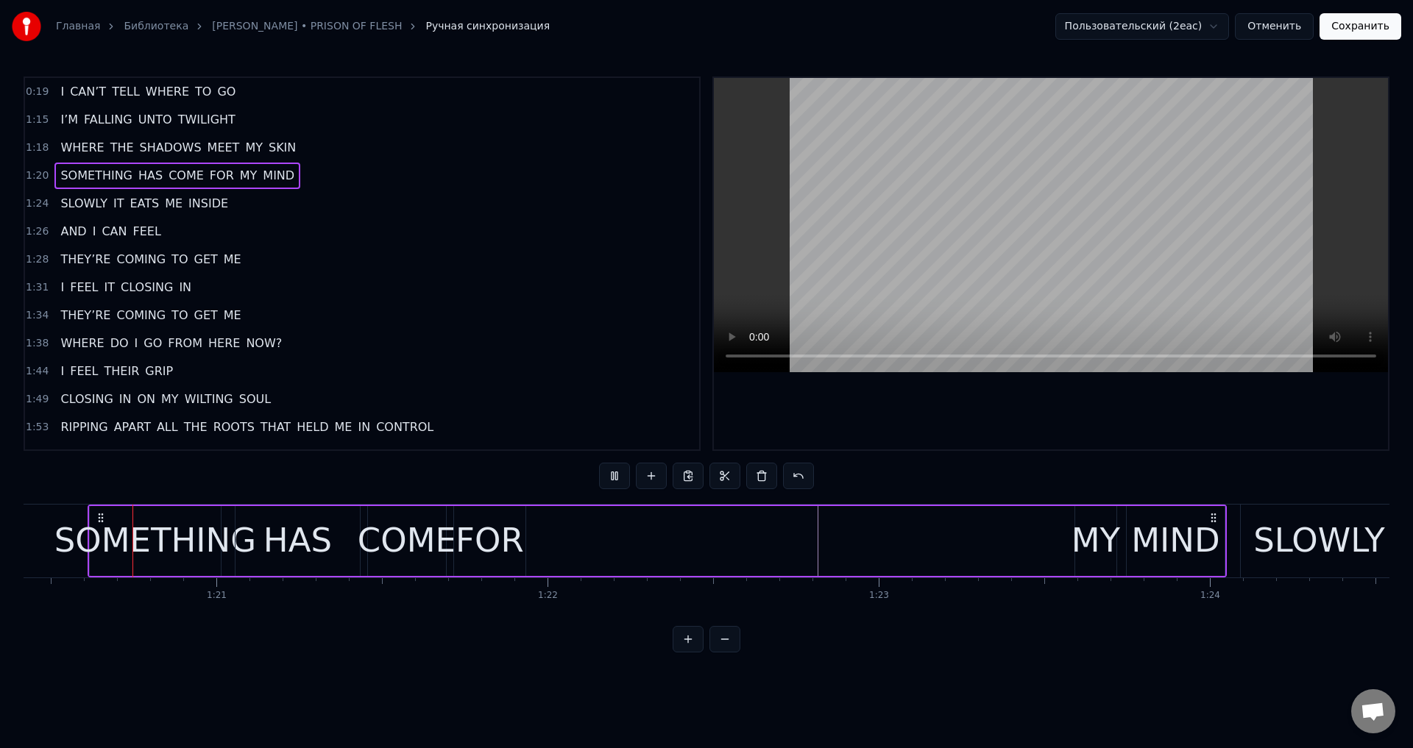
scroll to position [0, 26622]
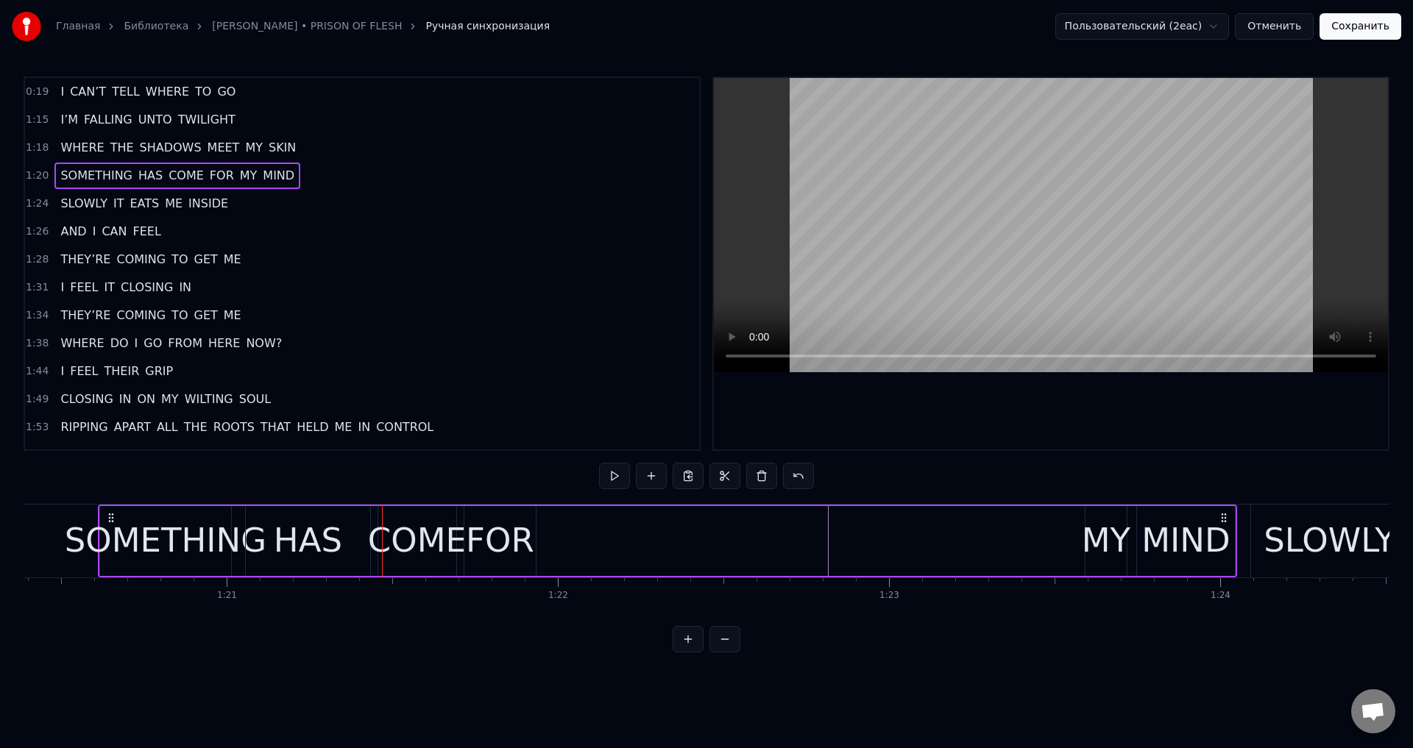
click at [498, 518] on div "FOR" at bounding box center [500, 541] width 68 height 50
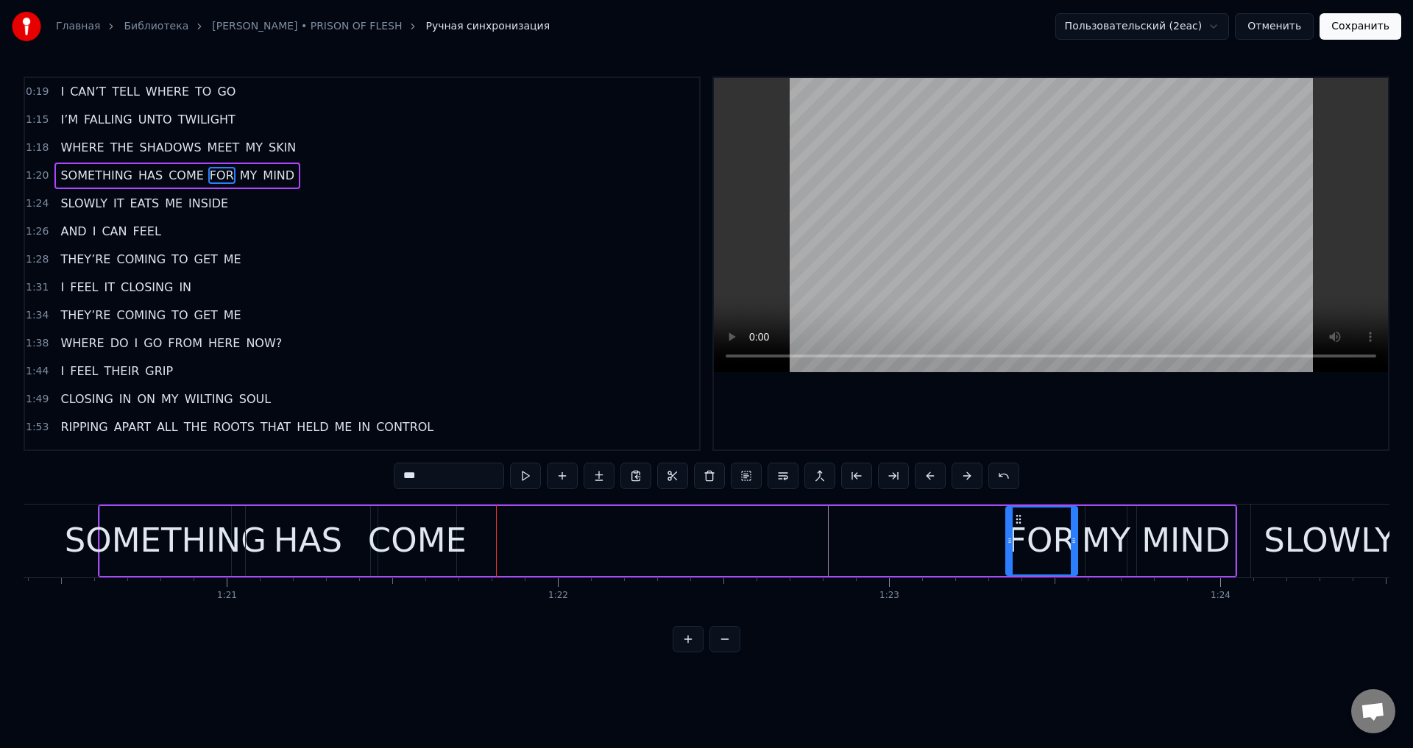
drag, startPoint x: 474, startPoint y: 521, endPoint x: 1017, endPoint y: 526, distance: 543.2
click at [1017, 526] on div "FOR" at bounding box center [1042, 541] width 70 height 67
click at [1002, 534] on div at bounding box center [1003, 541] width 6 height 67
click at [425, 534] on div "COME" at bounding box center [417, 541] width 99 height 50
type input "****"
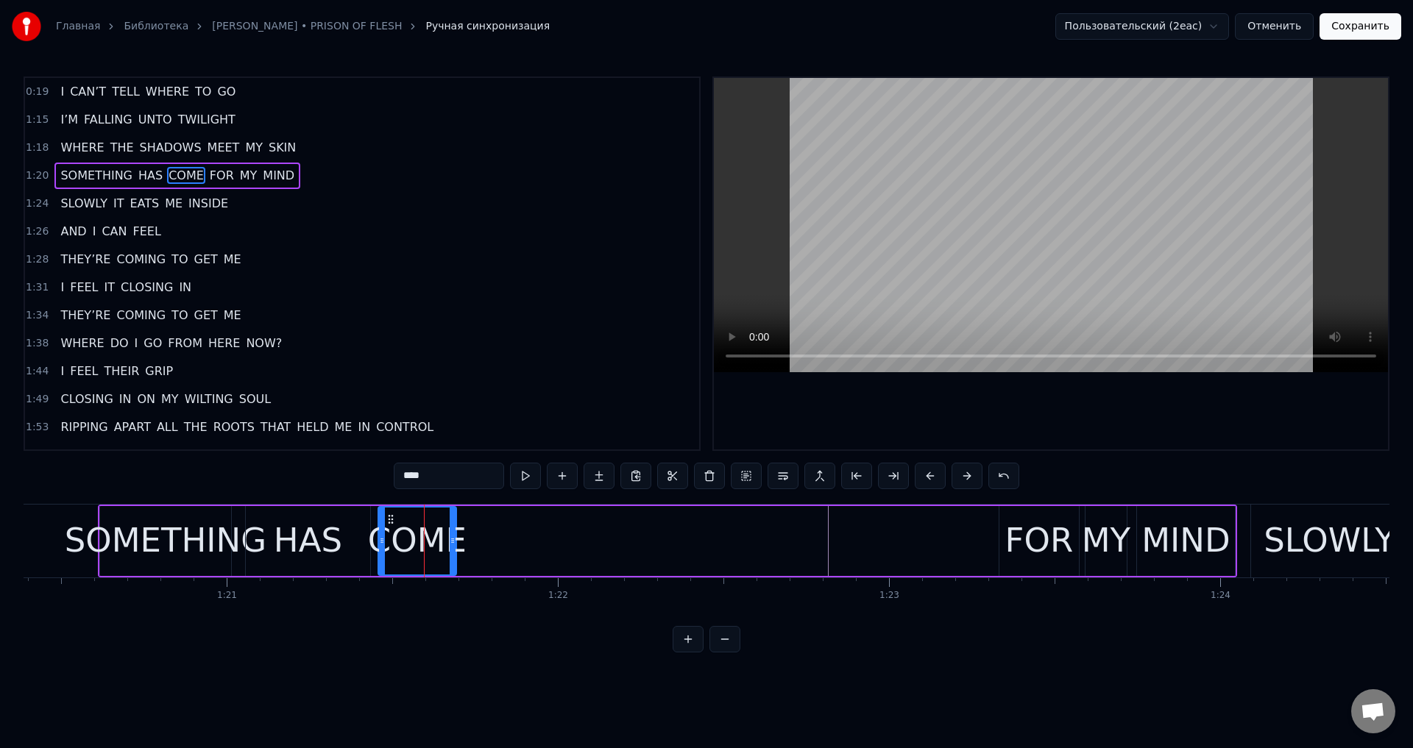
drag, startPoint x: 389, startPoint y: 520, endPoint x: 759, endPoint y: 521, distance: 369.5
click at [759, 521] on div "SOMETHING HAS COME FOR MY MIND" at bounding box center [667, 541] width 1139 height 73
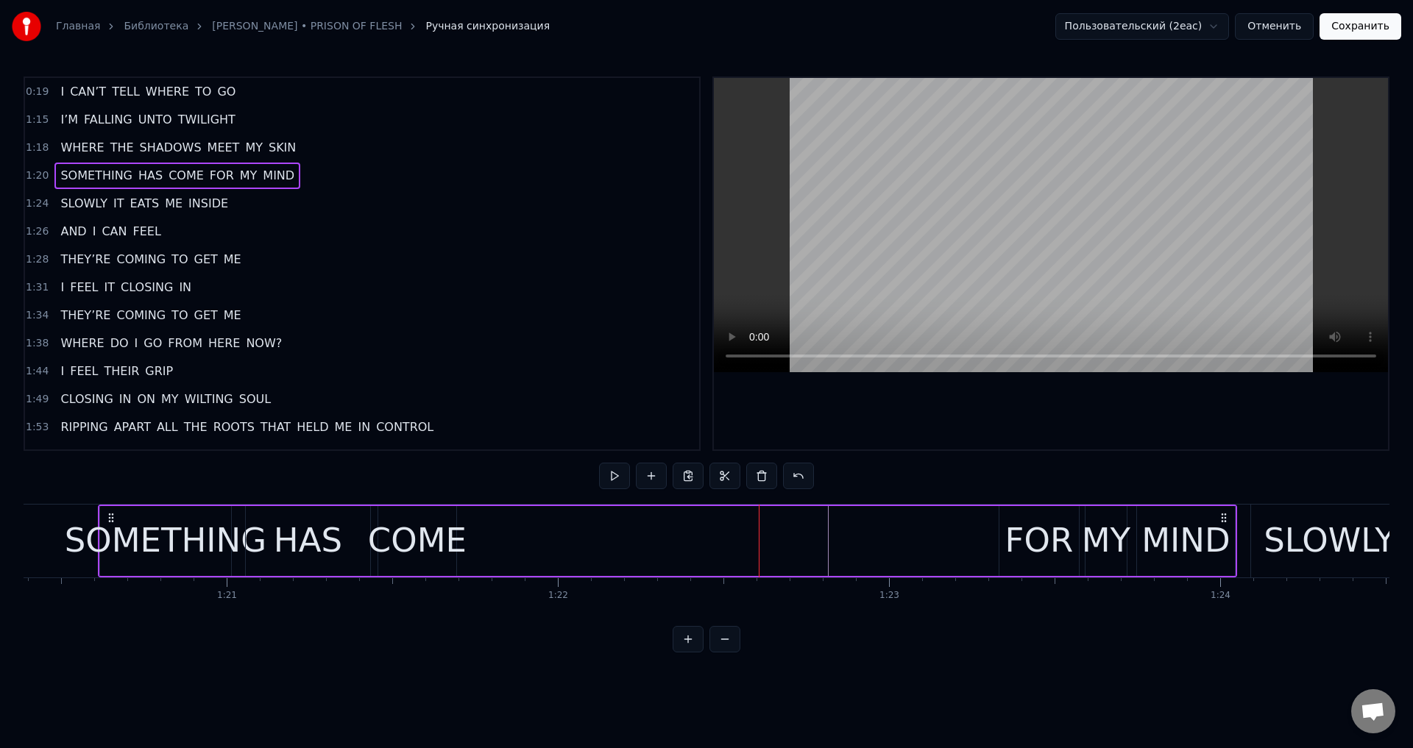
click at [457, 525] on div "COME" at bounding box center [417, 541] width 99 height 50
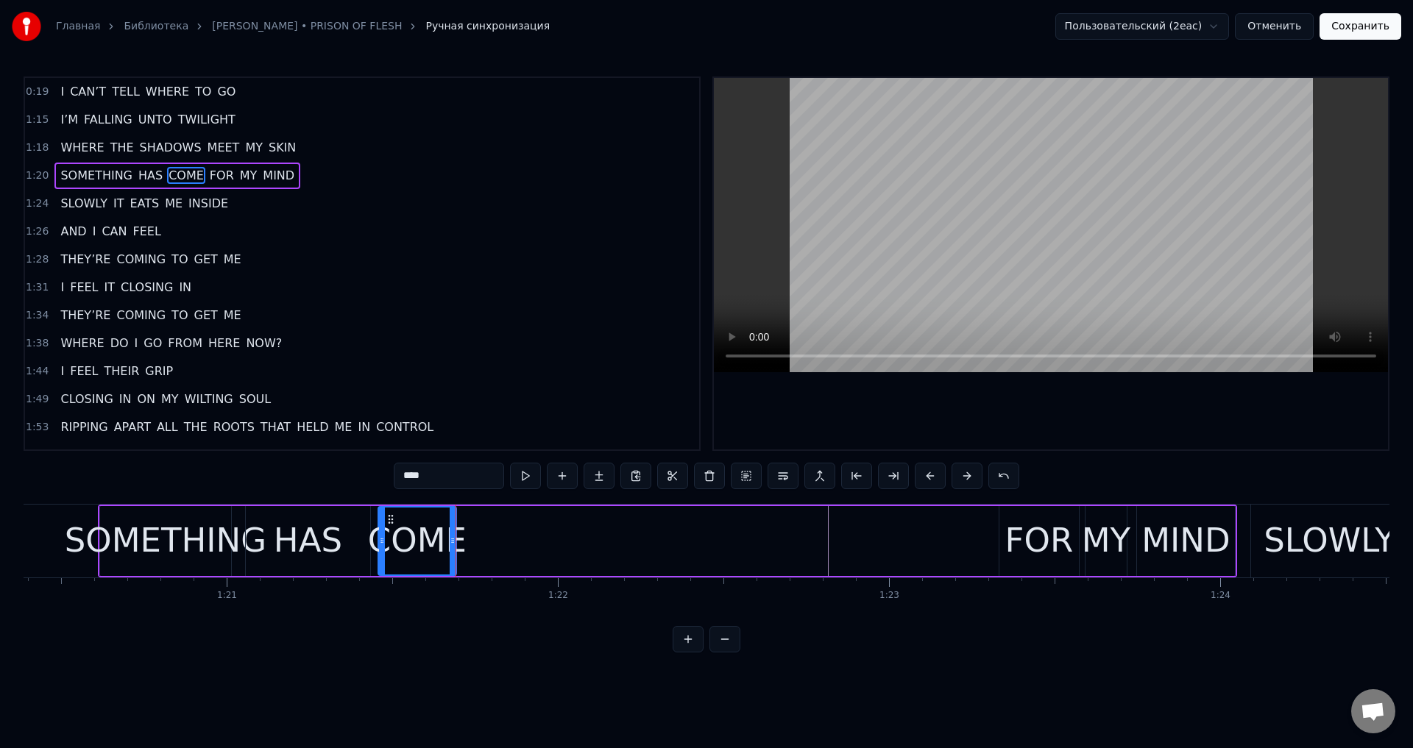
drag, startPoint x: 388, startPoint y: 517, endPoint x: 456, endPoint y: 517, distance: 68.4
click at [456, 517] on div "COME" at bounding box center [417, 541] width 77 height 67
click at [454, 529] on div at bounding box center [453, 541] width 6 height 67
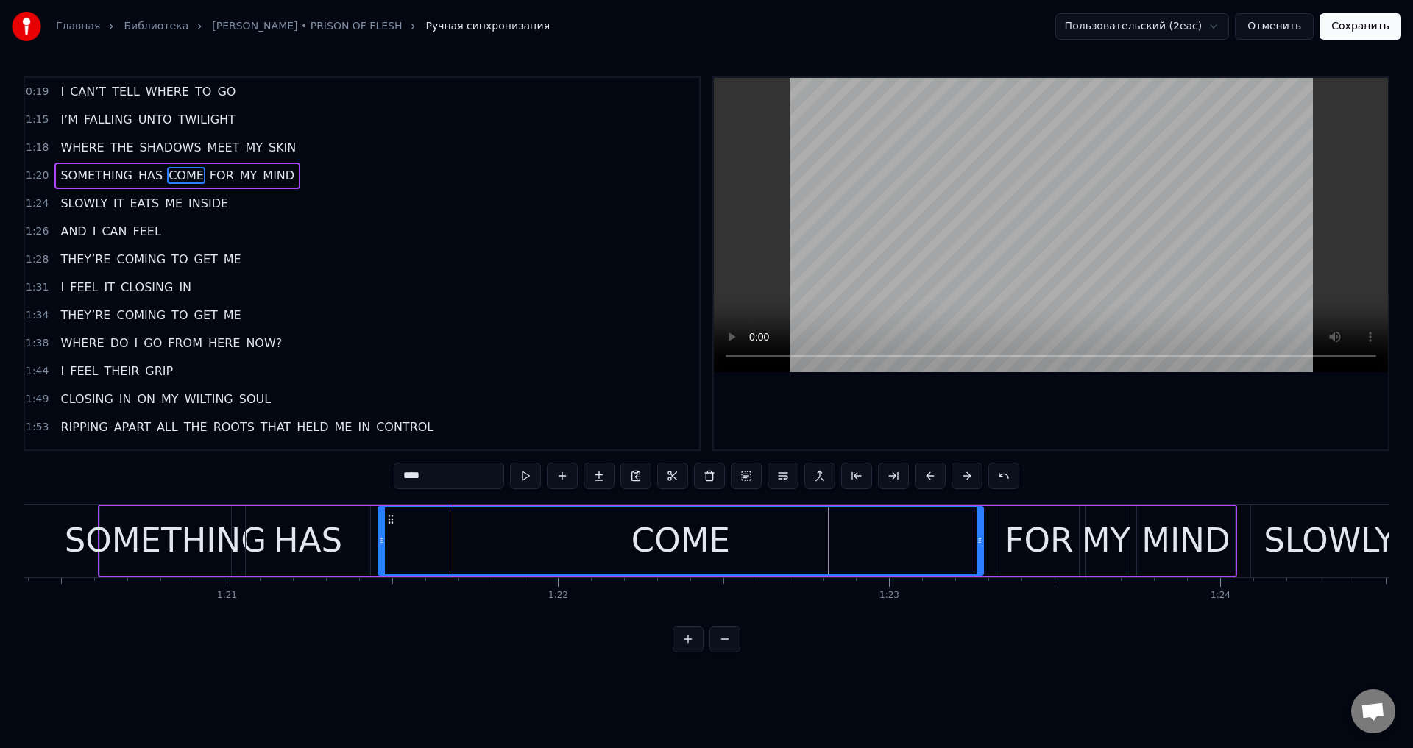
drag, startPoint x: 453, startPoint y: 534, endPoint x: 982, endPoint y: 535, distance: 529.2
click at [982, 535] on div at bounding box center [980, 541] width 6 height 67
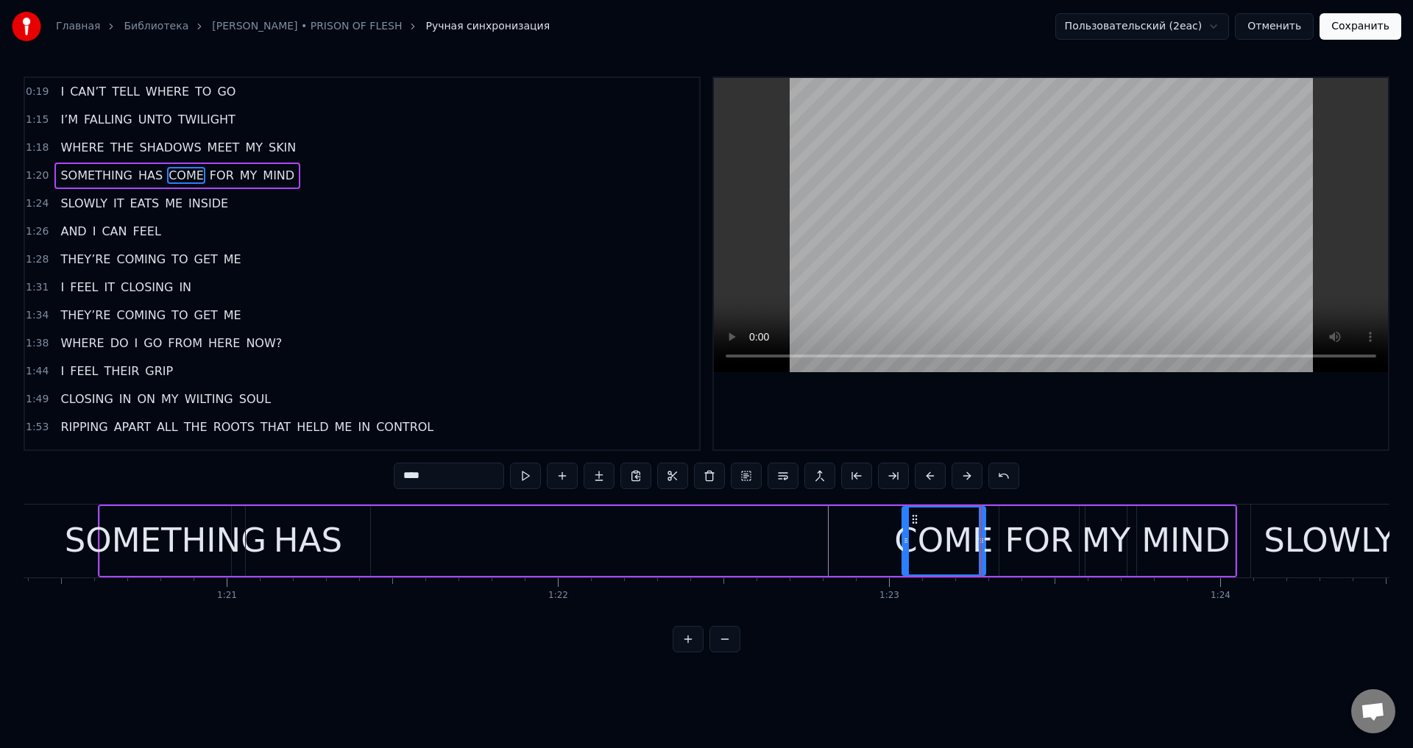
drag, startPoint x: 380, startPoint y: 539, endPoint x: 907, endPoint y: 539, distance: 527.7
click at [907, 539] on icon at bounding box center [906, 541] width 6 height 12
click at [702, 539] on div "SOMETHING HAS COME FOR MY MIND" at bounding box center [667, 541] width 1139 height 73
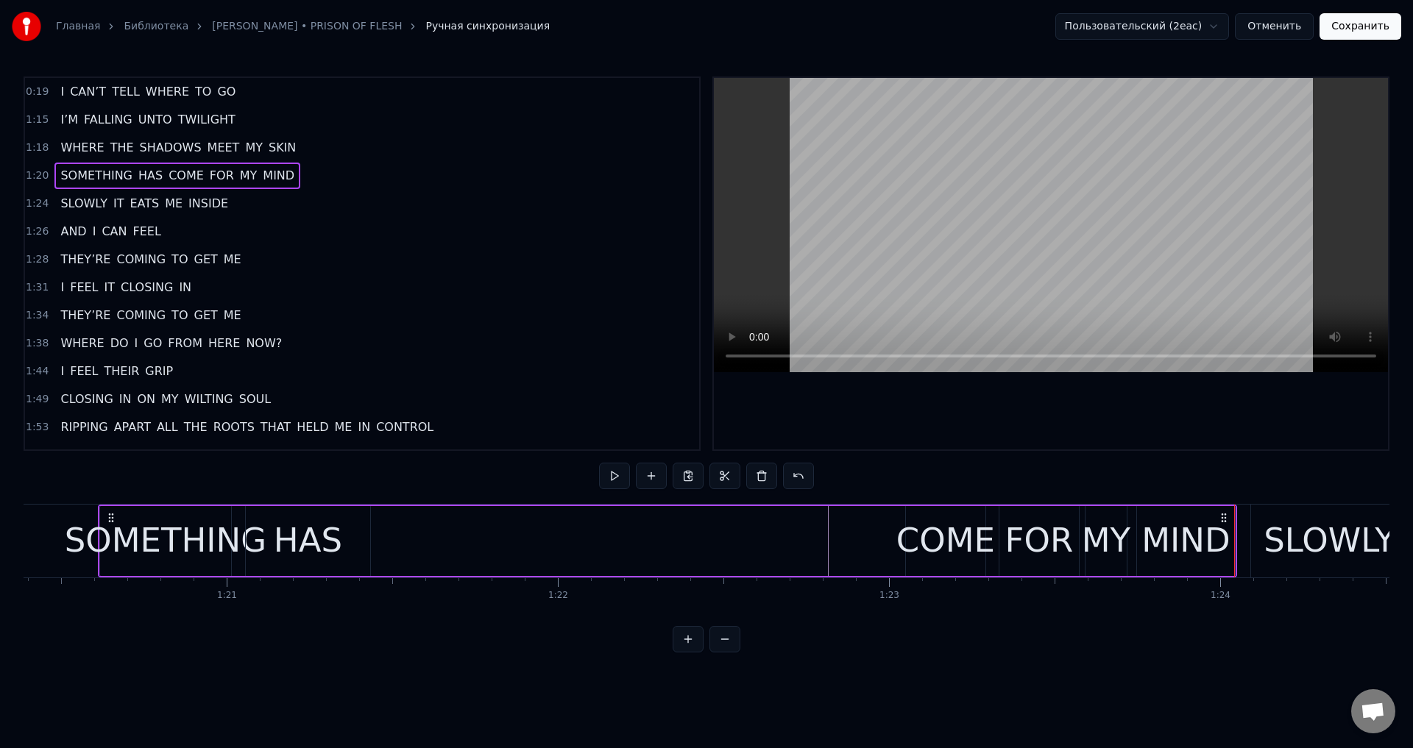
click at [266, 536] on div "HAS" at bounding box center [308, 541] width 124 height 70
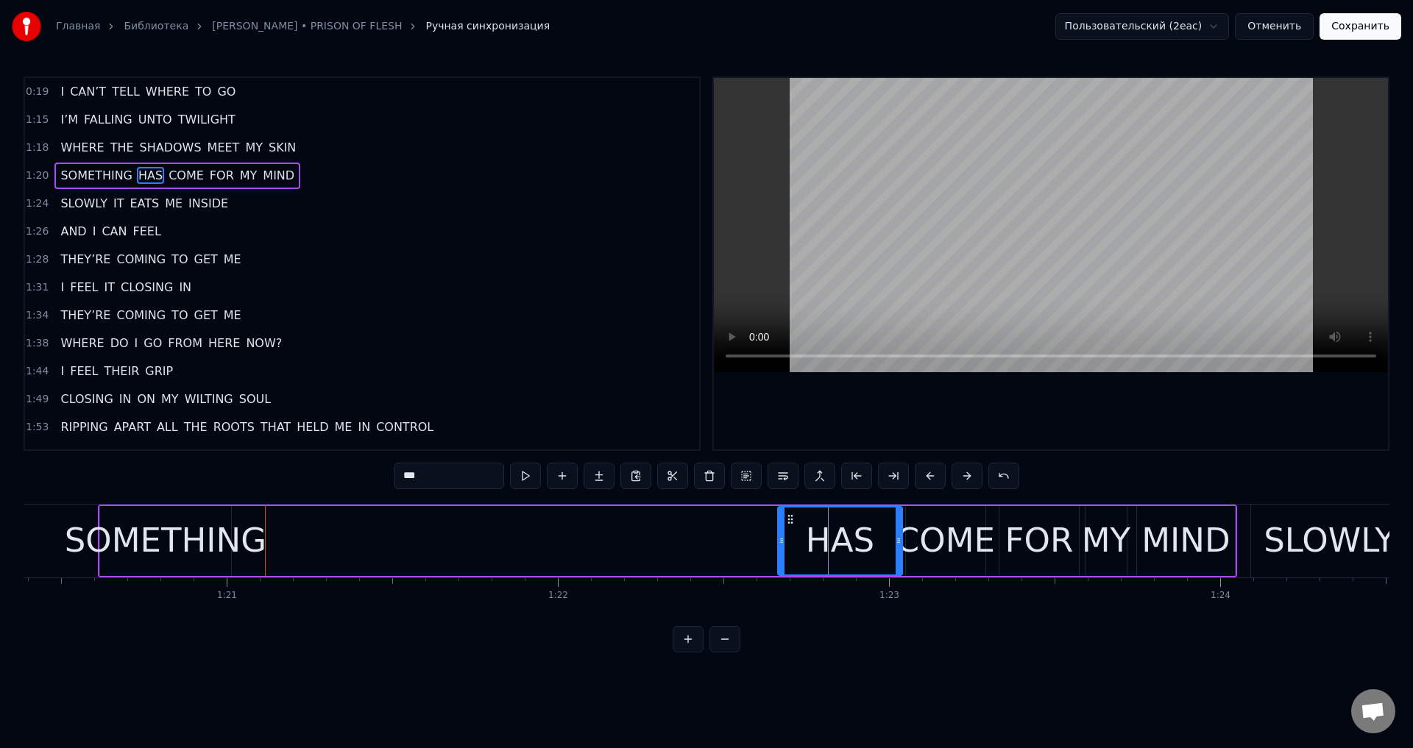
drag, startPoint x: 254, startPoint y: 518, endPoint x: 785, endPoint y: 550, distance: 531.6
click at [785, 550] on div "HAS" at bounding box center [840, 541] width 123 height 67
drag, startPoint x: 779, startPoint y: 547, endPoint x: 829, endPoint y: 553, distance: 50.5
click at [829, 553] on div at bounding box center [830, 541] width 6 height 67
click at [581, 551] on div "SOMETHING HAS COME FOR MY MIND" at bounding box center [667, 541] width 1139 height 73
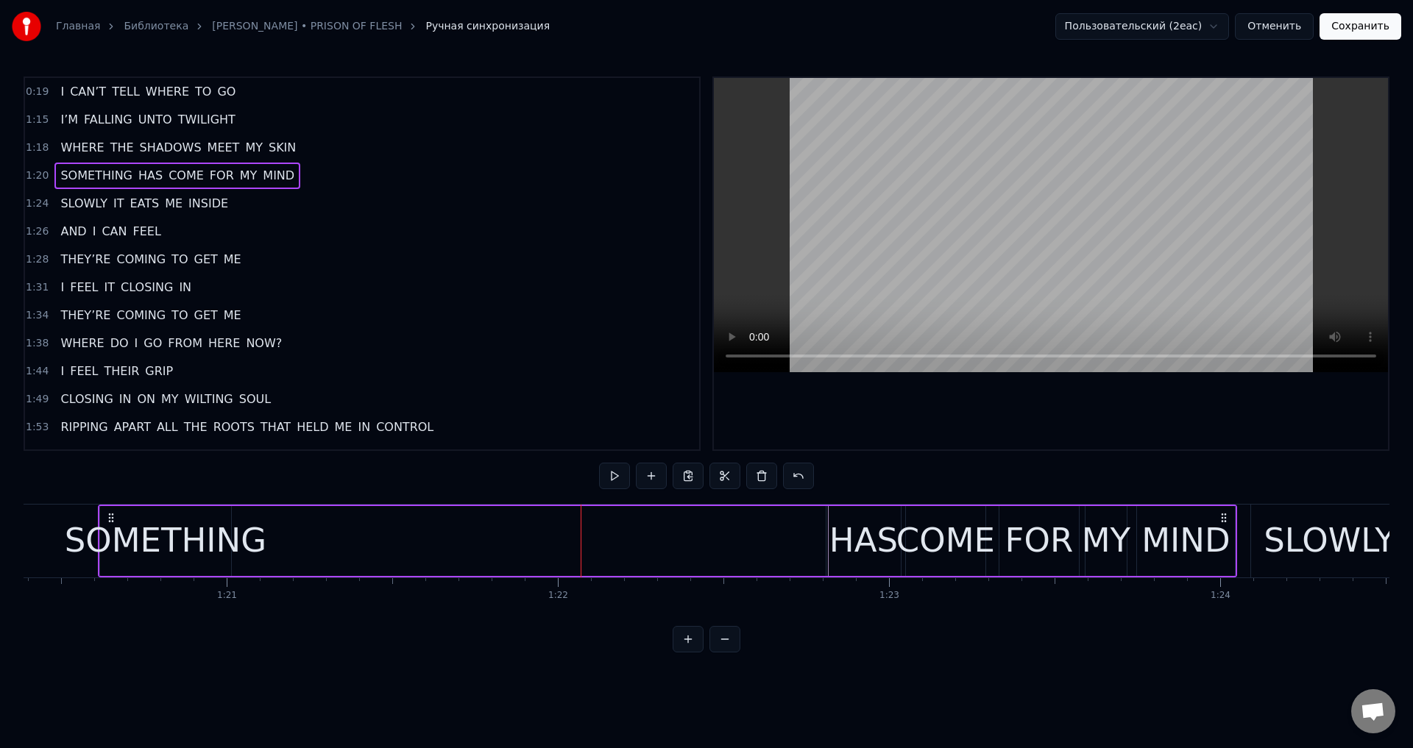
click at [110, 517] on icon at bounding box center [111, 518] width 12 height 12
click at [153, 536] on div "SOMETHING" at bounding box center [166, 541] width 202 height 50
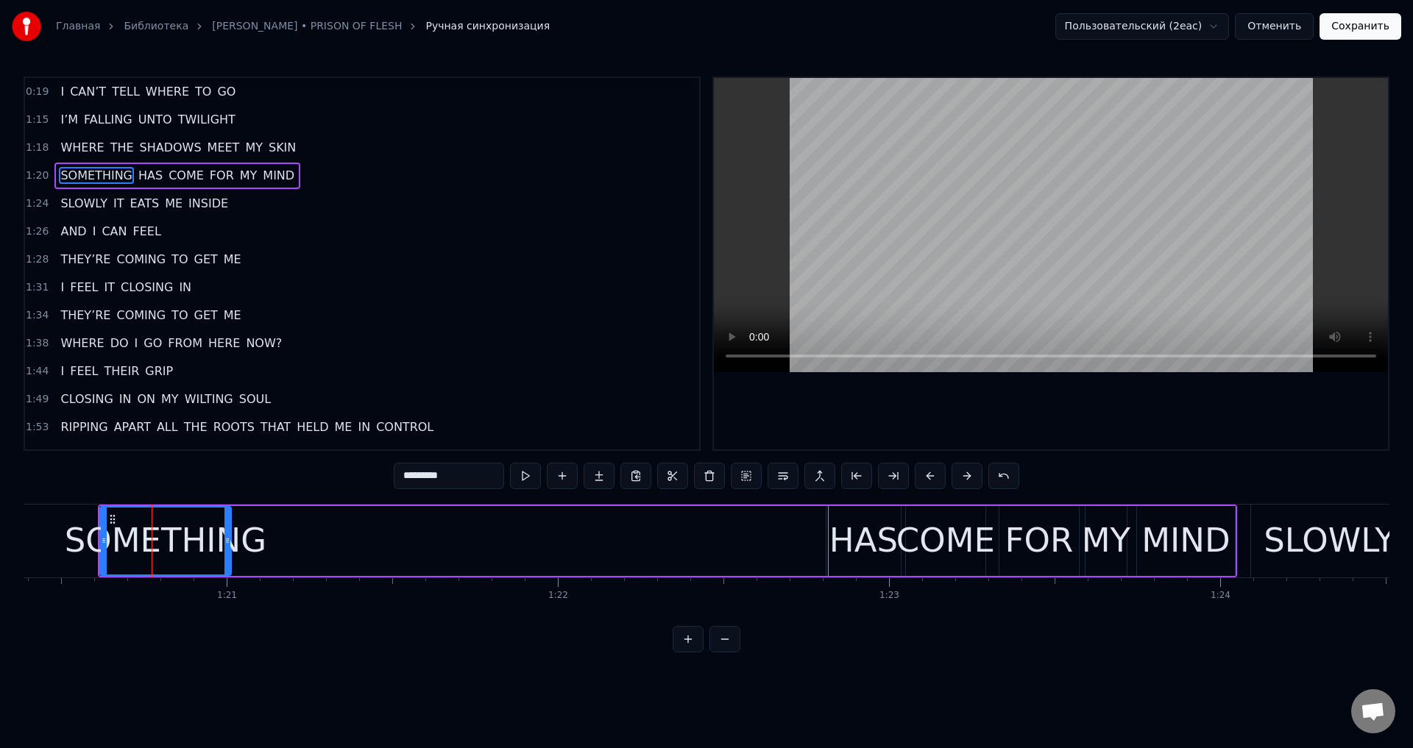
drag, startPoint x: 111, startPoint y: 523, endPoint x: 377, endPoint y: 538, distance: 266.1
click at [377, 538] on div "SOMETHING HAS COME FOR MY MIND" at bounding box center [667, 541] width 1139 height 73
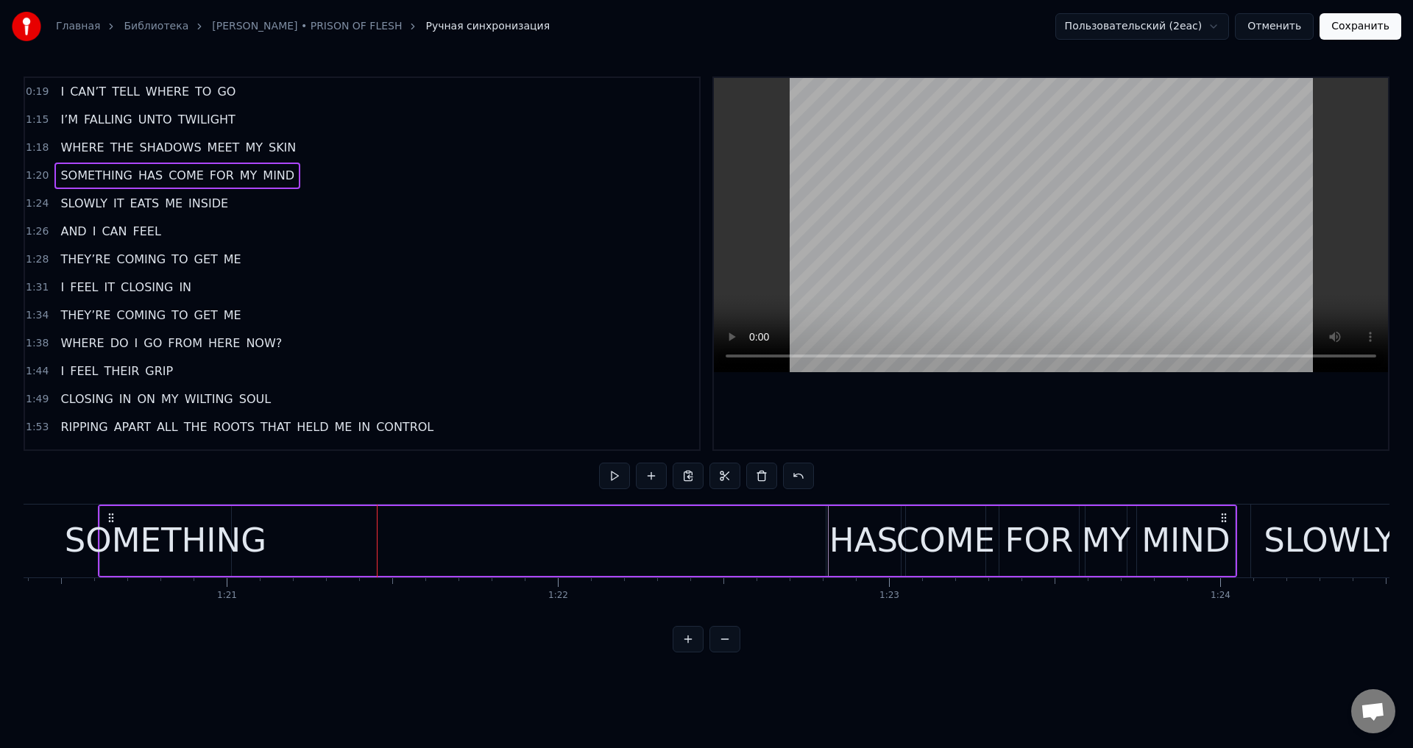
click at [200, 530] on div "SOMETHING" at bounding box center [166, 541] width 202 height 50
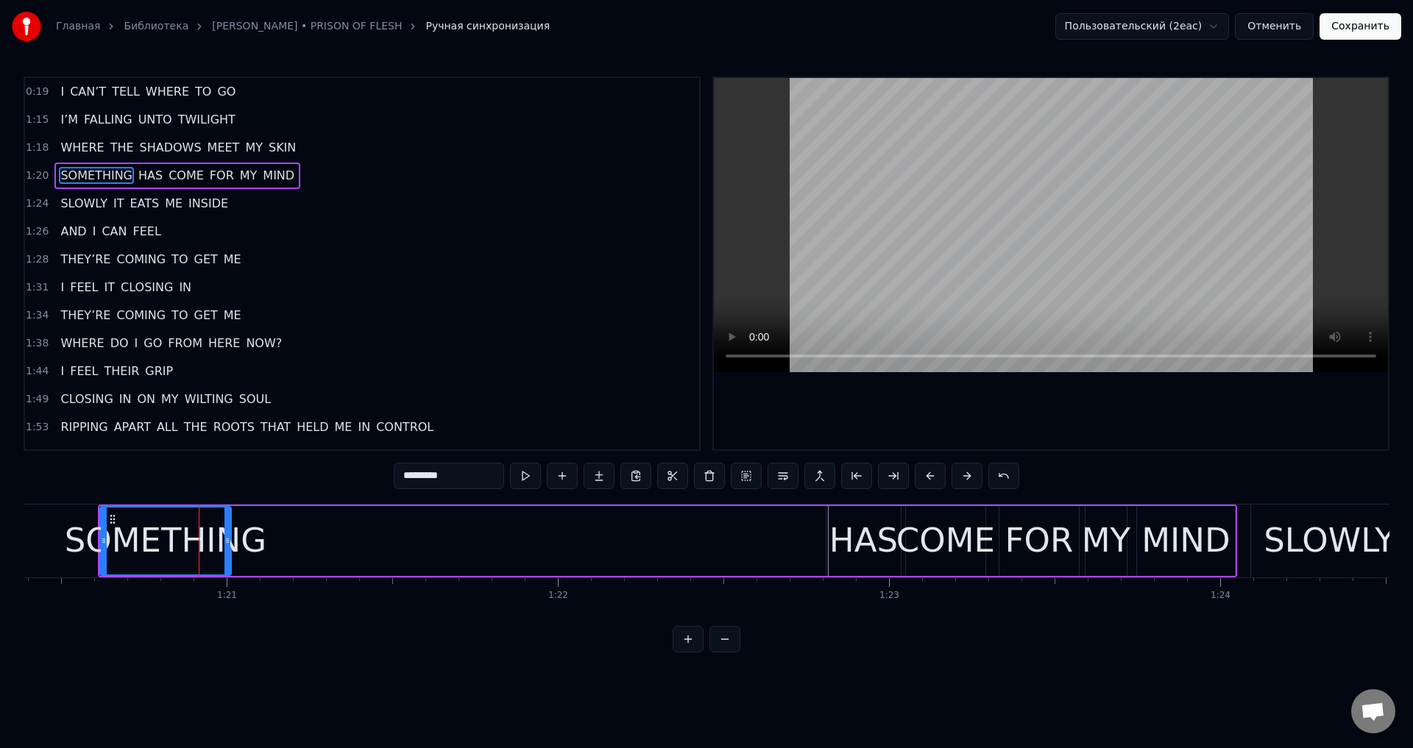
drag, startPoint x: 111, startPoint y: 517, endPoint x: 224, endPoint y: 532, distance: 113.6
click at [194, 520] on div "SOMETHING" at bounding box center [166, 541] width 130 height 67
click at [230, 534] on div "SOMETHING" at bounding box center [166, 541] width 202 height 50
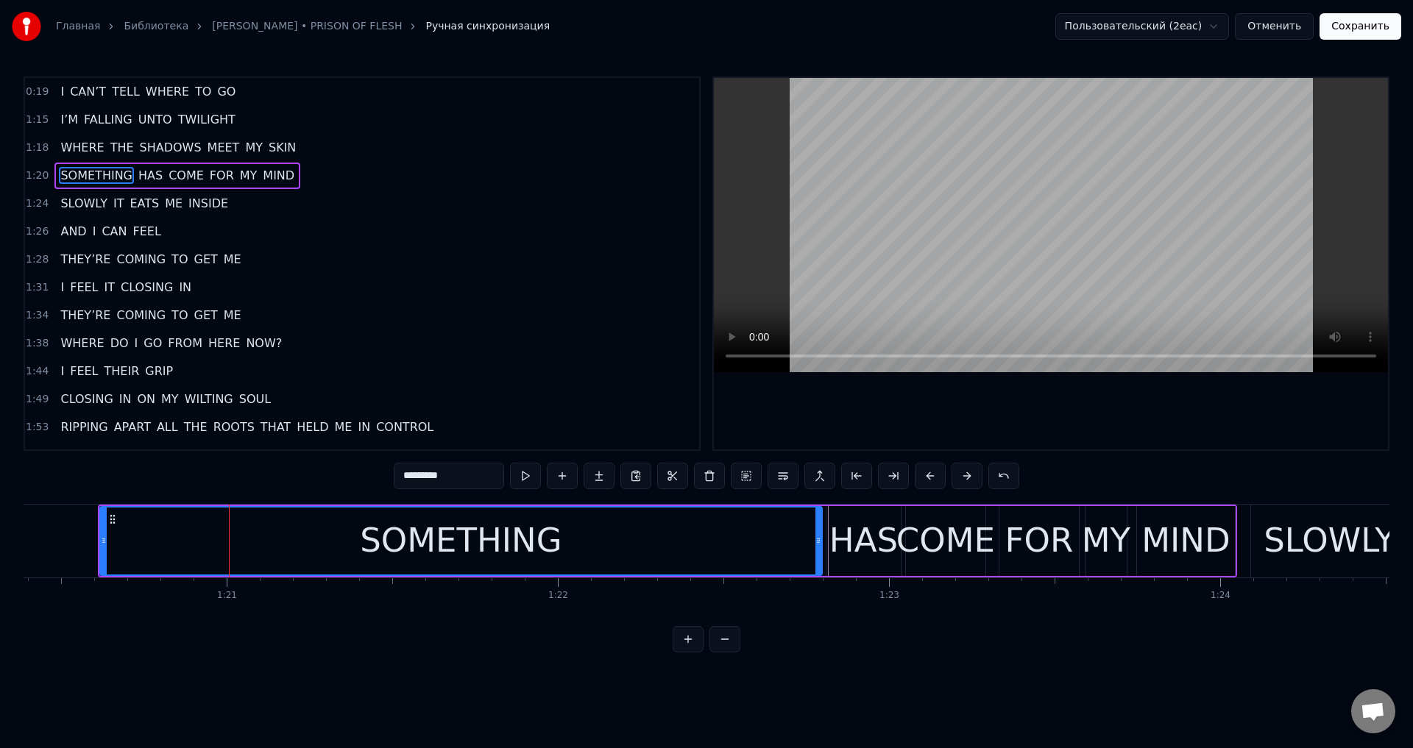
drag, startPoint x: 227, startPoint y: 537, endPoint x: 815, endPoint y: 542, distance: 588.8
click at [816, 542] on icon at bounding box center [818, 541] width 6 height 12
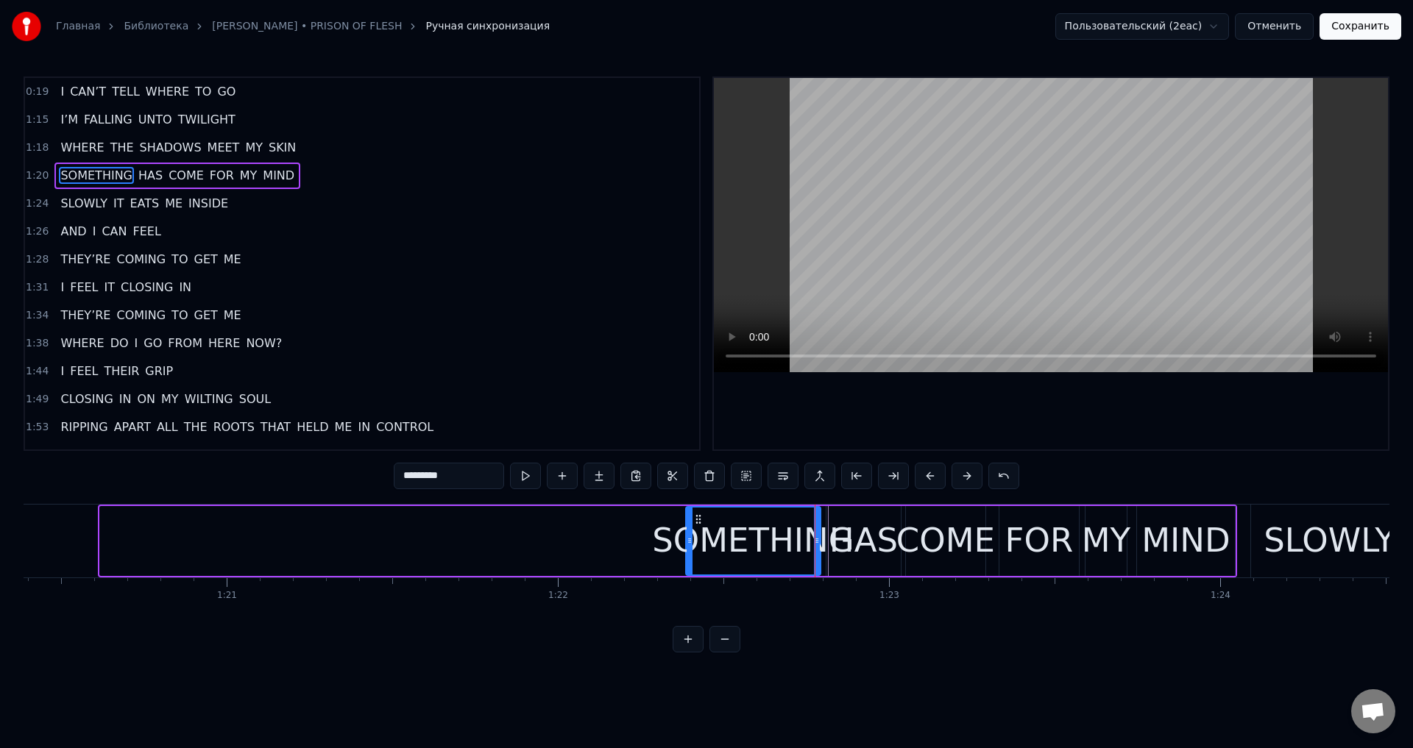
drag, startPoint x: 105, startPoint y: 541, endPoint x: 691, endPoint y: 545, distance: 586.6
click at [691, 545] on icon at bounding box center [690, 541] width 6 height 12
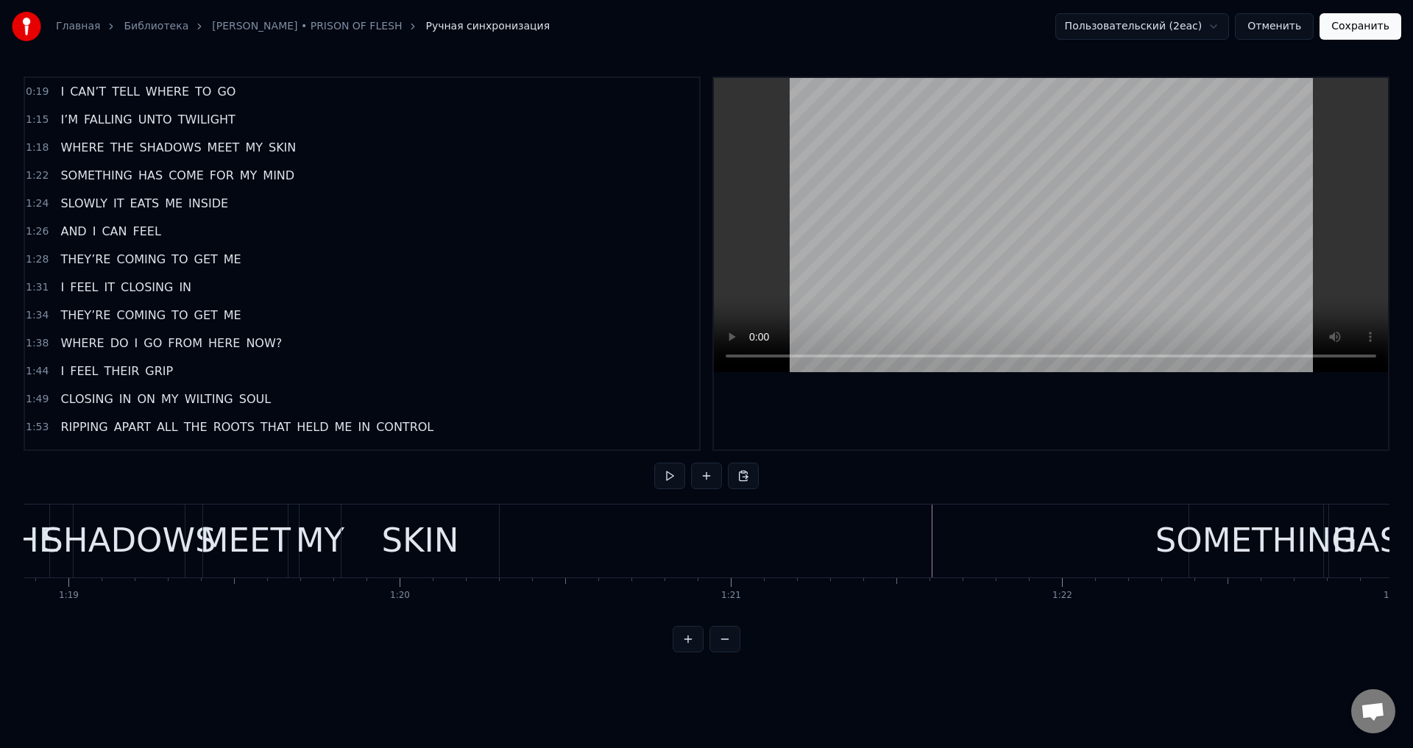
scroll to position [0, 26195]
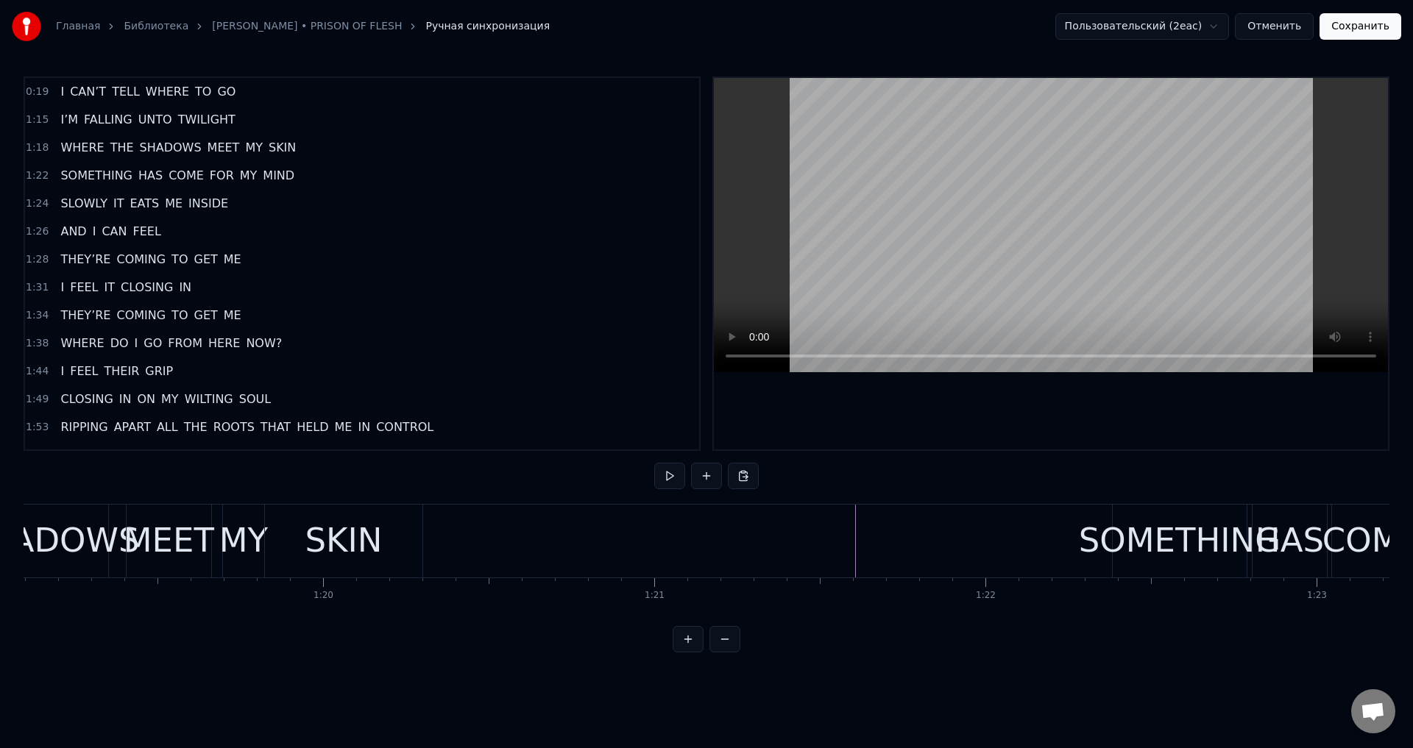
click at [317, 514] on div "SKIN" at bounding box center [343, 541] width 157 height 73
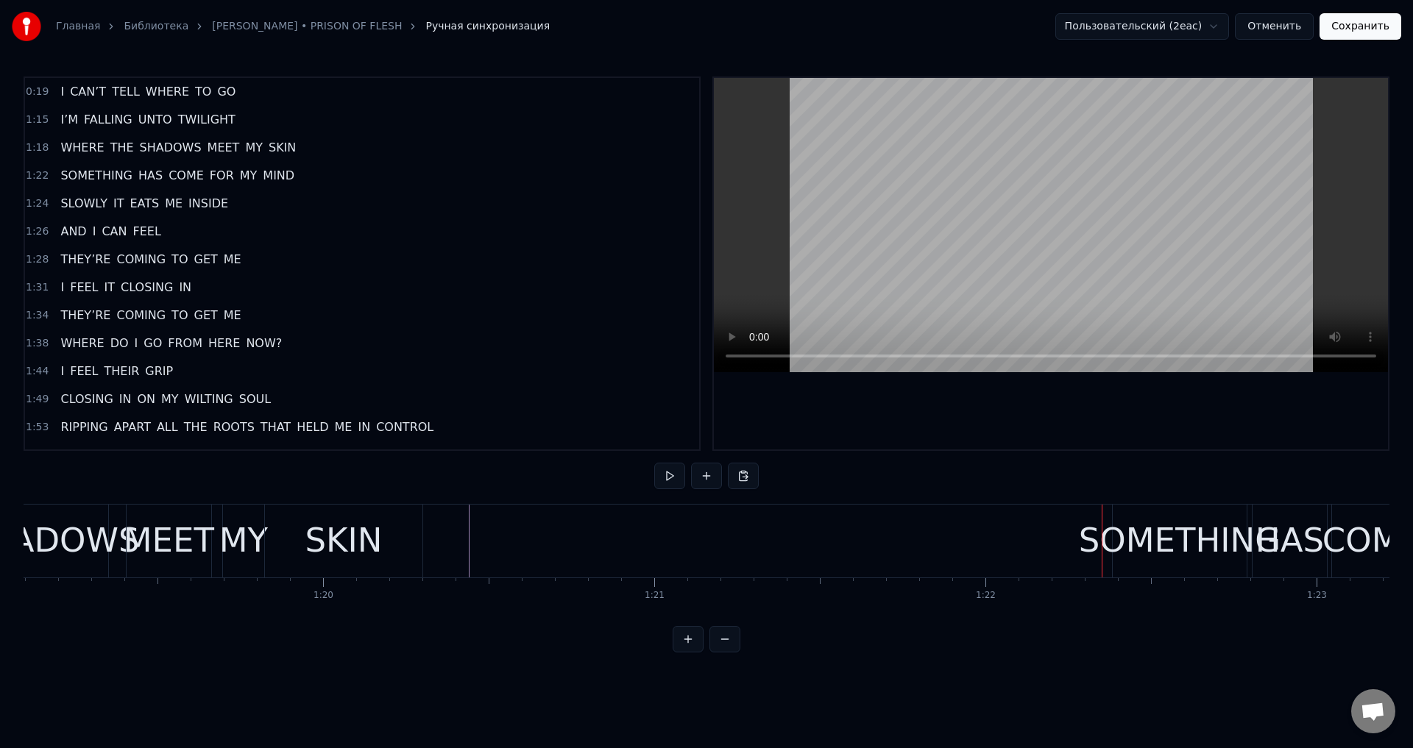
drag, startPoint x: 339, startPoint y: 527, endPoint x: 288, endPoint y: 523, distance: 51.0
click at [336, 526] on div "SKIN" at bounding box center [343, 541] width 77 height 50
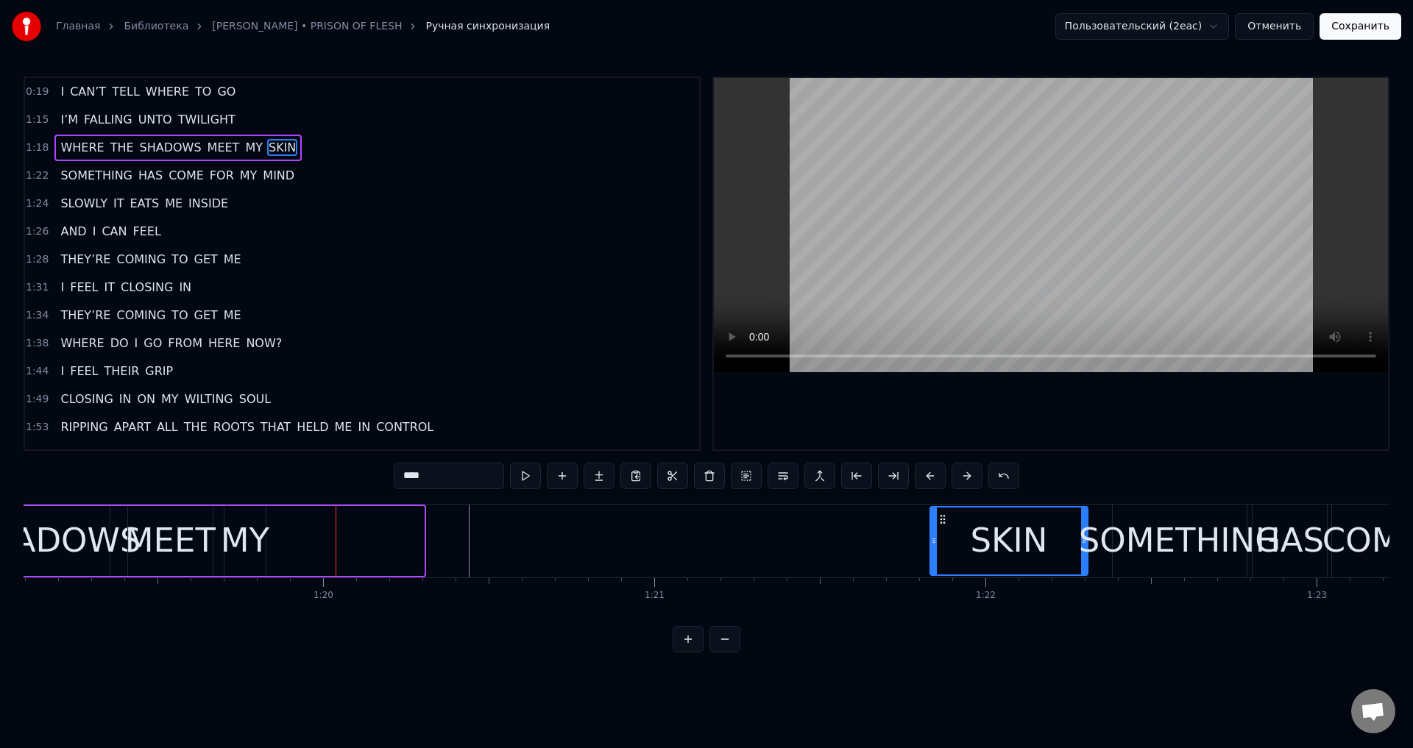
drag, startPoint x: 275, startPoint y: 517, endPoint x: 938, endPoint y: 518, distance: 663.8
click at [938, 518] on icon at bounding box center [943, 520] width 12 height 12
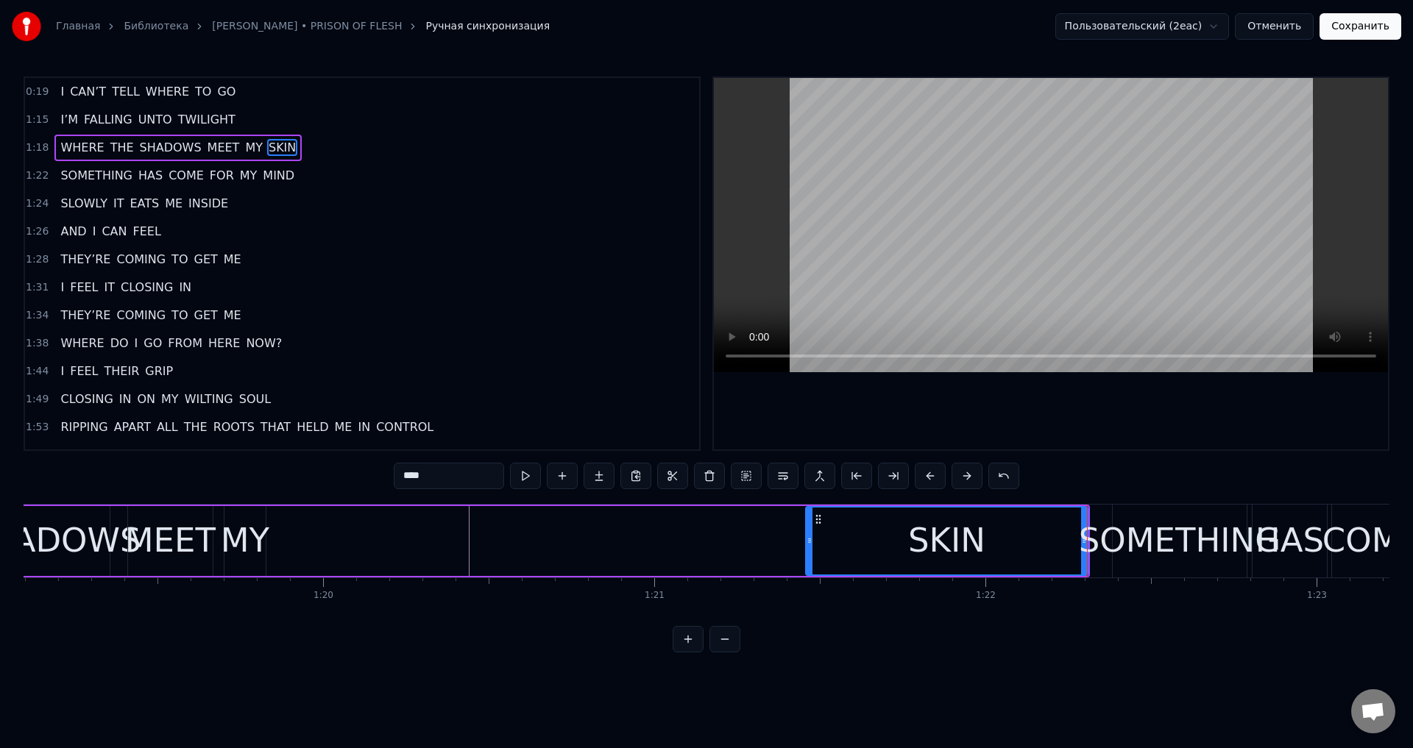
drag, startPoint x: 932, startPoint y: 536, endPoint x: 804, endPoint y: 553, distance: 129.2
click at [807, 553] on div at bounding box center [810, 541] width 6 height 67
drag, startPoint x: 807, startPoint y: 550, endPoint x: 907, endPoint y: 550, distance: 100.8
click at [905, 550] on div at bounding box center [902, 541] width 6 height 67
click at [247, 523] on div "MY" at bounding box center [245, 541] width 49 height 50
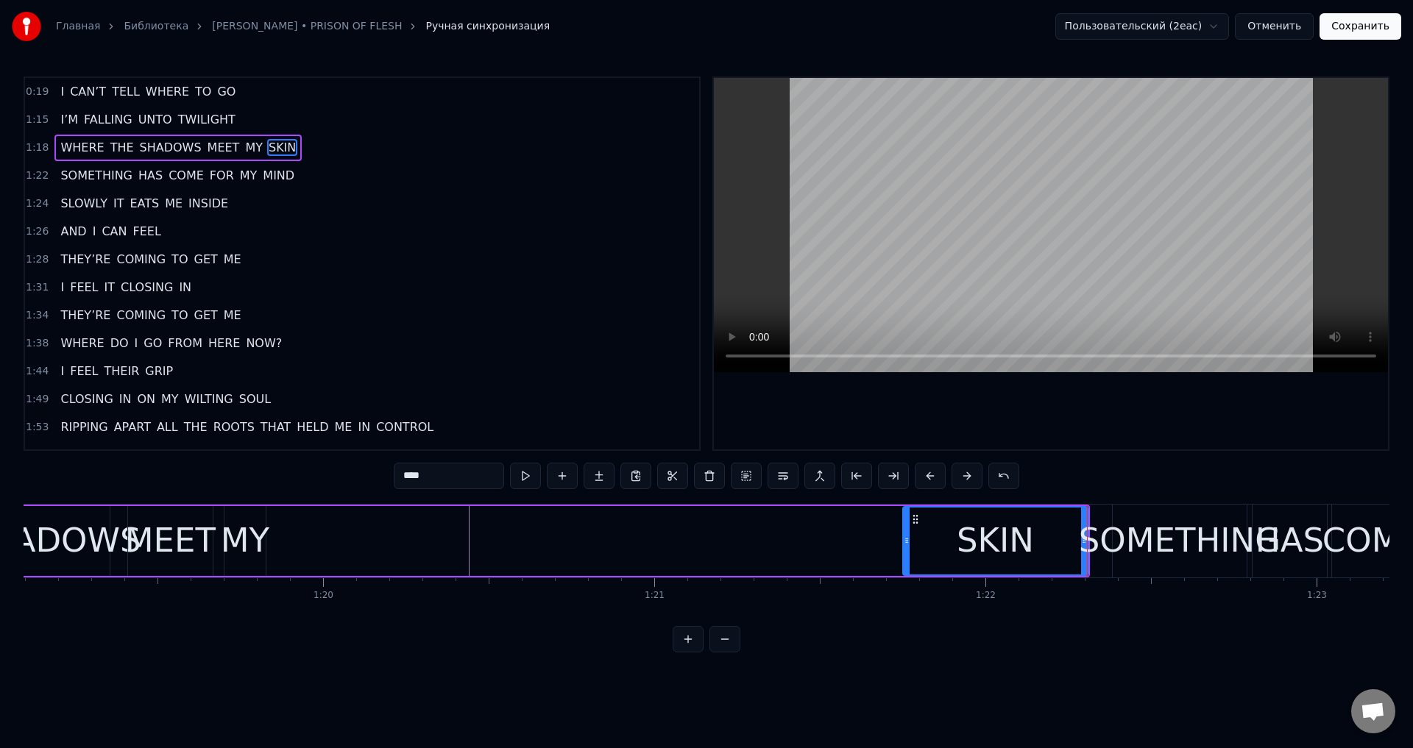
type input "**"
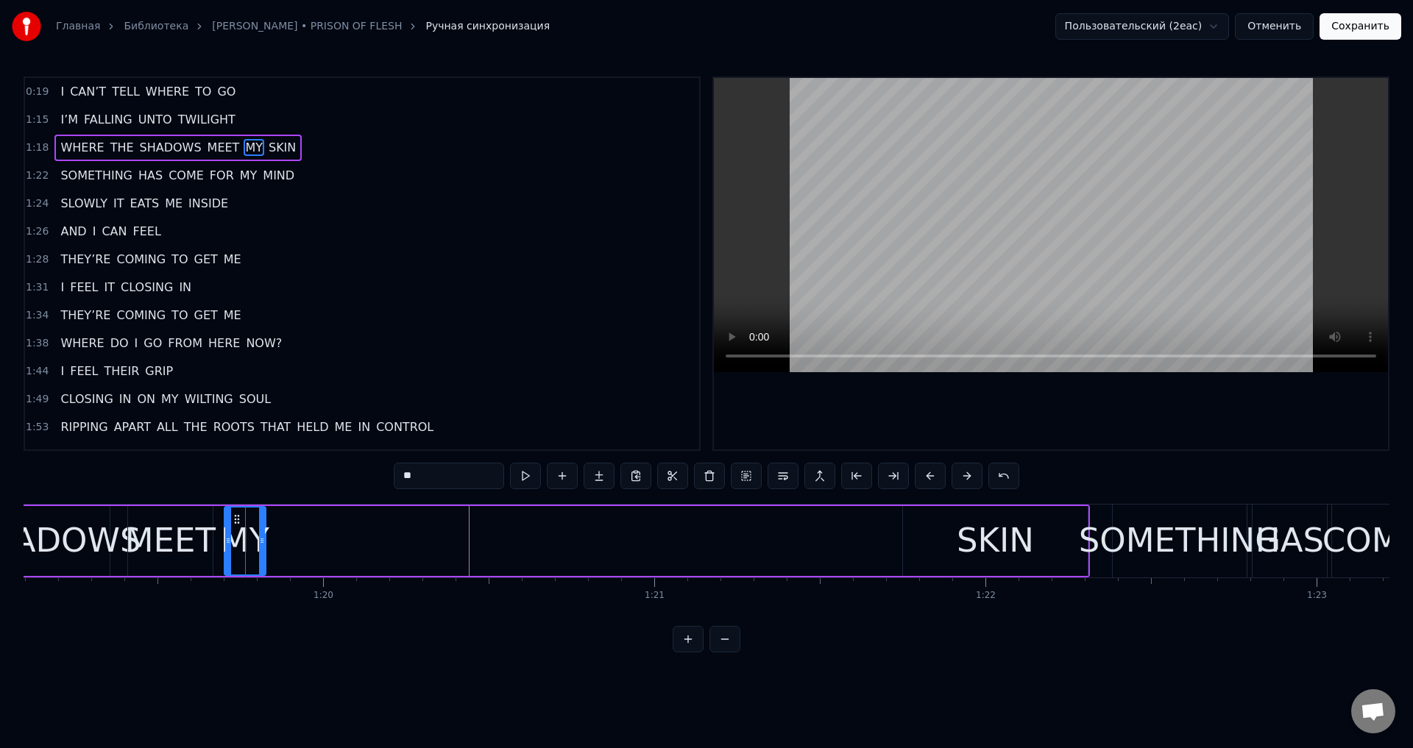
drag, startPoint x: 233, startPoint y: 517, endPoint x: 664, endPoint y: 538, distance: 431.1
click at [664, 538] on div "WHERE THE SHADOWS MEET MY SKIN" at bounding box center [388, 541] width 1404 height 73
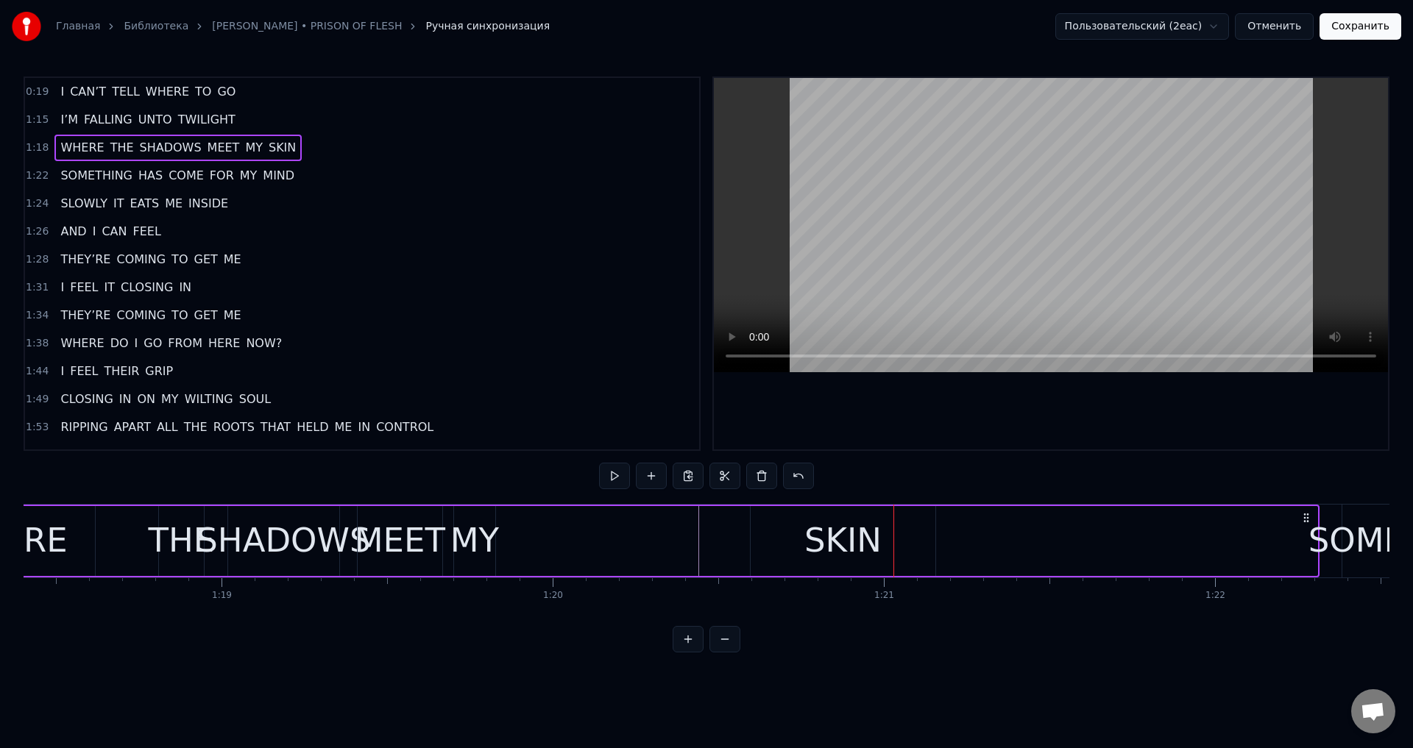
scroll to position [0, 25813]
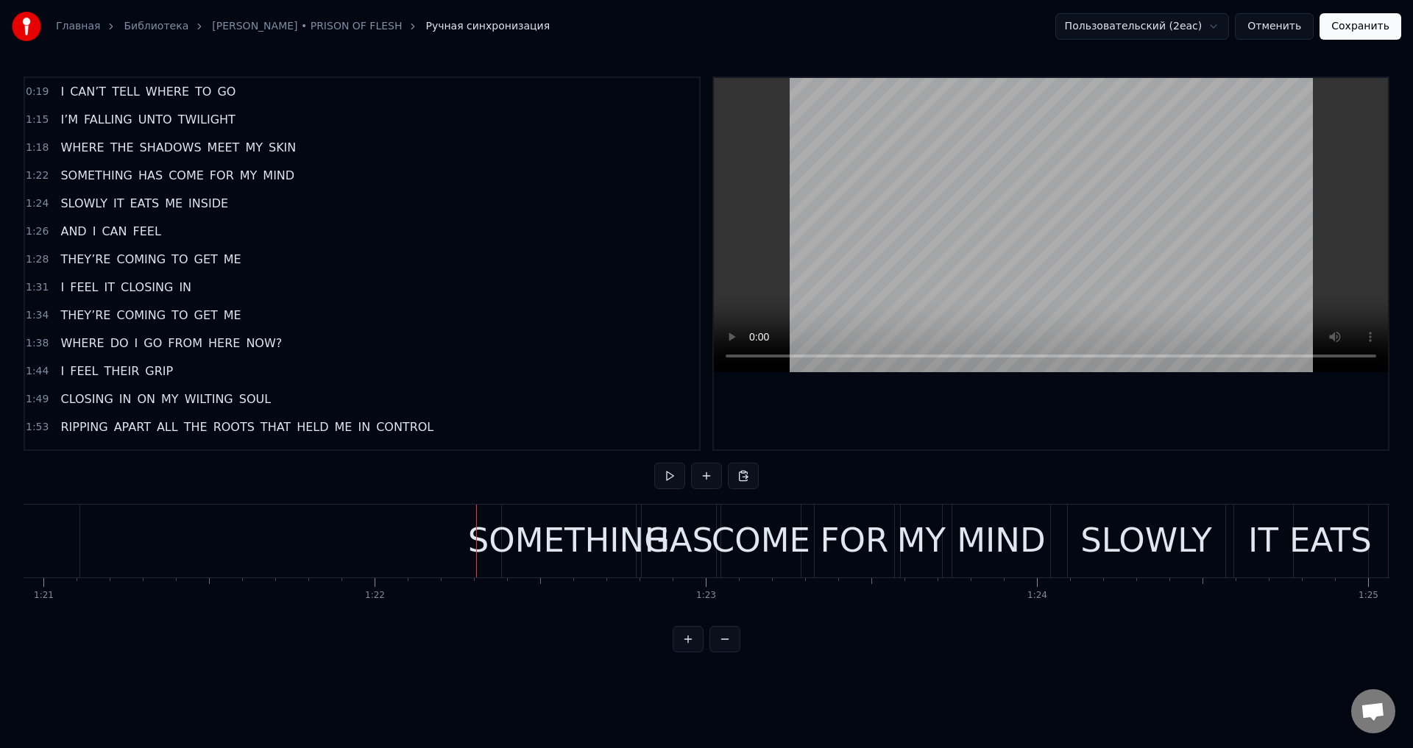
scroll to position [0, 26424]
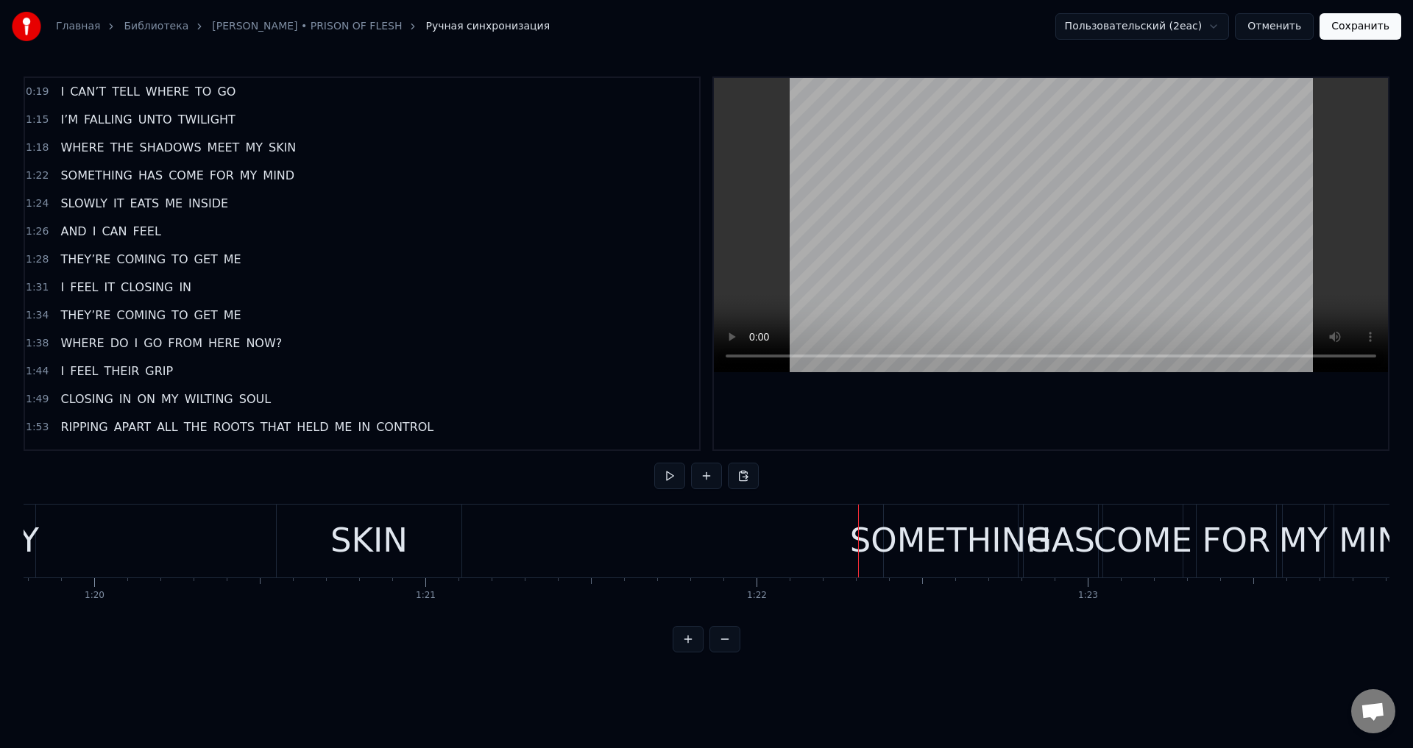
click at [339, 550] on div "SKIN" at bounding box center [368, 541] width 77 height 50
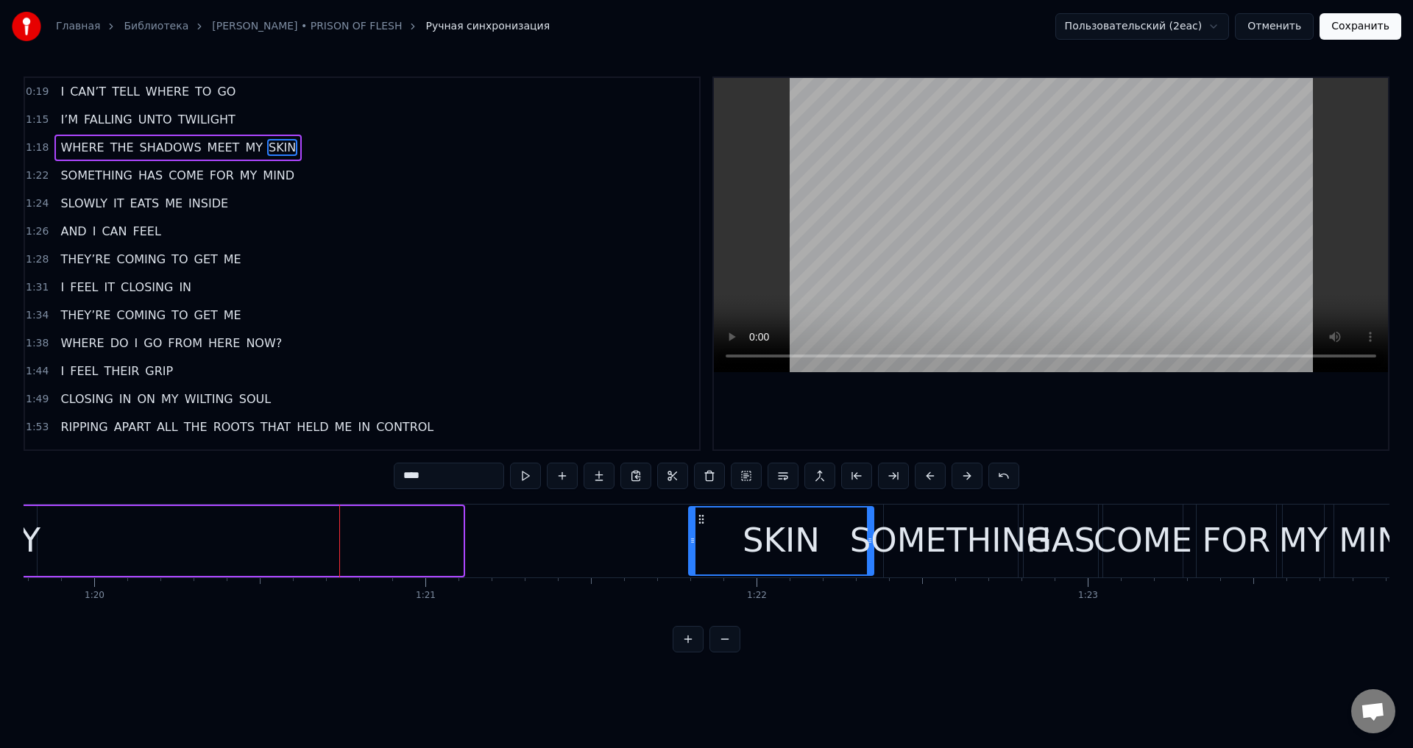
drag, startPoint x: 289, startPoint y: 520, endPoint x: 700, endPoint y: 545, distance: 411.4
click at [700, 545] on div "SKIN" at bounding box center [781, 541] width 183 height 67
click at [913, 531] on div "SOMETHING" at bounding box center [951, 541] width 202 height 50
type input "*********"
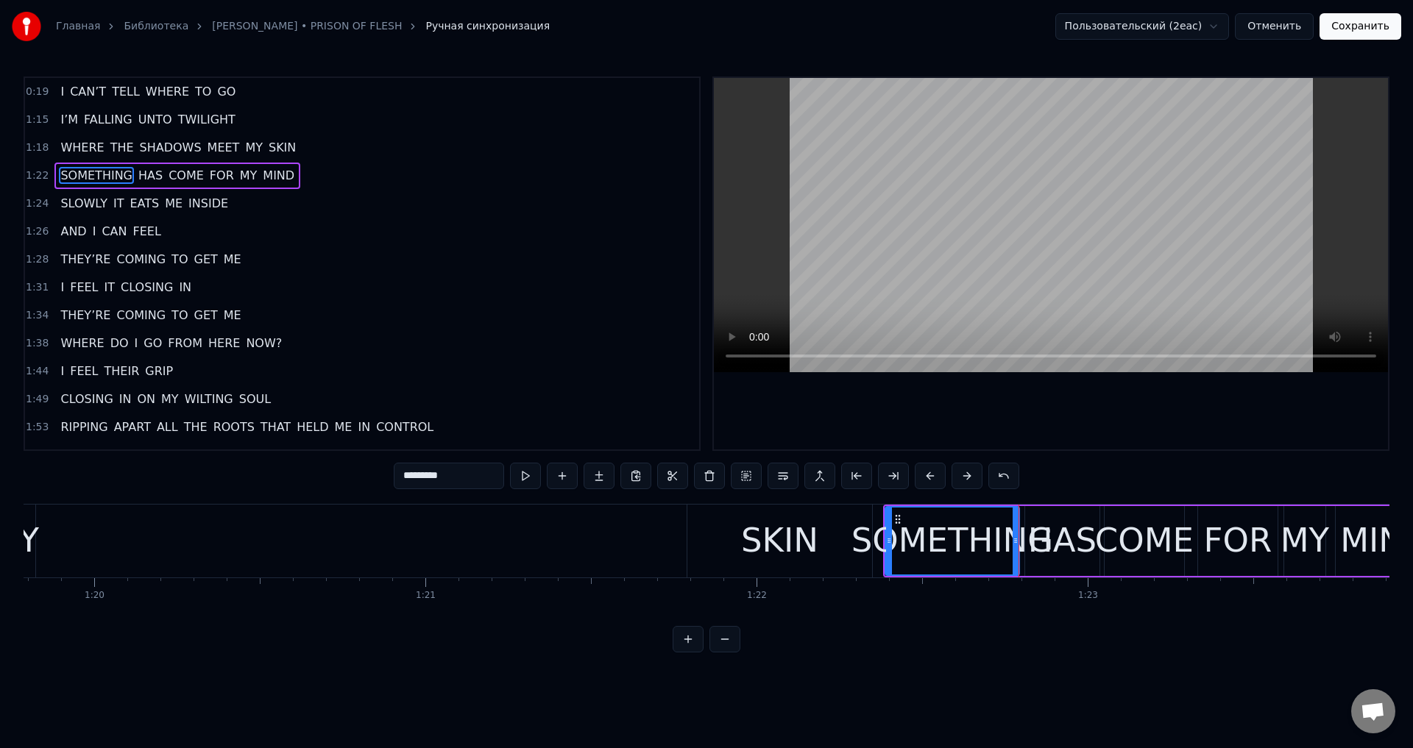
click at [392, 542] on div "WHERE THE SHADOWS MEET MY SKIN" at bounding box center [166, 541] width 1419 height 73
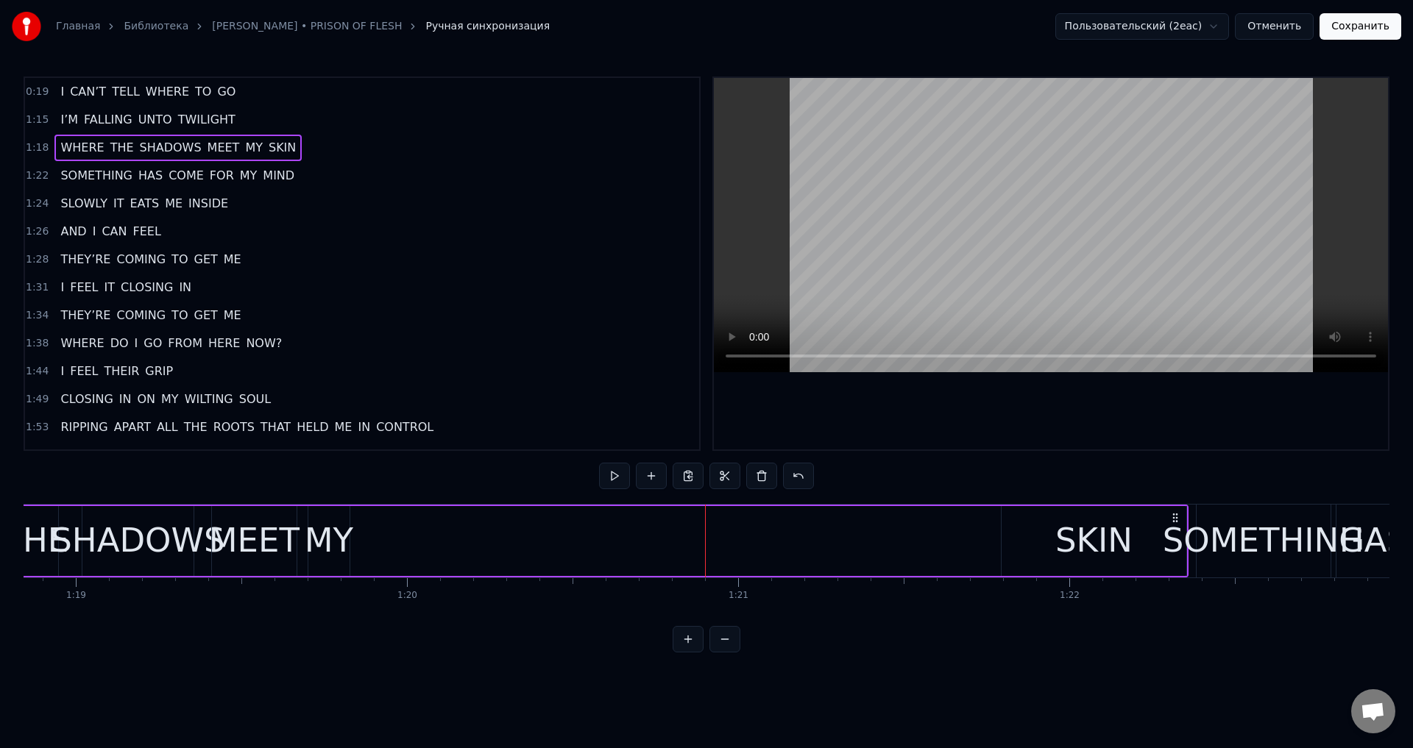
scroll to position [0, 26100]
click at [325, 534] on div "MY" at bounding box center [340, 541] width 49 height 50
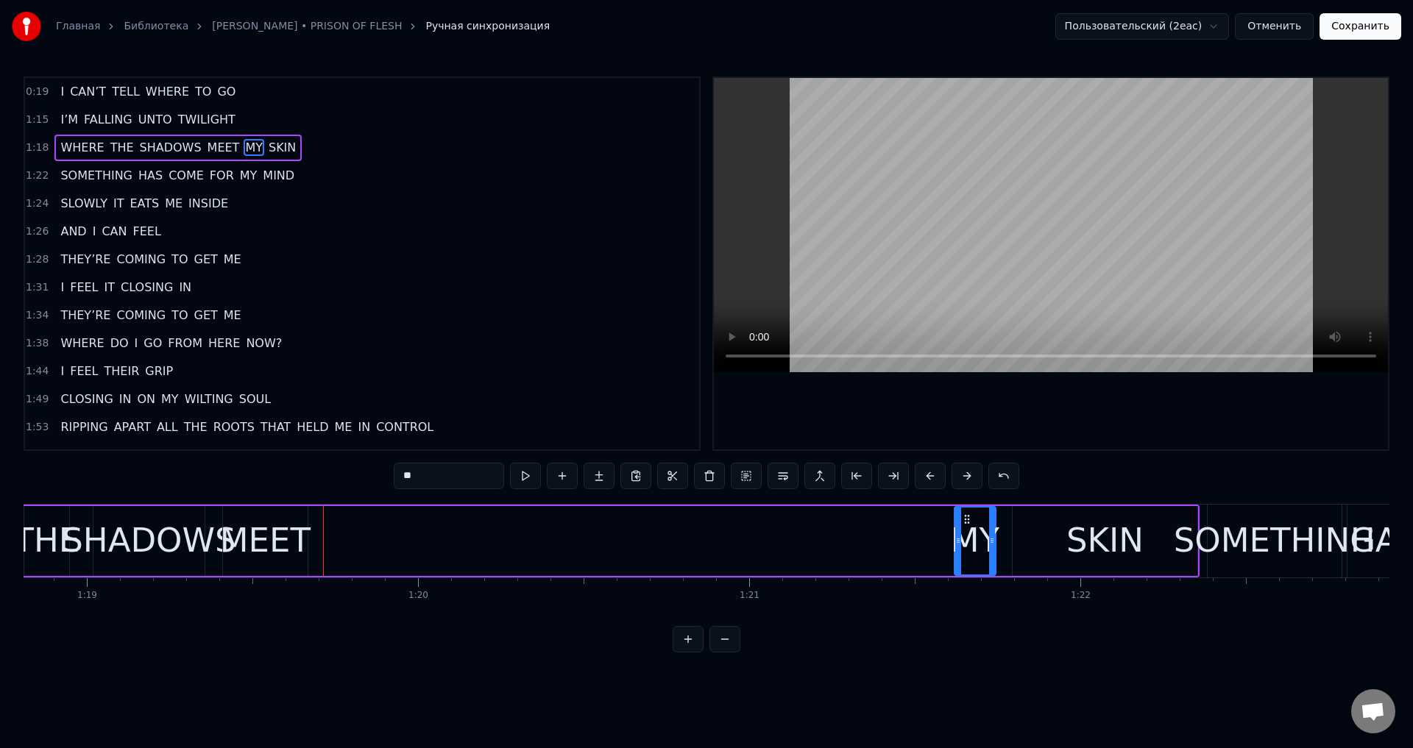
drag, startPoint x: 330, startPoint y: 523, endPoint x: 966, endPoint y: 523, distance: 635.9
click at [966, 523] on circle at bounding box center [965, 523] width 1 height 1
drag, startPoint x: 967, startPoint y: 516, endPoint x: 930, endPoint y: 522, distance: 38.0
click at [930, 522] on div "WHERE THE SHADOWS MEET MY SKIN" at bounding box center [490, 541] width 1419 height 73
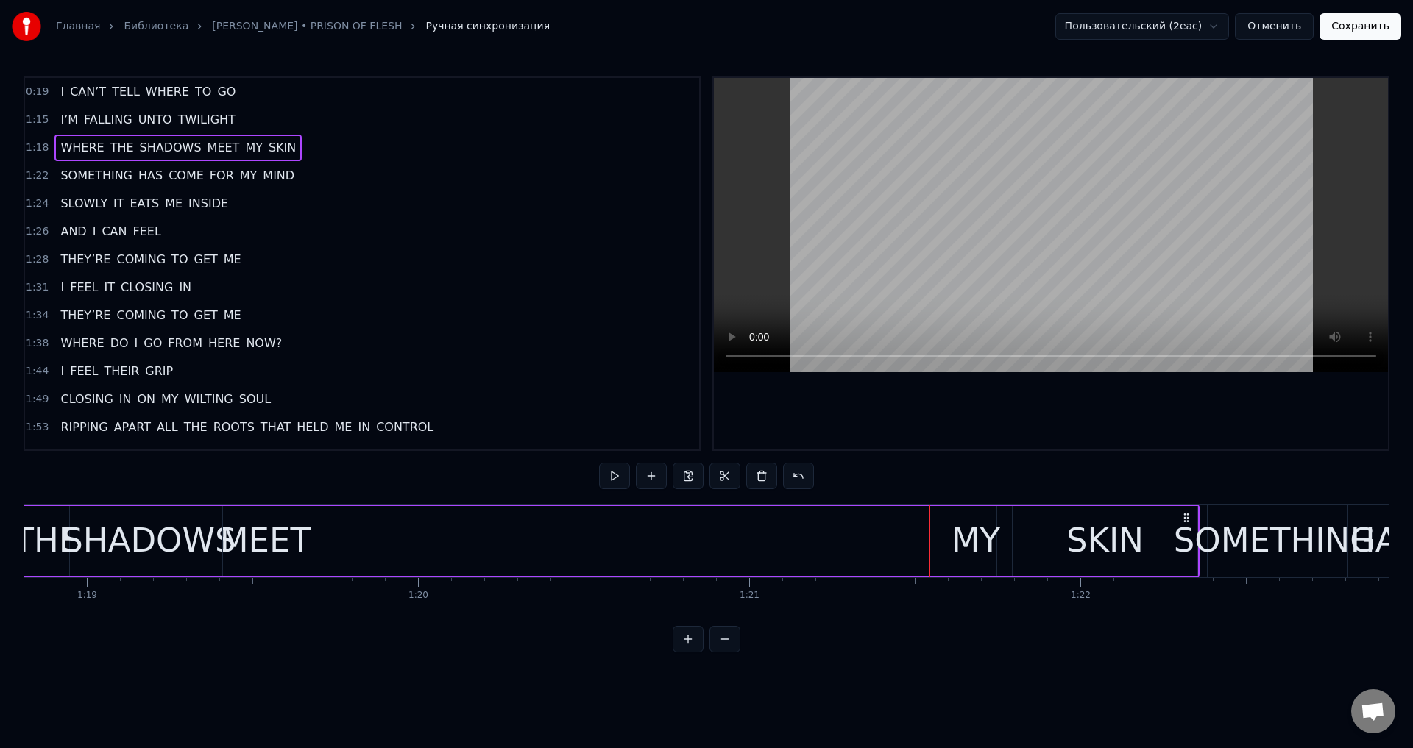
click at [967, 528] on div "MY" at bounding box center [976, 541] width 49 height 50
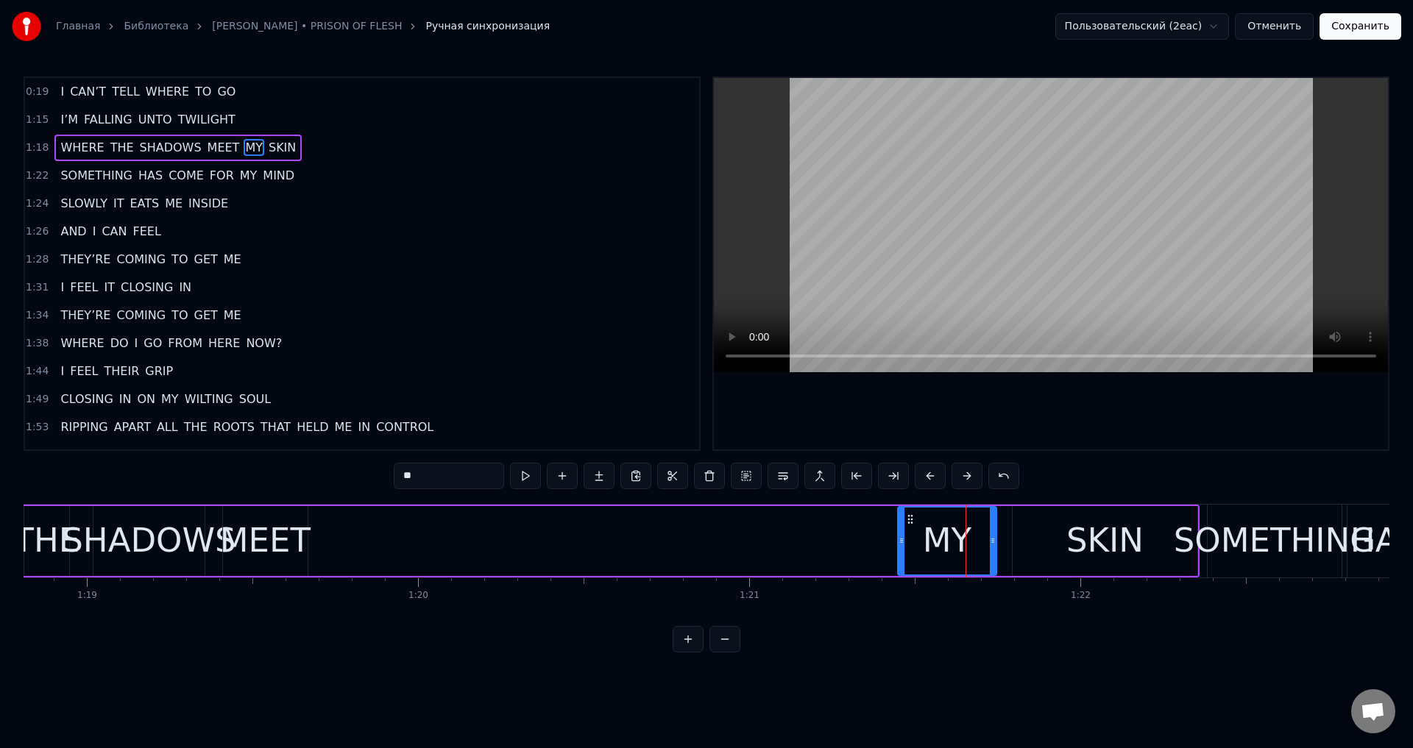
drag, startPoint x: 959, startPoint y: 534, endPoint x: 902, endPoint y: 549, distance: 59.3
click at [902, 549] on div at bounding box center [902, 541] width 6 height 67
drag, startPoint x: 991, startPoint y: 531, endPoint x: 929, endPoint y: 548, distance: 64.8
click at [929, 548] on div at bounding box center [930, 541] width 6 height 67
click at [693, 550] on div "WHERE THE SHADOWS MEET MY SKIN" at bounding box center [490, 541] width 1419 height 73
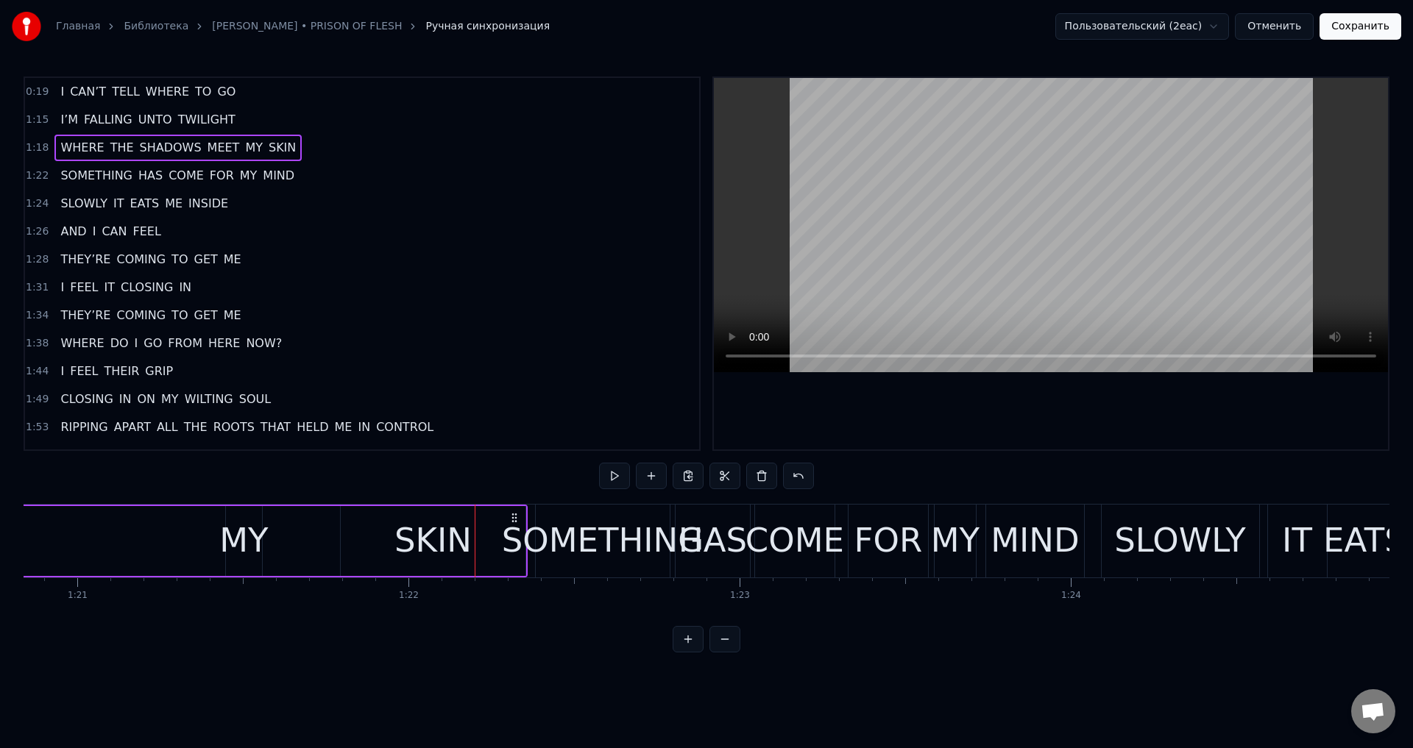
scroll to position [0, 26759]
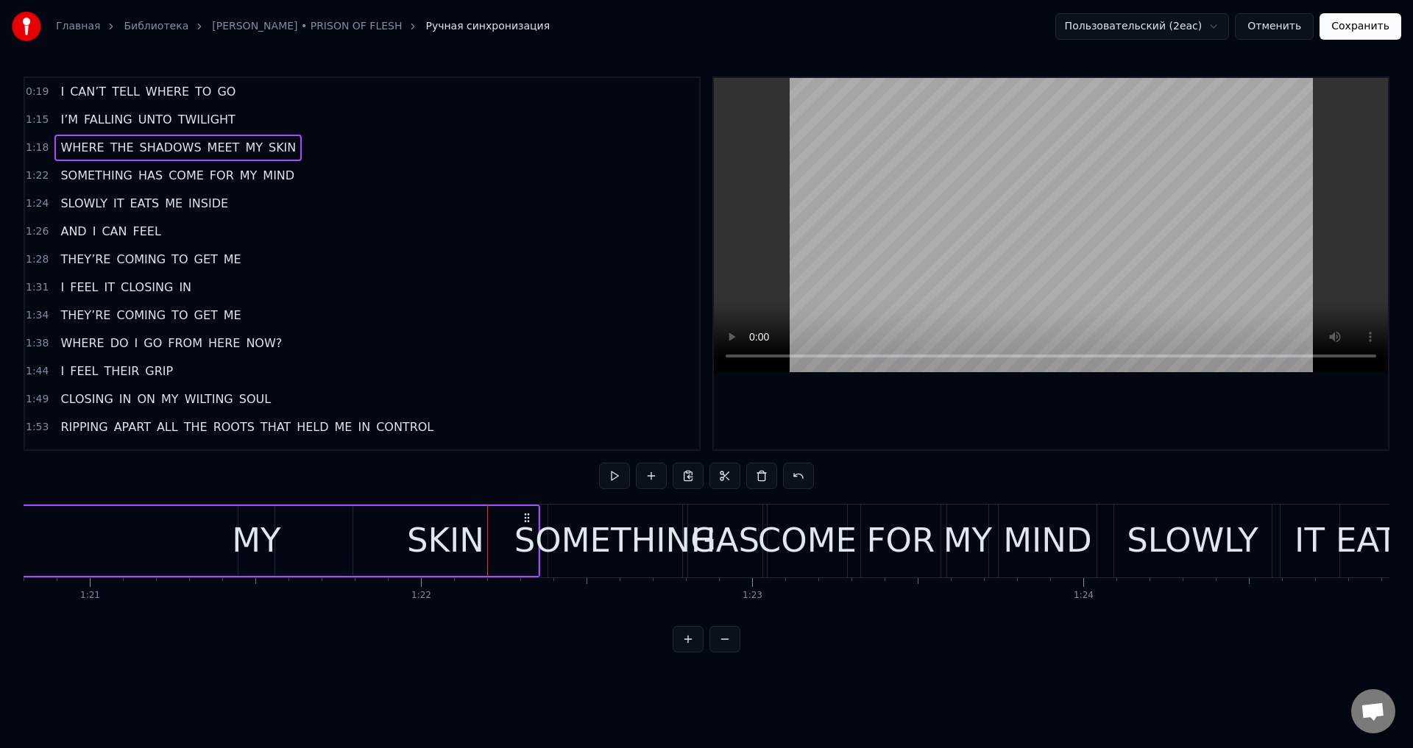
drag, startPoint x: 395, startPoint y: 534, endPoint x: 375, endPoint y: 544, distance: 23.0
click at [395, 534] on div "SKIN" at bounding box center [445, 541] width 185 height 70
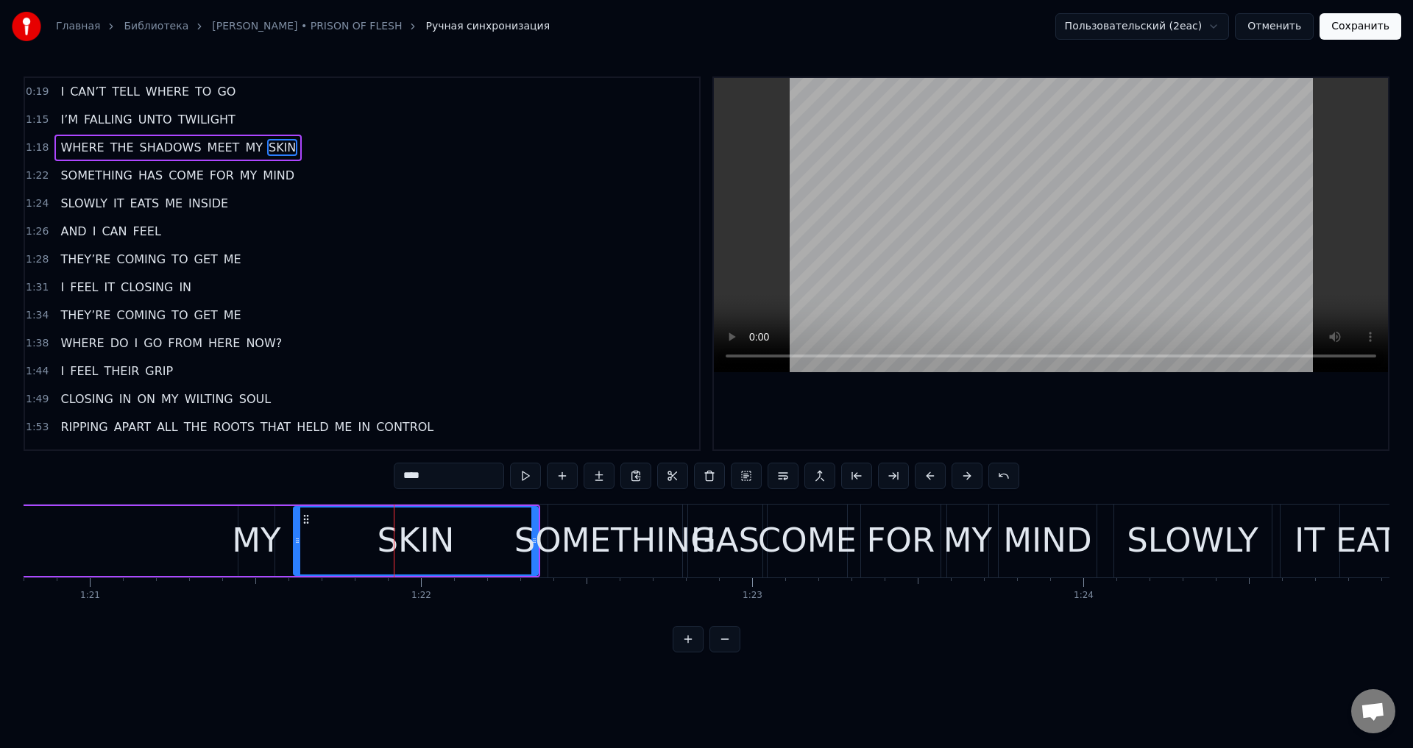
drag, startPoint x: 354, startPoint y: 542, endPoint x: 294, endPoint y: 550, distance: 60.1
click at [294, 550] on div at bounding box center [297, 541] width 6 height 67
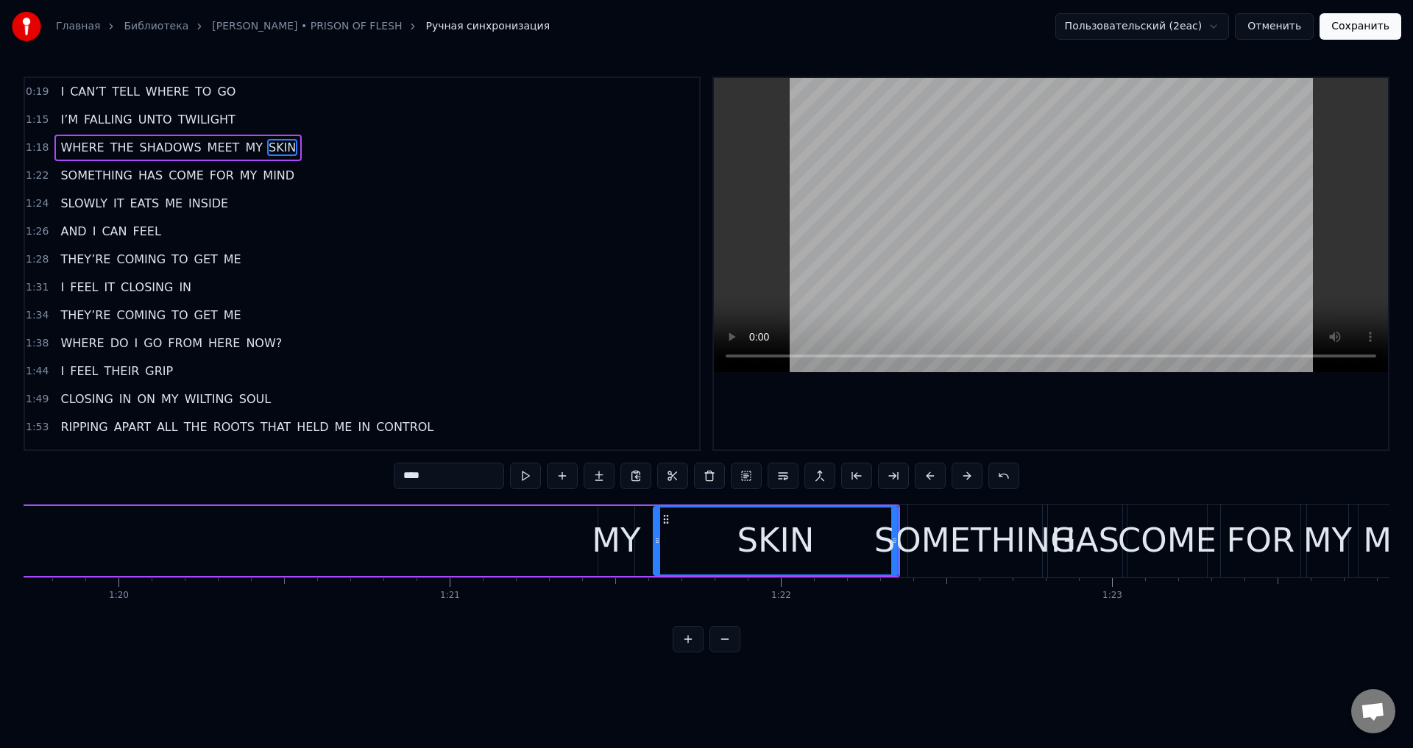
scroll to position [0, 26377]
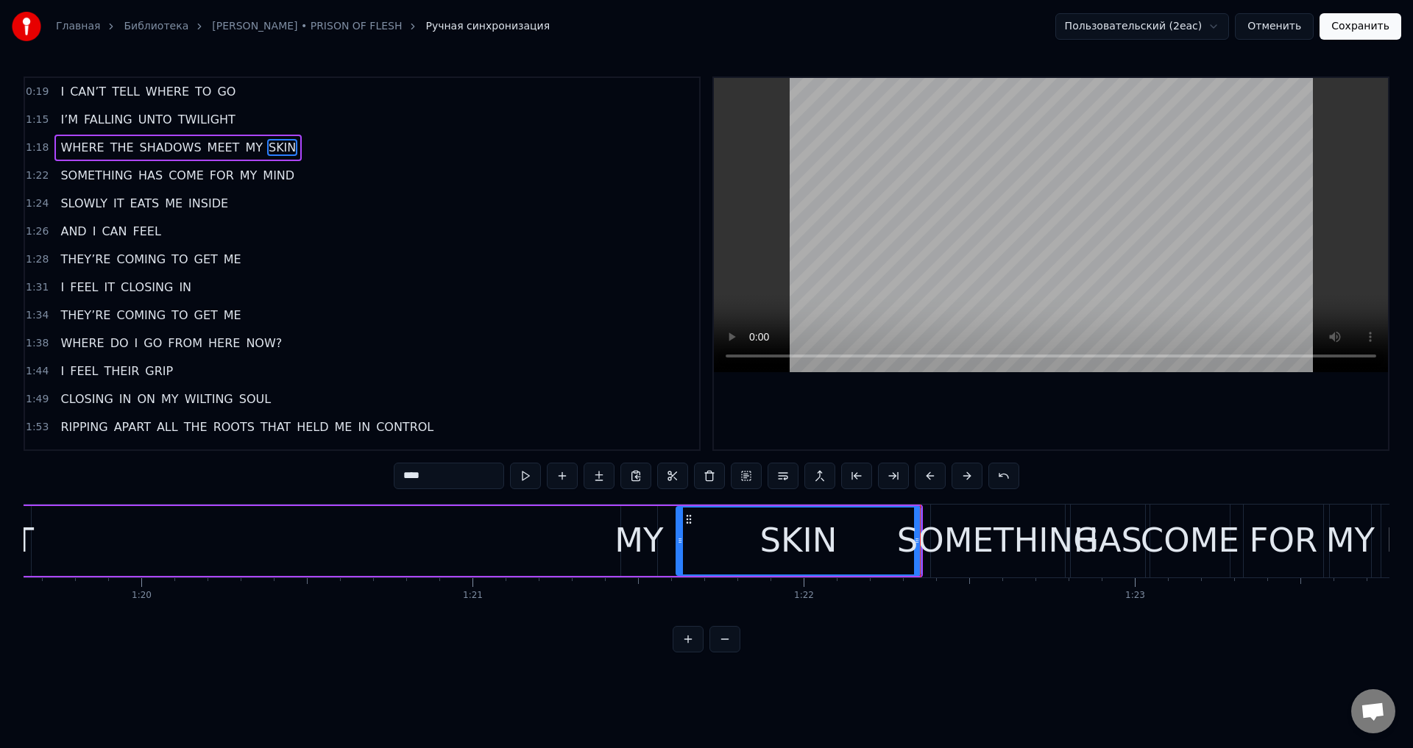
click at [629, 529] on div "MY" at bounding box center [639, 541] width 49 height 50
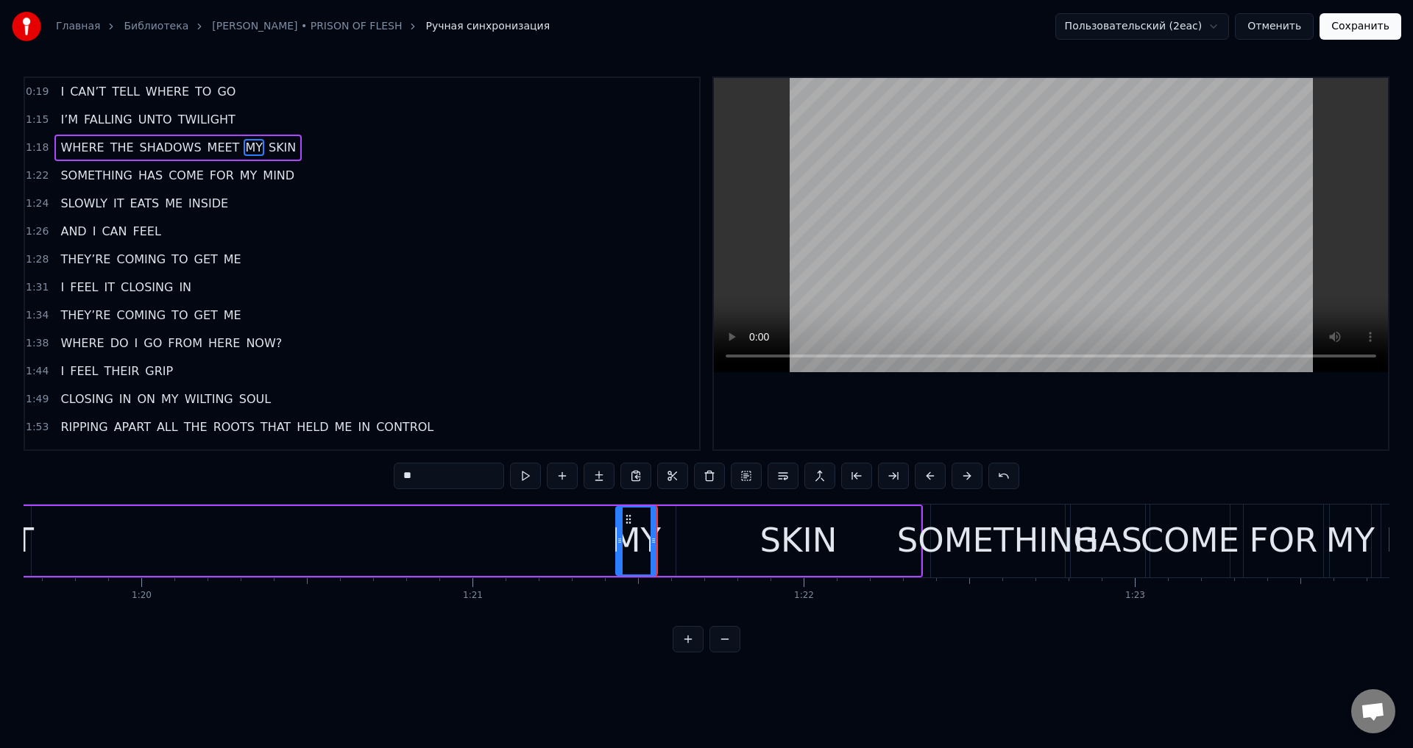
click at [620, 532] on div at bounding box center [620, 541] width 6 height 67
click at [812, 561] on div "SKIN" at bounding box center [798, 541] width 77 height 50
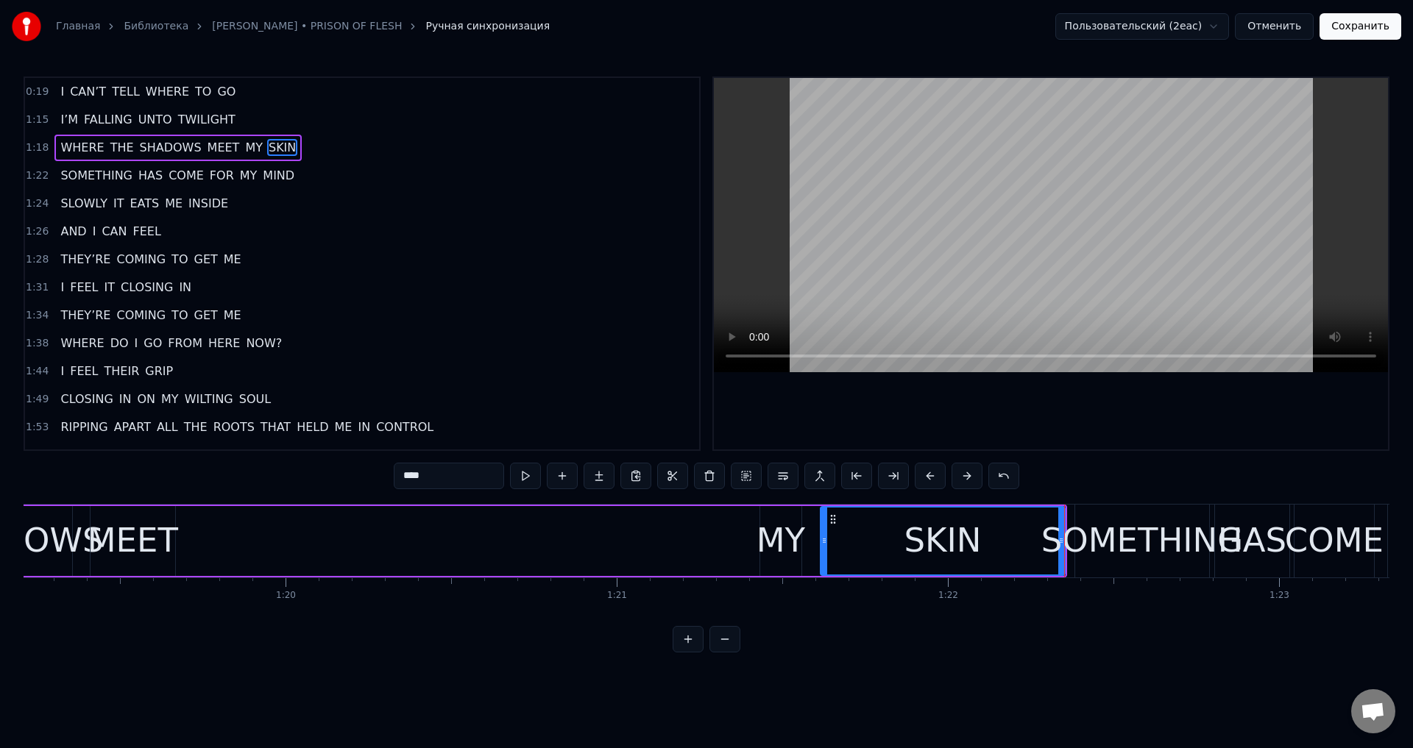
scroll to position [0, 26229]
click at [169, 537] on div "MEET" at bounding box center [136, 541] width 91 height 50
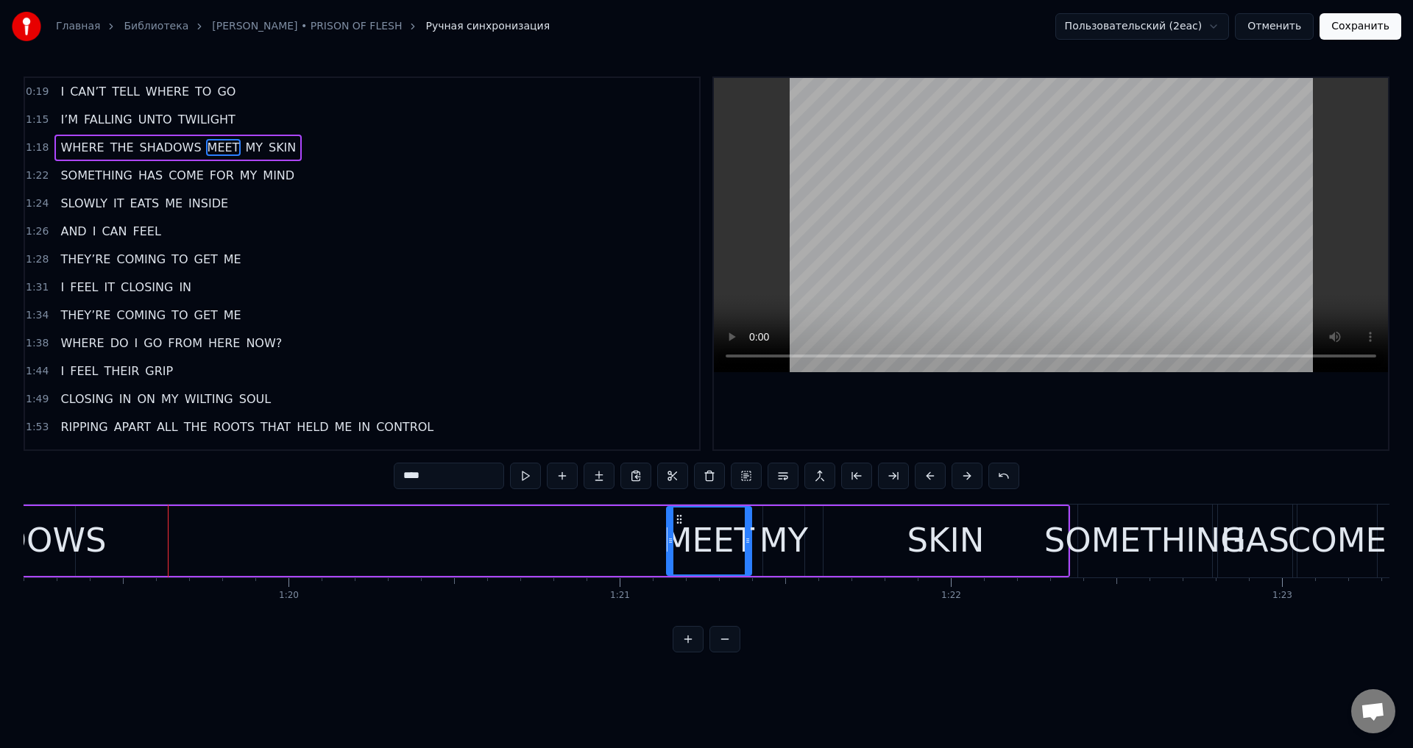
drag, startPoint x: 104, startPoint y: 521, endPoint x: 677, endPoint y: 528, distance: 573.4
click at [677, 528] on div "MEET" at bounding box center [709, 541] width 83 height 67
drag, startPoint x: 671, startPoint y: 542, endPoint x: 712, endPoint y: 546, distance: 41.4
click at [712, 546] on icon at bounding box center [711, 541] width 6 height 12
drag, startPoint x: 712, startPoint y: 546, endPoint x: 704, endPoint y: 549, distance: 8.6
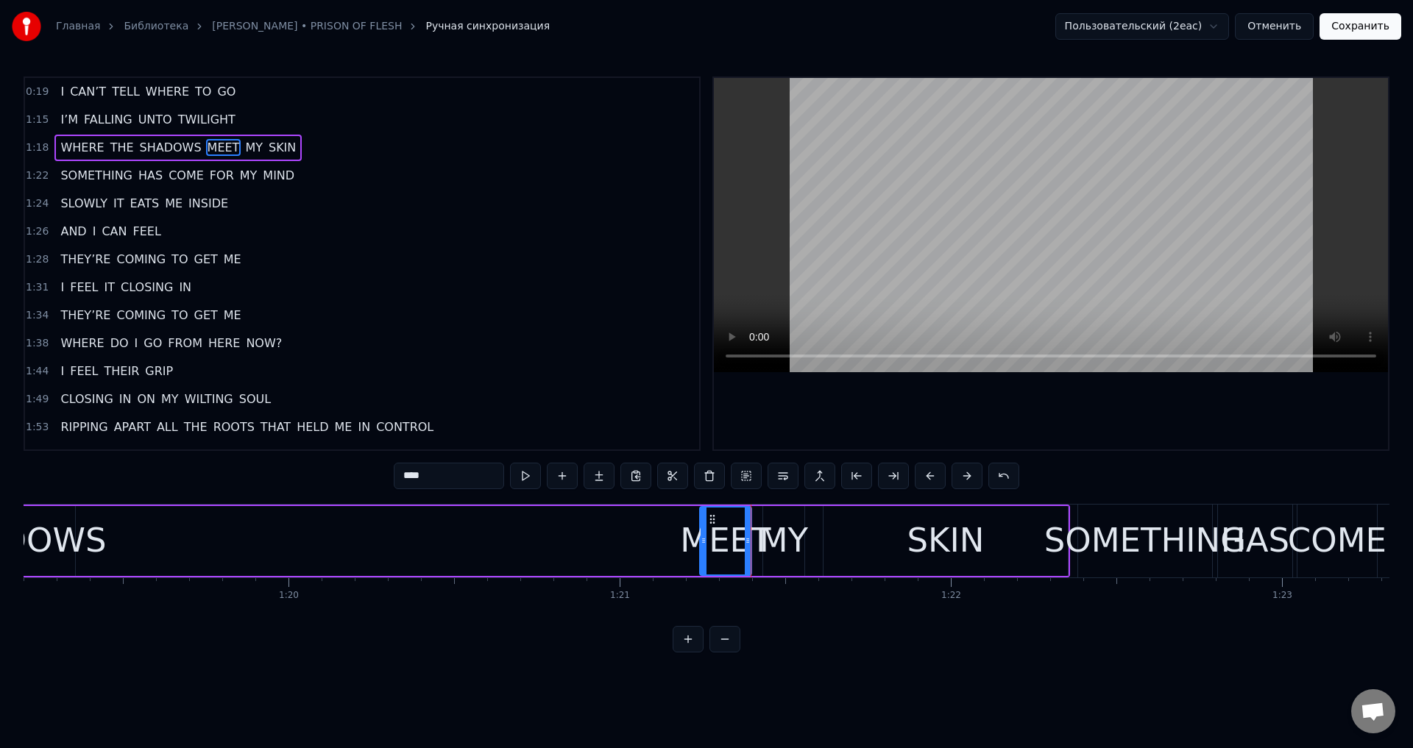
click at [704, 549] on div at bounding box center [704, 541] width 6 height 67
drag, startPoint x: 704, startPoint y: 549, endPoint x: 630, endPoint y: 558, distance: 74.9
click at [630, 558] on div at bounding box center [629, 541] width 6 height 67
drag, startPoint x: 630, startPoint y: 558, endPoint x: 715, endPoint y: 557, distance: 84.6
click at [712, 557] on div at bounding box center [709, 541] width 6 height 67
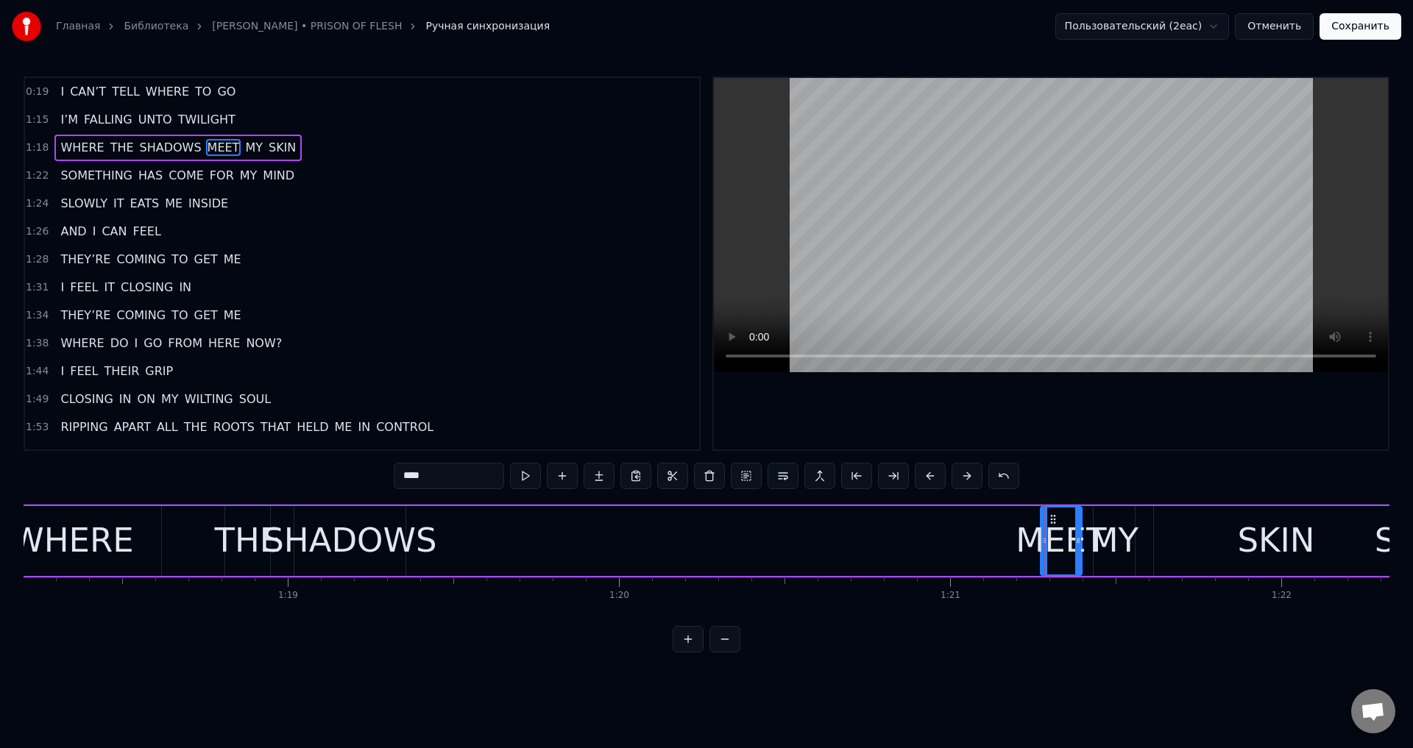
scroll to position [0, 25876]
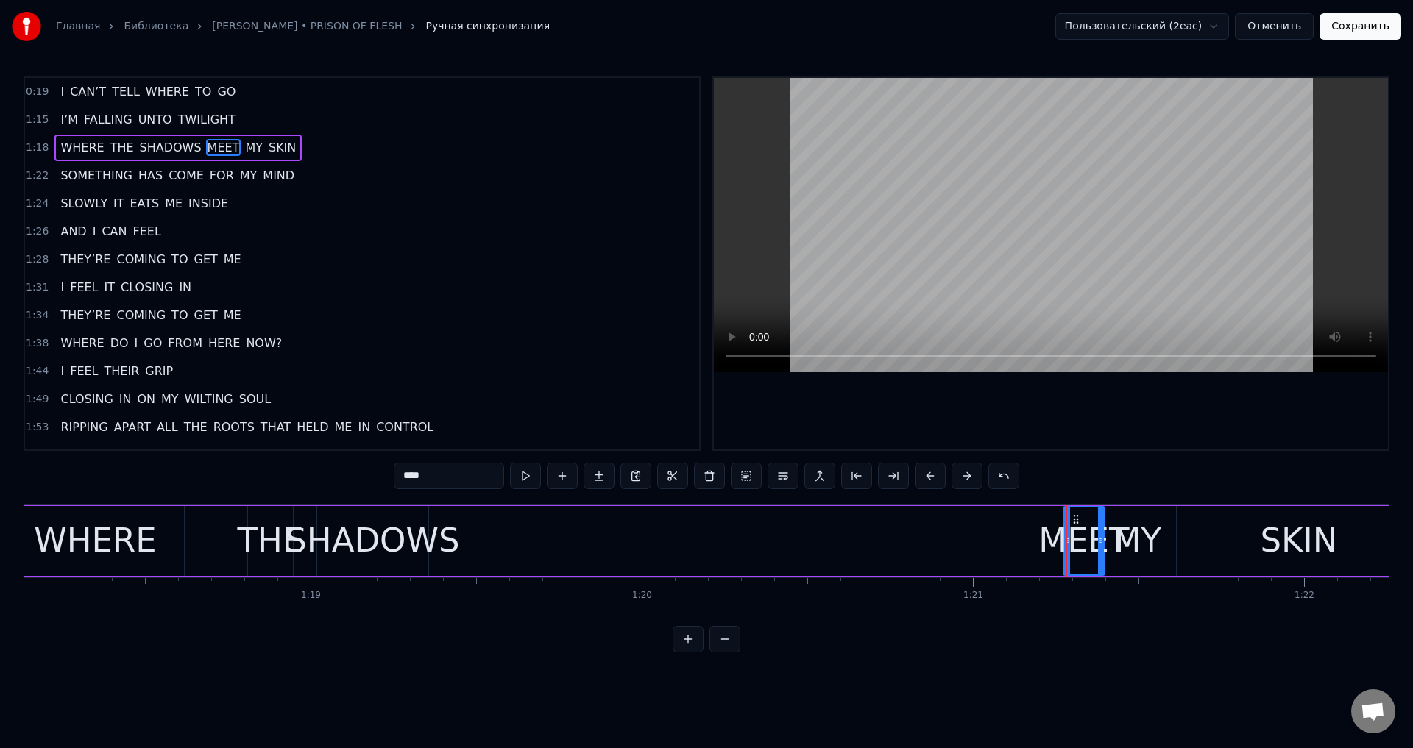
click at [367, 529] on div "SHADOWS" at bounding box center [373, 541] width 174 height 50
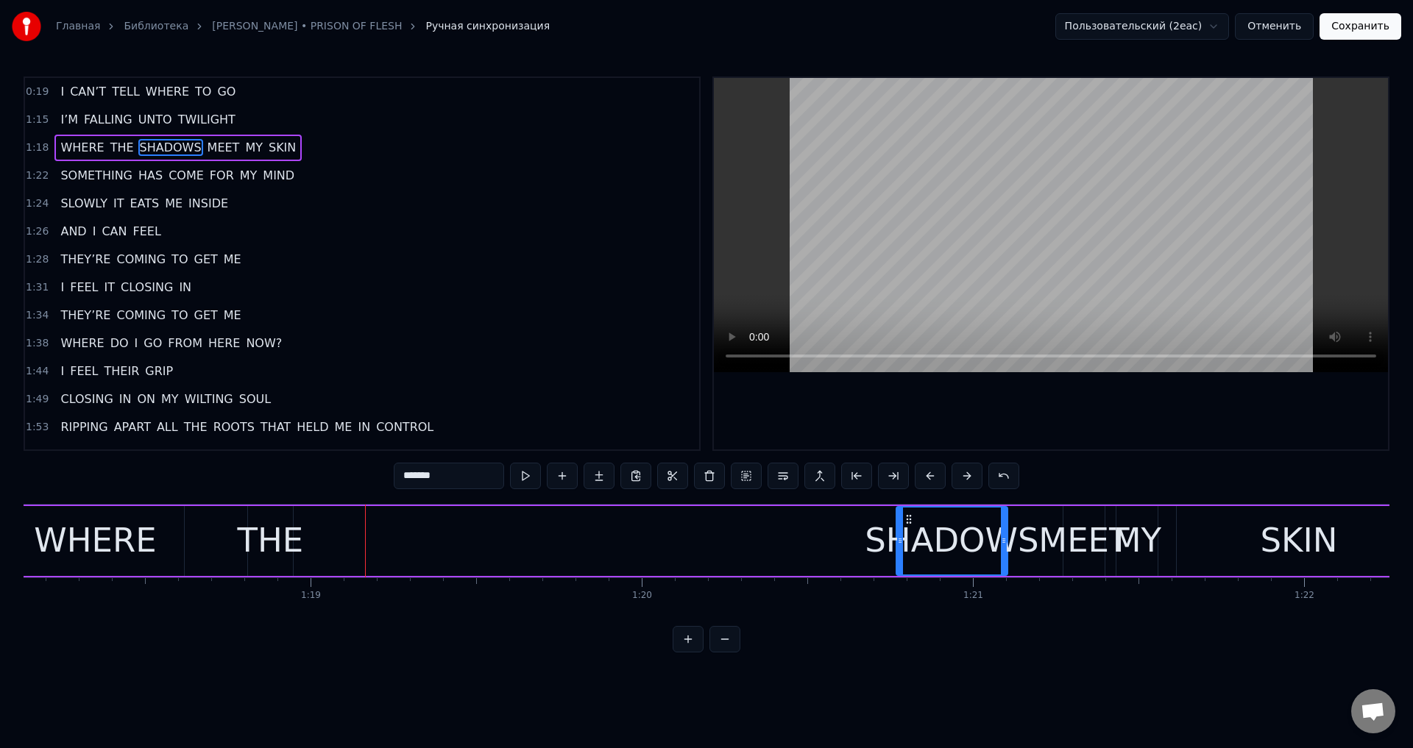
drag, startPoint x: 325, startPoint y: 519, endPoint x: 904, endPoint y: 520, distance: 579.2
click at [904, 520] on icon at bounding box center [909, 520] width 12 height 12
click at [275, 531] on div "THE" at bounding box center [271, 541] width 66 height 50
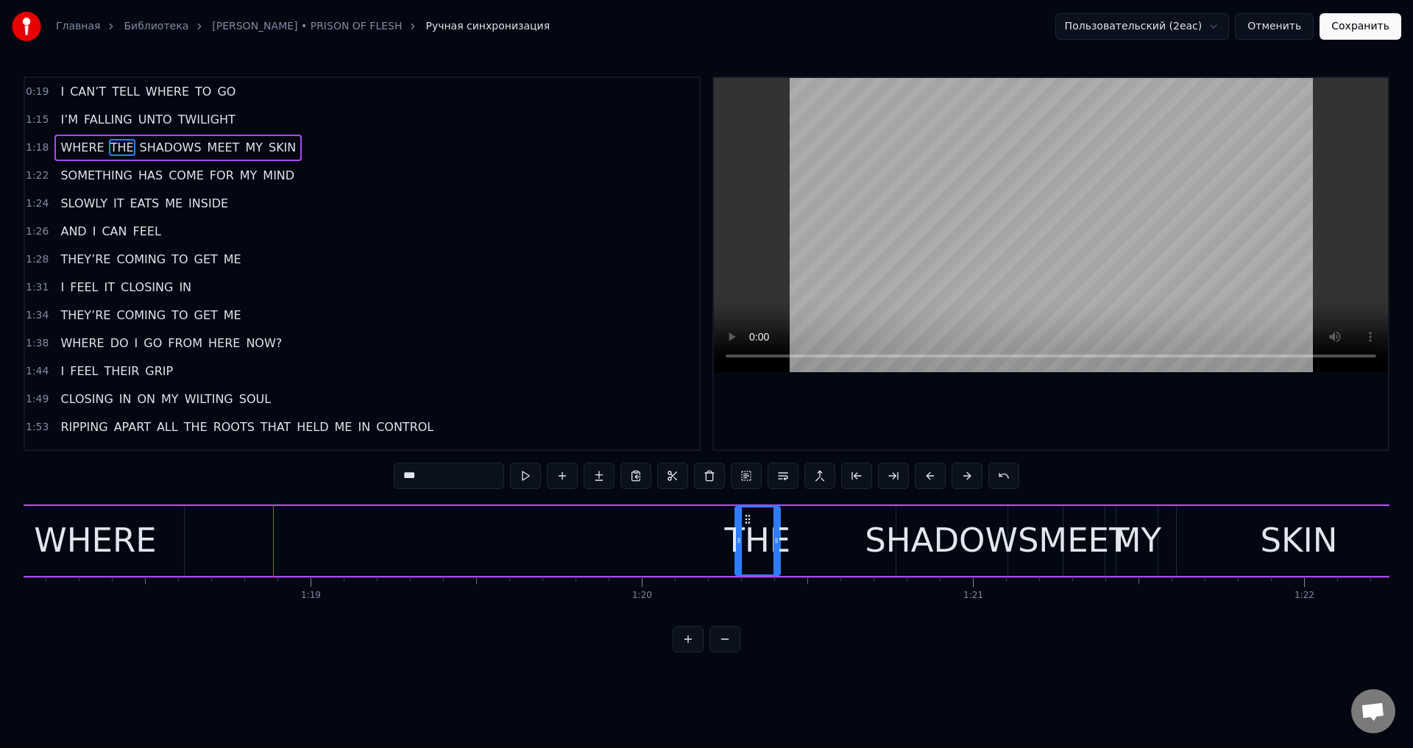
drag, startPoint x: 258, startPoint y: 520, endPoint x: 746, endPoint y: 531, distance: 487.3
click at [746, 531] on div "THE" at bounding box center [757, 541] width 43 height 67
click at [125, 531] on div "WHERE" at bounding box center [95, 541] width 122 height 50
type input "*****"
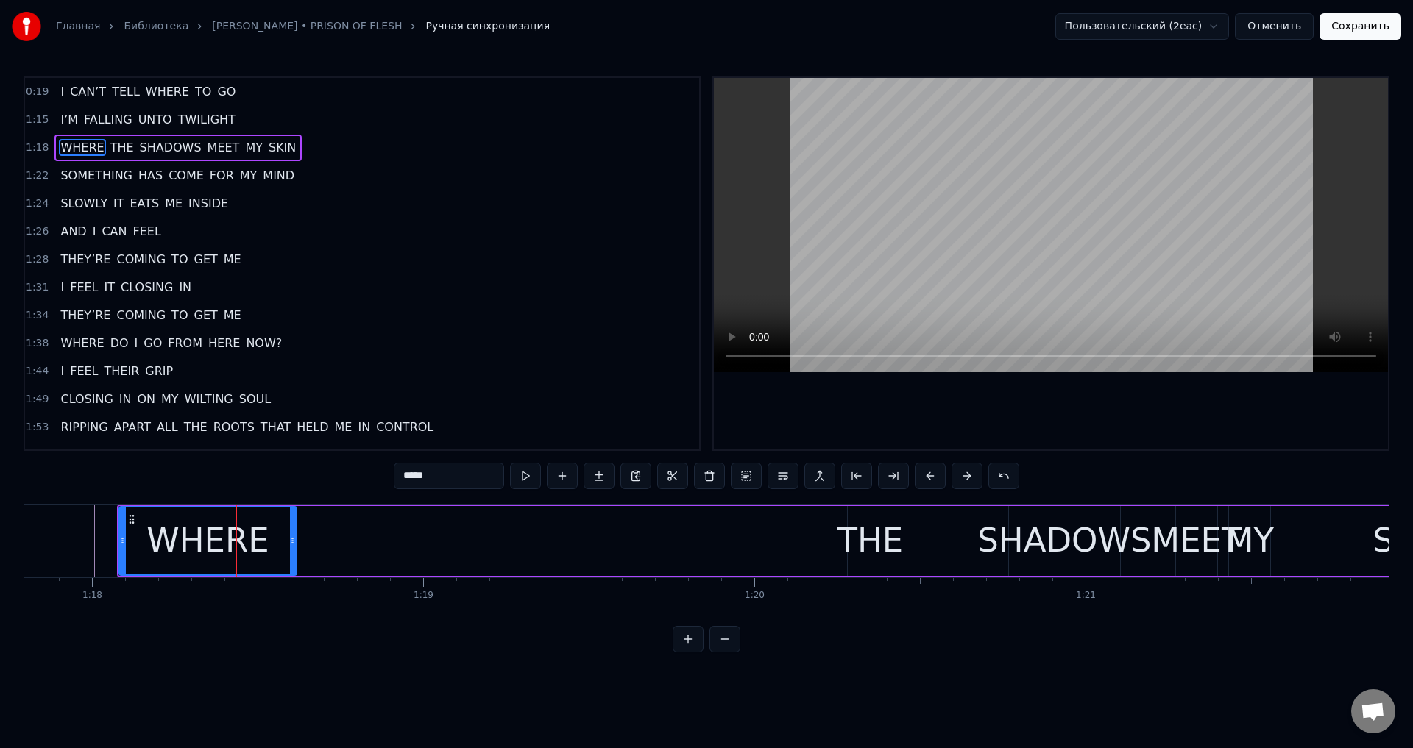
scroll to position [0, 25758]
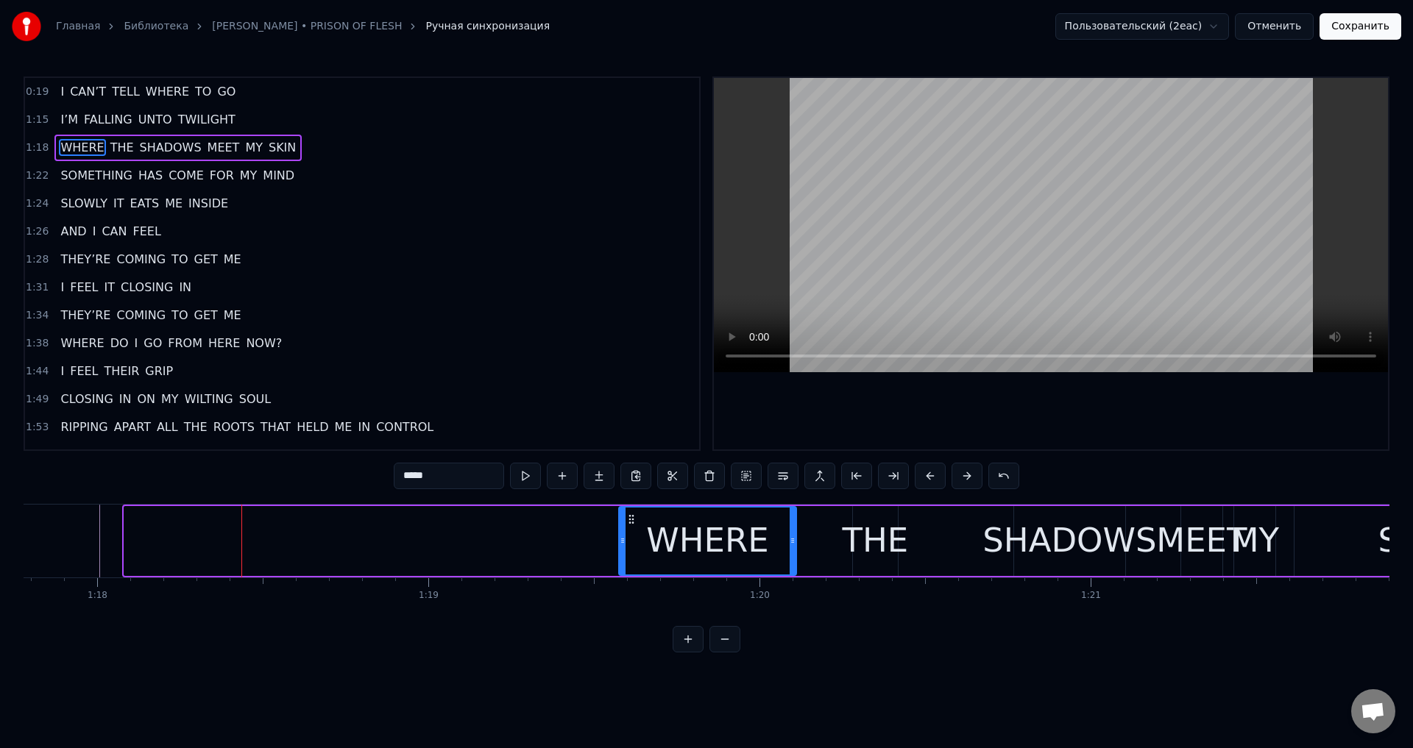
drag, startPoint x: 135, startPoint y: 515, endPoint x: 629, endPoint y: 532, distance: 494.8
click at [629, 532] on div "WHERE" at bounding box center [708, 541] width 176 height 67
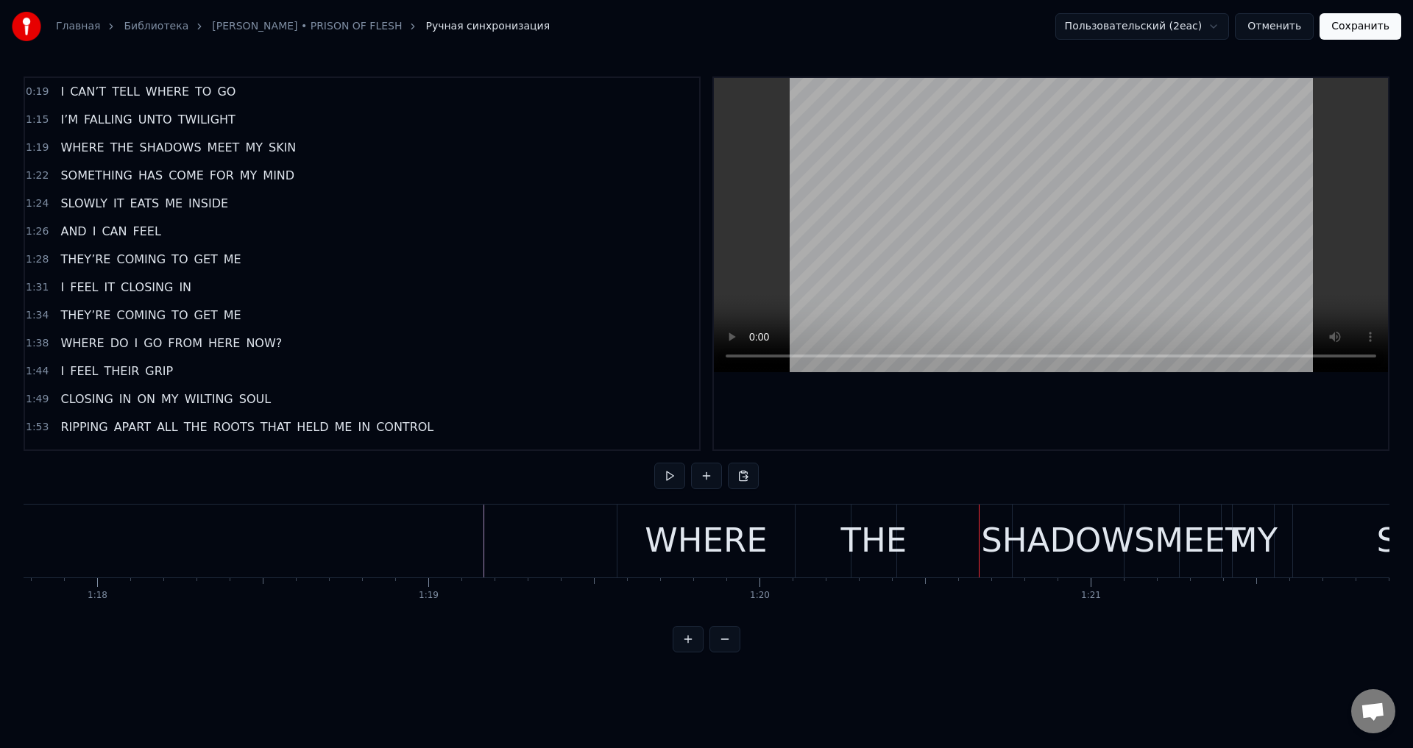
click at [872, 528] on div "THE" at bounding box center [874, 541] width 66 height 50
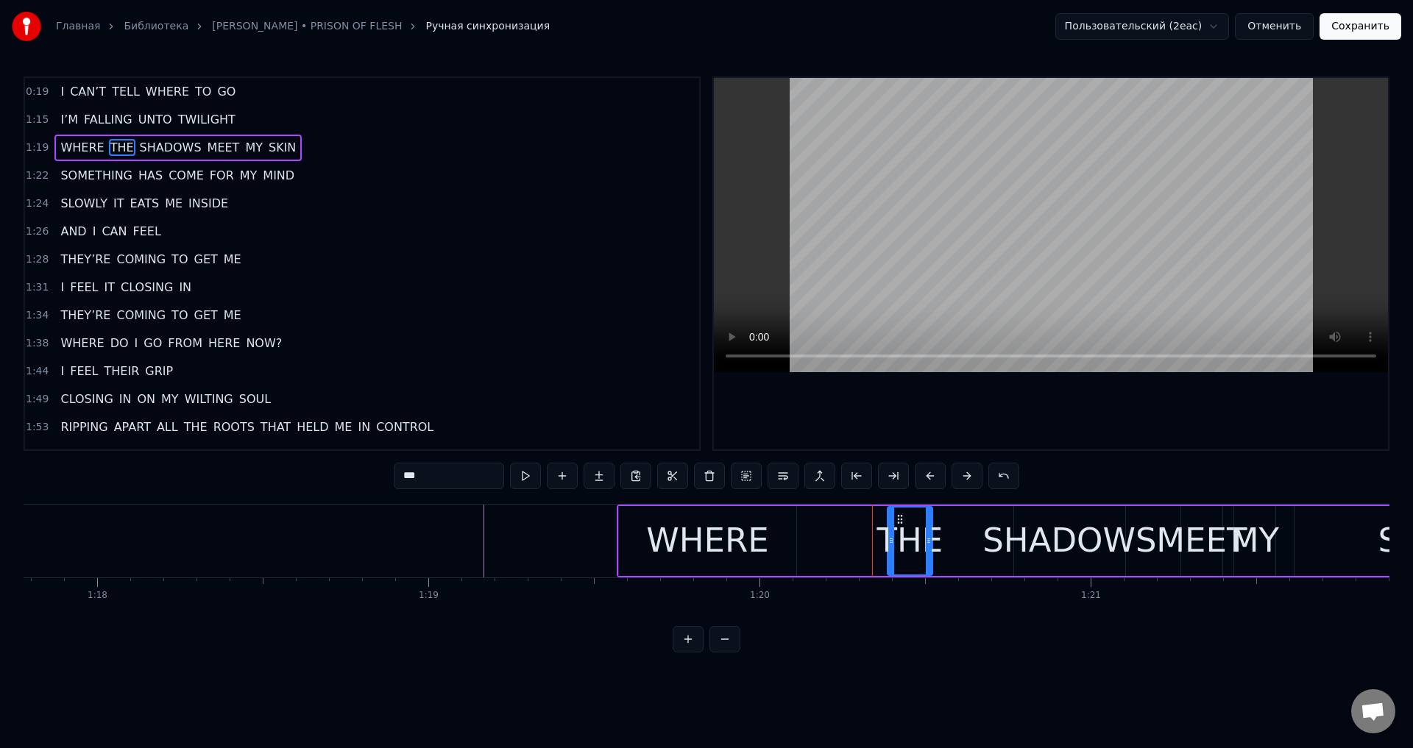
drag, startPoint x: 868, startPoint y: 521, endPoint x: 902, endPoint y: 521, distance: 34.6
click at [902, 521] on icon at bounding box center [900, 520] width 12 height 12
click at [734, 538] on div "WHERE" at bounding box center [707, 541] width 122 height 50
type input "*****"
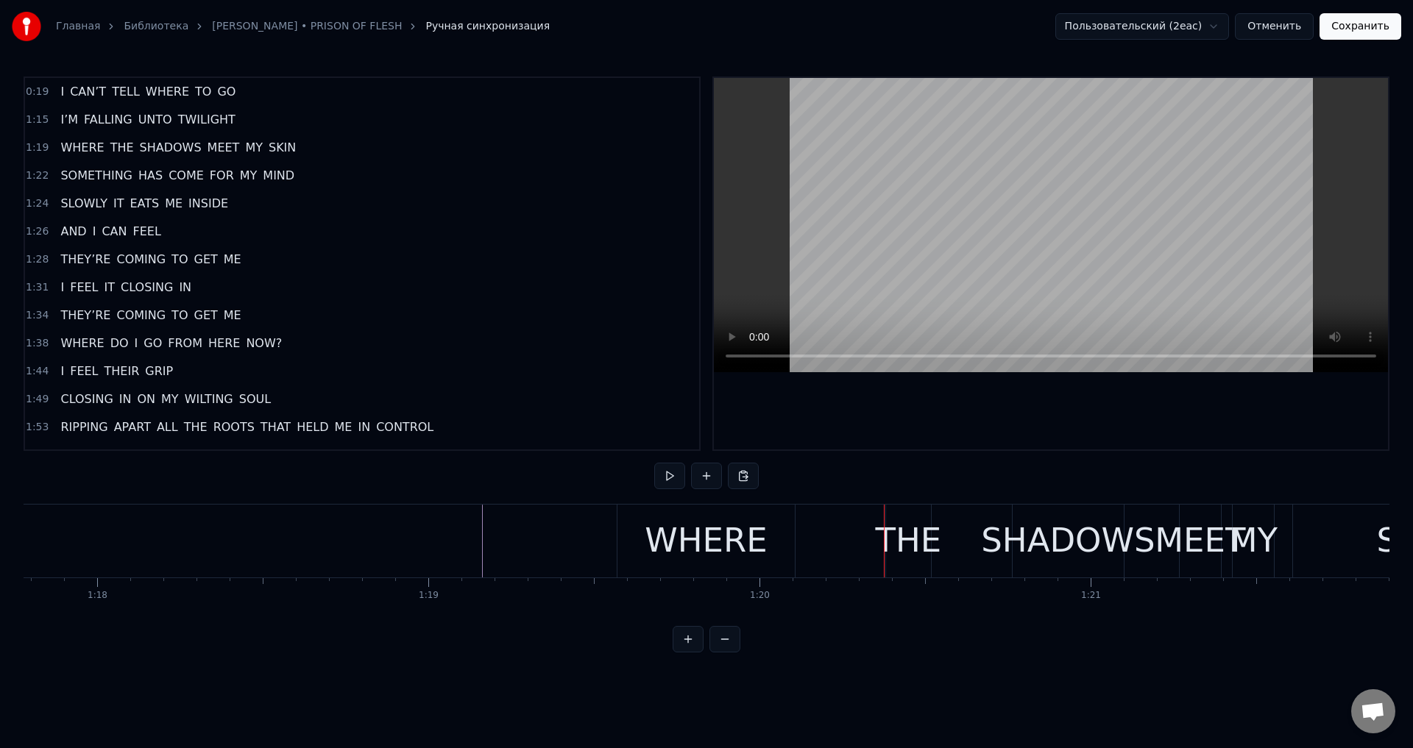
click at [648, 525] on div "WHERE" at bounding box center [705, 541] width 177 height 73
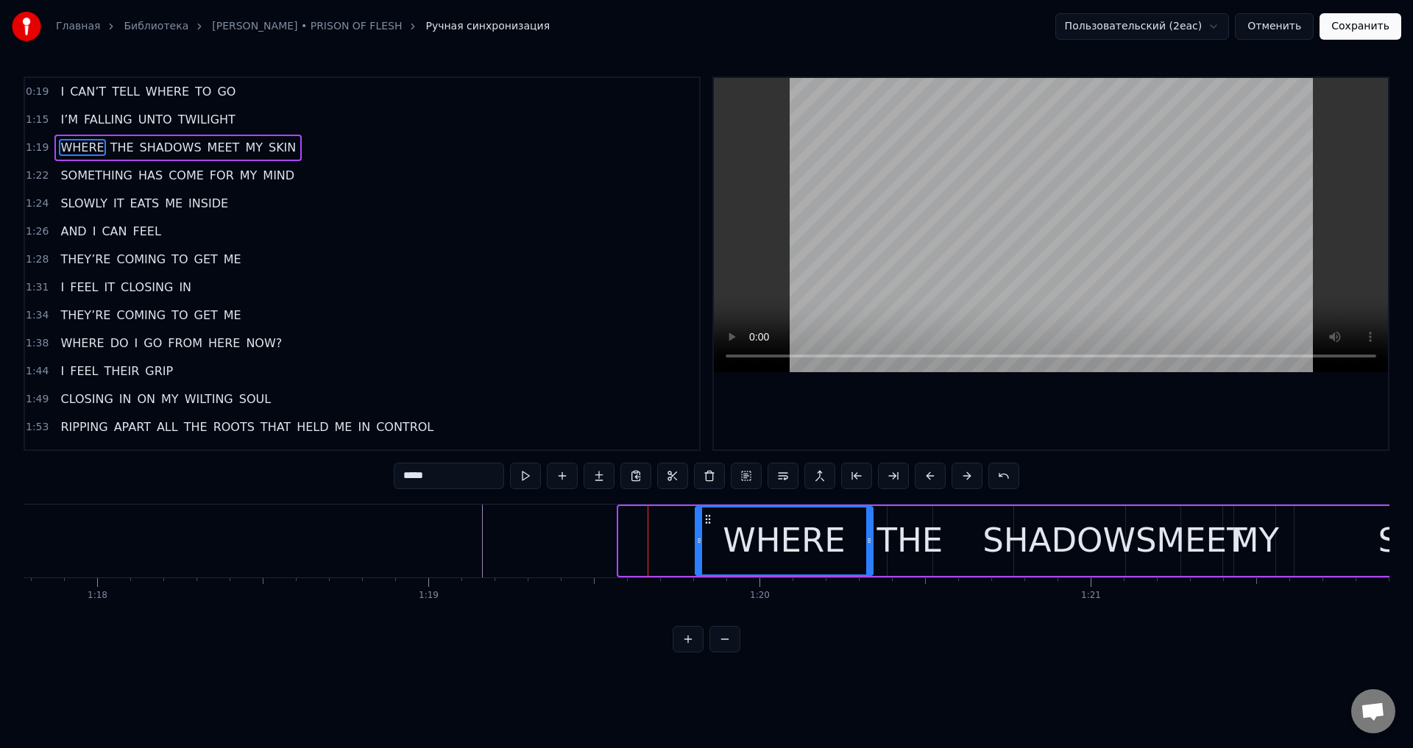
drag, startPoint x: 632, startPoint y: 517, endPoint x: 709, endPoint y: 534, distance: 78.6
click at [709, 534] on div "WHERE" at bounding box center [784, 541] width 176 height 67
drag, startPoint x: 699, startPoint y: 543, endPoint x: 781, endPoint y: 559, distance: 83.3
click at [781, 559] on div at bounding box center [781, 541] width 6 height 67
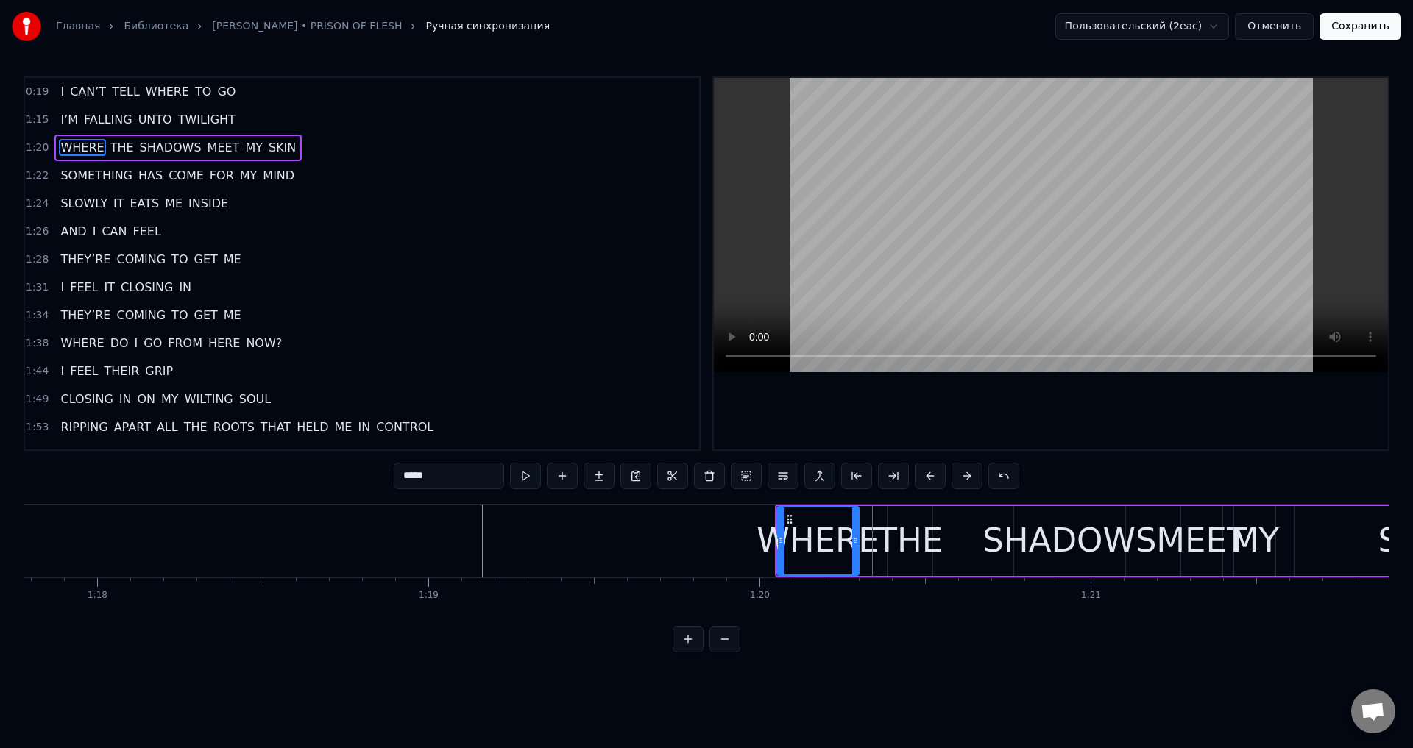
drag, startPoint x: 866, startPoint y: 545, endPoint x: 852, endPoint y: 550, distance: 14.7
click at [852, 550] on div at bounding box center [855, 541] width 6 height 67
click at [906, 524] on div "THE" at bounding box center [910, 541] width 66 height 50
drag, startPoint x: 900, startPoint y: 521, endPoint x: 880, endPoint y: 527, distance: 20.7
click at [880, 527] on div "THE" at bounding box center [889, 541] width 43 height 67
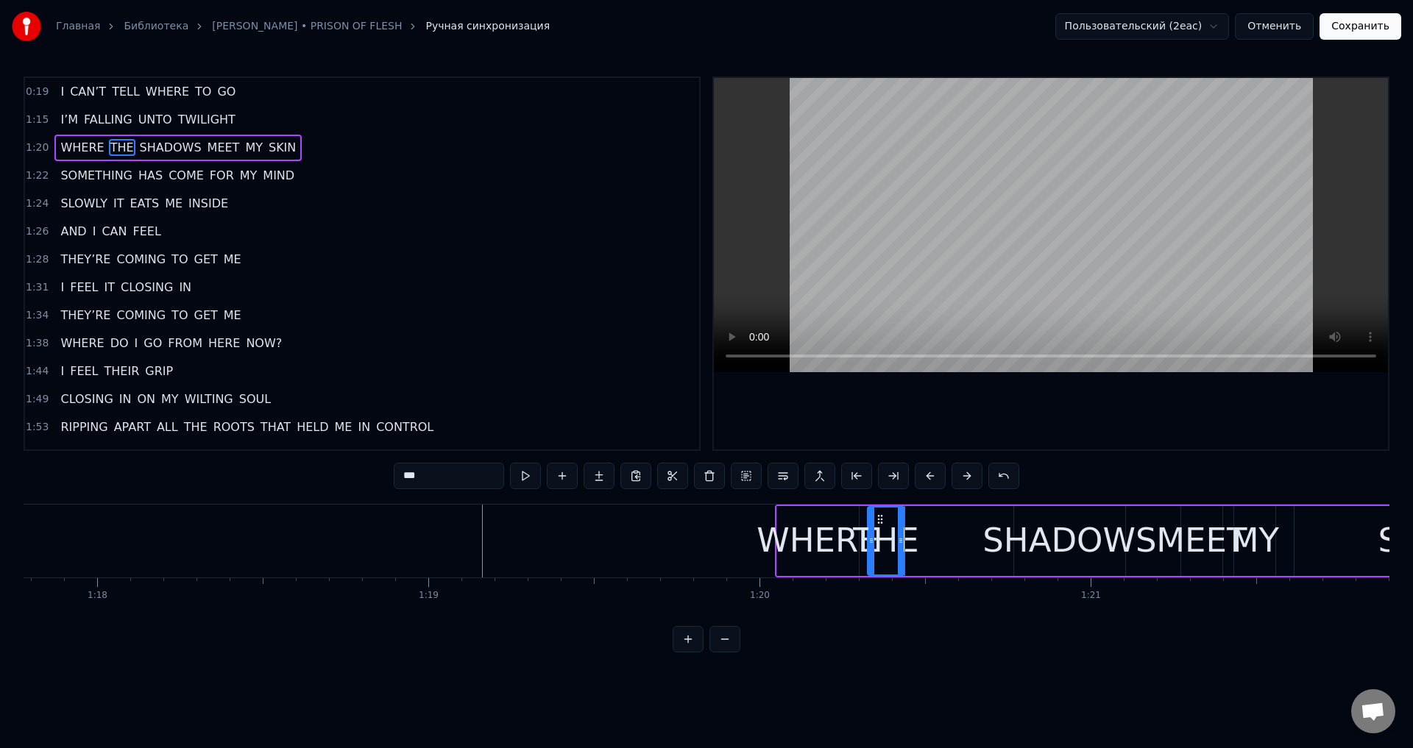
drag, startPoint x: 908, startPoint y: 542, endPoint x: 899, endPoint y: 547, distance: 10.5
click at [899, 545] on icon at bounding box center [901, 541] width 6 height 12
click at [1030, 537] on div "SHADOWS" at bounding box center [1069, 541] width 174 height 50
type input "*******"
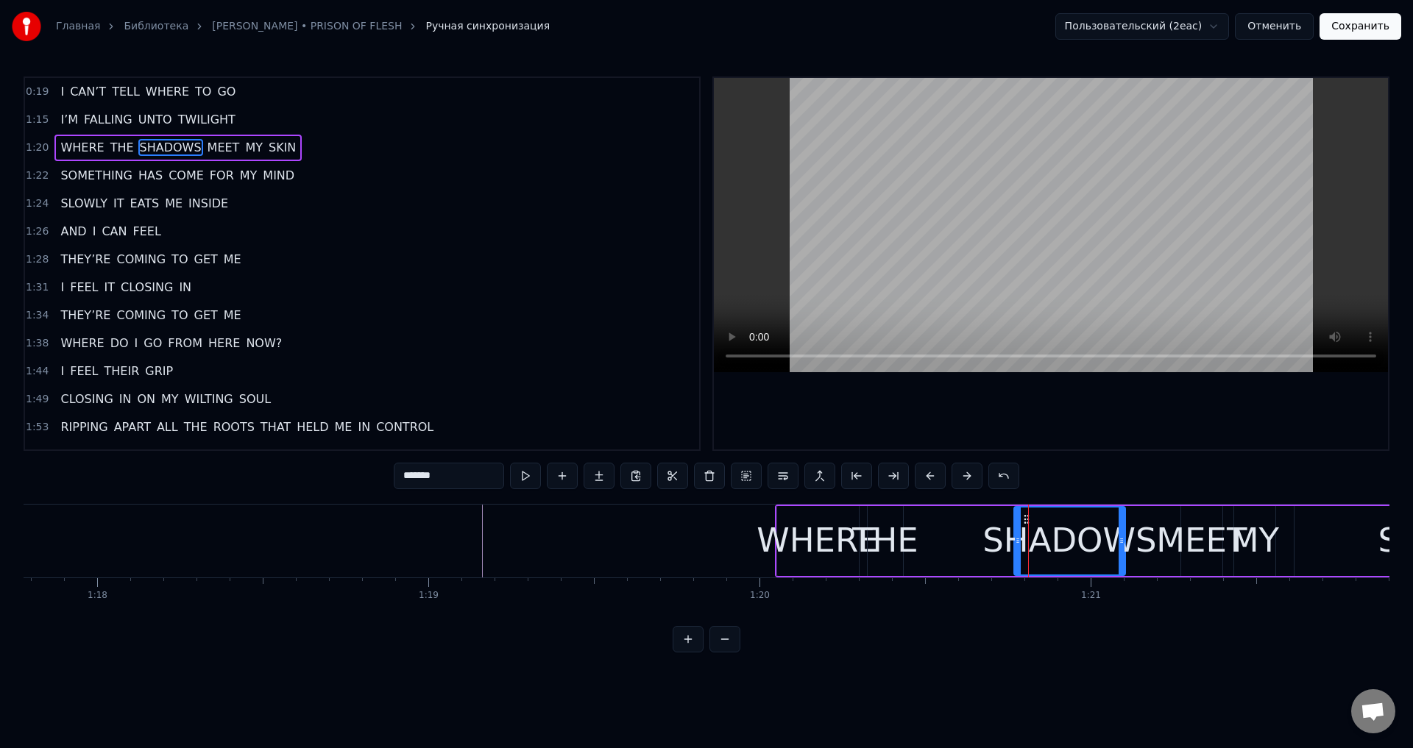
drag, startPoint x: 1024, startPoint y: 518, endPoint x: 961, endPoint y: 531, distance: 64.7
click at [961, 531] on div "WHERE THE SHADOWS MEET MY SKIN" at bounding box center [1158, 541] width 766 height 73
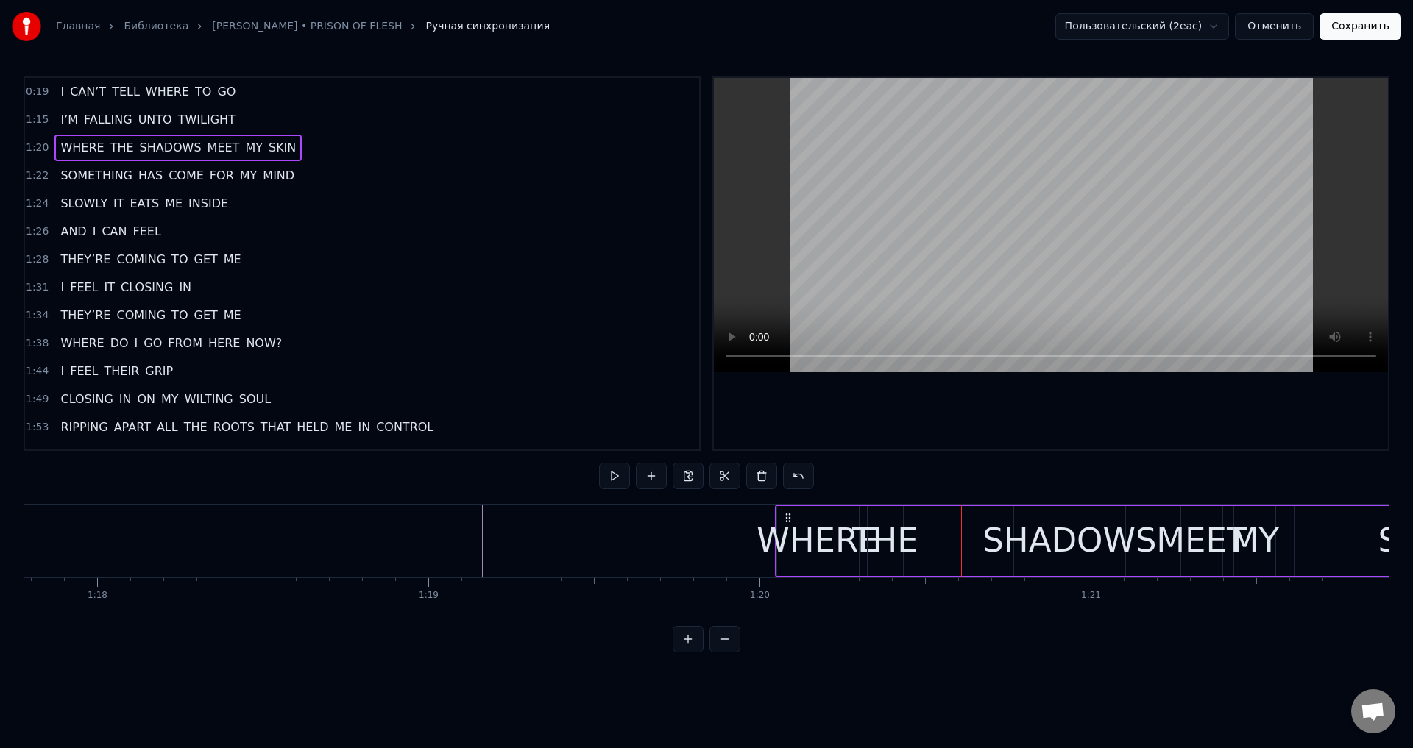
click at [1016, 539] on div "SHADOWS" at bounding box center [1069, 541] width 174 height 50
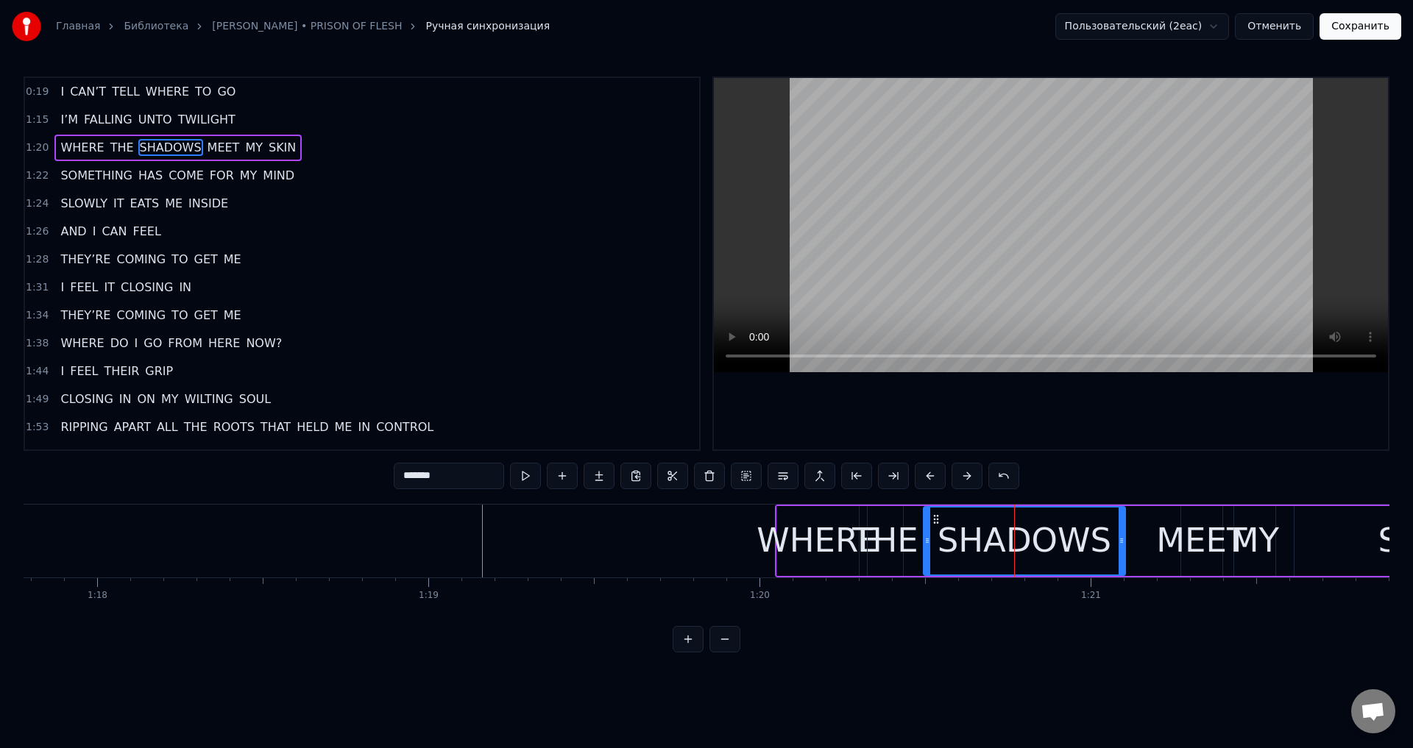
drag, startPoint x: 1016, startPoint y: 539, endPoint x: 926, endPoint y: 558, distance: 92.5
click at [926, 558] on div at bounding box center [927, 541] width 6 height 67
click at [1123, 546] on icon at bounding box center [1122, 541] width 6 height 12
click at [1186, 528] on div "MEET" at bounding box center [1201, 541] width 91 height 50
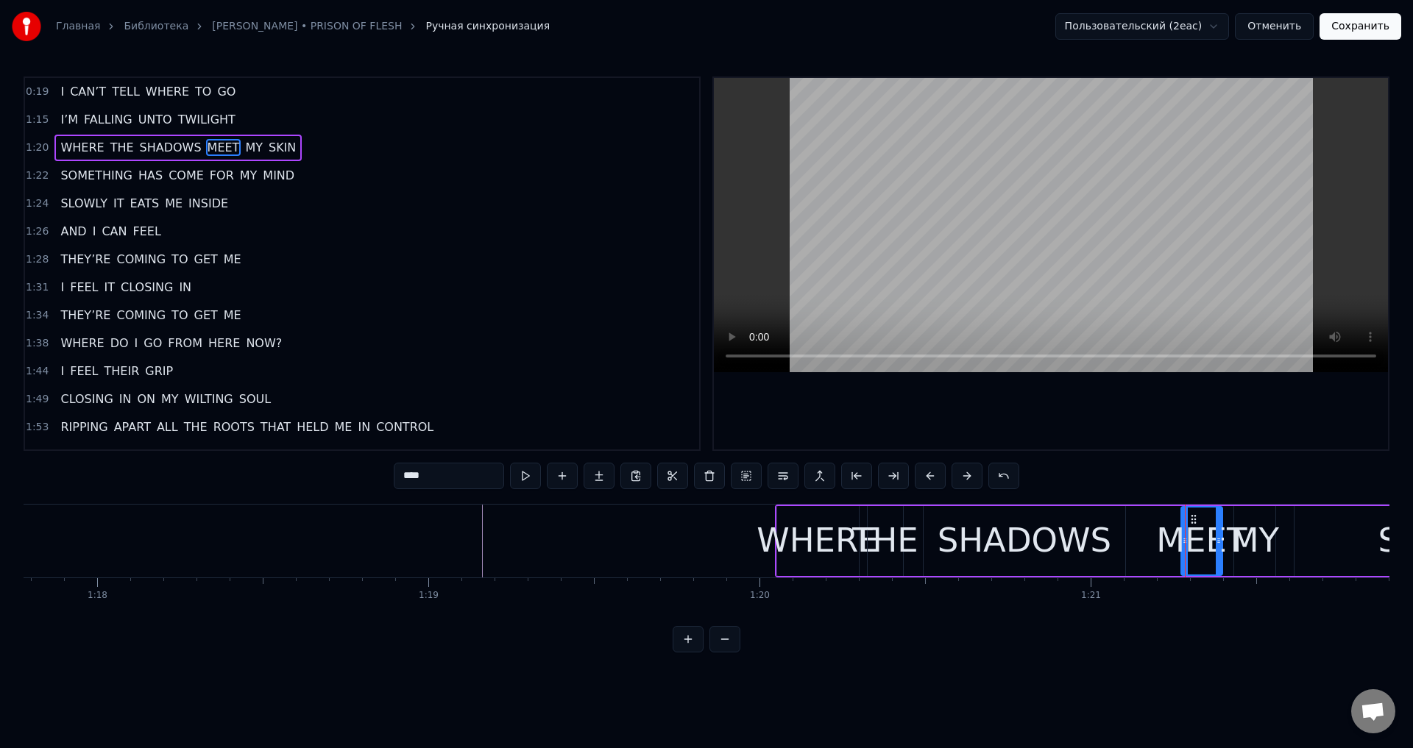
click at [1105, 543] on div "SHADOWS" at bounding box center [1025, 541] width 202 height 70
type input "*******"
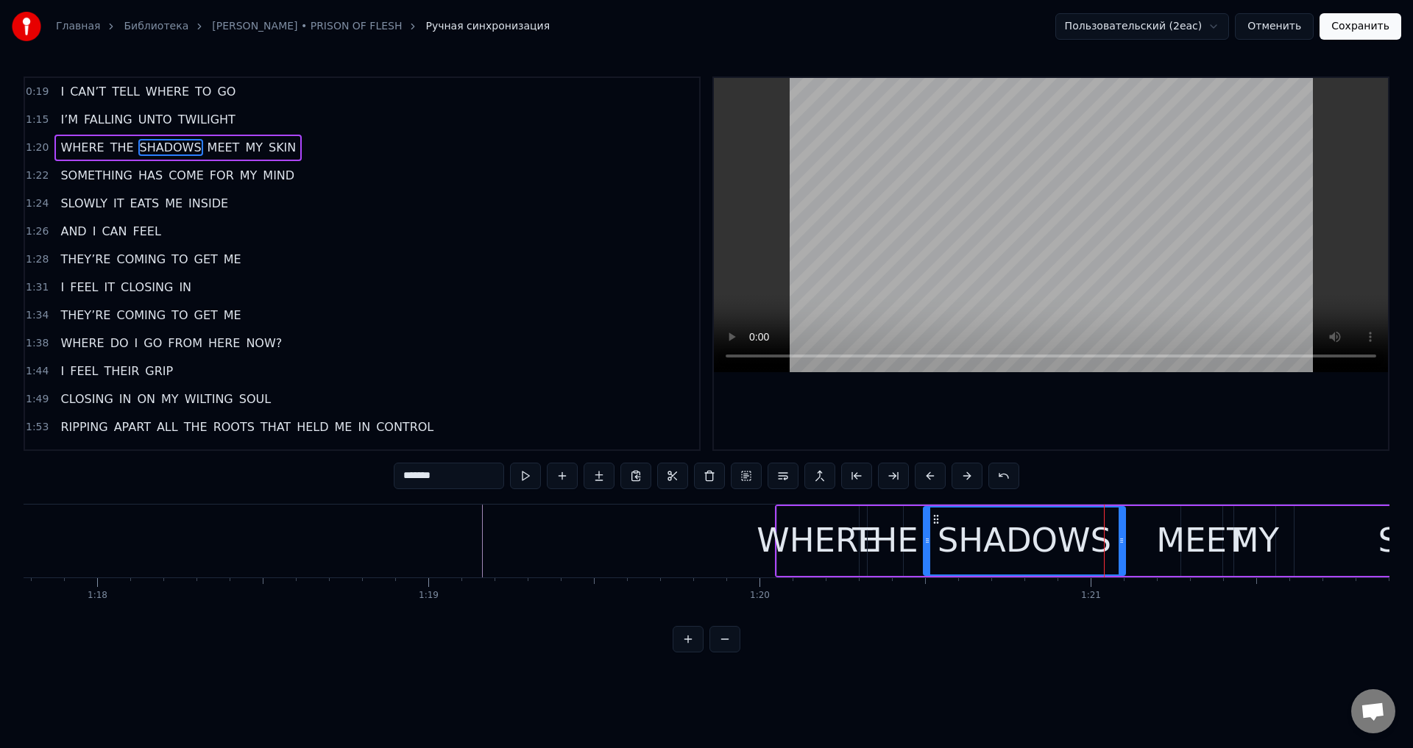
click at [1127, 545] on div "WHERE THE SHADOWS MEET MY SKIN" at bounding box center [1158, 541] width 766 height 73
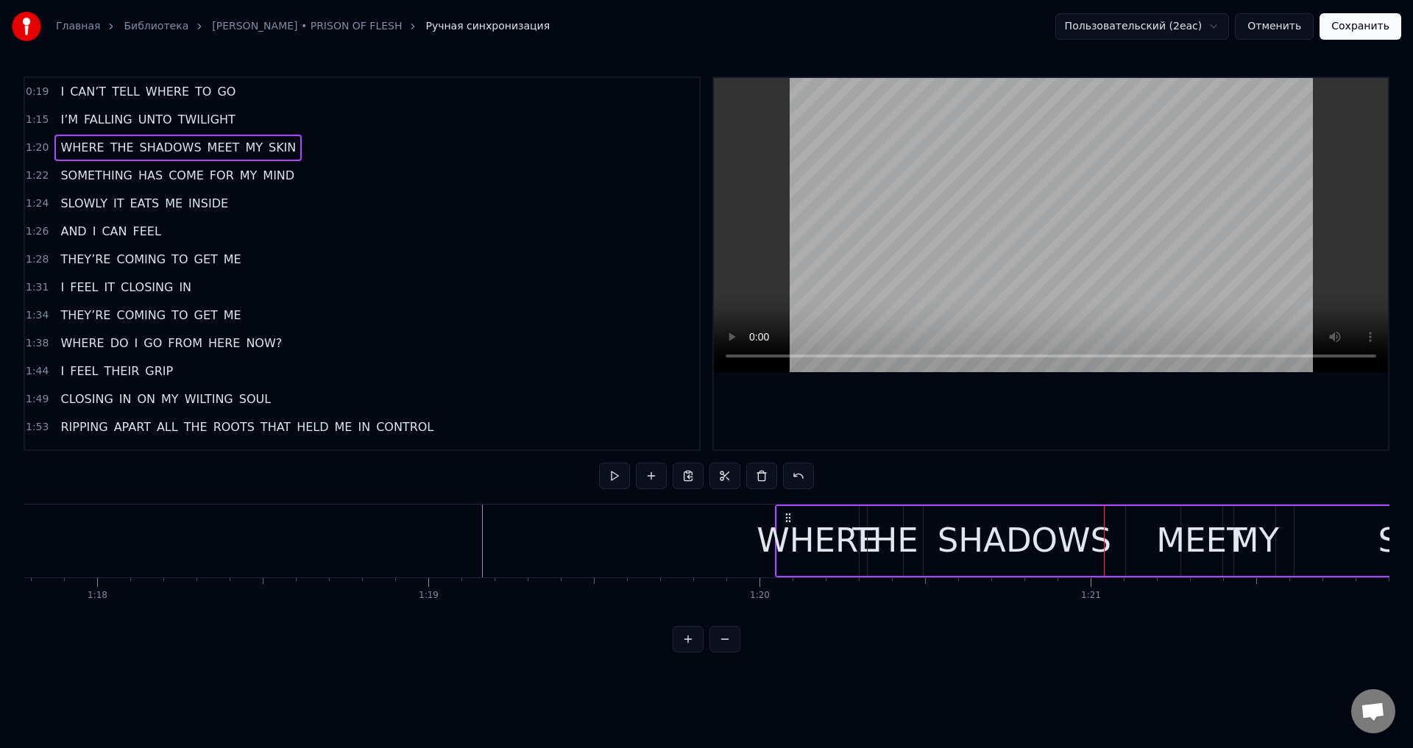
click at [1108, 540] on div "SHADOWS" at bounding box center [1025, 541] width 202 height 70
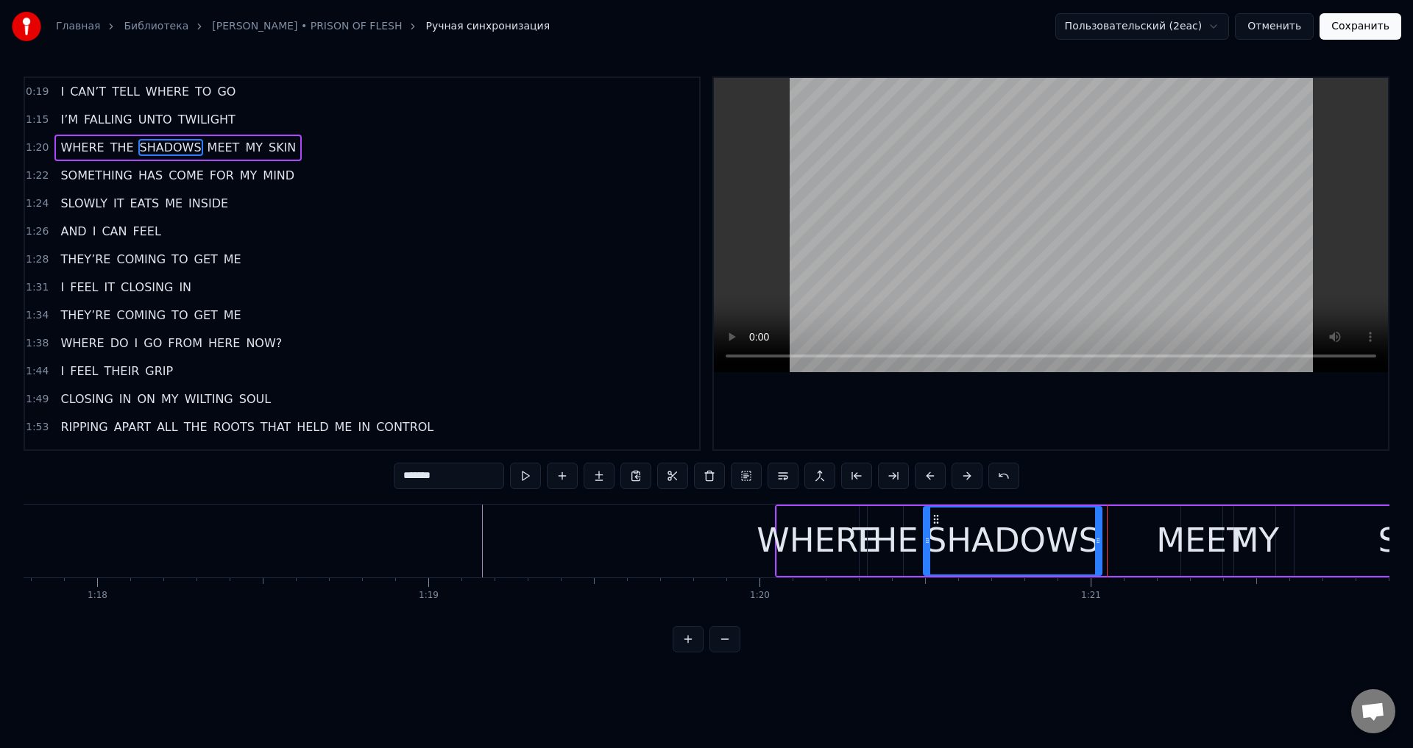
drag, startPoint x: 1117, startPoint y: 542, endPoint x: 1097, endPoint y: 551, distance: 22.7
click at [1097, 551] on div at bounding box center [1098, 541] width 6 height 67
click at [1183, 523] on div "MEET" at bounding box center [1201, 541] width 91 height 50
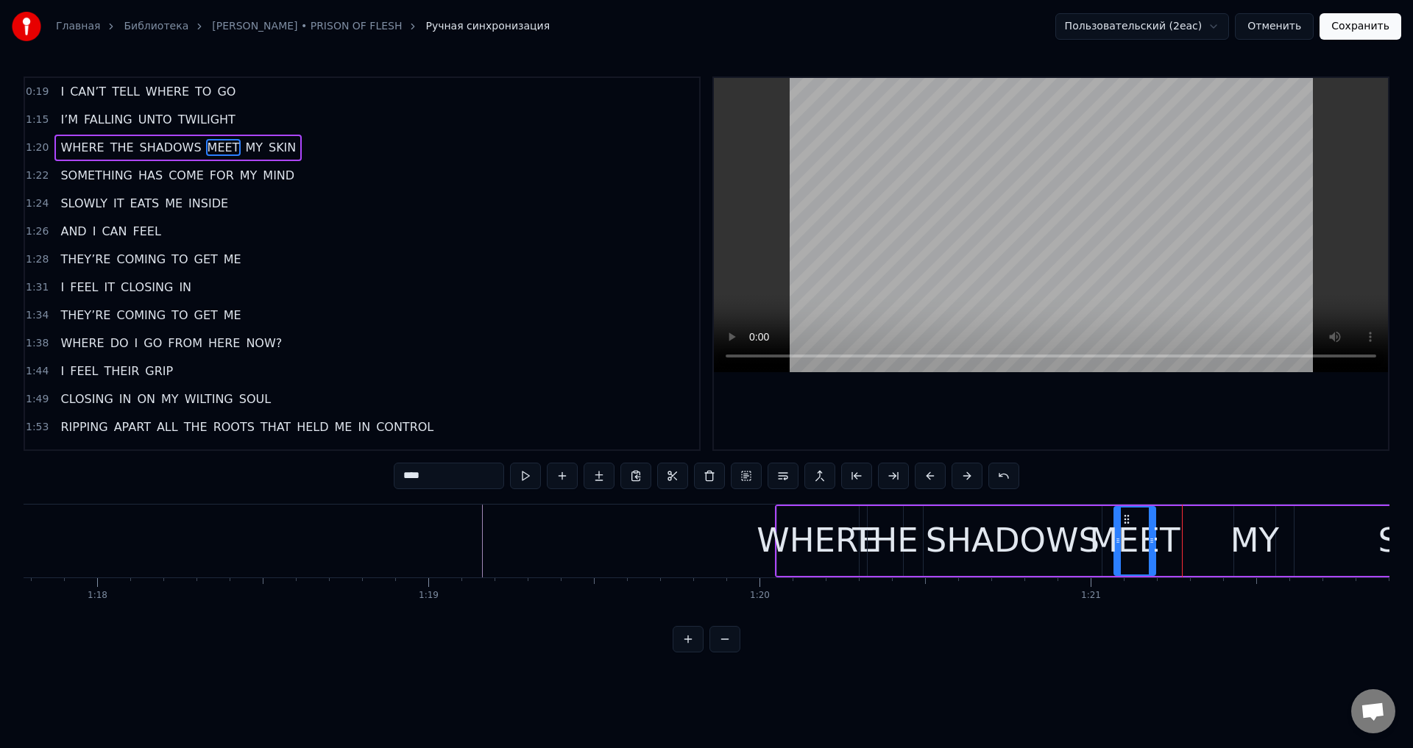
drag, startPoint x: 1190, startPoint y: 520, endPoint x: 1123, endPoint y: 533, distance: 68.3
click at [1123, 533] on div "MEET" at bounding box center [1135, 541] width 40 height 67
drag, startPoint x: 1151, startPoint y: 541, endPoint x: 1175, endPoint y: 540, distance: 24.3
click at [1172, 540] on icon at bounding box center [1169, 541] width 6 height 12
click at [1247, 527] on div "MY" at bounding box center [1255, 541] width 49 height 50
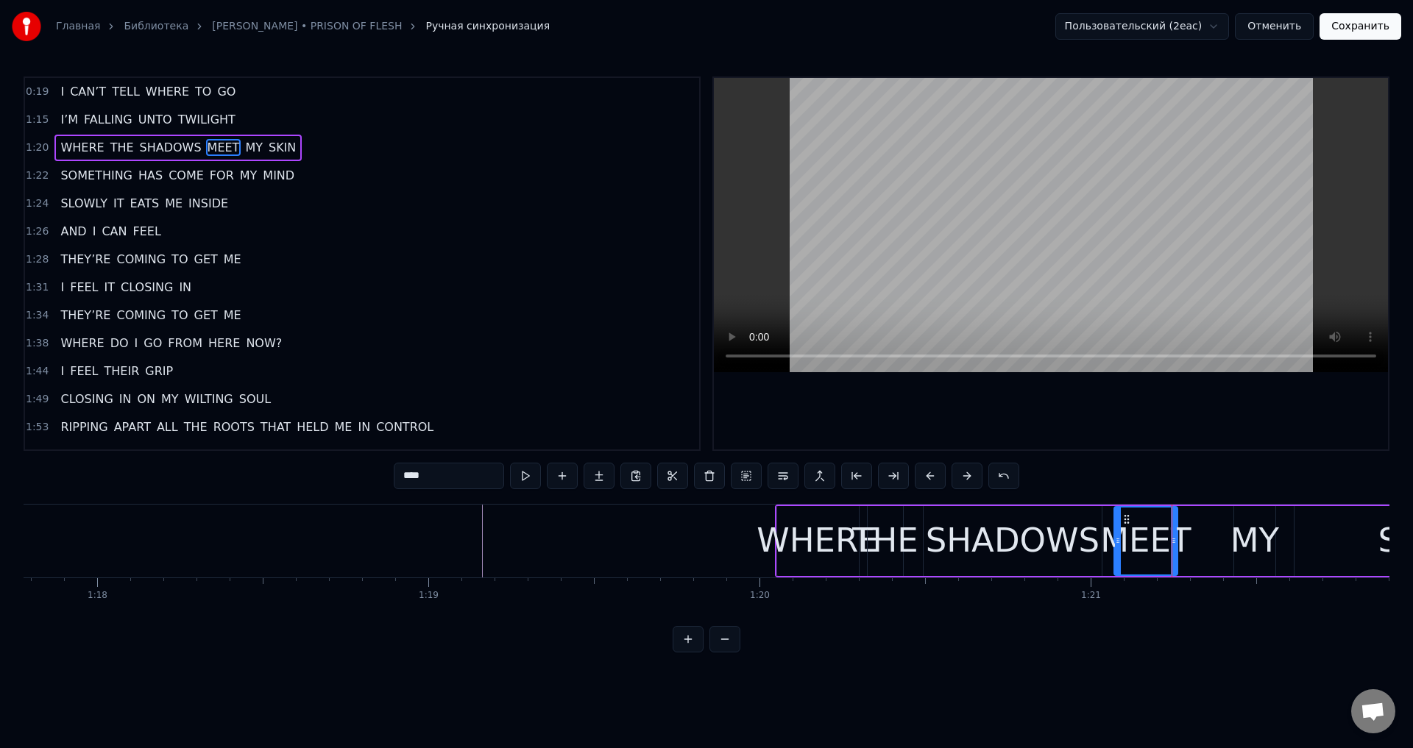
type input "**"
drag, startPoint x: 1242, startPoint y: 516, endPoint x: 1204, endPoint y: 527, distance: 39.1
click at [1204, 527] on div "MY" at bounding box center [1217, 541] width 40 height 67
drag, startPoint x: 1237, startPoint y: 535, endPoint x: 1256, endPoint y: 533, distance: 19.3
click at [1256, 533] on div "WHERE THE SHADOWS MEET MY SKIN" at bounding box center [1158, 541] width 766 height 73
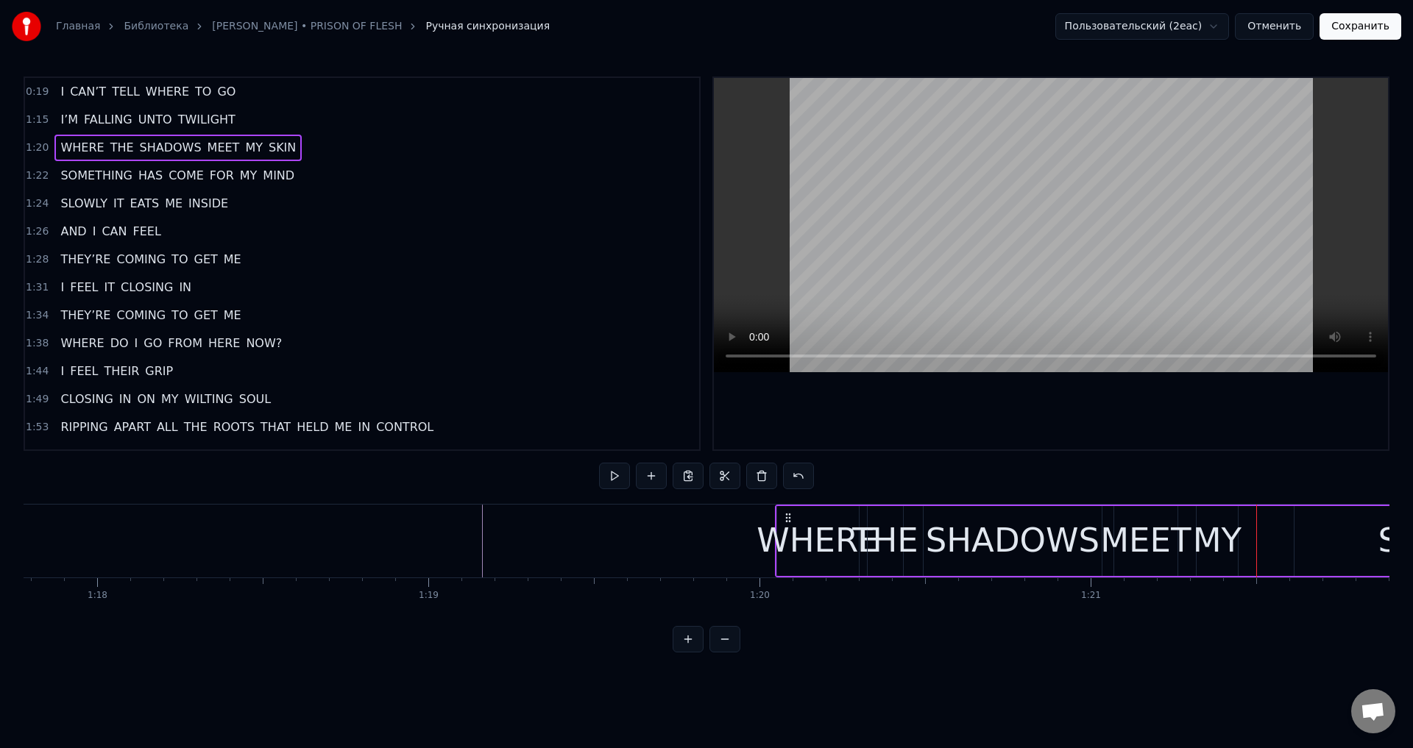
click at [1228, 540] on div "MY" at bounding box center [1217, 541] width 49 height 50
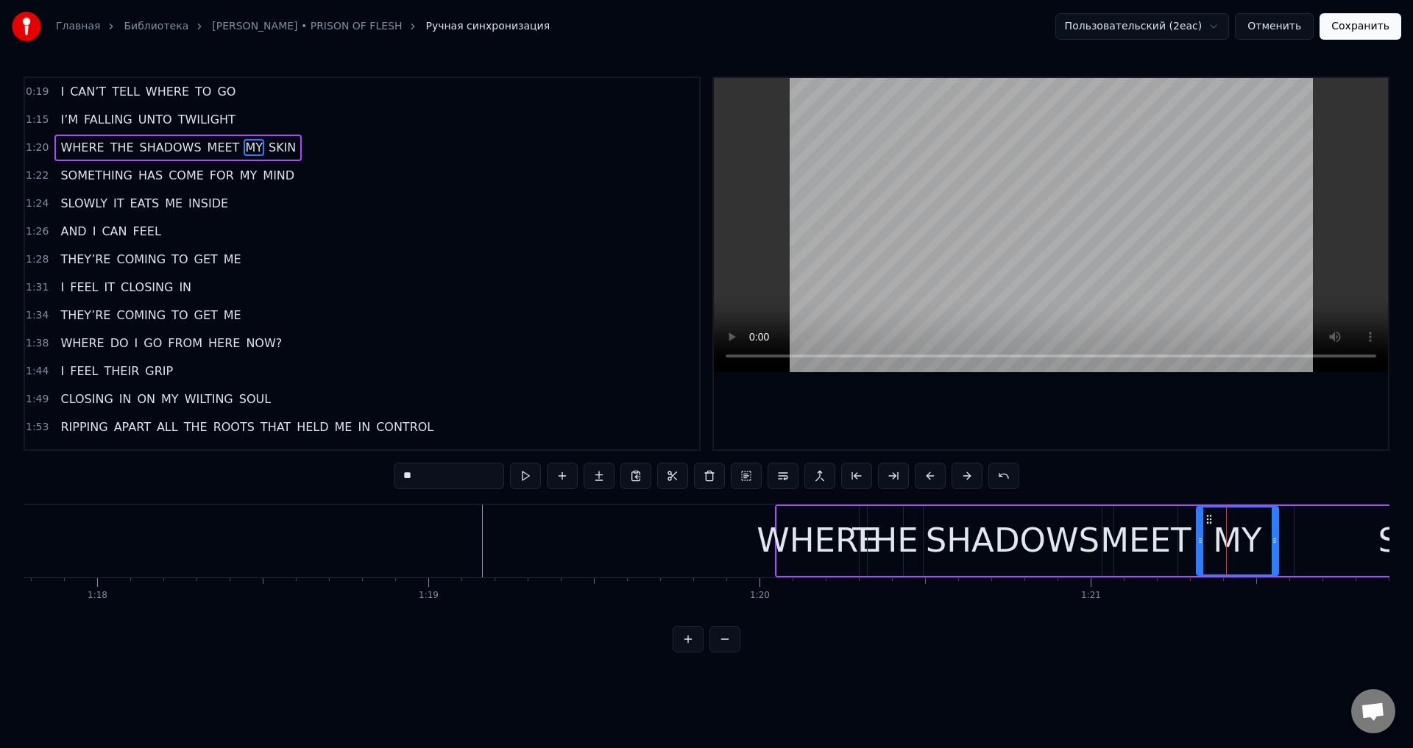
drag, startPoint x: 1233, startPoint y: 540, endPoint x: 1273, endPoint y: 535, distance: 40.8
click at [1273, 535] on icon at bounding box center [1275, 541] width 6 height 12
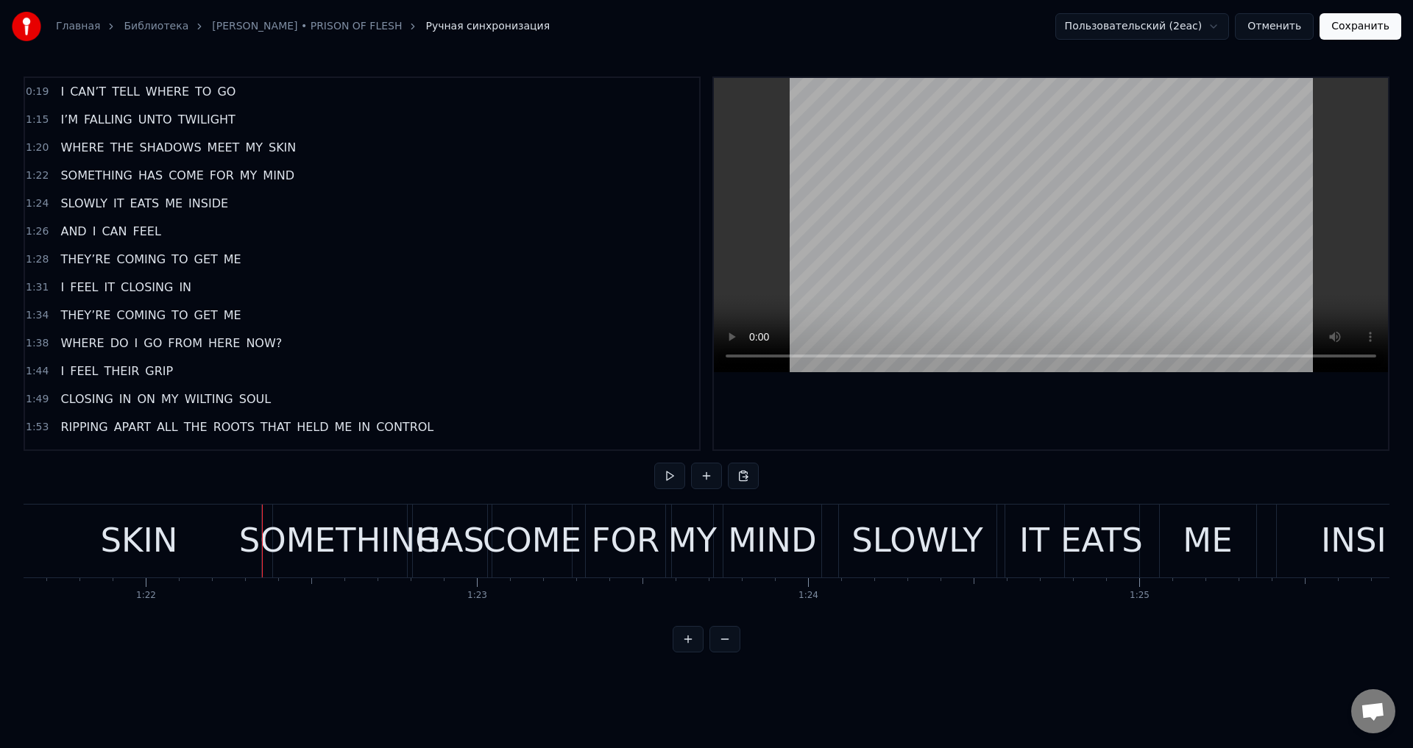
scroll to position [0, 27038]
click at [23, 623] on div "Главная Библиотека LORNA SHORE • PRISON OF FLESH Ручная синхронизация Пользоват…" at bounding box center [706, 326] width 1413 height 653
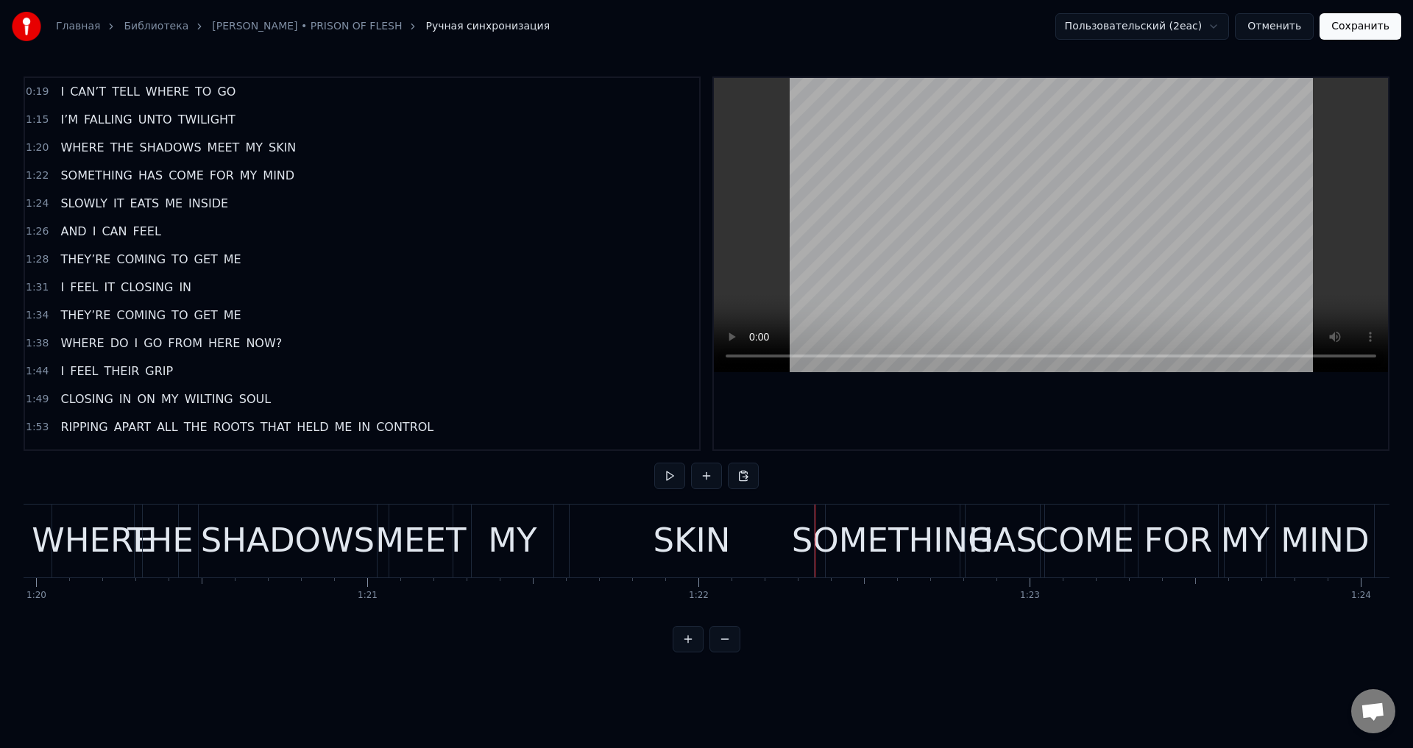
scroll to position [0, 26479]
click at [509, 523] on div "MY" at bounding box center [515, 541] width 49 height 50
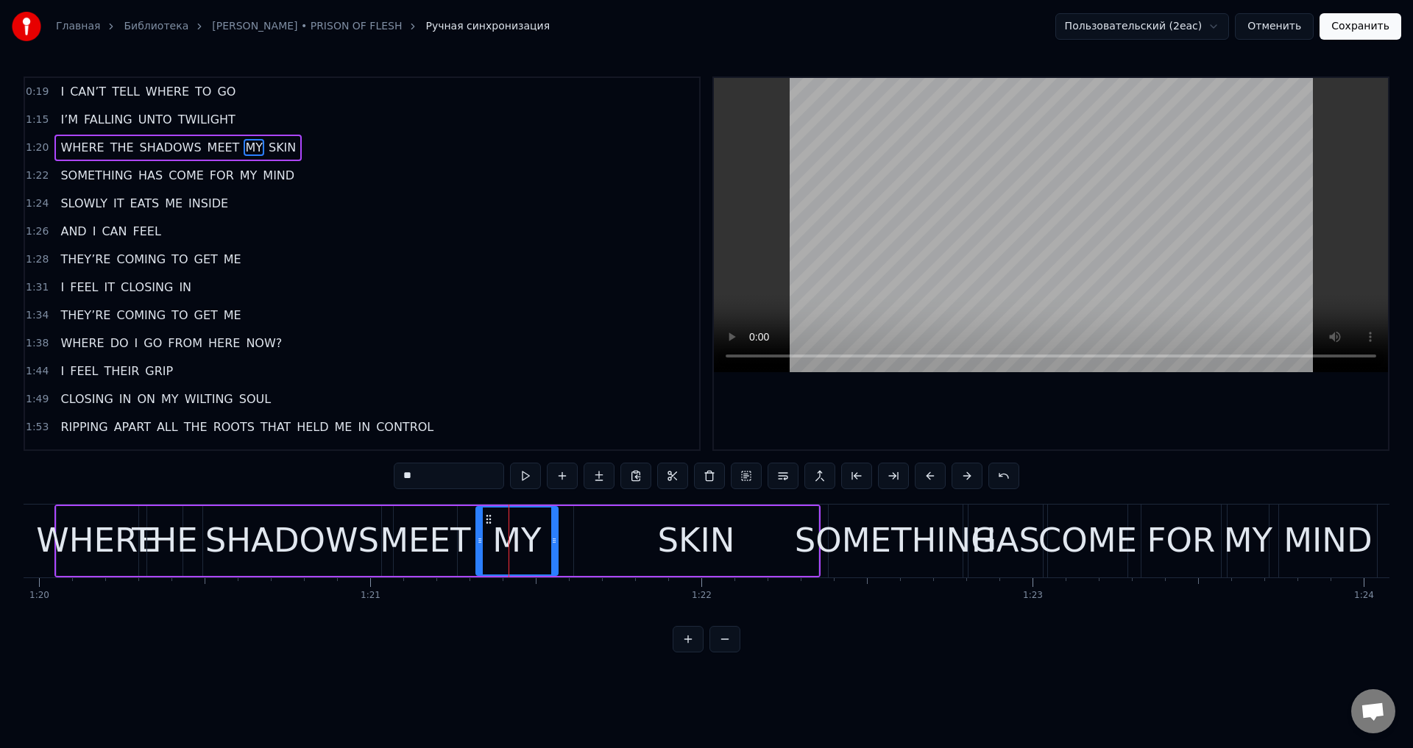
click at [513, 542] on div "MY" at bounding box center [516, 541] width 49 height 50
click at [513, 543] on div "MY" at bounding box center [516, 541] width 49 height 50
click at [606, 544] on div "SKIN" at bounding box center [696, 541] width 244 height 70
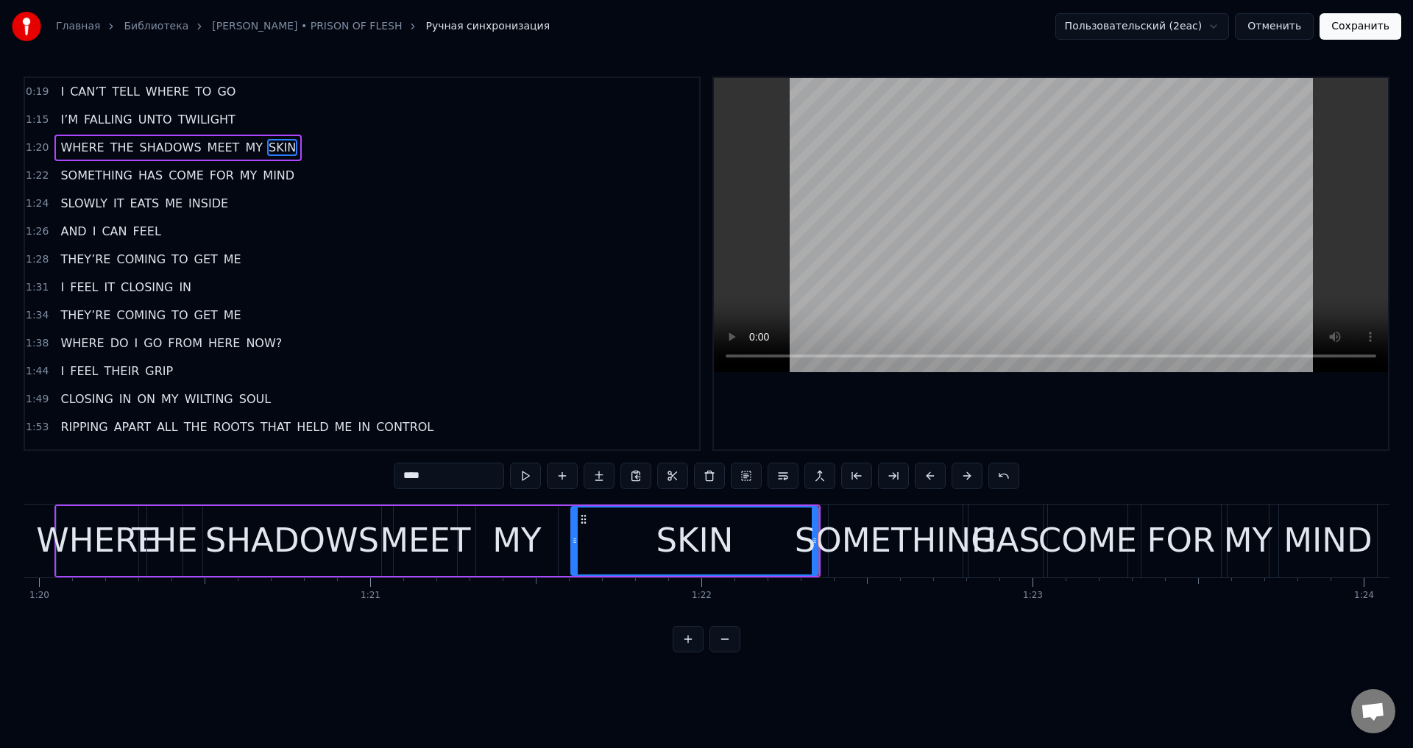
click at [574, 542] on icon at bounding box center [575, 541] width 6 height 12
click at [408, 539] on div "MEET" at bounding box center [425, 541] width 91 height 50
type input "****"
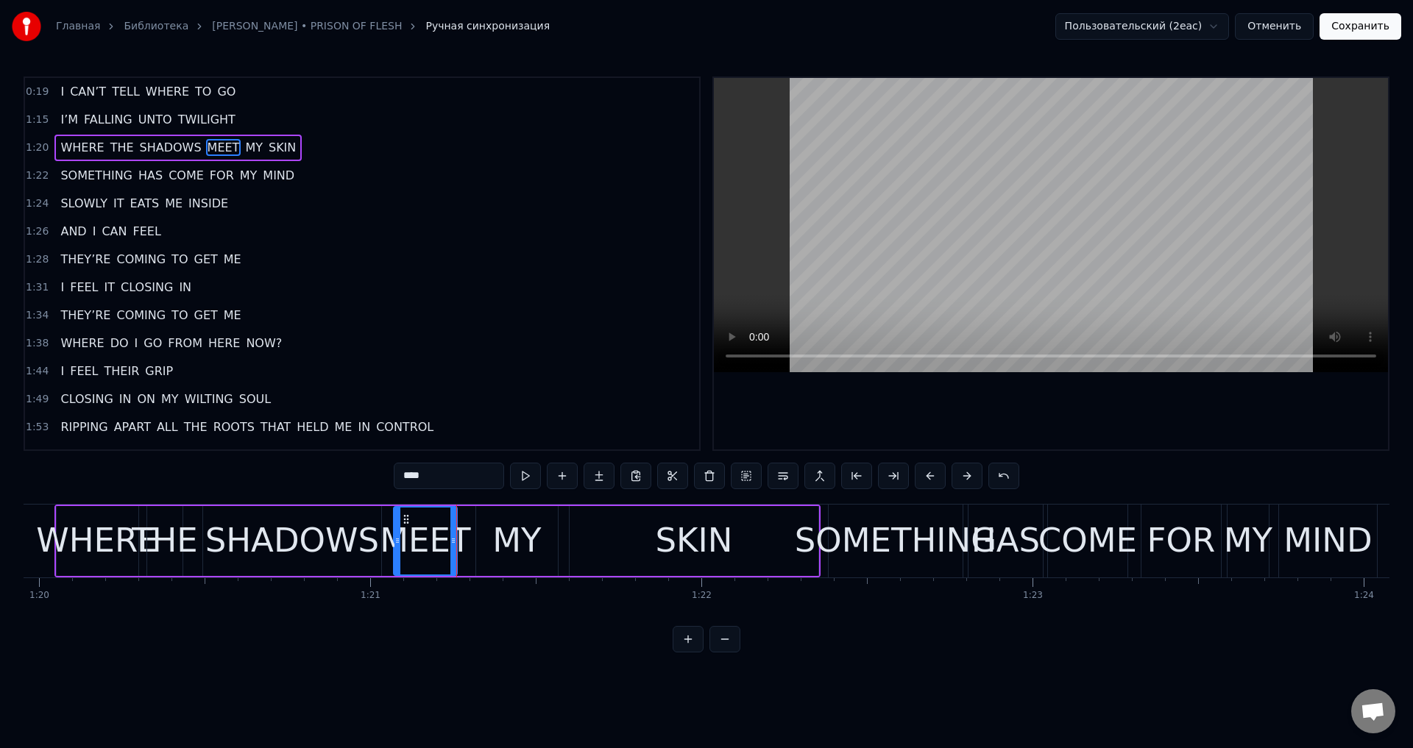
click at [11, 545] on div "Главная Библиотека LORNA SHORE • PRISON OF FLESH Ручная синхронизация Пользоват…" at bounding box center [706, 326] width 1413 height 653
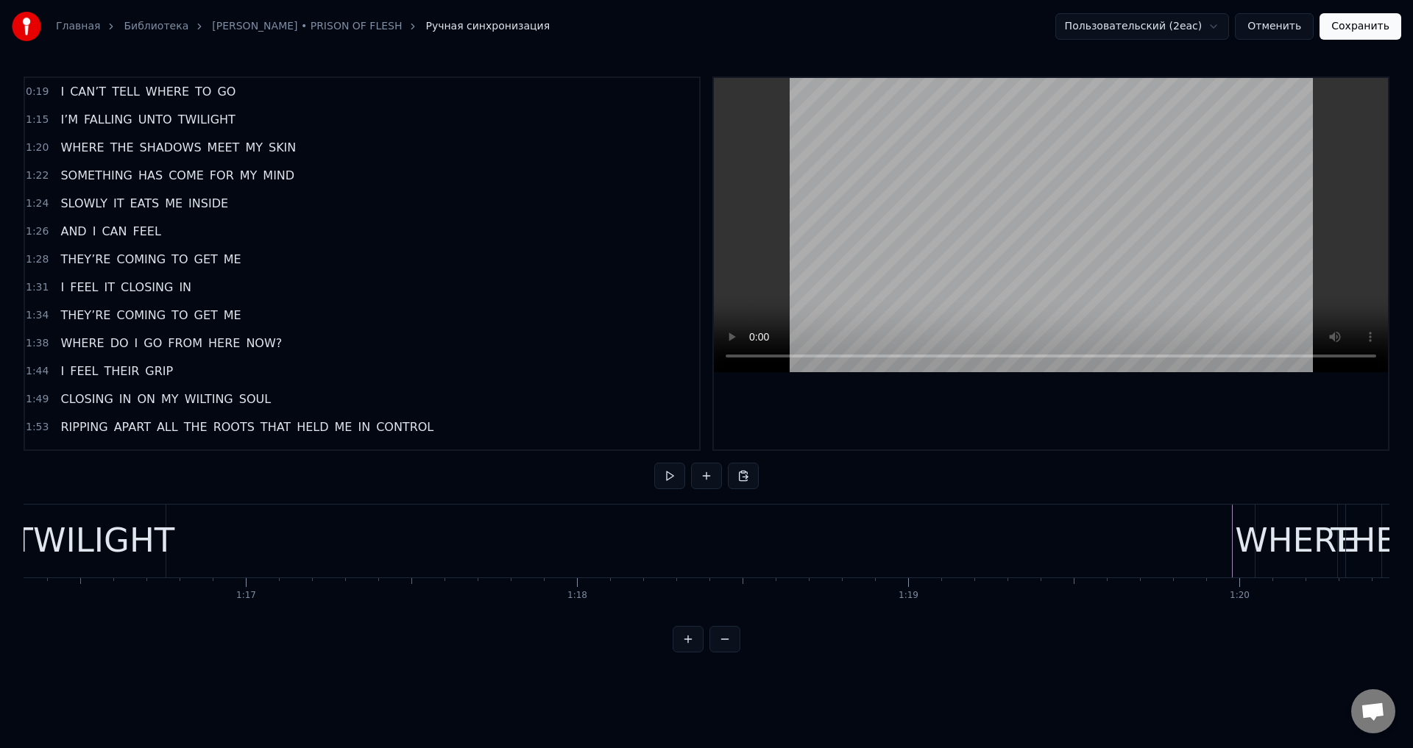
scroll to position [0, 25584]
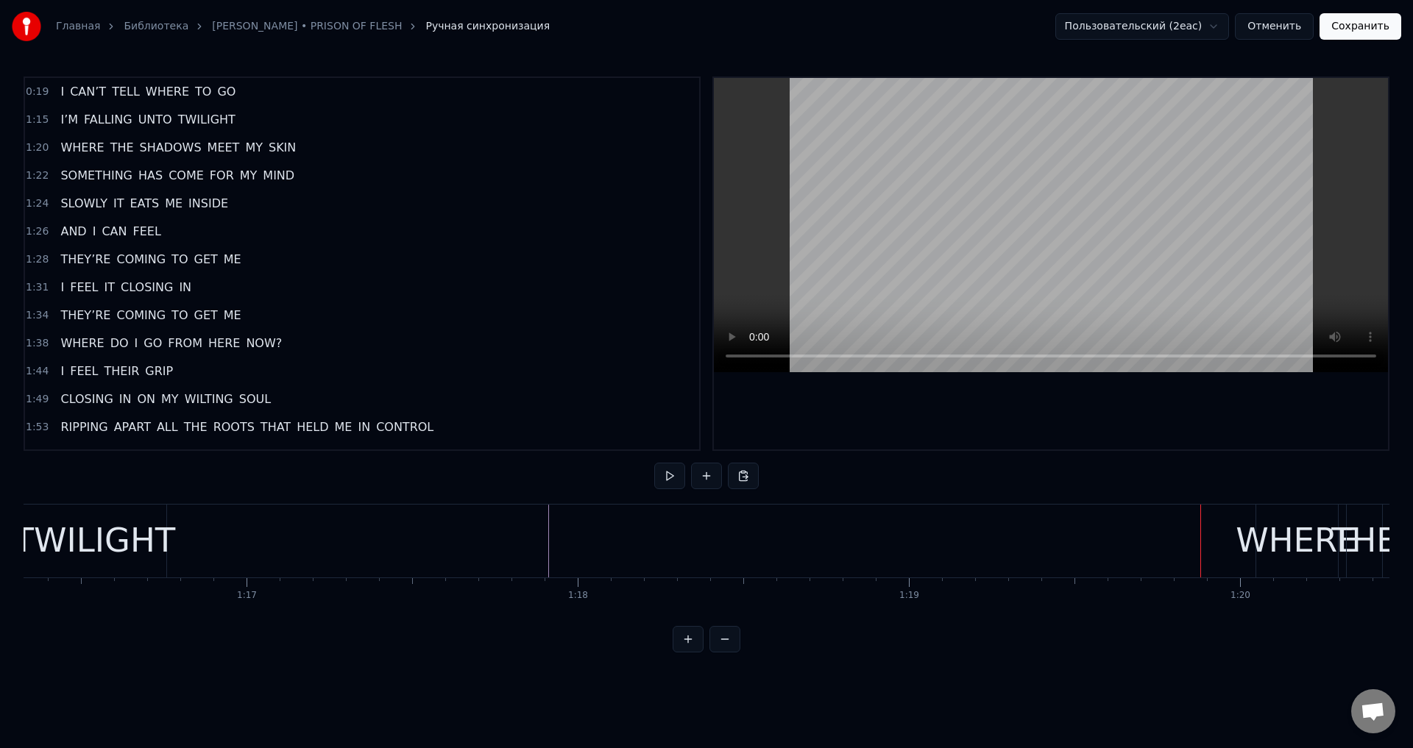
scroll to position [0, 25125]
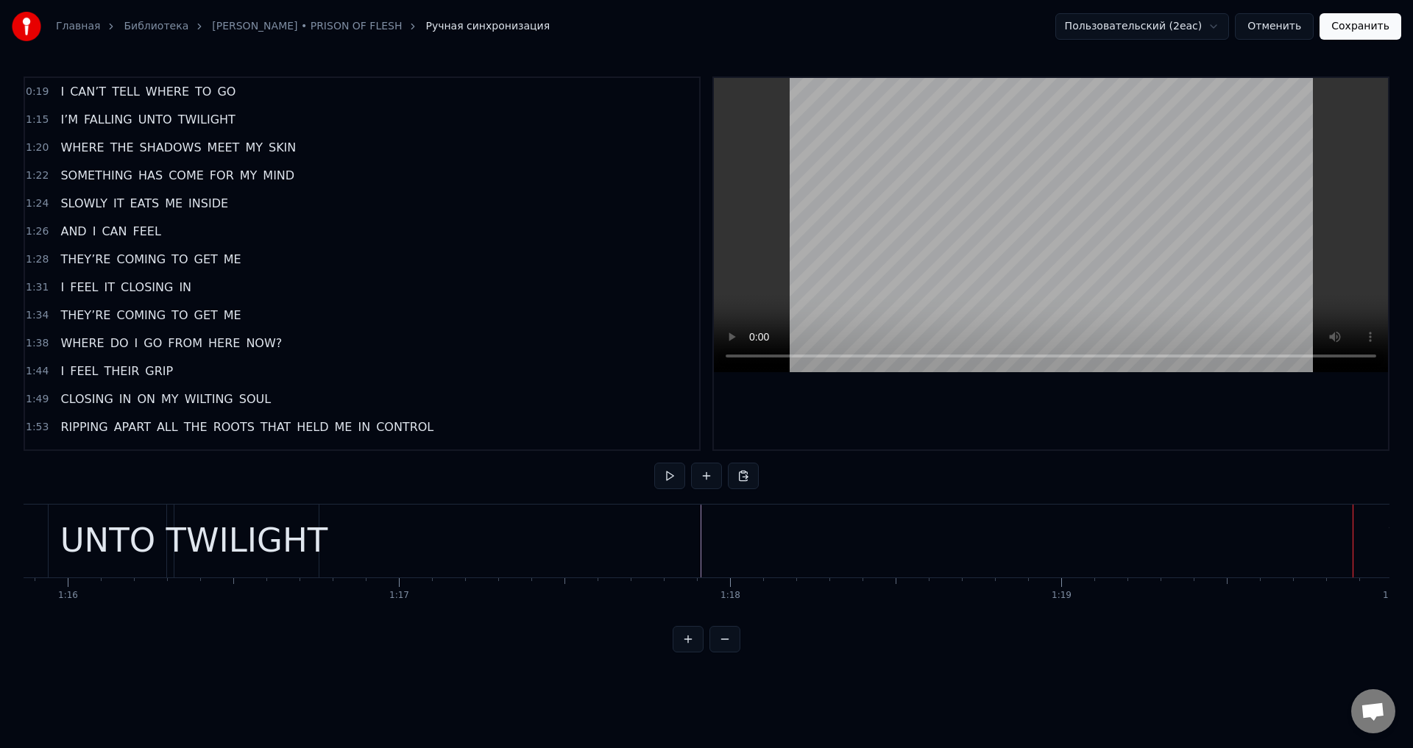
click at [241, 529] on div "TWILIGHT" at bounding box center [247, 541] width 162 height 50
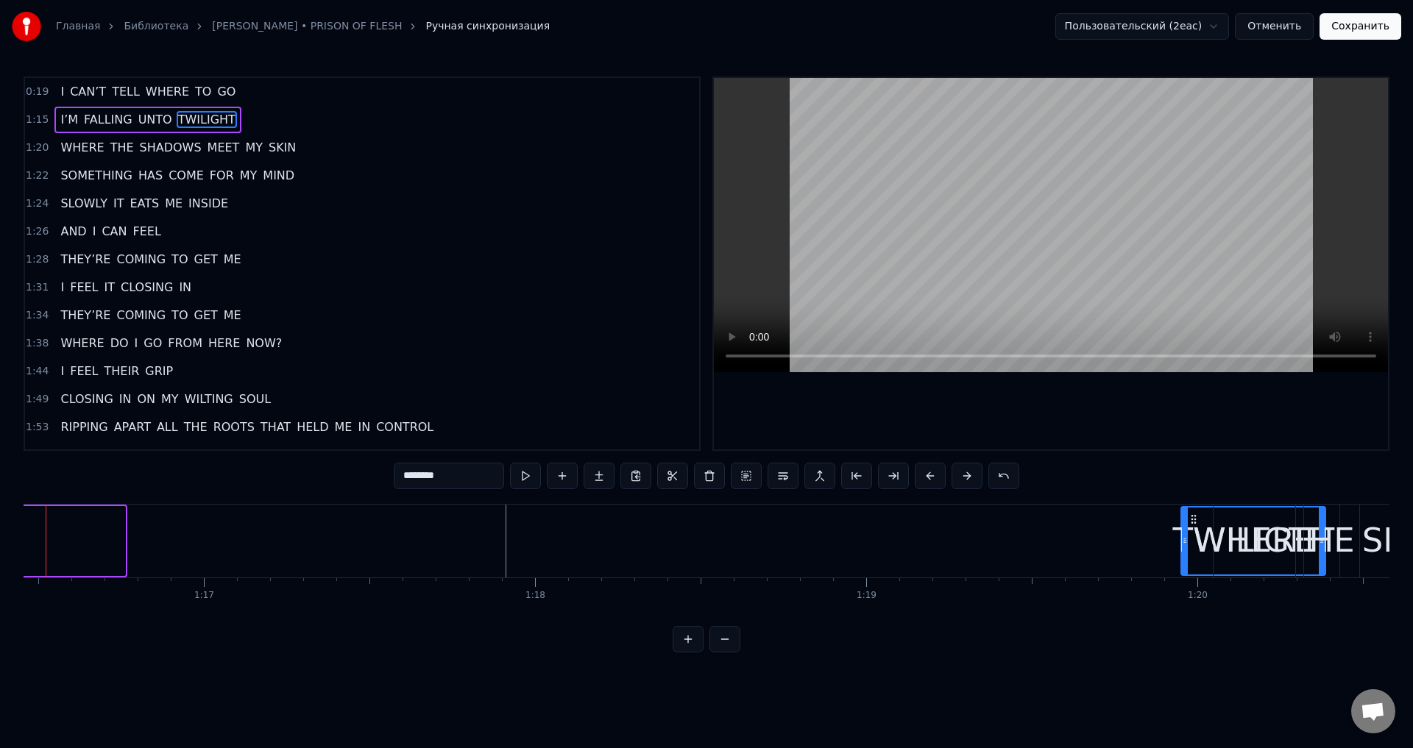
scroll to position [0, 25320]
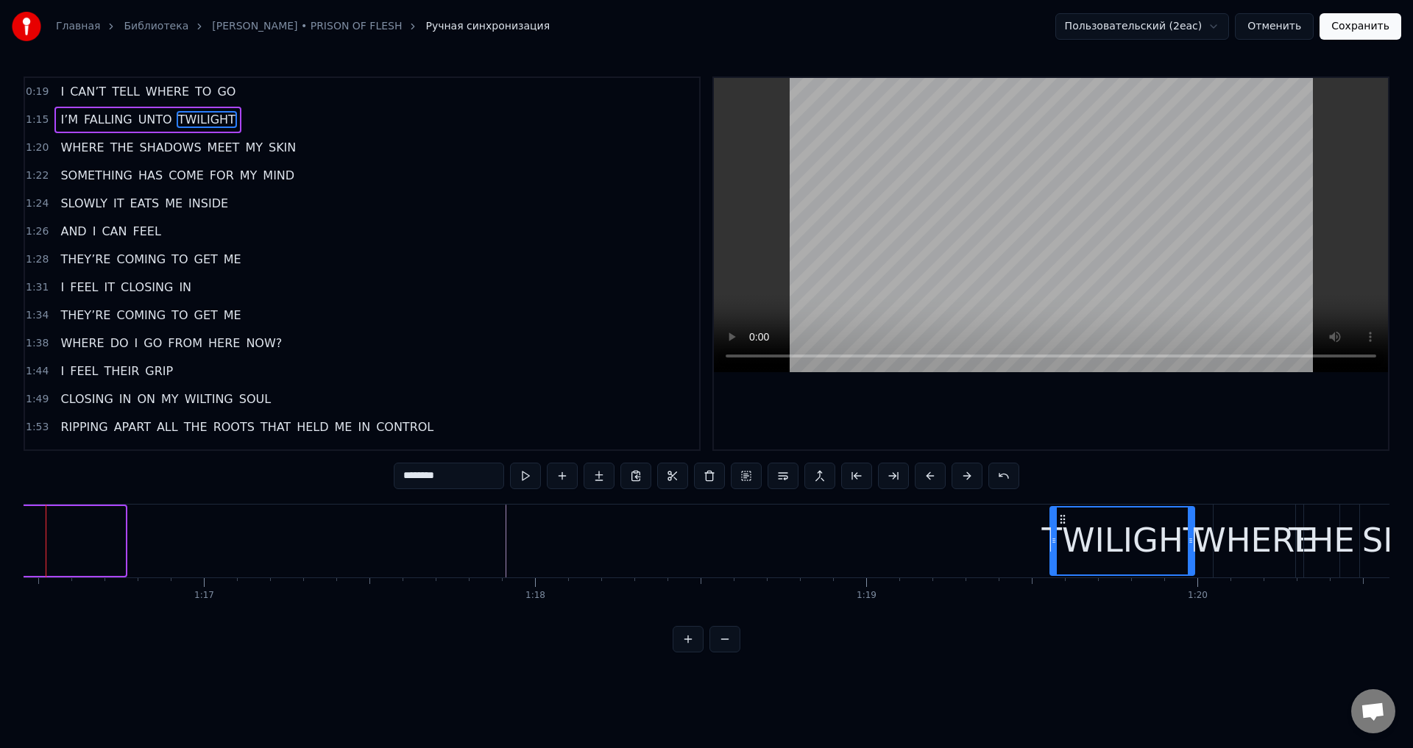
drag, startPoint x: 191, startPoint y: 520, endPoint x: 1065, endPoint y: 554, distance: 875.0
click at [1065, 554] on div "TWILIGHT" at bounding box center [1122, 541] width 143 height 67
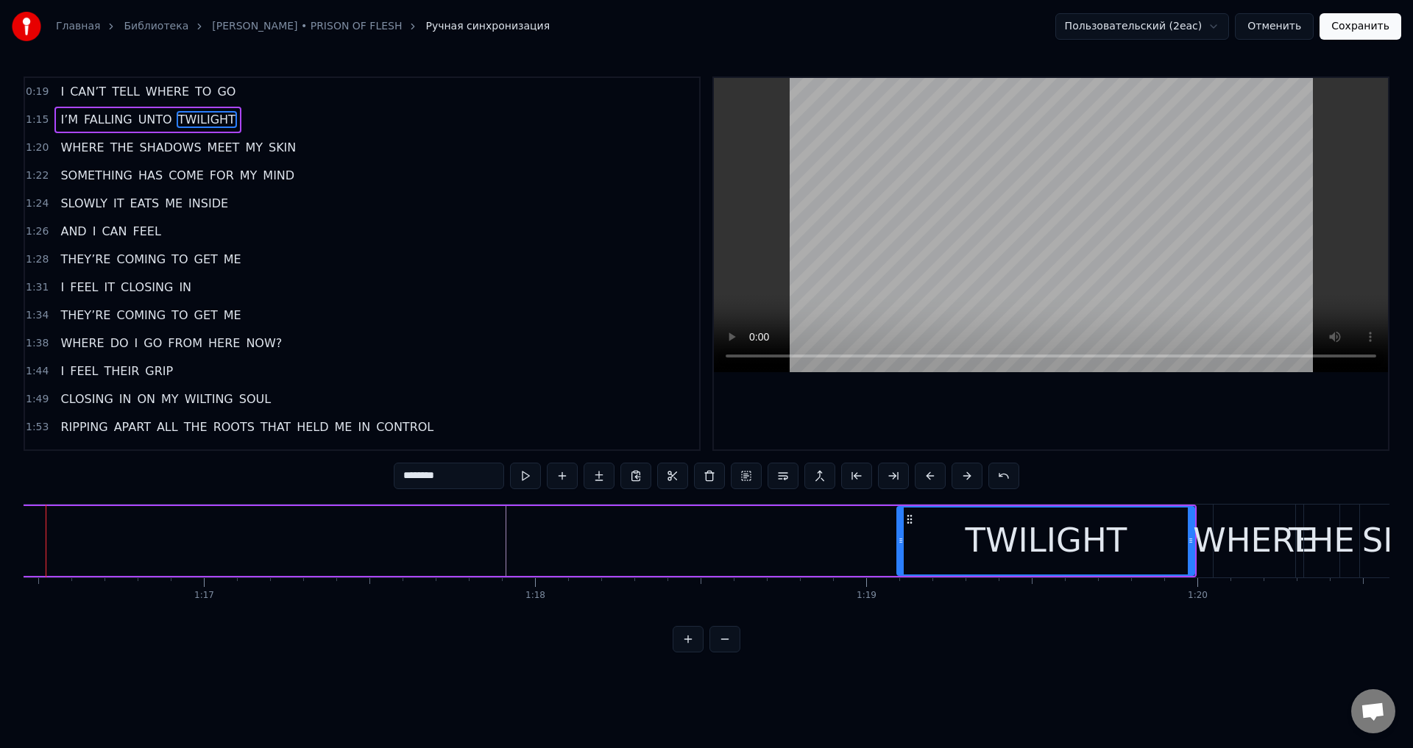
drag, startPoint x: 1055, startPoint y: 550, endPoint x: 902, endPoint y: 562, distance: 153.6
click at [902, 562] on div at bounding box center [901, 541] width 6 height 67
drag, startPoint x: 898, startPoint y: 560, endPoint x: 807, endPoint y: 560, distance: 90.5
click at [807, 560] on div at bounding box center [810, 541] width 6 height 67
click at [1264, 538] on div "WHERE" at bounding box center [1254, 541] width 122 height 50
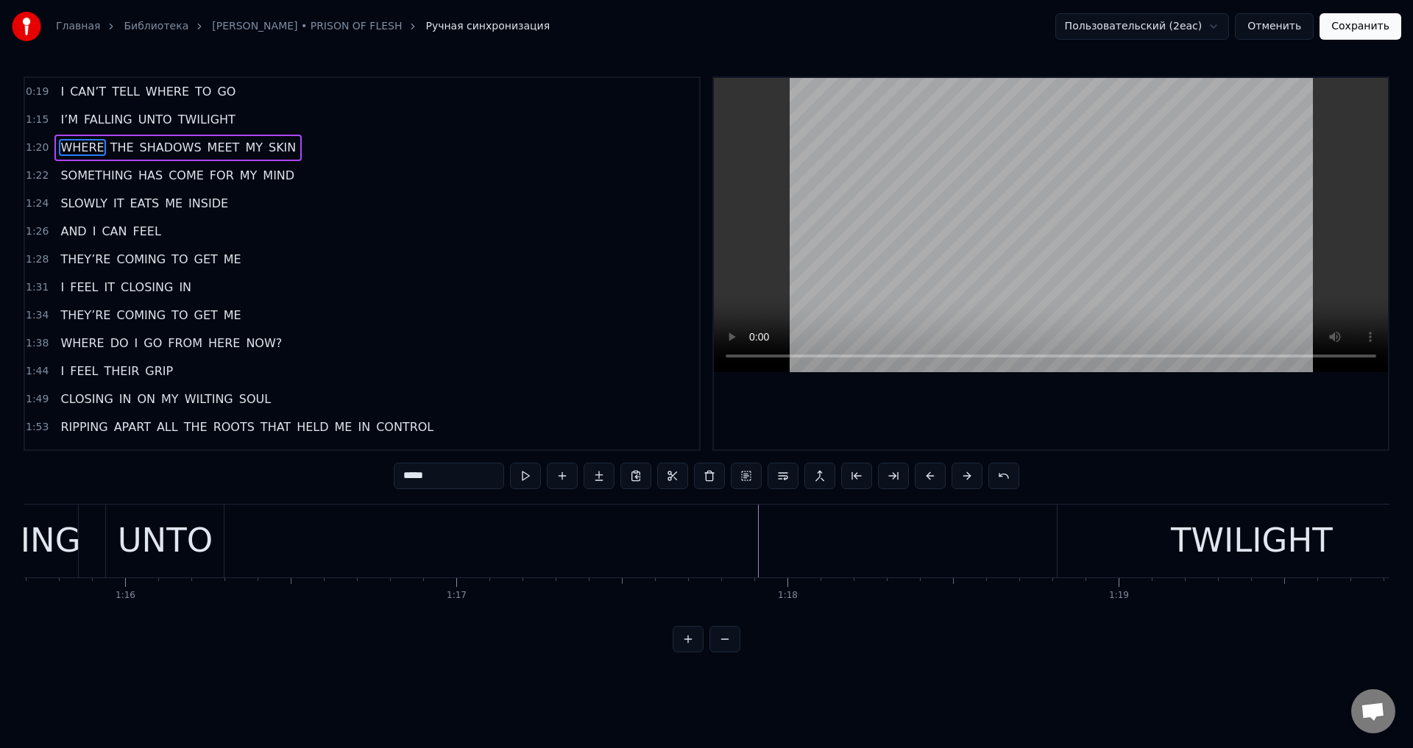
scroll to position [0, 25055]
click at [169, 542] on div "UNTO" at bounding box center [178, 541] width 96 height 50
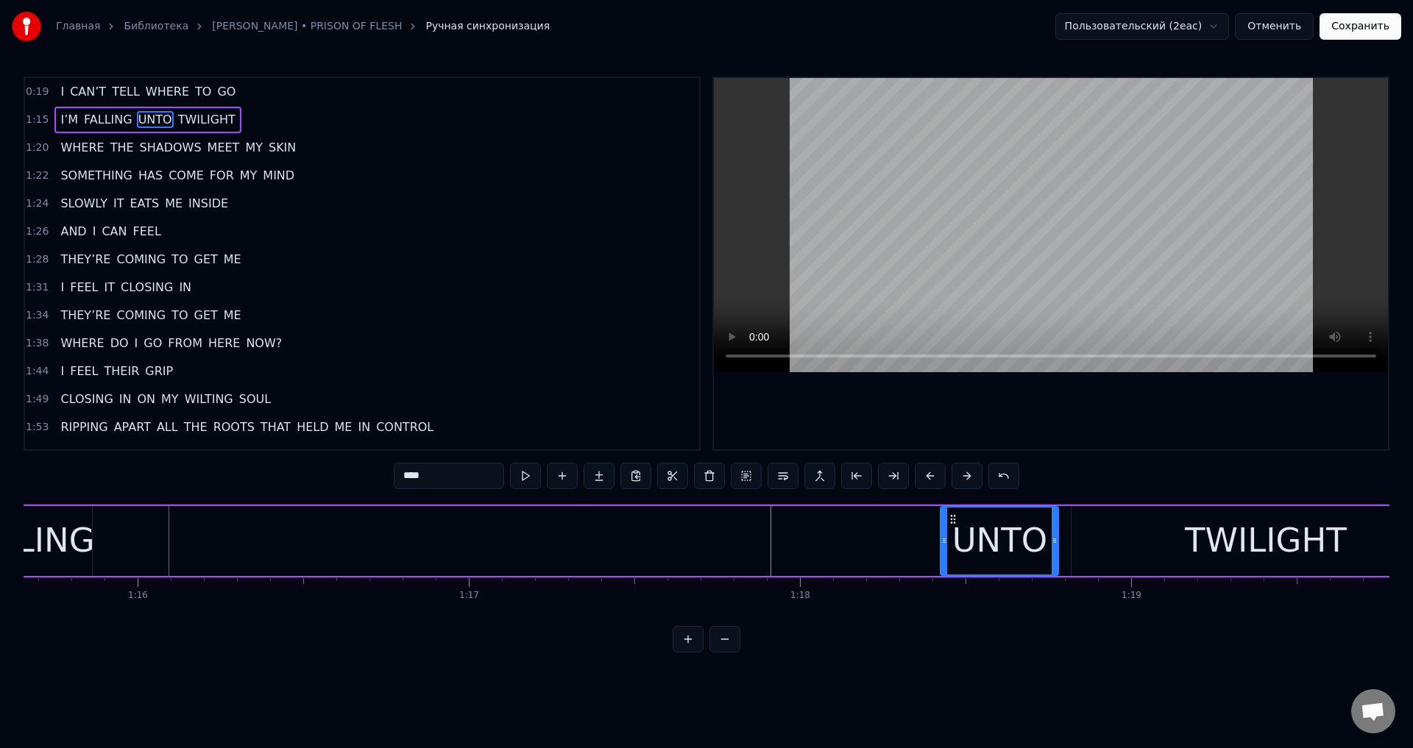
drag, startPoint x: 131, startPoint y: 520, endPoint x: 952, endPoint y: 523, distance: 820.6
click at [952, 523] on icon at bounding box center [953, 520] width 12 height 12
drag, startPoint x: 945, startPoint y: 539, endPoint x: 935, endPoint y: 544, distance: 11.2
click at [935, 544] on icon at bounding box center [936, 541] width 6 height 12
click at [1164, 557] on div "TWILIGHT" at bounding box center [1266, 541] width 388 height 70
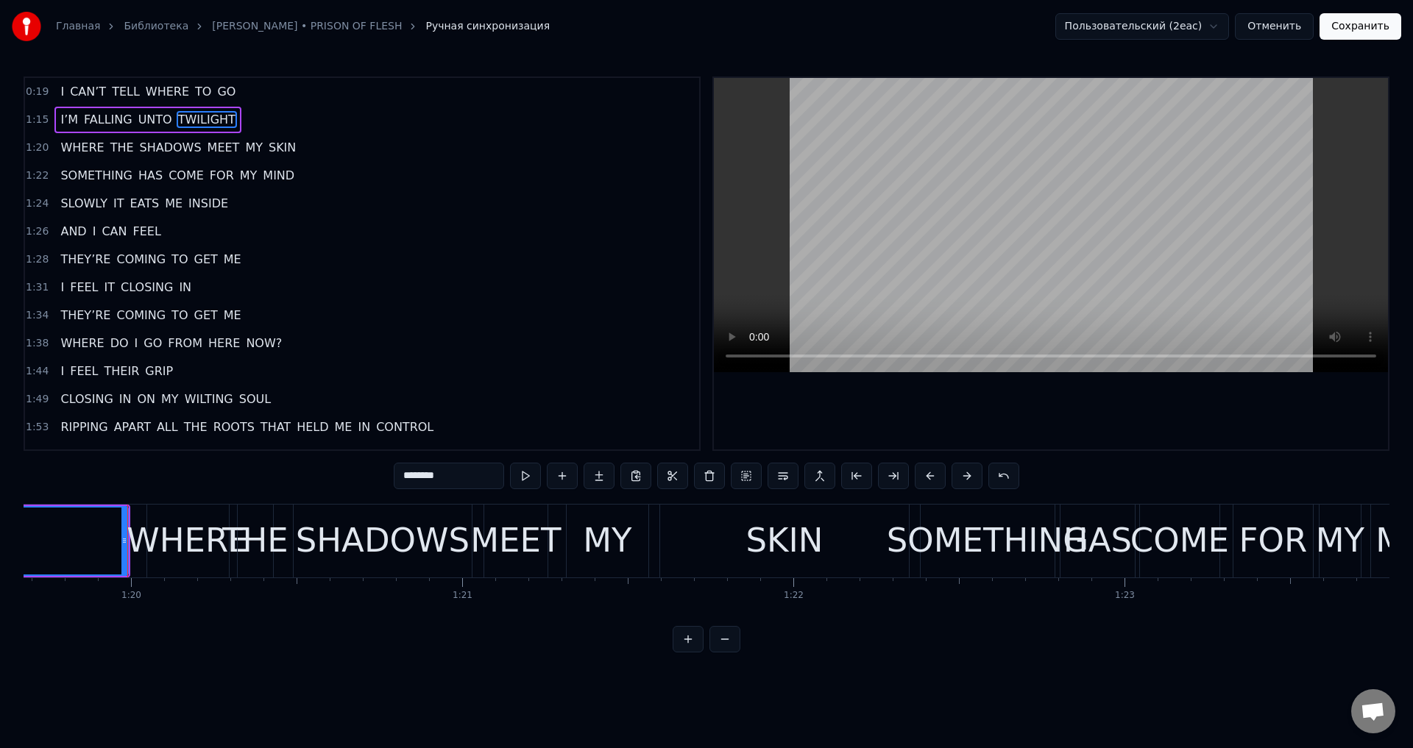
scroll to position [0, 26417]
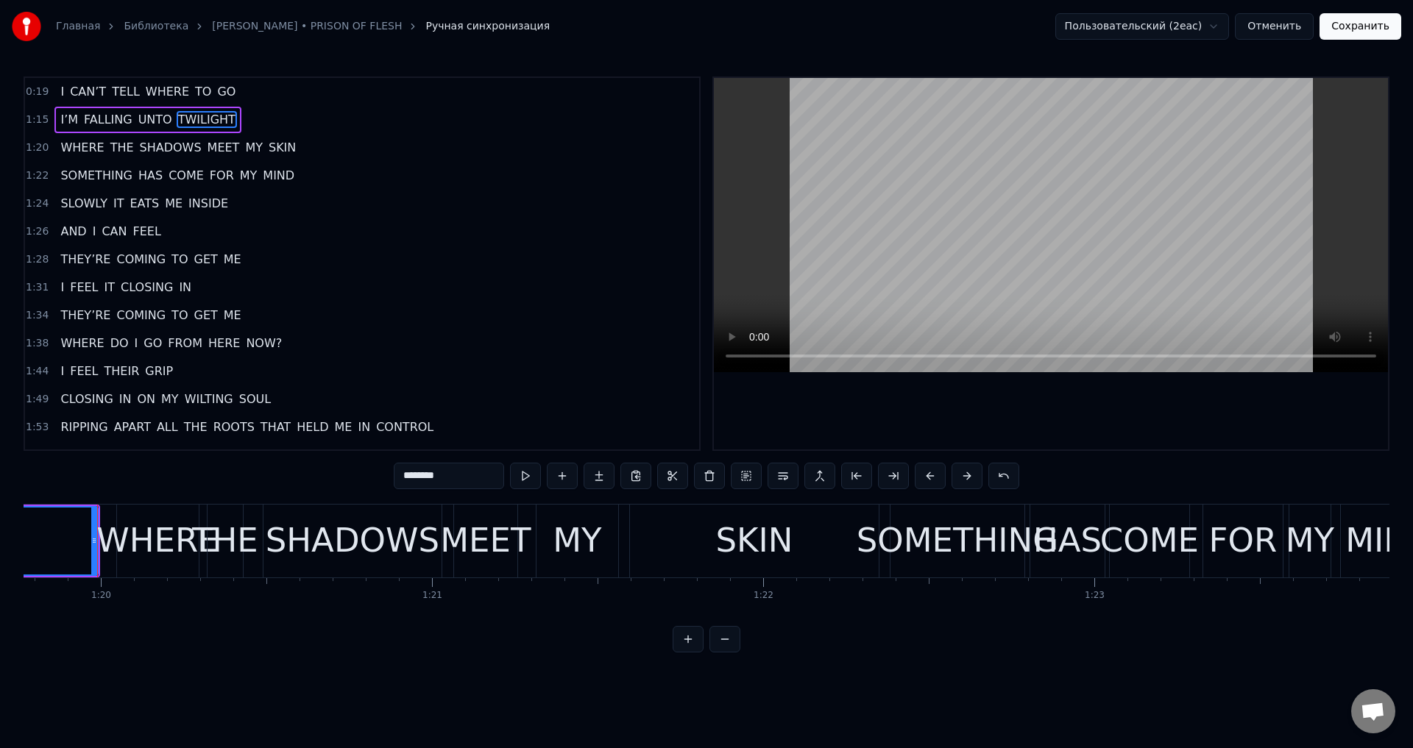
click at [20, 620] on div "Главная Библиотека LORNA SHORE • PRISON OF FLESH Ручная синхронизация Пользоват…" at bounding box center [706, 326] width 1413 height 653
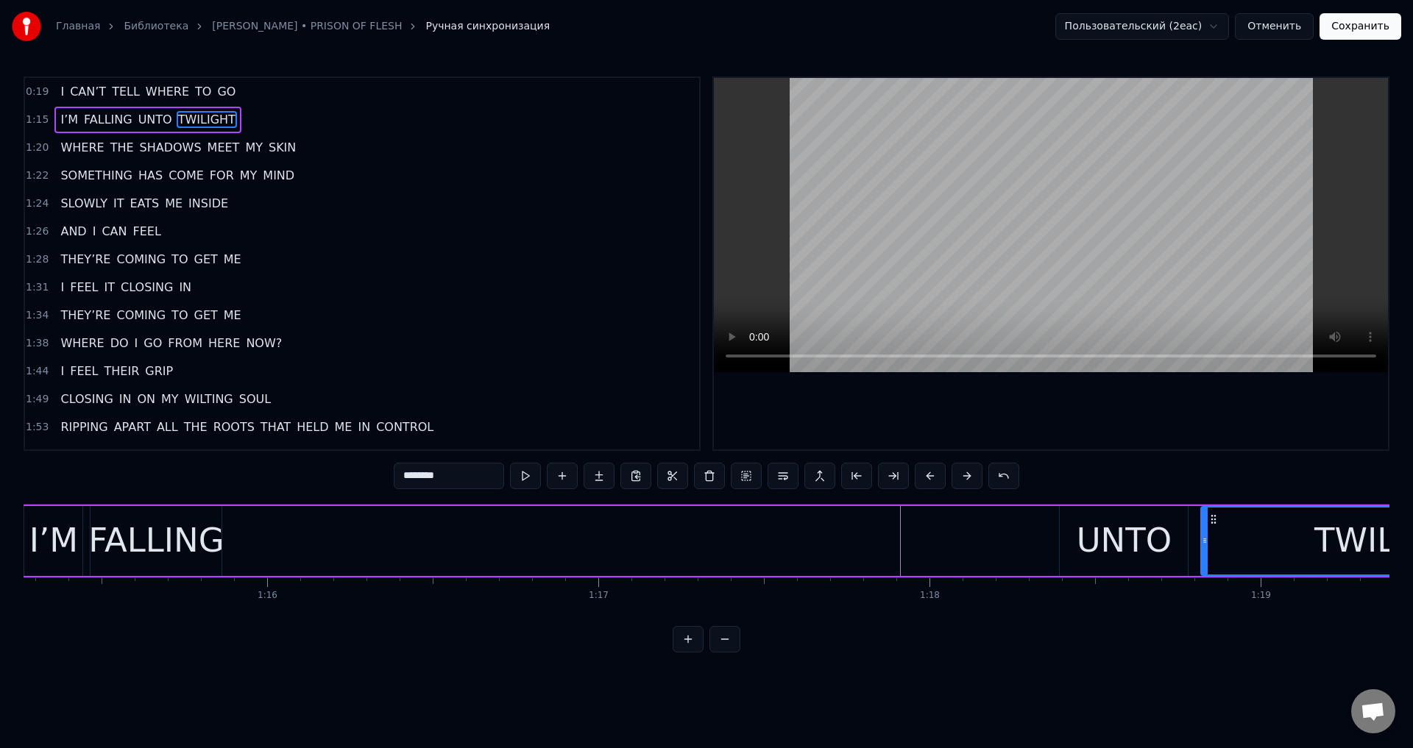
scroll to position [0, 24916]
click at [179, 545] on div "FALLING" at bounding box center [166, 541] width 135 height 50
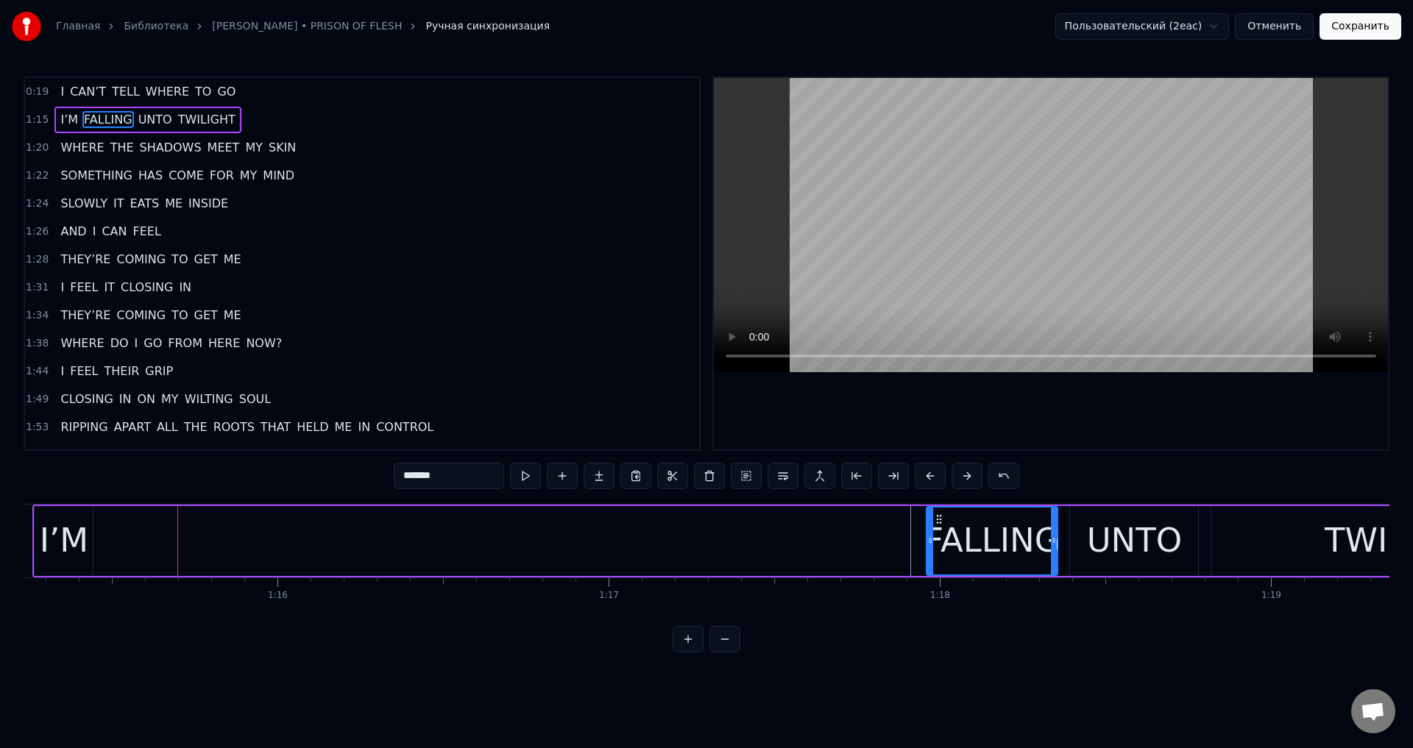
drag, startPoint x: 110, startPoint y: 520, endPoint x: 936, endPoint y: 521, distance: 825.7
click at [936, 521] on icon at bounding box center [939, 520] width 12 height 12
click at [35, 519] on div "I’M" at bounding box center [64, 541] width 58 height 70
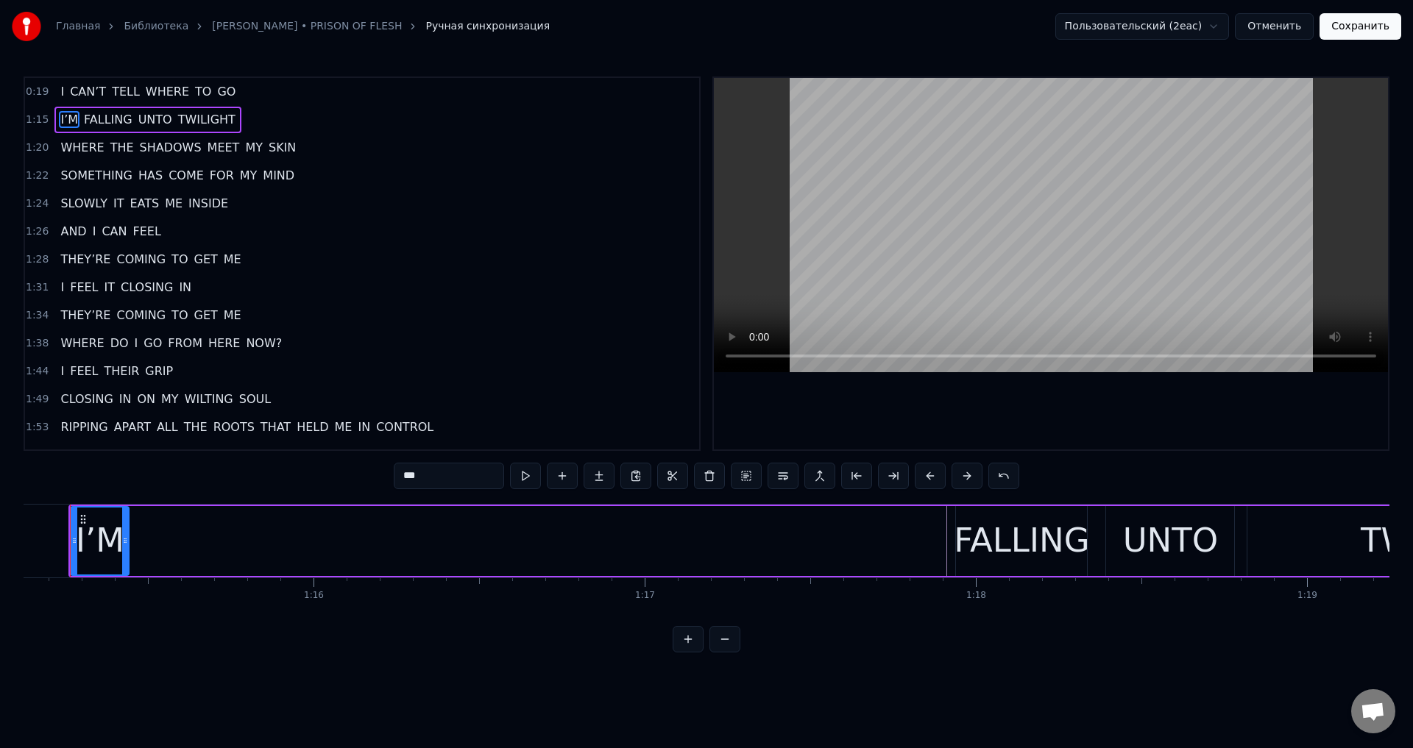
scroll to position [0, 24852]
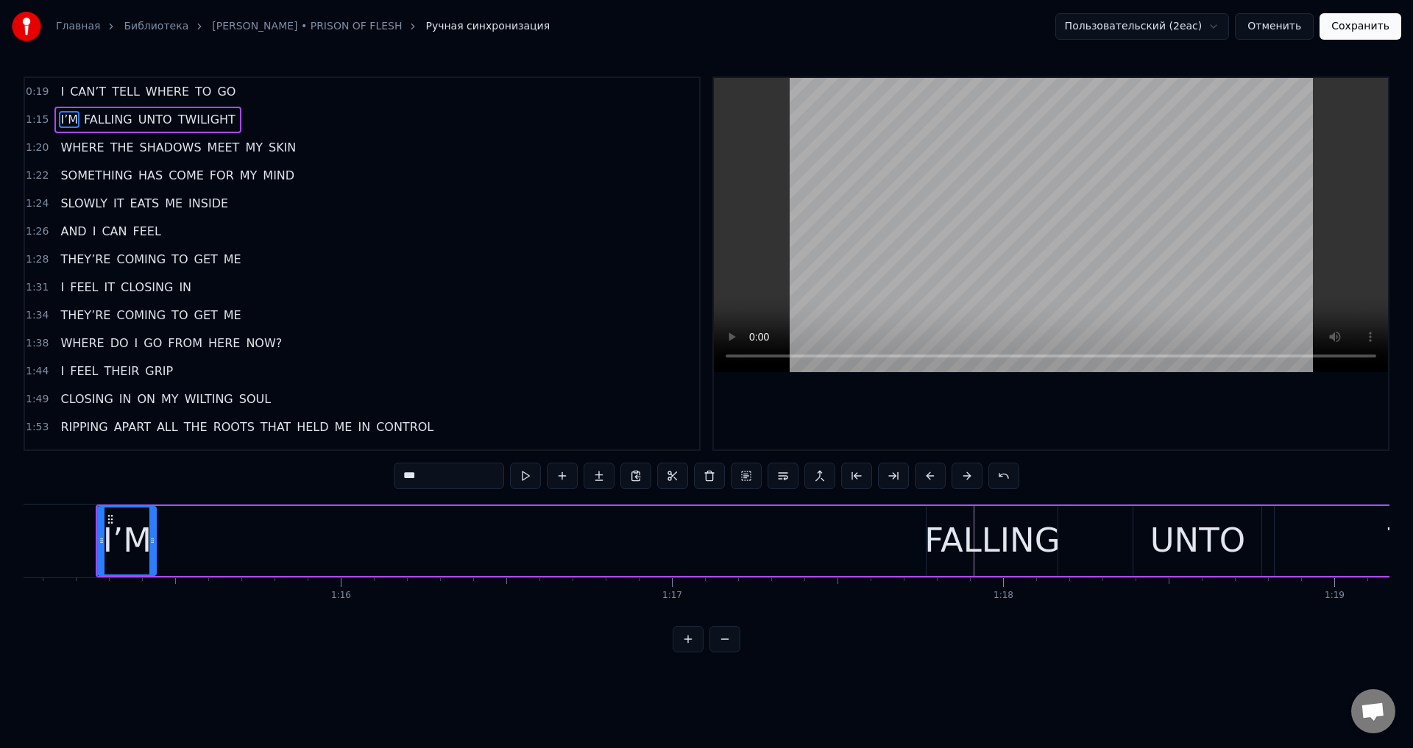
drag, startPoint x: 107, startPoint y: 517, endPoint x: 126, endPoint y: 520, distance: 19.5
click at [126, 520] on div "I’M" at bounding box center [127, 541] width 57 height 67
click at [1018, 520] on div "FALLING" at bounding box center [991, 541] width 135 height 50
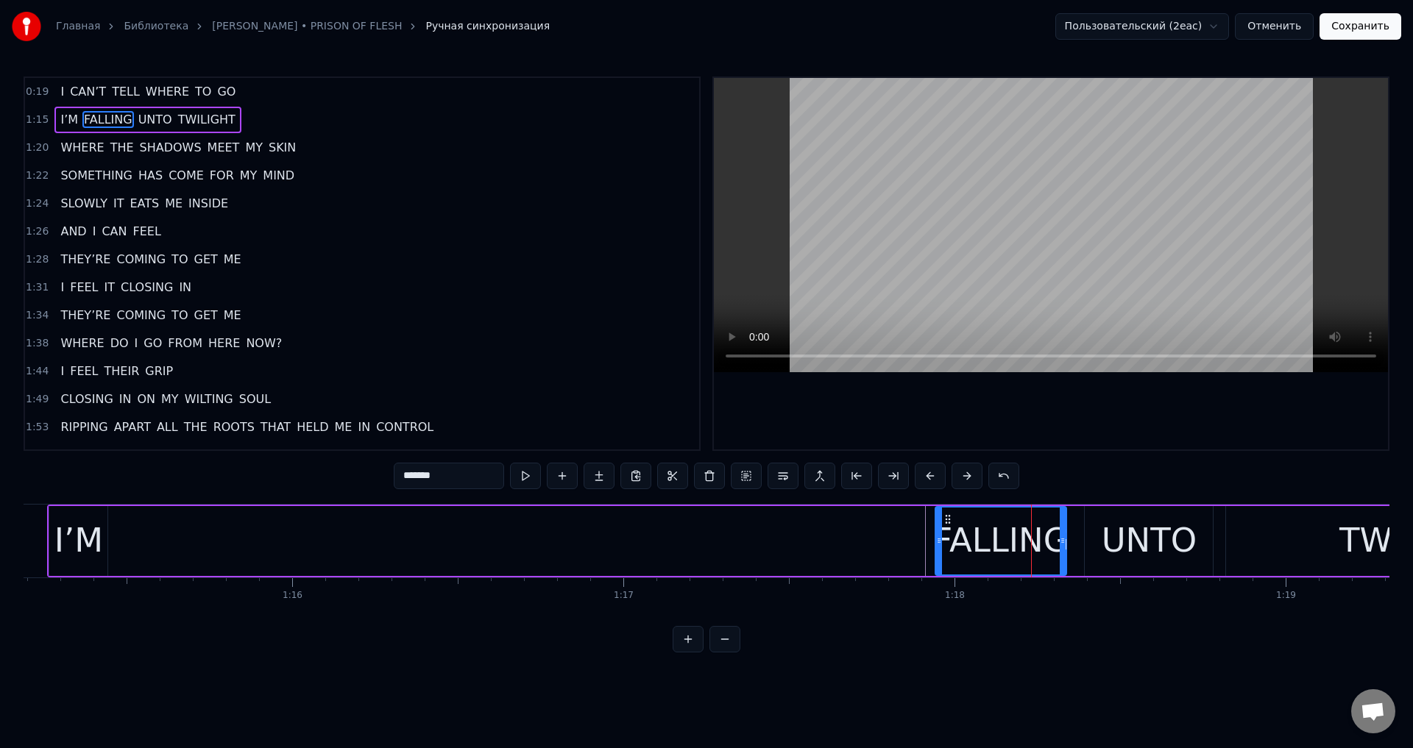
scroll to position [0, 24911]
click at [1081, 538] on div "UNTO" at bounding box center [1138, 541] width 128 height 70
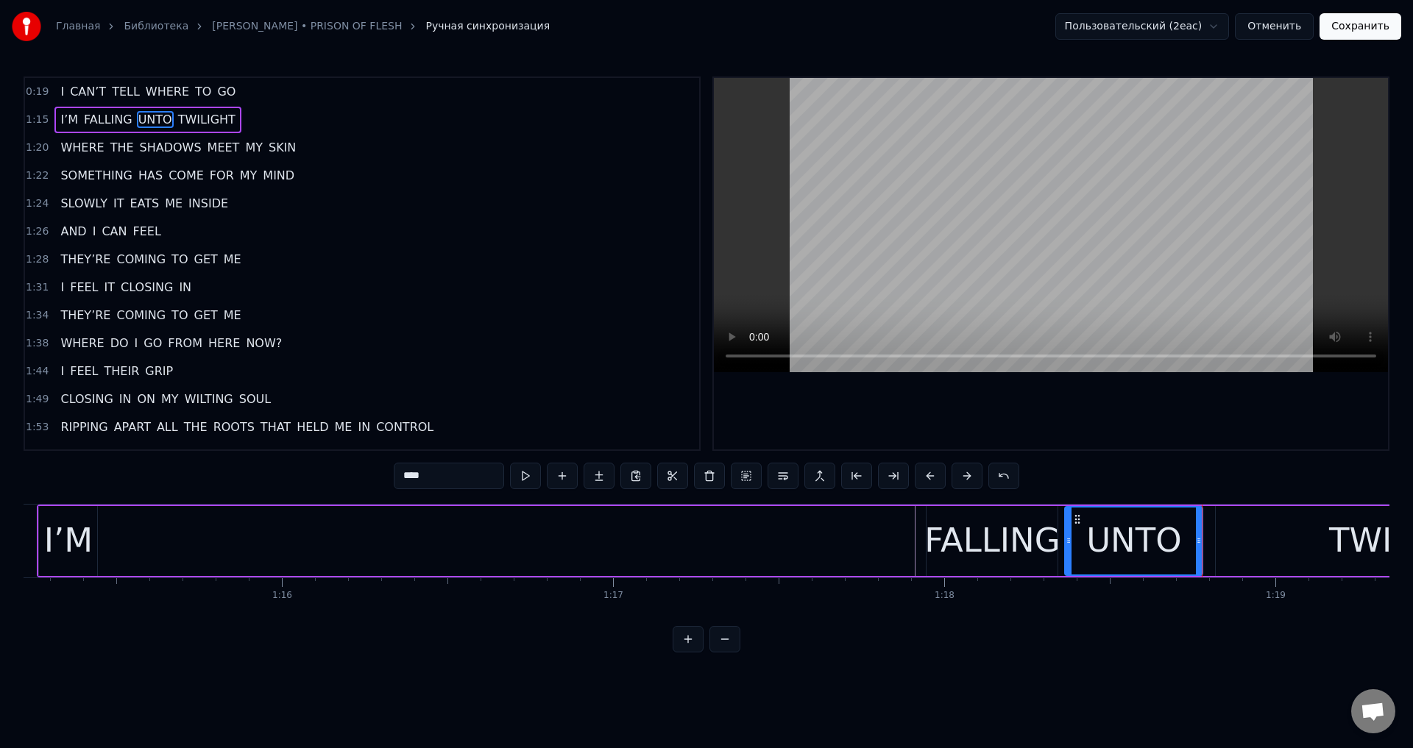
drag, startPoint x: 1077, startPoint y: 540, endPoint x: 1068, endPoint y: 544, distance: 10.3
click at [1068, 544] on icon at bounding box center [1069, 541] width 6 height 12
click at [983, 532] on div "FALLING" at bounding box center [991, 541] width 135 height 50
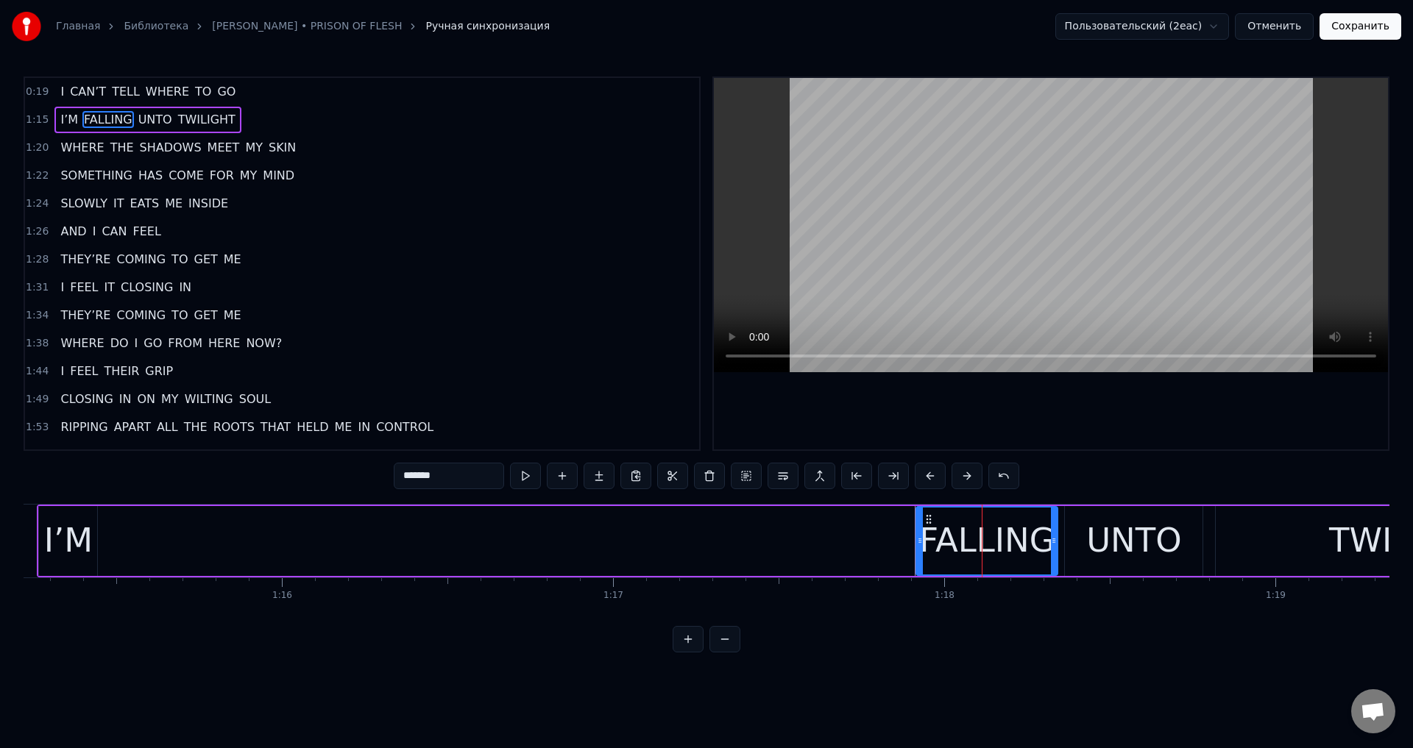
drag, startPoint x: 932, startPoint y: 517, endPoint x: 922, endPoint y: 522, distance: 11.2
click at [922, 522] on div at bounding box center [920, 541] width 6 height 67
drag, startPoint x: 1052, startPoint y: 531, endPoint x: 1043, endPoint y: 535, distance: 9.9
click at [1043, 535] on div at bounding box center [1046, 541] width 6 height 67
click at [1128, 524] on div "UNTO" at bounding box center [1134, 541] width 96 height 50
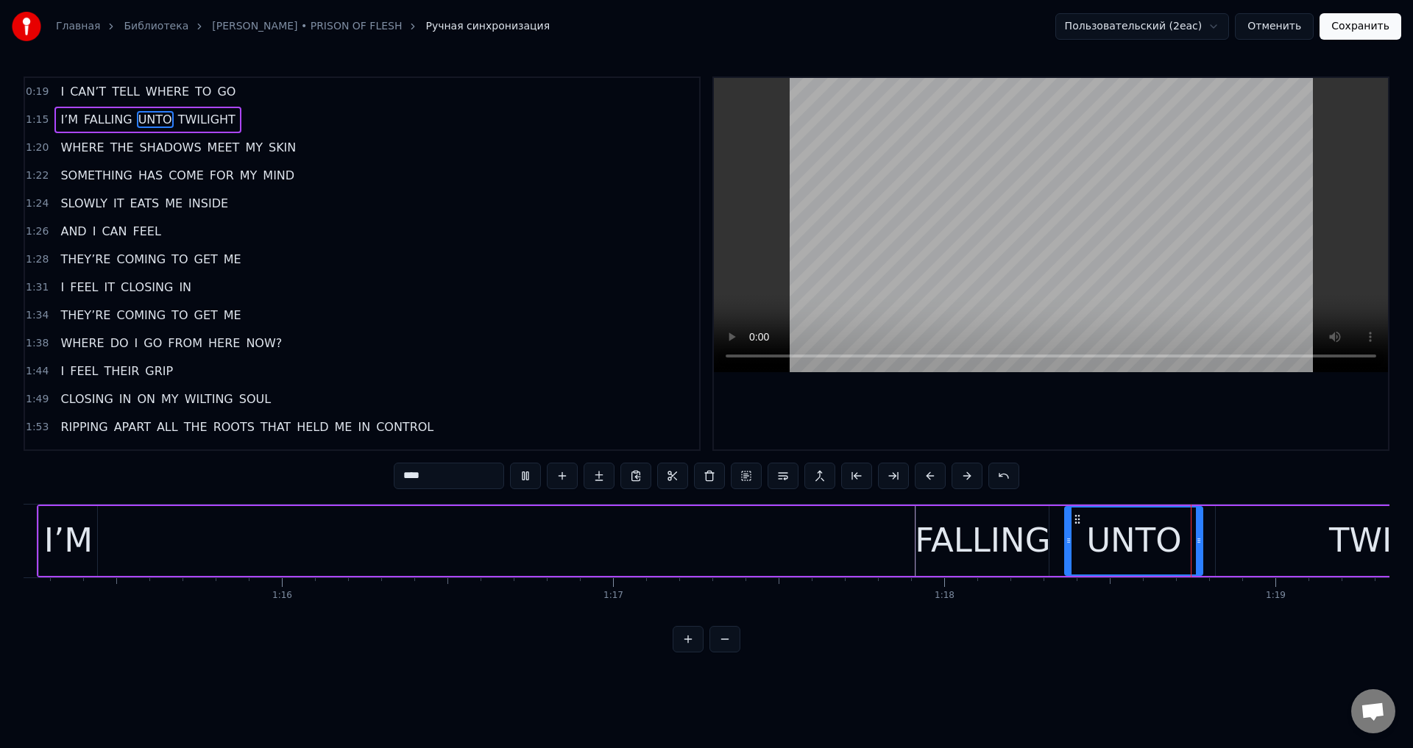
click at [55, 528] on div "I’M" at bounding box center [68, 541] width 49 height 50
type input "***"
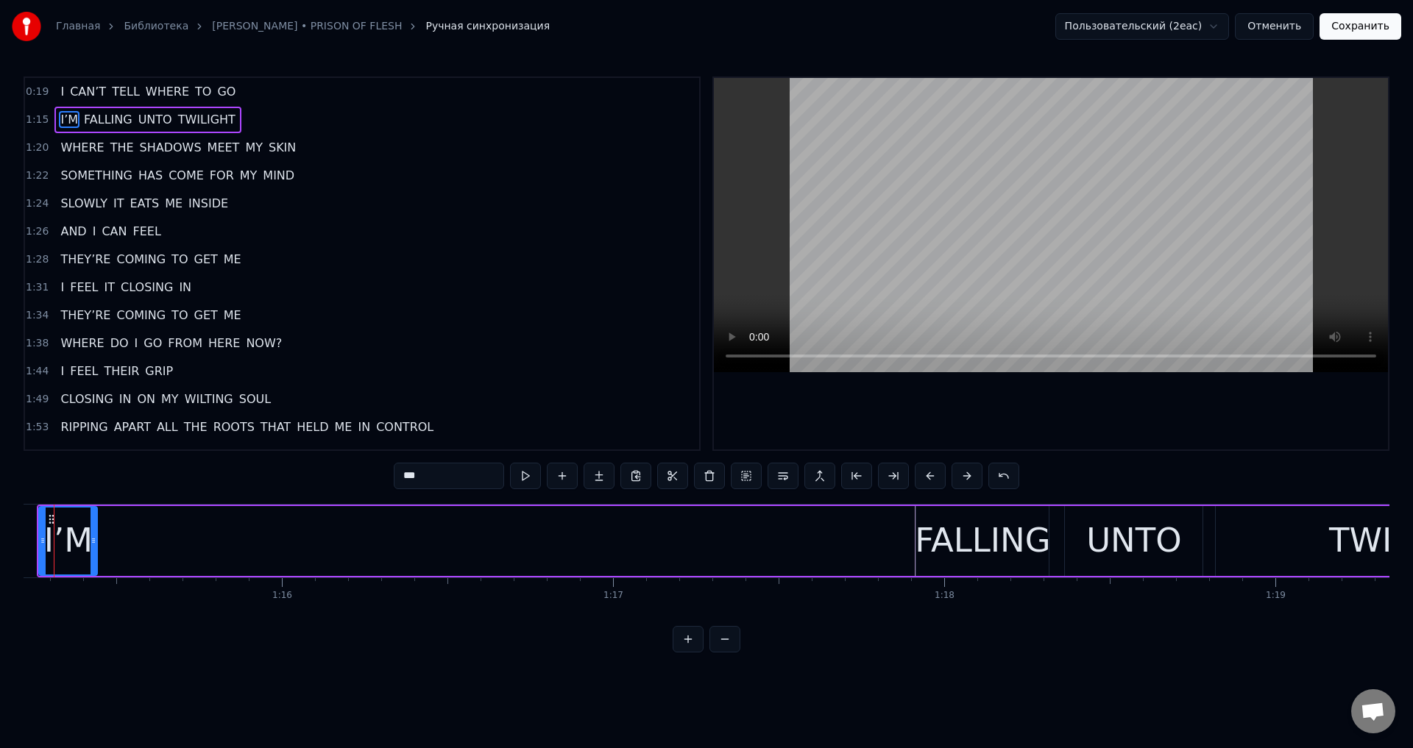
scroll to position [0, 24868]
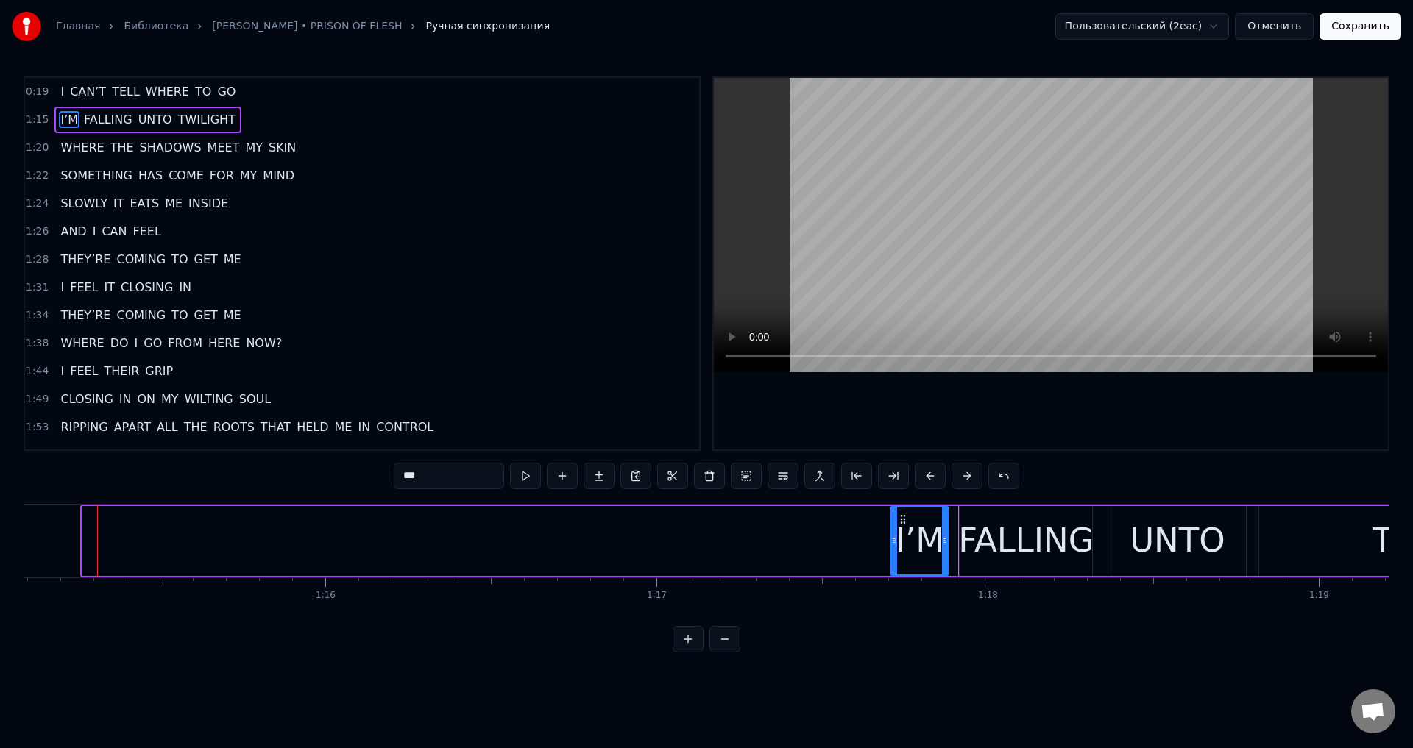
drag, startPoint x: 93, startPoint y: 520, endPoint x: 902, endPoint y: 527, distance: 808.1
click at [902, 527] on div "I’M" at bounding box center [919, 541] width 57 height 67
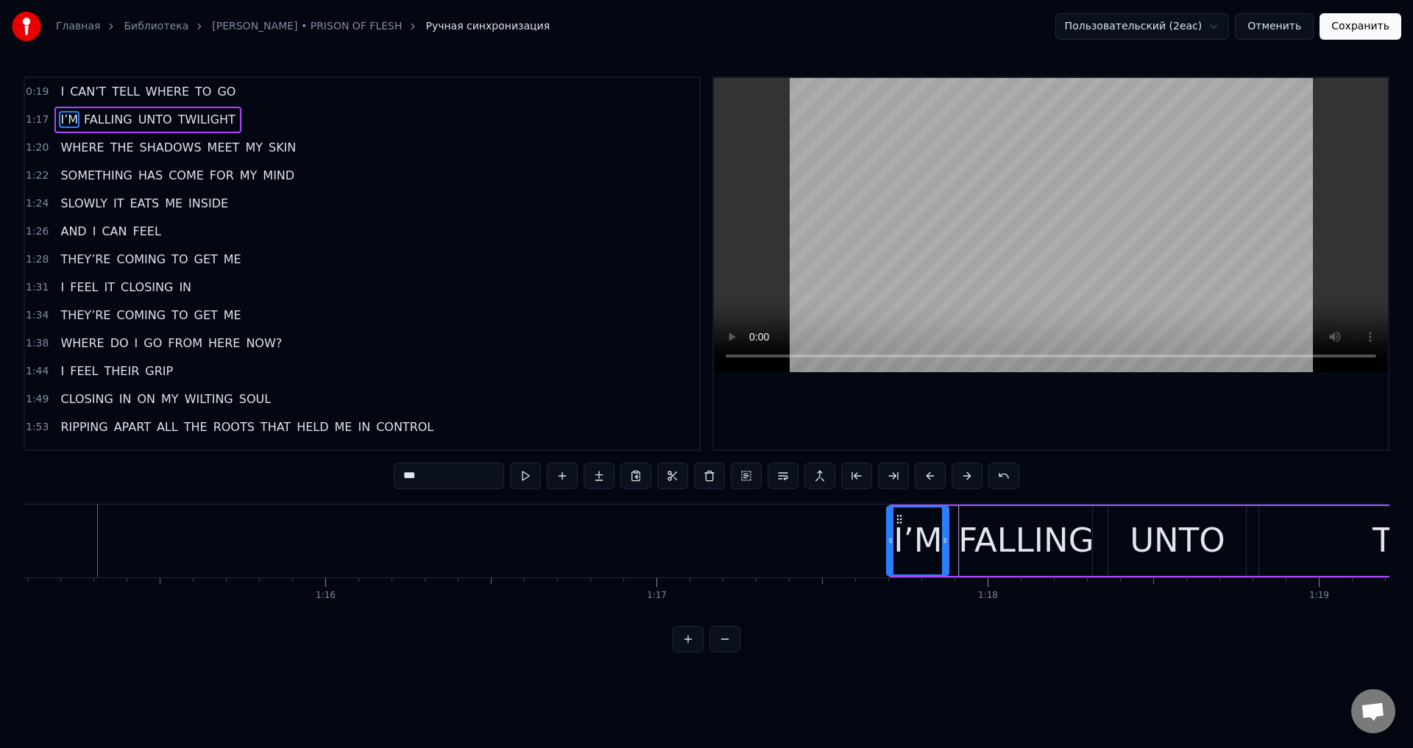
click at [892, 531] on div at bounding box center [891, 541] width 6 height 67
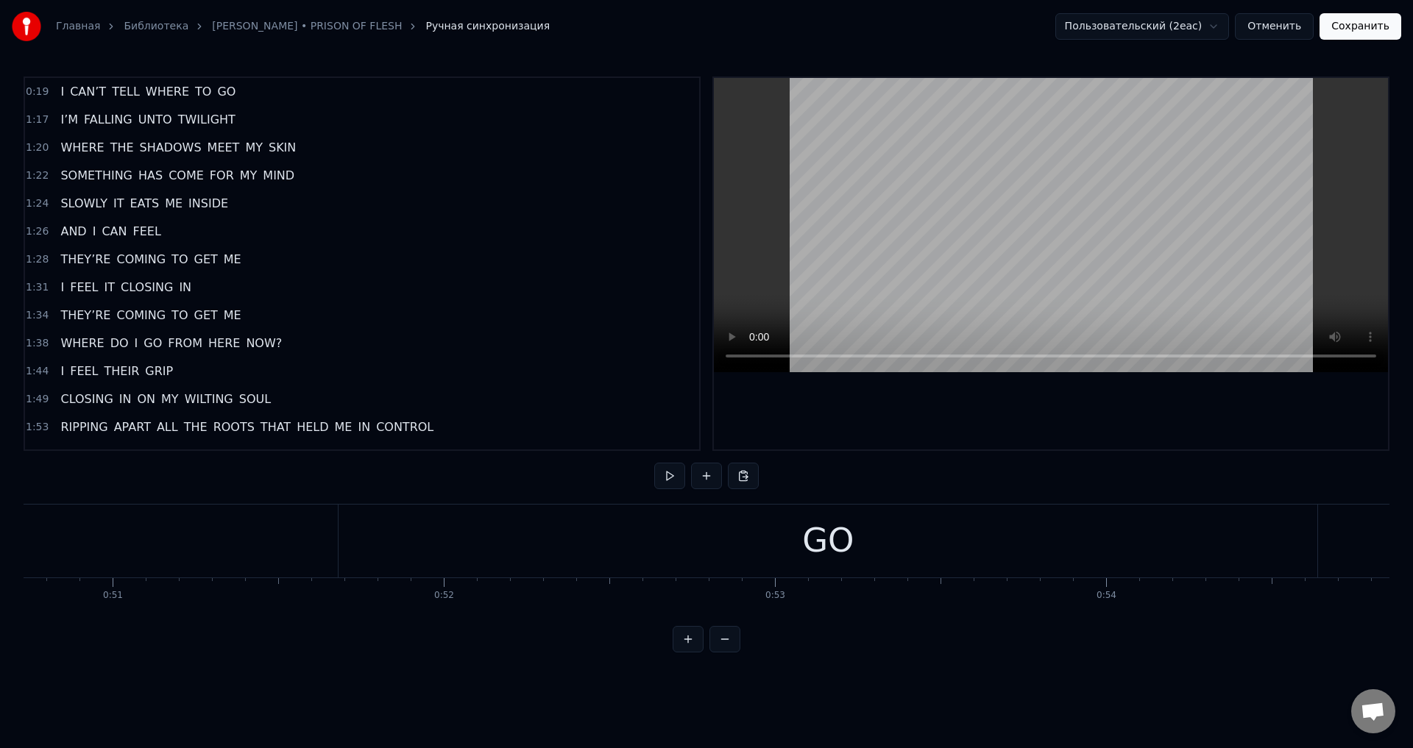
scroll to position [0, 17183]
click at [272, 520] on div "GO" at bounding box center [446, 541] width 979 height 73
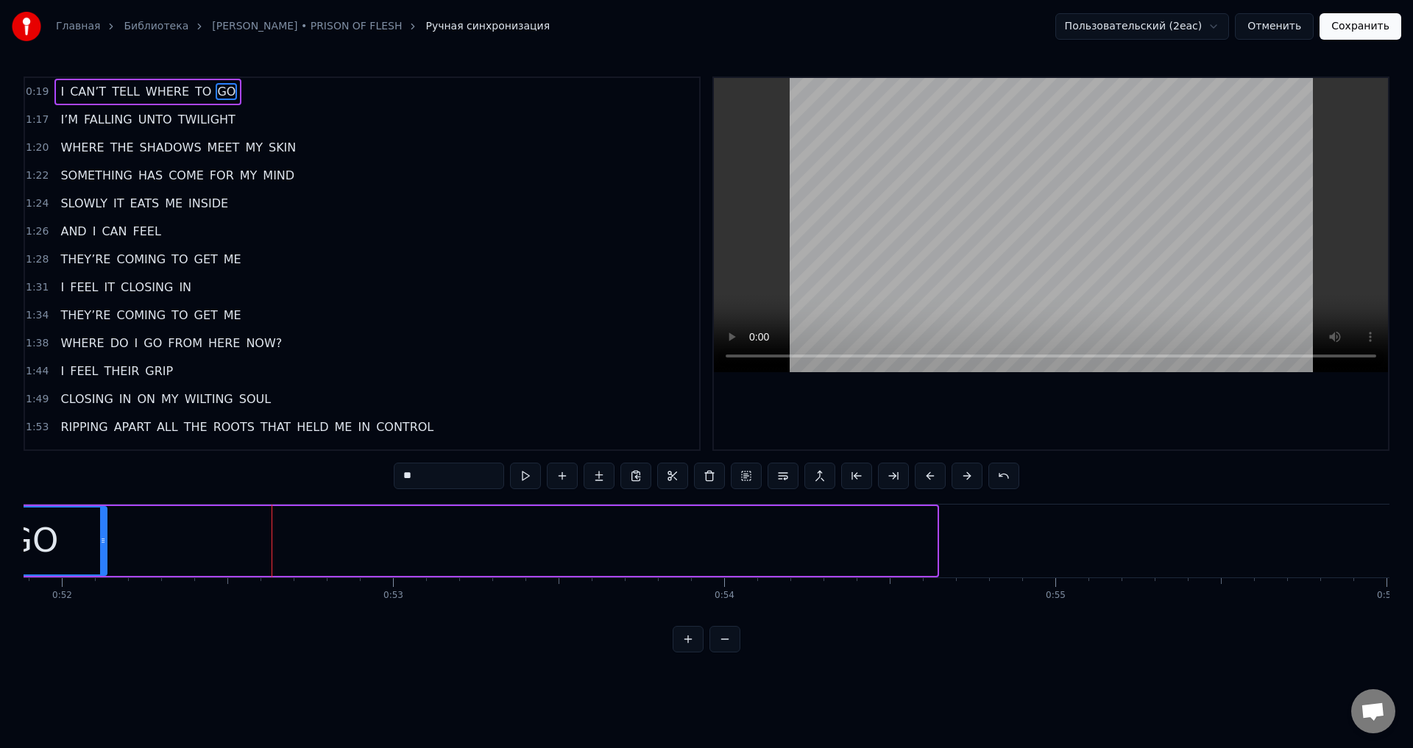
drag, startPoint x: 936, startPoint y: 521, endPoint x: 107, endPoint y: 609, distance: 834.0
click at [70, 609] on div "I CAN’T TELL WHERE TO GO I’M FALLING UNTO TWILIGHT WHERE THE SHADOWS MEET MY SK…" at bounding box center [707, 559] width 1366 height 110
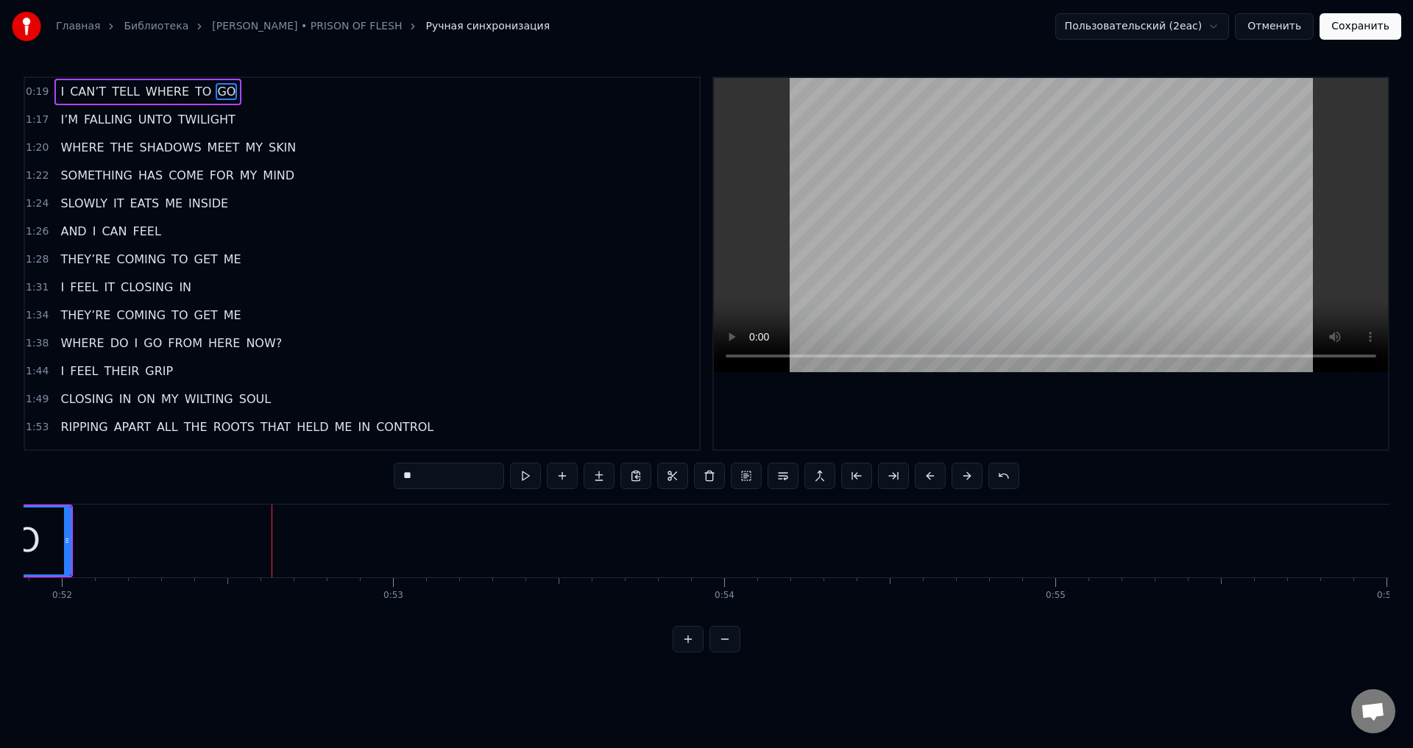
drag, startPoint x: 207, startPoint y: 626, endPoint x: 212, endPoint y: 617, distance: 10.2
click at [194, 631] on div "0:19 I CAN’T TELL WHERE TO GO 1:17 I’M FALLING UNTO TWILIGHT 1:20 WHERE THE SHA…" at bounding box center [707, 365] width 1366 height 576
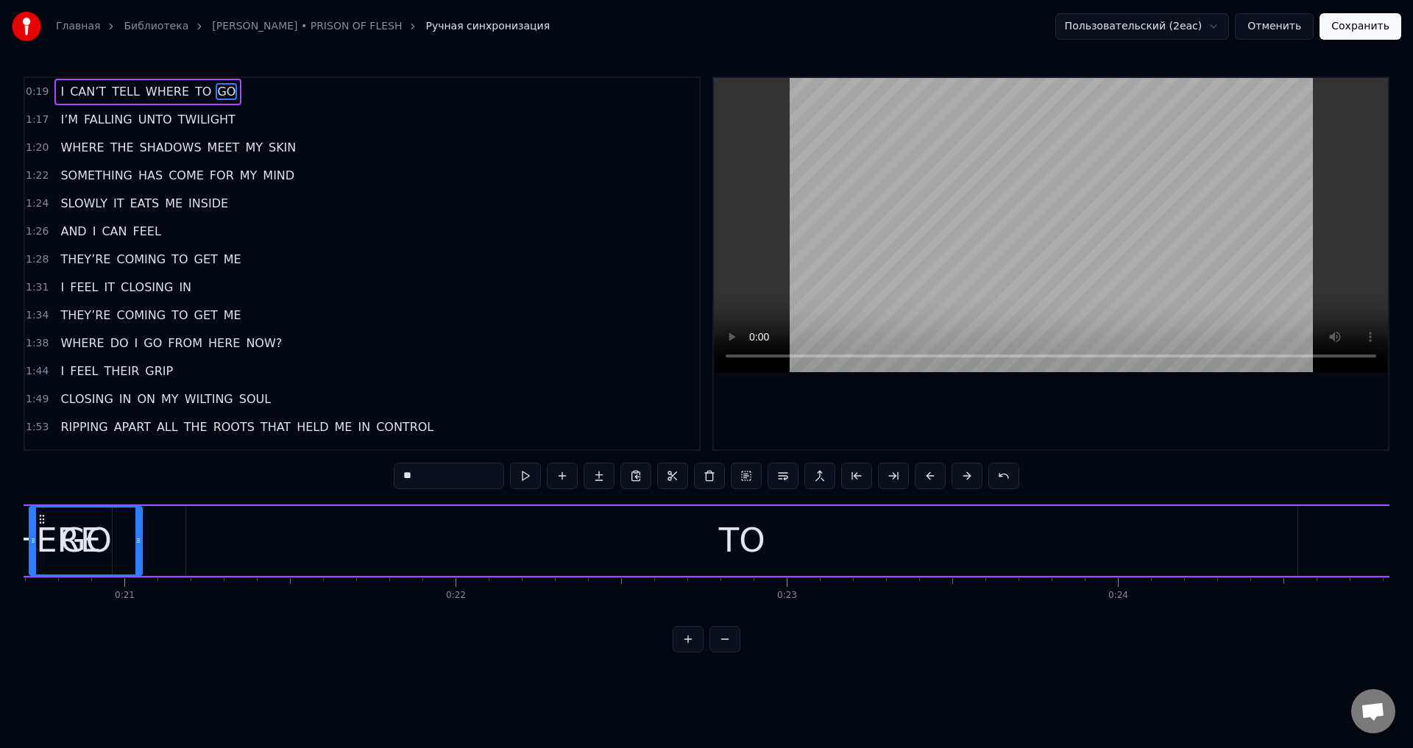
scroll to position [0, 6839]
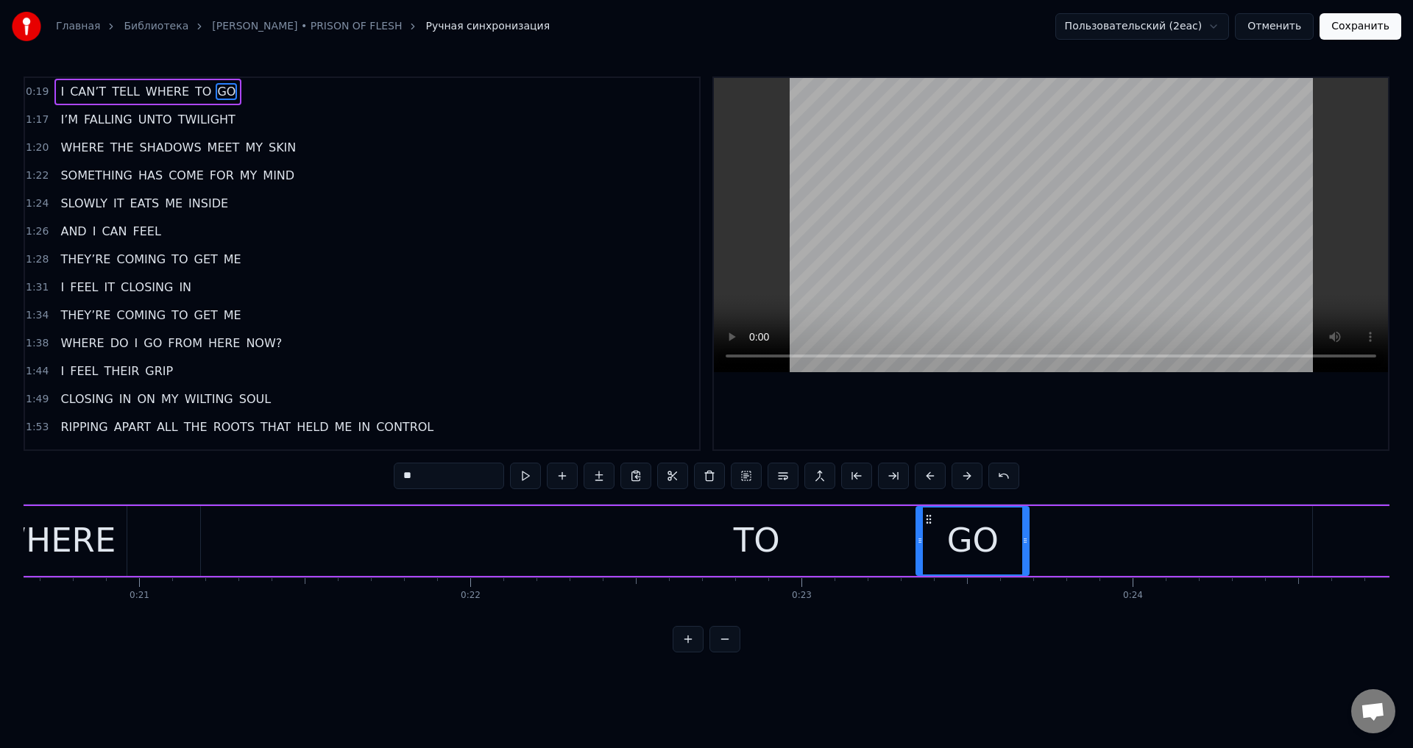
drag, startPoint x: 428, startPoint y: 520, endPoint x: 949, endPoint y: 548, distance: 521.8
click at [949, 548] on div "GO" at bounding box center [972, 541] width 111 height 67
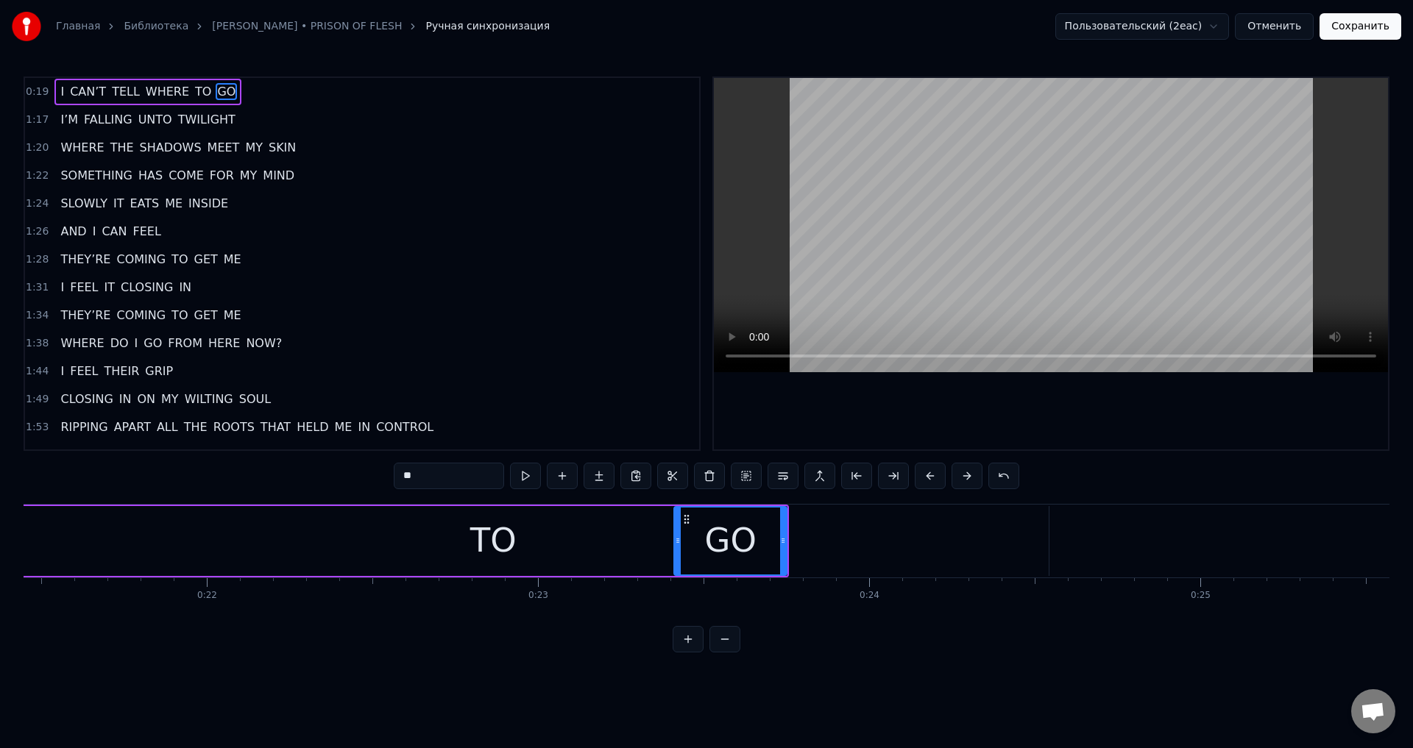
scroll to position [0, 7255]
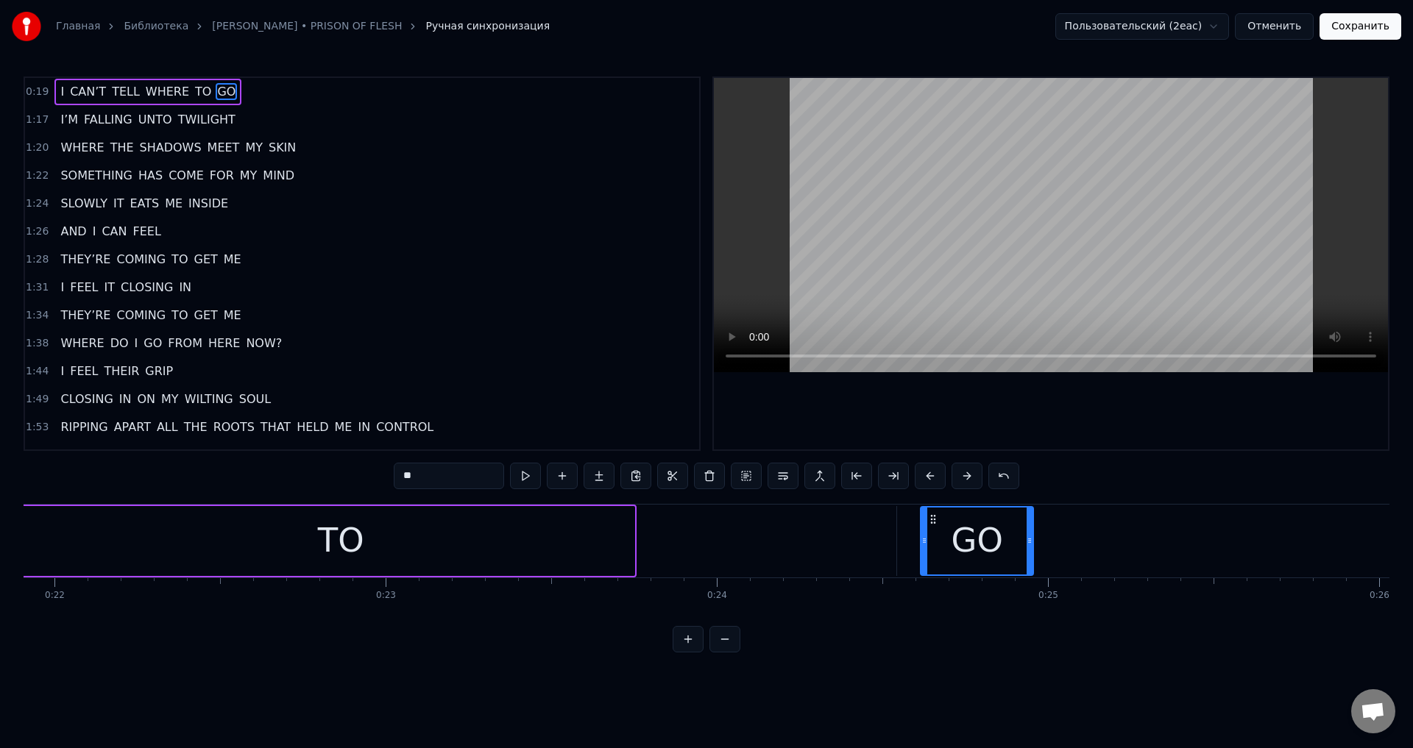
drag, startPoint x: 529, startPoint y: 520, endPoint x: 928, endPoint y: 522, distance: 398.9
click at [928, 522] on icon at bounding box center [933, 520] width 12 height 12
click at [815, 537] on div "TO" at bounding box center [340, 541] width 1111 height 70
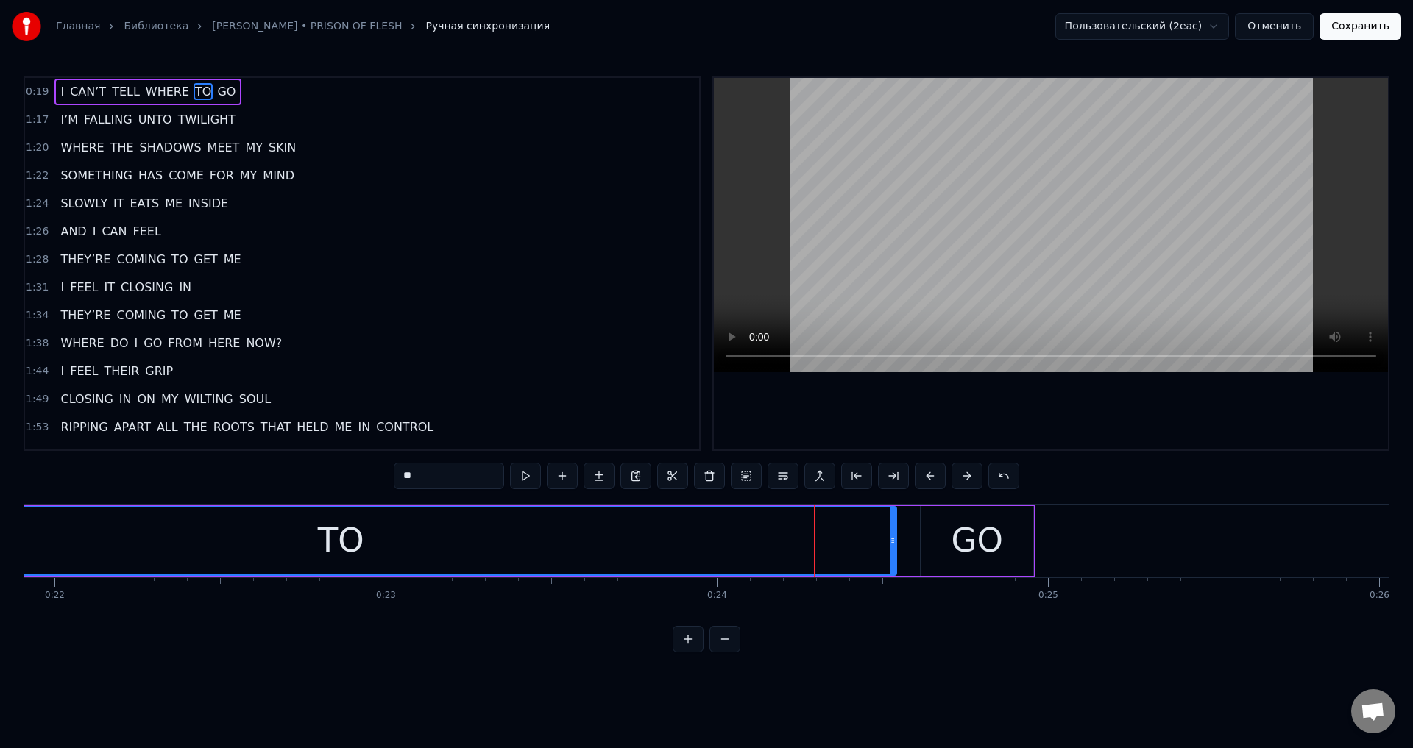
click at [896, 531] on div "TO" at bounding box center [340, 541] width 1113 height 70
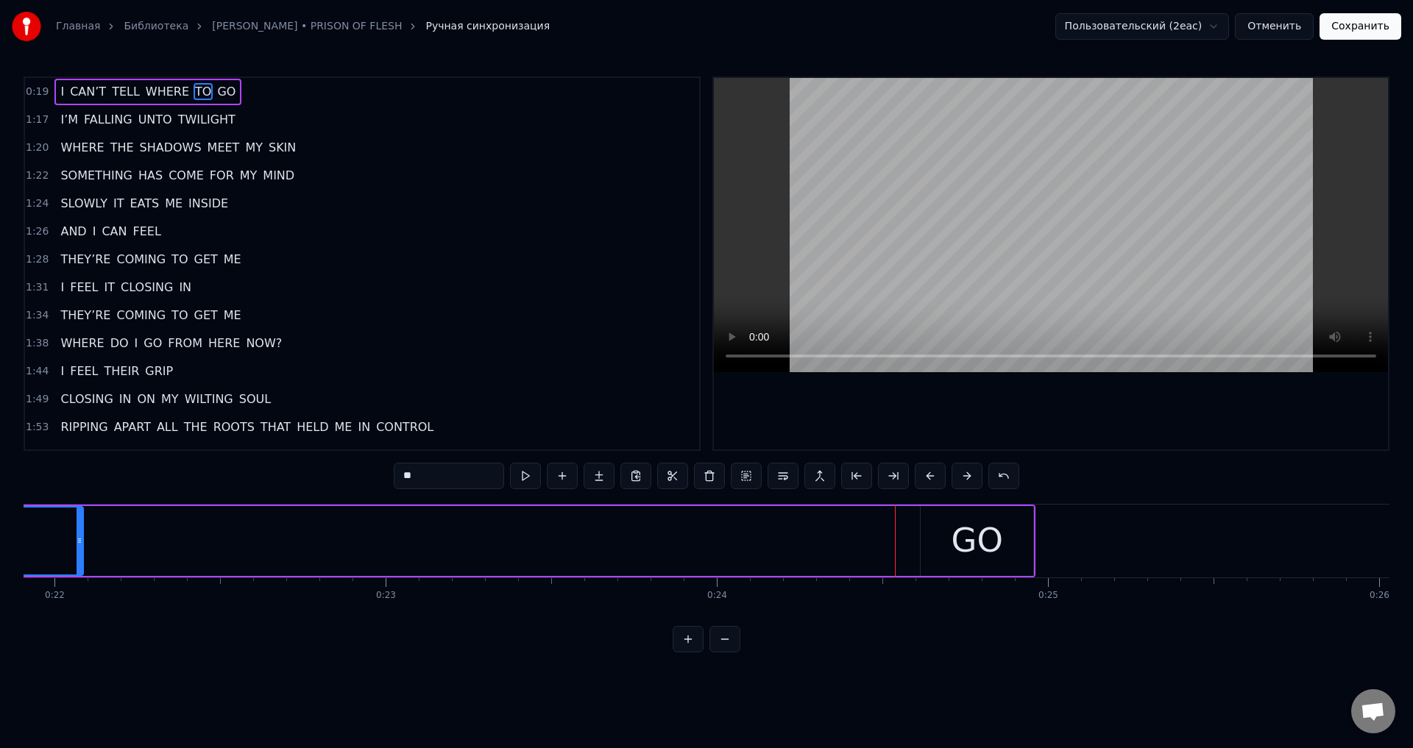
drag, startPoint x: 893, startPoint y: 535, endPoint x: 82, endPoint y: 562, distance: 810.7
click at [82, 562] on div at bounding box center [80, 541] width 6 height 67
click at [969, 522] on div "GO" at bounding box center [994, 541] width 52 height 50
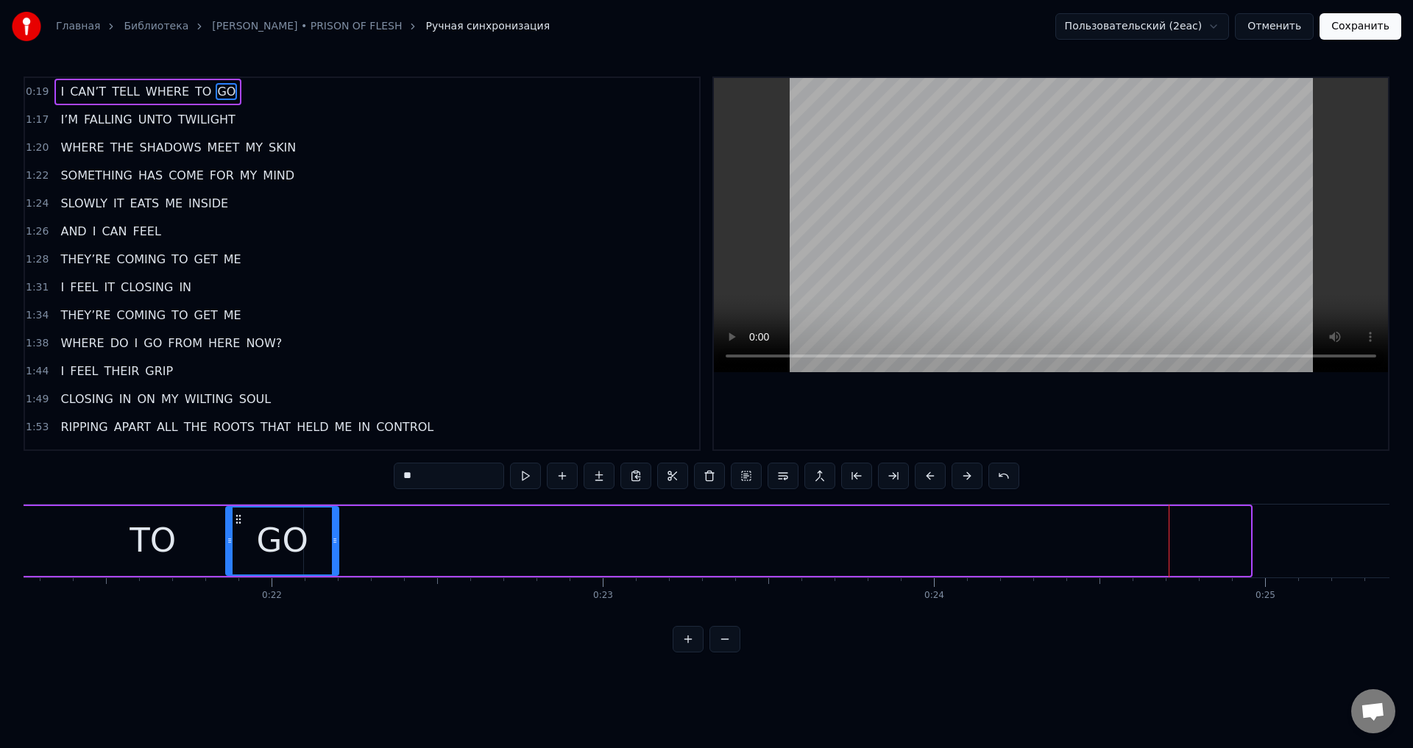
scroll to position [0, 7021]
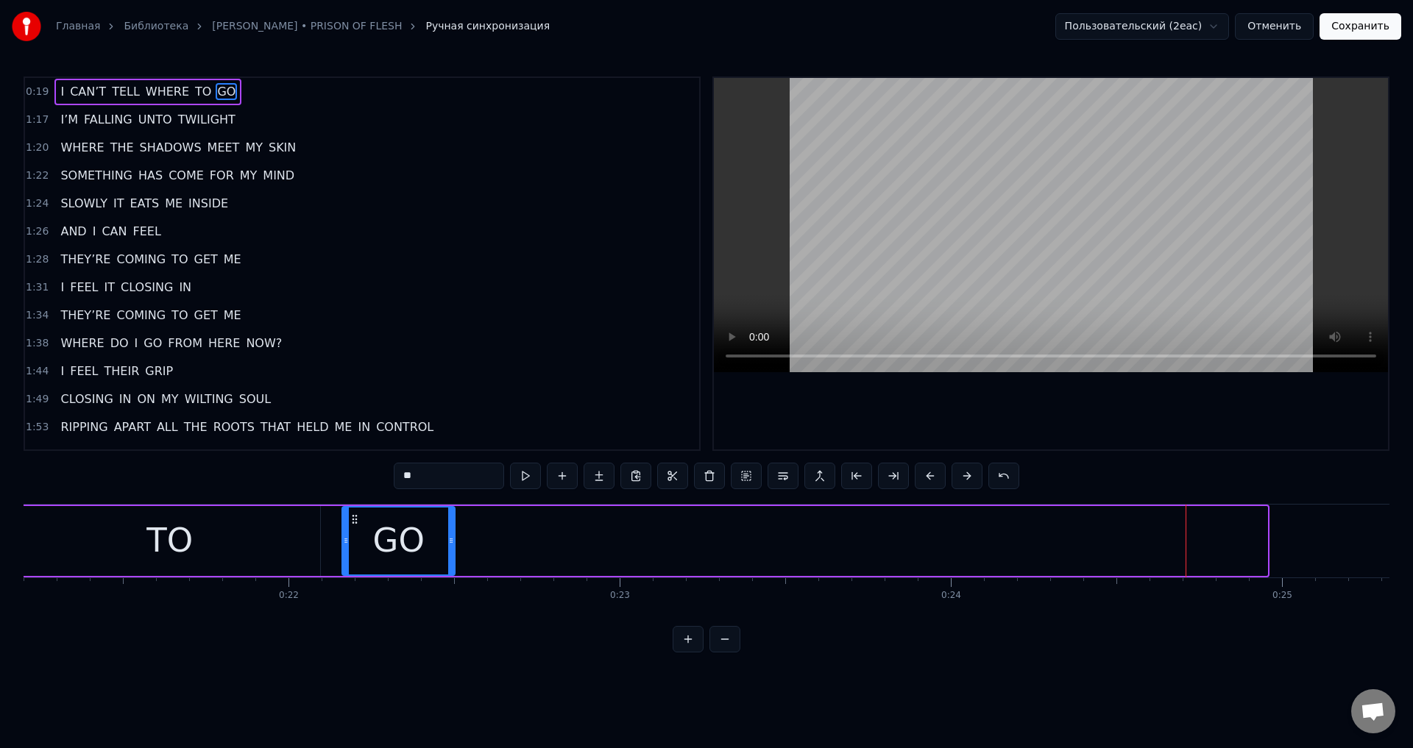
drag, startPoint x: 950, startPoint y: 517, endPoint x: 354, endPoint y: 547, distance: 596.8
click at [354, 547] on div "GO" at bounding box center [398, 541] width 111 height 67
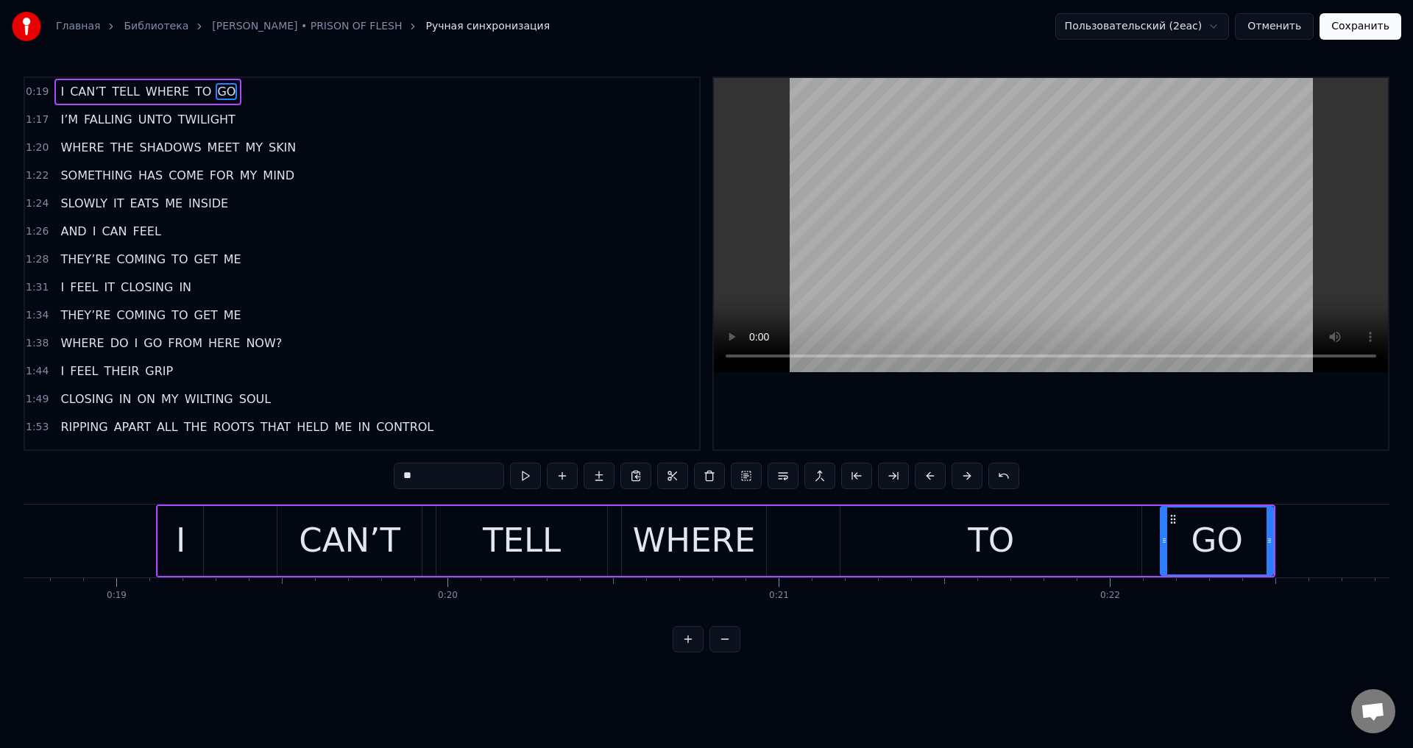
scroll to position [0, 6197]
click at [189, 524] on div "I" at bounding box center [183, 541] width 45 height 70
type input "*"
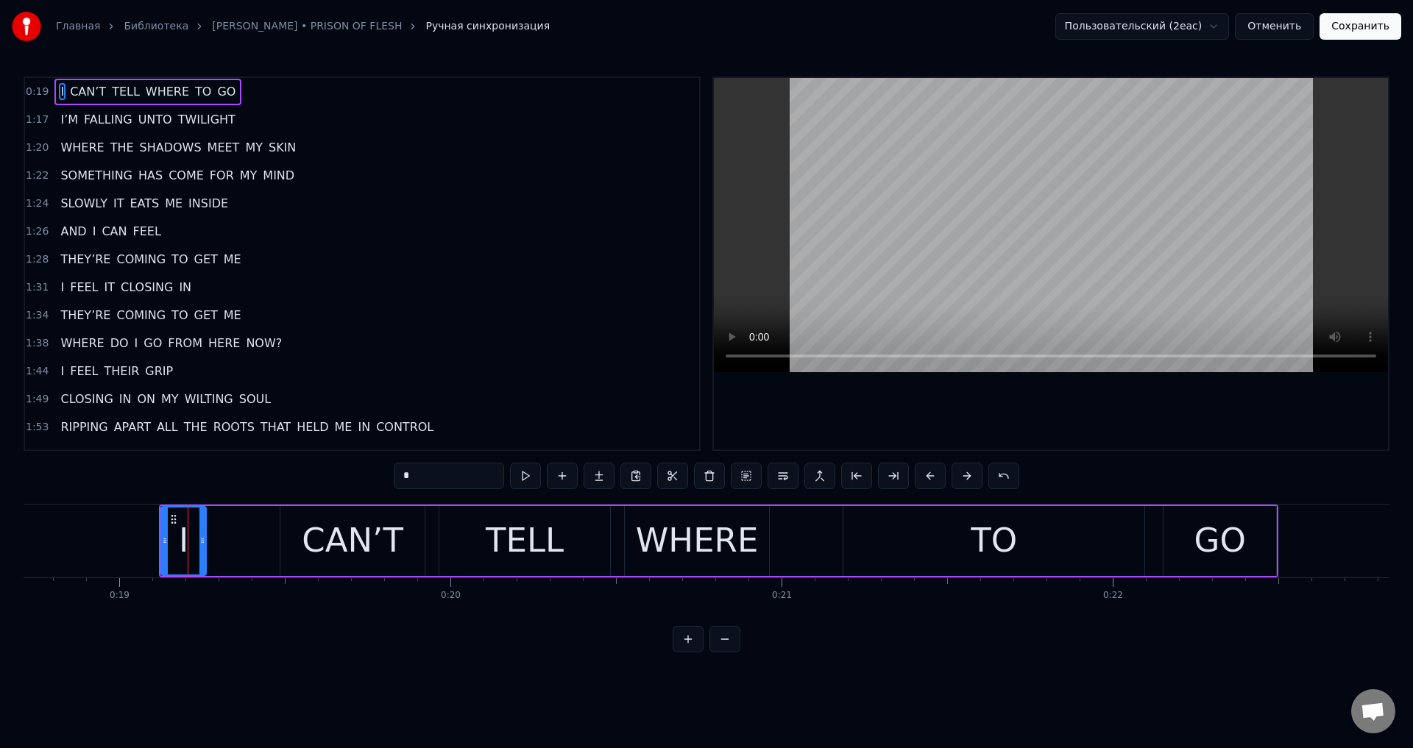
click at [217, 85] on div "I CAN’T TELL WHERE TO GO" at bounding box center [147, 92] width 187 height 26
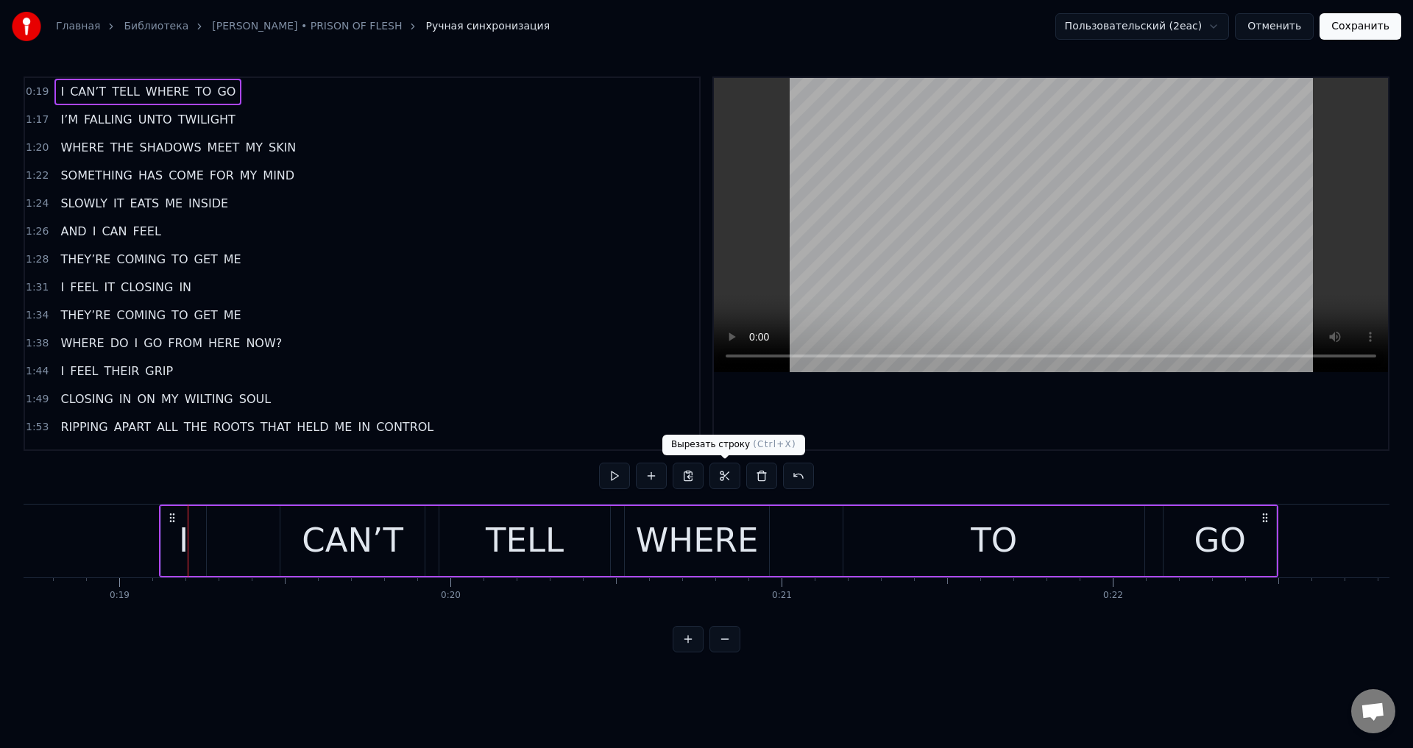
click at [728, 477] on button at bounding box center [724, 476] width 31 height 26
click at [60, 113] on span "I’M" at bounding box center [69, 119] width 21 height 17
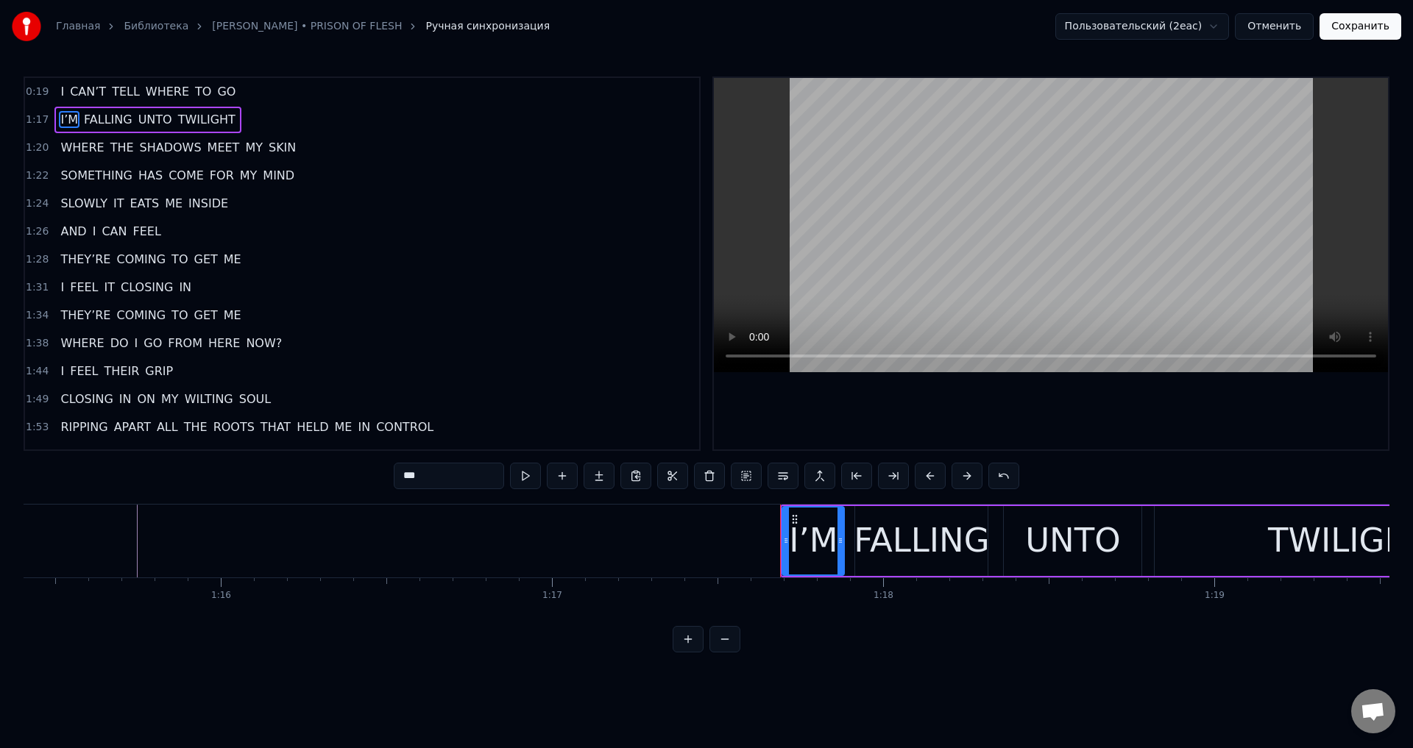
scroll to position [0, 24438]
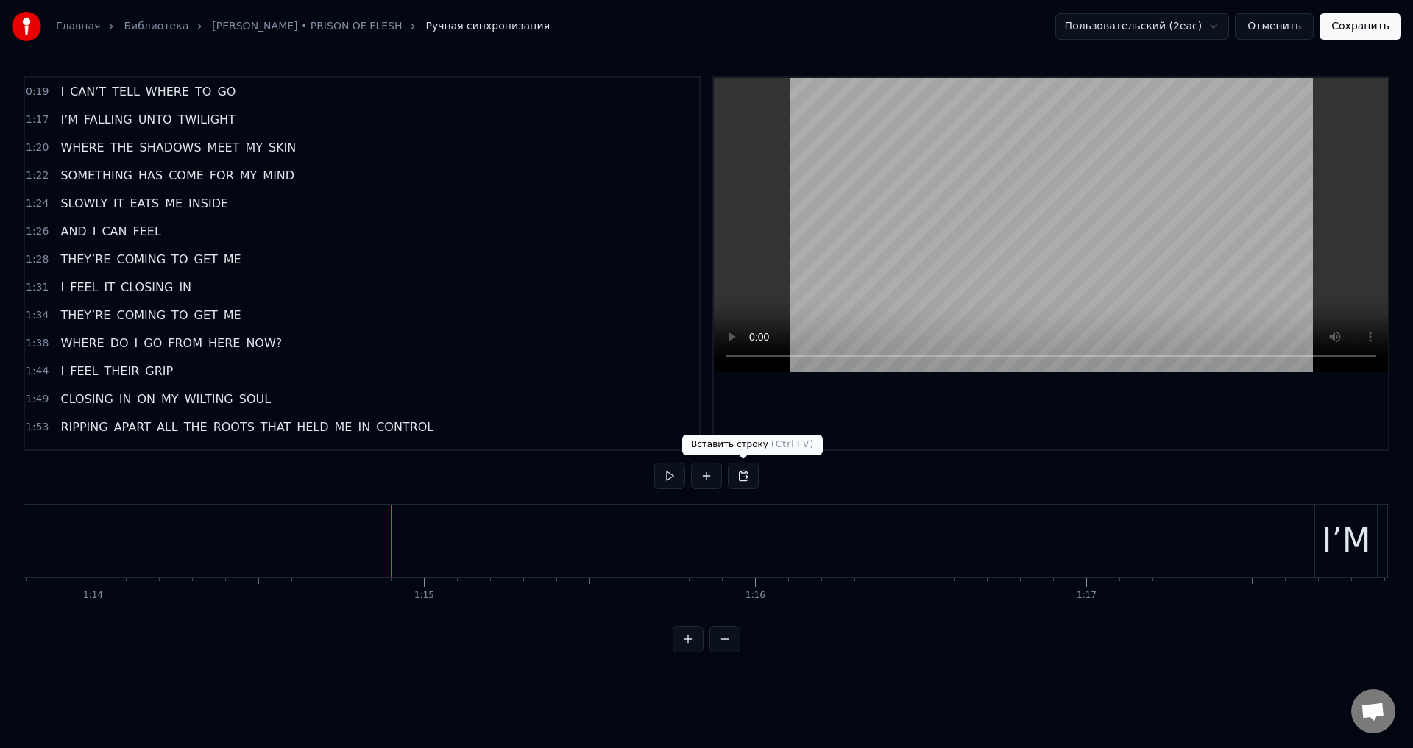
click at [747, 476] on button at bounding box center [743, 476] width 31 height 26
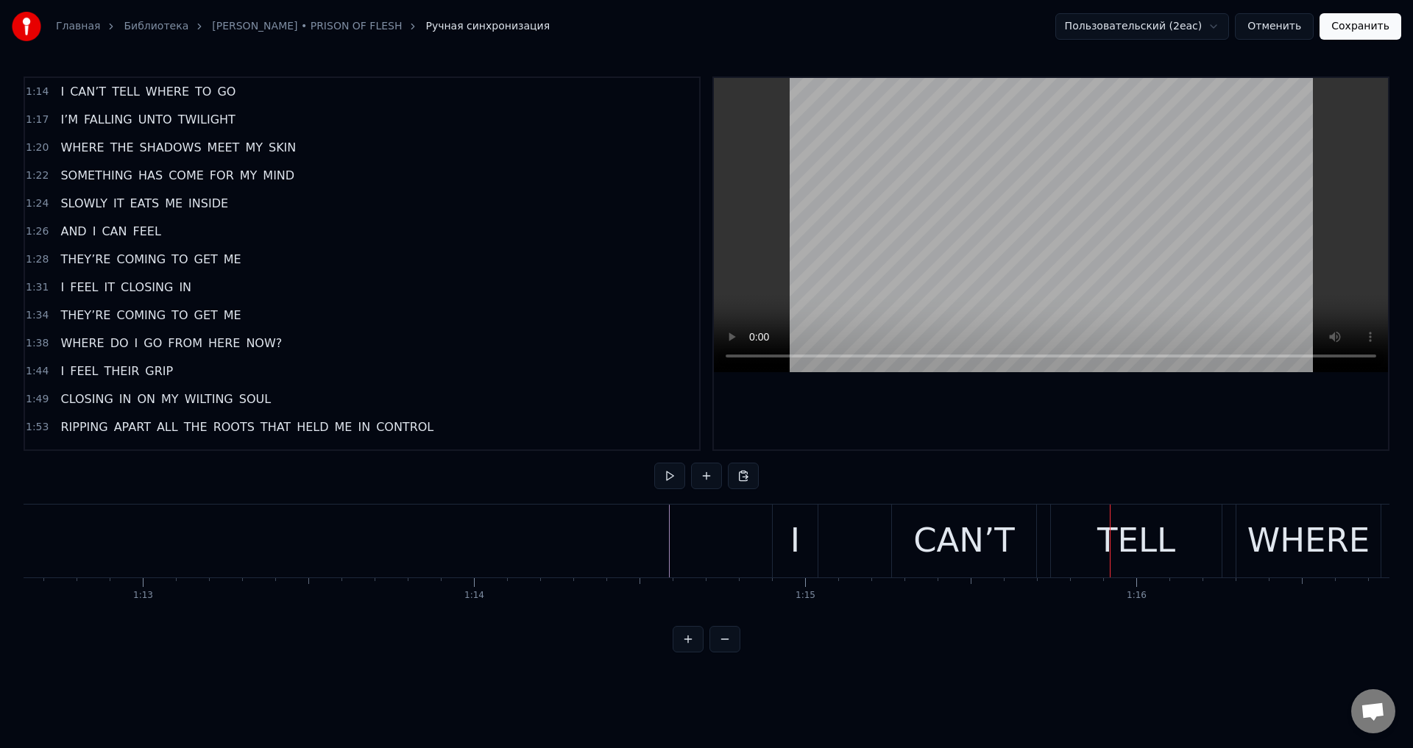
scroll to position [0, 23751]
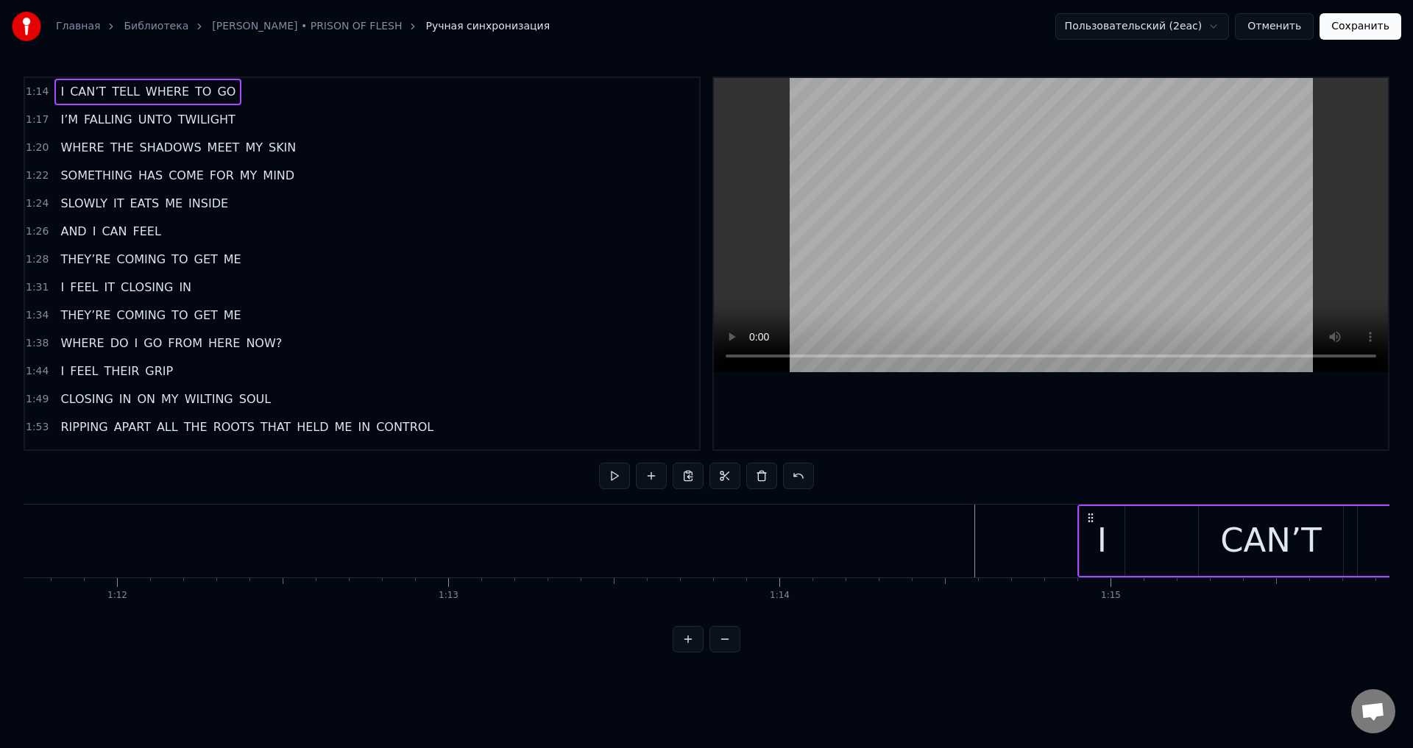
click at [1096, 550] on div "I" at bounding box center [1102, 541] width 45 height 70
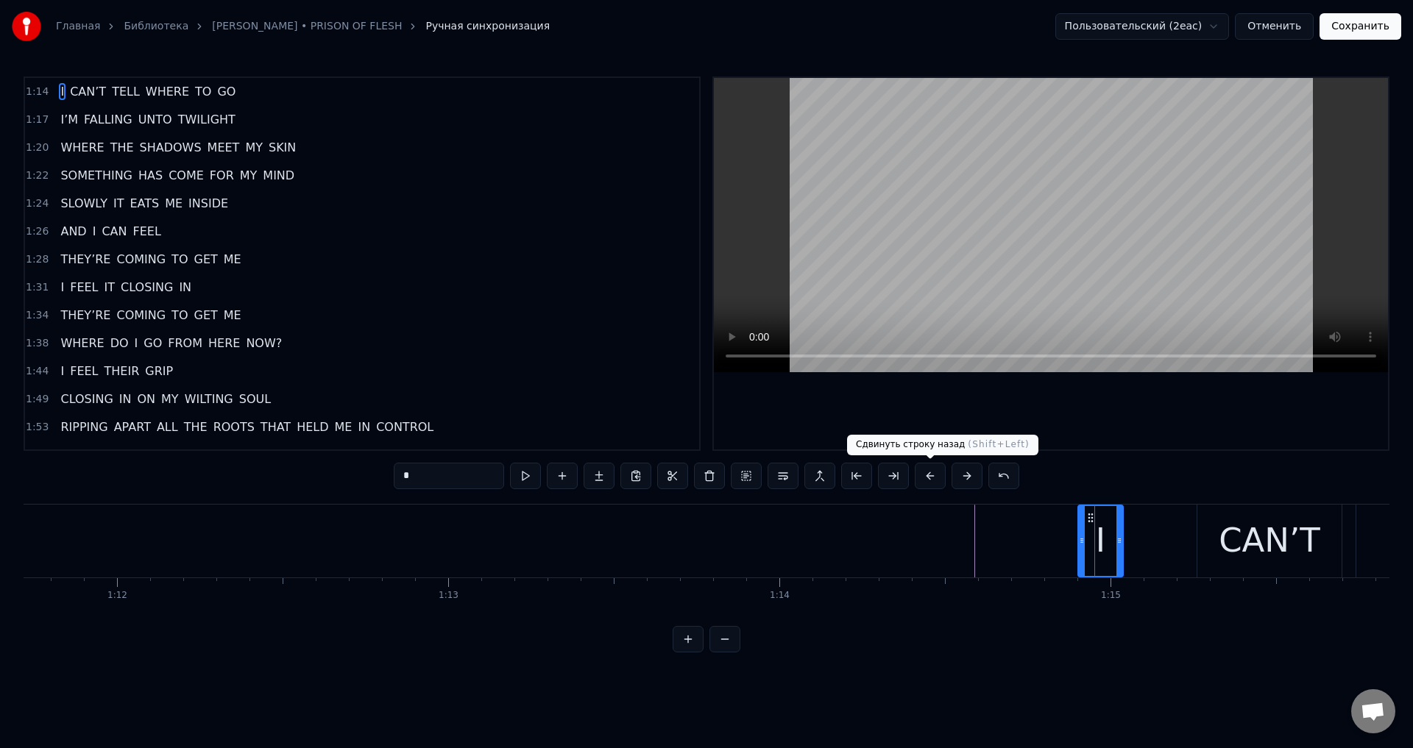
click at [921, 476] on button at bounding box center [930, 476] width 31 height 26
click at [928, 476] on button at bounding box center [930, 476] width 31 height 26
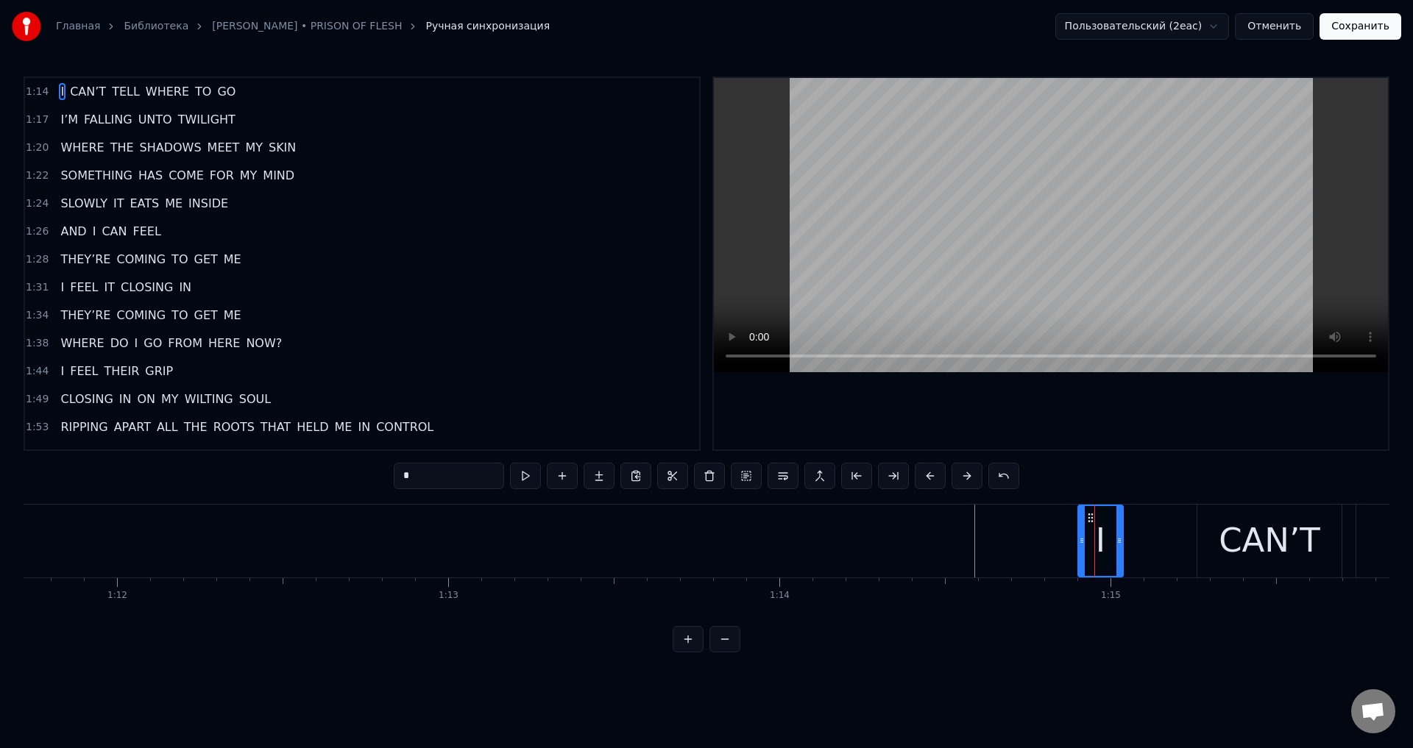
click at [1205, 542] on div "CAN’T" at bounding box center [1269, 541] width 144 height 73
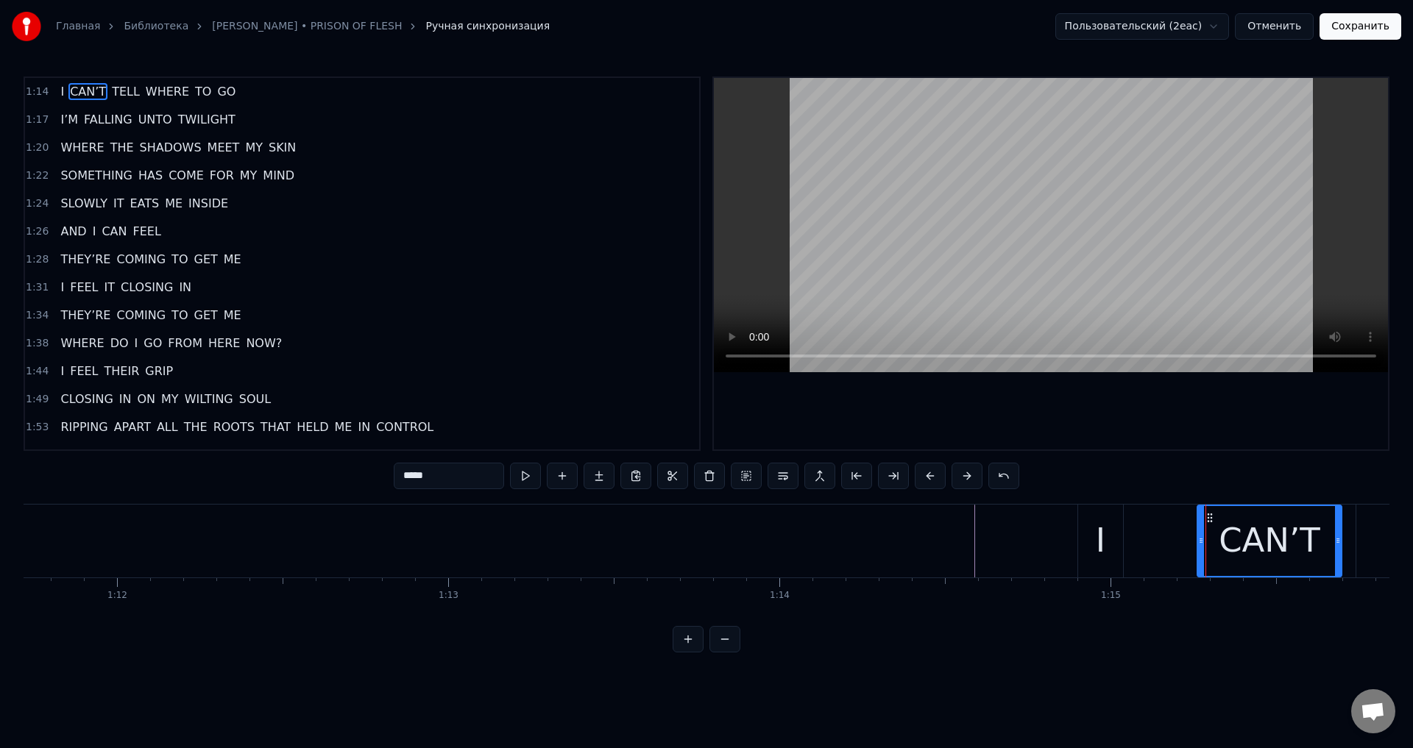
click at [1113, 533] on div "I" at bounding box center [1100, 541] width 45 height 73
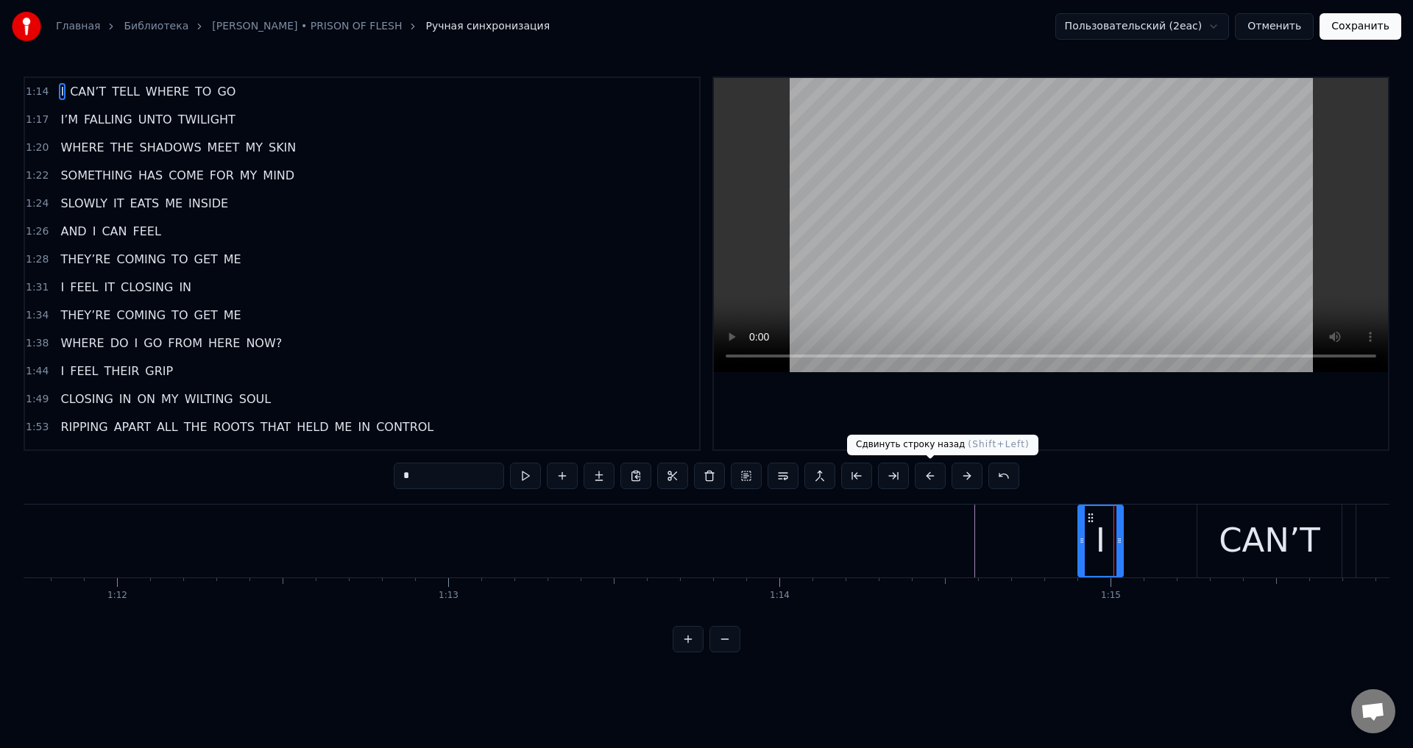
click at [932, 477] on button at bounding box center [930, 476] width 31 height 26
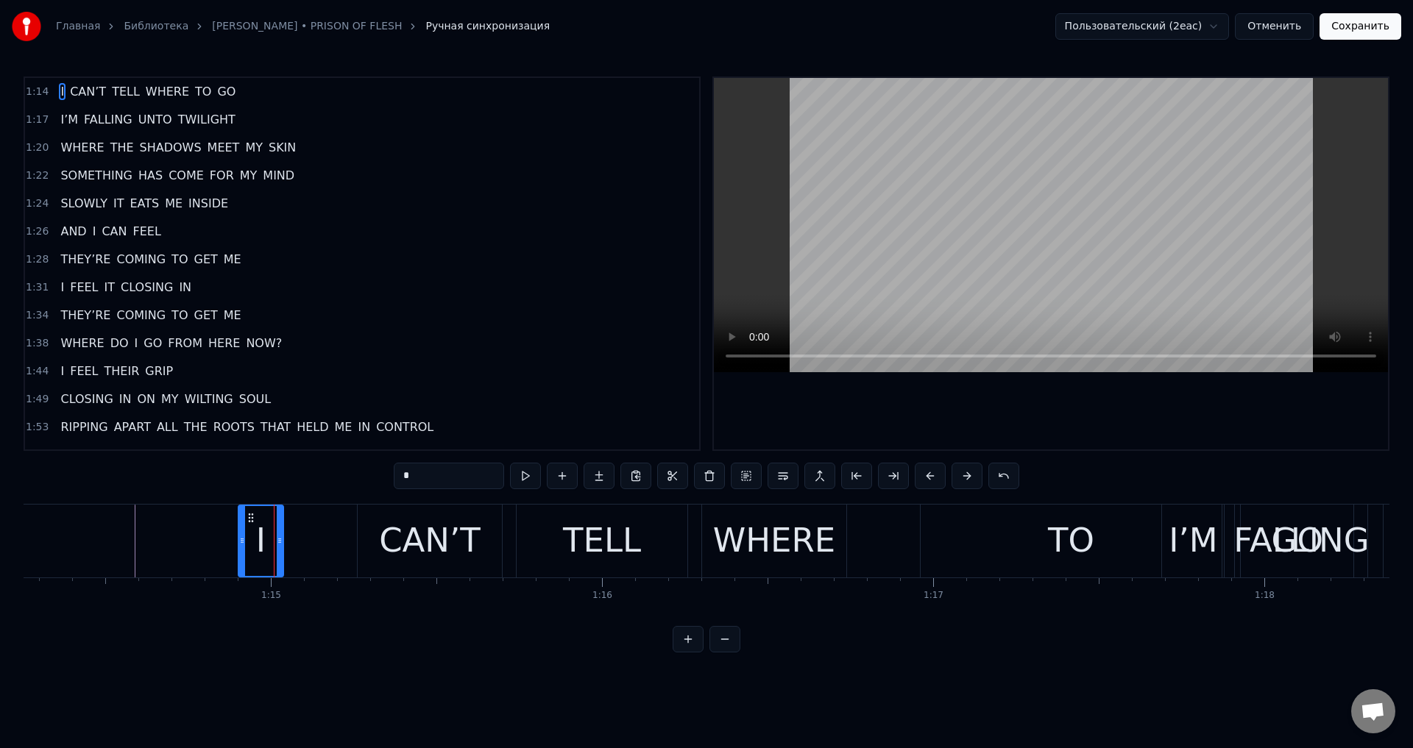
scroll to position [0, 24515]
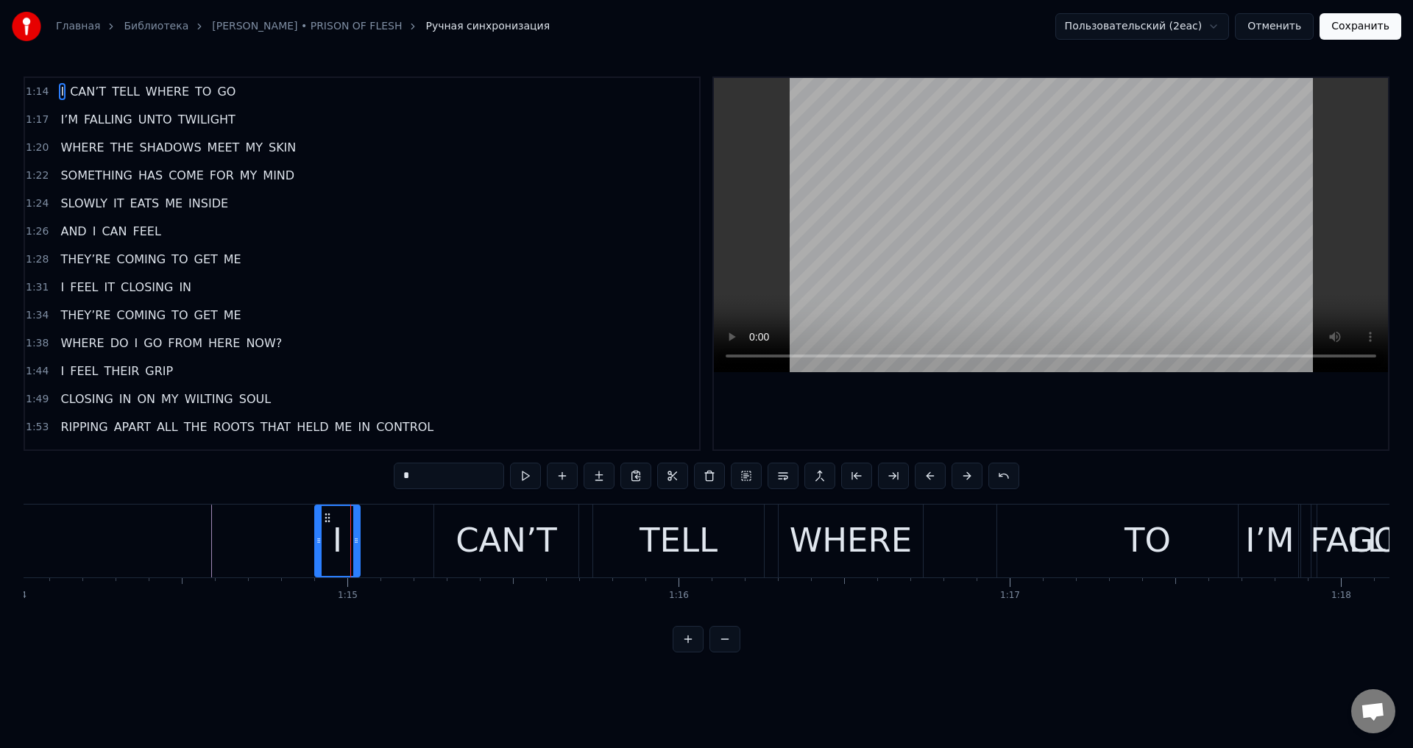
click at [476, 526] on div "CAN’T" at bounding box center [507, 541] width 102 height 50
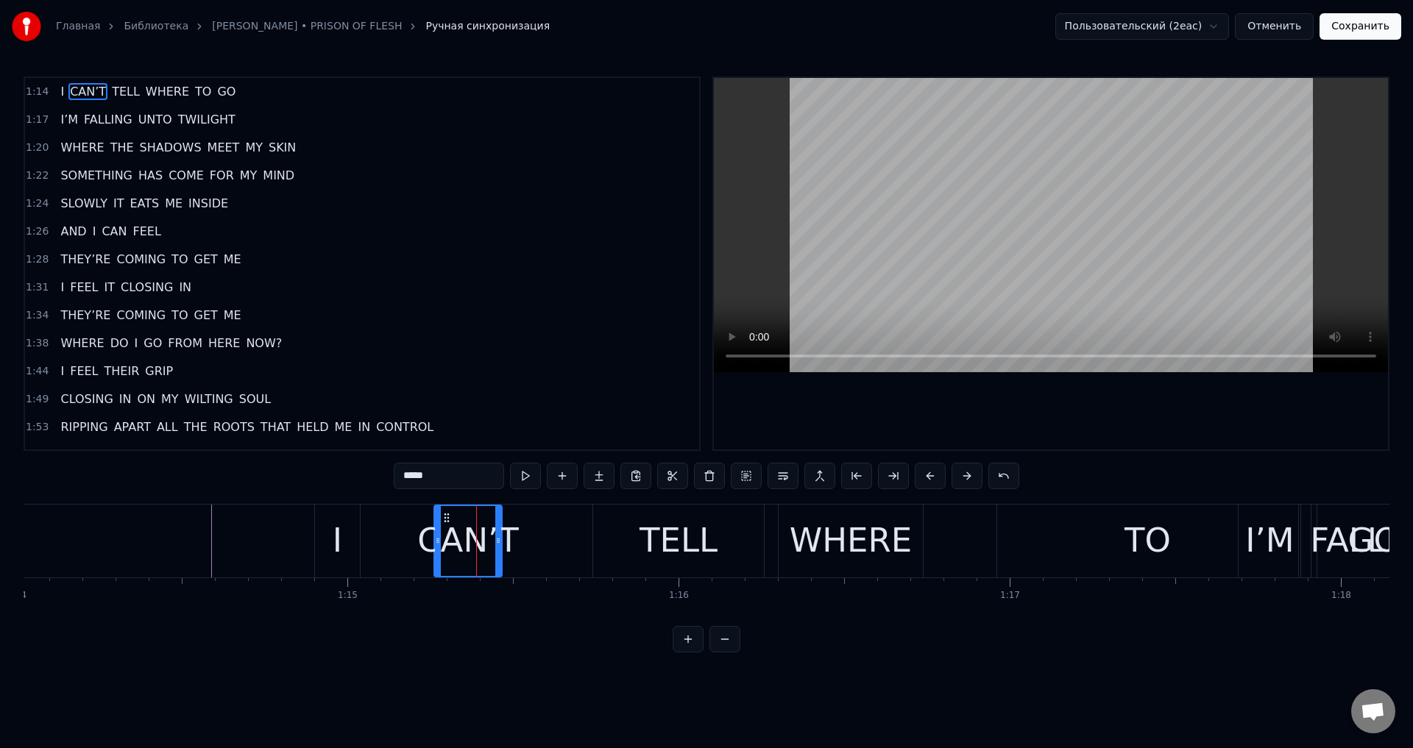
drag, startPoint x: 573, startPoint y: 528, endPoint x: 492, endPoint y: 542, distance: 82.0
click at [495, 542] on div at bounding box center [498, 541] width 6 height 70
drag, startPoint x: 448, startPoint y: 516, endPoint x: 389, endPoint y: 534, distance: 62.4
click at [384, 534] on div "CAN’T" at bounding box center [403, 541] width 62 height 70
click at [617, 523] on div "TELL" at bounding box center [678, 541] width 171 height 73
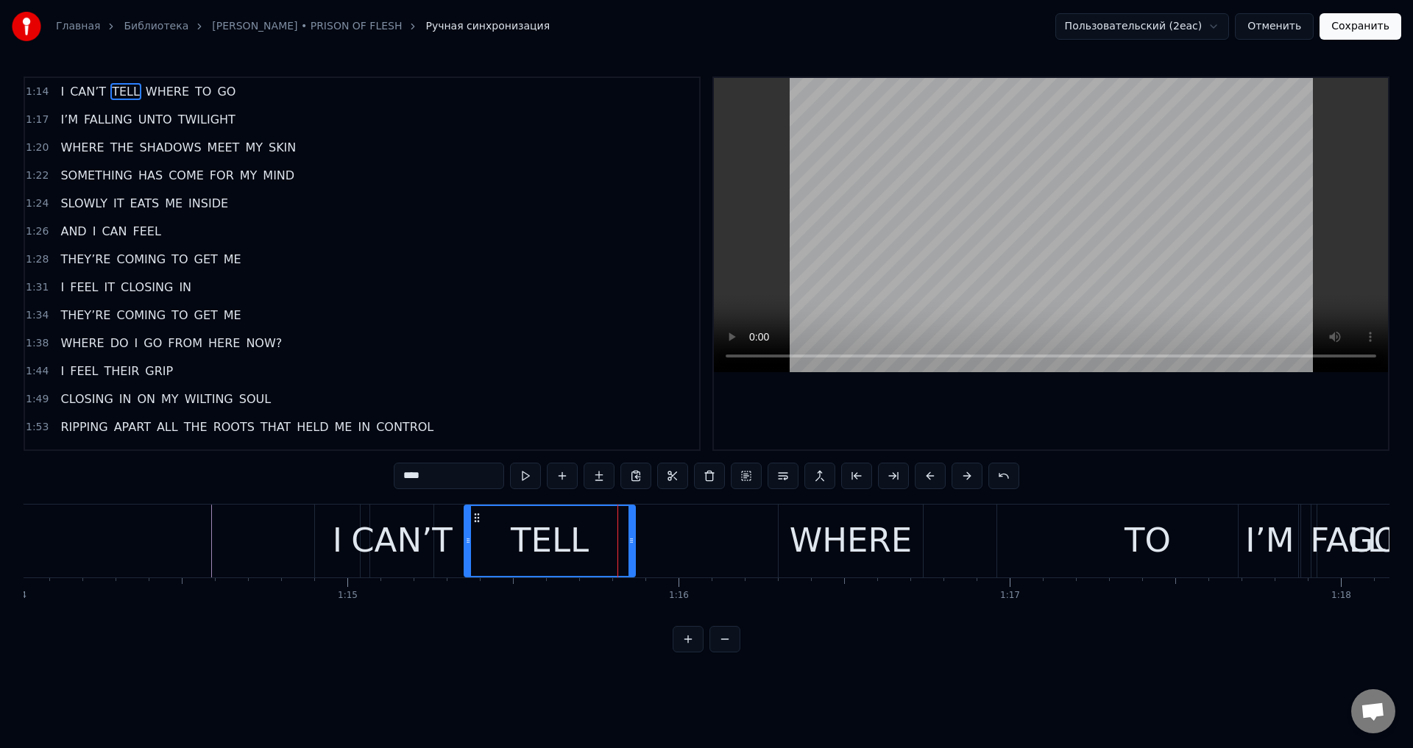
drag, startPoint x: 603, startPoint y: 518, endPoint x: 475, endPoint y: 543, distance: 131.2
click at [475, 543] on div "TELL" at bounding box center [549, 541] width 169 height 70
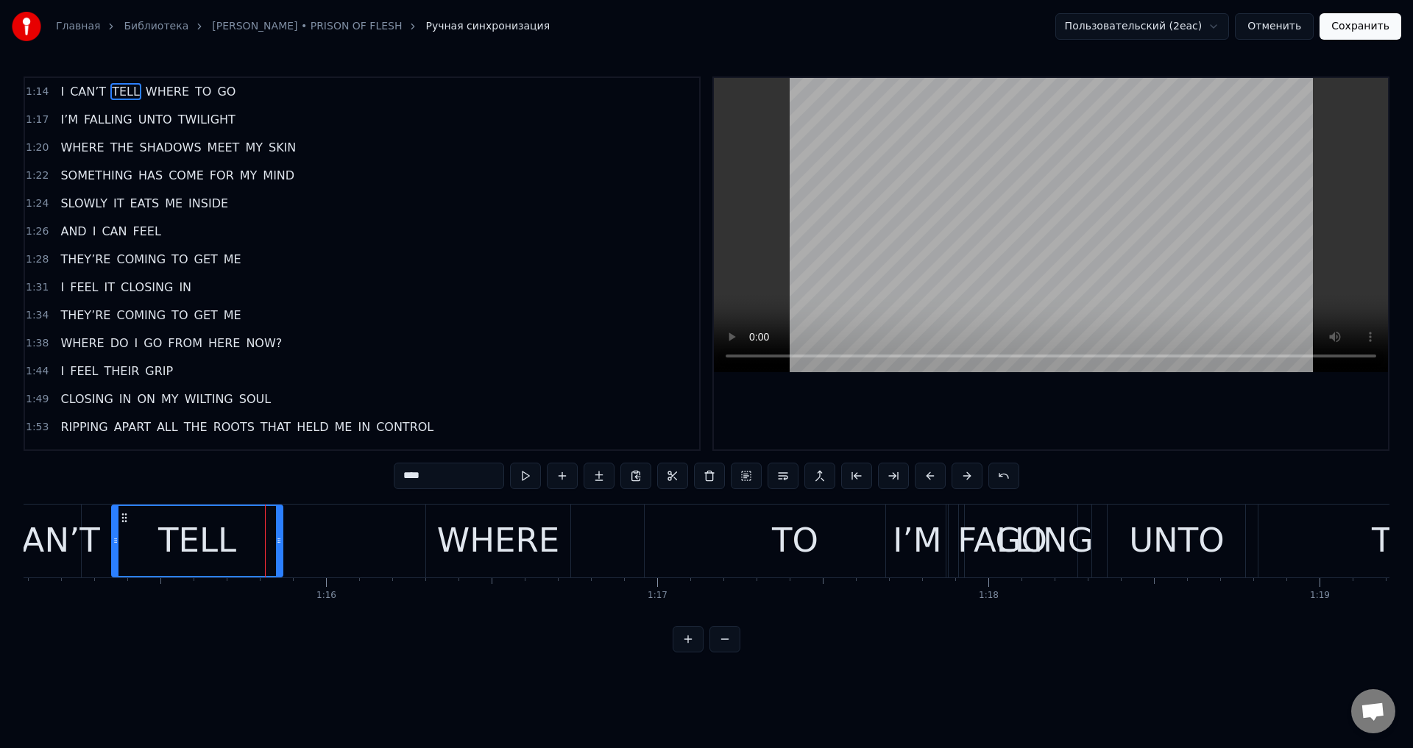
scroll to position [0, 24868]
click at [502, 525] on div "WHERE" at bounding box center [497, 541] width 122 height 50
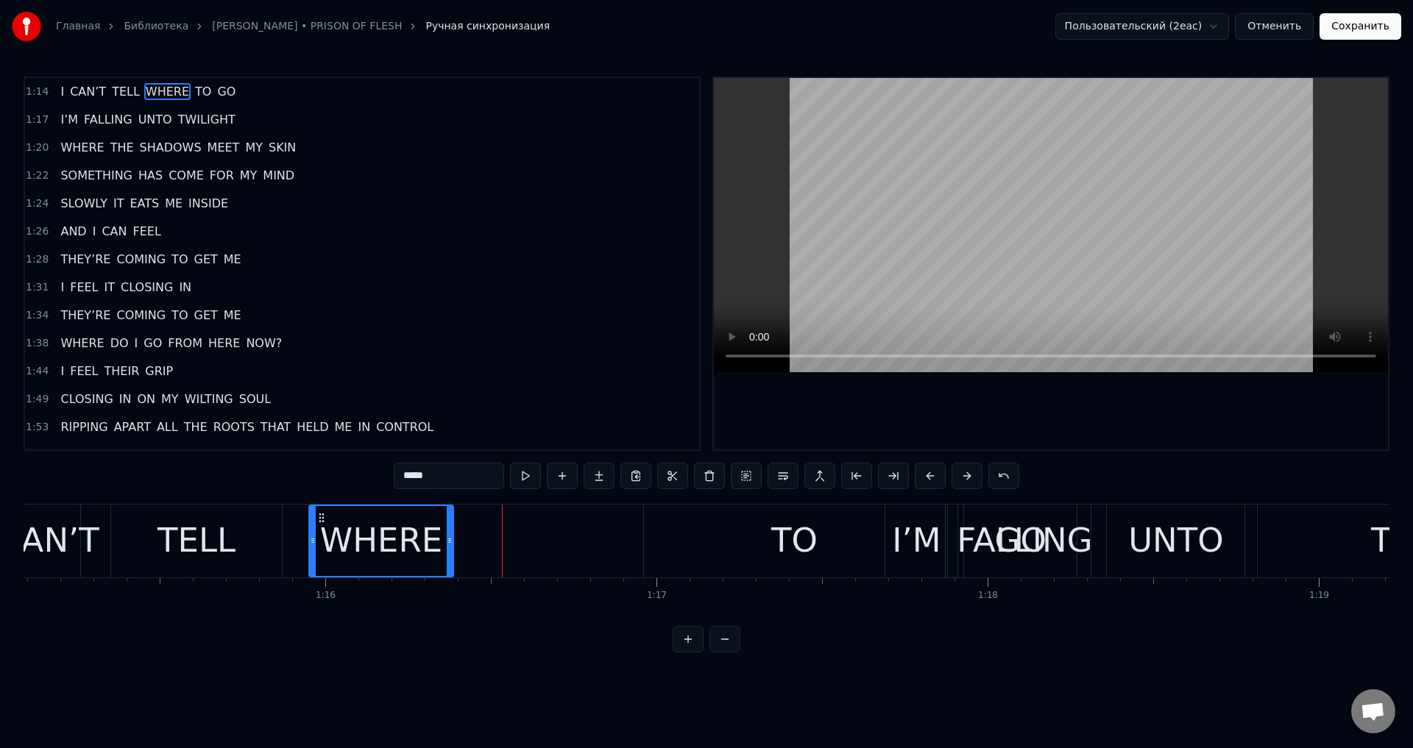
drag, startPoint x: 440, startPoint y: 518, endPoint x: 322, endPoint y: 528, distance: 118.9
click at [322, 528] on div "WHERE" at bounding box center [381, 541] width 143 height 70
drag, startPoint x: 709, startPoint y: 528, endPoint x: 660, endPoint y: 528, distance: 49.3
click at [710, 528] on div "TO" at bounding box center [794, 541] width 301 height 73
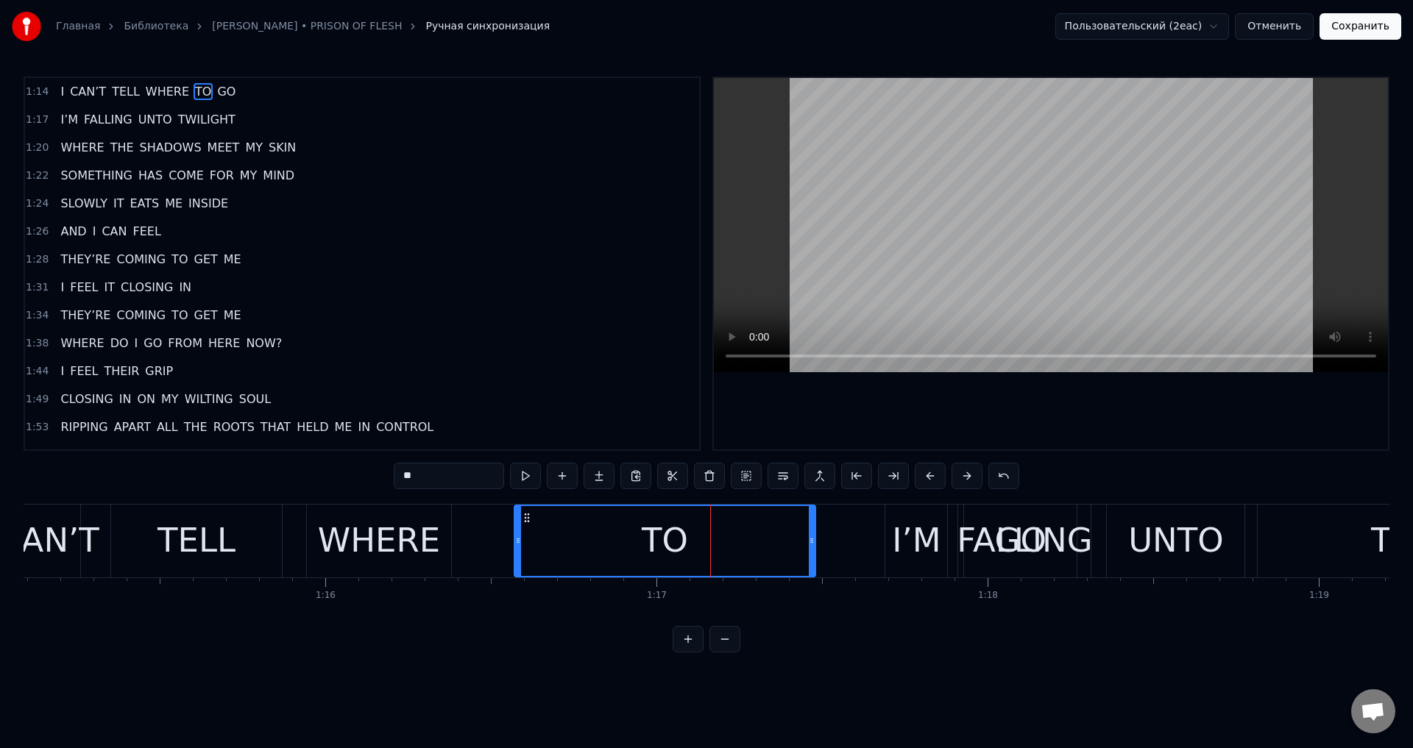
drag, startPoint x: 659, startPoint y: 517, endPoint x: 529, endPoint y: 538, distance: 131.3
click at [529, 538] on div "TO" at bounding box center [665, 541] width 300 height 70
click at [908, 531] on div "I’M" at bounding box center [916, 541] width 49 height 50
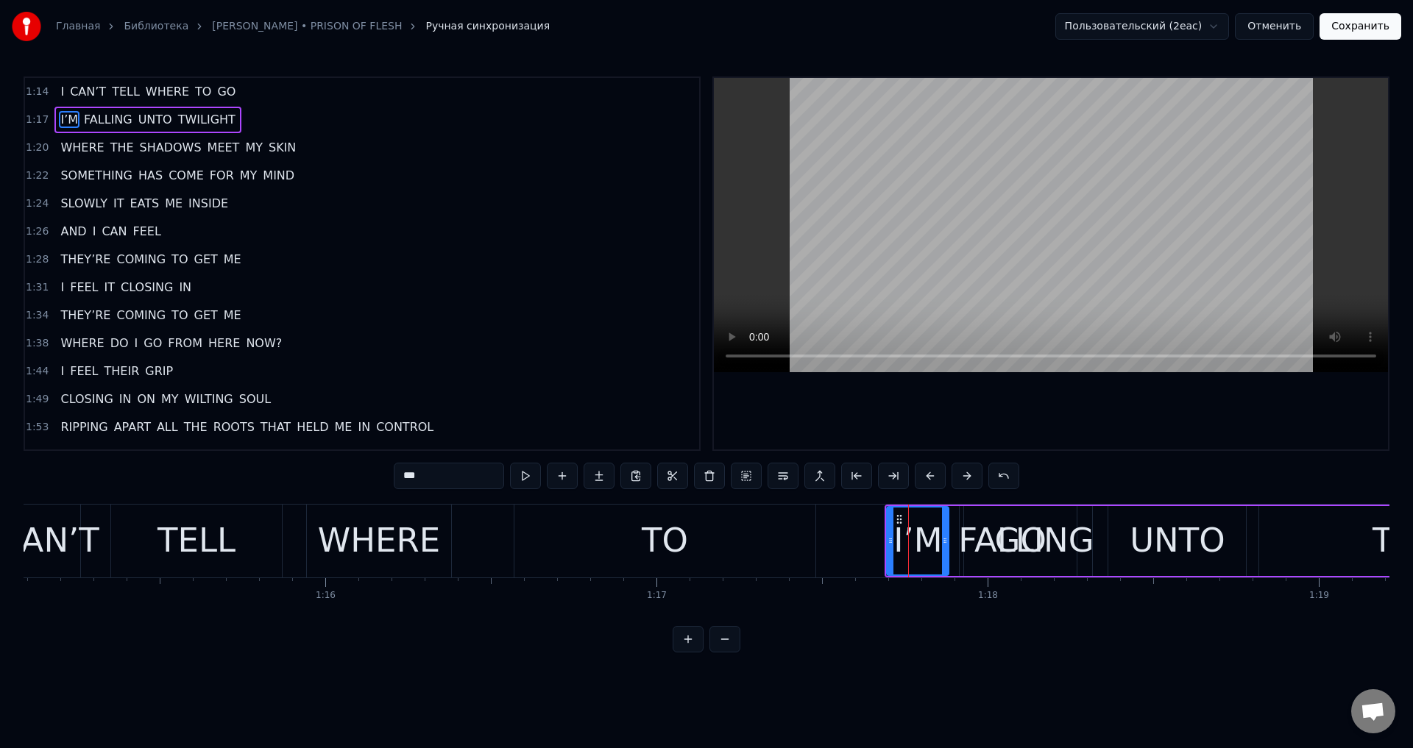
click at [709, 535] on div "TO" at bounding box center [664, 541] width 301 height 73
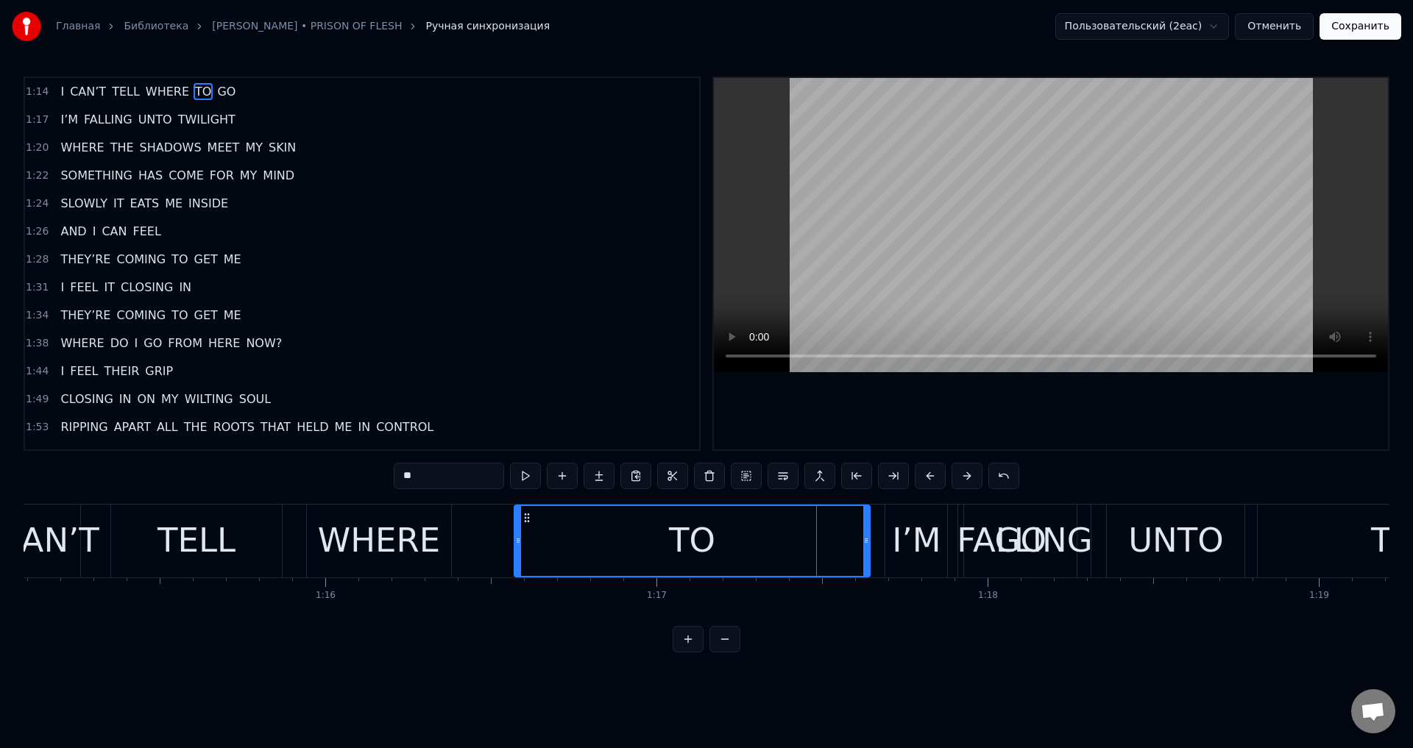
drag, startPoint x: 812, startPoint y: 531, endPoint x: 866, endPoint y: 532, distance: 54.5
click at [866, 532] on div at bounding box center [866, 541] width 6 height 70
click at [516, 538] on icon at bounding box center [519, 541] width 6 height 12
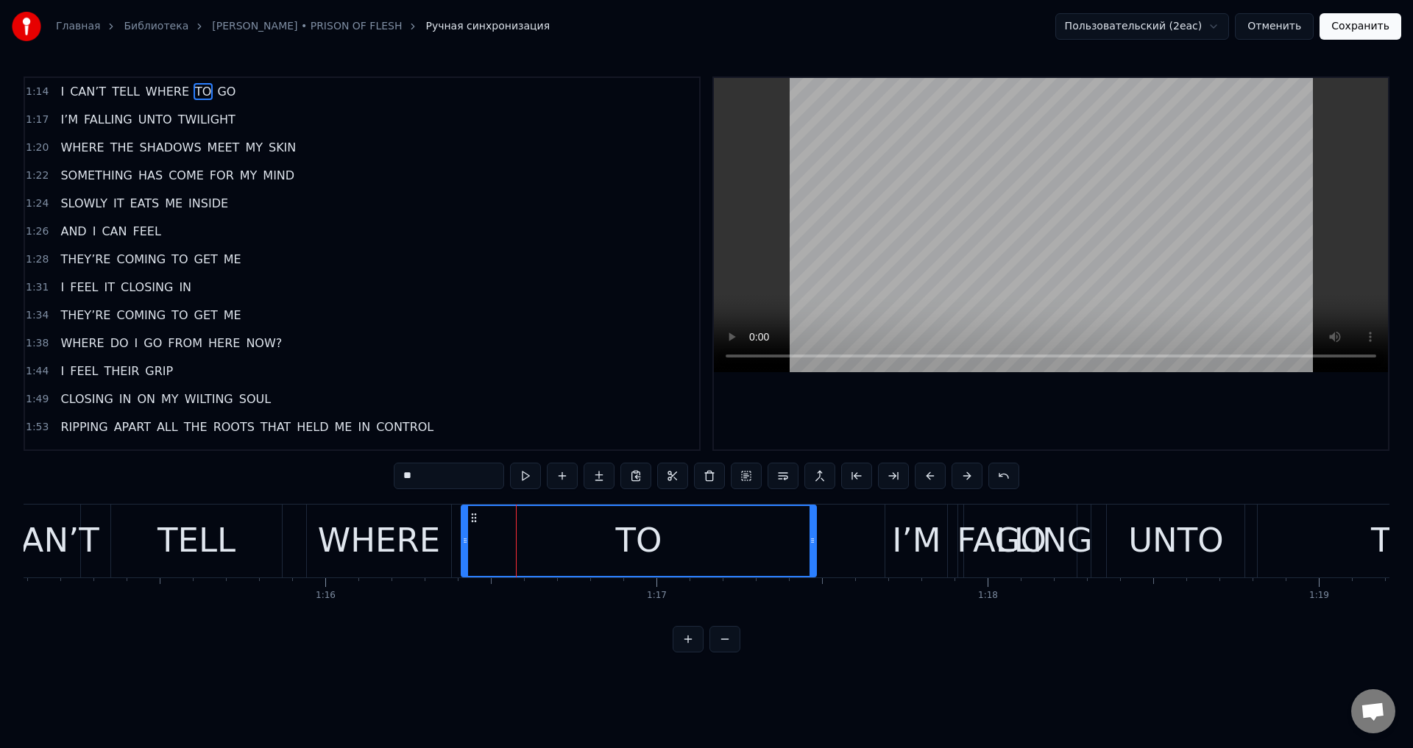
drag, startPoint x: 526, startPoint y: 515, endPoint x: 472, endPoint y: 527, distance: 55.0
click at [472, 527] on div "TO" at bounding box center [638, 541] width 353 height 70
click at [1003, 531] on div "FALLING" at bounding box center [1024, 541] width 135 height 50
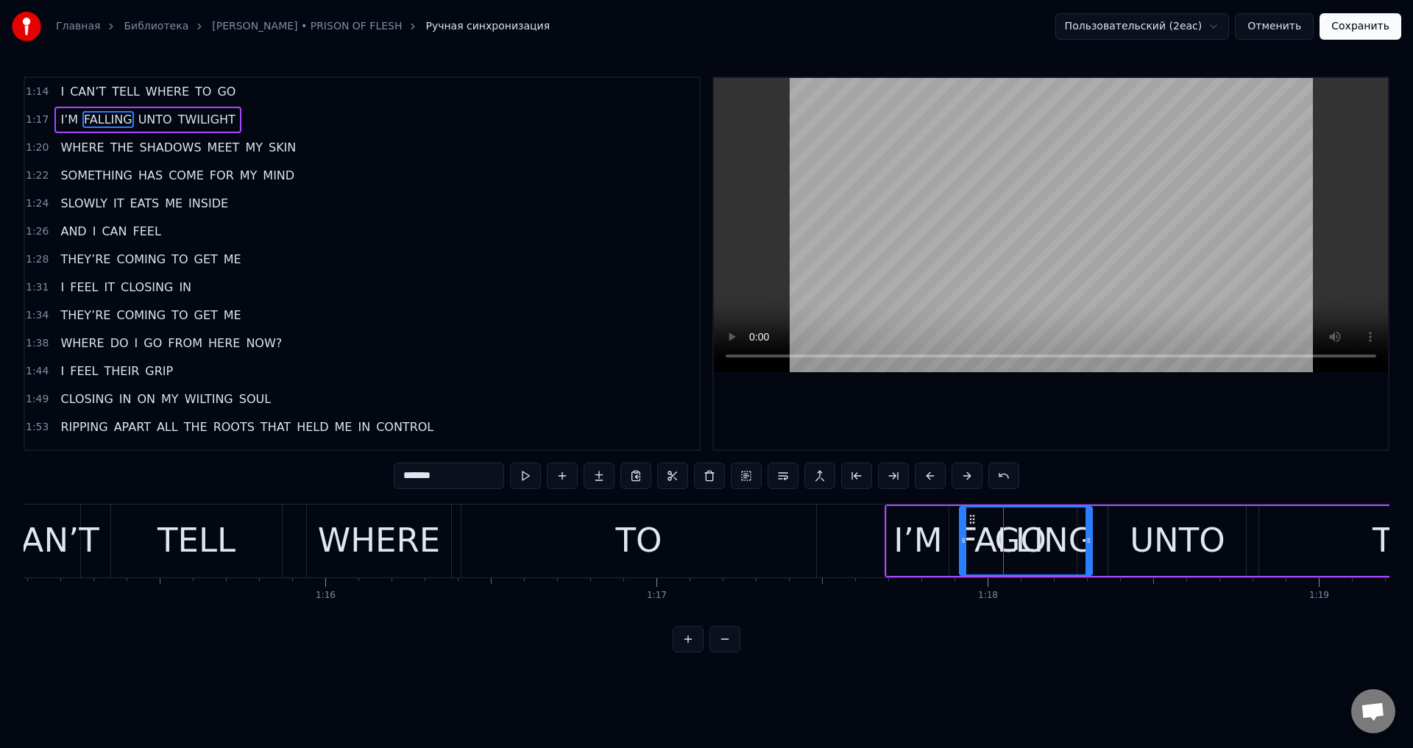
click at [216, 92] on span "GO" at bounding box center [226, 91] width 21 height 17
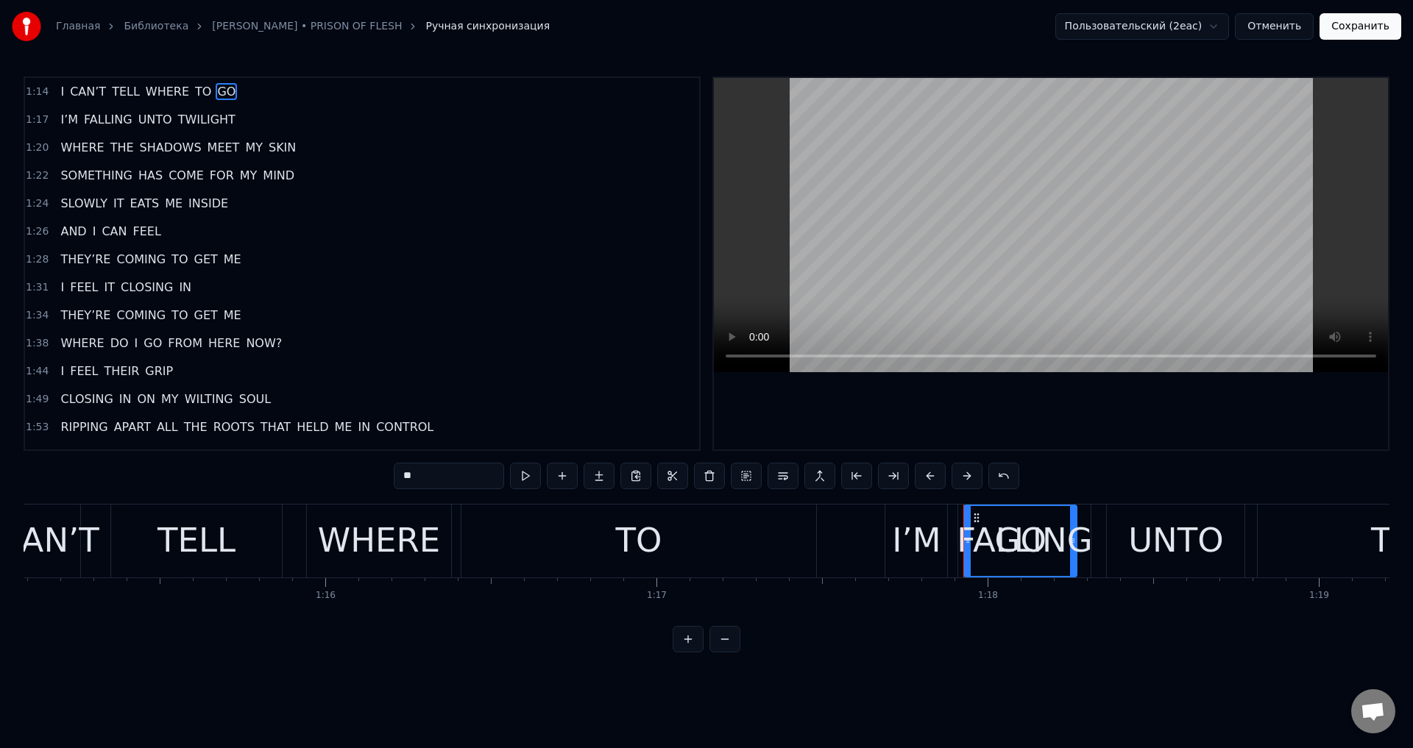
click at [779, 534] on div "TO" at bounding box center [638, 541] width 355 height 73
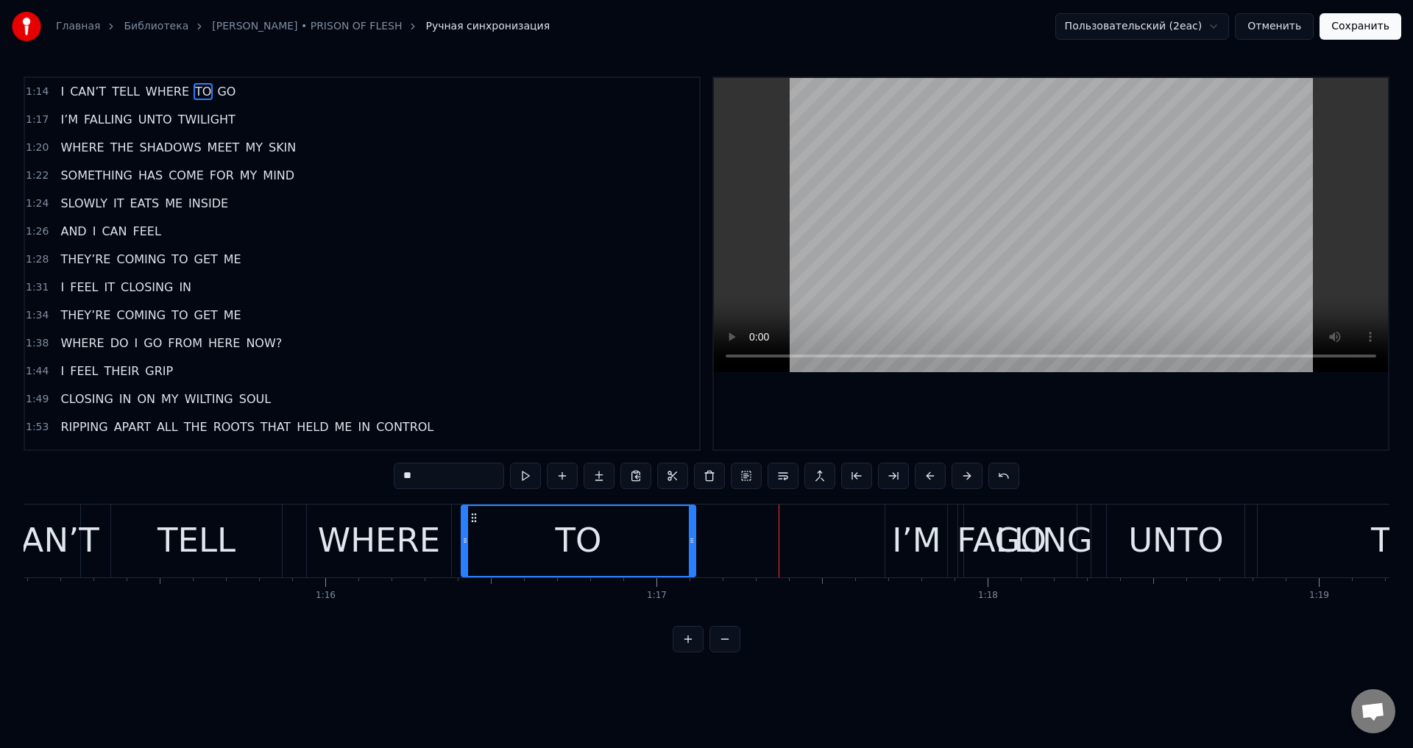
drag, startPoint x: 814, startPoint y: 538, endPoint x: 693, endPoint y: 545, distance: 120.9
click at [693, 545] on icon at bounding box center [692, 541] width 6 height 12
click at [216, 92] on span "GO" at bounding box center [226, 91] width 21 height 17
type input "**"
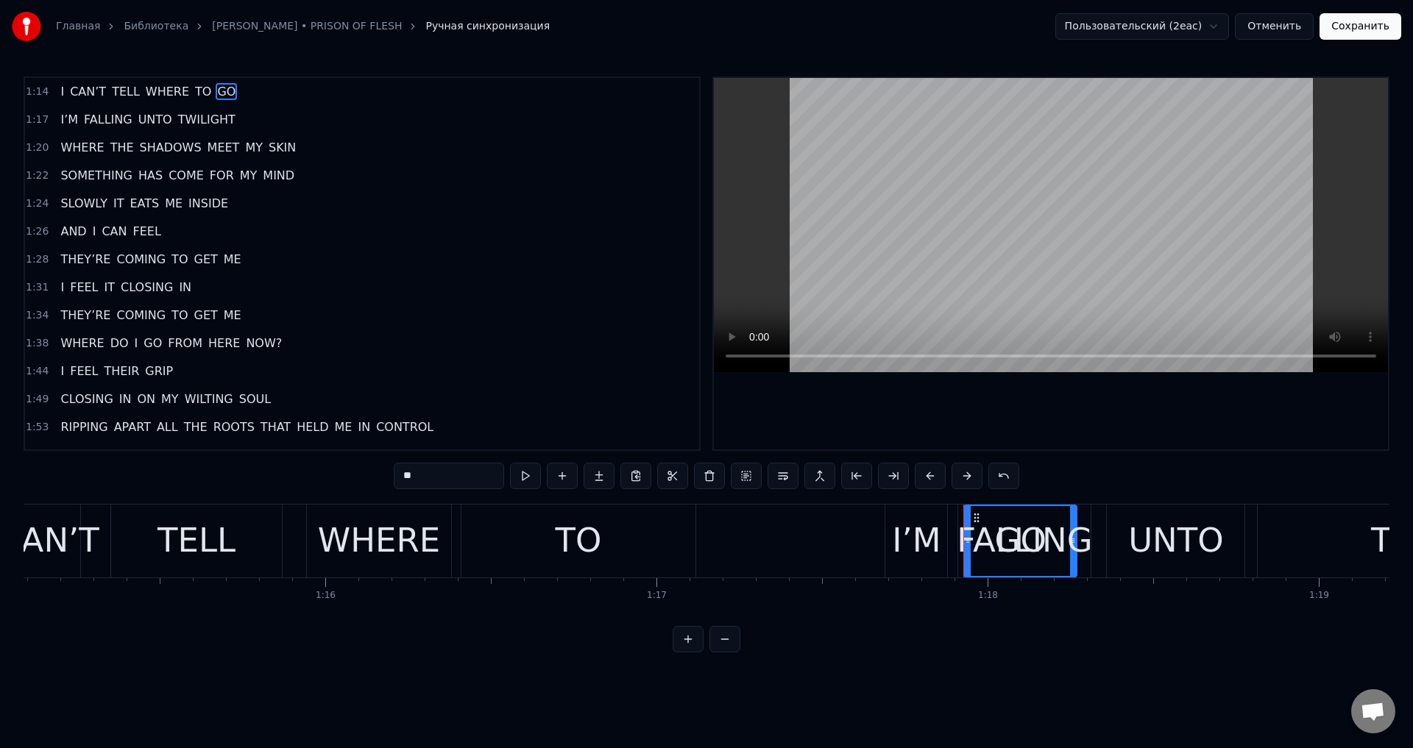
drag, startPoint x: 979, startPoint y: 518, endPoint x: 879, endPoint y: 539, distance: 101.5
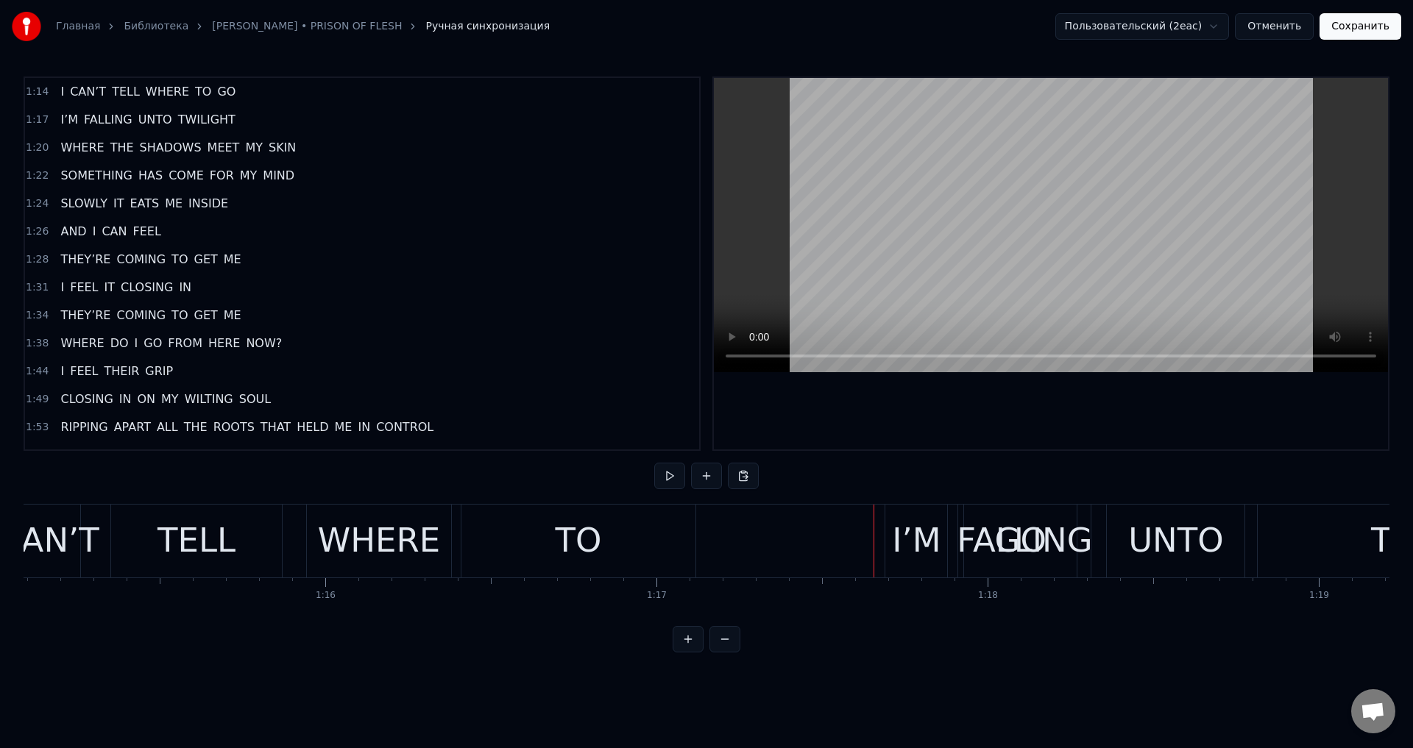
drag, startPoint x: 198, startPoint y: 91, endPoint x: 506, endPoint y: 258, distance: 350.1
click at [216, 91] on span "GO" at bounding box center [226, 91] width 21 height 17
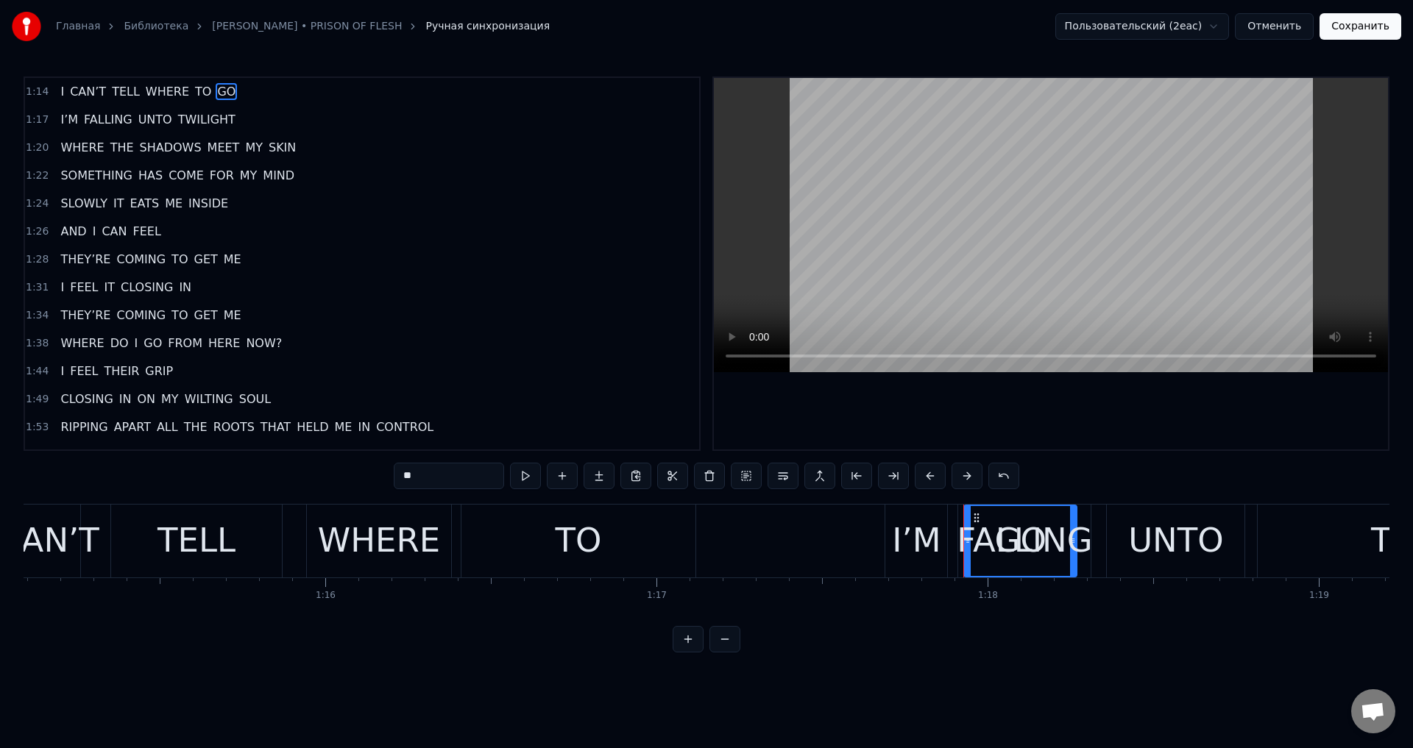
drag, startPoint x: 976, startPoint y: 519, endPoint x: 868, endPoint y: 533, distance: 109.1
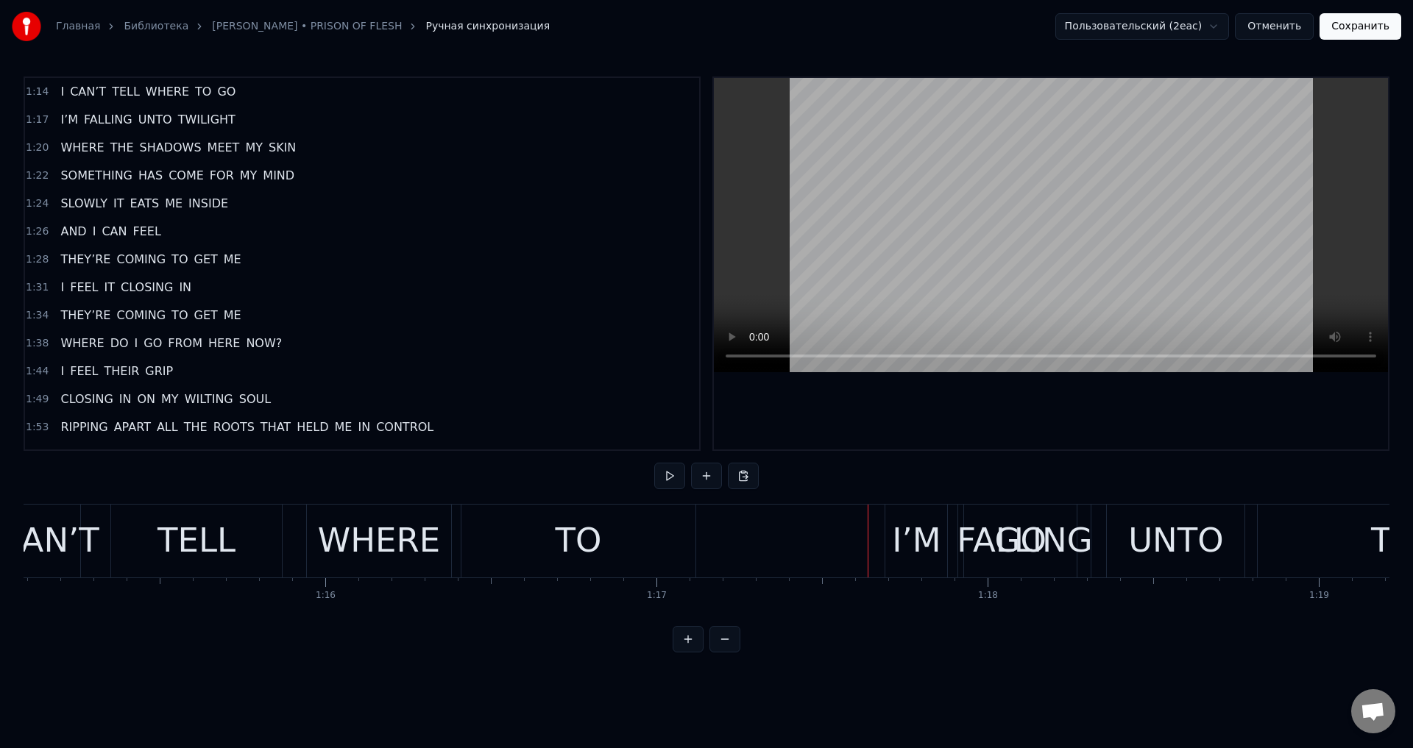
click at [343, 520] on div "WHERE" at bounding box center [379, 541] width 122 height 50
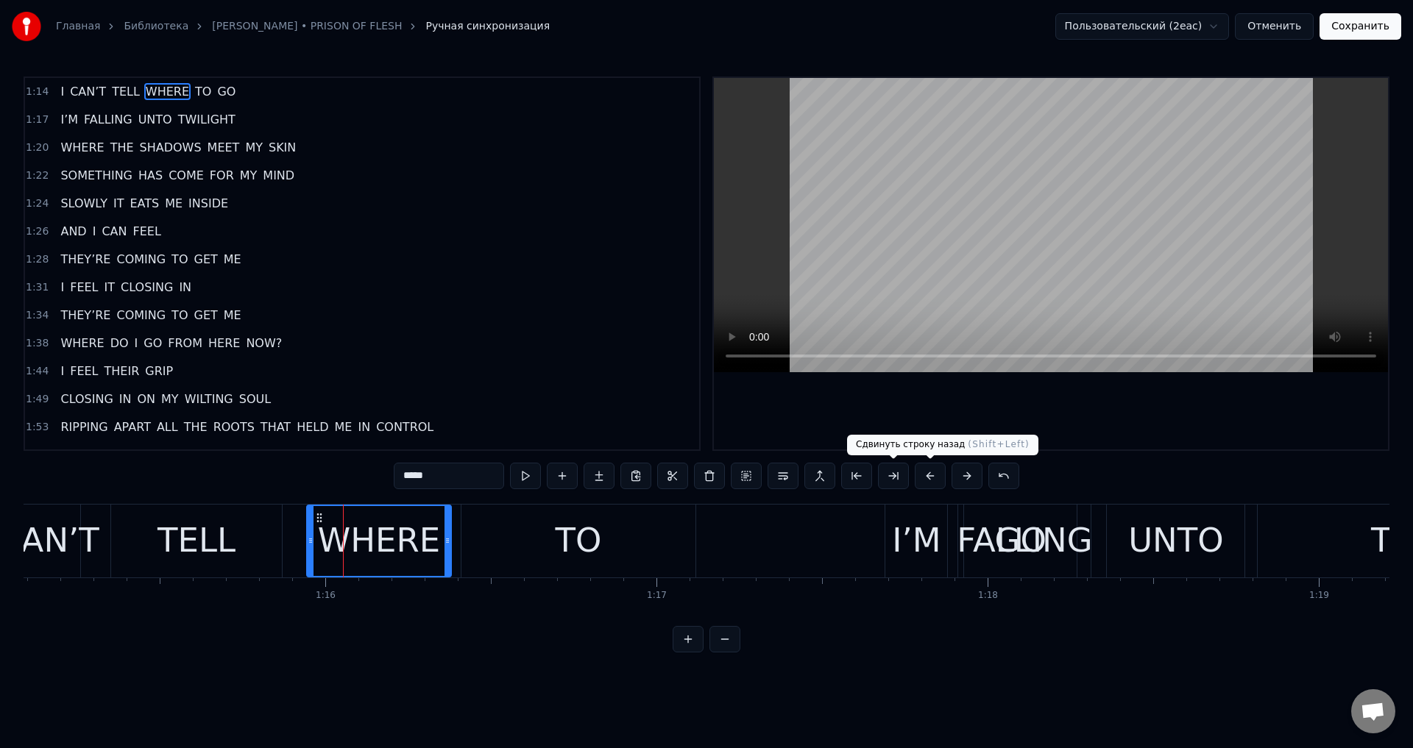
click at [927, 484] on button at bounding box center [930, 476] width 31 height 26
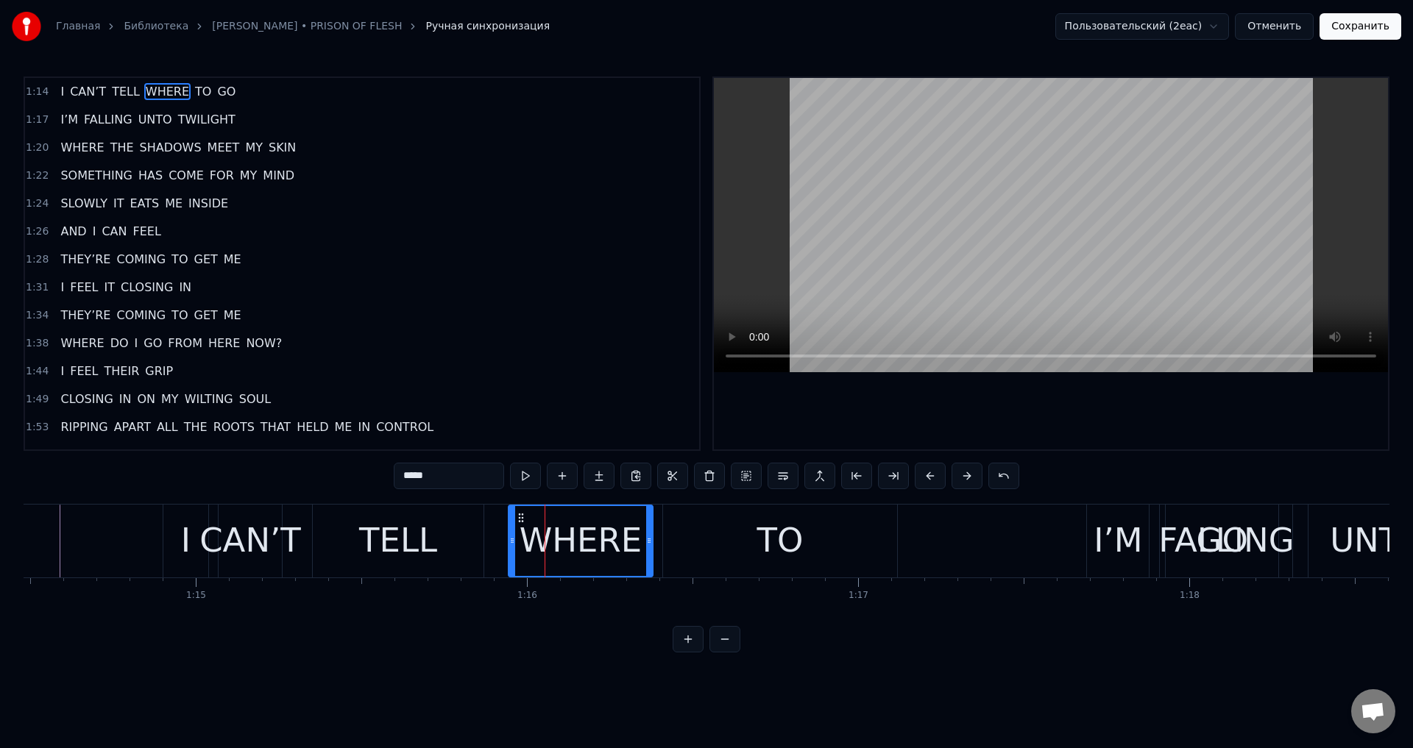
scroll to position [0, 24632]
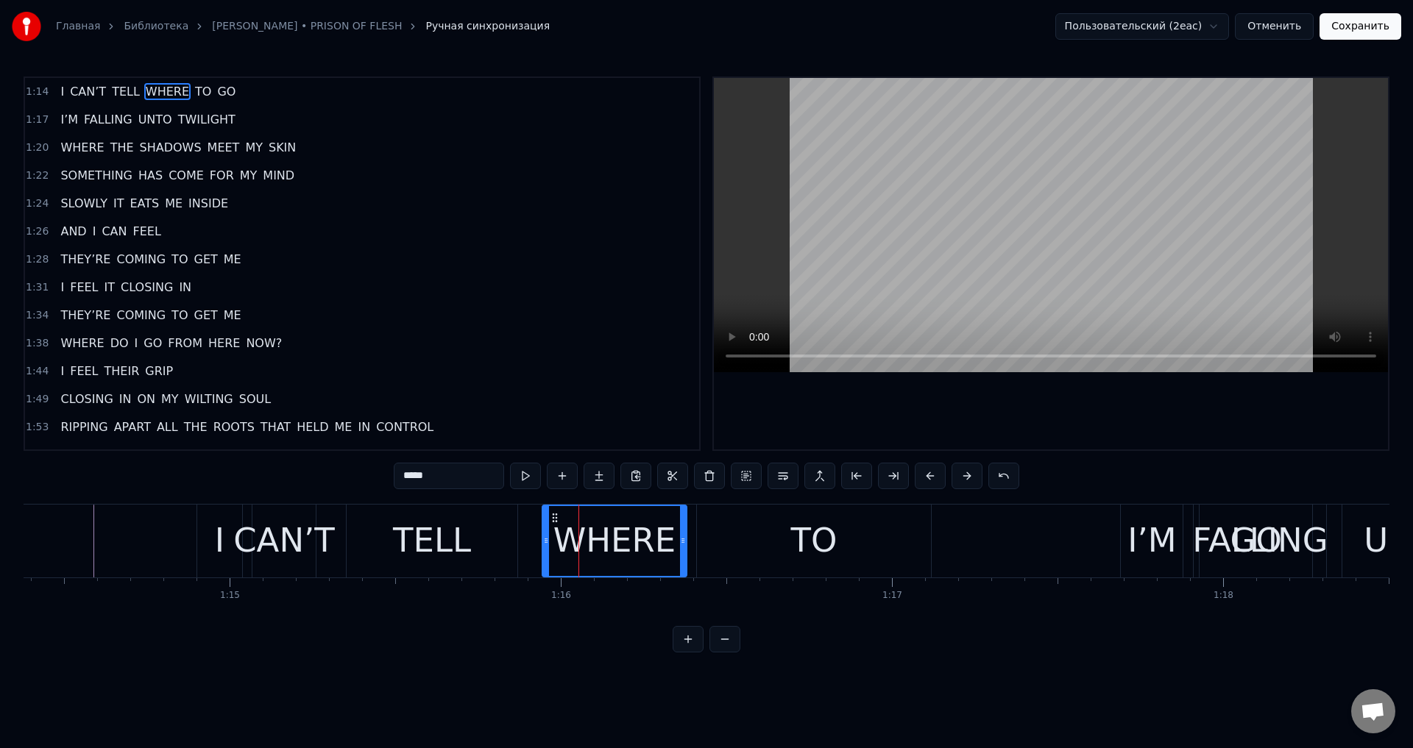
click at [208, 534] on div "I" at bounding box center [219, 541] width 45 height 73
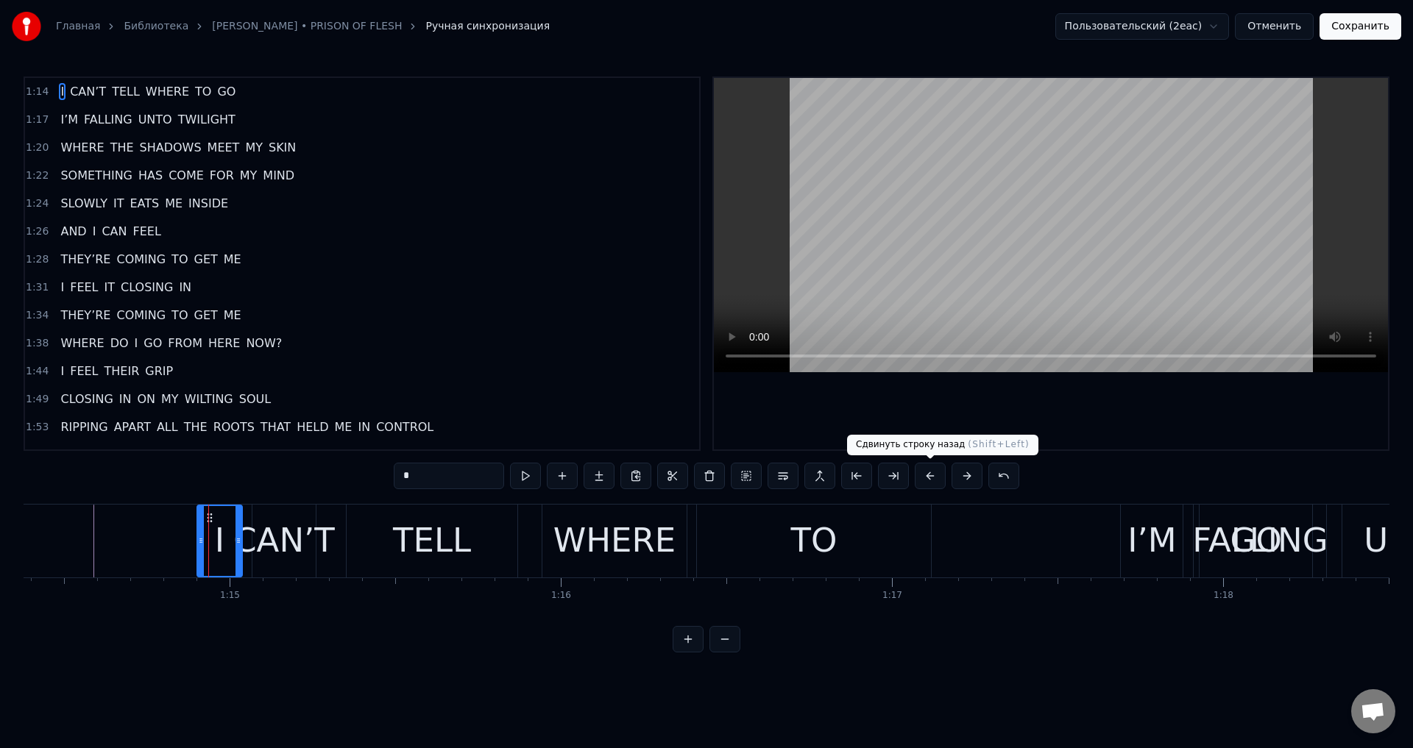
click at [936, 467] on button at bounding box center [930, 476] width 31 height 26
click at [935, 468] on button at bounding box center [930, 476] width 31 height 26
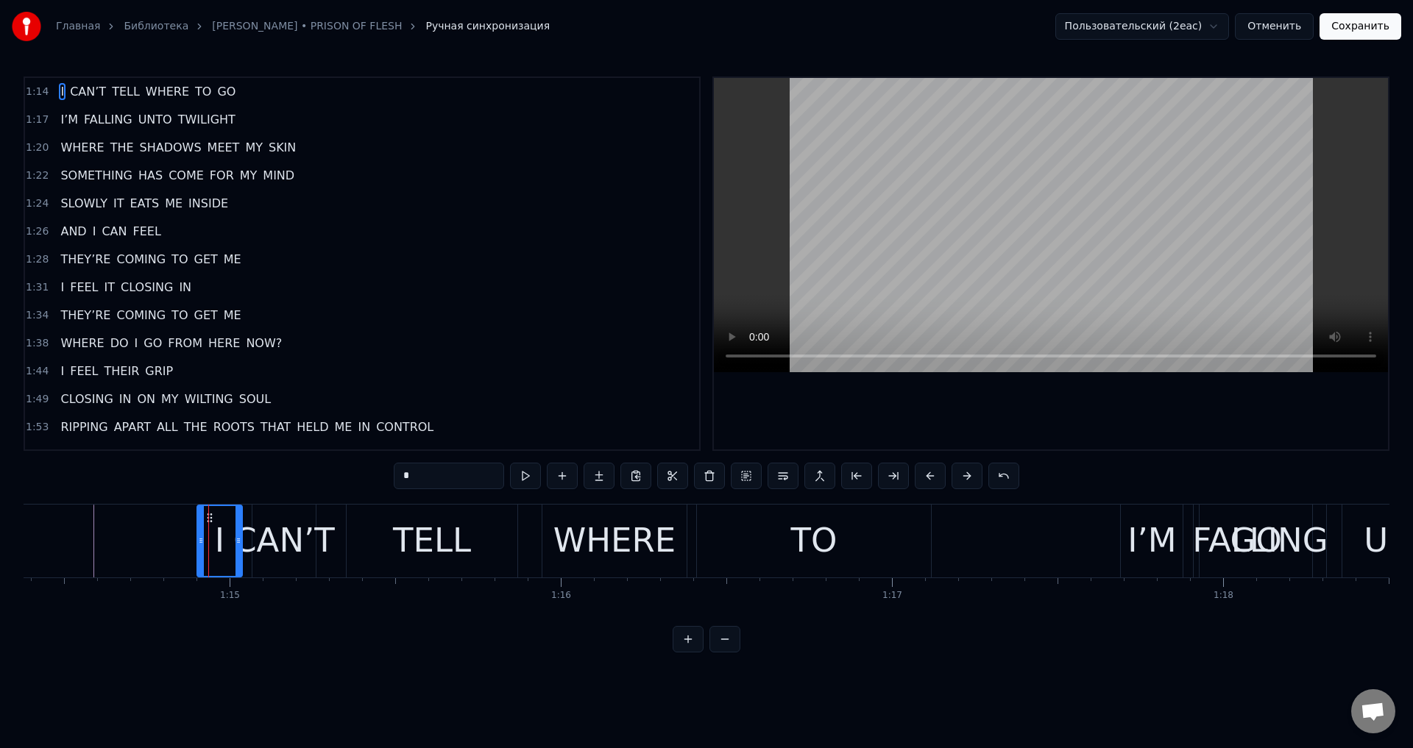
click at [935, 468] on button at bounding box center [930, 476] width 31 height 26
click at [216, 87] on span "GO" at bounding box center [226, 91] width 21 height 17
click at [216, 88] on span "GO" at bounding box center [226, 91] width 21 height 17
click at [1256, 534] on div "FALLING" at bounding box center [1259, 541] width 135 height 50
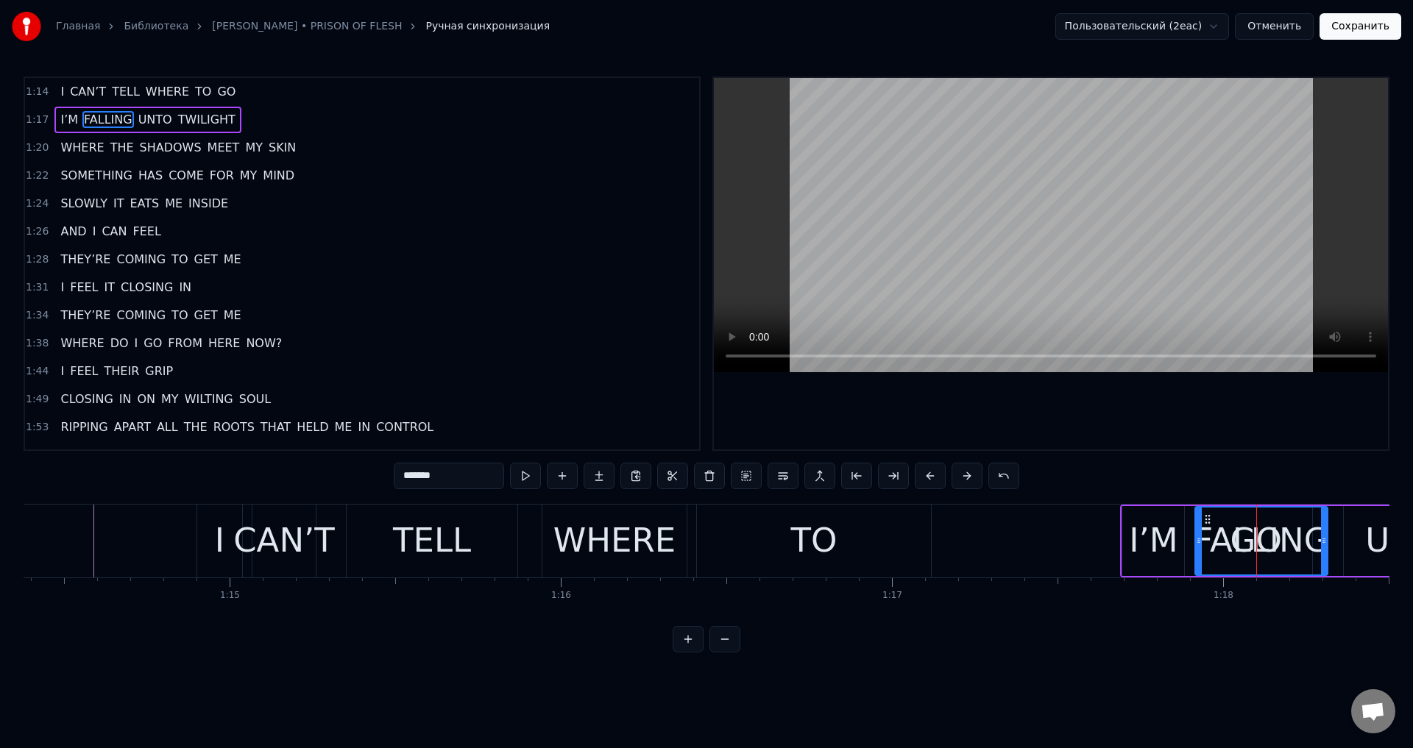
click at [216, 91] on span "GO" at bounding box center [226, 91] width 21 height 17
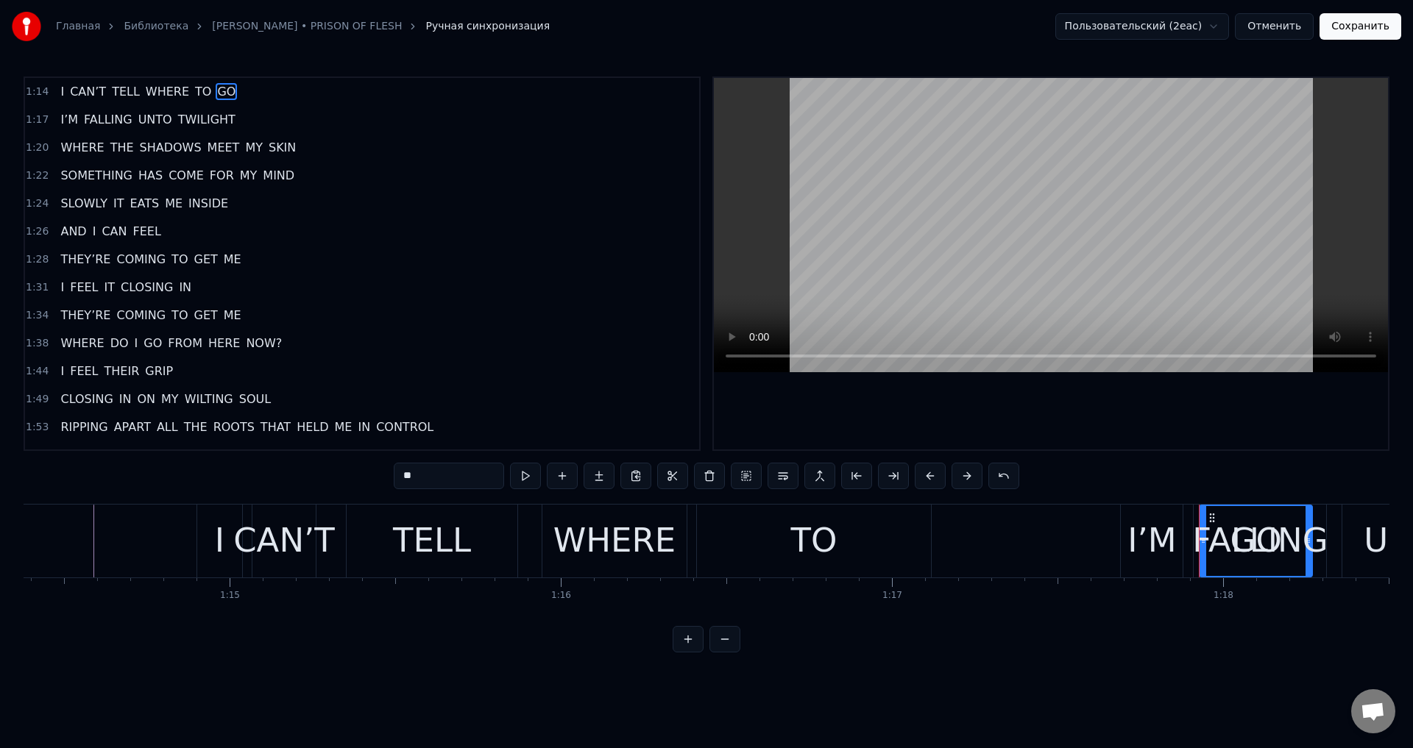
click at [871, 523] on div "TO" at bounding box center [814, 541] width 234 height 73
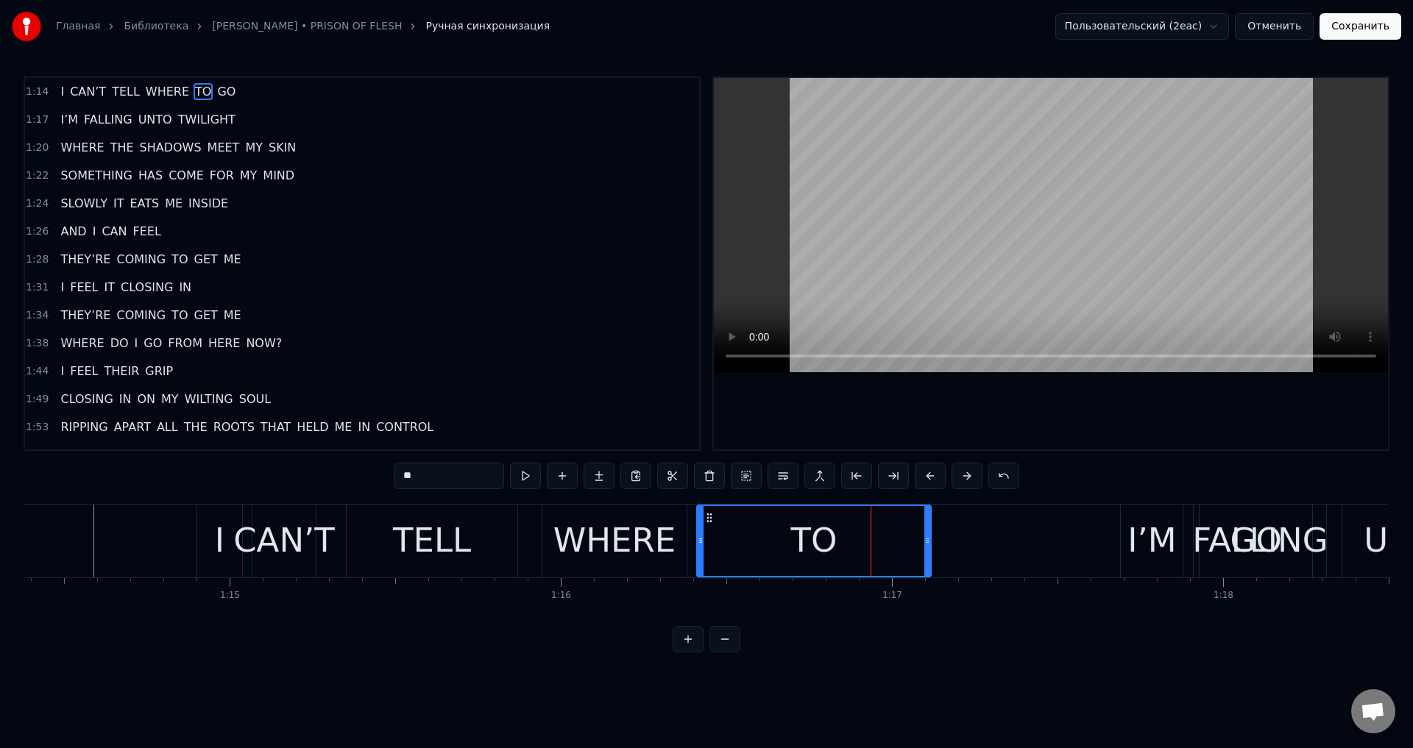
click at [215, 532] on div "I" at bounding box center [220, 541] width 10 height 50
type input "*"
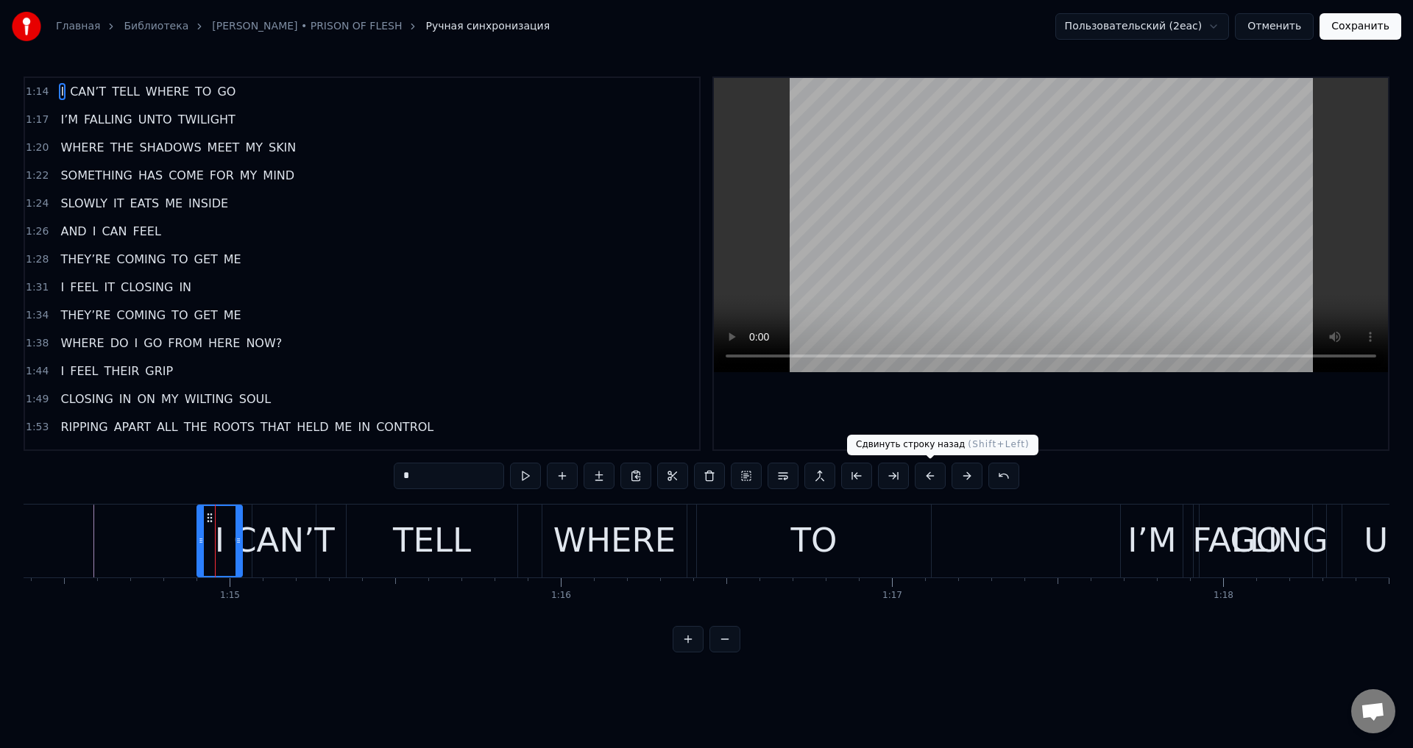
click at [932, 471] on button at bounding box center [930, 476] width 31 height 26
click at [1389, 21] on button "Сохранить" at bounding box center [1361, 26] width 82 height 26
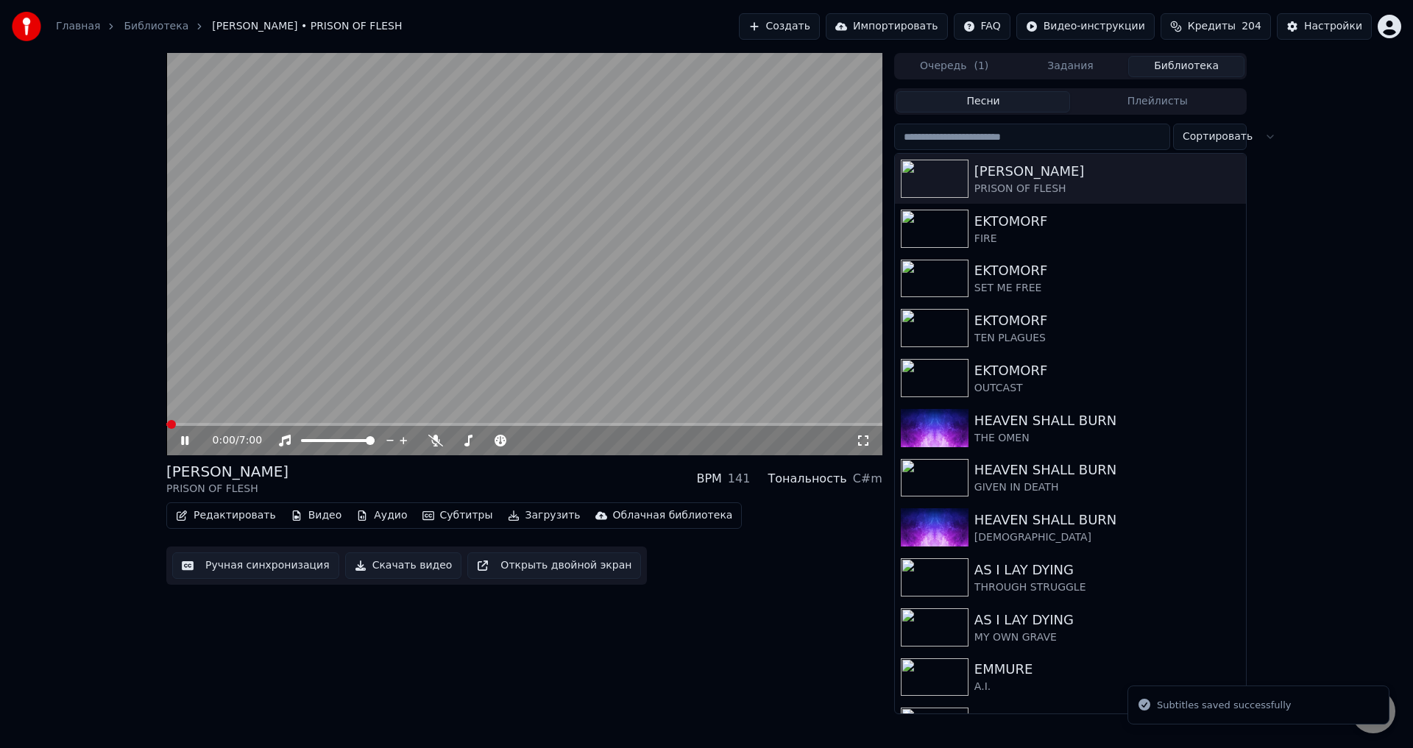
click at [182, 442] on icon at bounding box center [184, 440] width 7 height 9
click at [236, 586] on div "0:00 / 7:00 LORNA SHORE PRISON OF FLESH BPM 141 Тональность C#m Редактировать В…" at bounding box center [524, 384] width 716 height 662
click at [236, 556] on button "Ручная синхронизация" at bounding box center [255, 566] width 167 height 26
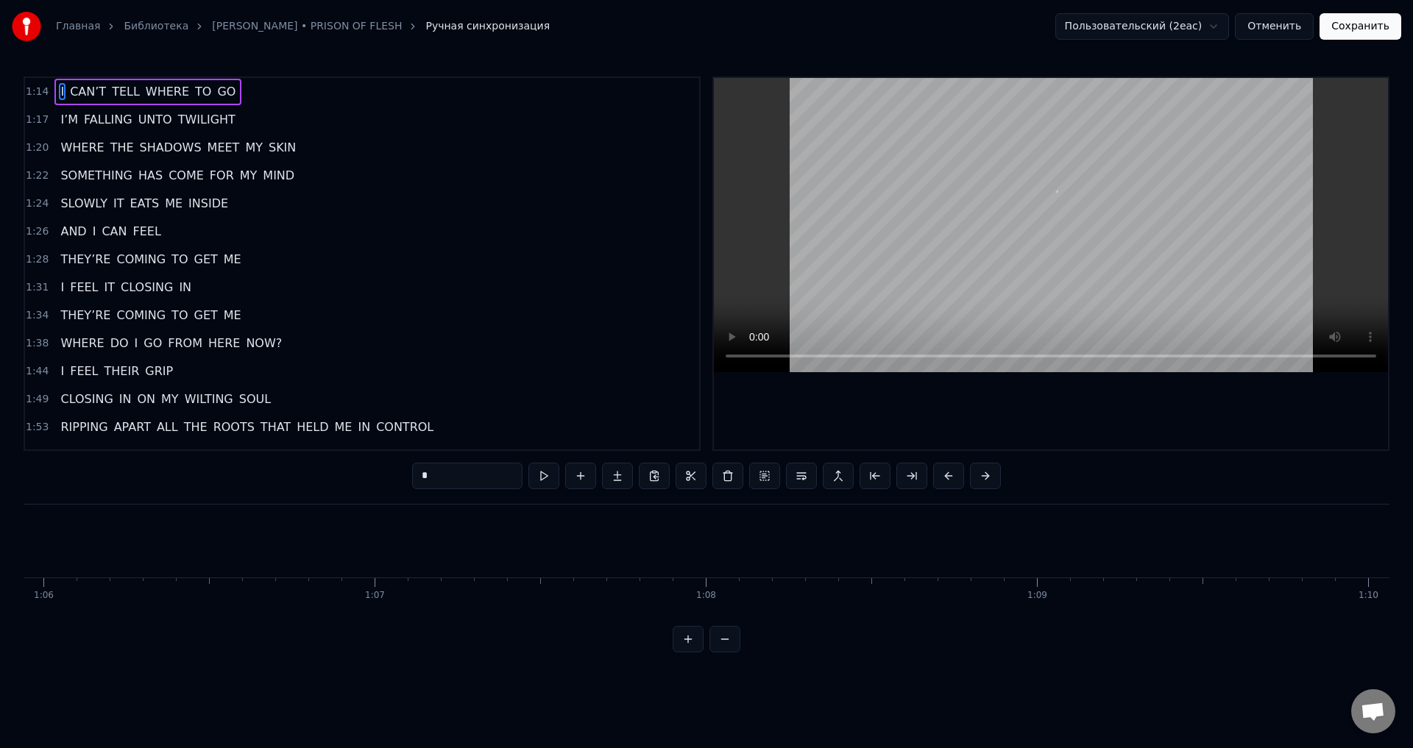
scroll to position [0, 24732]
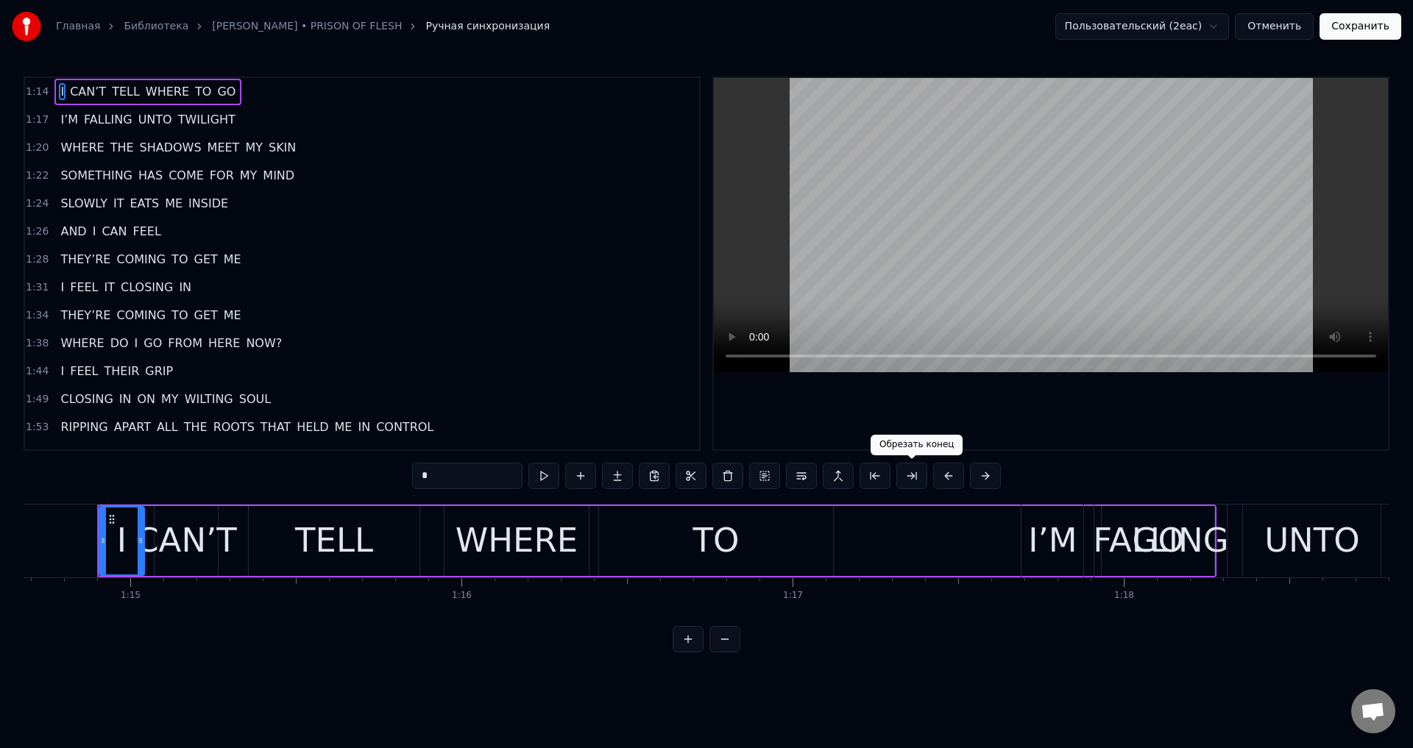
click at [931, 481] on div "*" at bounding box center [706, 476] width 589 height 26
click at [943, 476] on button at bounding box center [948, 476] width 31 height 26
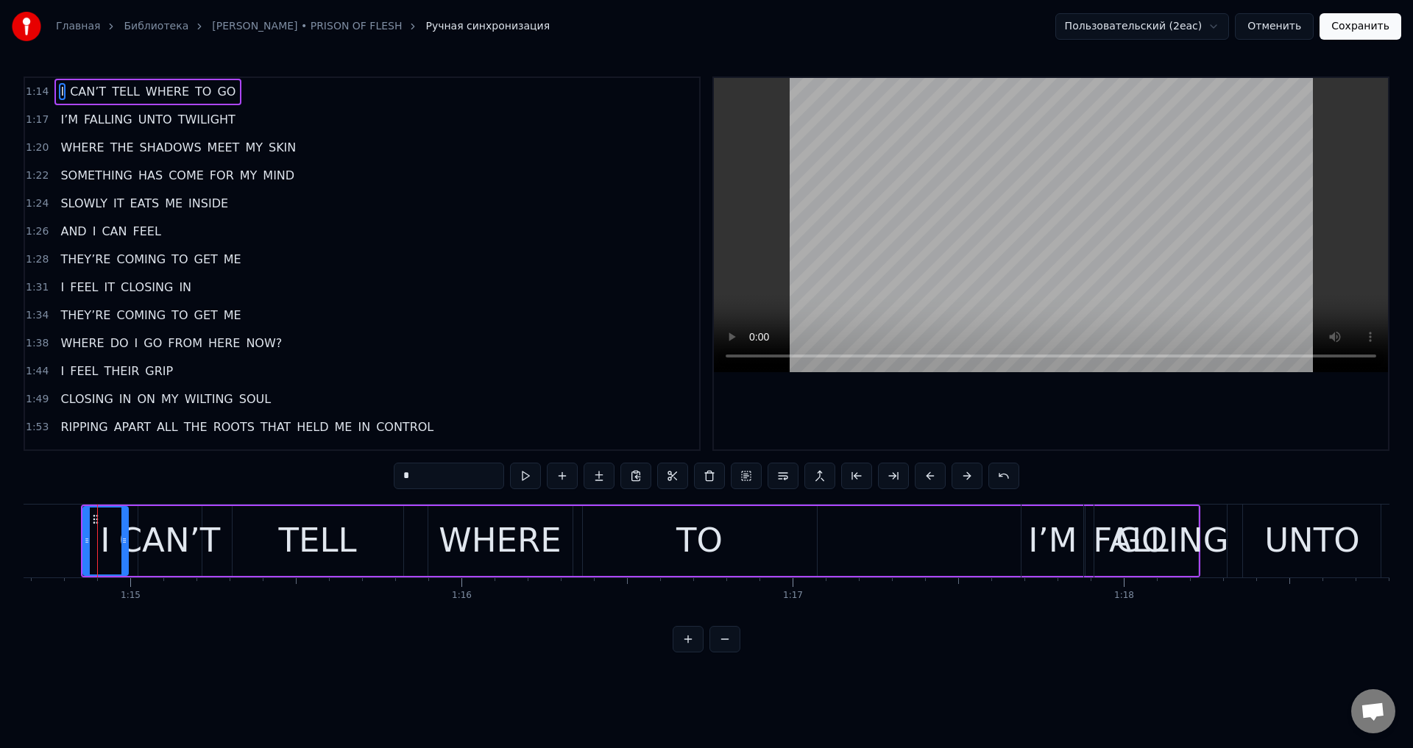
click at [943, 476] on button at bounding box center [930, 476] width 31 height 26
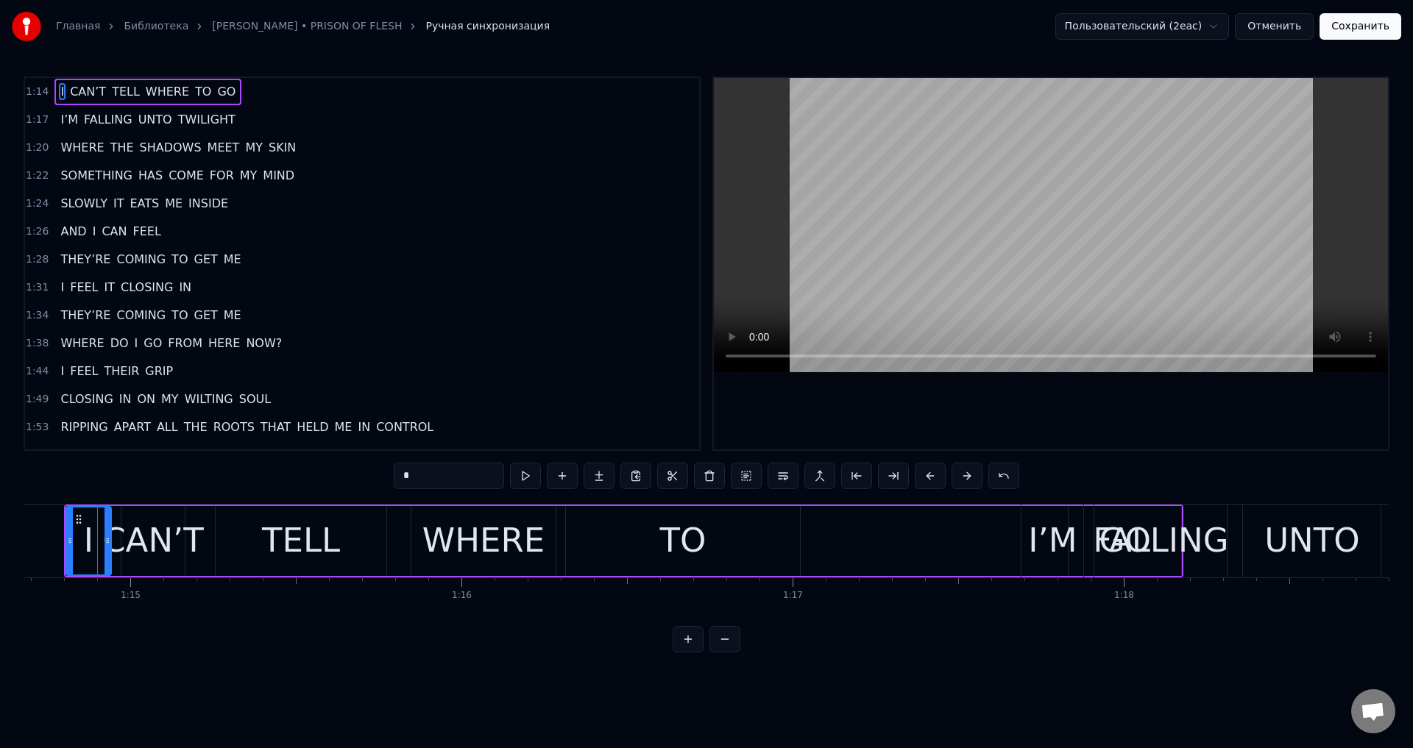
click at [943, 476] on button at bounding box center [930, 476] width 31 height 26
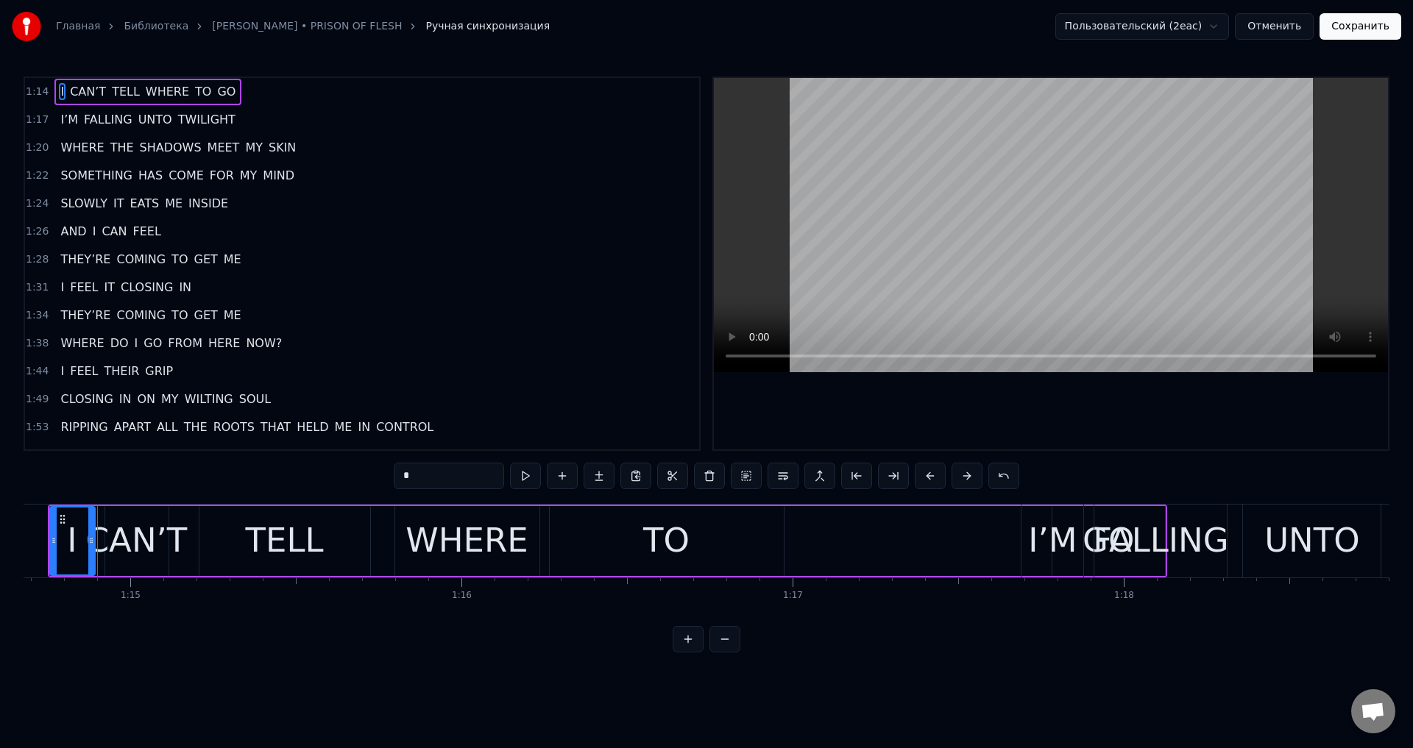
click at [943, 476] on button at bounding box center [930, 476] width 31 height 26
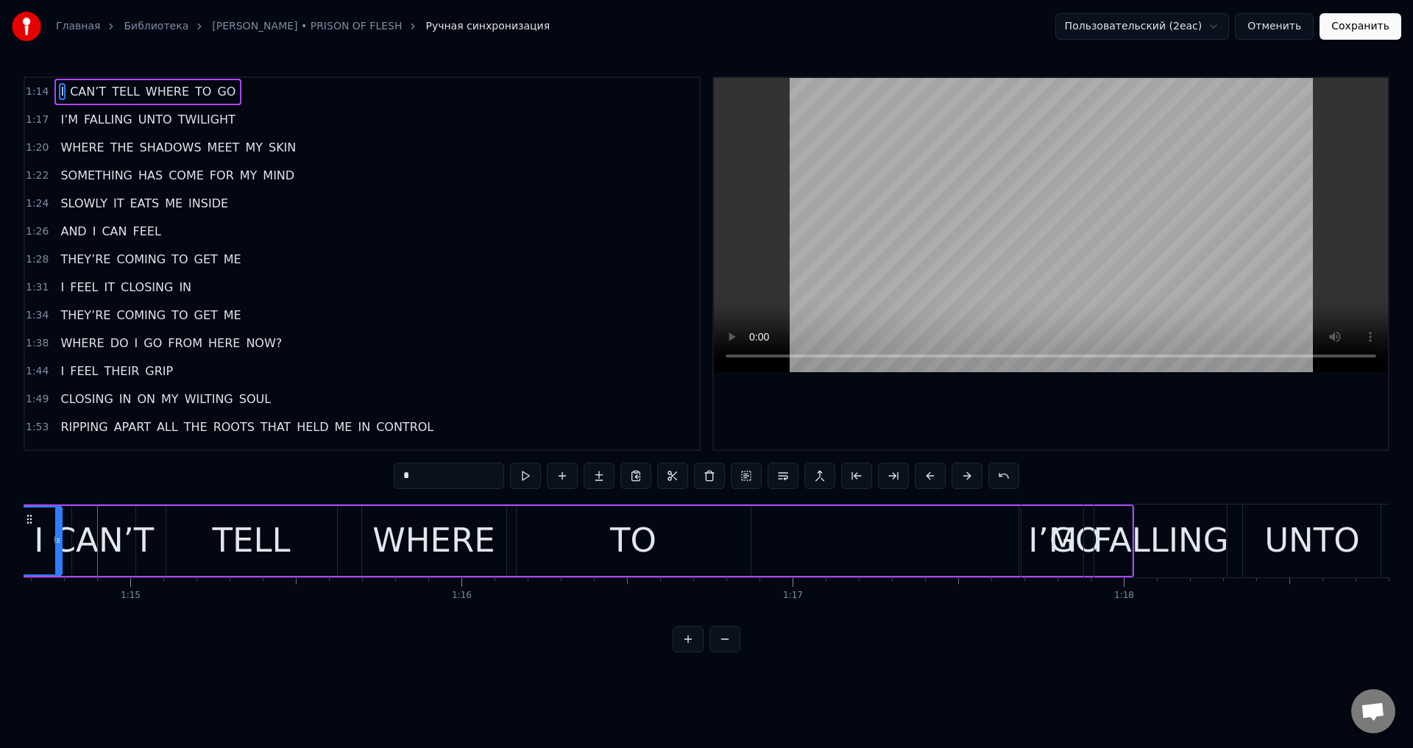
click at [943, 476] on button at bounding box center [930, 476] width 31 height 26
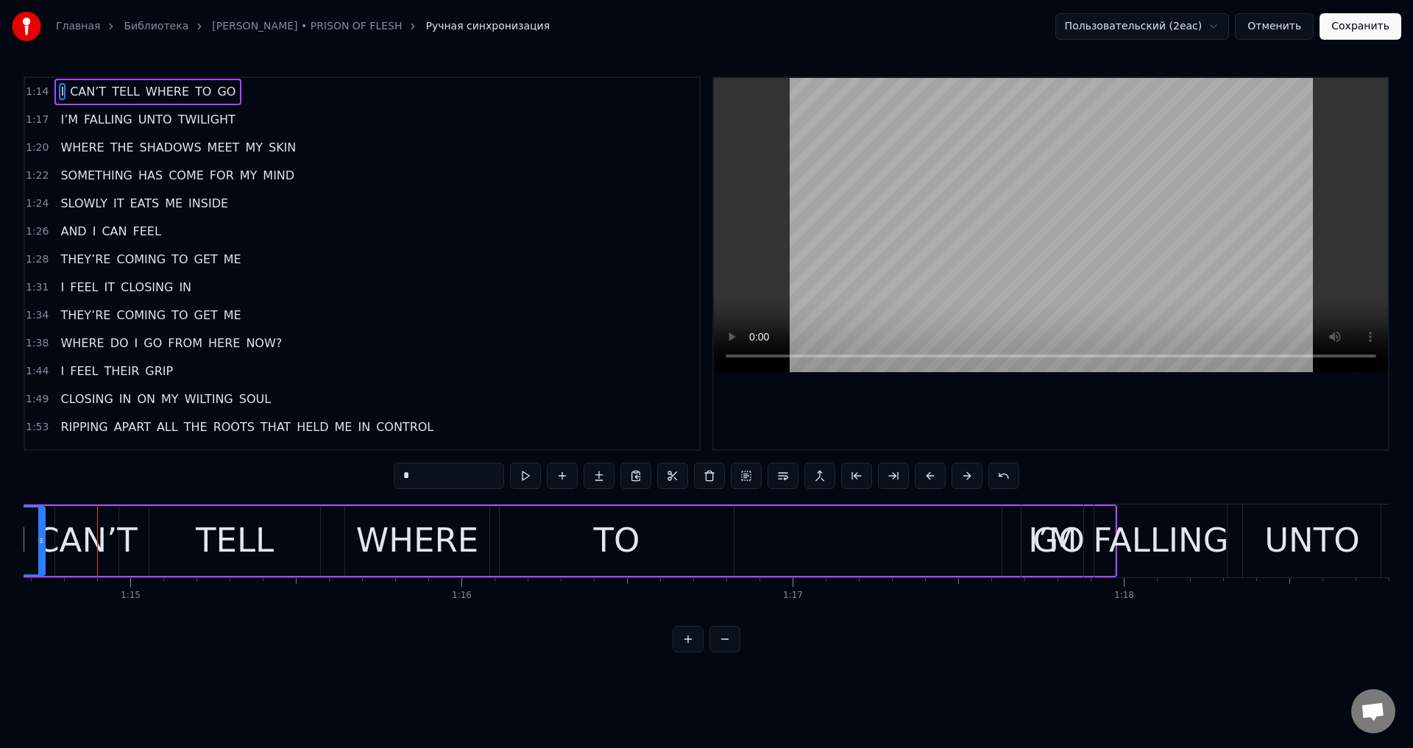
click at [943, 476] on button at bounding box center [930, 476] width 31 height 26
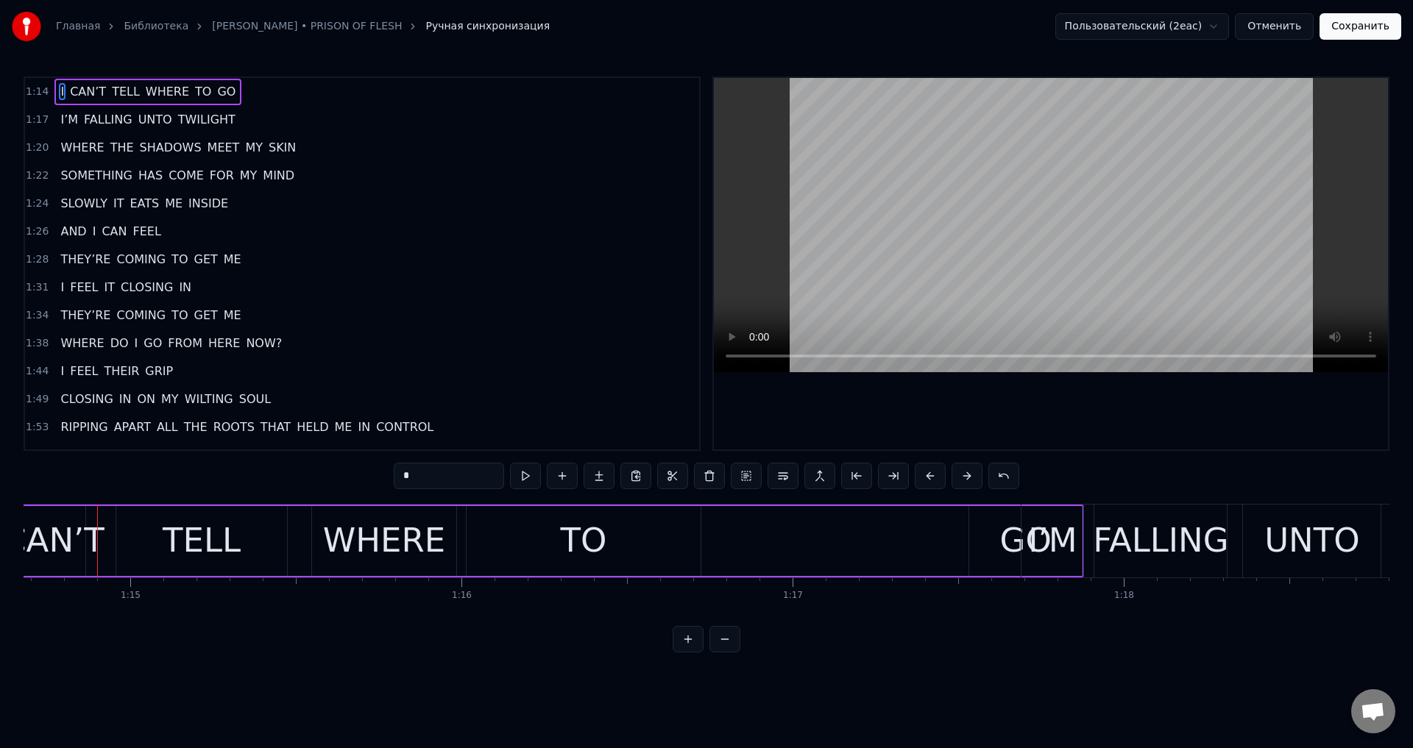
click at [943, 476] on button at bounding box center [930, 476] width 31 height 26
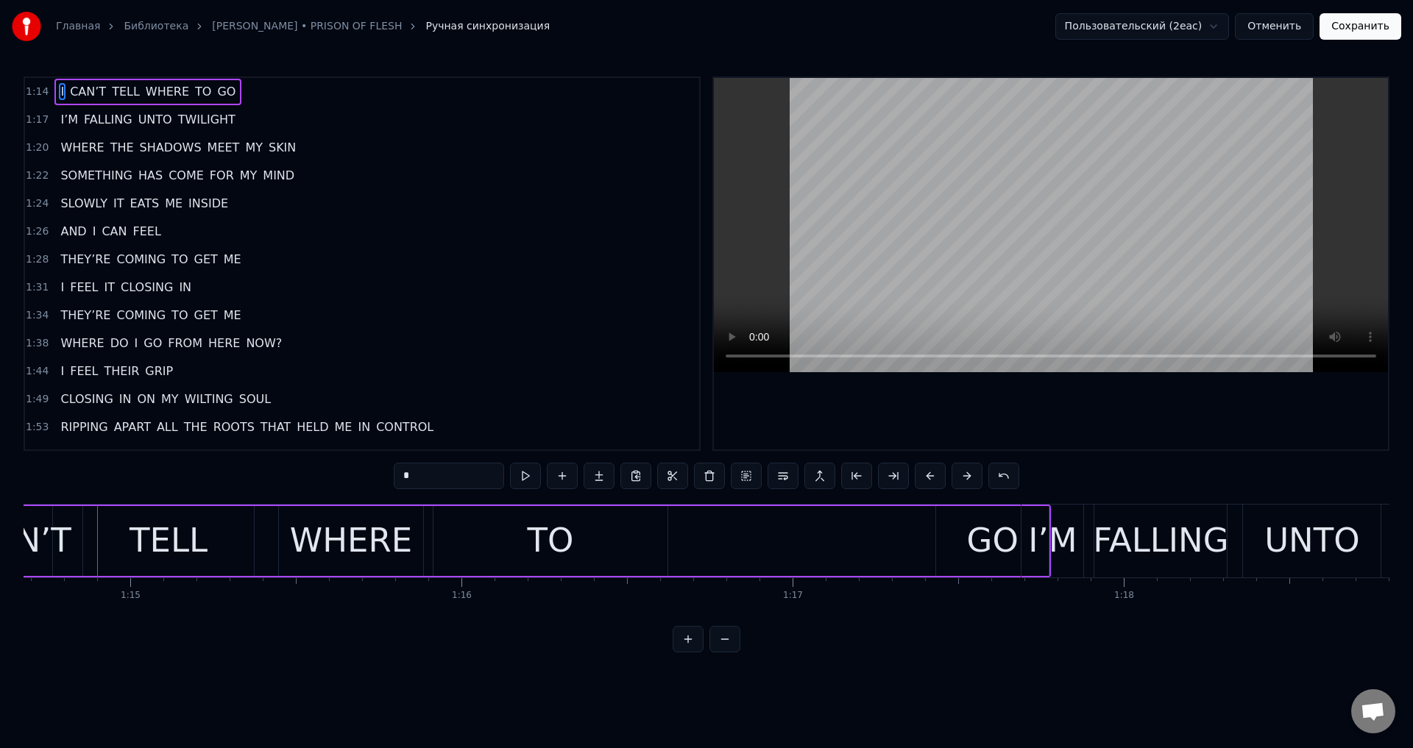
click at [943, 476] on button at bounding box center [930, 476] width 31 height 26
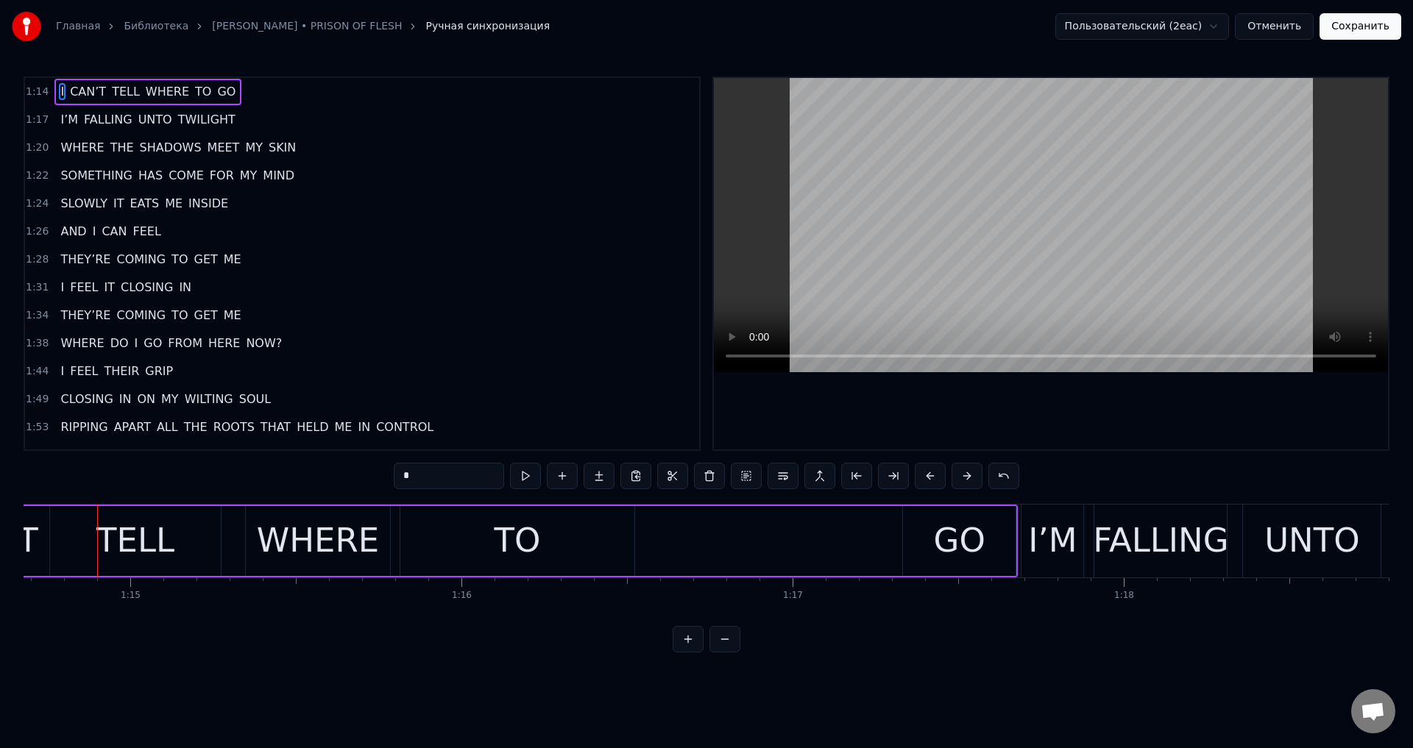
click at [946, 542] on div "GO" at bounding box center [960, 541] width 52 height 50
type input "**"
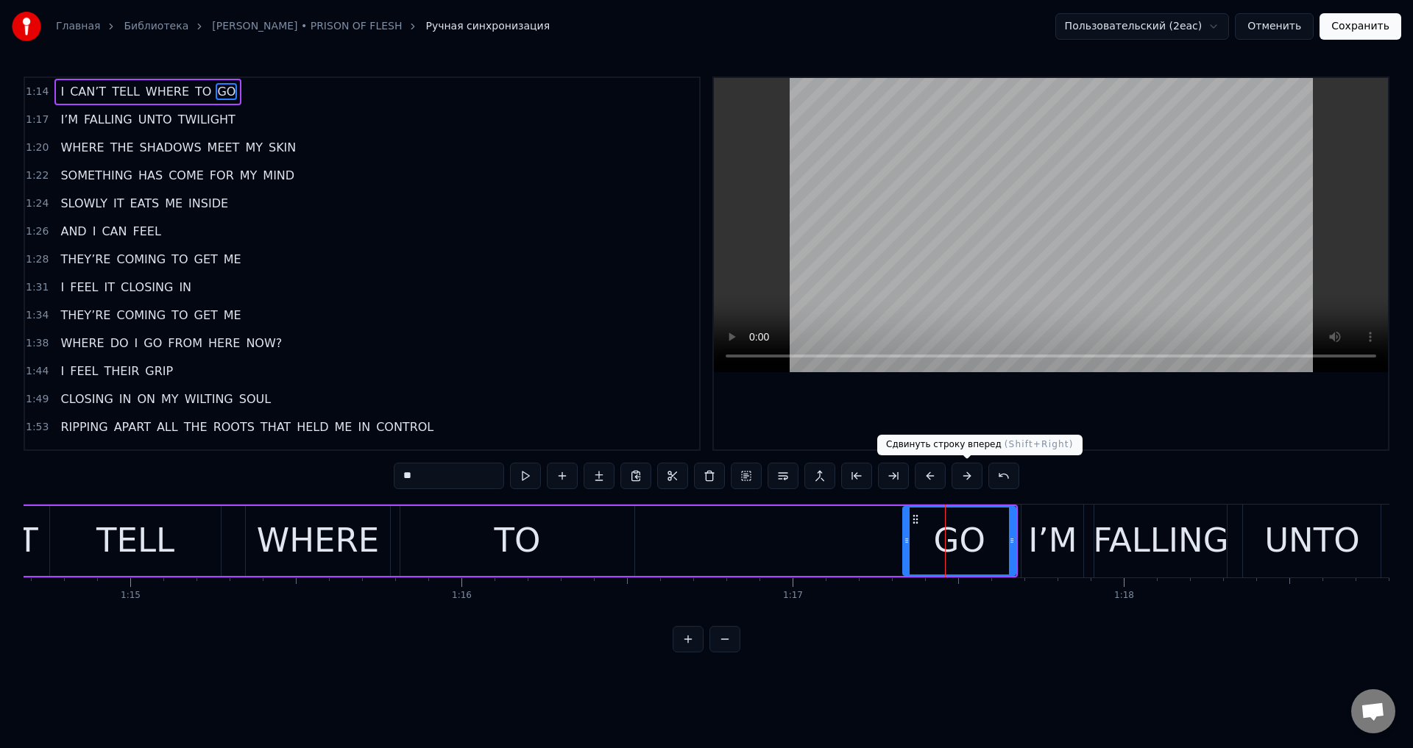
click at [935, 478] on button at bounding box center [930, 476] width 31 height 26
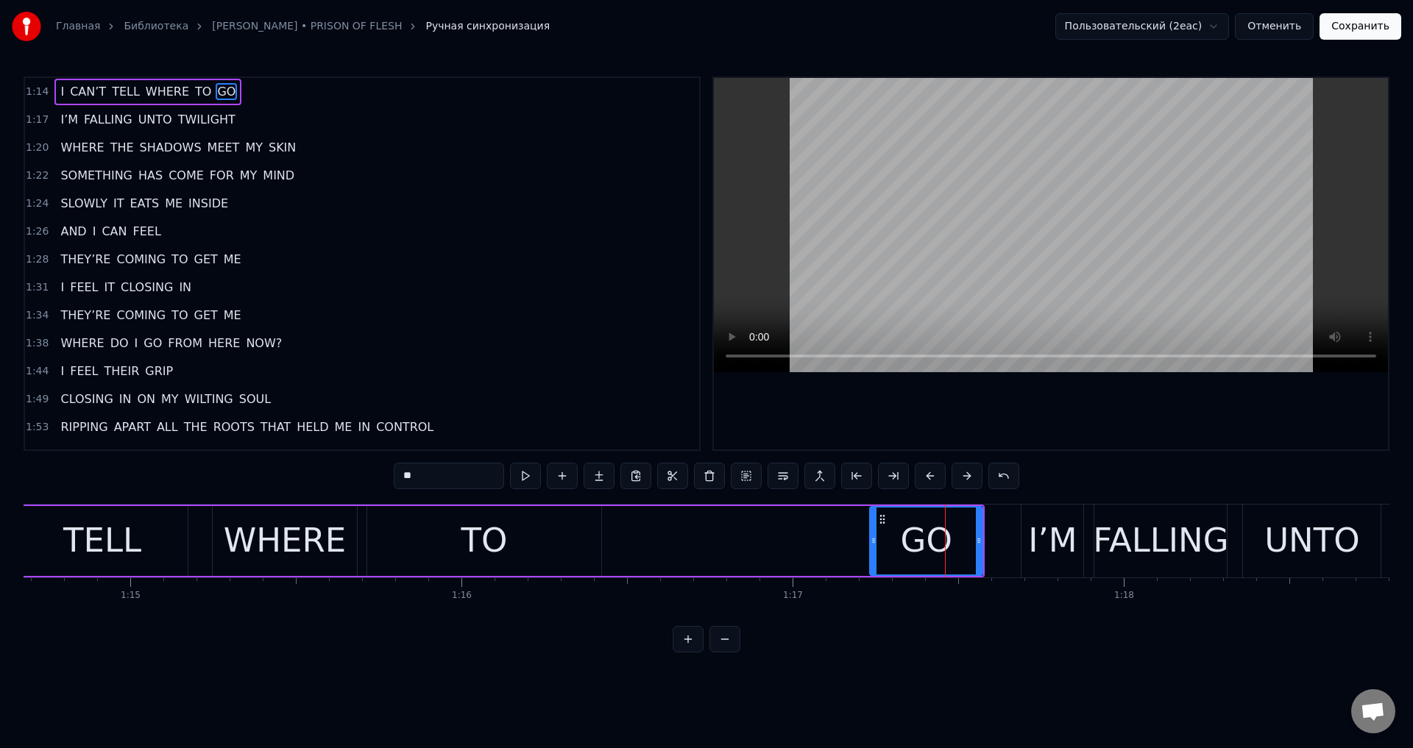
click at [935, 478] on button at bounding box center [930, 476] width 31 height 26
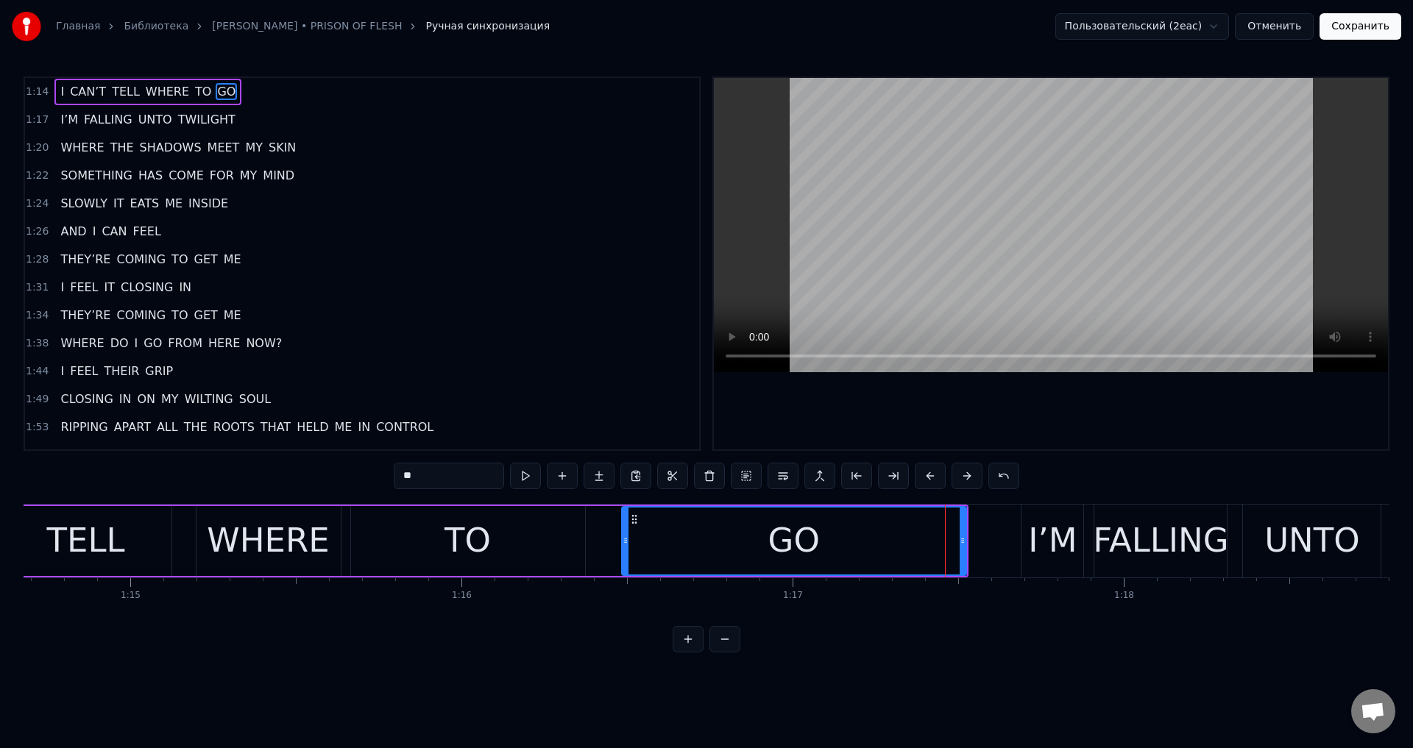
drag, startPoint x: 860, startPoint y: 553, endPoint x: 628, endPoint y: 555, distance: 231.8
click at [628, 555] on div at bounding box center [626, 541] width 6 height 67
drag, startPoint x: 963, startPoint y: 546, endPoint x: 1002, endPoint y: 547, distance: 39.0
click at [1002, 547] on div at bounding box center [1002, 541] width 6 height 67
click at [915, 463] on button at bounding box center [930, 476] width 31 height 26
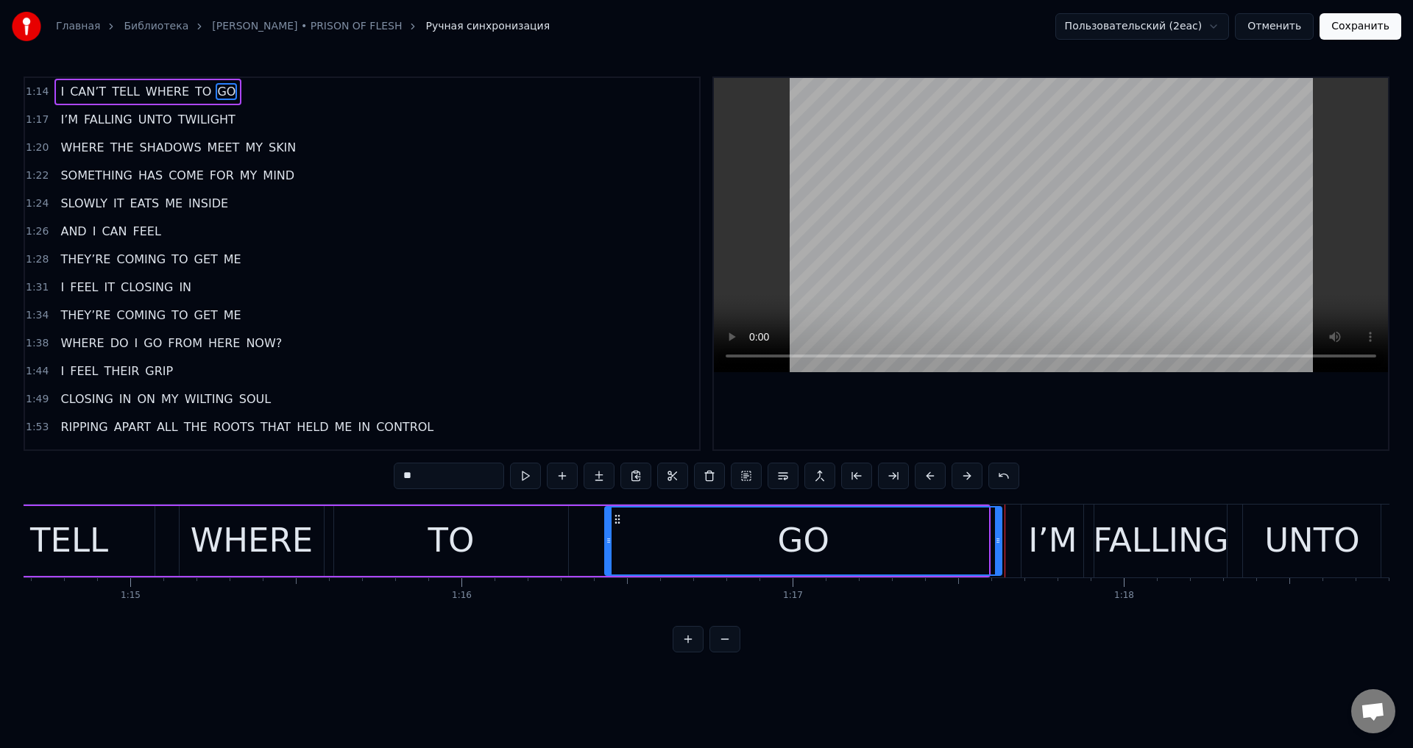
drag, startPoint x: 986, startPoint y: 542, endPoint x: 999, endPoint y: 541, distance: 13.3
click at [999, 541] on icon at bounding box center [998, 541] width 6 height 12
click at [915, 463] on button at bounding box center [930, 476] width 31 height 26
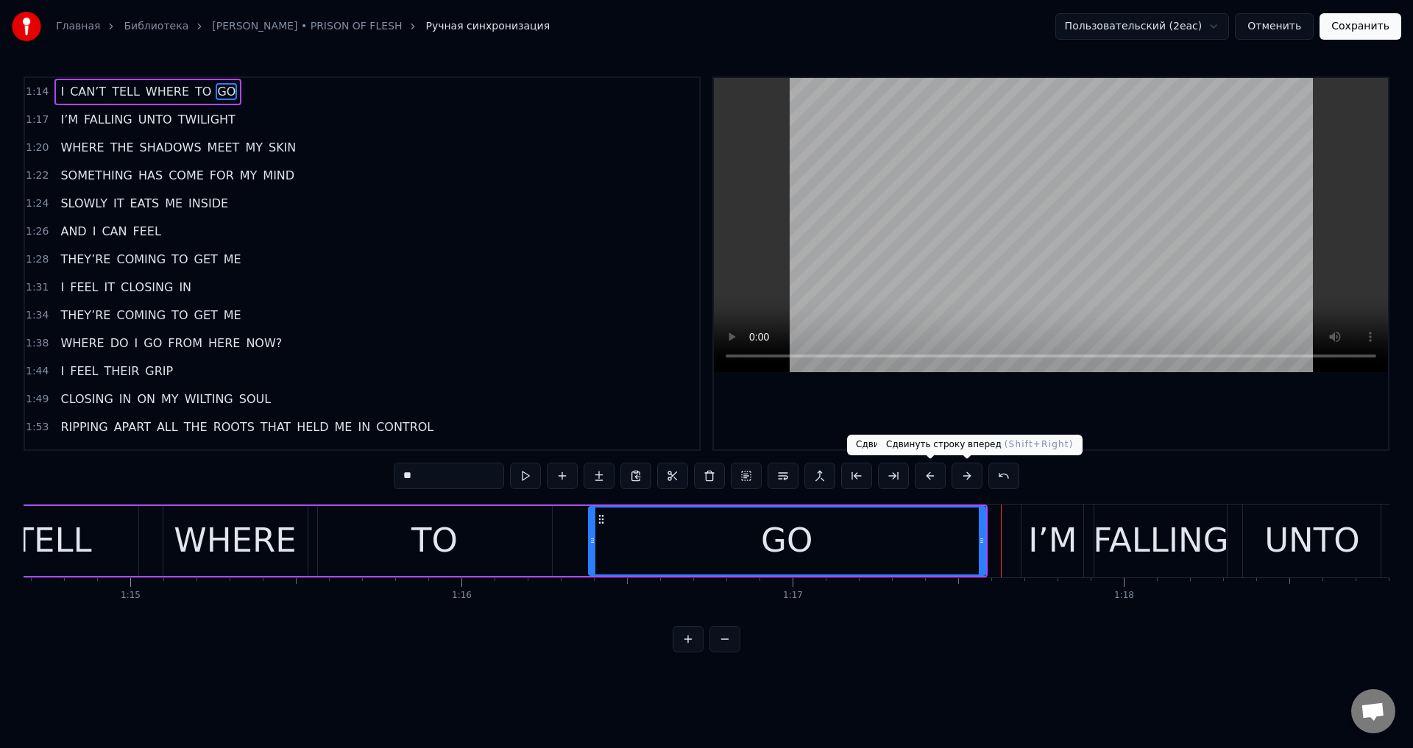
click at [964, 478] on button at bounding box center [967, 476] width 31 height 26
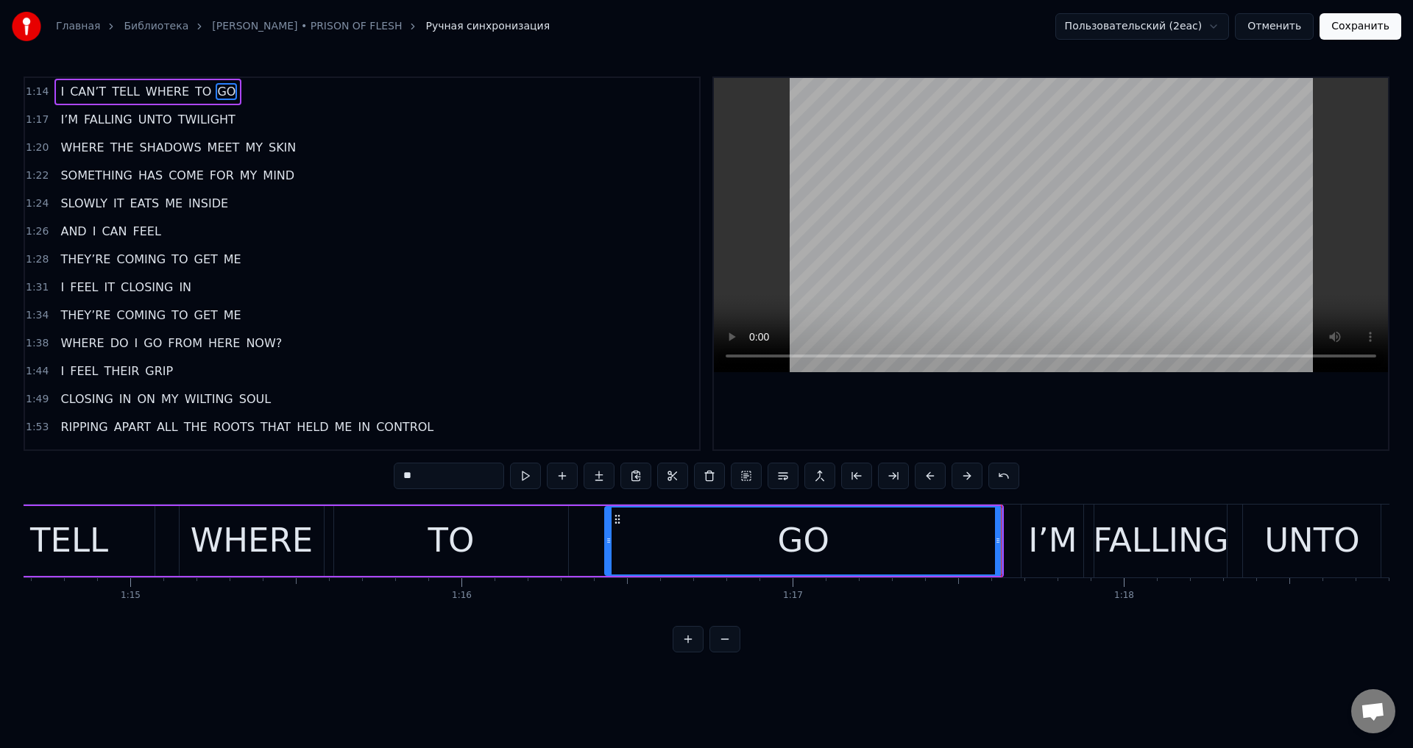
click at [529, 553] on div "TO" at bounding box center [451, 541] width 234 height 70
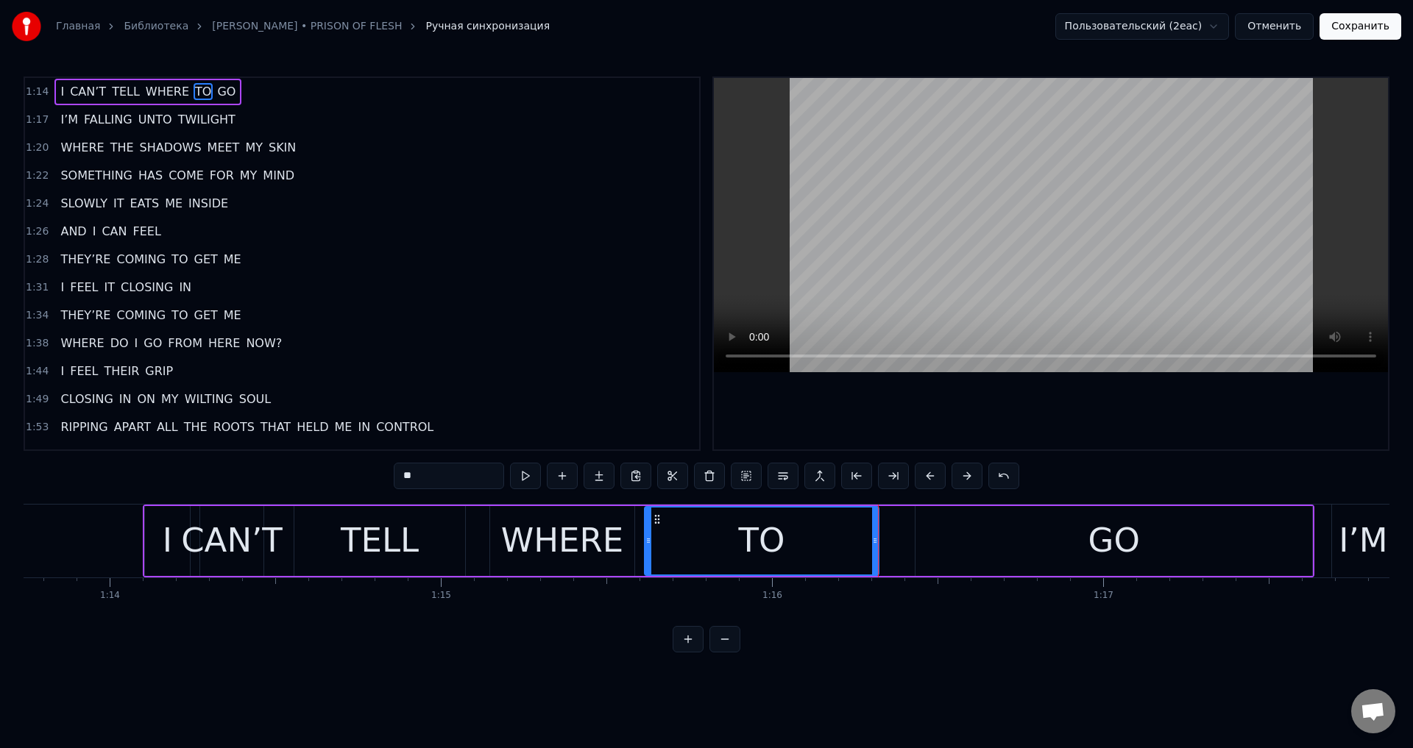
scroll to position [0, 24408]
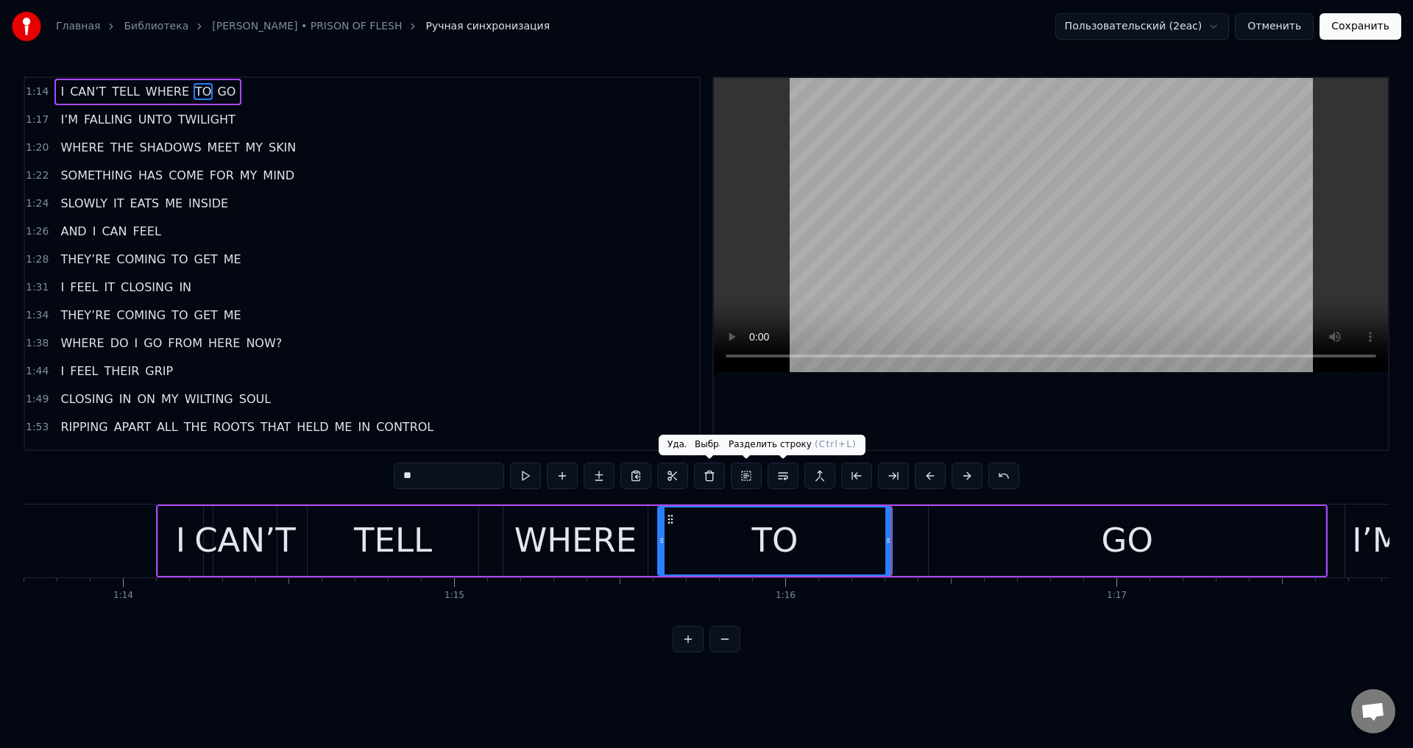
click at [740, 534] on div "TO" at bounding box center [775, 541] width 233 height 67
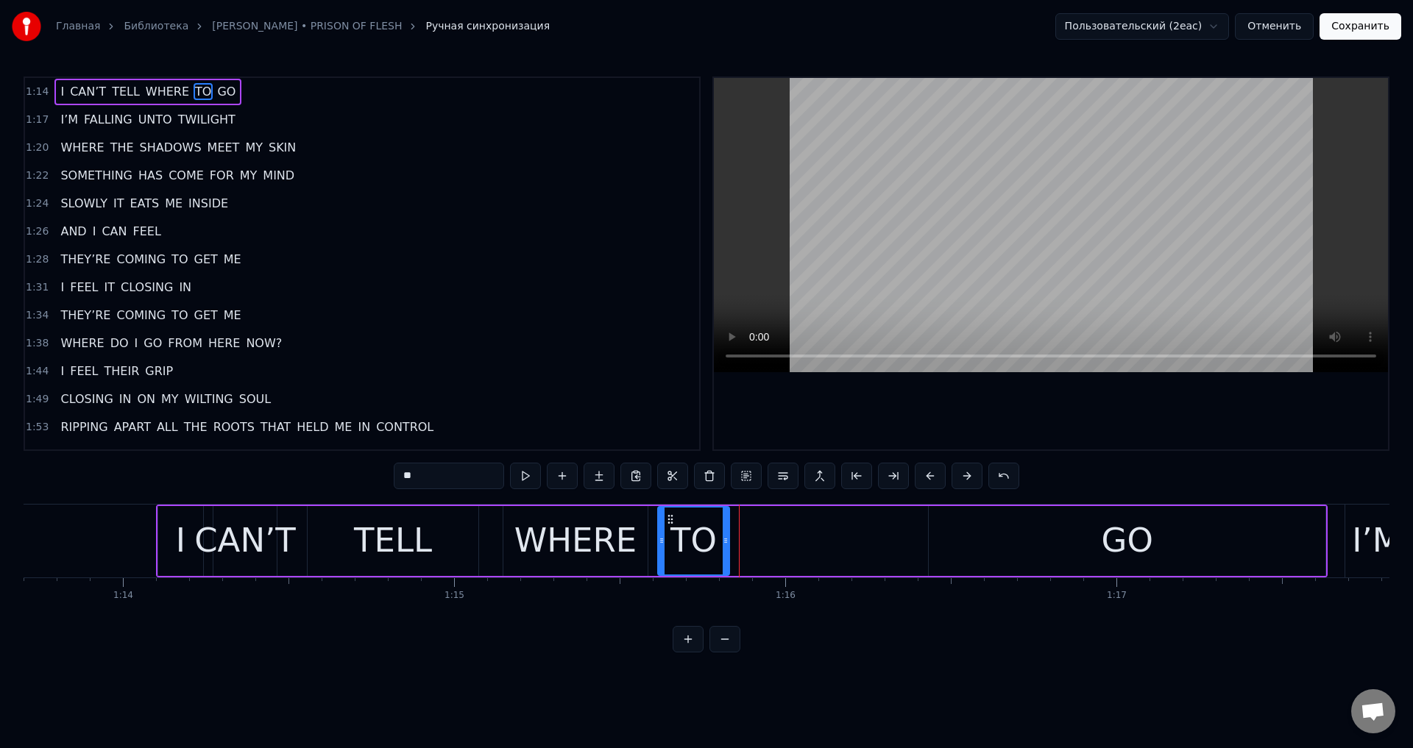
drag, startPoint x: 888, startPoint y: 536, endPoint x: 750, endPoint y: 546, distance: 138.0
click at [723, 553] on div at bounding box center [726, 541] width 6 height 67
click at [980, 508] on div "GO" at bounding box center [1127, 541] width 397 height 70
type input "**"
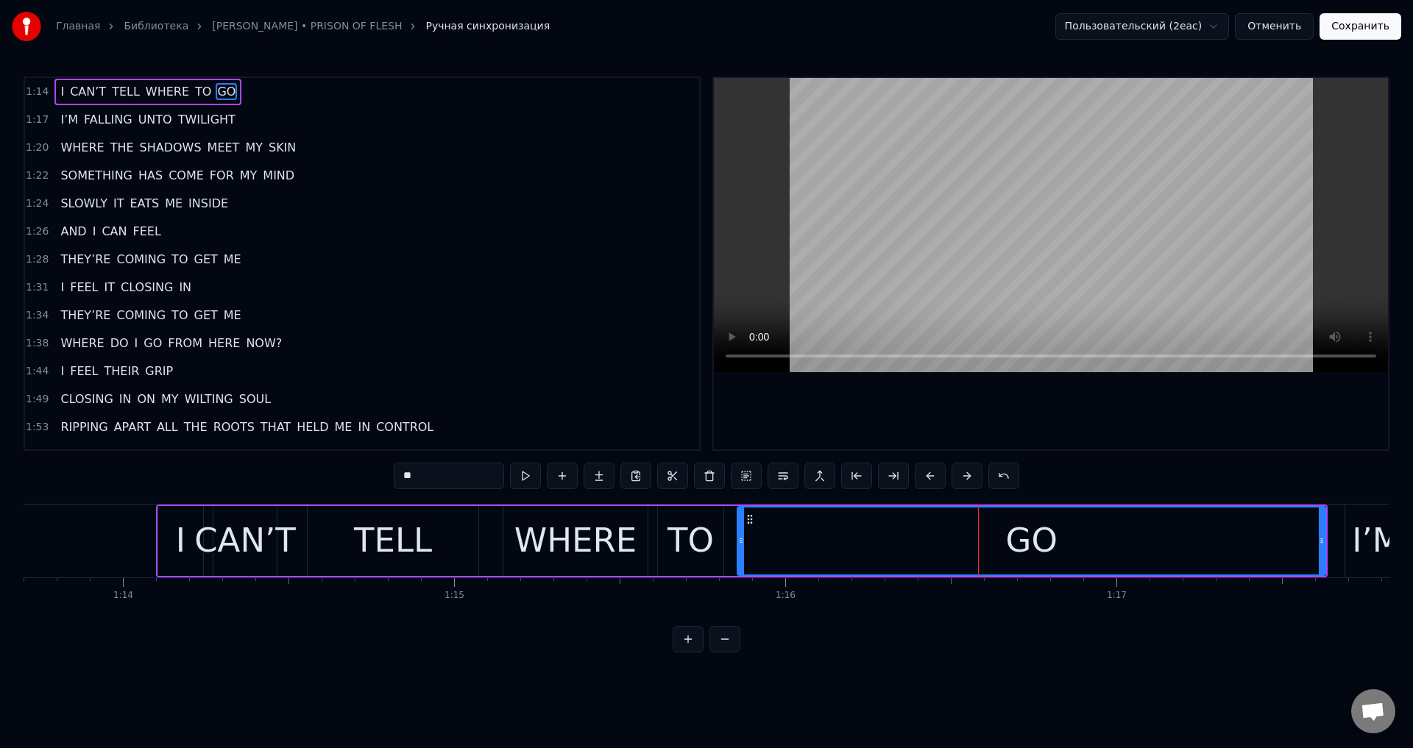
drag, startPoint x: 932, startPoint y: 543, endPoint x: 740, endPoint y: 545, distance: 191.4
click at [740, 545] on icon at bounding box center [741, 541] width 6 height 12
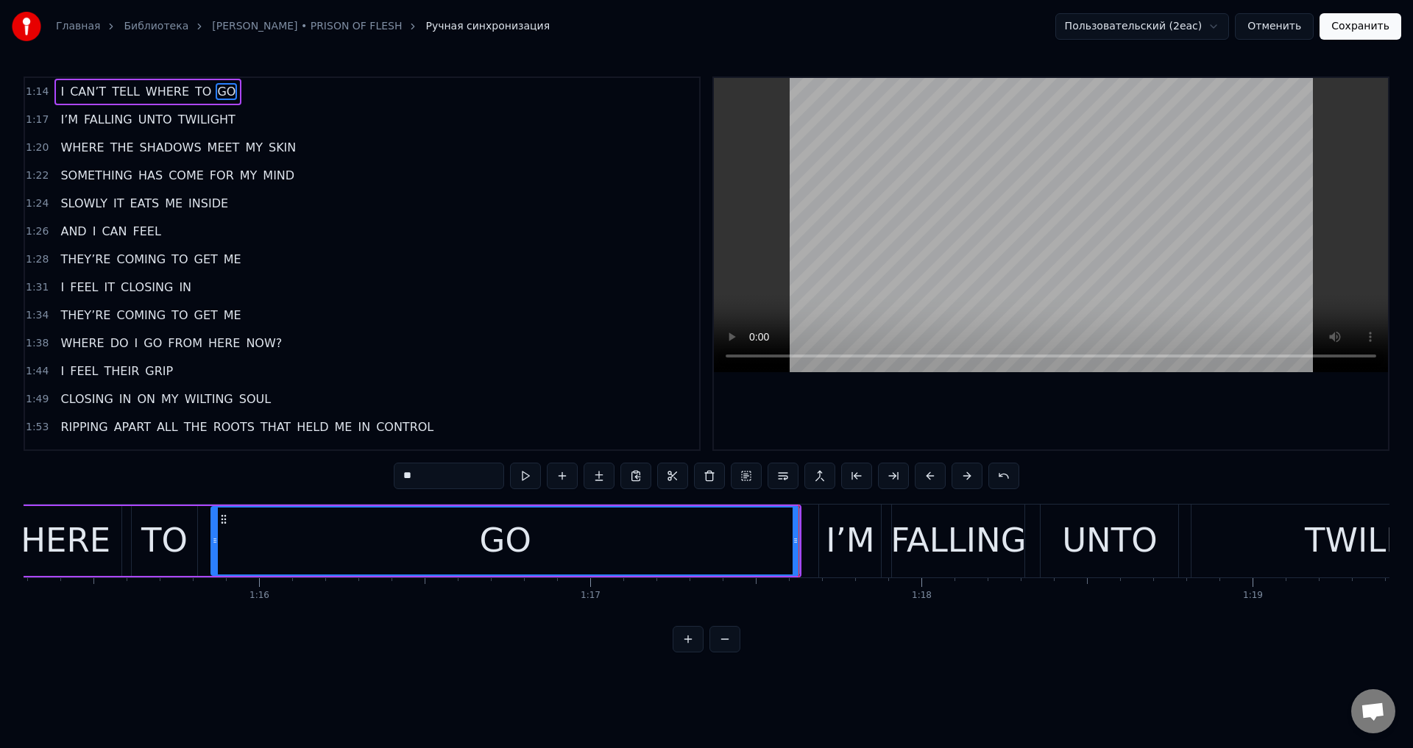
scroll to position [0, 24899]
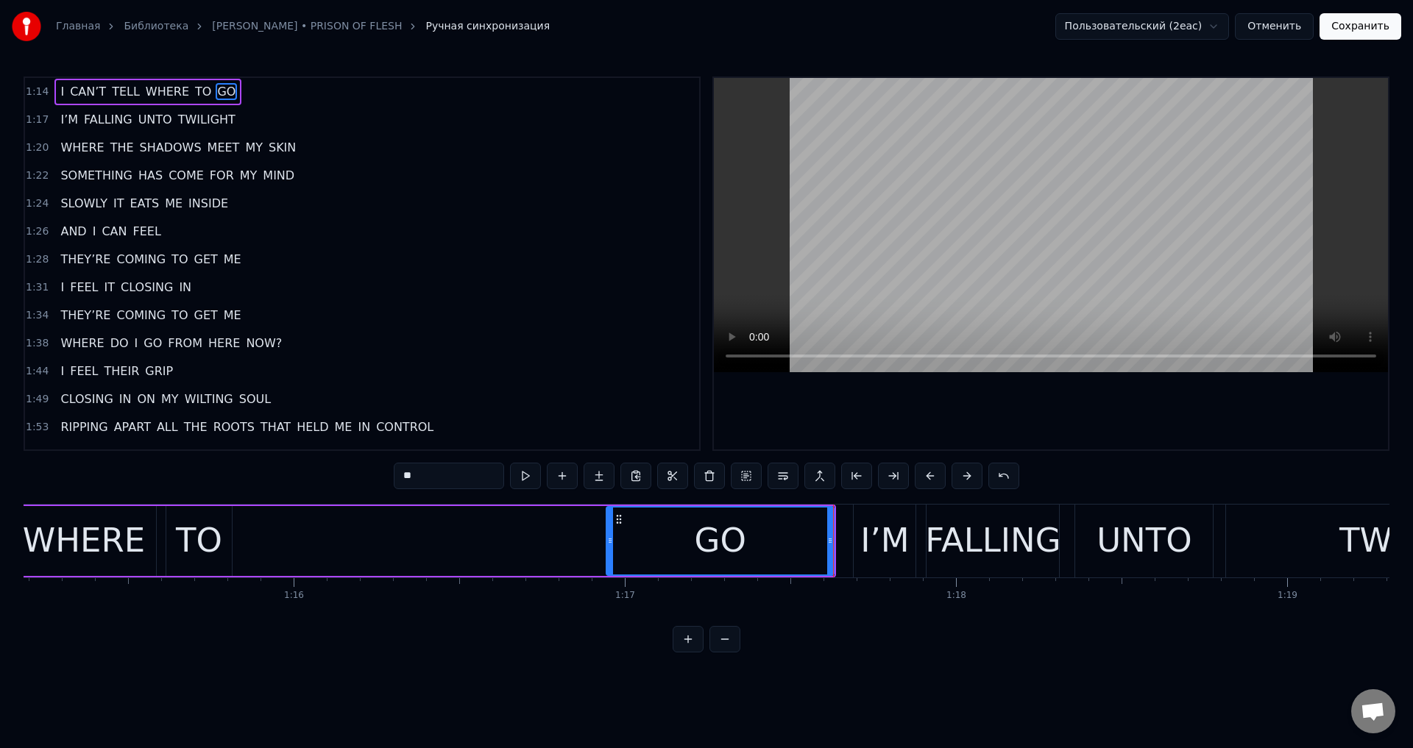
drag, startPoint x: 248, startPoint y: 542, endPoint x: 610, endPoint y: 548, distance: 362.1
click at [610, 548] on div at bounding box center [610, 541] width 6 height 67
drag, startPoint x: 610, startPoint y: 548, endPoint x: 589, endPoint y: 553, distance: 21.2
click at [589, 553] on div at bounding box center [591, 541] width 6 height 67
click at [237, 537] on div "I CAN’T TELL WHERE TO GO" at bounding box center [250, 541] width 1172 height 73
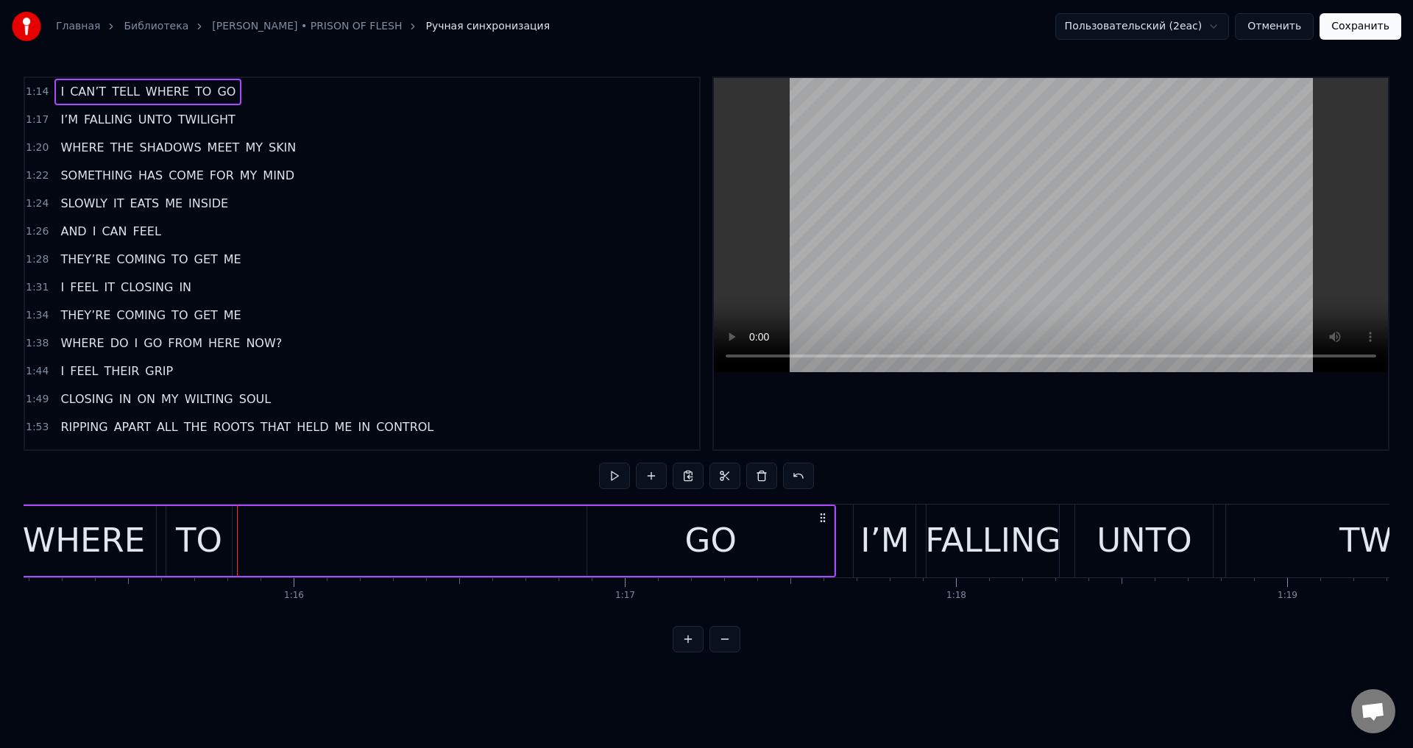
click at [202, 528] on div "TO" at bounding box center [199, 541] width 46 height 50
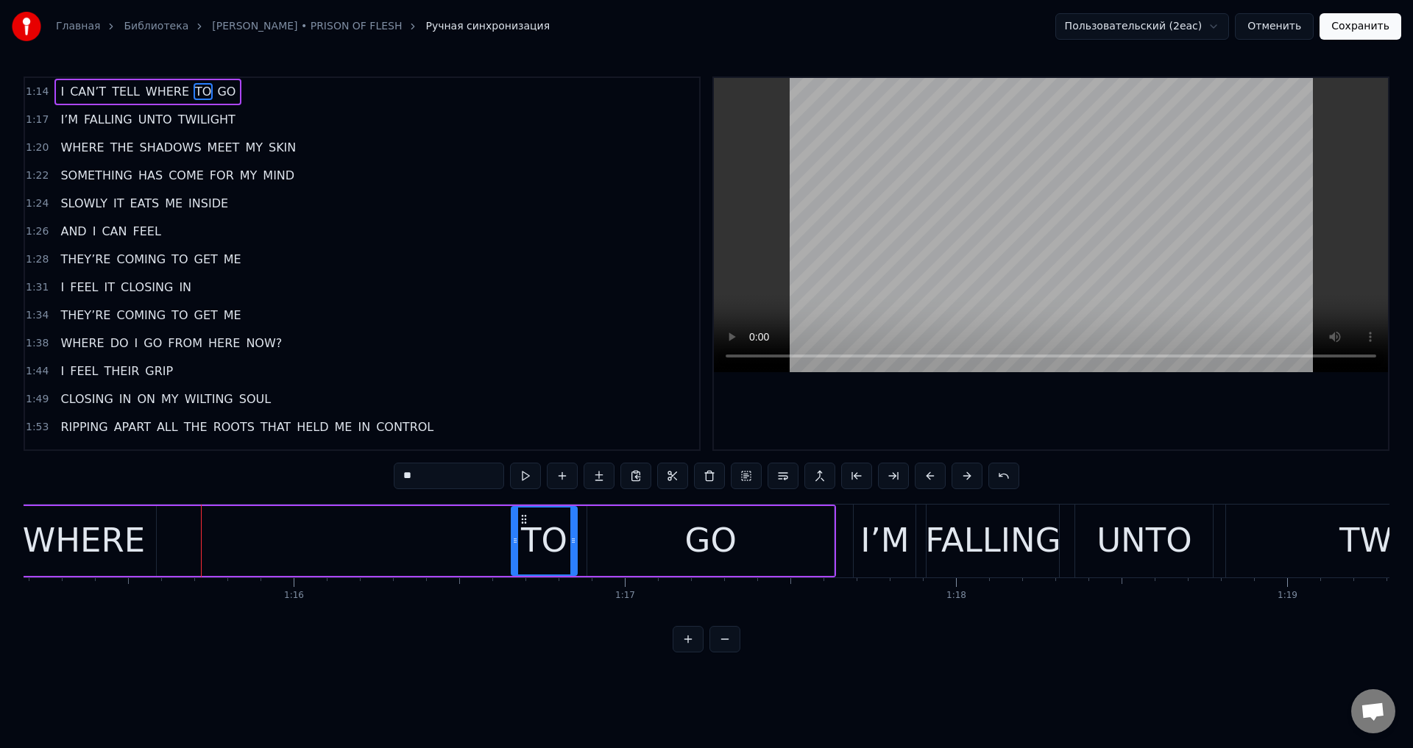
drag, startPoint x: 179, startPoint y: 520, endPoint x: 524, endPoint y: 520, distance: 345.2
click at [524, 520] on icon at bounding box center [524, 520] width 12 height 12
drag, startPoint x: 512, startPoint y: 525, endPoint x: 498, endPoint y: 531, distance: 14.9
click at [499, 531] on div at bounding box center [502, 541] width 6 height 67
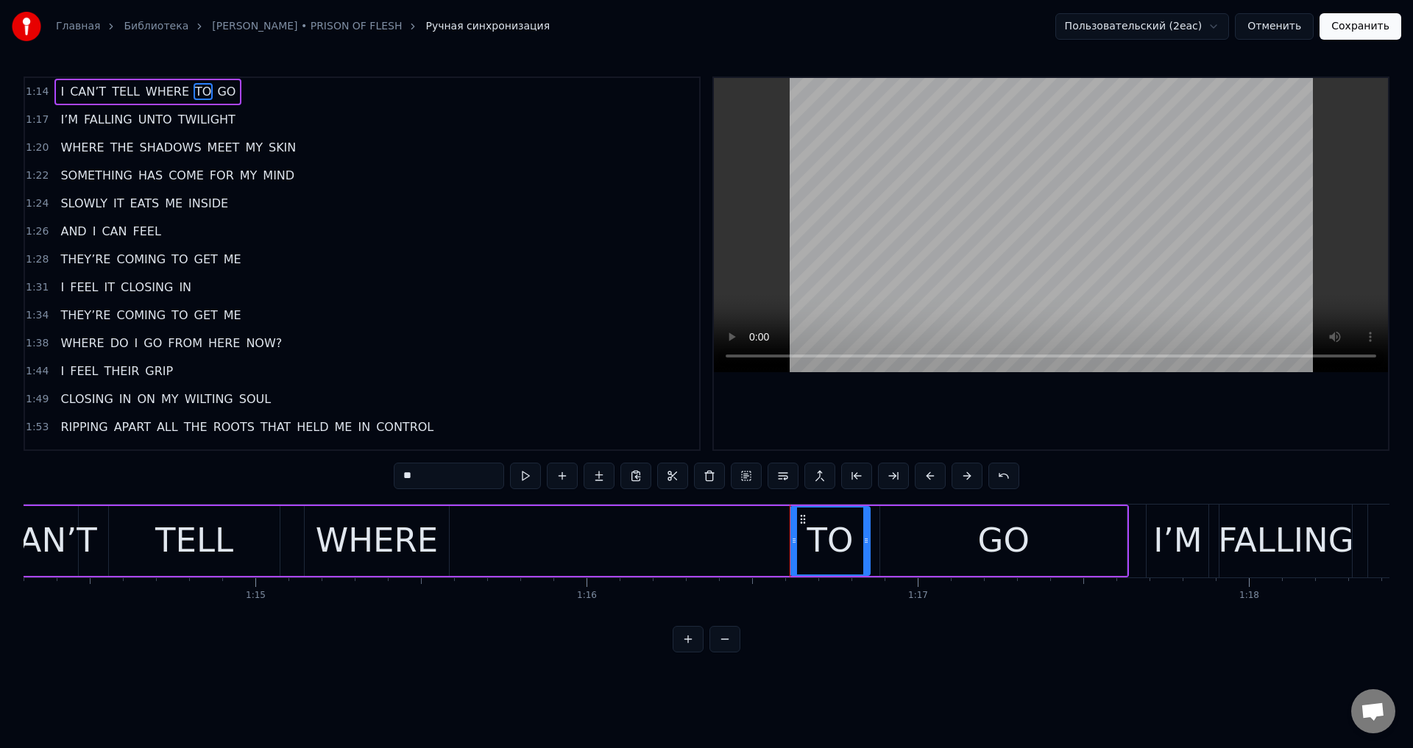
scroll to position [0, 24605]
click at [383, 526] on div "WHERE" at bounding box center [378, 541] width 122 height 50
type input "*****"
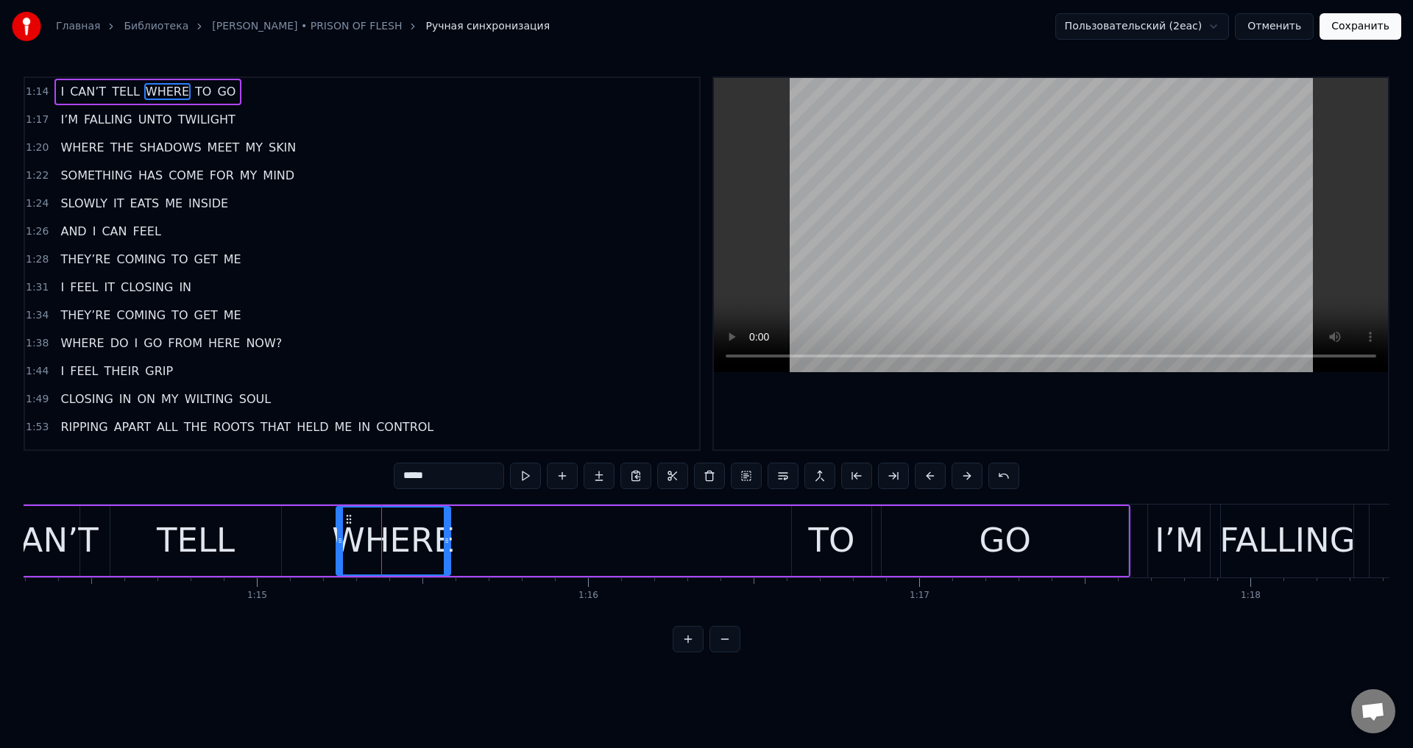
drag, startPoint x: 311, startPoint y: 540, endPoint x: 341, endPoint y: 541, distance: 30.2
click at [341, 541] on icon at bounding box center [340, 541] width 6 height 12
click at [346, 518] on div at bounding box center [344, 541] width 6 height 67
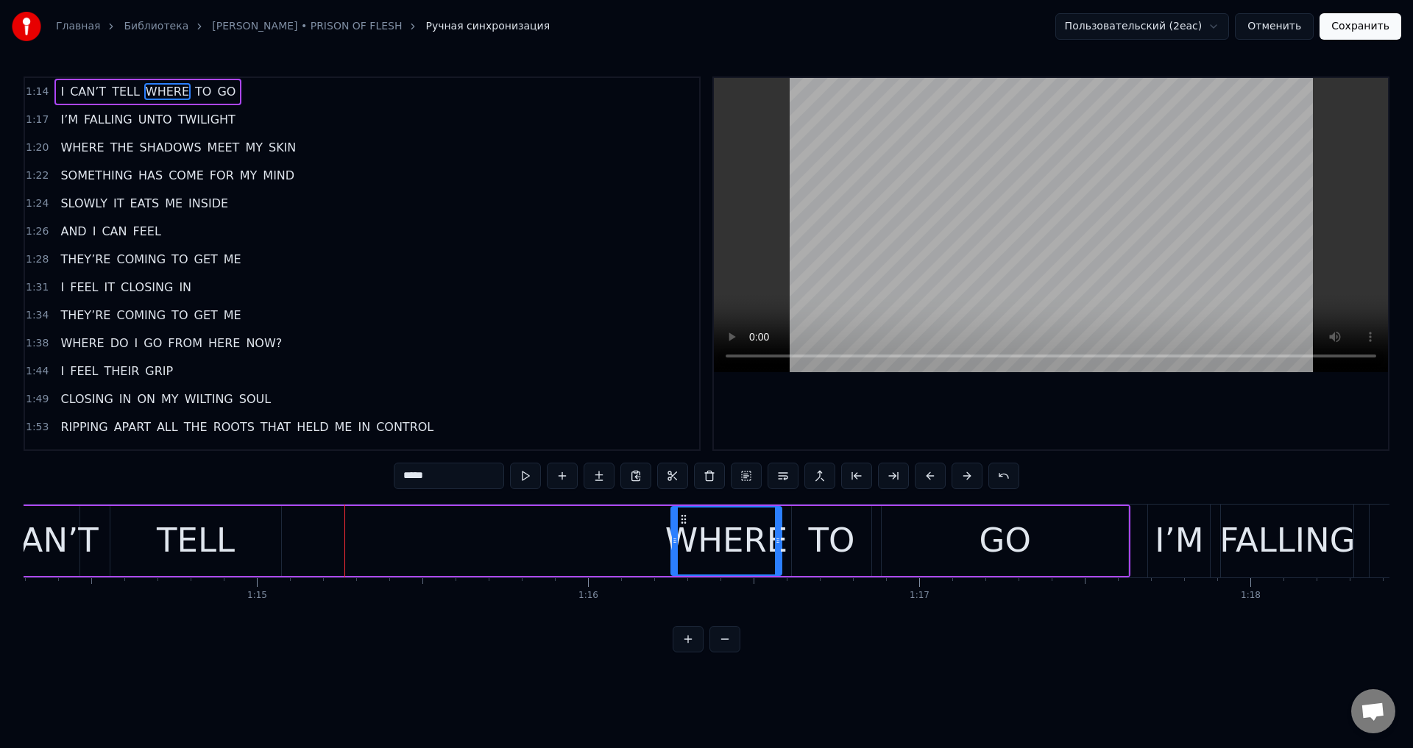
drag, startPoint x: 351, startPoint y: 519, endPoint x: 682, endPoint y: 524, distance: 331.2
click at [682, 524] on icon at bounding box center [684, 520] width 12 height 12
click at [389, 542] on div "I CAN’T TELL WHERE TO GO" at bounding box center [545, 541] width 1172 height 73
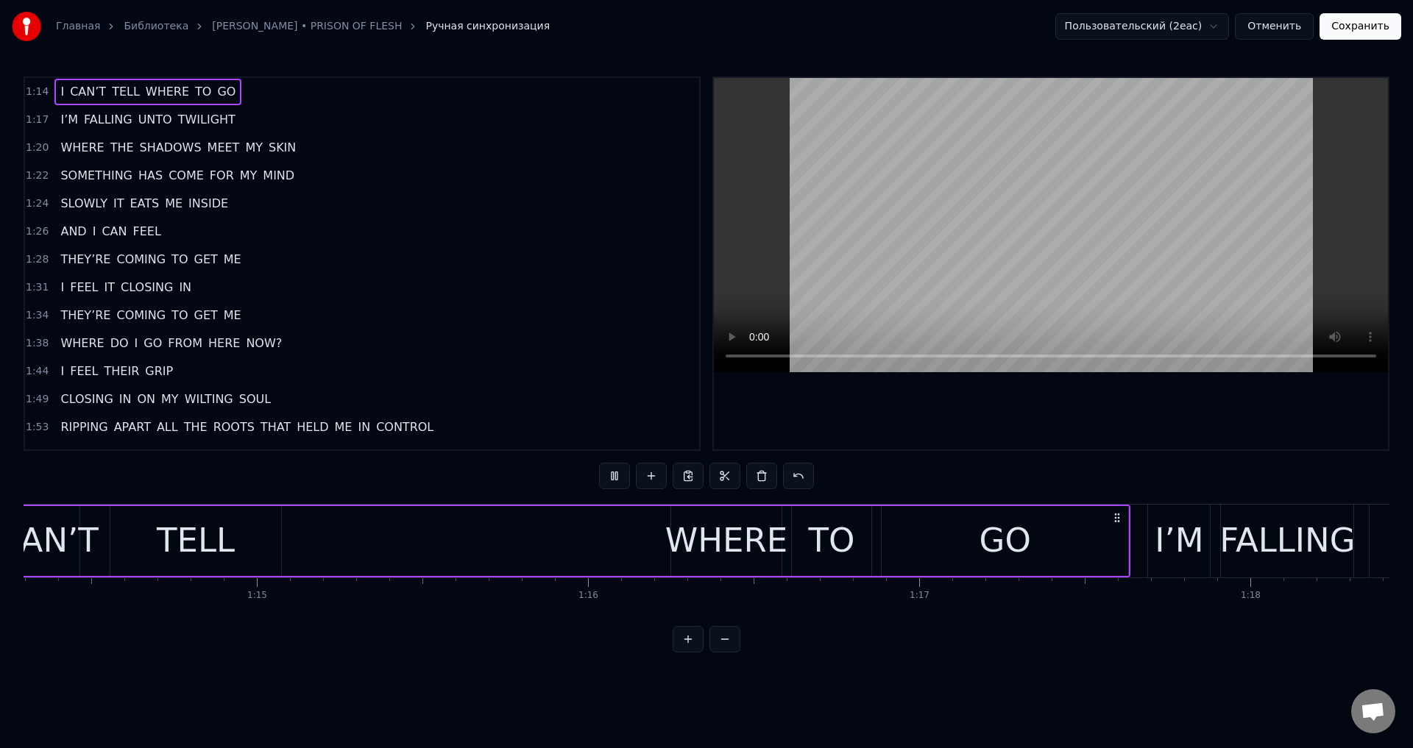
scroll to position [0, 24467]
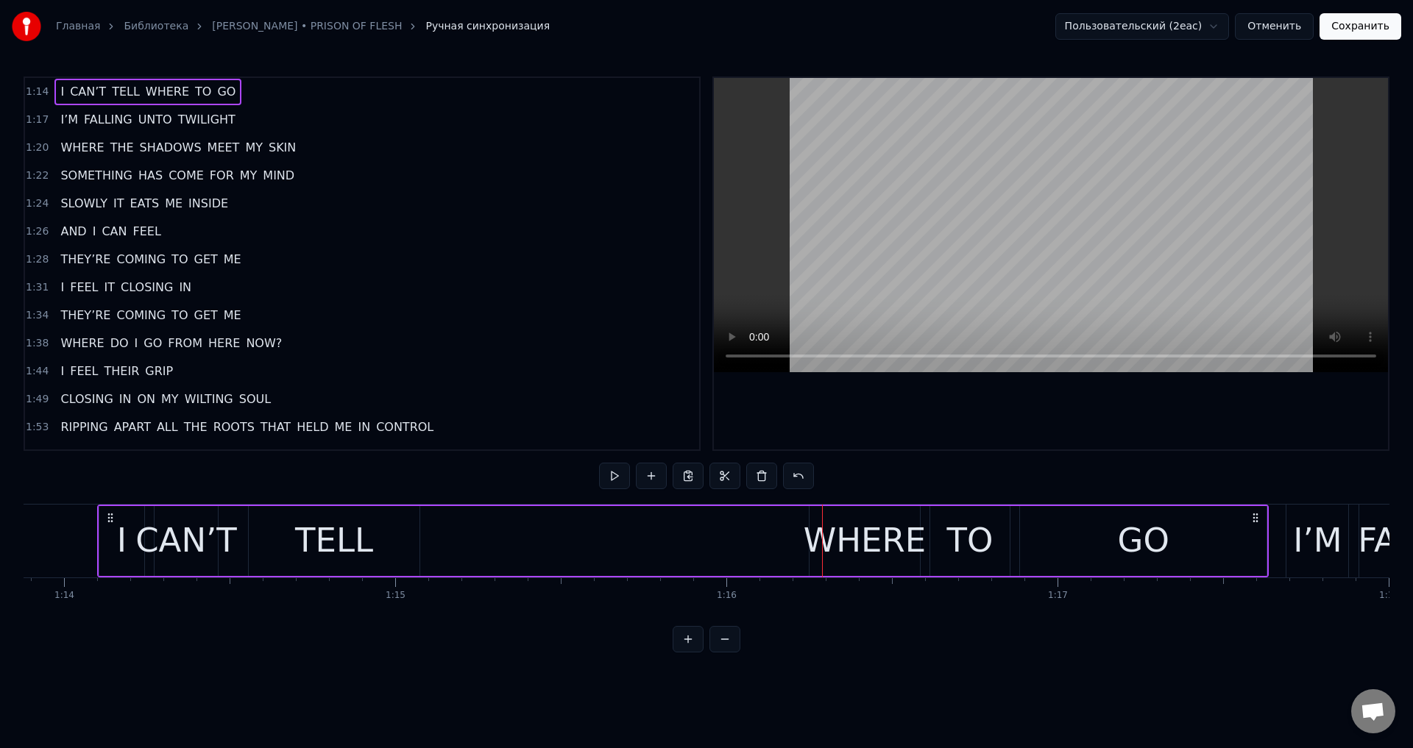
click at [361, 532] on div "TELL" at bounding box center [334, 541] width 78 height 50
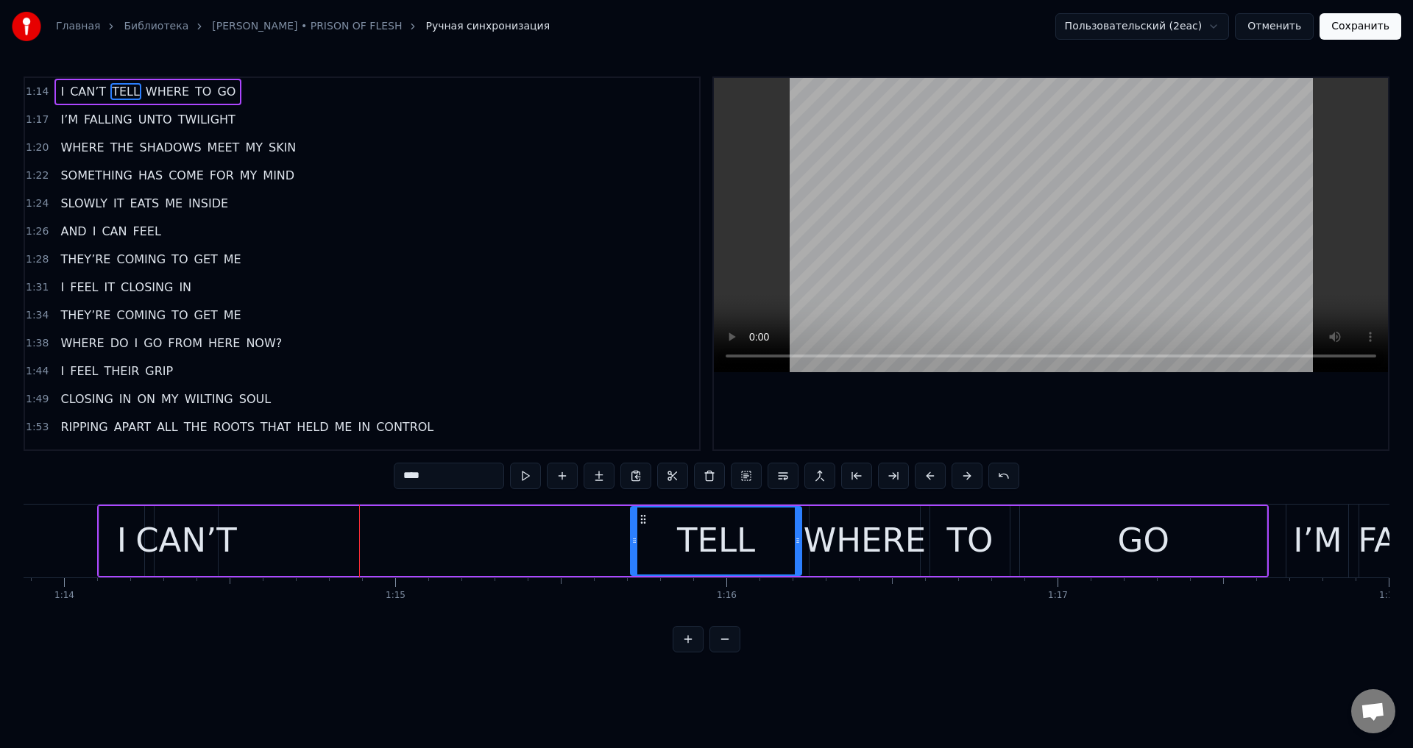
drag, startPoint x: 257, startPoint y: 520, endPoint x: 639, endPoint y: 537, distance: 382.3
click at [639, 537] on div "TELL" at bounding box center [715, 541] width 169 height 67
drag, startPoint x: 631, startPoint y: 541, endPoint x: 641, endPoint y: 542, distance: 9.6
click at [641, 542] on icon at bounding box center [644, 541] width 6 height 12
click at [198, 534] on div "CAN’T" at bounding box center [186, 541] width 102 height 50
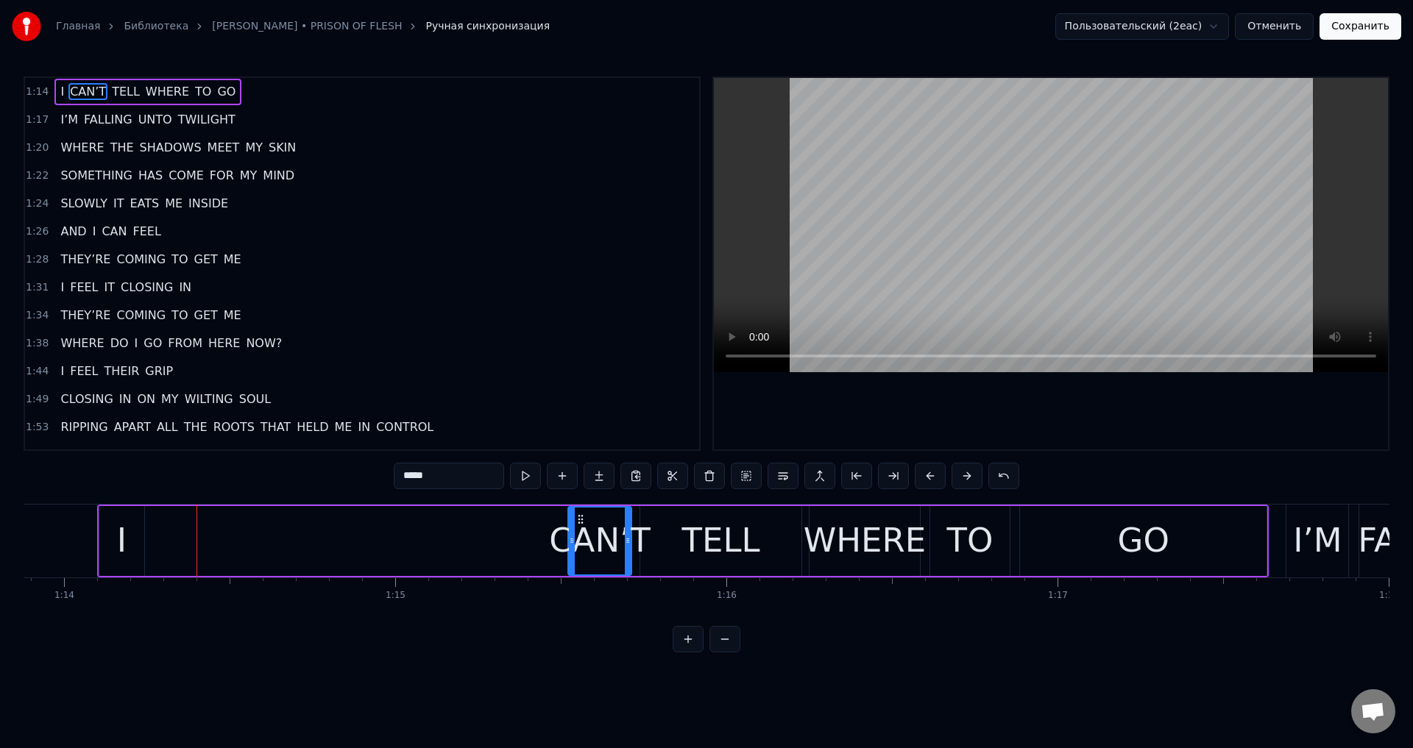
drag, startPoint x: 166, startPoint y: 523, endPoint x: 579, endPoint y: 525, distance: 413.6
click at [579, 525] on div "CAN’T" at bounding box center [600, 541] width 62 height 67
click at [130, 536] on div "I" at bounding box center [121, 541] width 45 height 70
type input "*"
drag, startPoint x: 111, startPoint y: 520, endPoint x: 527, endPoint y: 523, distance: 415.8
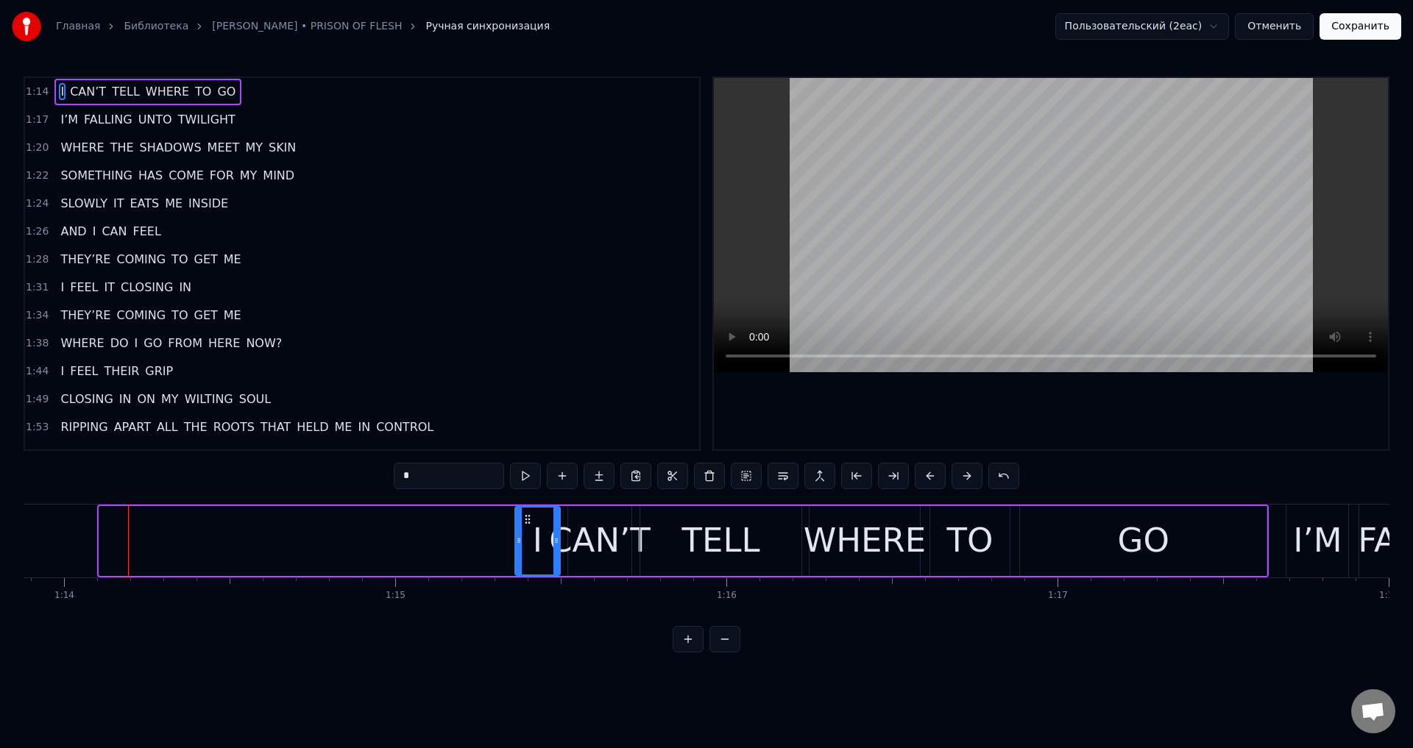
click at [527, 523] on icon at bounding box center [528, 520] width 12 height 12
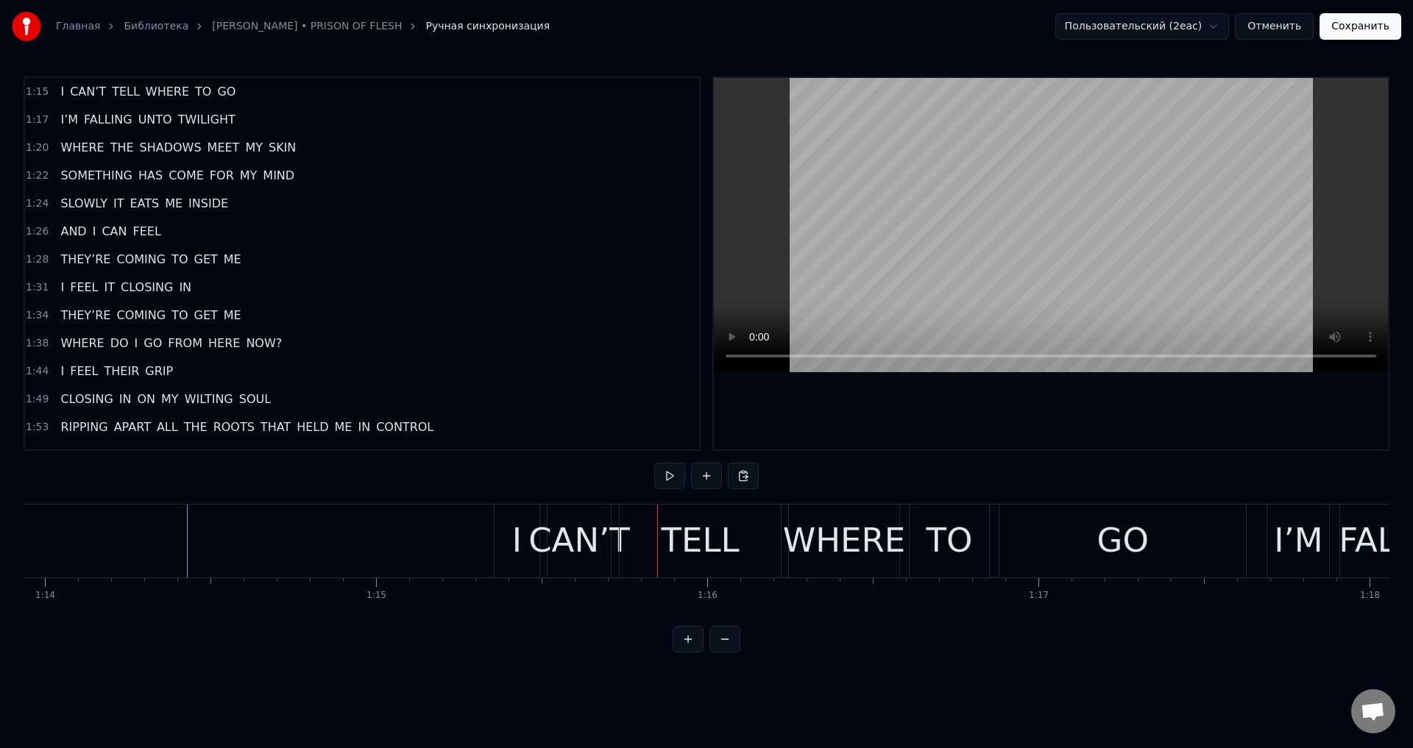
scroll to position [0, 24496]
click at [724, 555] on div "TELL" at bounding box center [689, 541] width 161 height 73
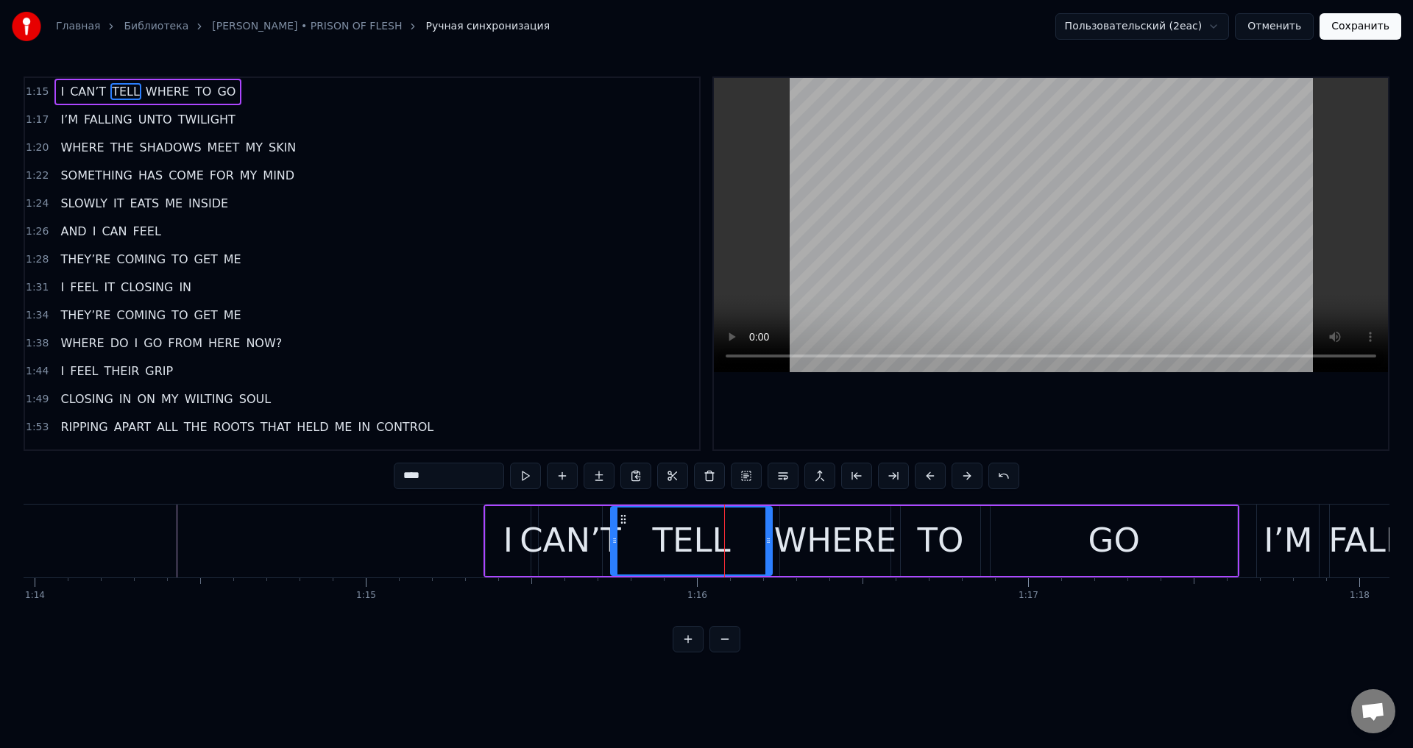
drag, startPoint x: 610, startPoint y: 537, endPoint x: 637, endPoint y: 544, distance: 27.3
click at [635, 543] on div "TELL" at bounding box center [691, 541] width 163 height 70
click at [798, 545] on div "WHERE" at bounding box center [835, 541] width 122 height 50
type input "*****"
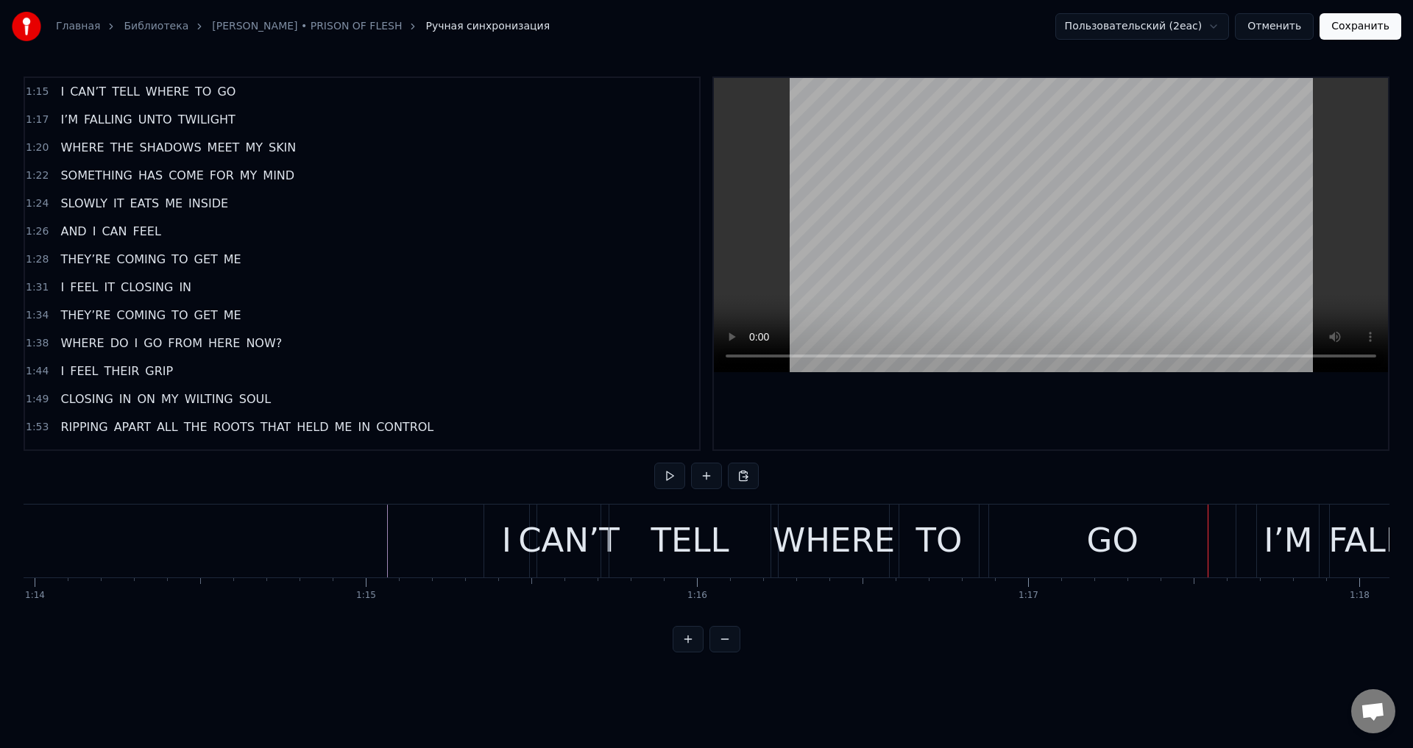
click at [941, 542] on div "TO" at bounding box center [939, 541] width 46 height 50
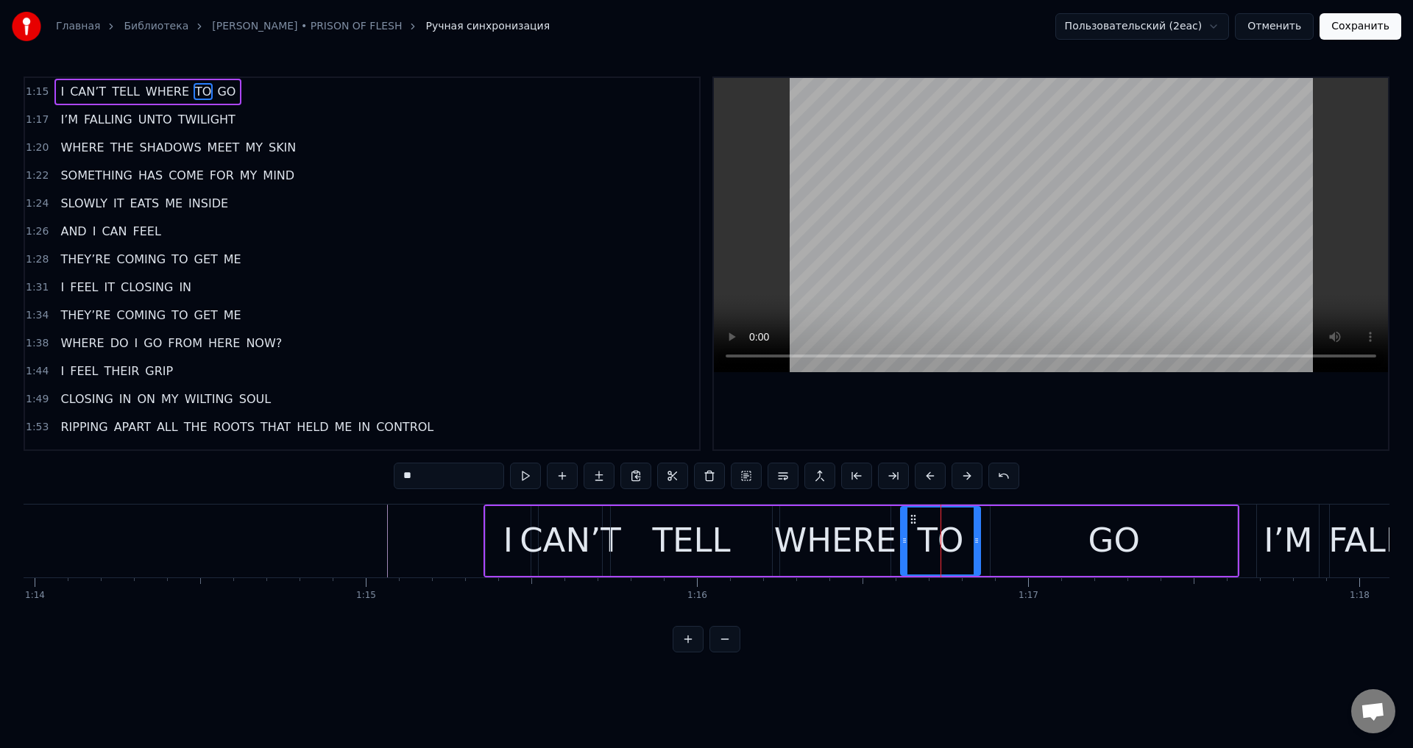
click at [1021, 535] on div "GO" at bounding box center [1114, 541] width 247 height 70
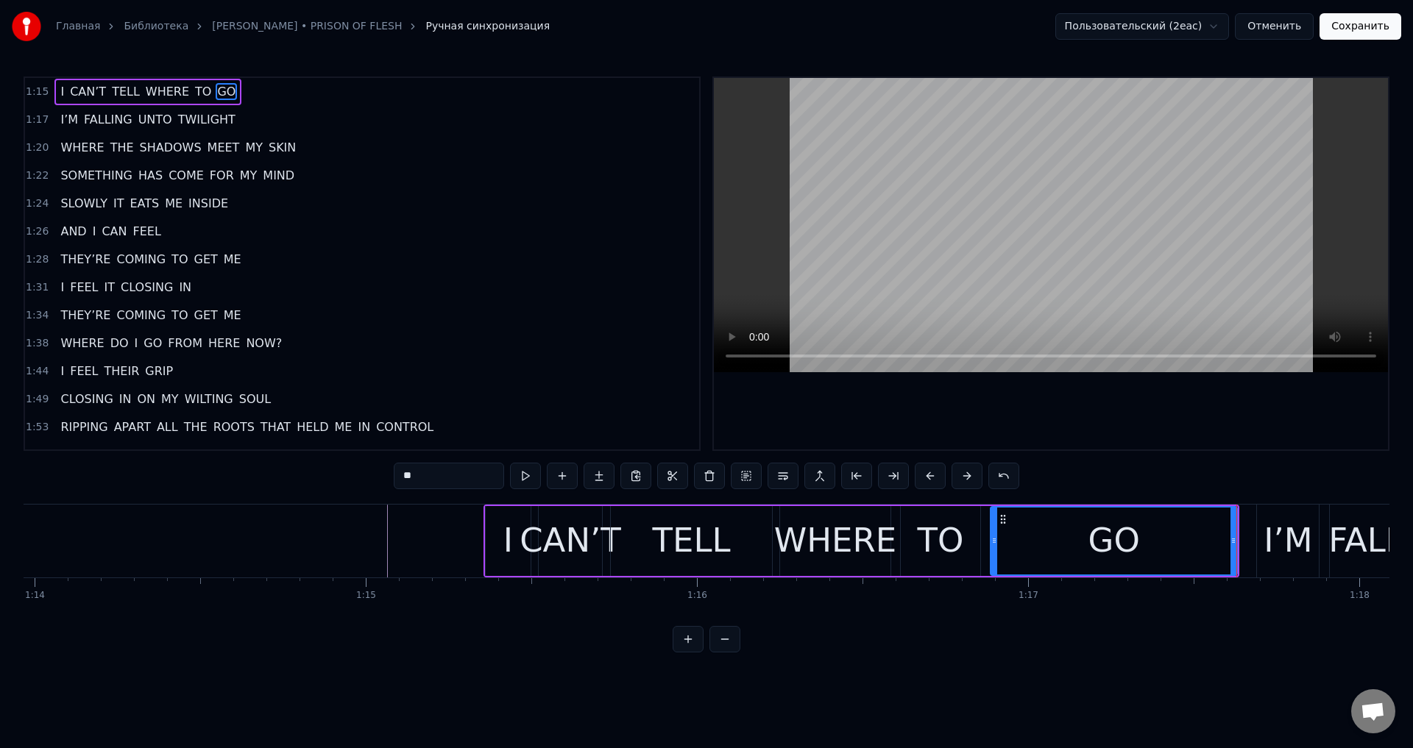
click at [932, 535] on div "TO" at bounding box center [941, 541] width 46 height 50
type input "**"
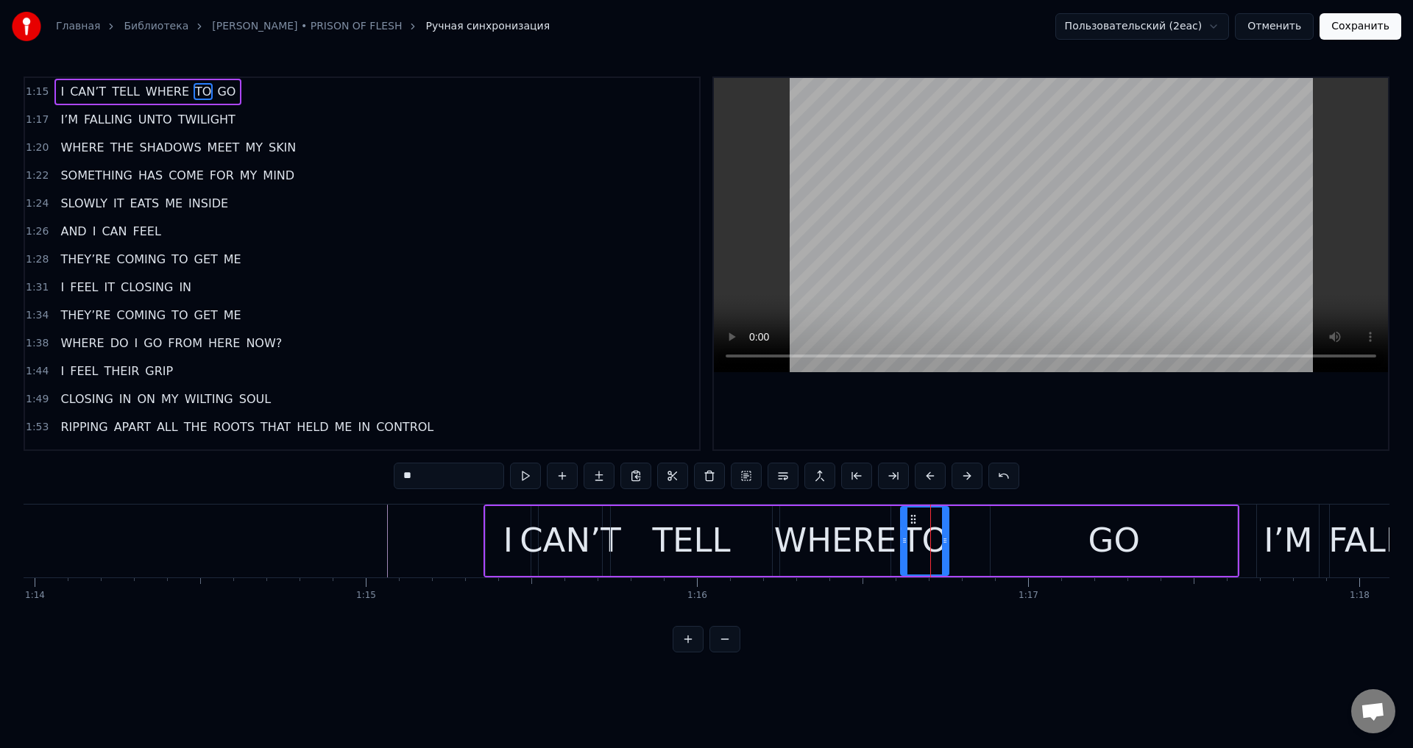
drag, startPoint x: 978, startPoint y: 536, endPoint x: 943, endPoint y: 539, distance: 34.8
click at [943, 539] on icon at bounding box center [945, 541] width 6 height 12
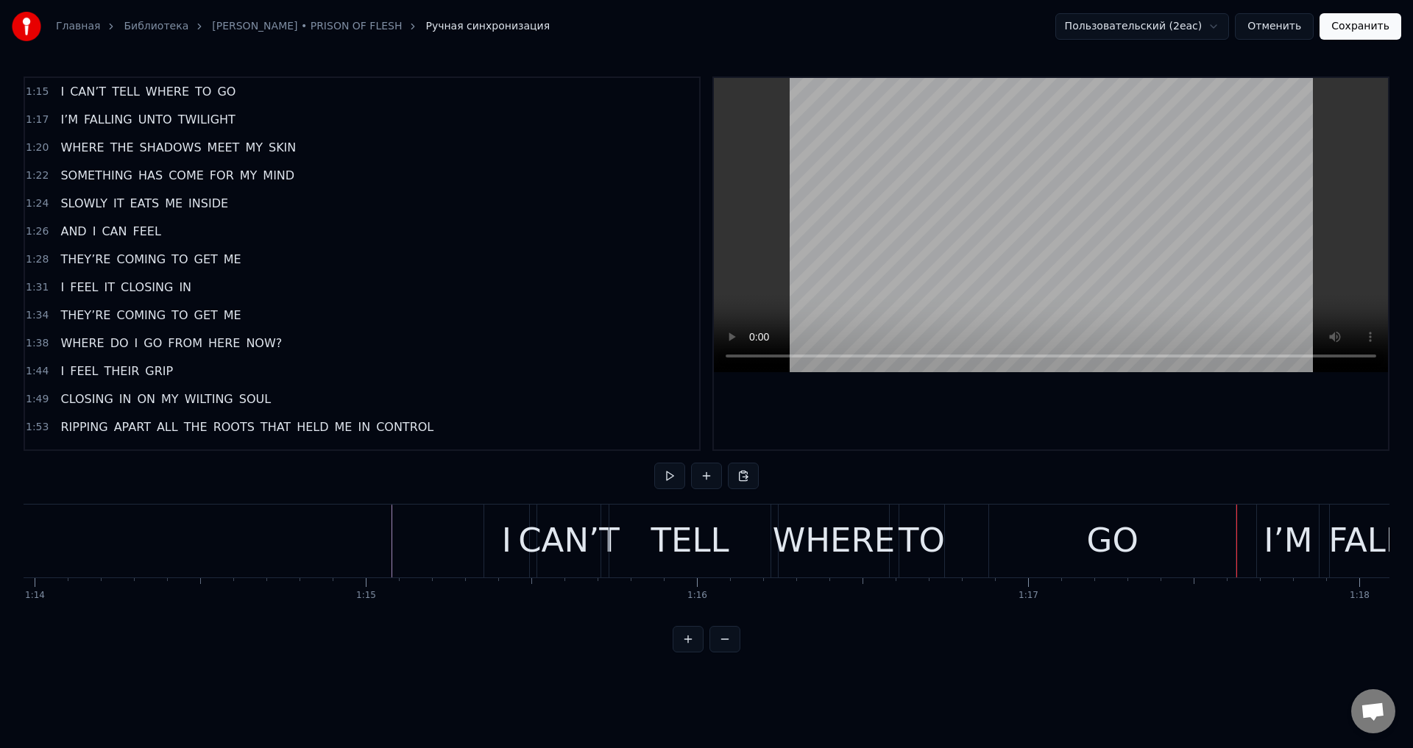
click at [927, 524] on div "TO" at bounding box center [922, 541] width 46 height 50
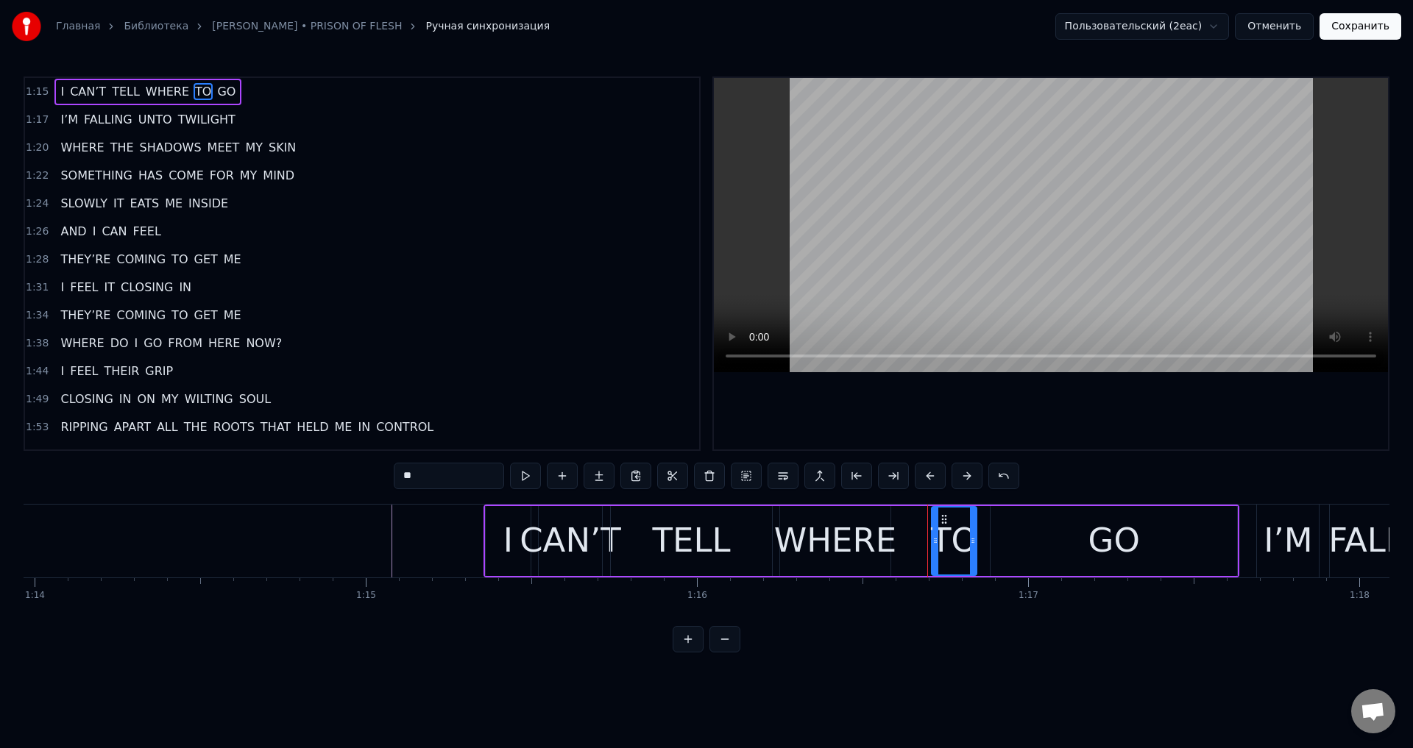
drag, startPoint x: 912, startPoint y: 518, endPoint x: 945, endPoint y: 525, distance: 33.8
click at [945, 525] on icon at bounding box center [944, 520] width 12 height 12
click at [855, 528] on div "WHERE" at bounding box center [835, 541] width 122 height 50
type input "*****"
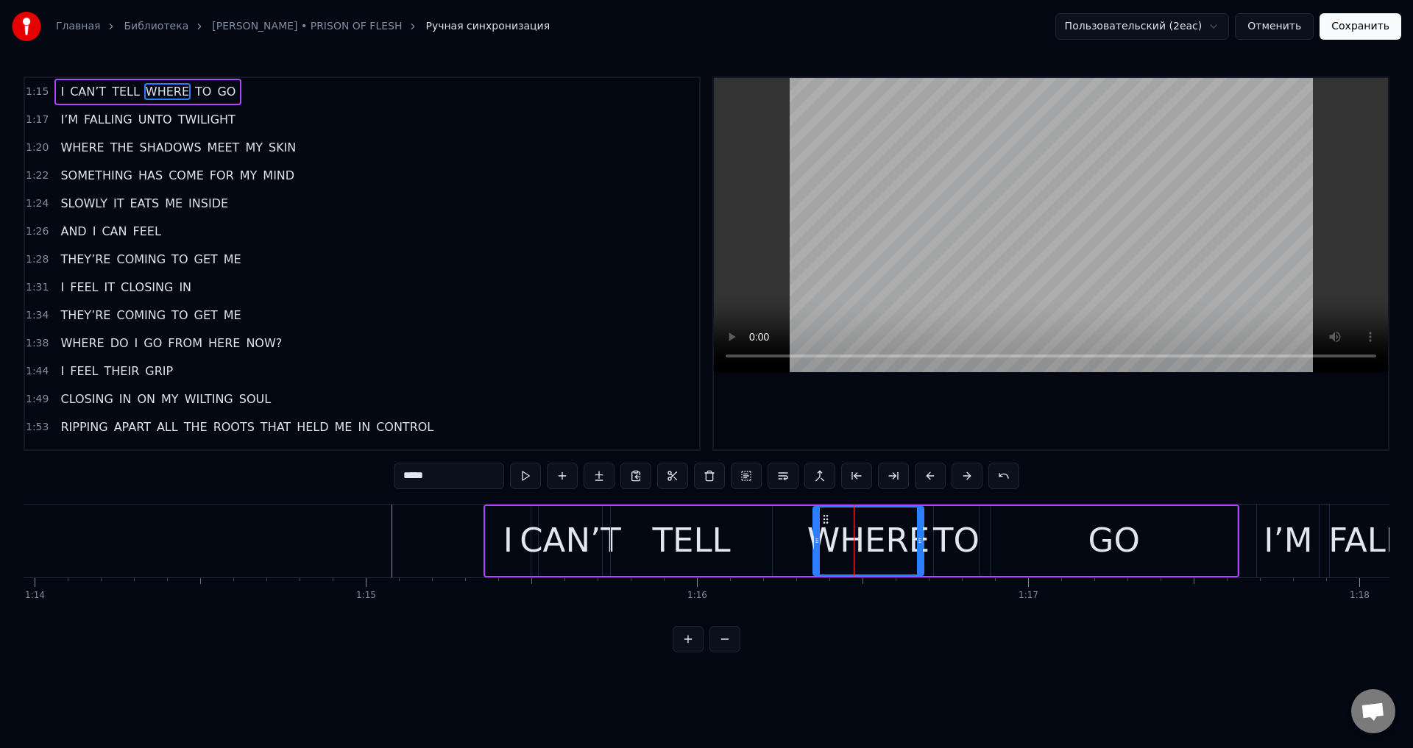
drag, startPoint x: 790, startPoint y: 518, endPoint x: 824, endPoint y: 523, distance: 33.5
click at [824, 523] on icon at bounding box center [826, 520] width 12 height 12
drag, startPoint x: 819, startPoint y: 540, endPoint x: 810, endPoint y: 544, distance: 9.6
click at [810, 544] on icon at bounding box center [811, 541] width 6 height 12
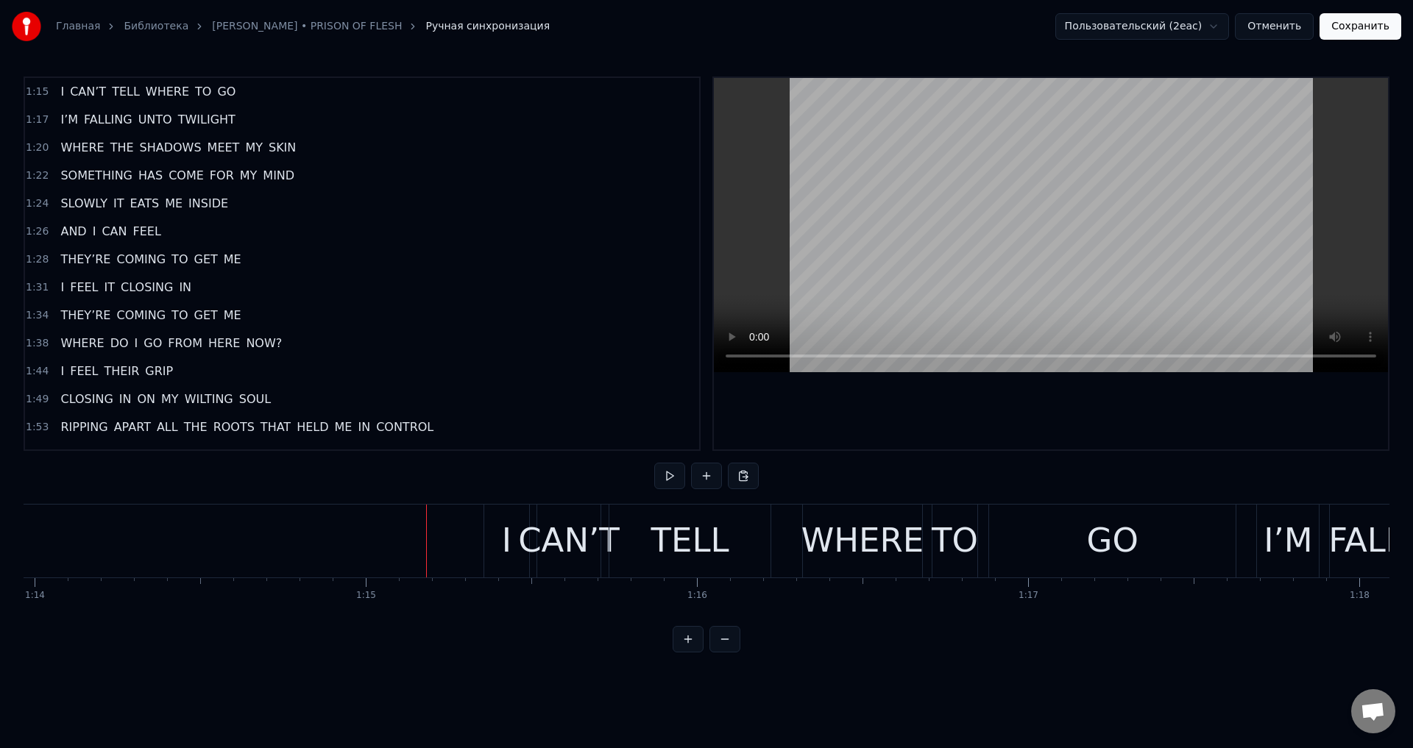
click at [679, 532] on div "TELL" at bounding box center [690, 541] width 78 height 50
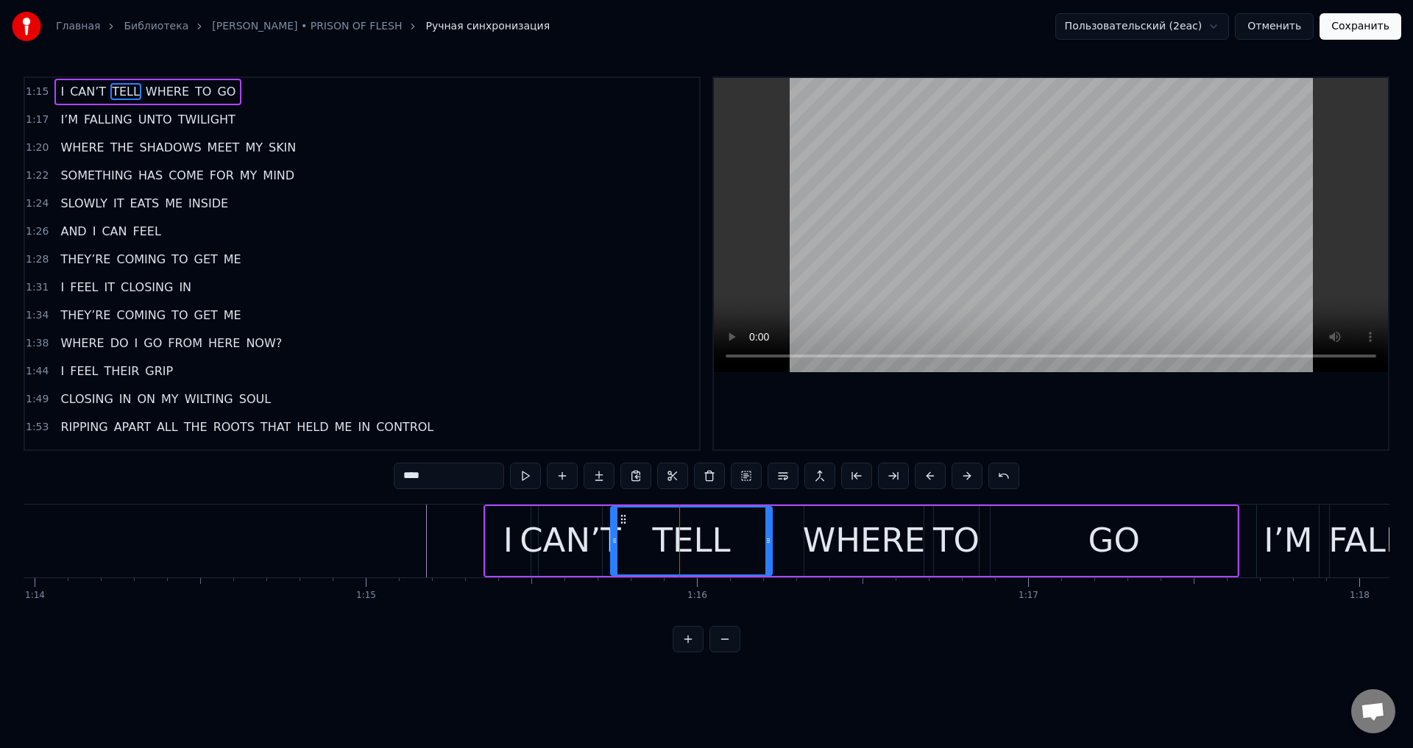
drag, startPoint x: 623, startPoint y: 518, endPoint x: 645, endPoint y: 520, distance: 22.1
click at [645, 520] on div "TELL" at bounding box center [692, 541] width 160 height 67
drag, startPoint x: 768, startPoint y: 537, endPoint x: 785, endPoint y: 537, distance: 16.2
click at [784, 537] on icon at bounding box center [781, 541] width 6 height 12
drag, startPoint x: 616, startPoint y: 544, endPoint x: 641, endPoint y: 548, distance: 25.3
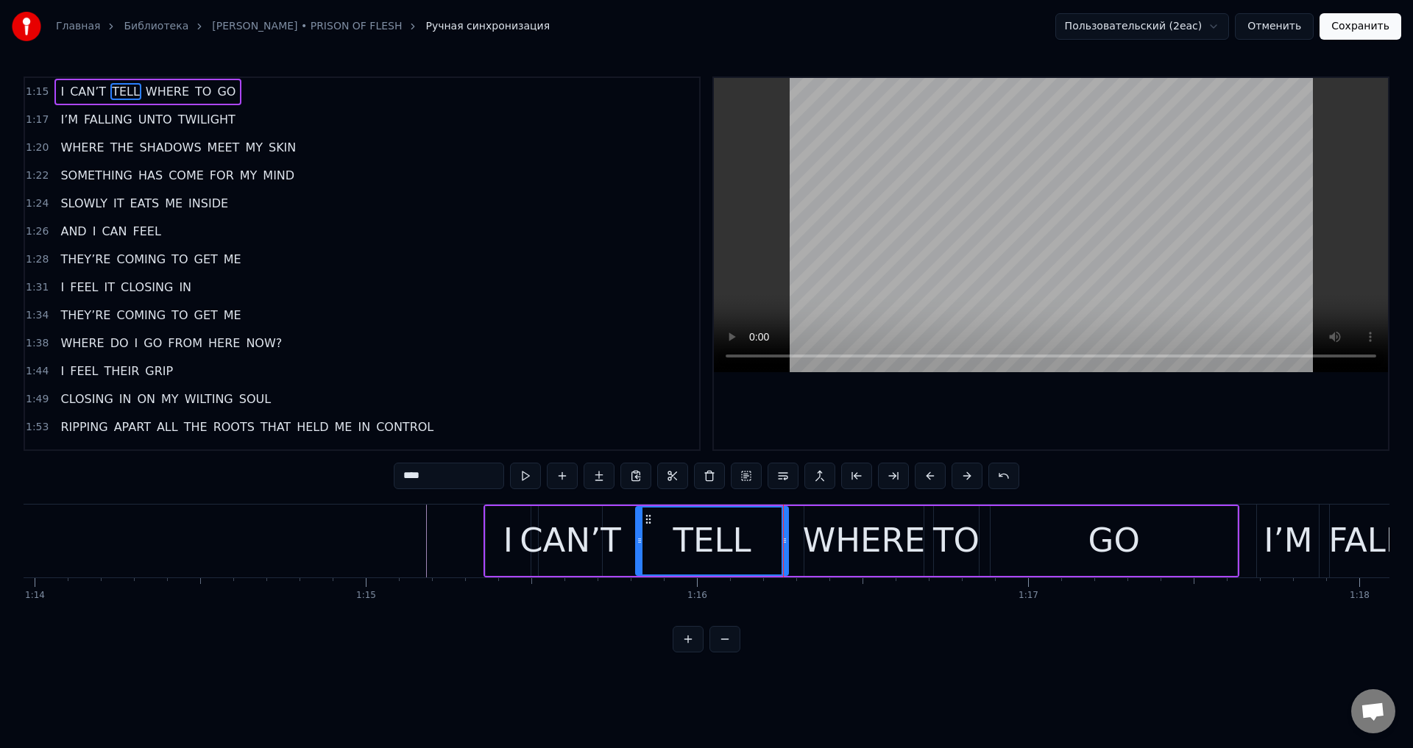
click at [641, 548] on div at bounding box center [640, 541] width 6 height 67
click at [575, 545] on div "CAN’T" at bounding box center [571, 541] width 102 height 50
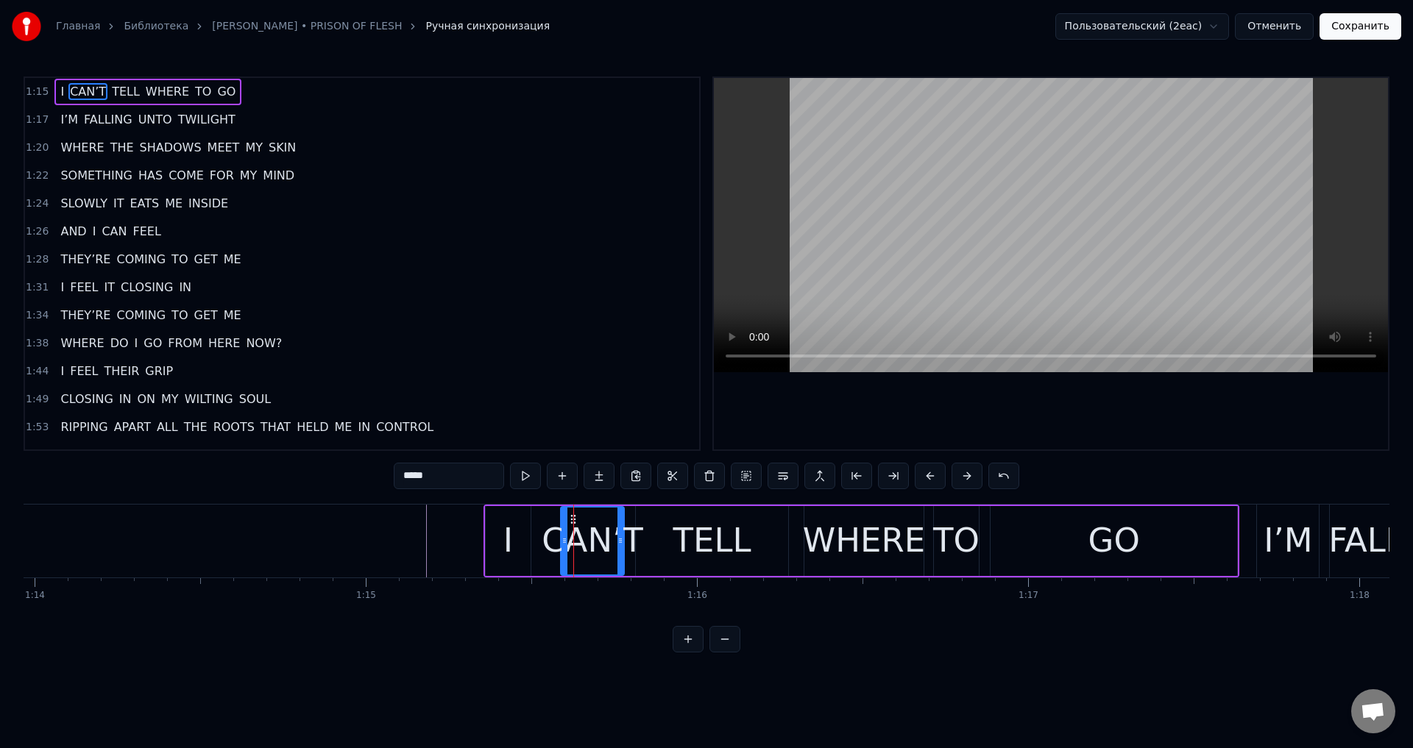
drag, startPoint x: 550, startPoint y: 520, endPoint x: 573, endPoint y: 525, distance: 22.9
click at [573, 525] on div "CAN’T" at bounding box center [593, 541] width 62 height 67
click at [512, 537] on div "I" at bounding box center [508, 541] width 10 height 50
type input "*"
drag, startPoint x: 498, startPoint y: 520, endPoint x: 516, endPoint y: 523, distance: 17.8
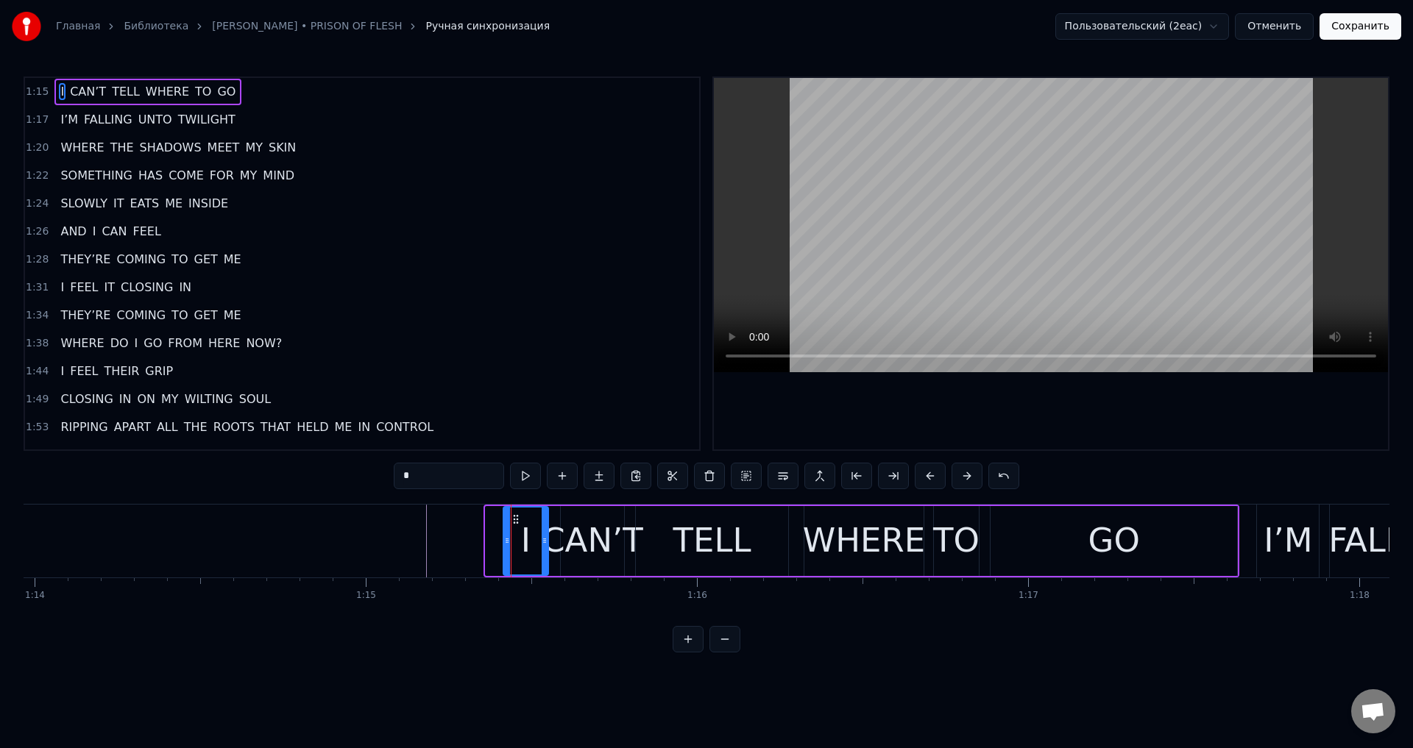
click at [516, 523] on icon at bounding box center [516, 520] width 12 height 12
click at [550, 532] on div at bounding box center [550, 541] width 6 height 67
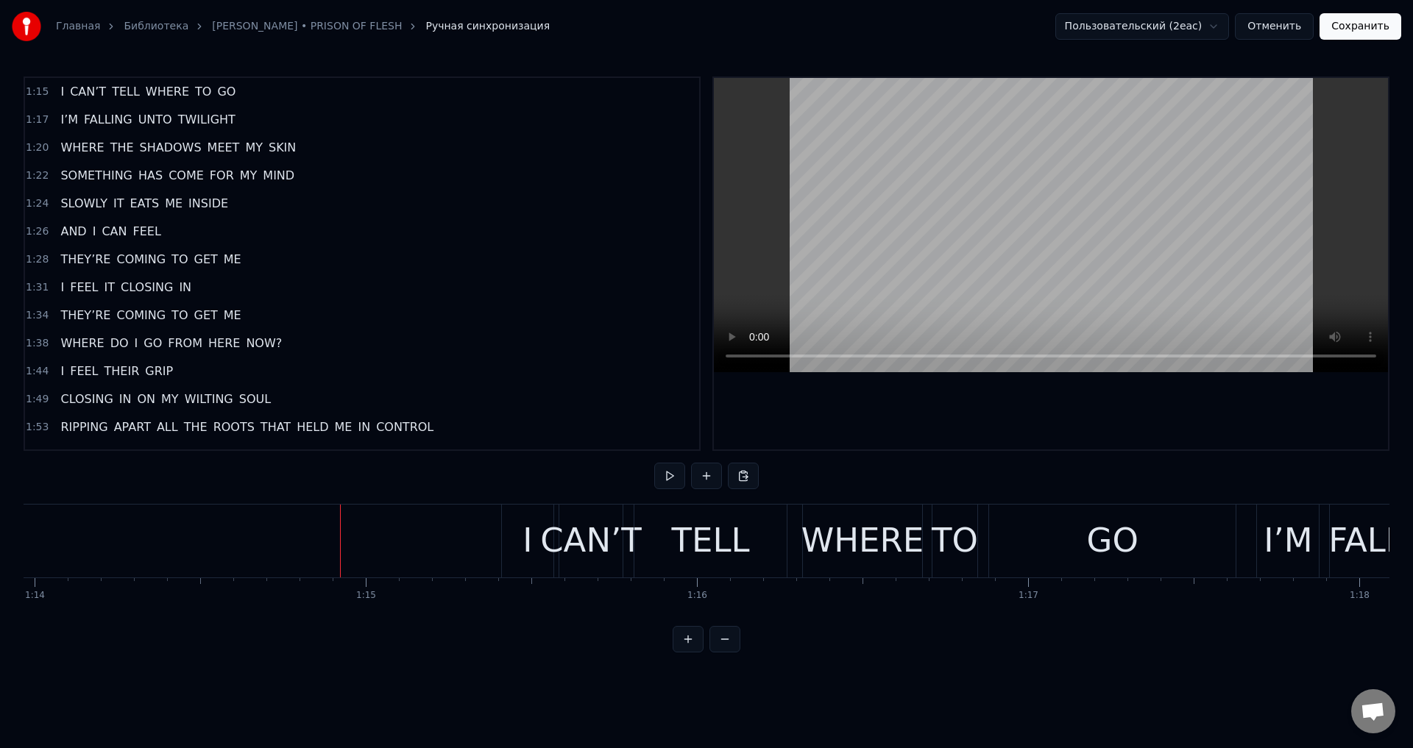
click at [1373, 38] on button "Сохранить" at bounding box center [1361, 26] width 82 height 26
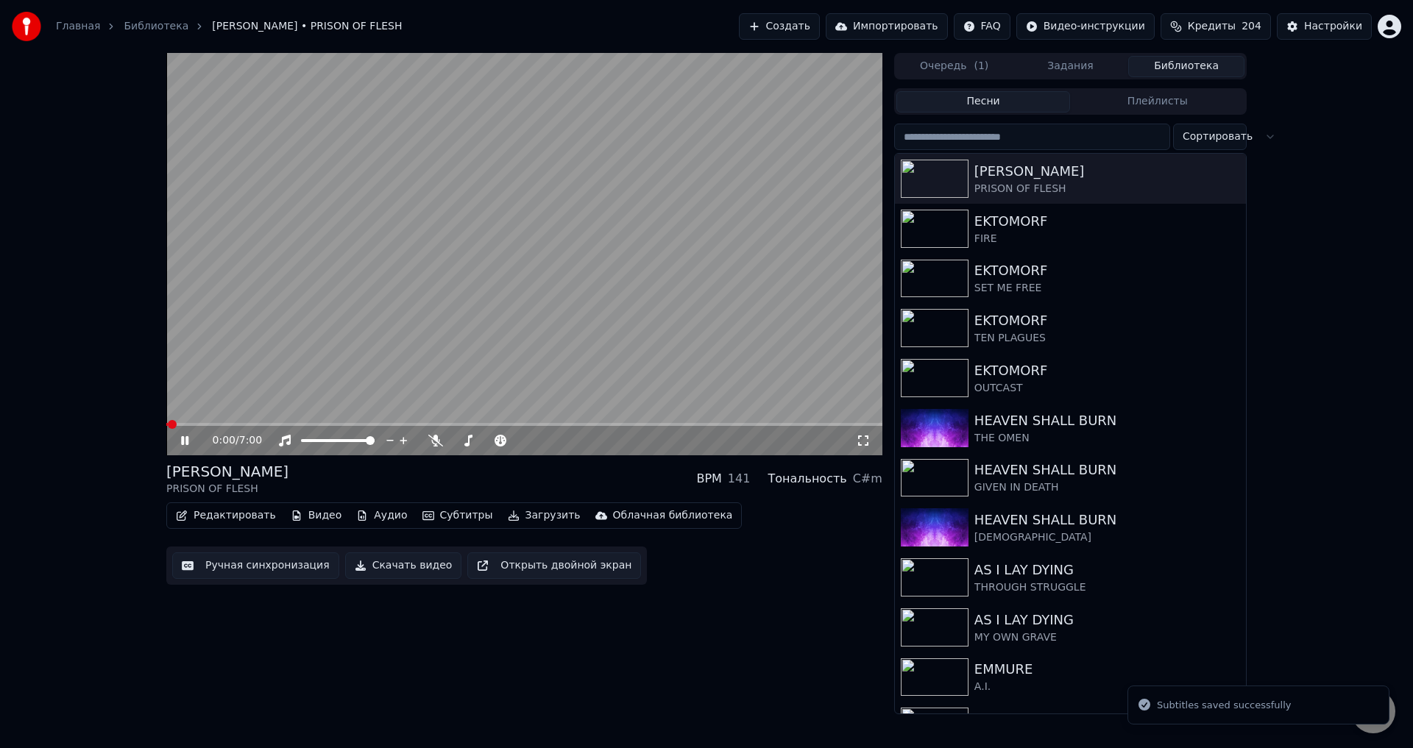
click at [185, 442] on icon at bounding box center [195, 441] width 35 height 12
click at [249, 562] on button "Ручная синхронизация" at bounding box center [255, 566] width 167 height 26
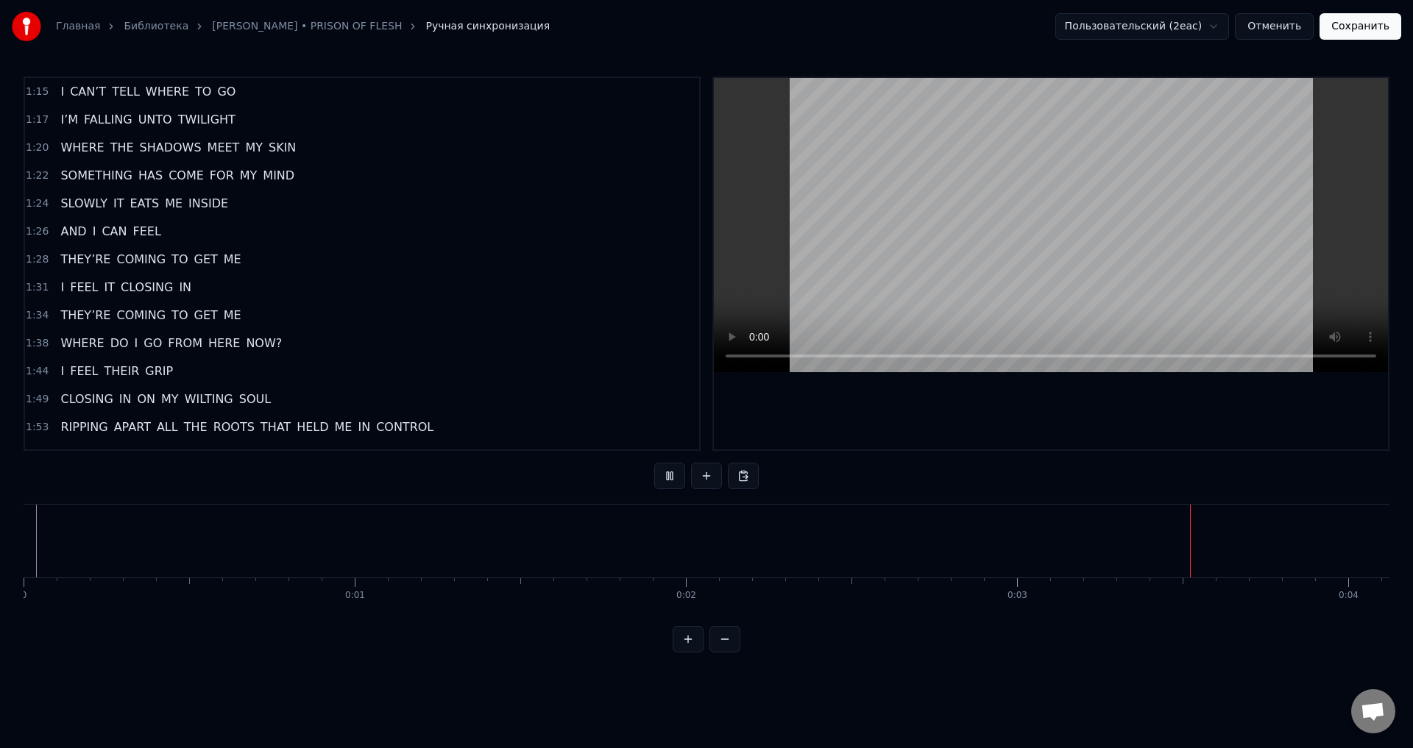
click at [1058, 676] on html "Главная Библиотека LORNA SHORE • PRISON OF FLESH Ручная синхронизация Пользоват…" at bounding box center [706, 338] width 1413 height 676
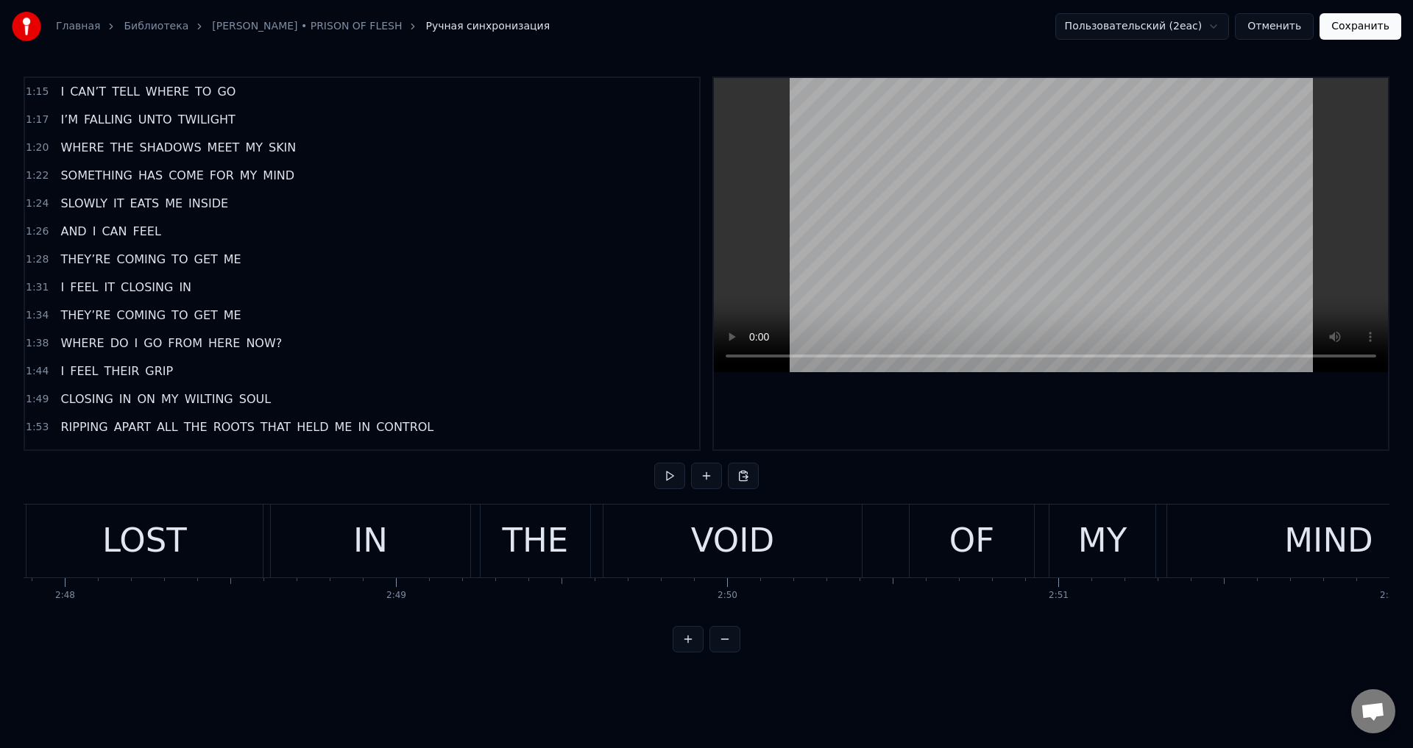
scroll to position [0, 55368]
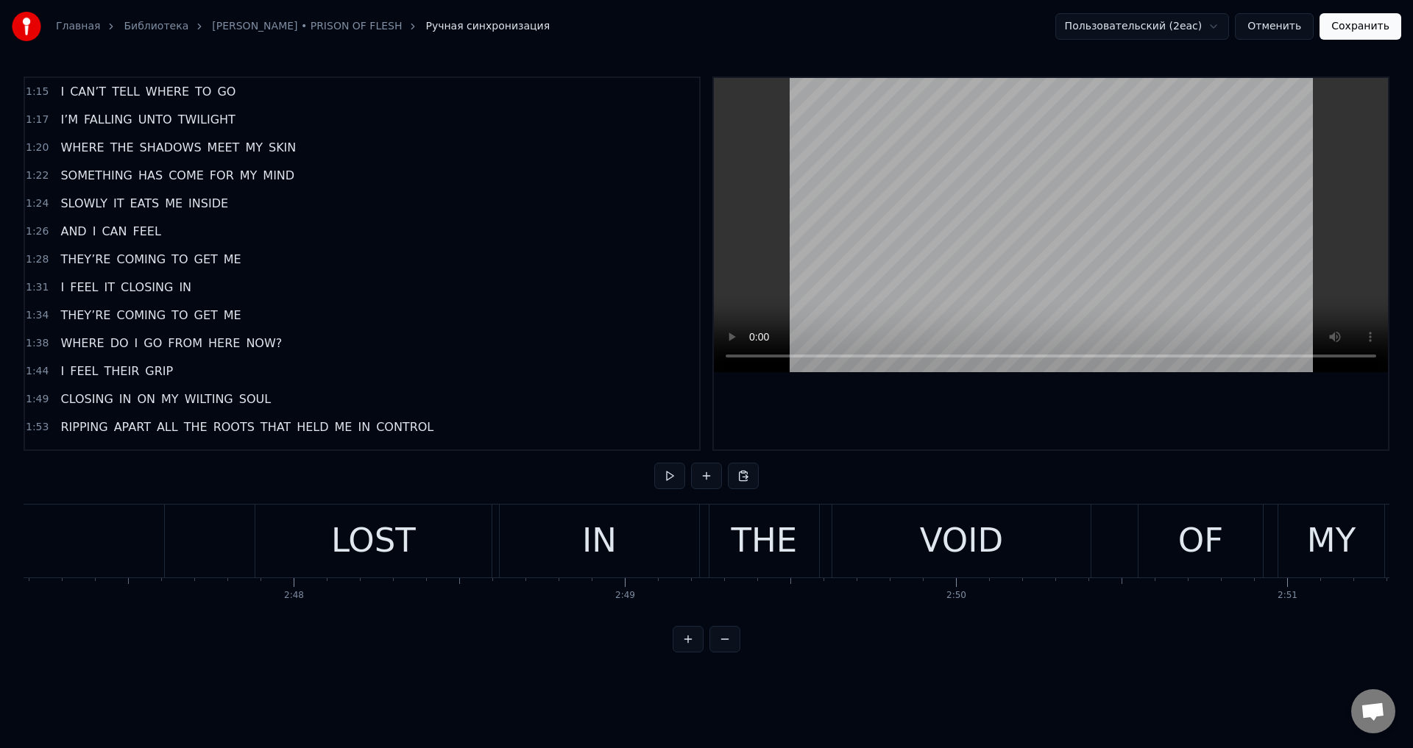
click at [234, 528] on div "WITHERED, LOST IN THE VOID OF MY MIND" at bounding box center [707, 541] width 2030 height 73
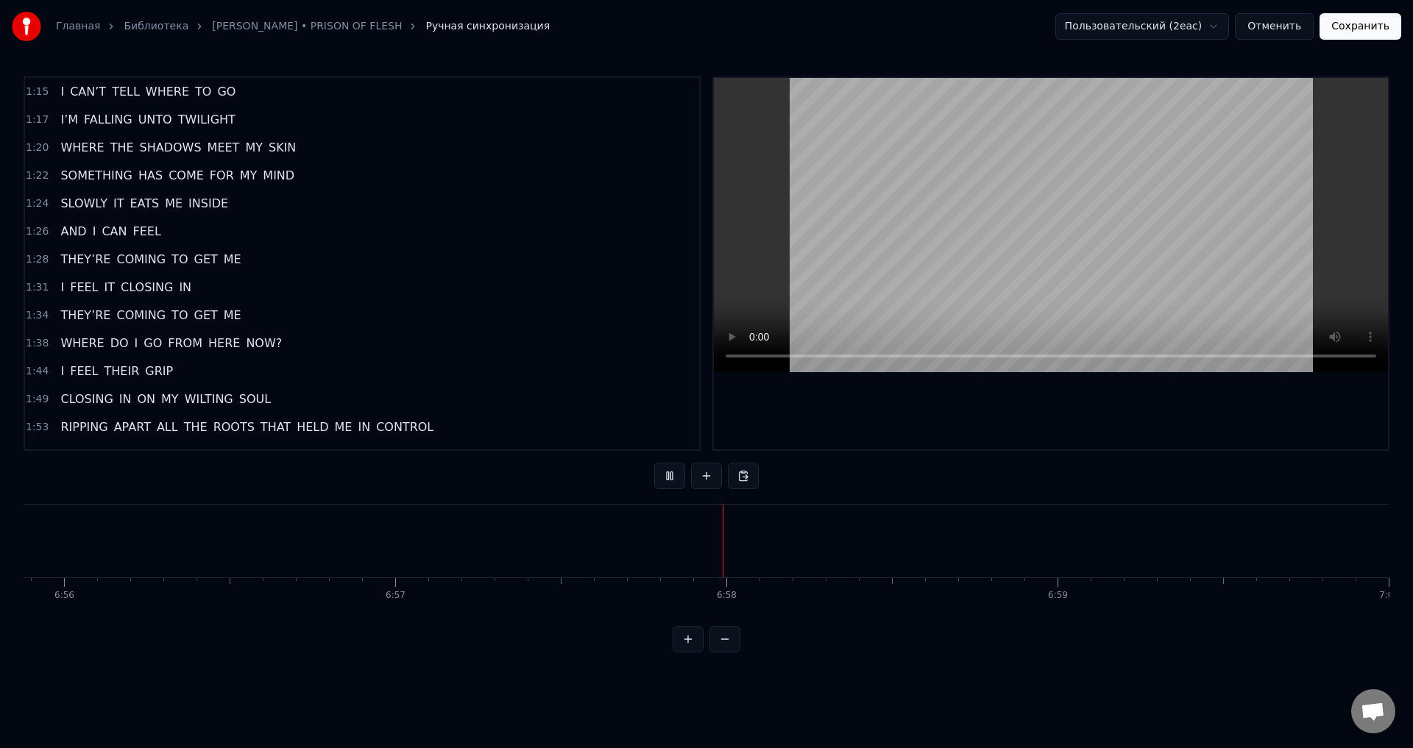
scroll to position [0, 137770]
click at [668, 479] on button at bounding box center [669, 476] width 31 height 26
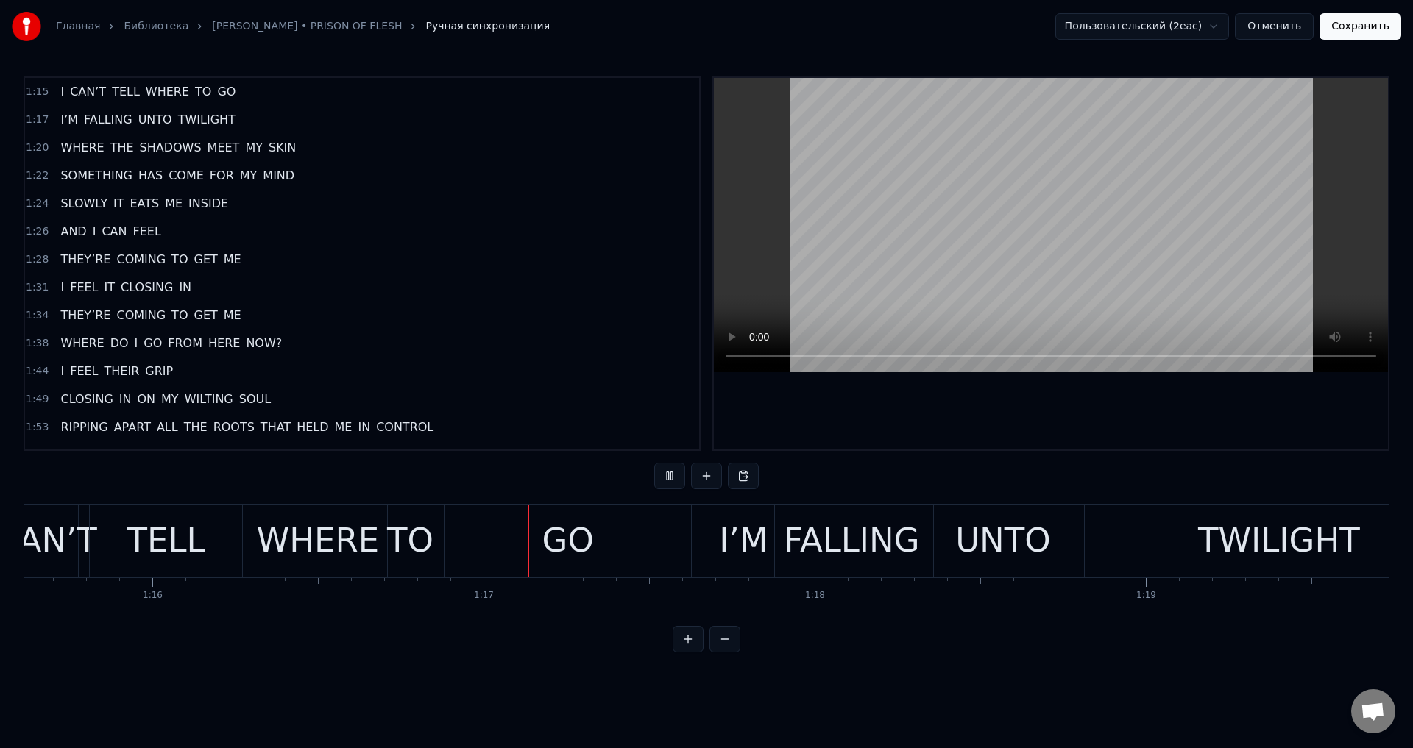
scroll to position [0, 25317]
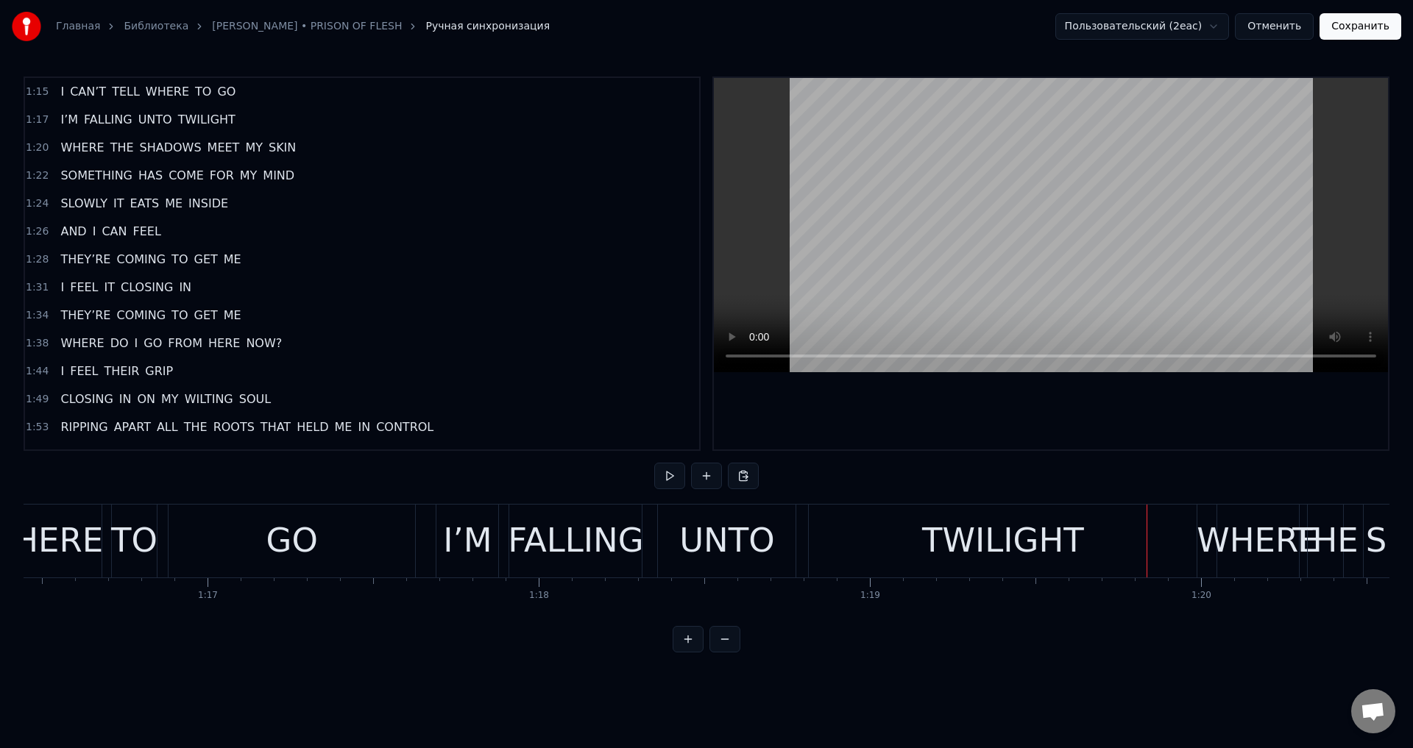
click at [1355, 27] on button "Сохранить" at bounding box center [1361, 26] width 82 height 26
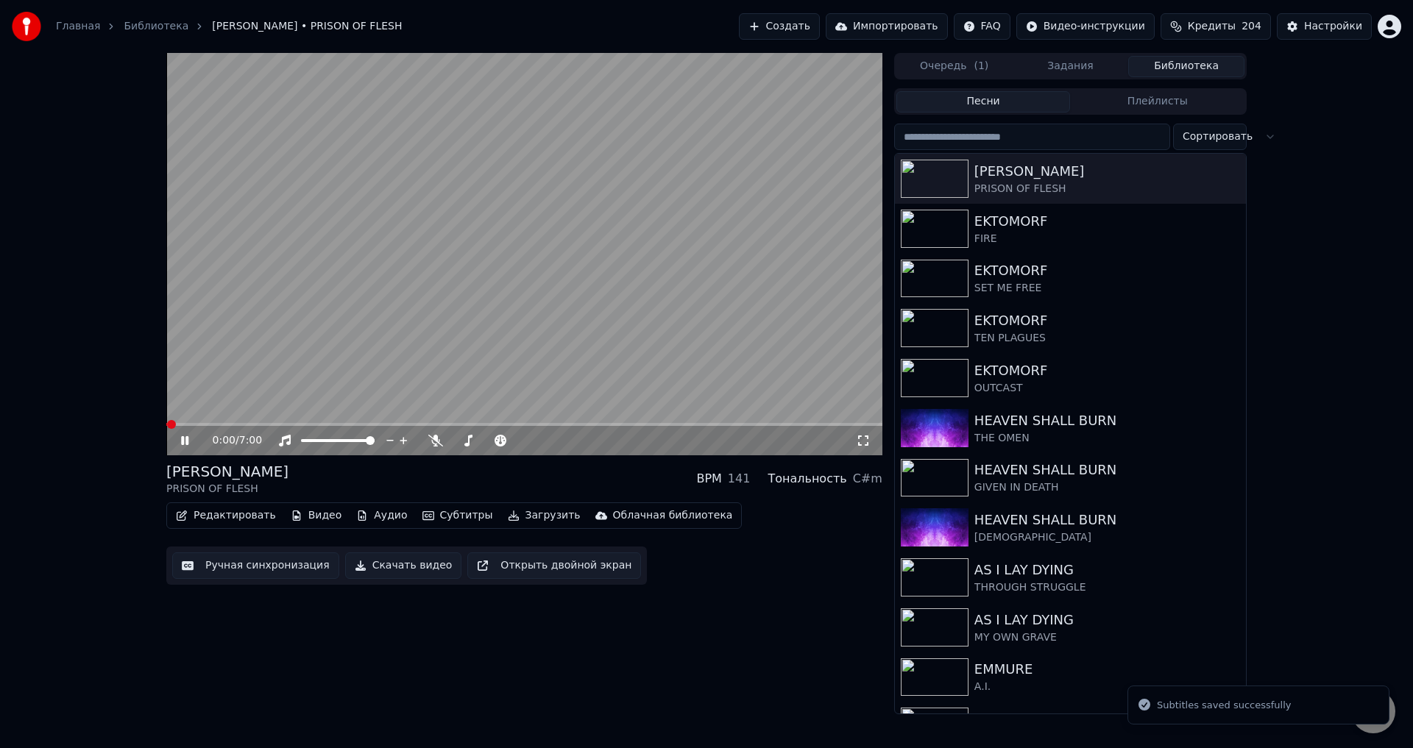
click at [860, 442] on icon at bounding box center [863, 441] width 15 height 12
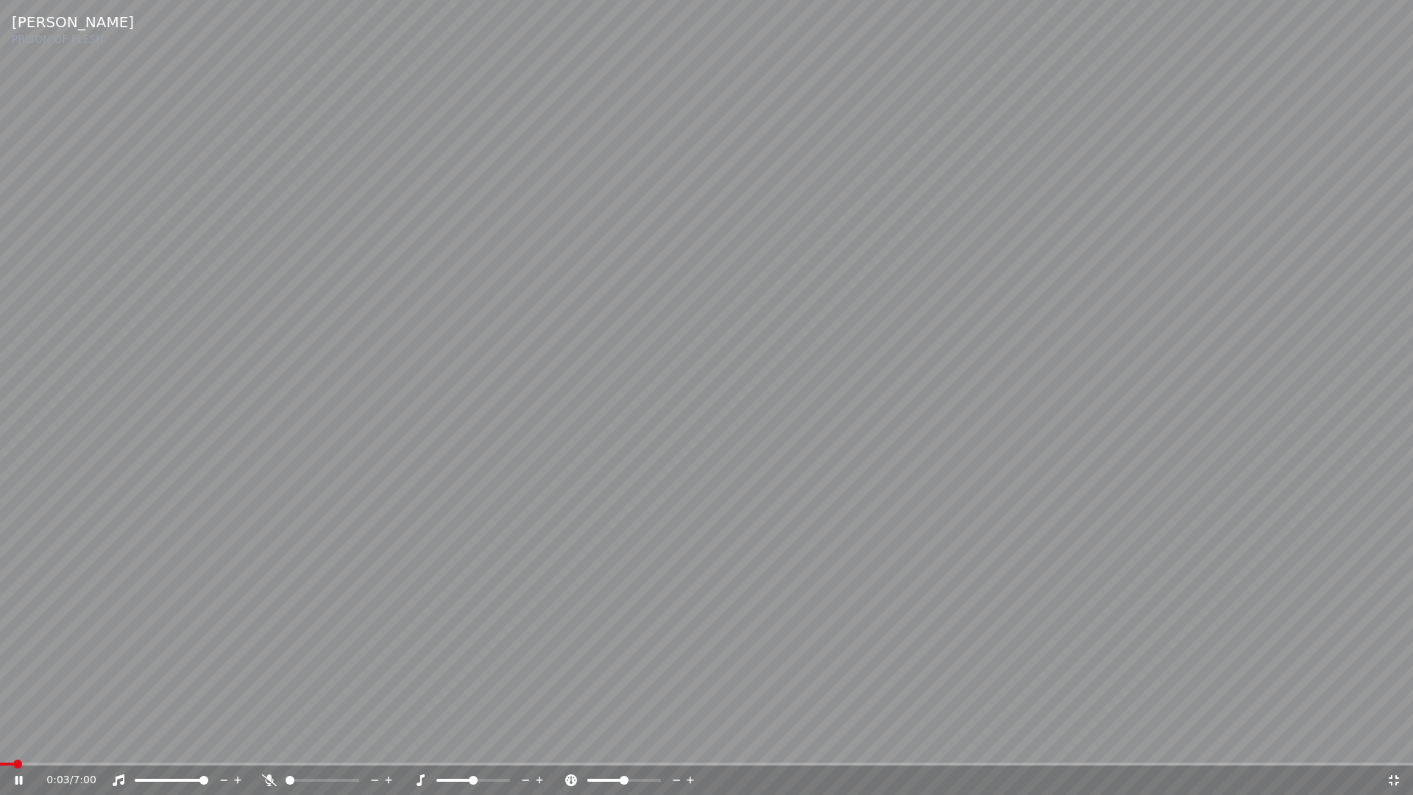
click at [208, 748] on div "0:03 / 7:00" at bounding box center [706, 779] width 1413 height 29
click at [209, 748] on span at bounding box center [706, 763] width 1413 height 3
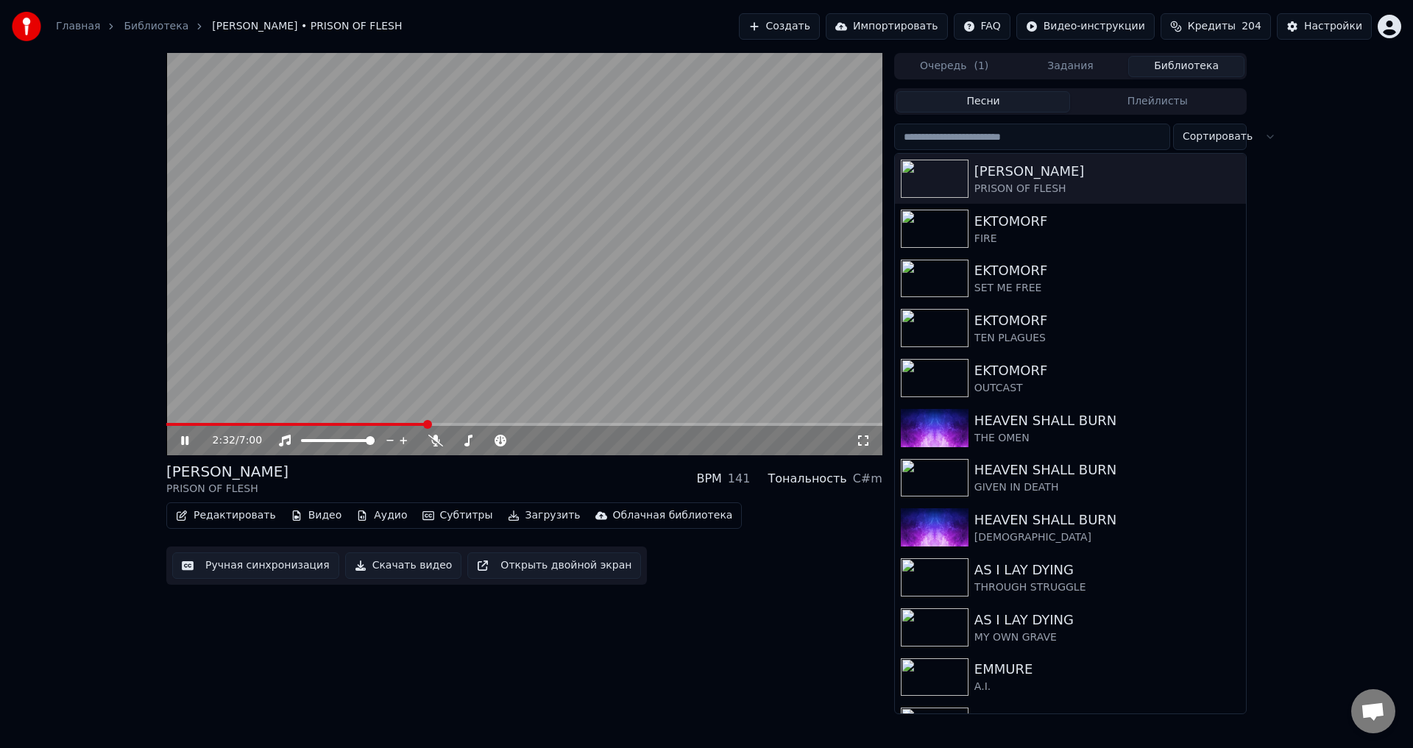
click at [362, 269] on video at bounding box center [524, 254] width 716 height 403
click at [271, 559] on button "Ручная синхронизация" at bounding box center [255, 566] width 167 height 26
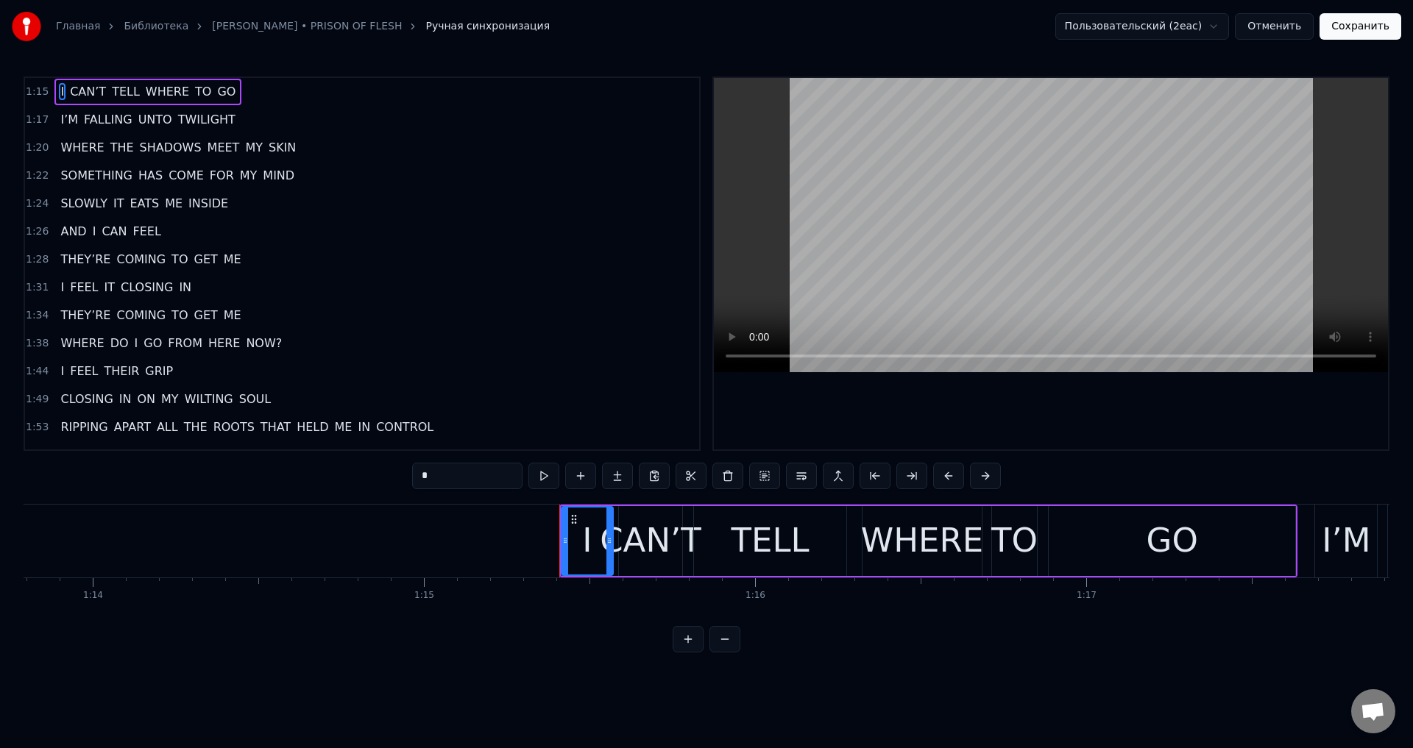
scroll to position [0, 24285]
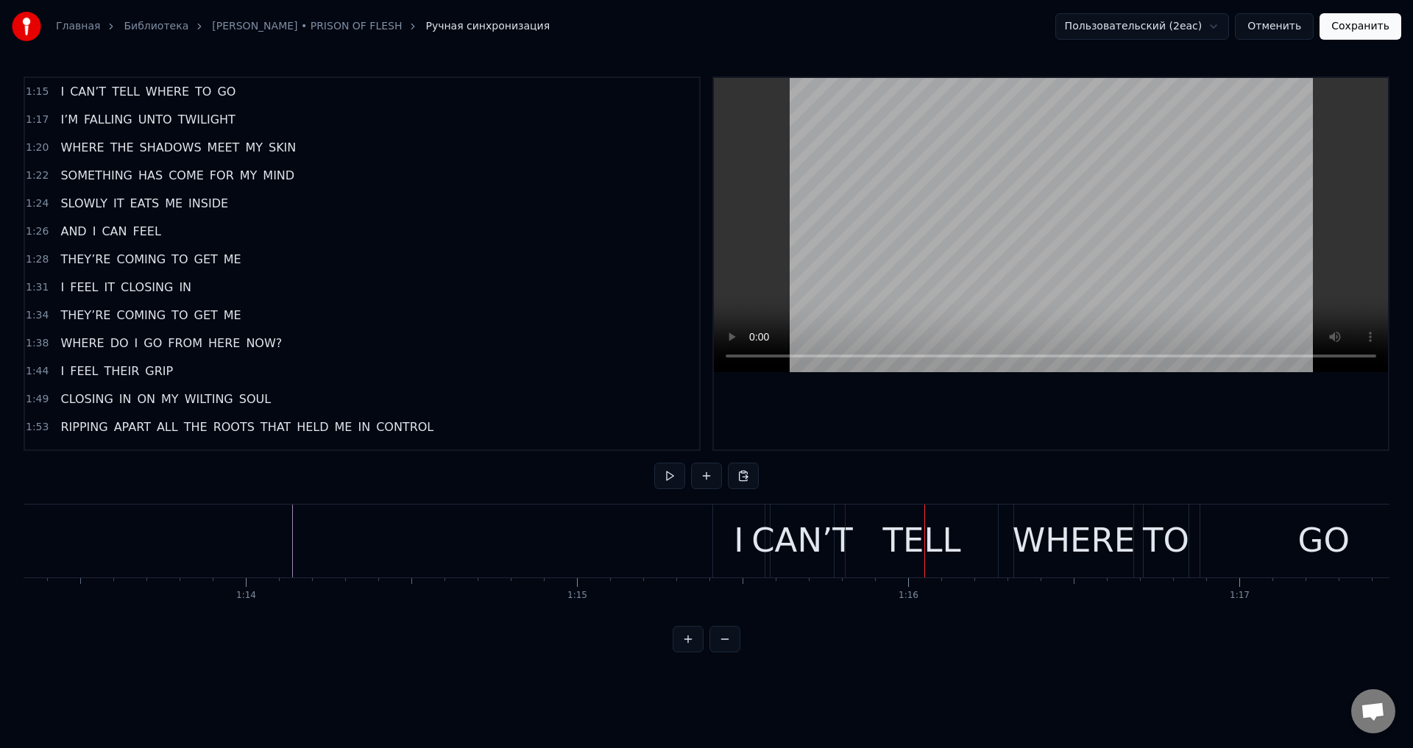
click at [727, 540] on div "I" at bounding box center [739, 541] width 52 height 73
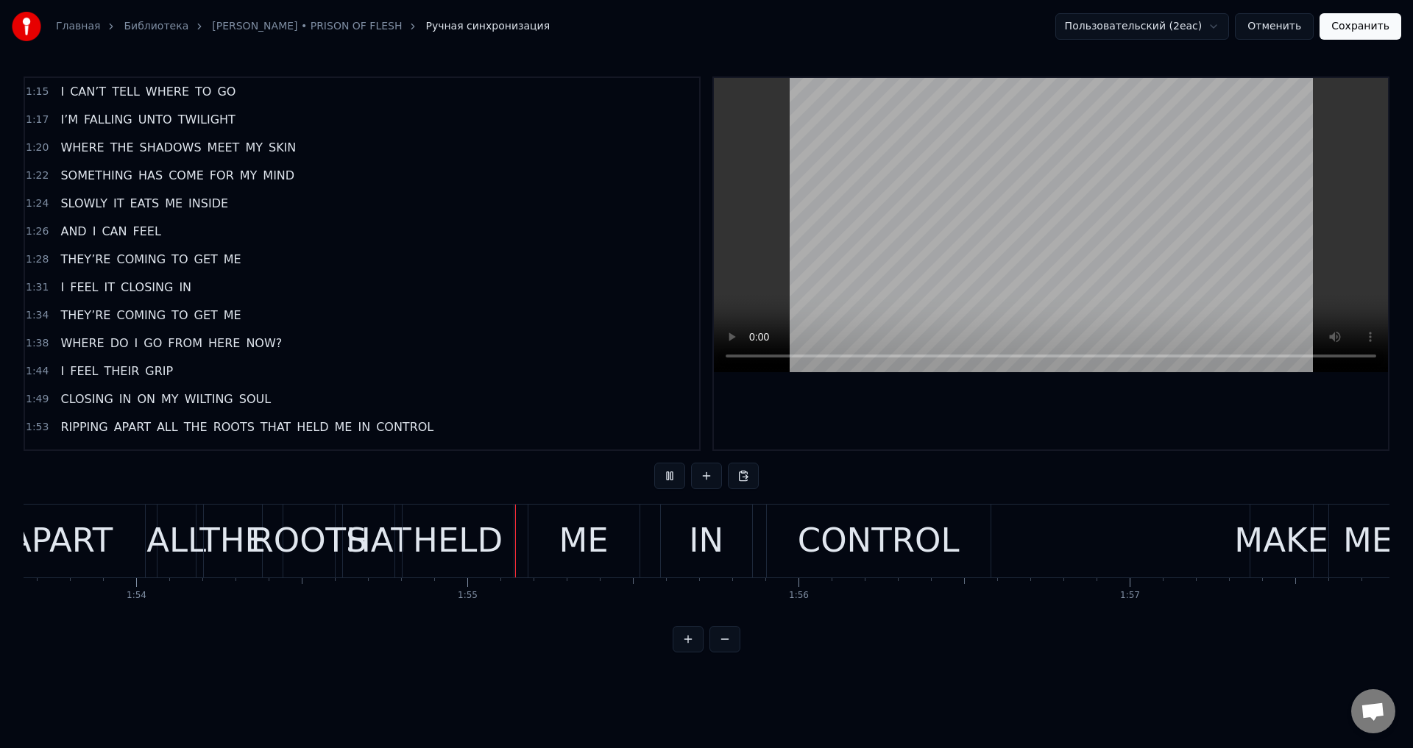
scroll to position [0, 37851]
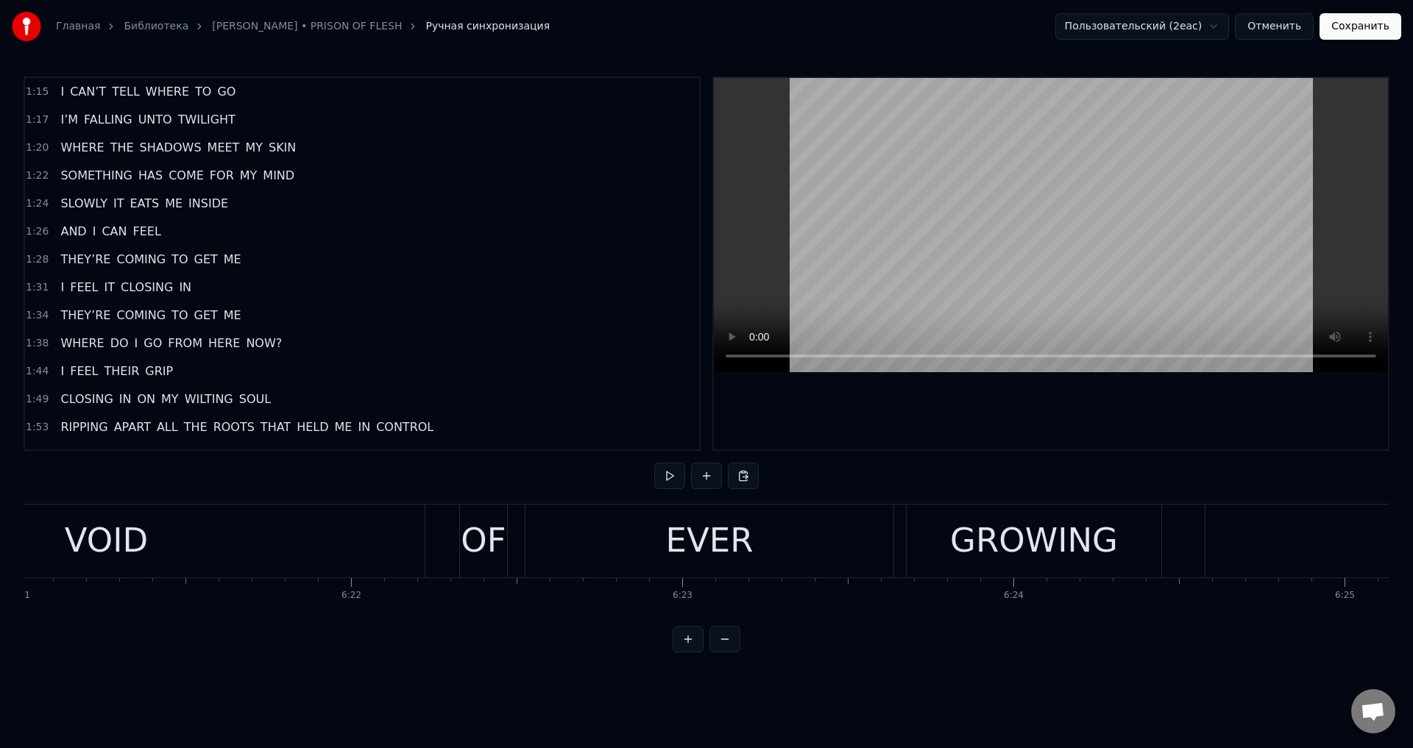
scroll to position [0, 126157]
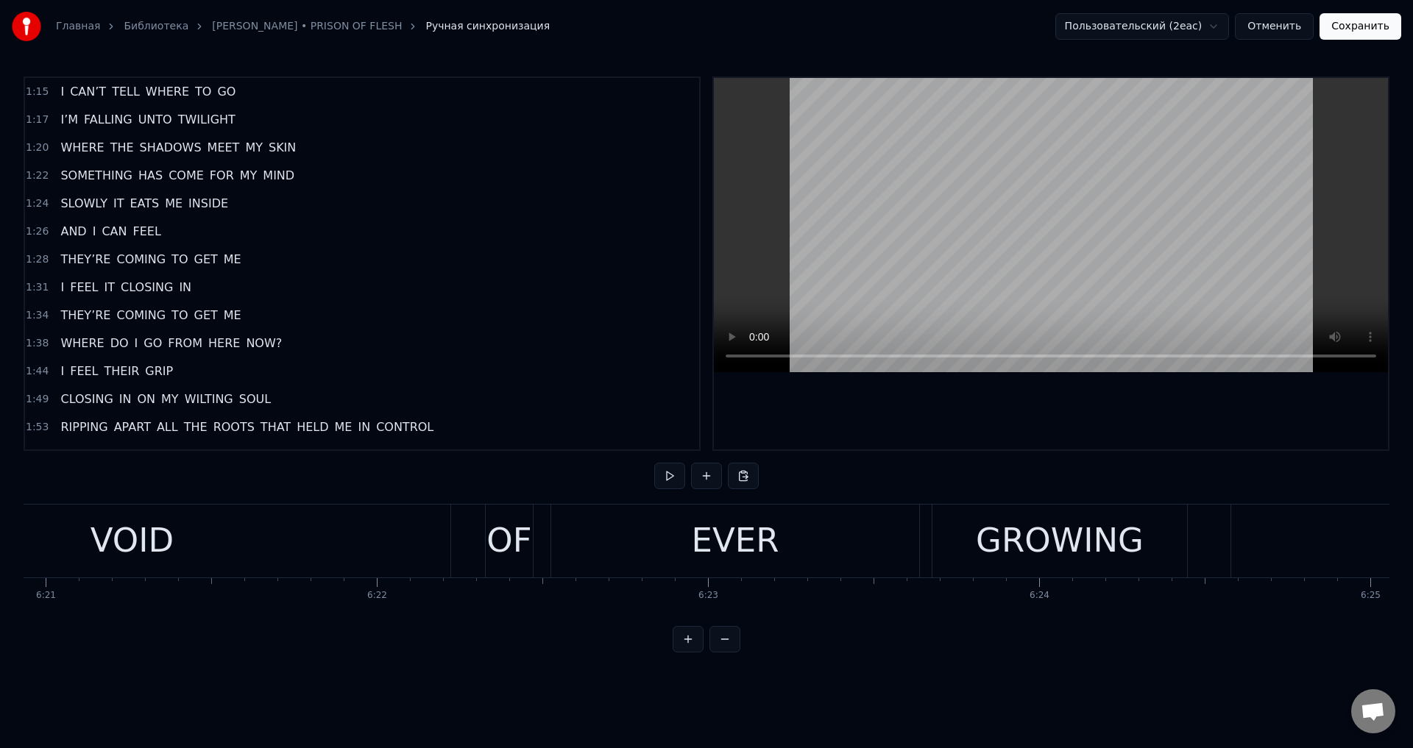
click at [499, 544] on div "OF" at bounding box center [508, 541] width 45 height 50
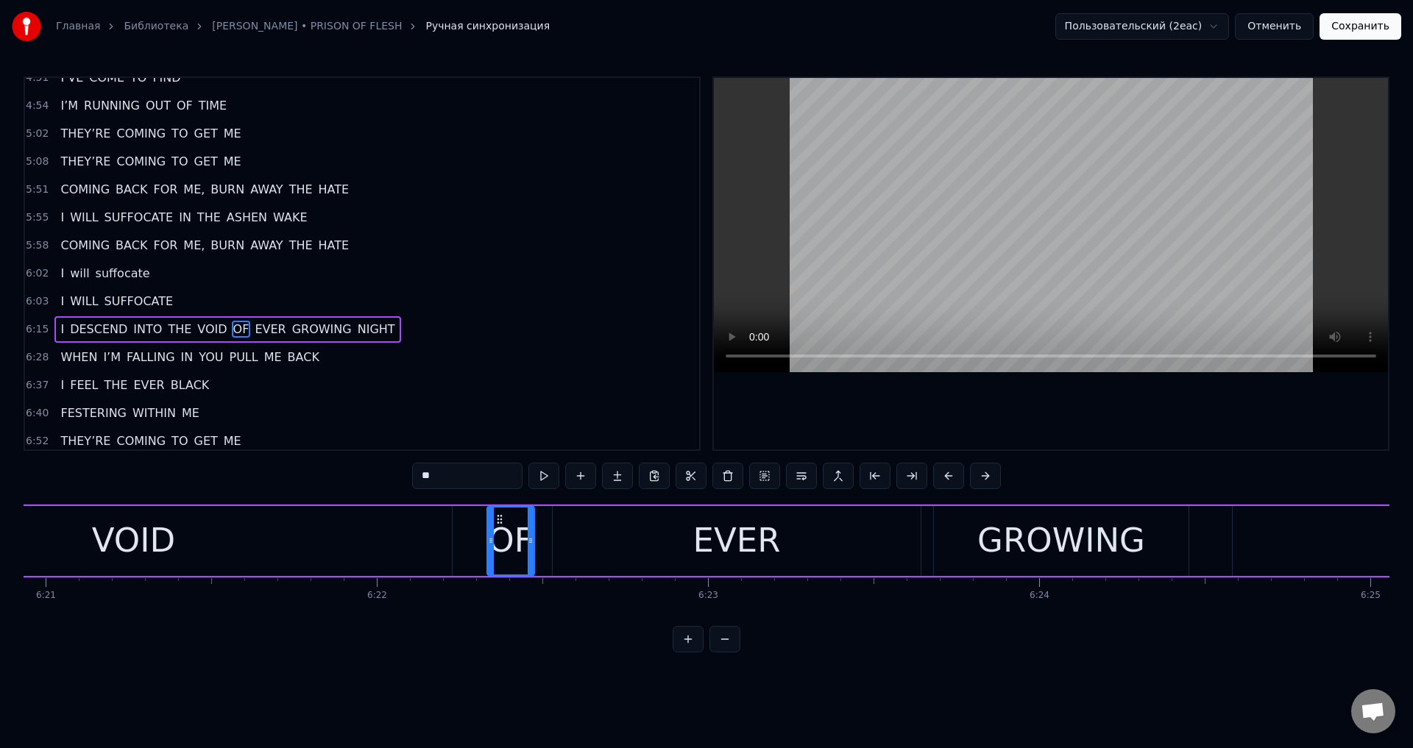
scroll to position [1334, 0]
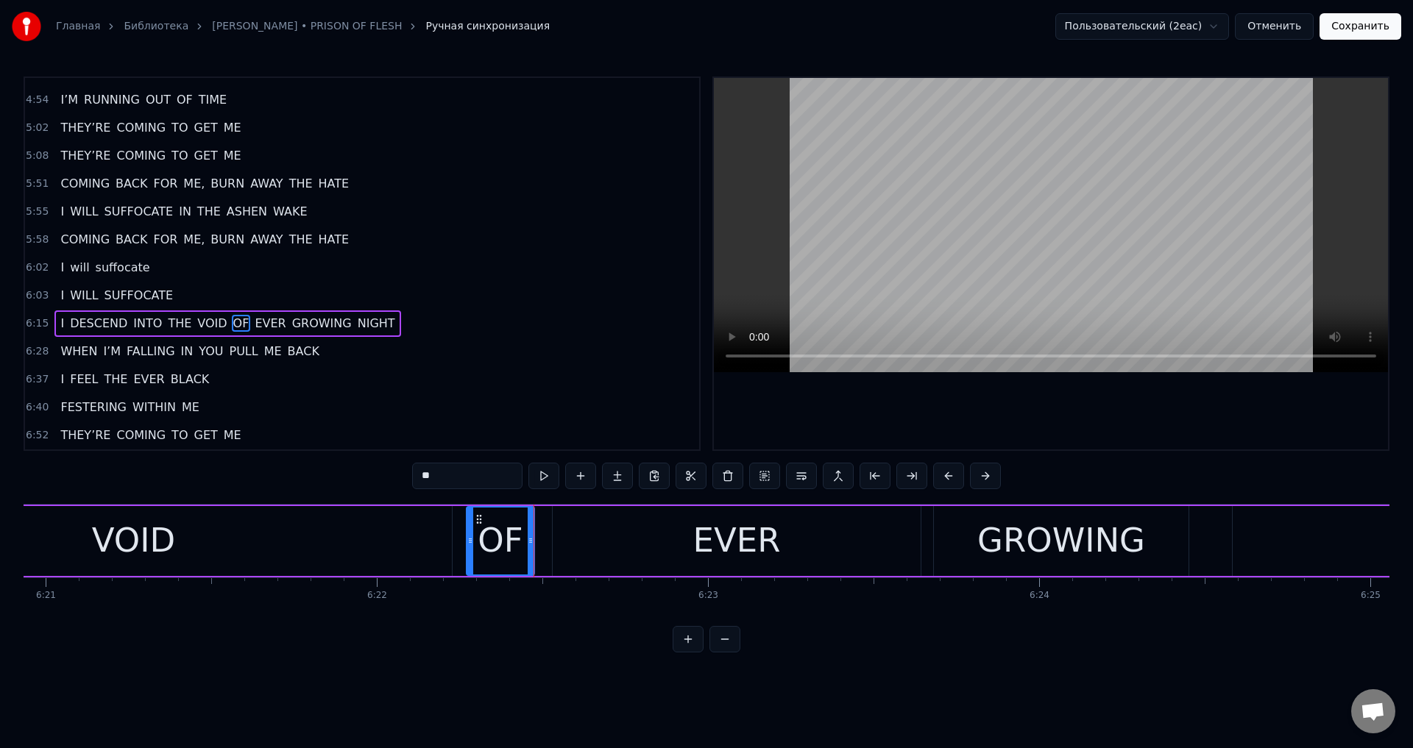
drag, startPoint x: 489, startPoint y: 535, endPoint x: 467, endPoint y: 537, distance: 22.2
click at [467, 537] on icon at bounding box center [470, 541] width 6 height 12
click at [327, 543] on div "VOID" at bounding box center [133, 541] width 637 height 70
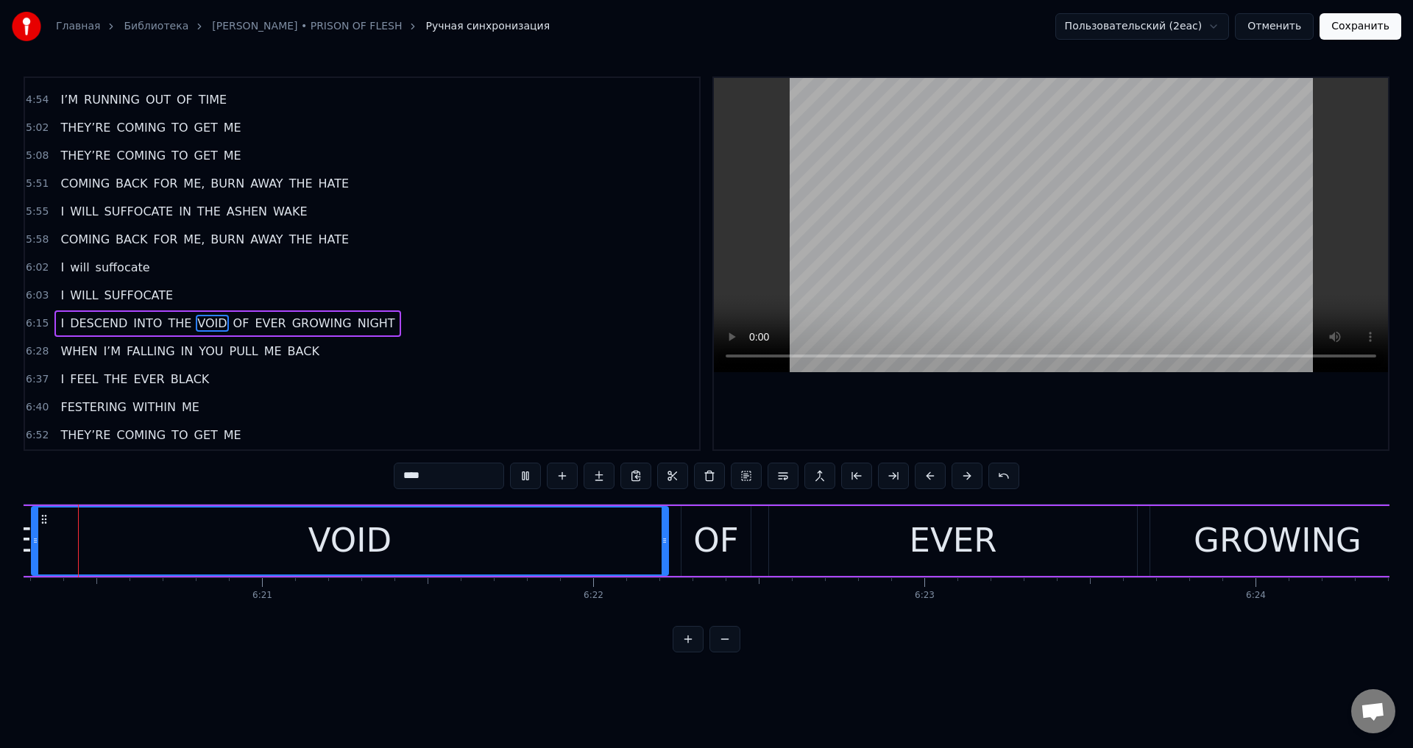
scroll to position [0, 125872]
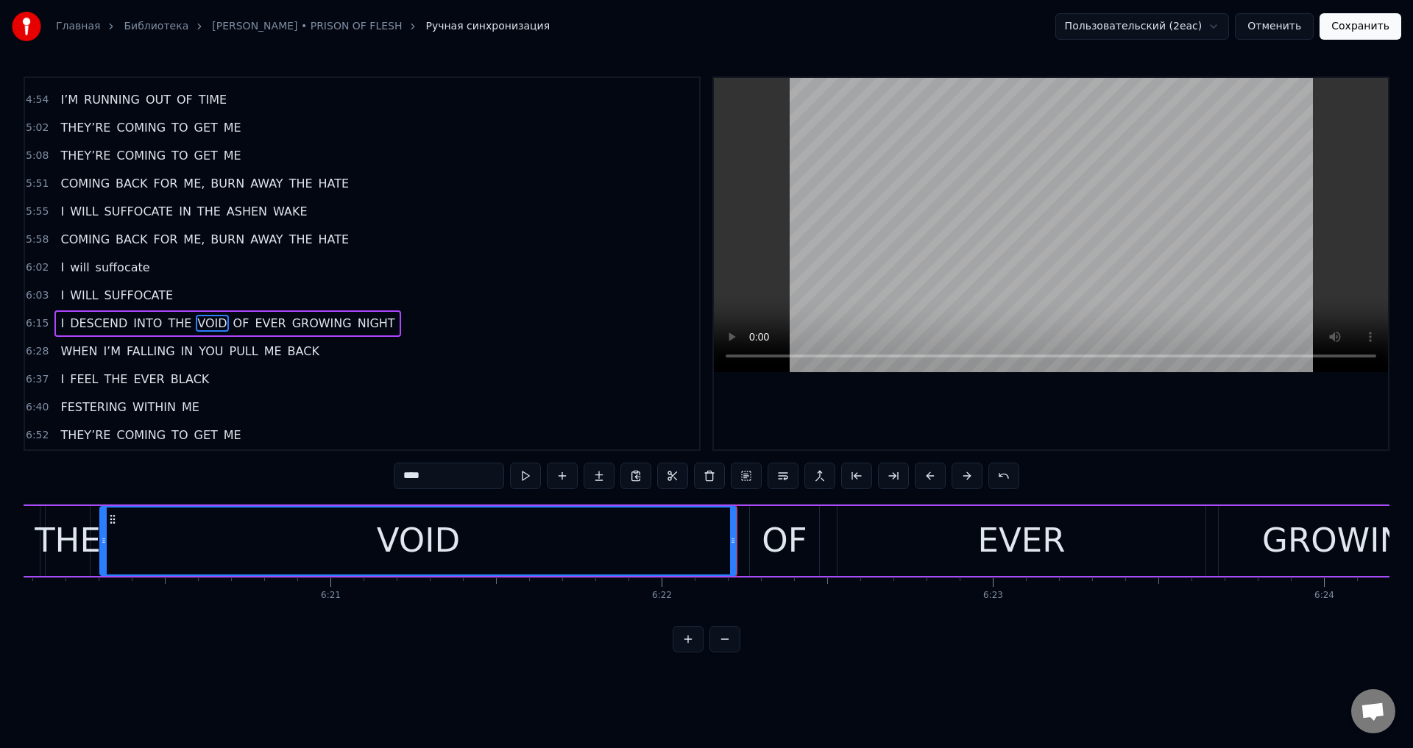
click at [761, 551] on div "OF" at bounding box center [784, 541] width 69 height 70
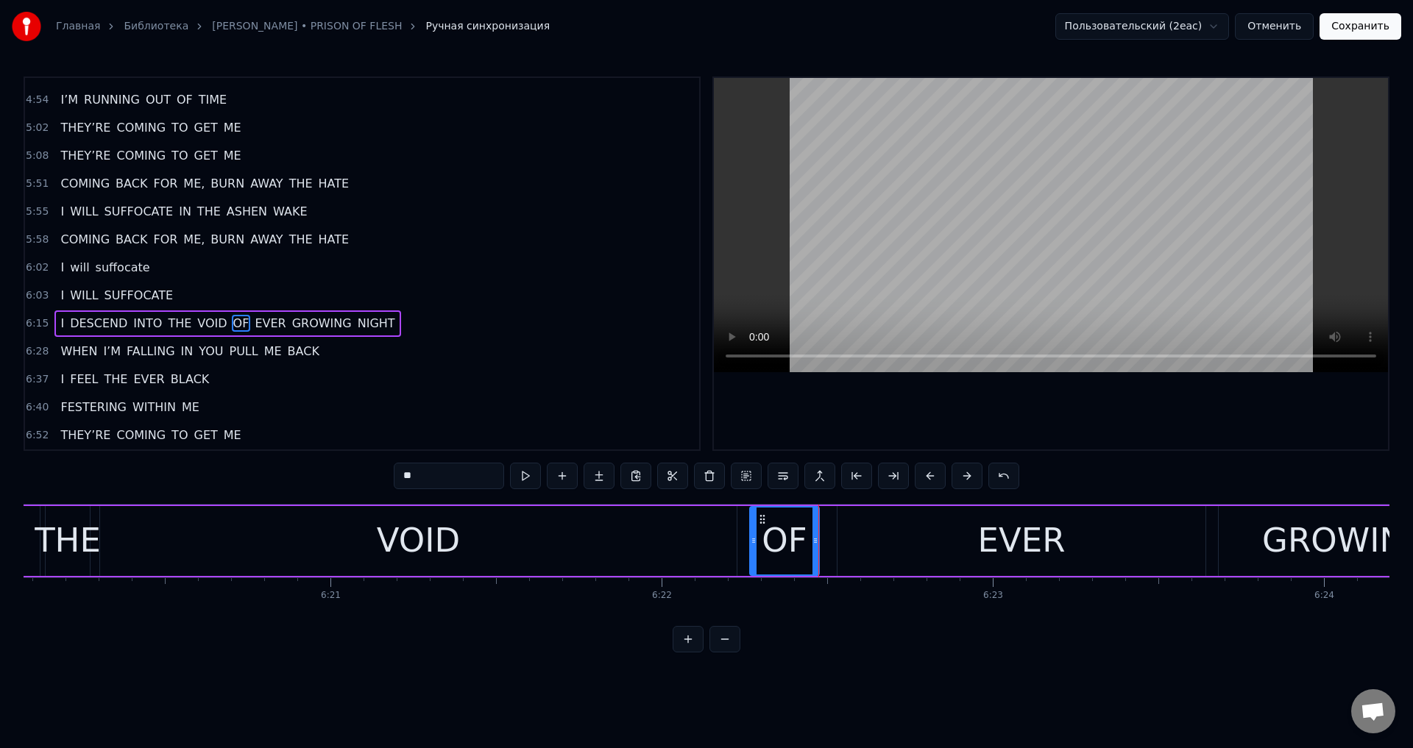
click at [850, 539] on div "EVER" at bounding box center [1022, 541] width 368 height 70
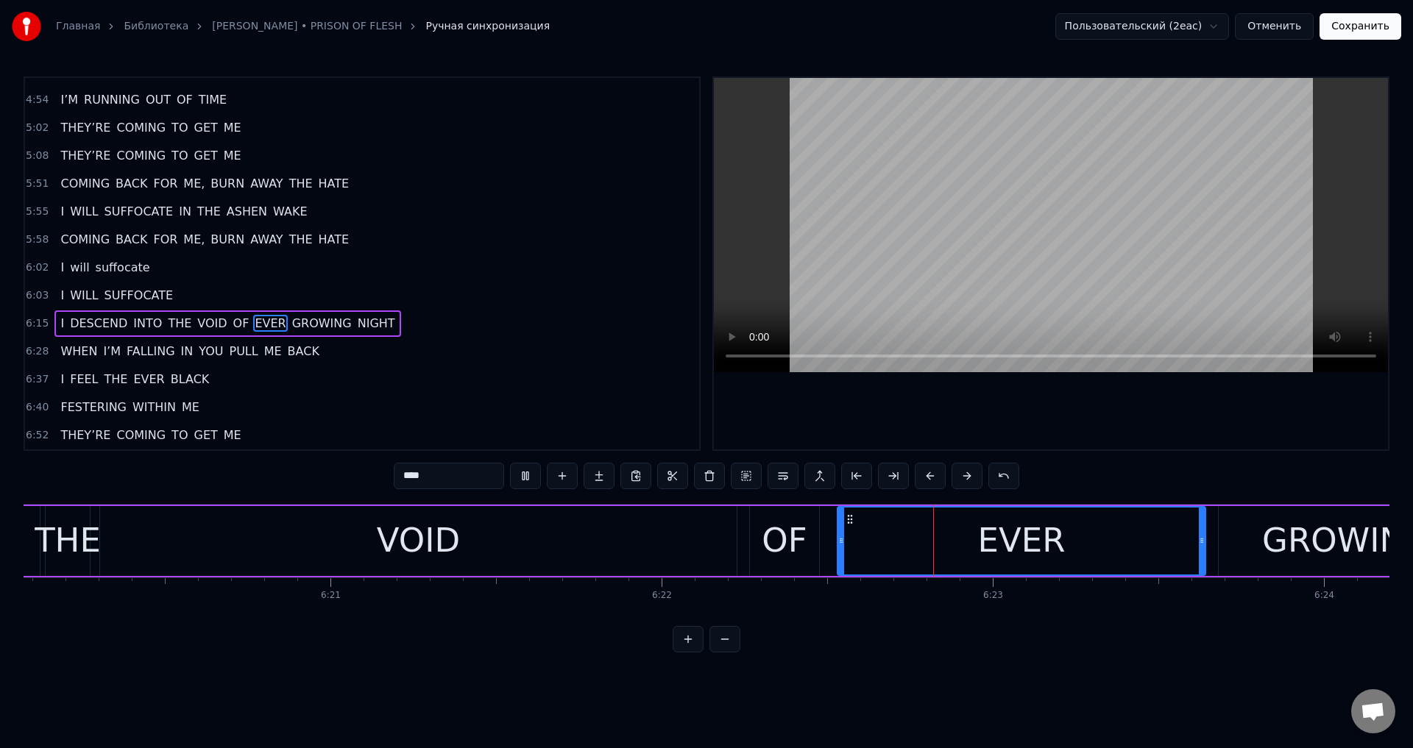
click at [838, 542] on icon at bounding box center [841, 541] width 6 height 12
drag, startPoint x: 838, startPoint y: 542, endPoint x: 865, endPoint y: 545, distance: 28.1
click at [865, 545] on icon at bounding box center [868, 541] width 6 height 12
click at [791, 547] on div "OF" at bounding box center [784, 541] width 45 height 50
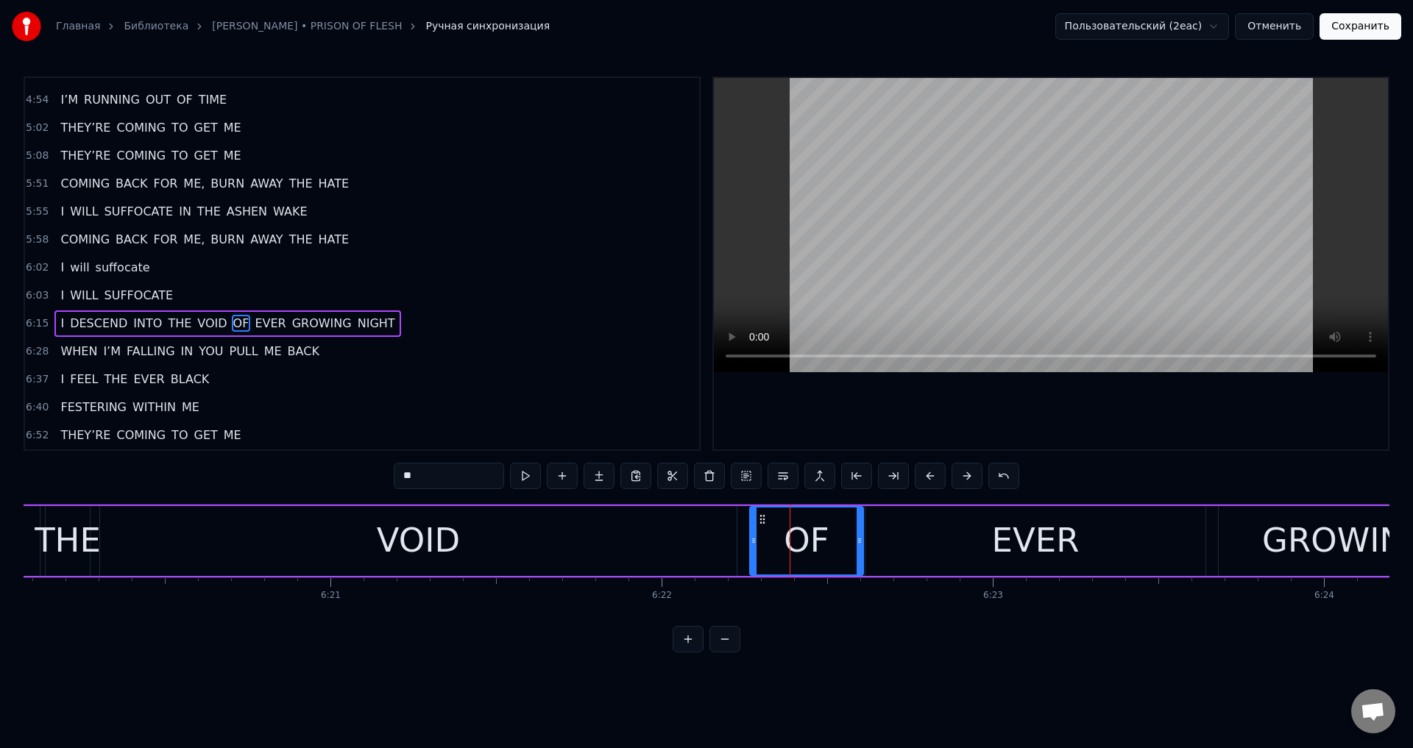
drag, startPoint x: 813, startPoint y: 539, endPoint x: 857, endPoint y: 539, distance: 44.2
click at [857, 539] on icon at bounding box center [860, 541] width 6 height 12
click at [849, 541] on div "OF" at bounding box center [807, 541] width 112 height 67
click at [852, 540] on icon at bounding box center [855, 541] width 6 height 12
click at [848, 543] on icon at bounding box center [851, 541] width 6 height 12
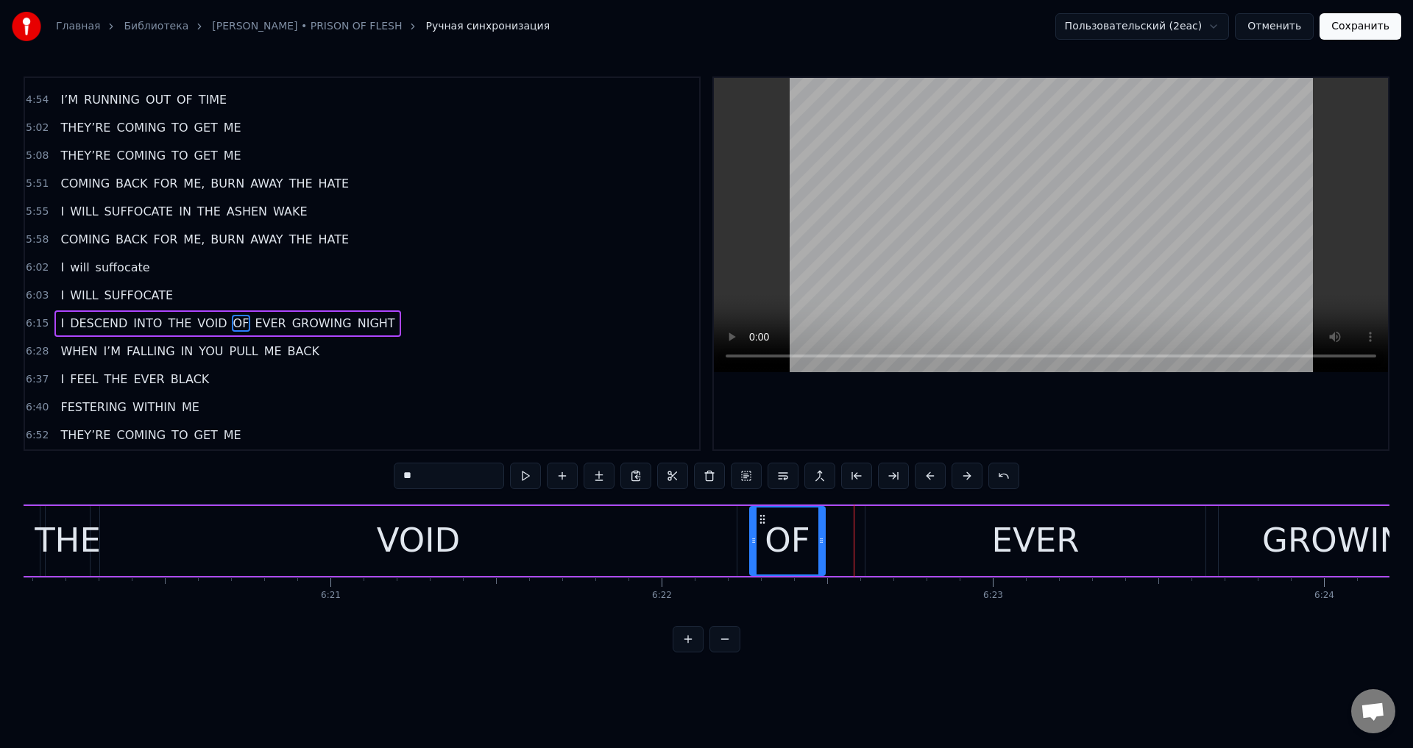
drag, startPoint x: 848, startPoint y: 543, endPoint x: 818, endPoint y: 550, distance: 30.2
click at [818, 550] on div at bounding box center [821, 541] width 6 height 67
click at [910, 531] on div "EVER" at bounding box center [1035, 541] width 340 height 70
type input "****"
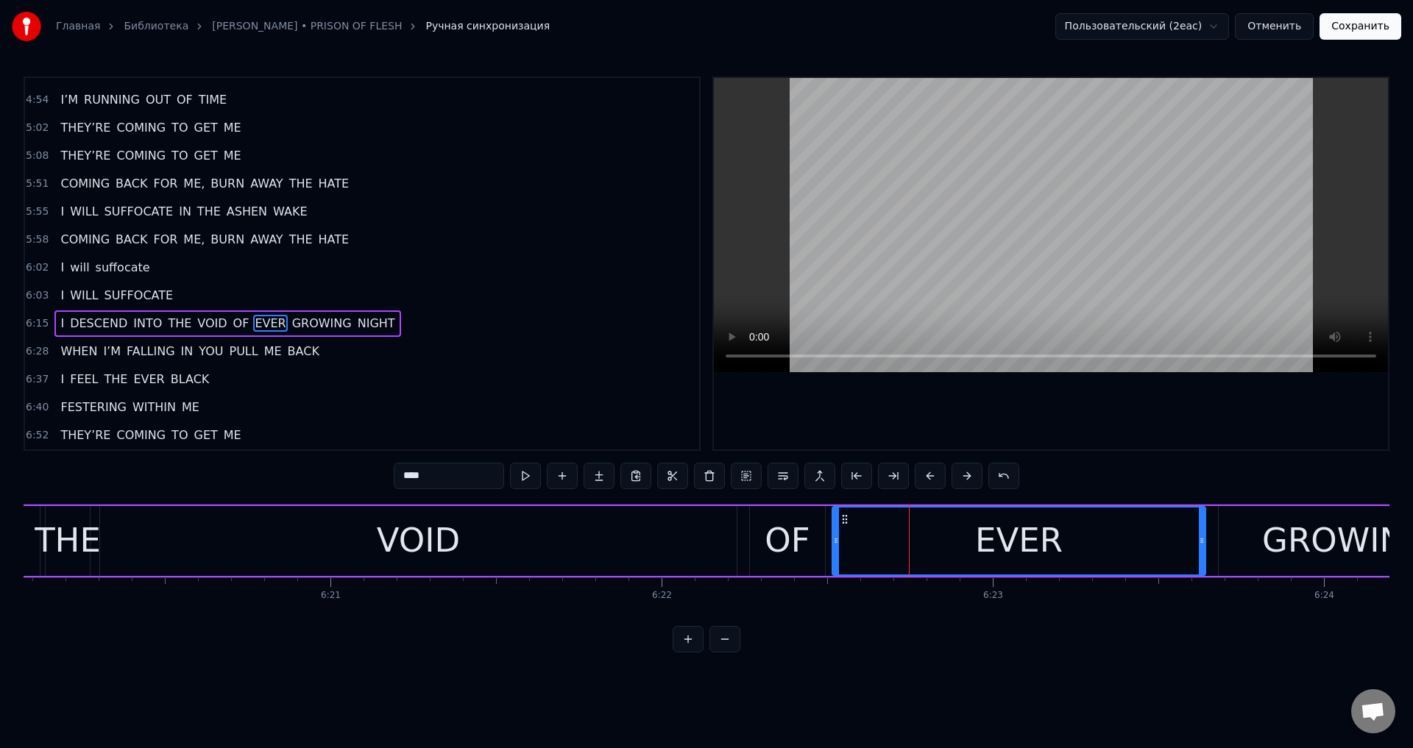
drag, startPoint x: 871, startPoint y: 535, endPoint x: 838, endPoint y: 544, distance: 34.3
click at [838, 544] on icon at bounding box center [836, 541] width 6 height 12
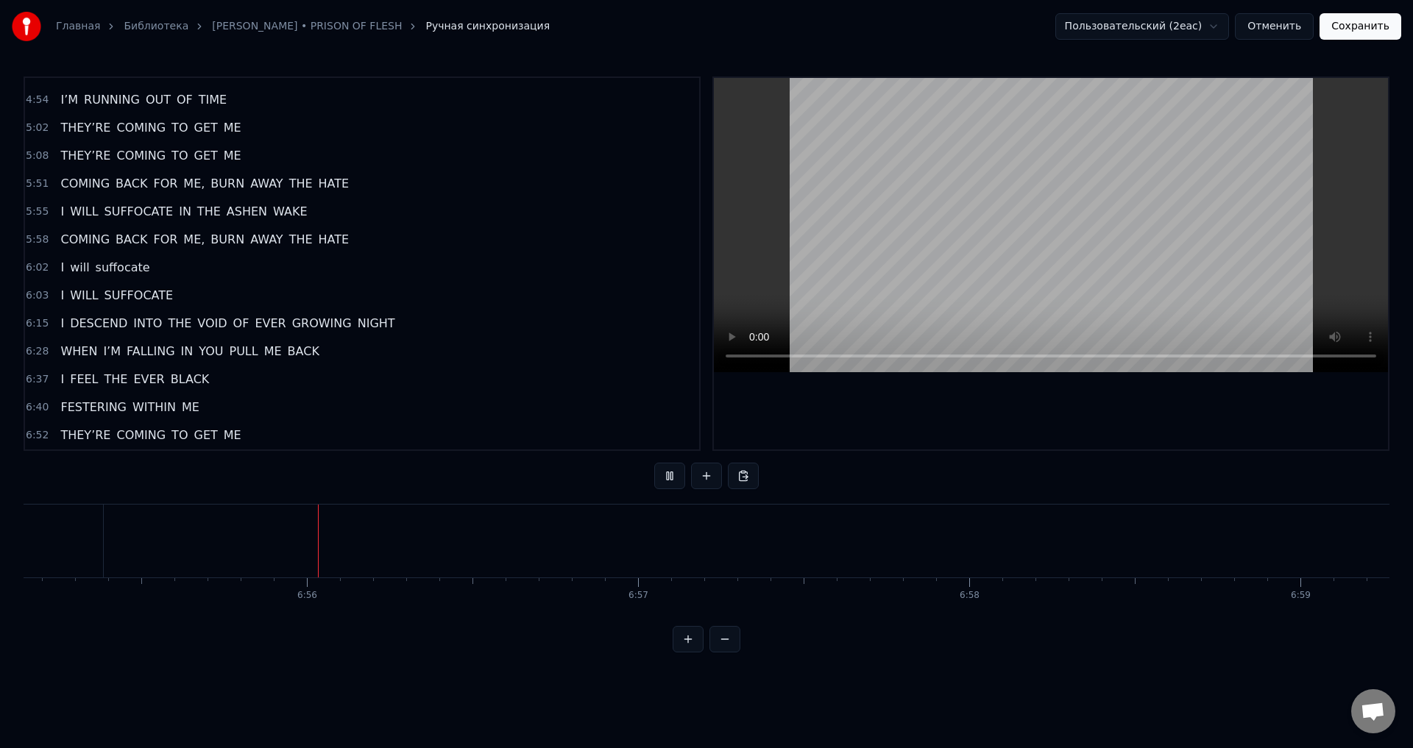
scroll to position [0, 137488]
click at [1366, 28] on button "Сохранить" at bounding box center [1361, 26] width 82 height 26
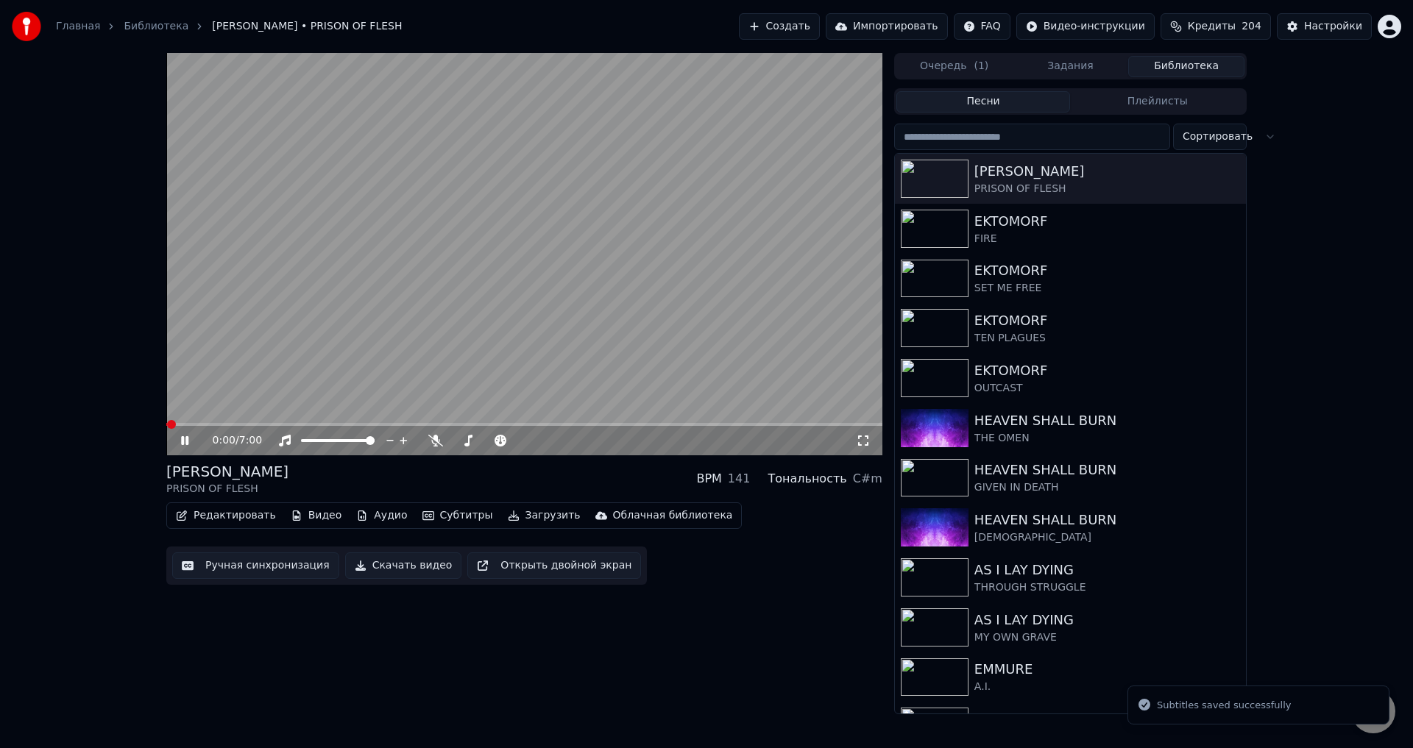
click at [865, 443] on icon at bounding box center [863, 441] width 15 height 12
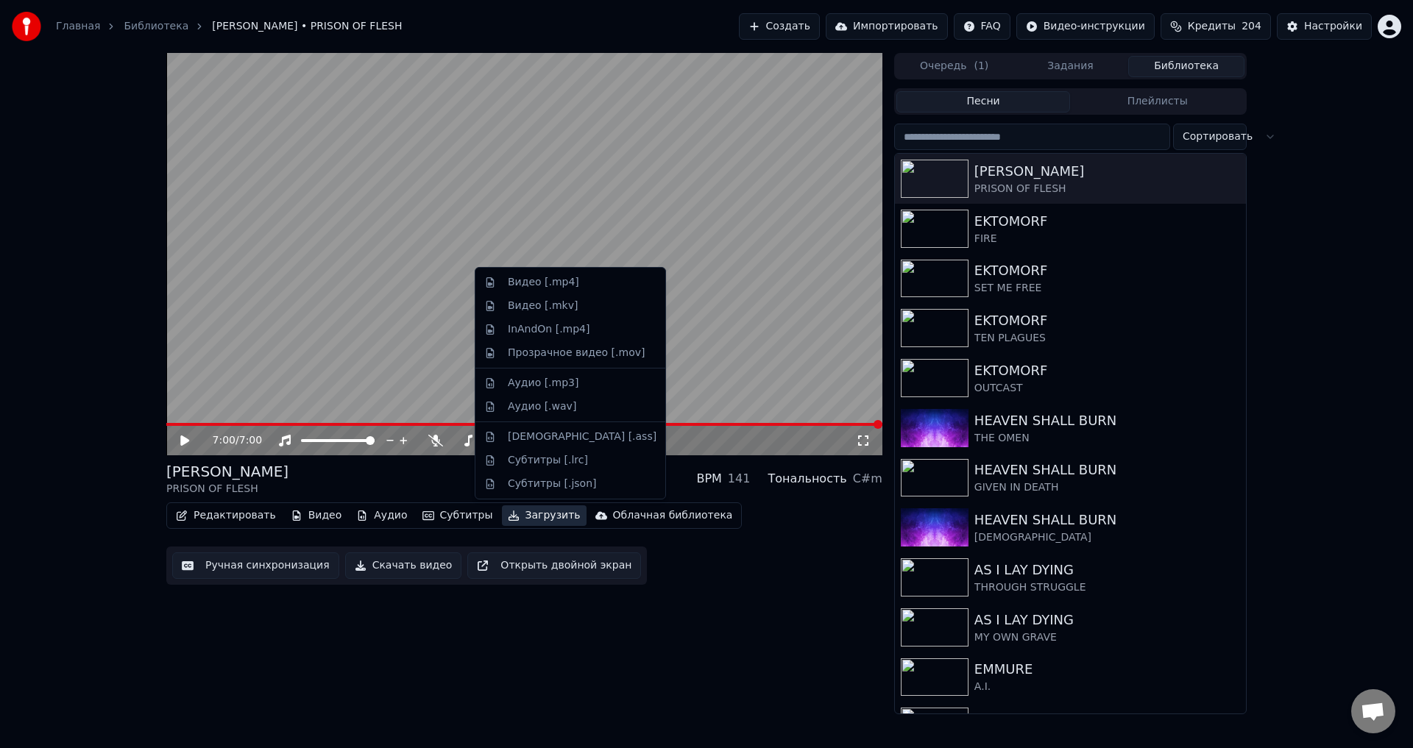
click at [502, 517] on button "Загрузить" at bounding box center [544, 516] width 85 height 21
click at [571, 378] on div "Аудио [.mp3]" at bounding box center [582, 383] width 149 height 15
click at [523, 510] on button "Загрузить" at bounding box center [544, 516] width 85 height 21
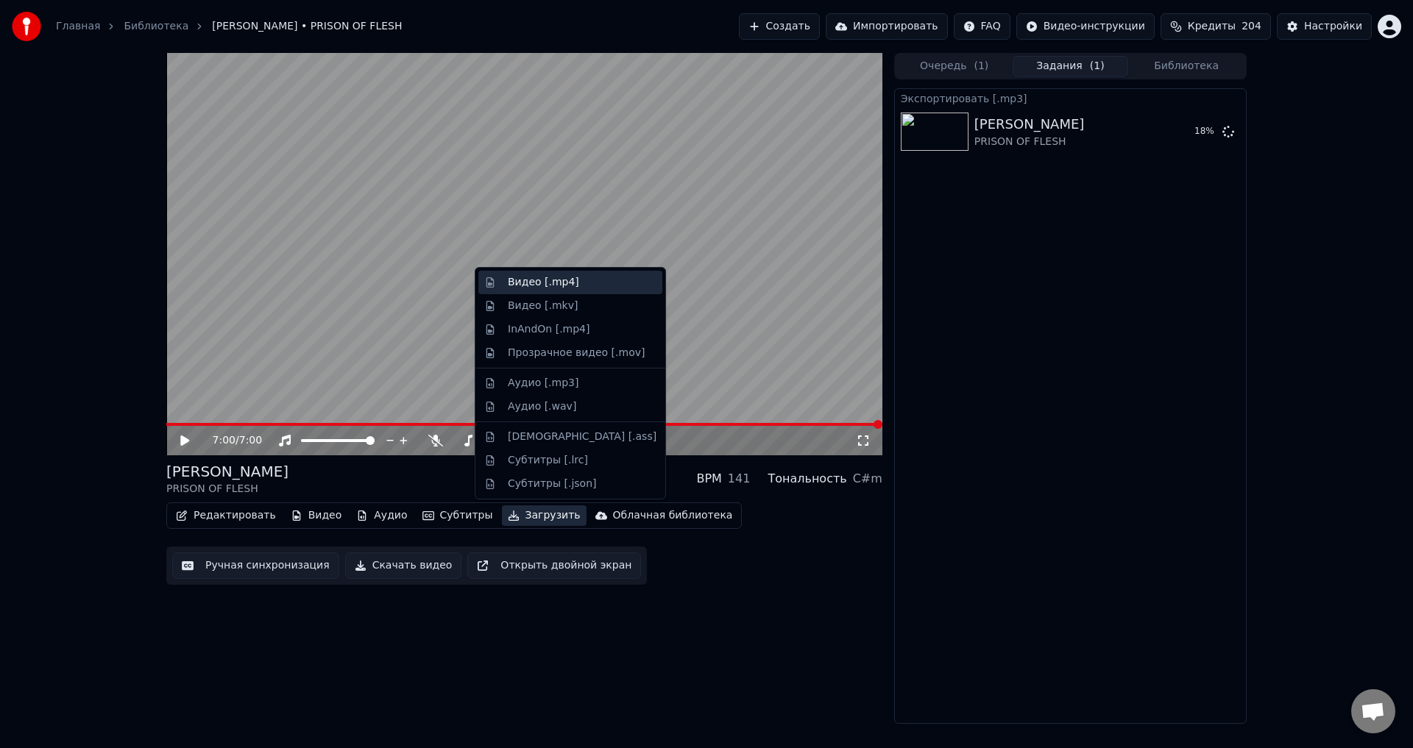
click at [524, 280] on div "Видео [.mp4]" at bounding box center [543, 282] width 71 height 15
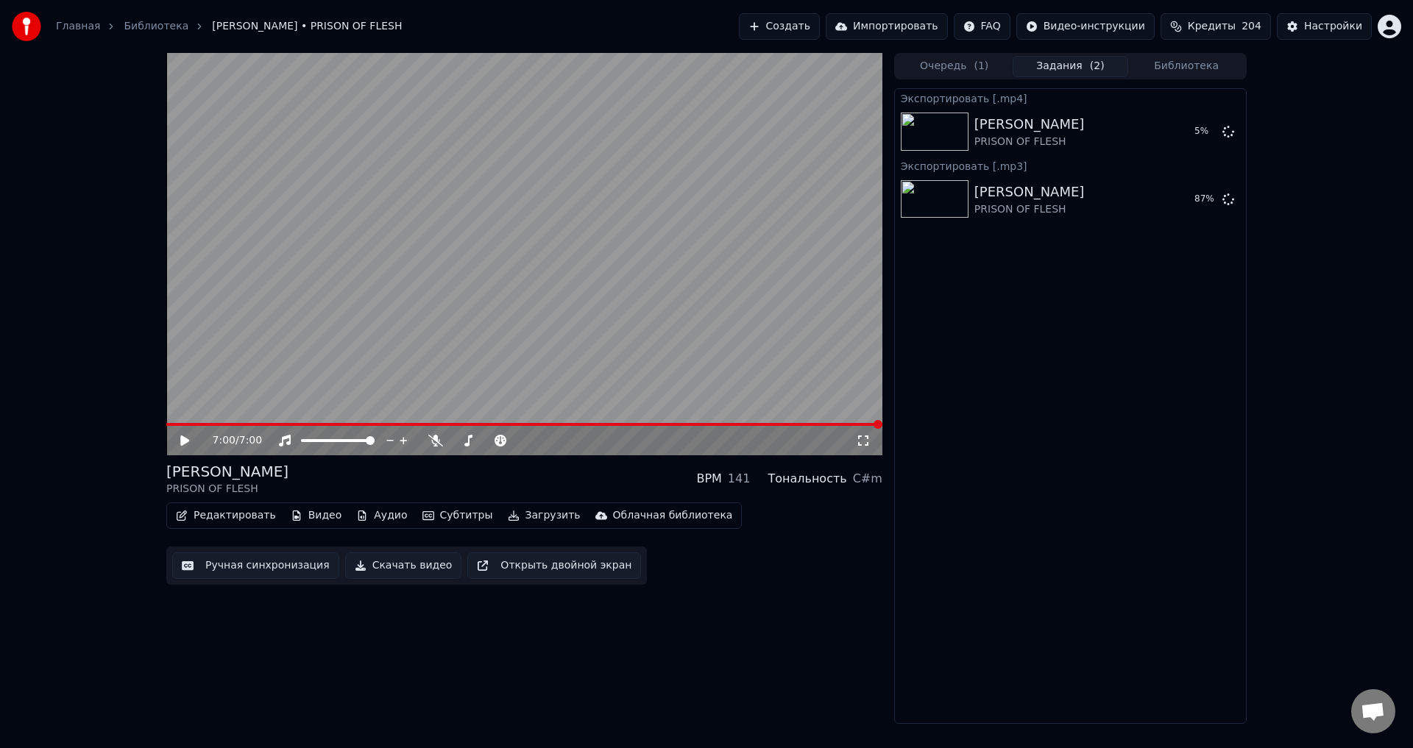
click at [658, 644] on div "7:00 / 7:00 [PERSON_NAME] PRISON OF FLESH BPM 141 Тональность C#m Редактировать…" at bounding box center [524, 388] width 716 height 671
click at [638, 631] on div "7:00 / 7:00 [PERSON_NAME] PRISON OF FLESH BPM 141 Тональность C#m Редактировать…" at bounding box center [524, 388] width 716 height 671
click at [859, 662] on div "7:00 / 7:00 [PERSON_NAME] PRISON OF FLESH BPM 141 Тональность C#m Редактировать…" at bounding box center [524, 388] width 716 height 671
click at [513, 484] on div "[PERSON_NAME] PRISON OF FLESH BPM 141 Тональность C#m" at bounding box center [524, 478] width 716 height 35
click at [505, 473] on div "[PERSON_NAME] PRISON OF FLESH BPM 141 Тональность C#m" at bounding box center [524, 478] width 716 height 35
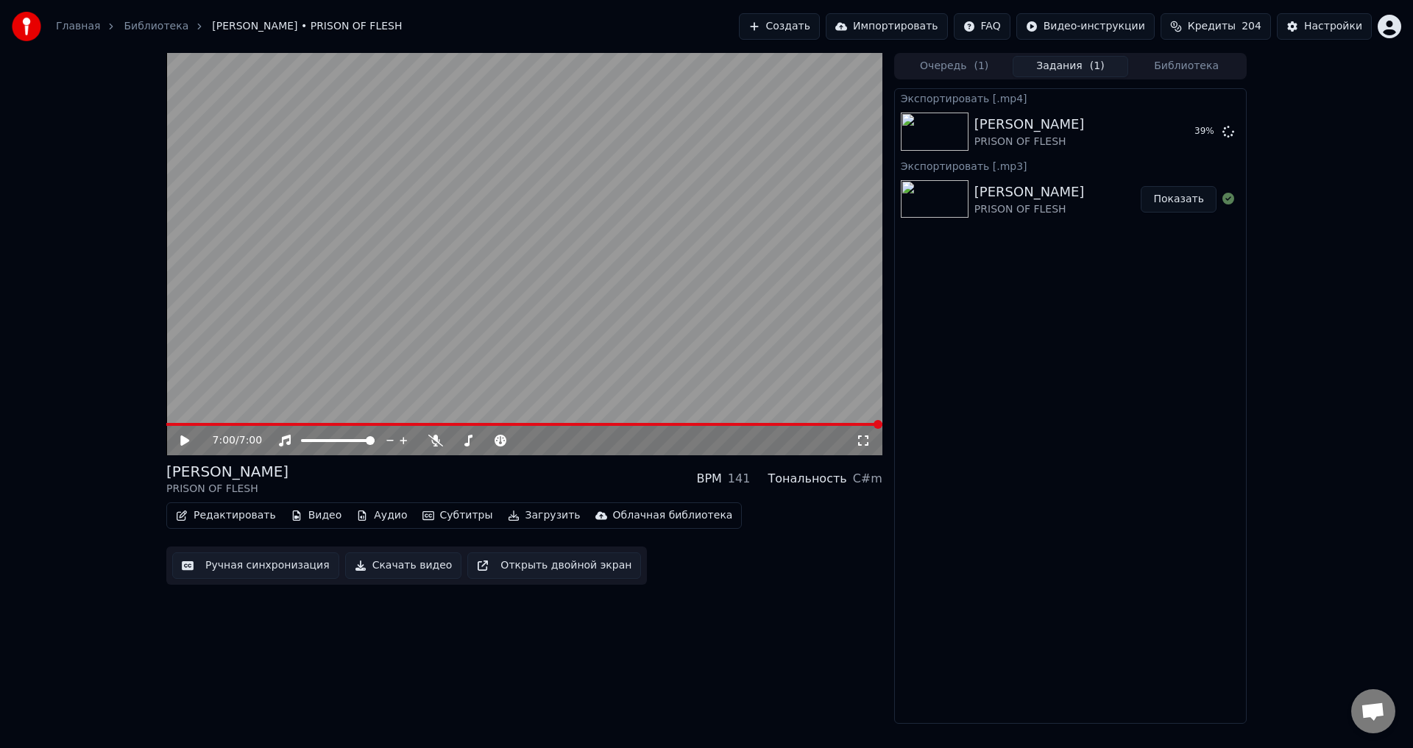
click at [476, 473] on div "[PERSON_NAME] PRISON OF FLESH BPM 141 Тональность C#m" at bounding box center [524, 478] width 716 height 35
click at [1193, 74] on button "Библиотека" at bounding box center [1186, 66] width 116 height 21
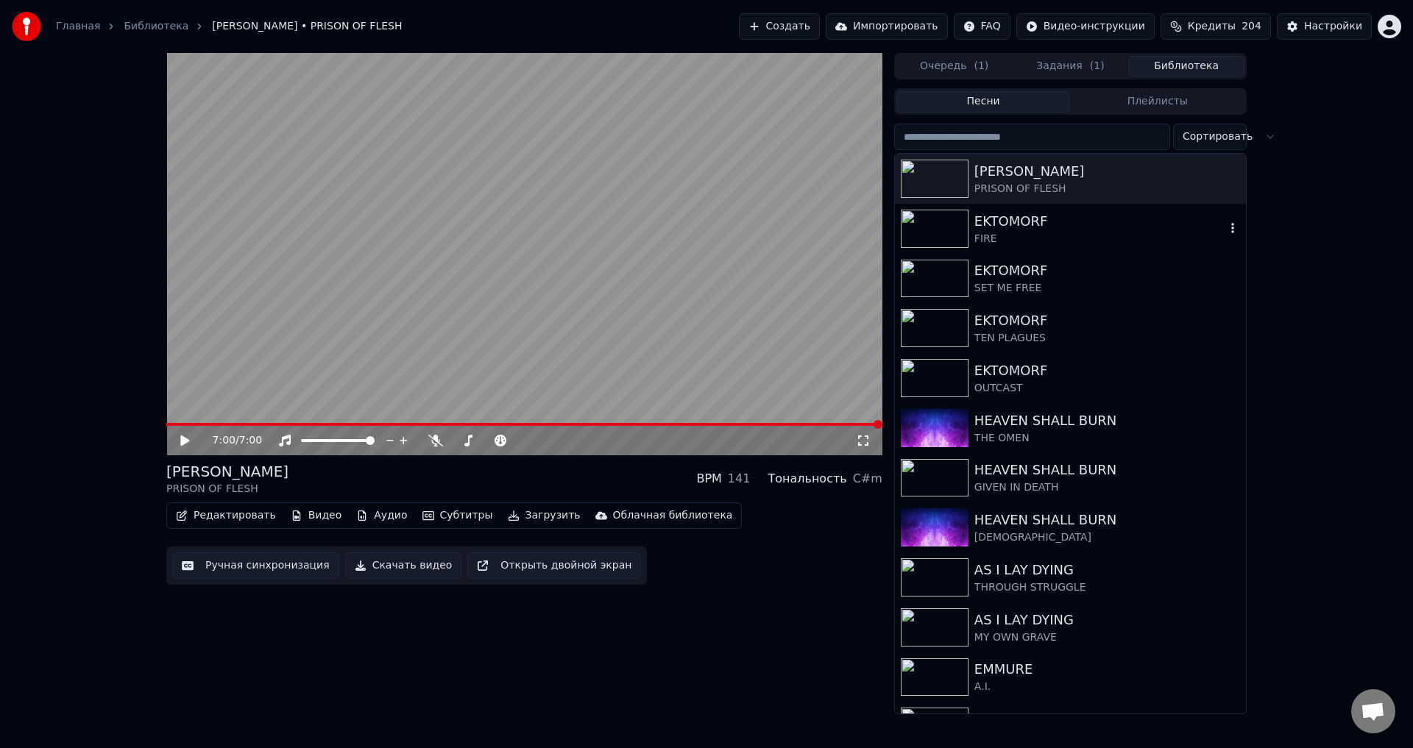
click at [1028, 222] on div "EKTOMORF" at bounding box center [1099, 221] width 251 height 21
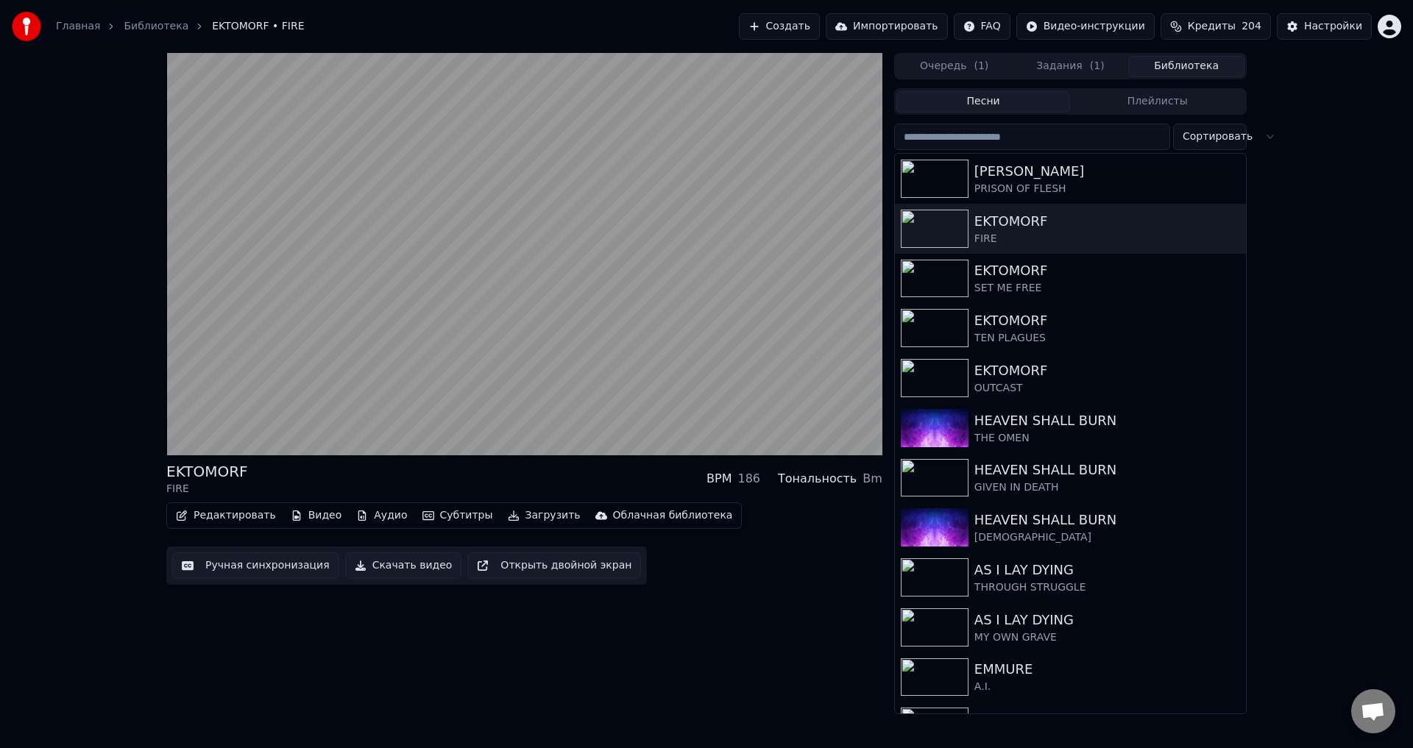
click at [120, 436] on div "EKTOMORF FIRE BPM 186 Тональность Bm Редактировать Видео Аудио Субтитры Загрузи…" at bounding box center [706, 384] width 1413 height 662
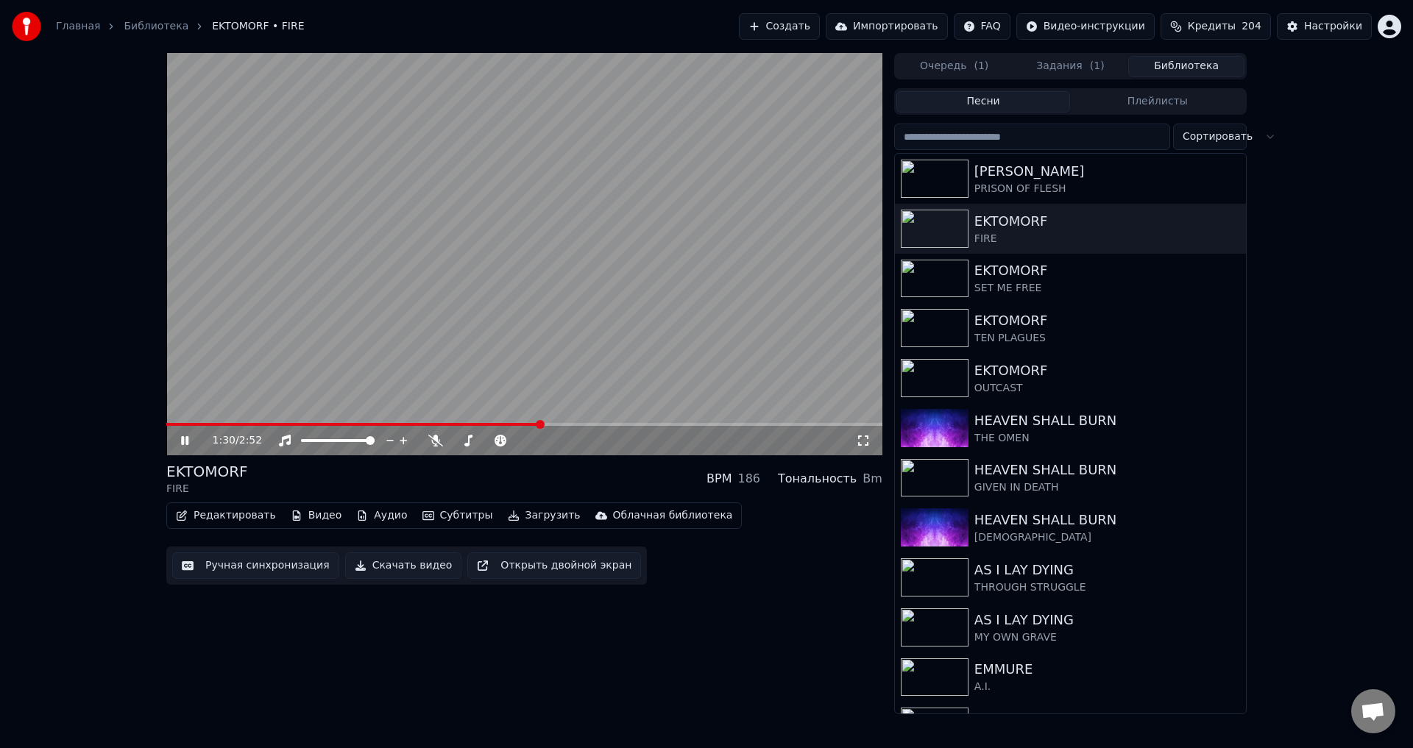
click at [1047, 71] on button "Задания ( 1 )" at bounding box center [1071, 66] width 116 height 21
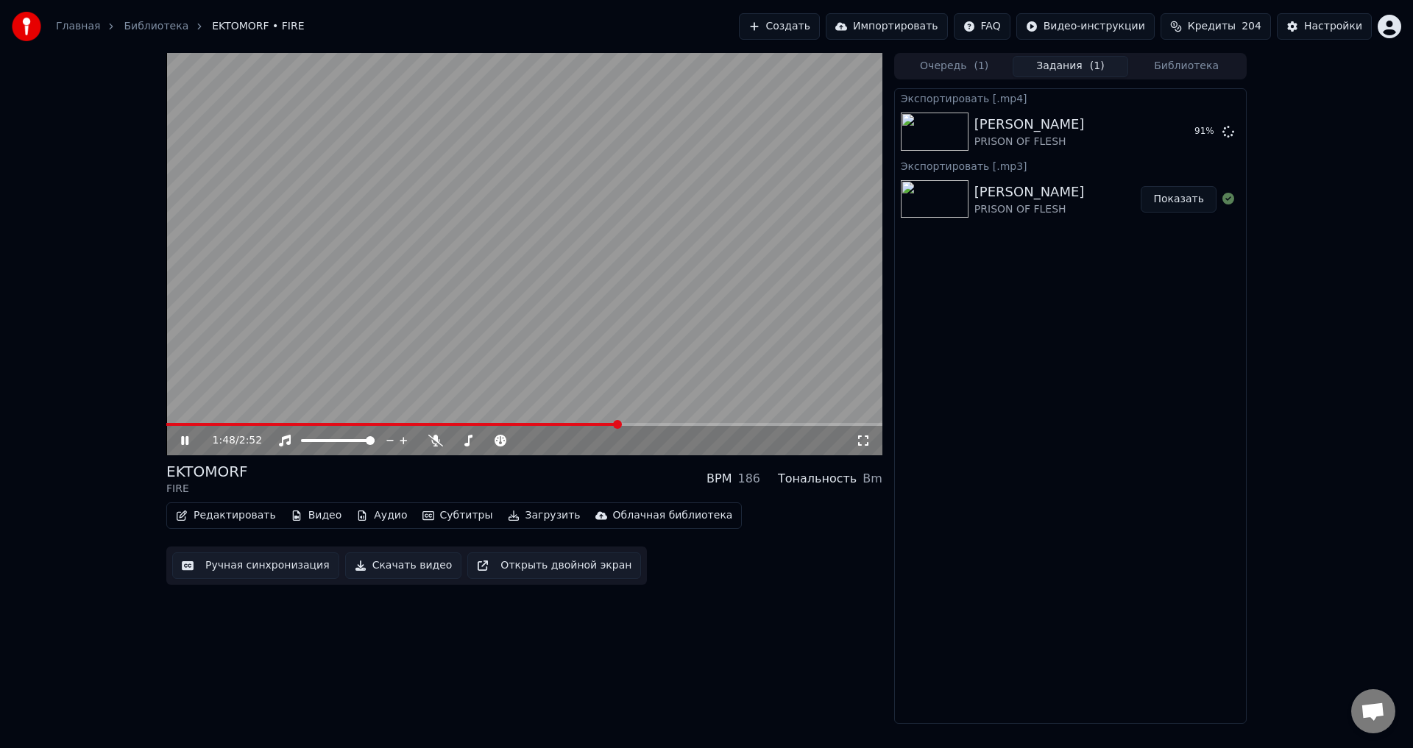
click at [497, 476] on div "EKTOMORF FIRE BPM 186 Тональность Bm" at bounding box center [524, 478] width 716 height 35
click at [498, 476] on div "EKTOMORF FIRE BPM 186 Тональность Bm" at bounding box center [524, 478] width 716 height 35
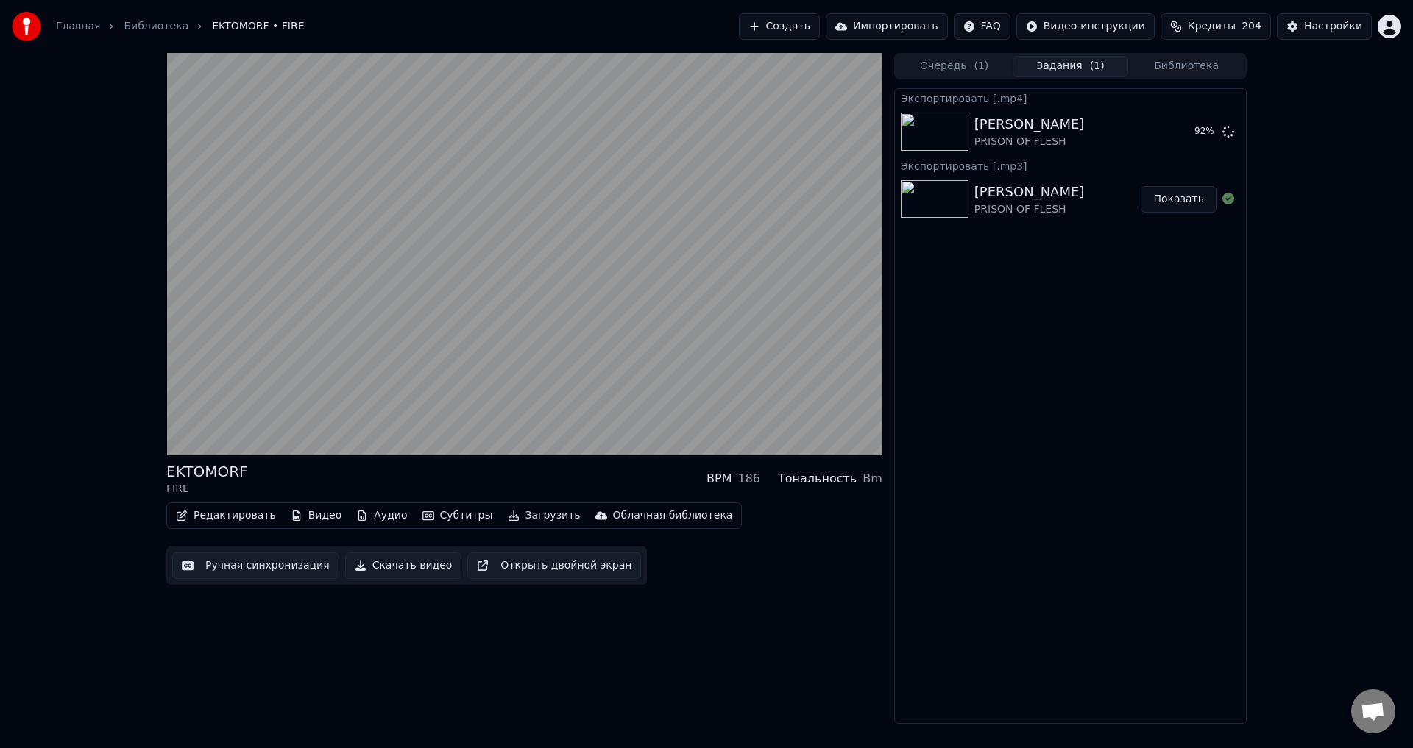
click at [506, 479] on div "EKTOMORF FIRE BPM 186 Тональность Bm" at bounding box center [524, 478] width 716 height 35
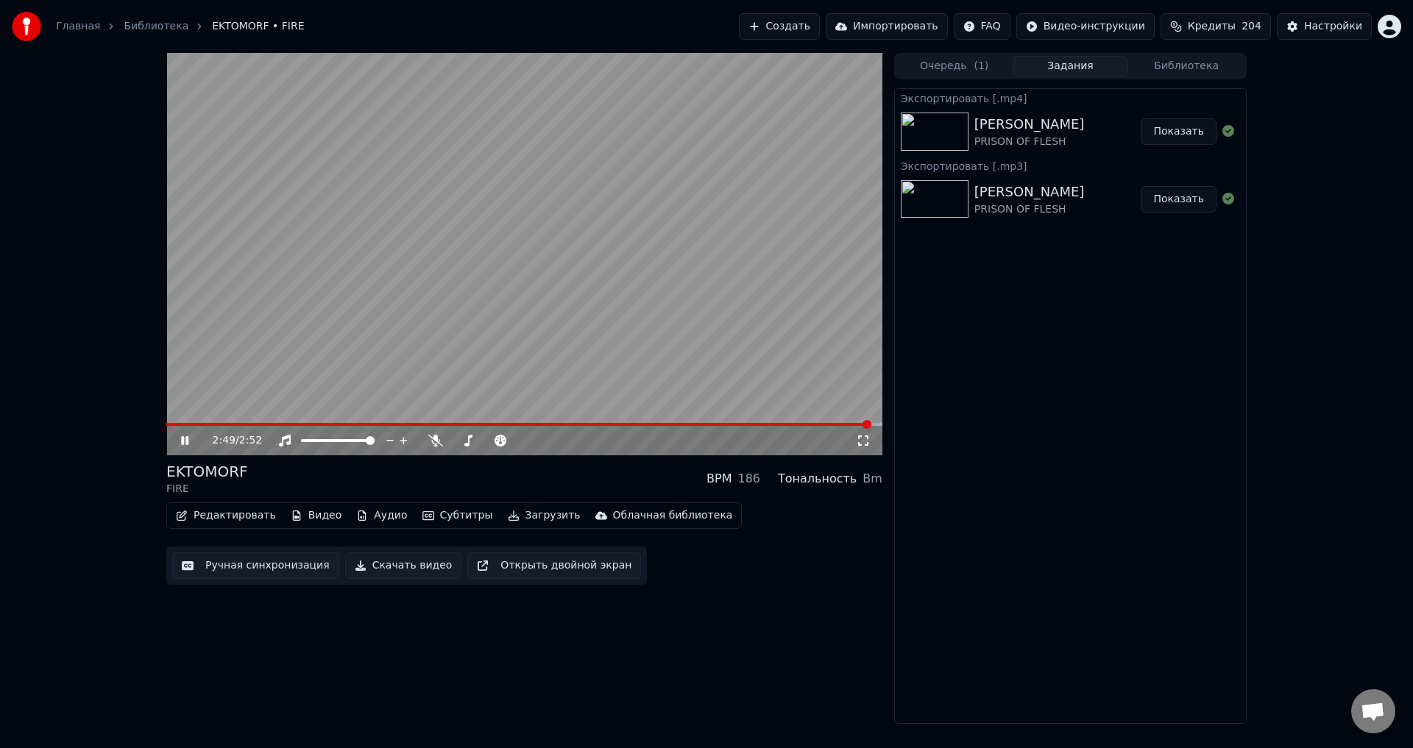
click at [1189, 131] on button "Показать" at bounding box center [1179, 131] width 76 height 26
click at [1361, 116] on div "2:52 / 2:52 EKTOMORF FIRE BPM 186 Тональность Bm Редактировать Видео Аудио Субт…" at bounding box center [706, 388] width 1413 height 671
